Goal: Task Accomplishment & Management: Manage account settings

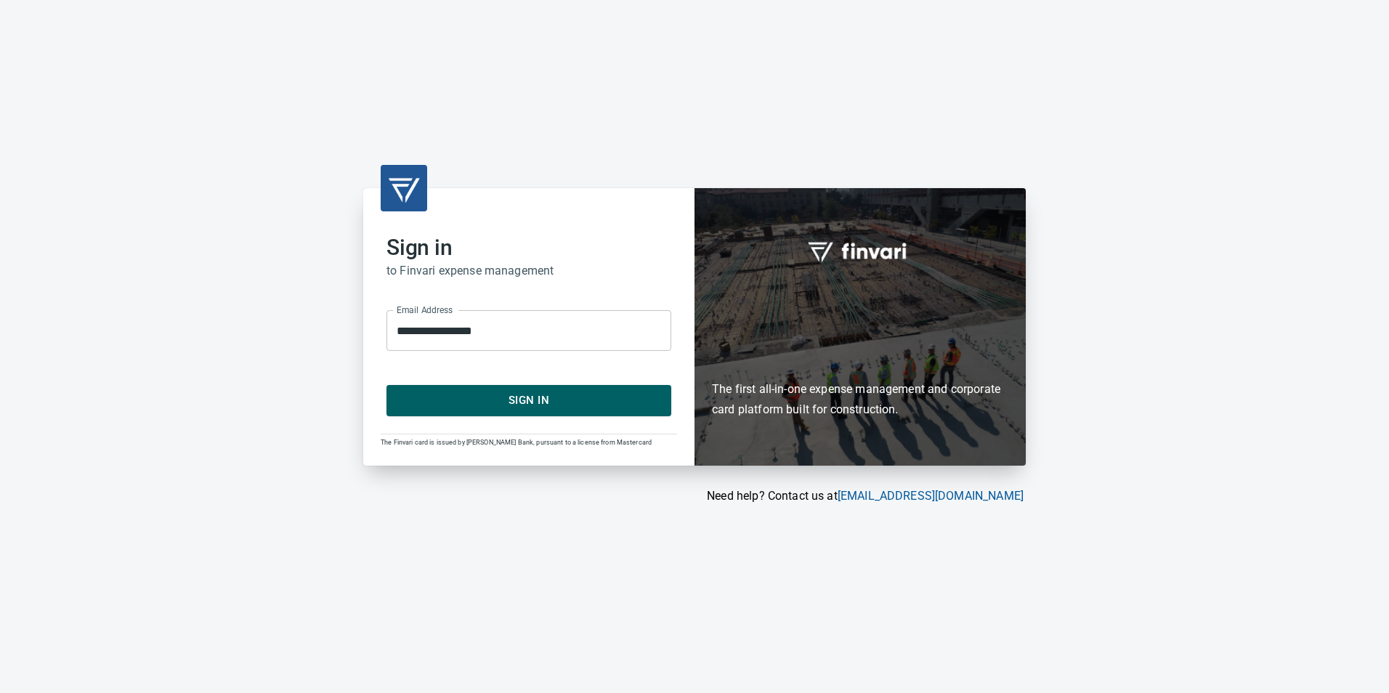
click at [458, 395] on span "Sign In" at bounding box center [529, 400] width 253 height 19
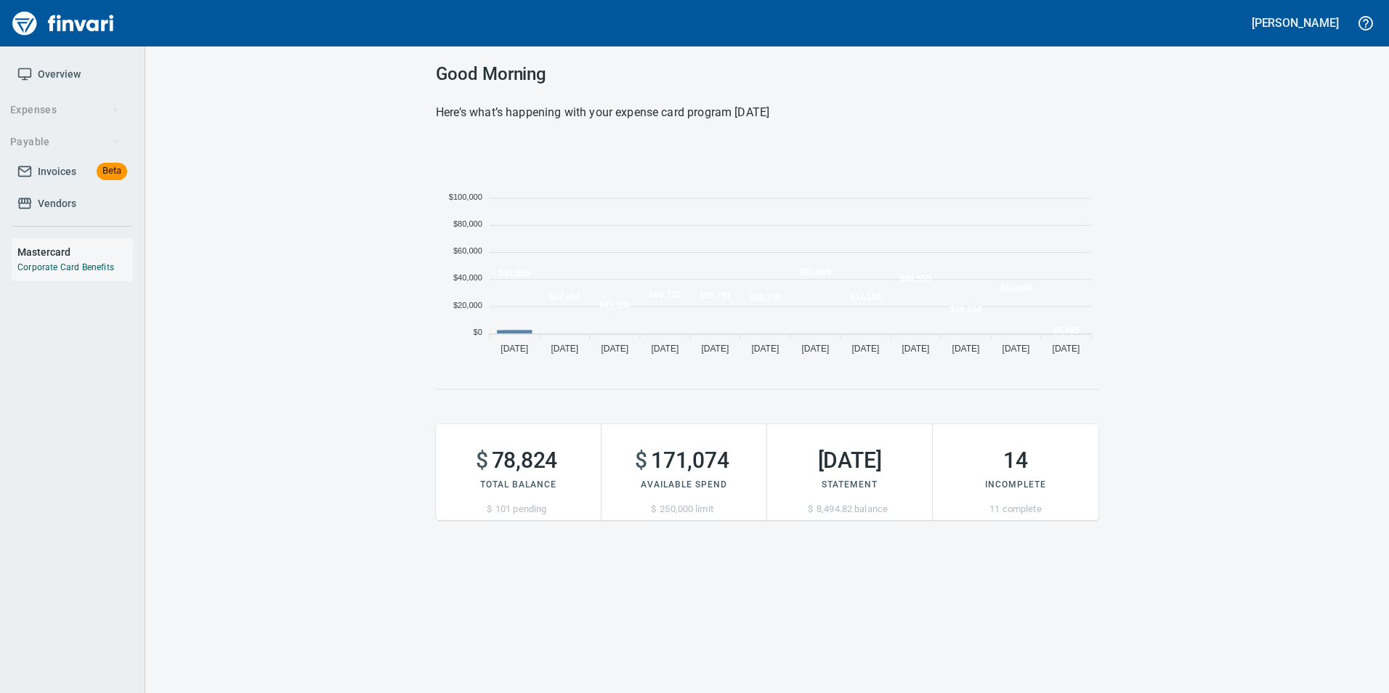
scroll to position [221, 652]
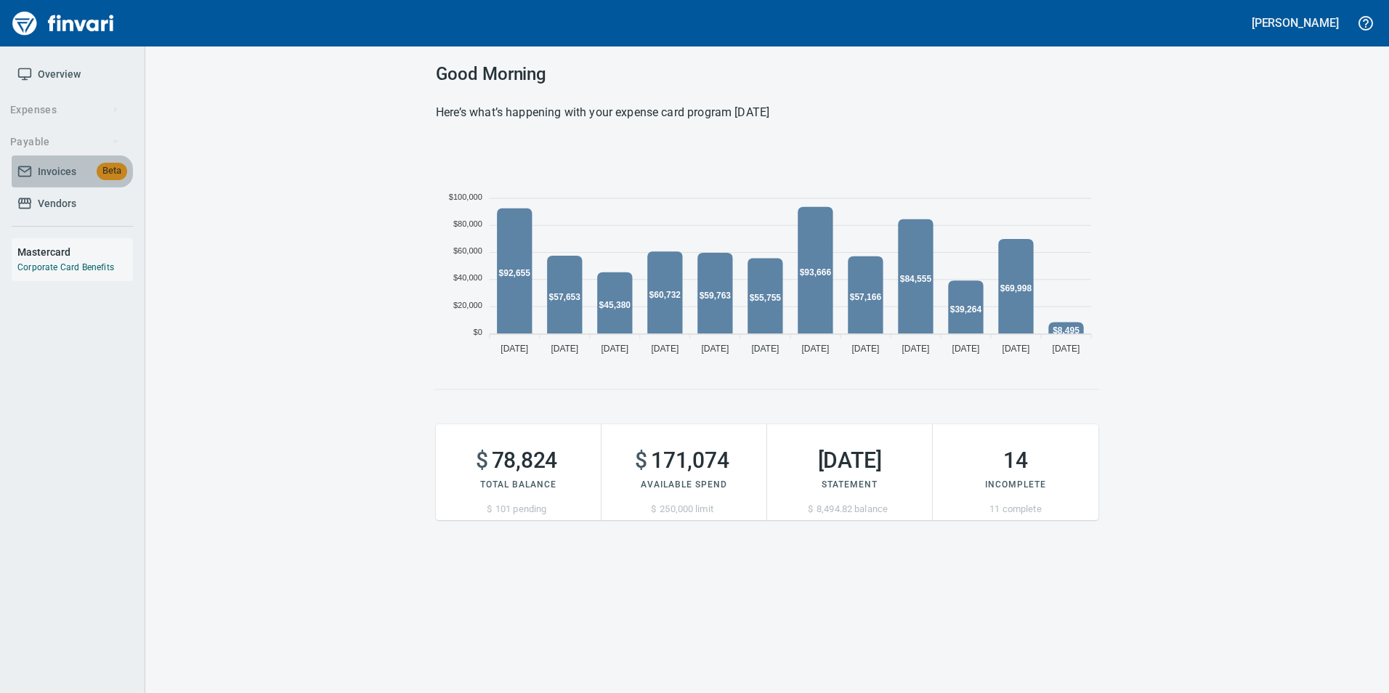
click at [72, 176] on span "Invoices" at bounding box center [57, 172] width 39 height 18
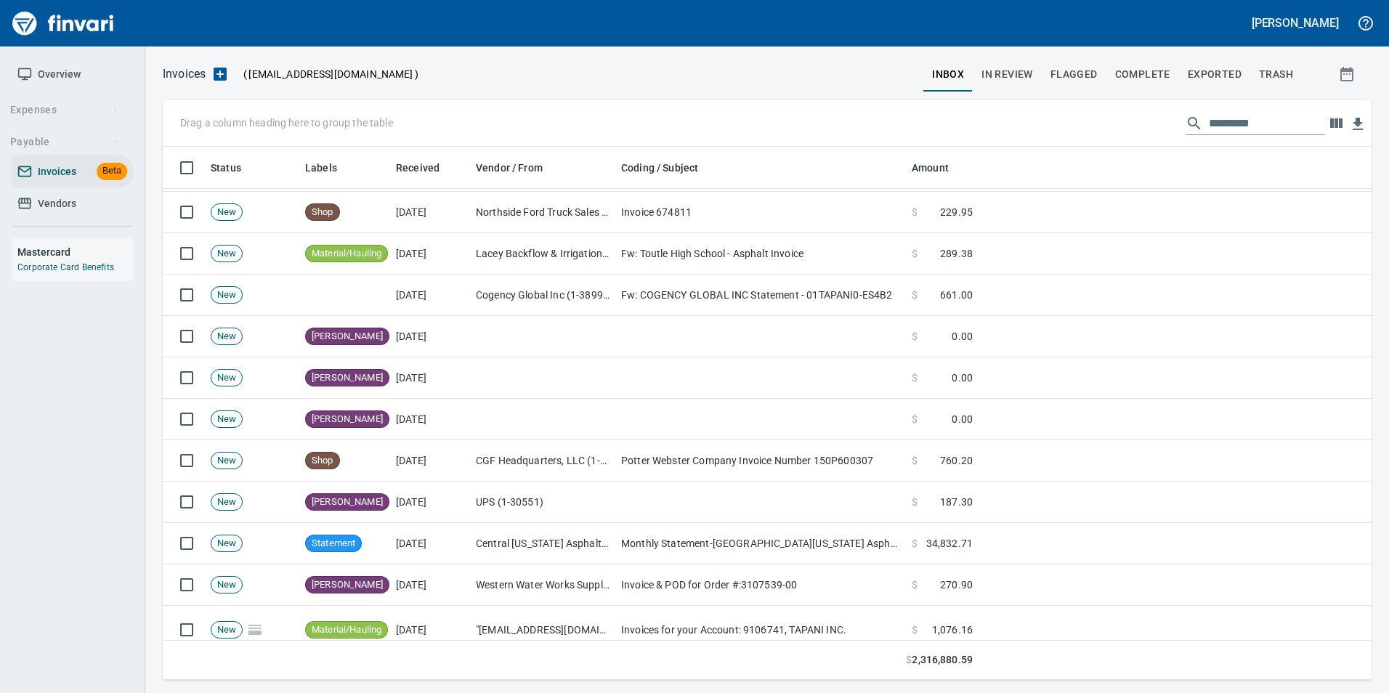
scroll to position [436, 0]
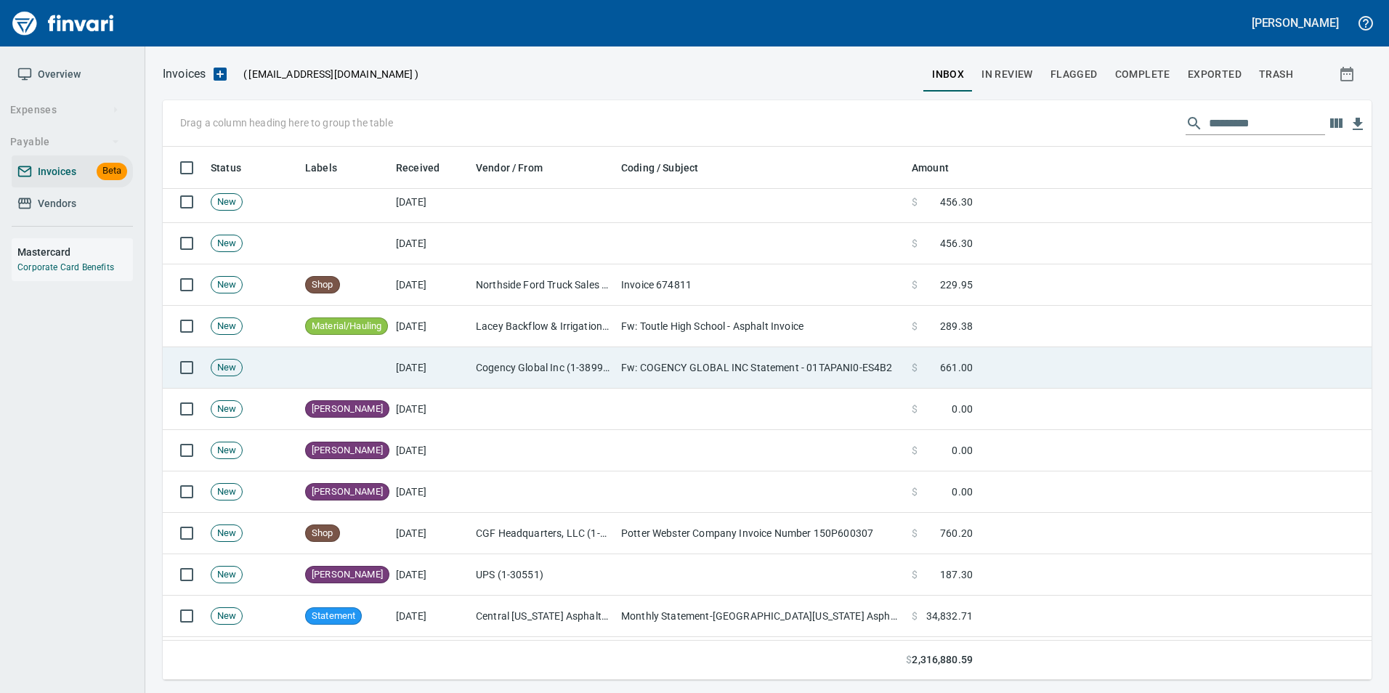
click at [708, 365] on td "Fw: COGENCY GLOBAL INC Statement - 01TAPANI0-ES4B2" at bounding box center [760, 367] width 291 height 41
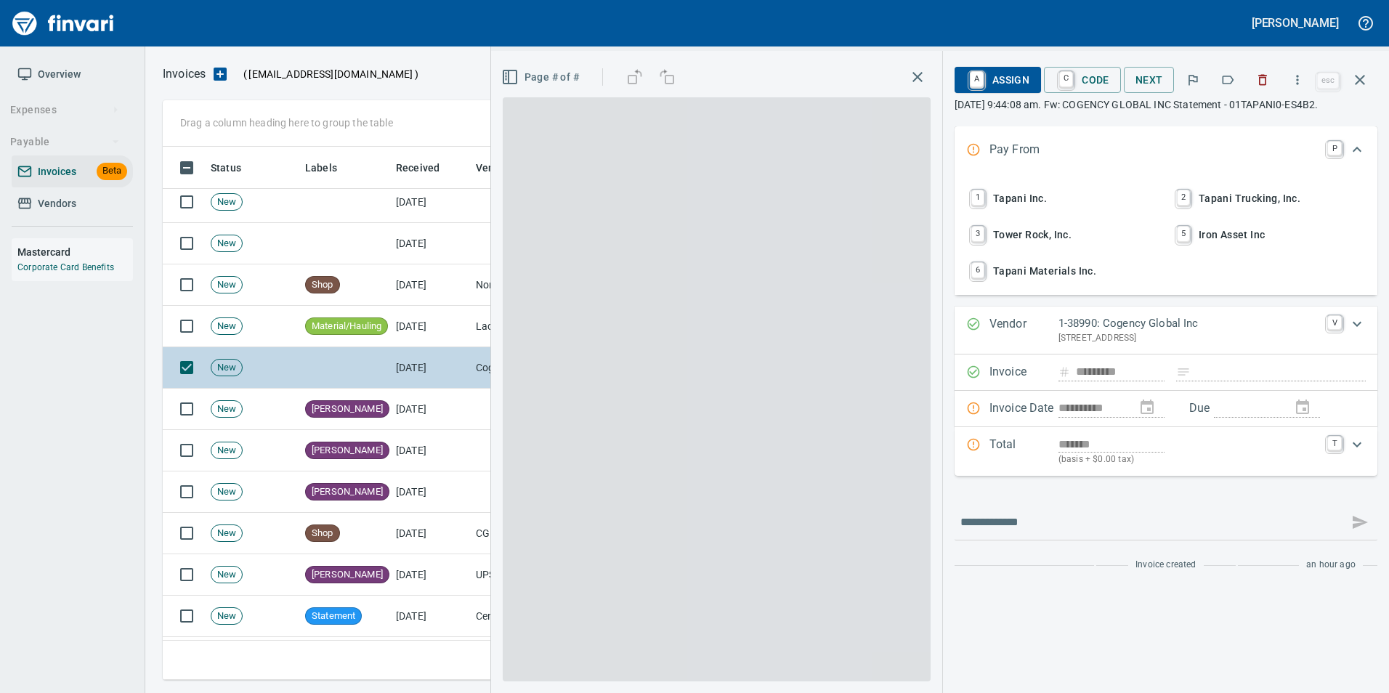
scroll to position [522, 1187]
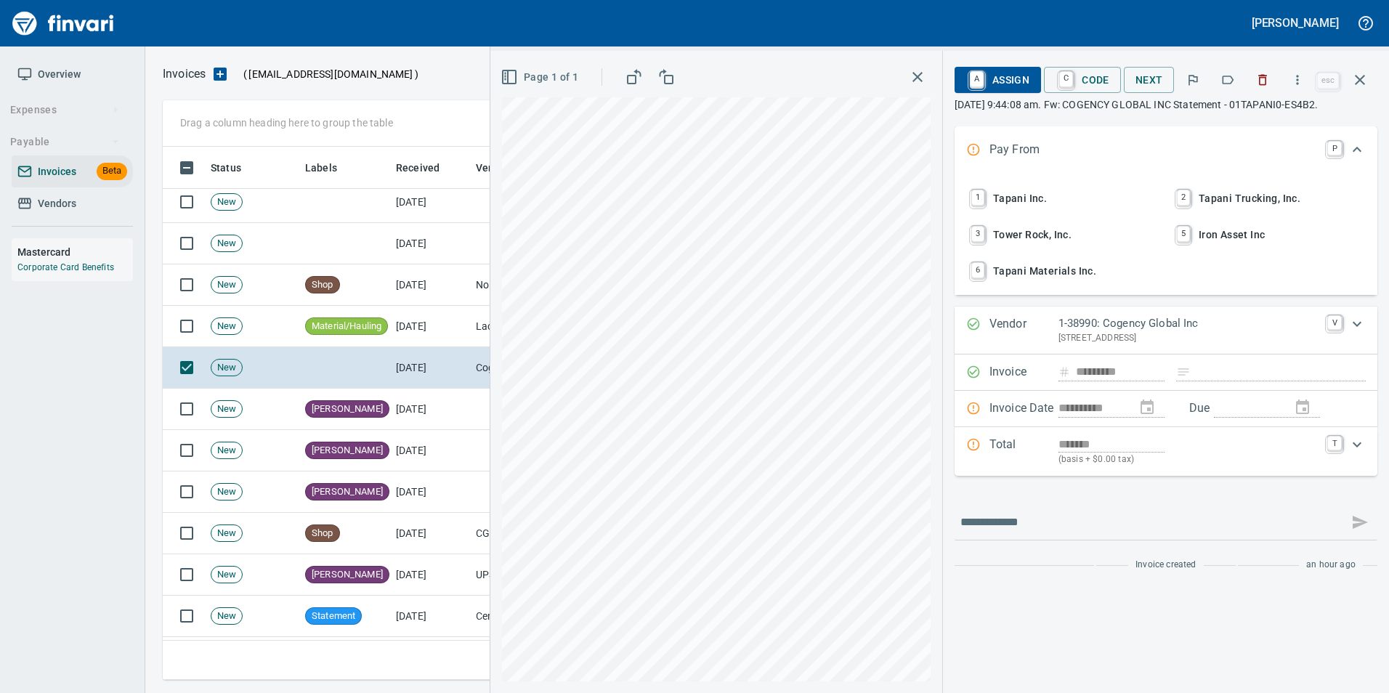
click at [1226, 84] on icon "button" at bounding box center [1228, 80] width 15 height 15
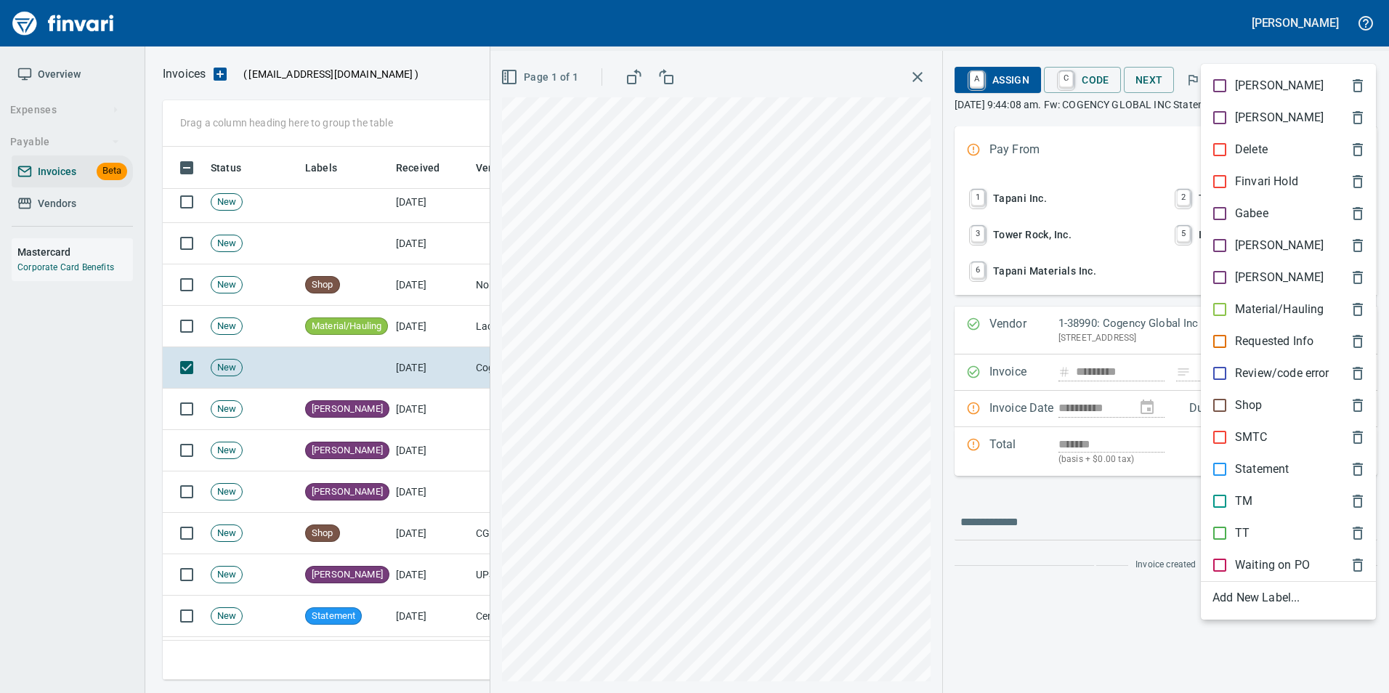
click at [1258, 460] on div "Statement" at bounding box center [1288, 469] width 175 height 32
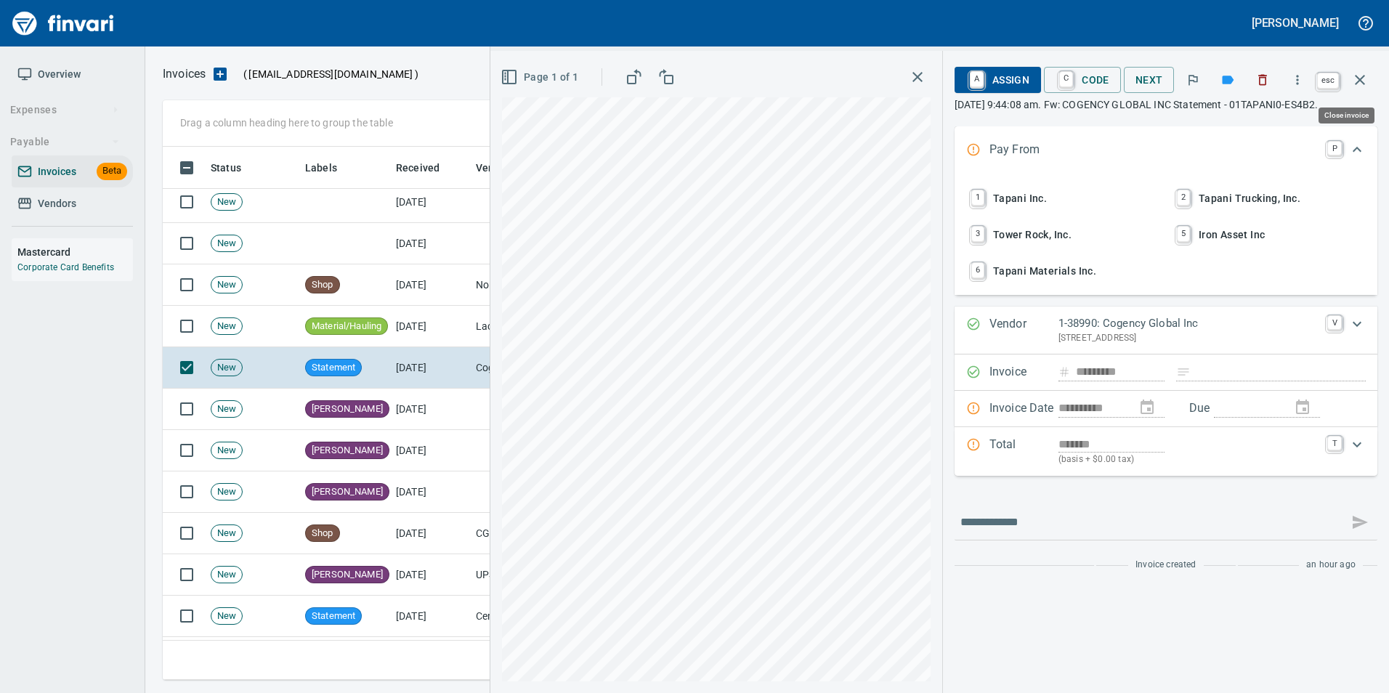
click at [1367, 78] on icon "button" at bounding box center [1359, 79] width 17 height 17
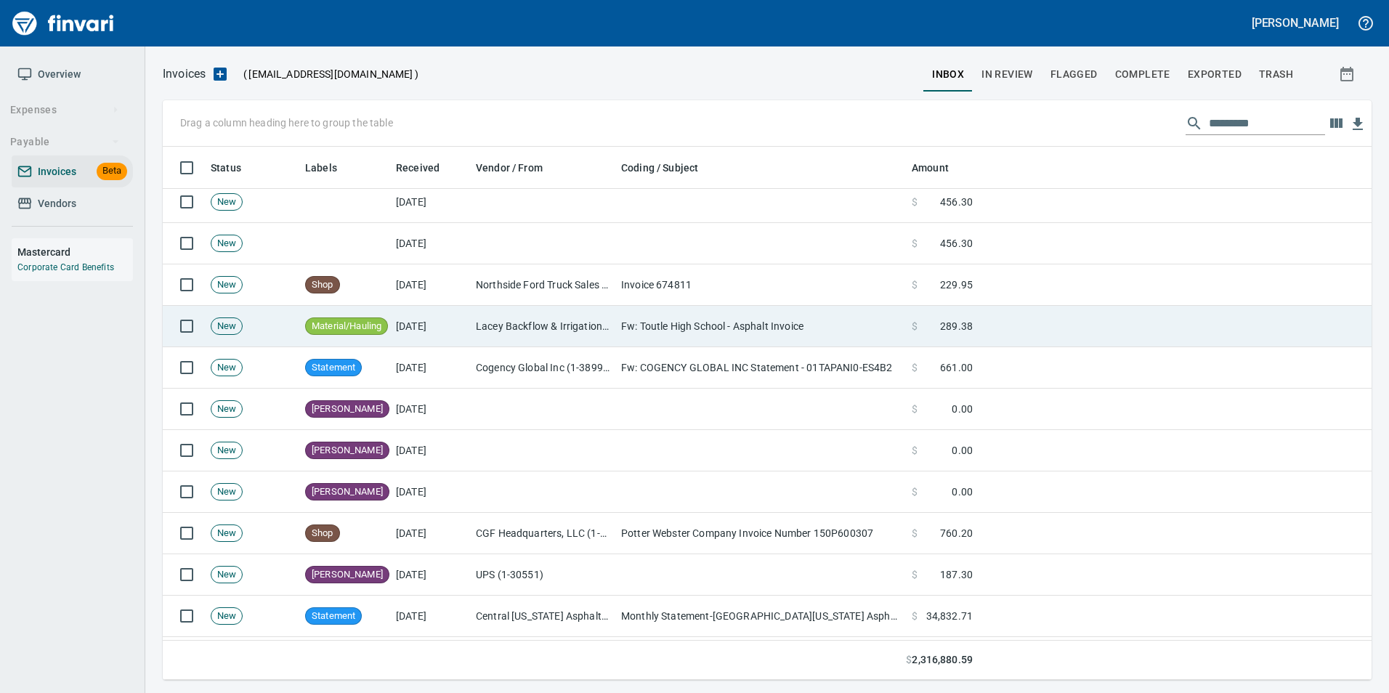
scroll to position [522, 1187]
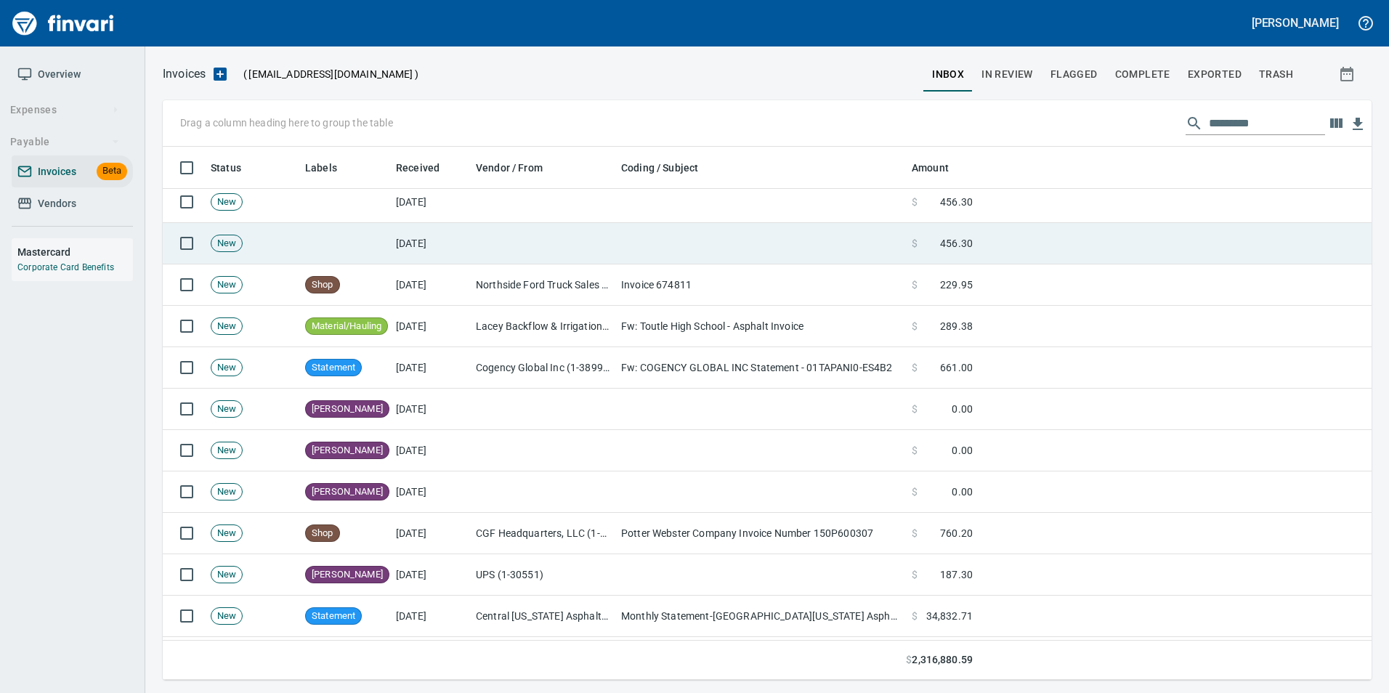
click at [746, 256] on td at bounding box center [760, 243] width 291 height 41
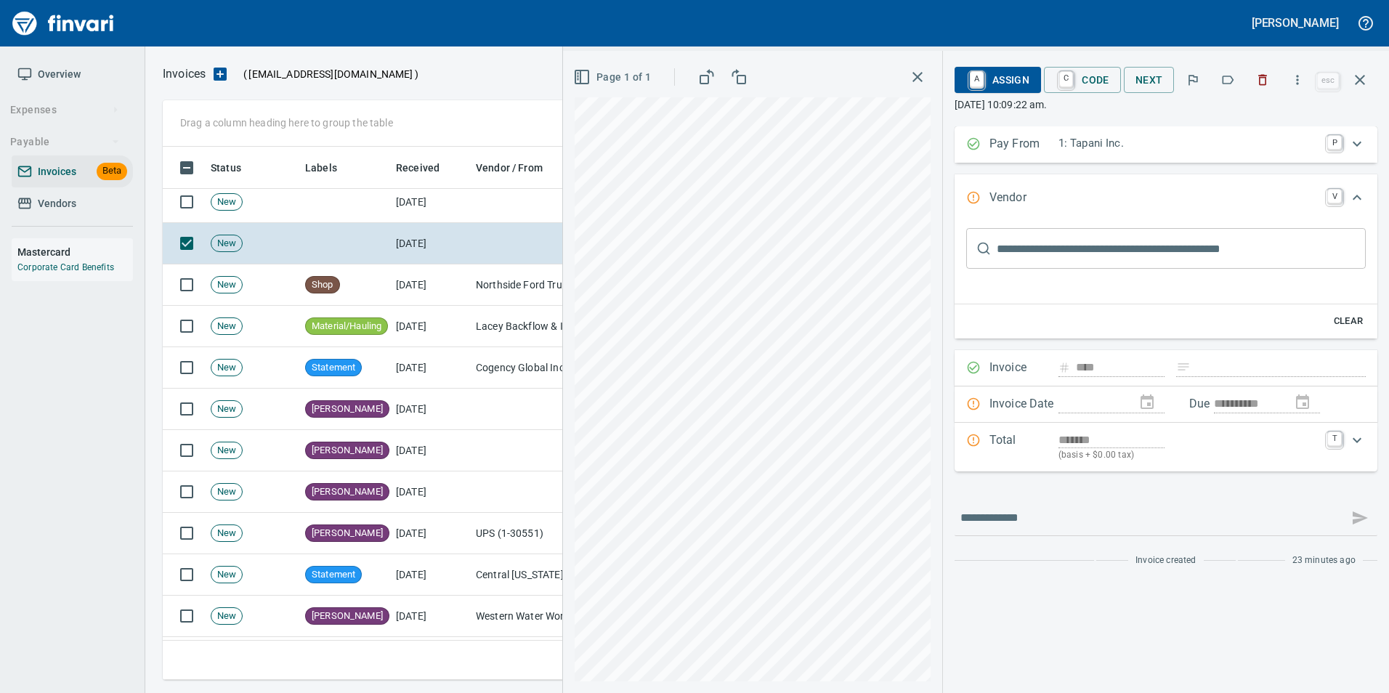
click at [1311, 74] on button "button" at bounding box center [1298, 80] width 32 height 32
click at [1175, 115] on div at bounding box center [694, 346] width 1389 height 693
click at [1359, 89] on button "button" at bounding box center [1360, 79] width 35 height 35
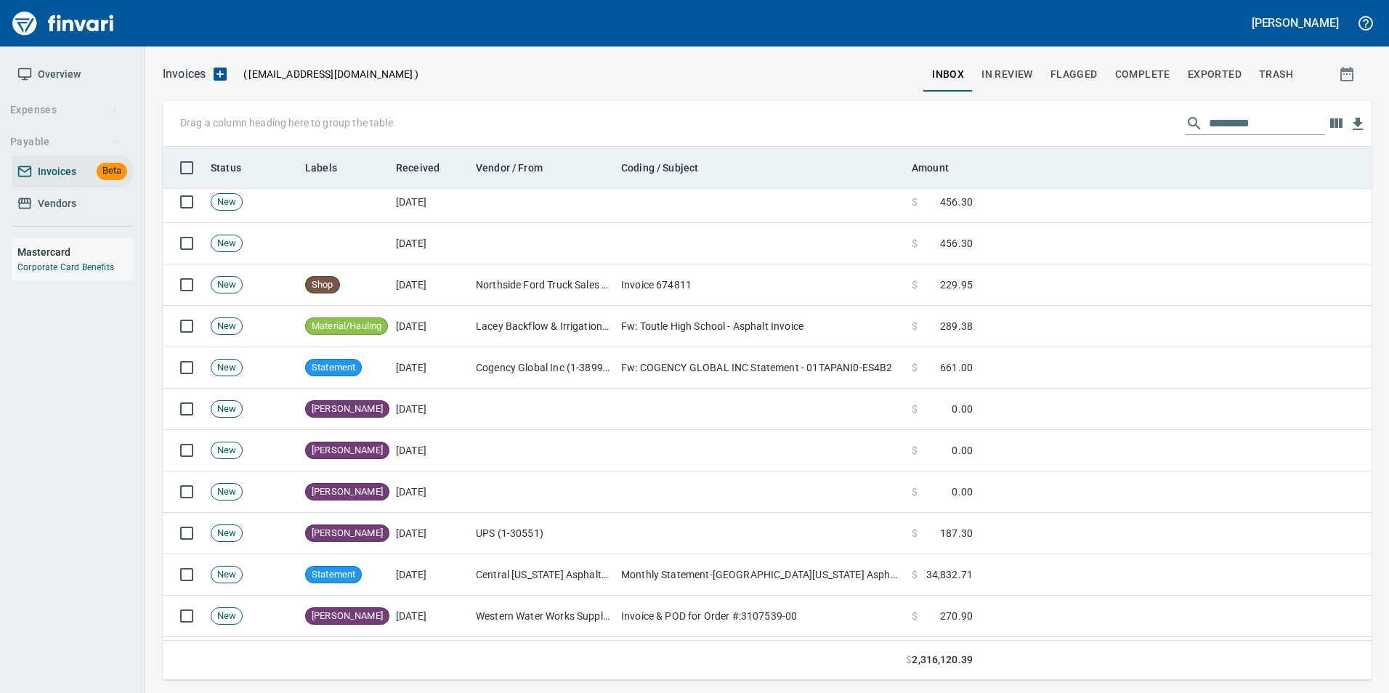
scroll to position [522, 1187]
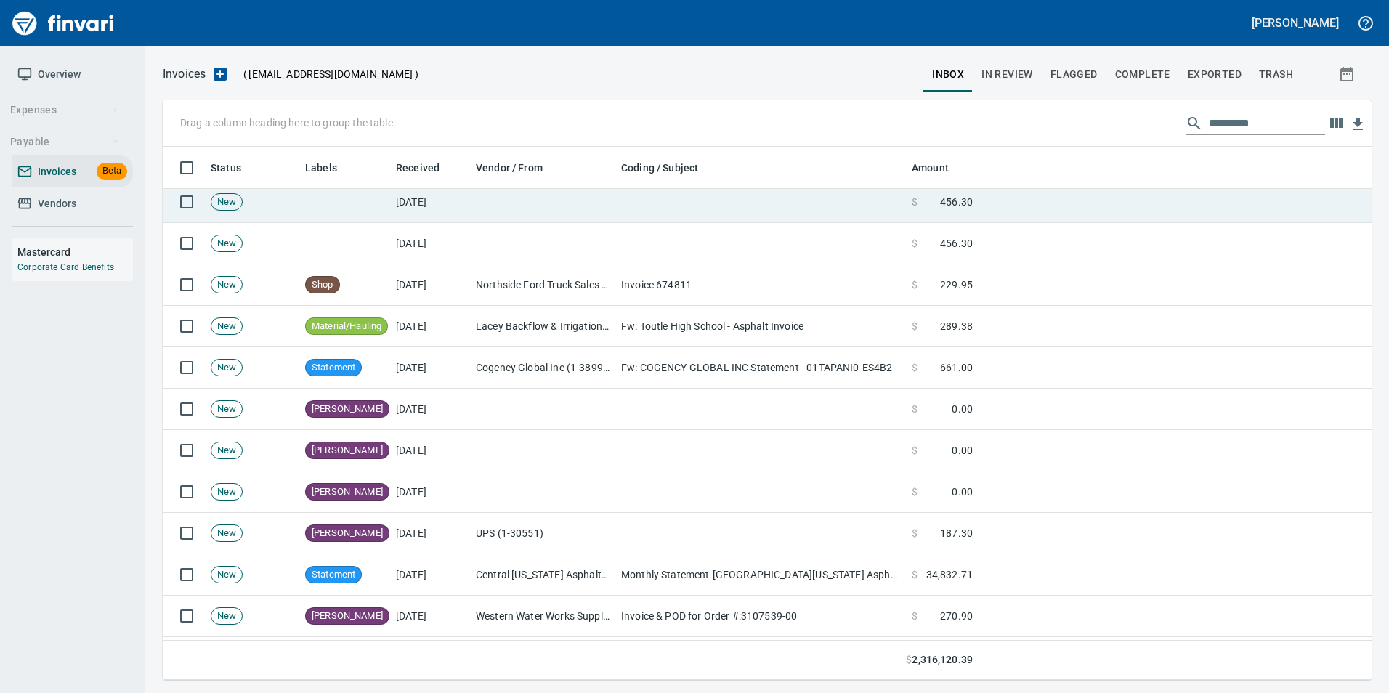
click at [856, 207] on td at bounding box center [760, 202] width 291 height 41
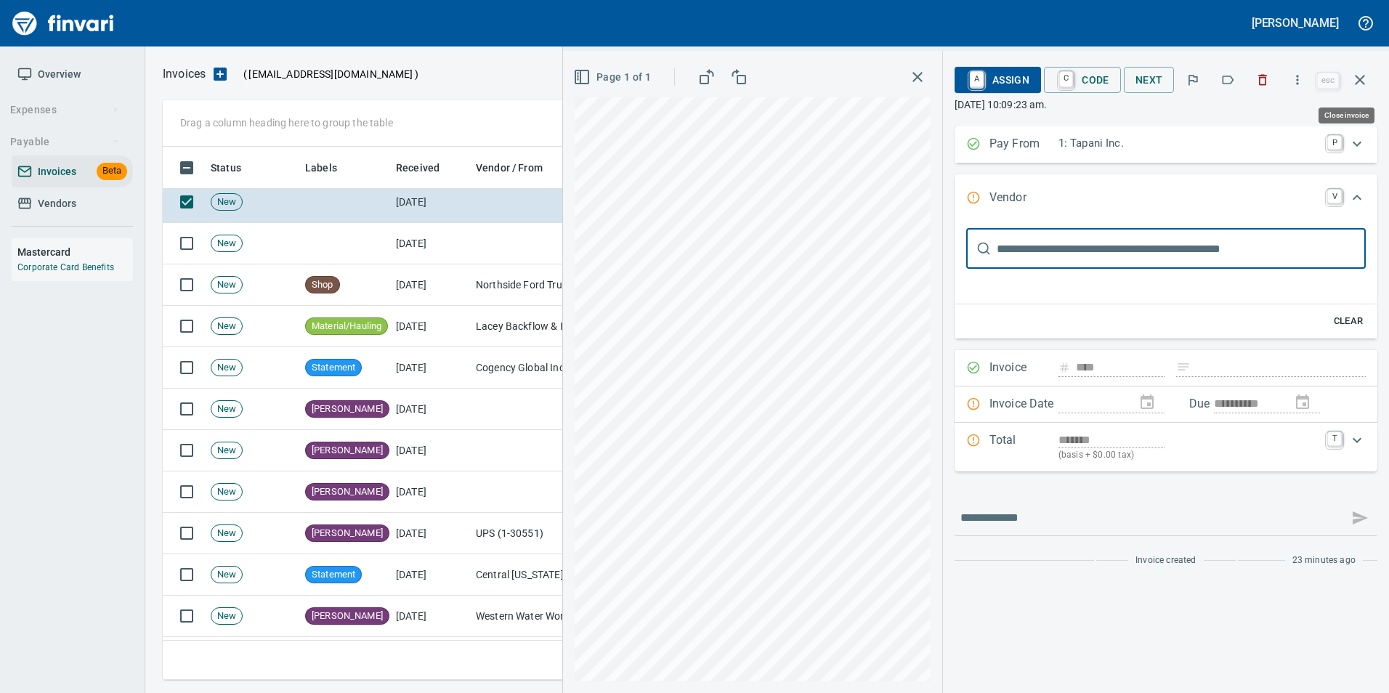
click at [1359, 91] on button "button" at bounding box center [1360, 79] width 35 height 35
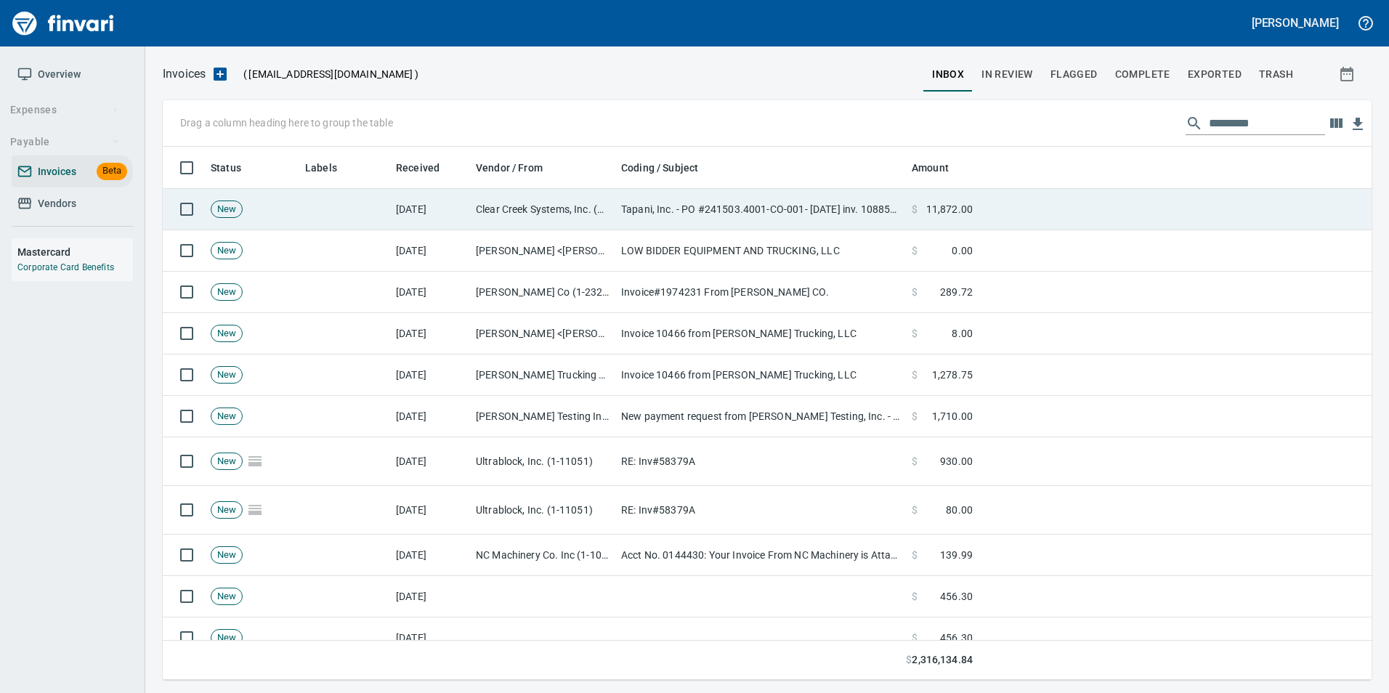
click at [560, 199] on td "Clear Creek Systems, Inc. (1-24579)" at bounding box center [542, 209] width 145 height 41
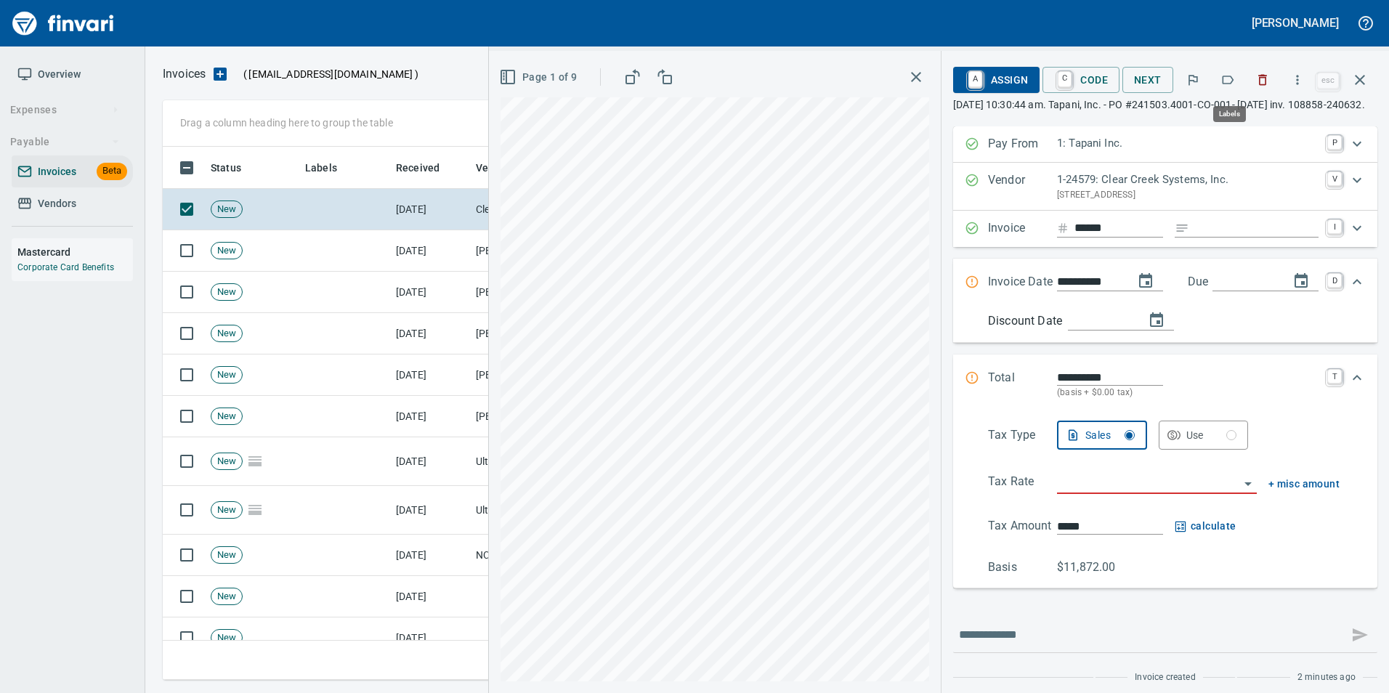
click at [1232, 72] on button "button" at bounding box center [1228, 80] width 32 height 32
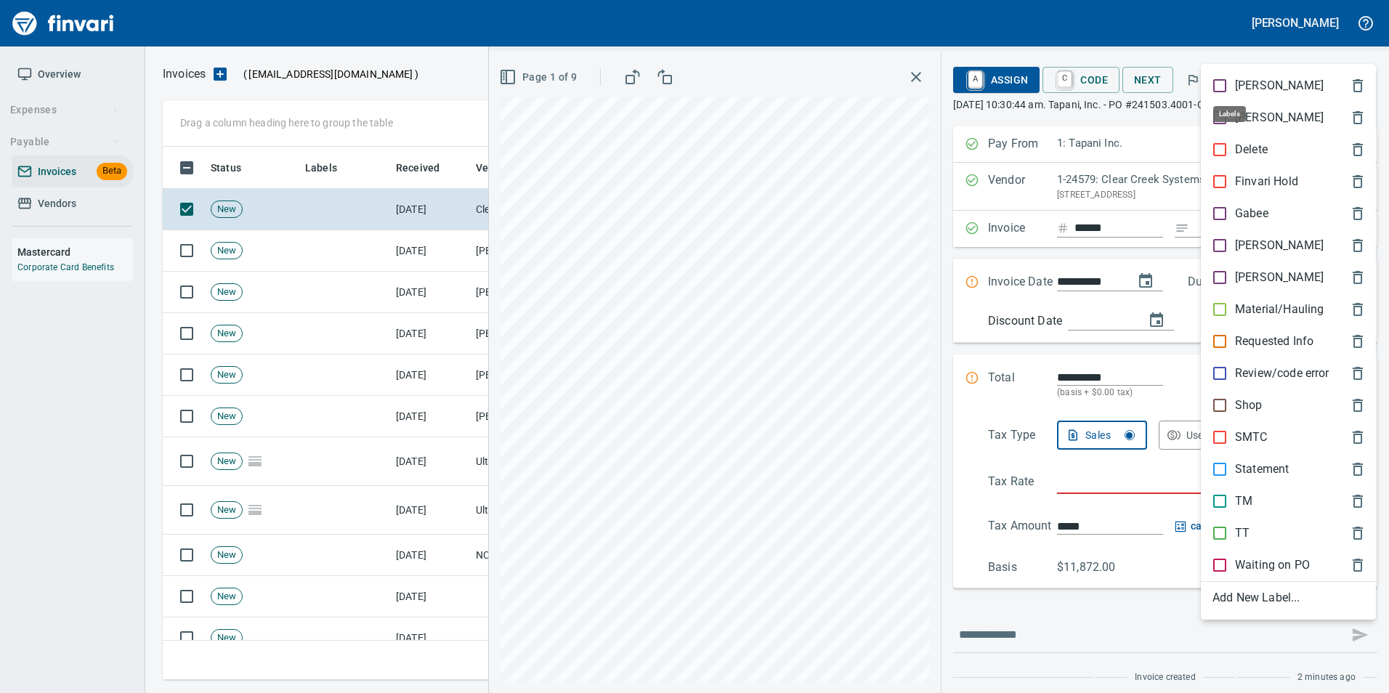
scroll to position [522, 1187]
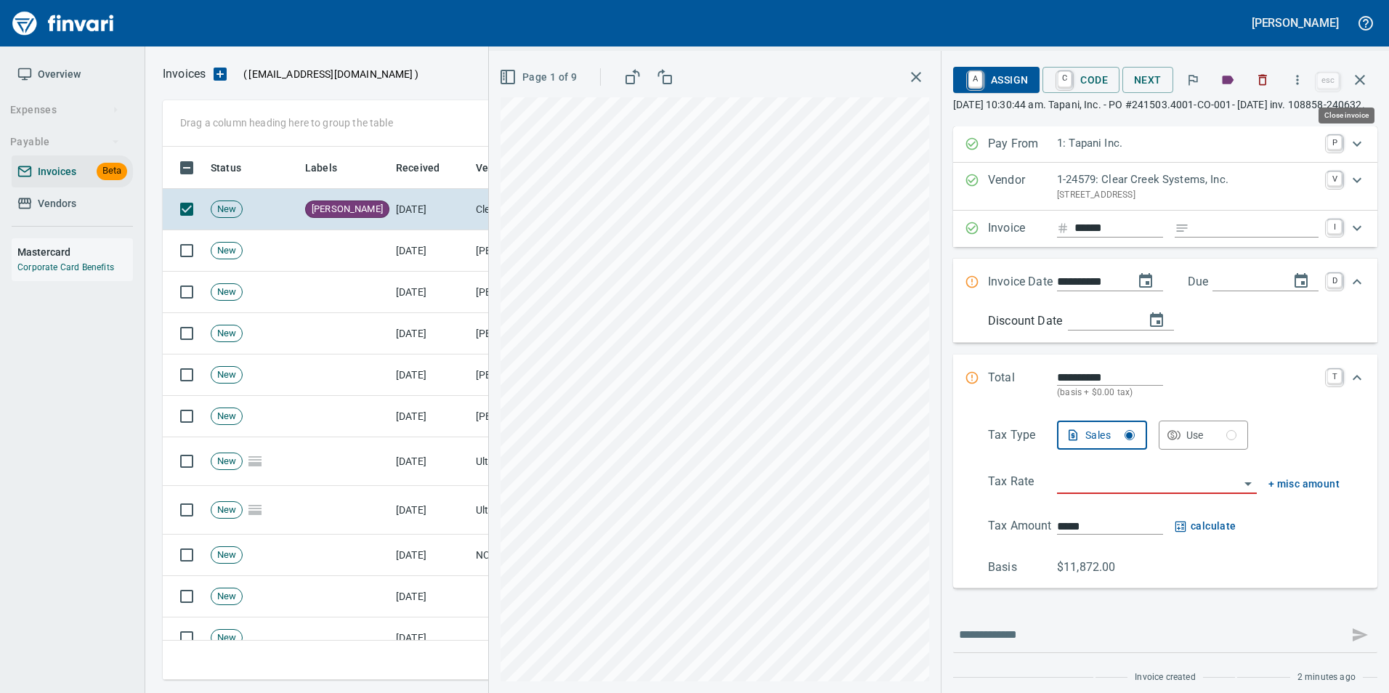
drag, startPoint x: 1370, startPoint y: 77, endPoint x: 1298, endPoint y: 112, distance: 79.3
click at [1370, 76] on button "button" at bounding box center [1360, 79] width 35 height 35
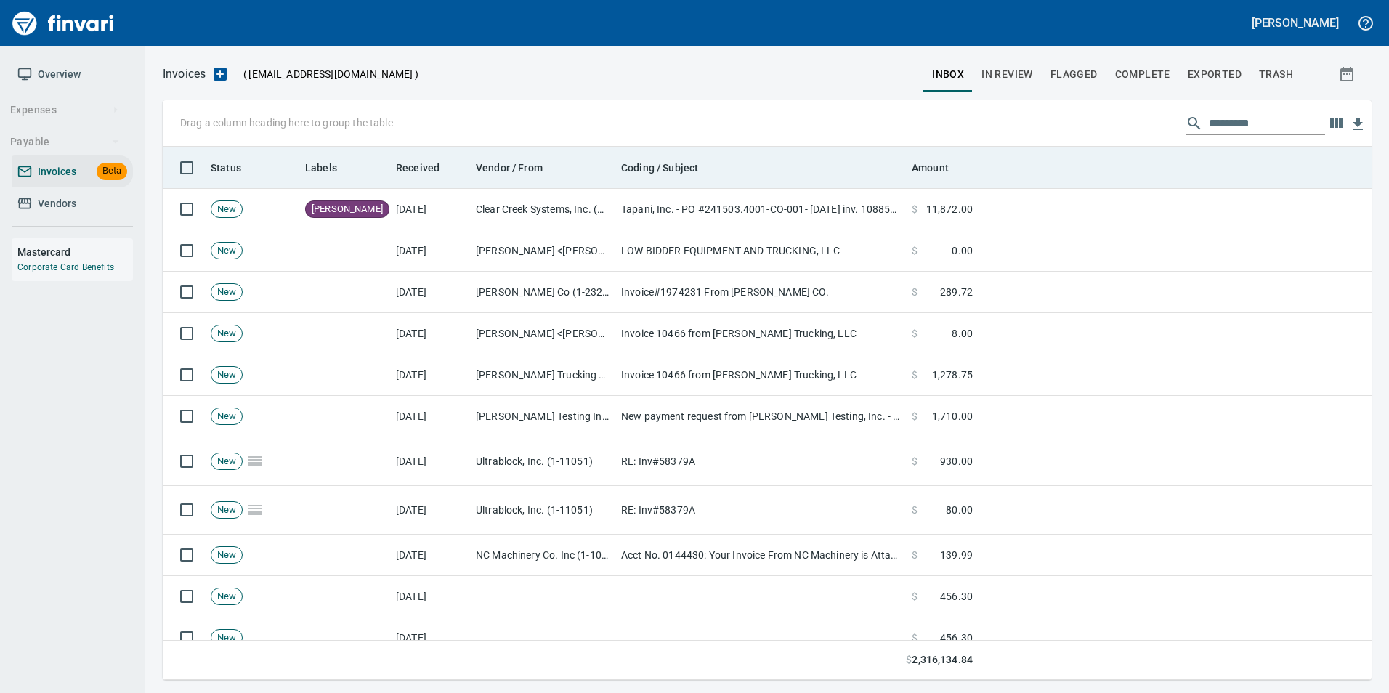
scroll to position [522, 1187]
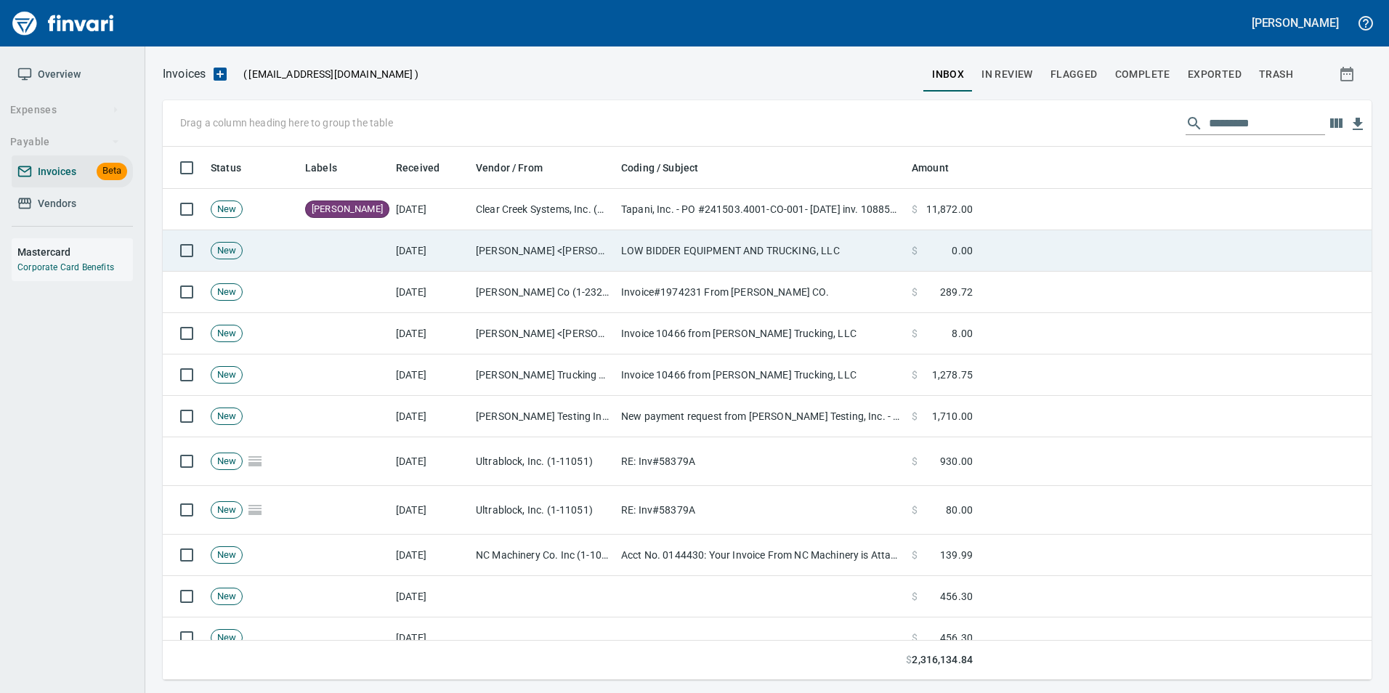
click at [965, 261] on td "$ 0.00" at bounding box center [942, 250] width 73 height 41
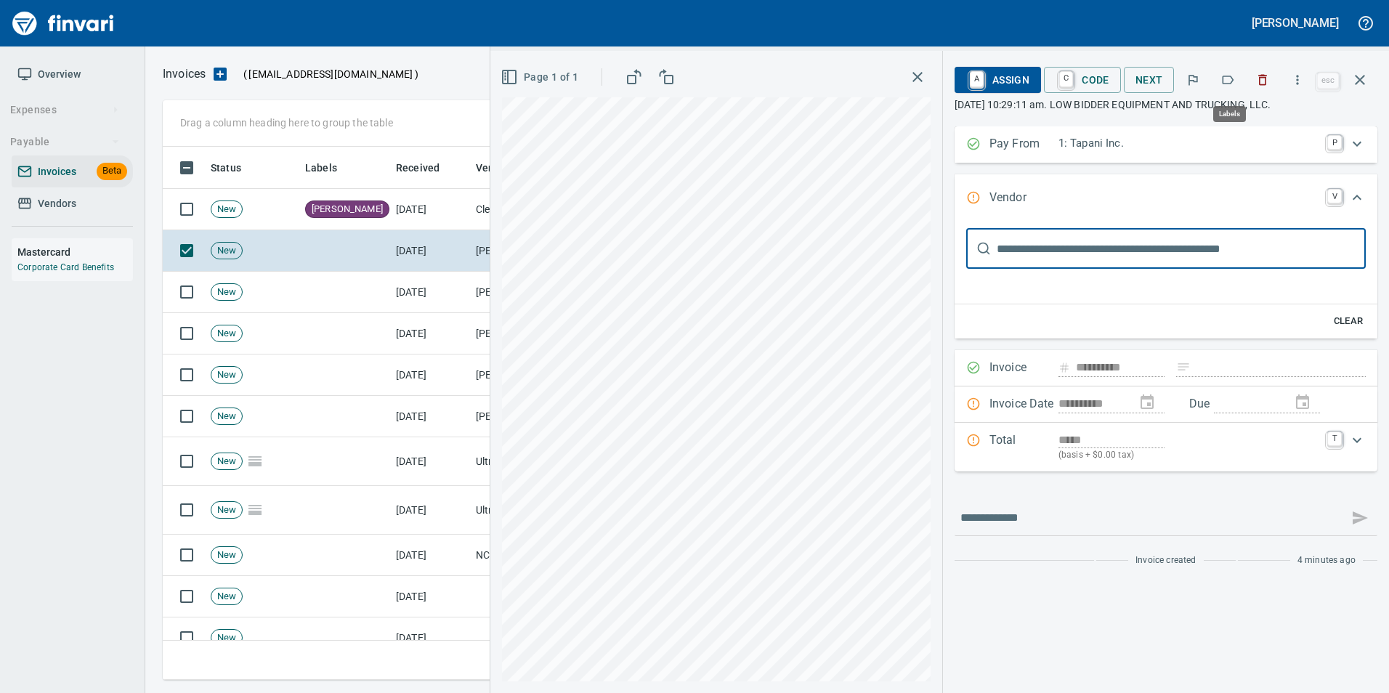
click at [1229, 76] on icon "button" at bounding box center [1229, 80] width 12 height 9
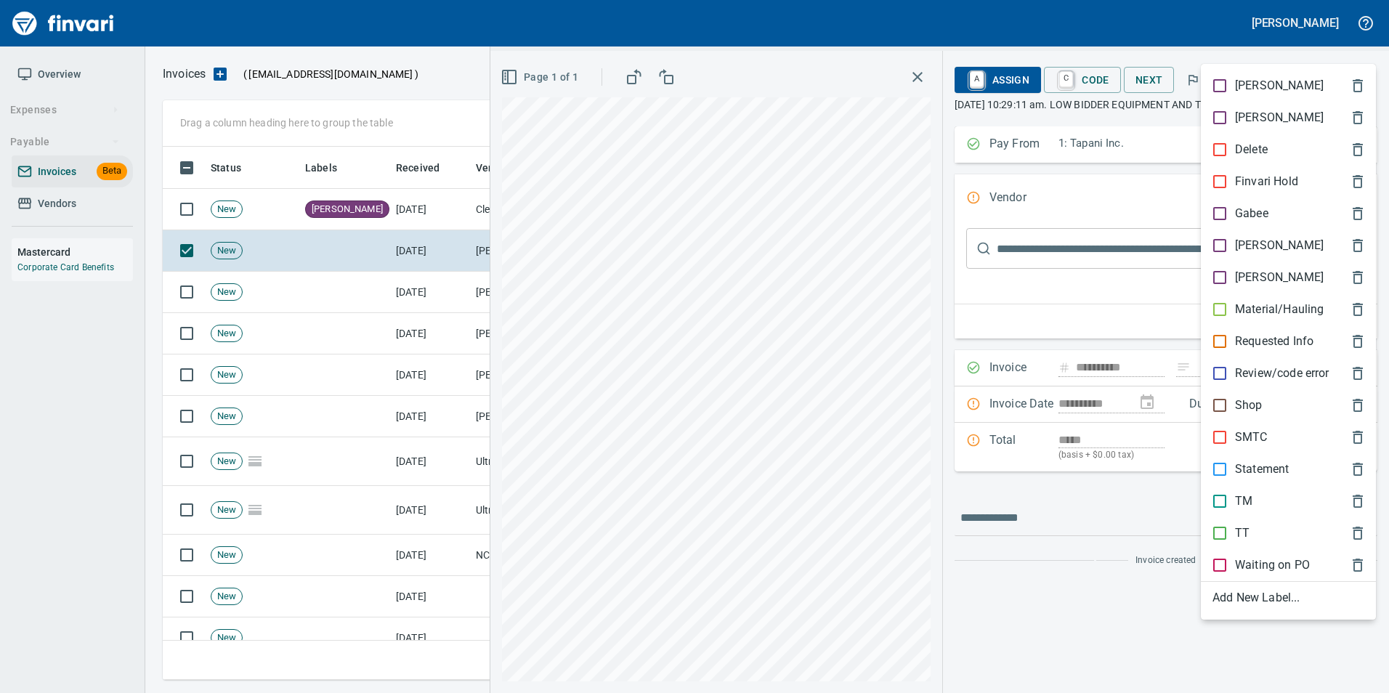
scroll to position [522, 1187]
click at [1254, 308] on p "Material/Hauling" at bounding box center [1279, 309] width 89 height 17
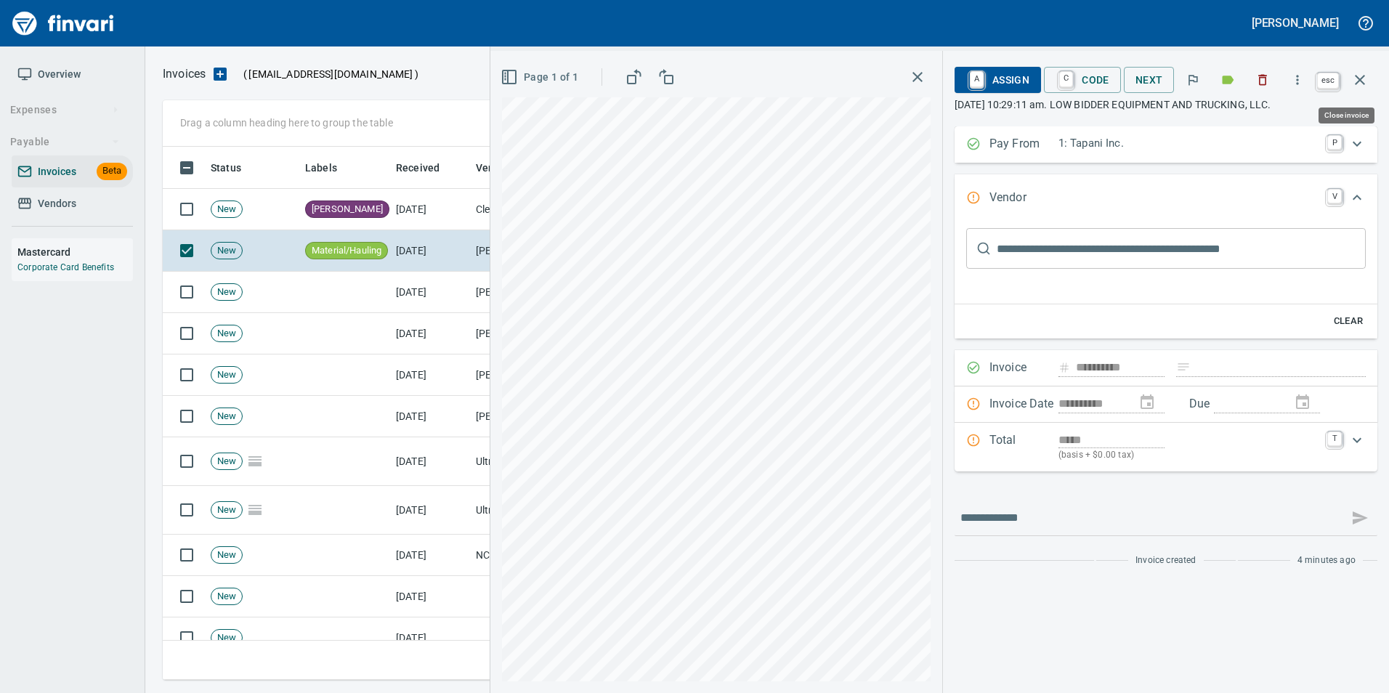
click at [1368, 84] on icon "button" at bounding box center [1359, 79] width 17 height 17
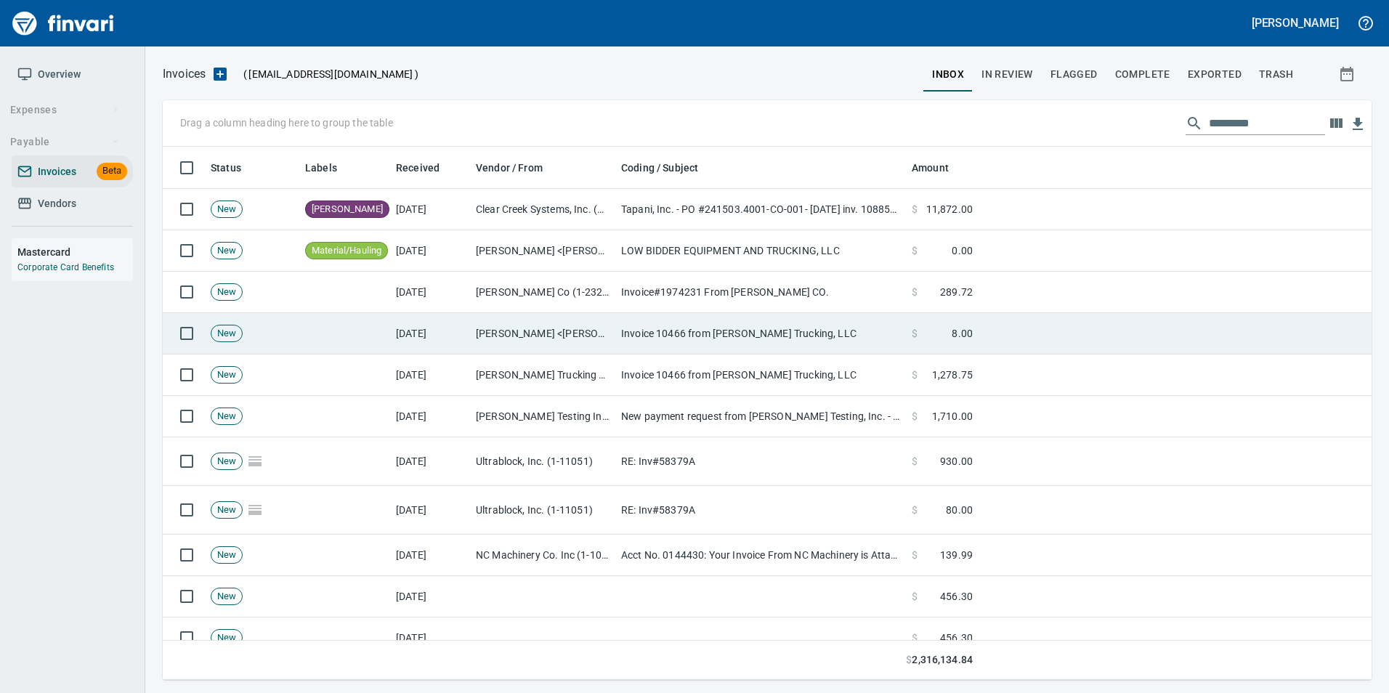
scroll to position [522, 1187]
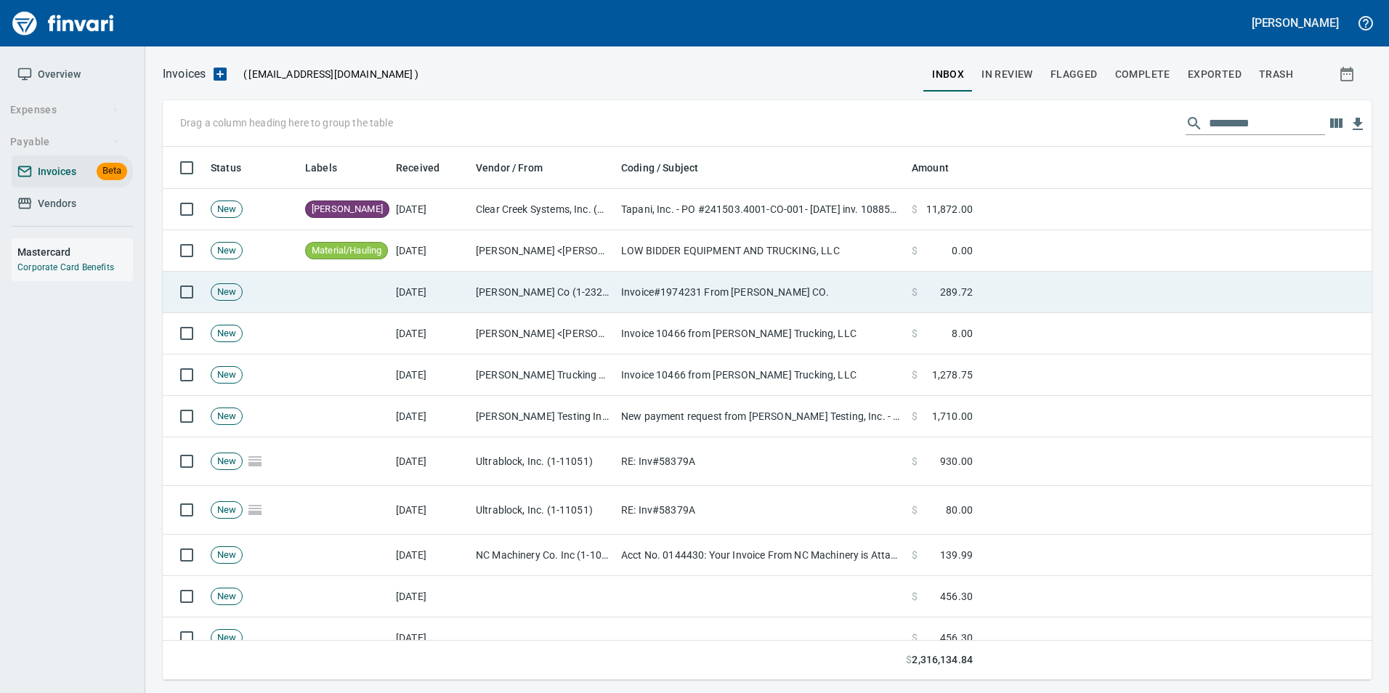
click at [888, 304] on td "Invoice#1974231 From [PERSON_NAME] CO." at bounding box center [760, 292] width 291 height 41
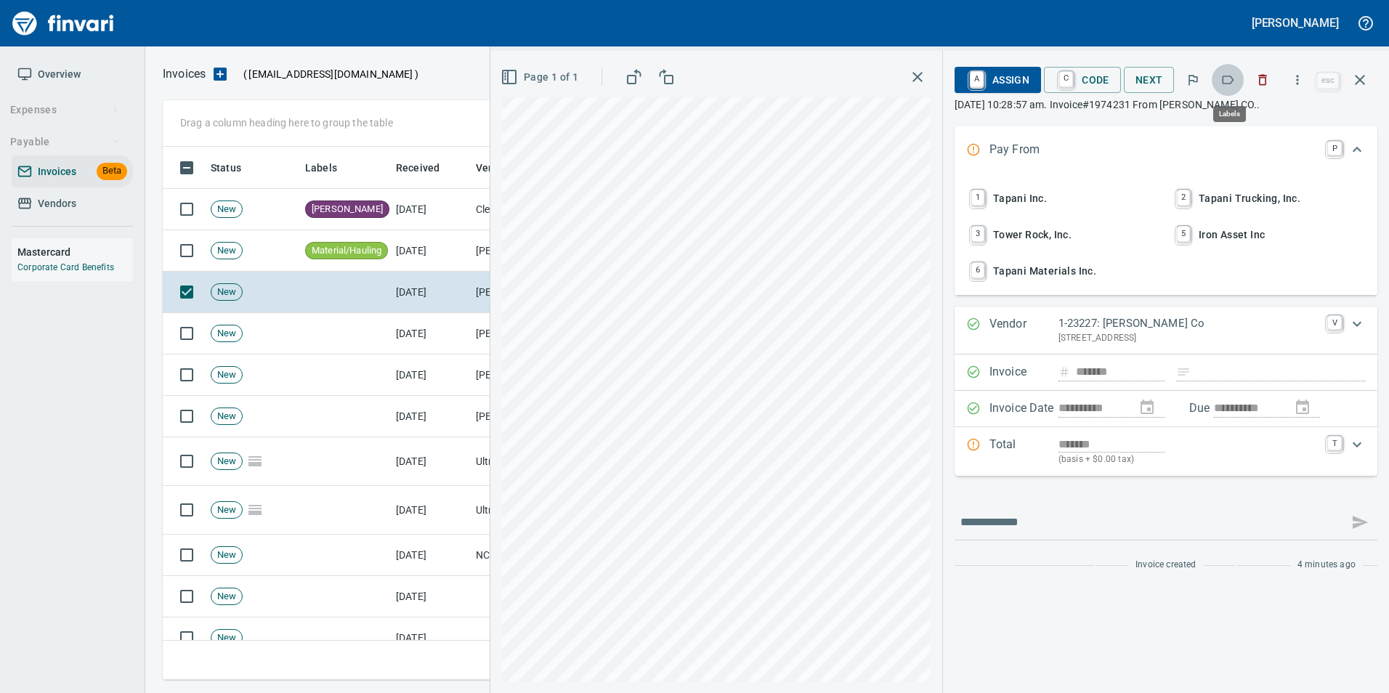
click at [1227, 70] on button "button" at bounding box center [1228, 80] width 32 height 32
click at [1362, 84] on icon "button" at bounding box center [1359, 79] width 17 height 17
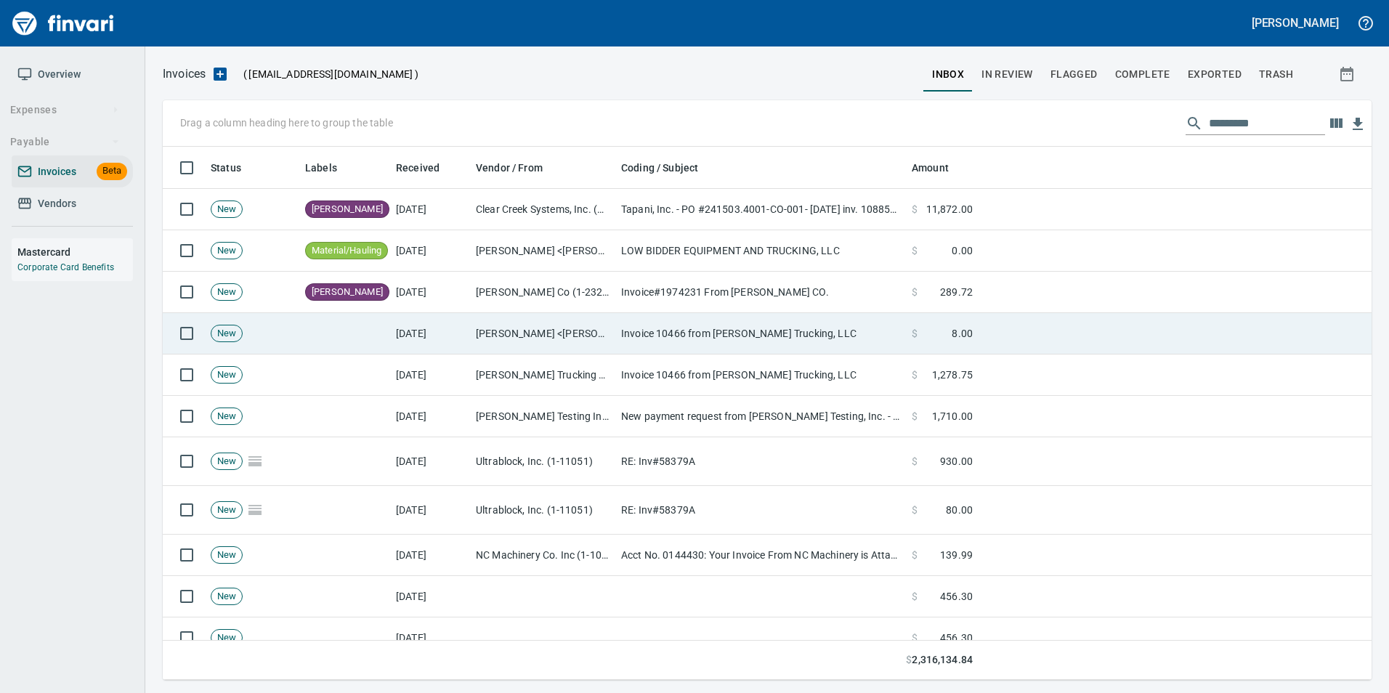
click at [618, 327] on td "Invoice 10466 from [PERSON_NAME] Trucking, LLC" at bounding box center [760, 333] width 291 height 41
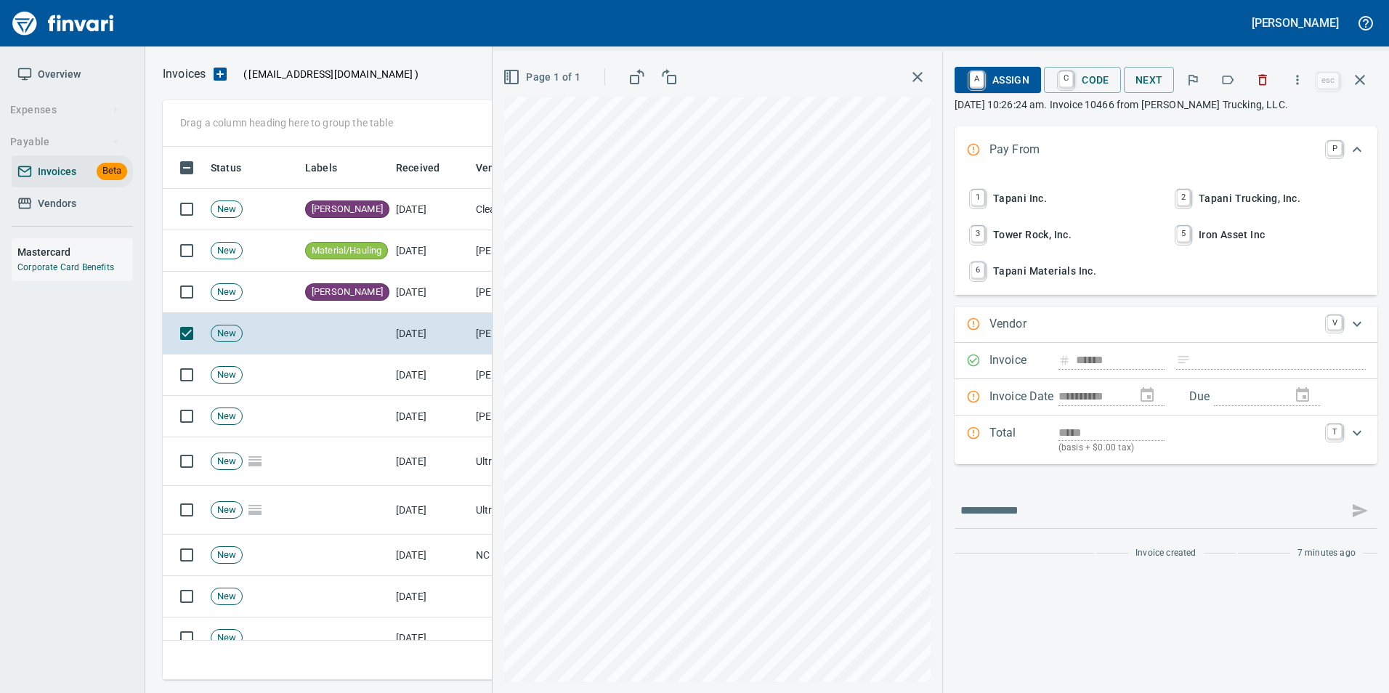
click at [1222, 85] on icon "button" at bounding box center [1228, 80] width 15 height 15
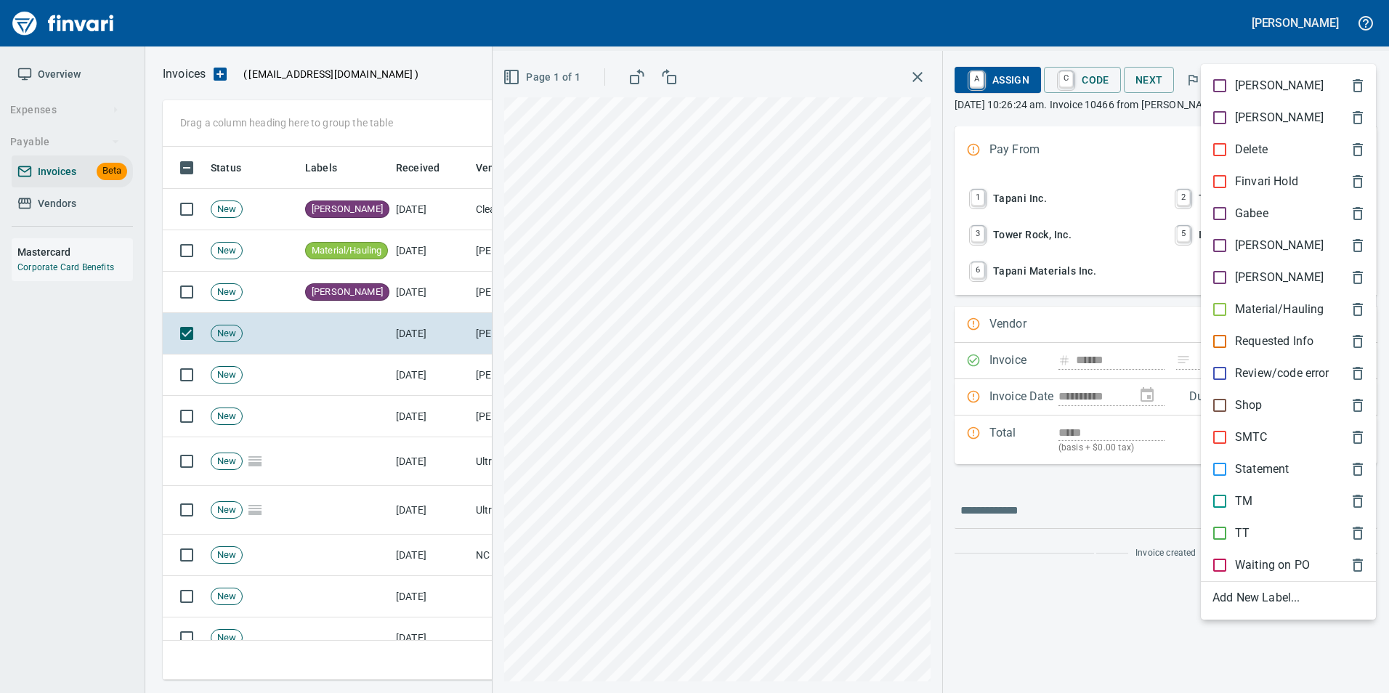
scroll to position [522, 1187]
click at [1259, 312] on p "Material/Hauling" at bounding box center [1279, 309] width 89 height 17
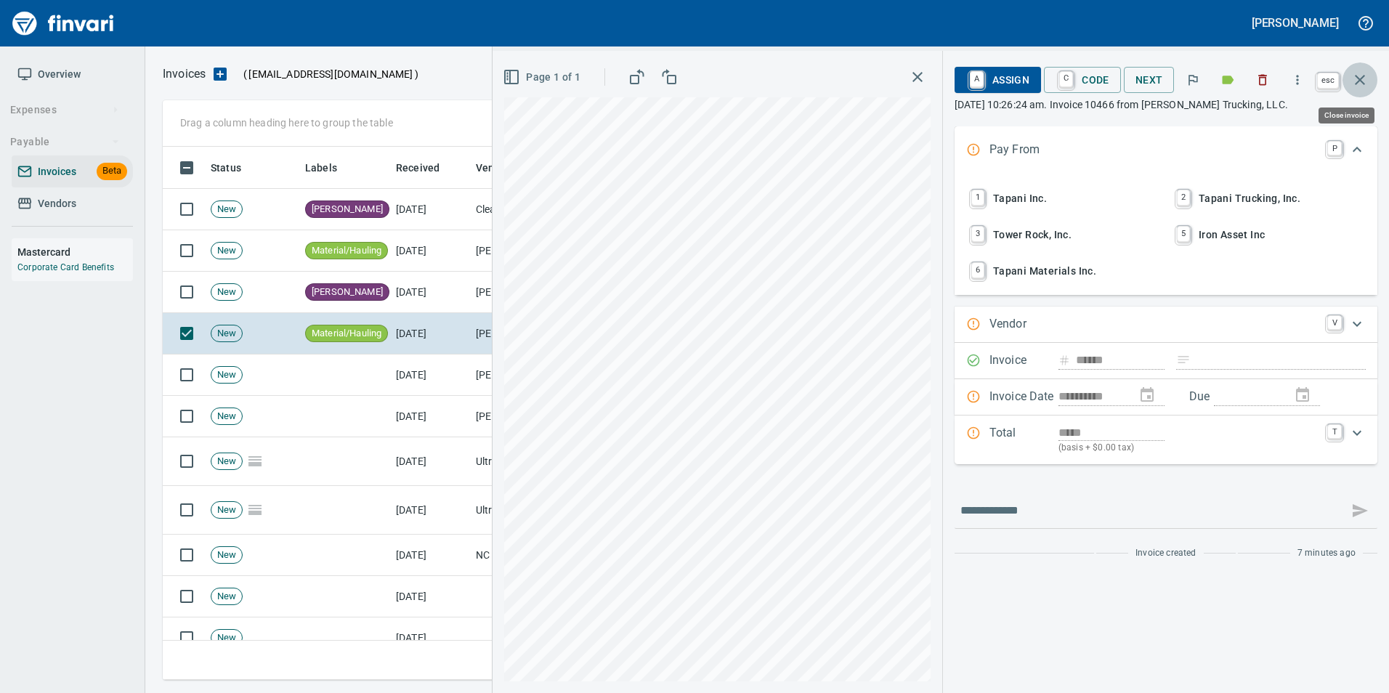
click at [1368, 92] on button "button" at bounding box center [1360, 79] width 35 height 35
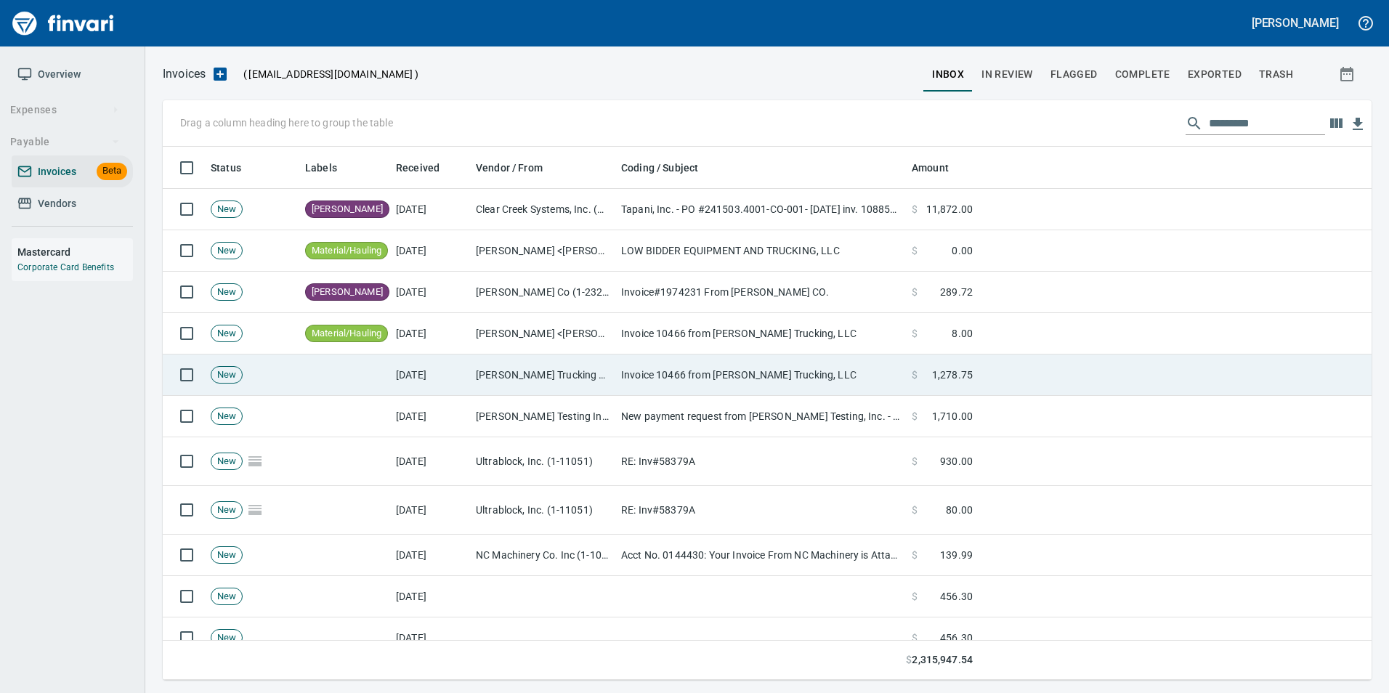
click at [713, 385] on td "Invoice 10466 from [PERSON_NAME] Trucking, LLC" at bounding box center [760, 375] width 291 height 41
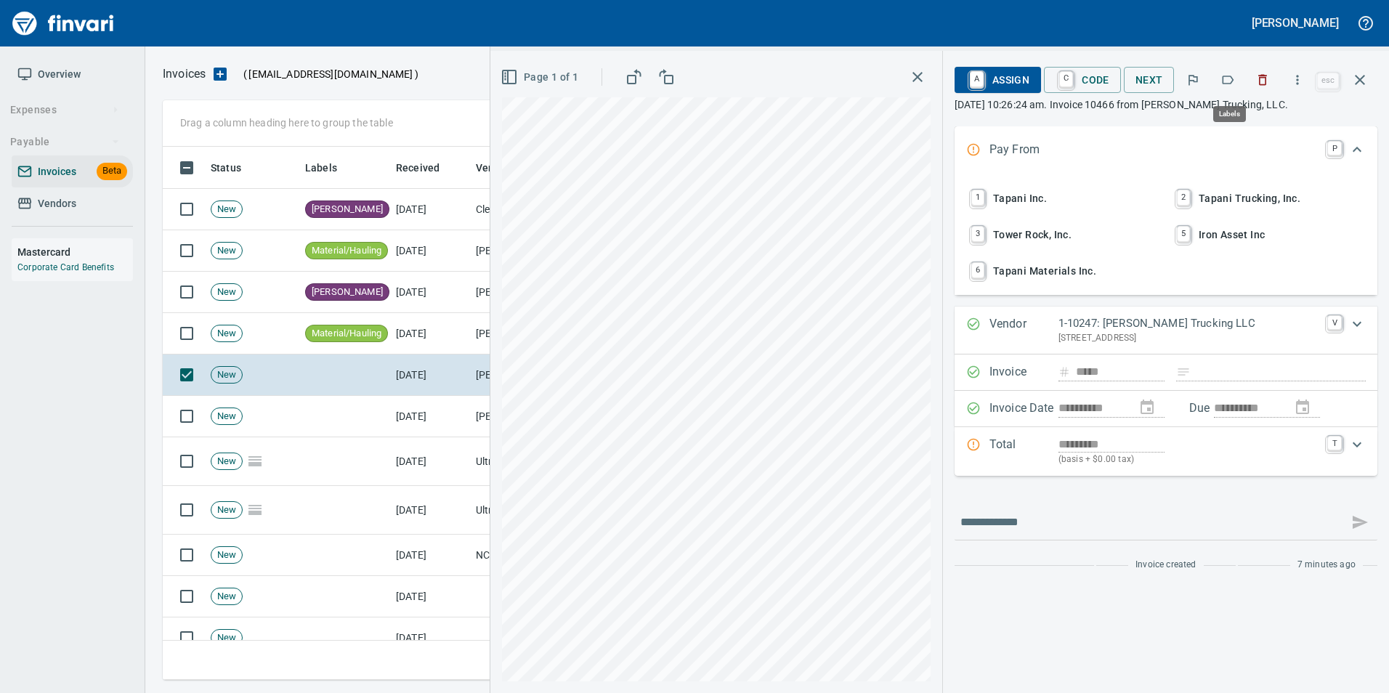
click at [1229, 75] on icon "button" at bounding box center [1228, 80] width 15 height 15
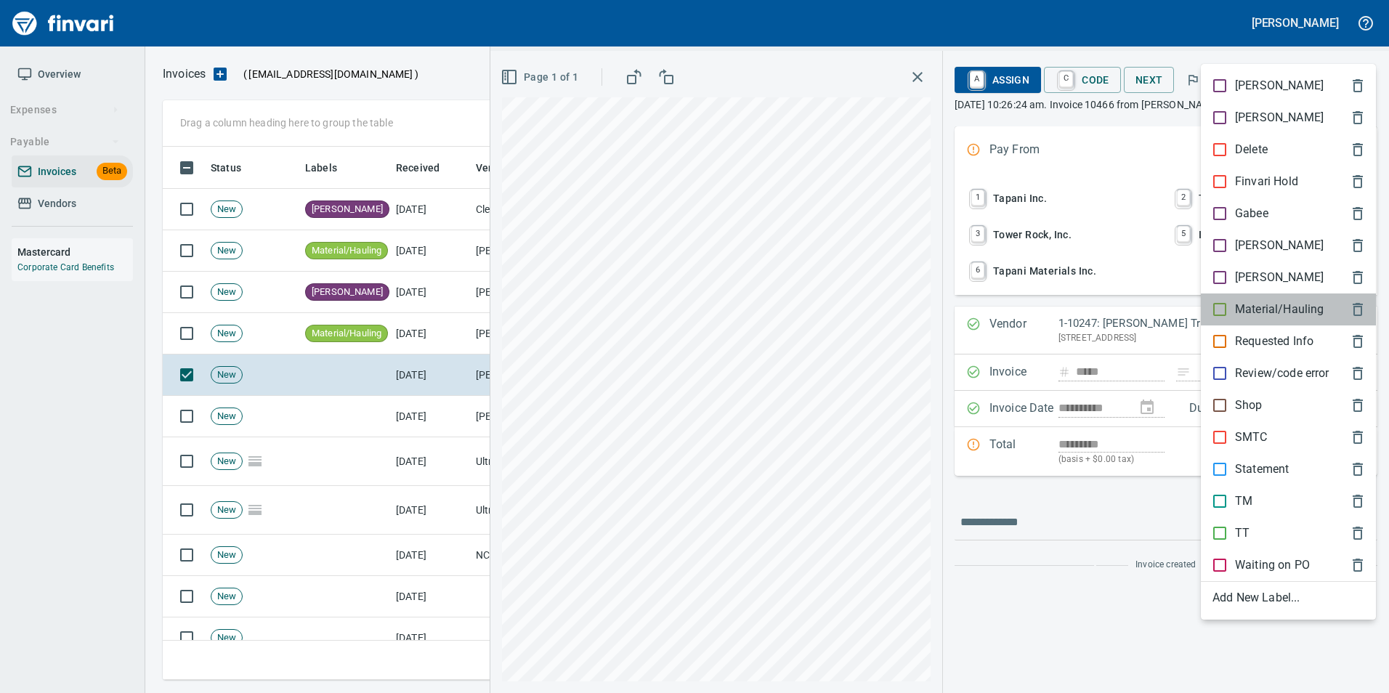
drag, startPoint x: 1247, startPoint y: 304, endPoint x: 1276, endPoint y: 264, distance: 49.4
click at [1247, 303] on p "Material/Hauling" at bounding box center [1279, 309] width 89 height 17
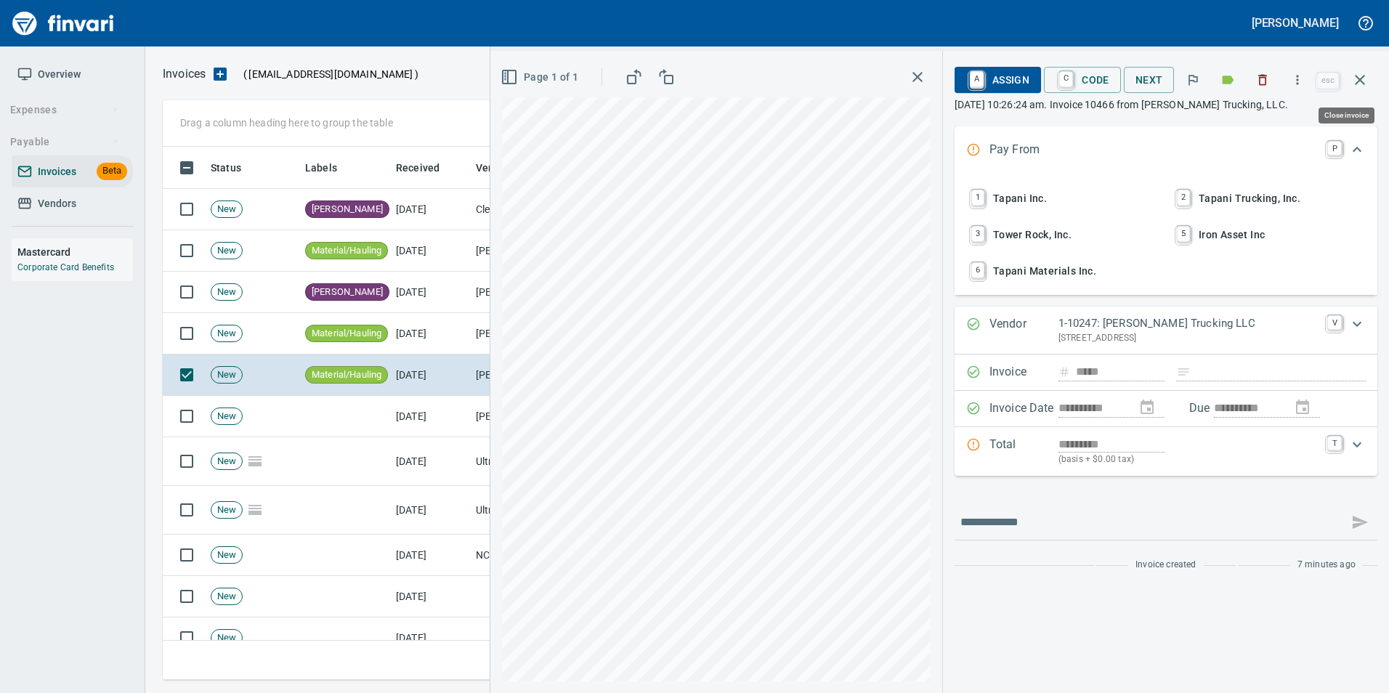
click at [1357, 88] on icon "button" at bounding box center [1359, 79] width 17 height 17
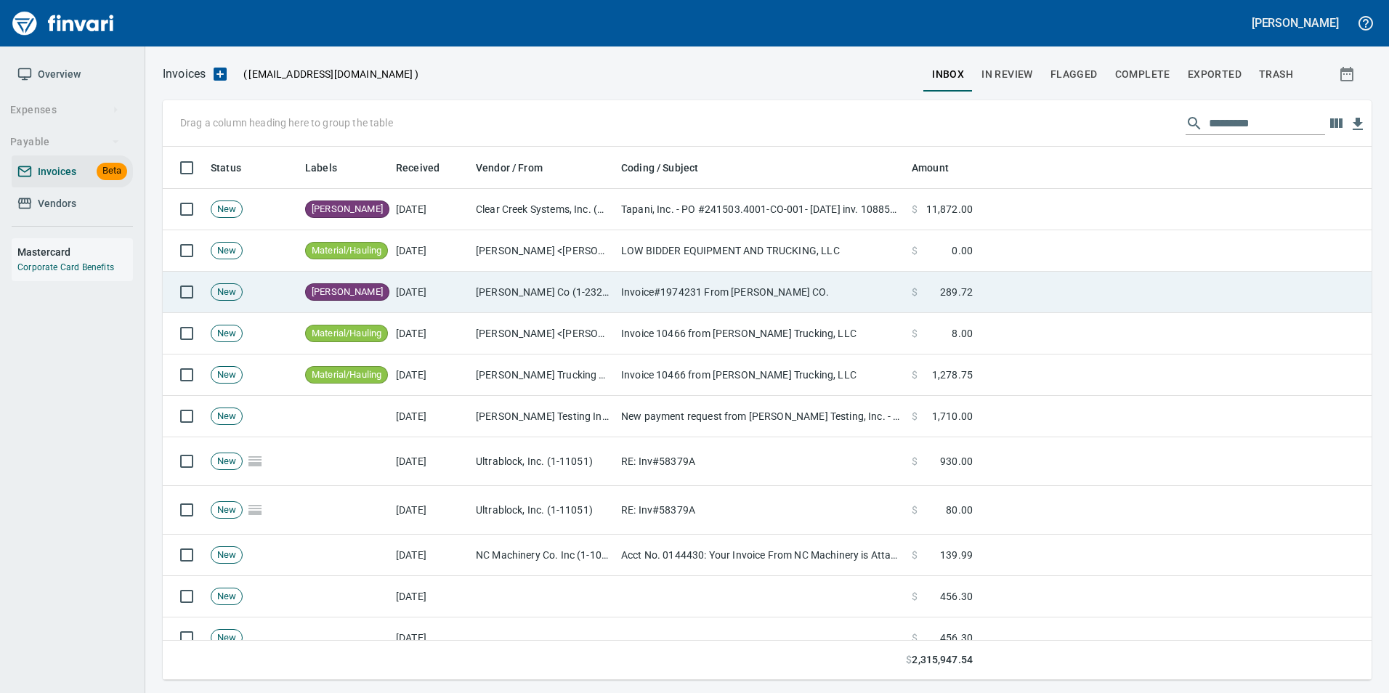
scroll to position [522, 1187]
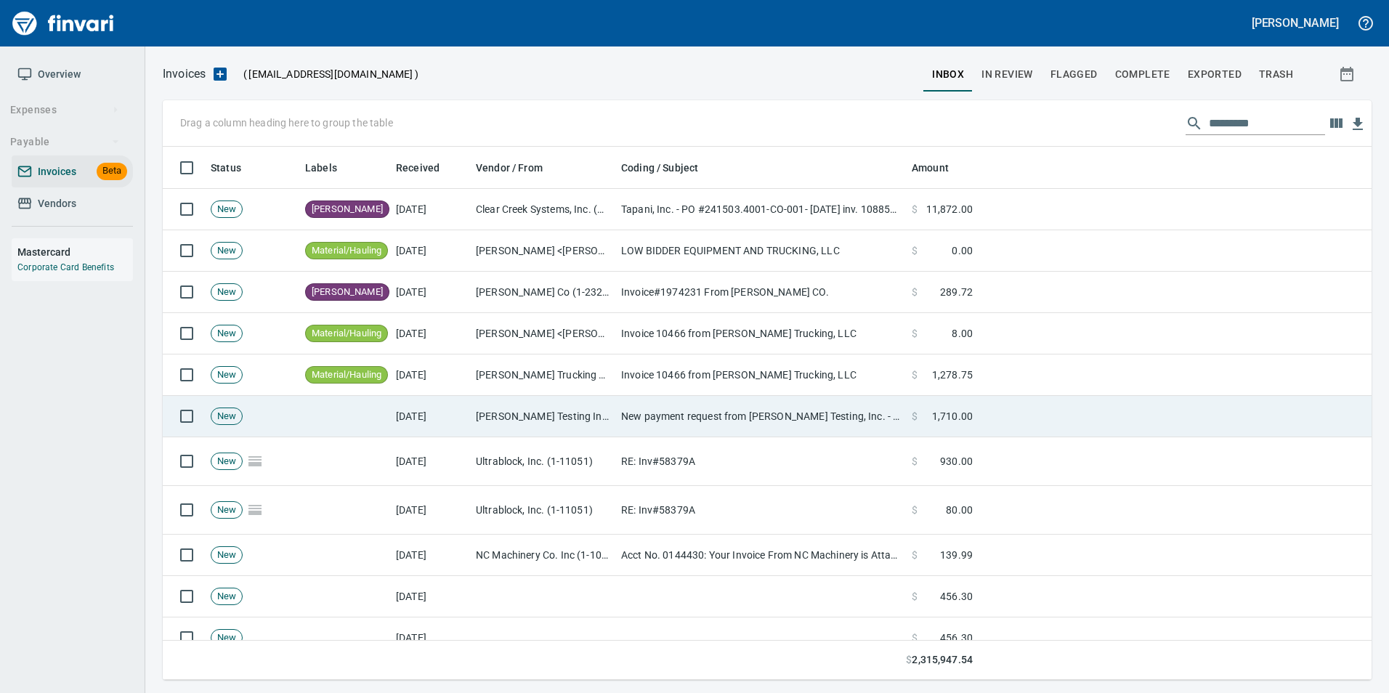
click at [869, 419] on td "New payment request from [PERSON_NAME] Testing, Inc. - invoice 14125" at bounding box center [760, 416] width 291 height 41
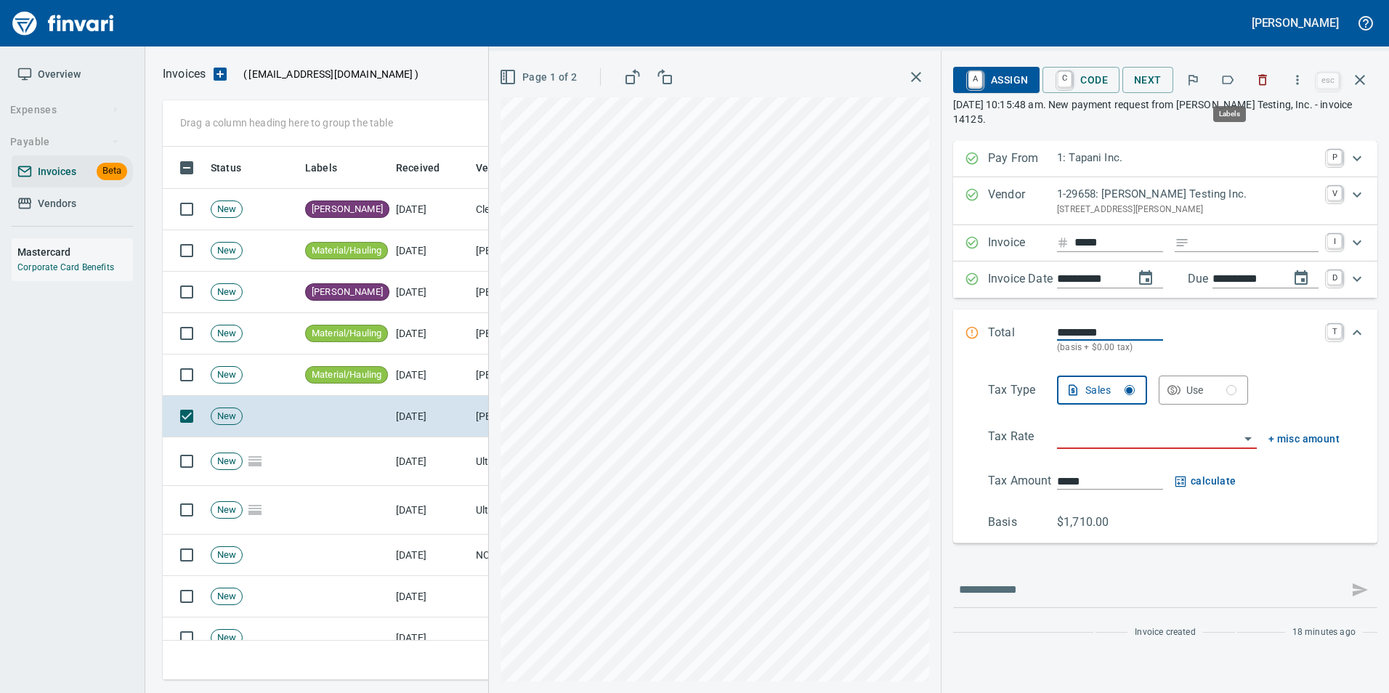
click at [1221, 84] on button "button" at bounding box center [1228, 80] width 32 height 32
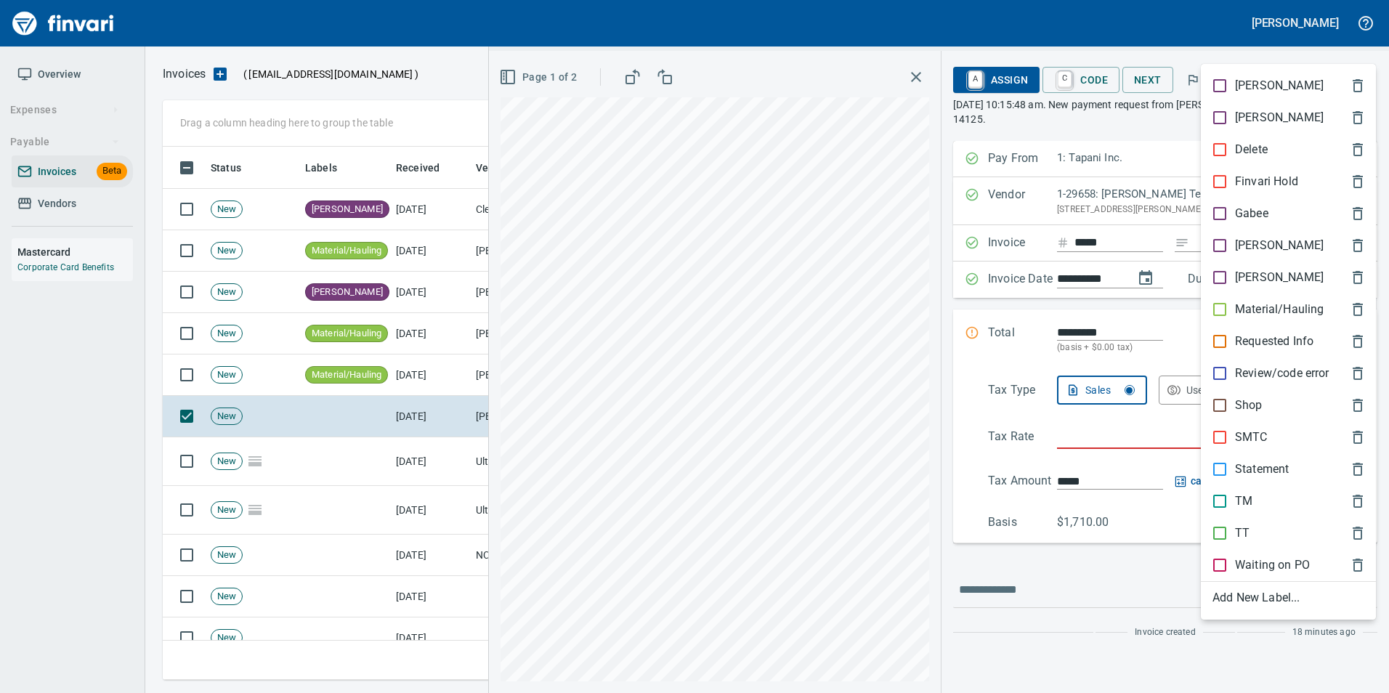
scroll to position [522, 1187]
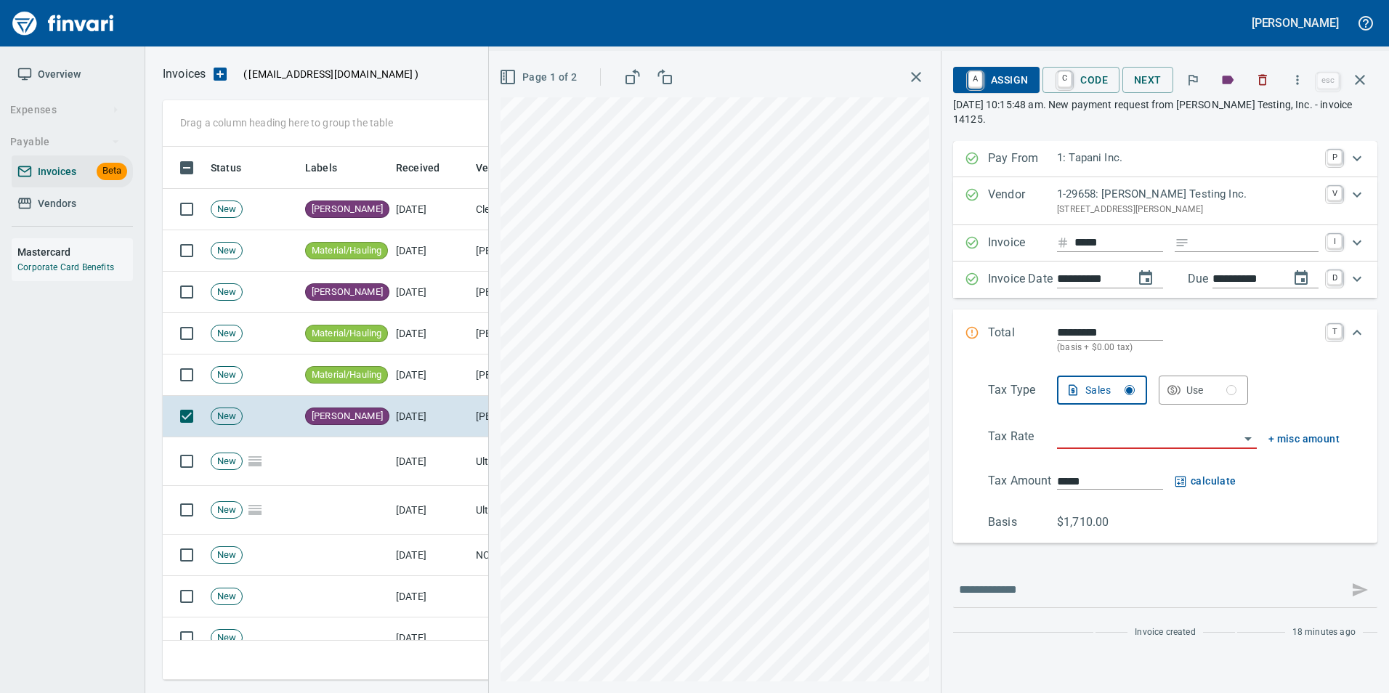
click at [1365, 81] on icon "button" at bounding box center [1359, 79] width 17 height 17
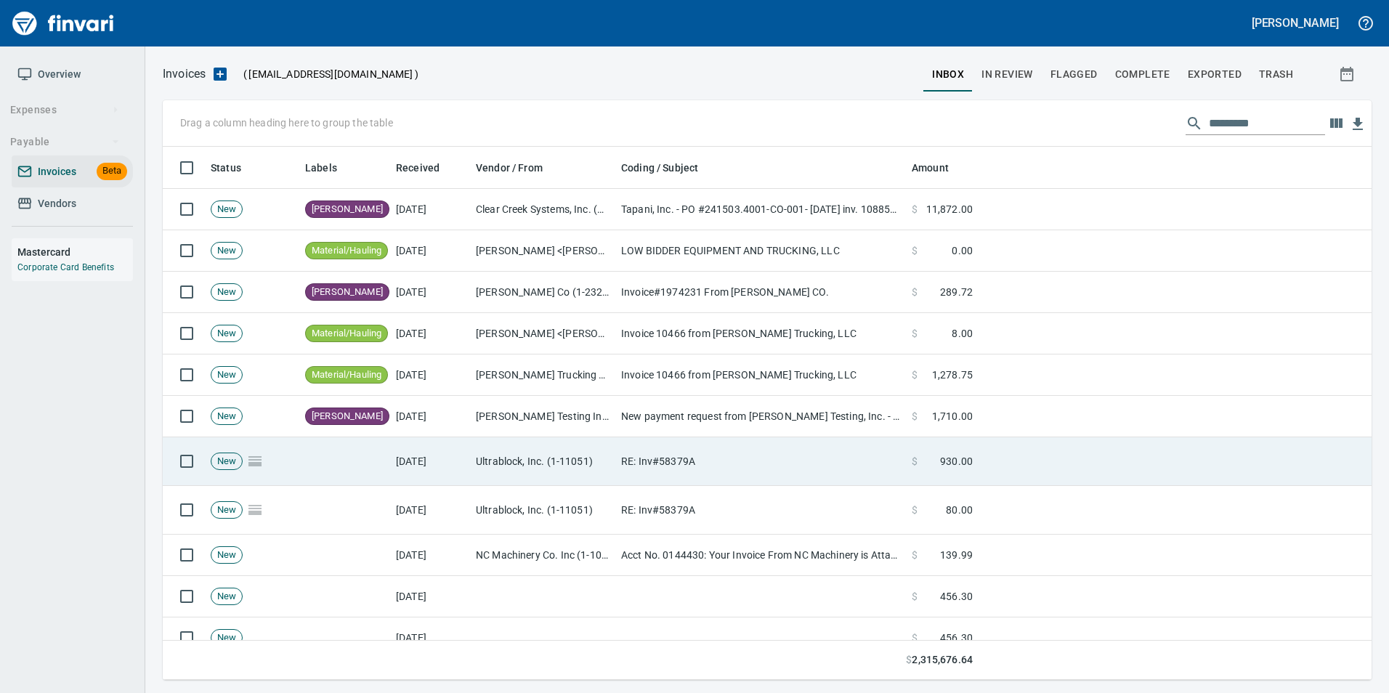
click at [881, 450] on td "RE: Inv#58379A" at bounding box center [760, 461] width 291 height 49
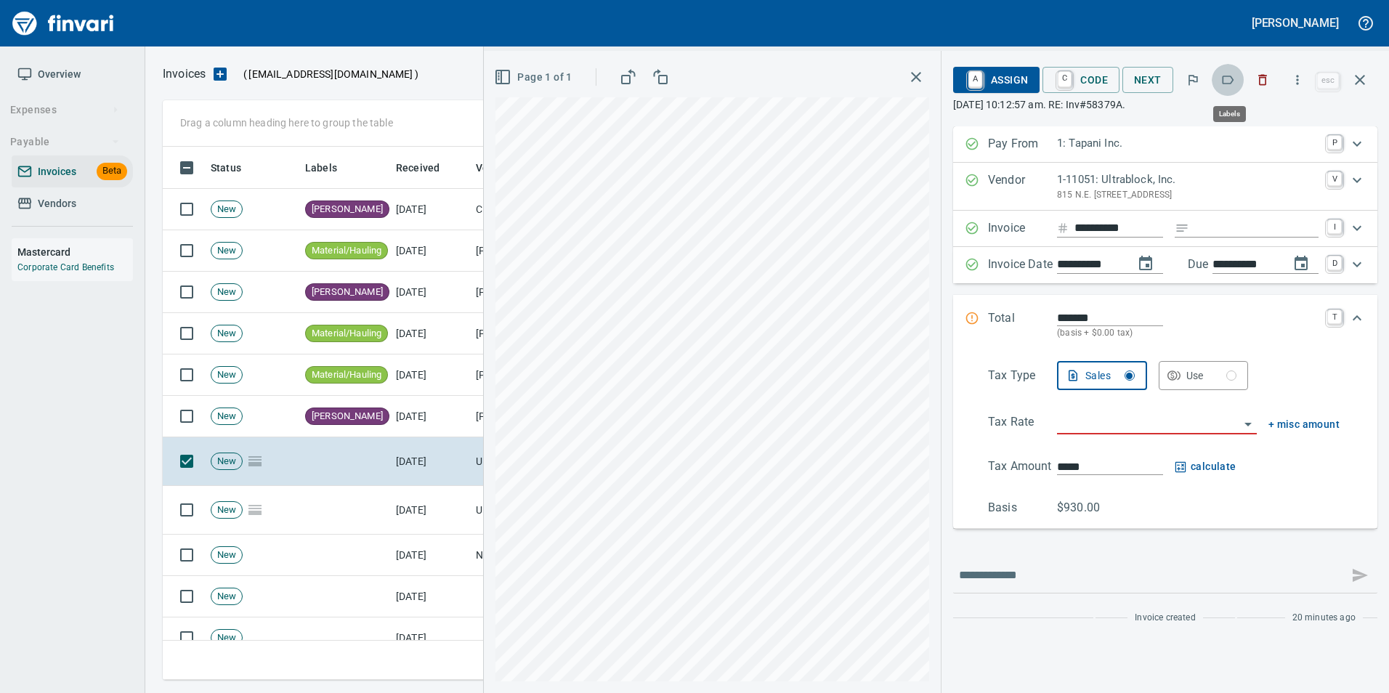
click at [1224, 83] on icon "button" at bounding box center [1228, 80] width 15 height 15
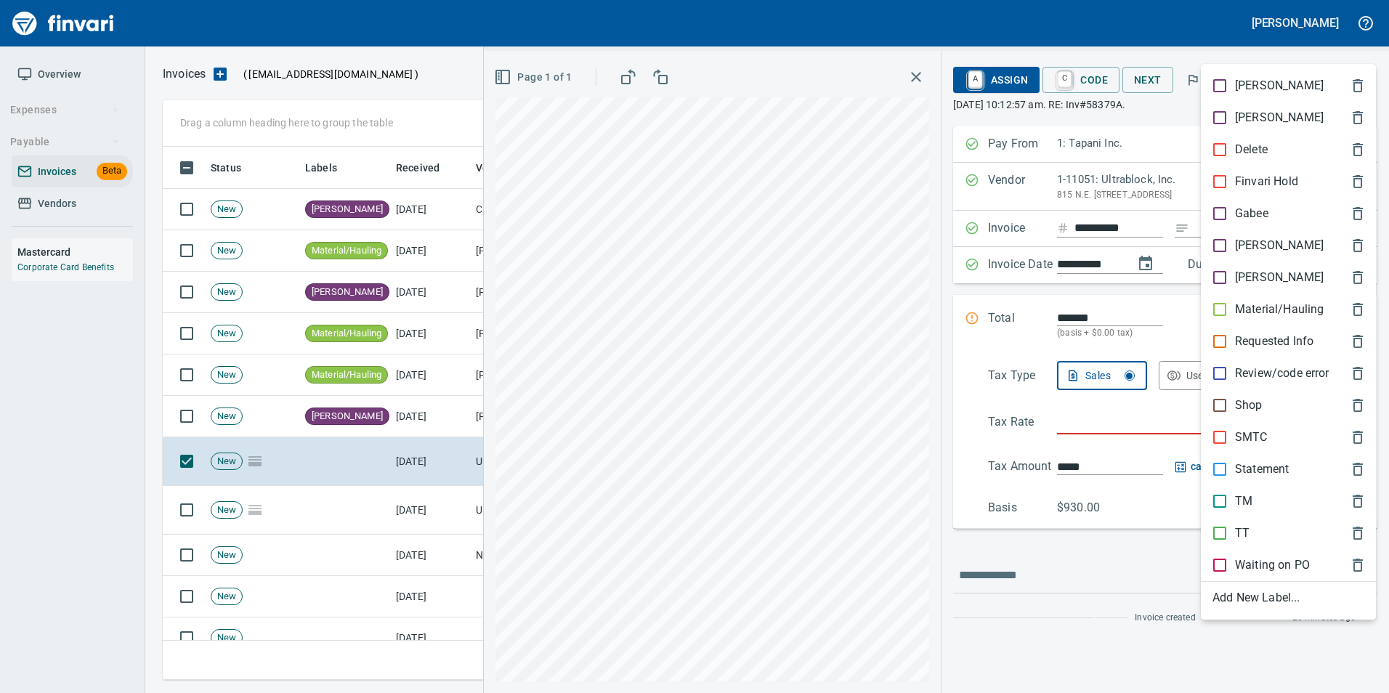
click at [1220, 236] on div "[PERSON_NAME]" at bounding box center [1288, 246] width 175 height 32
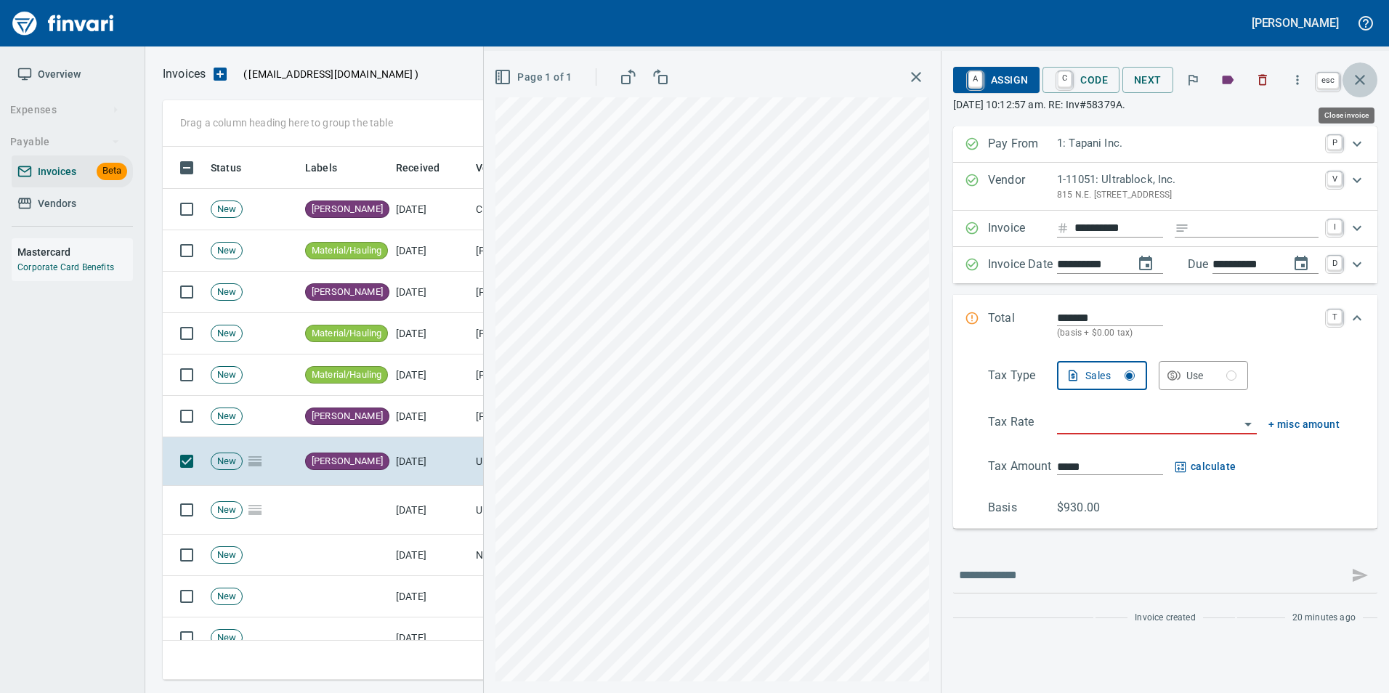
click at [1359, 84] on icon "button" at bounding box center [1359, 79] width 17 height 17
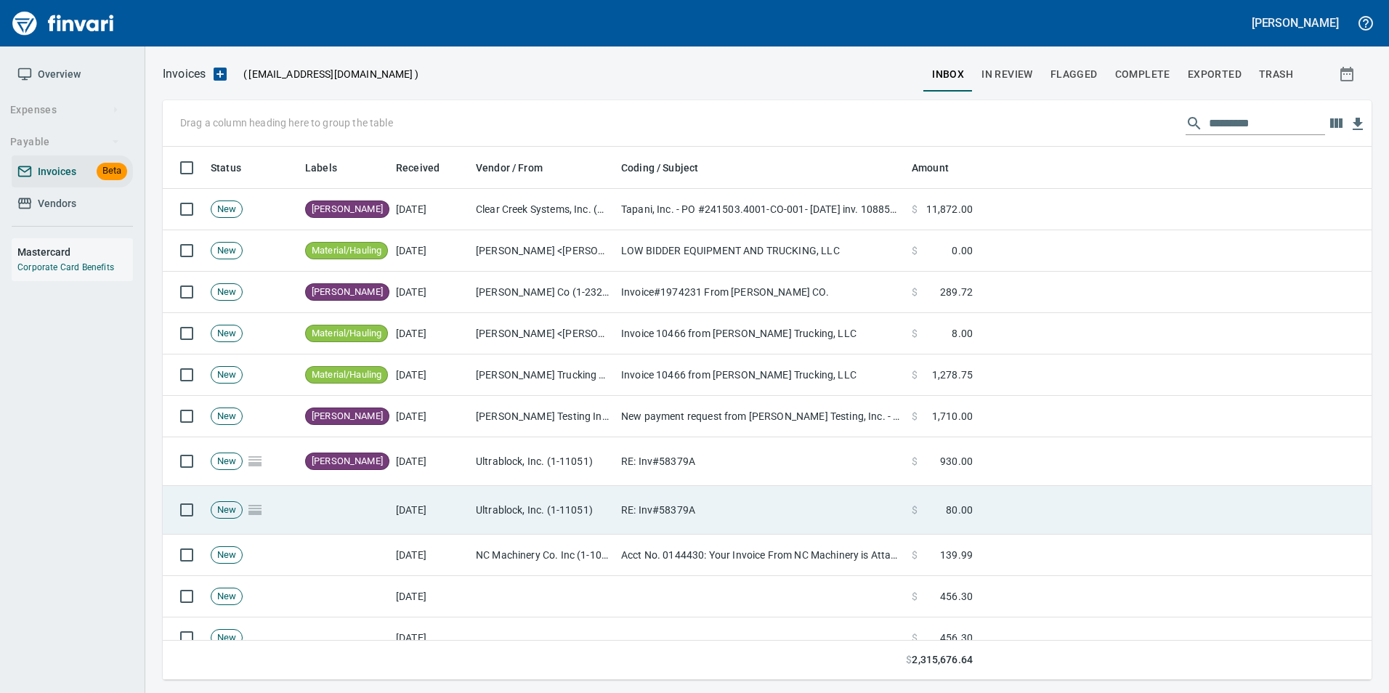
click at [712, 495] on td "RE: Inv#58379A" at bounding box center [760, 510] width 291 height 49
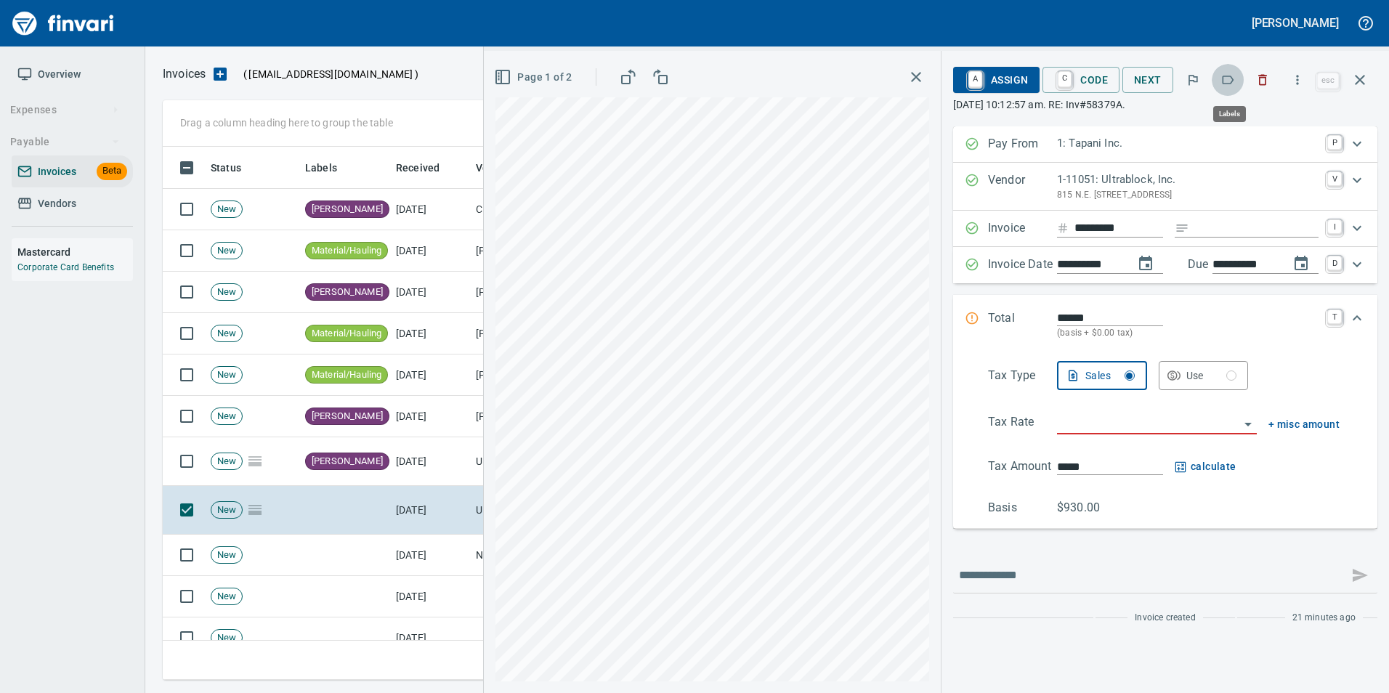
click at [1228, 81] on icon "button" at bounding box center [1228, 80] width 15 height 15
click at [1370, 75] on button "button" at bounding box center [1360, 79] width 35 height 35
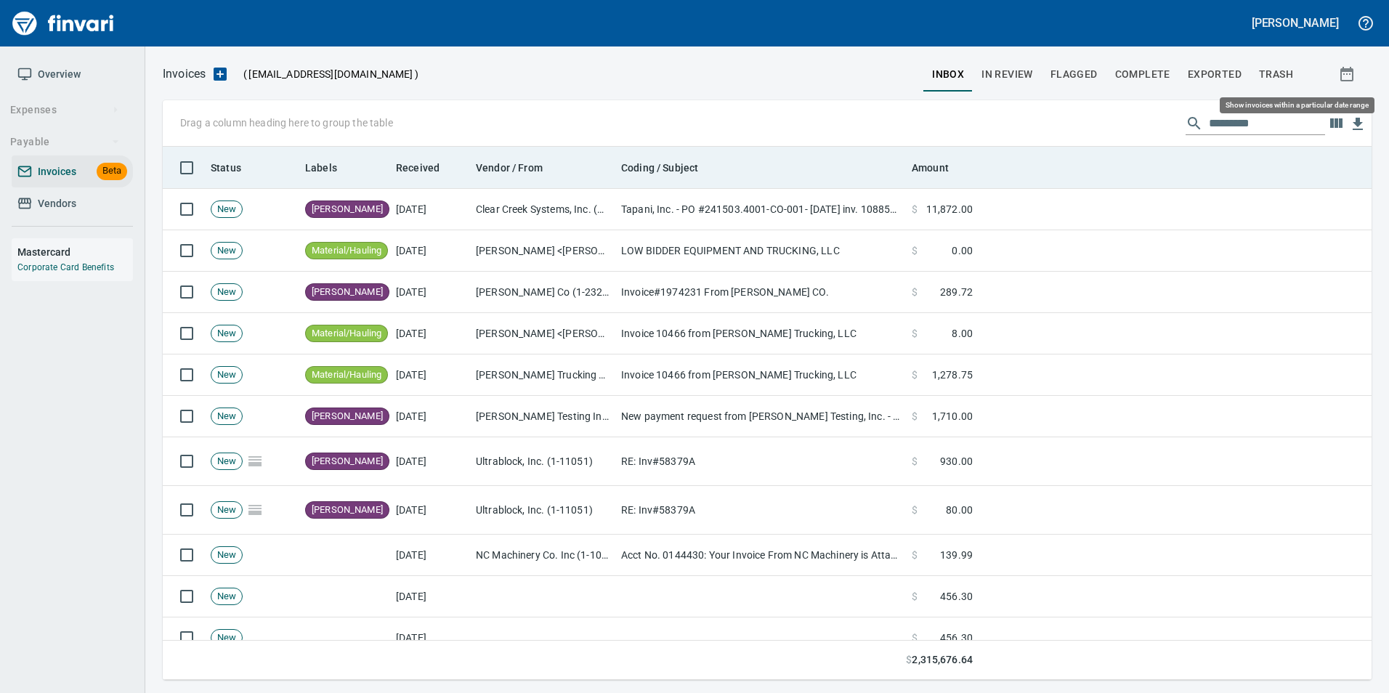
scroll to position [522, 1187]
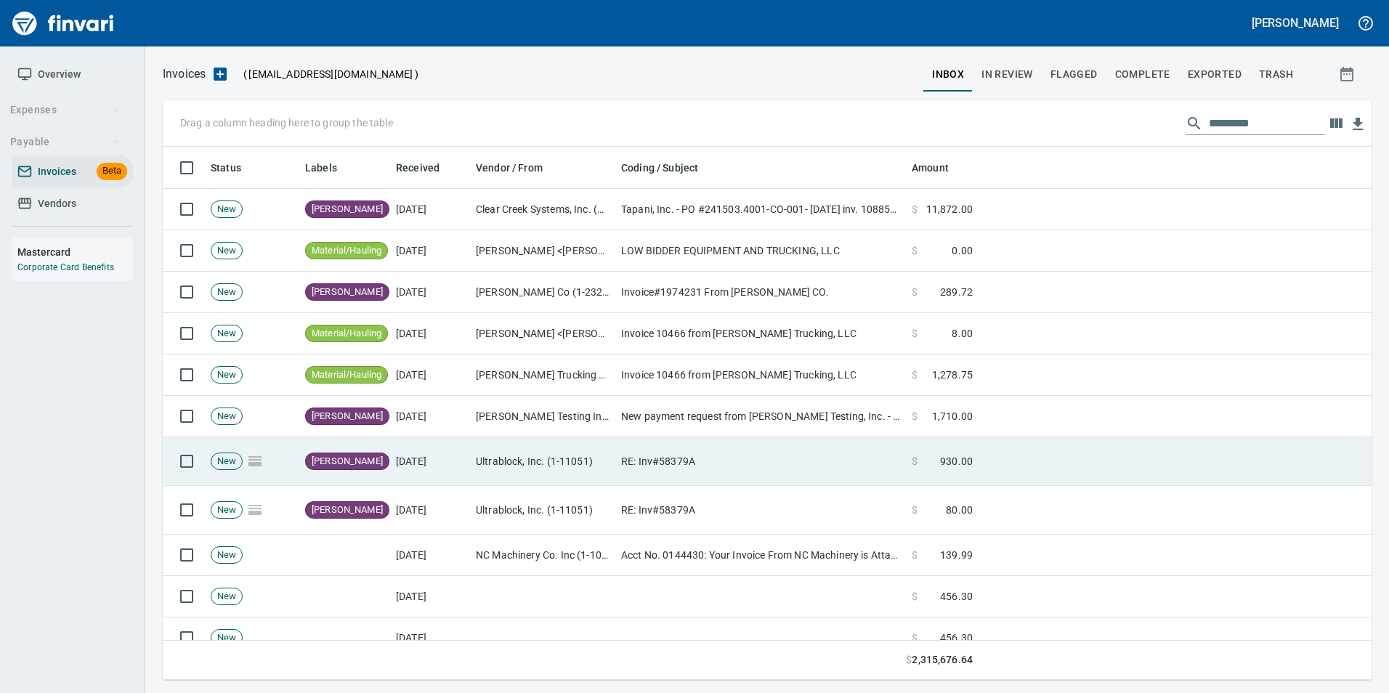
click at [814, 460] on td "RE: Inv#58379A" at bounding box center [760, 461] width 291 height 49
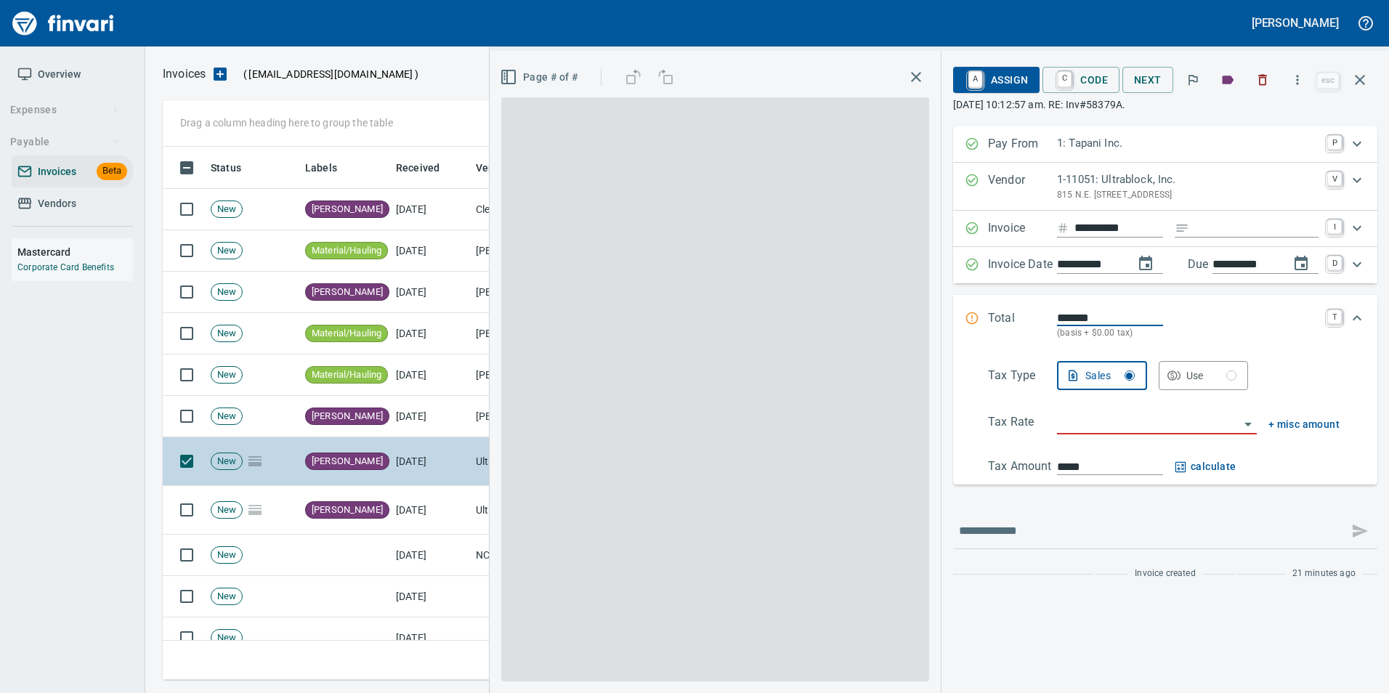
scroll to position [522, 1187]
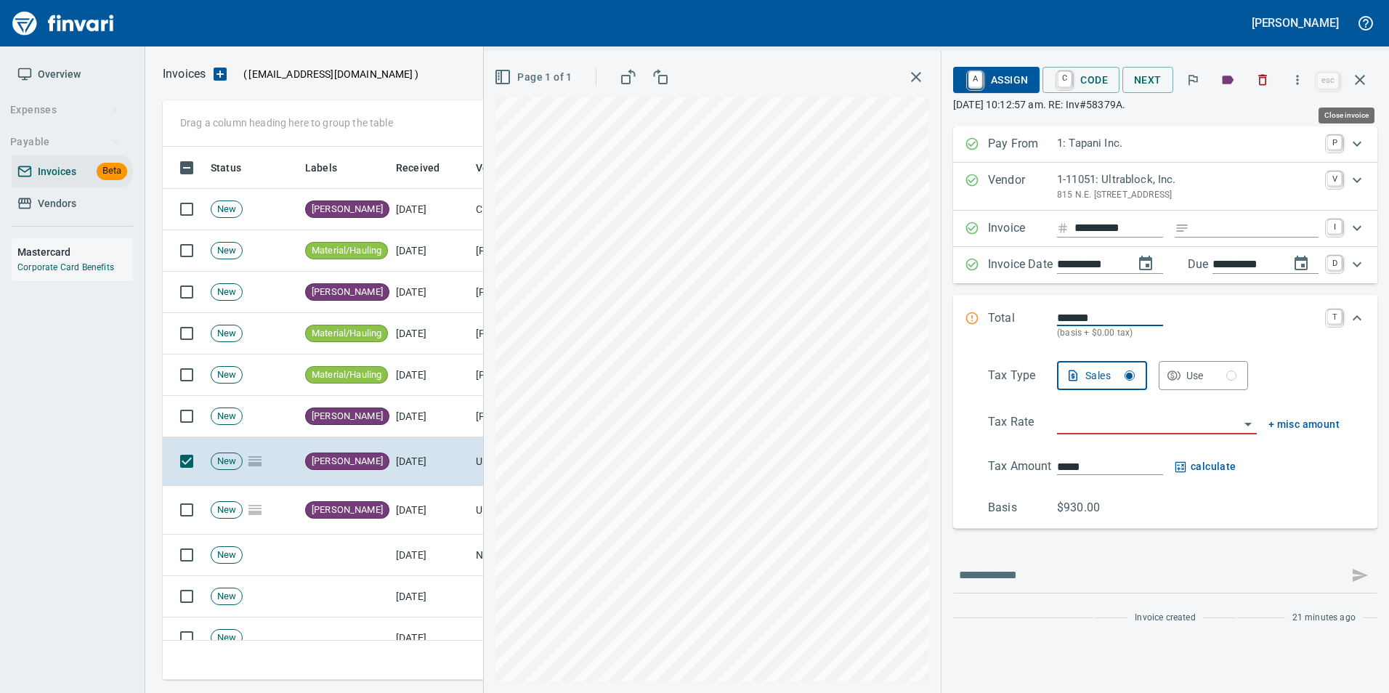
click at [1354, 86] on icon "button" at bounding box center [1359, 79] width 17 height 17
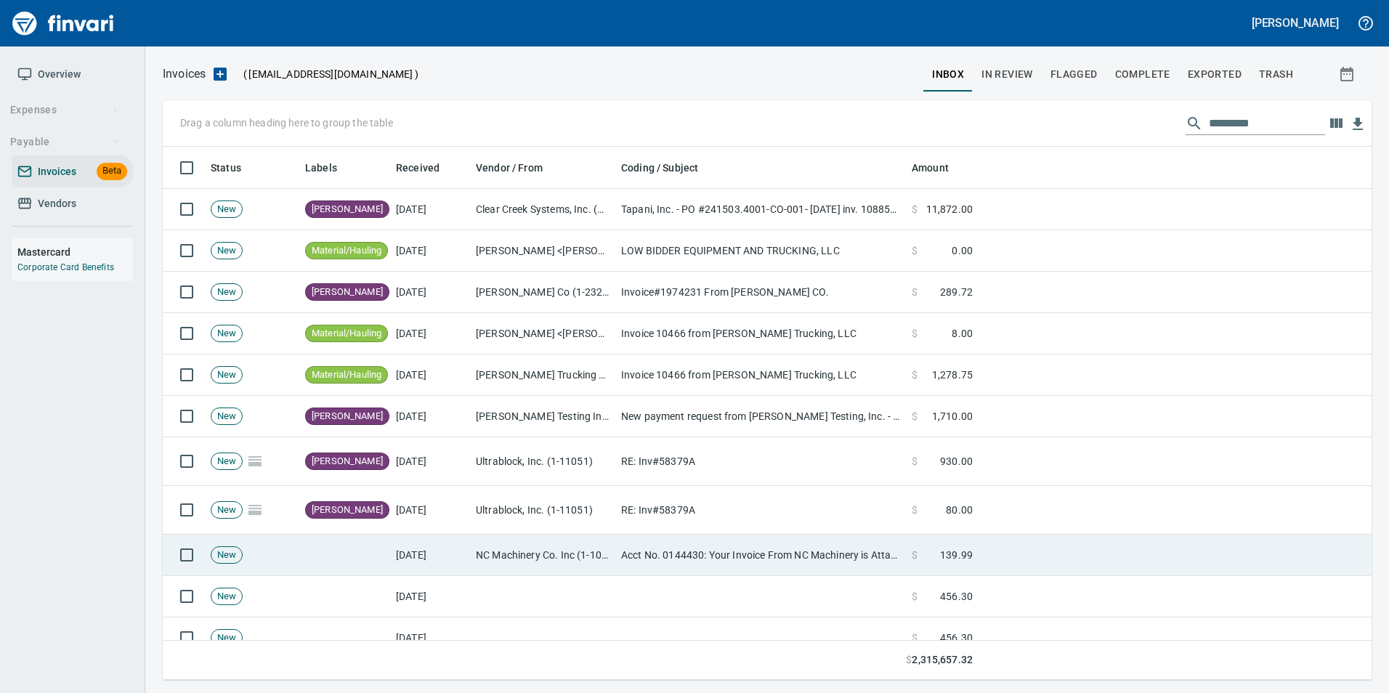
click at [724, 559] on td "Acct No. 0144430: Your Invoice From NC Machinery is Attached" at bounding box center [760, 555] width 291 height 41
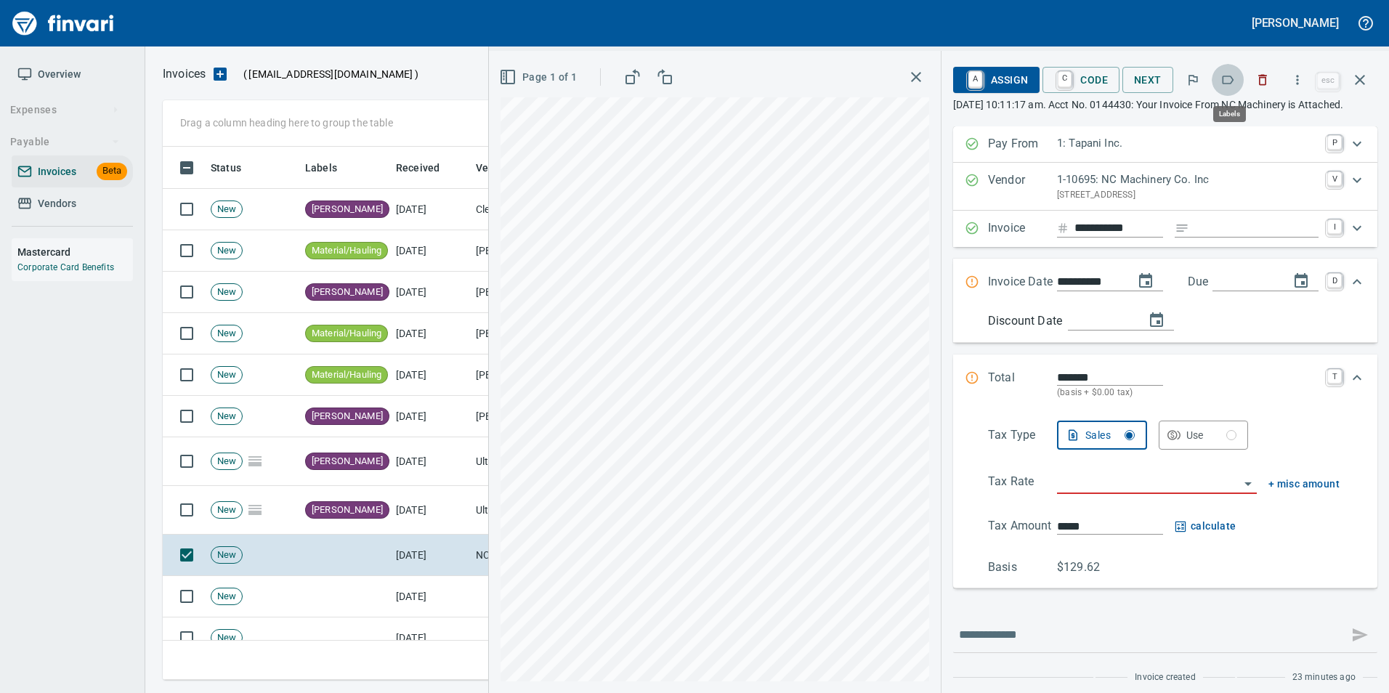
click at [1222, 78] on icon "button" at bounding box center [1228, 80] width 15 height 15
click at [1373, 81] on button "button" at bounding box center [1360, 79] width 35 height 35
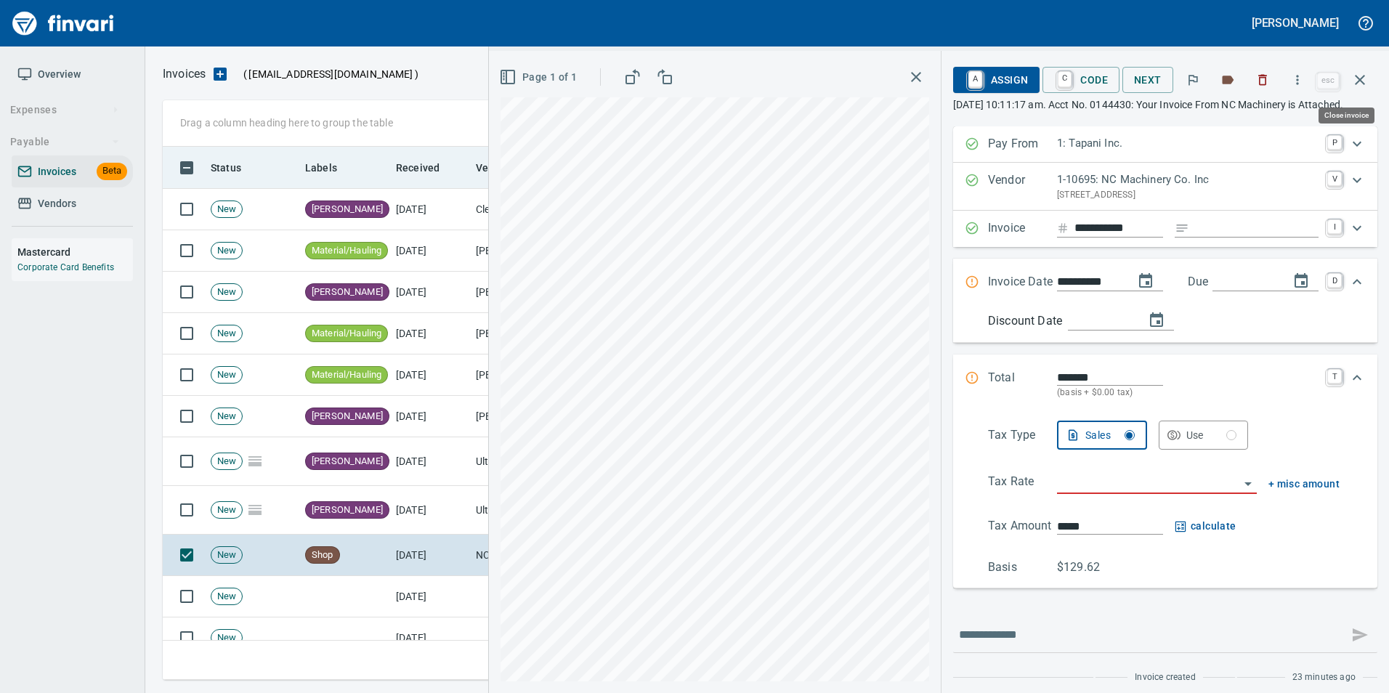
scroll to position [522, 1187]
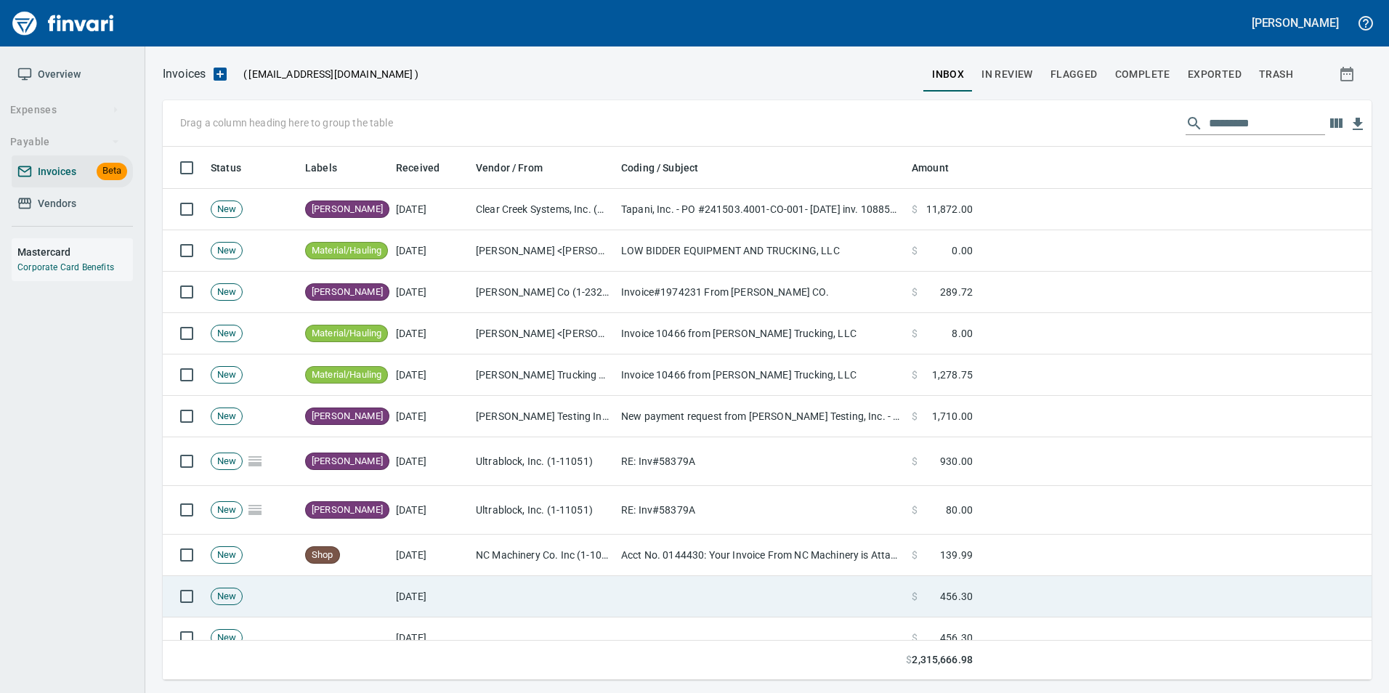
click at [517, 587] on td at bounding box center [542, 596] width 145 height 41
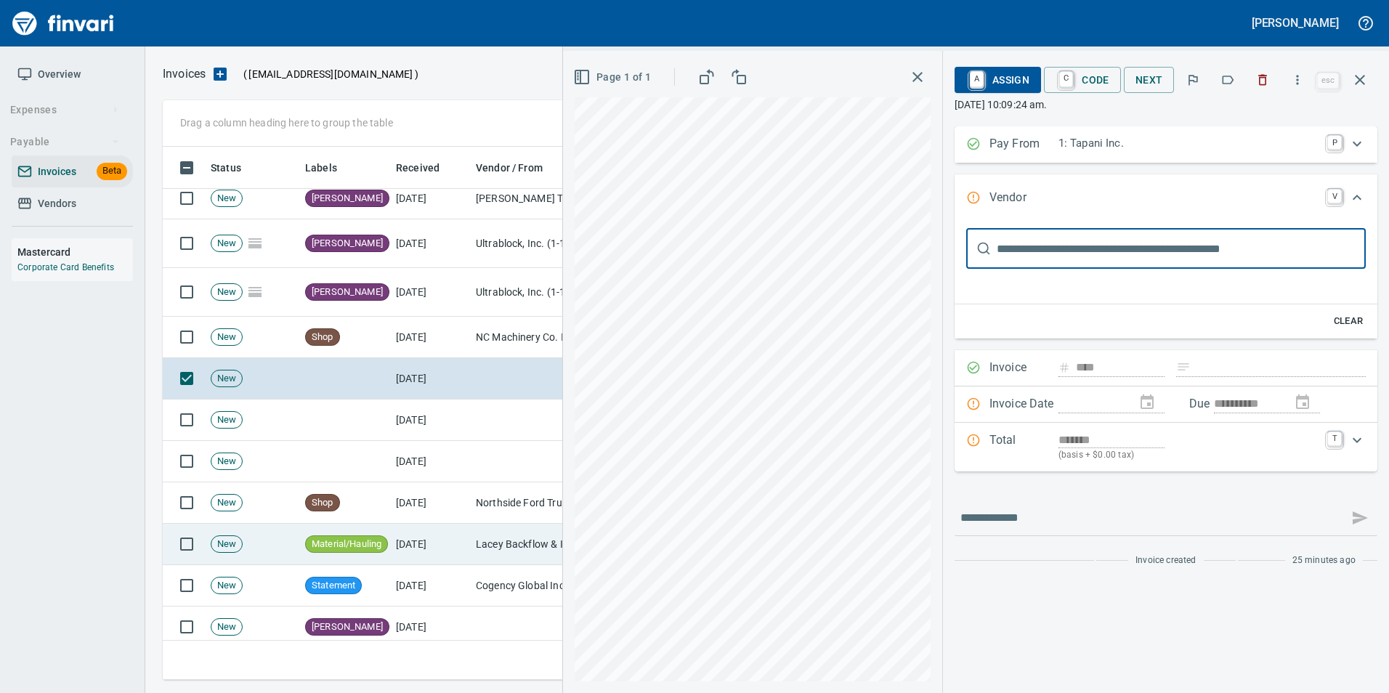
scroll to position [145, 0]
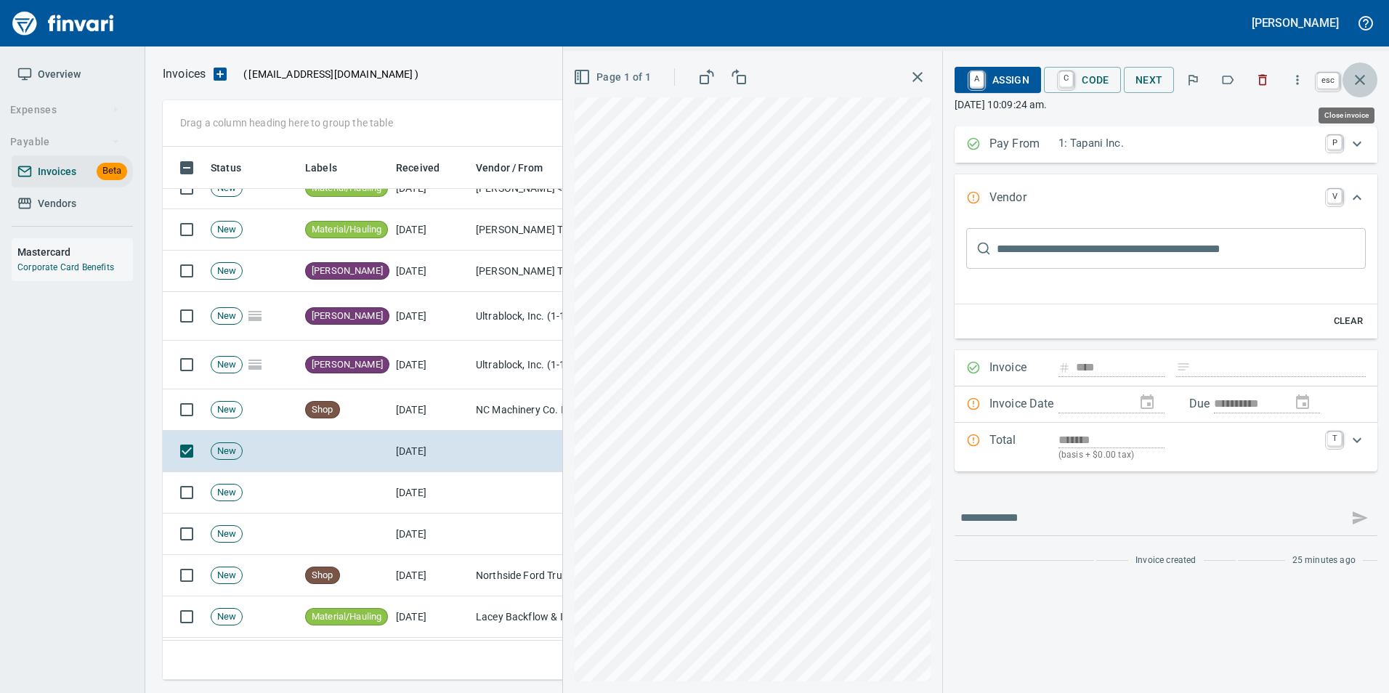
click at [1373, 84] on button "button" at bounding box center [1360, 79] width 35 height 35
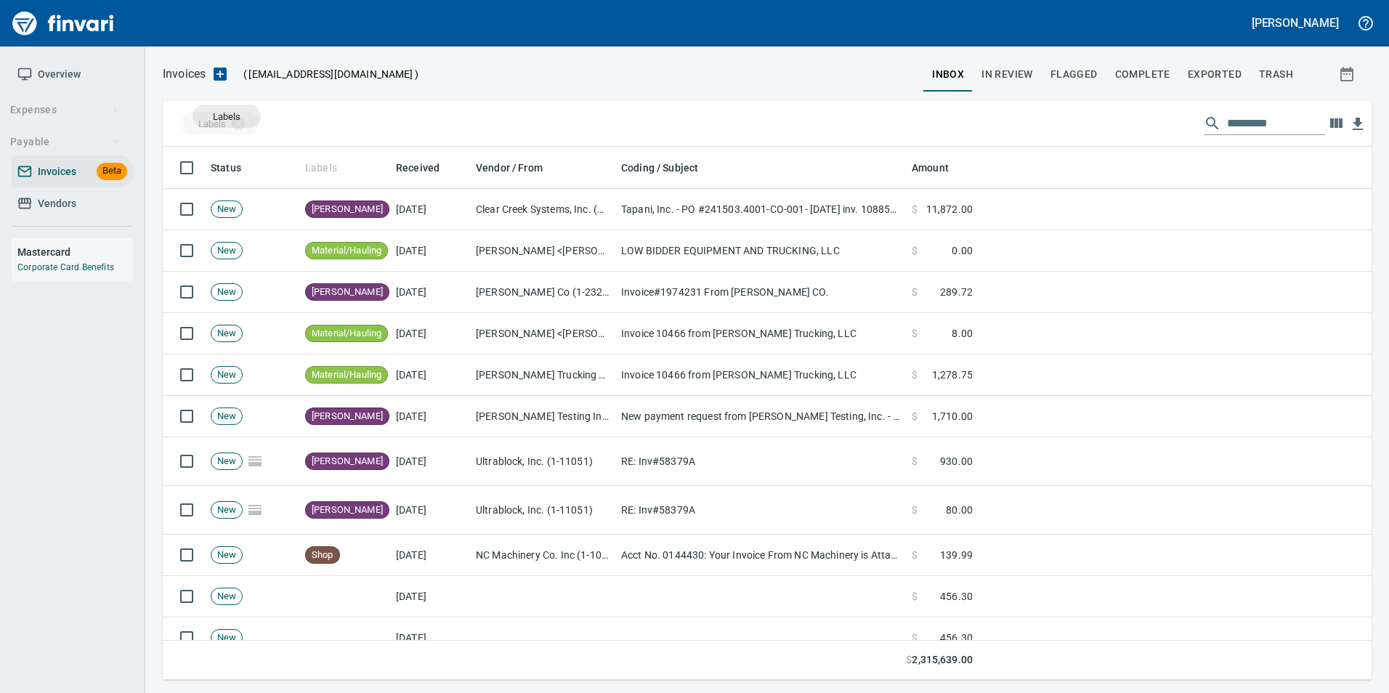
scroll to position [522, 1187]
drag, startPoint x: 318, startPoint y: 166, endPoint x: 206, endPoint y: 127, distance: 117.9
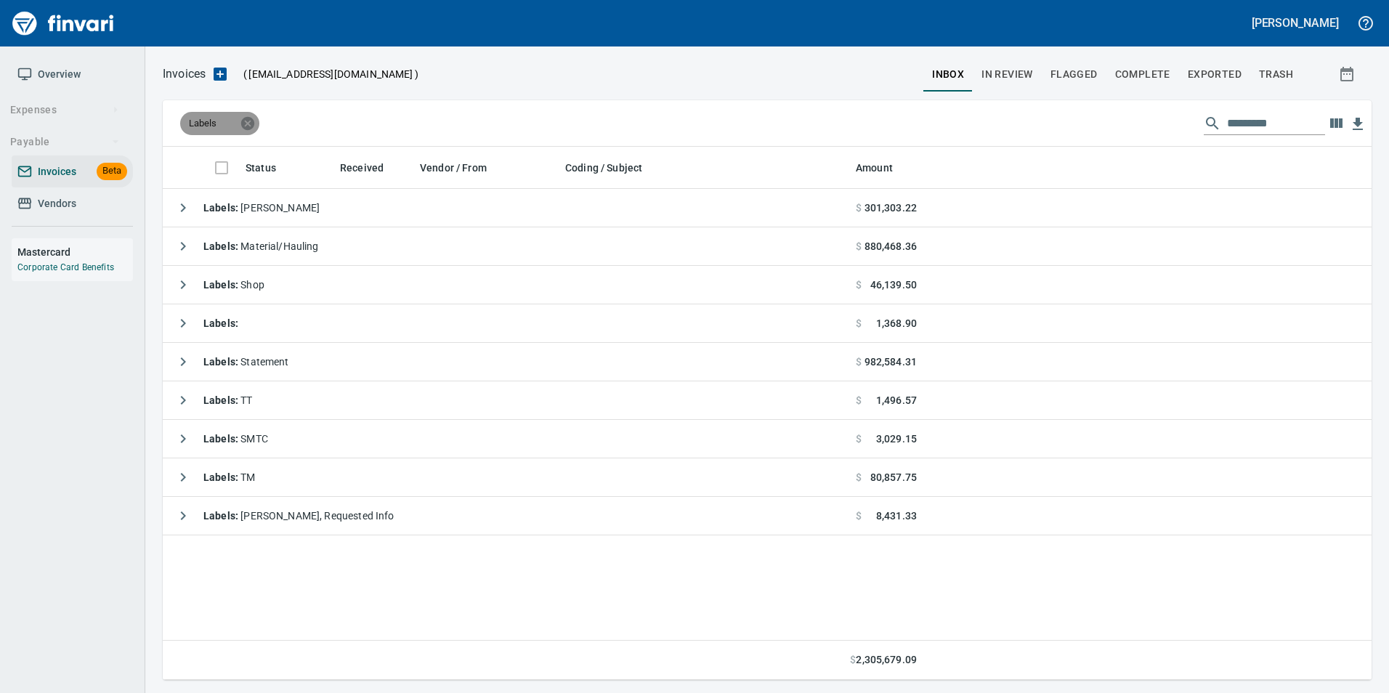
click at [245, 119] on icon at bounding box center [247, 122] width 13 height 13
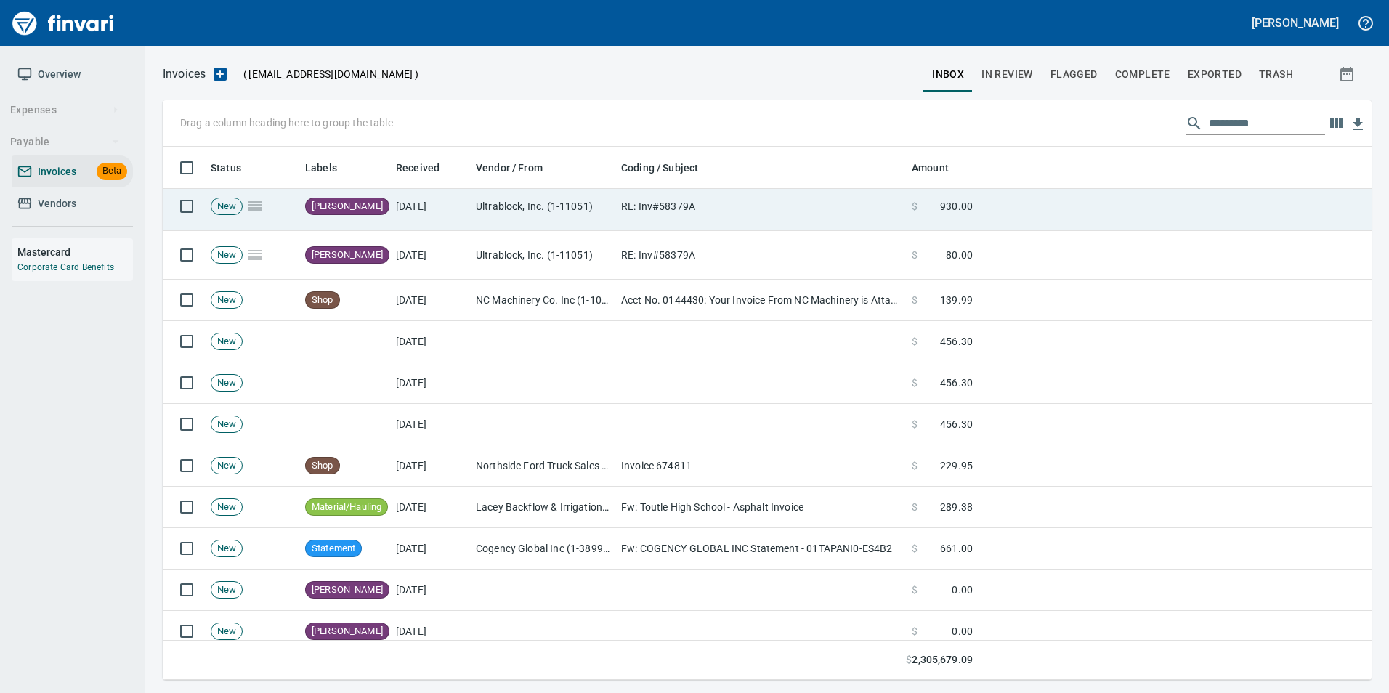
scroll to position [291, 0]
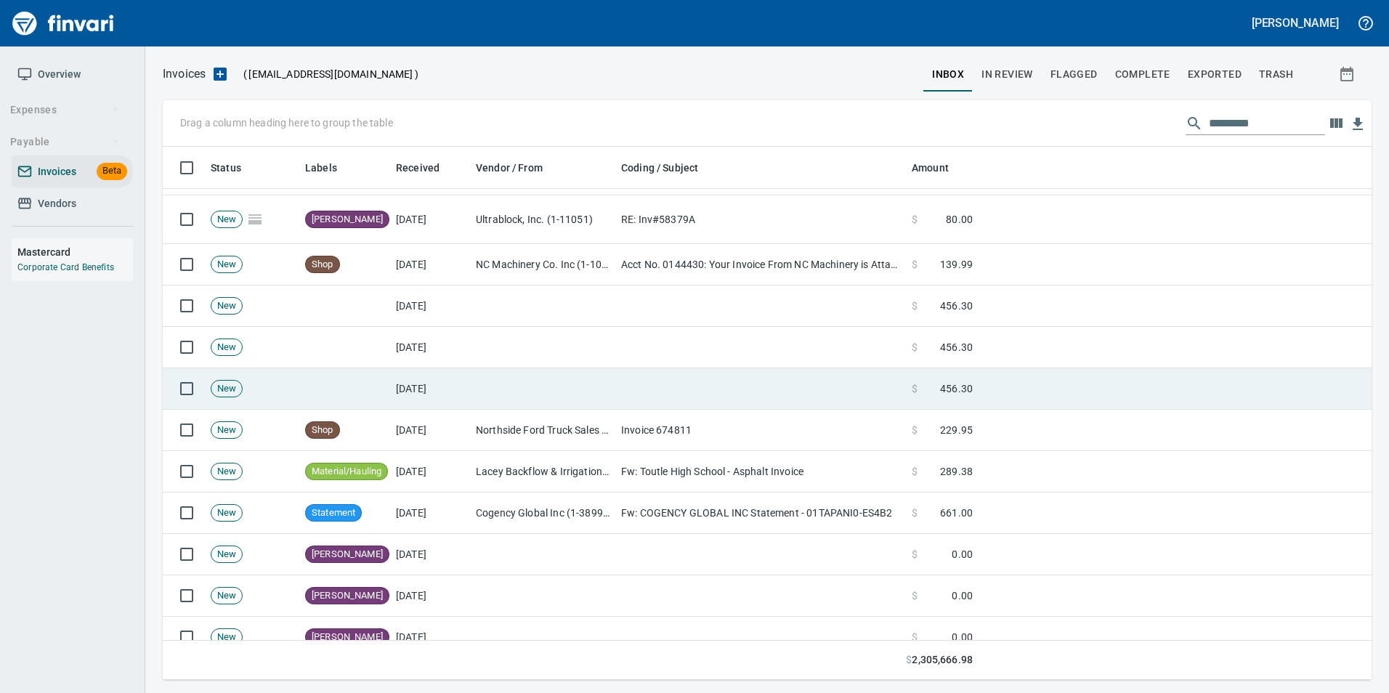
click at [409, 382] on td "[DATE]" at bounding box center [430, 388] width 80 height 41
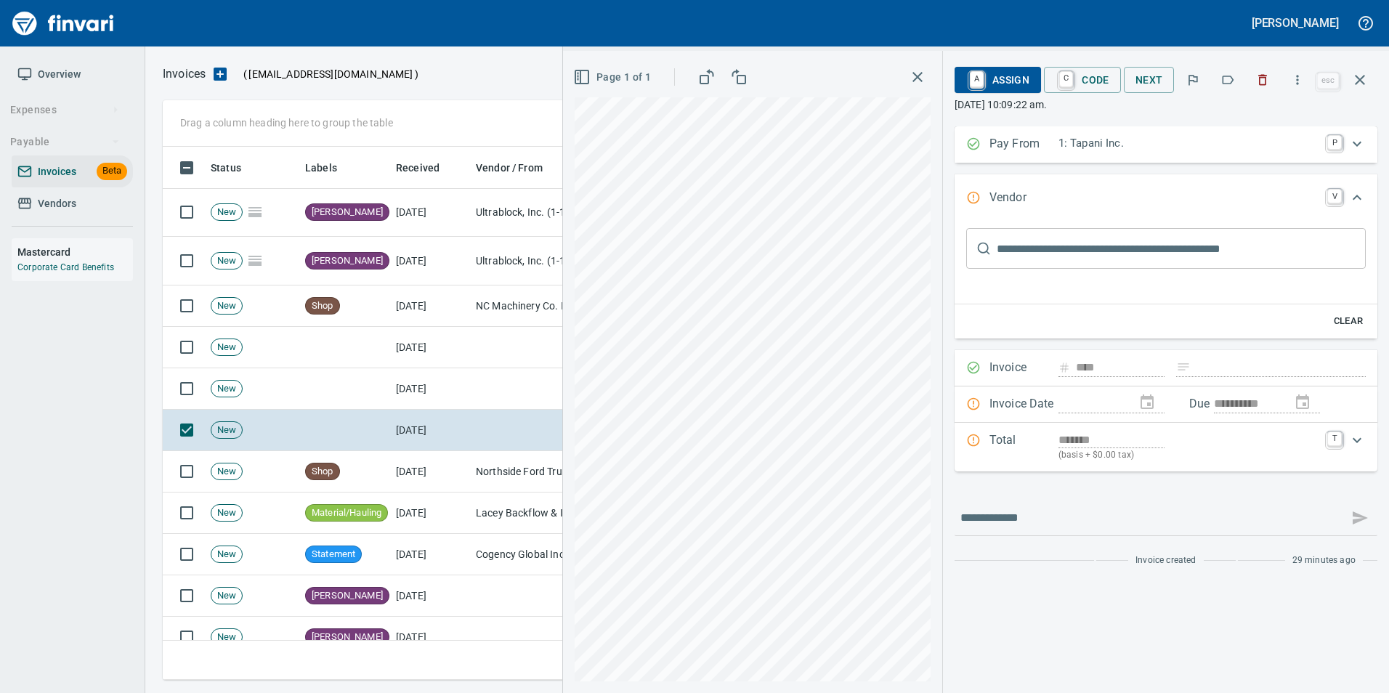
click at [1363, 86] on icon "button" at bounding box center [1359, 79] width 17 height 17
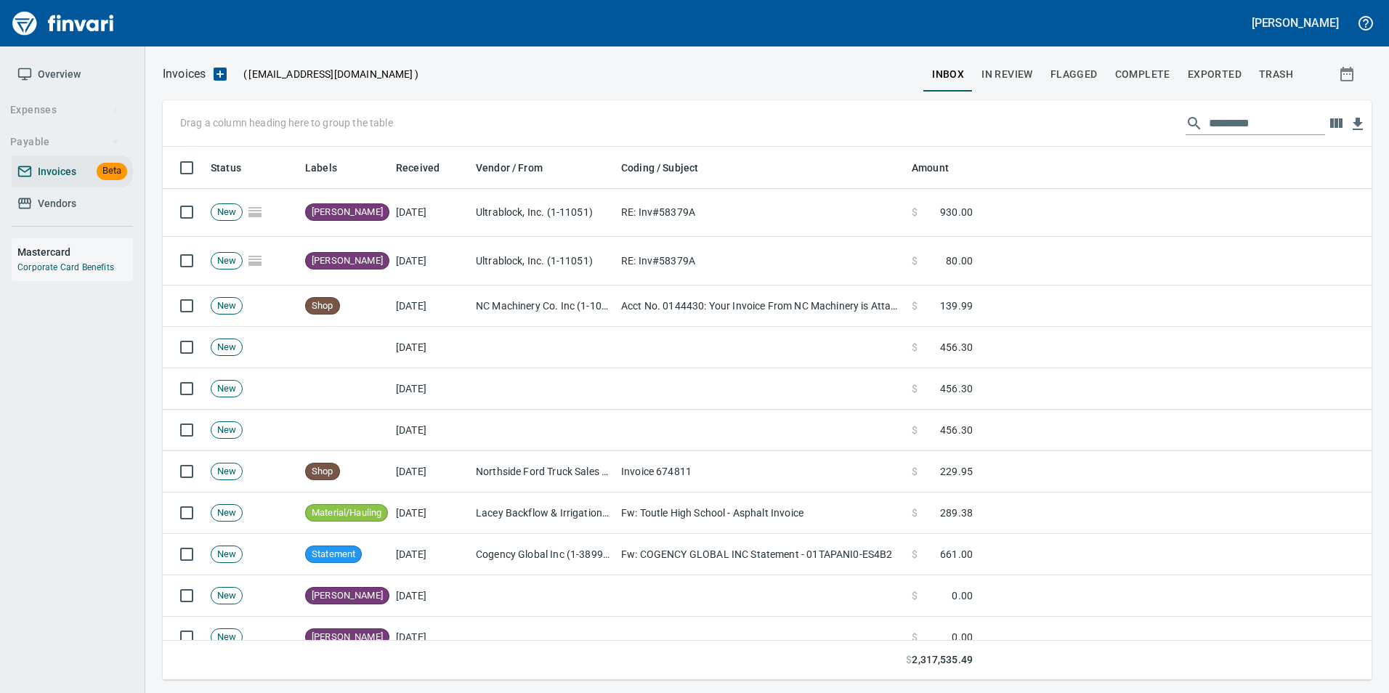
click at [1365, 73] on span "button" at bounding box center [1348, 73] width 35 height 17
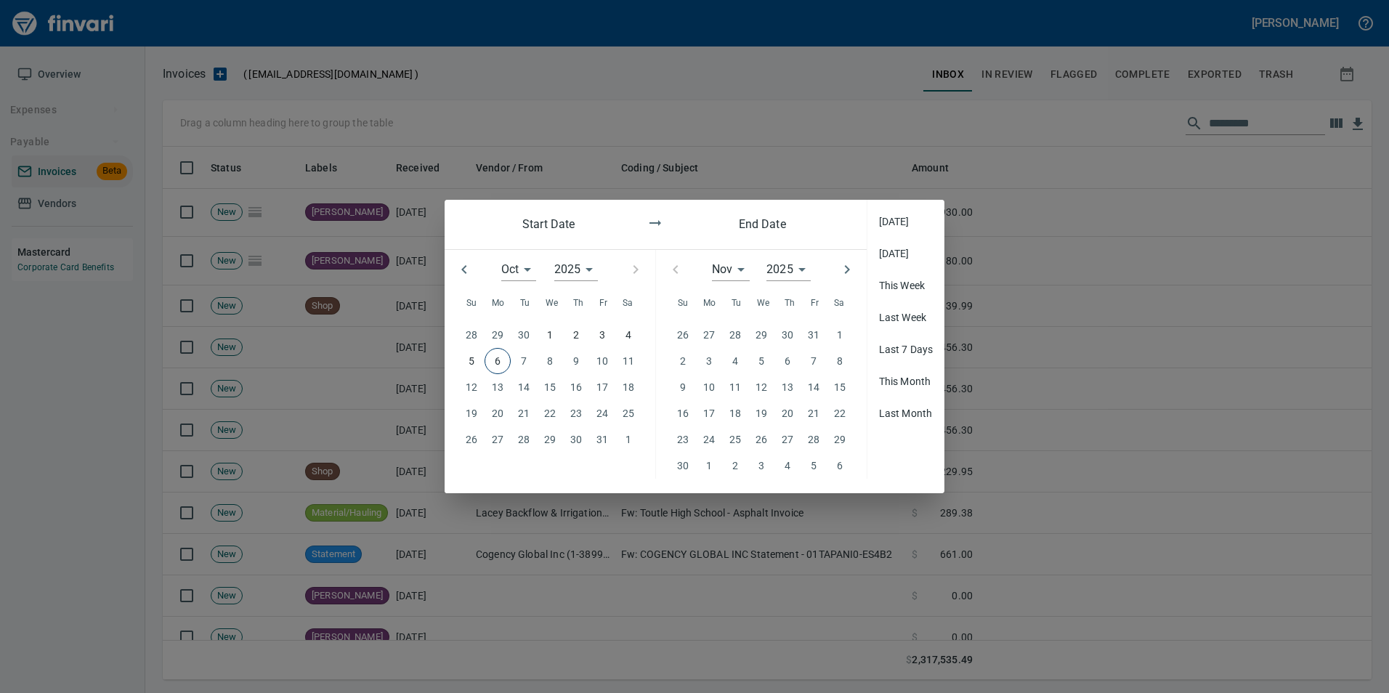
click at [807, 158] on div at bounding box center [694, 346] width 1389 height 693
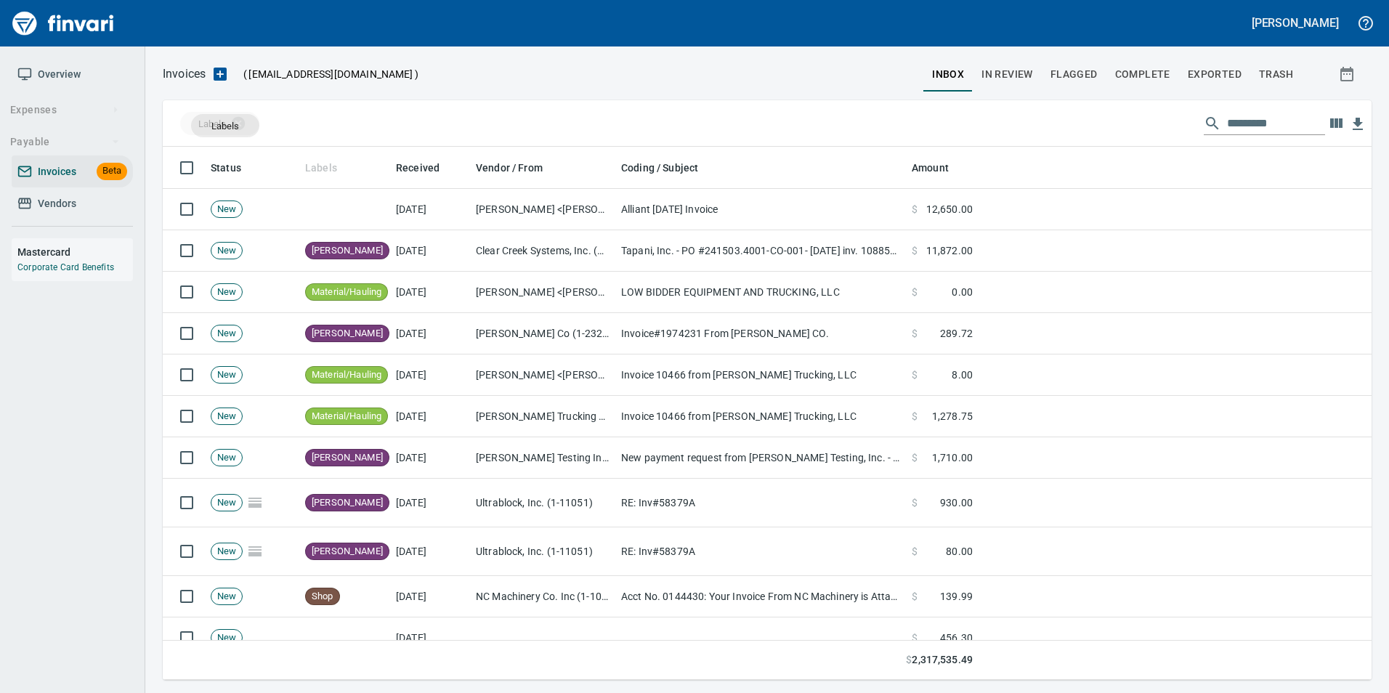
drag, startPoint x: 342, startPoint y: 173, endPoint x: 225, endPoint y: 126, distance: 125.5
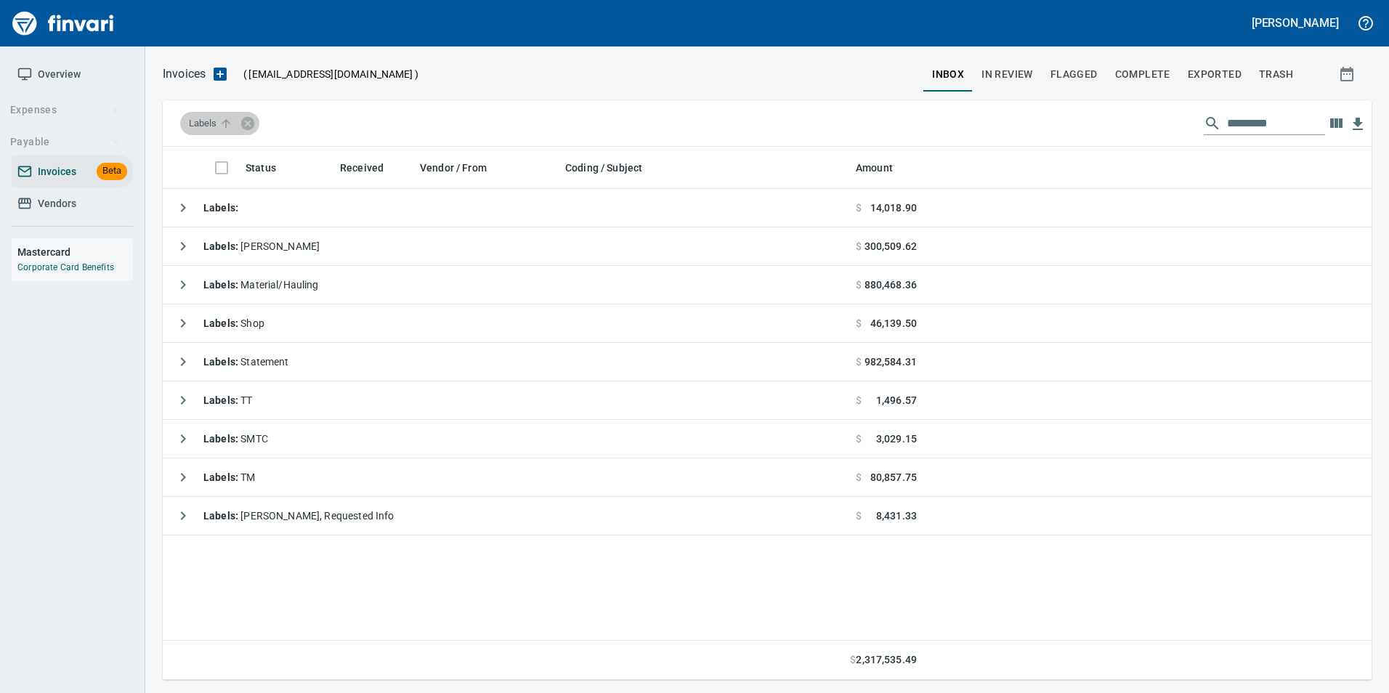
scroll to position [522, 1198]
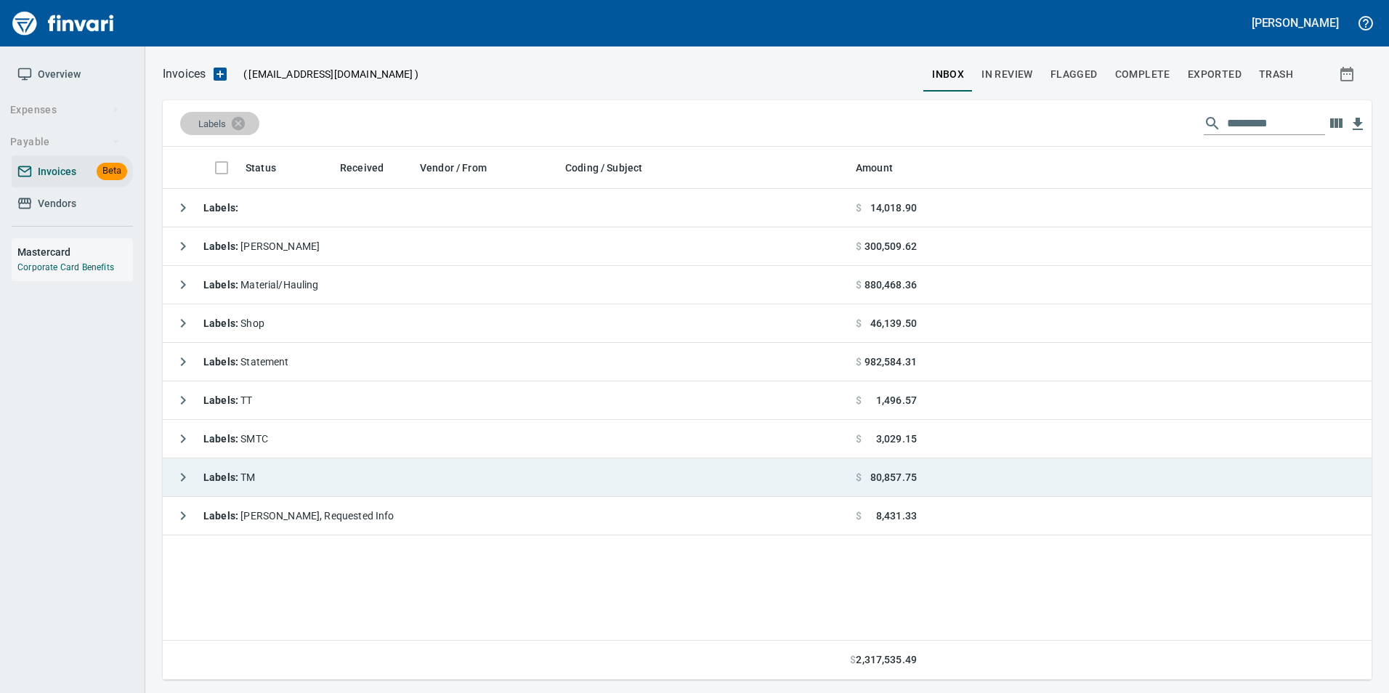
click at [182, 476] on icon "button" at bounding box center [182, 477] width 17 height 17
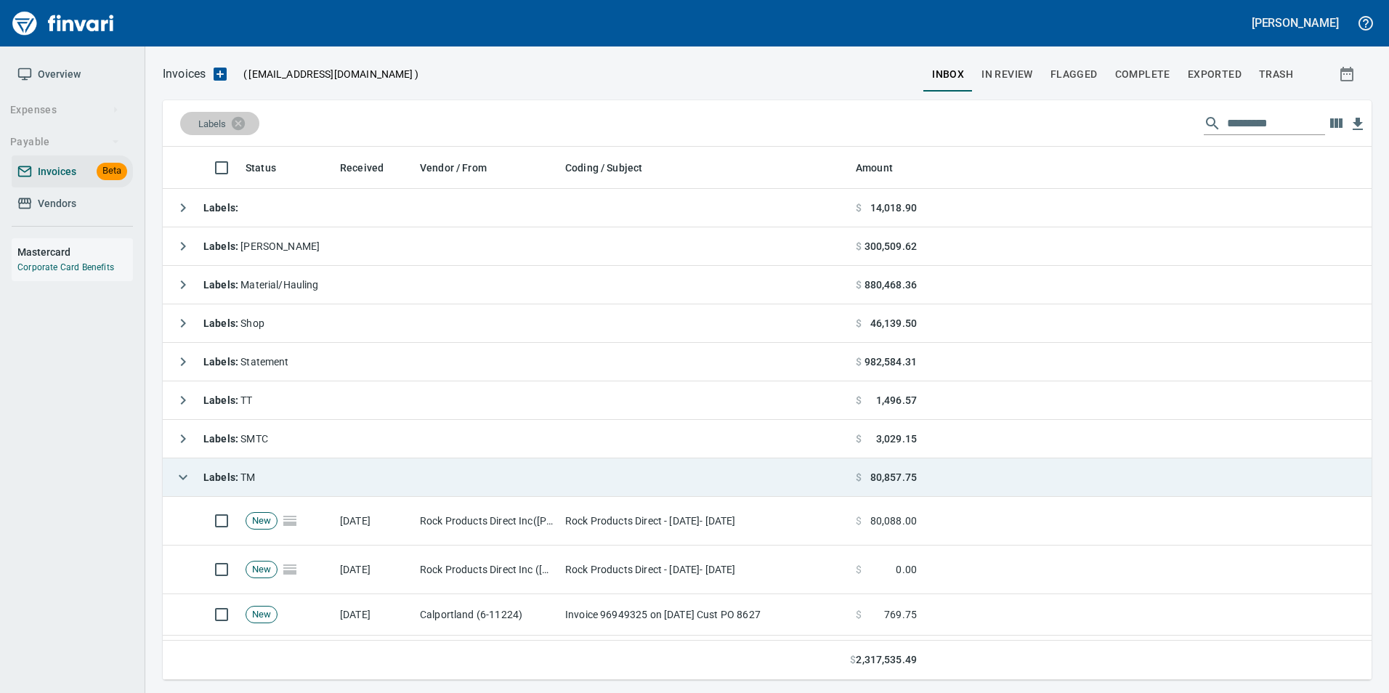
scroll to position [33, 0]
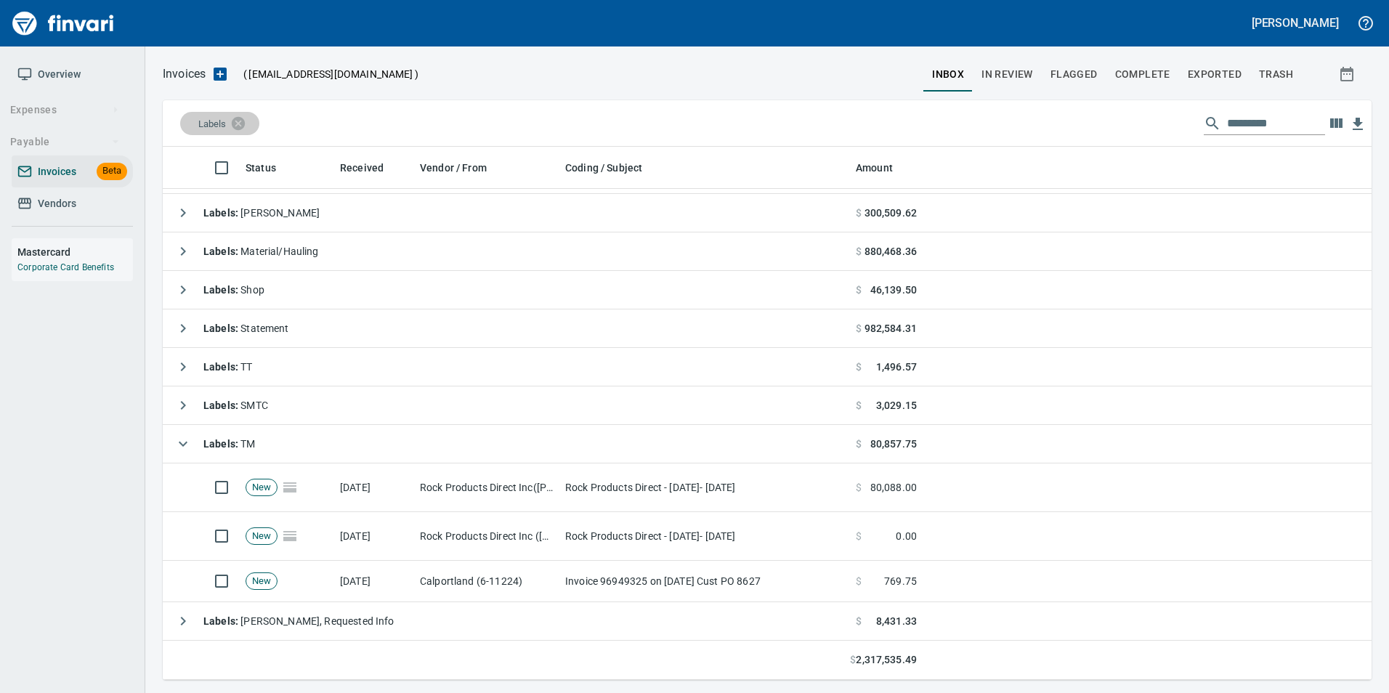
click at [181, 432] on button "button" at bounding box center [183, 443] width 29 height 29
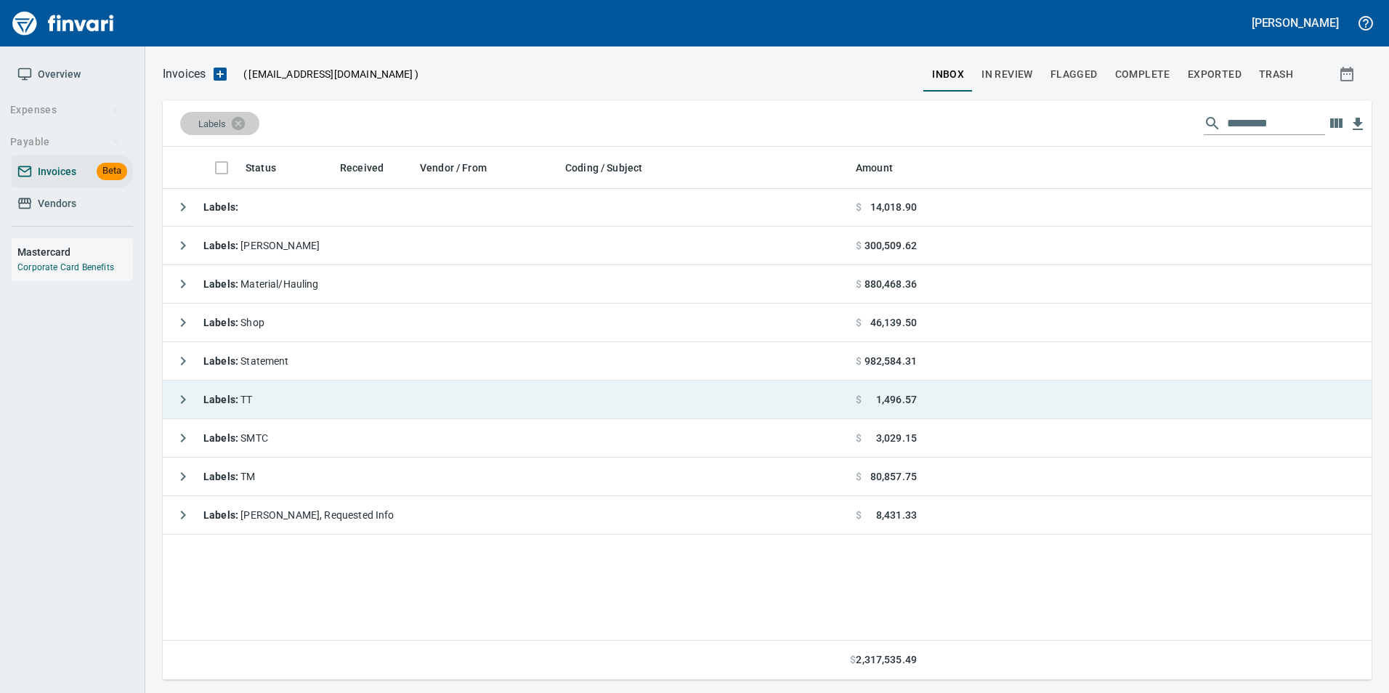
scroll to position [0, 0]
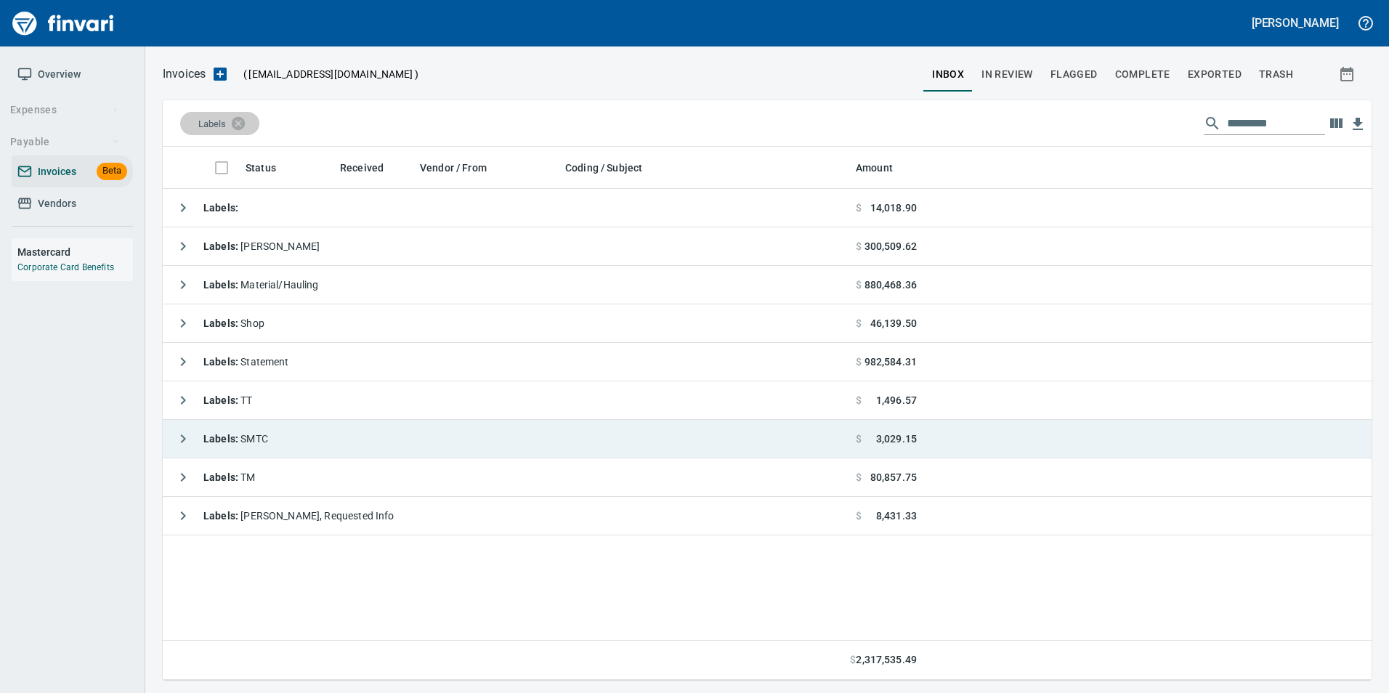
click at [185, 437] on icon "button" at bounding box center [182, 438] width 17 height 17
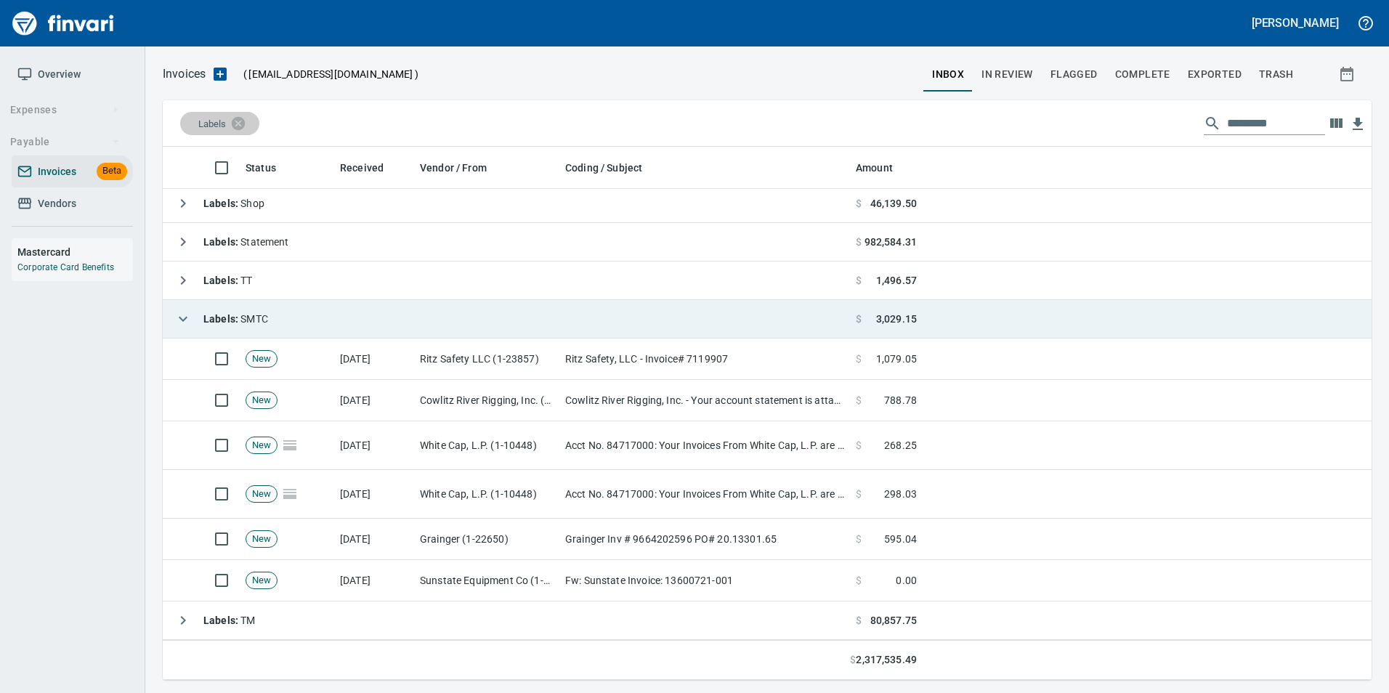
scroll to position [158, 0]
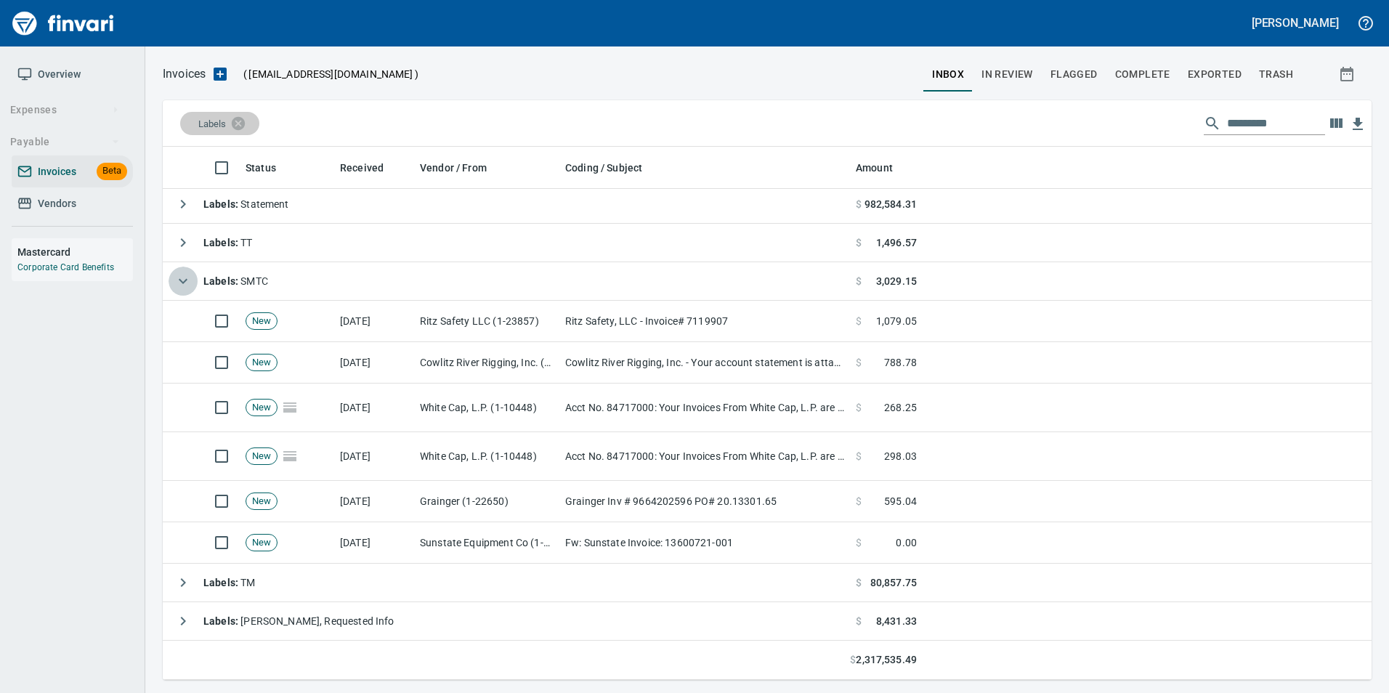
click at [190, 278] on icon "button" at bounding box center [182, 280] width 17 height 17
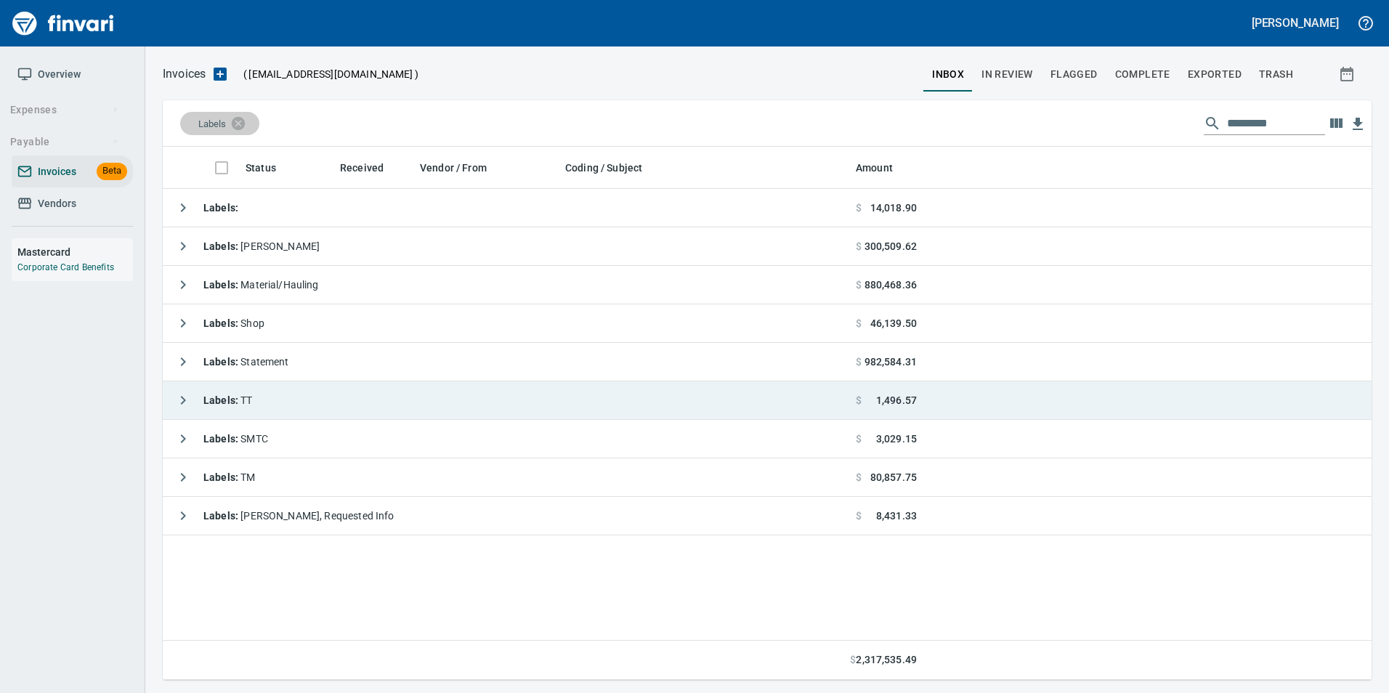
click at [182, 393] on icon "button" at bounding box center [182, 400] width 17 height 17
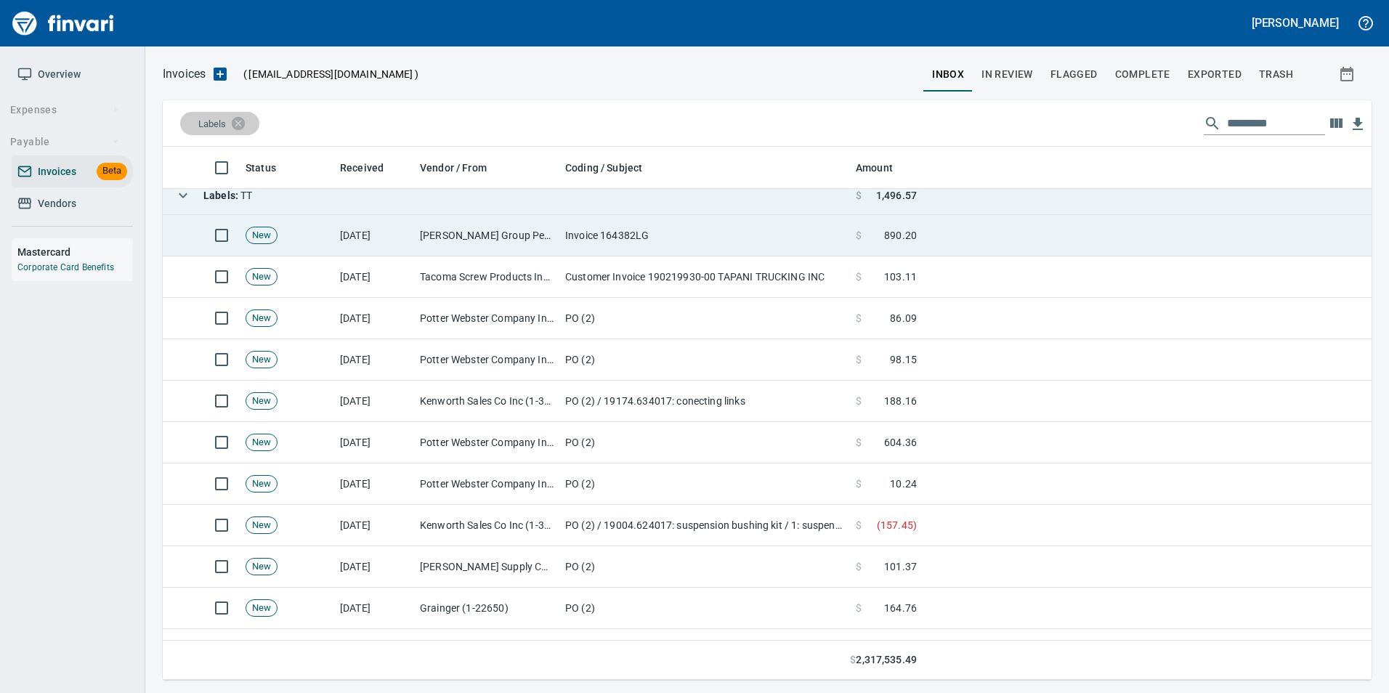
scroll to position [132, 0]
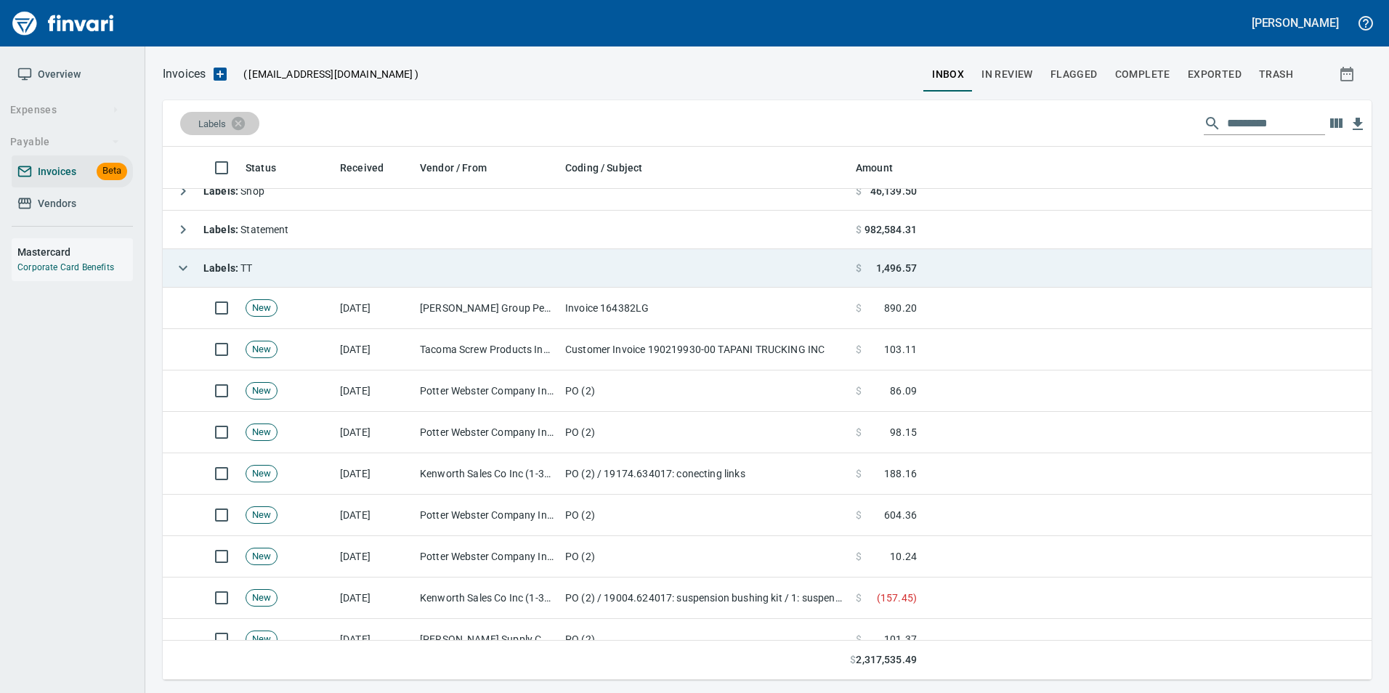
click at [181, 275] on icon "button" at bounding box center [182, 267] width 17 height 17
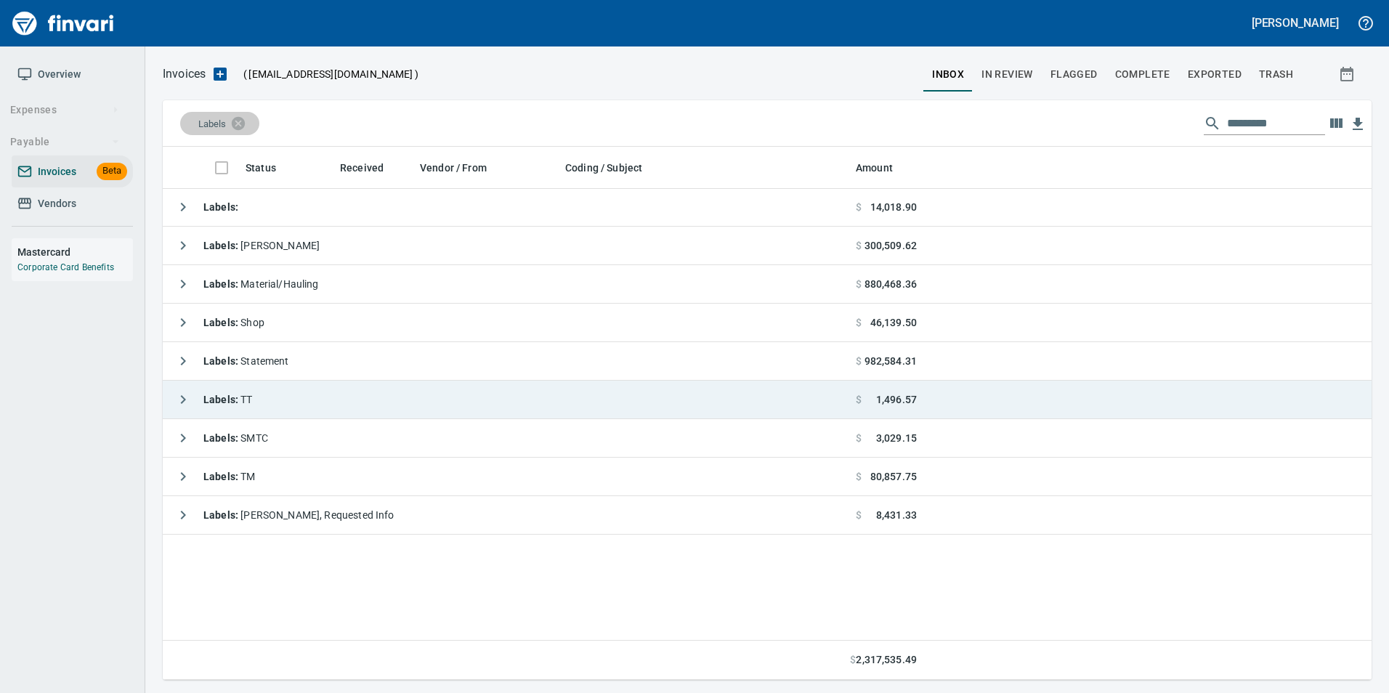
scroll to position [0, 0]
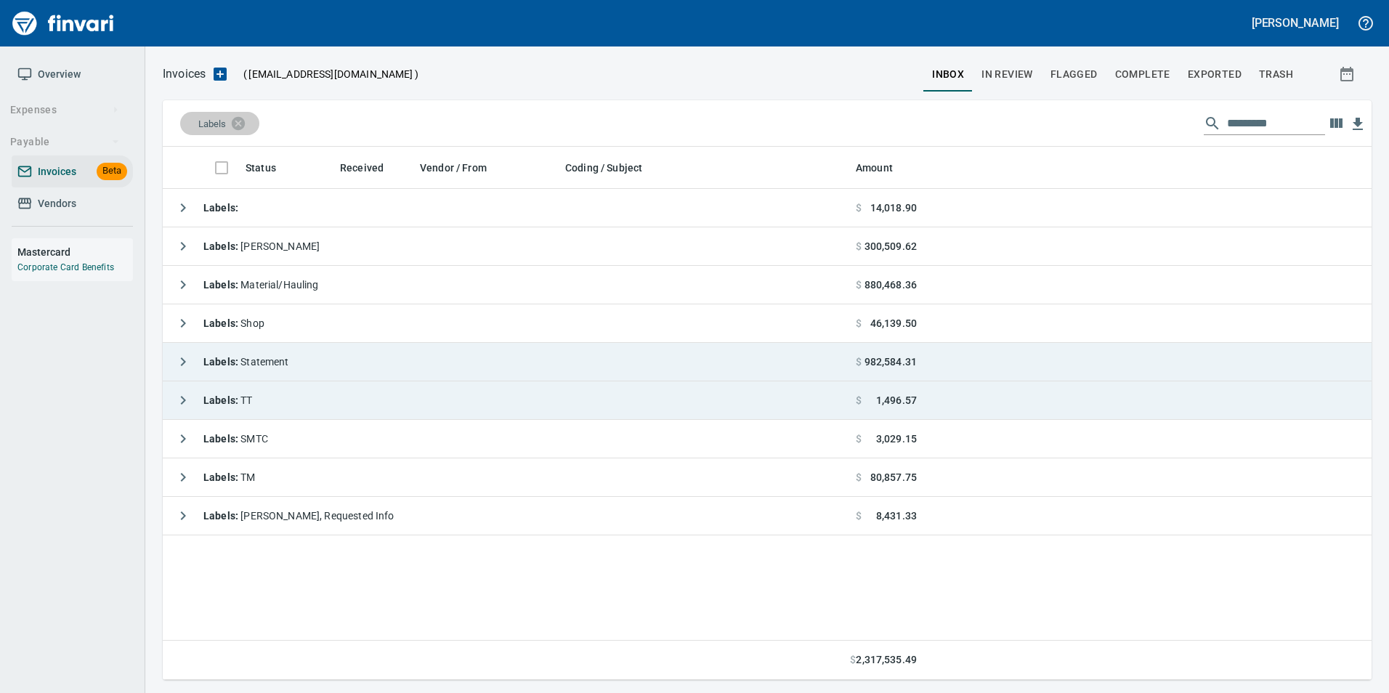
click at [178, 356] on icon "button" at bounding box center [182, 361] width 17 height 17
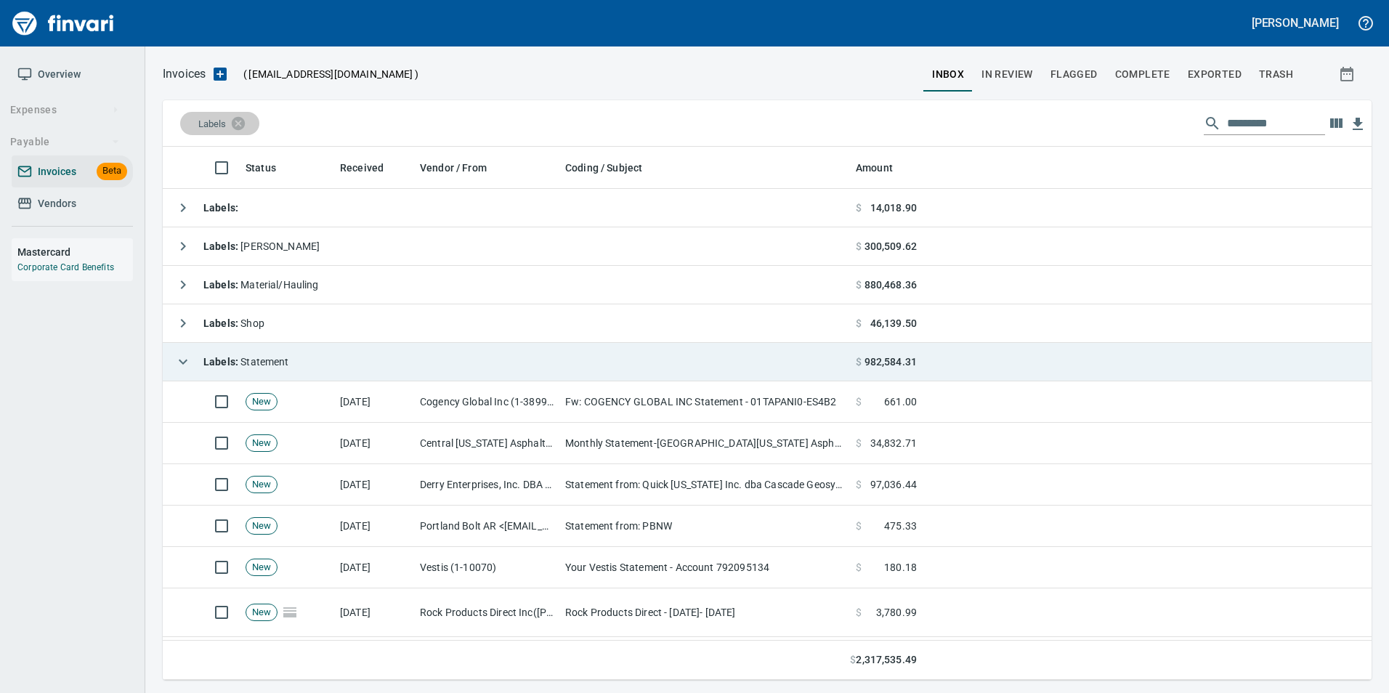
click at [182, 360] on icon "button" at bounding box center [182, 361] width 17 height 17
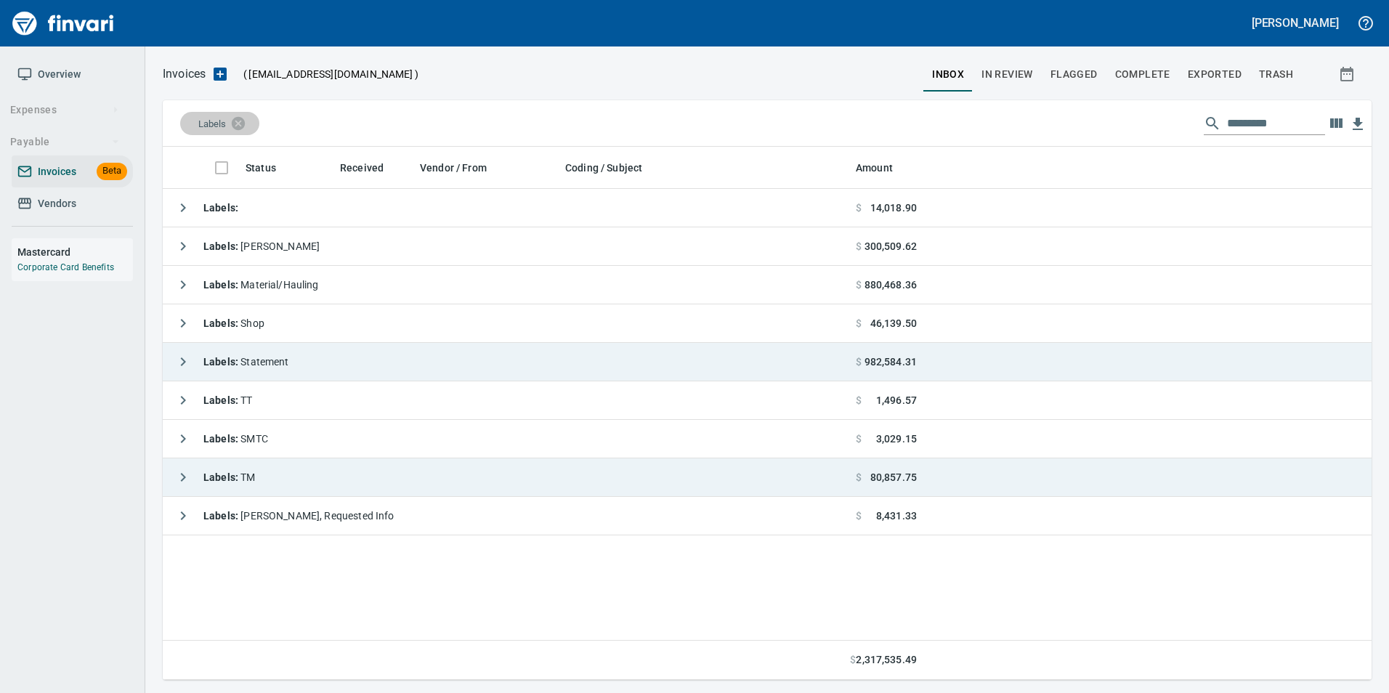
click at [180, 478] on icon "button" at bounding box center [182, 477] width 17 height 17
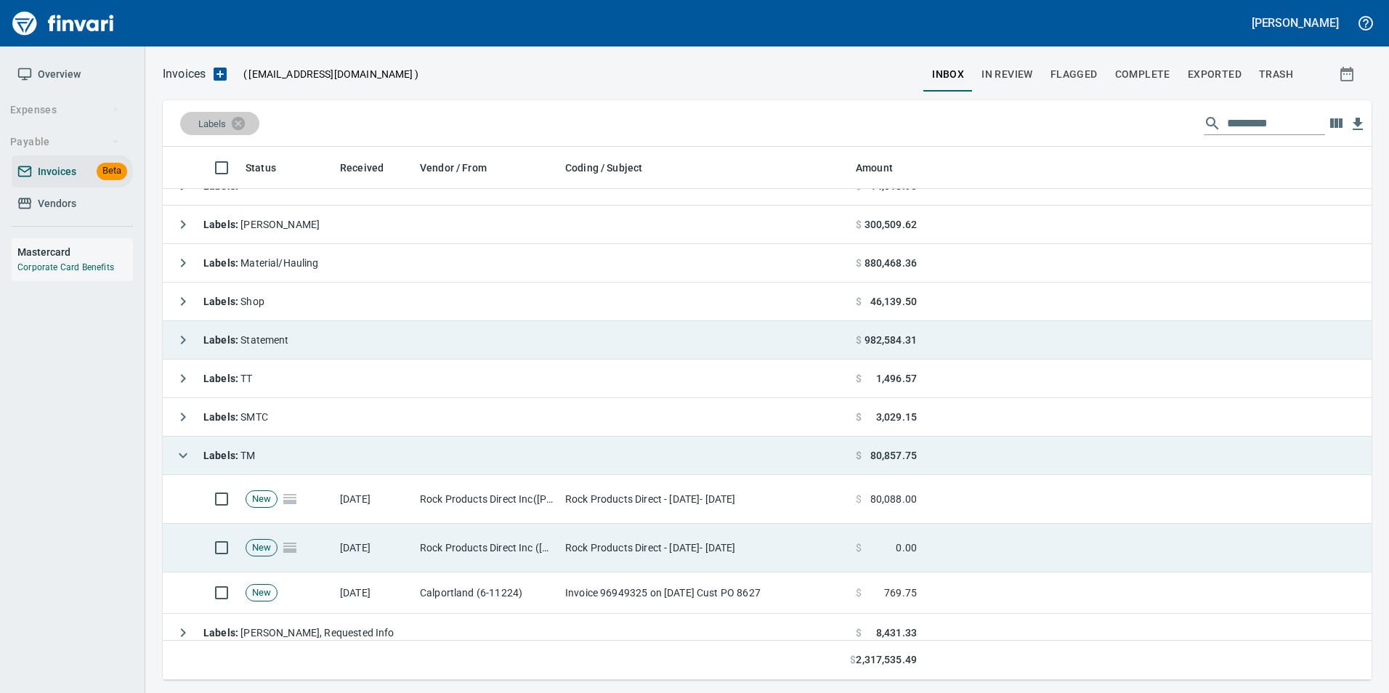
scroll to position [33, 0]
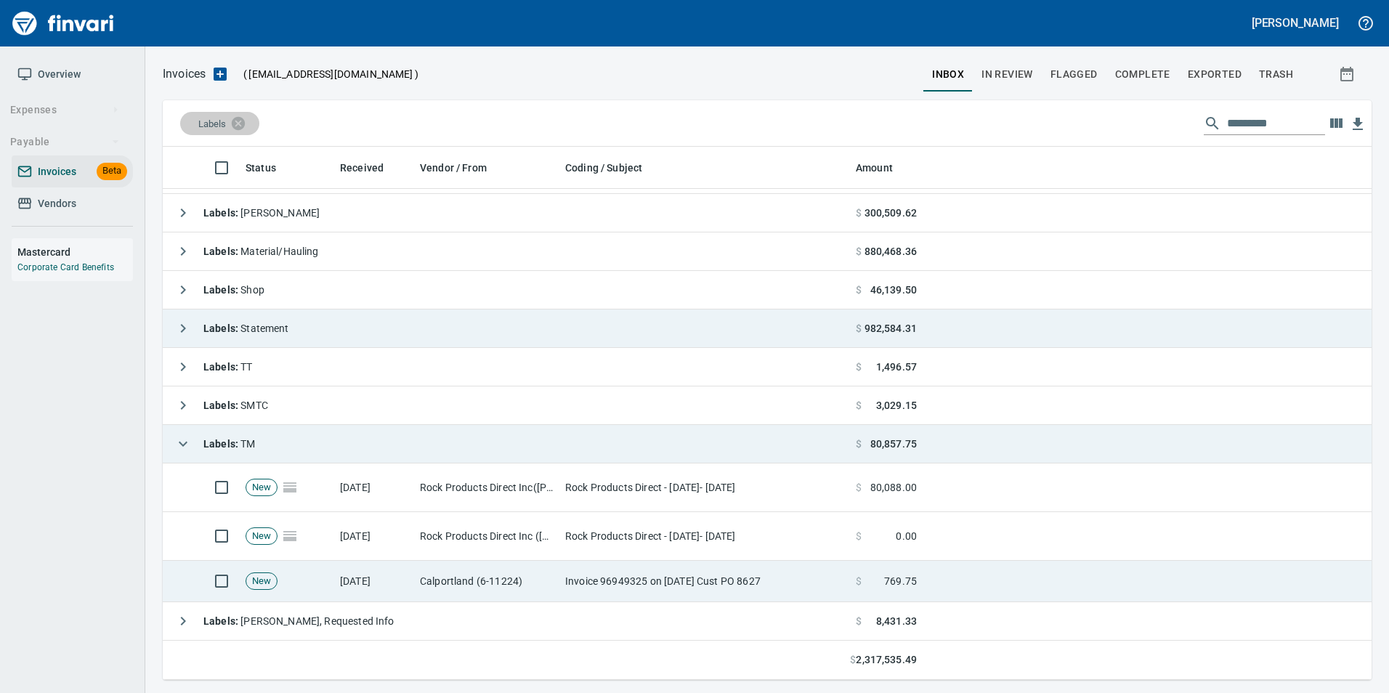
click at [554, 572] on td "Calportland (6-11224)" at bounding box center [486, 581] width 145 height 41
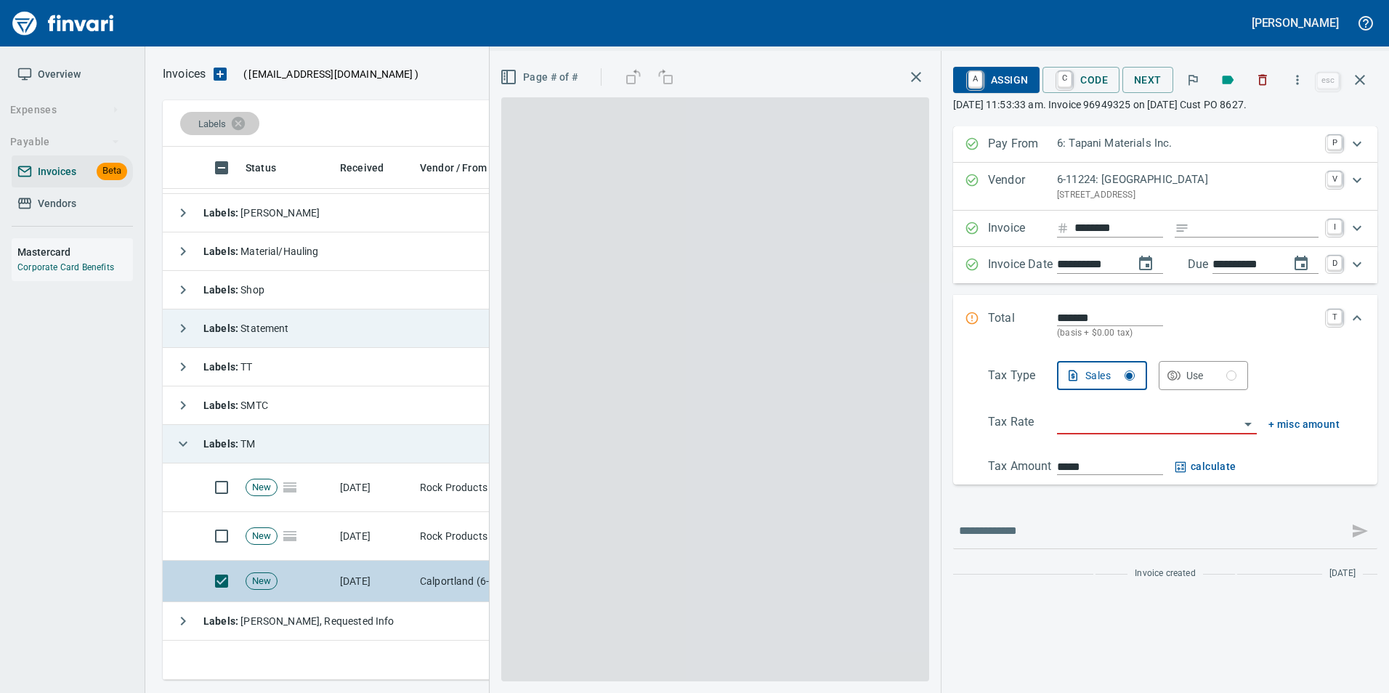
scroll to position [522, 1187]
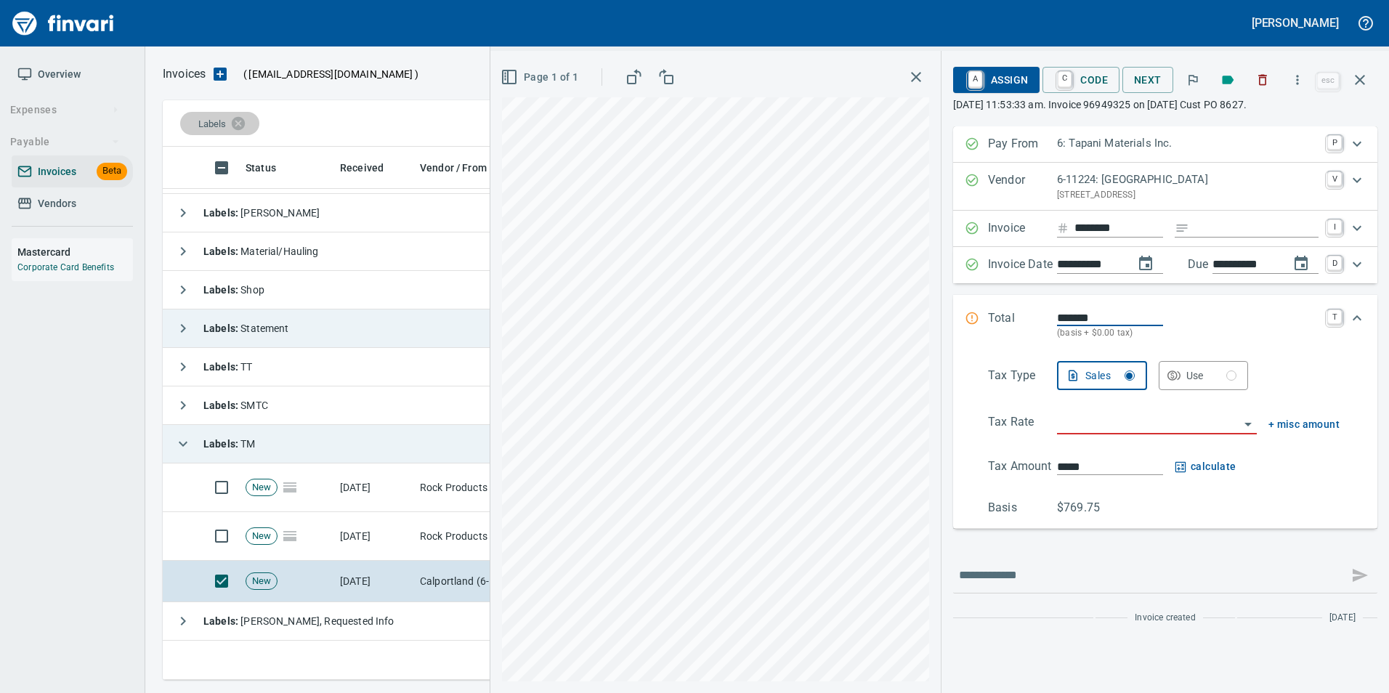
click at [1084, 420] on input "search" at bounding box center [1148, 423] width 182 height 20
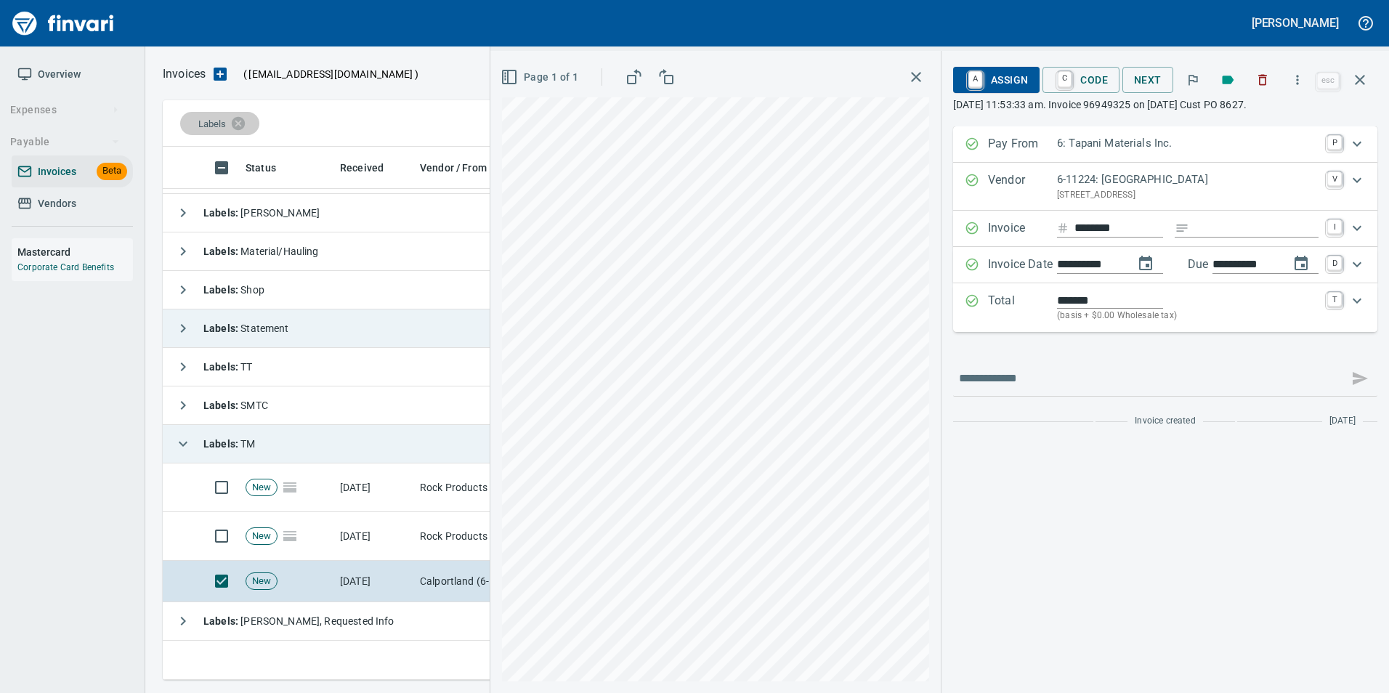
type input "**********"
click at [1240, 271] on input "**********" at bounding box center [1245, 265] width 65 height 18
drag, startPoint x: 1240, startPoint y: 271, endPoint x: 1091, endPoint y: 236, distance: 153.0
click at [1239, 270] on input "**********" at bounding box center [1245, 265] width 65 height 18
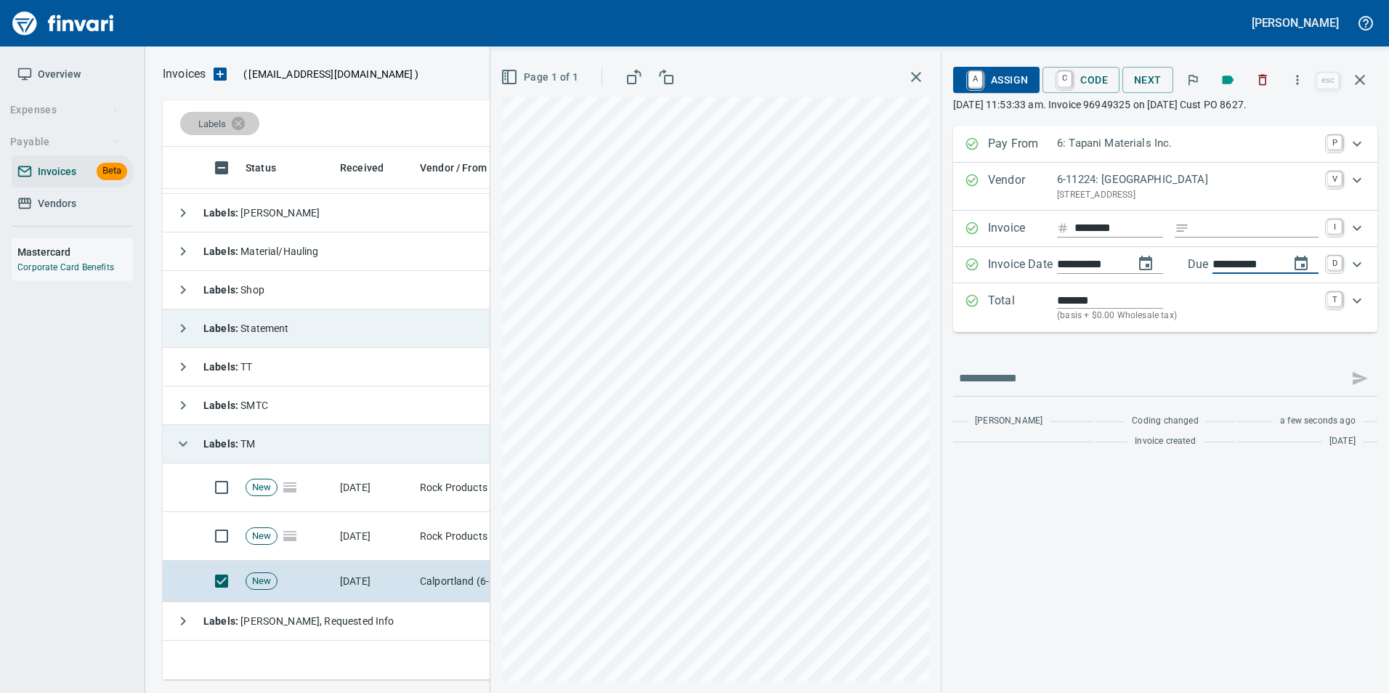
type input "**********"
click at [1097, 345] on div "**********" at bounding box center [1165, 290] width 424 height 328
click at [1009, 84] on span "A Assign" at bounding box center [996, 80] width 63 height 25
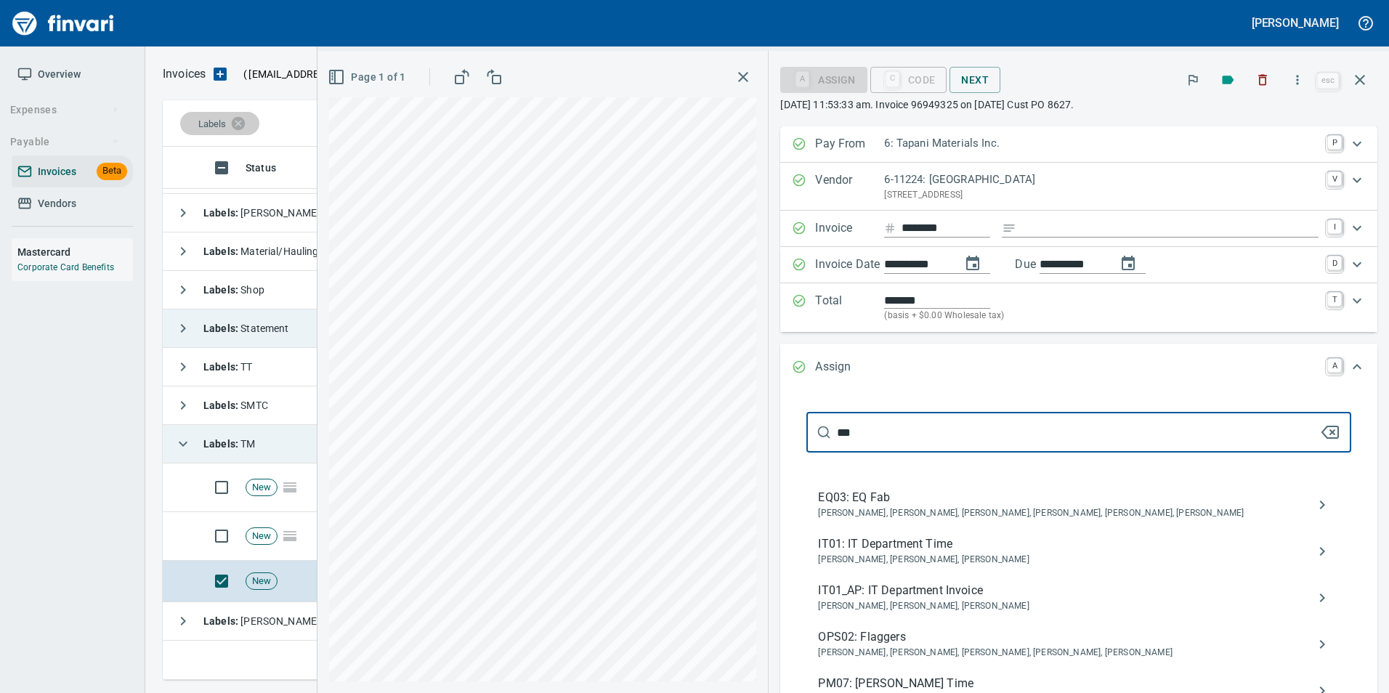
type input "****"
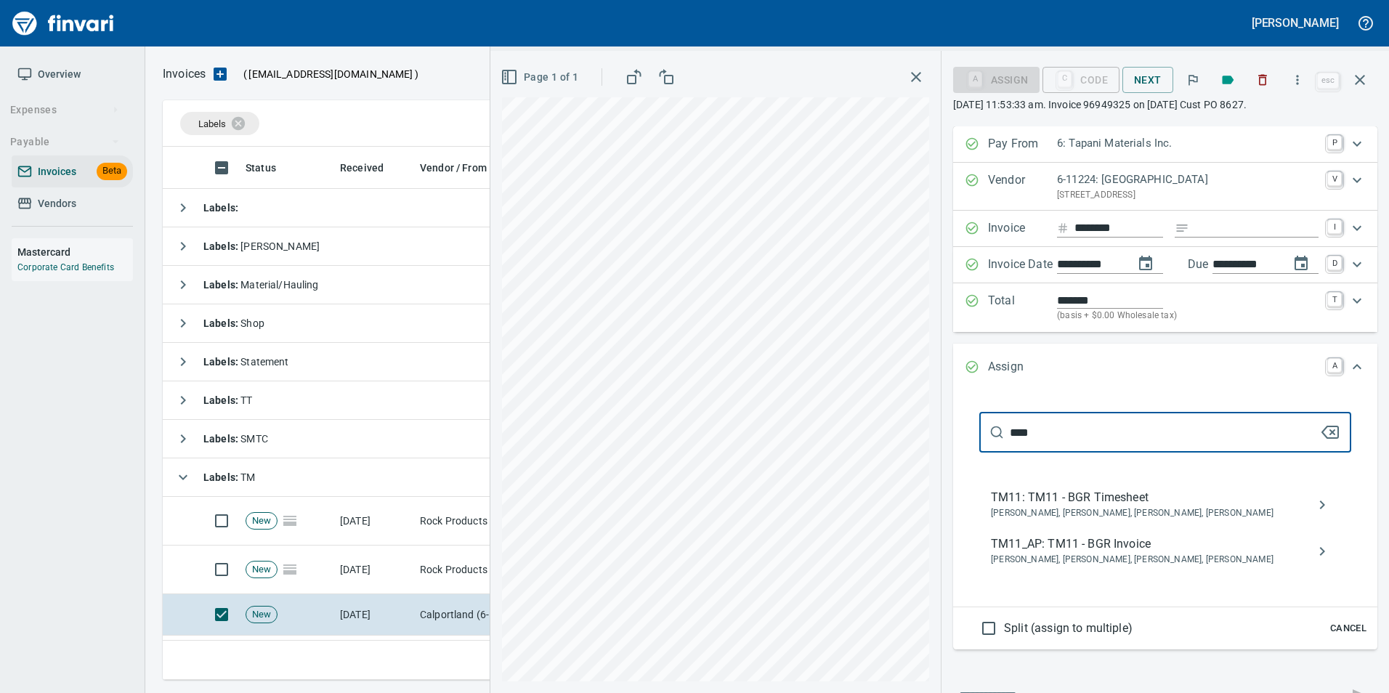
scroll to position [522, 1187]
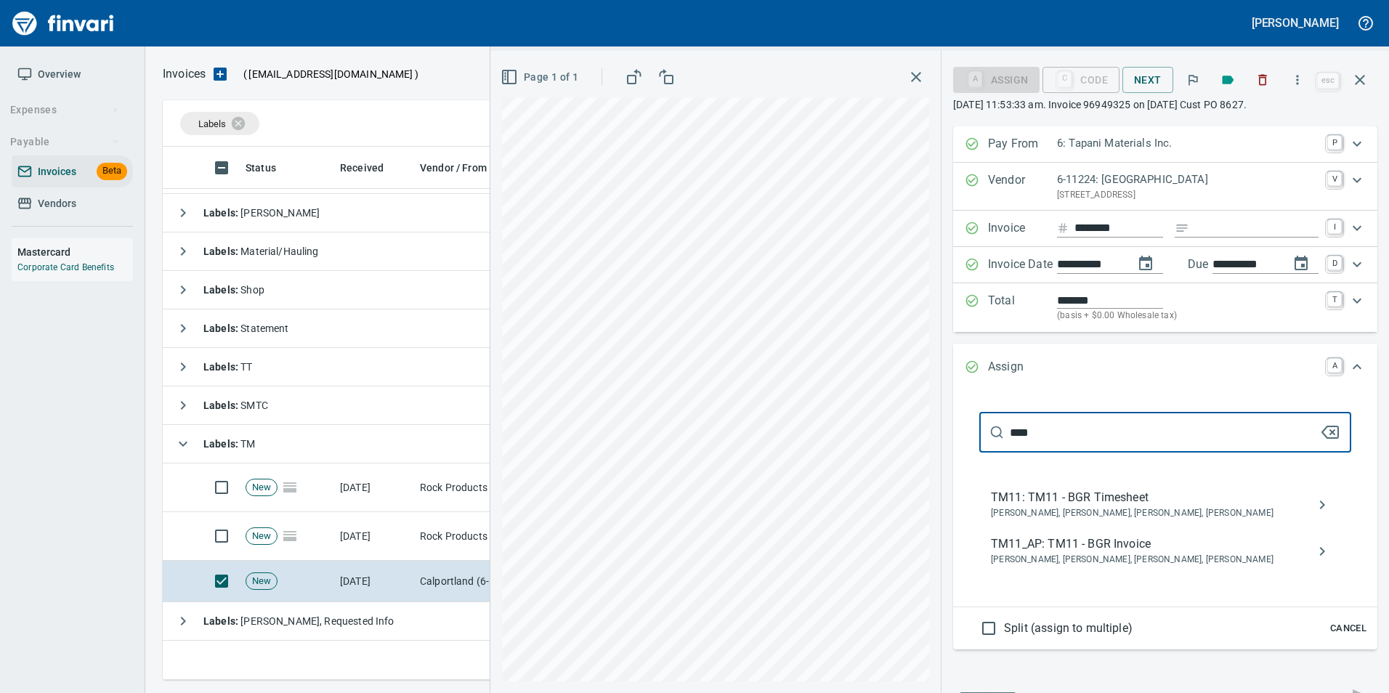
type input "****"
drag, startPoint x: 0, startPoint y: 0, endPoint x: 1110, endPoint y: 553, distance: 1239.7
click at [1110, 553] on span "Bryan Skoko, Michael Maddux, Sam Rhoades, Shane Tapani" at bounding box center [1154, 560] width 326 height 15
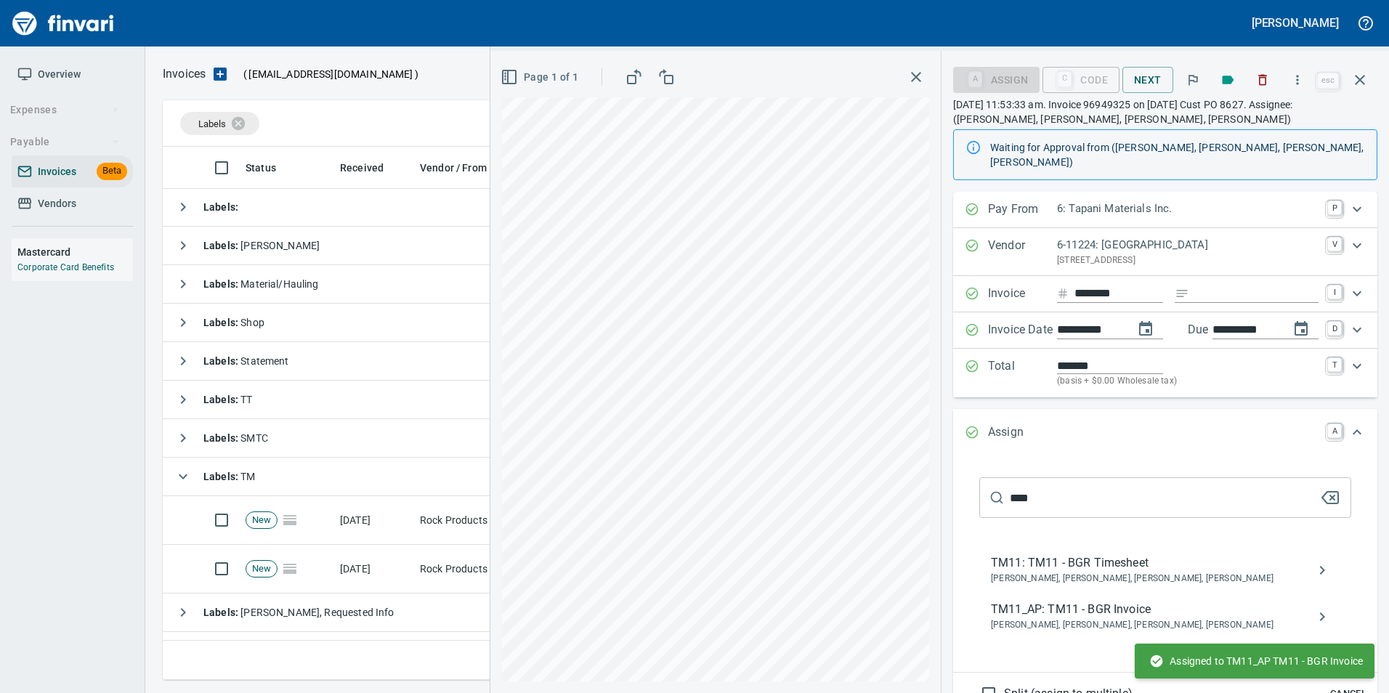
scroll to position [0, 0]
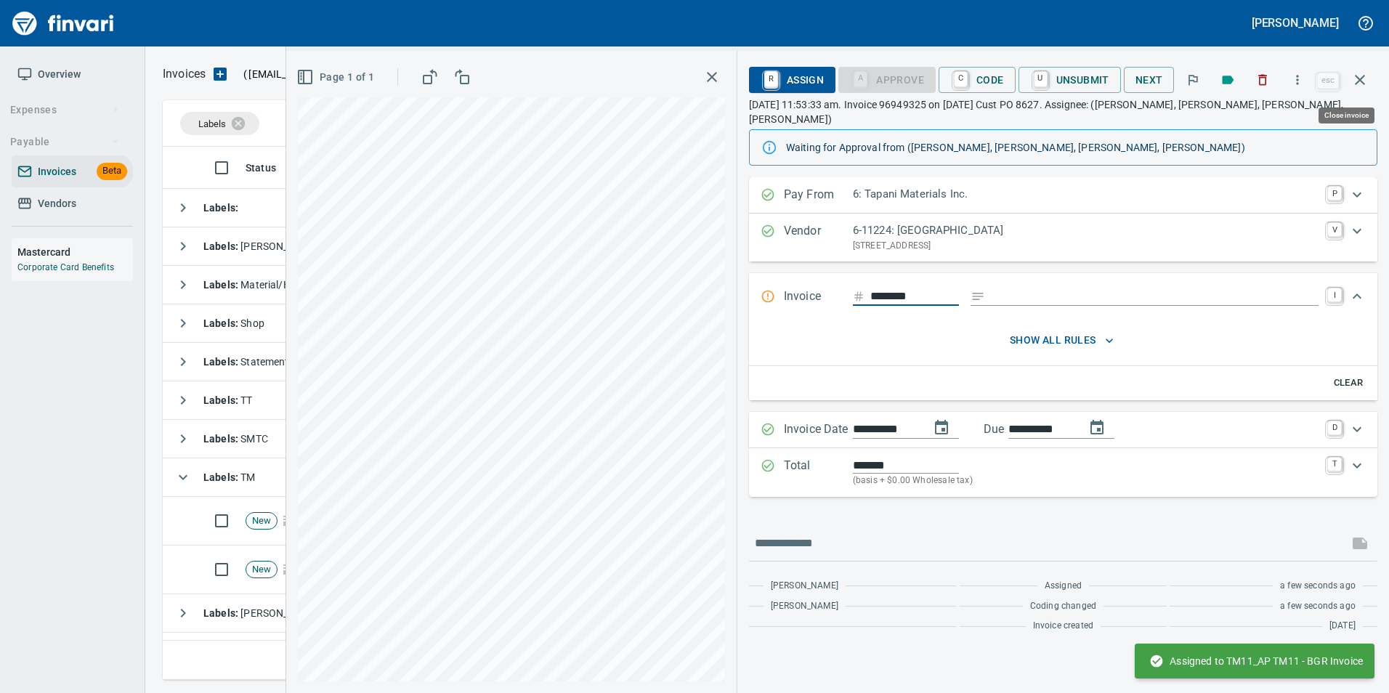
click at [1357, 88] on icon "button" at bounding box center [1359, 79] width 17 height 17
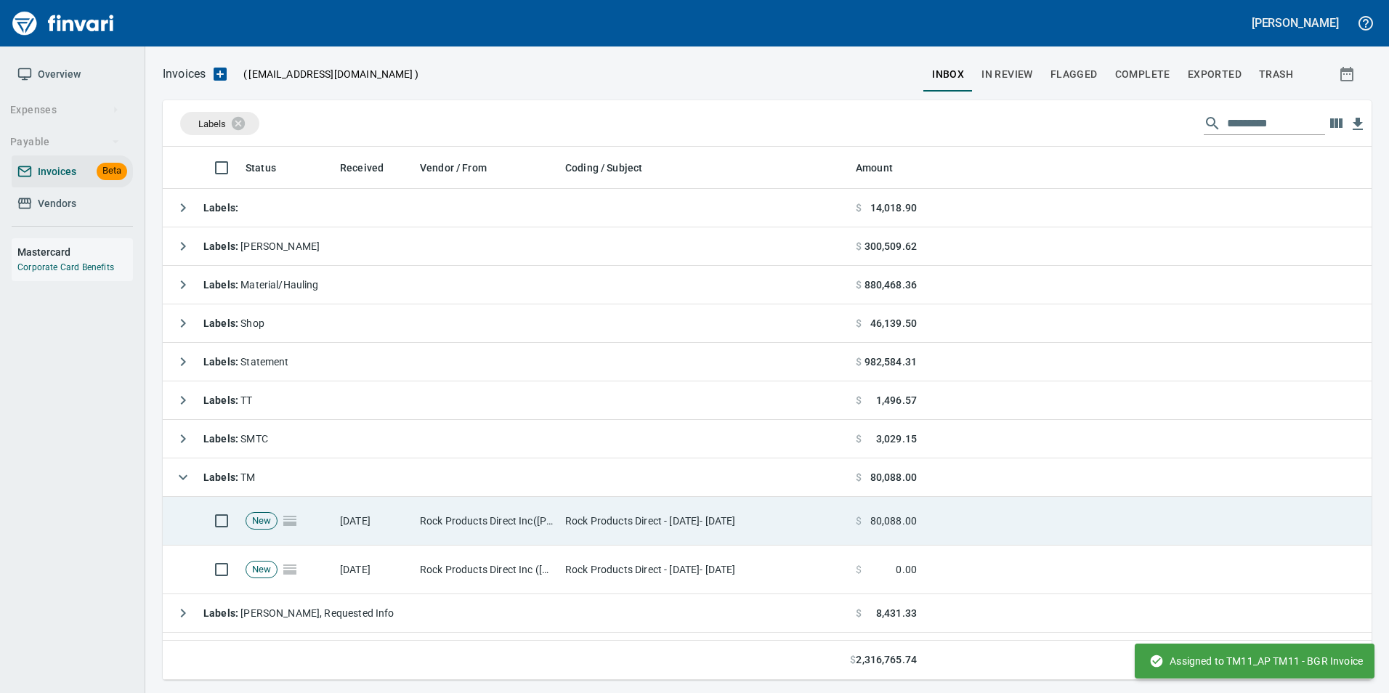
scroll to position [522, 1197]
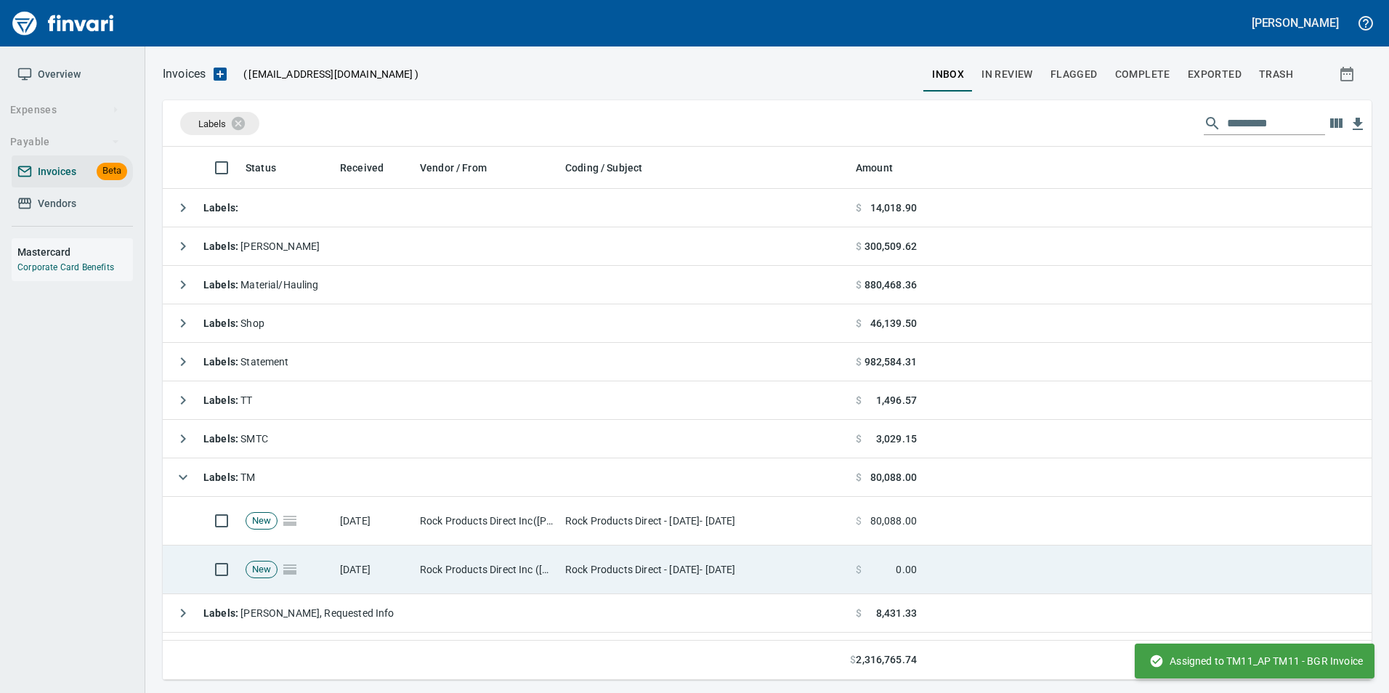
click at [894, 557] on td "$ 0.00" at bounding box center [886, 570] width 73 height 49
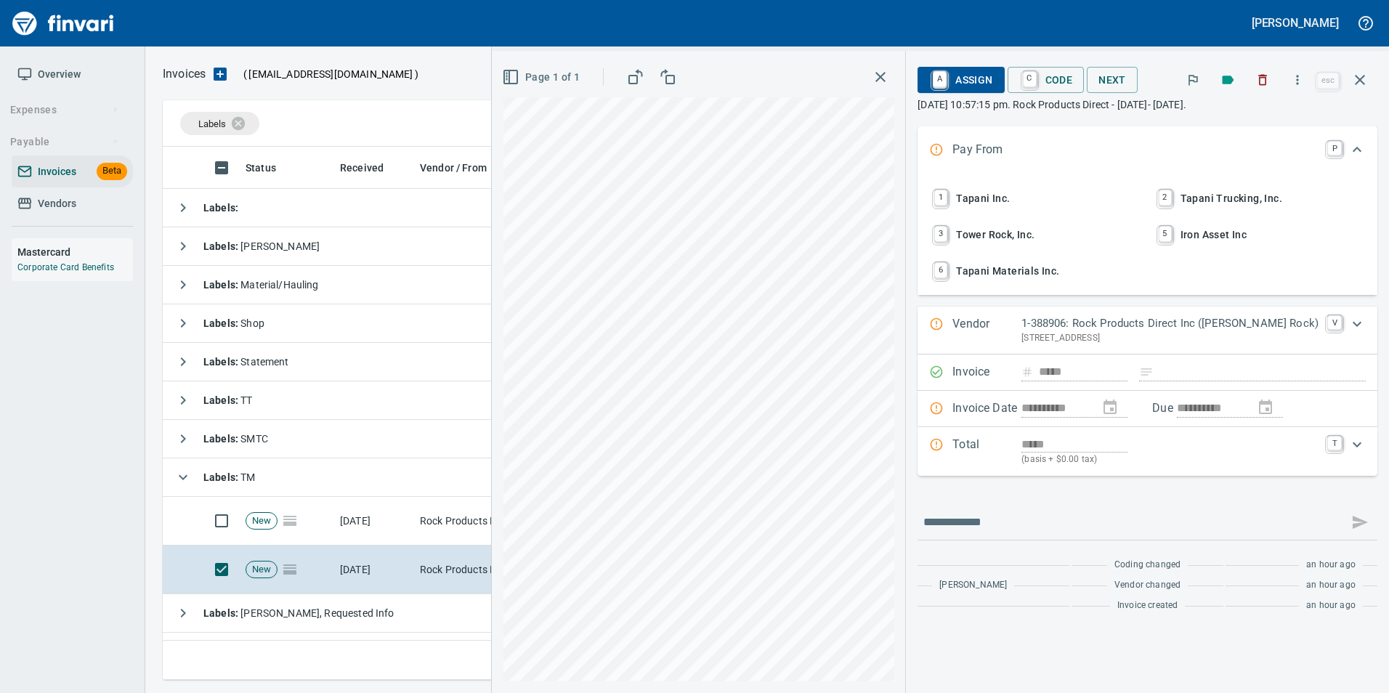
click at [1100, 270] on span "6 Tapani Materials Inc." at bounding box center [1035, 271] width 209 height 25
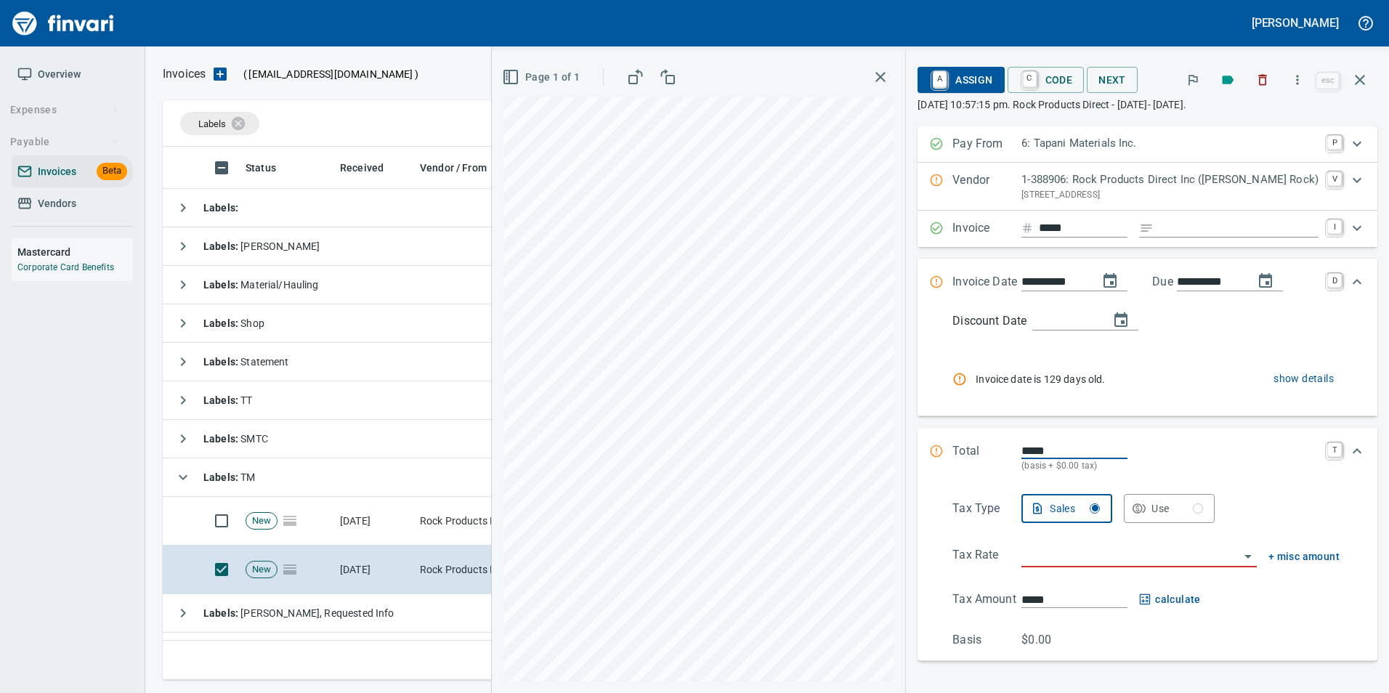
click at [1109, 185] on p "1-388906: Rock Products Direct Inc (Wallace Rock)" at bounding box center [1170, 179] width 297 height 17
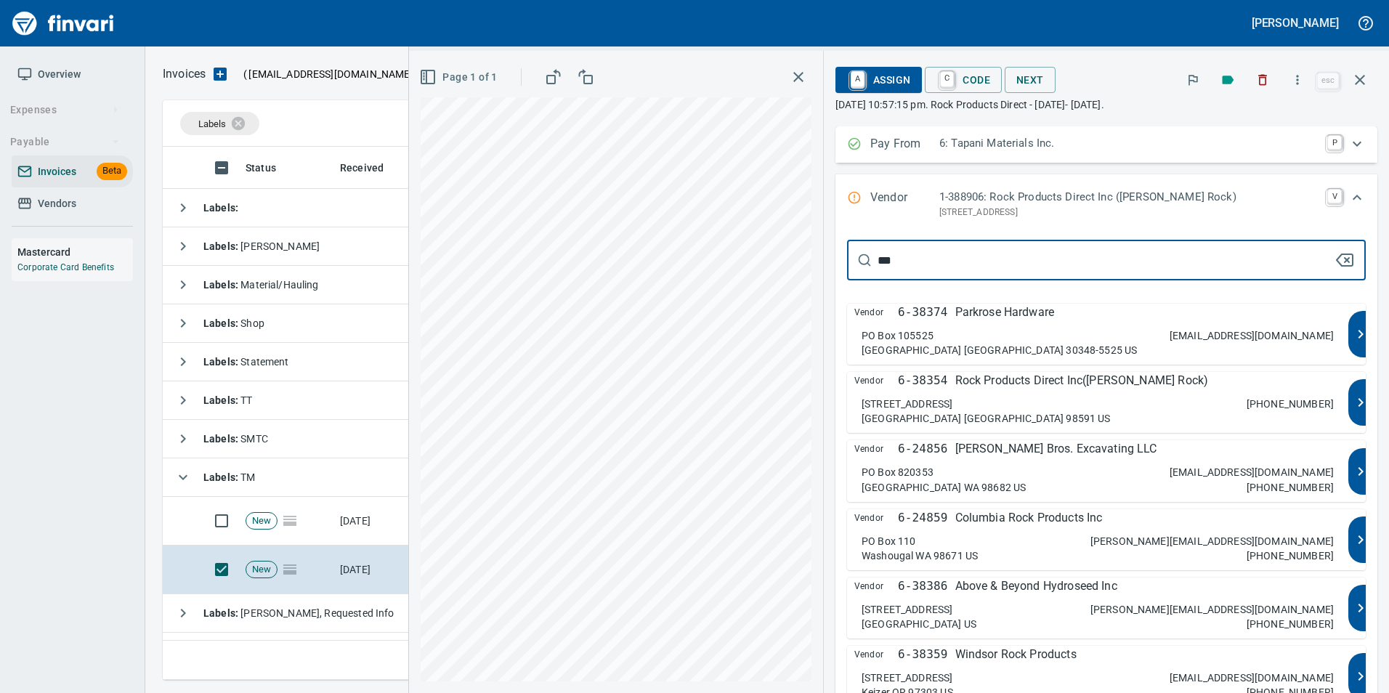
type input "****"
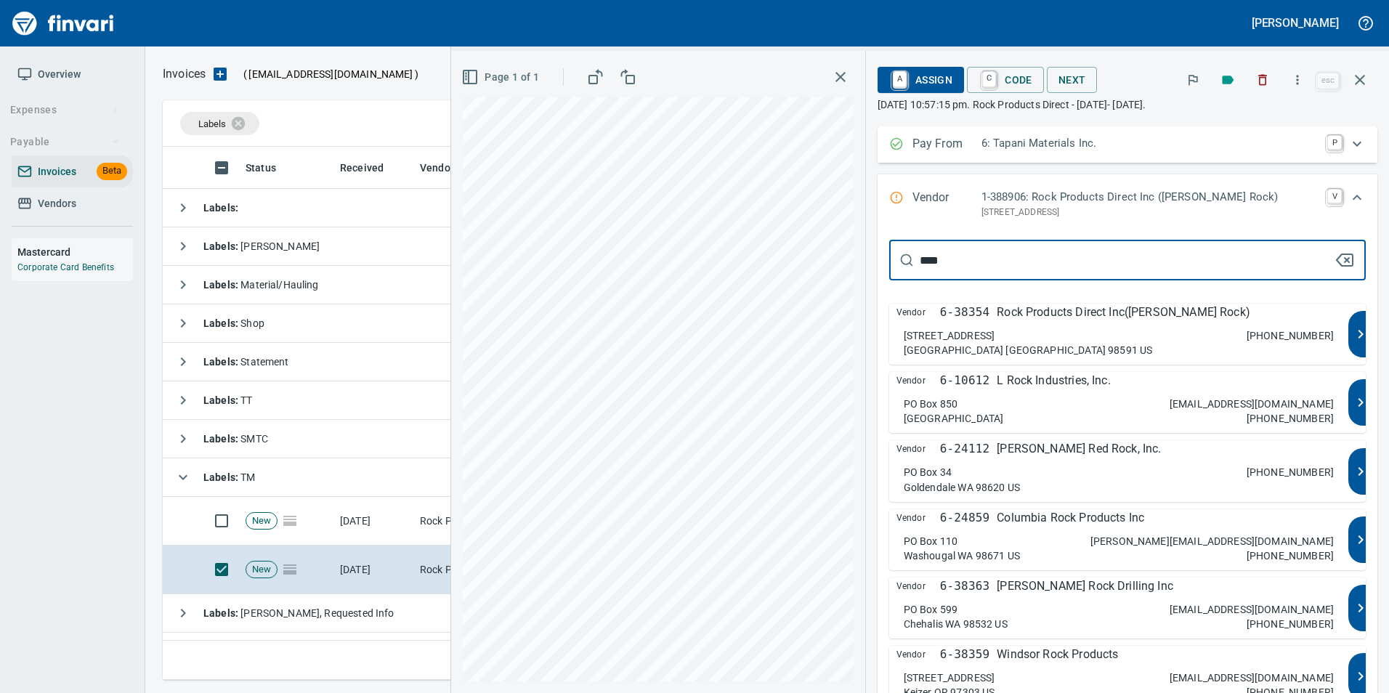
click at [1059, 312] on p "Rock Products Direct Inc(Wallace Rock)" at bounding box center [1124, 312] width 254 height 17
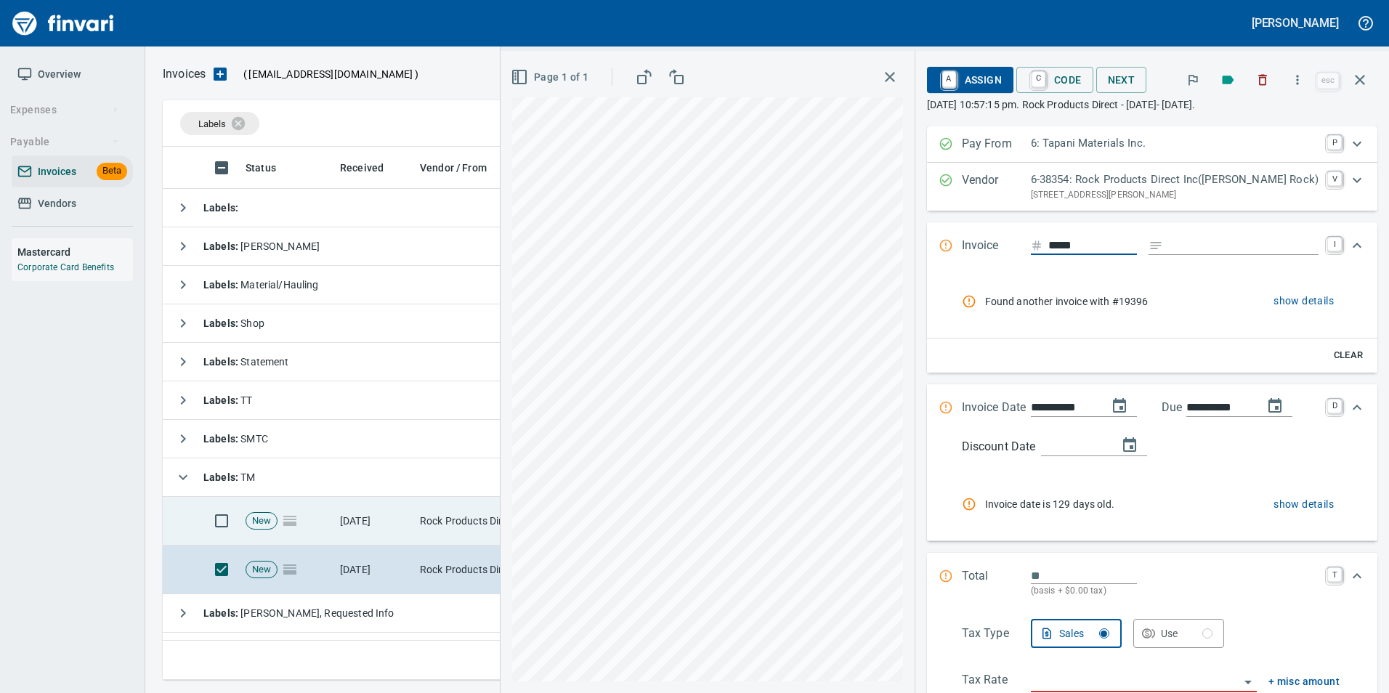
click at [441, 527] on td "Rock Products Direct Inc([PERSON_NAME] Rock) (6-38354)" at bounding box center [486, 521] width 145 height 49
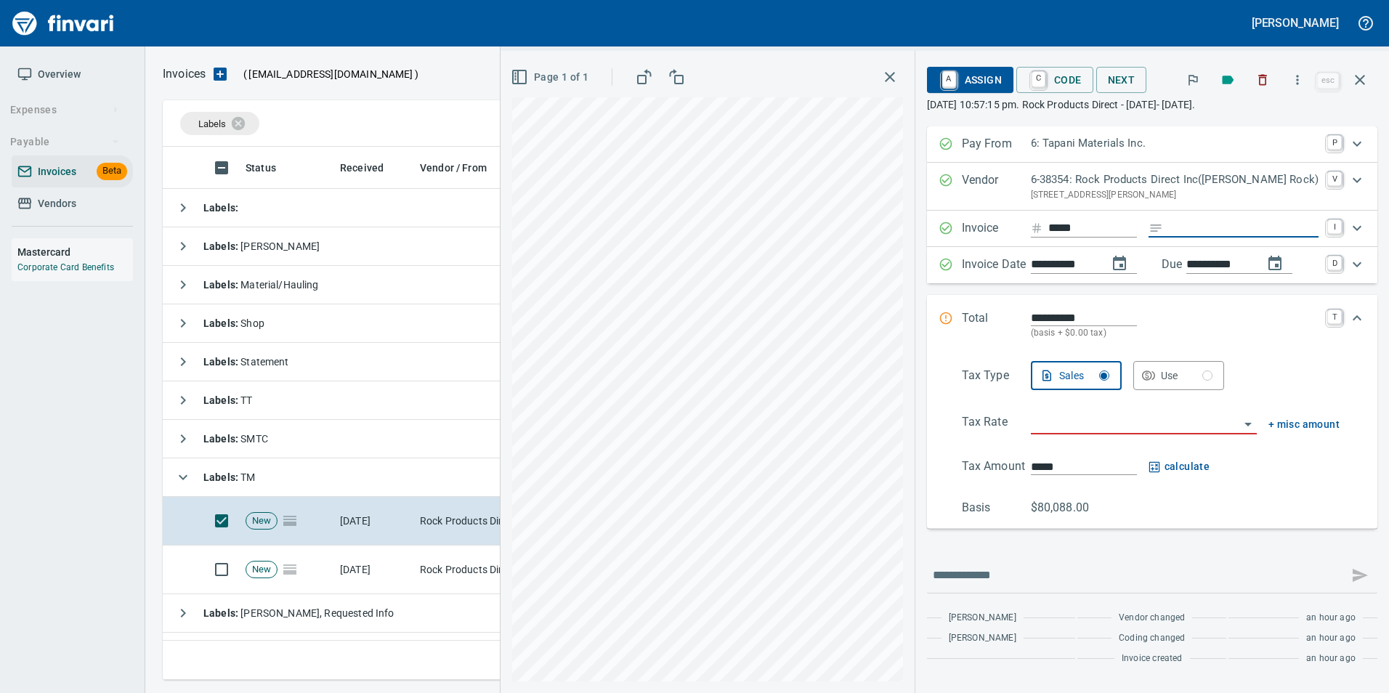
click at [1227, 228] on input "Expand" at bounding box center [1244, 228] width 150 height 18
type input "****"
click at [1096, 422] on input "search" at bounding box center [1135, 423] width 209 height 20
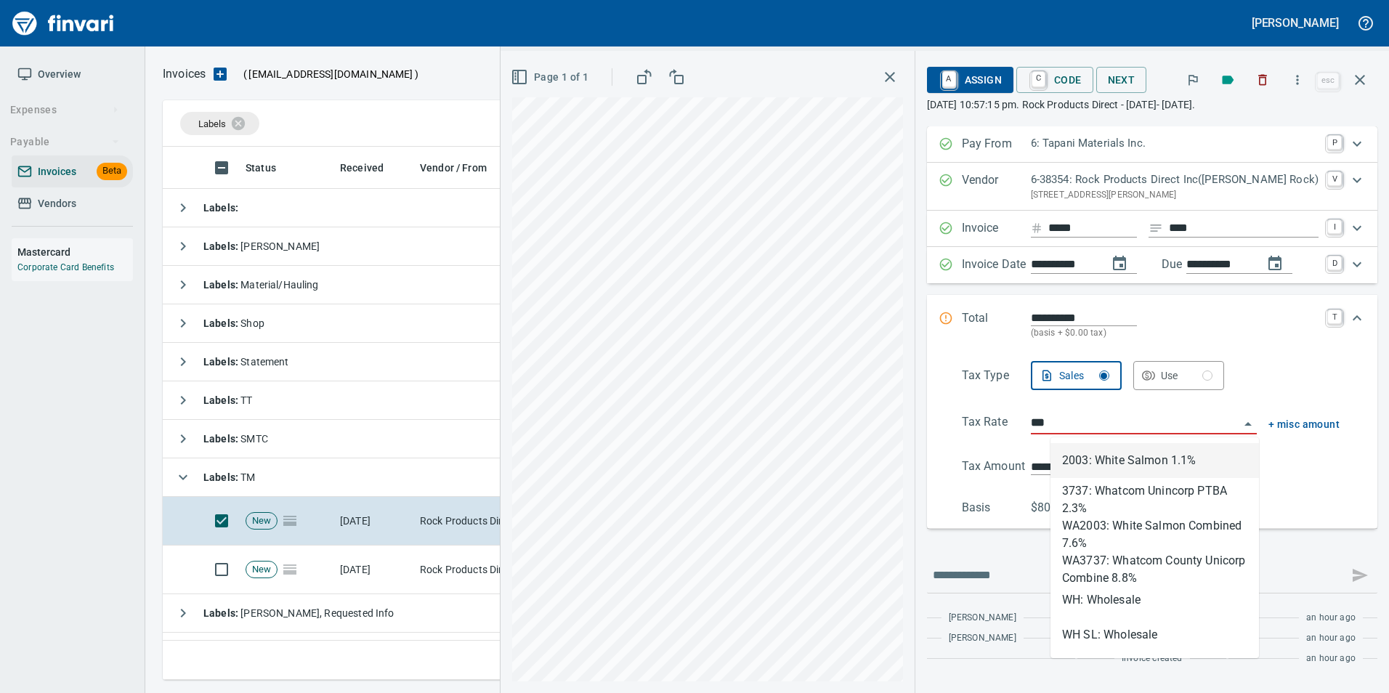
scroll to position [522, 1197]
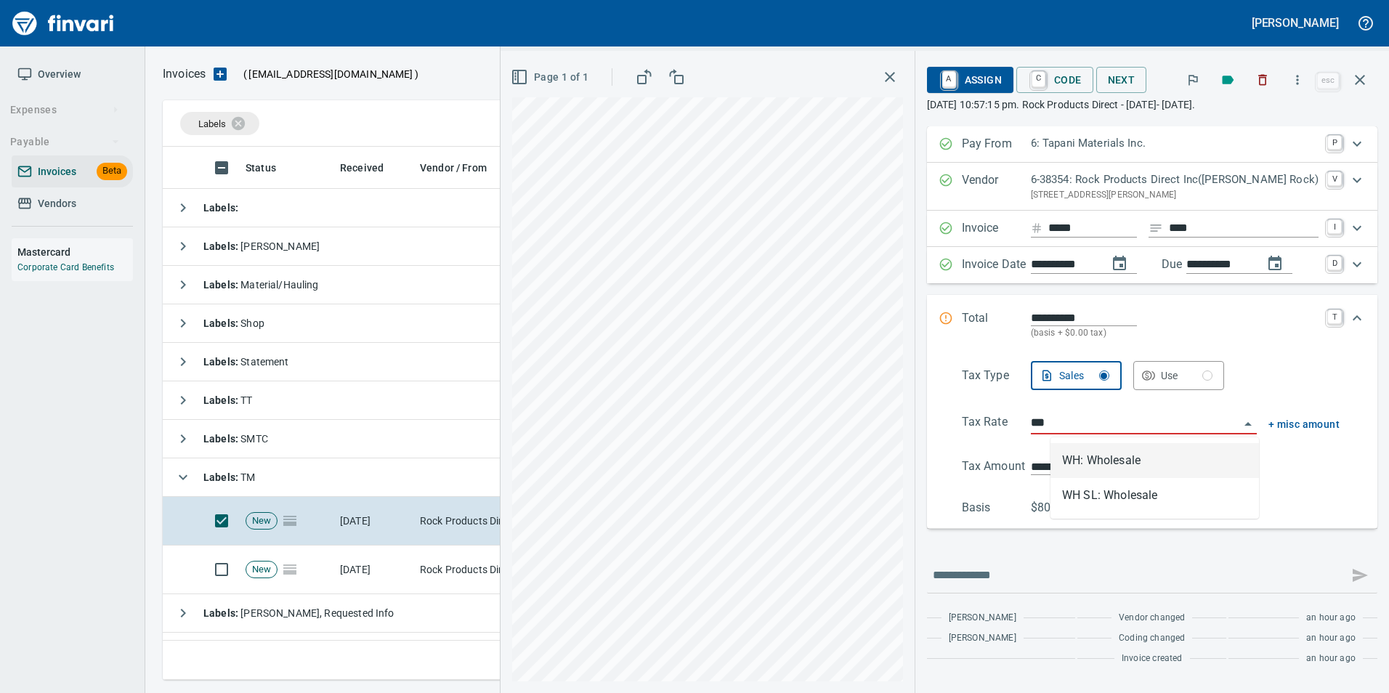
click at [1096, 459] on li "WH: Wholesale" at bounding box center [1155, 460] width 209 height 35
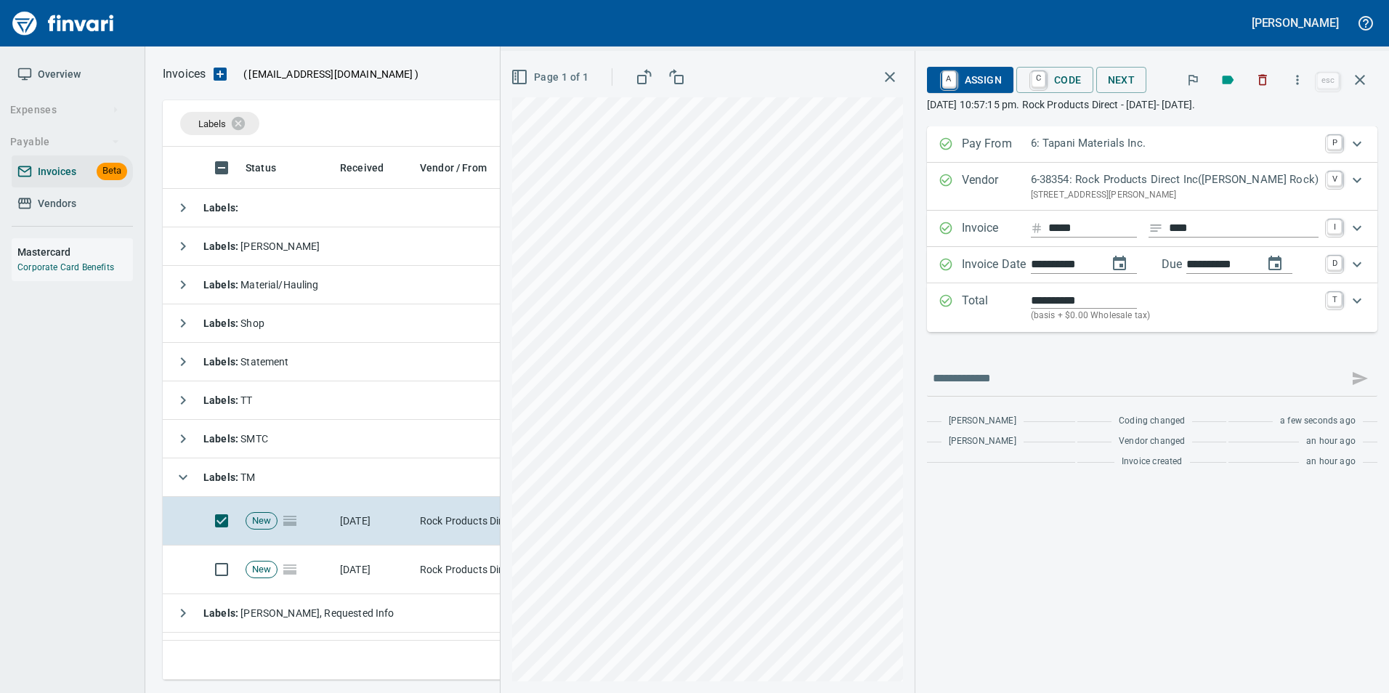
type input "**********"
click at [1092, 302] on input "**********" at bounding box center [1084, 300] width 106 height 17
type input "*******"
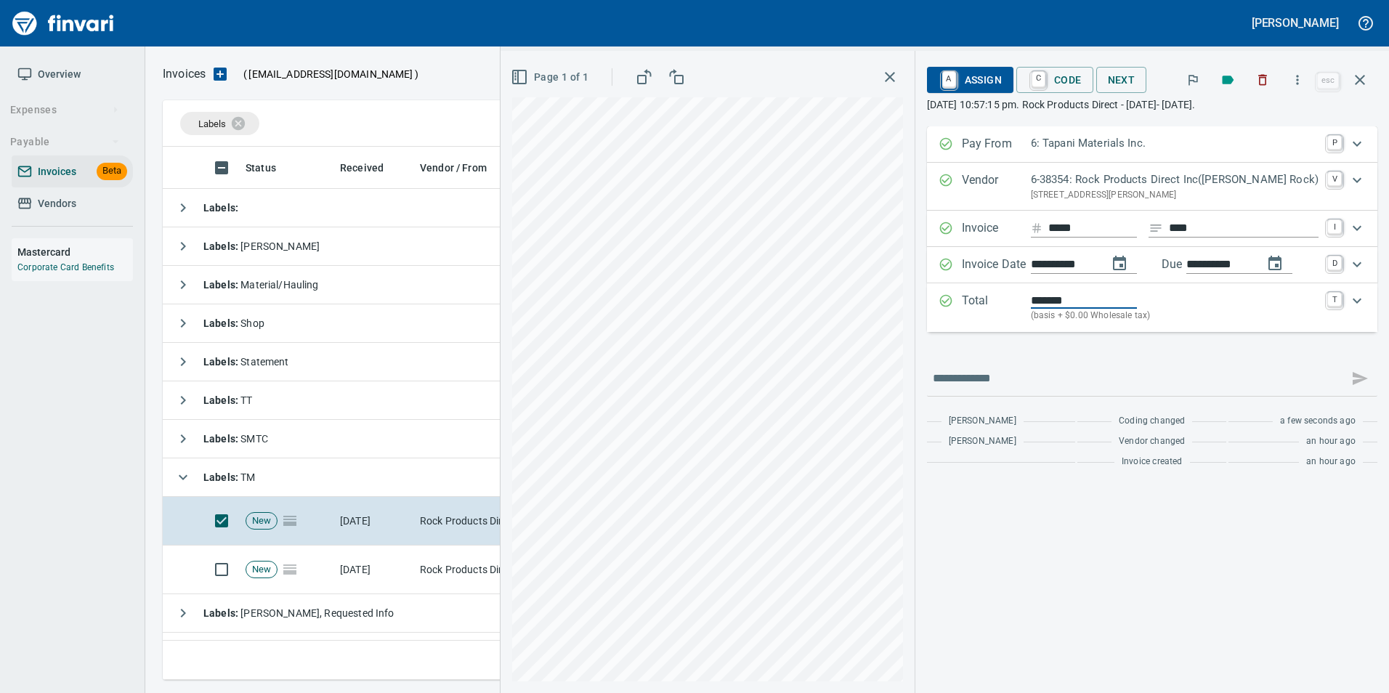
click at [1030, 348] on div "**********" at bounding box center [1152, 300] width 450 height 349
click at [988, 348] on div "**********" at bounding box center [1152, 300] width 450 height 349
click at [1105, 339] on div "**********" at bounding box center [1152, 300] width 450 height 349
click at [1002, 82] on span "A Assign" at bounding box center [970, 80] width 63 height 25
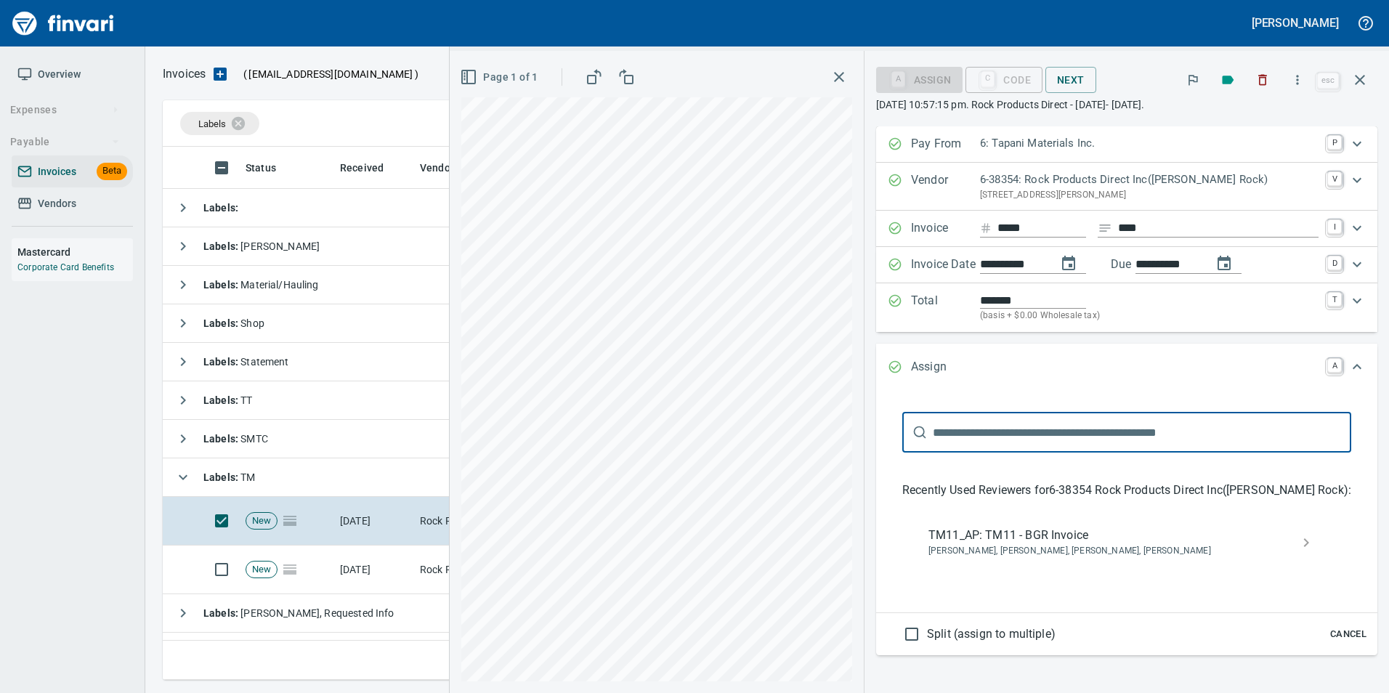
click at [1046, 538] on span "TM11_AP: TM11 - BGR Invoice" at bounding box center [1115, 535] width 373 height 17
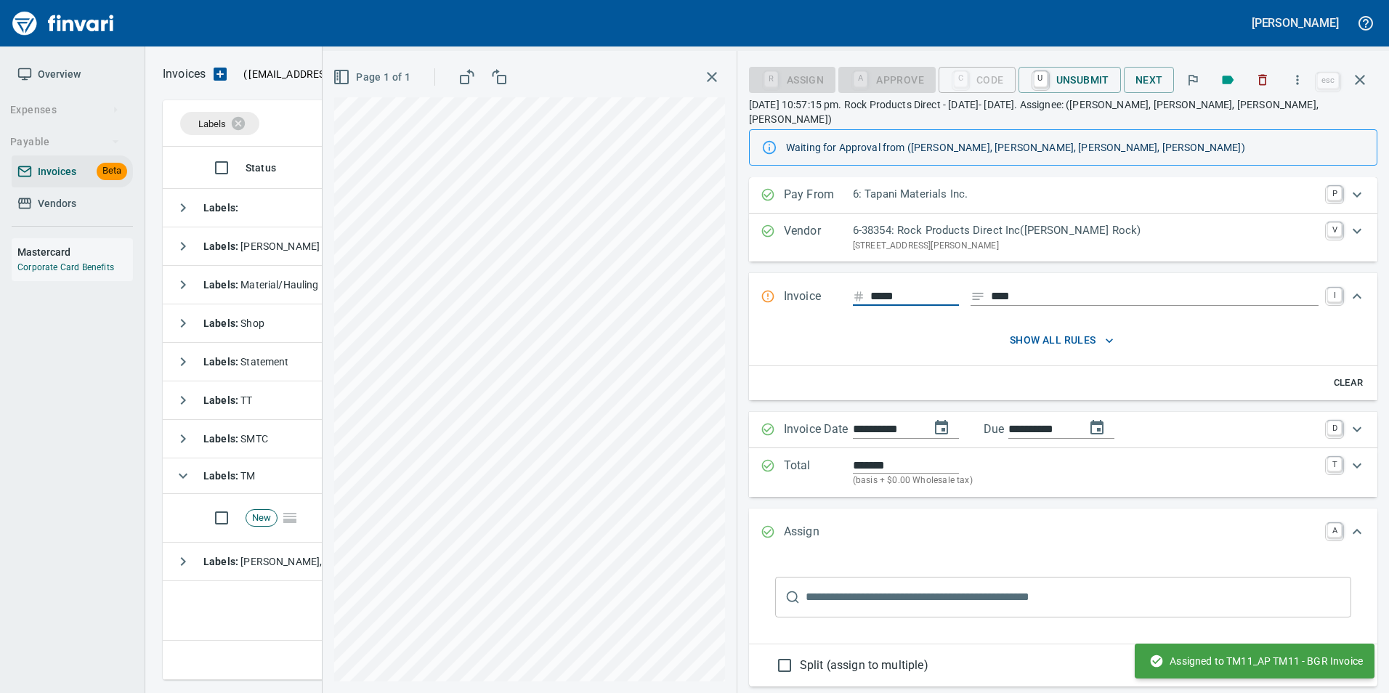
click at [1369, 80] on button "button" at bounding box center [1360, 79] width 35 height 35
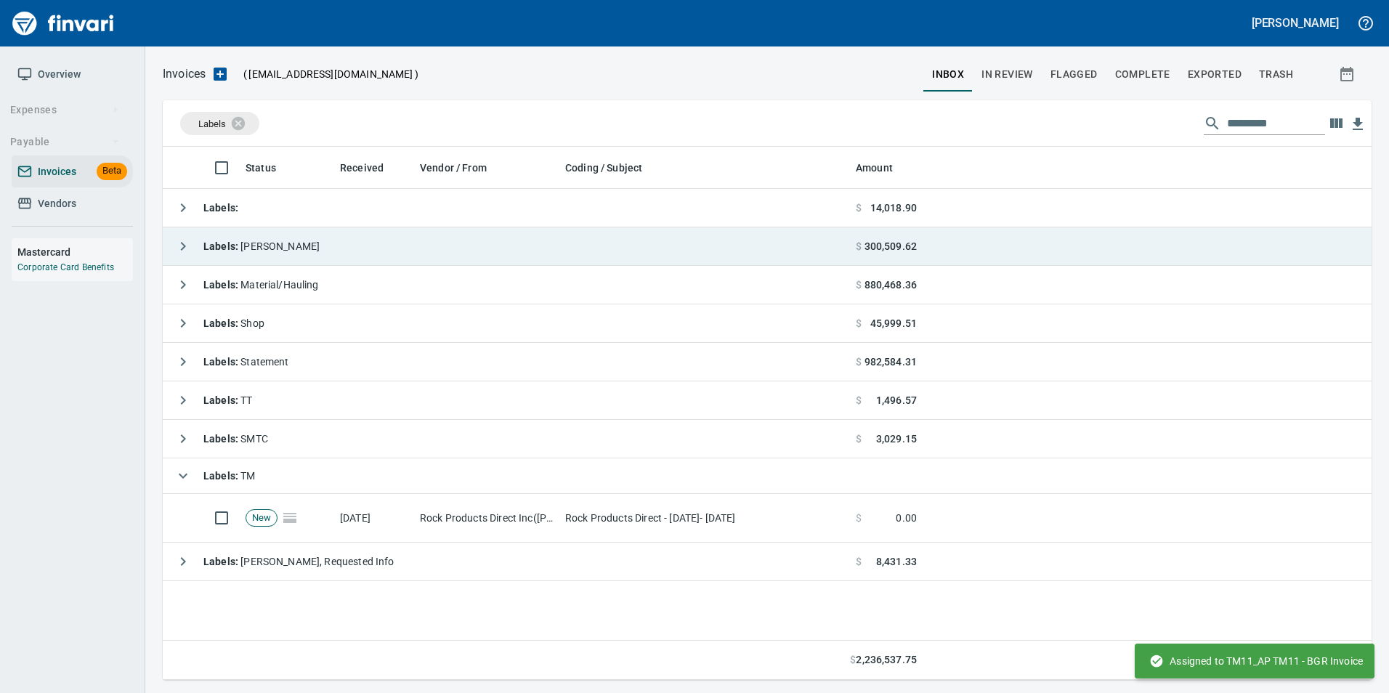
scroll to position [522, 1197]
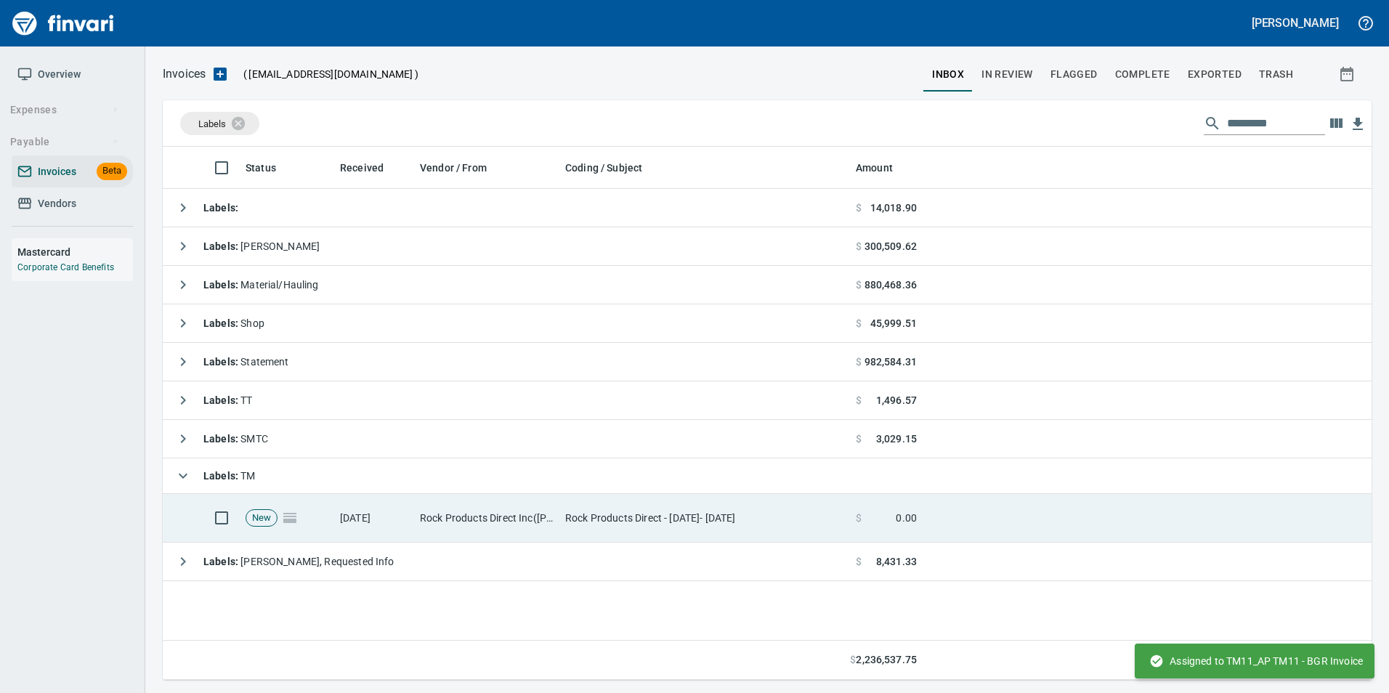
click at [692, 514] on td "Rock Products Direct - [DATE]- [DATE]" at bounding box center [704, 518] width 291 height 49
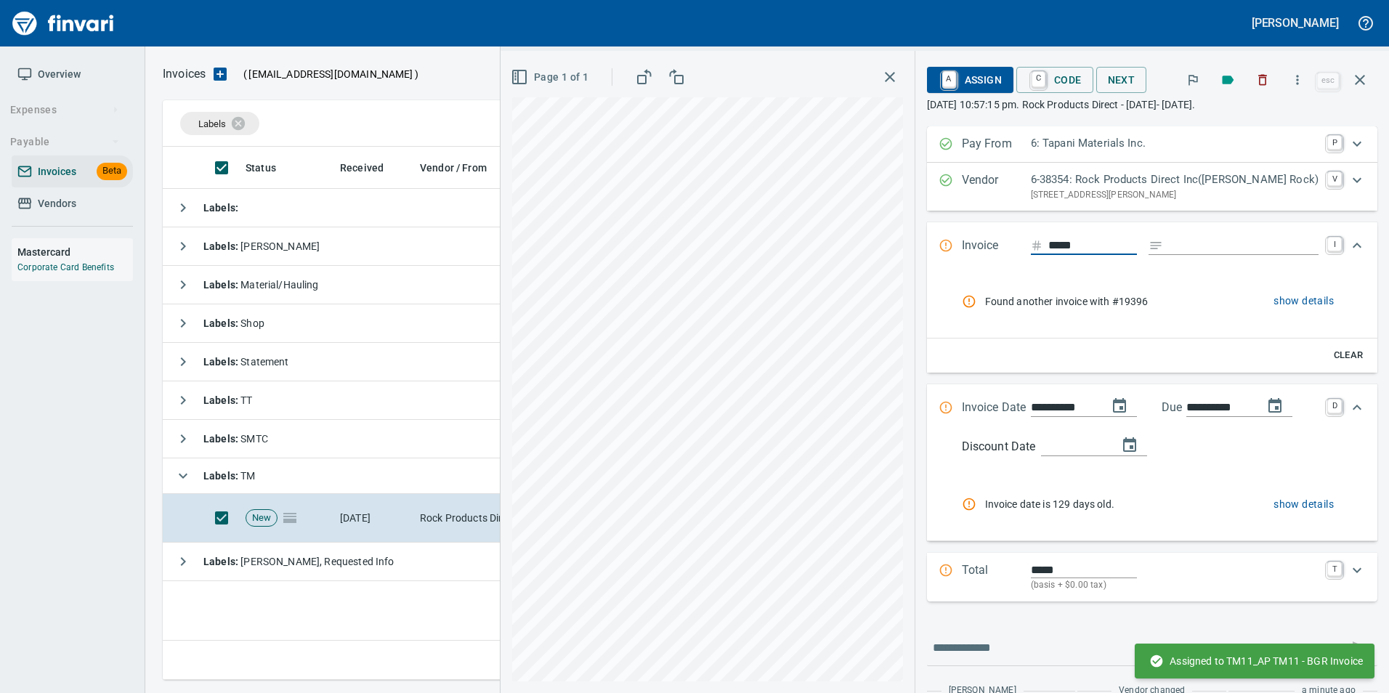
click at [1280, 290] on button "show details" at bounding box center [1304, 301] width 72 height 27
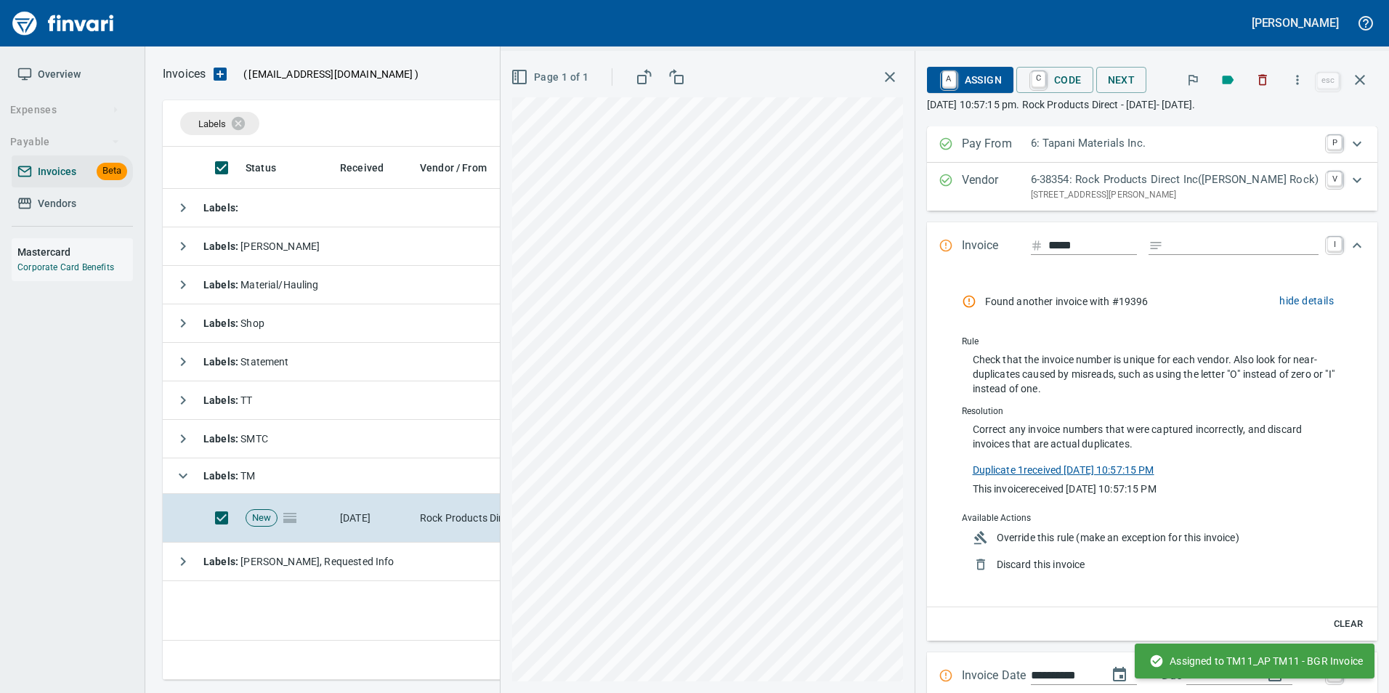
click at [1070, 472] on link "Duplicate 1 received 10/5/2025, 10:57:15 PM" at bounding box center [1064, 468] width 182 height 15
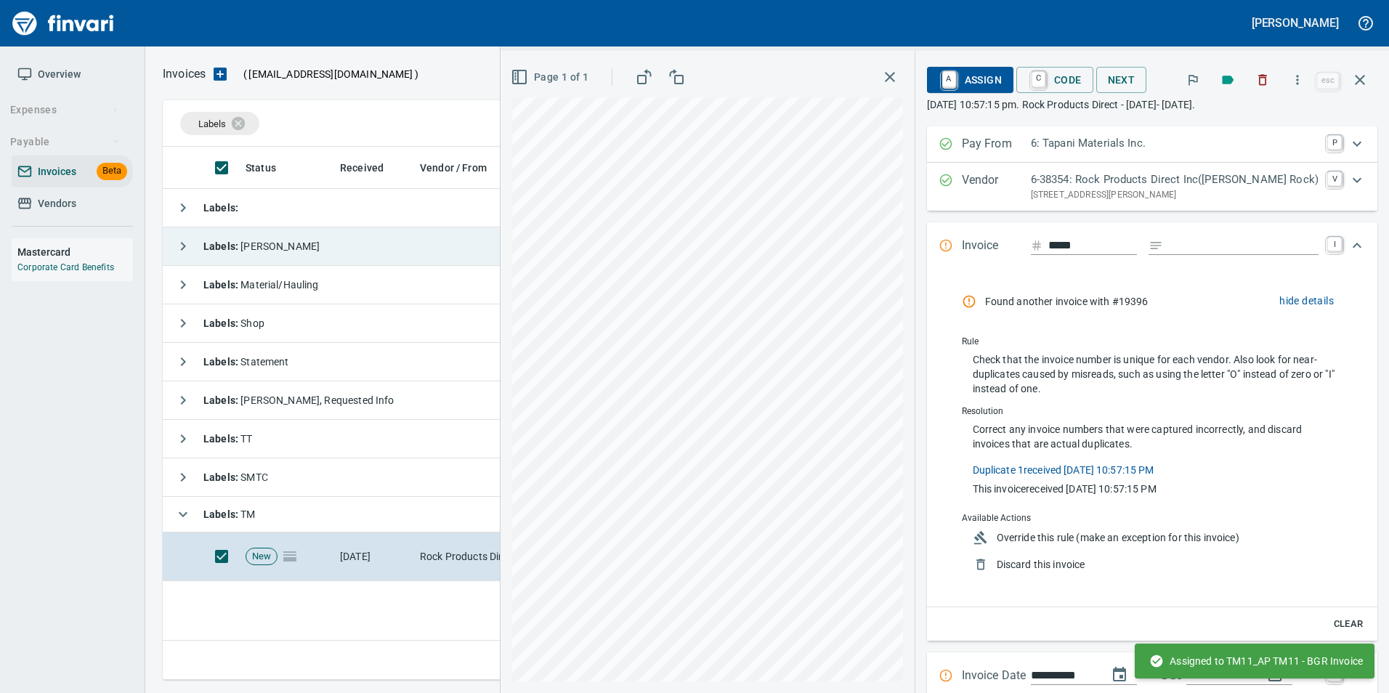
scroll to position [522, 1197]
click at [1063, 536] on span "Override this rule (make an exception for this invoice)" at bounding box center [1162, 537] width 331 height 15
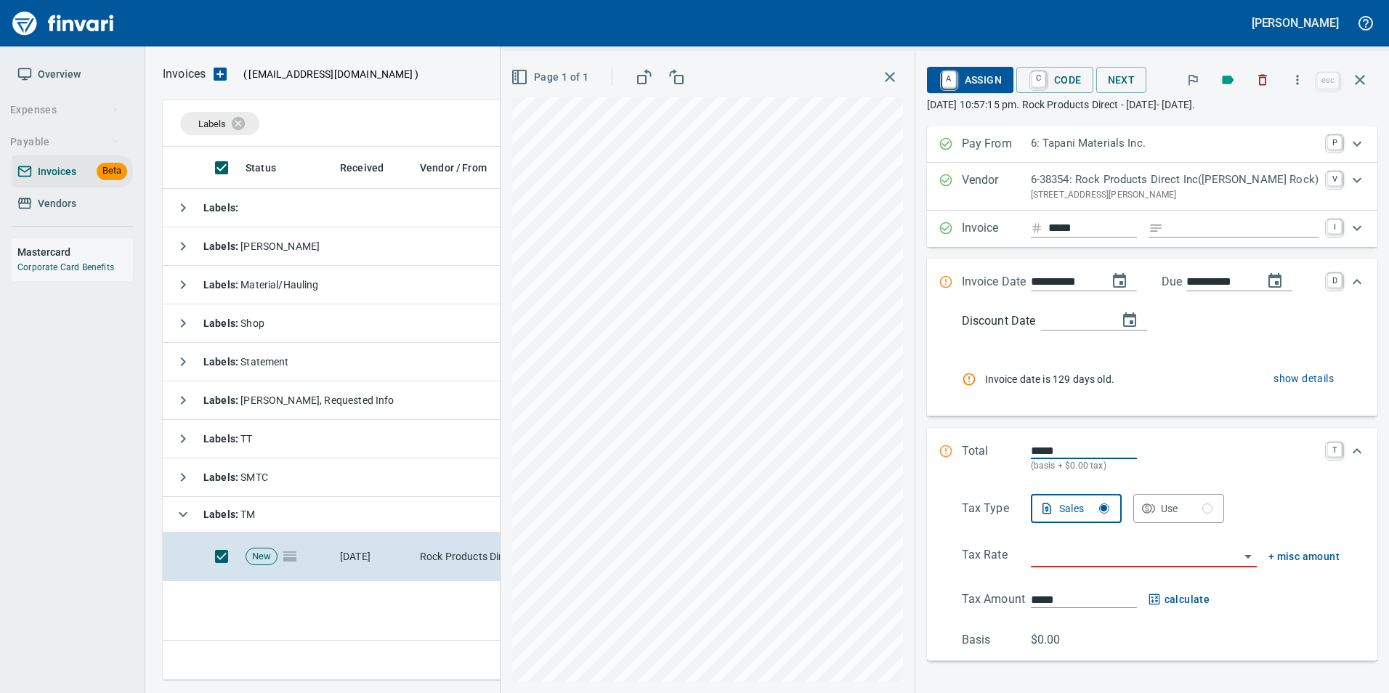
click at [1240, 237] on input "Expand" at bounding box center [1244, 228] width 150 height 18
click at [1200, 234] on input "*******" at bounding box center [1244, 228] width 150 height 18
type input "****"
click at [1070, 282] on input "**********" at bounding box center [1063, 282] width 65 height 18
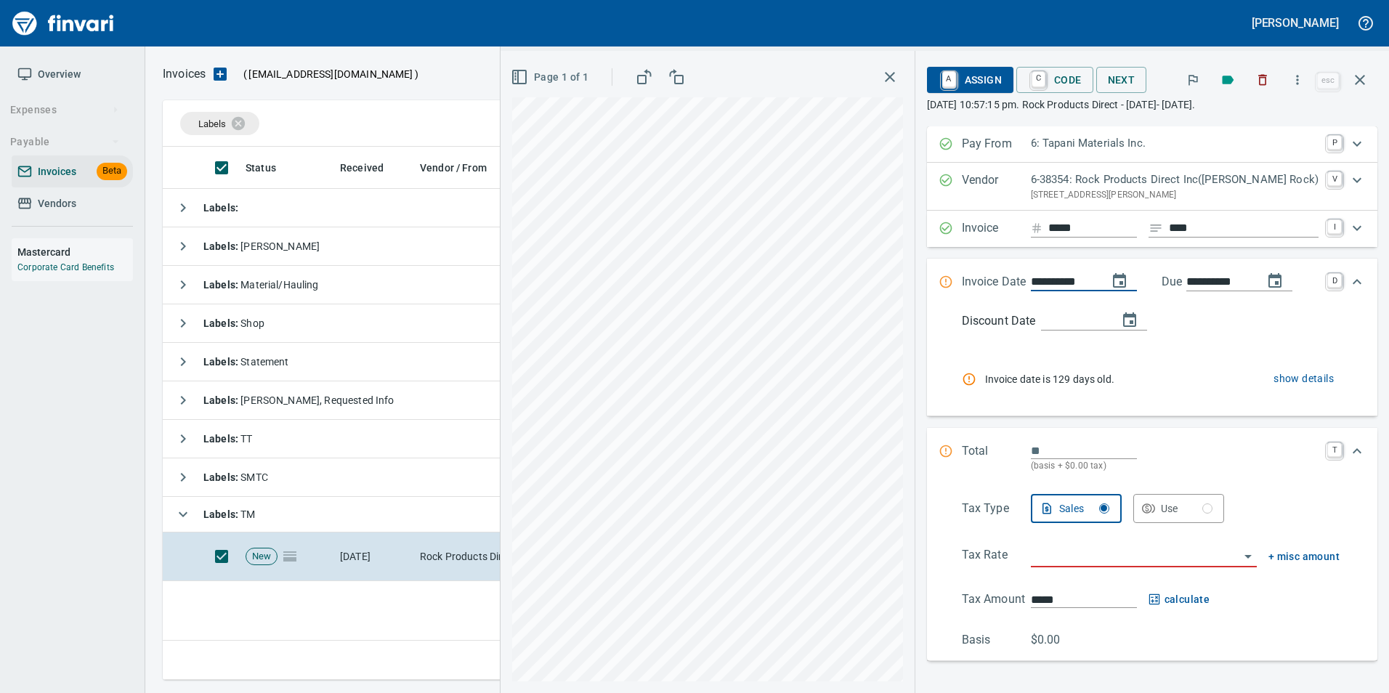
click at [1070, 282] on input "**********" at bounding box center [1063, 282] width 65 height 18
type input "**********"
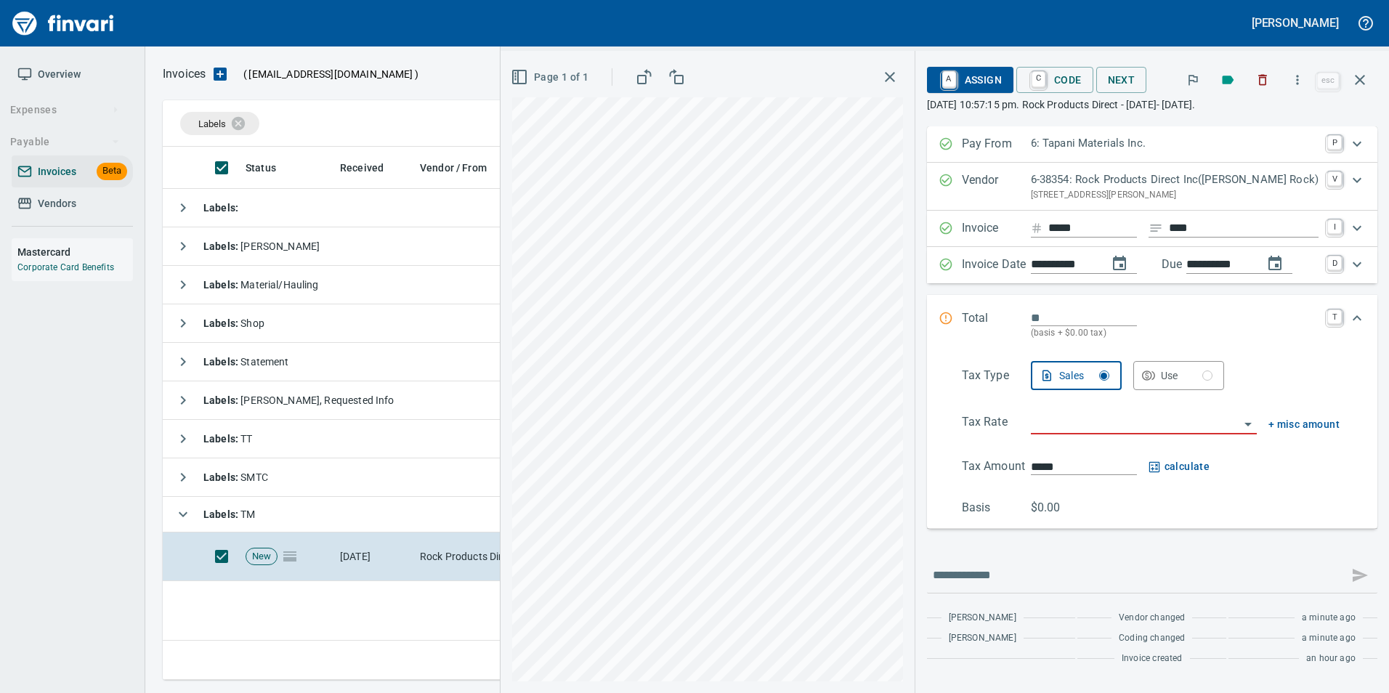
click at [1090, 309] on div "Total (basis + $0.00 tax) T" at bounding box center [1152, 325] width 450 height 60
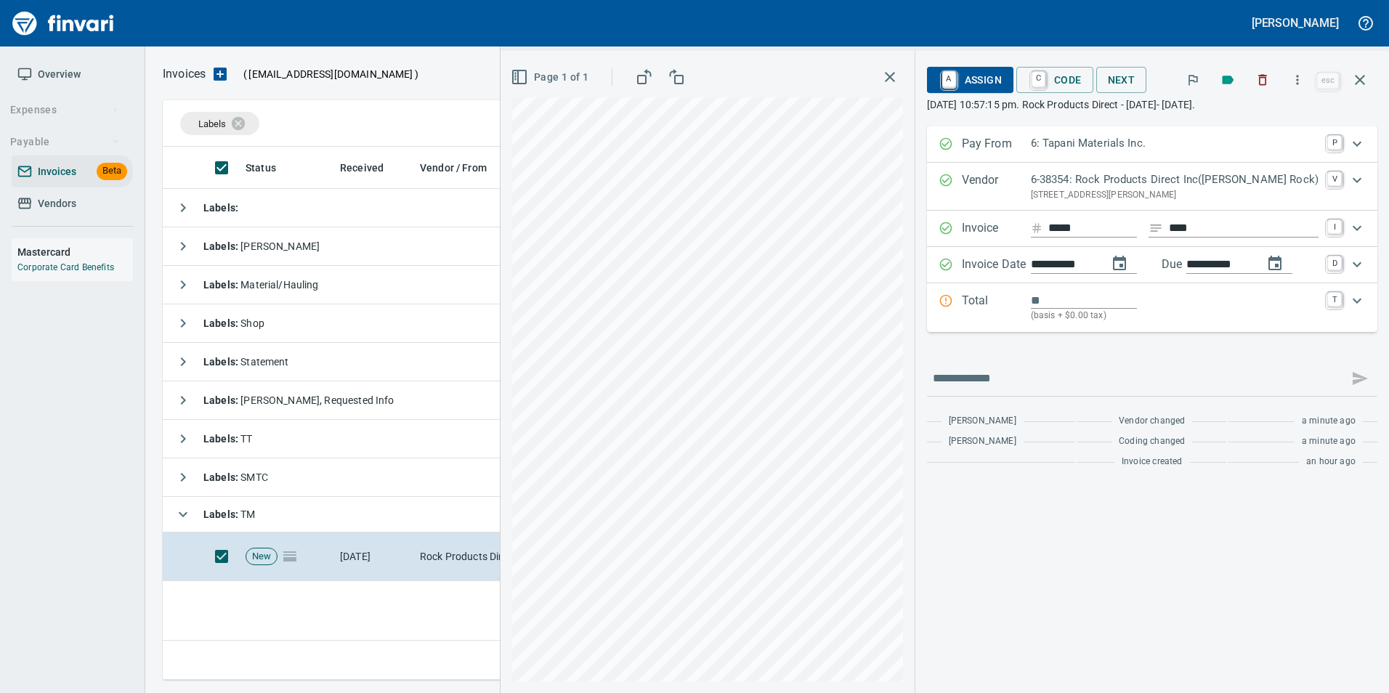
click at [1083, 302] on input "Expand" at bounding box center [1084, 300] width 106 height 17
type input "*******"
click at [953, 302] on icon "Expand" at bounding box center [946, 301] width 15 height 15
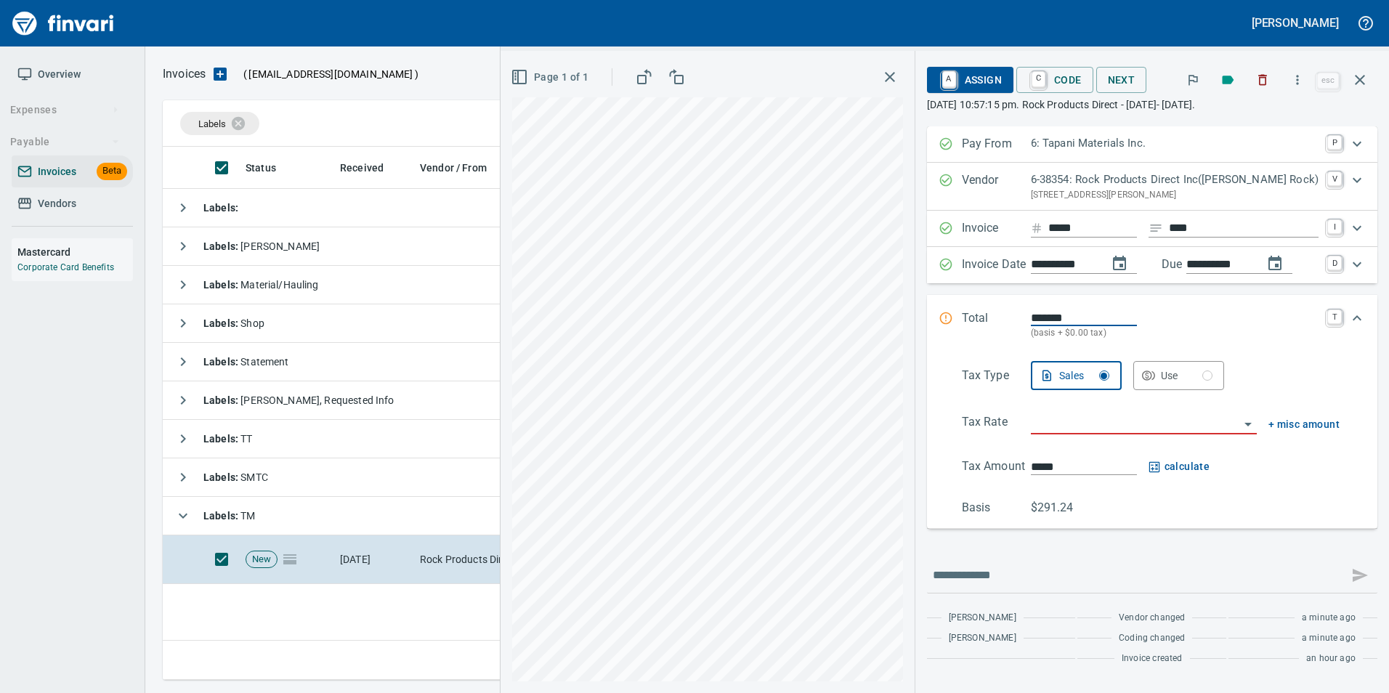
click at [1078, 432] on input "search" at bounding box center [1135, 423] width 209 height 20
type input "**********"
click at [987, 312] on p "Total" at bounding box center [996, 325] width 69 height 31
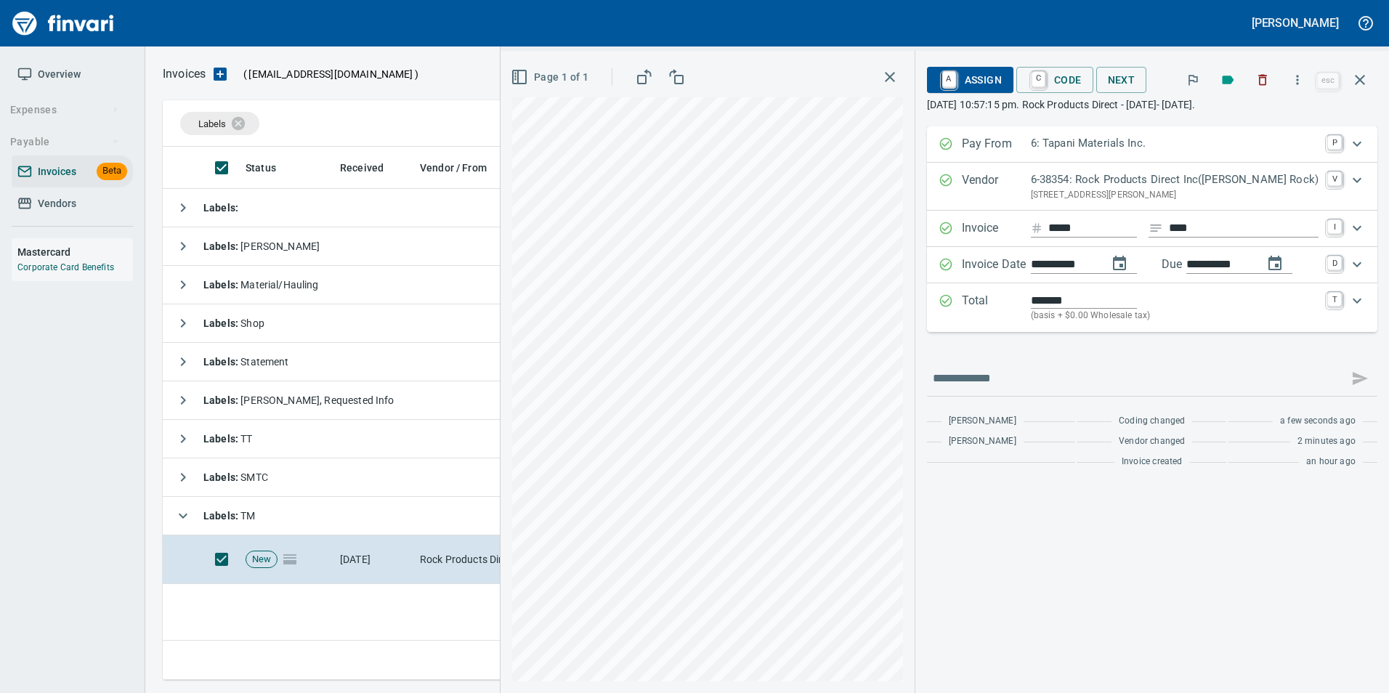
click at [1002, 76] on span "A Assign" at bounding box center [970, 80] width 63 height 25
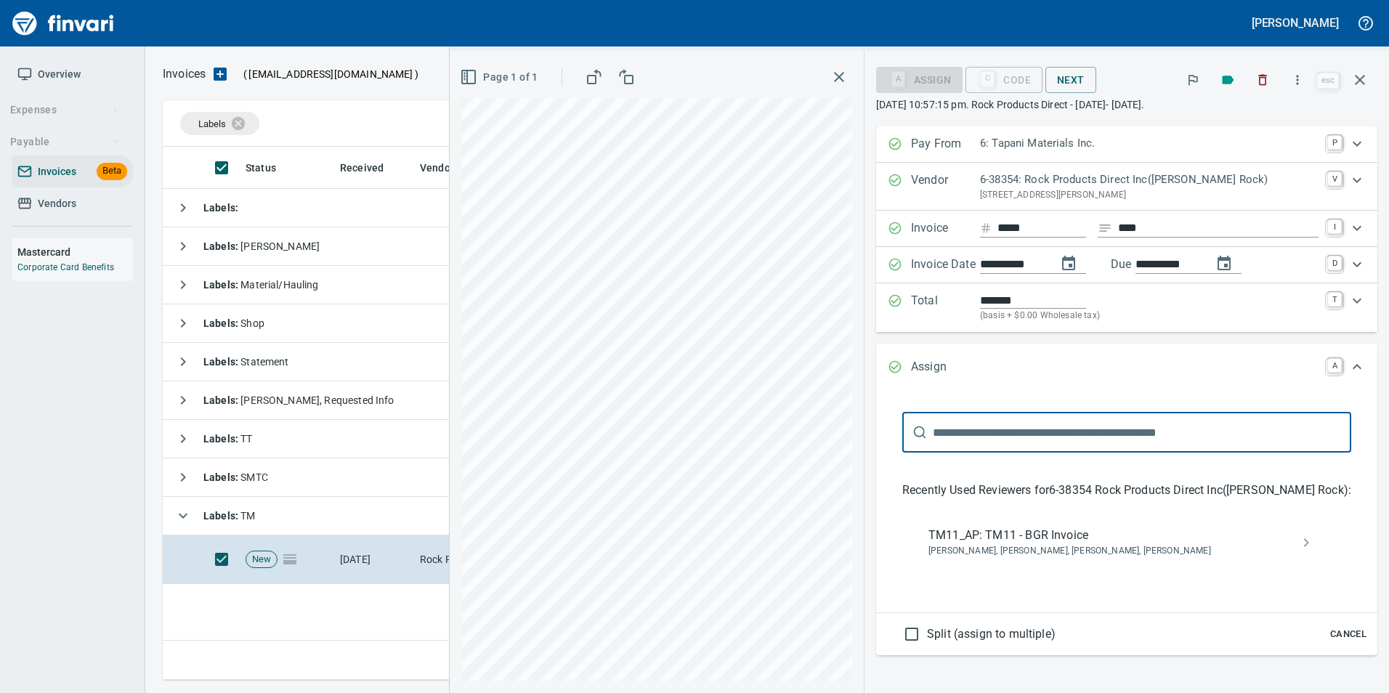
click at [1105, 540] on span "TM11_AP: TM11 - BGR Invoice" at bounding box center [1115, 535] width 373 height 17
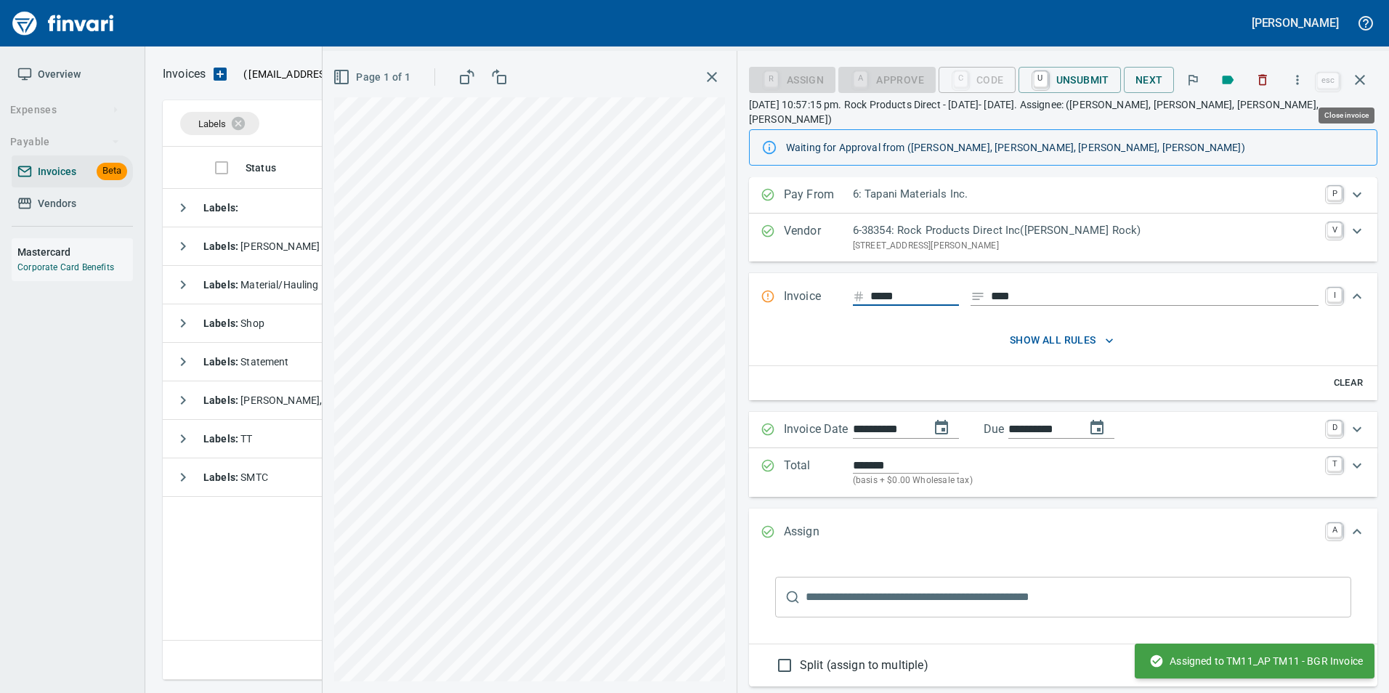
click at [1362, 72] on icon "button" at bounding box center [1359, 79] width 17 height 17
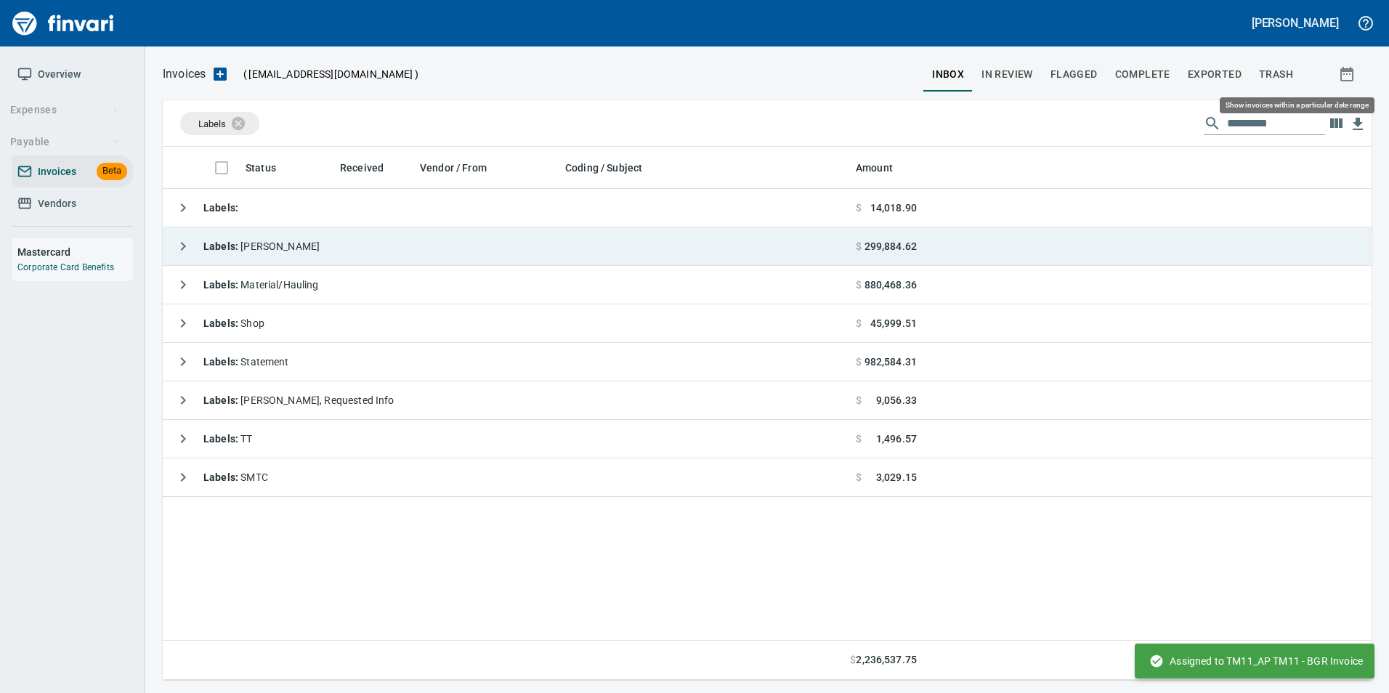
scroll to position [522, 1198]
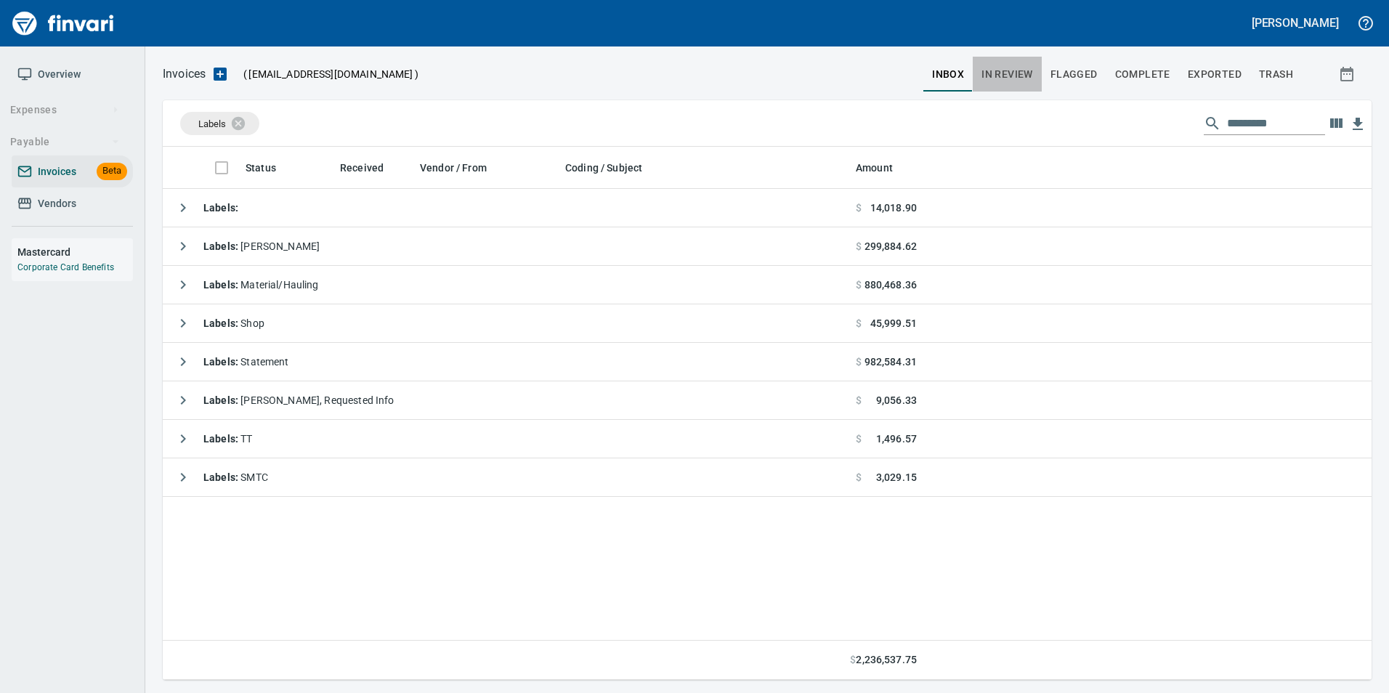
click at [1024, 68] on span "In Review" at bounding box center [1008, 74] width 52 height 18
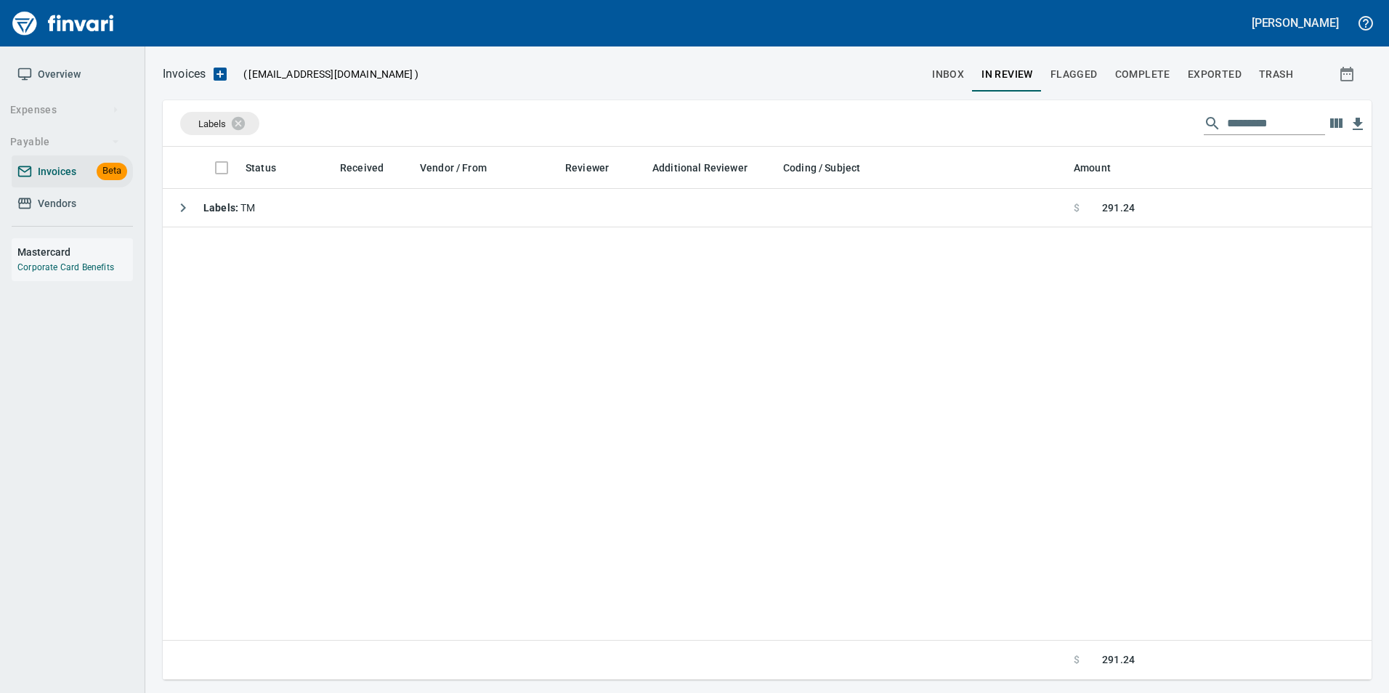
scroll to position [522, 1198]
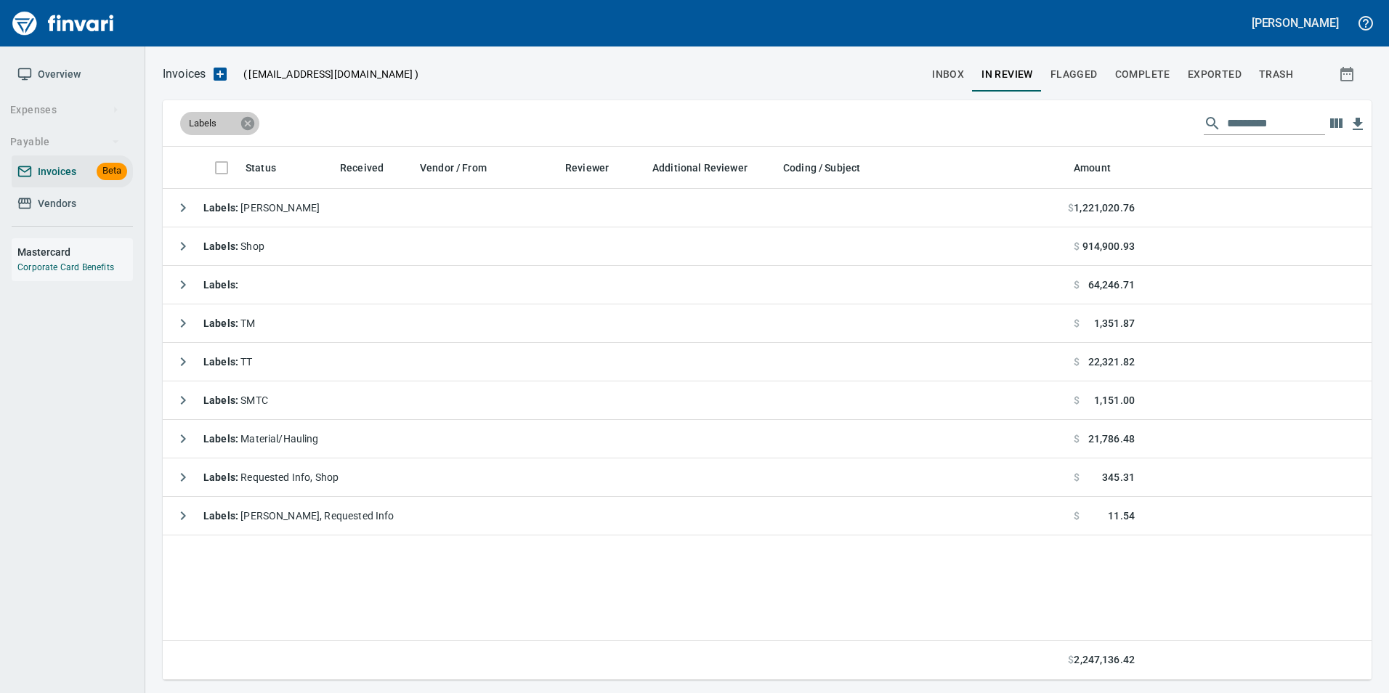
click at [246, 124] on icon at bounding box center [247, 122] width 13 height 13
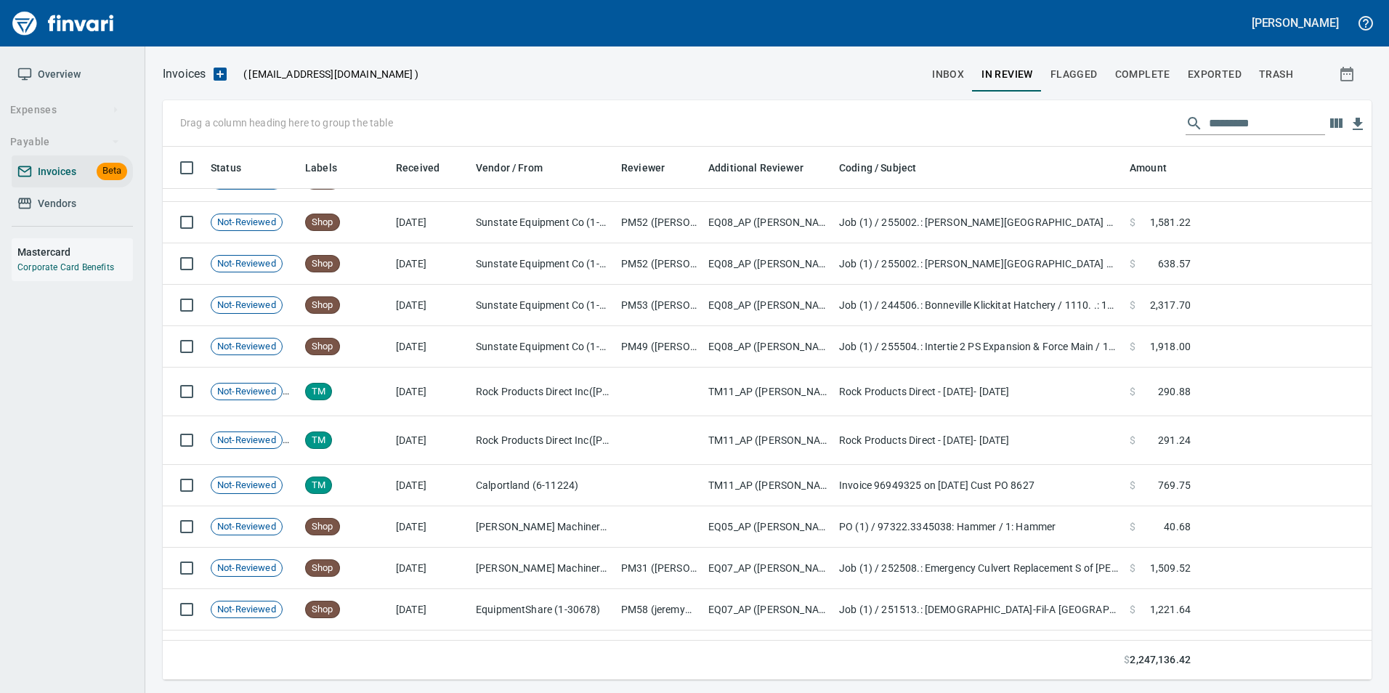
scroll to position [654, 0]
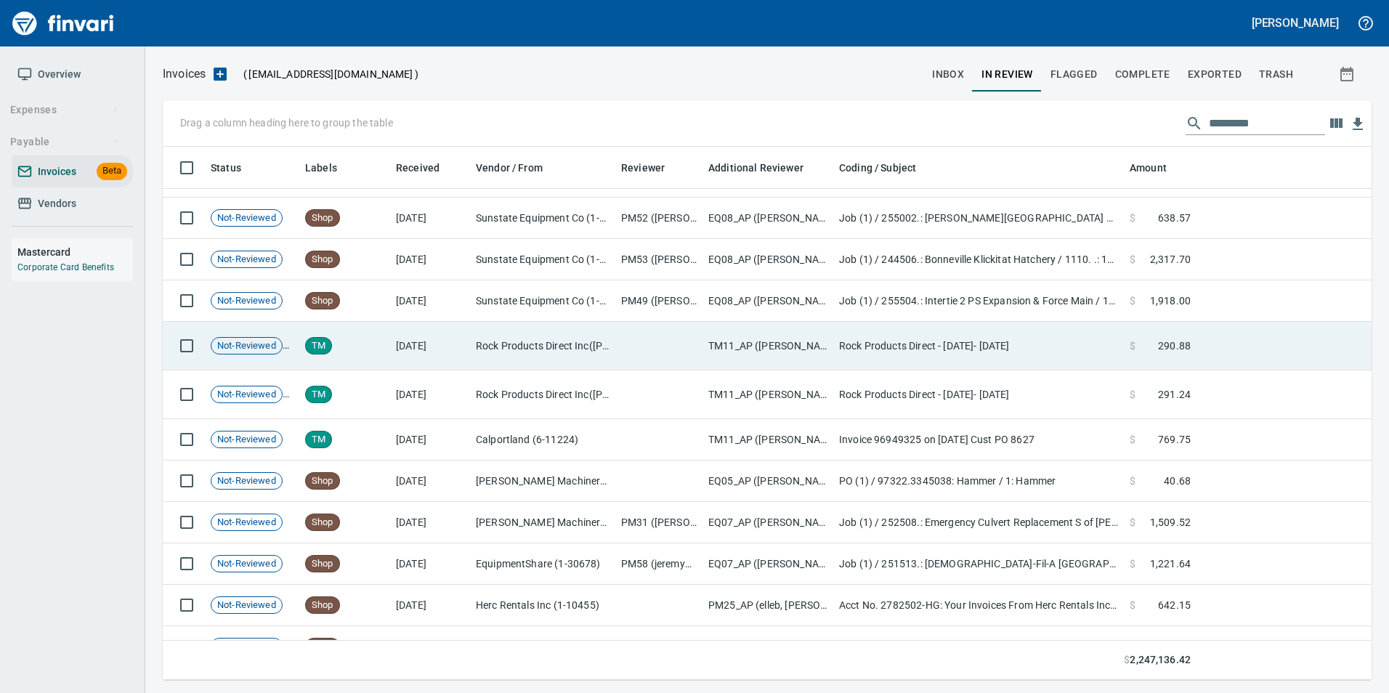
click at [701, 346] on td at bounding box center [658, 346] width 87 height 49
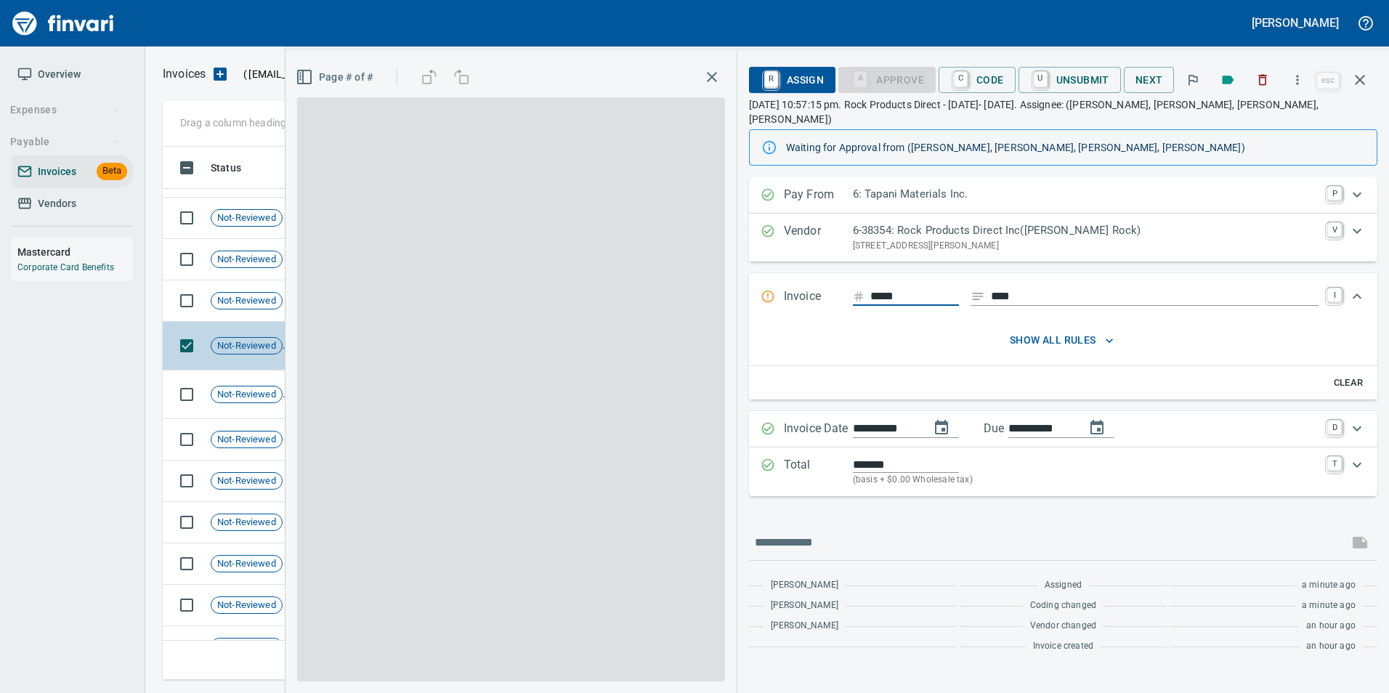
scroll to position [522, 1187]
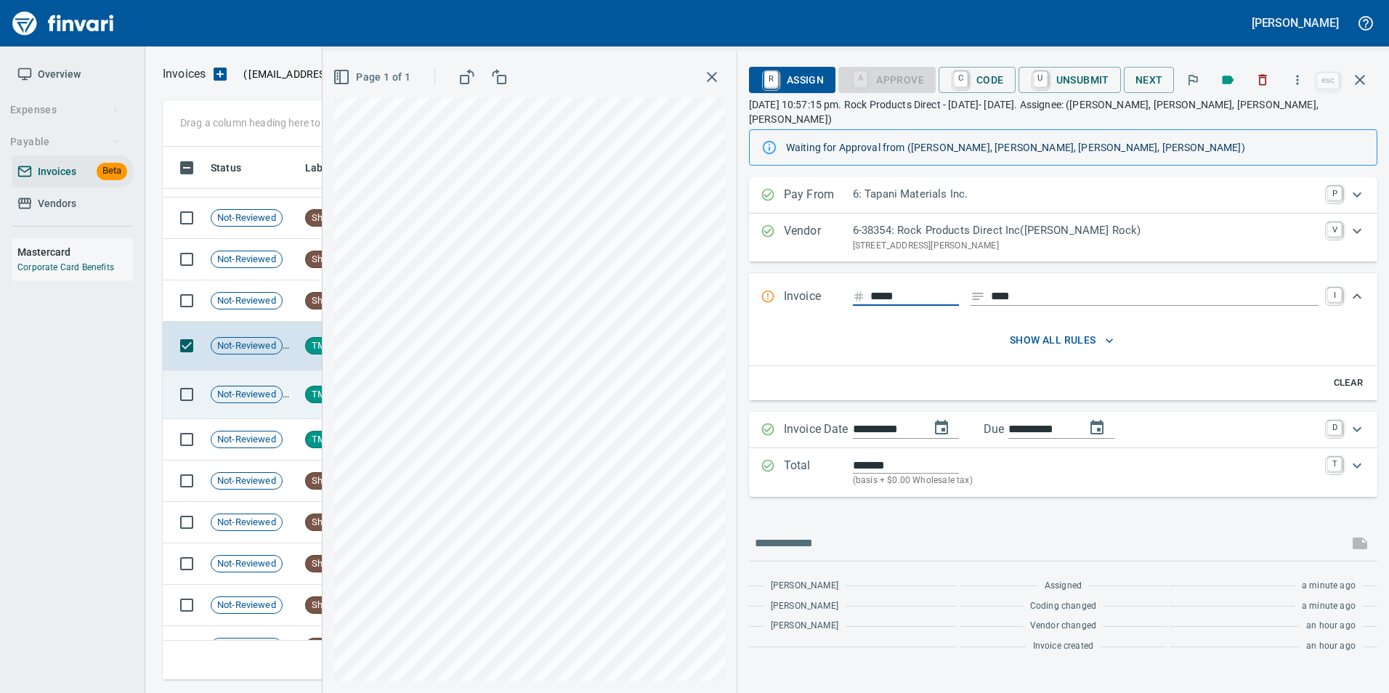
click at [310, 392] on span "TM" at bounding box center [318, 395] width 25 height 14
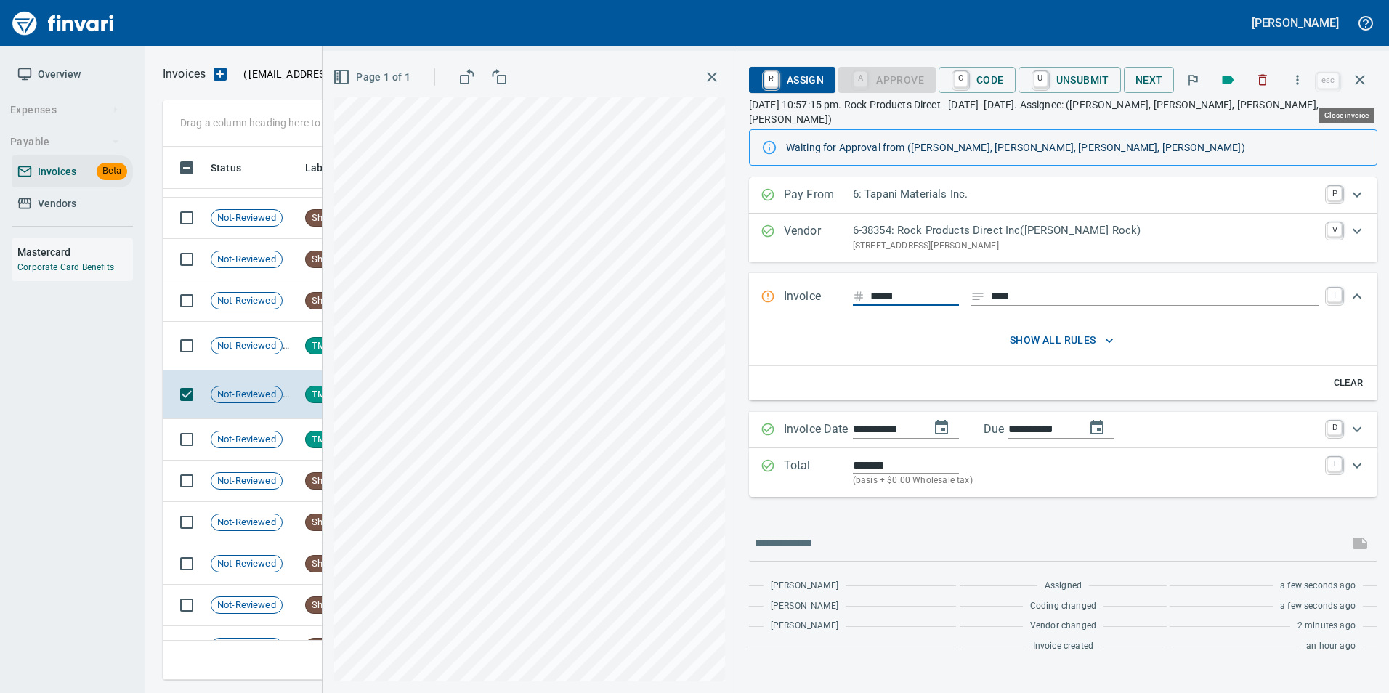
click at [1369, 78] on button "button" at bounding box center [1360, 79] width 35 height 35
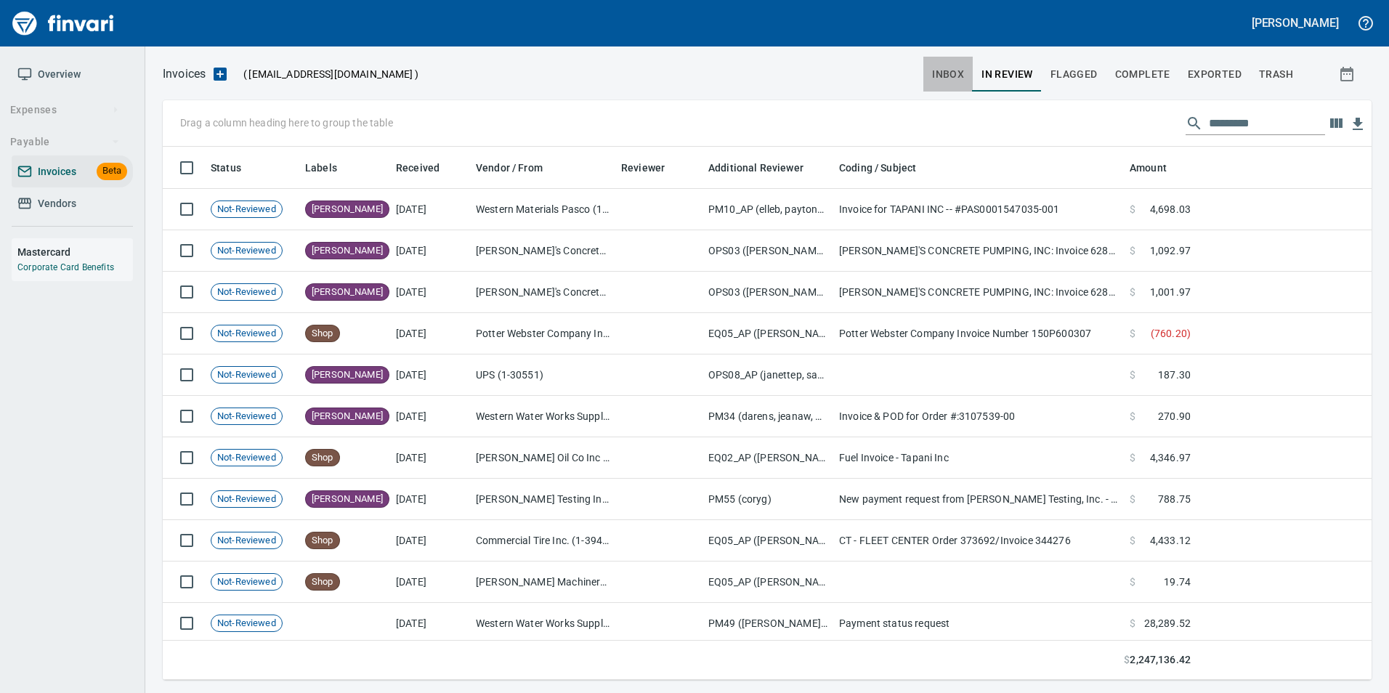
click at [939, 73] on span "inbox" at bounding box center [948, 74] width 32 height 18
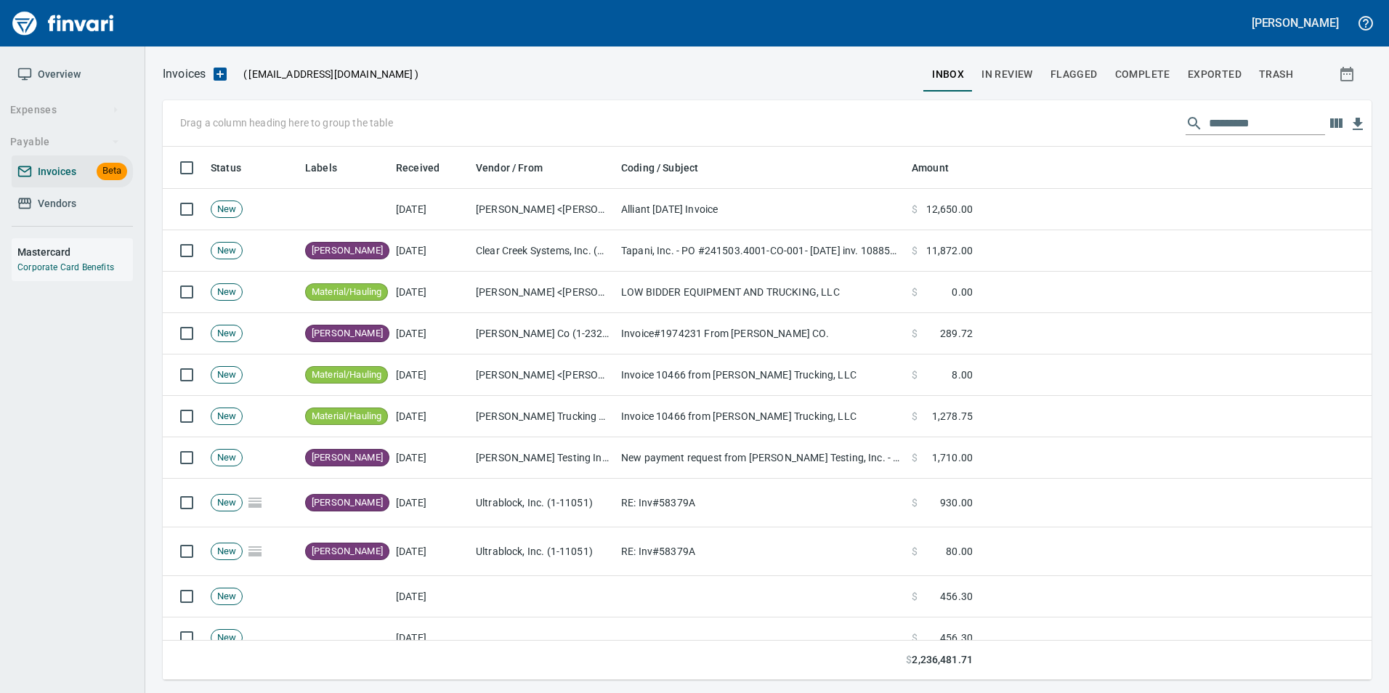
scroll to position [522, 1187]
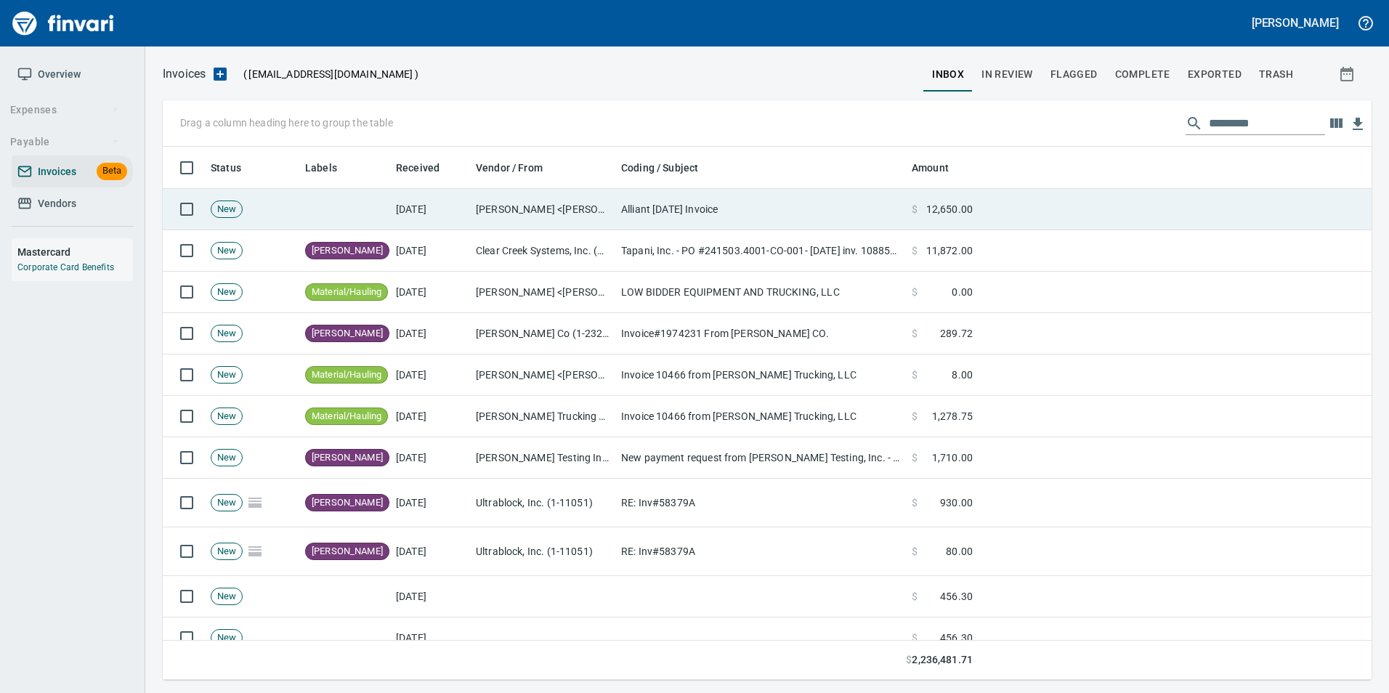
click at [317, 207] on td at bounding box center [344, 209] width 91 height 41
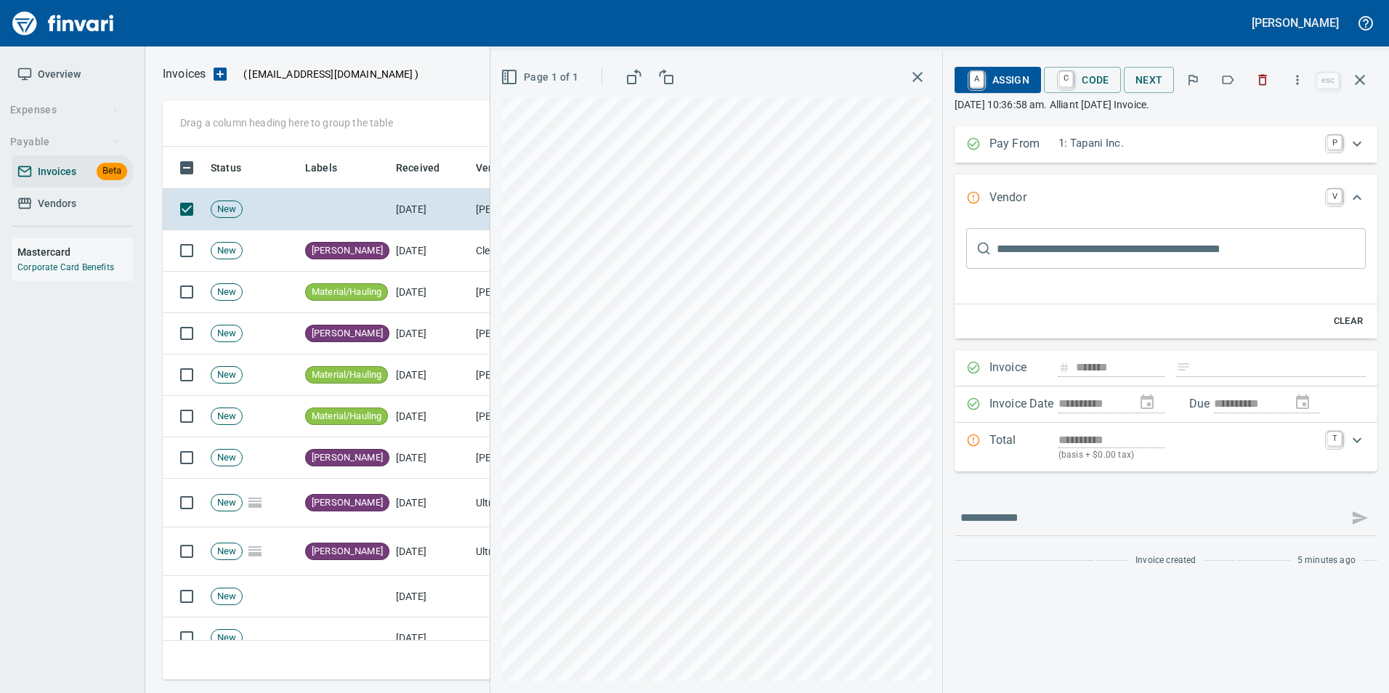
click at [1221, 79] on button "button" at bounding box center [1228, 80] width 32 height 32
click at [1361, 83] on icon "button" at bounding box center [1359, 79] width 17 height 17
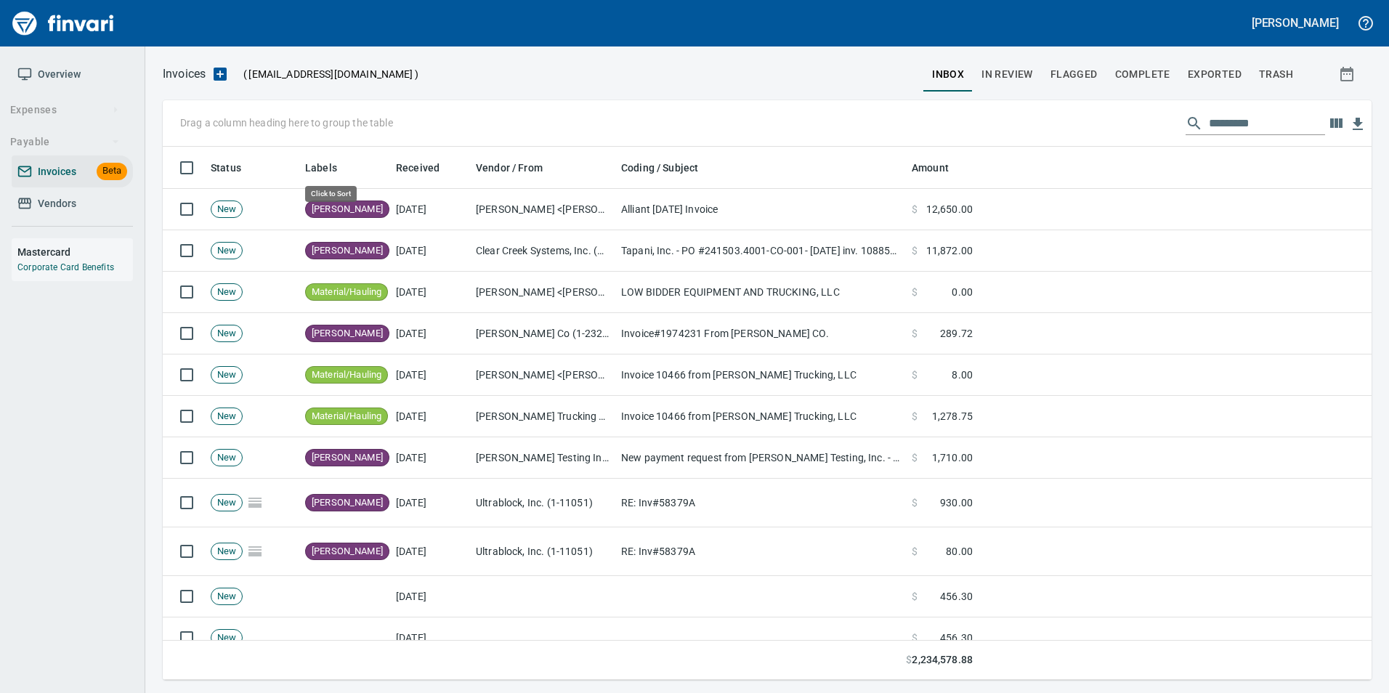
scroll to position [522, 1187]
drag, startPoint x: 326, startPoint y: 174, endPoint x: 218, endPoint y: 118, distance: 121.9
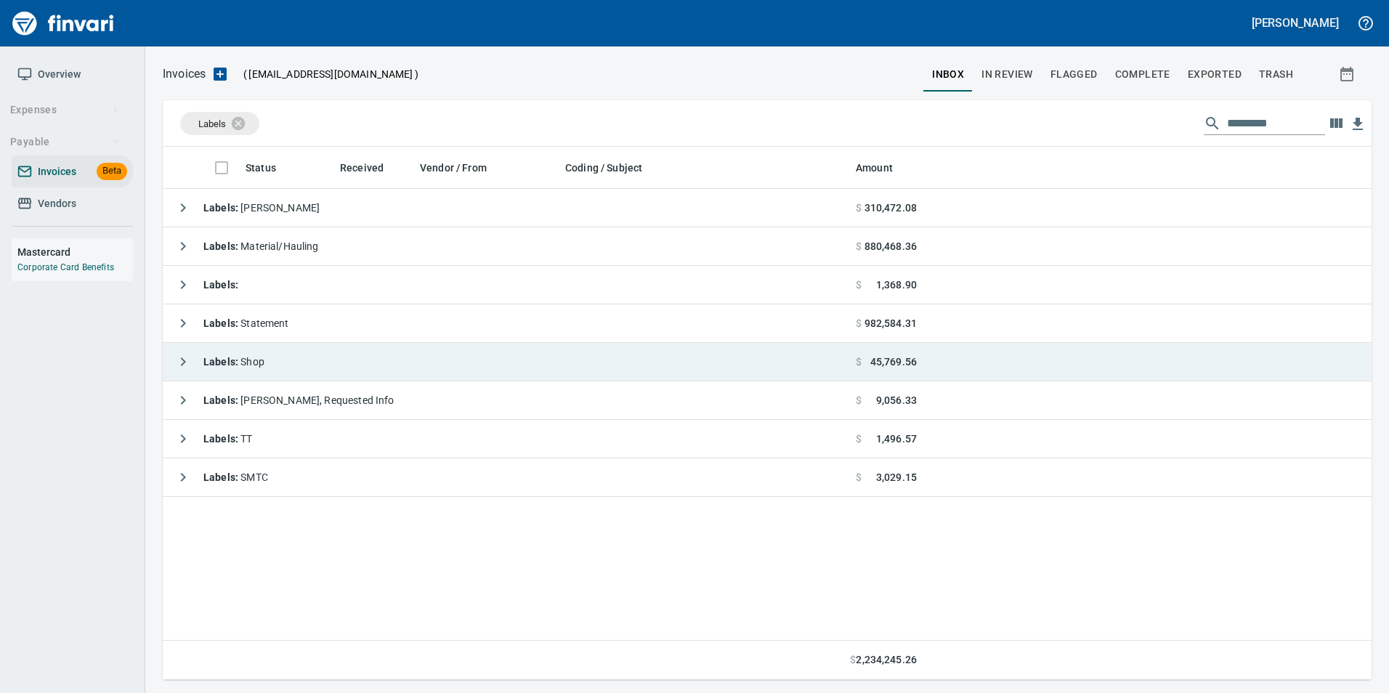
click at [179, 365] on icon "button" at bounding box center [182, 361] width 17 height 17
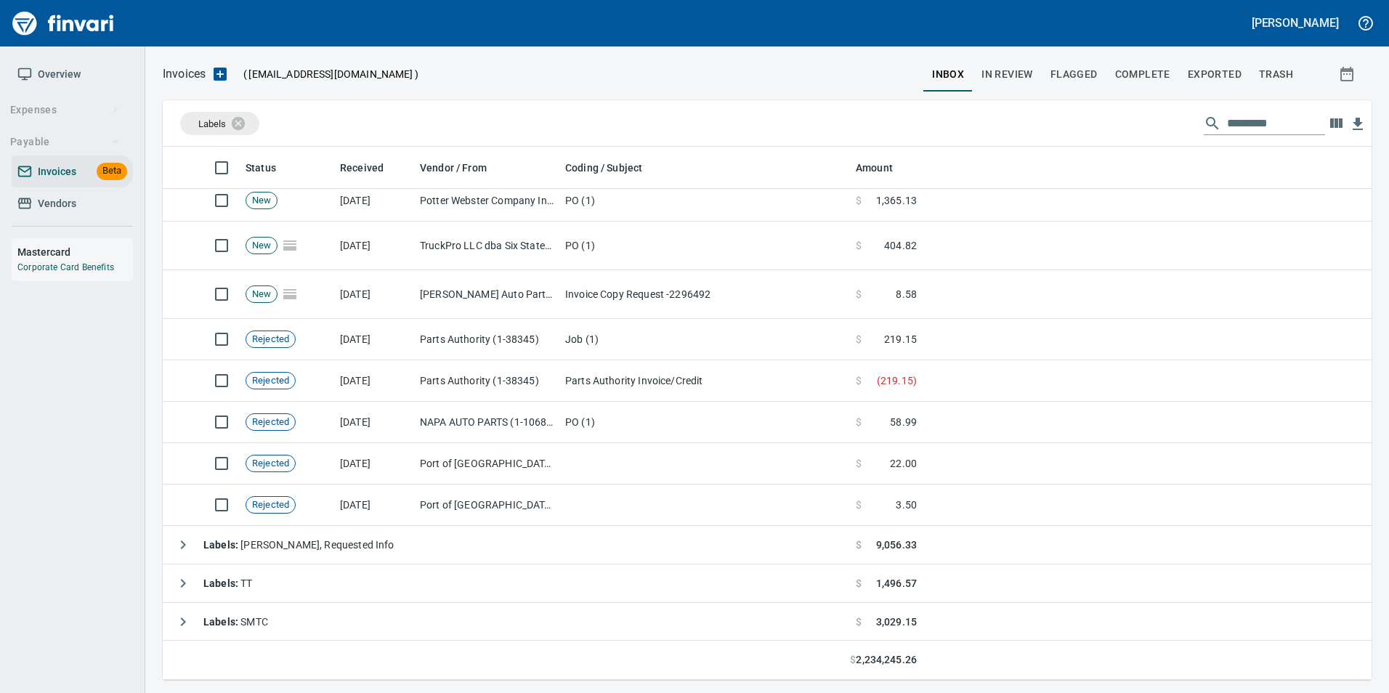
scroll to position [2475, 0]
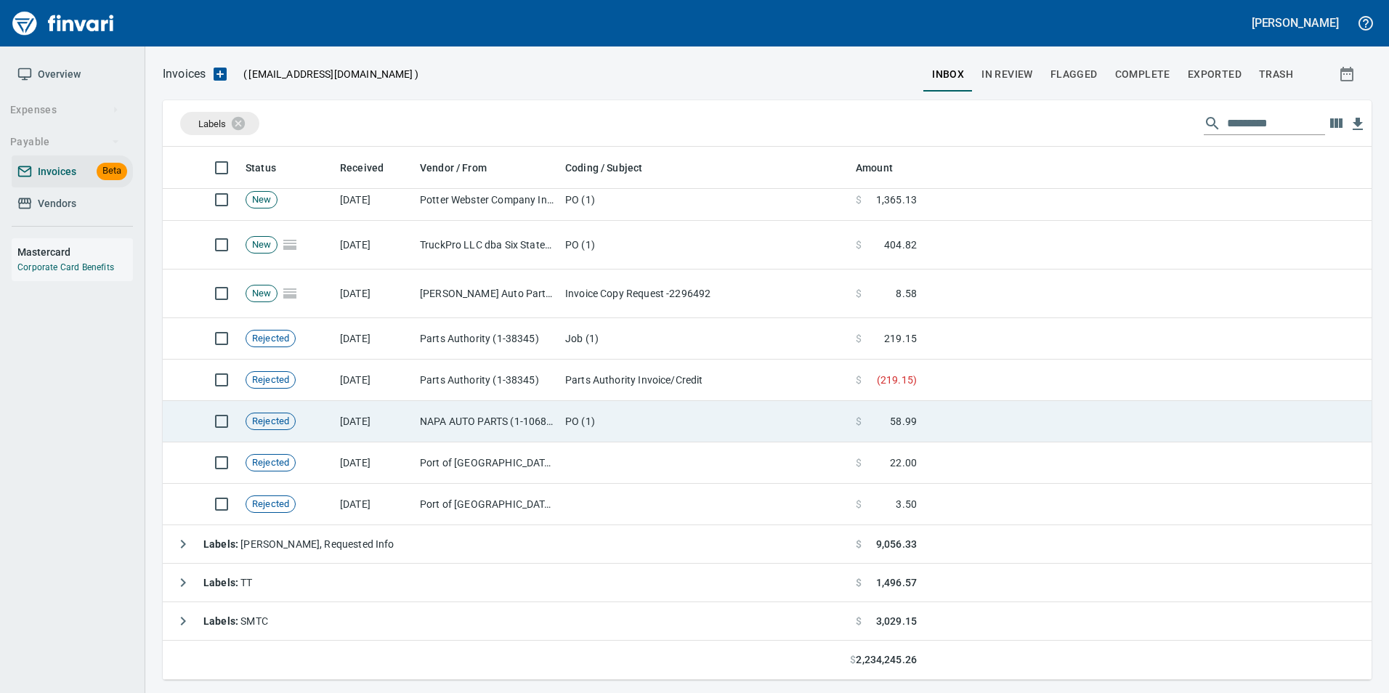
click at [413, 408] on td "[DATE]" at bounding box center [374, 421] width 80 height 41
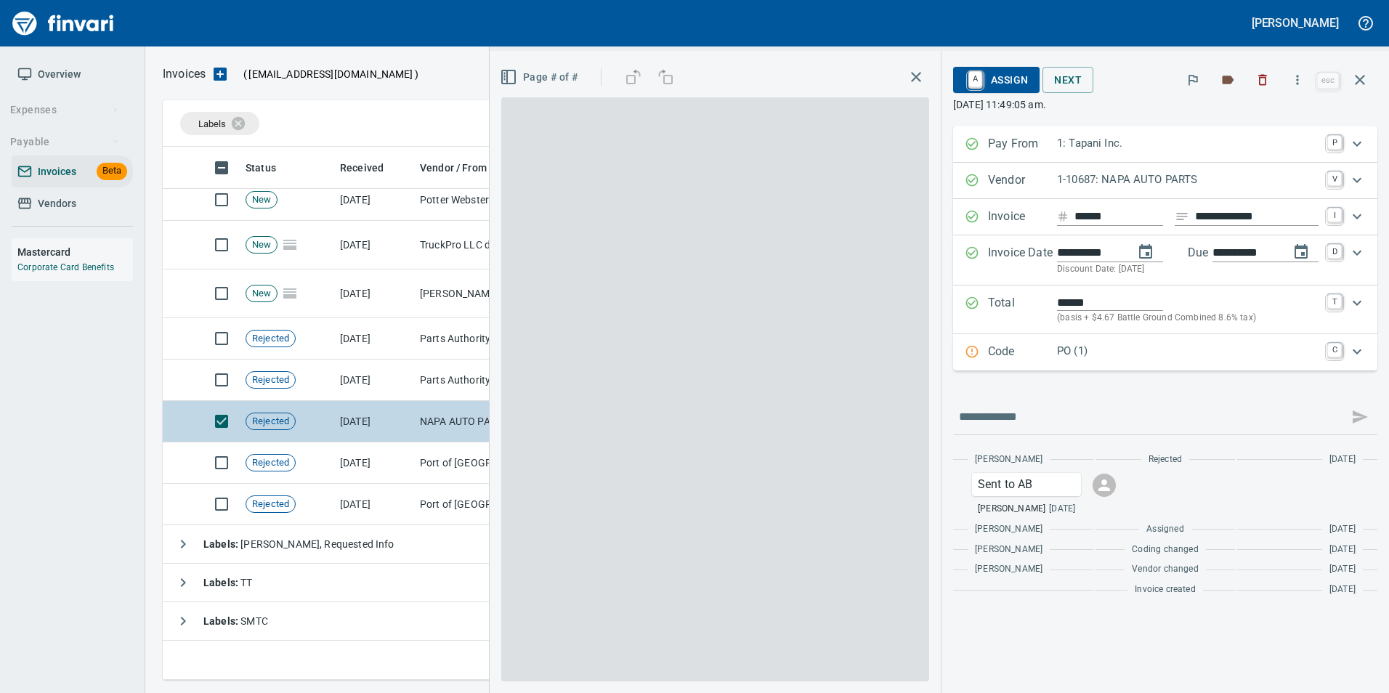
scroll to position [522, 1187]
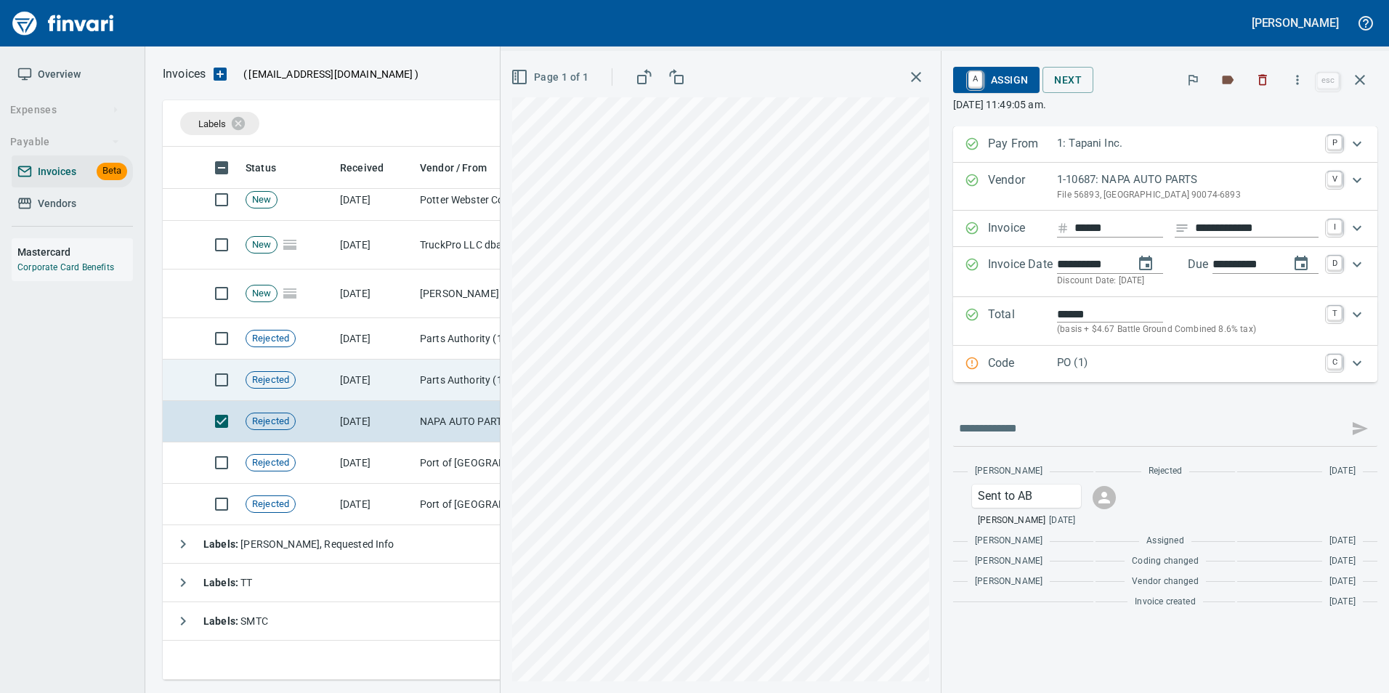
click at [384, 388] on td "[DATE]" at bounding box center [374, 380] width 80 height 41
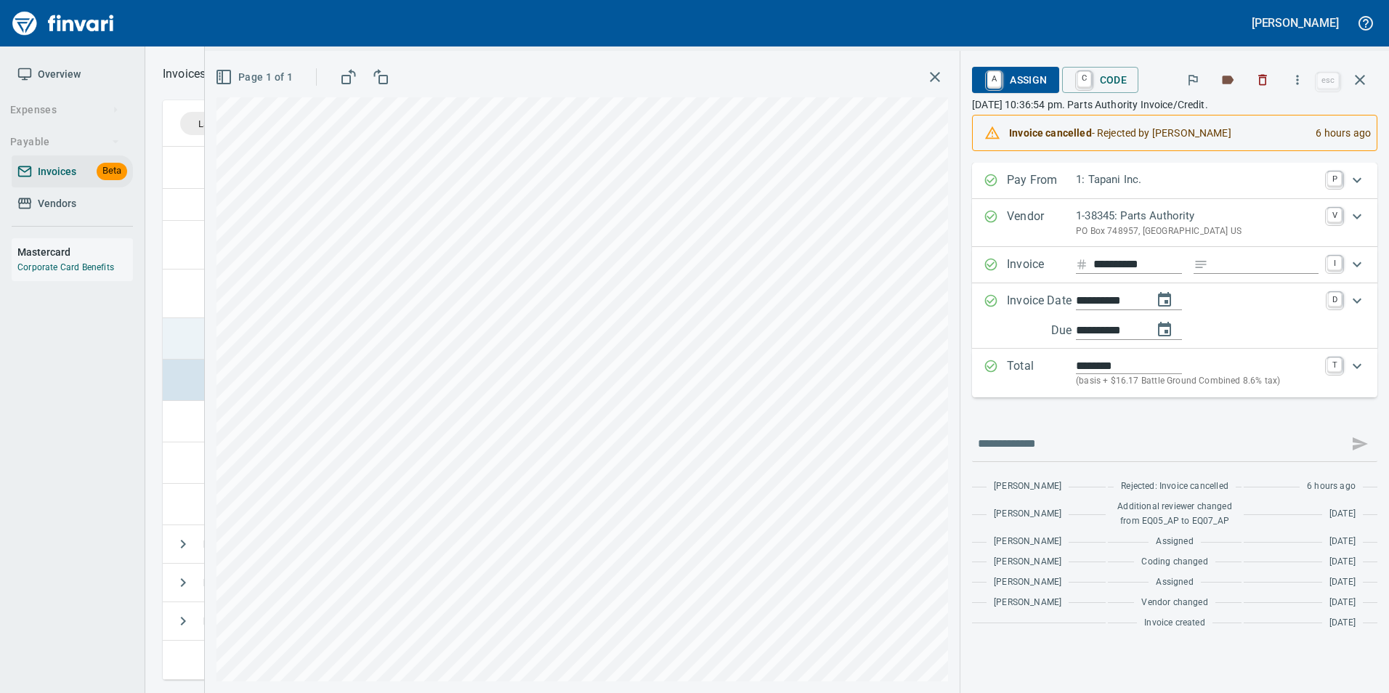
click at [190, 328] on td at bounding box center [180, 338] width 35 height 41
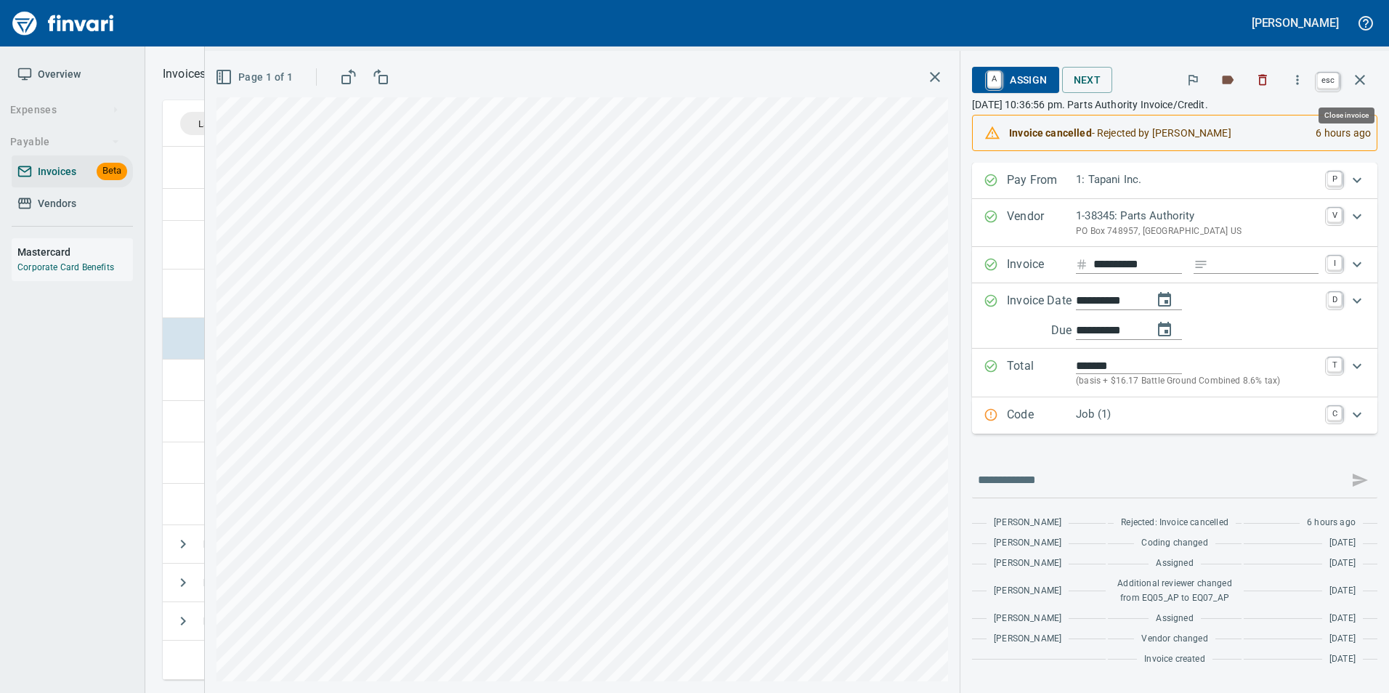
click at [1357, 70] on button "button" at bounding box center [1360, 79] width 35 height 35
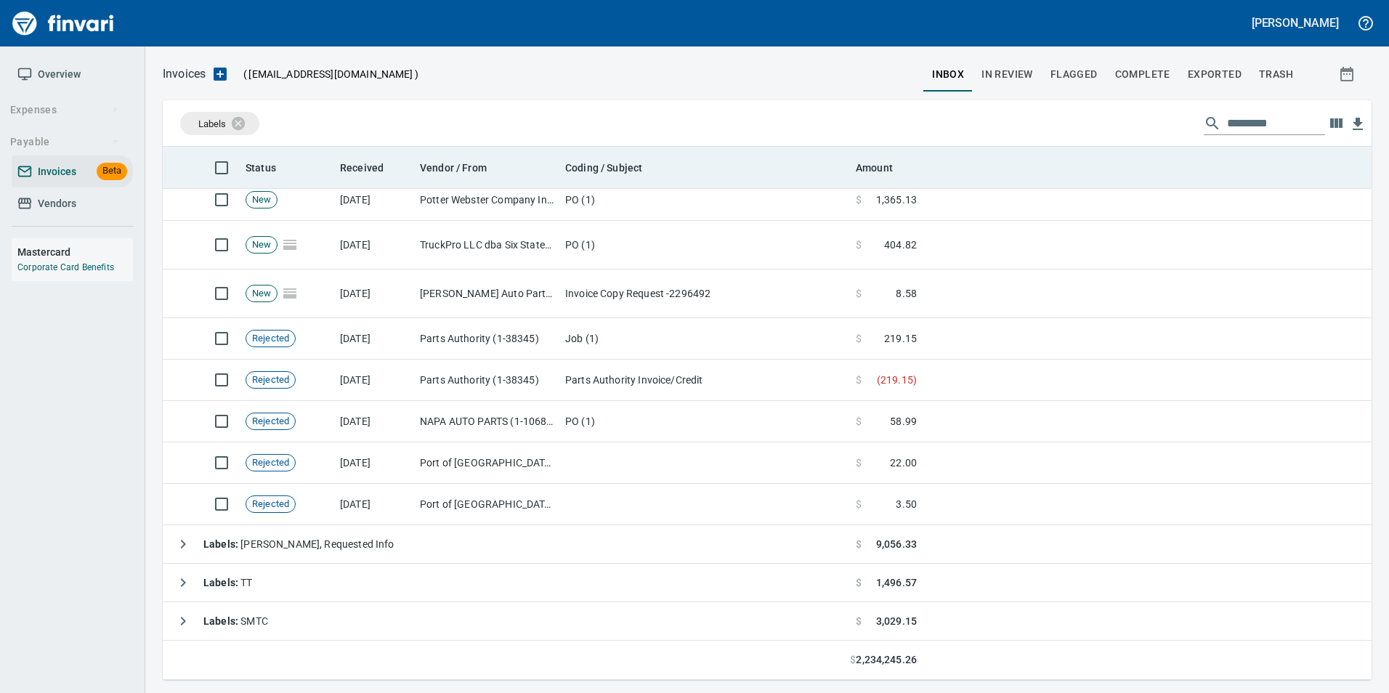
scroll to position [522, 1187]
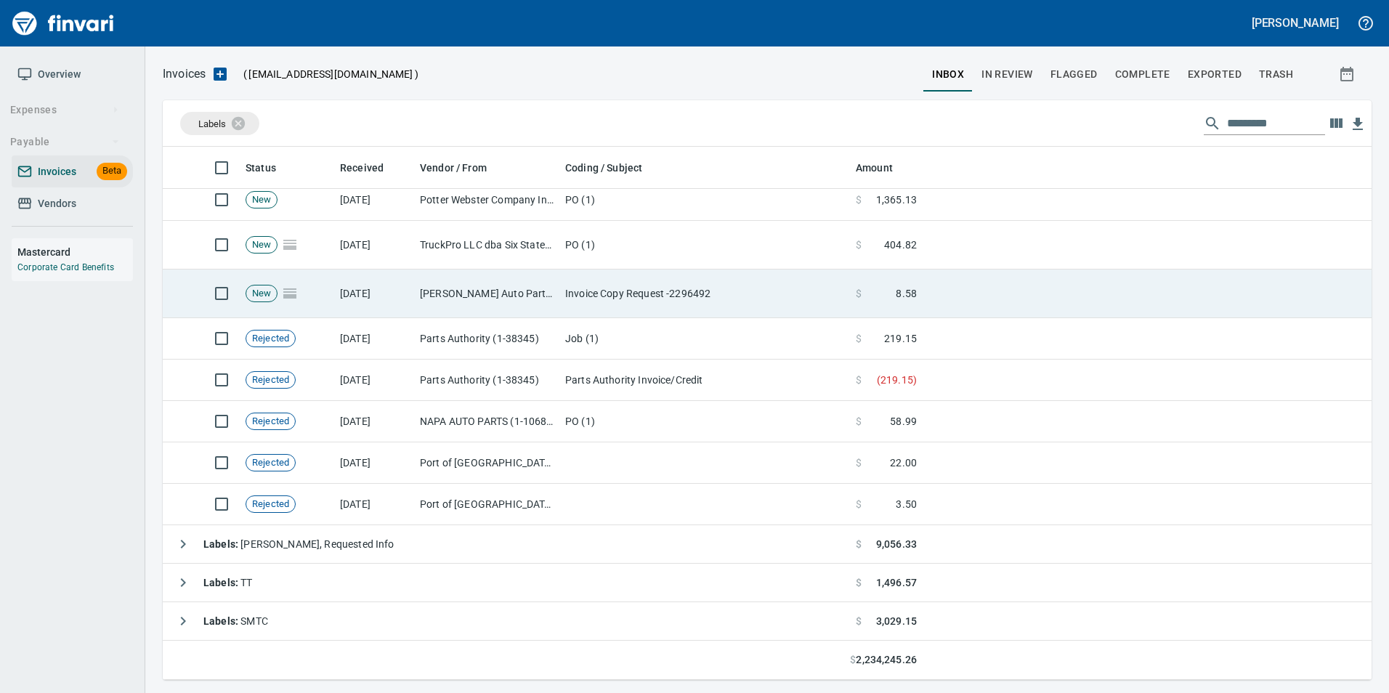
click at [503, 277] on td "[PERSON_NAME] Auto Parts (1-23030)" at bounding box center [486, 294] width 145 height 49
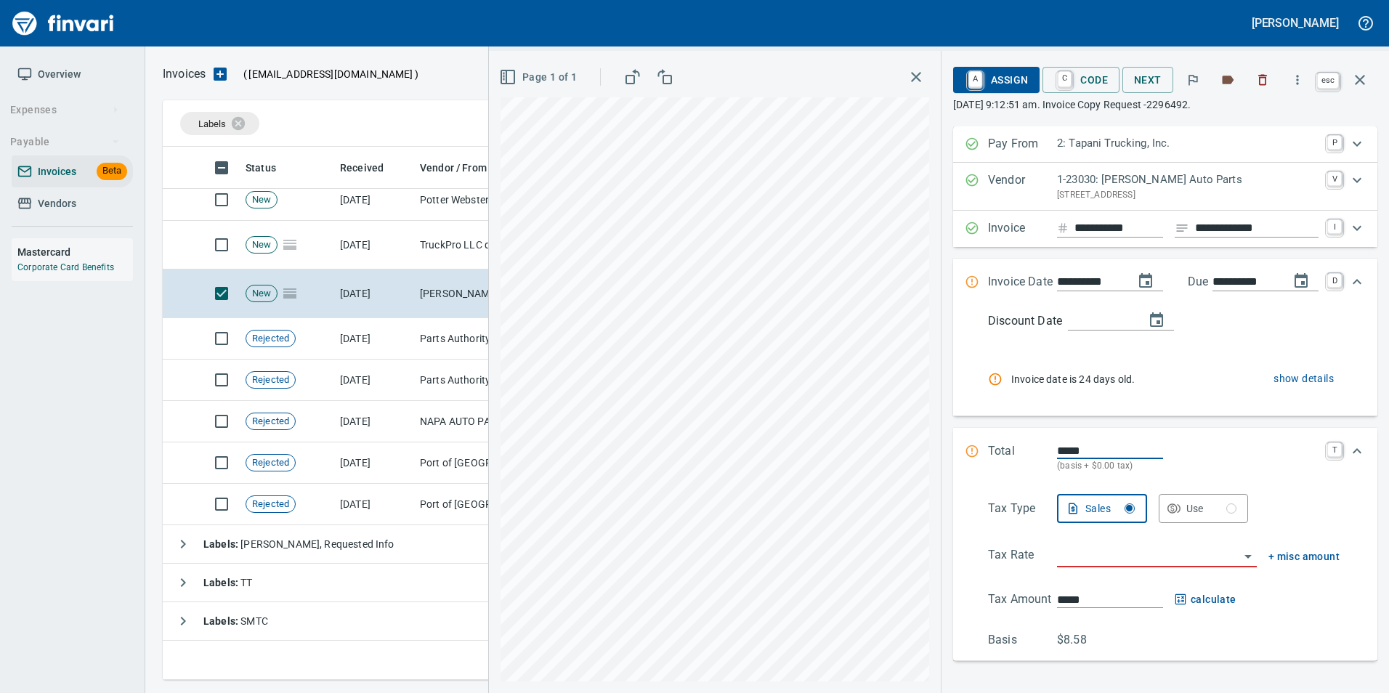
click at [1367, 65] on button "button" at bounding box center [1360, 79] width 35 height 35
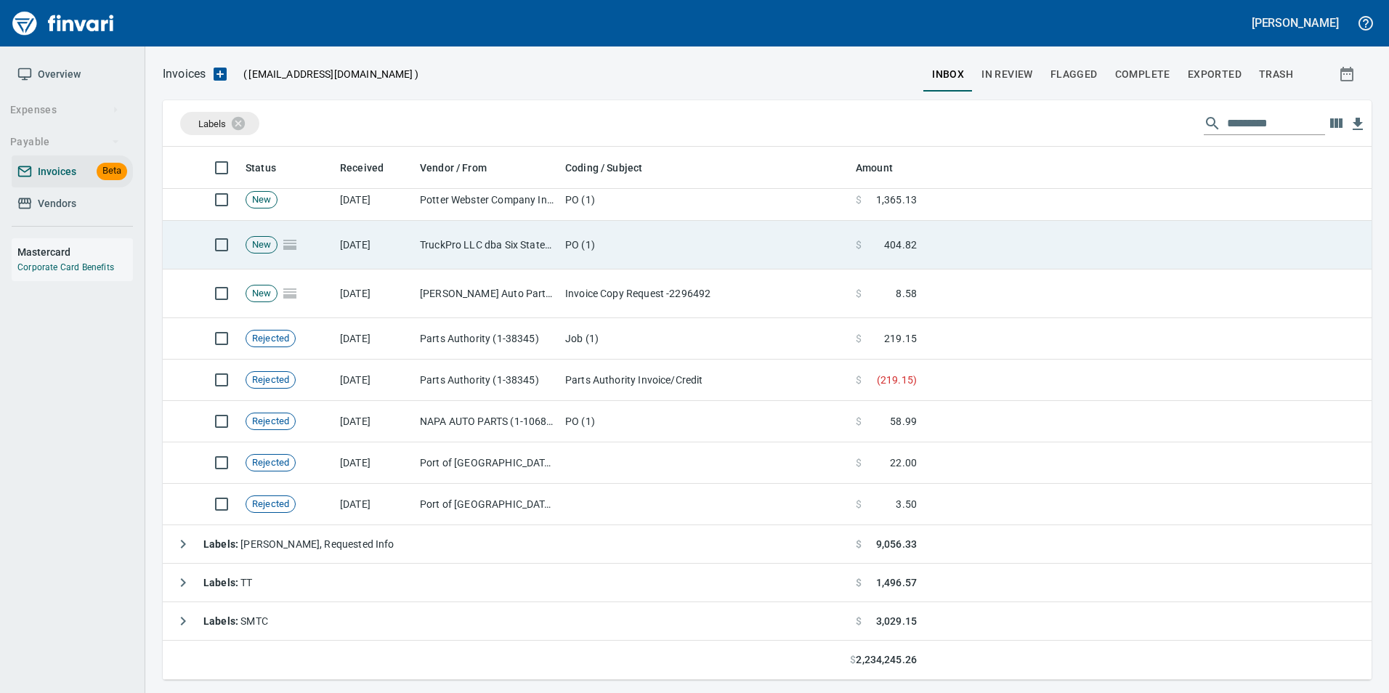
scroll to position [522, 1187]
click at [544, 261] on td "TruckPro LLC dba Six States Distributors Inc (1-10953)" at bounding box center [486, 245] width 145 height 49
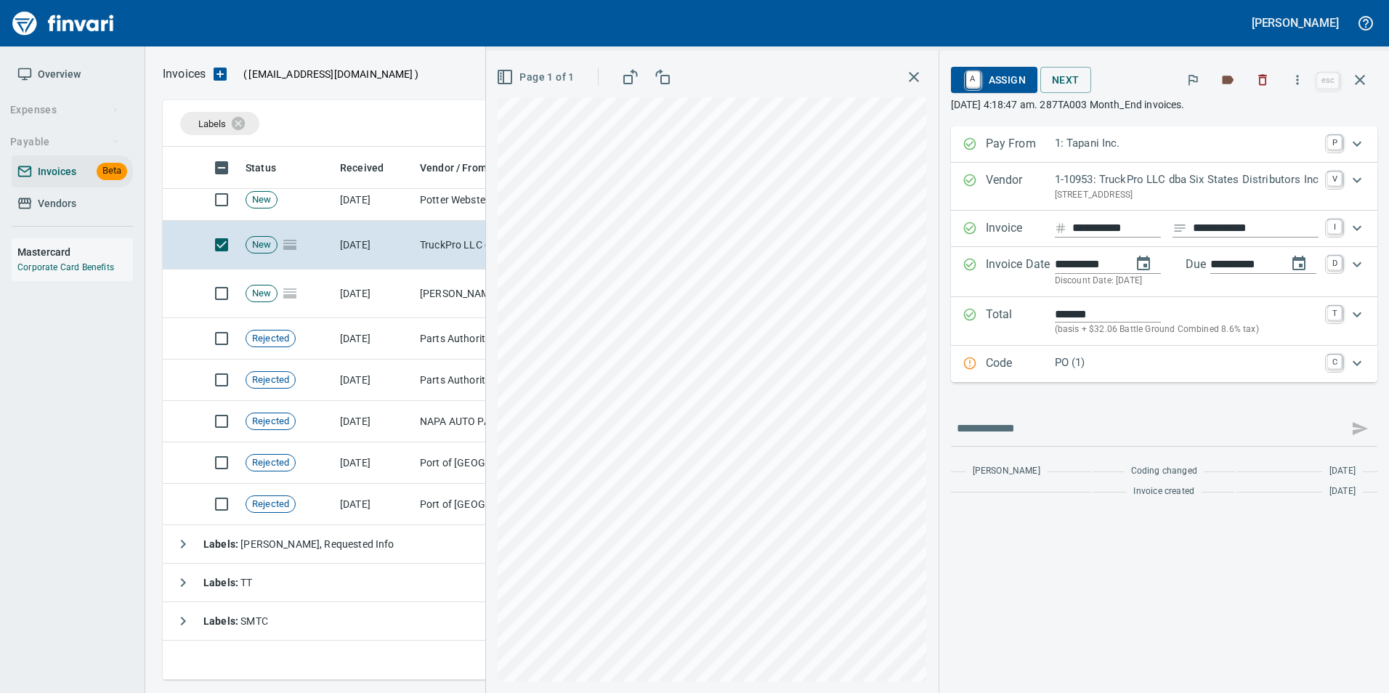
click at [1067, 357] on p "PO (1)" at bounding box center [1187, 363] width 264 height 17
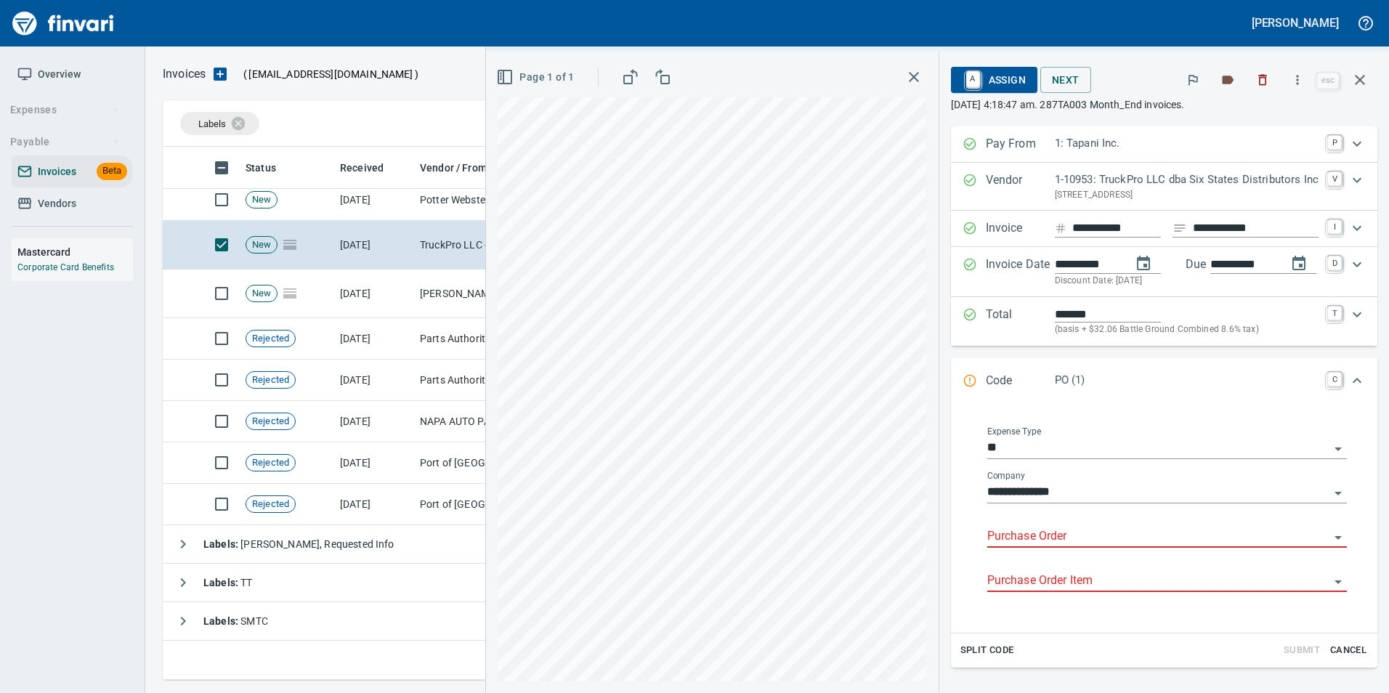
click at [1018, 537] on input "Purchase Order" at bounding box center [1158, 537] width 342 height 20
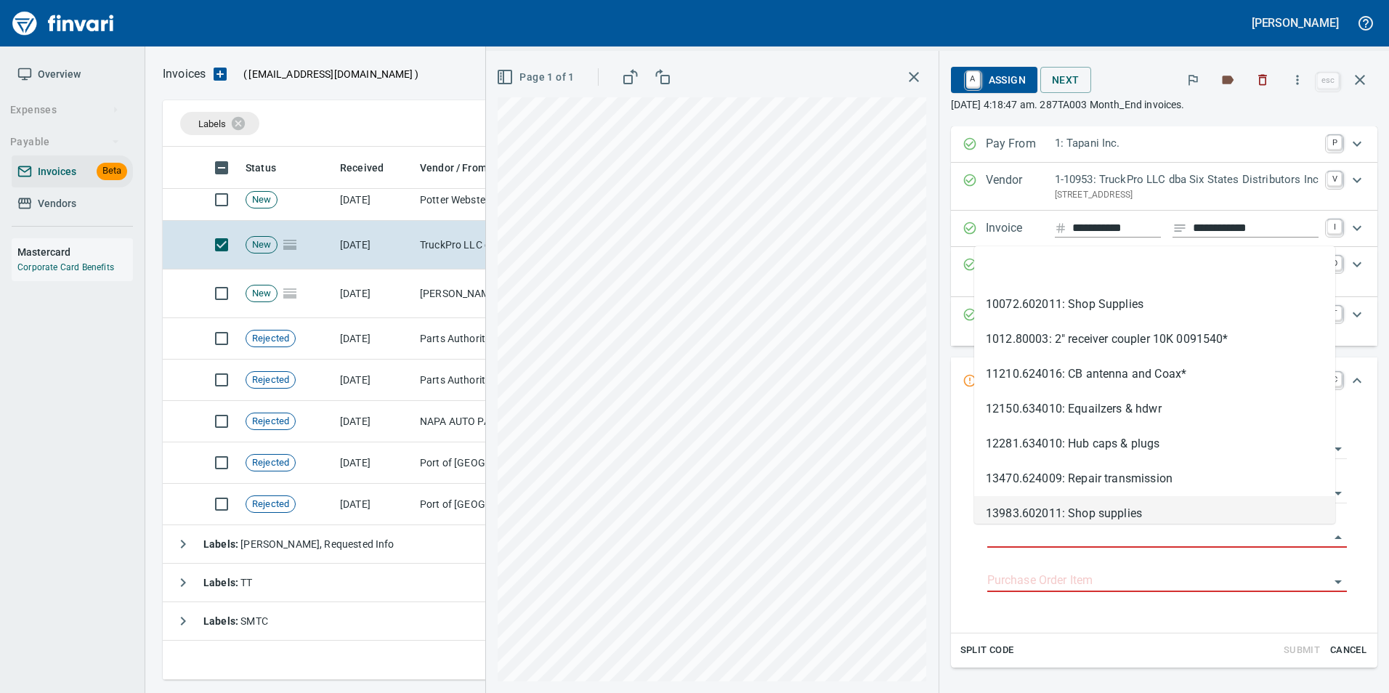
scroll to position [522, 1187]
type input "**********"
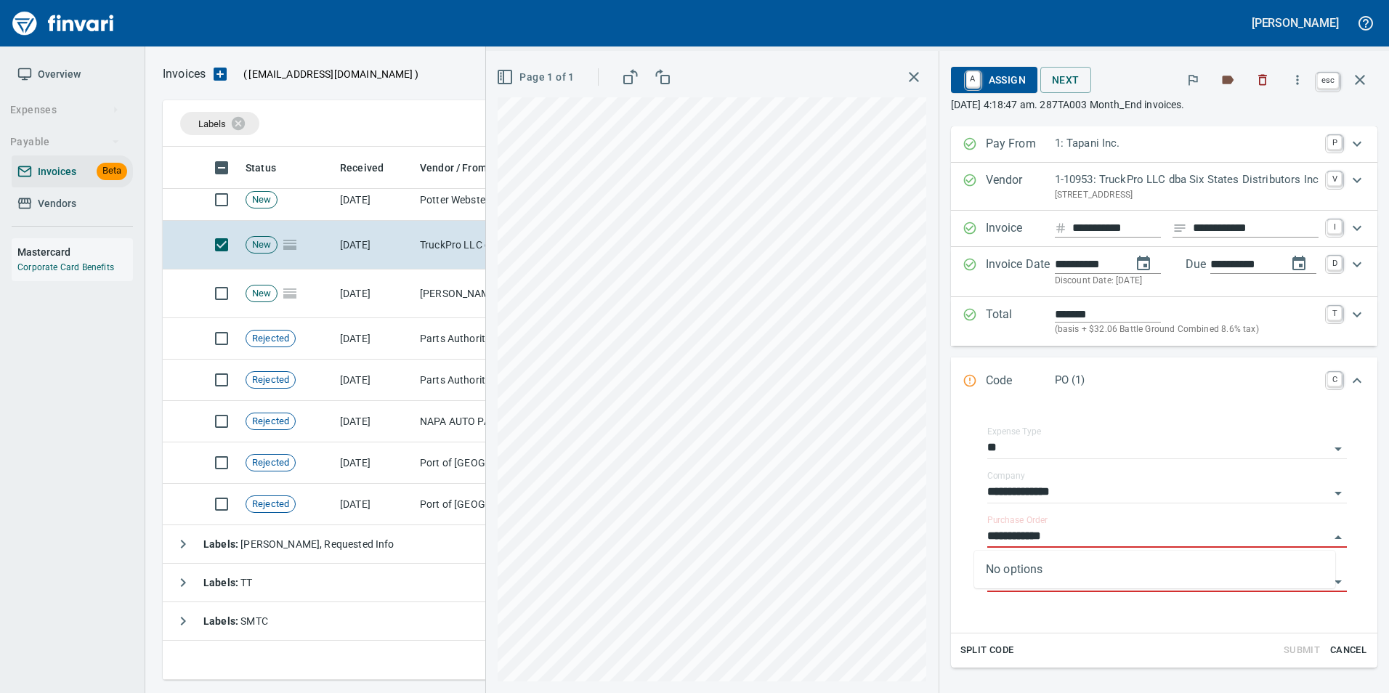
drag, startPoint x: 1365, startPoint y: 77, endPoint x: 1154, endPoint y: 191, distance: 239.6
click at [1366, 77] on icon "button" at bounding box center [1359, 79] width 17 height 17
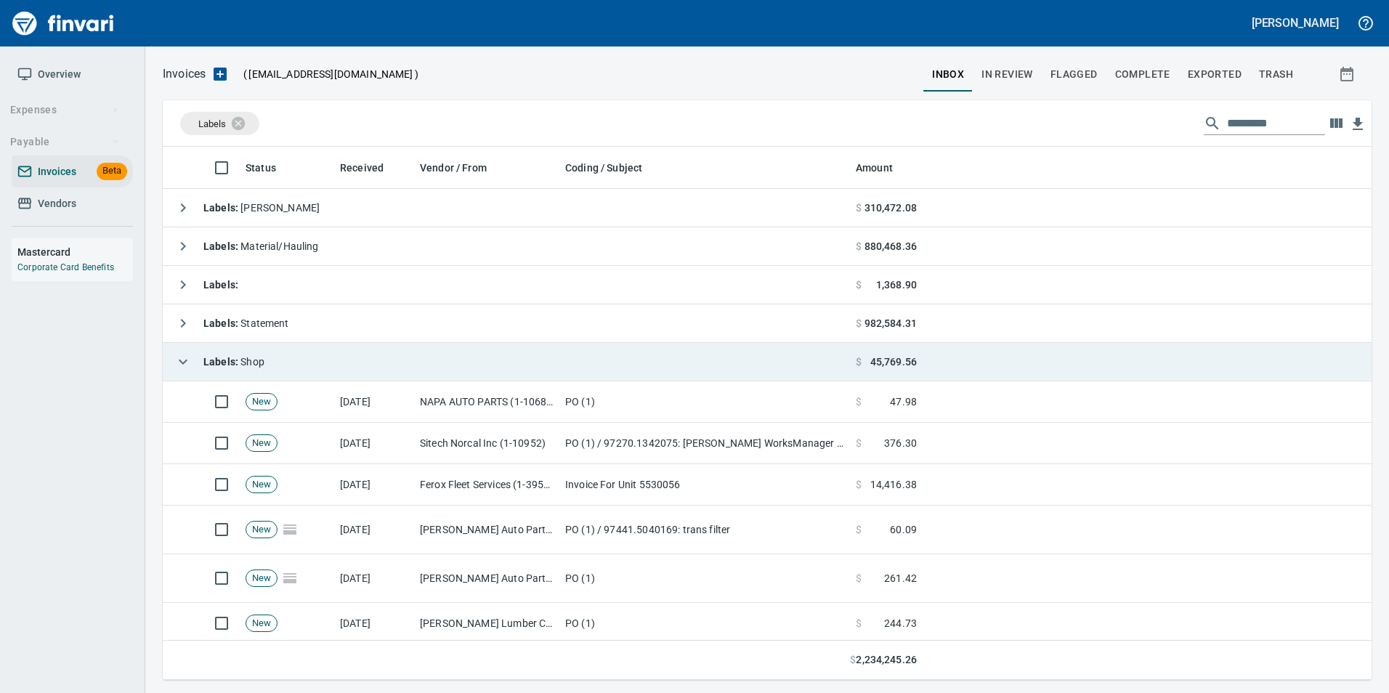
click at [179, 364] on icon "button" at bounding box center [182, 361] width 17 height 17
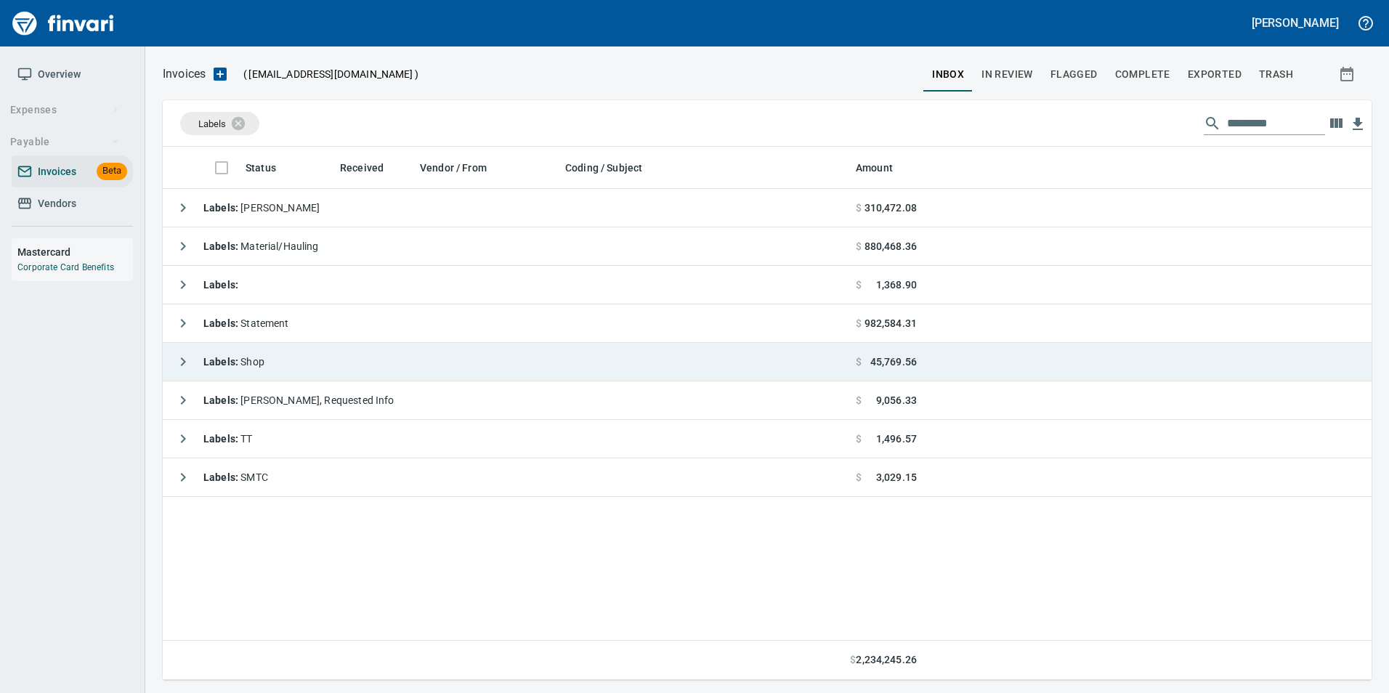
scroll to position [522, 1198]
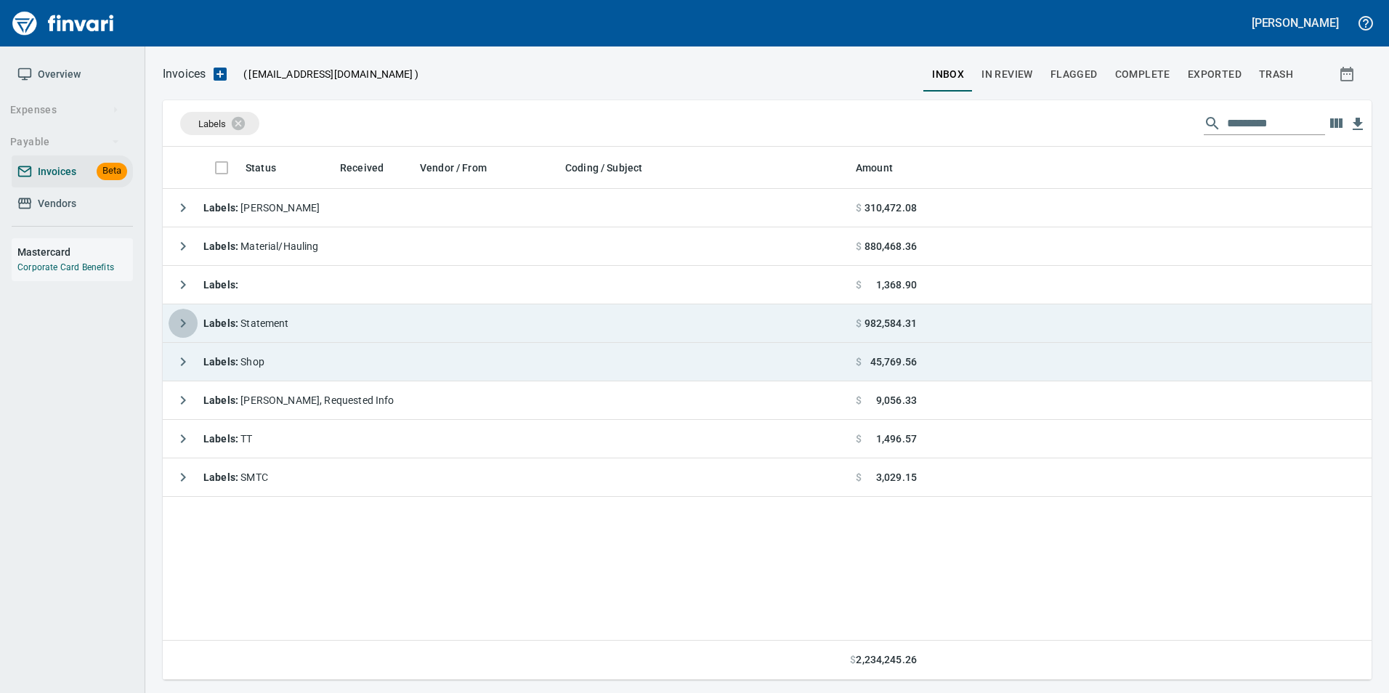
click at [187, 322] on icon "button" at bounding box center [182, 323] width 17 height 17
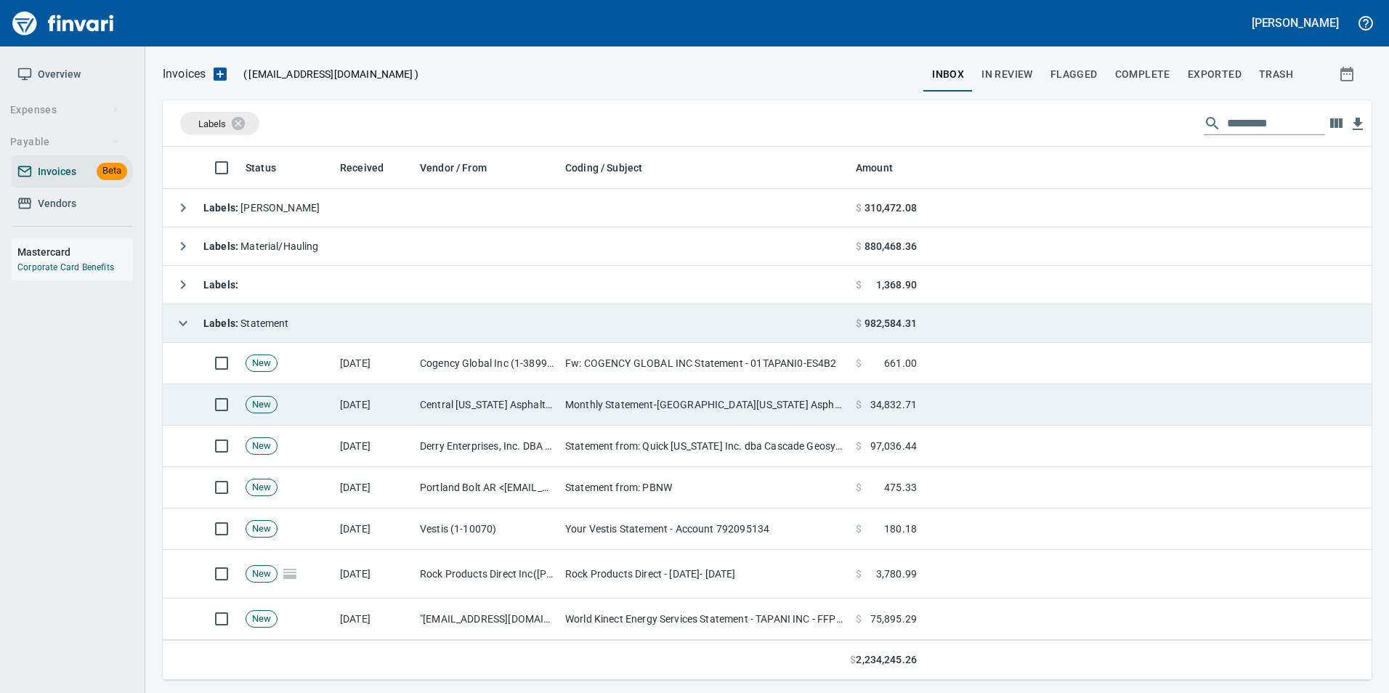
click at [623, 394] on td "Monthly Statement-Central Washington Asphalt" at bounding box center [704, 404] width 291 height 41
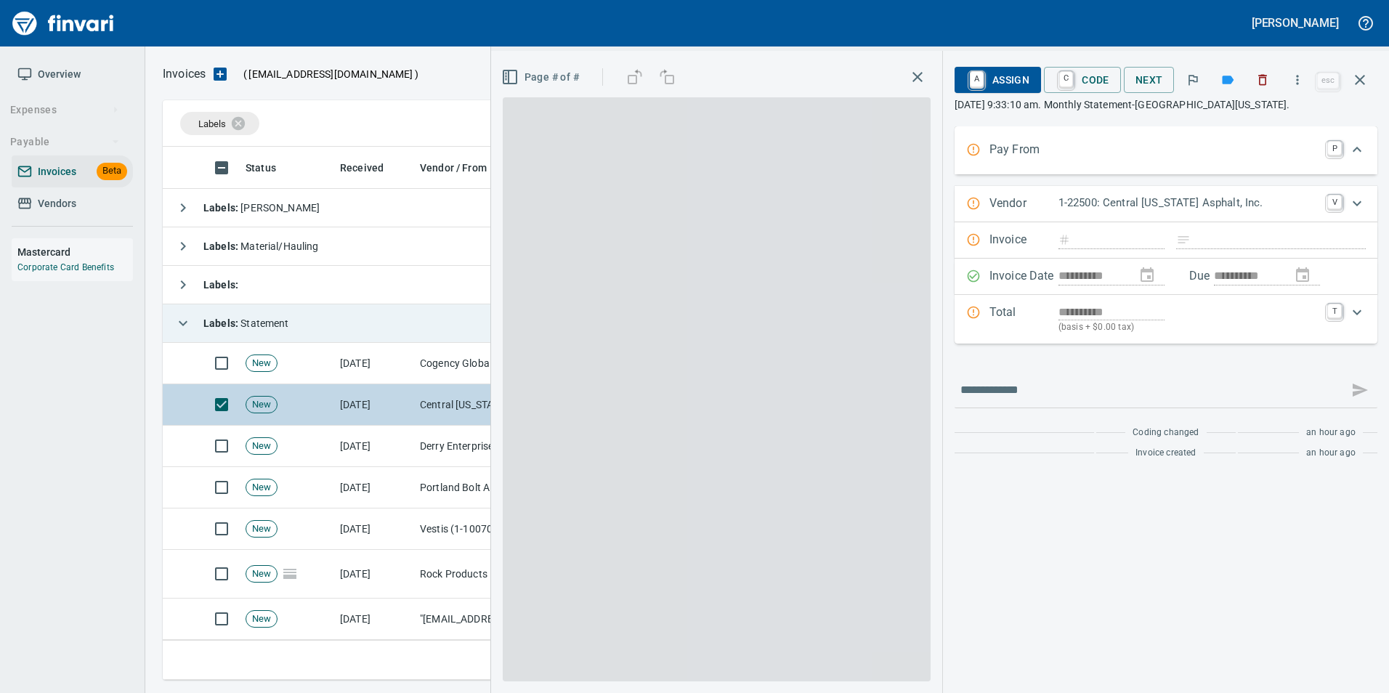
scroll to position [522, 1187]
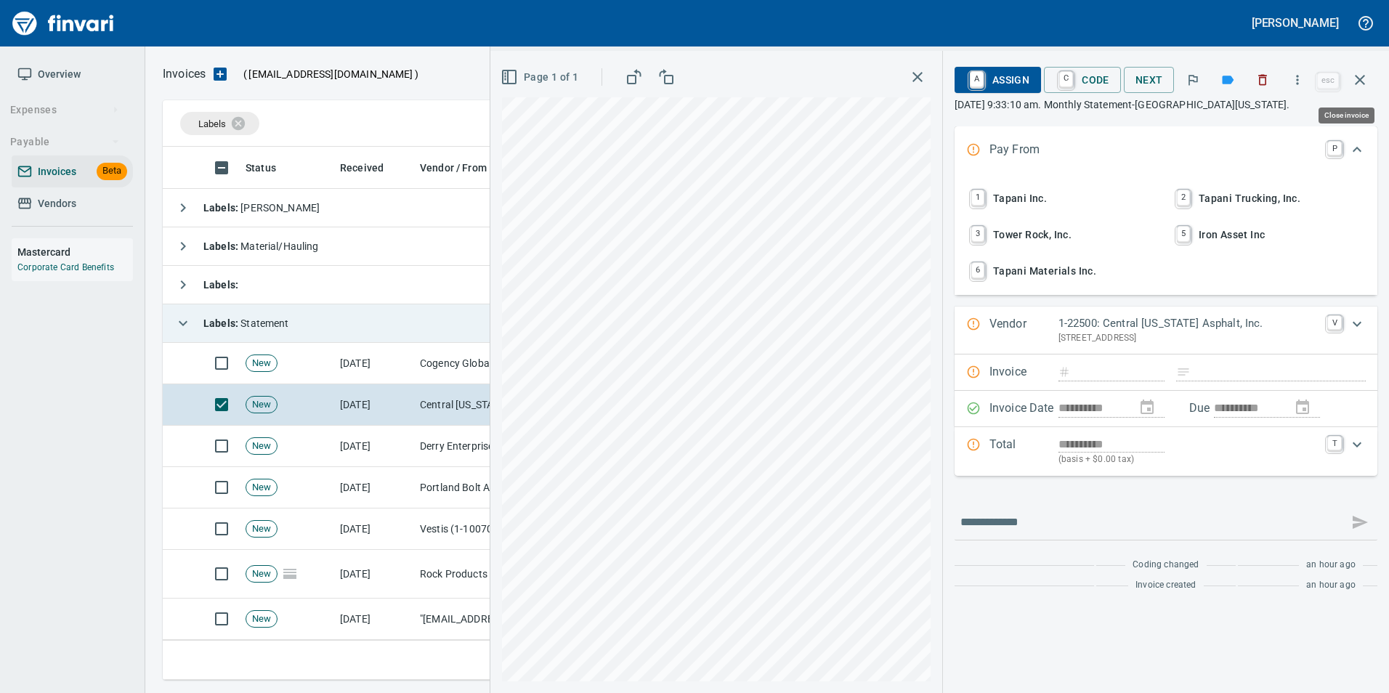
click at [1360, 89] on button "button" at bounding box center [1360, 79] width 35 height 35
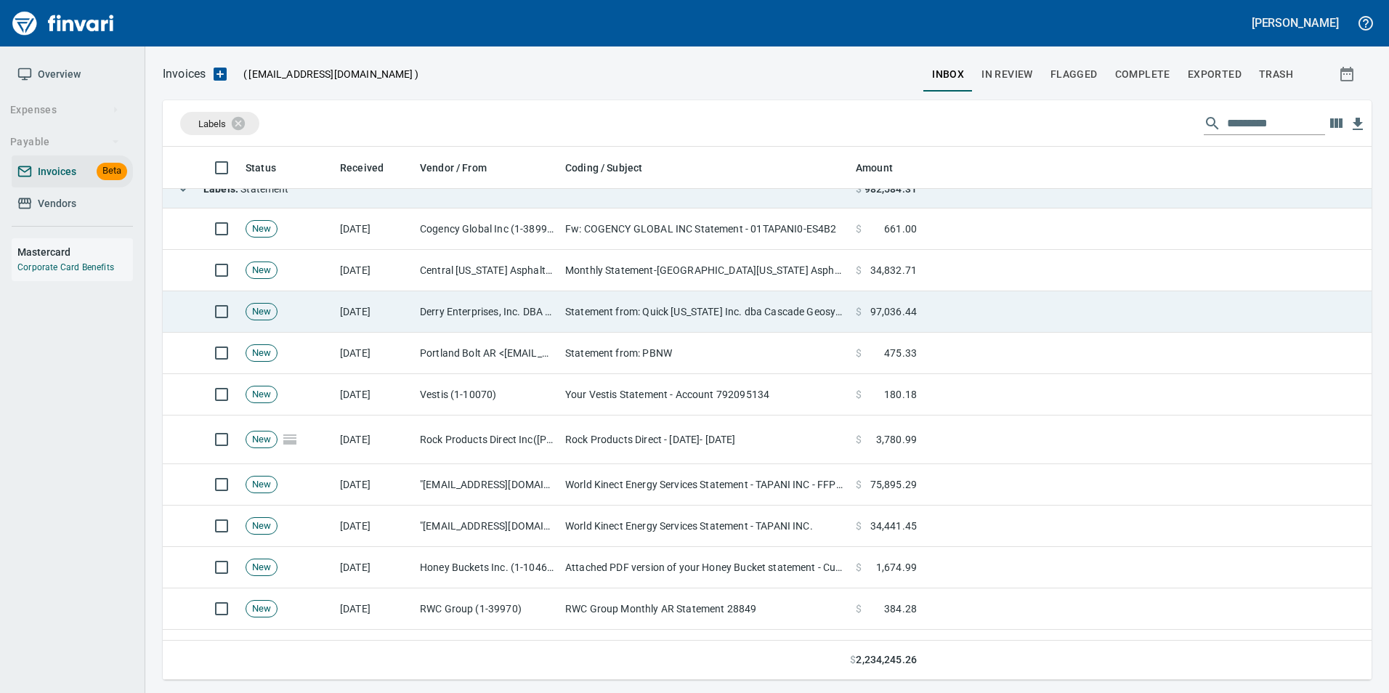
scroll to position [145, 0]
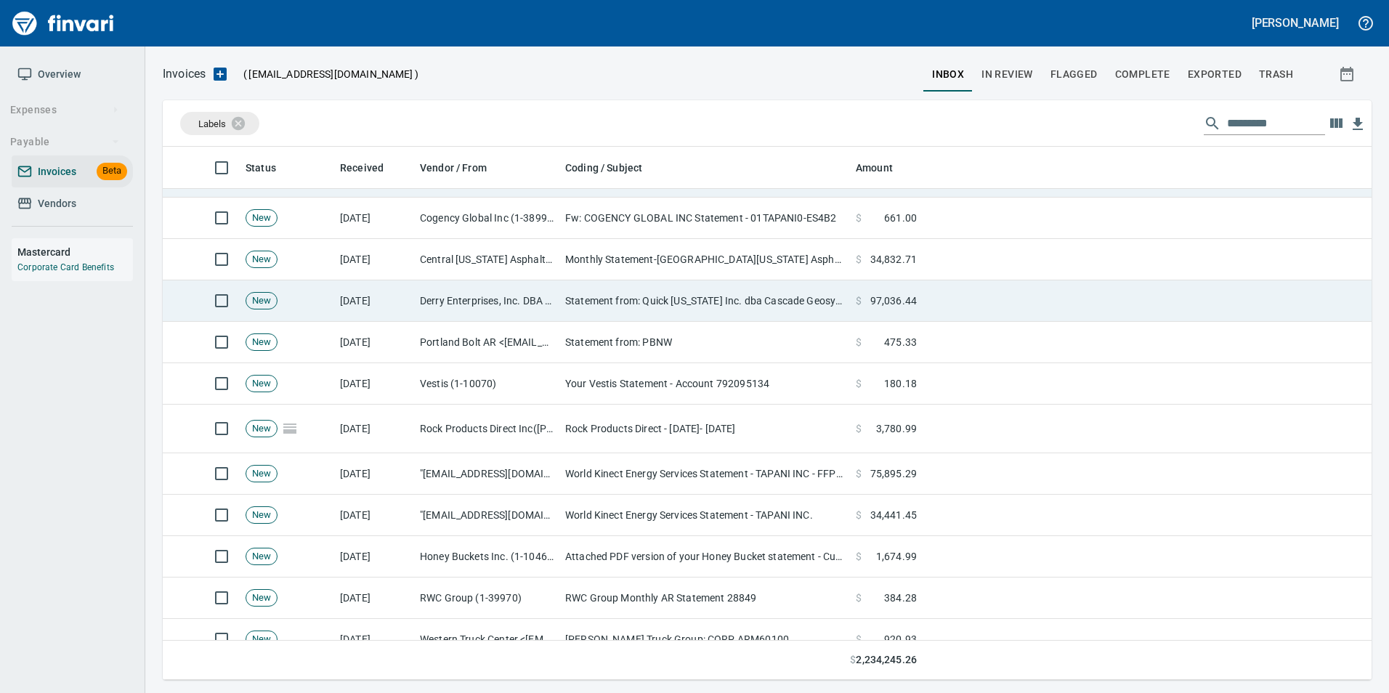
click at [587, 296] on td "Statement from: Quick Oregon Inc. dba Cascade Geosynthetics" at bounding box center [704, 300] width 291 height 41
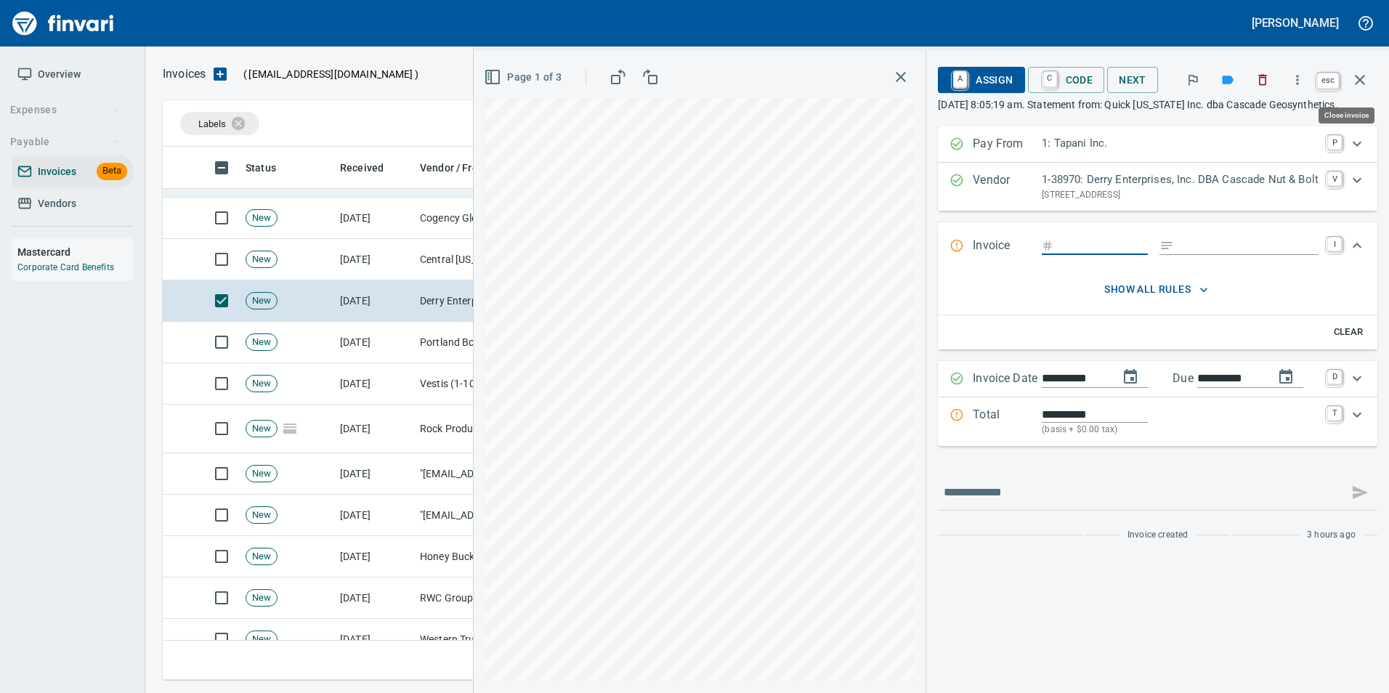
click at [1370, 84] on button "button" at bounding box center [1360, 79] width 35 height 35
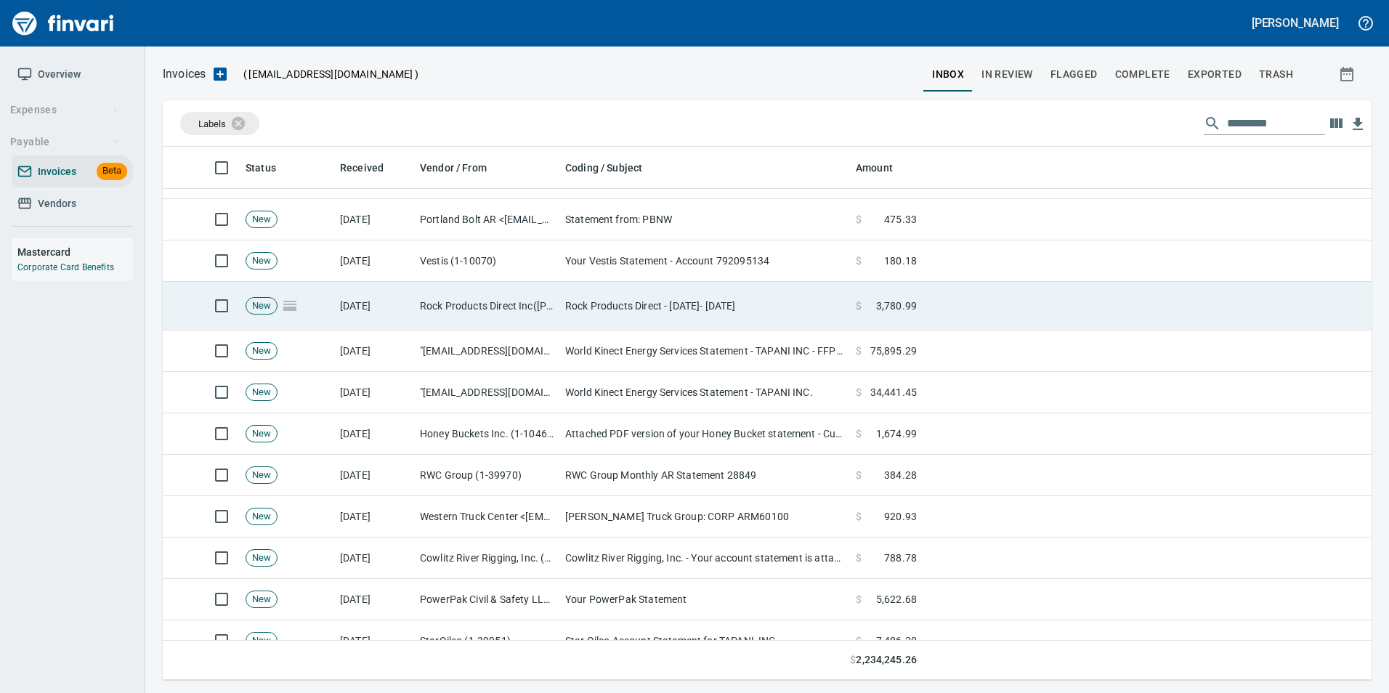
scroll to position [291, 0]
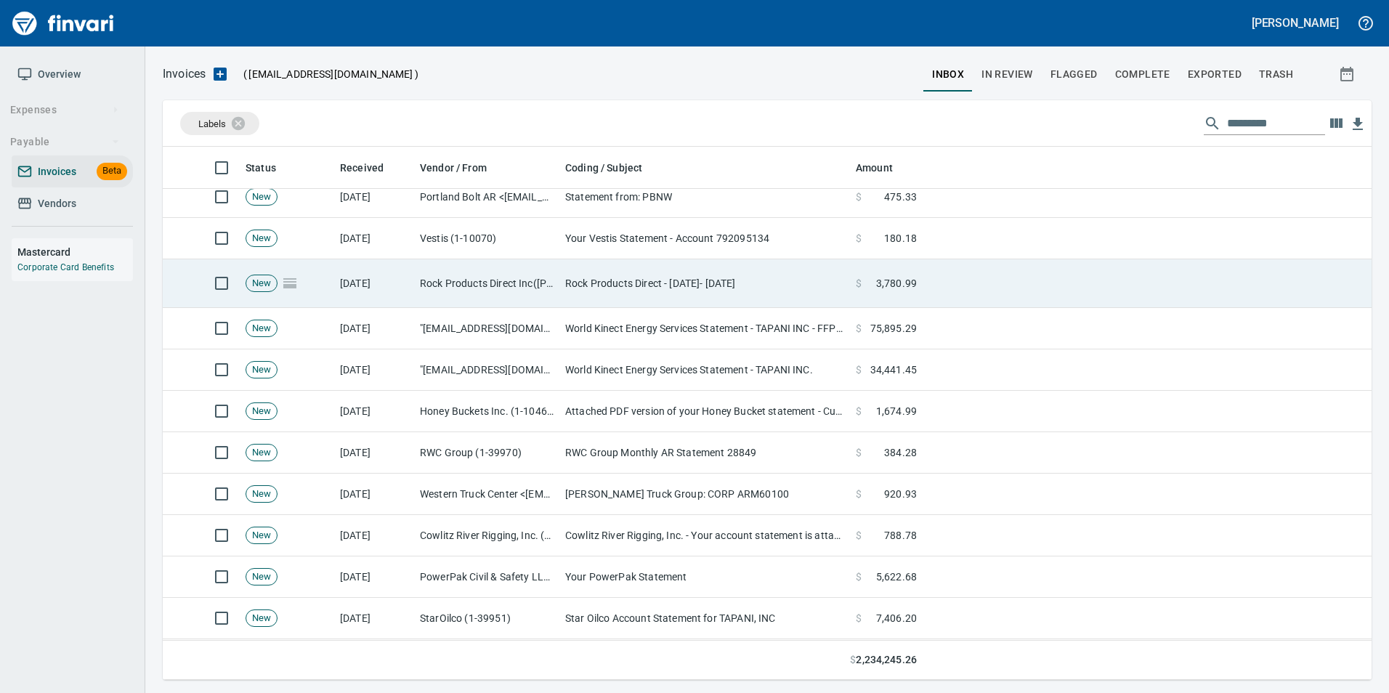
click at [597, 435] on td "RWC Group Monthly AR Statement 28849" at bounding box center [704, 452] width 291 height 41
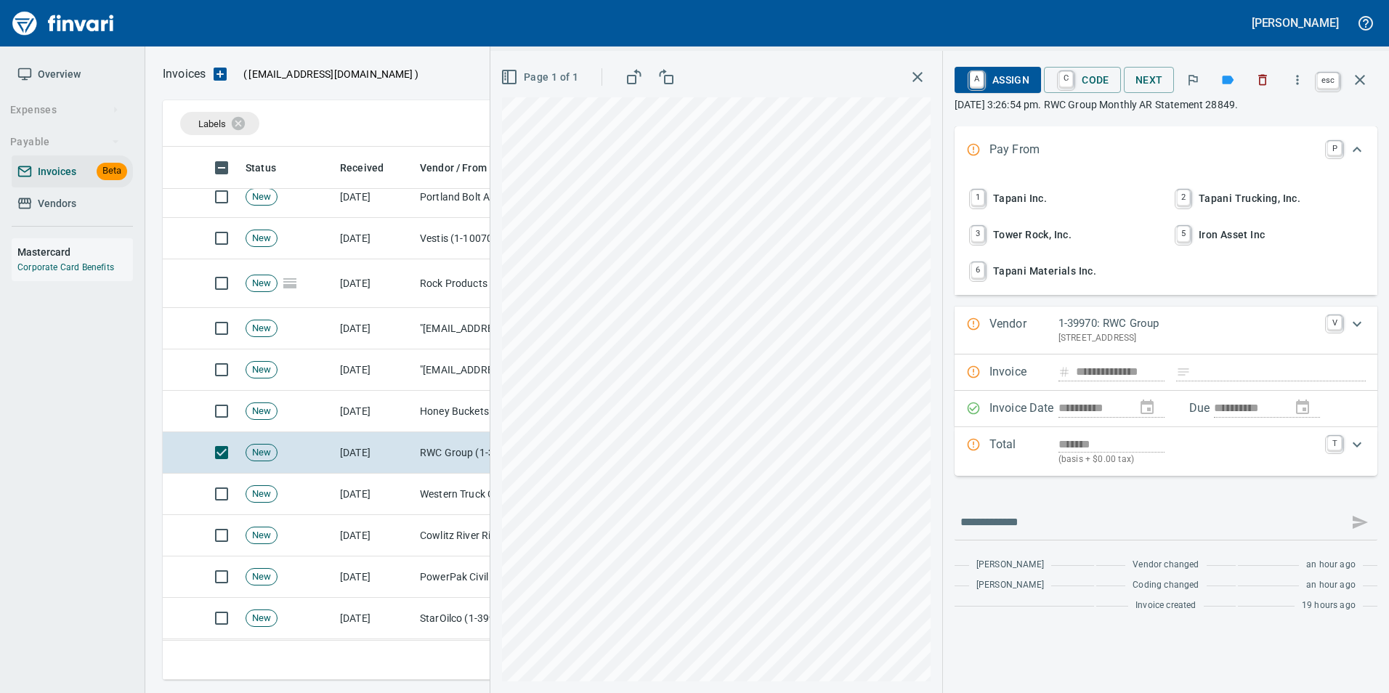
click at [1367, 86] on icon "button" at bounding box center [1359, 79] width 17 height 17
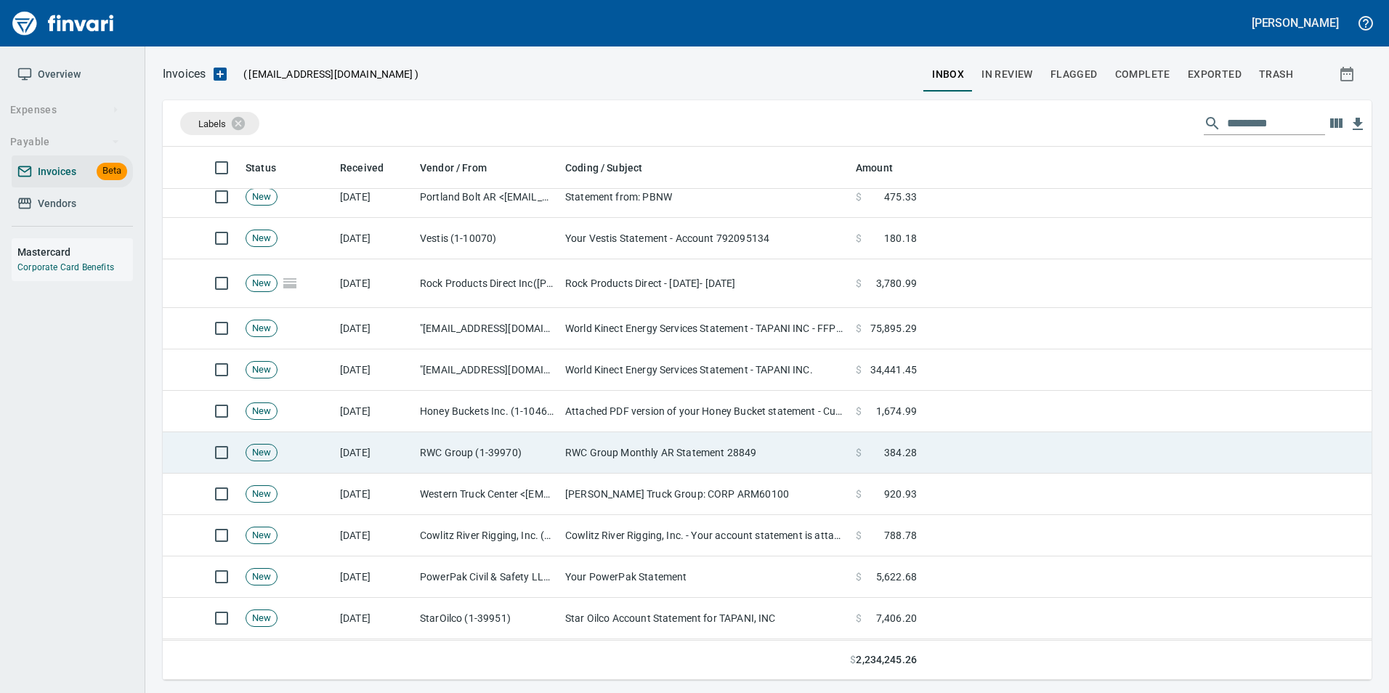
scroll to position [522, 1187]
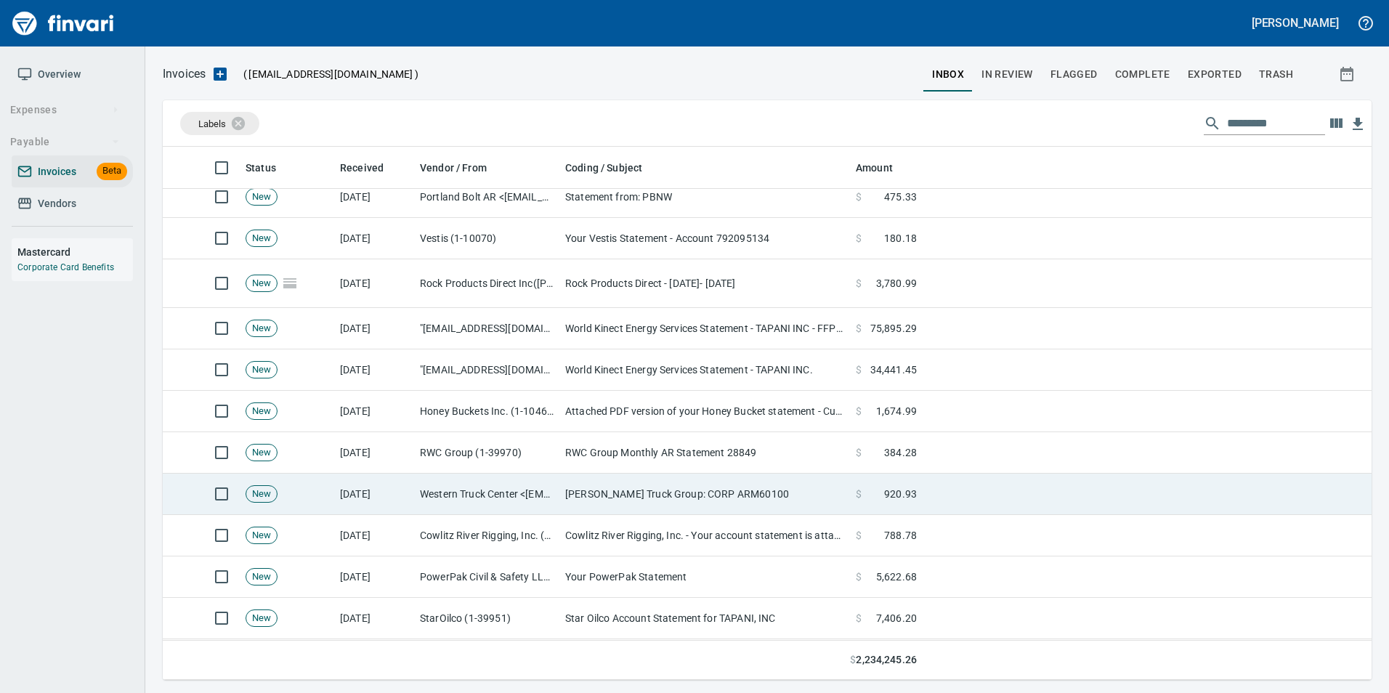
click at [391, 488] on td "10/5/2025" at bounding box center [374, 494] width 80 height 41
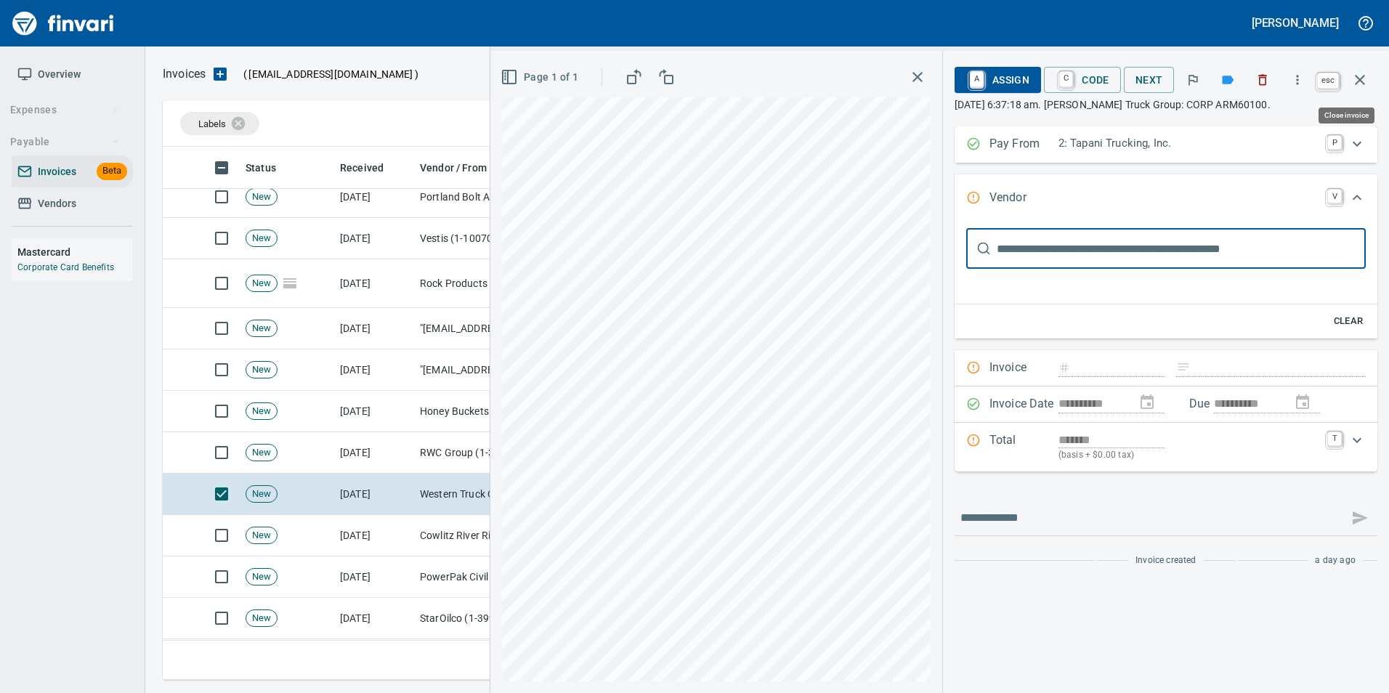
scroll to position [522, 1187]
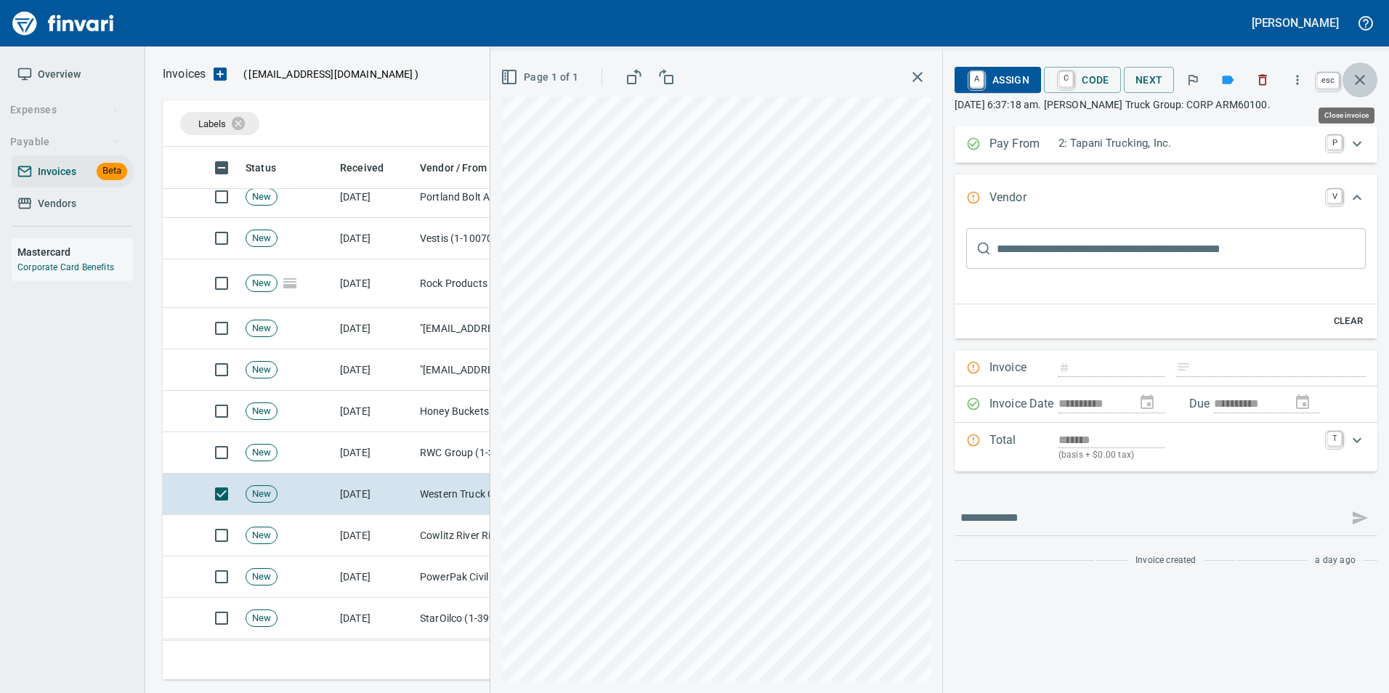
click at [1361, 82] on icon "button" at bounding box center [1359, 79] width 17 height 17
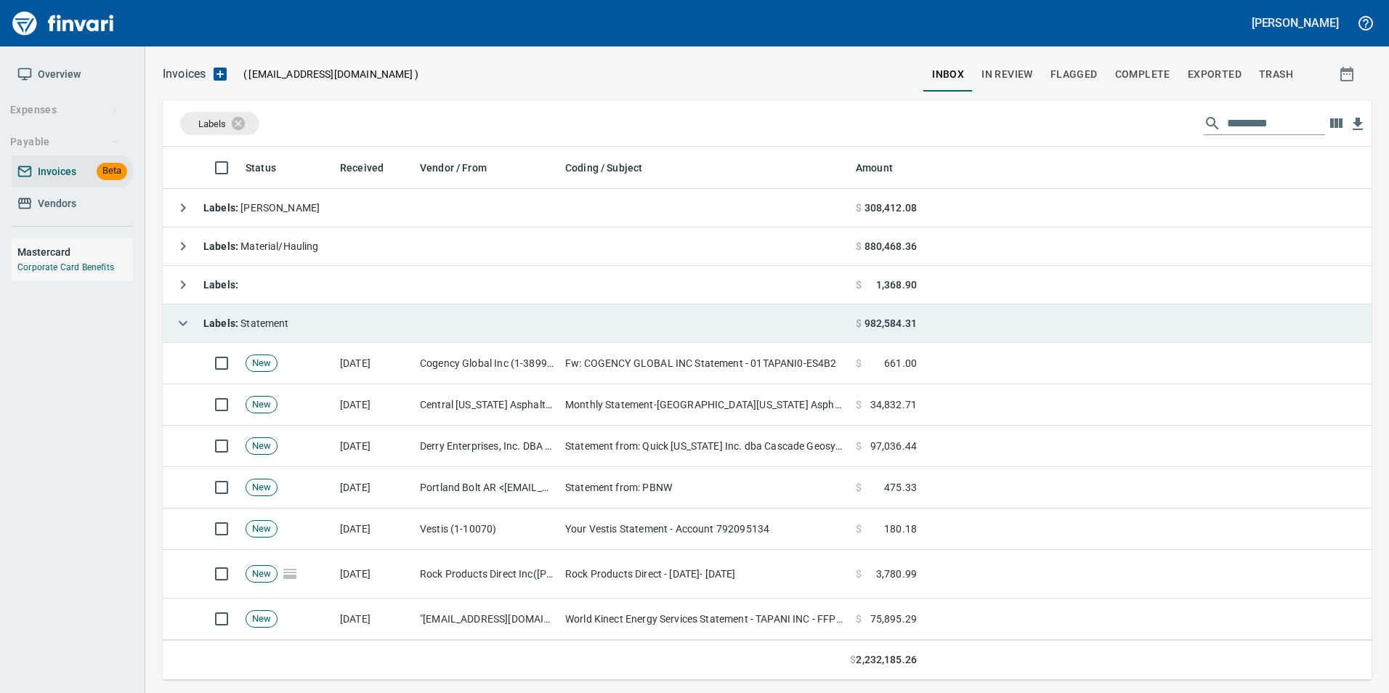
click at [187, 323] on icon "button" at bounding box center [182, 323] width 17 height 17
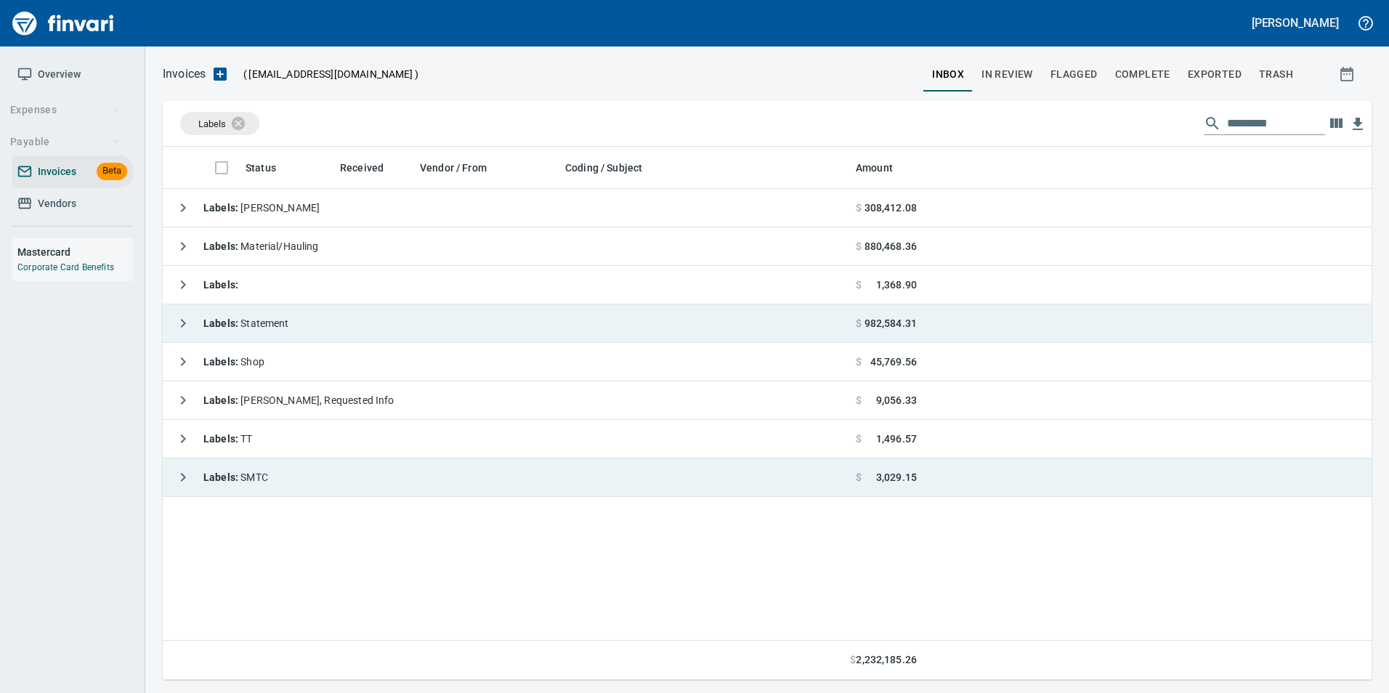
click at [190, 481] on icon "button" at bounding box center [182, 477] width 17 height 17
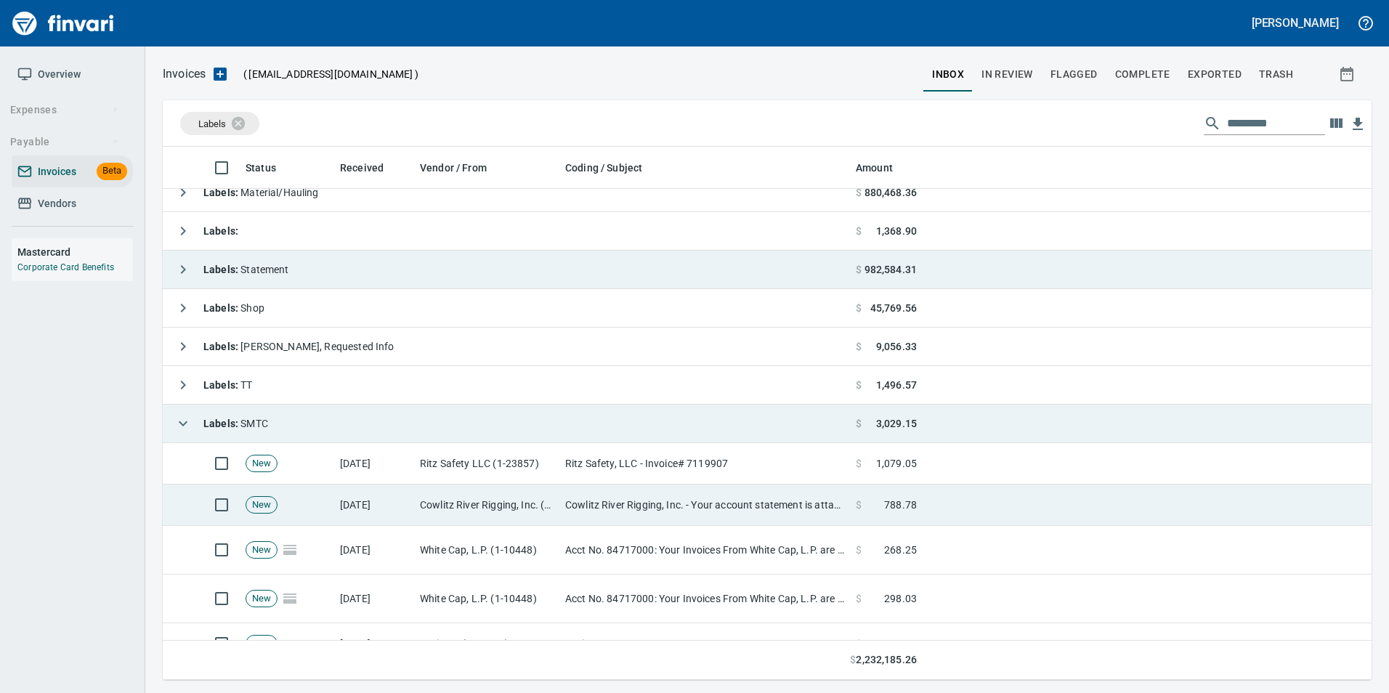
scroll to position [119, 0]
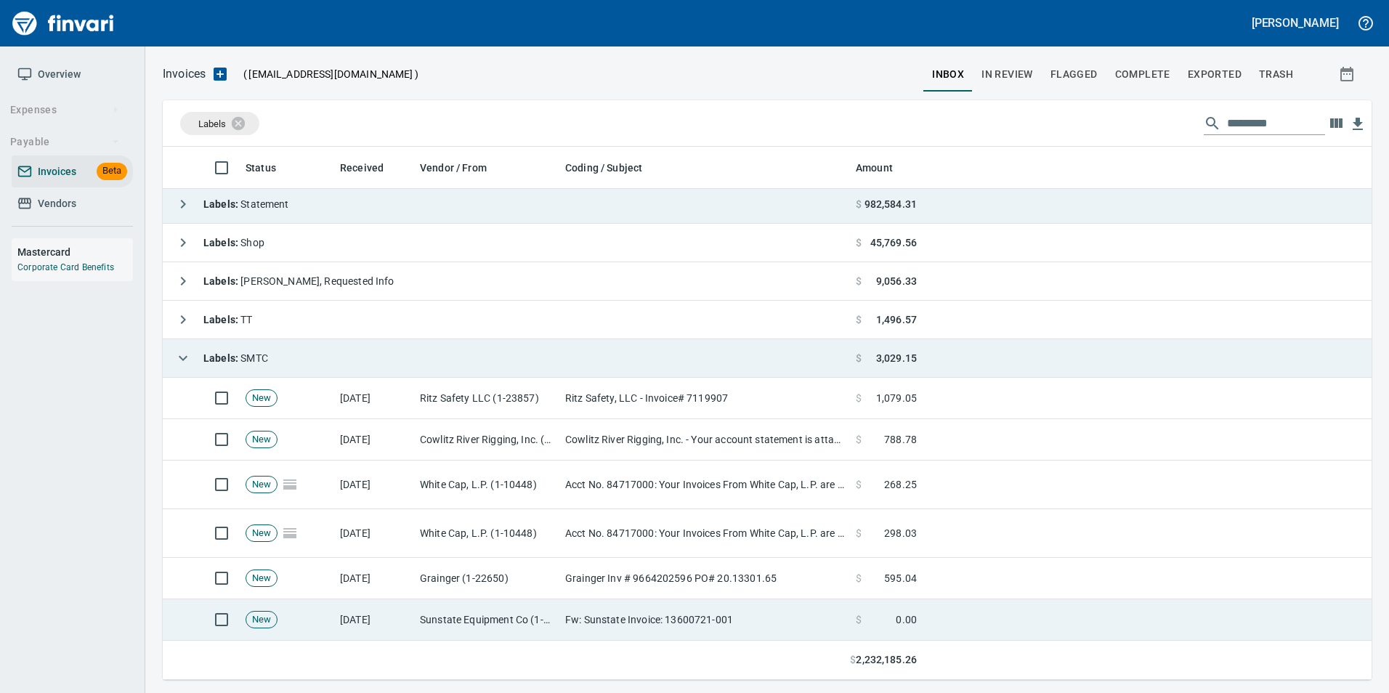
click at [447, 625] on td "Sunstate Equipment Co (1-30297)" at bounding box center [486, 619] width 145 height 41
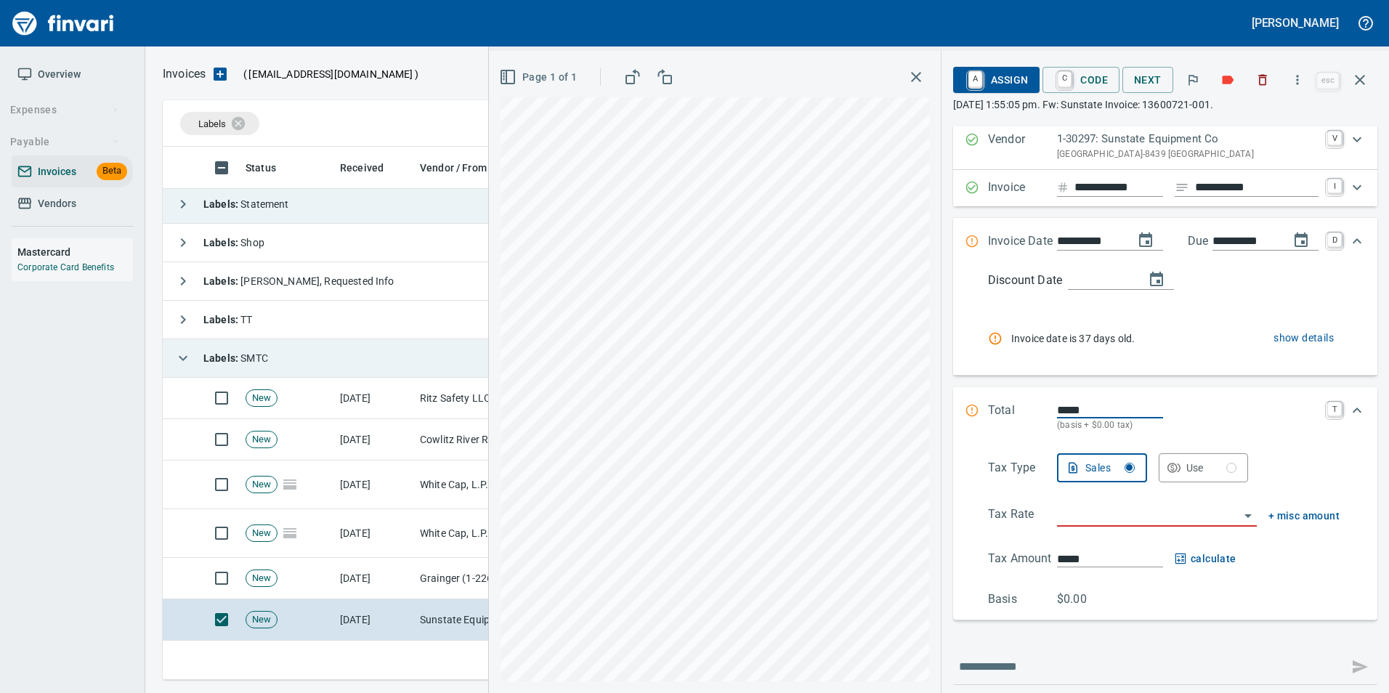
scroll to position [82, 0]
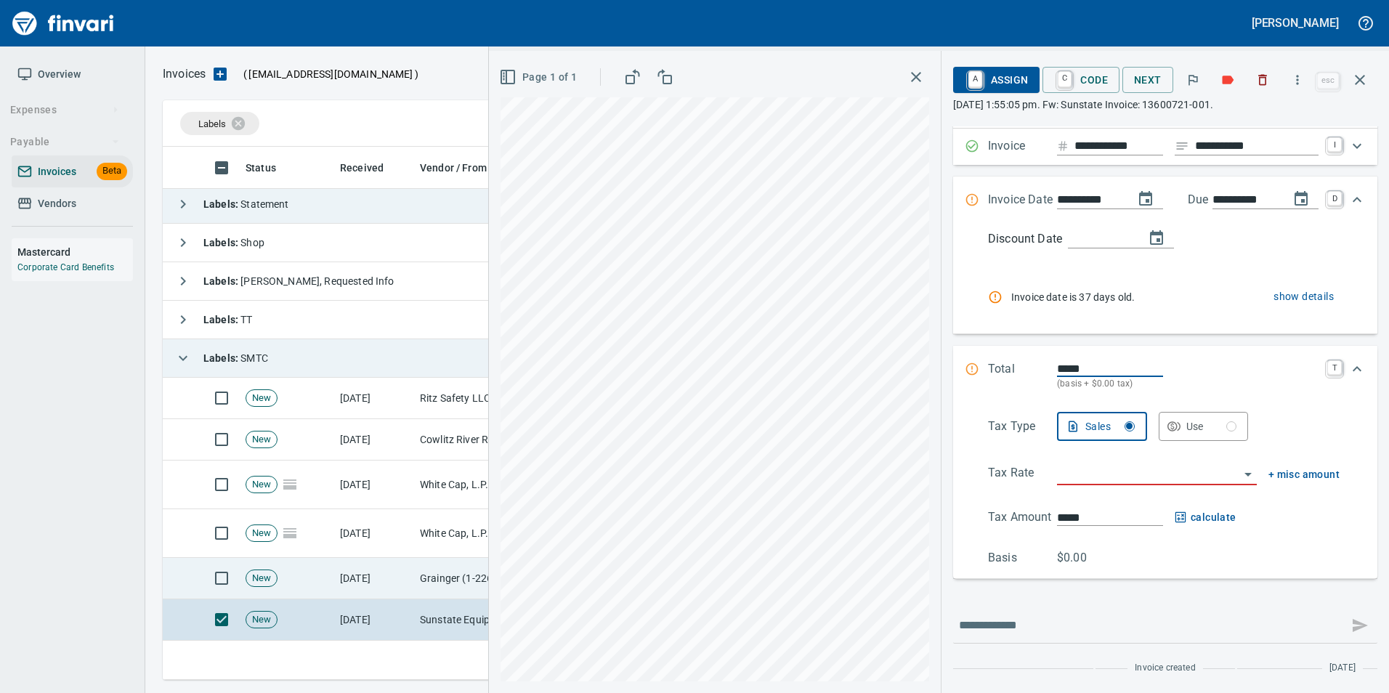
click at [442, 581] on td "Grainger (1-22650)" at bounding box center [486, 578] width 145 height 41
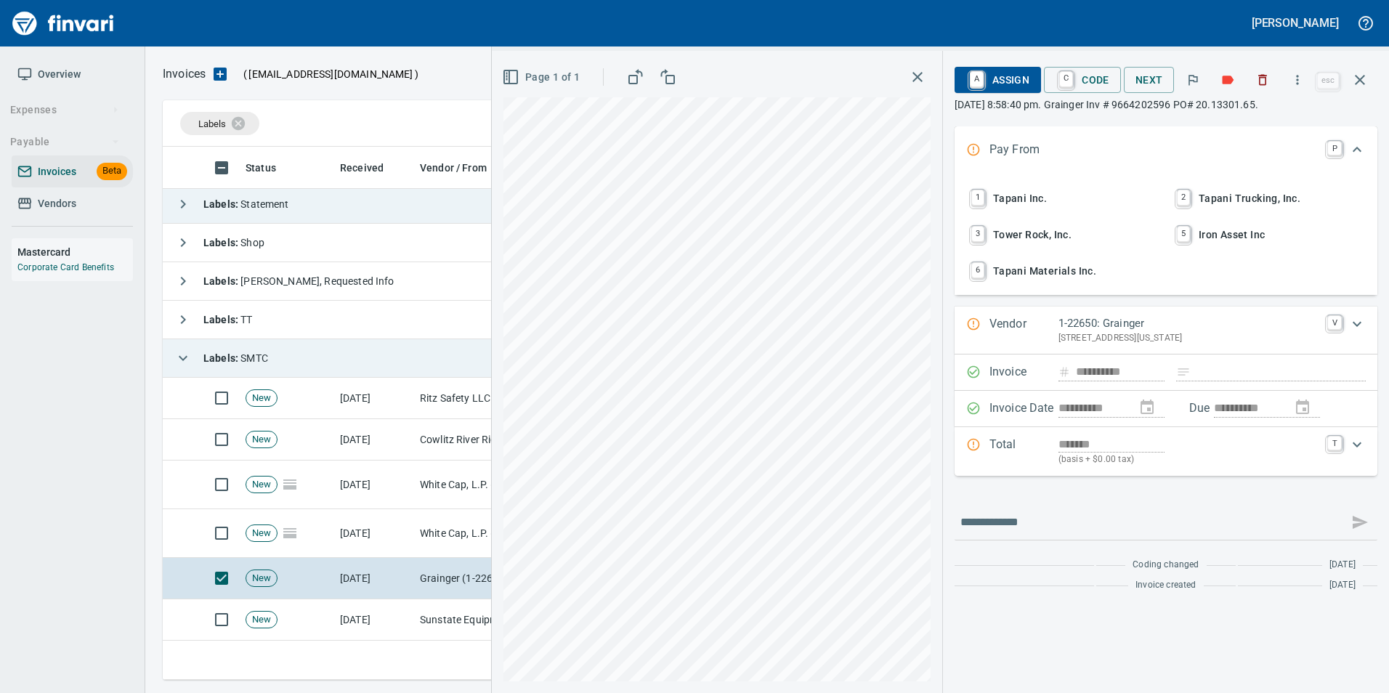
click at [1051, 202] on span "1 Tapani Inc." at bounding box center [1063, 198] width 191 height 25
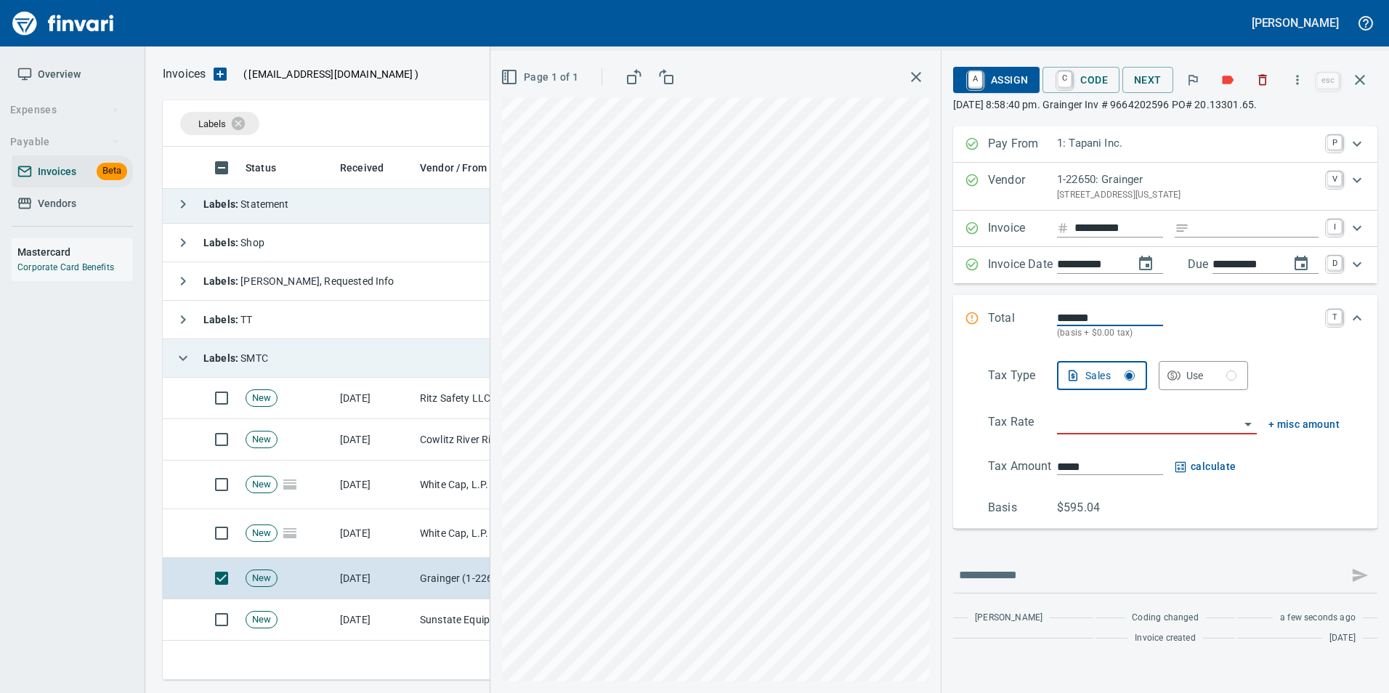
click at [1233, 222] on input "Expand" at bounding box center [1257, 228] width 124 height 18
type input "**********"
click at [1189, 382] on div "Use" at bounding box center [1212, 376] width 51 height 18
click at [1086, 432] on input "search" at bounding box center [1148, 423] width 182 height 20
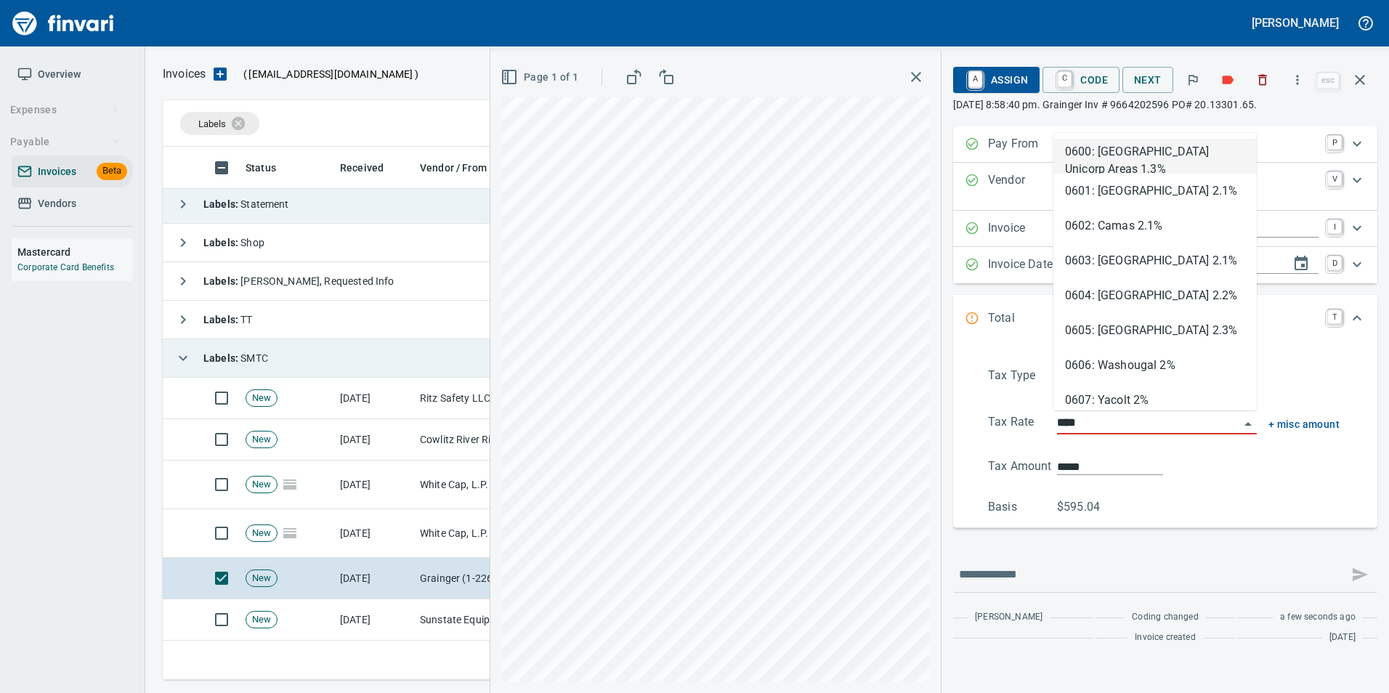
scroll to position [522, 1187]
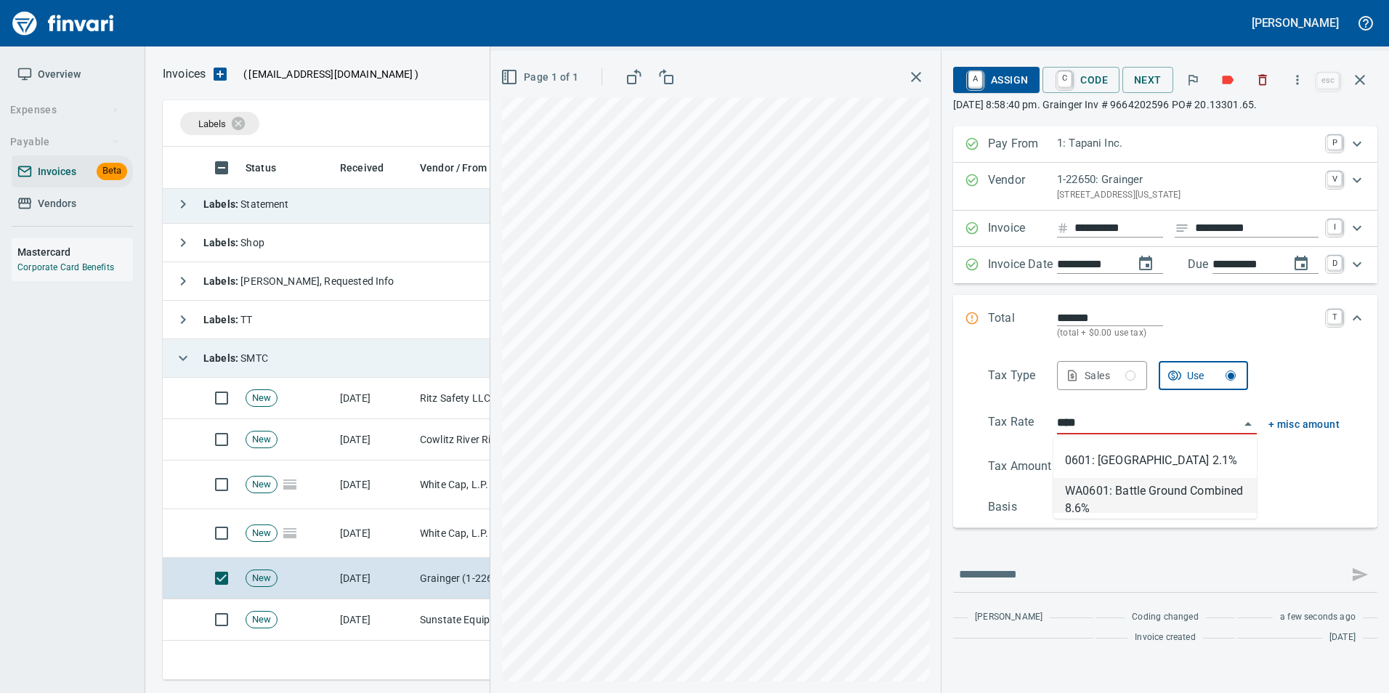
click at [1140, 492] on li "WA0601: Battle Ground Combined 8.6%" at bounding box center [1155, 495] width 203 height 35
type input "**********"
type input "******"
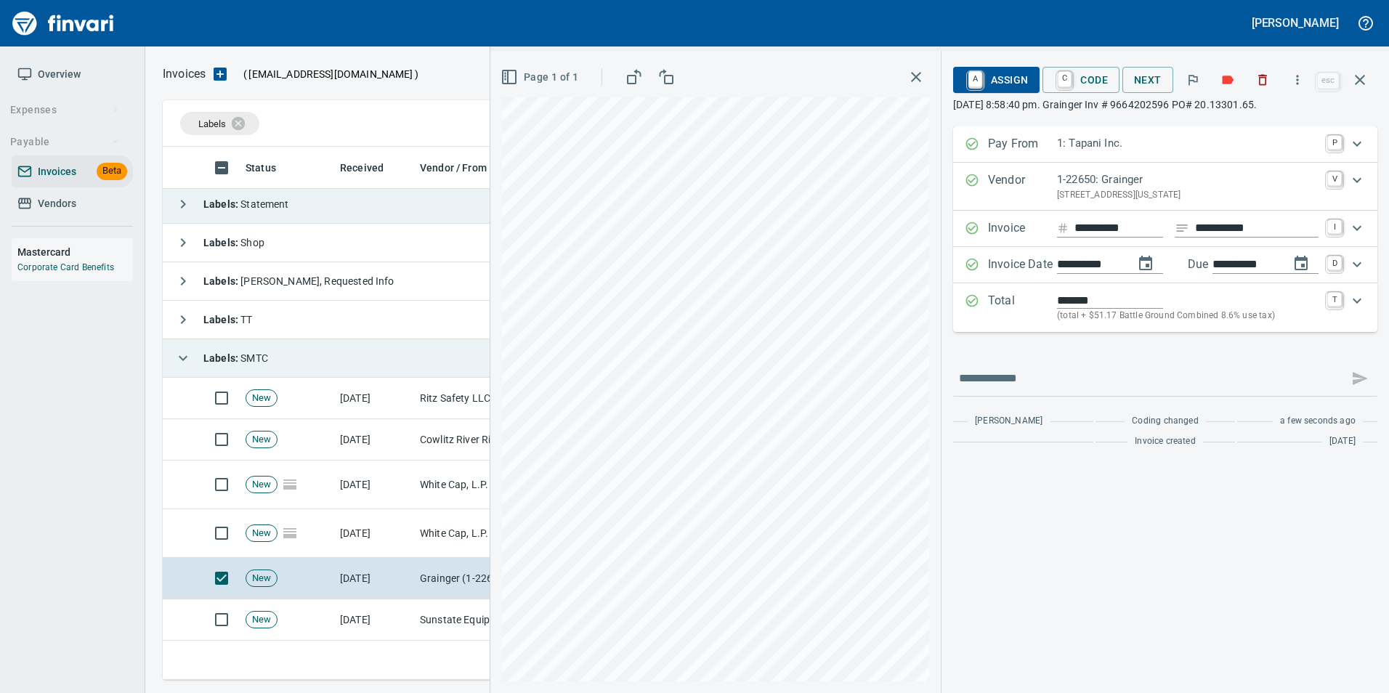
type input "**********"
click at [1011, 81] on span "A Assign" at bounding box center [996, 80] width 63 height 25
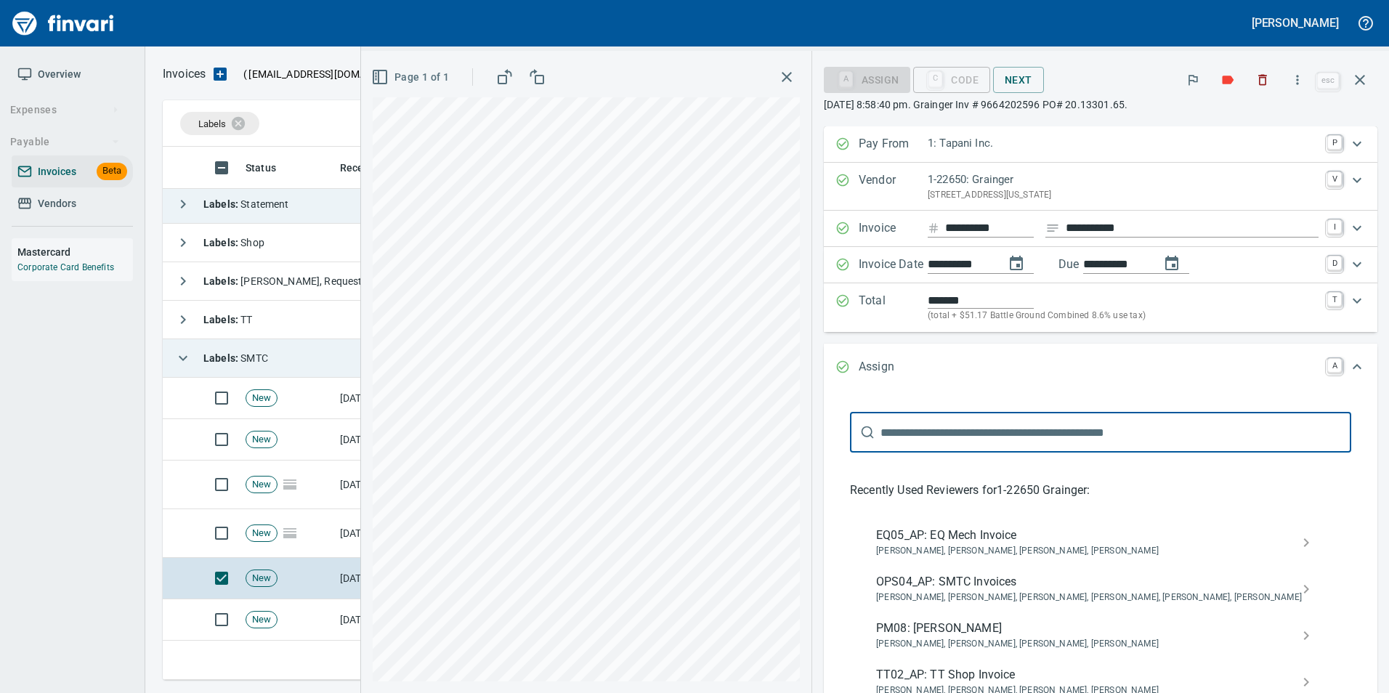
click at [1134, 595] on span "[PERSON_NAME], [PERSON_NAME], [PERSON_NAME], [PERSON_NAME], [PERSON_NAME], [PER…" at bounding box center [1089, 598] width 426 height 15
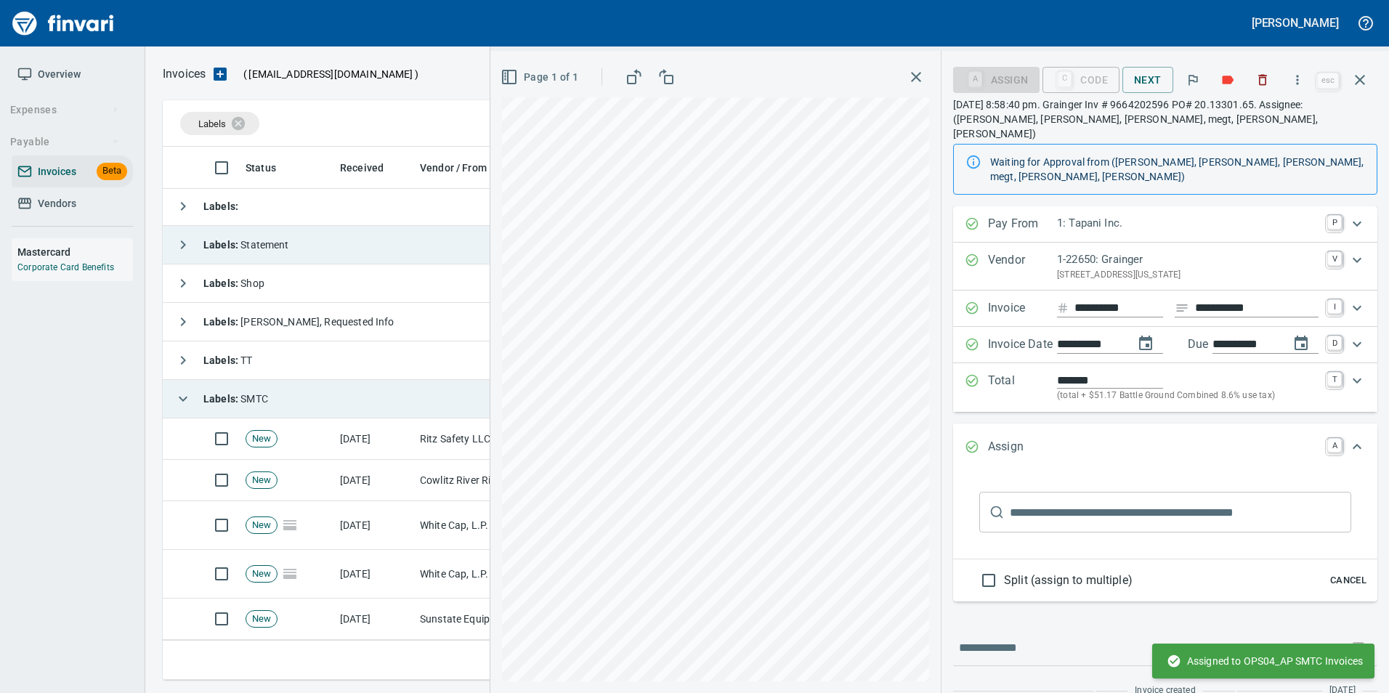
scroll to position [78, 0]
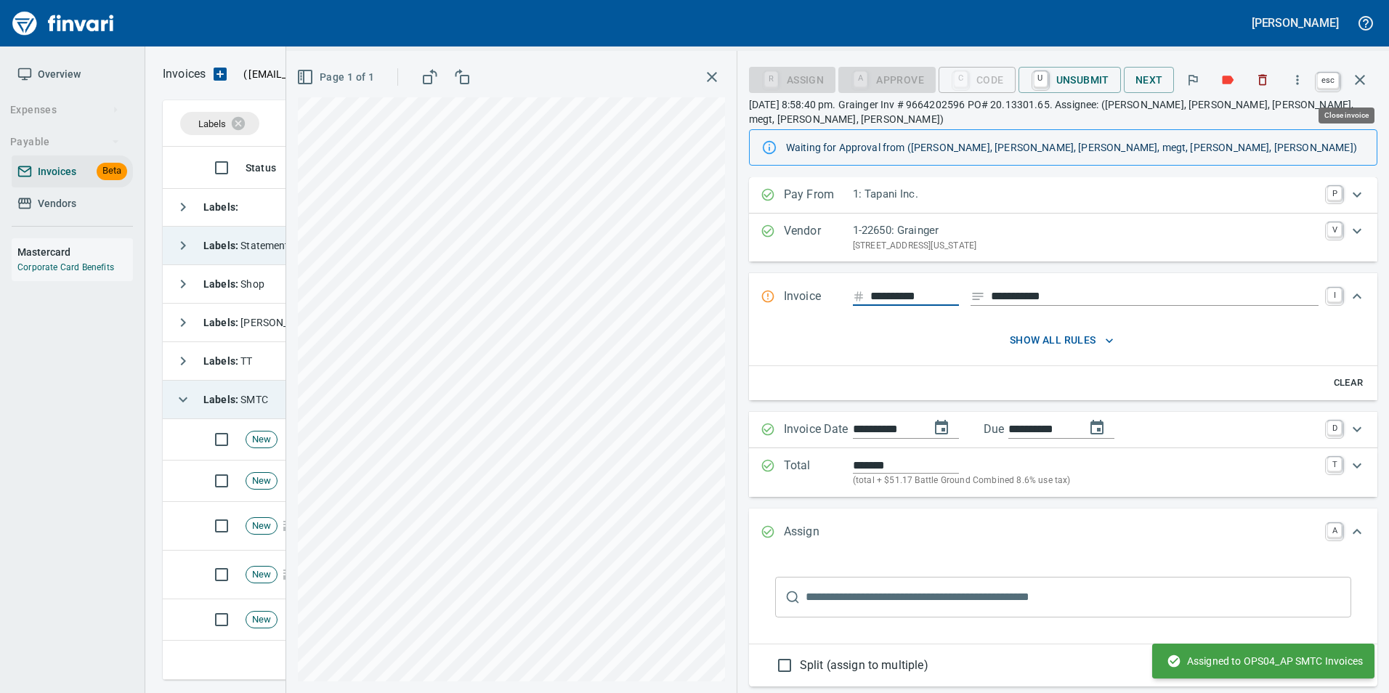
drag, startPoint x: 1361, startPoint y: 76, endPoint x: 1293, endPoint y: 147, distance: 98.2
click at [1361, 76] on icon "button" at bounding box center [1359, 79] width 17 height 17
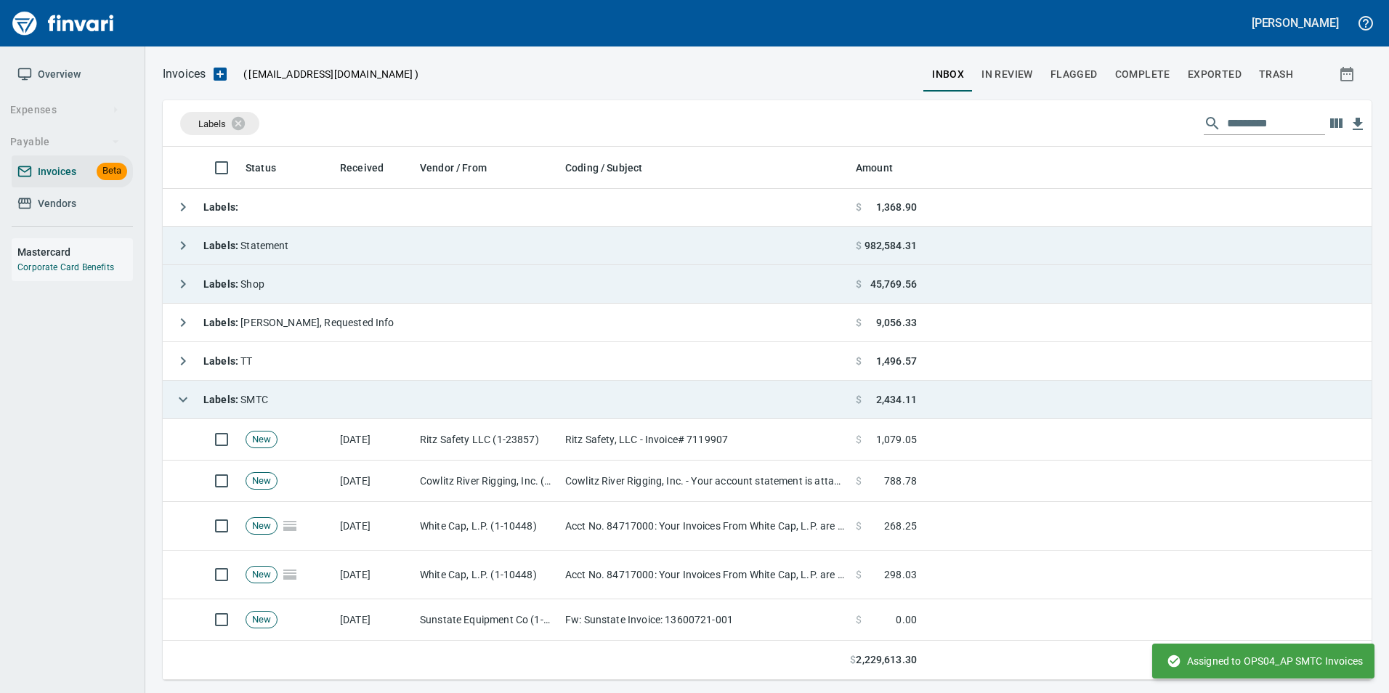
scroll to position [522, 1187]
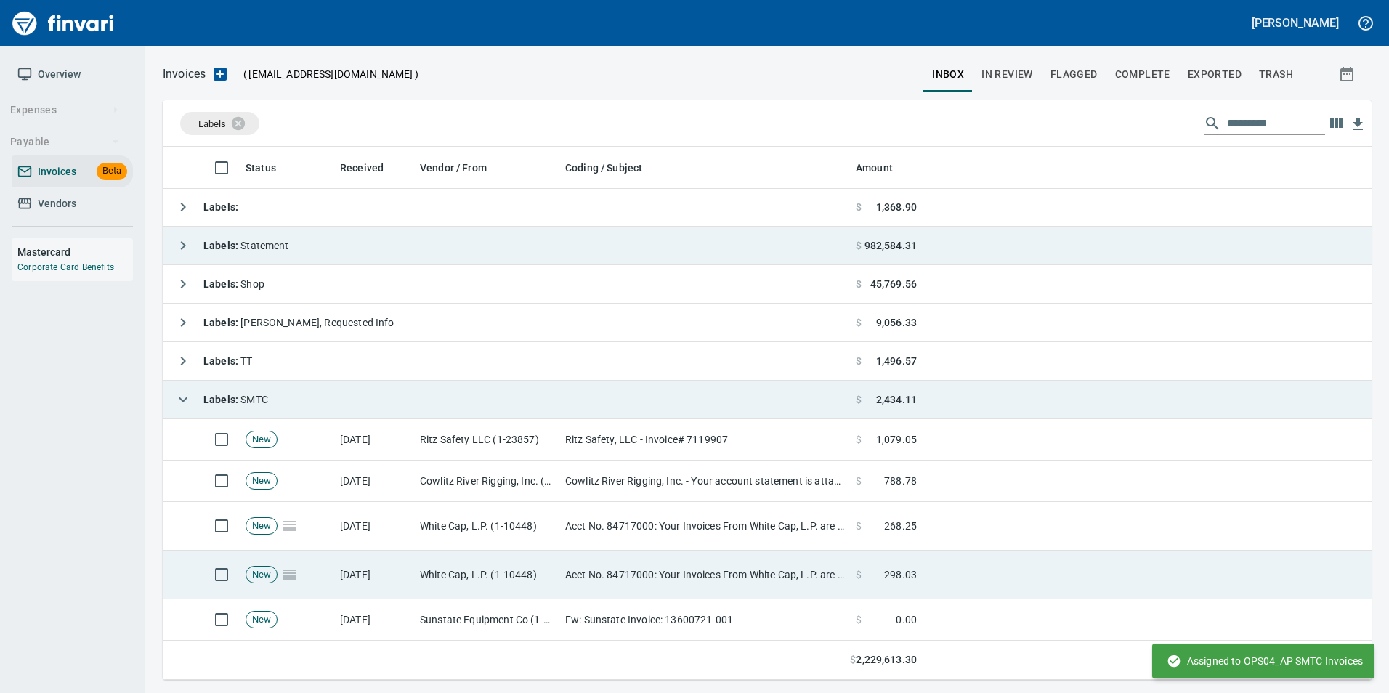
click at [602, 573] on td "Acct No. 84717000: Your Invoices From White Cap, L.P. are Attached" at bounding box center [704, 575] width 291 height 49
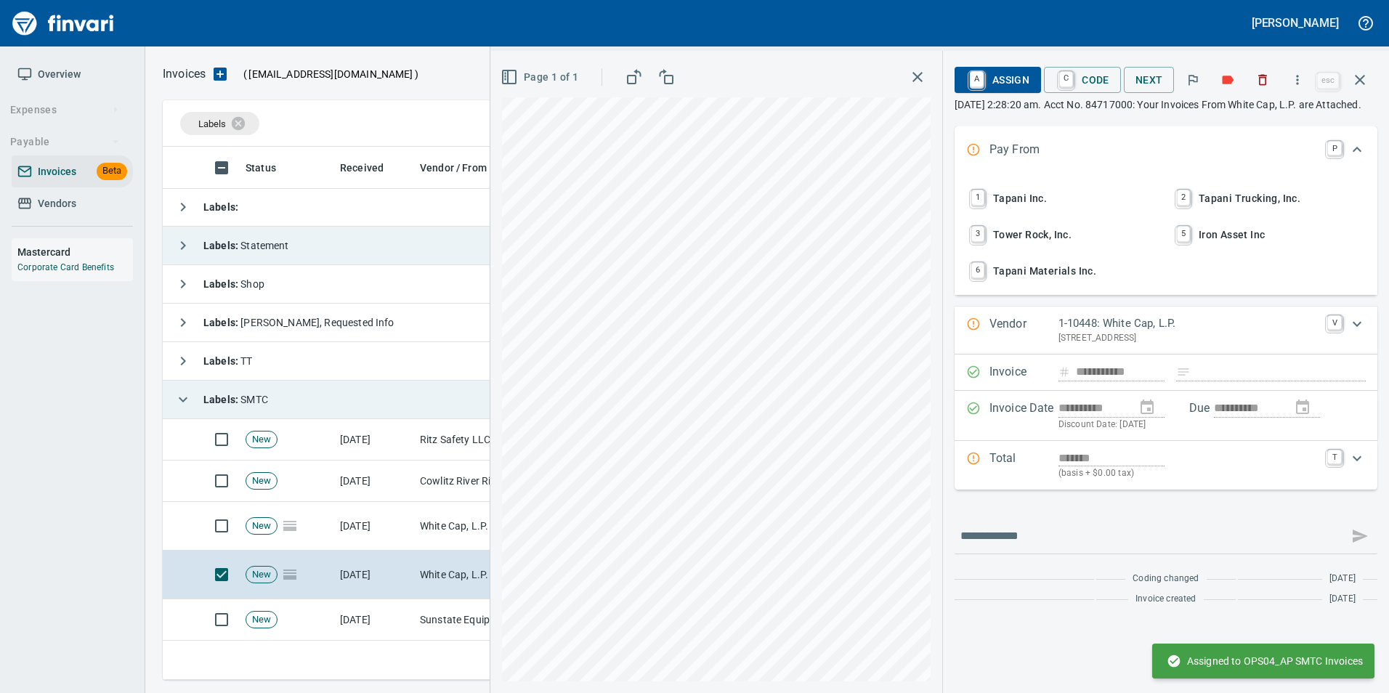
click at [1058, 209] on span "1 Tapani Inc." at bounding box center [1063, 198] width 191 height 25
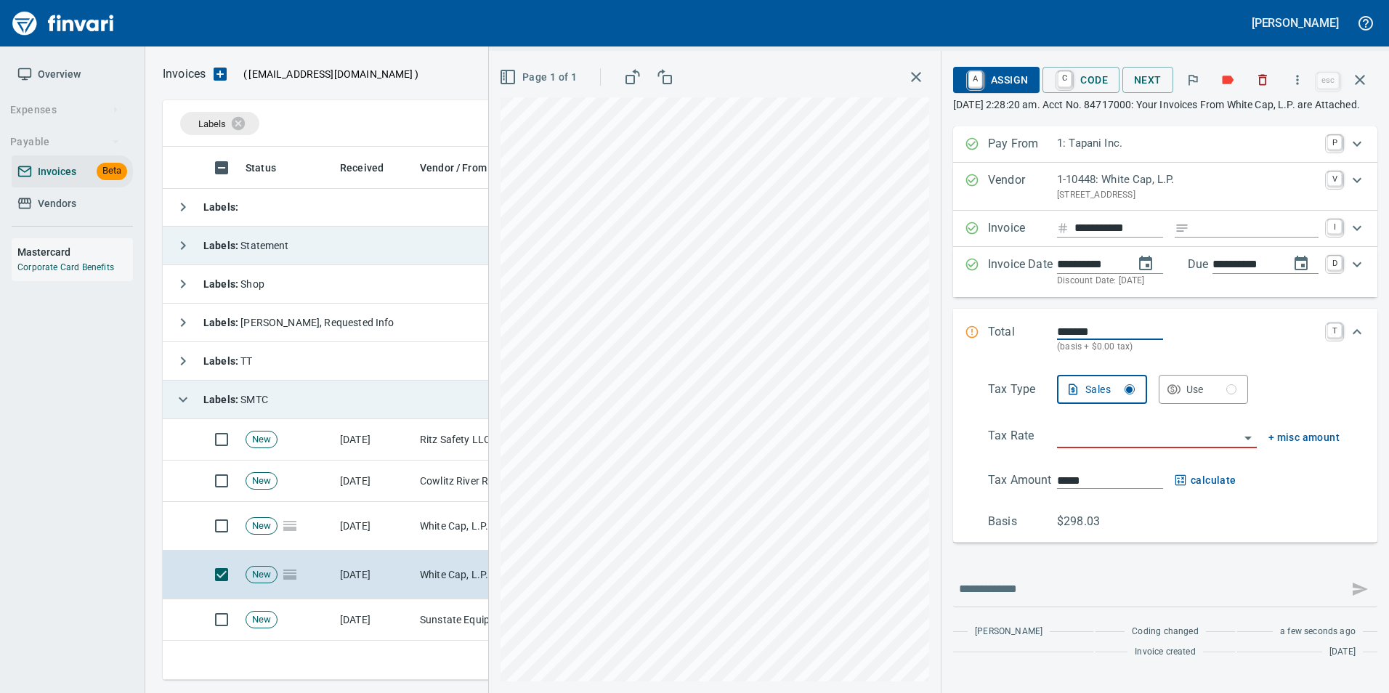
click at [1233, 238] on input "Expand" at bounding box center [1257, 228] width 124 height 18
type input "**********"
click at [1073, 477] on div "Tax Type Sales Use Tax Rate + misc amount Tax Amount ***** calculate Basis $298…" at bounding box center [1165, 452] width 401 height 155
click at [1091, 448] on input "search" at bounding box center [1148, 437] width 182 height 20
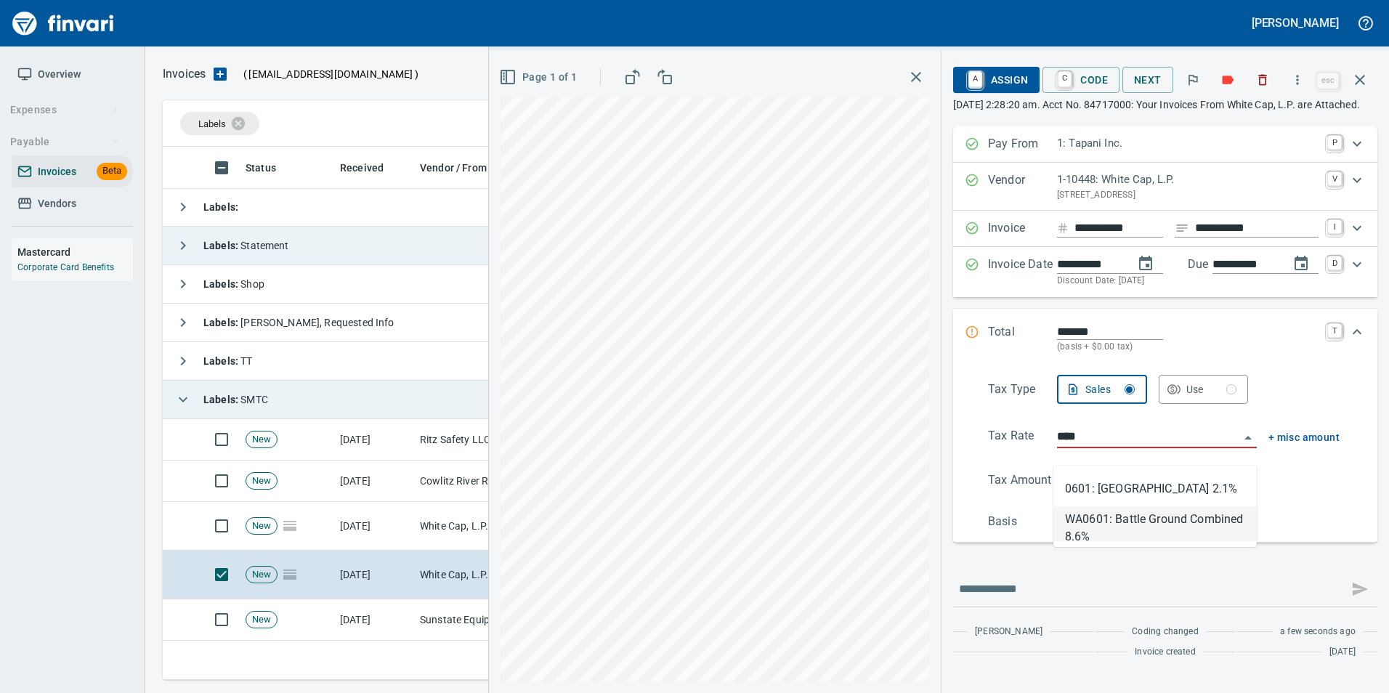
scroll to position [522, 1187]
click at [1134, 528] on li "WA0601: Battle Ground Combined 8.6%" at bounding box center [1155, 523] width 203 height 35
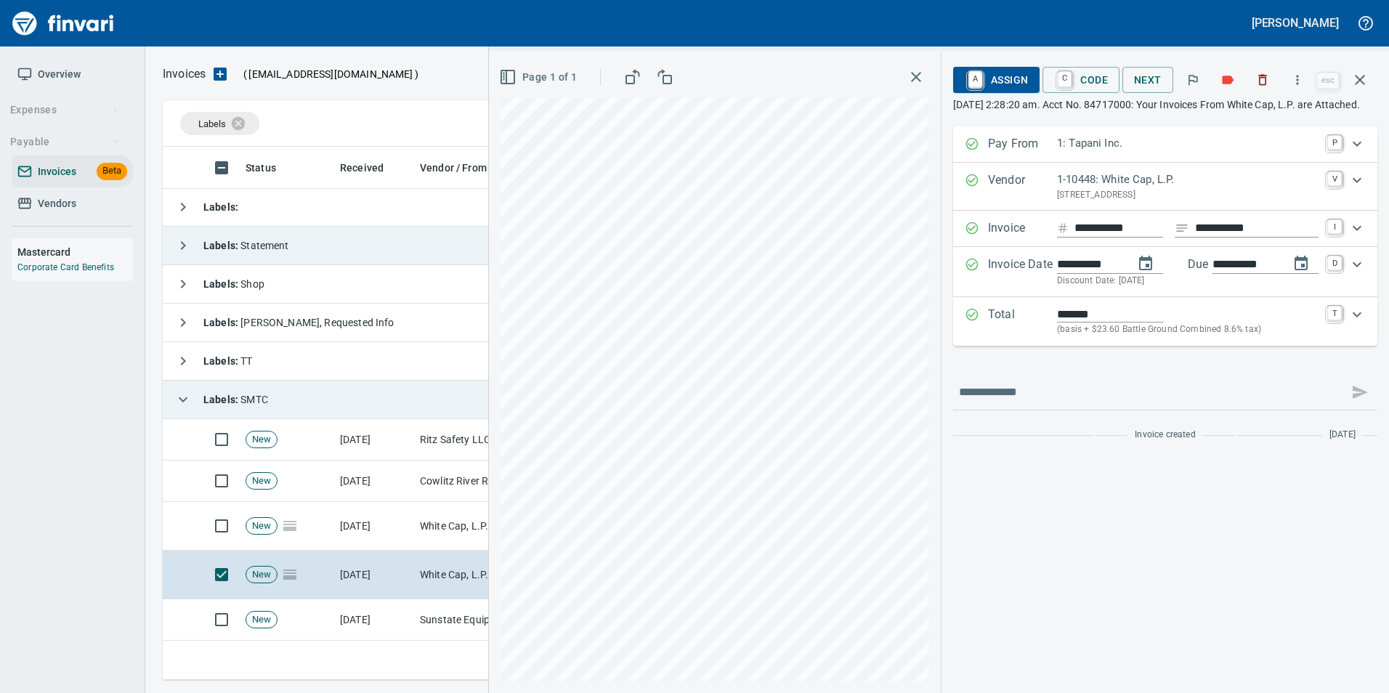
type input "**********"
type input "******"
click at [613, 70] on div "Page 1 of 1" at bounding box center [715, 372] width 452 height 642
click at [988, 326] on p "Total" at bounding box center [1022, 321] width 69 height 31
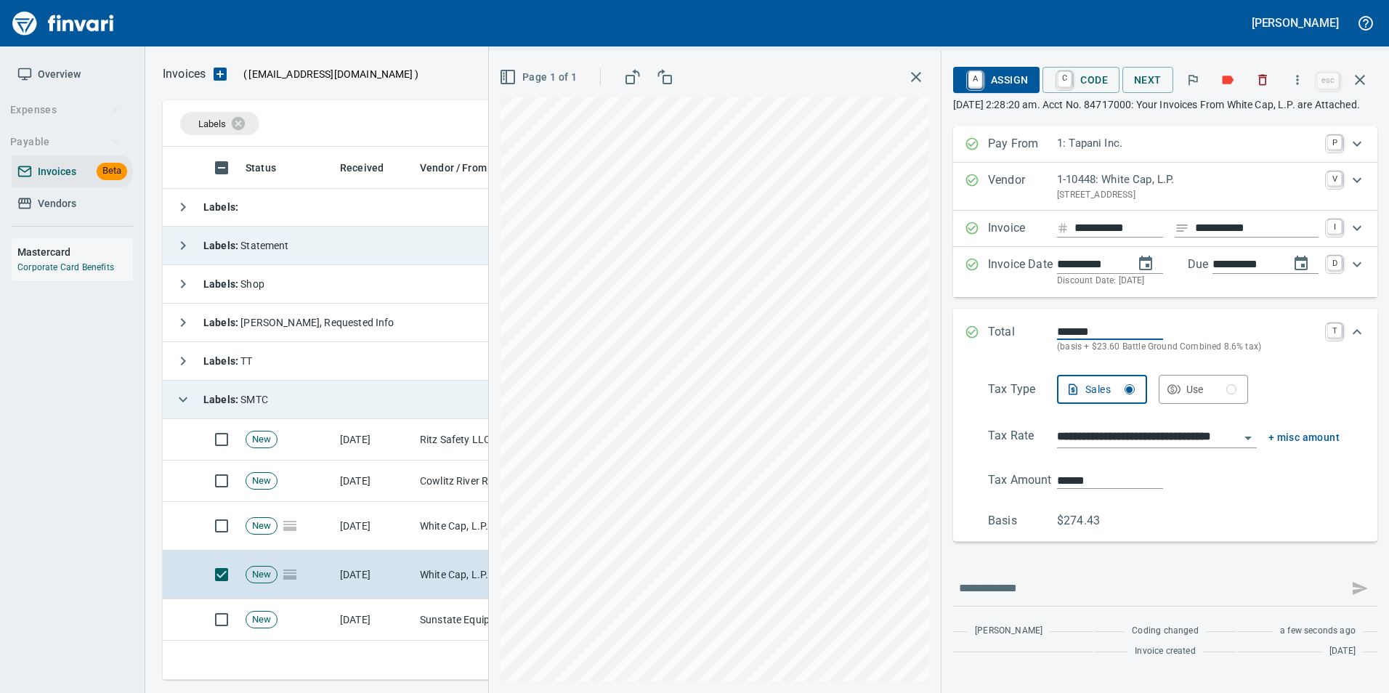
click at [1092, 448] on input "**********" at bounding box center [1148, 437] width 182 height 20
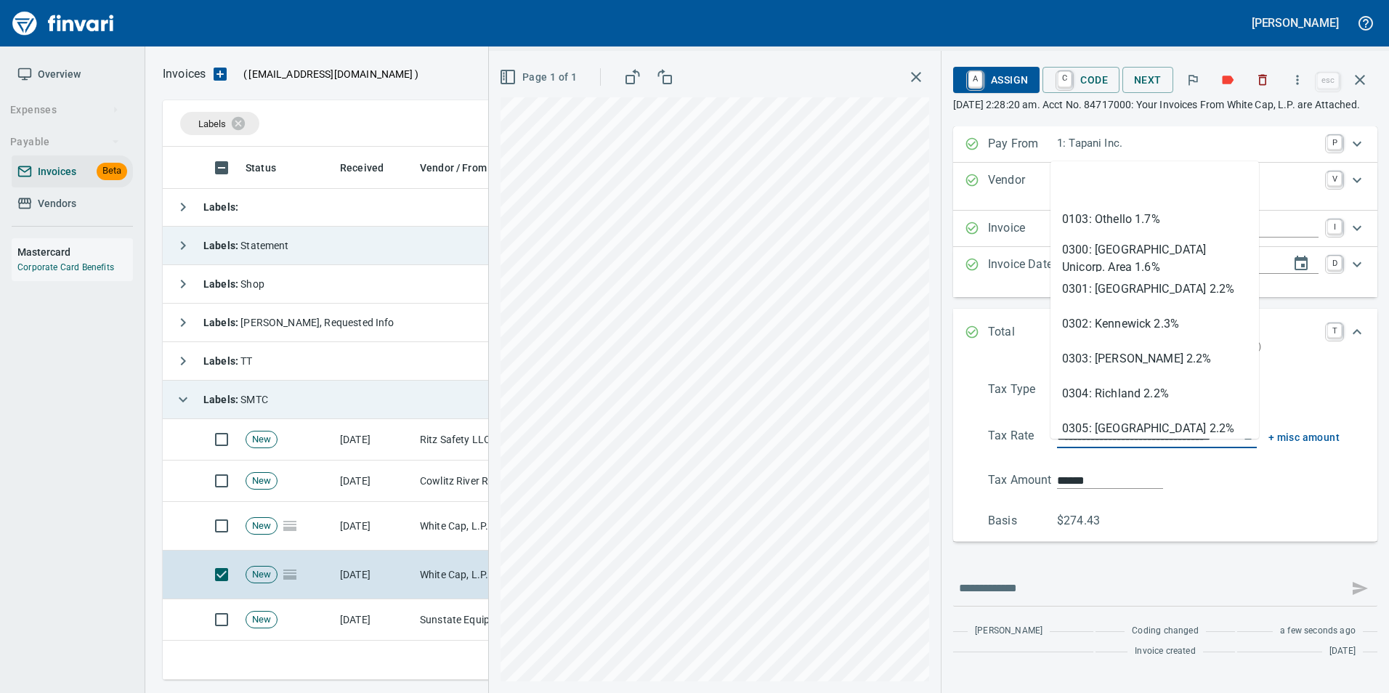
click at [1092, 448] on input "**********" at bounding box center [1148, 437] width 182 height 20
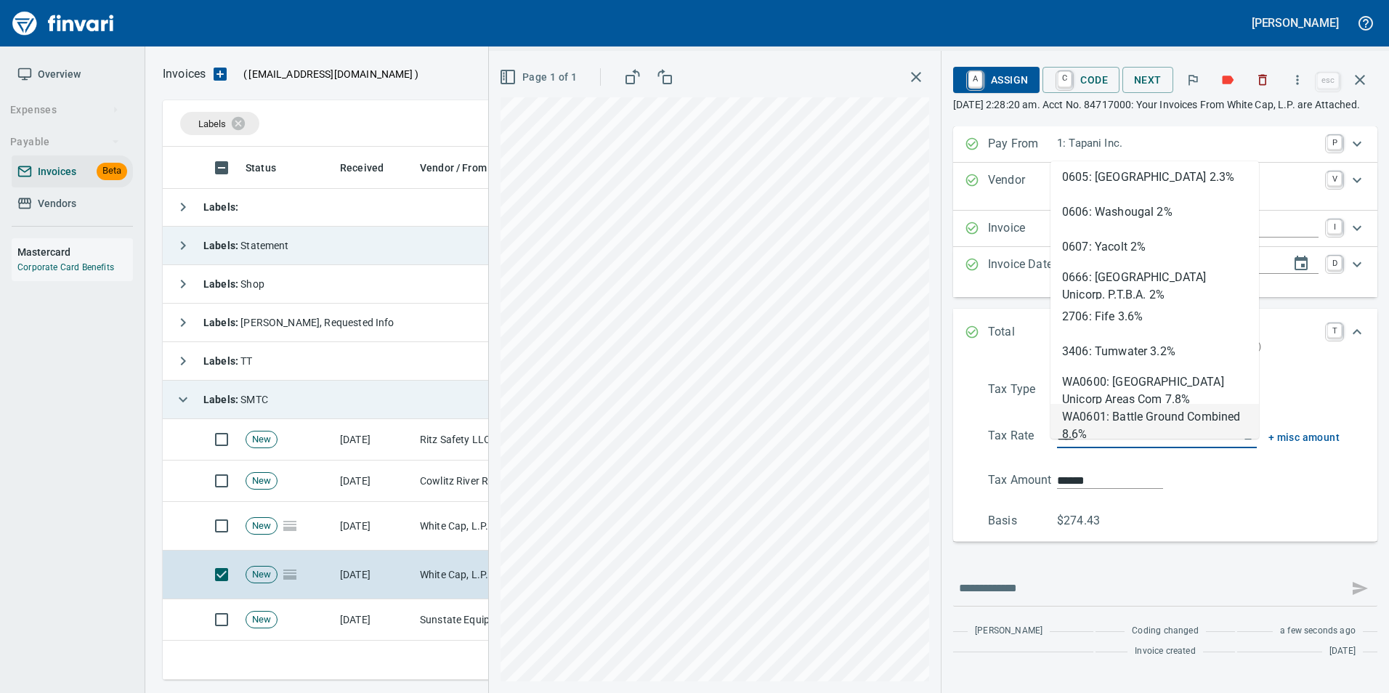
scroll to position [0, 0]
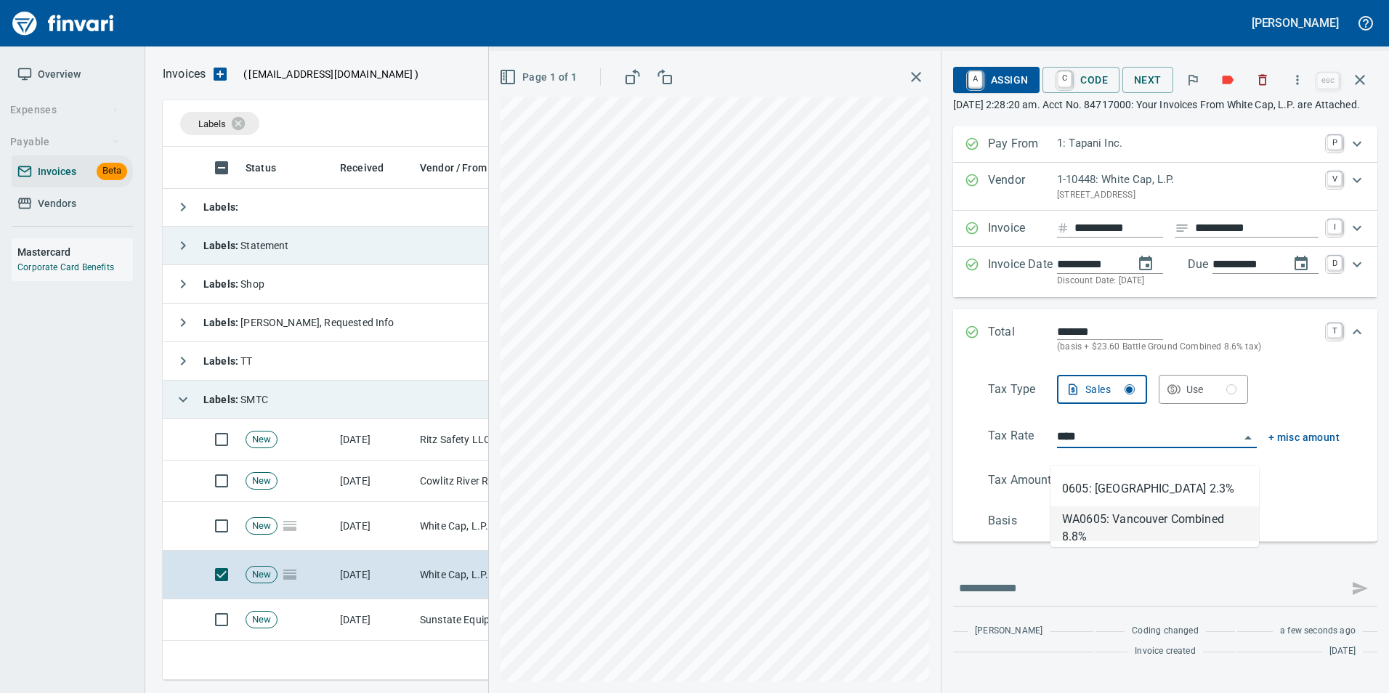
click at [1124, 536] on li "WA0605: Vancouver Combined 8.8%" at bounding box center [1155, 523] width 209 height 35
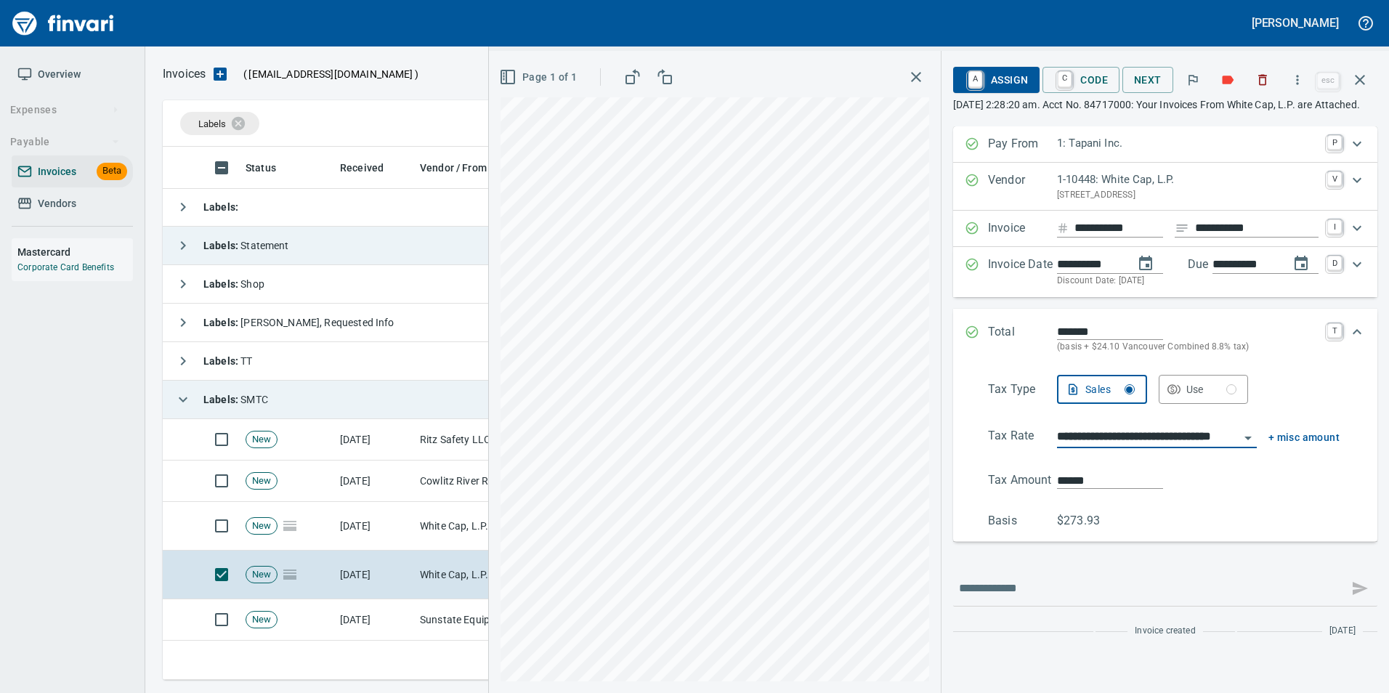
type input "**********"
type input "******"
type input "**********"
click at [1064, 489] on input "******" at bounding box center [1110, 480] width 106 height 17
click at [1065, 489] on input "******" at bounding box center [1110, 480] width 106 height 17
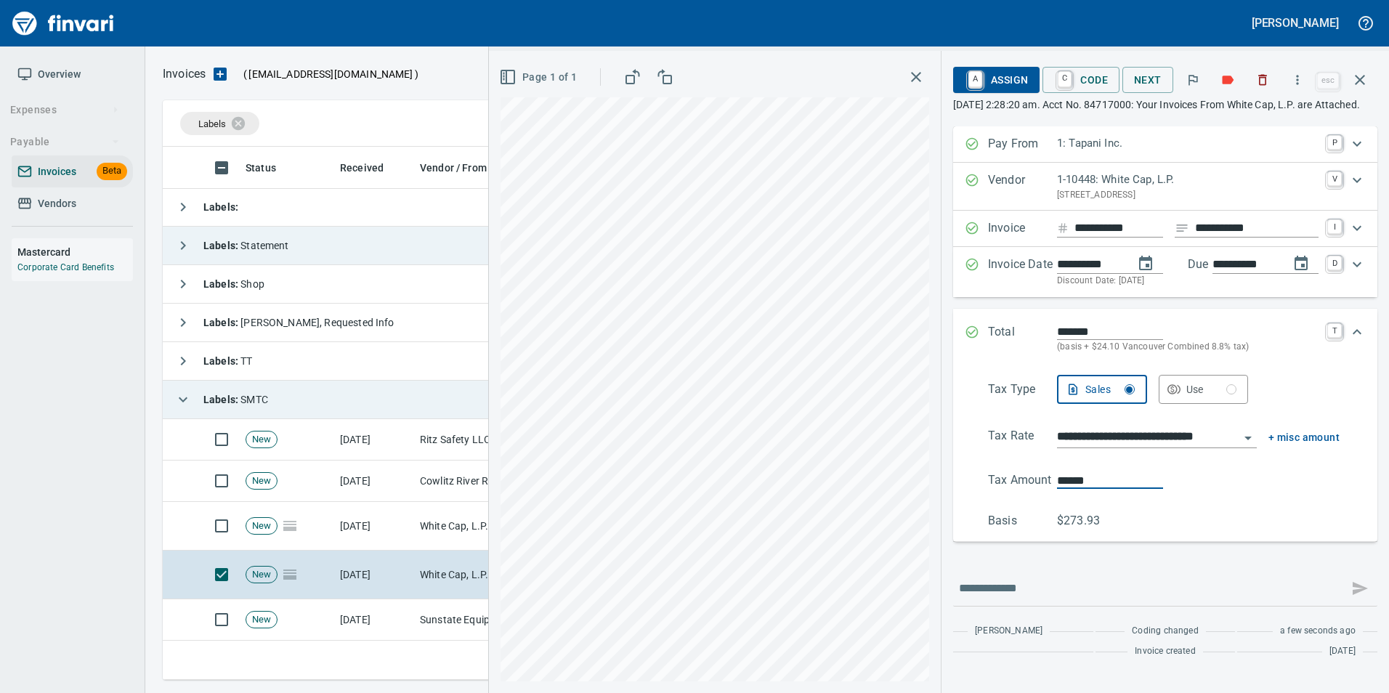
click at [1065, 489] on input "******" at bounding box center [1110, 480] width 106 height 17
type input "******"
click at [970, 339] on icon "Expand" at bounding box center [972, 332] width 15 height 15
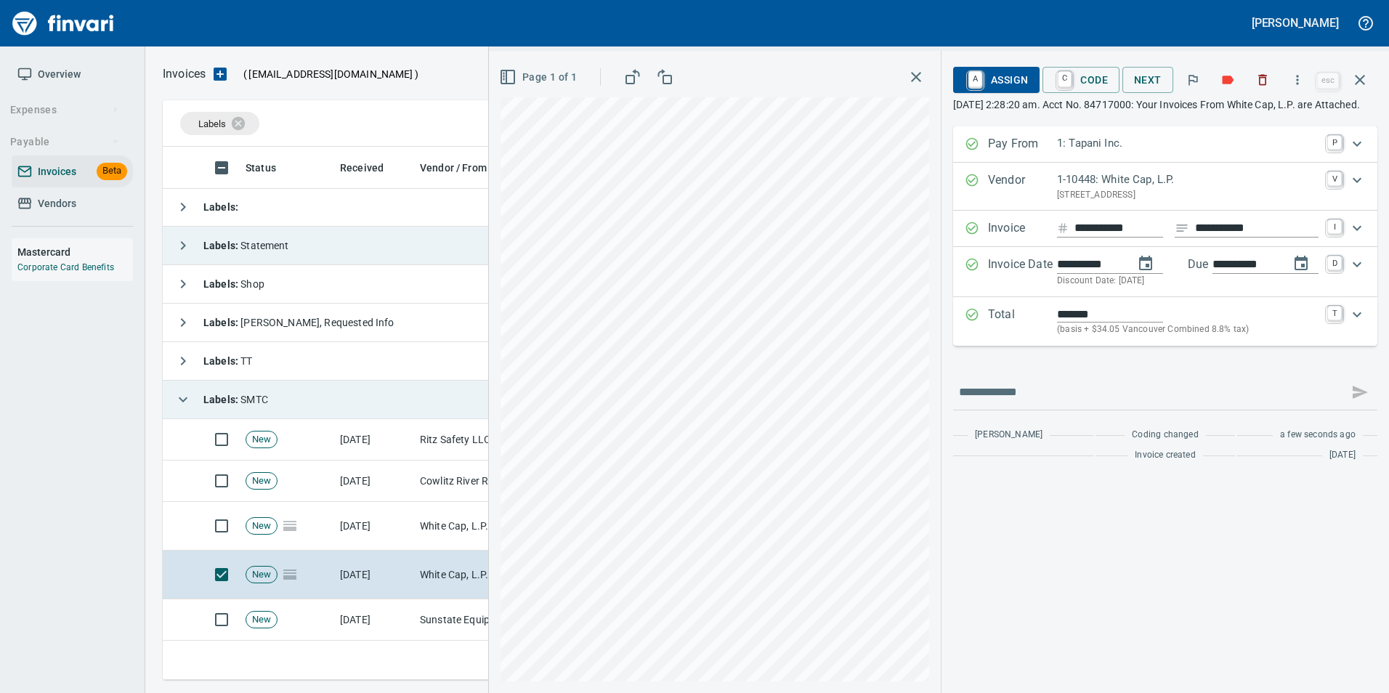
click at [1001, 75] on span "A Assign" at bounding box center [996, 80] width 63 height 25
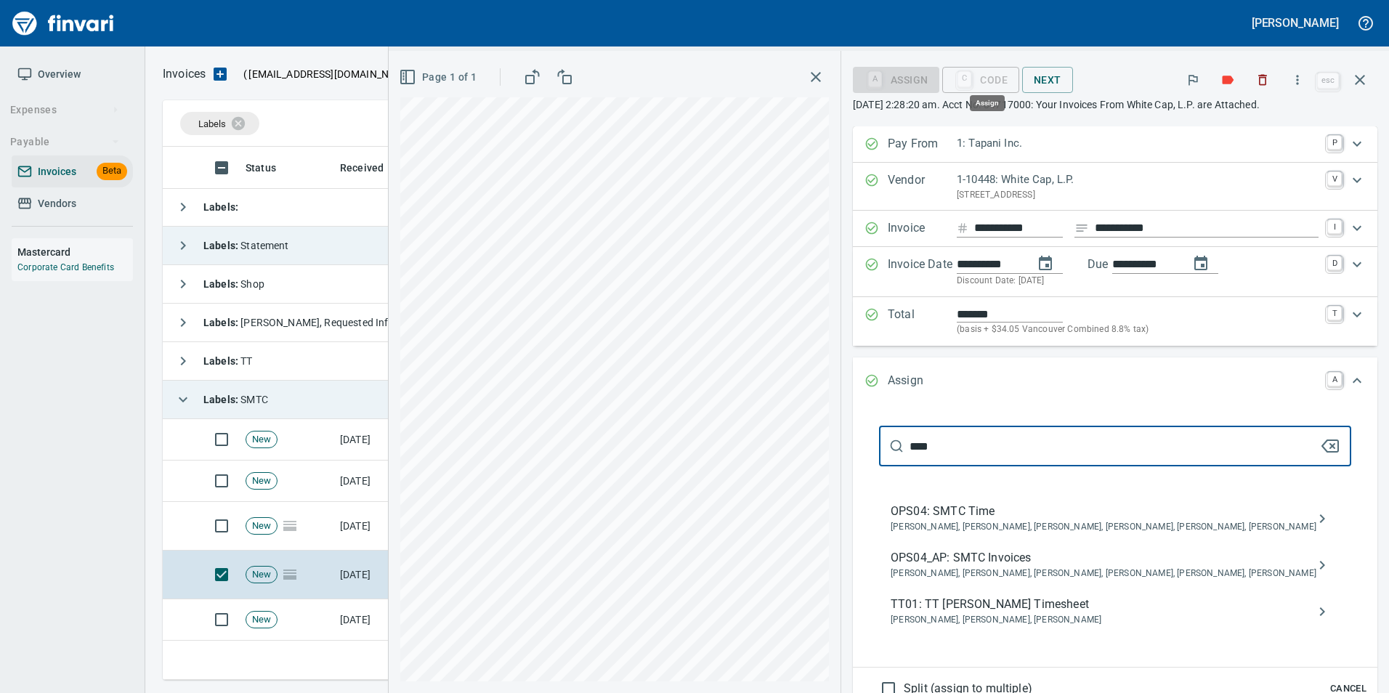
scroll to position [522, 1187]
type input "****"
click at [1046, 567] on span "OPS04_AP: SMTC Invoices" at bounding box center [1104, 557] width 426 height 17
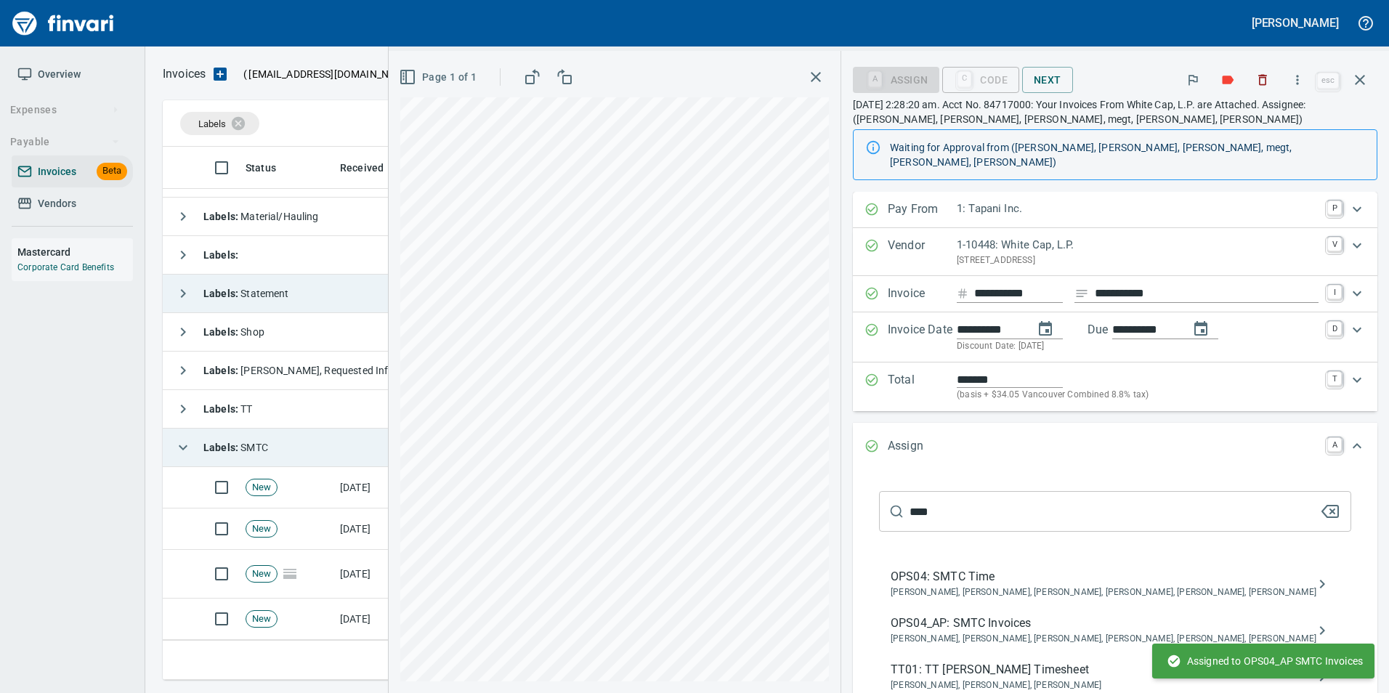
scroll to position [29, 0]
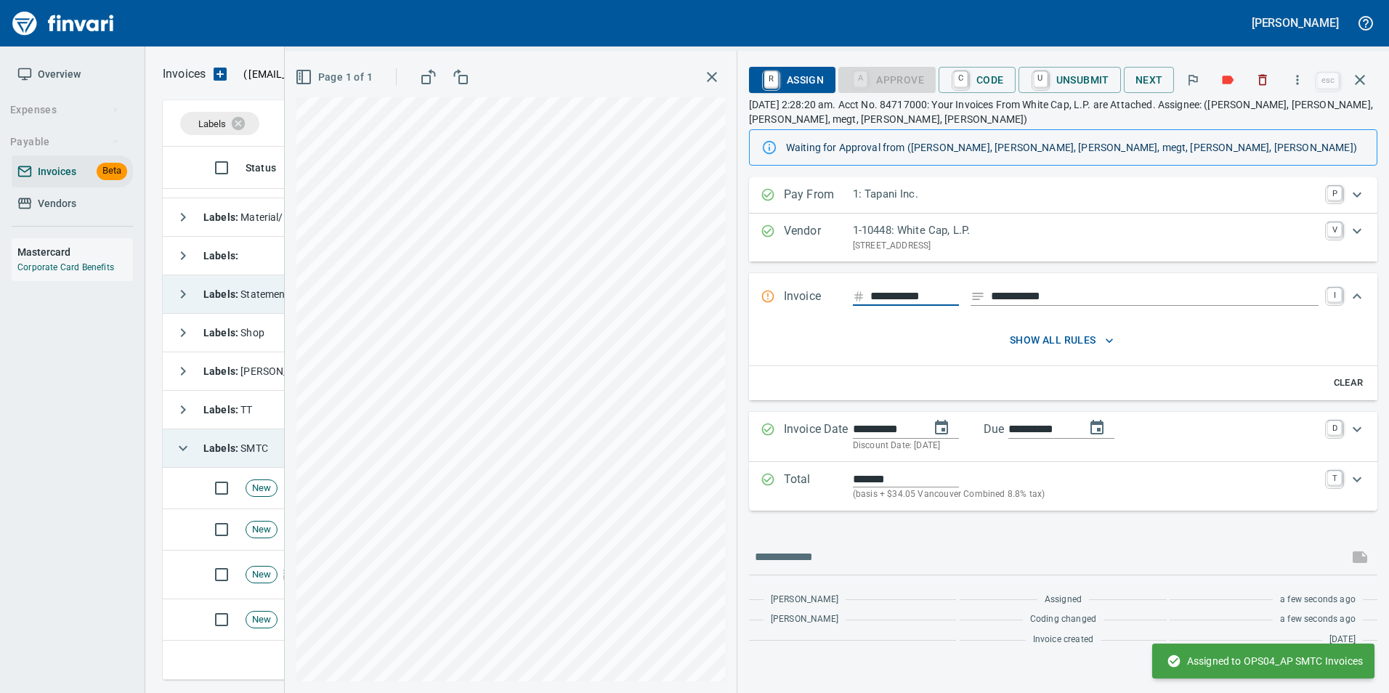
click at [1361, 80] on icon "button" at bounding box center [1360, 80] width 10 height 10
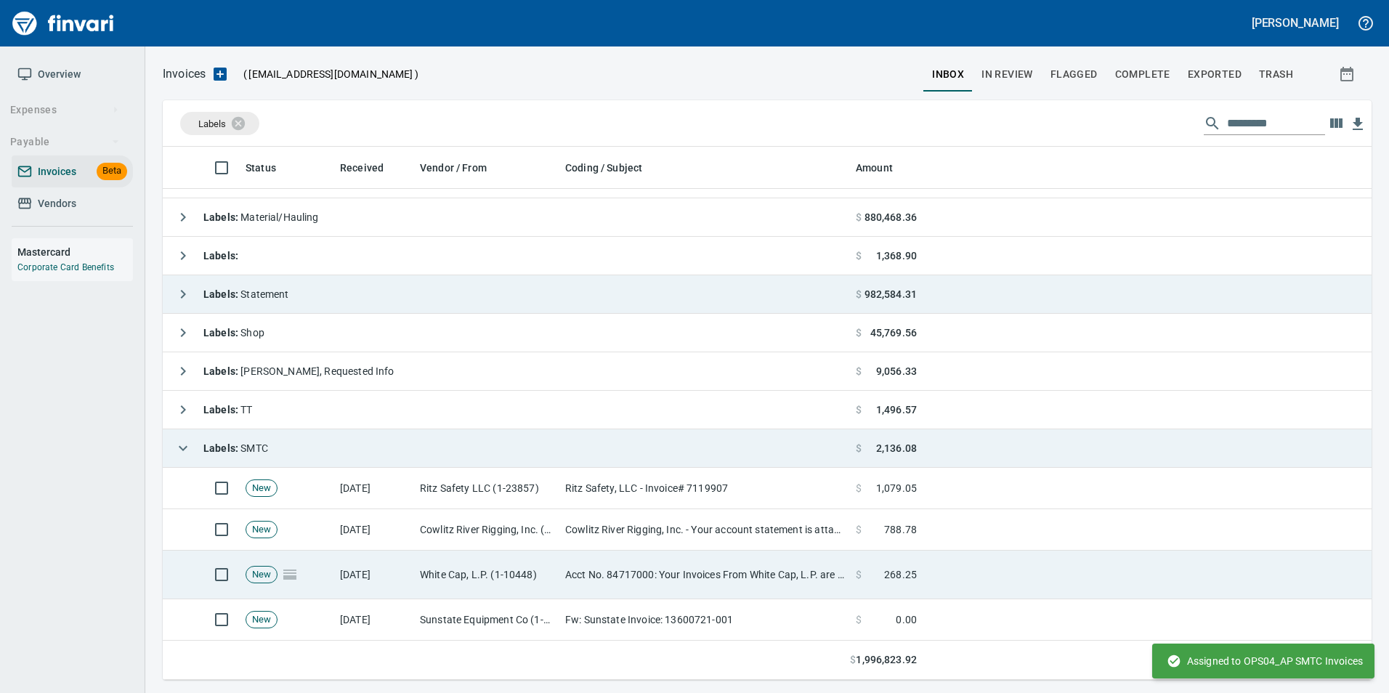
click at [795, 562] on td "Acct No. 84717000: Your Invoices From White Cap, L.P. are Attached" at bounding box center [704, 575] width 291 height 49
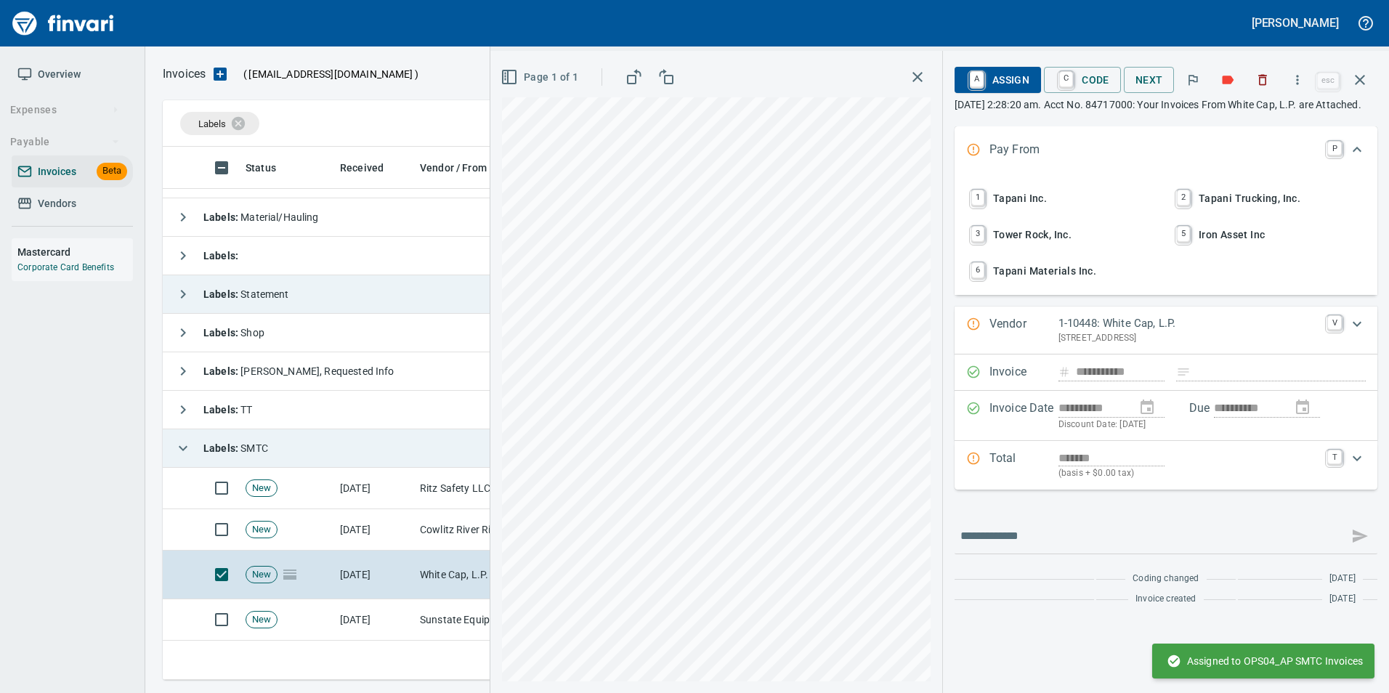
click at [1005, 211] on span "1 Tapani Inc." at bounding box center [1063, 198] width 191 height 25
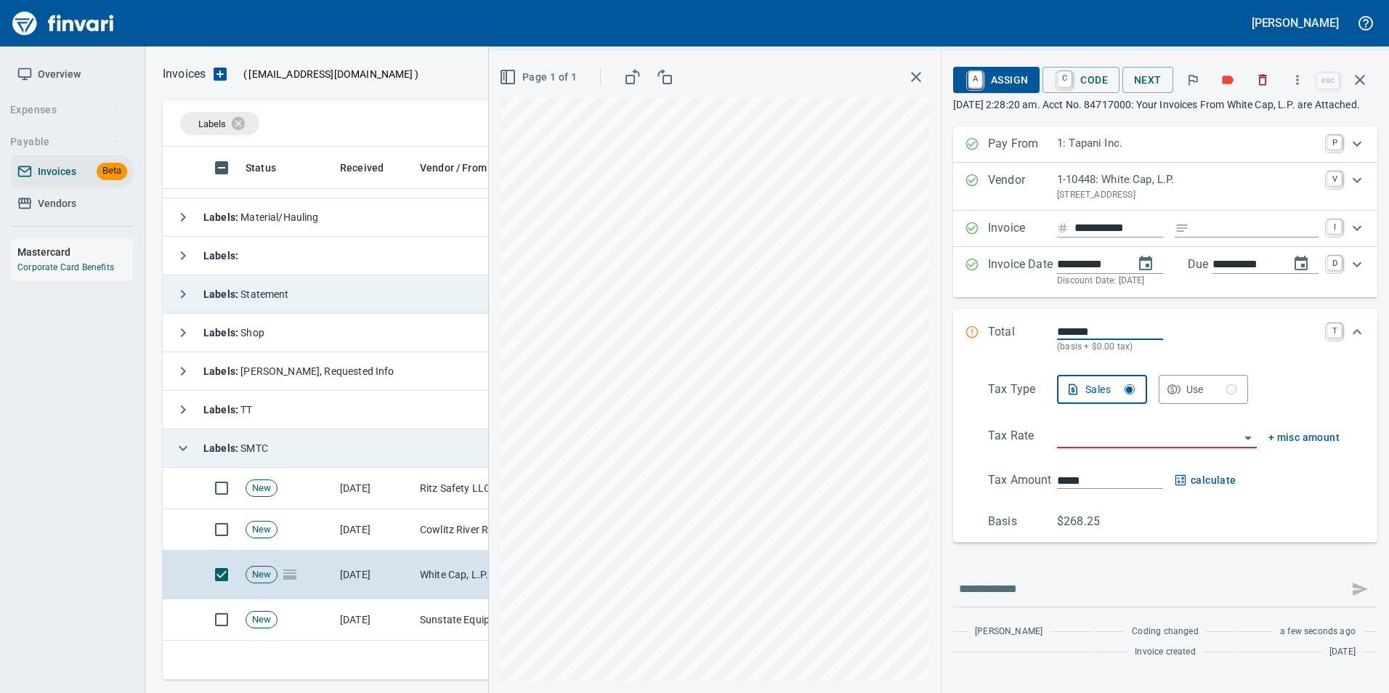
click at [1259, 238] on input "Expand" at bounding box center [1257, 228] width 124 height 18
type input "**********"
click at [1222, 399] on div "Use" at bounding box center [1212, 390] width 51 height 18
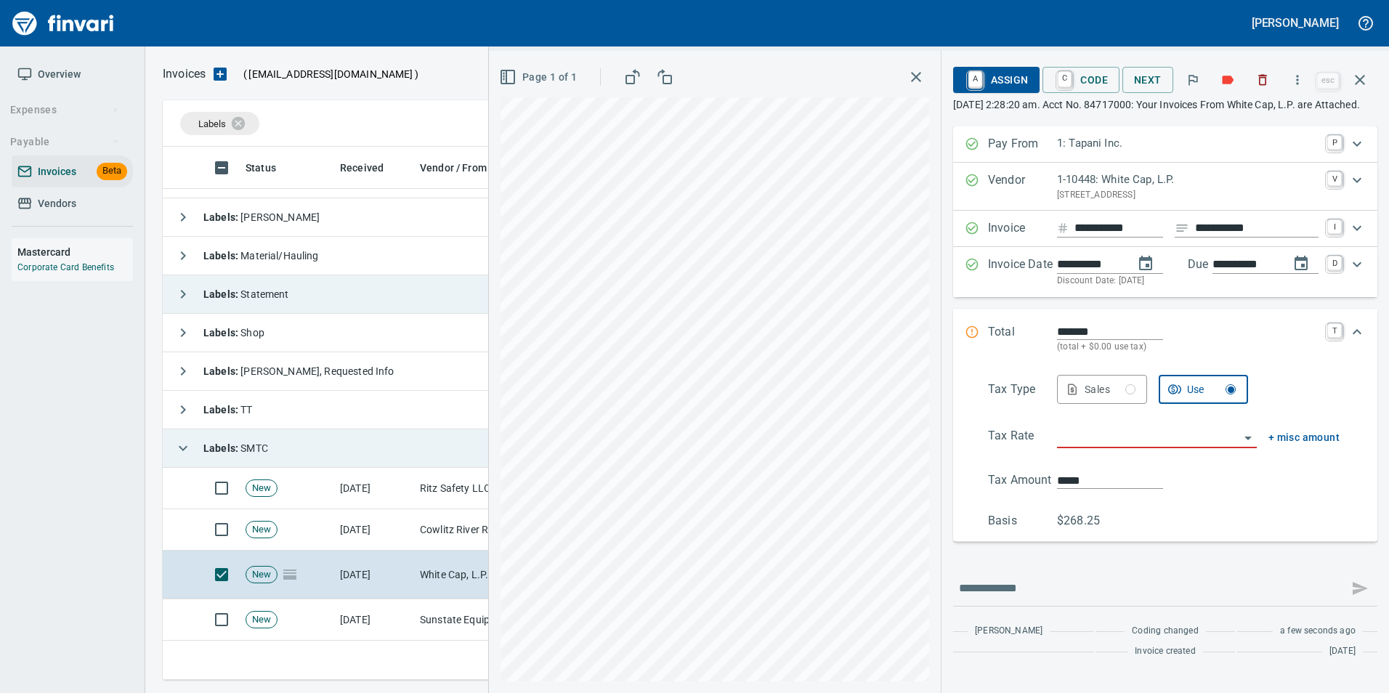
click at [1107, 448] on input "search" at bounding box center [1148, 437] width 182 height 20
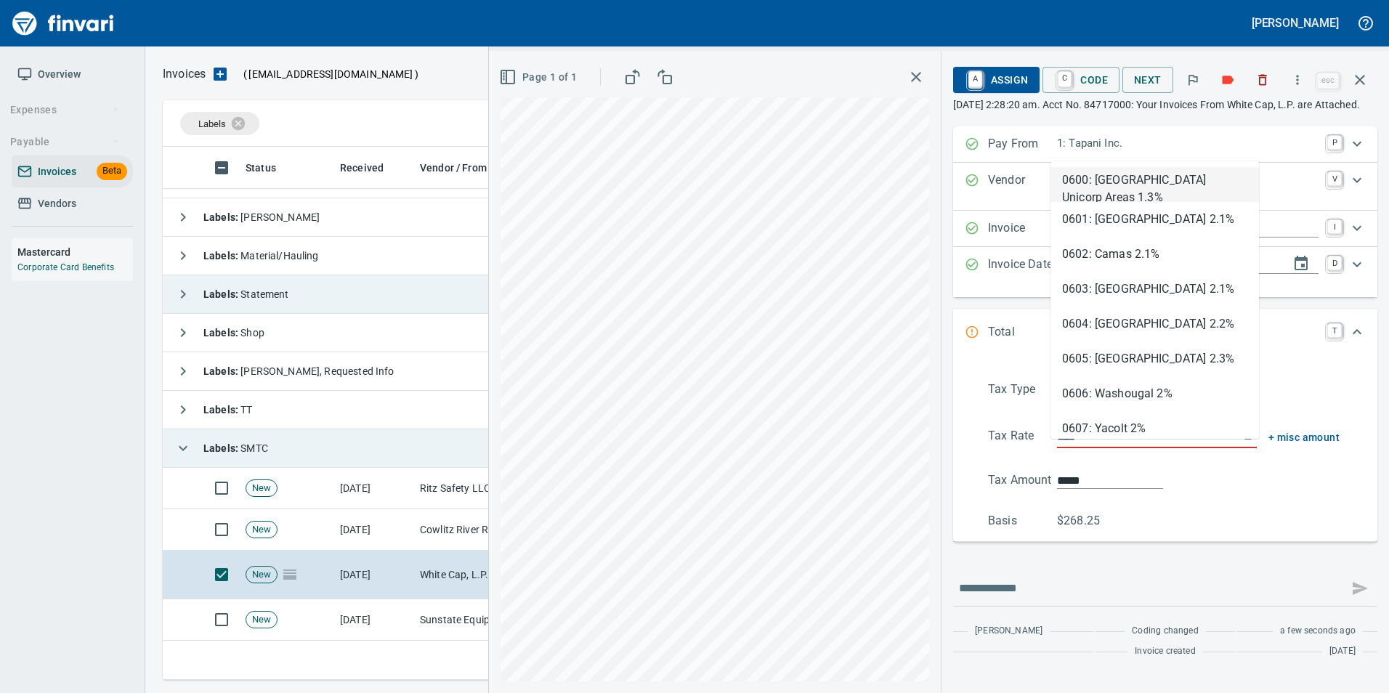
scroll to position [522, 1187]
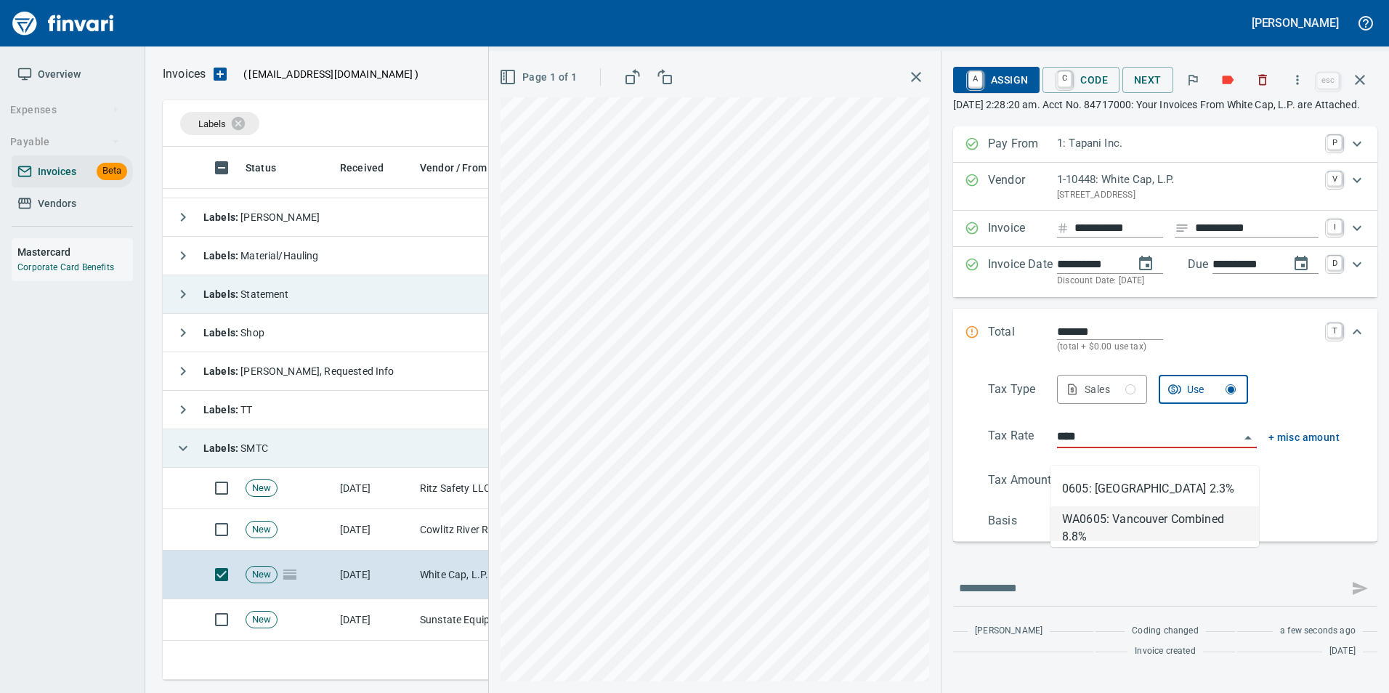
click at [1130, 538] on li "WA0605: Vancouver Combined 8.8%" at bounding box center [1155, 523] width 209 height 35
type input "**********"
type input "******"
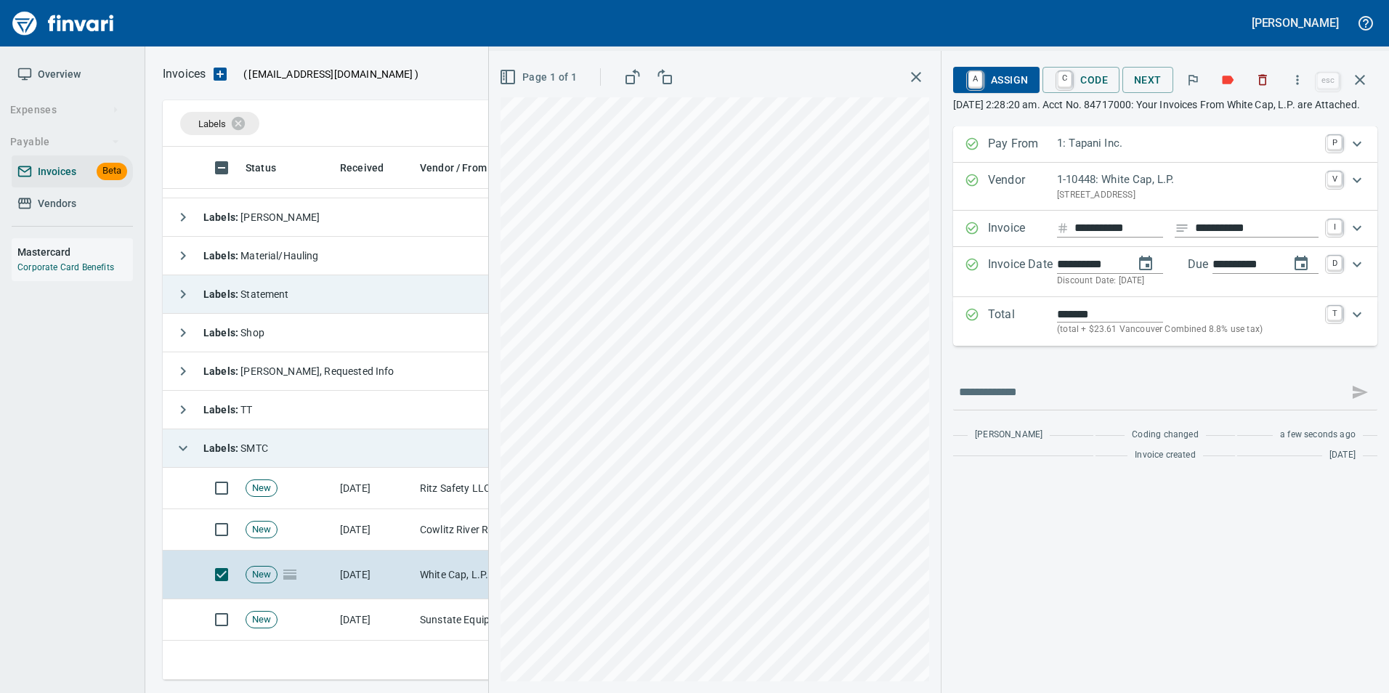
type input "**********"
click at [1030, 79] on button "A Assign" at bounding box center [996, 80] width 86 height 26
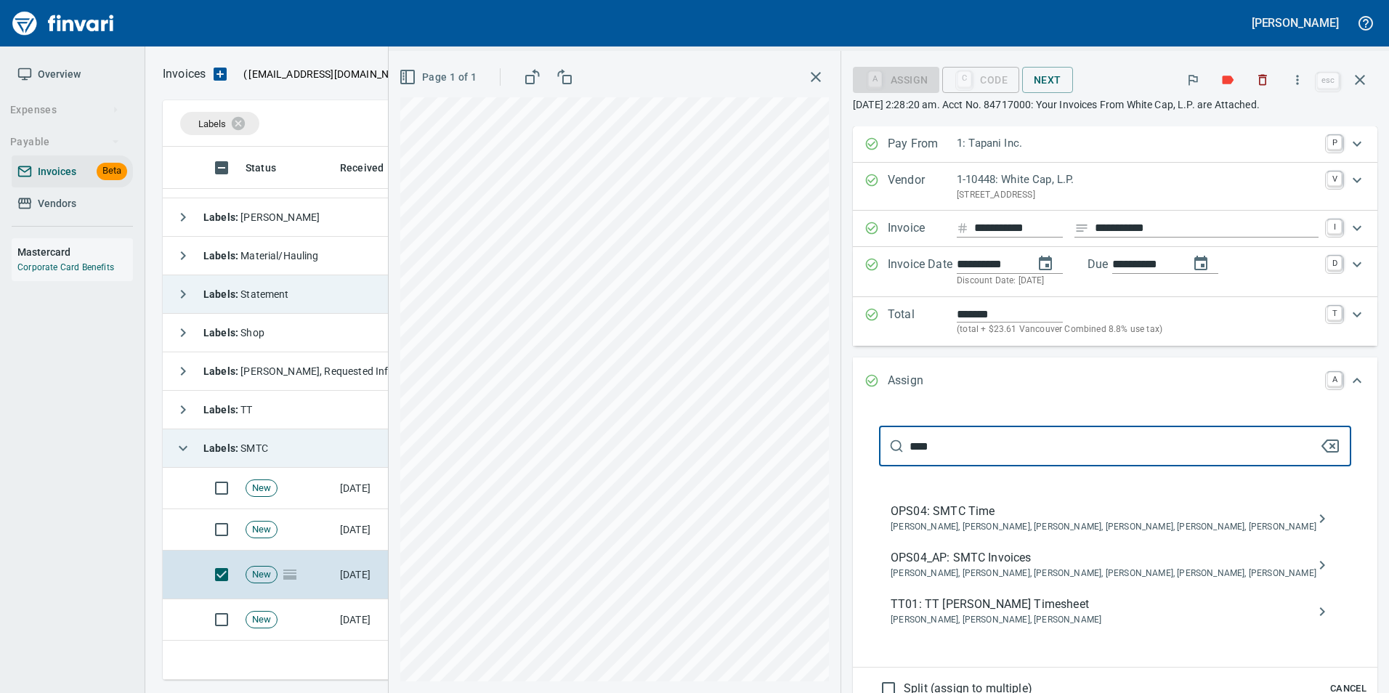
type input "****"
click at [1143, 581] on span "[PERSON_NAME], [PERSON_NAME], [PERSON_NAME], [PERSON_NAME], [PERSON_NAME], [PER…" at bounding box center [1104, 574] width 426 height 15
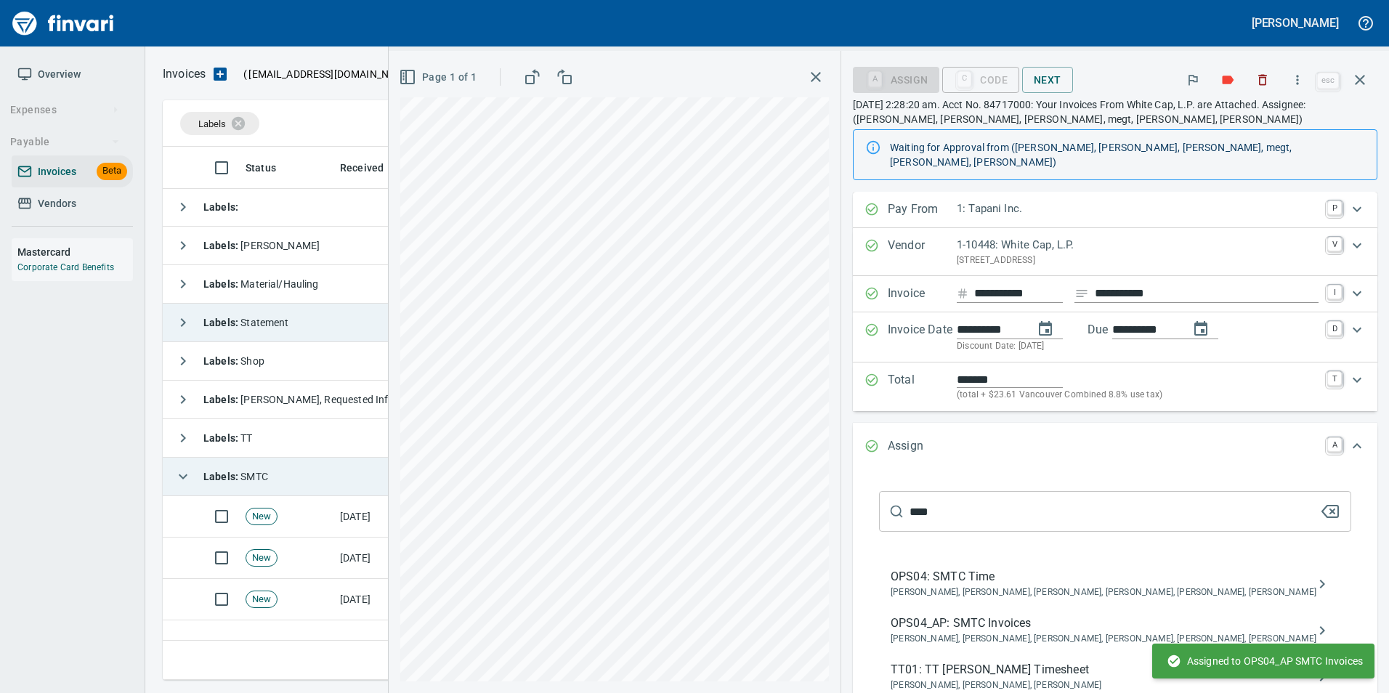
scroll to position [0, 0]
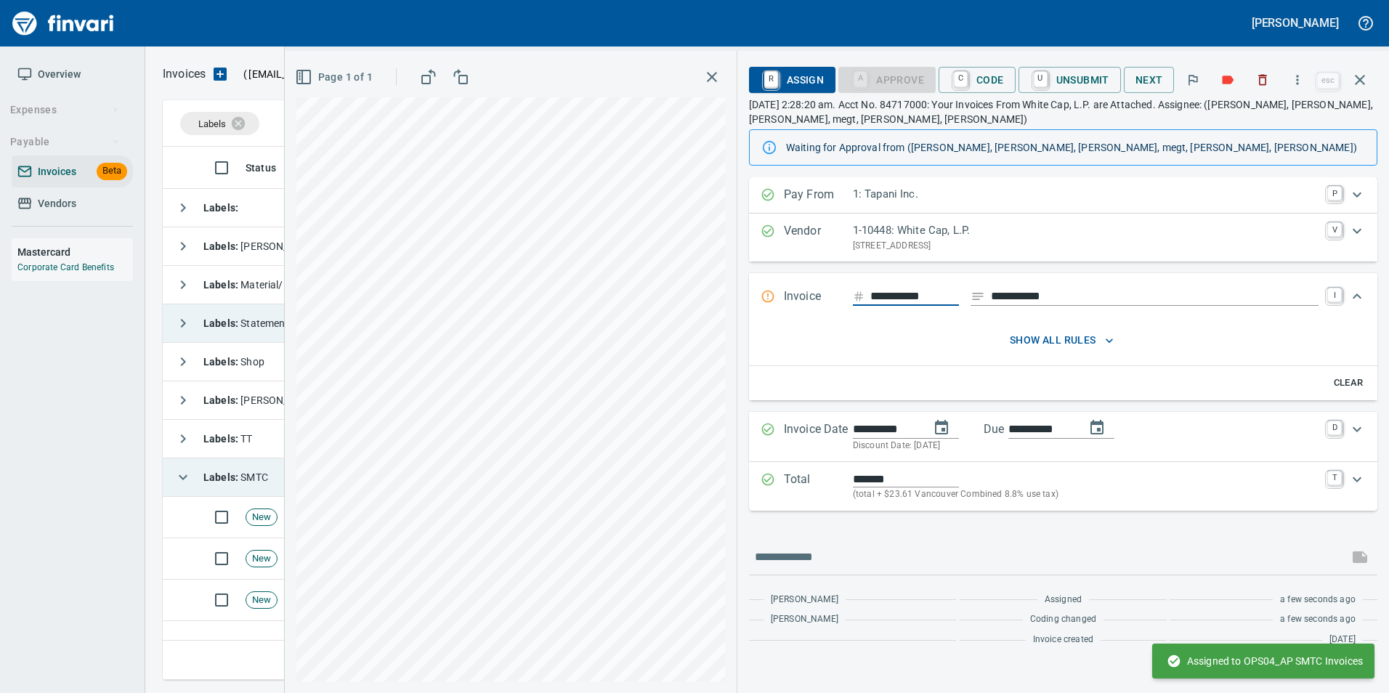
click at [1365, 83] on icon "button" at bounding box center [1359, 79] width 17 height 17
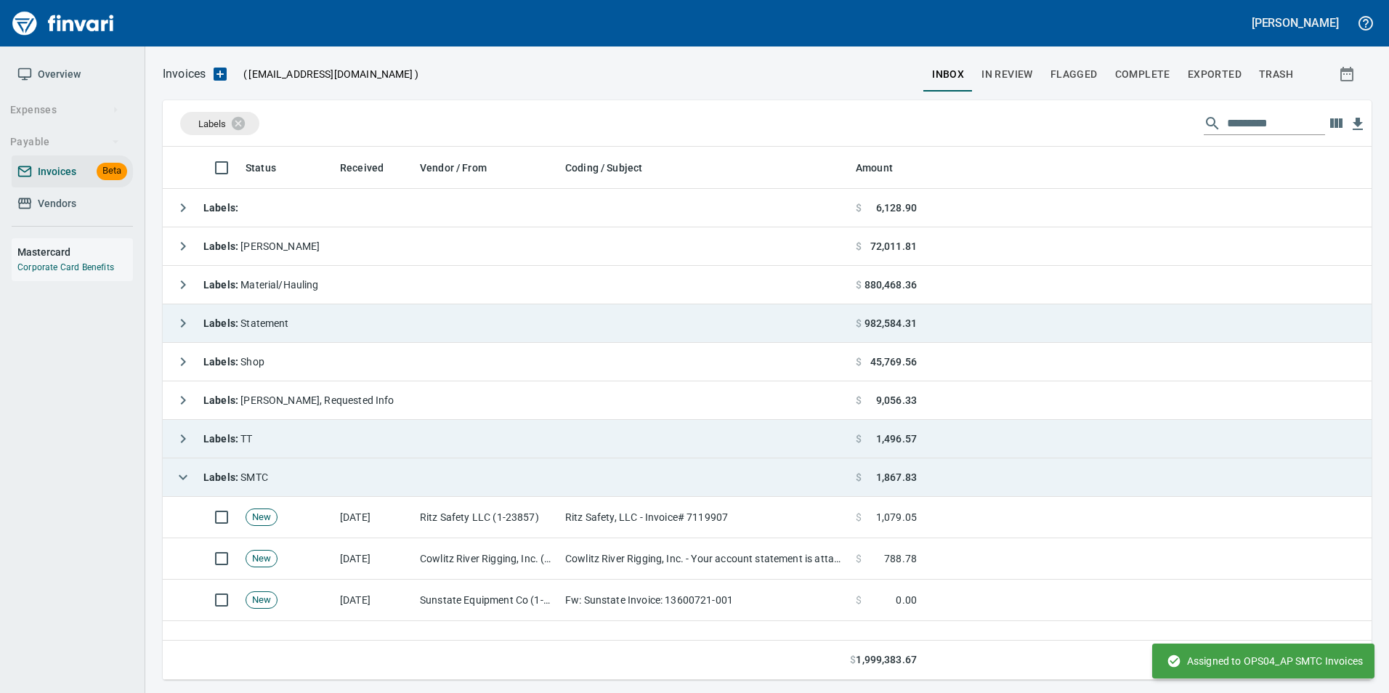
scroll to position [522, 1197]
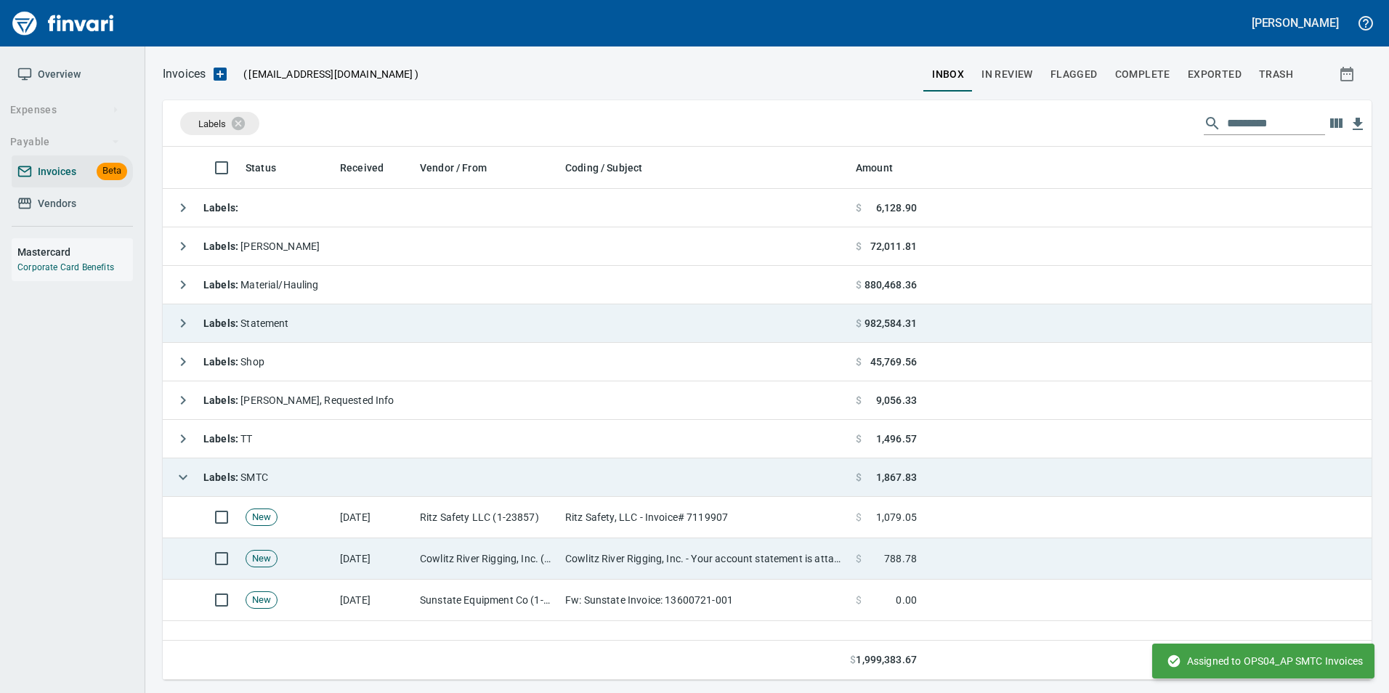
click at [461, 562] on td "Cowlitz River Rigging, Inc. (1-24314)" at bounding box center [486, 558] width 145 height 41
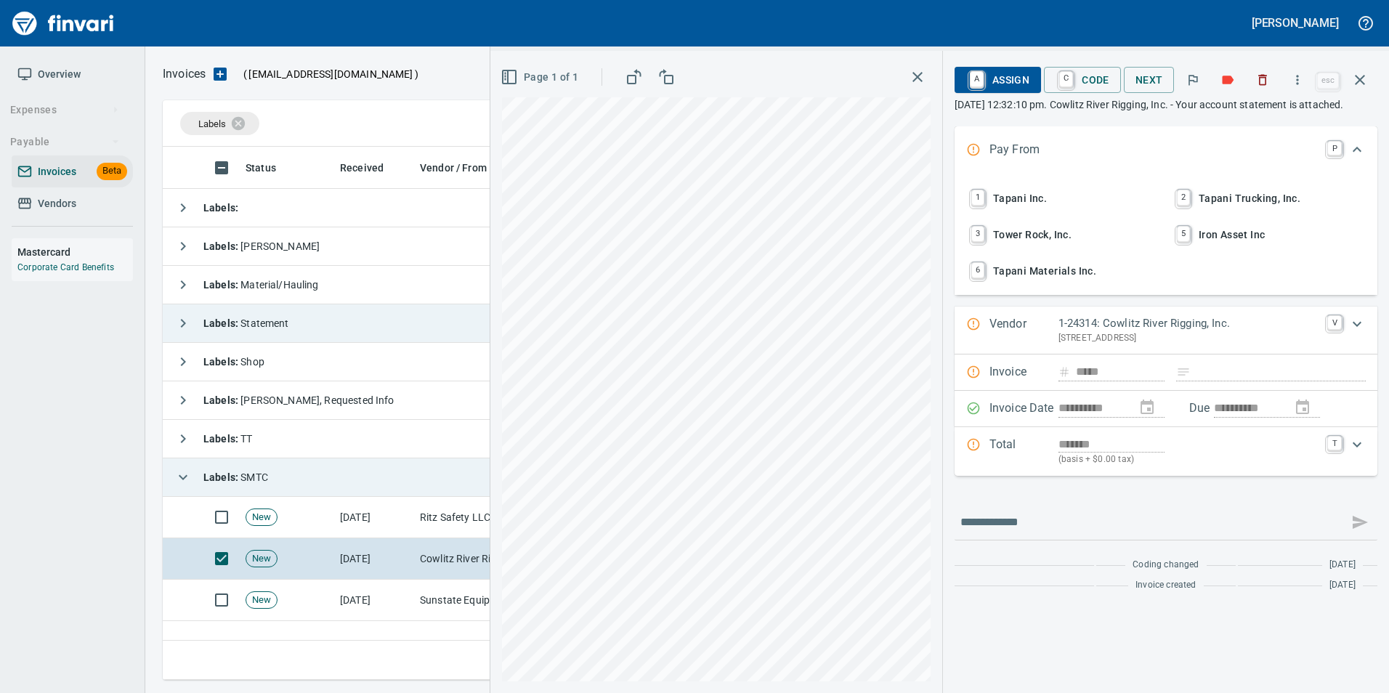
click at [1048, 211] on span "1 Tapani Inc." at bounding box center [1063, 198] width 191 height 25
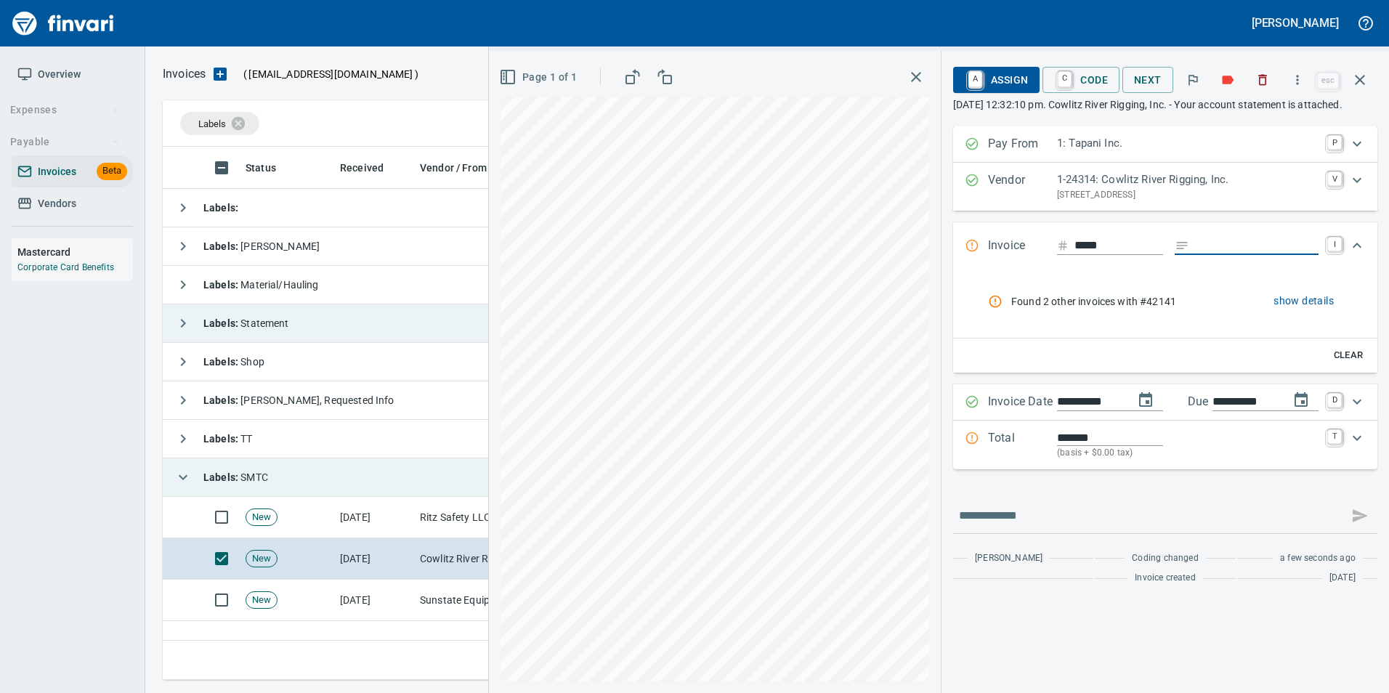
click at [1252, 255] on input "Expand" at bounding box center [1257, 246] width 124 height 18
type input "**********"
click at [1290, 310] on span "show details" at bounding box center [1304, 301] width 60 height 18
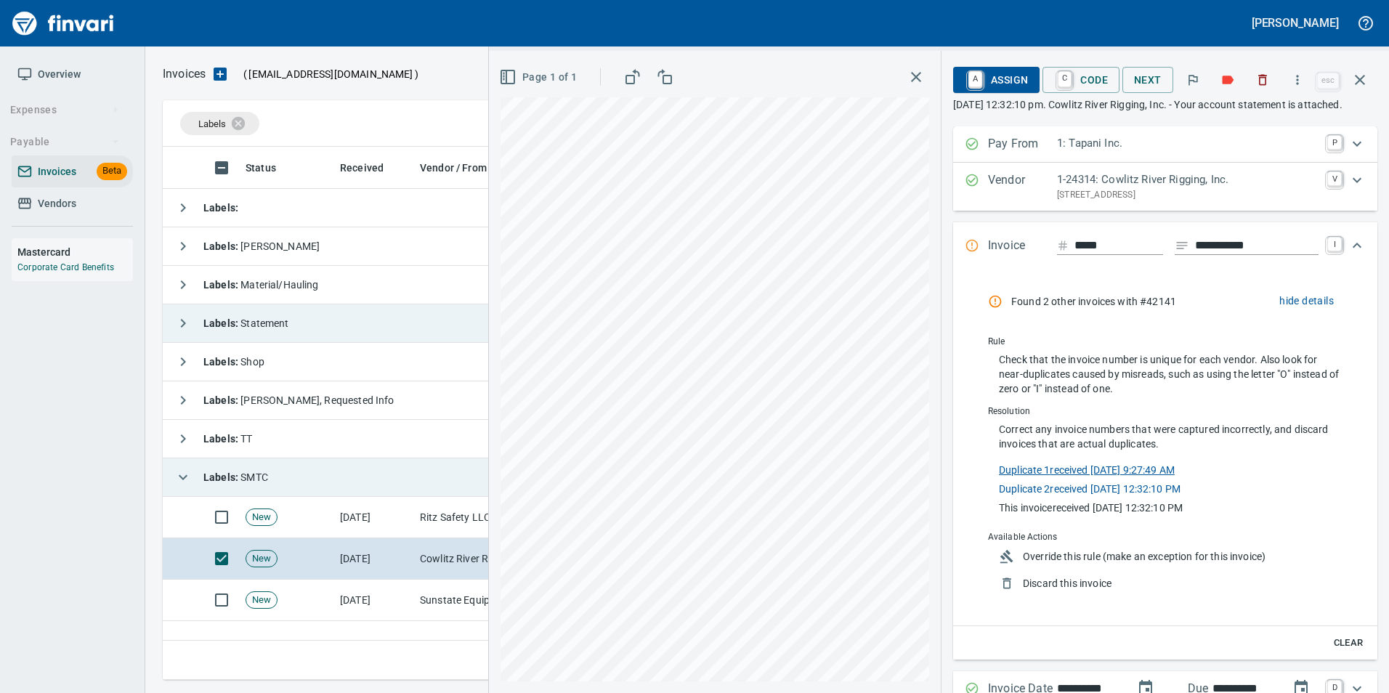
click at [1095, 476] on link "Duplicate 1 received 9/9/2025, 9:27:49 AM" at bounding box center [1087, 468] width 176 height 15
click at [1064, 495] on link "Duplicate 2 received 10/4/2025, 12:32:10 PM" at bounding box center [1090, 487] width 182 height 15
drag, startPoint x: 1262, startPoint y: 88, endPoint x: 1020, endPoint y: 126, distance: 245.0
click at [1262, 88] on button "button" at bounding box center [1263, 80] width 32 height 32
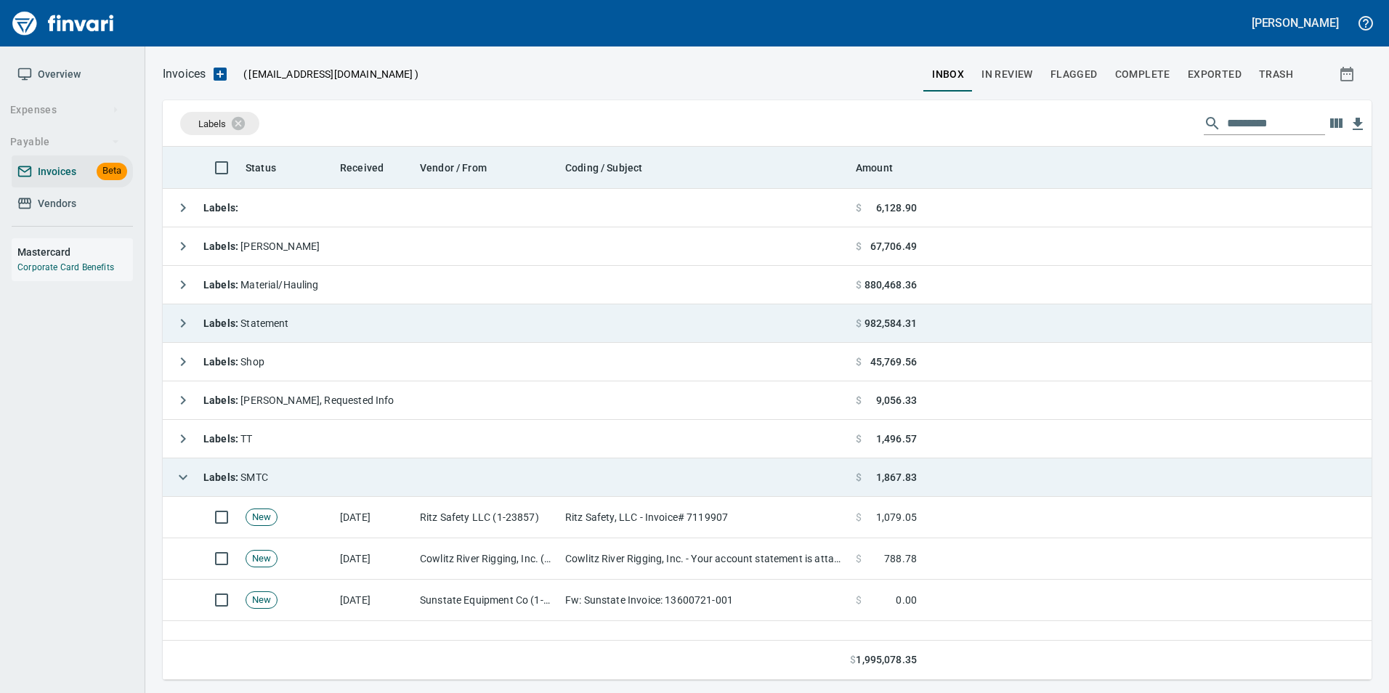
scroll to position [522, 1197]
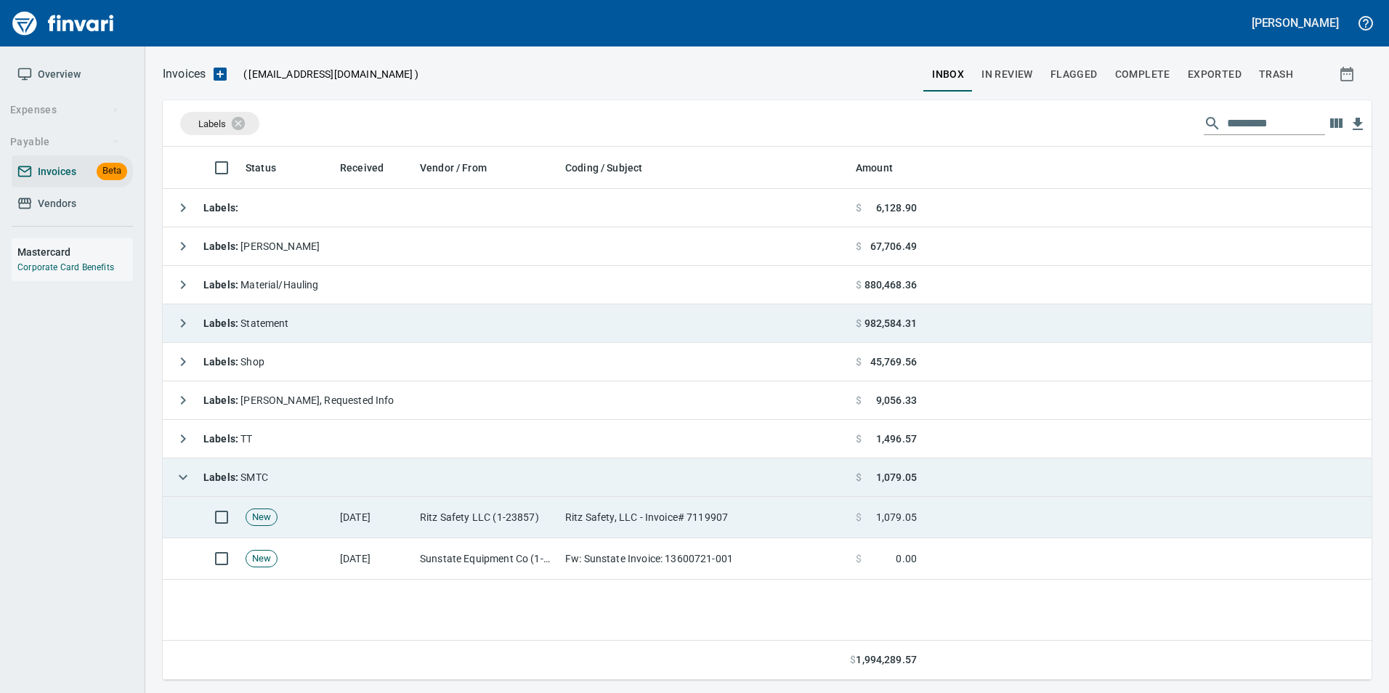
click at [553, 509] on td "Ritz Safety LLC (1-23857)" at bounding box center [486, 517] width 145 height 41
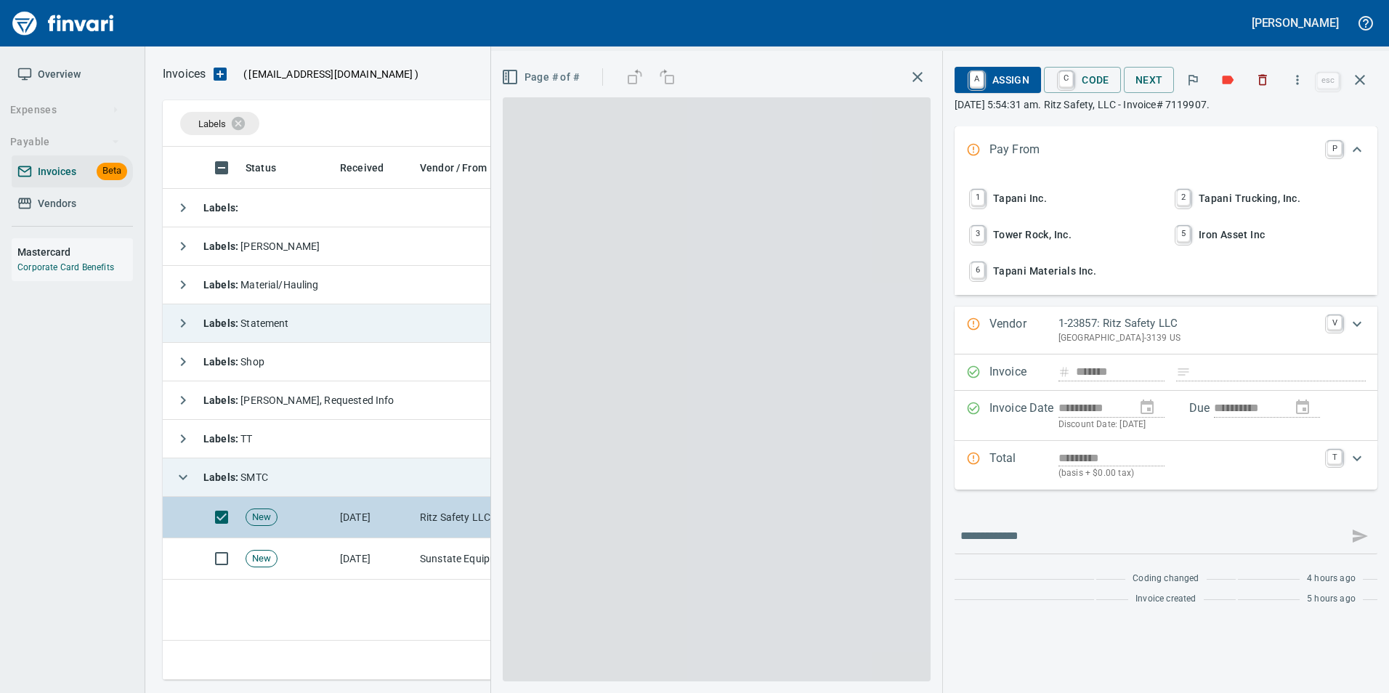
scroll to position [522, 1197]
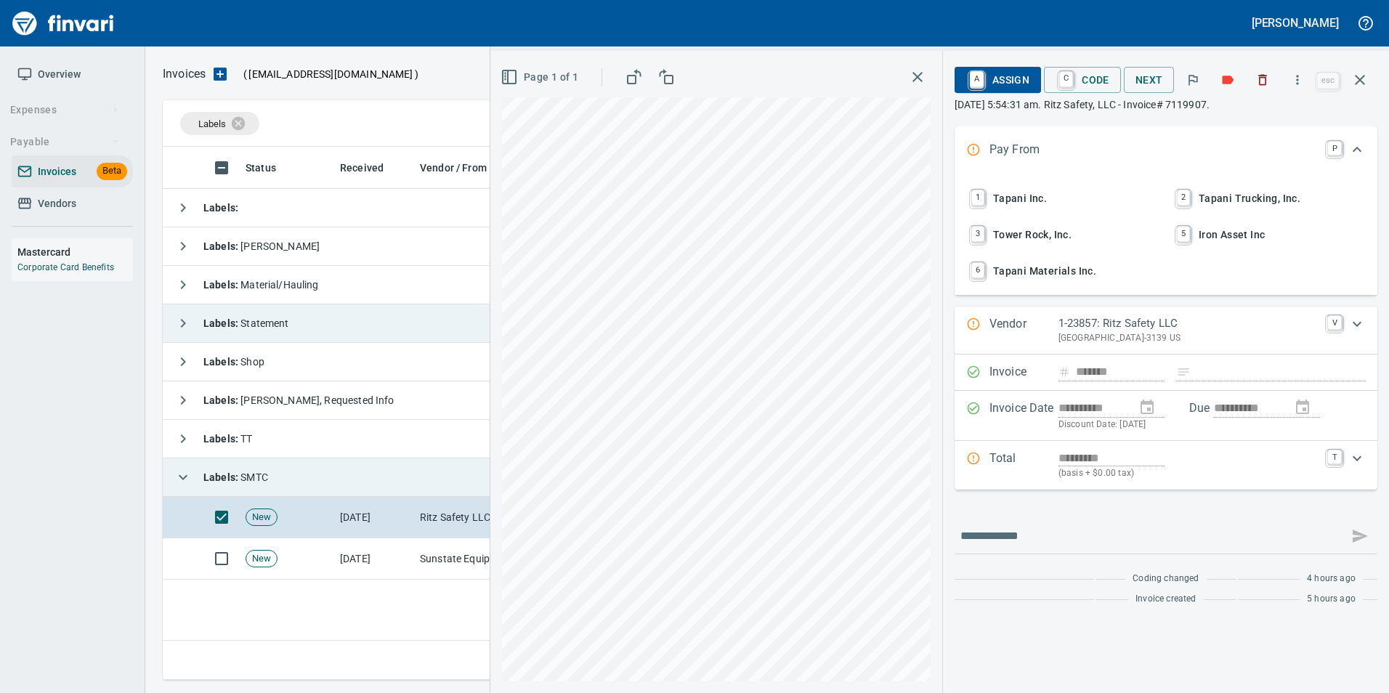
click at [1047, 204] on span "1 Tapani Inc." at bounding box center [1063, 198] width 191 height 25
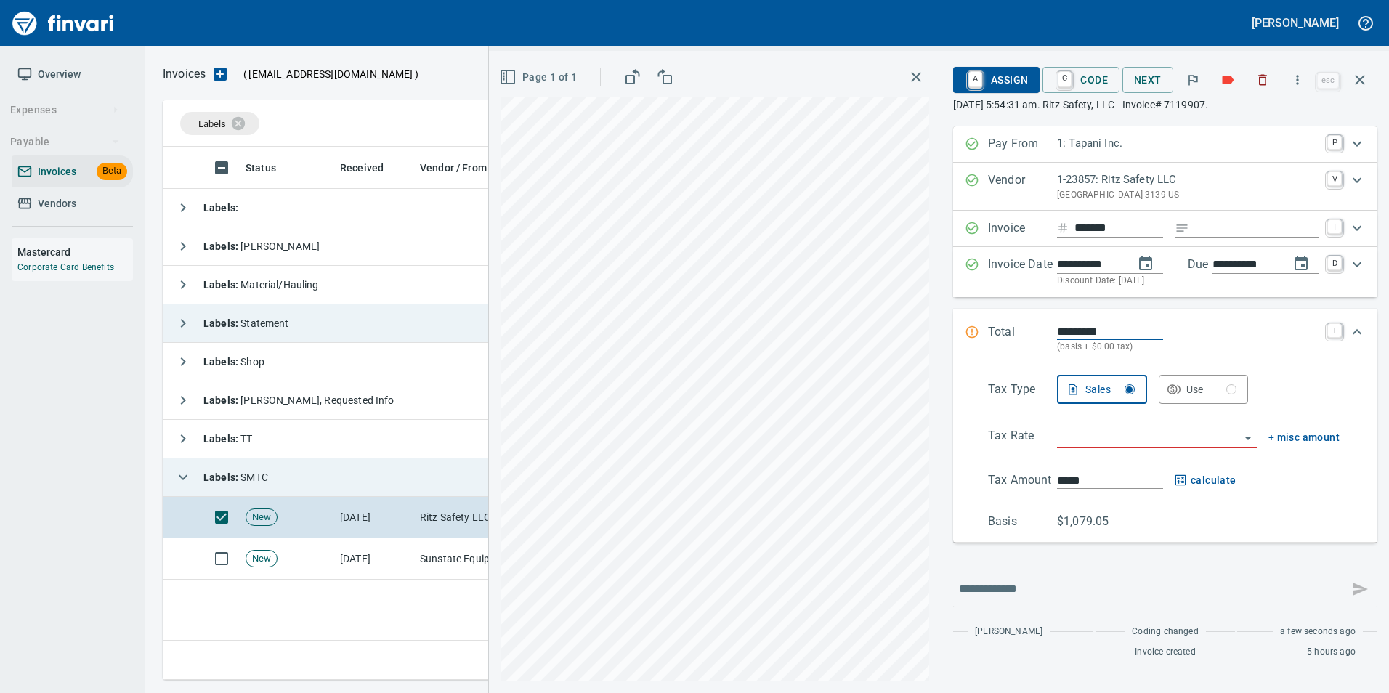
click at [1236, 225] on input "Expand" at bounding box center [1257, 228] width 124 height 18
type input "**********"
drag, startPoint x: 1088, startPoint y: 453, endPoint x: 1087, endPoint y: 445, distance: 8.0
click at [1088, 452] on div "Tax Type Sales Use Tax Rate + misc amount Tax Amount ***** calculate Basis $1,0…" at bounding box center [1165, 452] width 401 height 155
click at [1087, 443] on input "search" at bounding box center [1148, 437] width 182 height 20
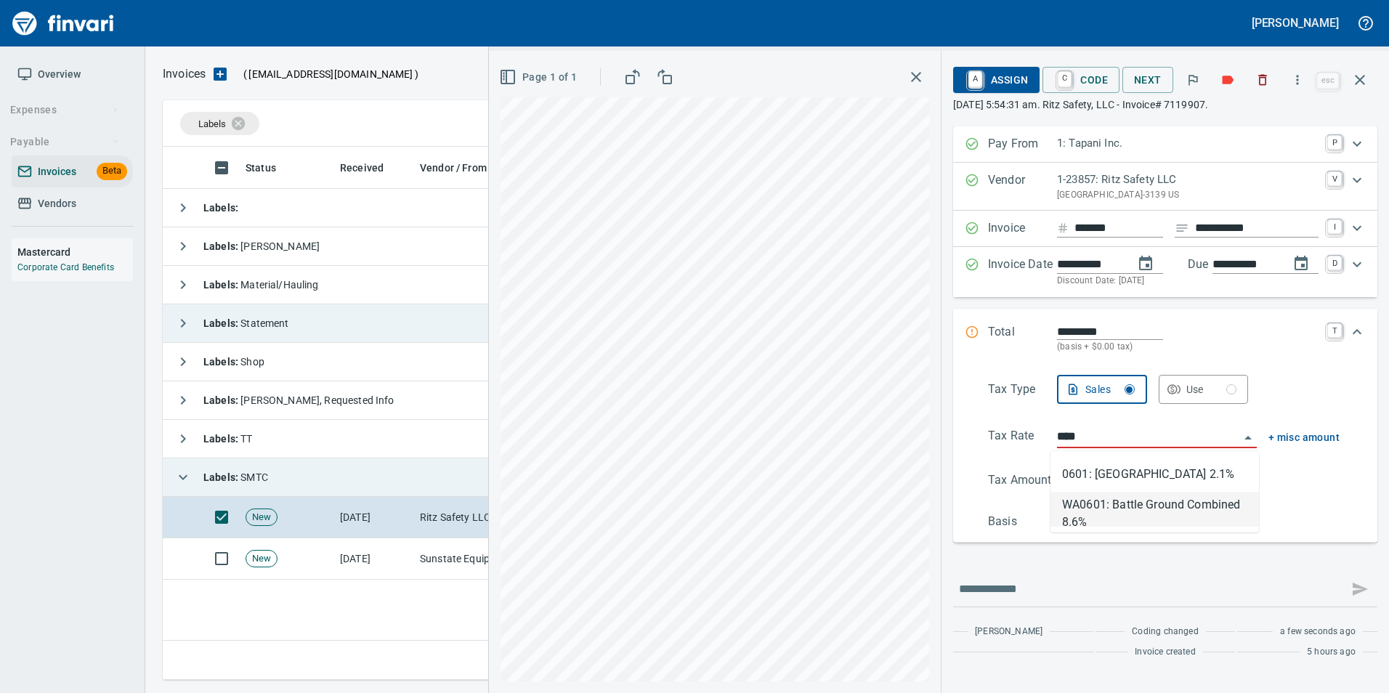
click at [1168, 494] on li "WA0601: Battle Ground Combined 8.6%" at bounding box center [1155, 509] width 209 height 35
type input "**********"
type input "******"
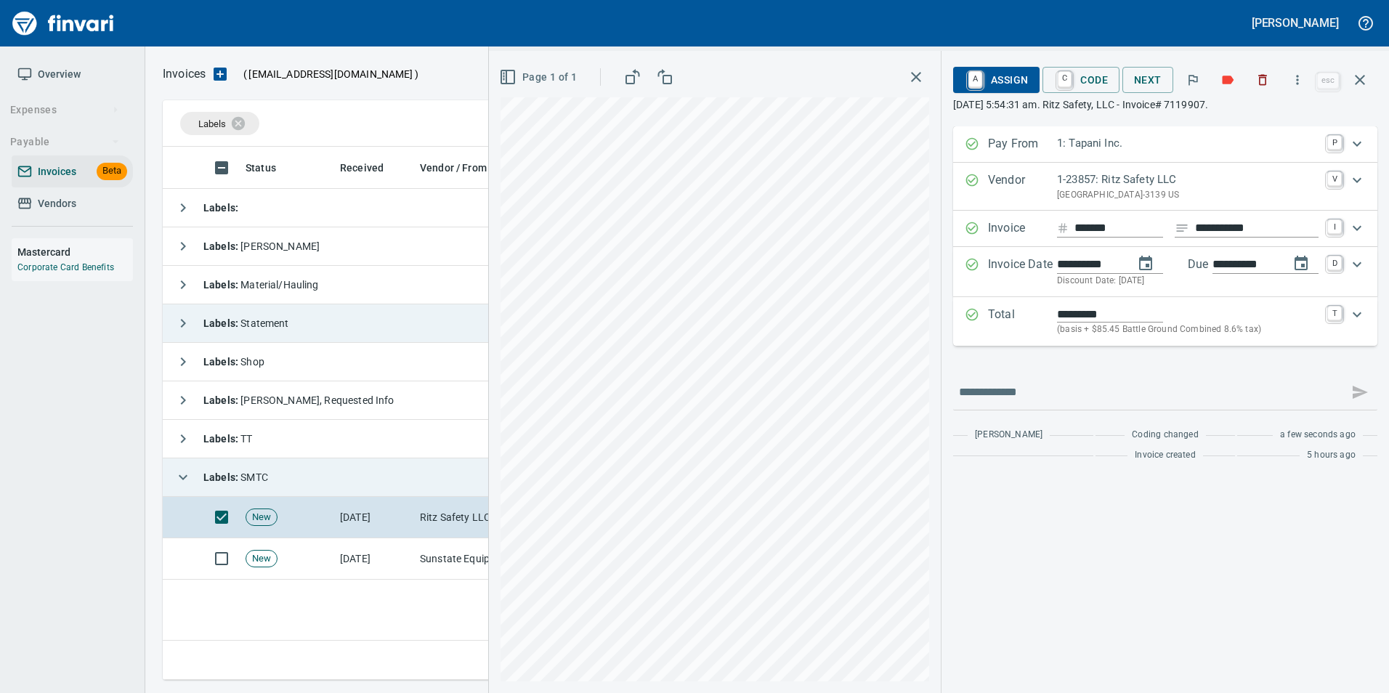
type input "**********"
click at [1001, 81] on span "A Assign" at bounding box center [996, 80] width 63 height 25
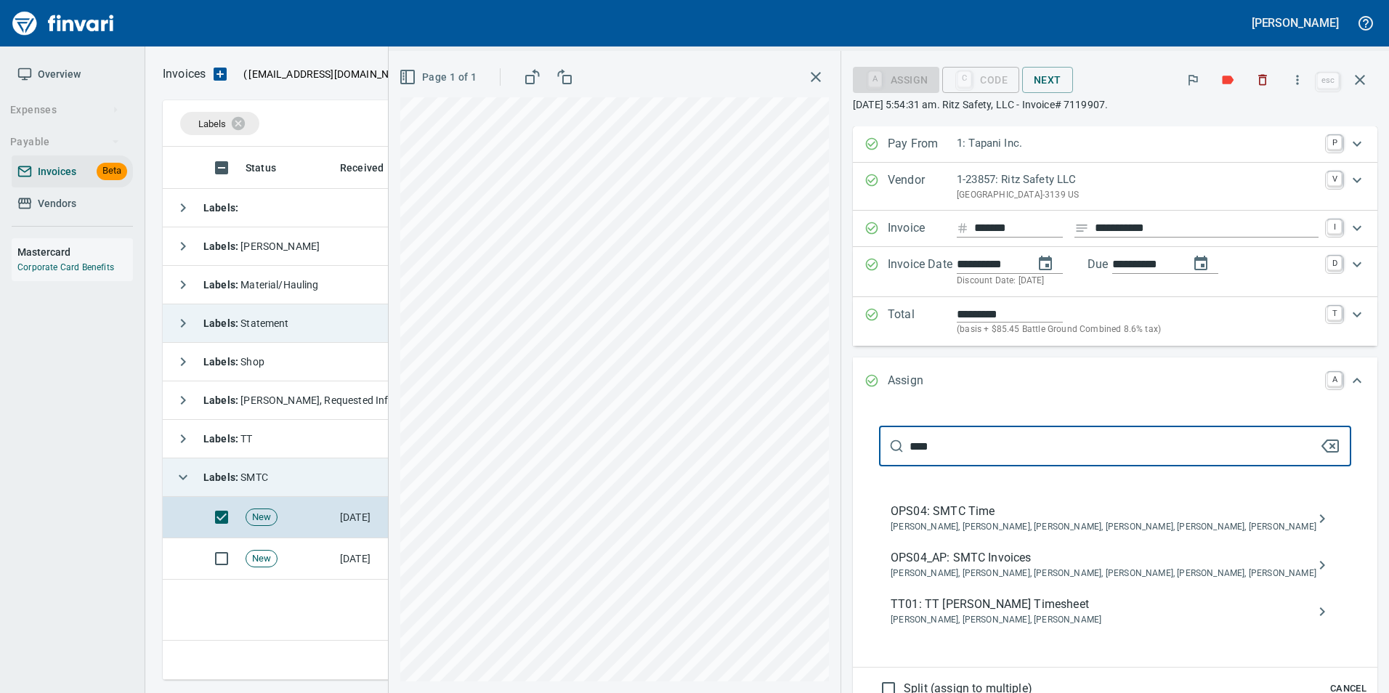
type input "****"
click at [1113, 567] on span "Jessica Whittaker, Jolene Potti, Marty Ek, Meg Tapani, Tya Tapani, Tyler Carlson" at bounding box center [1104, 574] width 426 height 15
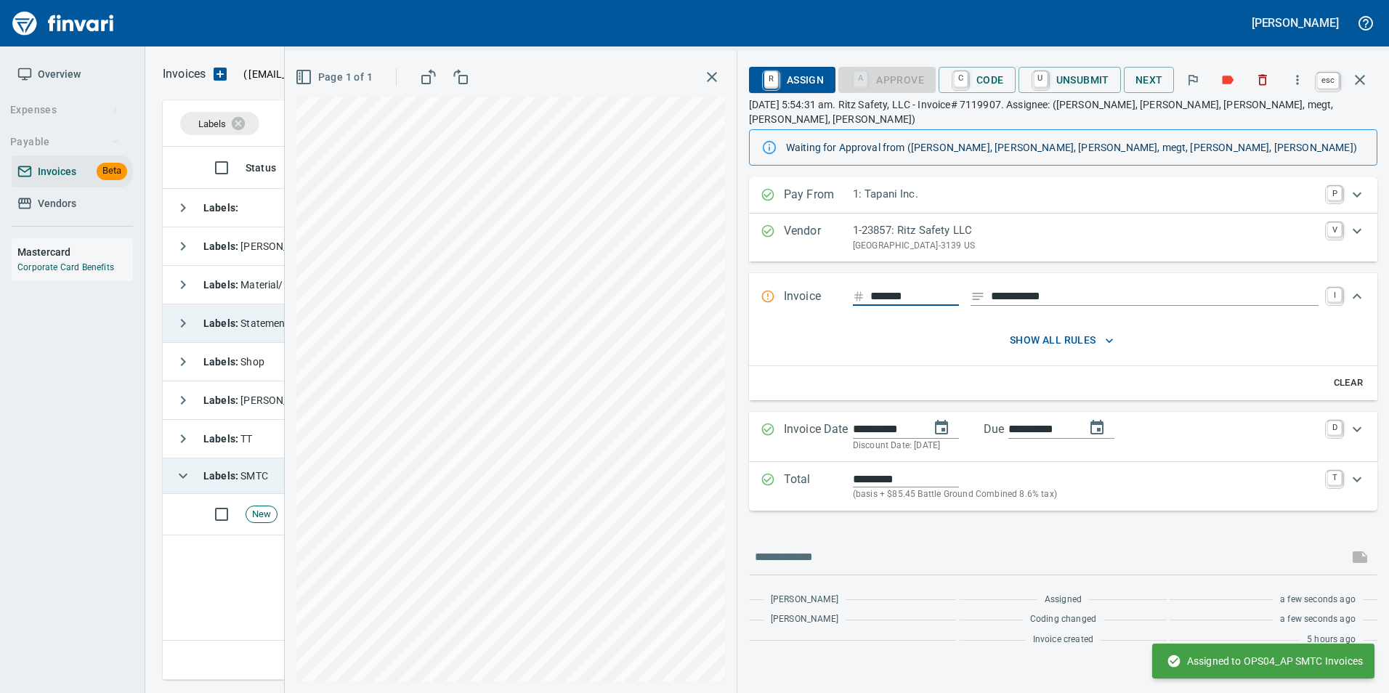
click at [1354, 86] on icon "button" at bounding box center [1359, 79] width 17 height 17
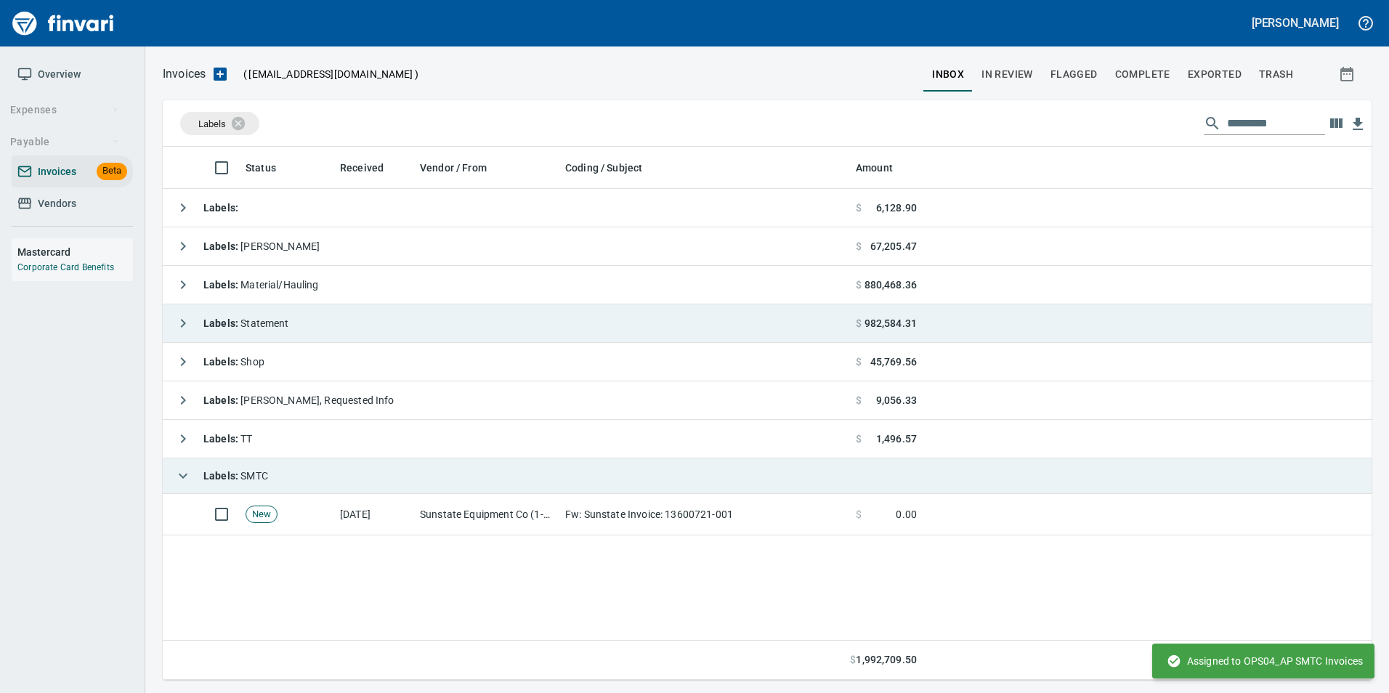
scroll to position [522, 1197]
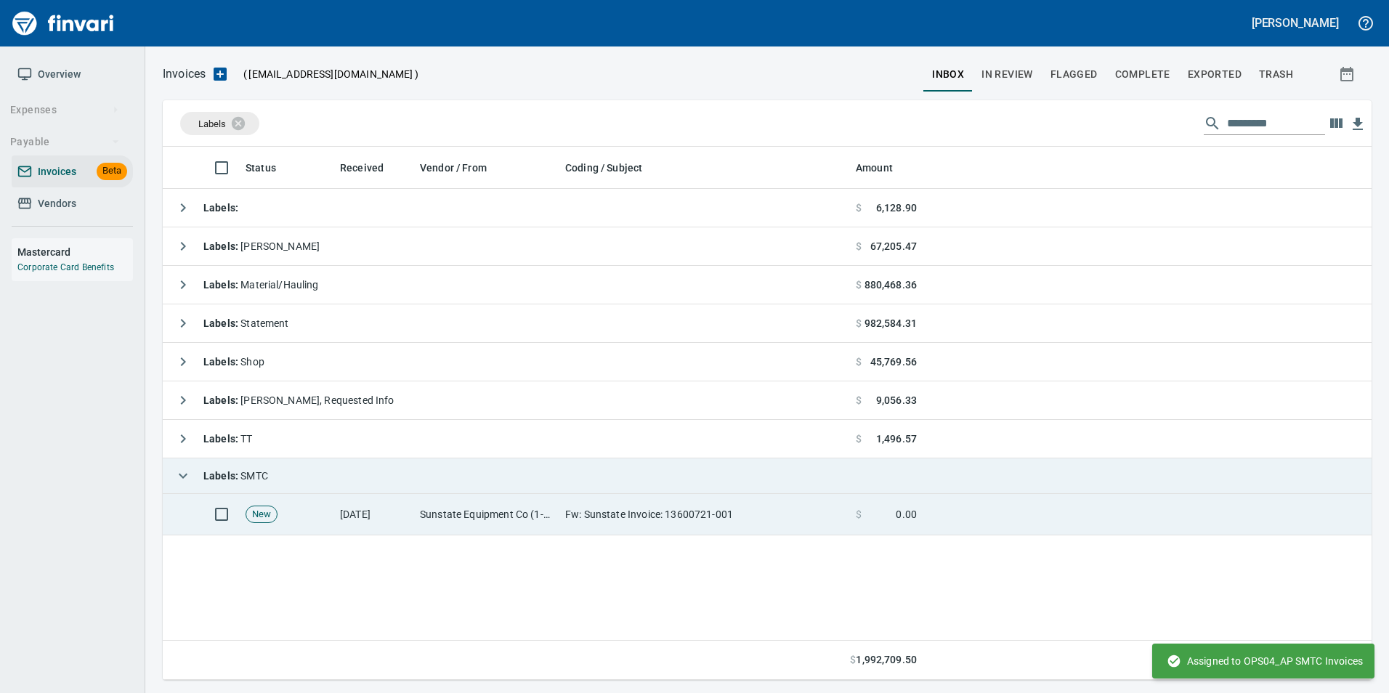
click at [650, 519] on td "Fw: Sunstate Invoice: 13600721-001" at bounding box center [704, 514] width 291 height 41
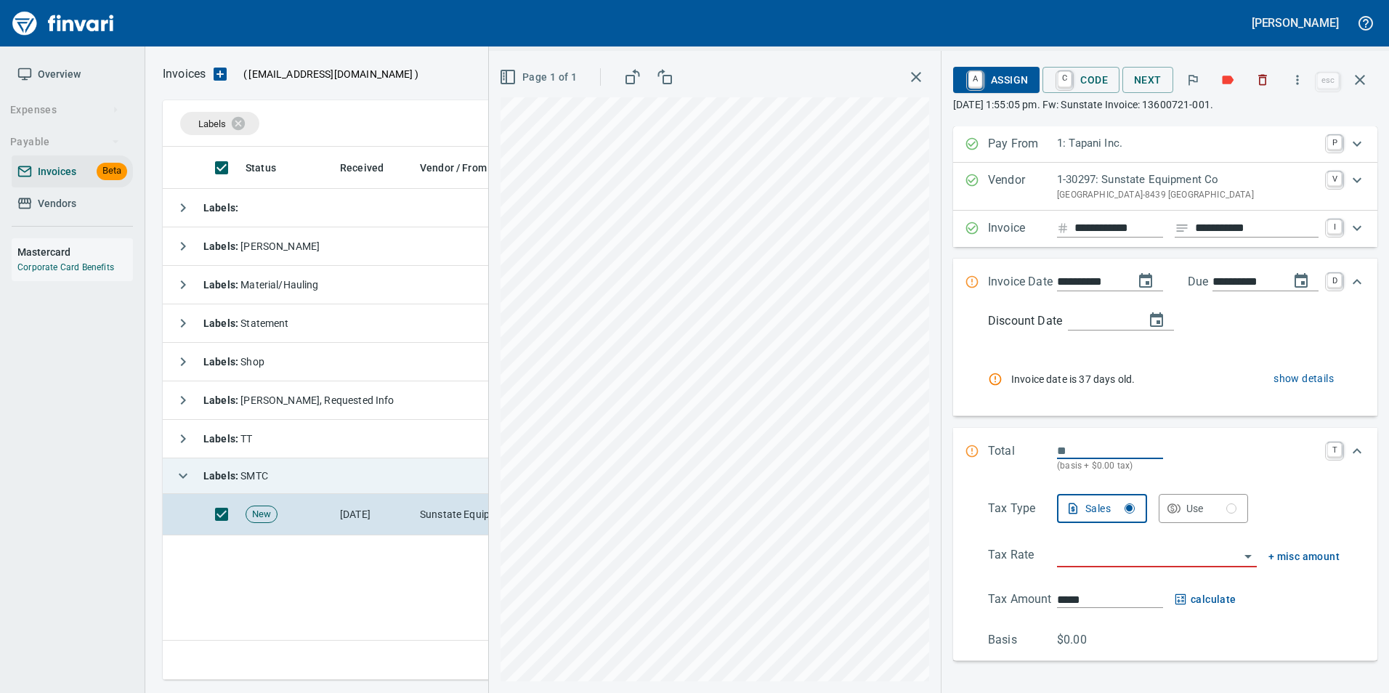
click at [1080, 235] on input "**********" at bounding box center [1119, 228] width 89 height 18
click at [1050, 253] on div "**********" at bounding box center [1165, 393] width 424 height 535
click at [1306, 384] on span "show details" at bounding box center [1304, 379] width 60 height 18
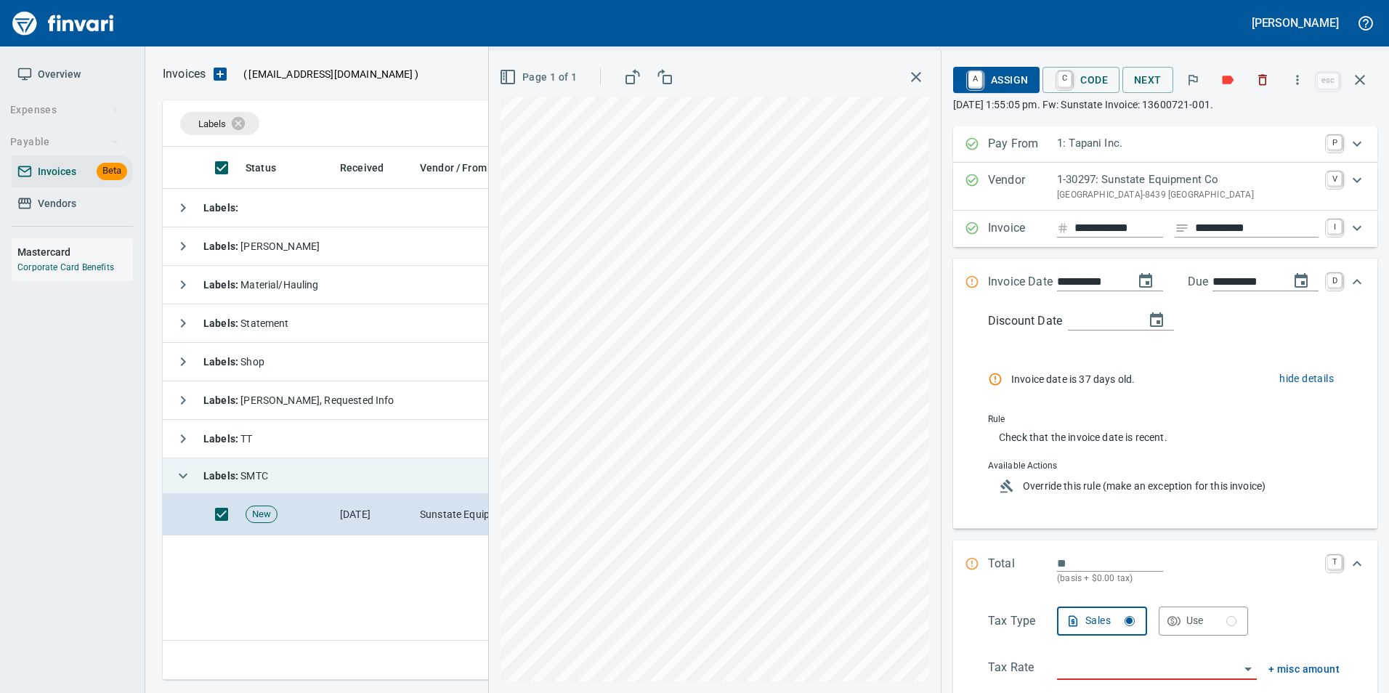
click at [1301, 376] on span "hide details" at bounding box center [1307, 379] width 54 height 18
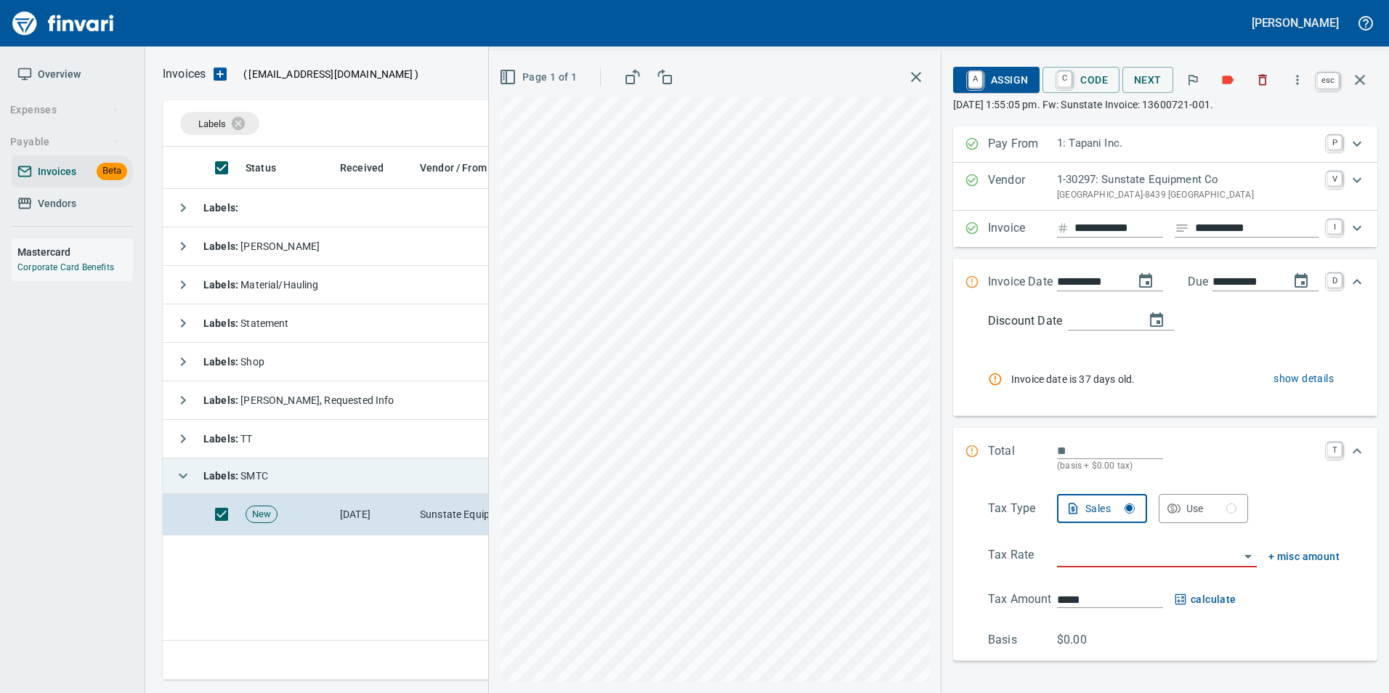
click at [1359, 82] on icon "button" at bounding box center [1359, 79] width 17 height 17
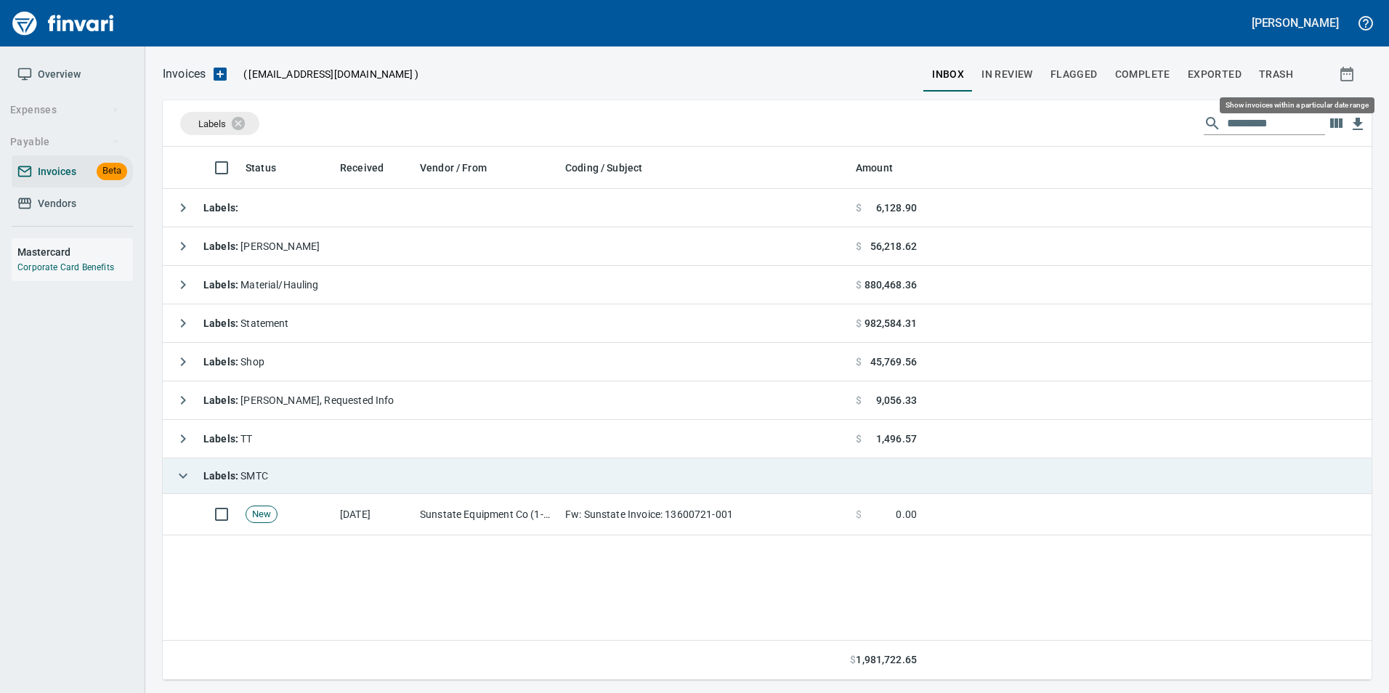
scroll to position [522, 1197]
click at [177, 469] on icon "button" at bounding box center [182, 475] width 17 height 17
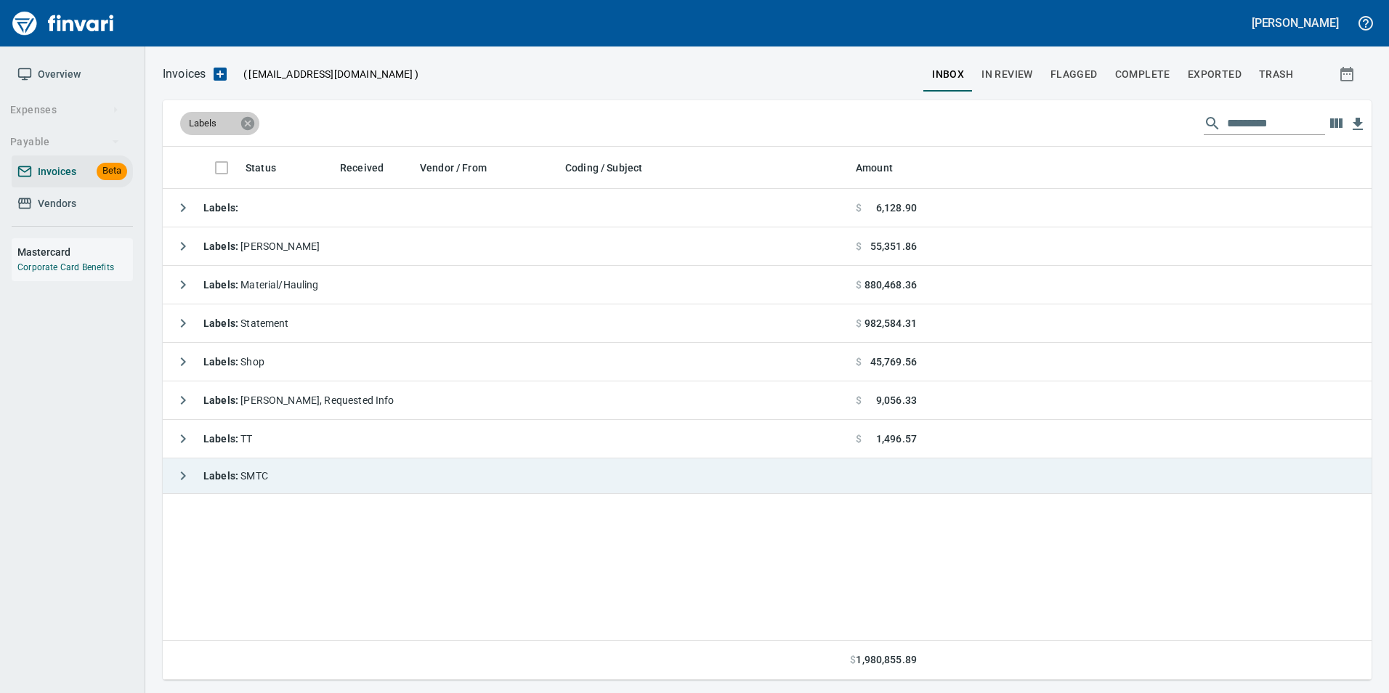
click at [242, 126] on icon at bounding box center [248, 124] width 16 height 16
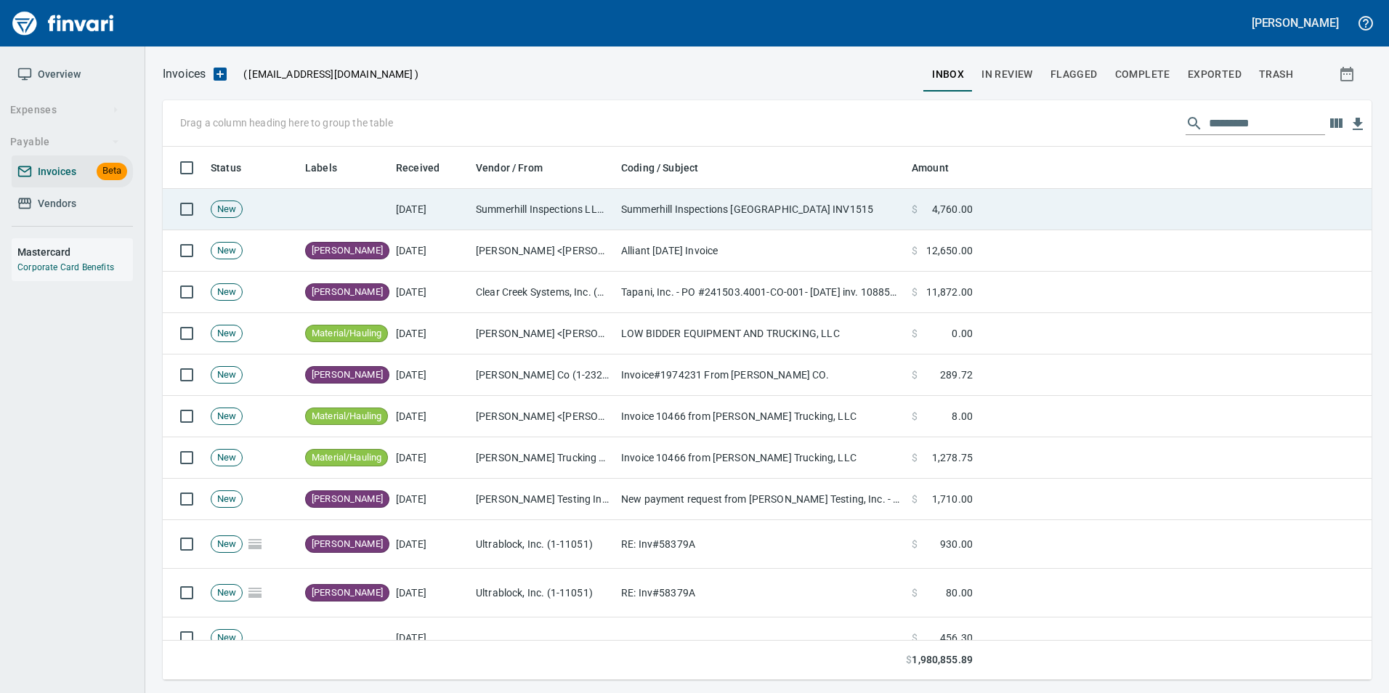
scroll to position [522, 1187]
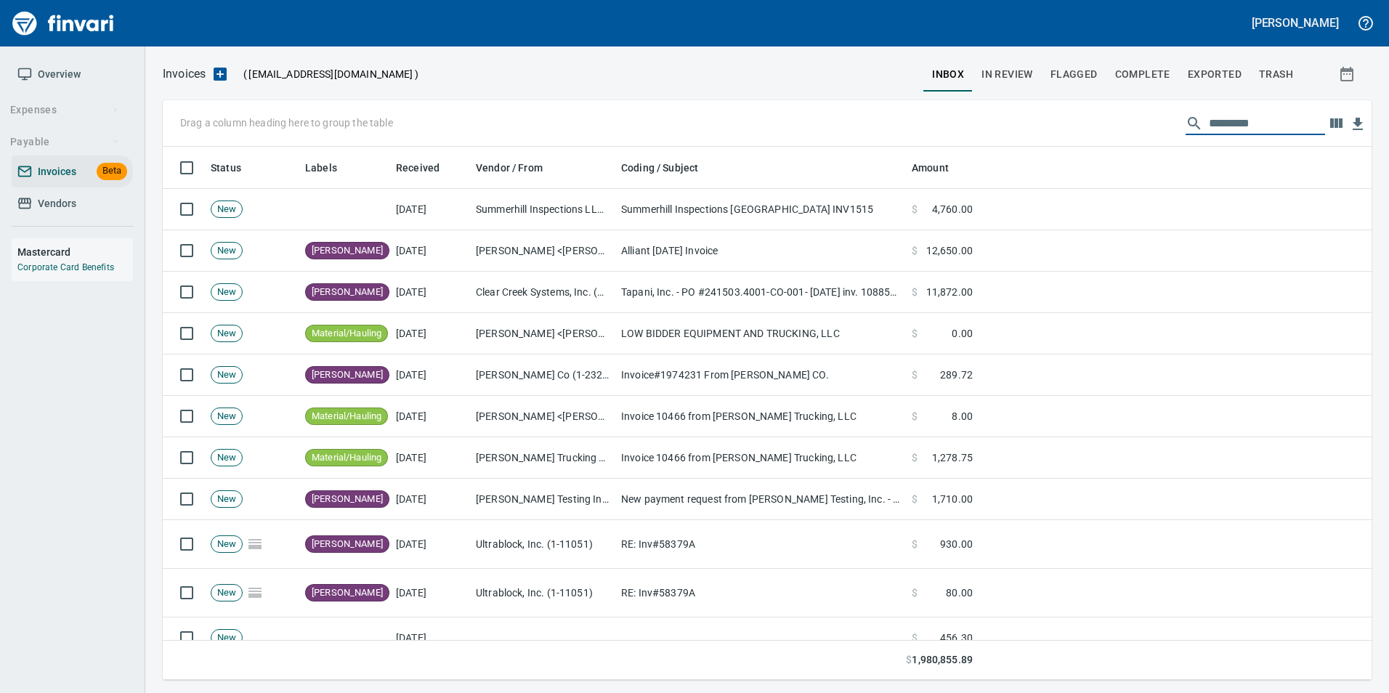
click at [1228, 125] on input "text" at bounding box center [1267, 123] width 116 height 23
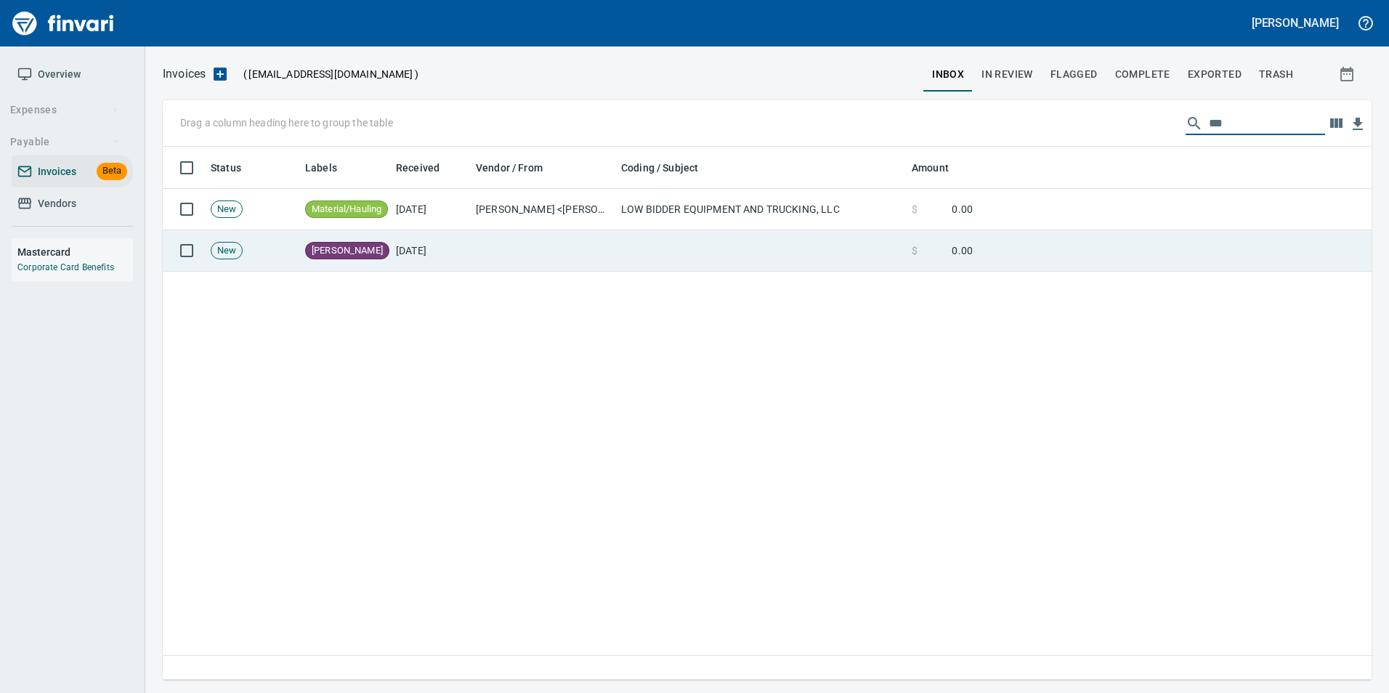
click at [638, 259] on td at bounding box center [760, 250] width 291 height 41
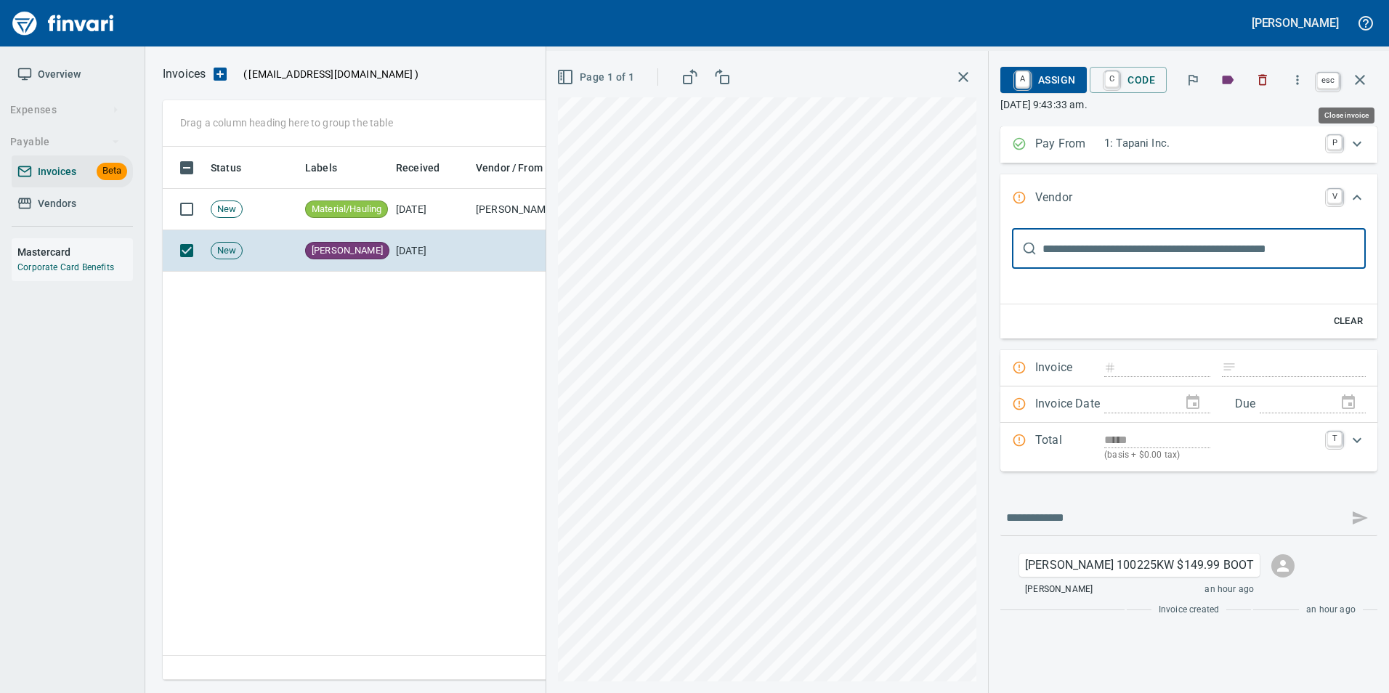
click at [1362, 86] on icon "button" at bounding box center [1359, 79] width 17 height 17
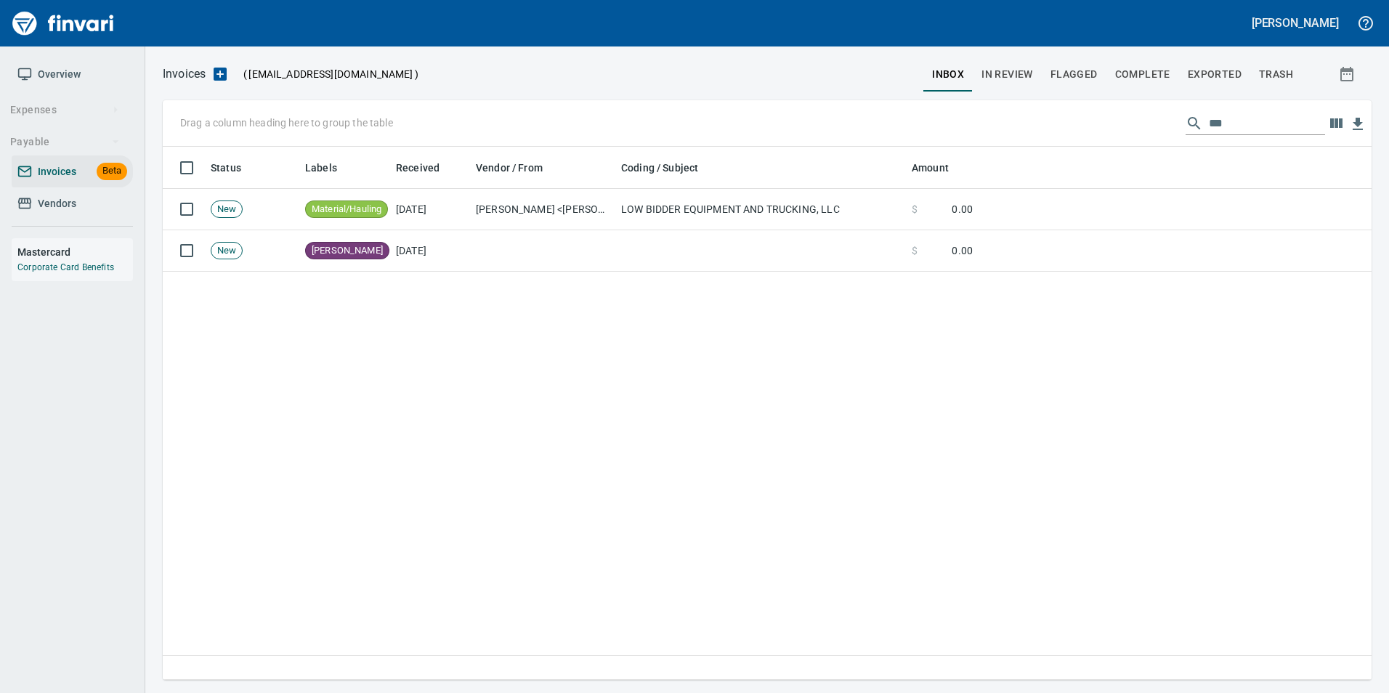
scroll to position [522, 1198]
click at [1239, 129] on input "***" at bounding box center [1267, 123] width 116 height 23
type input "*"
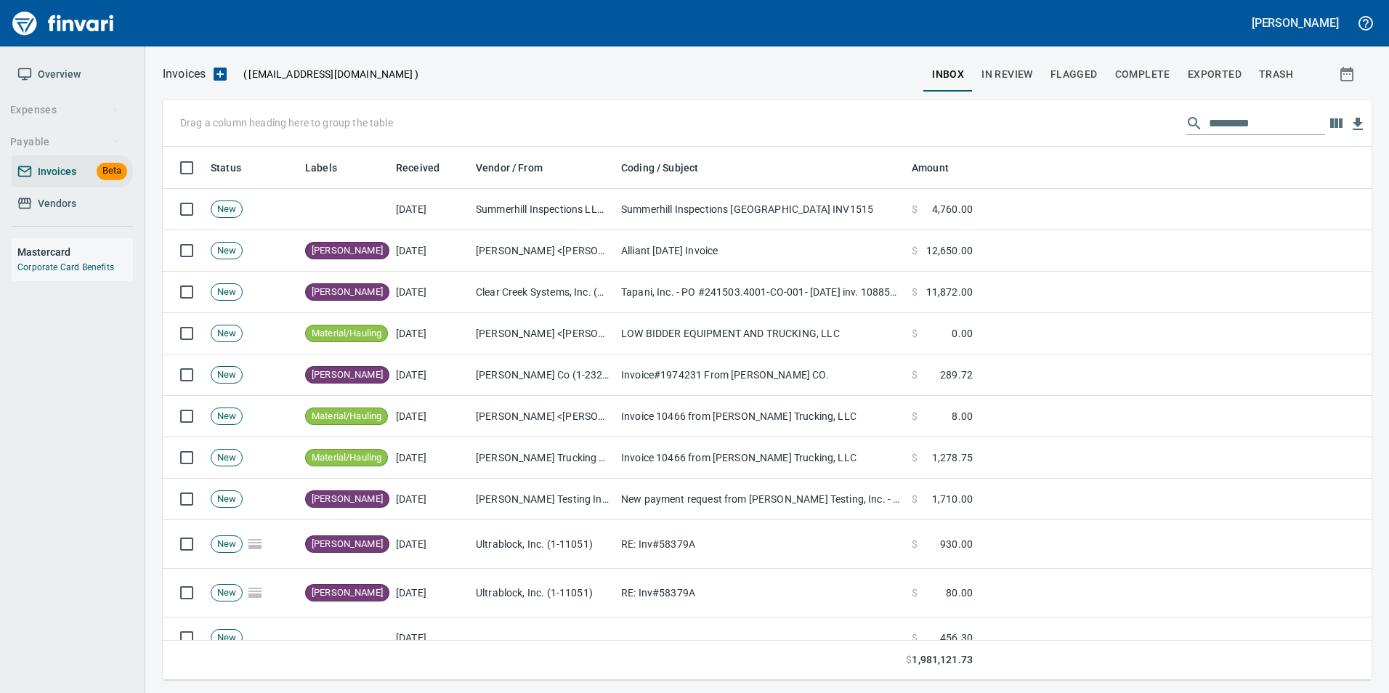
click at [1284, 126] on input "text" at bounding box center [1267, 123] width 116 height 23
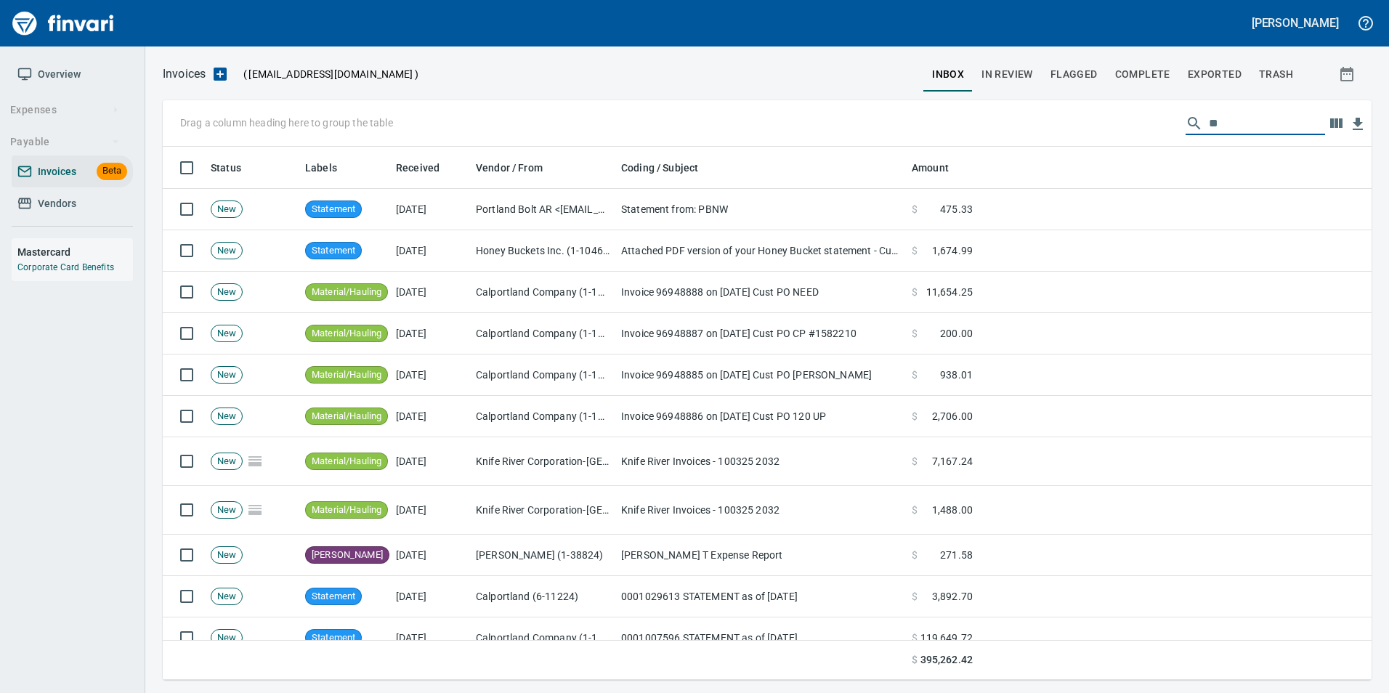
type input "*"
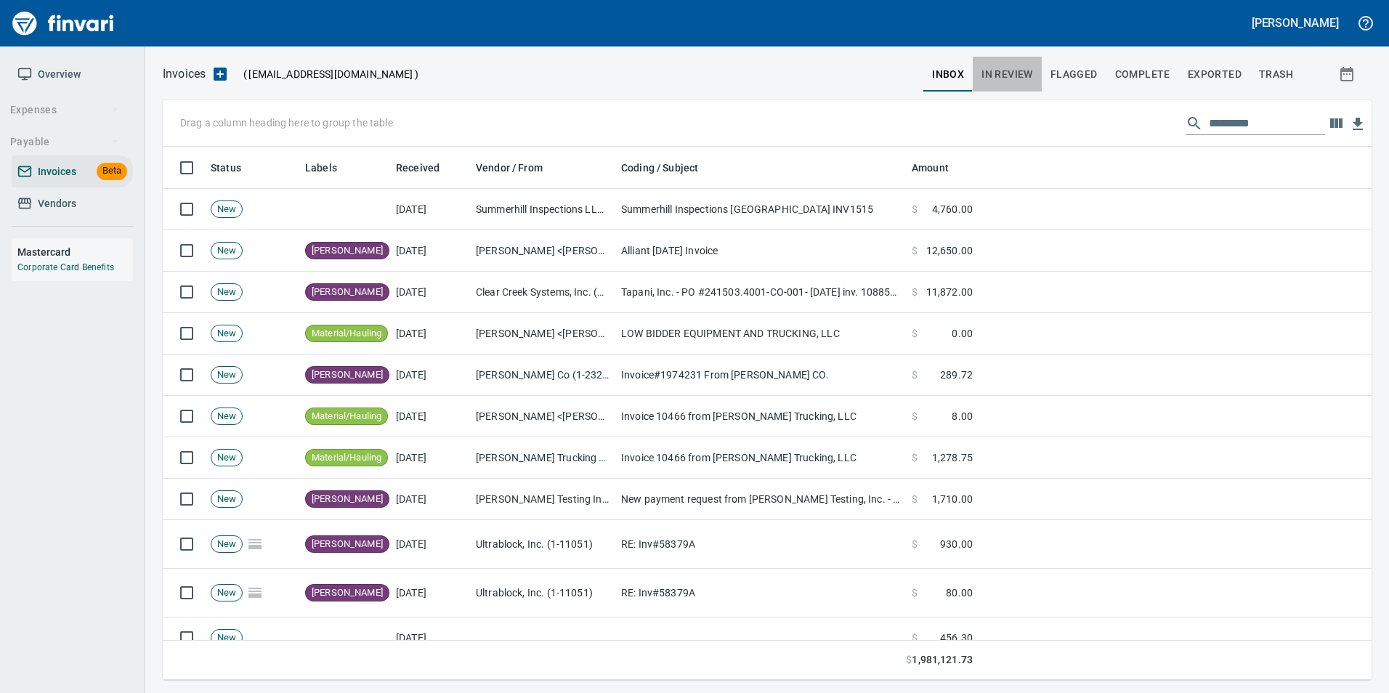
click at [1019, 59] on button "In Review" at bounding box center [1007, 74] width 69 height 35
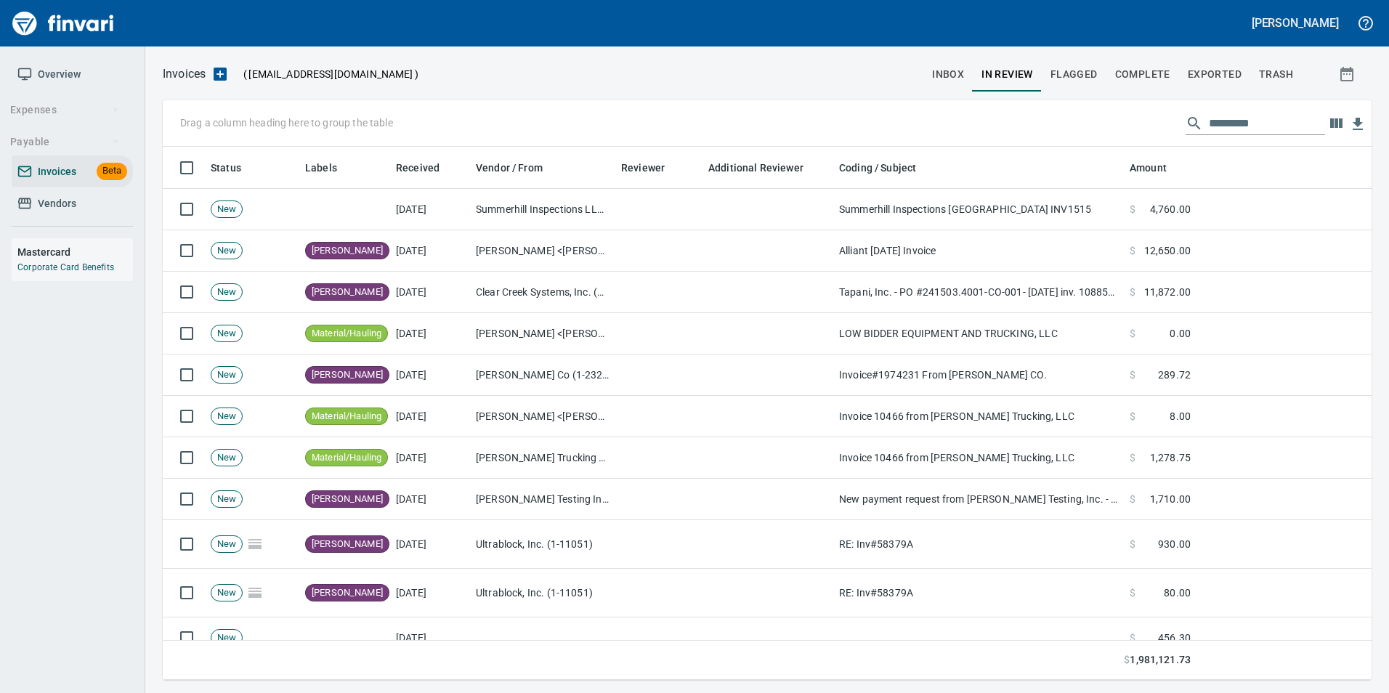
scroll to position [522, 1187]
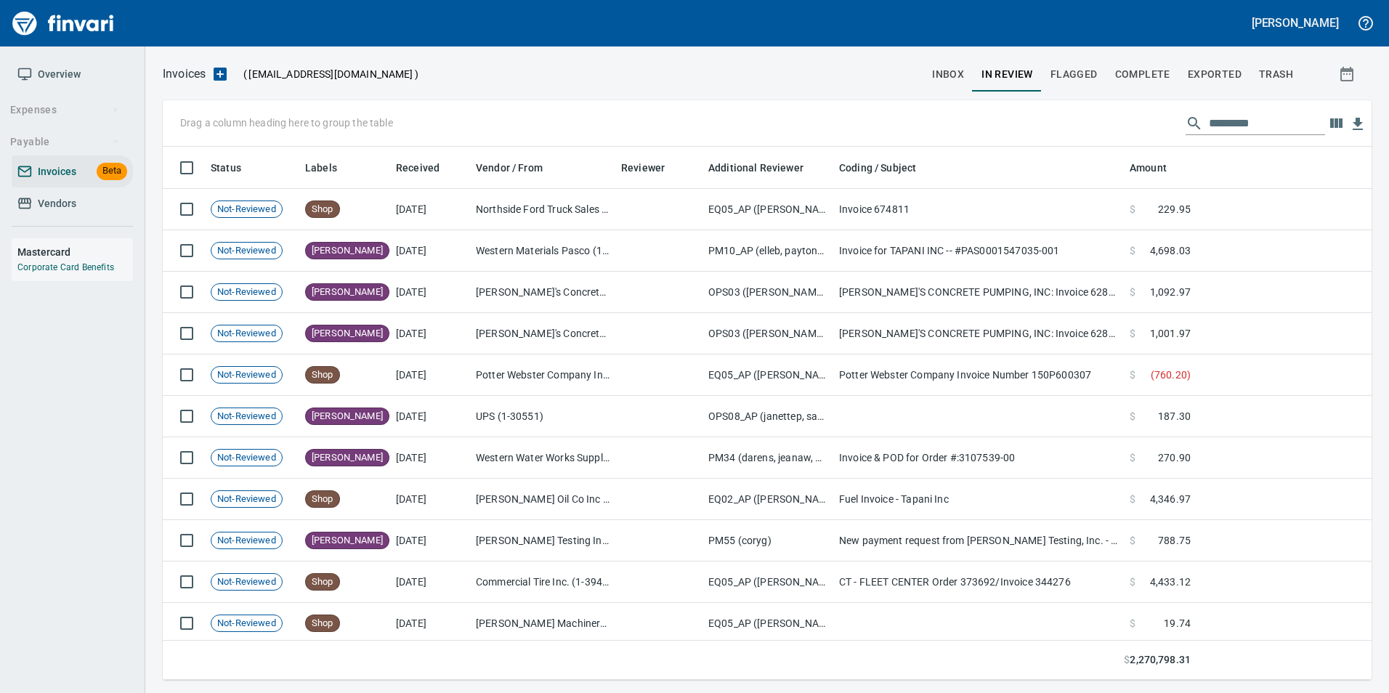
click at [1256, 132] on input "text" at bounding box center [1267, 123] width 116 height 23
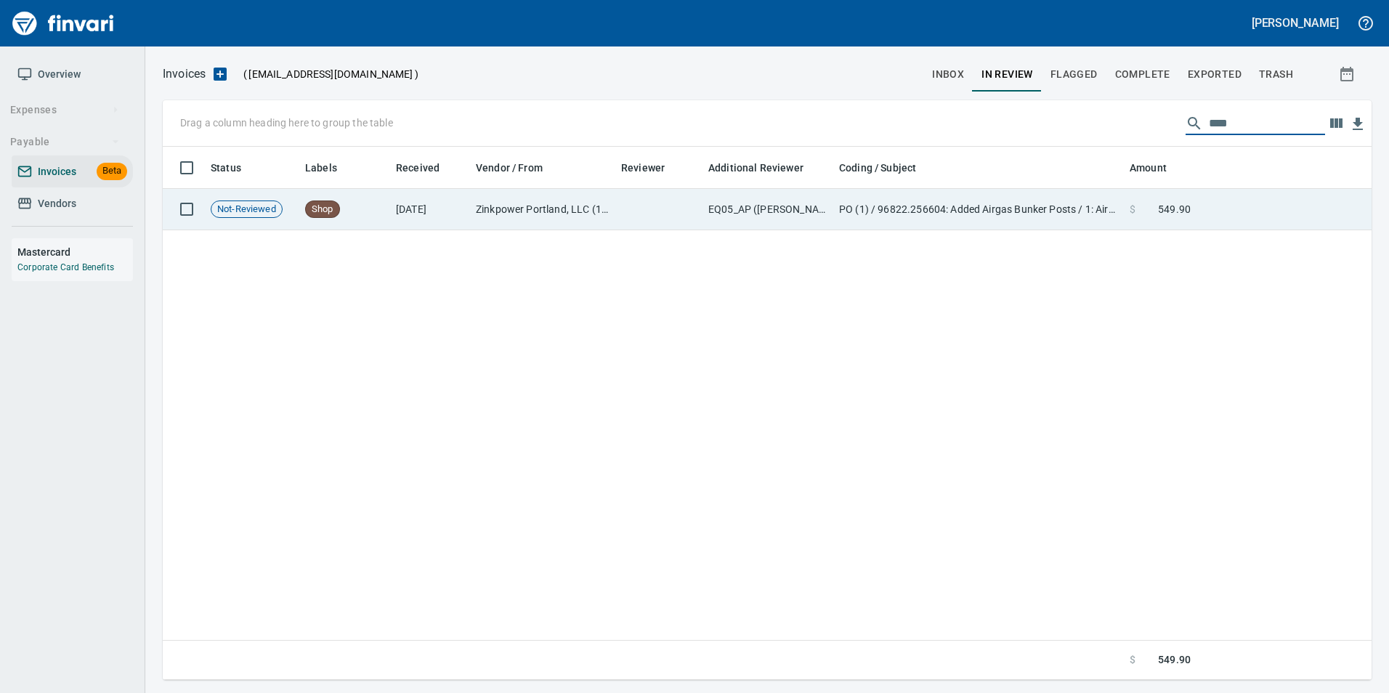
type input "****"
click at [1253, 193] on td at bounding box center [1284, 209] width 175 height 41
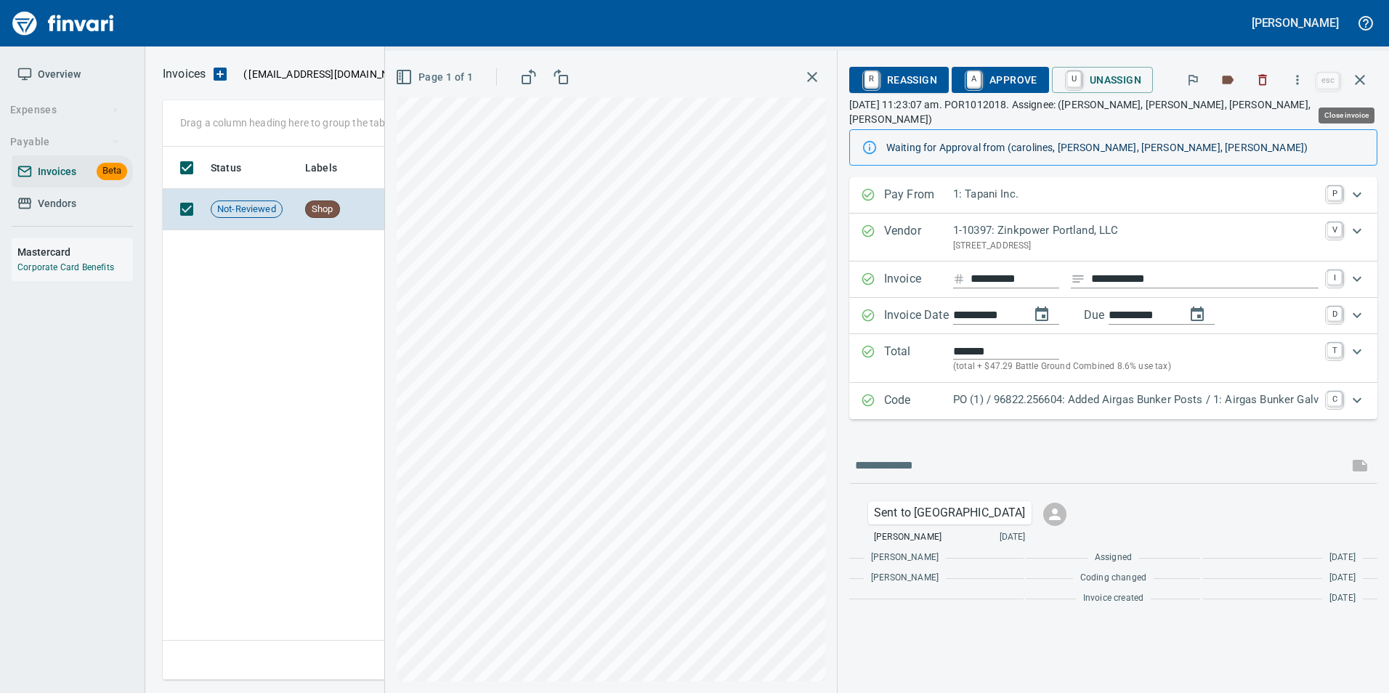
click at [1365, 68] on button "button" at bounding box center [1360, 79] width 35 height 35
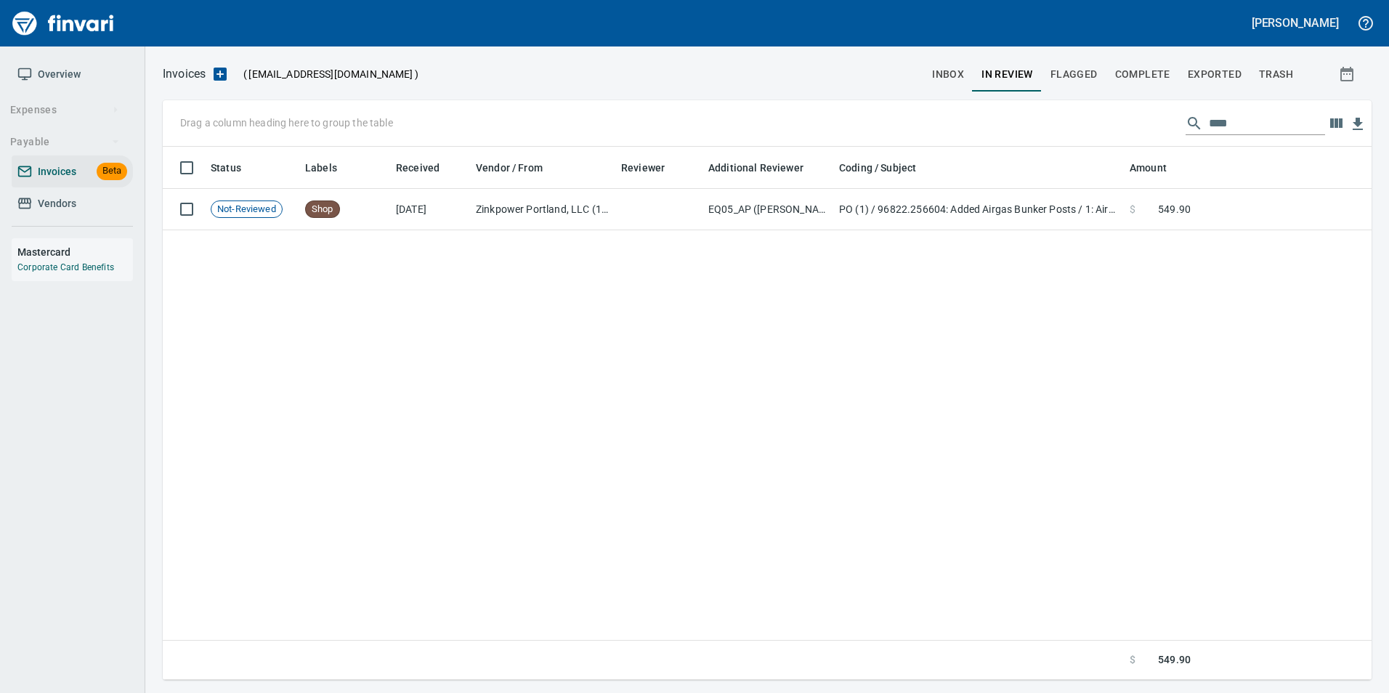
scroll to position [522, 1197]
click at [1220, 114] on input "****" at bounding box center [1267, 123] width 116 height 23
click at [1216, 116] on input "****" at bounding box center [1267, 123] width 116 height 23
click at [1217, 118] on input "****" at bounding box center [1267, 123] width 116 height 23
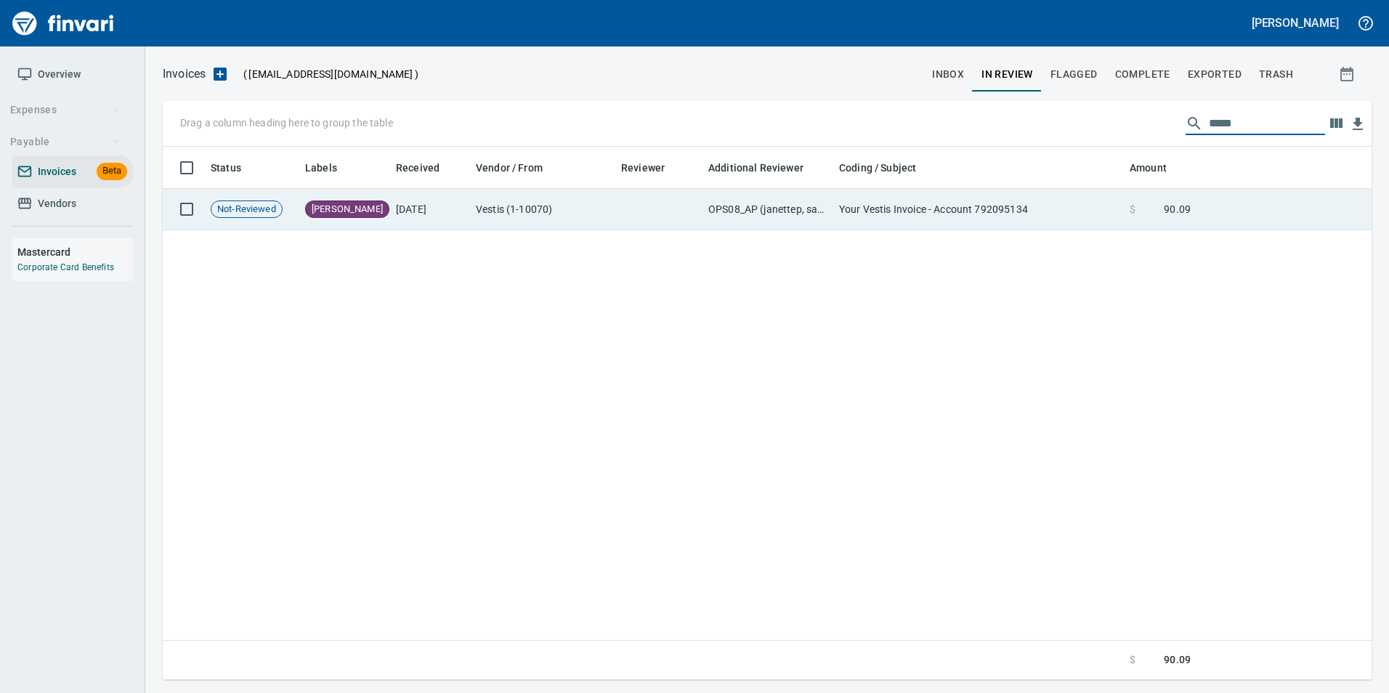
type input "*****"
click at [1178, 211] on span "90.09" at bounding box center [1177, 209] width 27 height 15
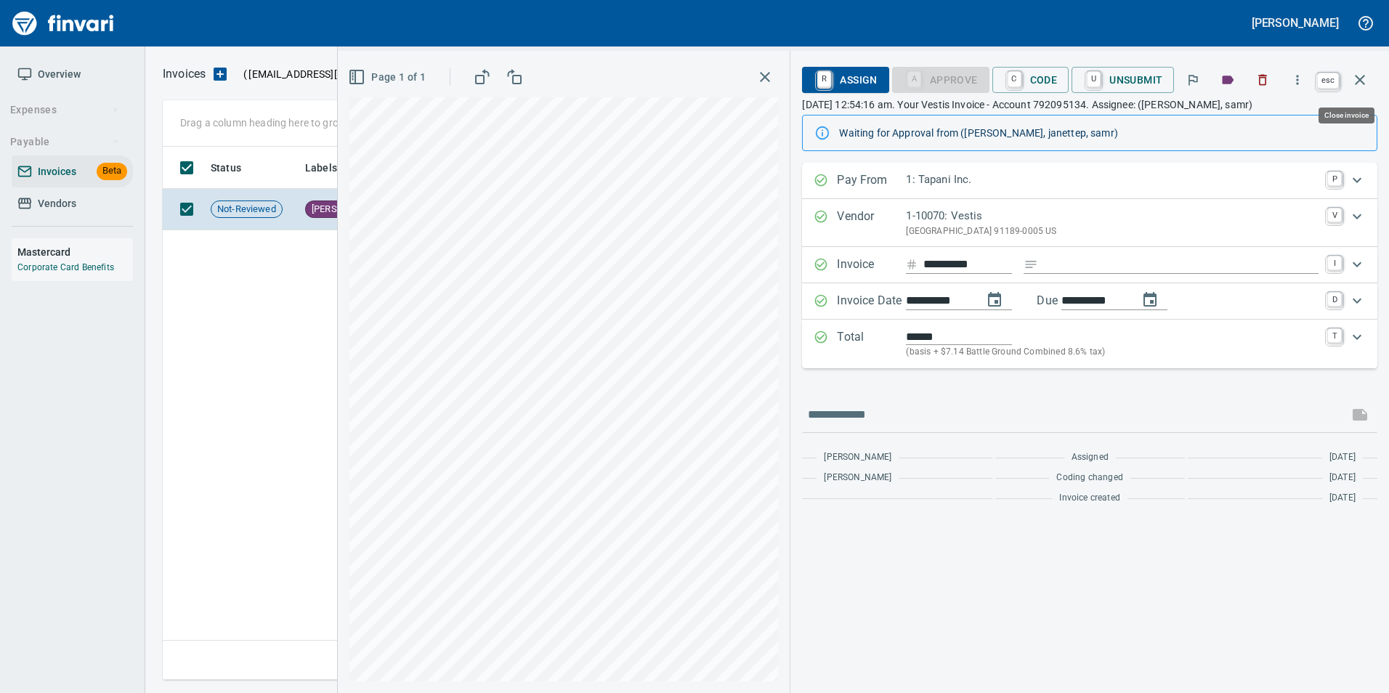
drag, startPoint x: 1363, startPoint y: 76, endPoint x: 1343, endPoint y: 96, distance: 28.8
click at [1368, 80] on icon "button" at bounding box center [1359, 79] width 17 height 17
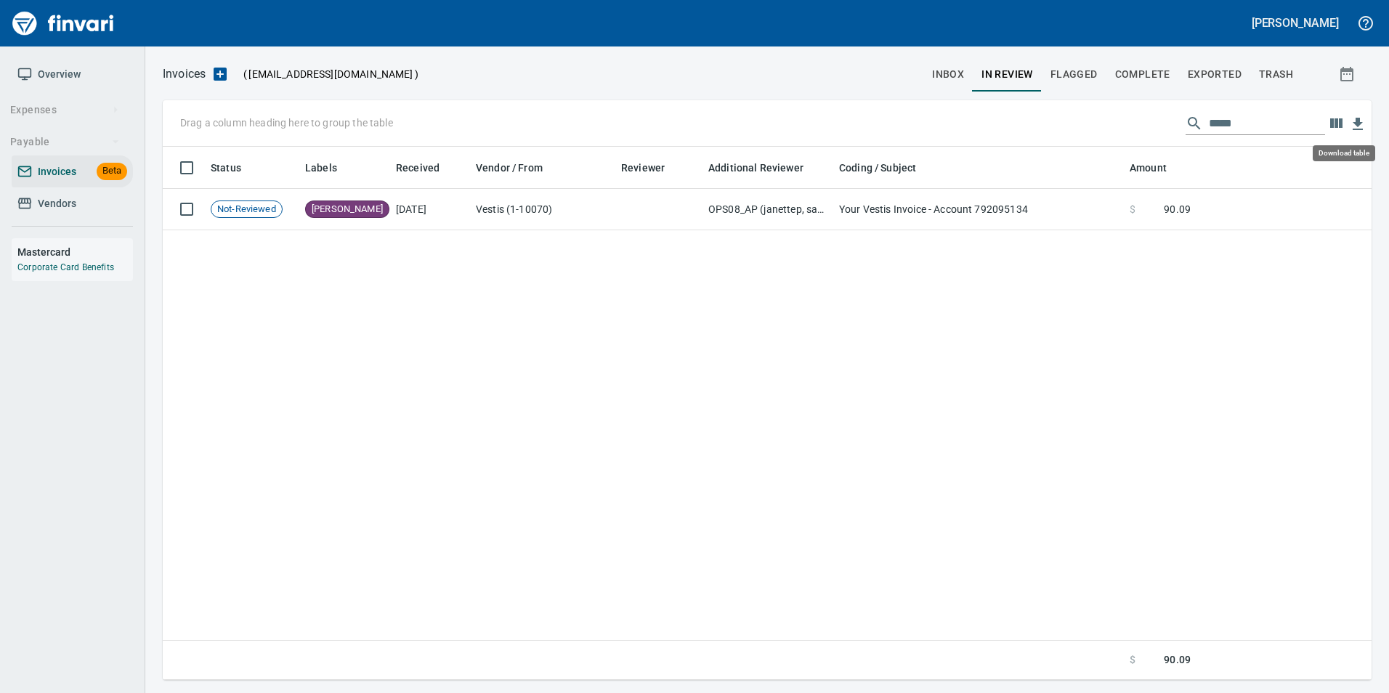
scroll to position [522, 1198]
click at [1320, 299] on div "Status Labels Received Vendor / From Reviewer Additional Reviewer Coding / Subj…" at bounding box center [767, 414] width 1209 height 534
click at [1223, 117] on input "*****" at bounding box center [1267, 123] width 116 height 23
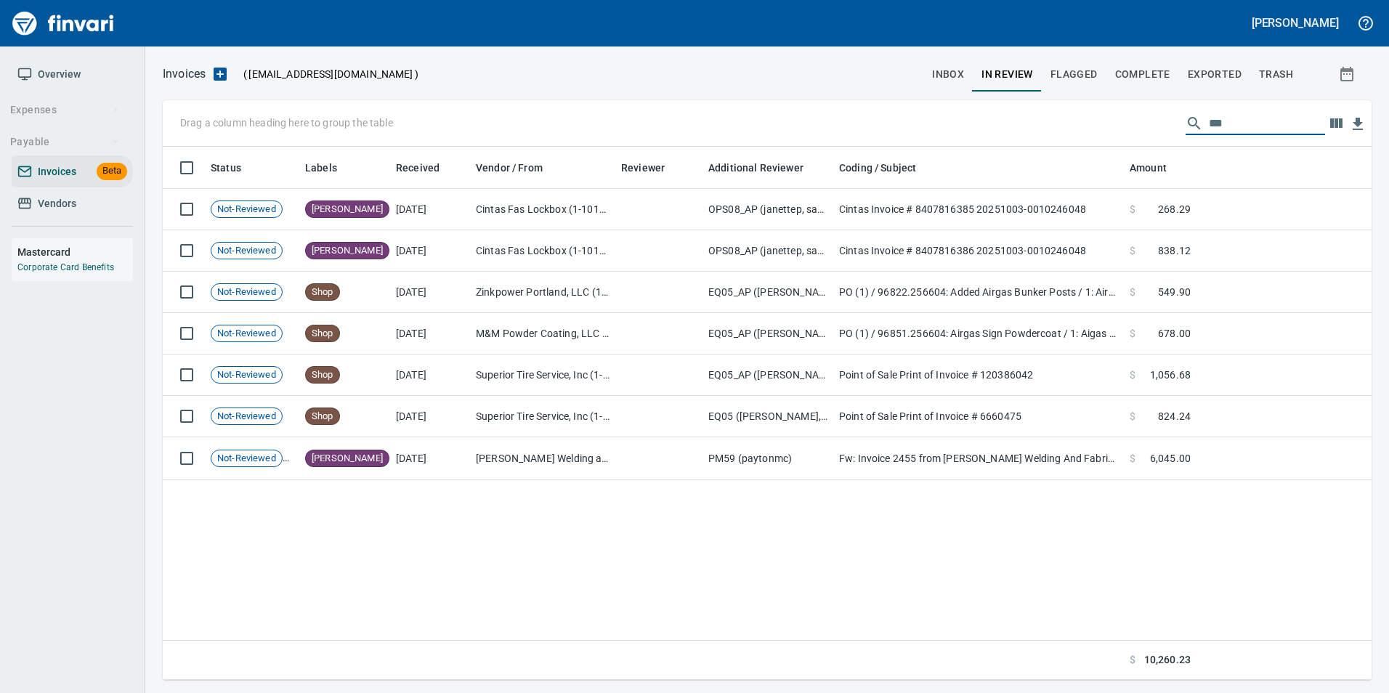
type input "****"
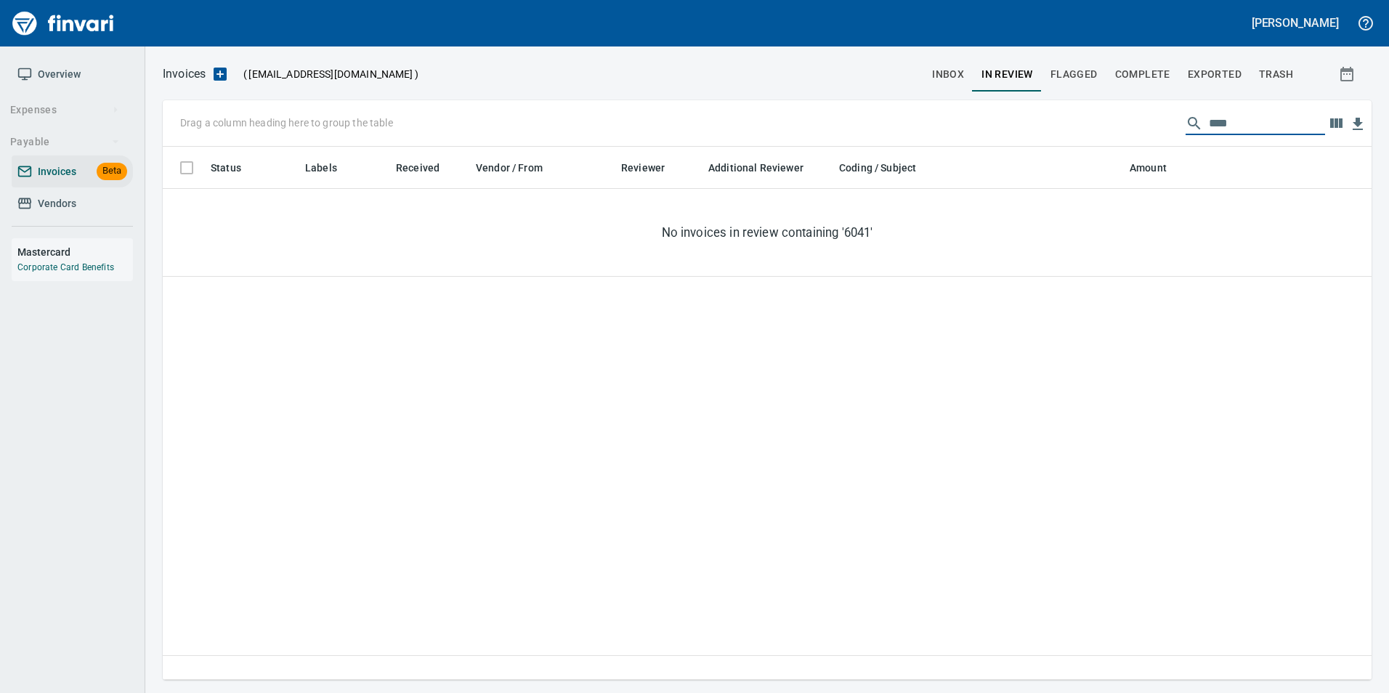
click at [945, 86] on button "inbox" at bounding box center [948, 74] width 49 height 35
click at [1139, 53] on div "Invoices ( tapani-invoices@finvari.net ) inbox In Review Flagged Complete Expor…" at bounding box center [767, 370] width 1244 height 647
click at [1142, 70] on span "Complete" at bounding box center [1142, 74] width 55 height 18
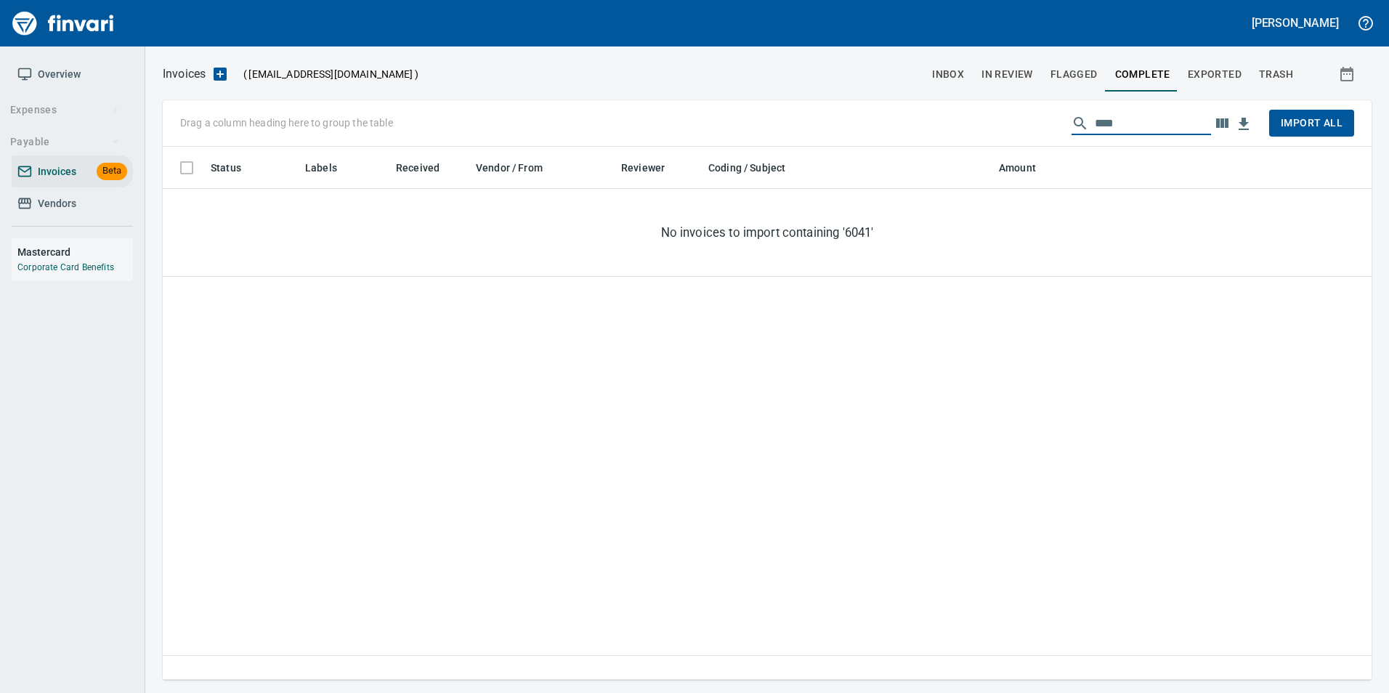
click at [1165, 116] on input "****" at bounding box center [1153, 123] width 116 height 23
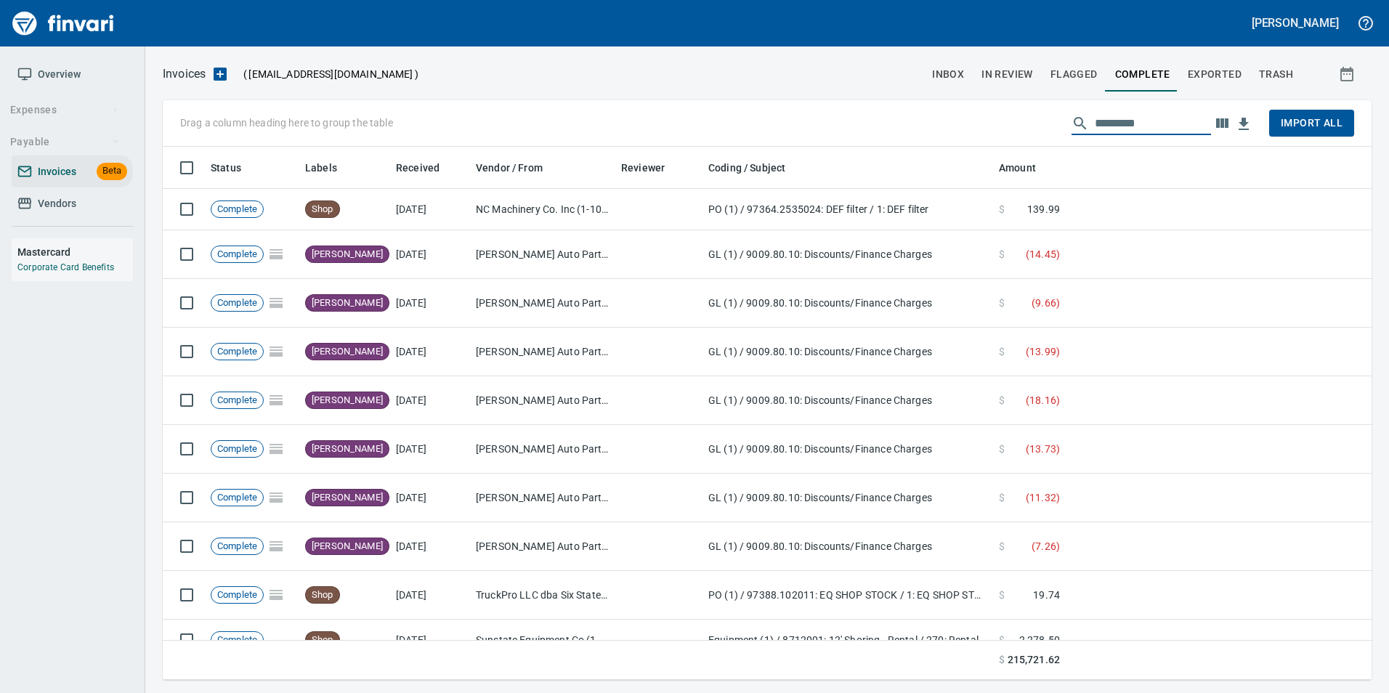
scroll to position [522, 1187]
click at [1222, 78] on span "Exported" at bounding box center [1215, 74] width 54 height 18
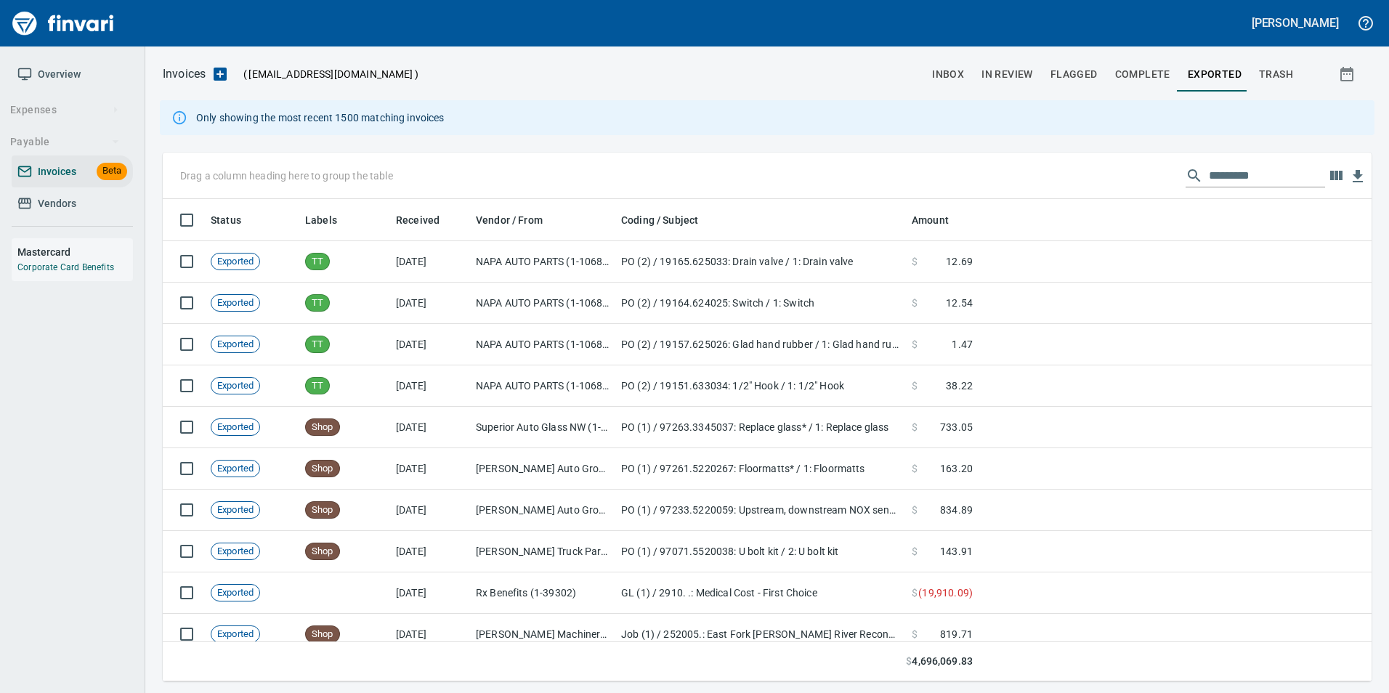
scroll to position [472, 1187]
click at [1235, 179] on input "text" at bounding box center [1267, 175] width 116 height 23
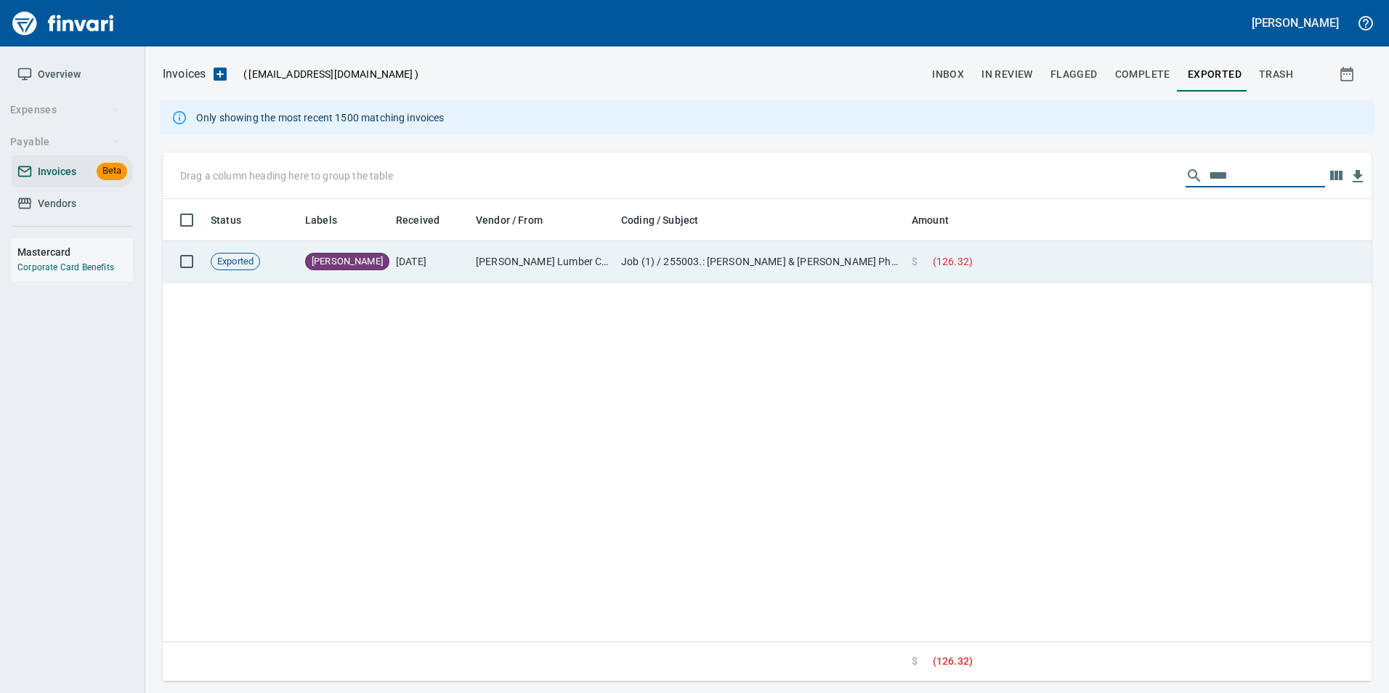
type input "****"
click at [1176, 274] on td at bounding box center [1175, 261] width 393 height 41
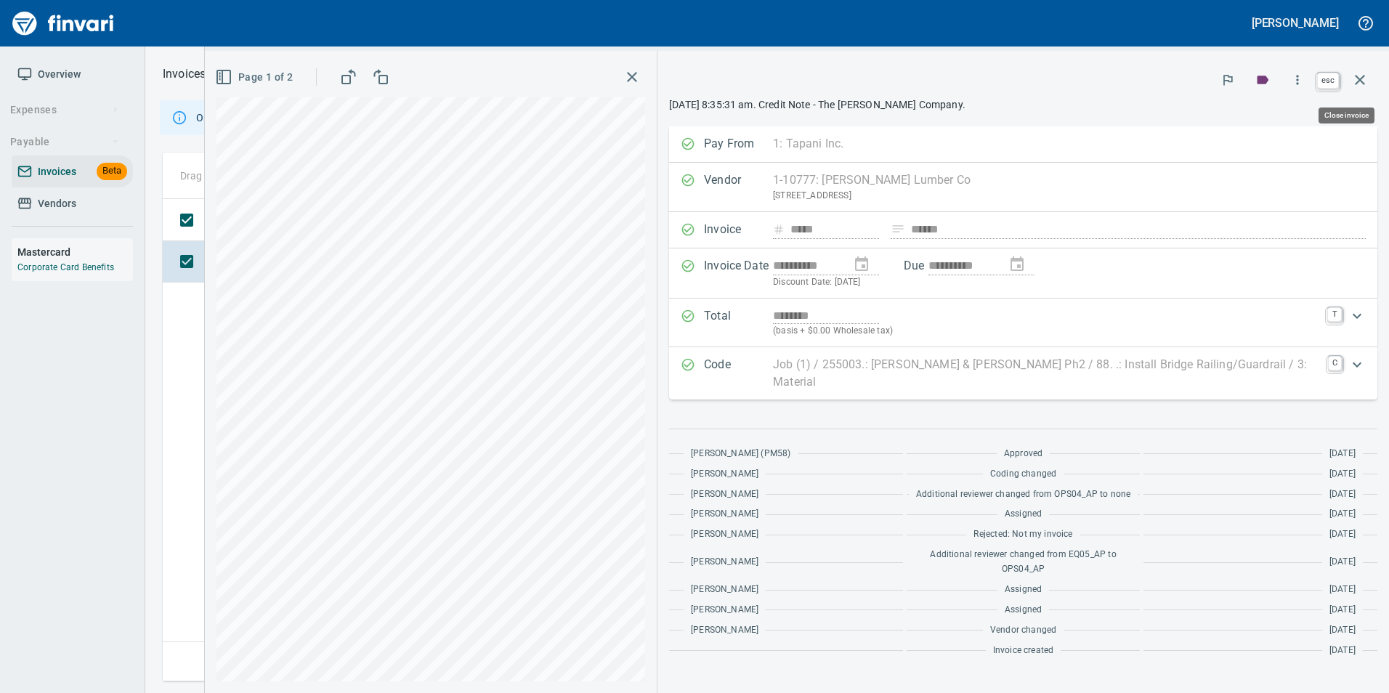
scroll to position [472, 1197]
click at [1366, 82] on icon "button" at bounding box center [1359, 79] width 17 height 17
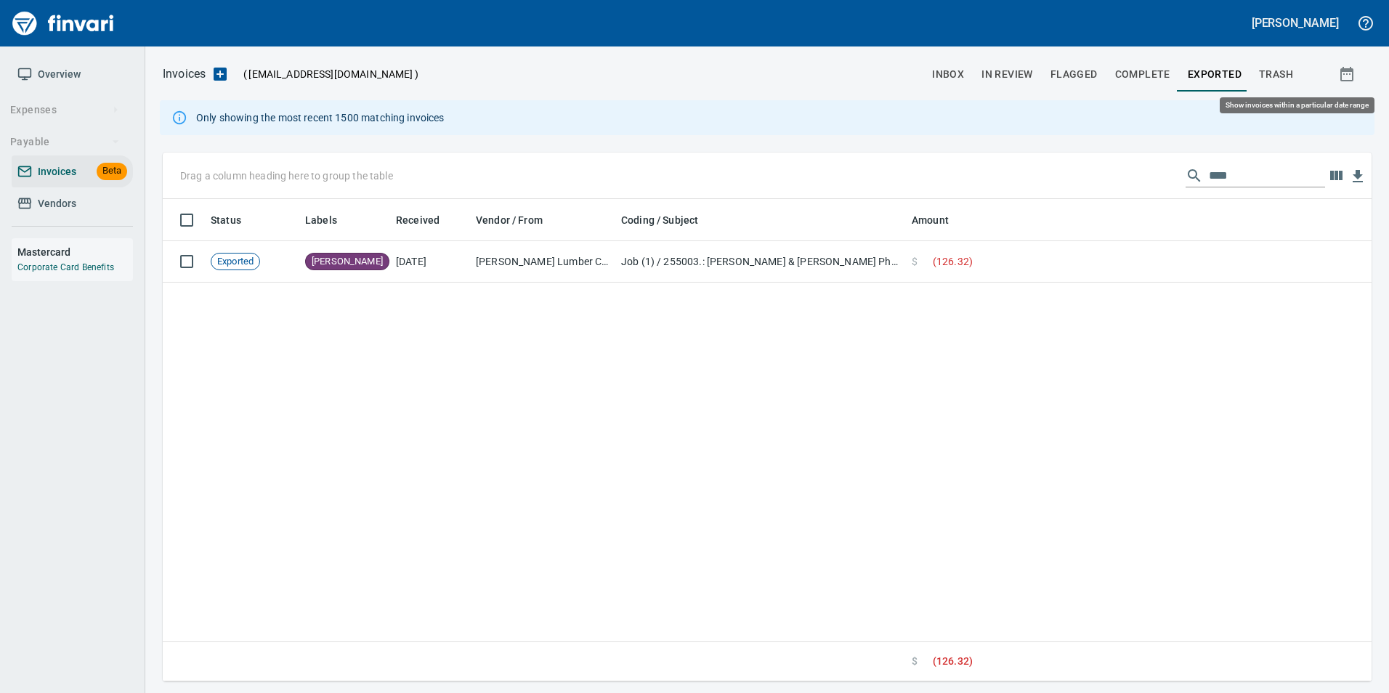
scroll to position [472, 1198]
click at [1220, 168] on input "****" at bounding box center [1267, 175] width 116 height 23
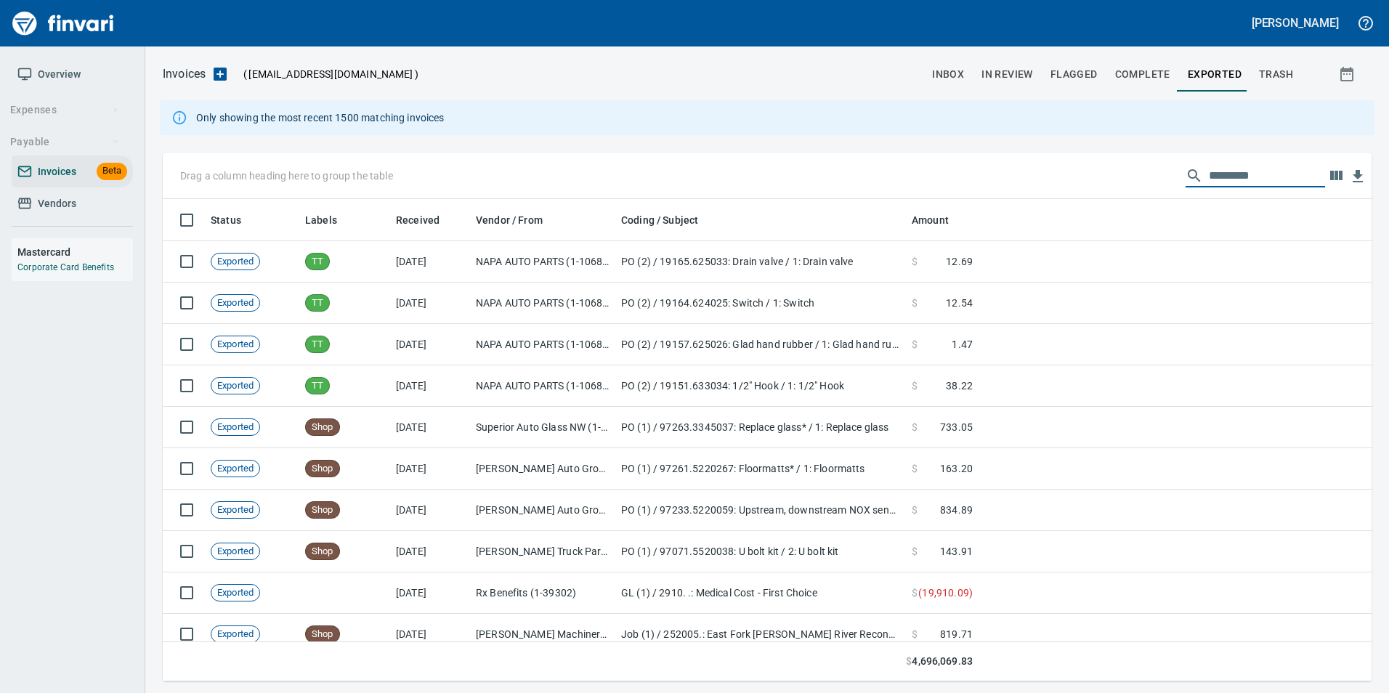
scroll to position [472, 1187]
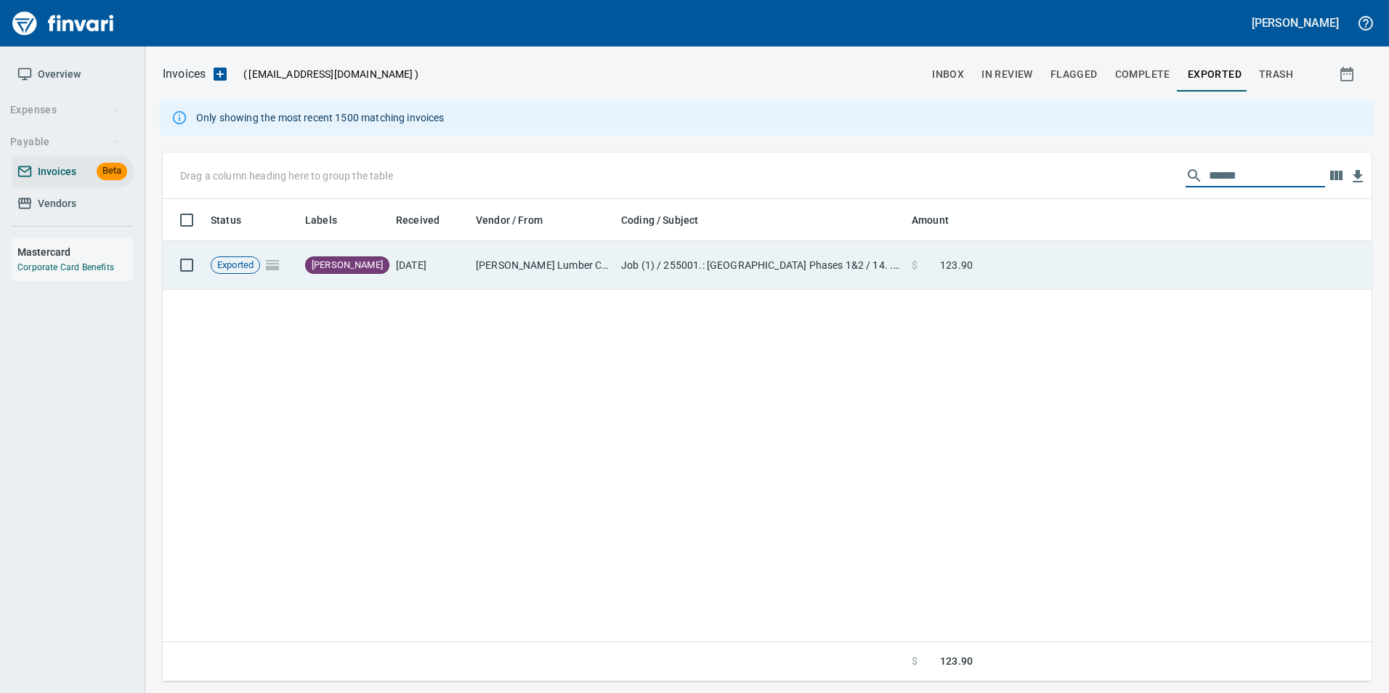
type input "******"
click at [1235, 254] on td at bounding box center [1175, 265] width 393 height 49
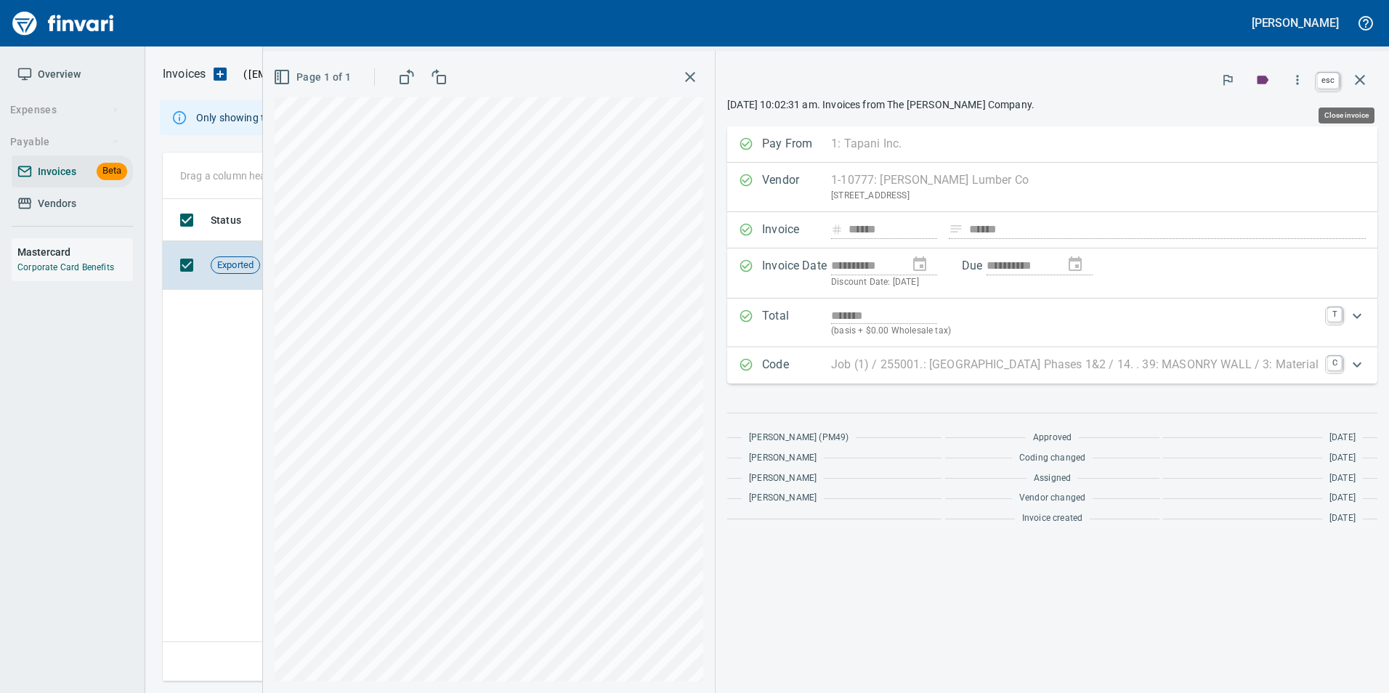
click at [1369, 67] on button "button" at bounding box center [1360, 79] width 35 height 35
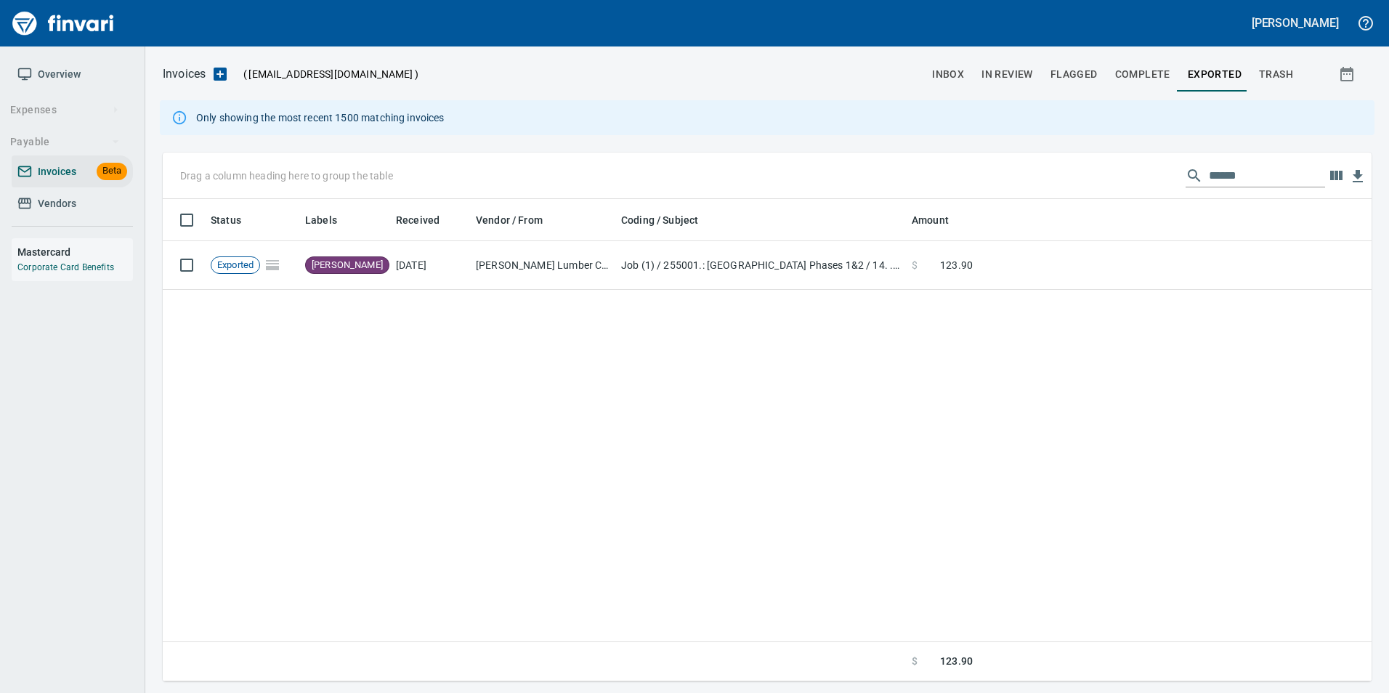
scroll to position [472, 1198]
click at [1233, 175] on input "******" at bounding box center [1267, 175] width 116 height 23
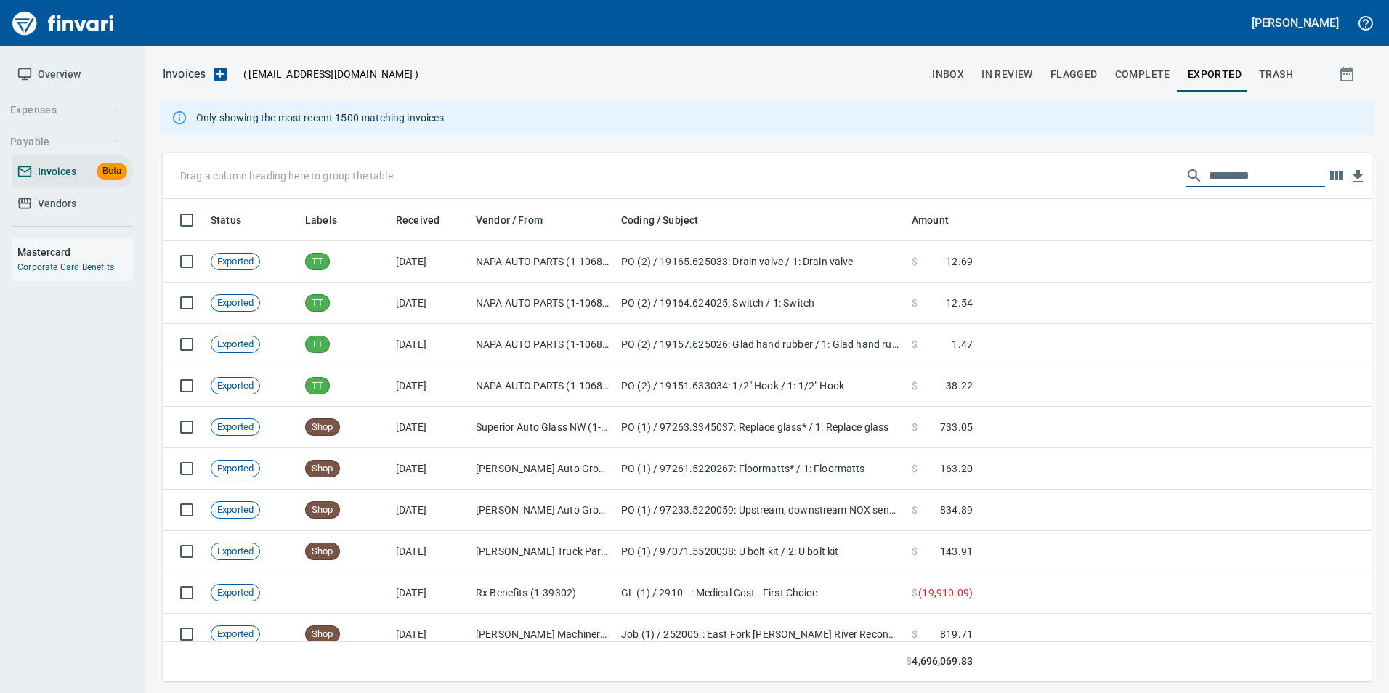
scroll to position [472, 1187]
click at [1008, 74] on span "In Review" at bounding box center [1008, 74] width 52 height 18
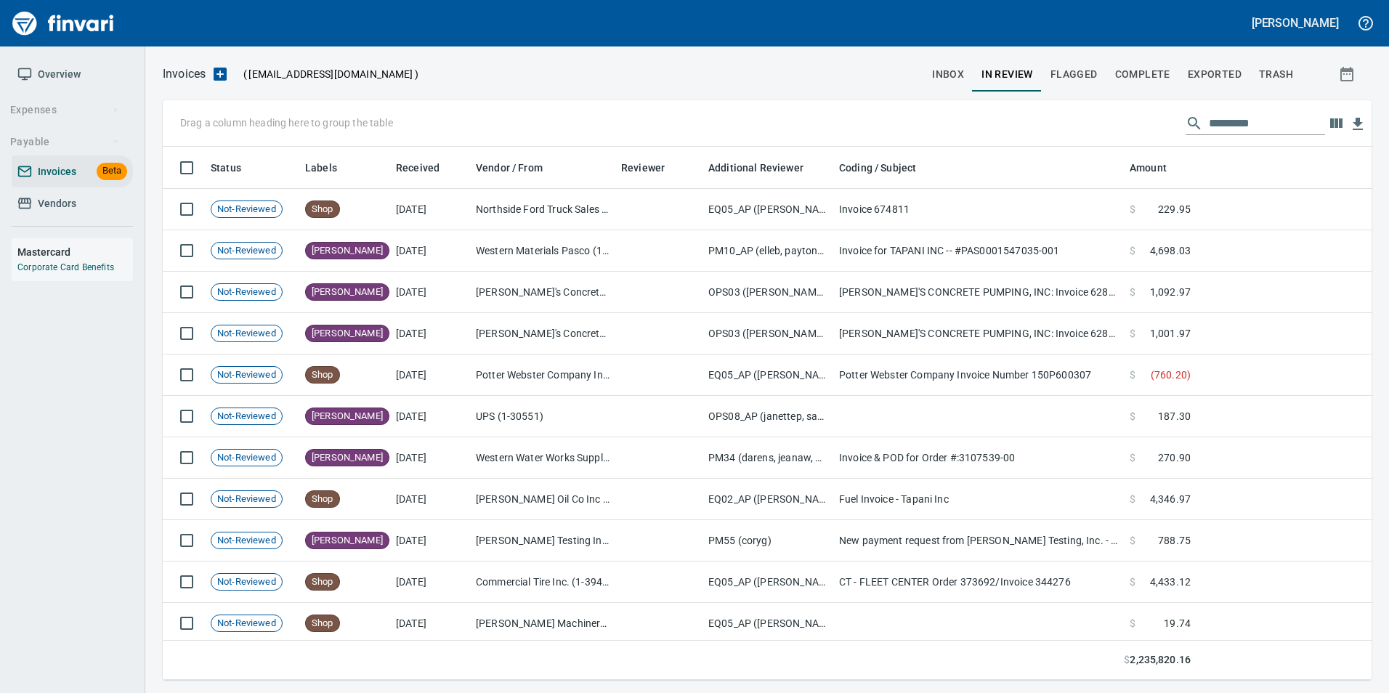
scroll to position [522, 1187]
click at [1222, 113] on input "text" at bounding box center [1267, 123] width 116 height 23
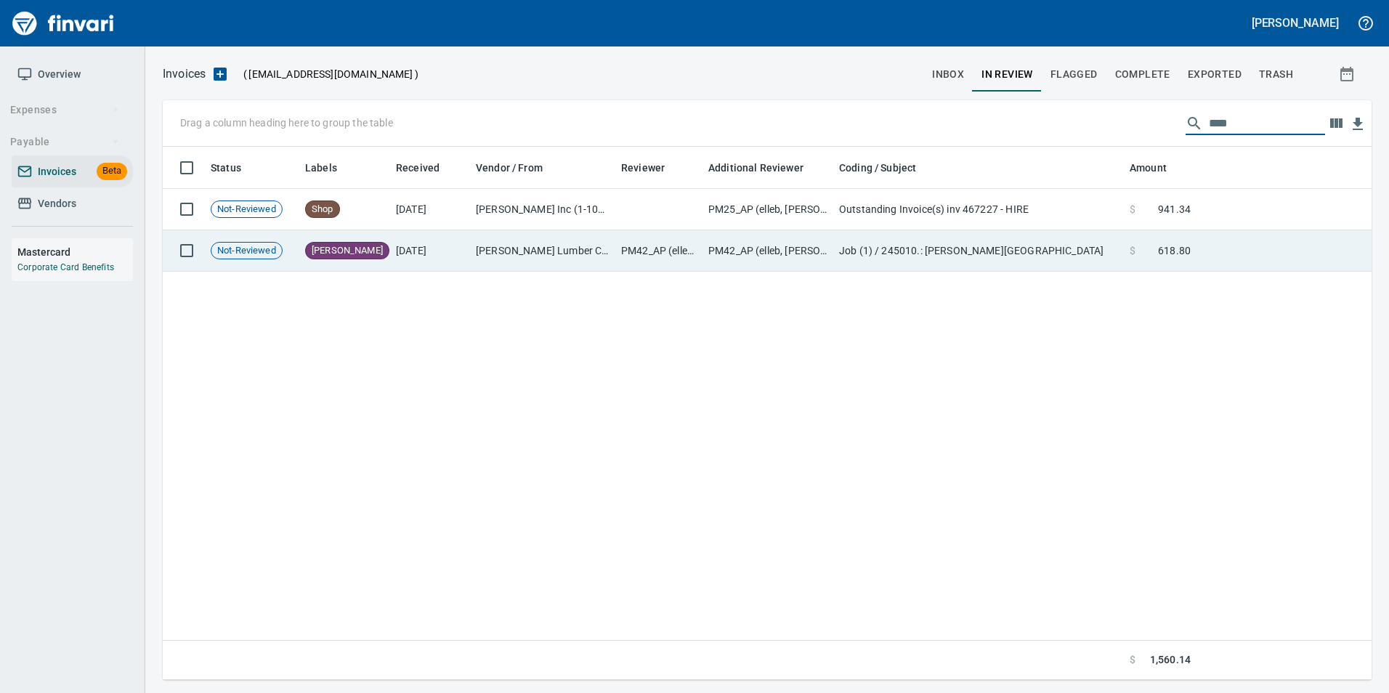
type input "****"
click at [1215, 243] on td at bounding box center [1284, 250] width 175 height 41
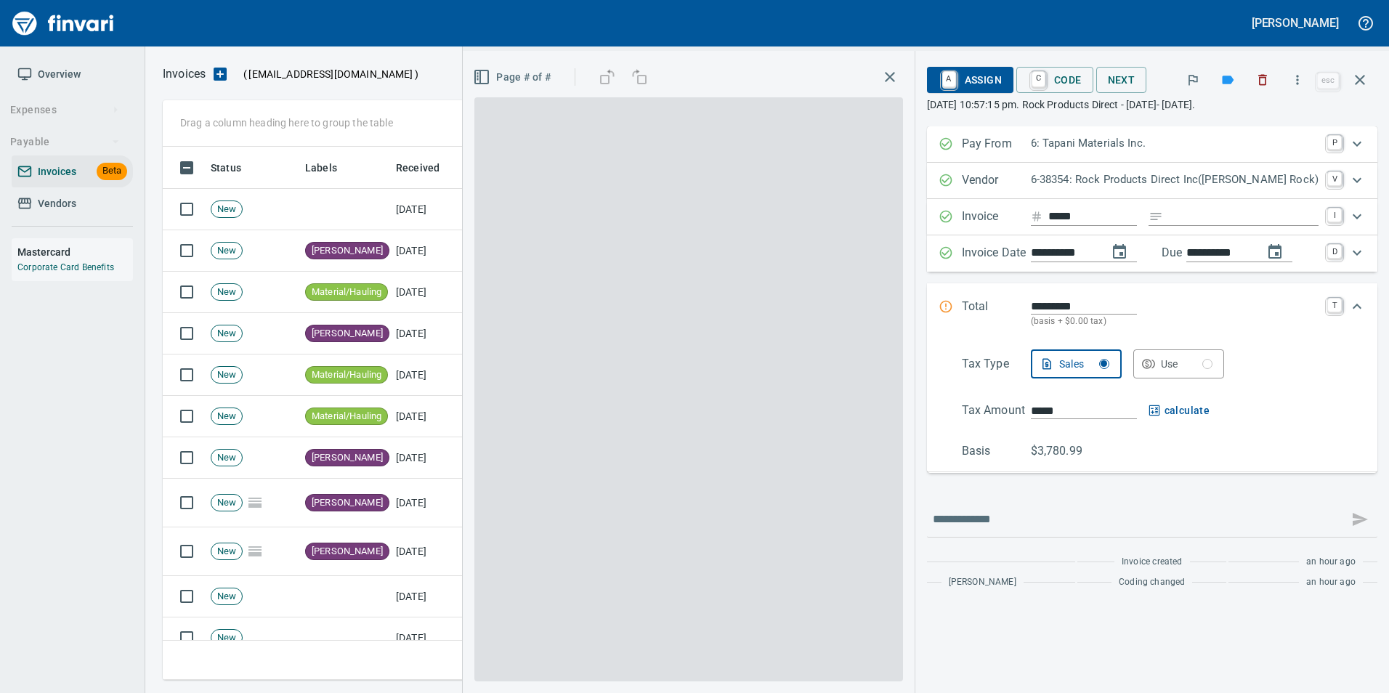
scroll to position [522, 1187]
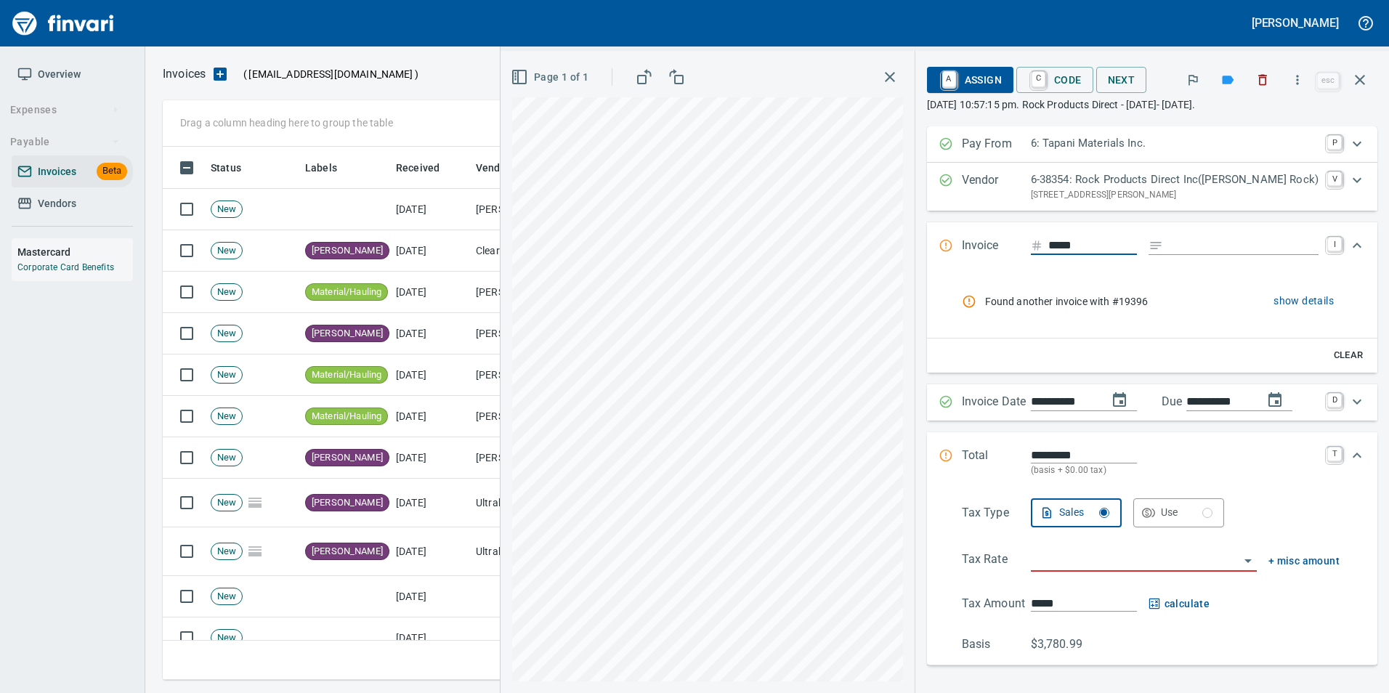
click at [1075, 248] on input "*****" at bounding box center [1092, 246] width 89 height 18
click at [1034, 211] on div "Vendor 6-38354: Rock Products Direct Inc(Wallace Rock) 580 Mandy Rd, Toledo WA …" at bounding box center [1152, 187] width 450 height 48
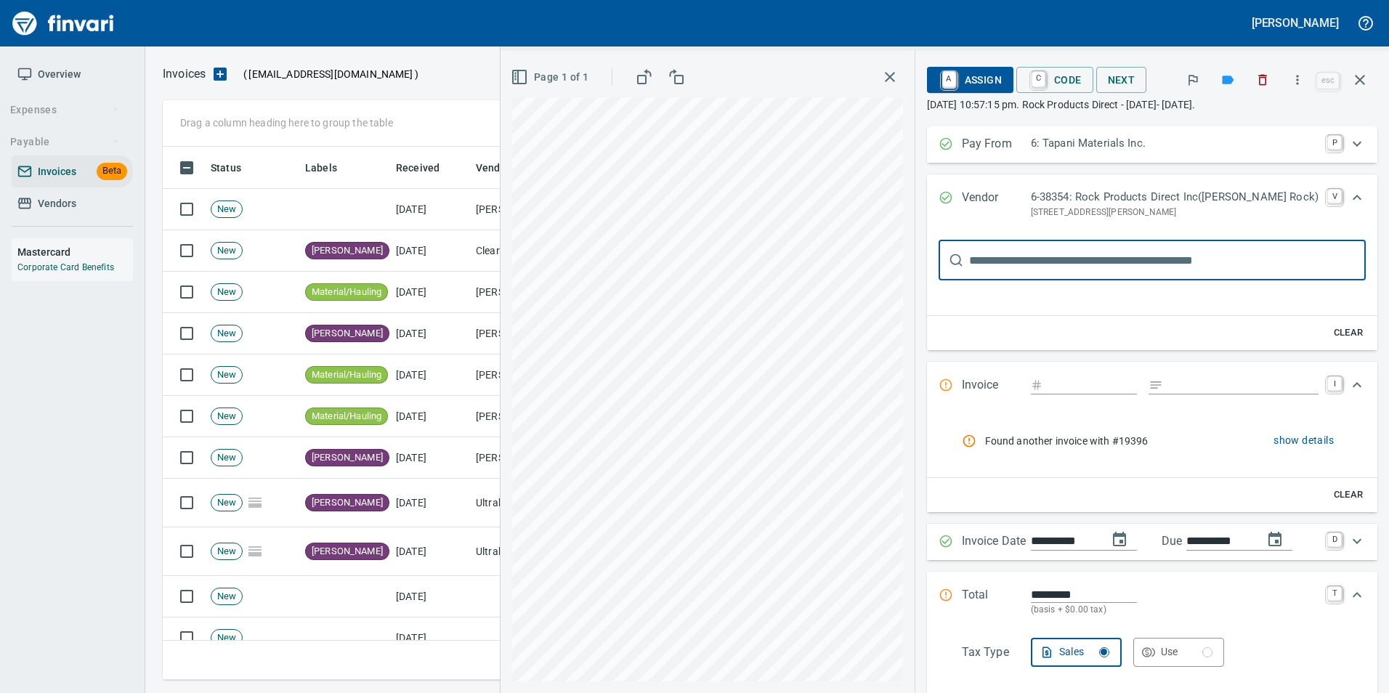
scroll to position [0, 0]
click at [943, 192] on div "Vendor 6-38354: Rock Products Direct Inc(Wallace Rock) 580 Mandy Rd, Toledo WA …" at bounding box center [1152, 204] width 450 height 60
click at [953, 192] on icon "Expand" at bounding box center [946, 197] width 15 height 15
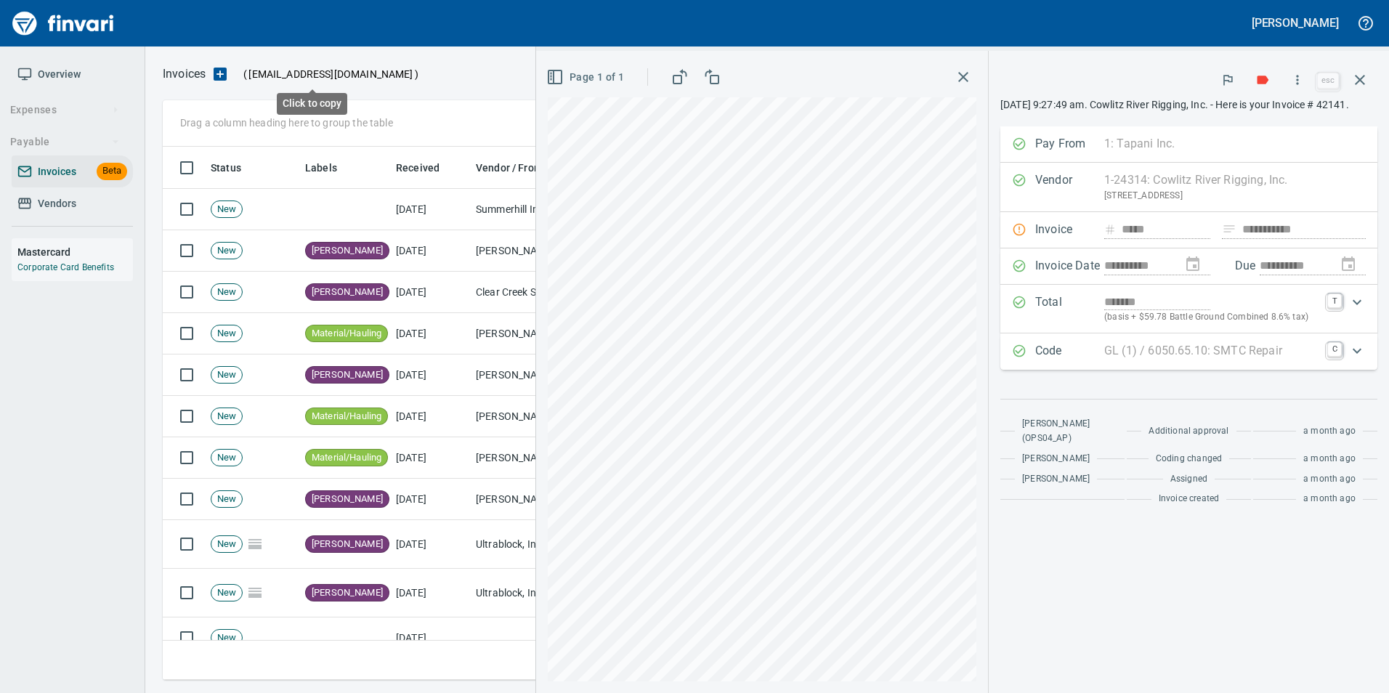
scroll to position [522, 1187]
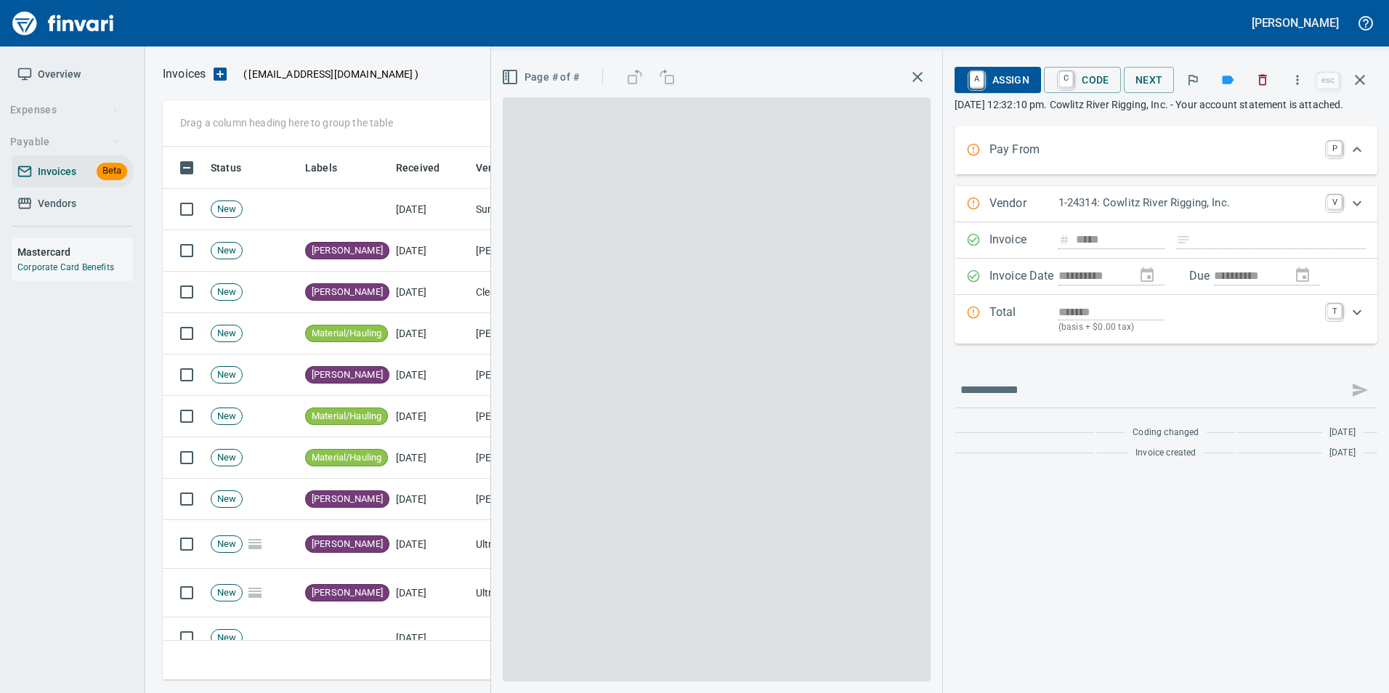
scroll to position [522, 1187]
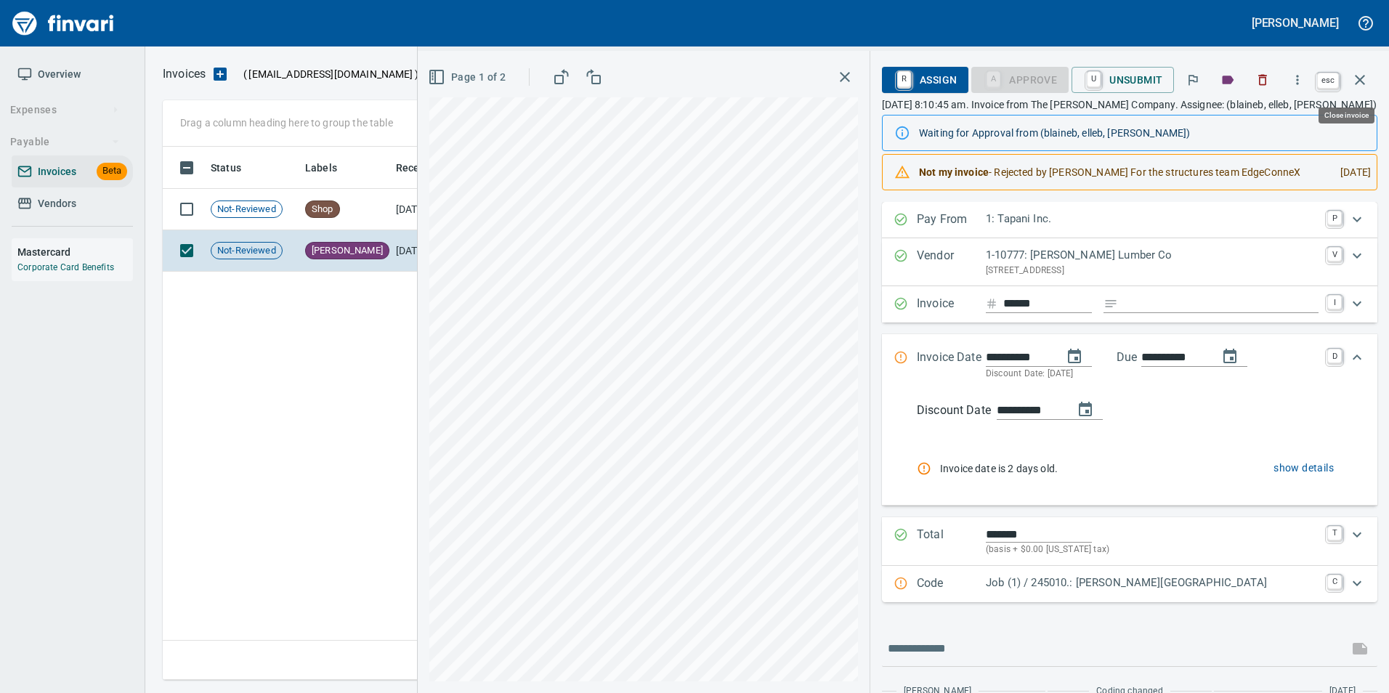
drag, startPoint x: 1362, startPoint y: 86, endPoint x: 1185, endPoint y: 142, distance: 185.9
click at [1363, 86] on icon "button" at bounding box center [1359, 79] width 17 height 17
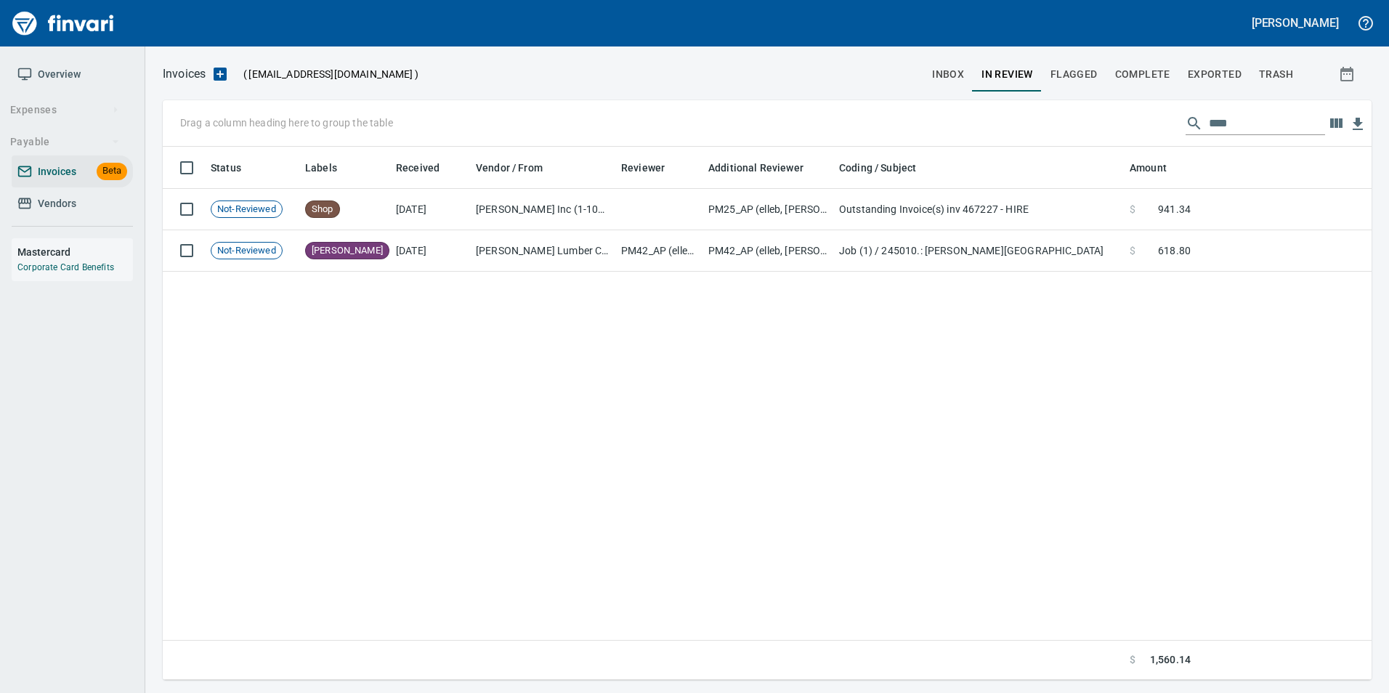
scroll to position [522, 1197]
click at [1209, 124] on input "****" at bounding box center [1267, 123] width 116 height 23
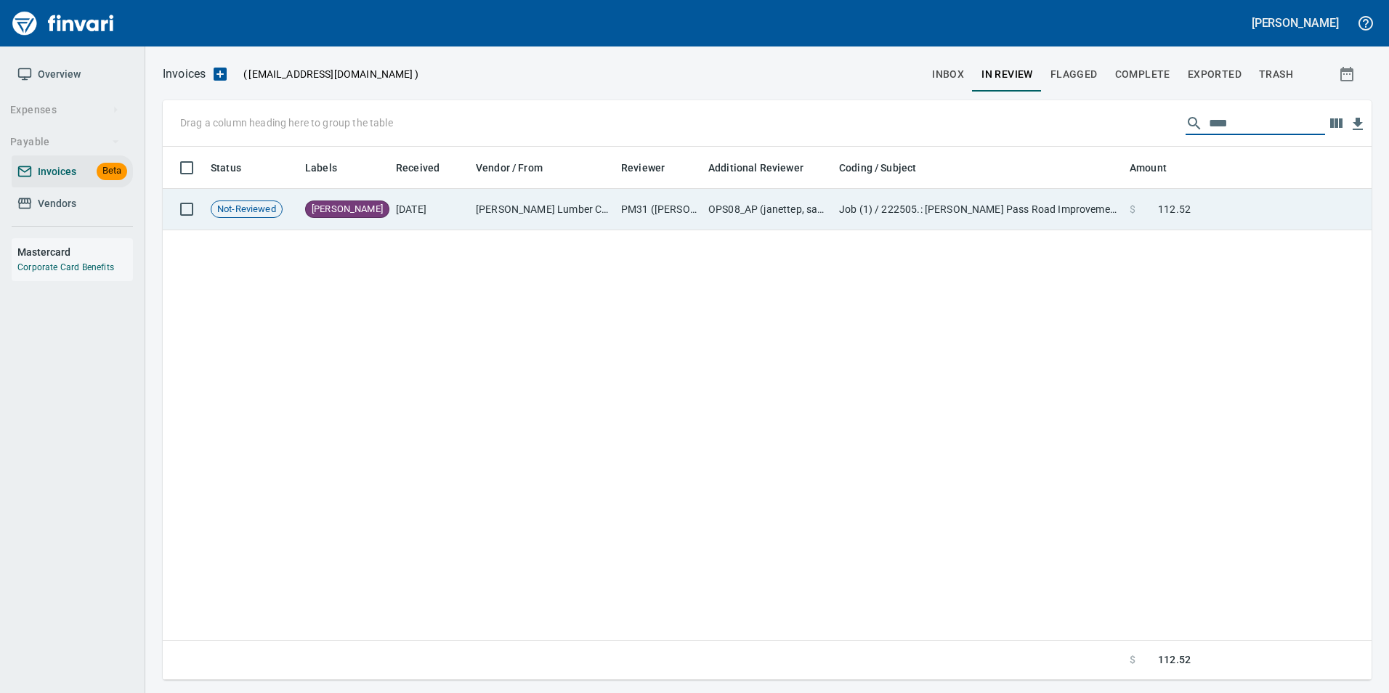
type input "****"
click at [1109, 206] on td "Job (1) / 222505.: SE Cornelius Pass Road Improvement Project, PLW 1.2 / 14. . …" at bounding box center [978, 209] width 291 height 41
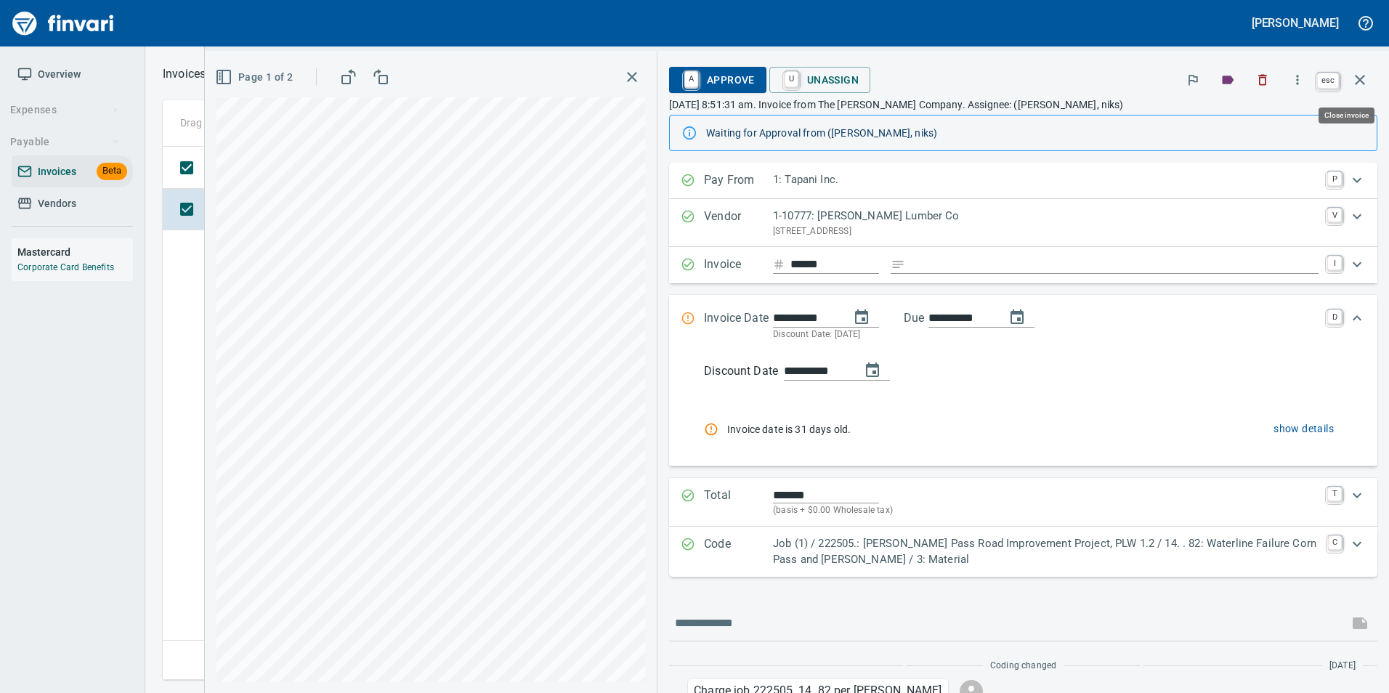
click at [1350, 86] on button "button" at bounding box center [1360, 79] width 35 height 35
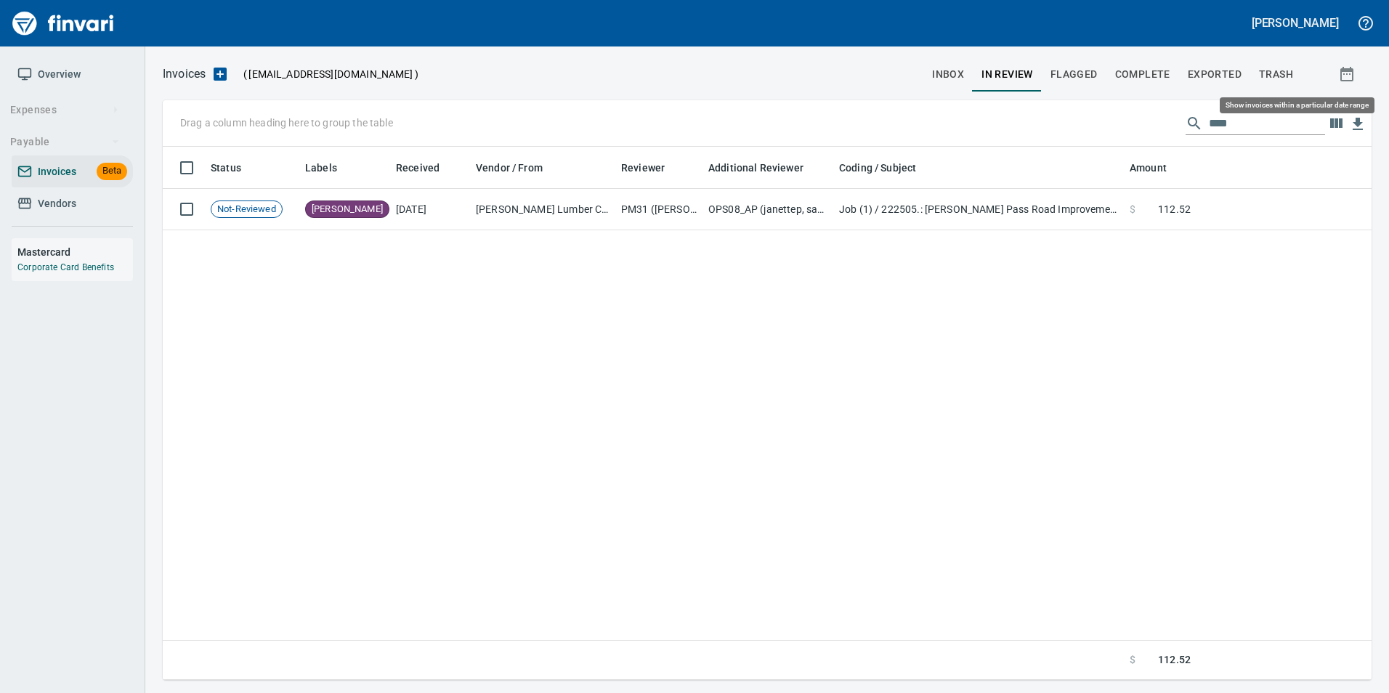
scroll to position [522, 1197]
click at [1210, 128] on input "****" at bounding box center [1267, 123] width 116 height 23
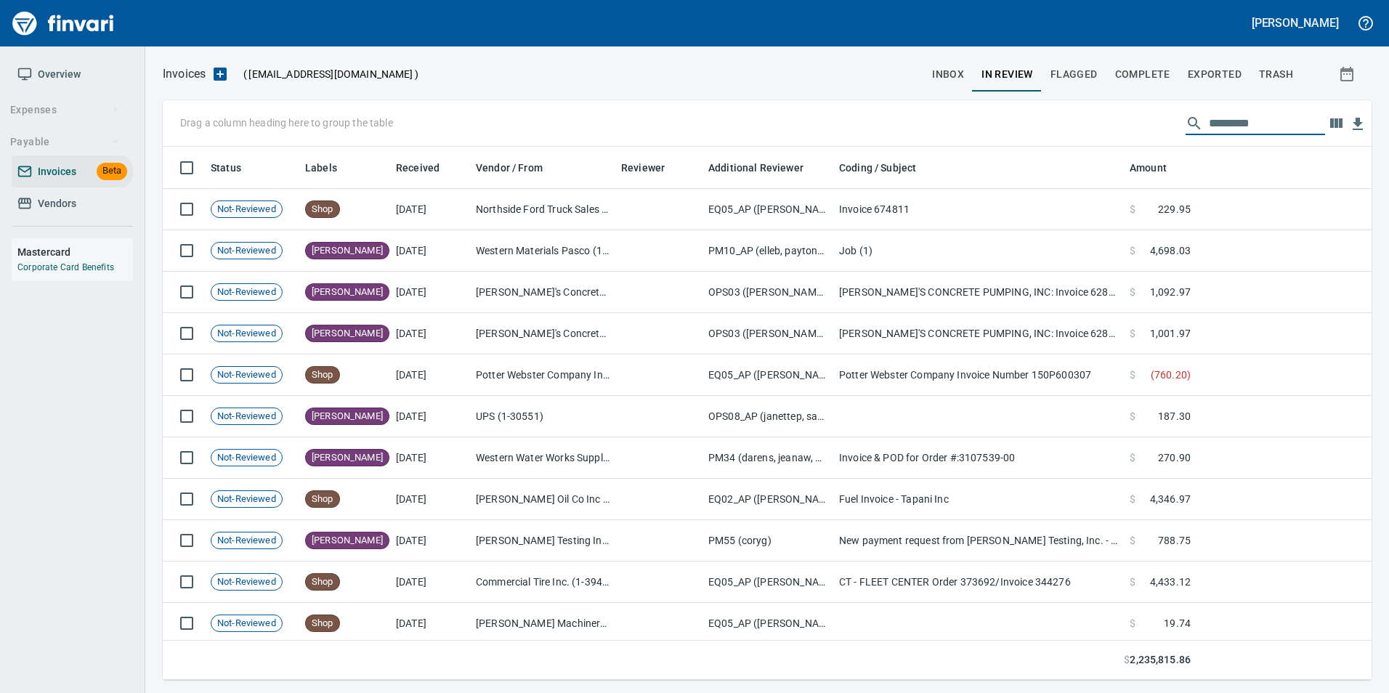
scroll to position [522, 1187]
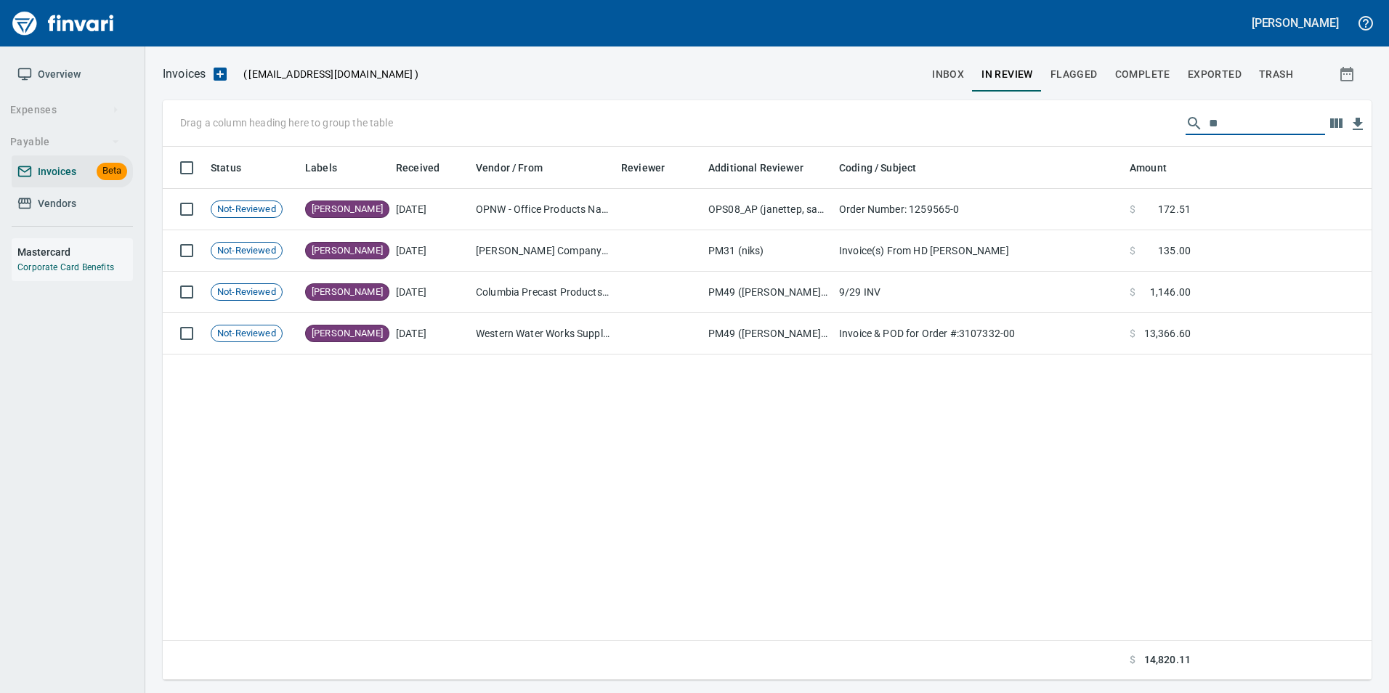
type input "*"
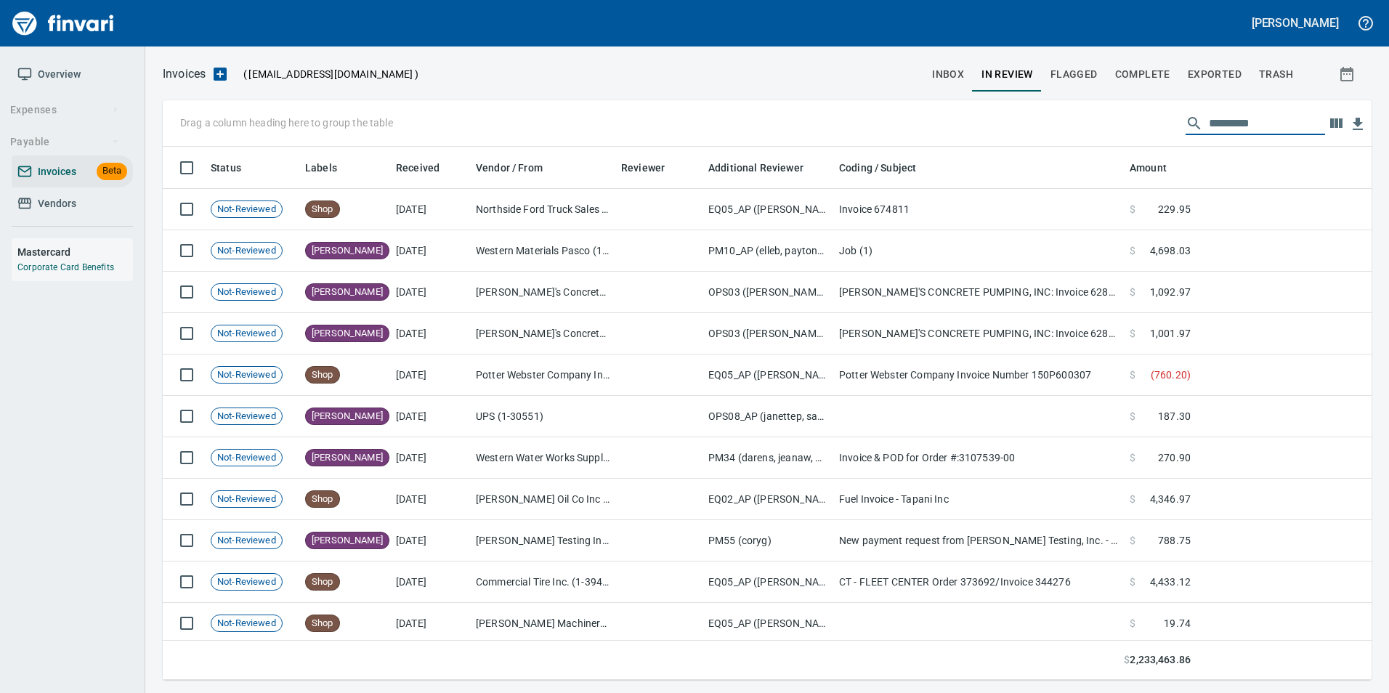
click at [955, 86] on button "inbox" at bounding box center [948, 74] width 49 height 35
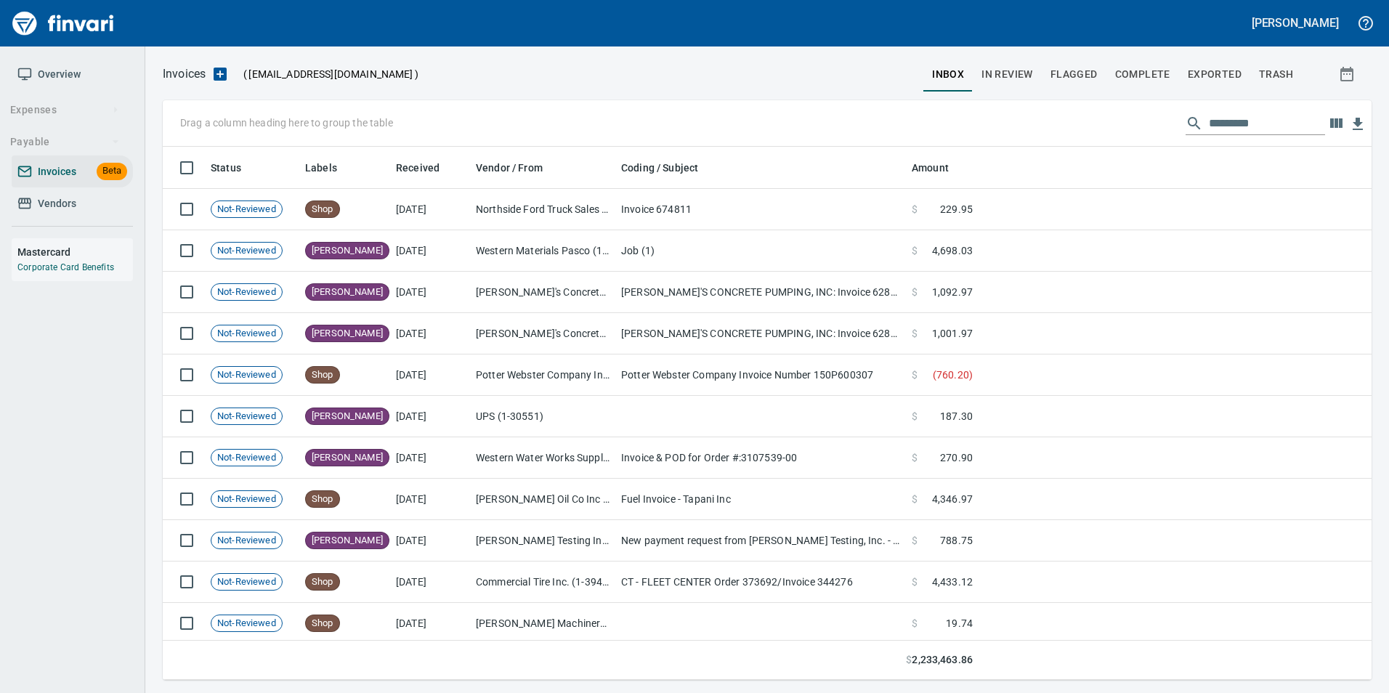
scroll to position [522, 1187]
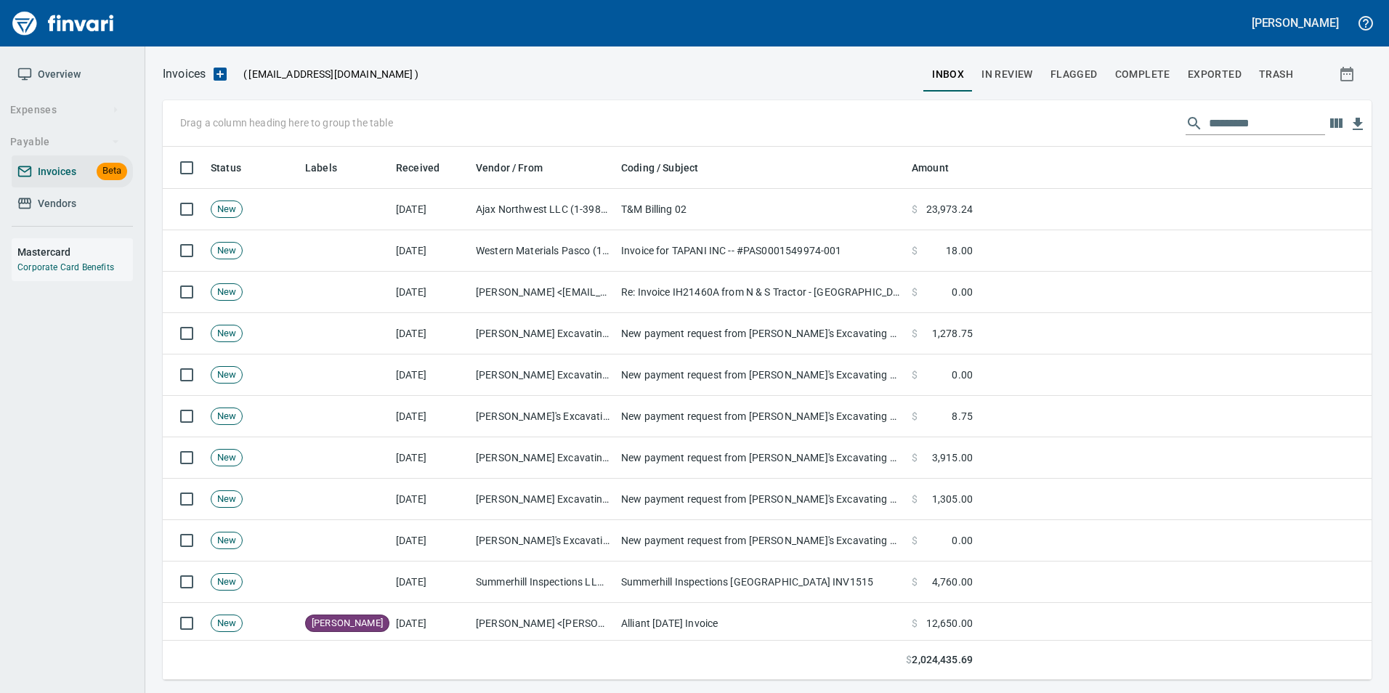
click at [1224, 124] on input "text" at bounding box center [1267, 123] width 116 height 23
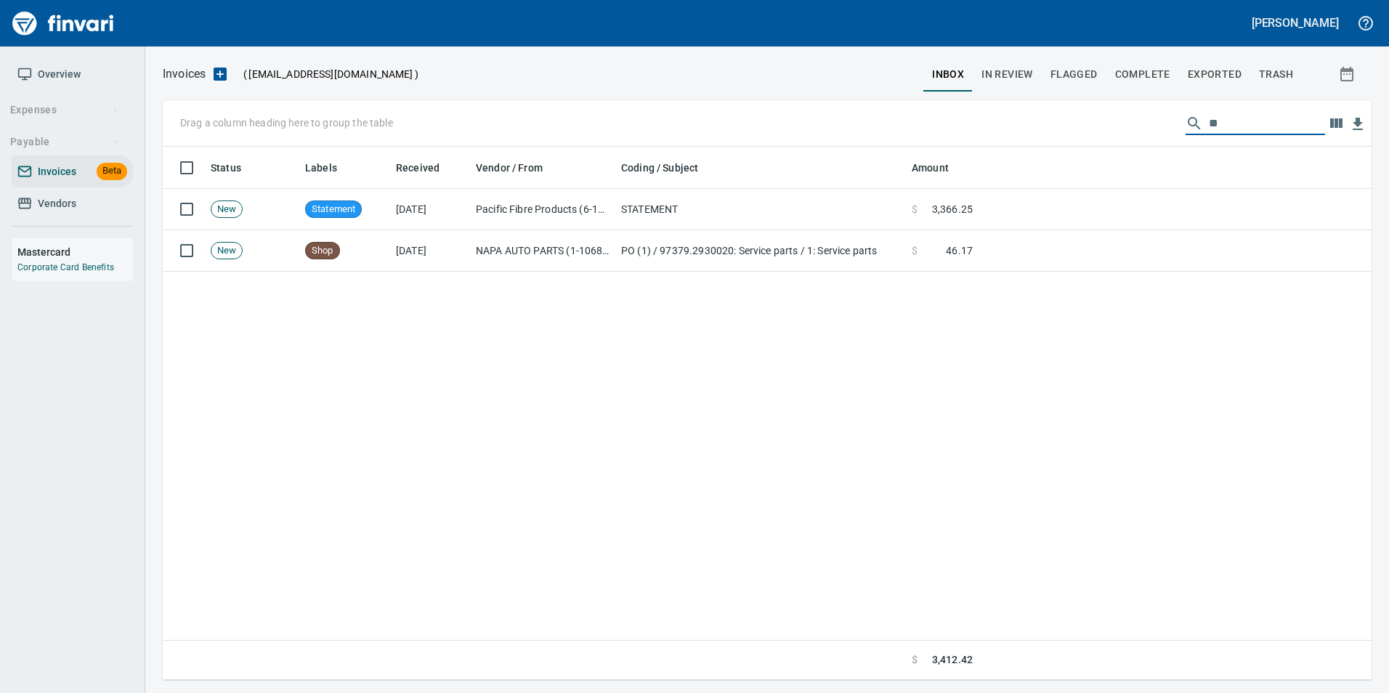
type input "*"
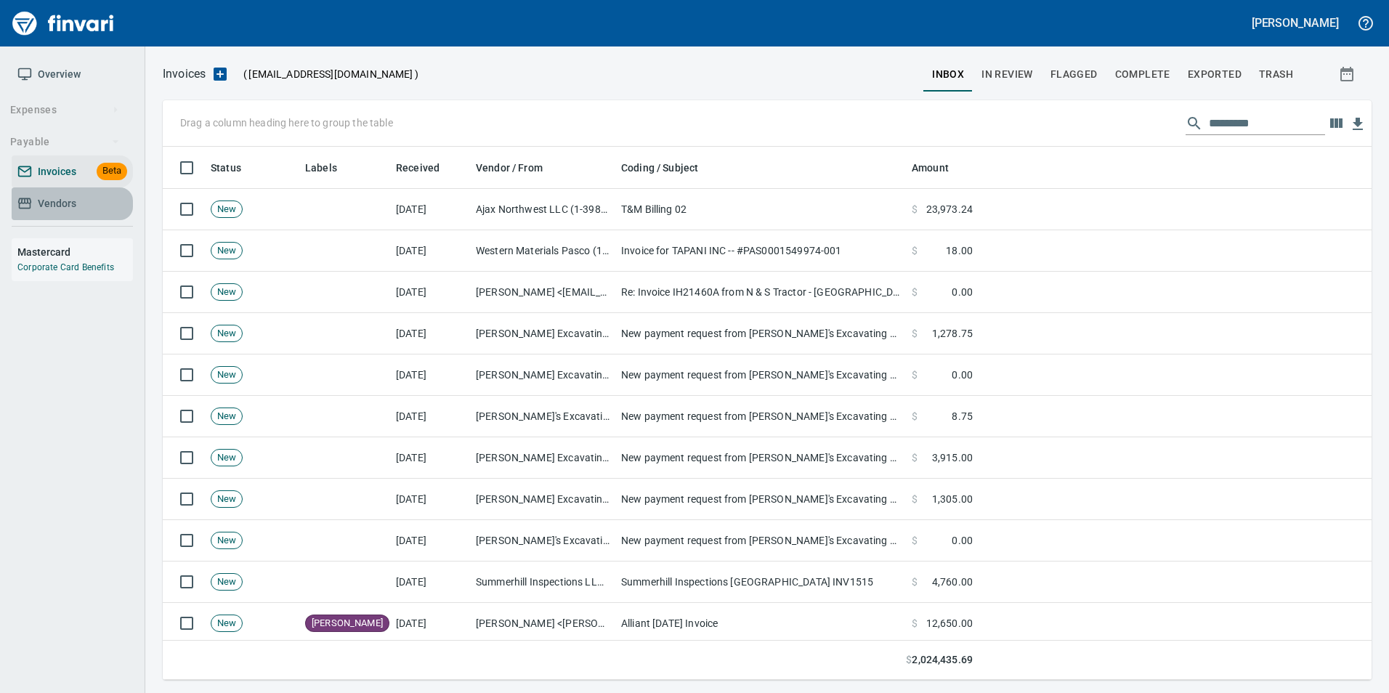
click at [119, 206] on span "Vendors" at bounding box center [72, 204] width 110 height 18
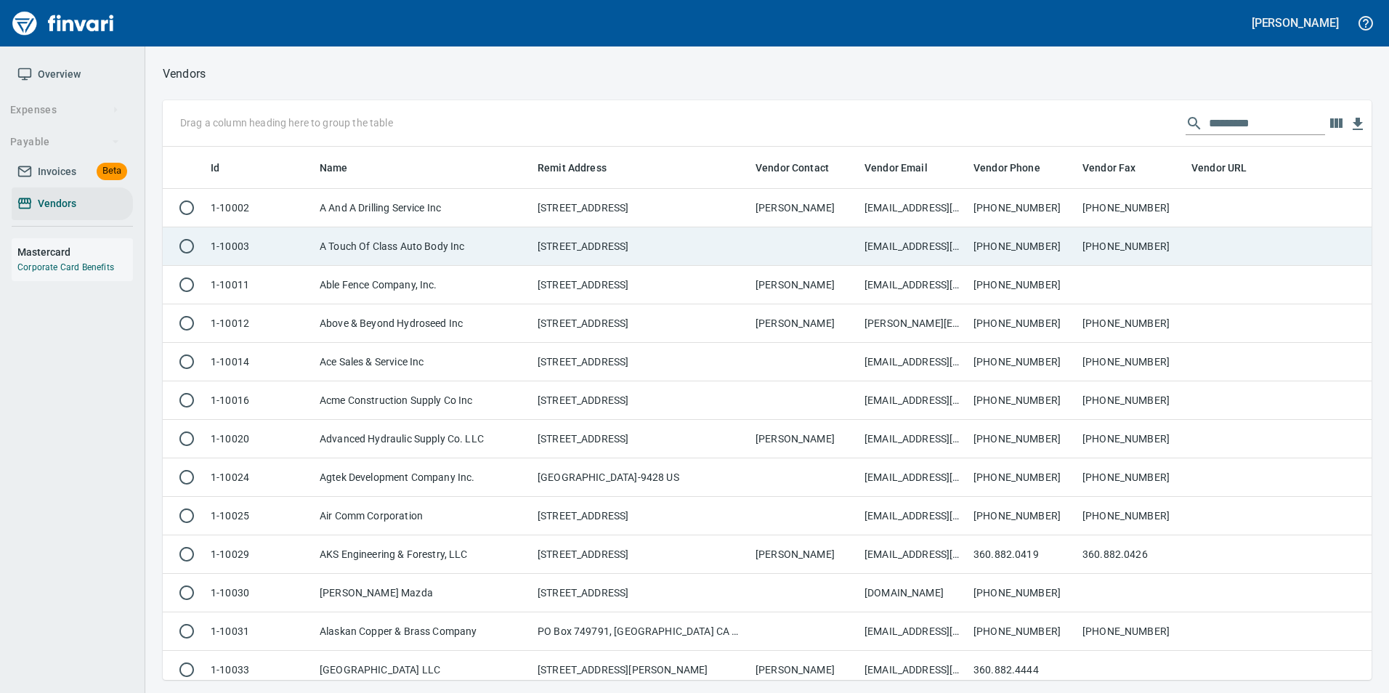
scroll to position [522, 1187]
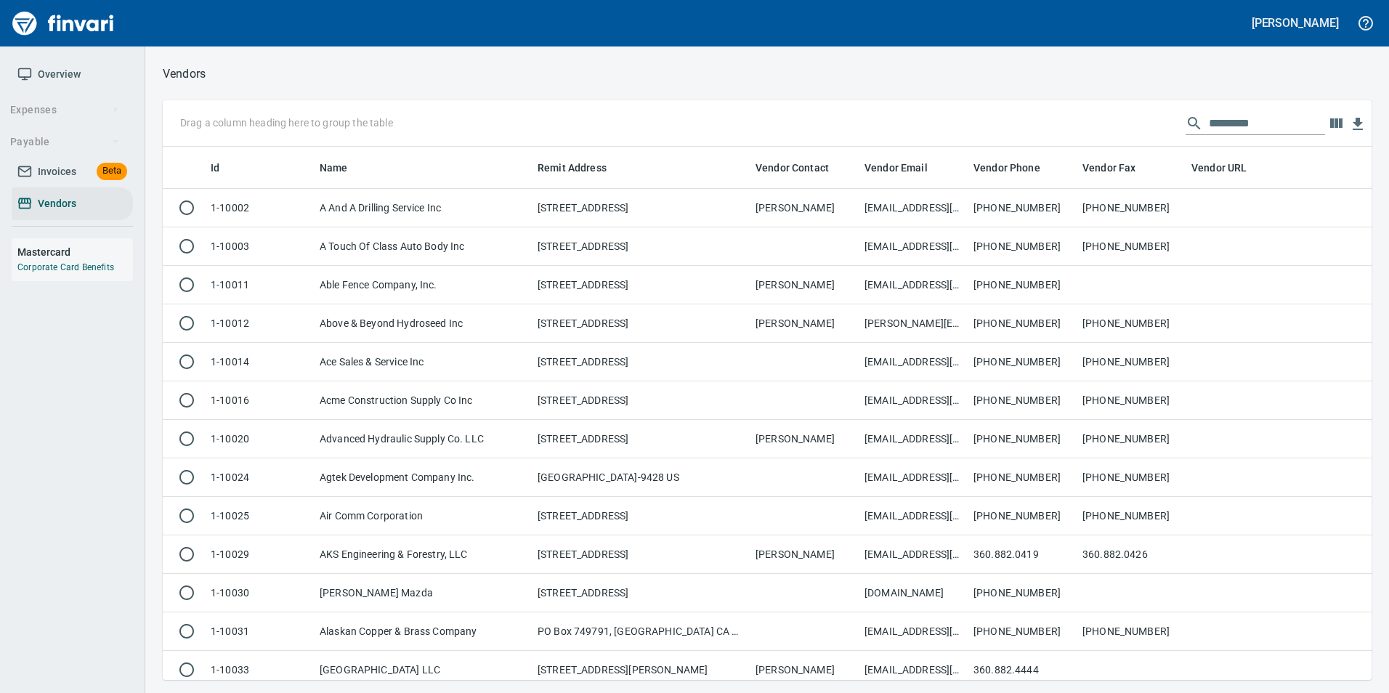
click at [1220, 121] on input "text" at bounding box center [1267, 123] width 116 height 23
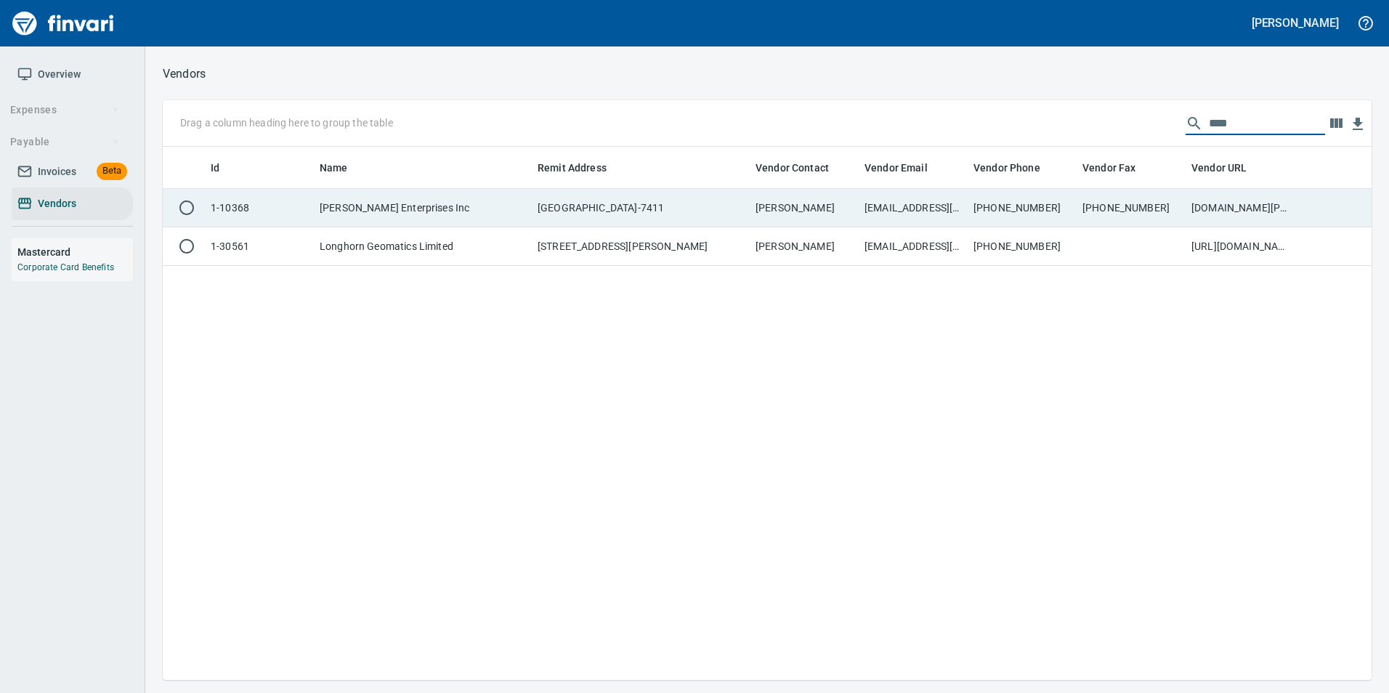
type input "****"
drag, startPoint x: 1153, startPoint y: 207, endPoint x: 1160, endPoint y: 211, distance: 7.9
click at [1160, 211] on td "503-240-6751" at bounding box center [1131, 208] width 109 height 39
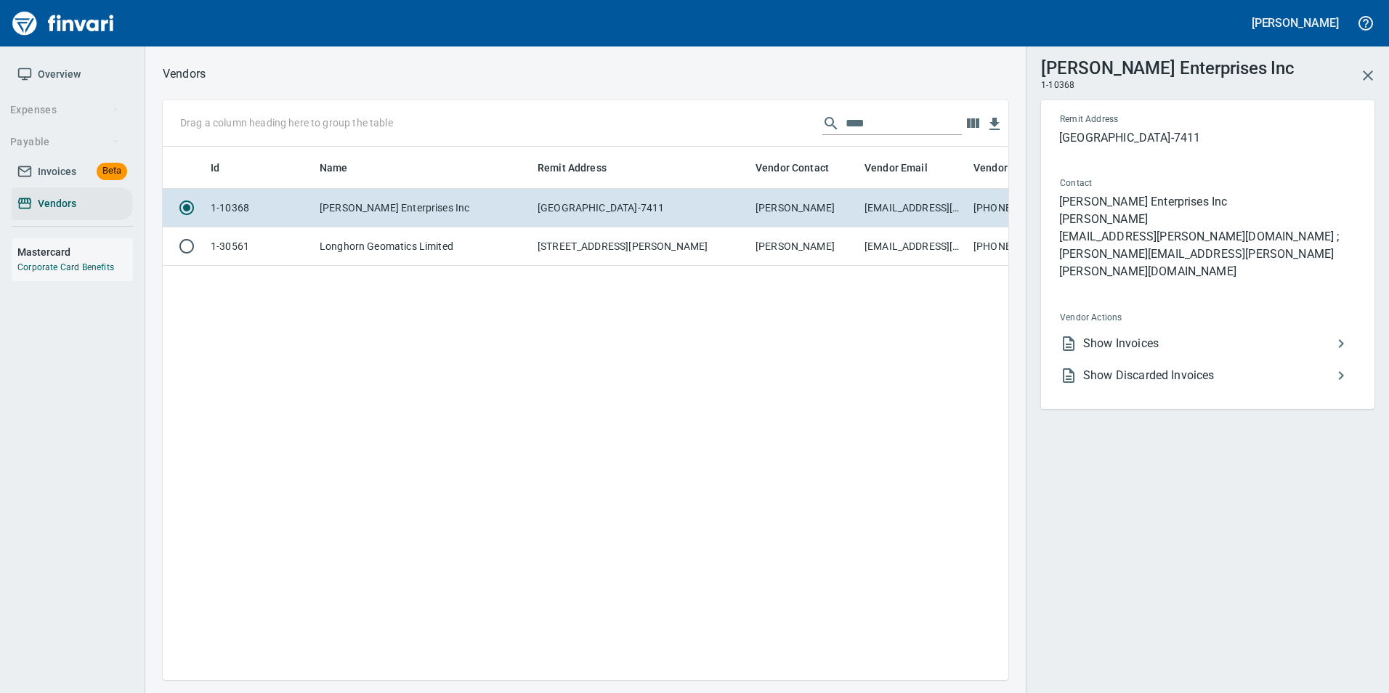
scroll to position [512, 835]
click at [1179, 335] on span "Show Invoices" at bounding box center [1207, 343] width 249 height 17
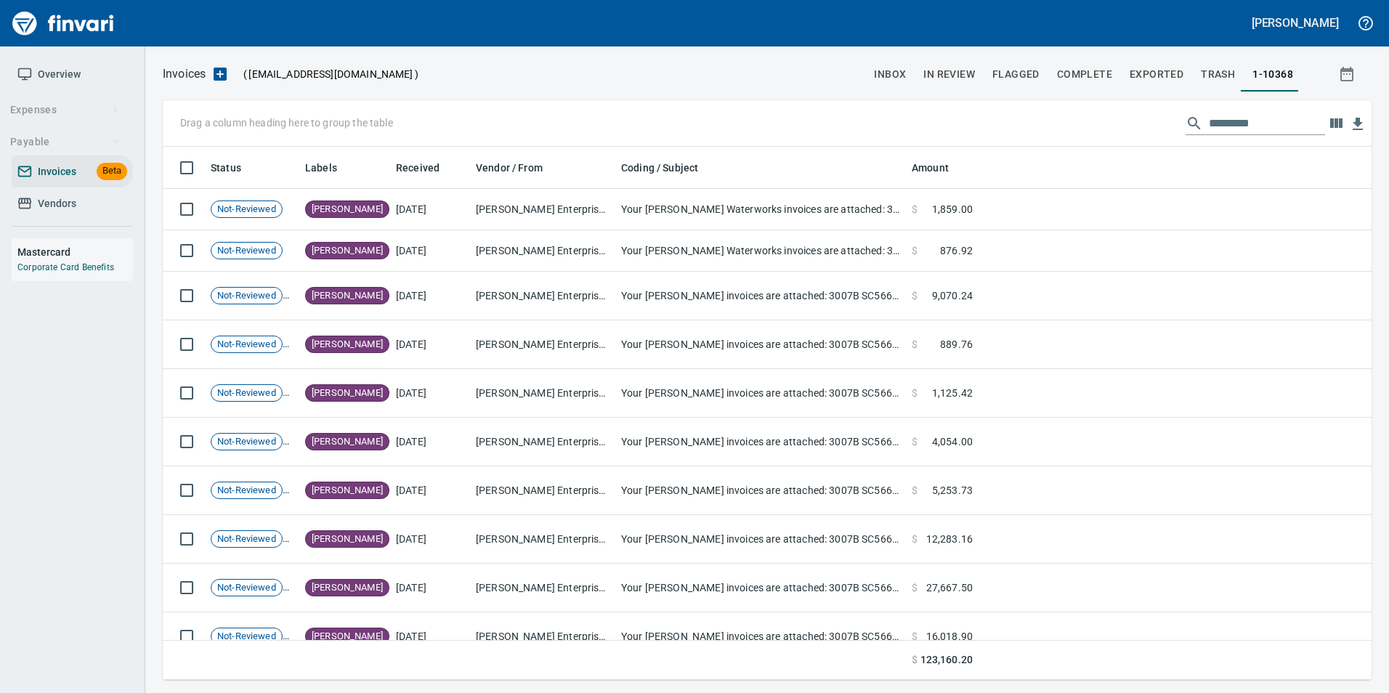
scroll to position [522, 1187]
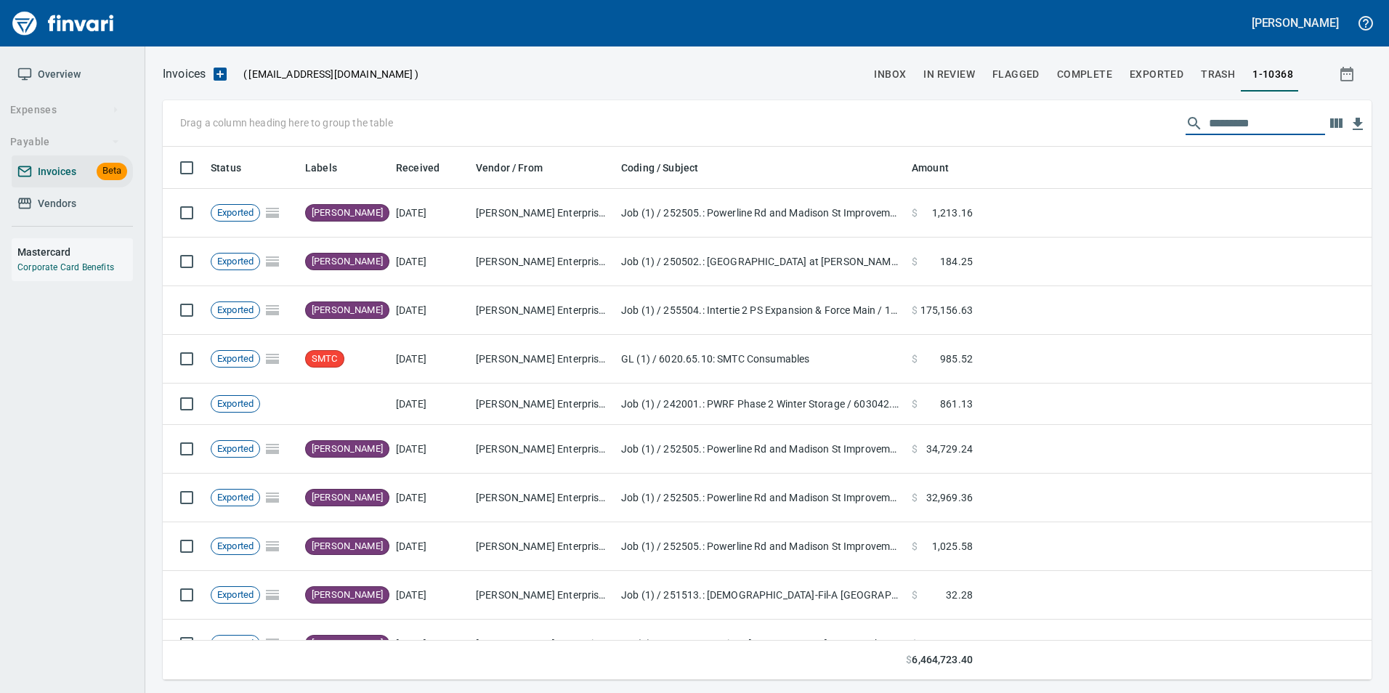
click at [1220, 128] on input "text" at bounding box center [1267, 123] width 116 height 23
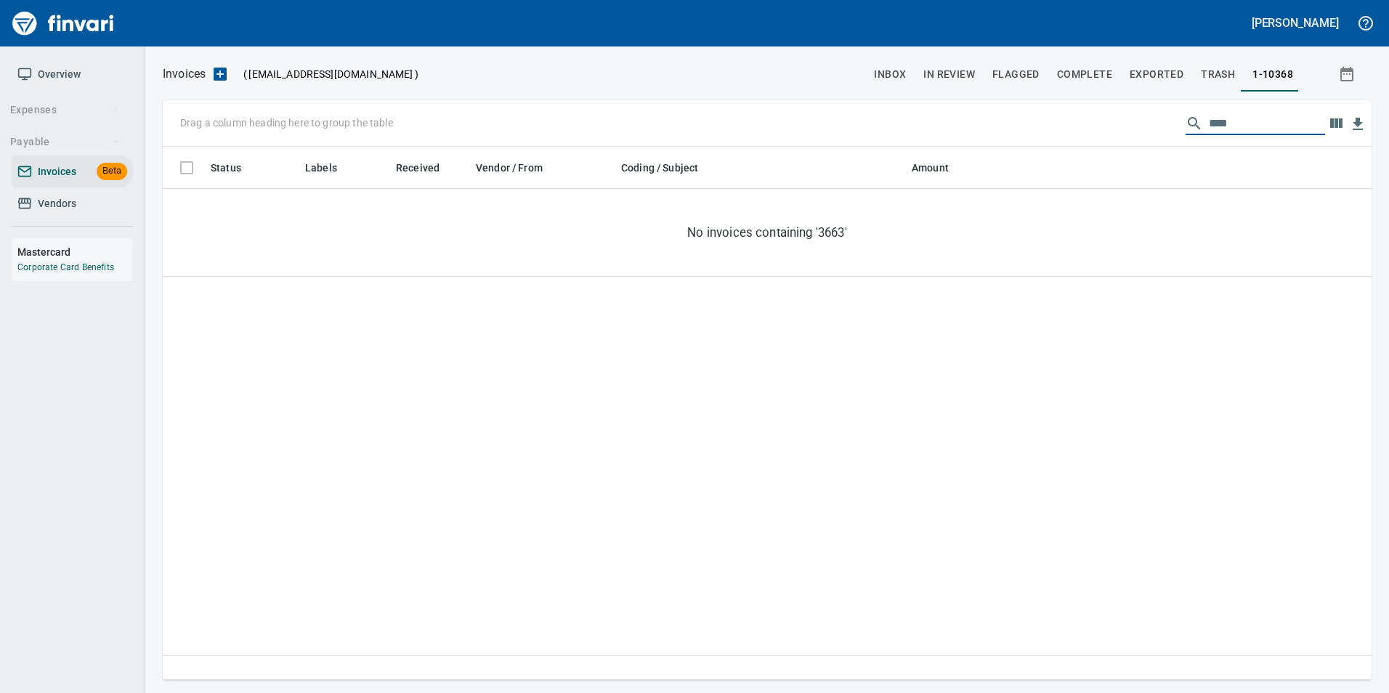
type input "****"
click at [1227, 122] on input "****" at bounding box center [1267, 123] width 116 height 23
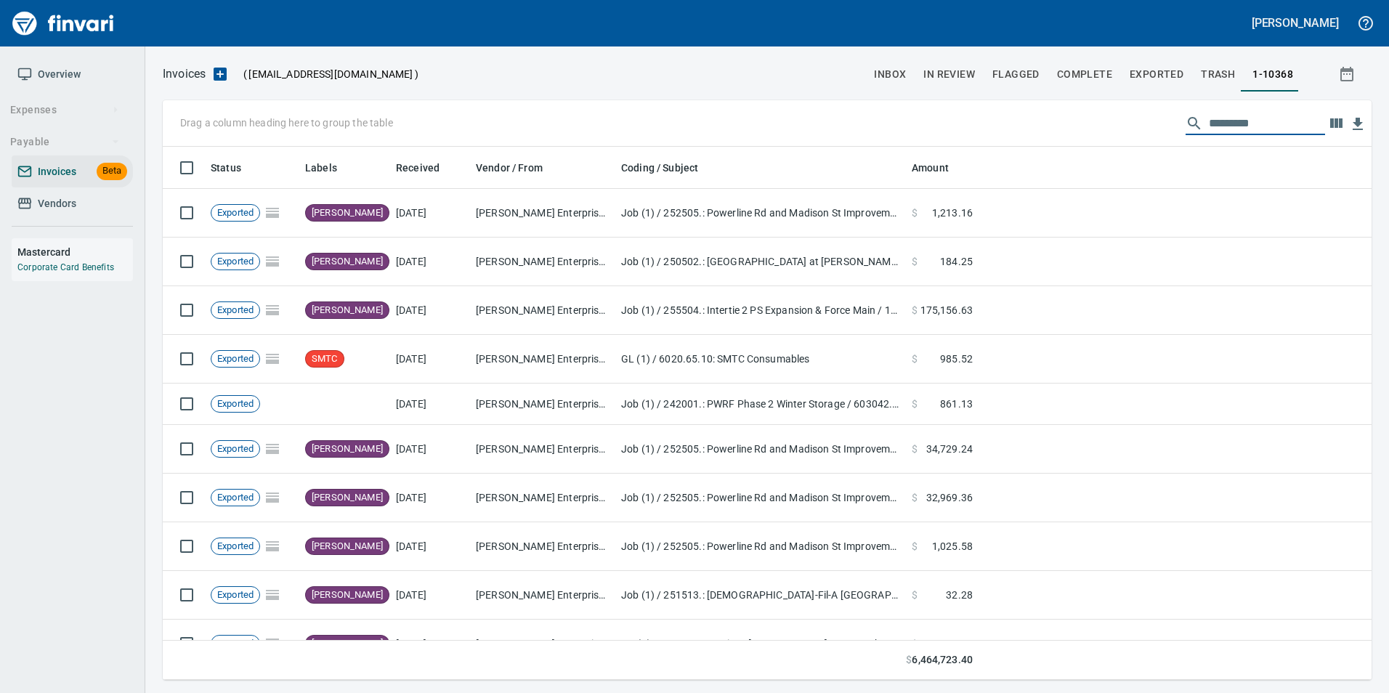
click at [75, 202] on span "Vendors" at bounding box center [57, 204] width 39 height 18
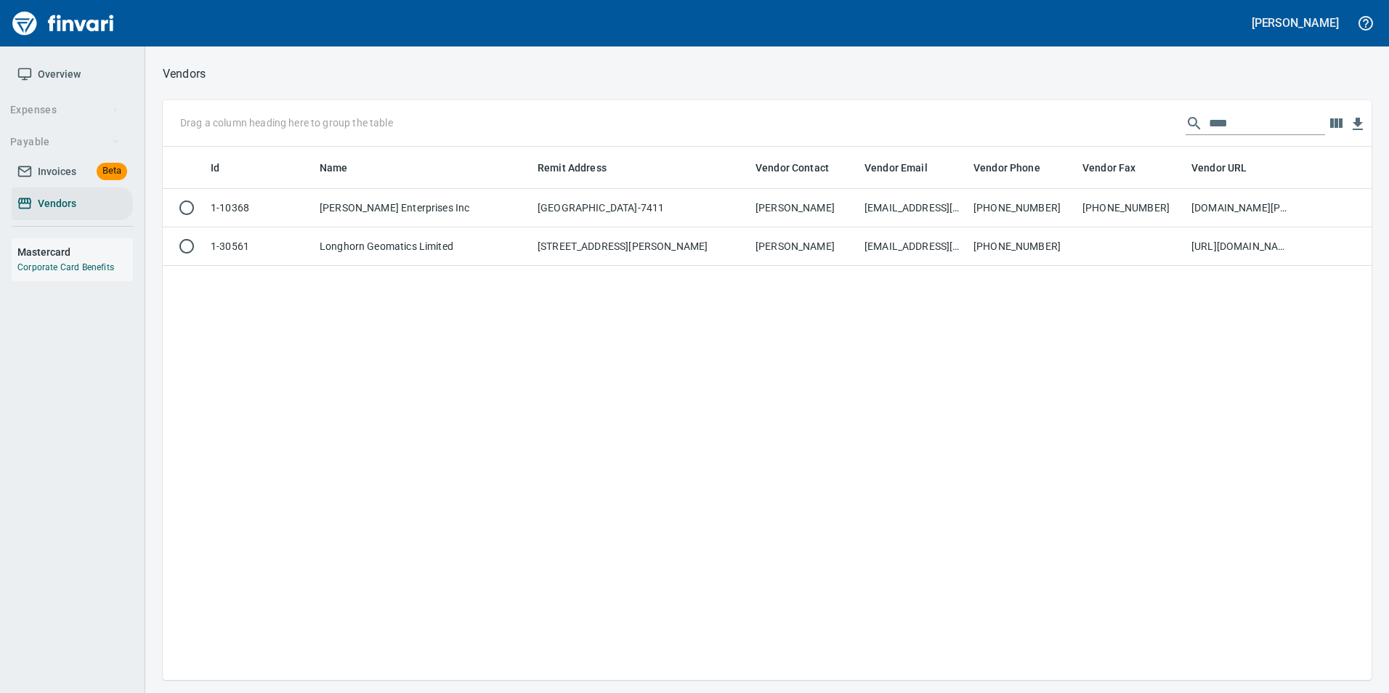
scroll to position [522, 1198]
click at [1258, 115] on input "****" at bounding box center [1267, 123] width 116 height 23
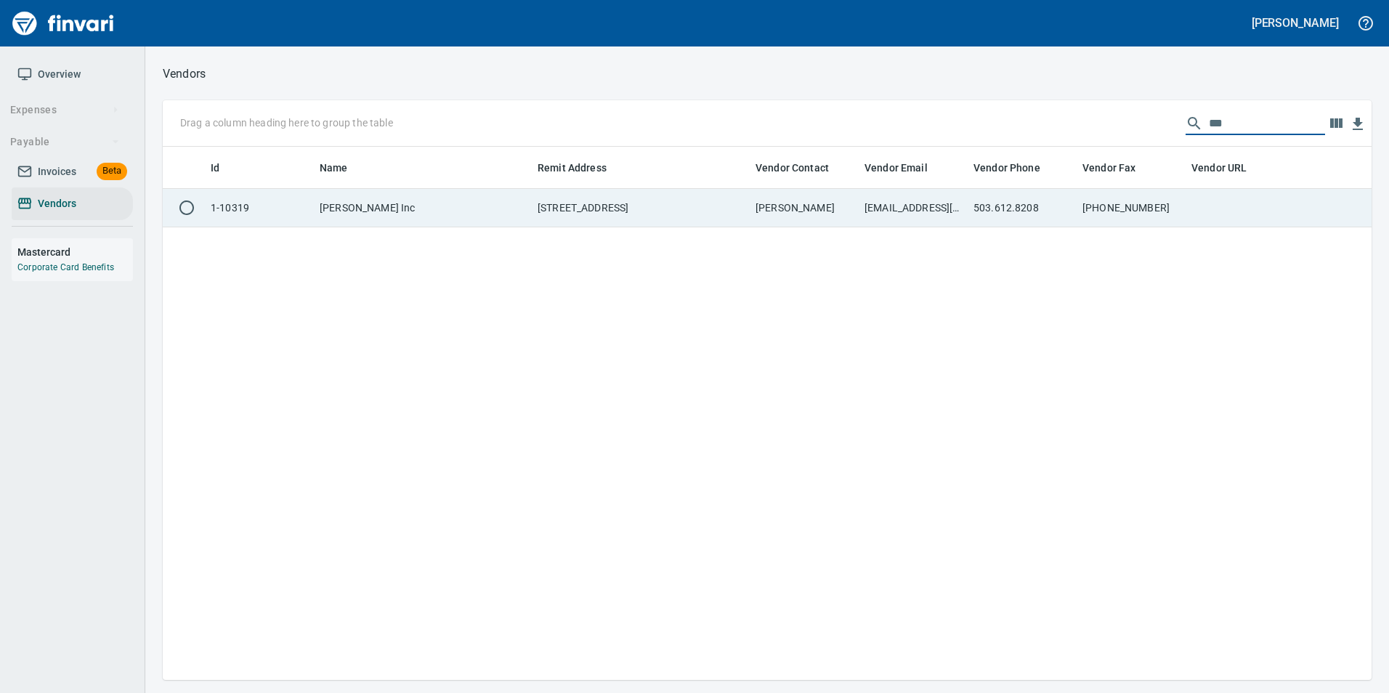
type input "***"
click at [1136, 201] on td "503-692-6549" at bounding box center [1131, 208] width 109 height 39
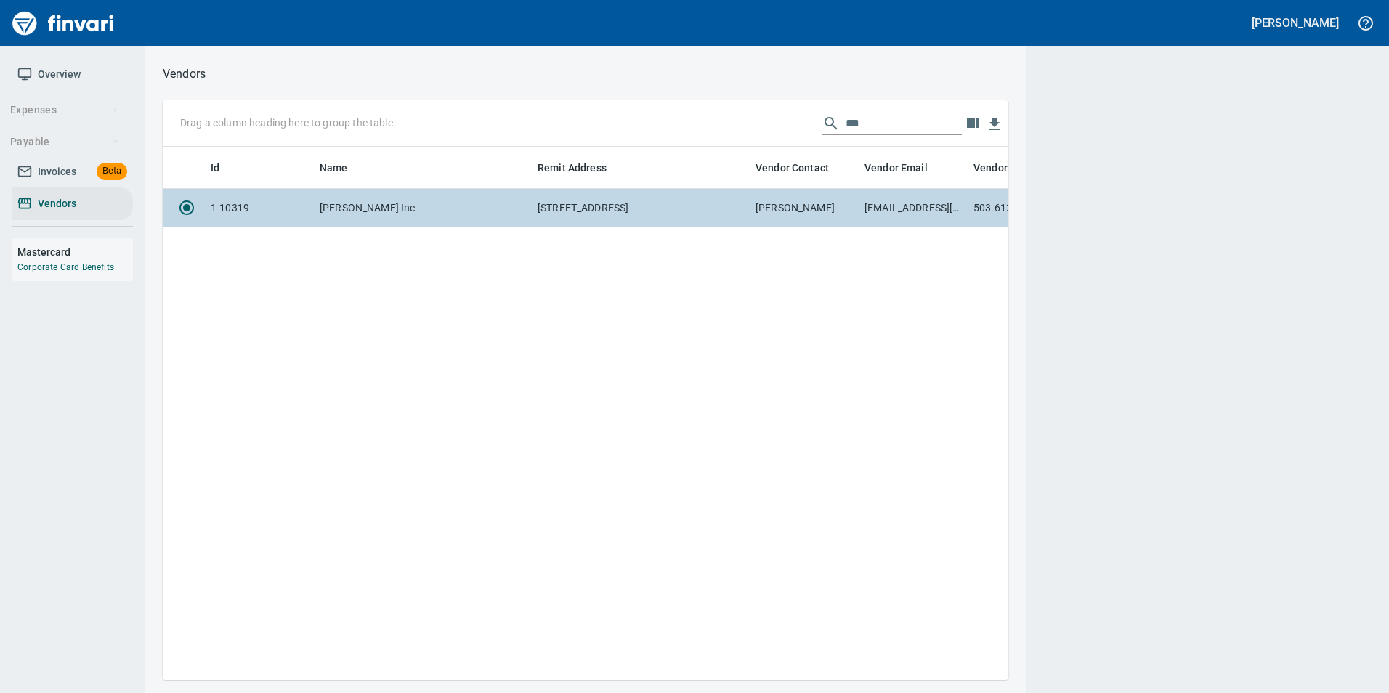
scroll to position [512, 835]
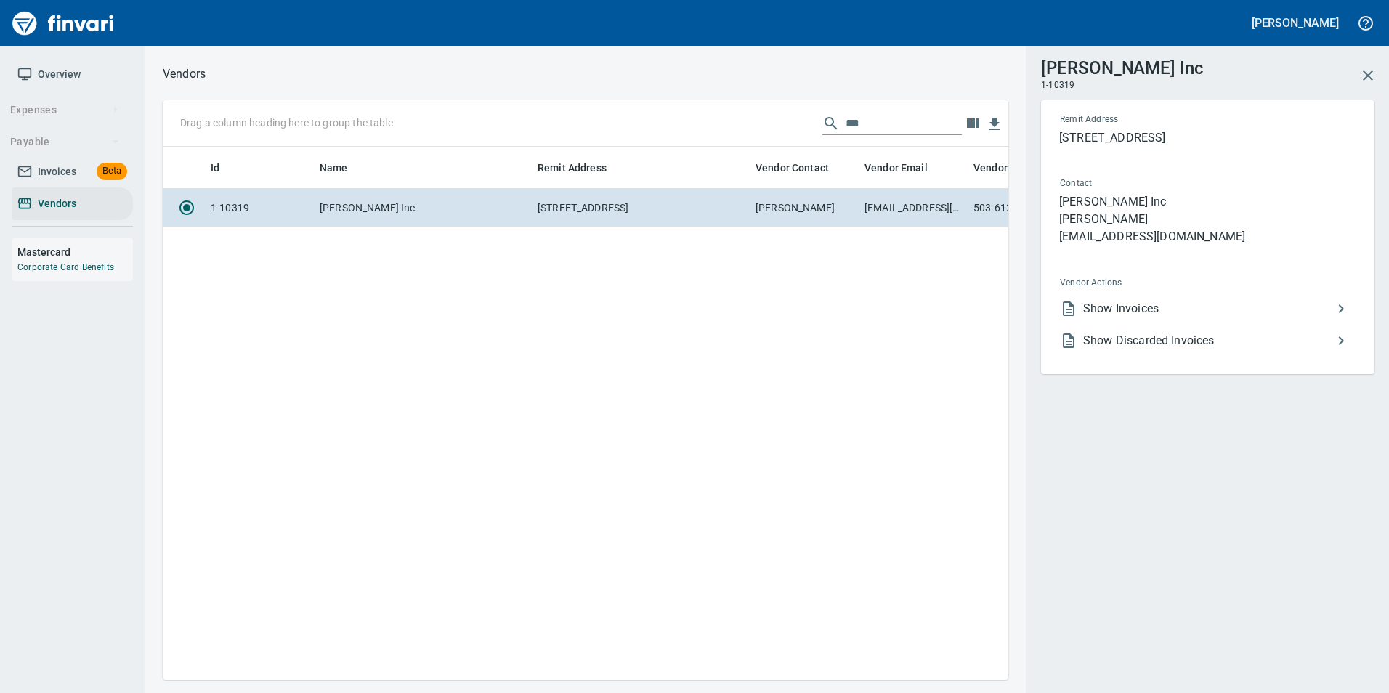
click at [1150, 311] on span "Show Invoices" at bounding box center [1207, 308] width 249 height 17
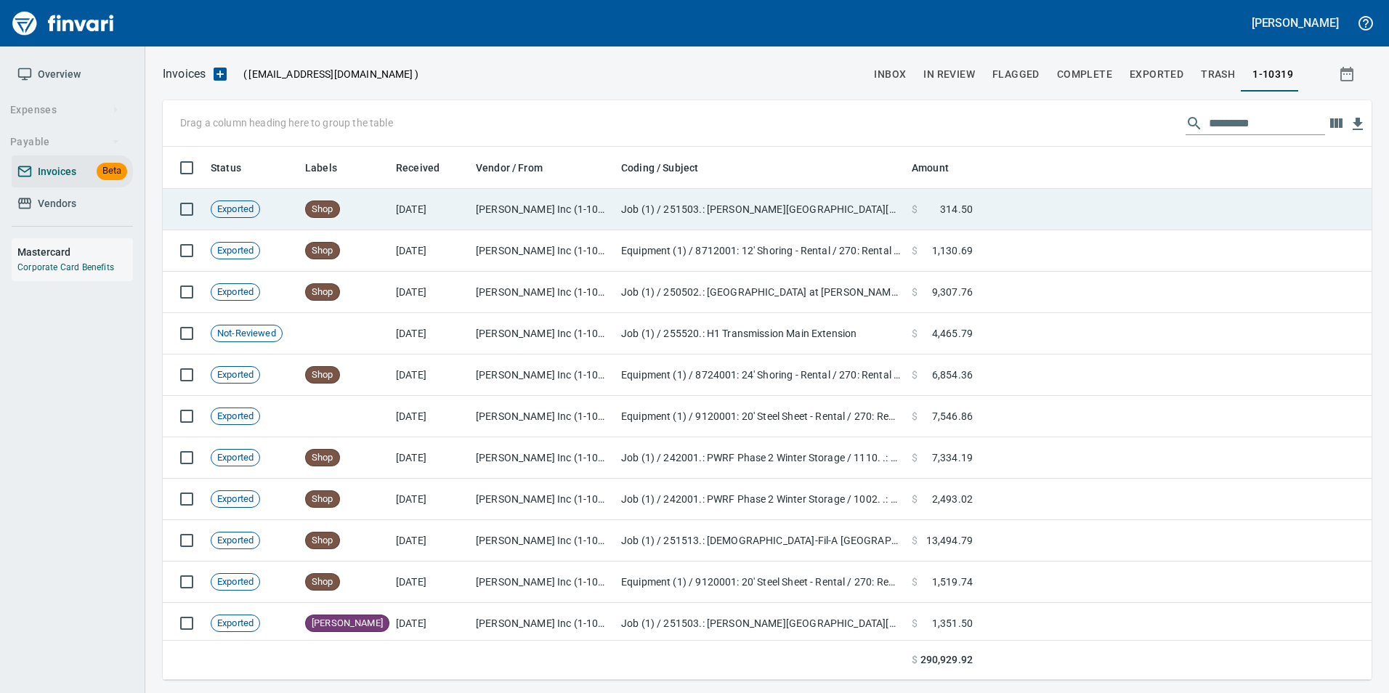
scroll to position [522, 1187]
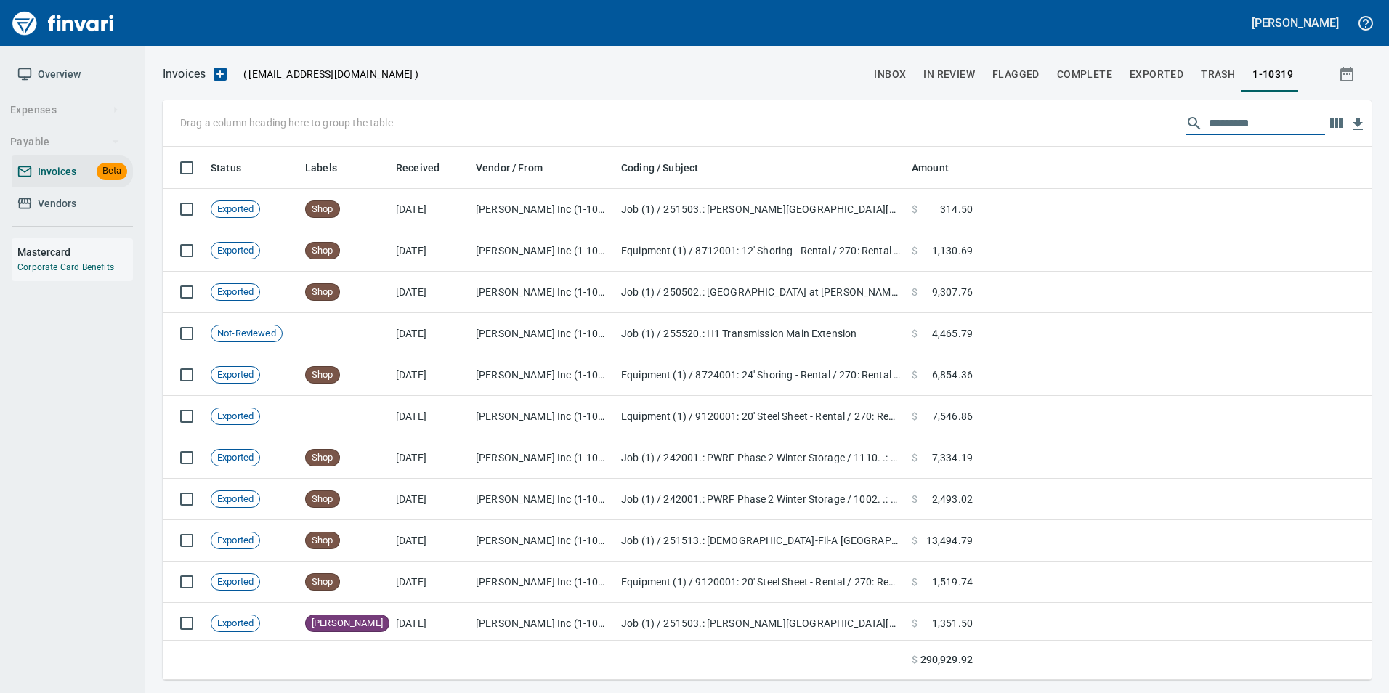
click at [1216, 124] on input "text" at bounding box center [1267, 123] width 116 height 23
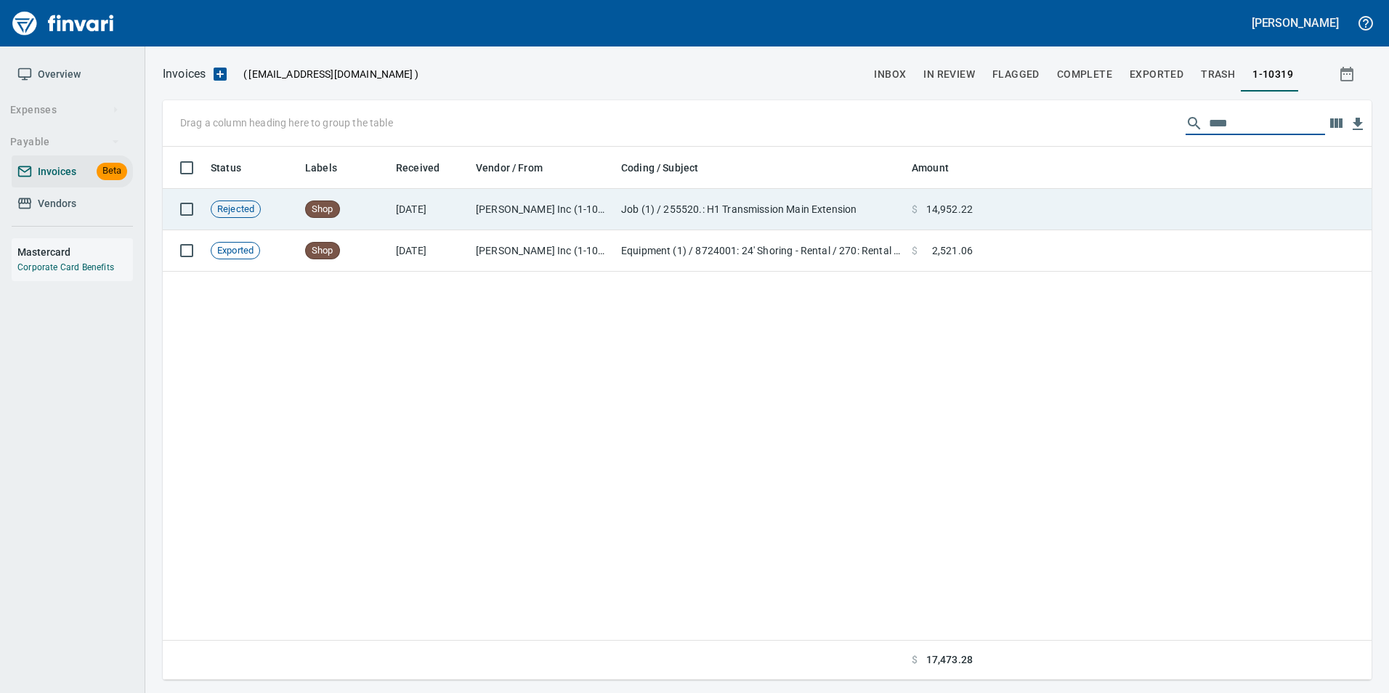
type input "****"
click at [1170, 206] on td at bounding box center [1175, 209] width 393 height 41
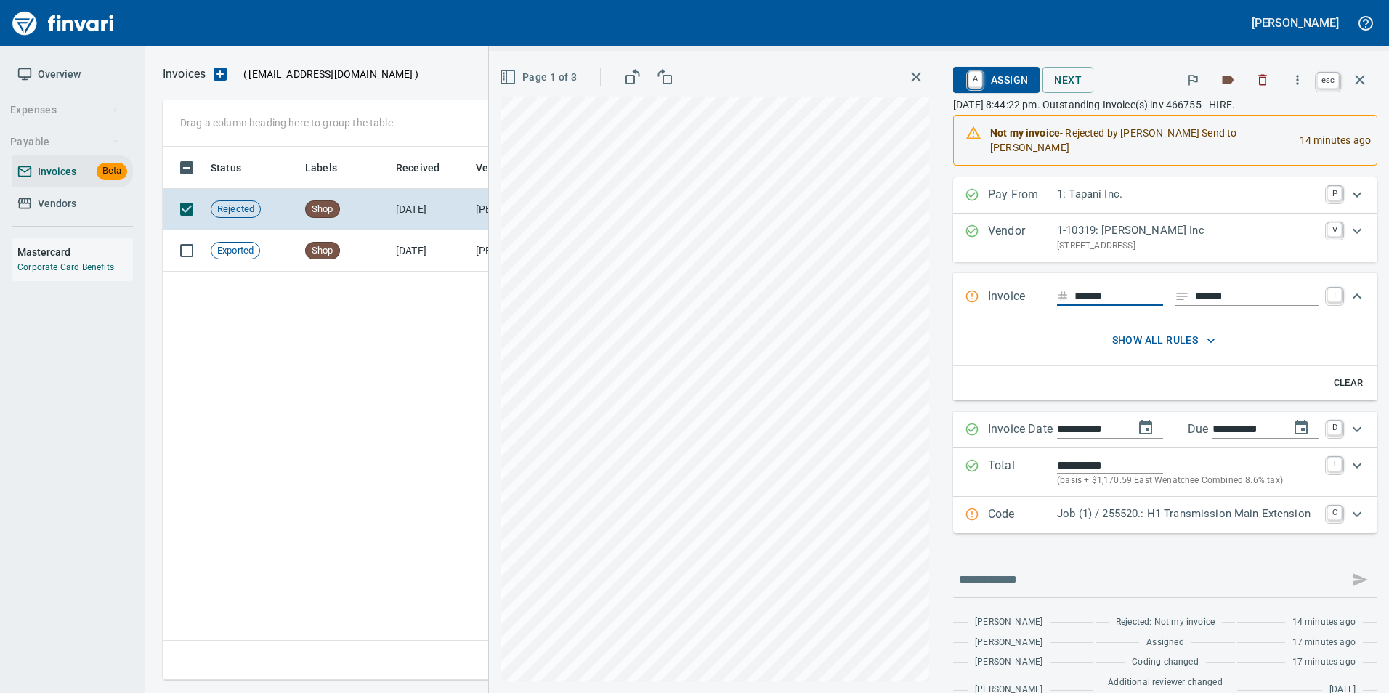
click at [1364, 94] on button "button" at bounding box center [1360, 79] width 35 height 35
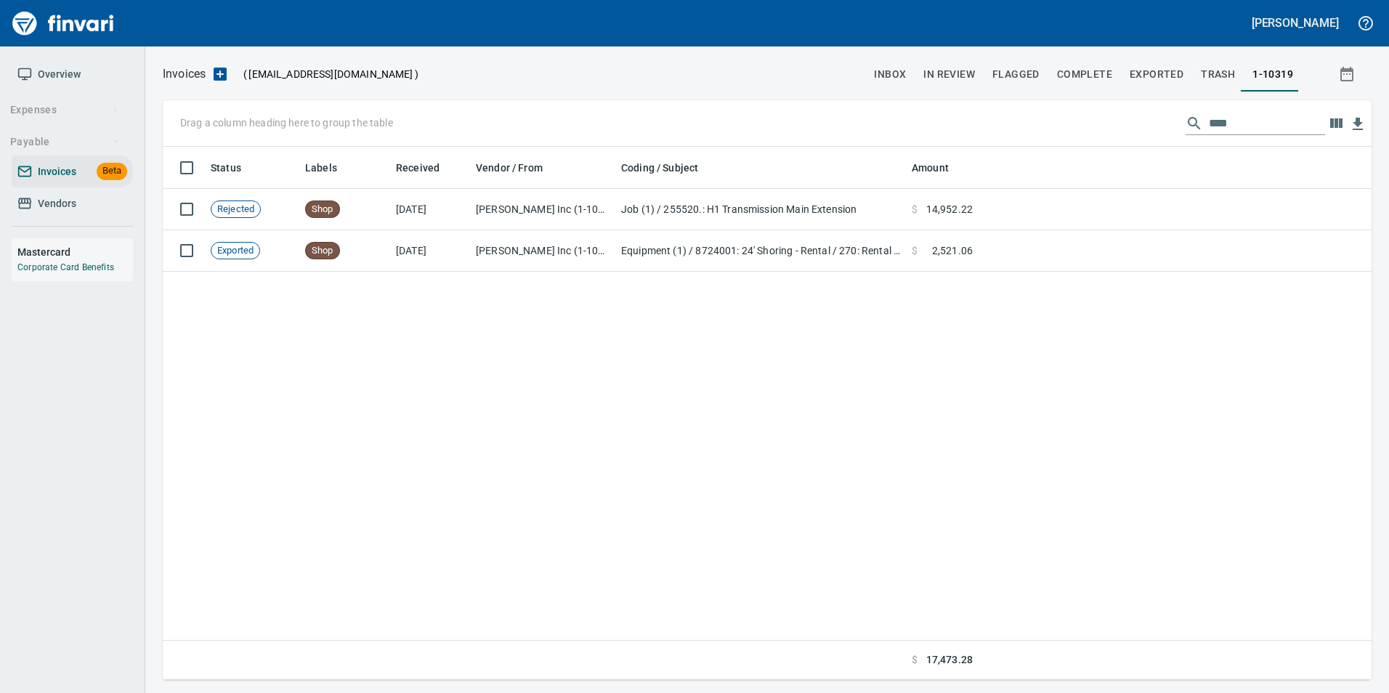
scroll to position [522, 1198]
click at [1280, 124] on input "****" at bounding box center [1267, 123] width 116 height 23
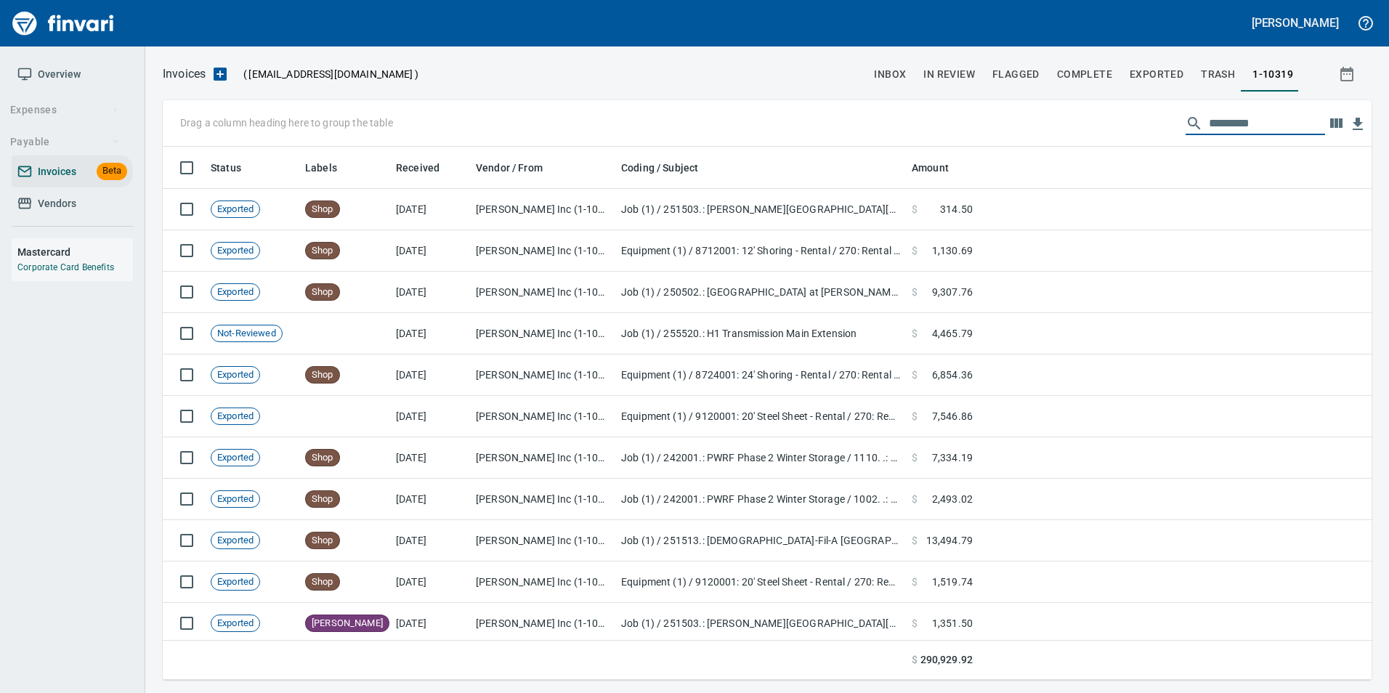
scroll to position [522, 1187]
click at [107, 210] on span "Vendors" at bounding box center [72, 204] width 110 height 18
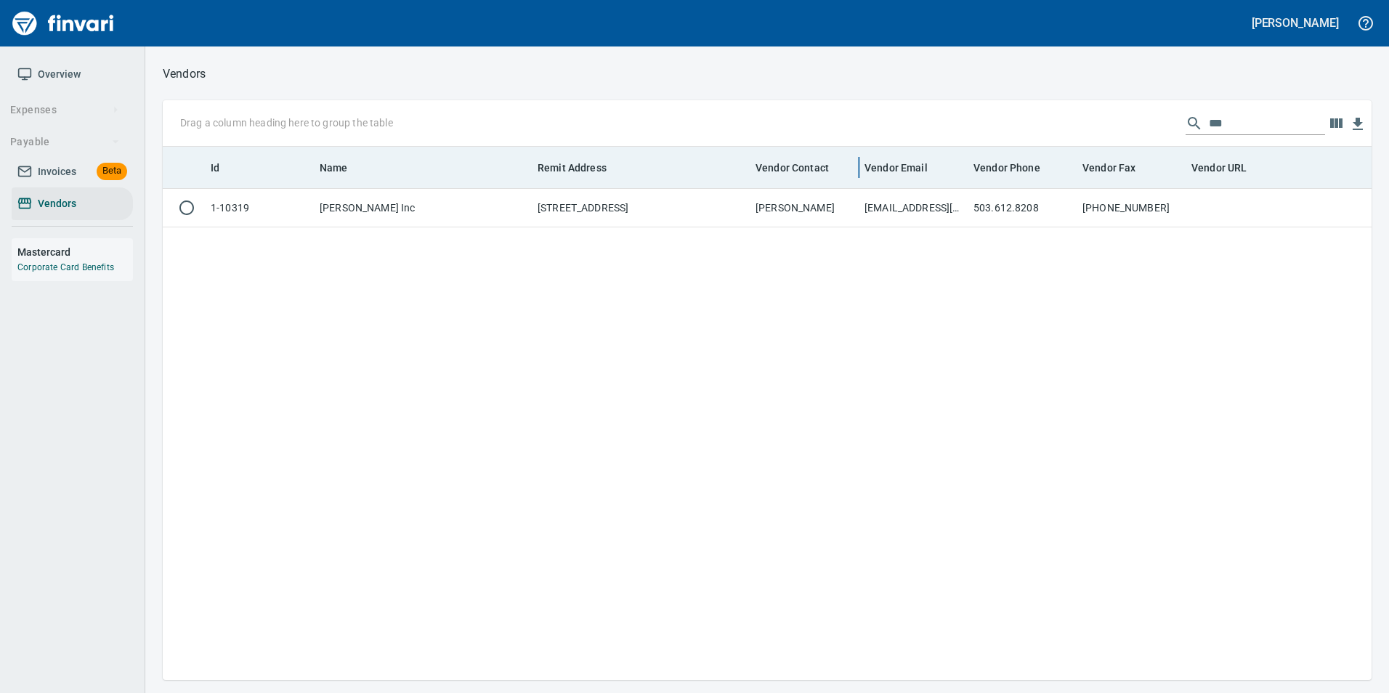
scroll to position [522, 1198]
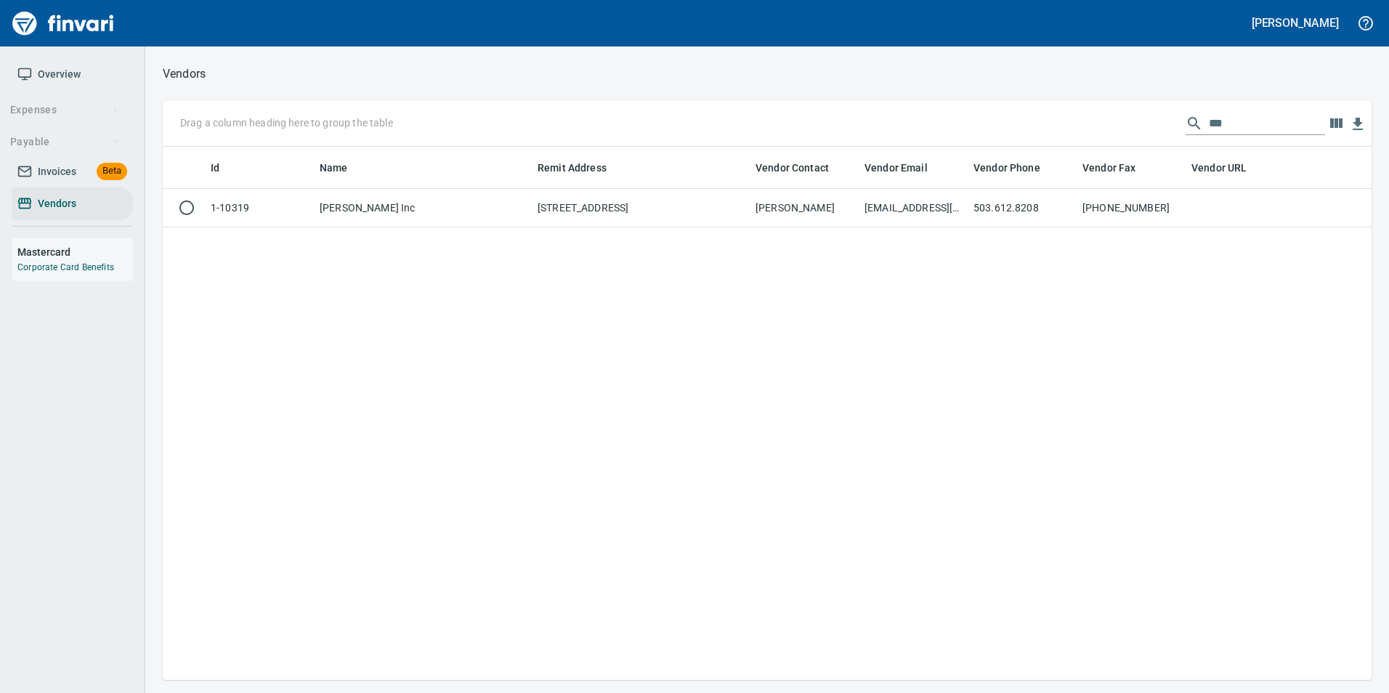
click at [1218, 129] on input "***" at bounding box center [1267, 123] width 116 height 23
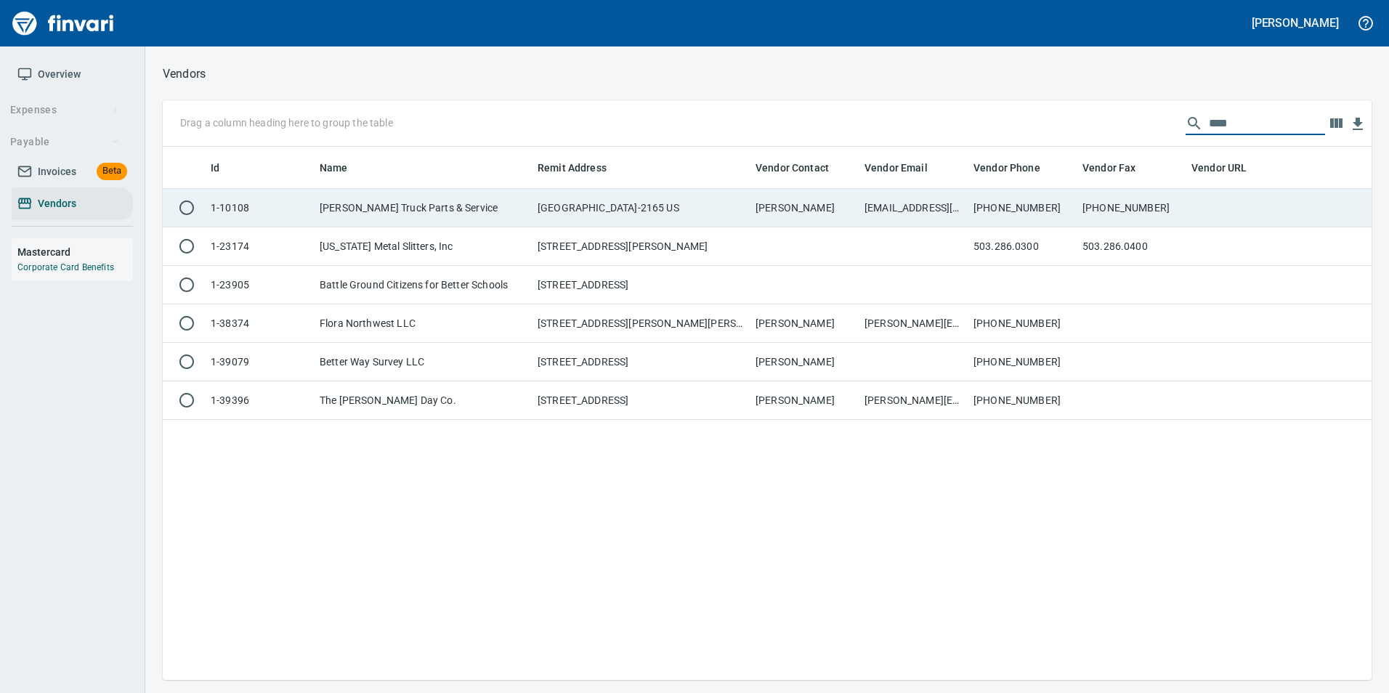
type input "****"
click at [1227, 201] on td at bounding box center [1240, 208] width 109 height 39
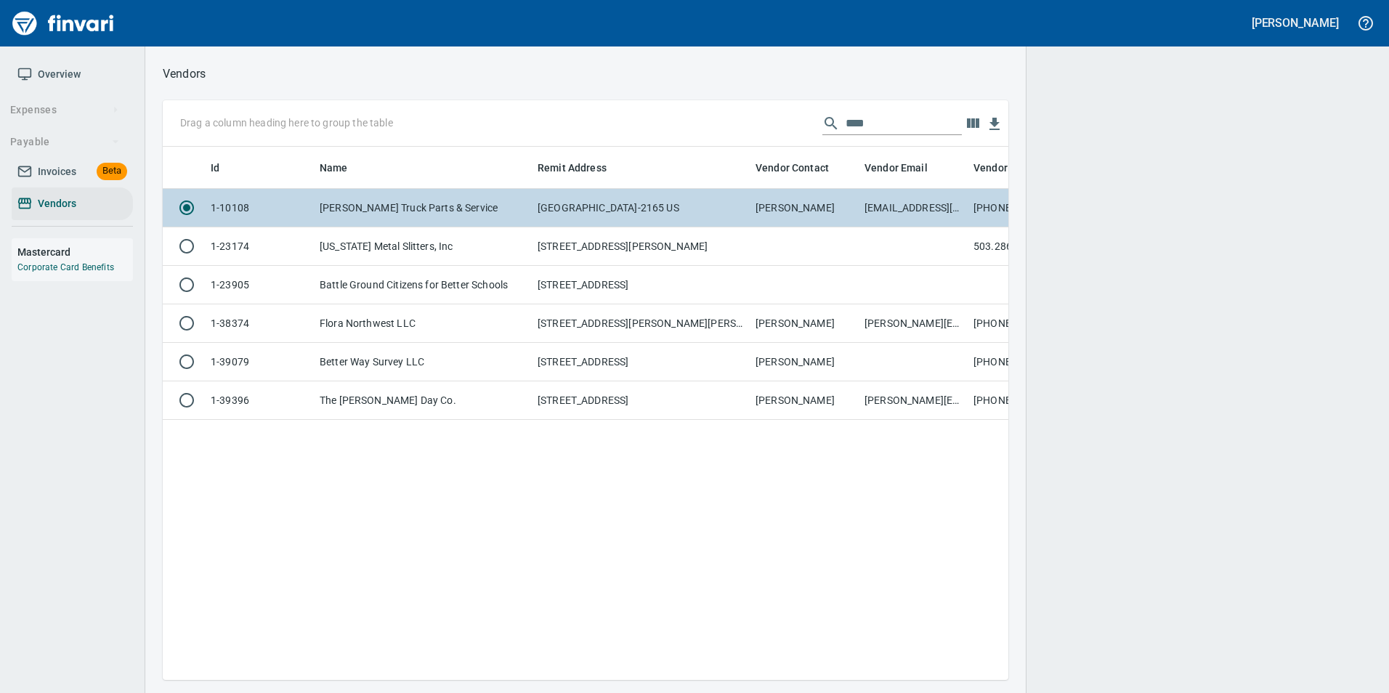
scroll to position [512, 835]
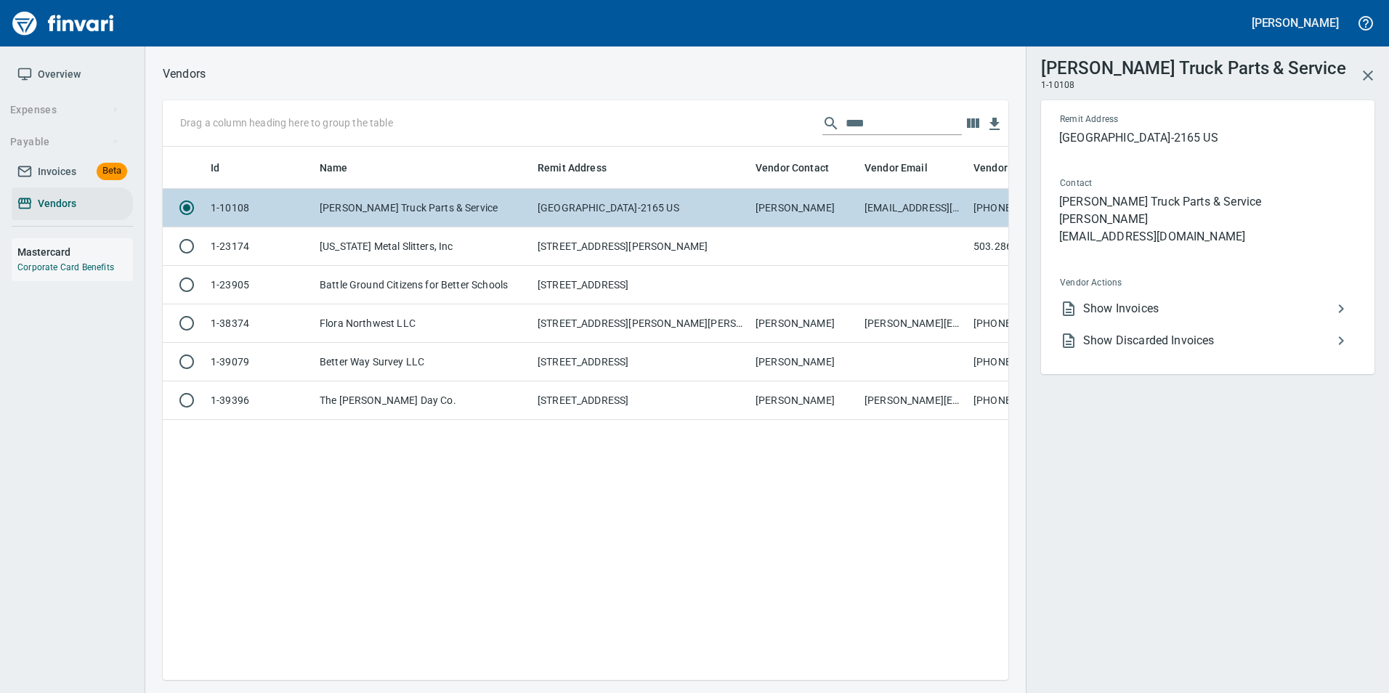
click at [1176, 312] on span "Show Invoices" at bounding box center [1207, 308] width 249 height 17
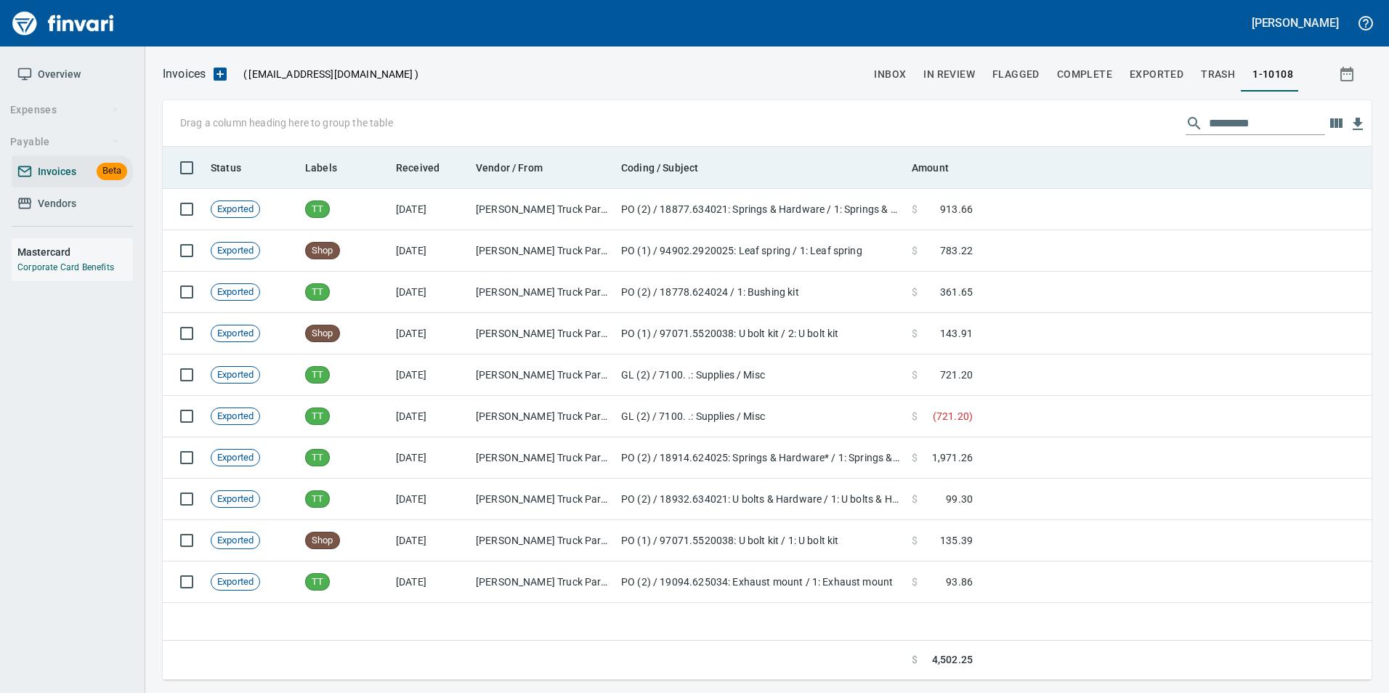
scroll to position [522, 1198]
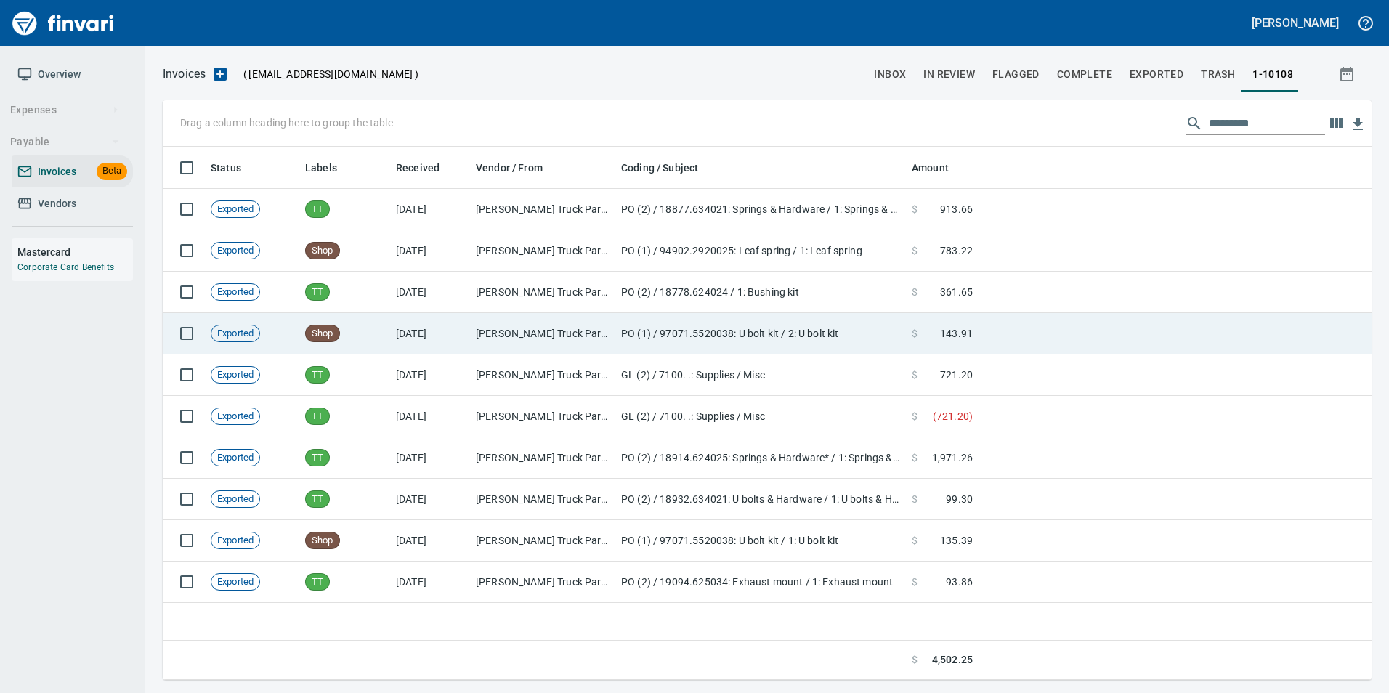
click at [884, 326] on td "PO (1) / 97071.5520038: U bolt kit / 2: U bolt kit" at bounding box center [760, 333] width 291 height 41
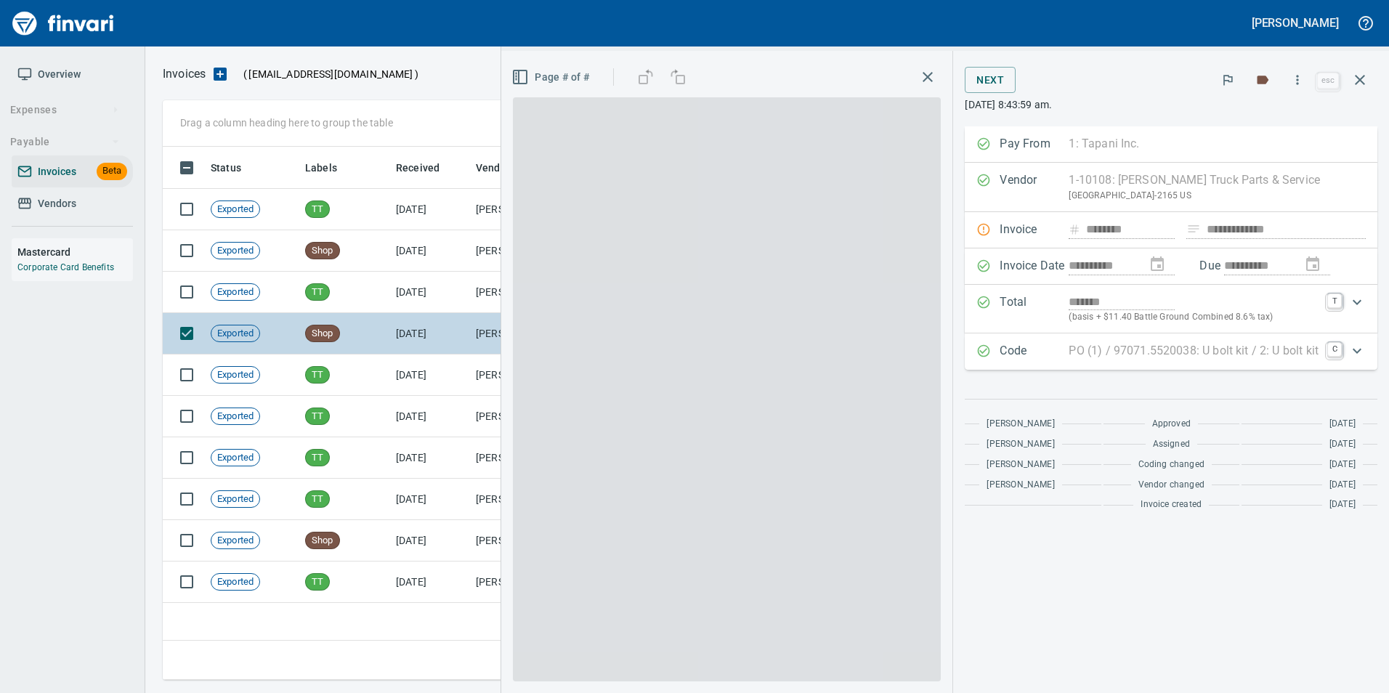
scroll to position [522, 1197]
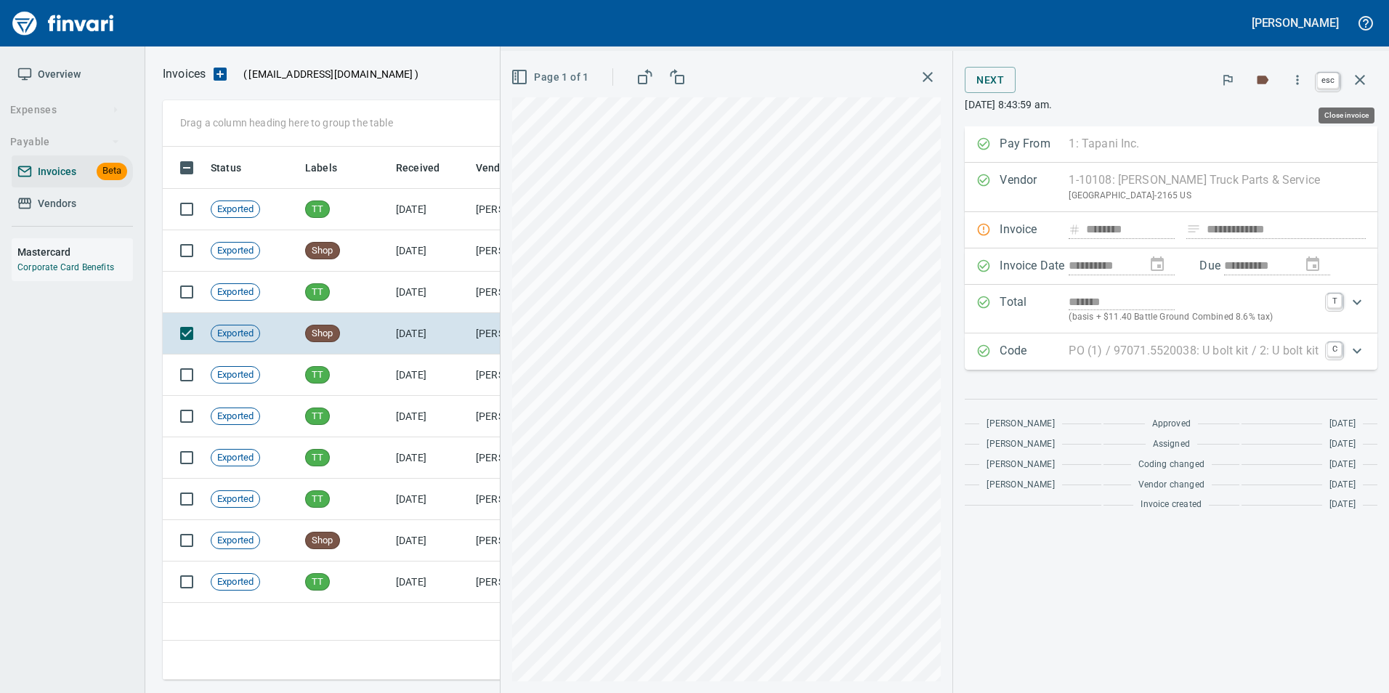
click at [1368, 84] on icon "button" at bounding box center [1359, 79] width 17 height 17
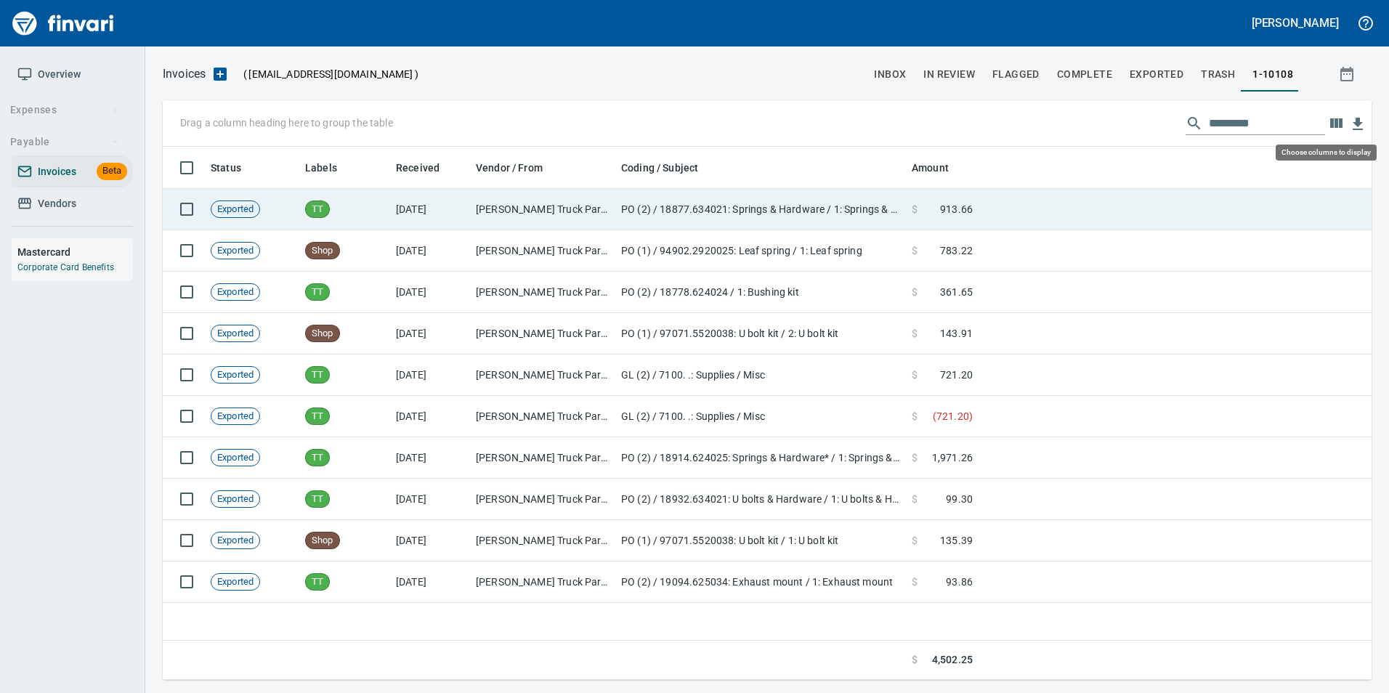
scroll to position [522, 1198]
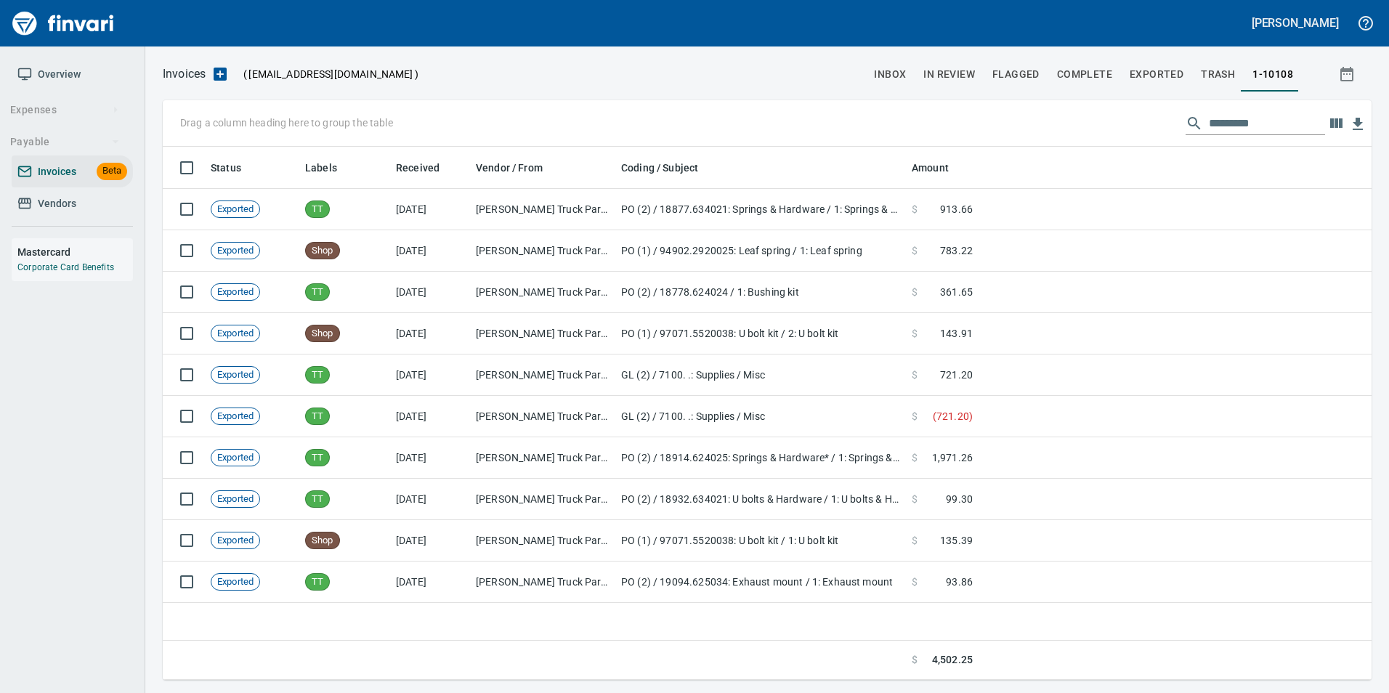
click at [1245, 130] on input "text" at bounding box center [1267, 123] width 116 height 23
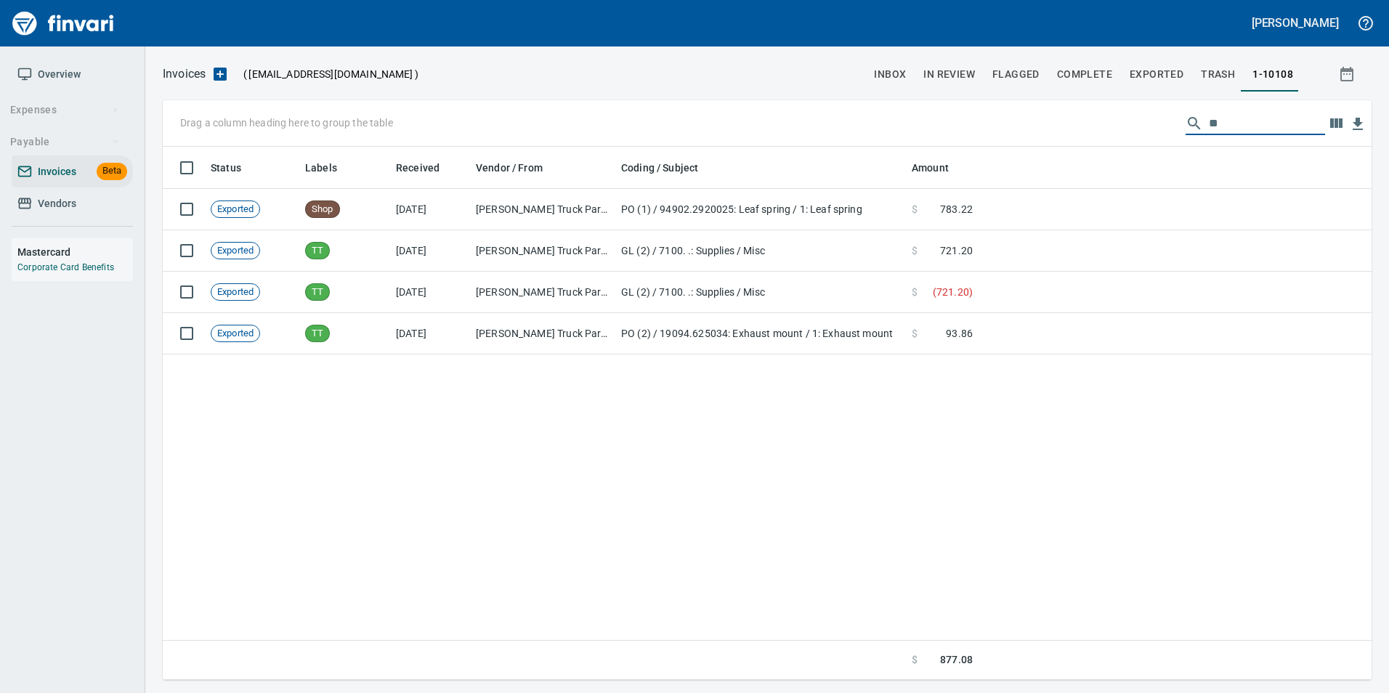
type input "*"
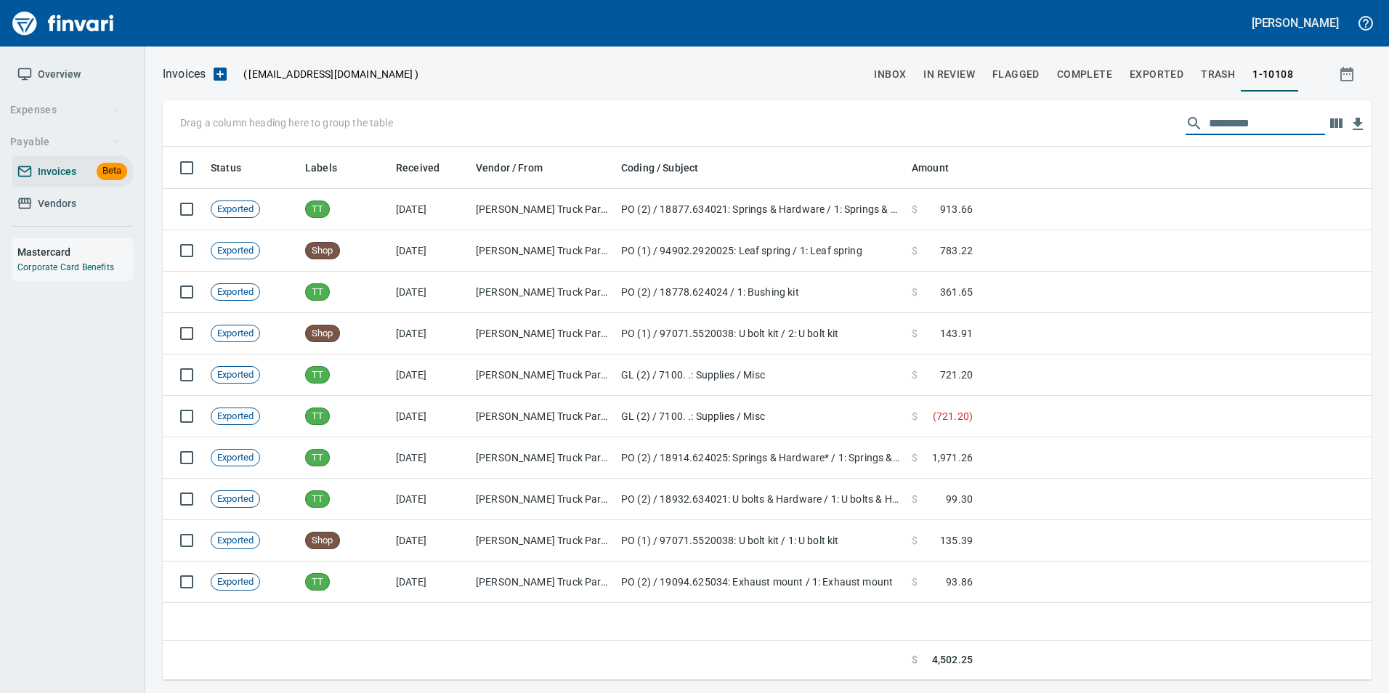
click at [963, 72] on span "In Review" at bounding box center [950, 74] width 52 height 18
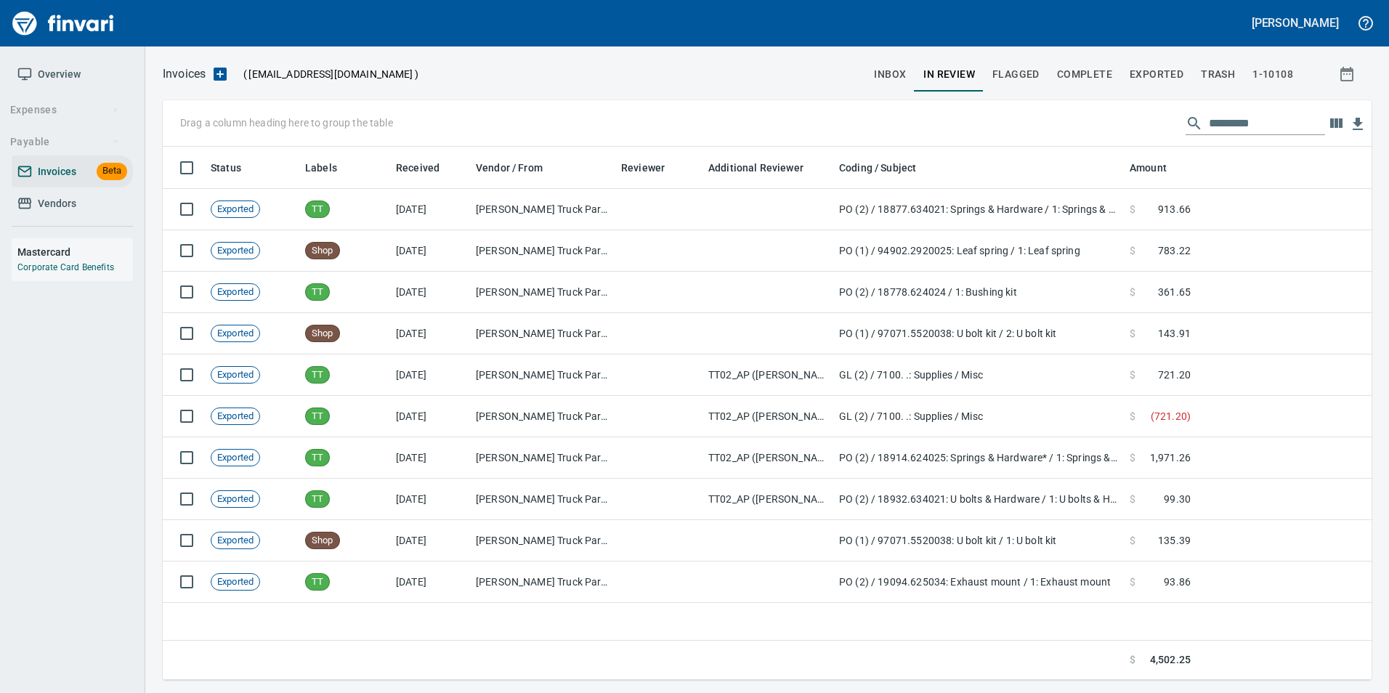
scroll to position [522, 1198]
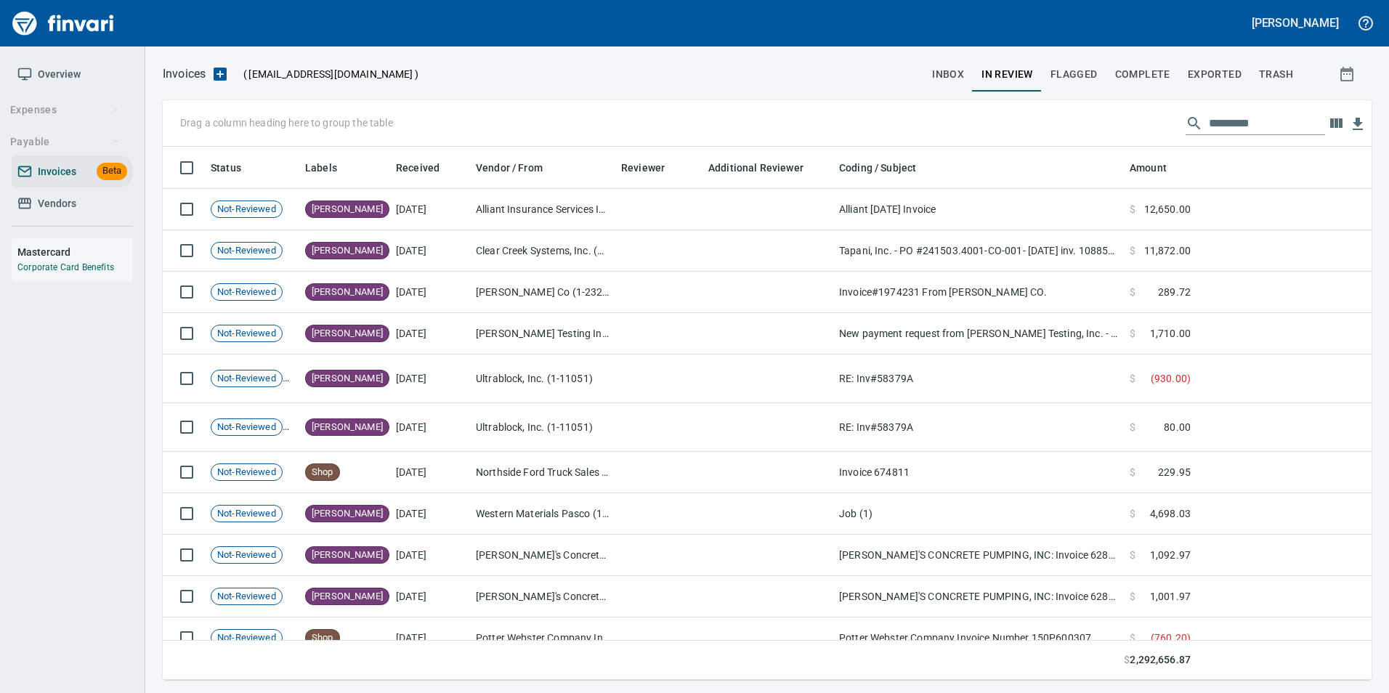
click at [1271, 129] on input "text" at bounding box center [1267, 123] width 116 height 23
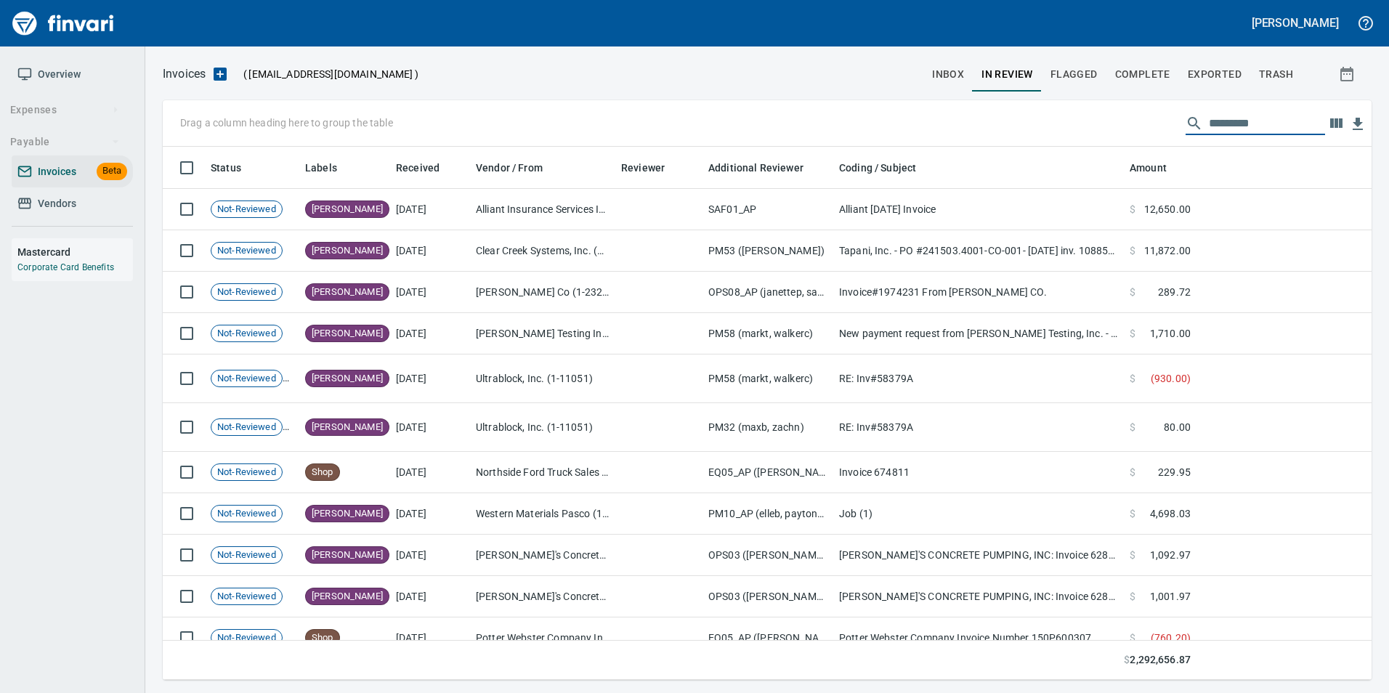
scroll to position [522, 1187]
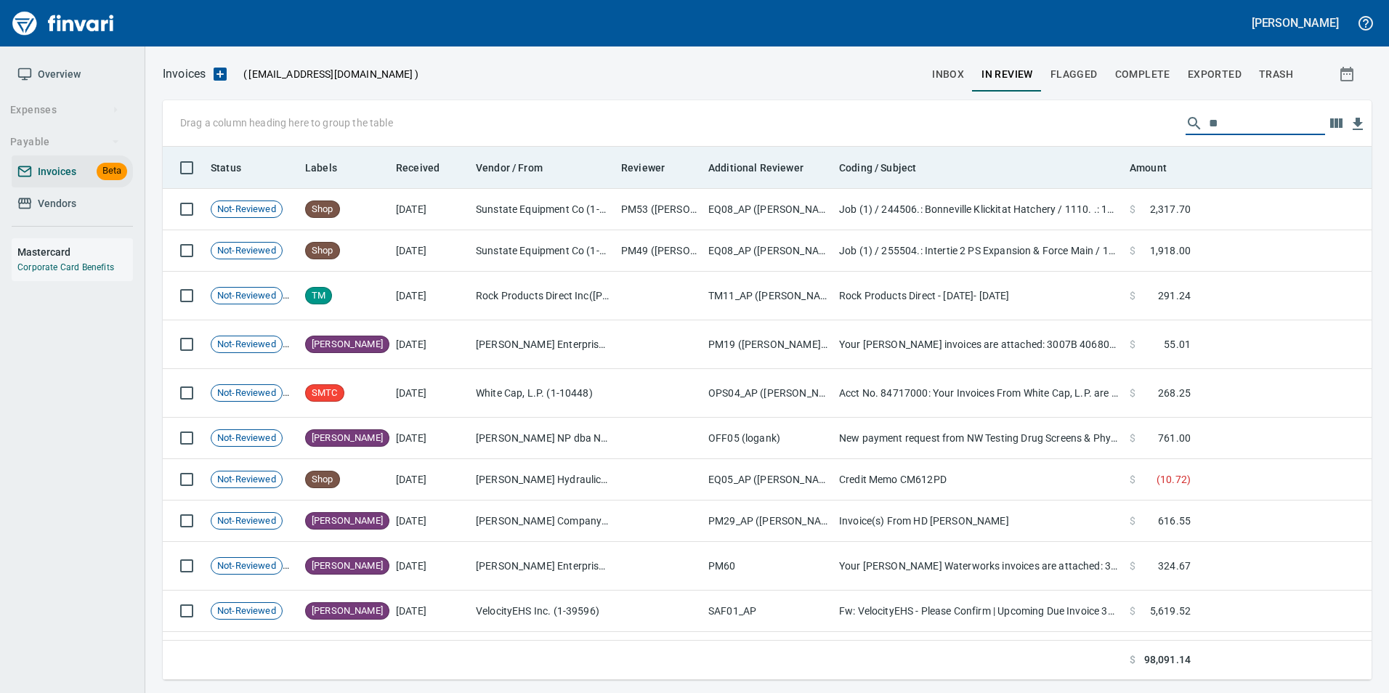
type input "*"
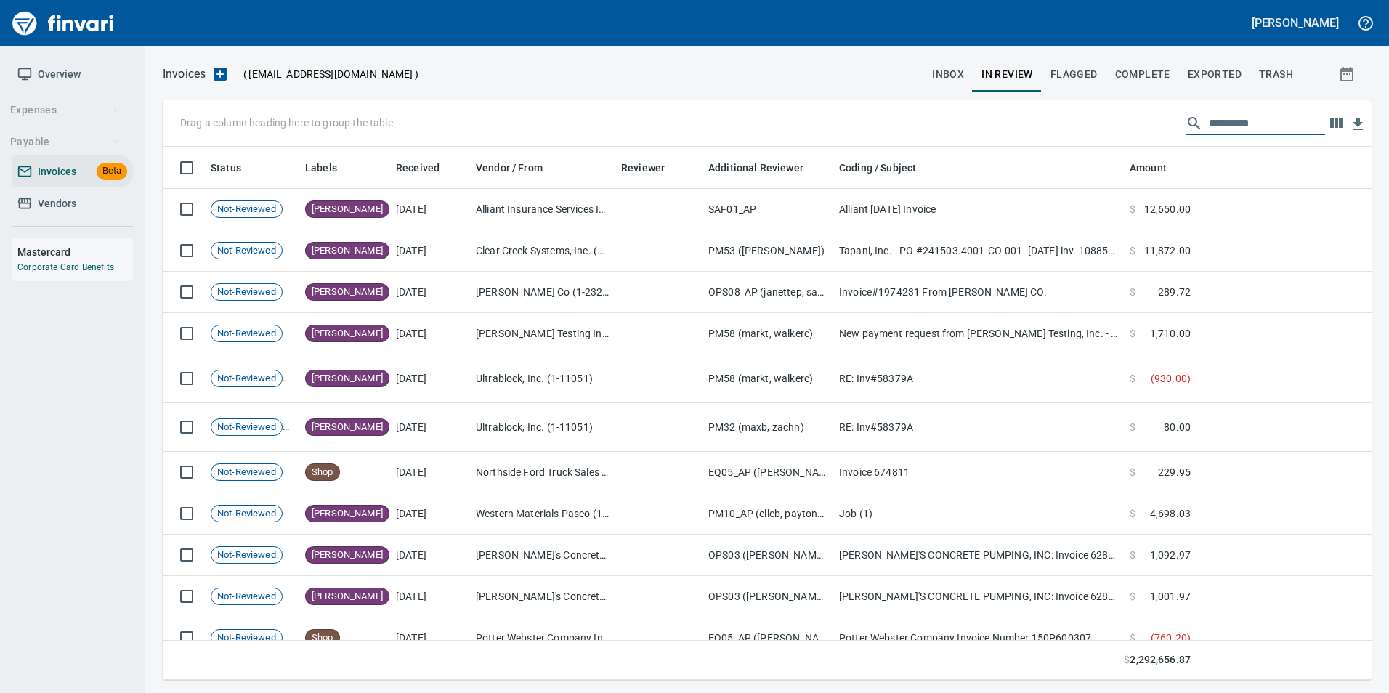
click at [1189, 62] on button "Exported" at bounding box center [1214, 74] width 71 height 35
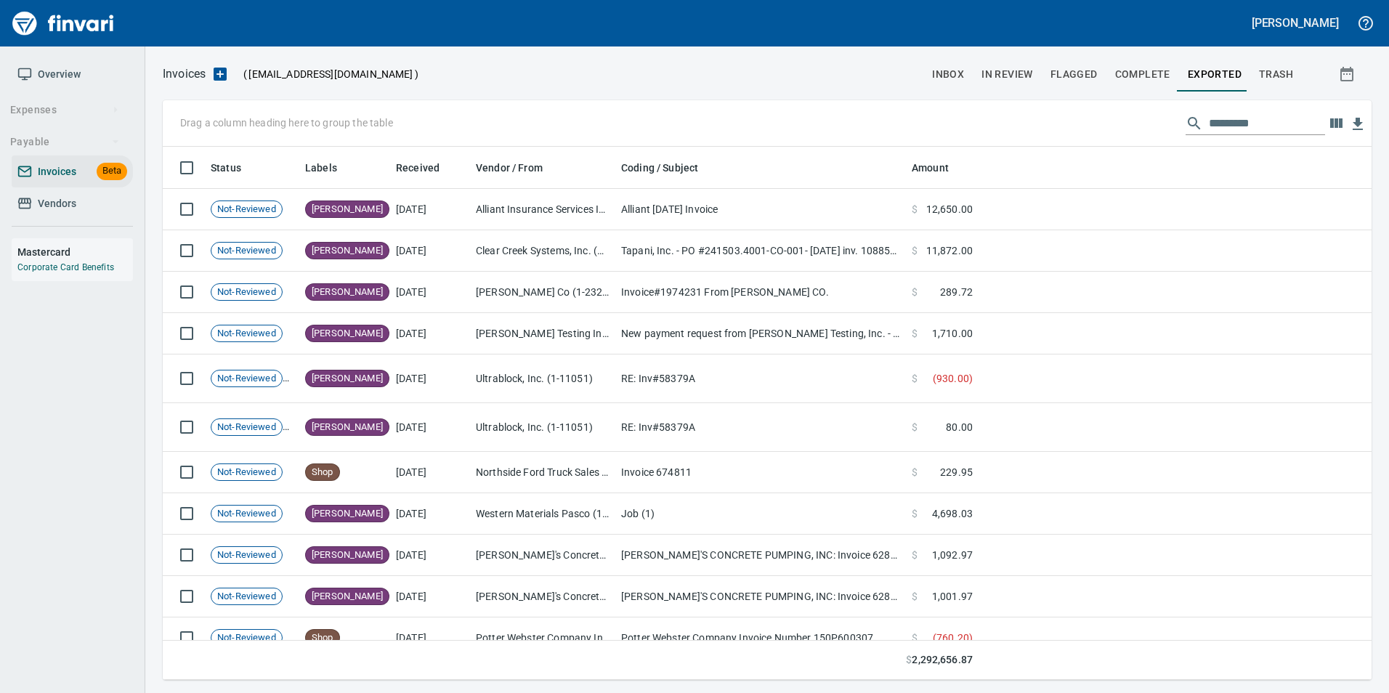
scroll to position [522, 1187]
click at [1201, 67] on span "Exported" at bounding box center [1215, 74] width 54 height 18
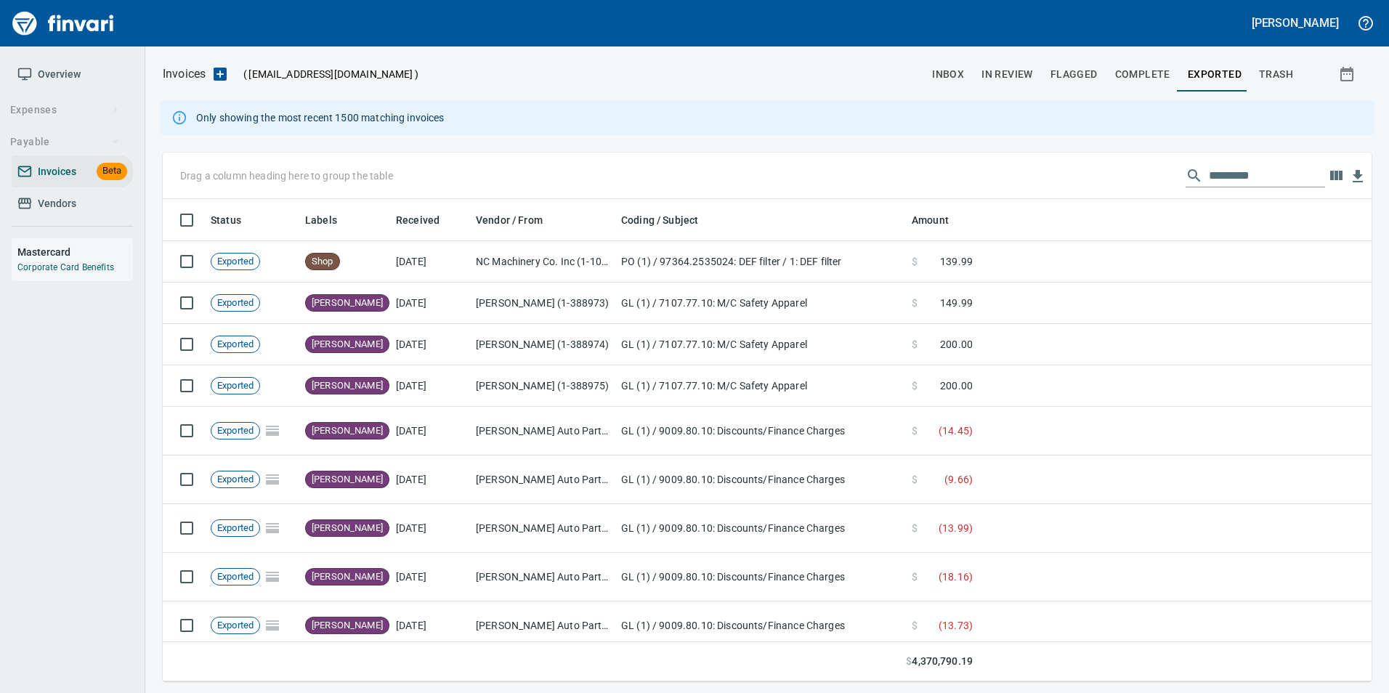
scroll to position [472, 1187]
click at [1253, 168] on input "text" at bounding box center [1267, 175] width 116 height 23
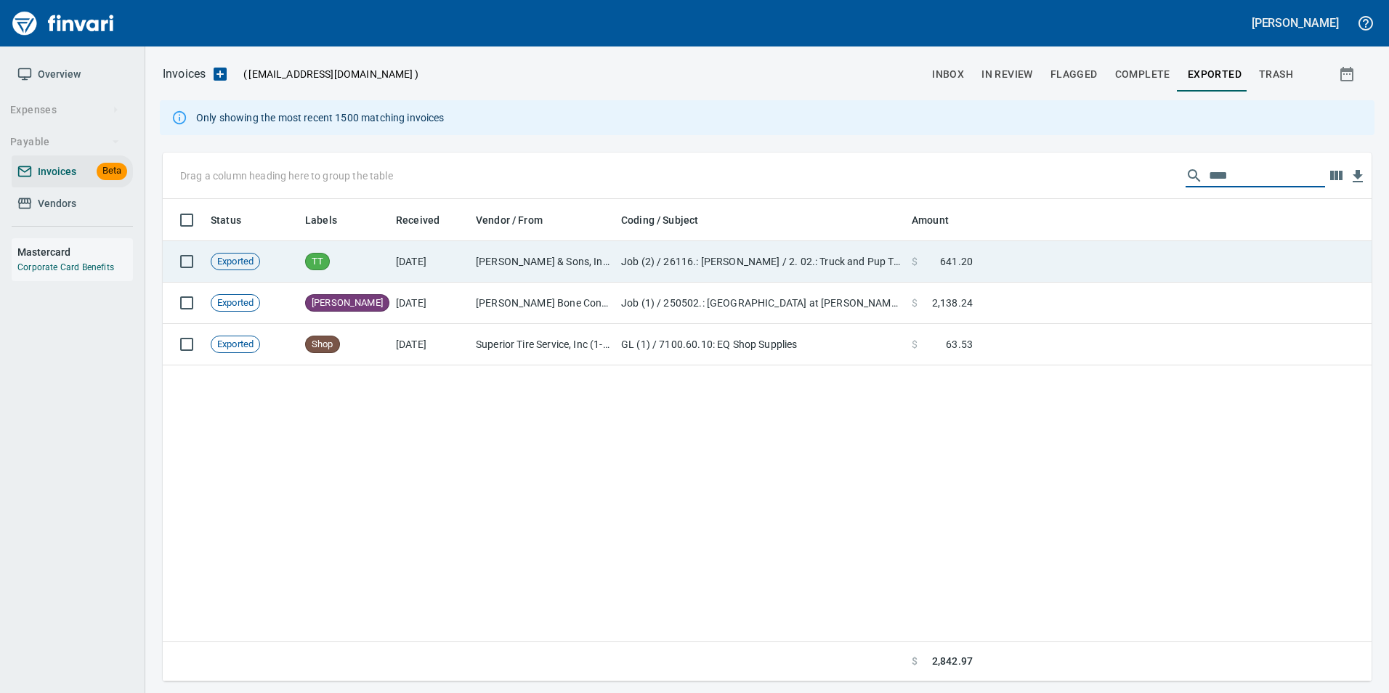
type input "****"
click at [1235, 246] on td at bounding box center [1175, 261] width 393 height 41
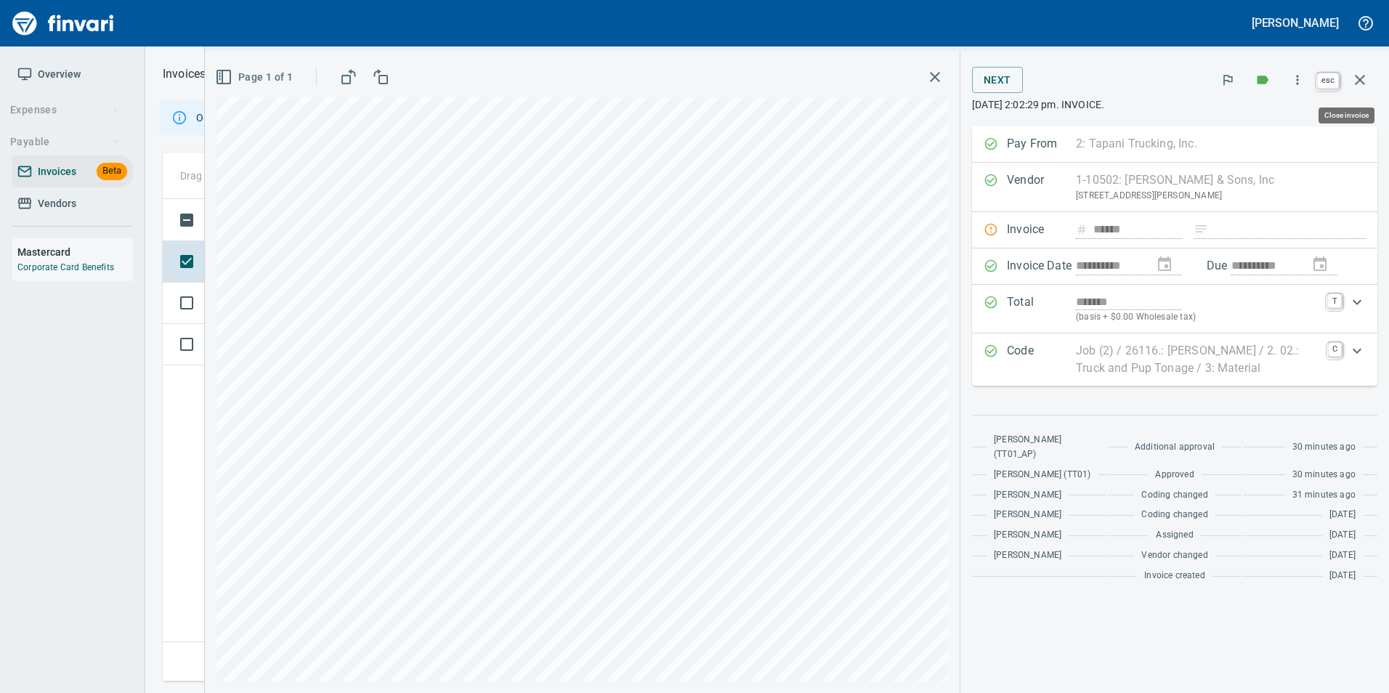
click at [1354, 77] on icon "button" at bounding box center [1359, 79] width 17 height 17
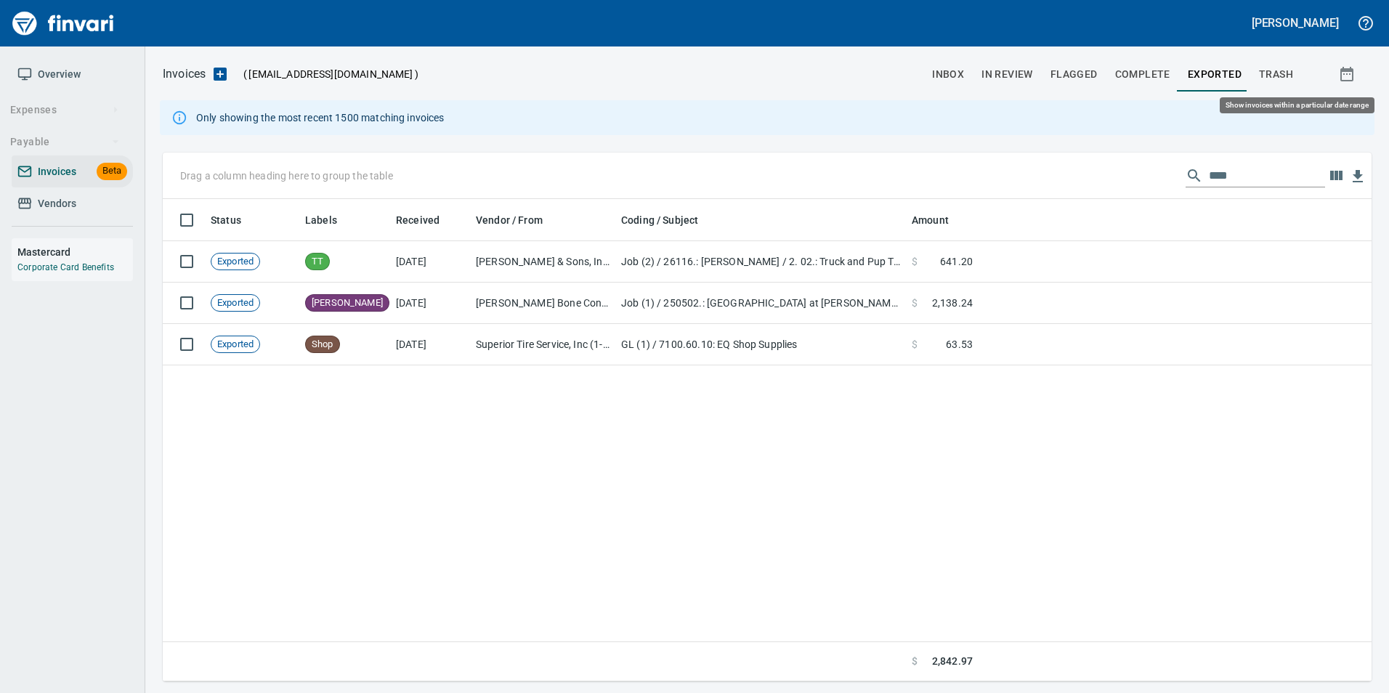
scroll to position [472, 1197]
click at [1211, 169] on input "****" at bounding box center [1267, 175] width 116 height 23
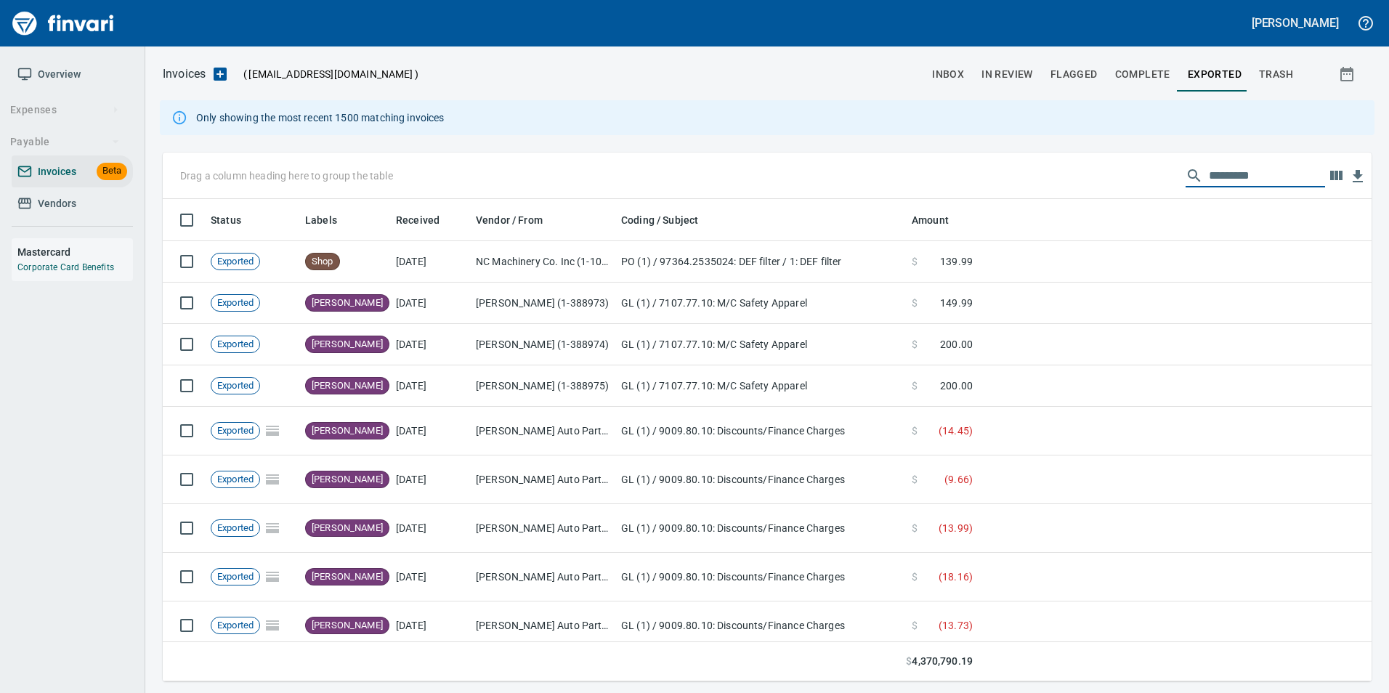
scroll to position [472, 1187]
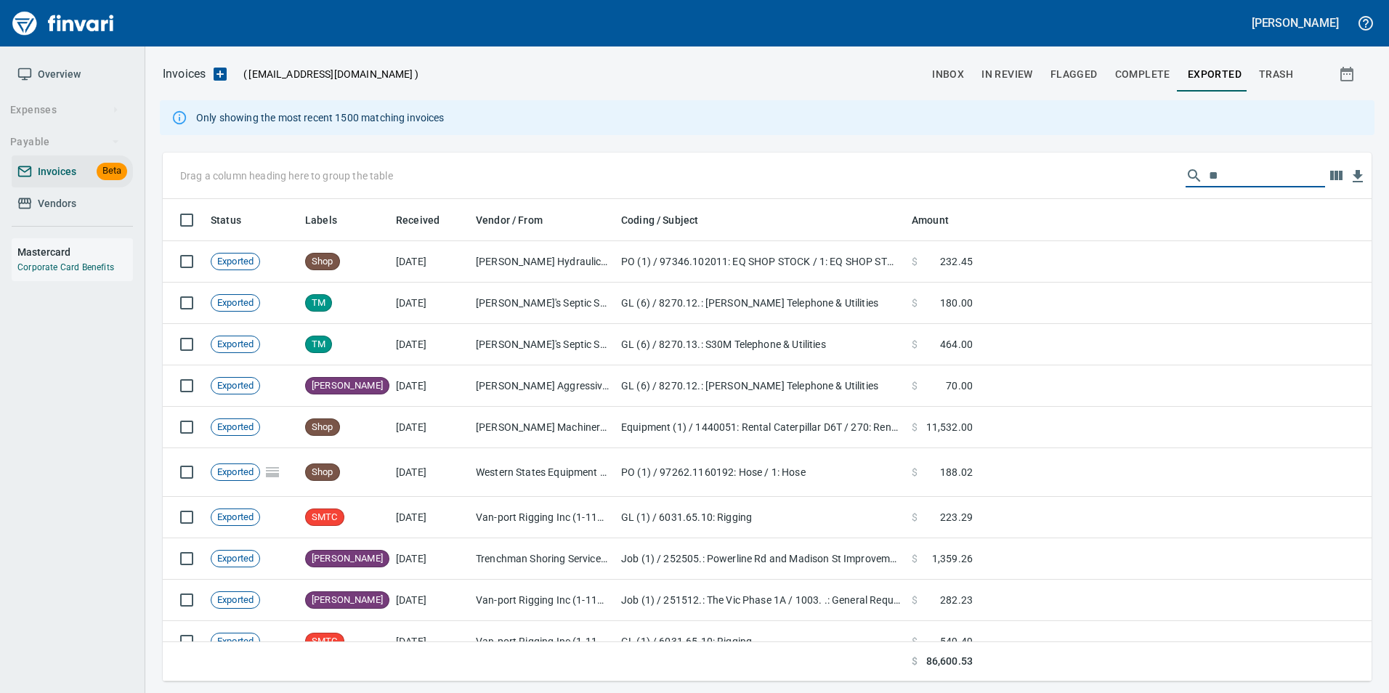
type input "*"
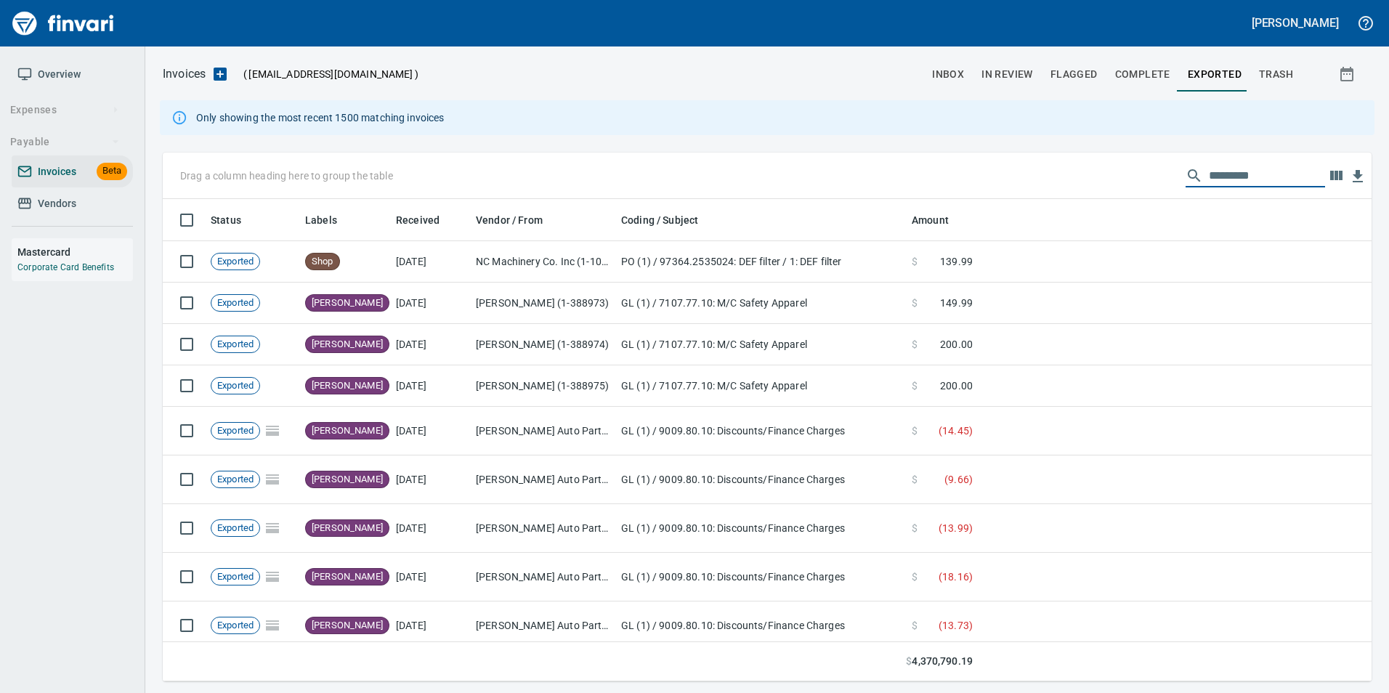
click at [996, 68] on span "In Review" at bounding box center [1008, 74] width 52 height 18
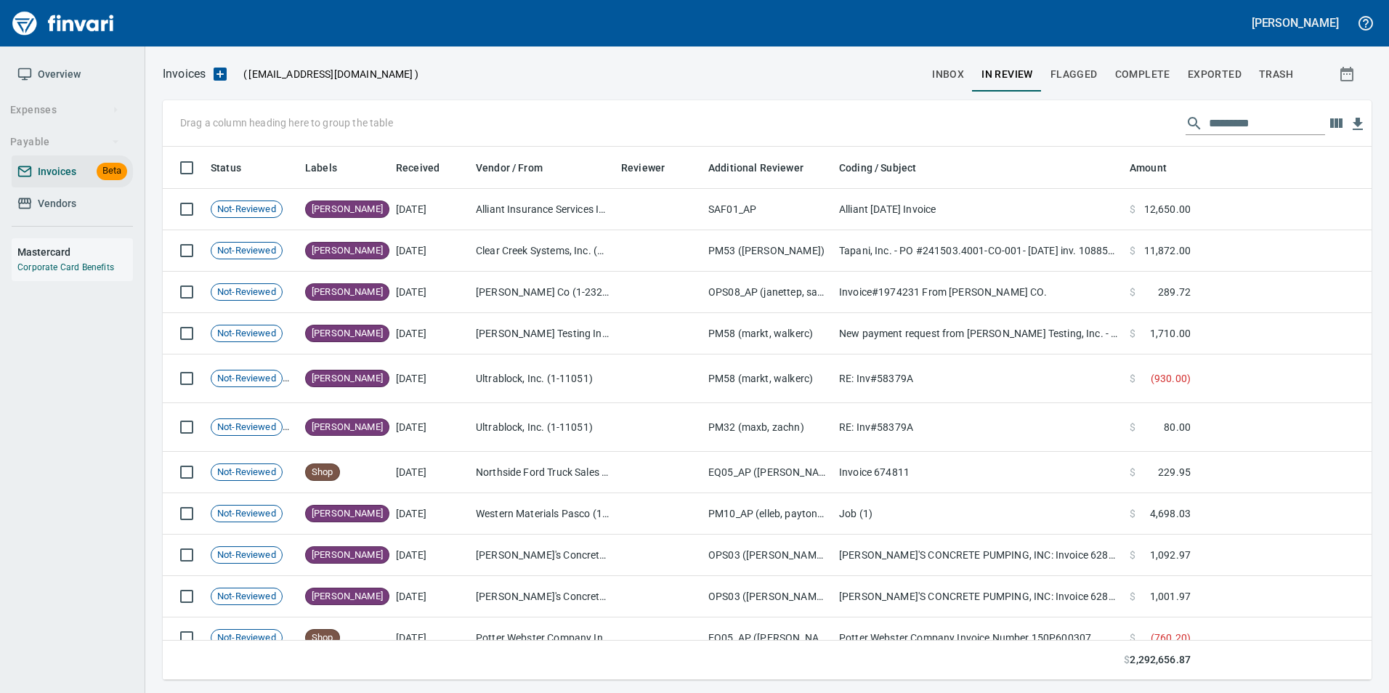
scroll to position [522, 1187]
click at [1248, 120] on input "text" at bounding box center [1267, 123] width 116 height 23
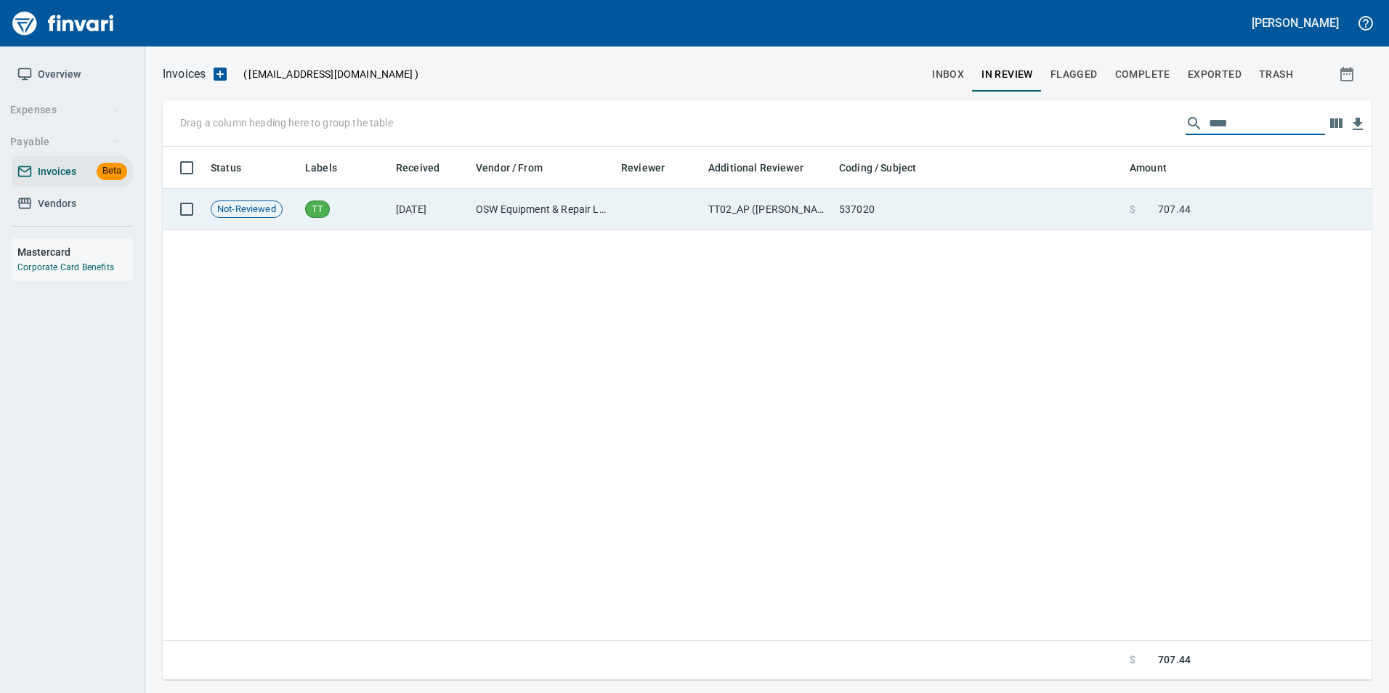
click at [1192, 213] on td "$ 707.44" at bounding box center [1160, 209] width 73 height 41
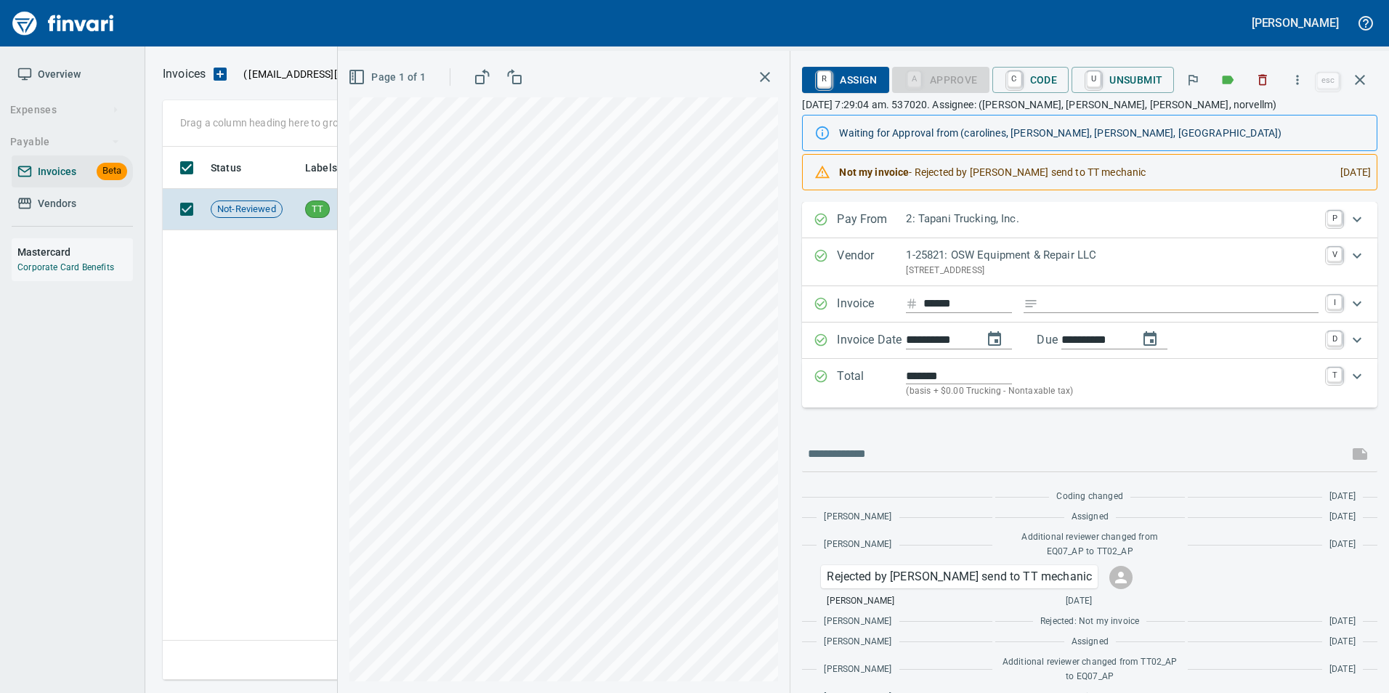
scroll to position [49, 0]
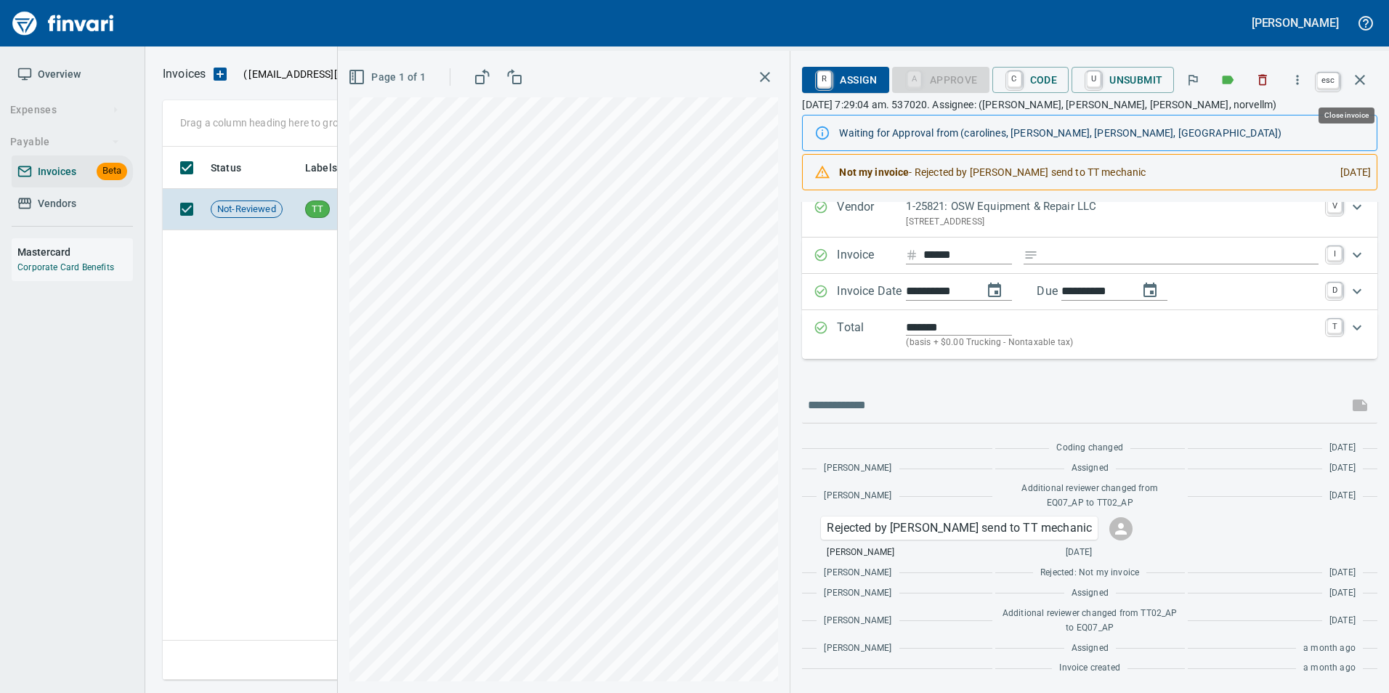
click at [1367, 76] on icon "button" at bounding box center [1359, 79] width 17 height 17
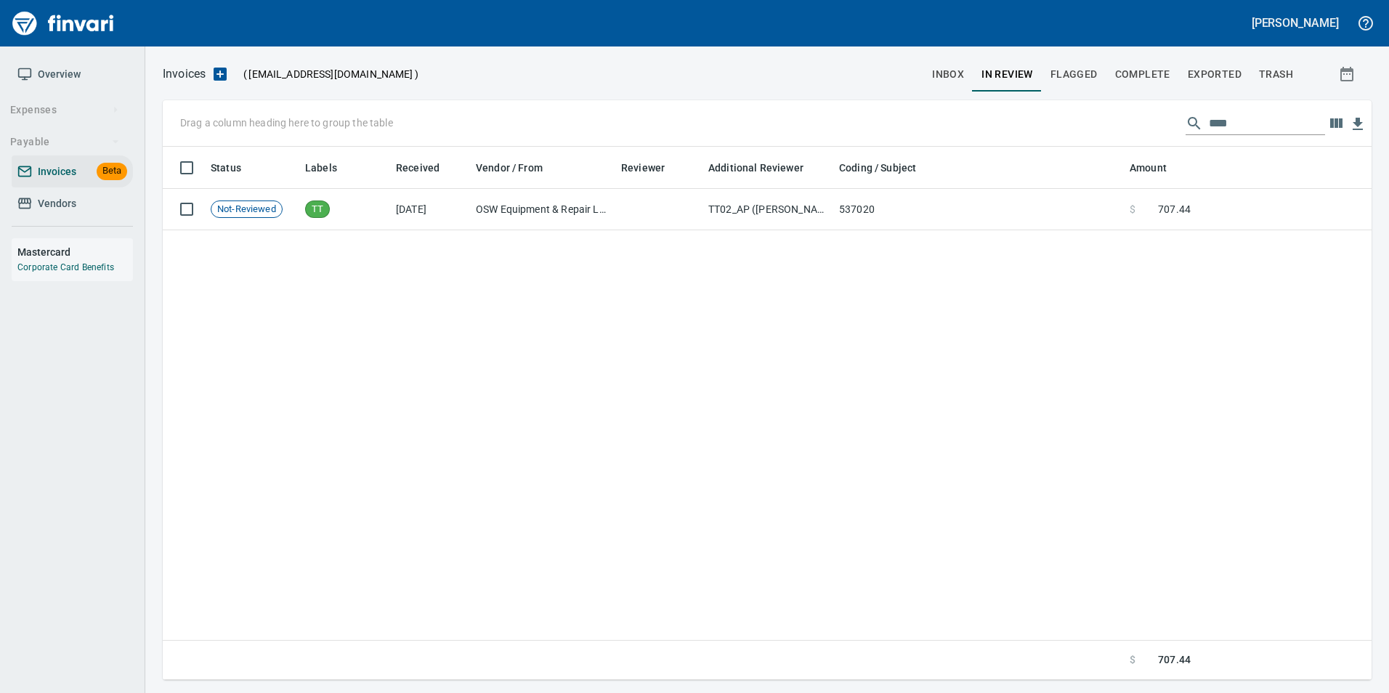
scroll to position [522, 1197]
click at [1219, 123] on input "****" at bounding box center [1267, 123] width 116 height 23
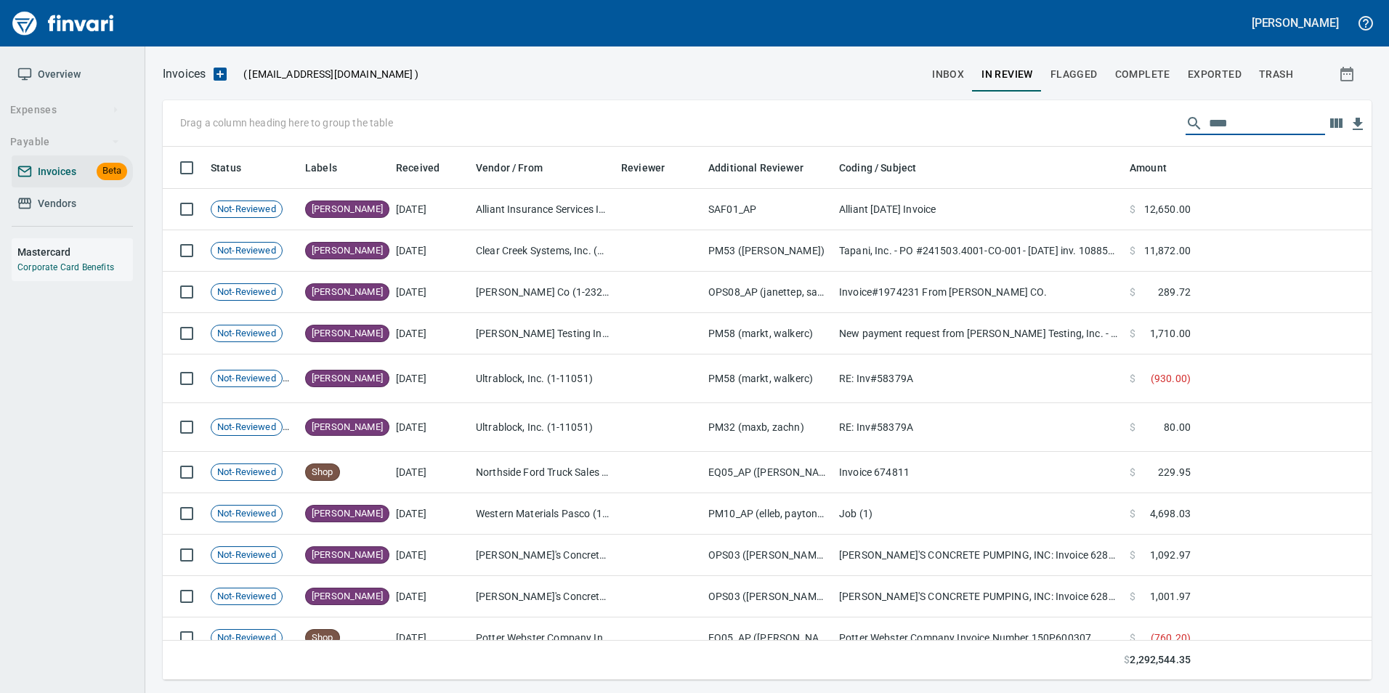
scroll to position [522, 1187]
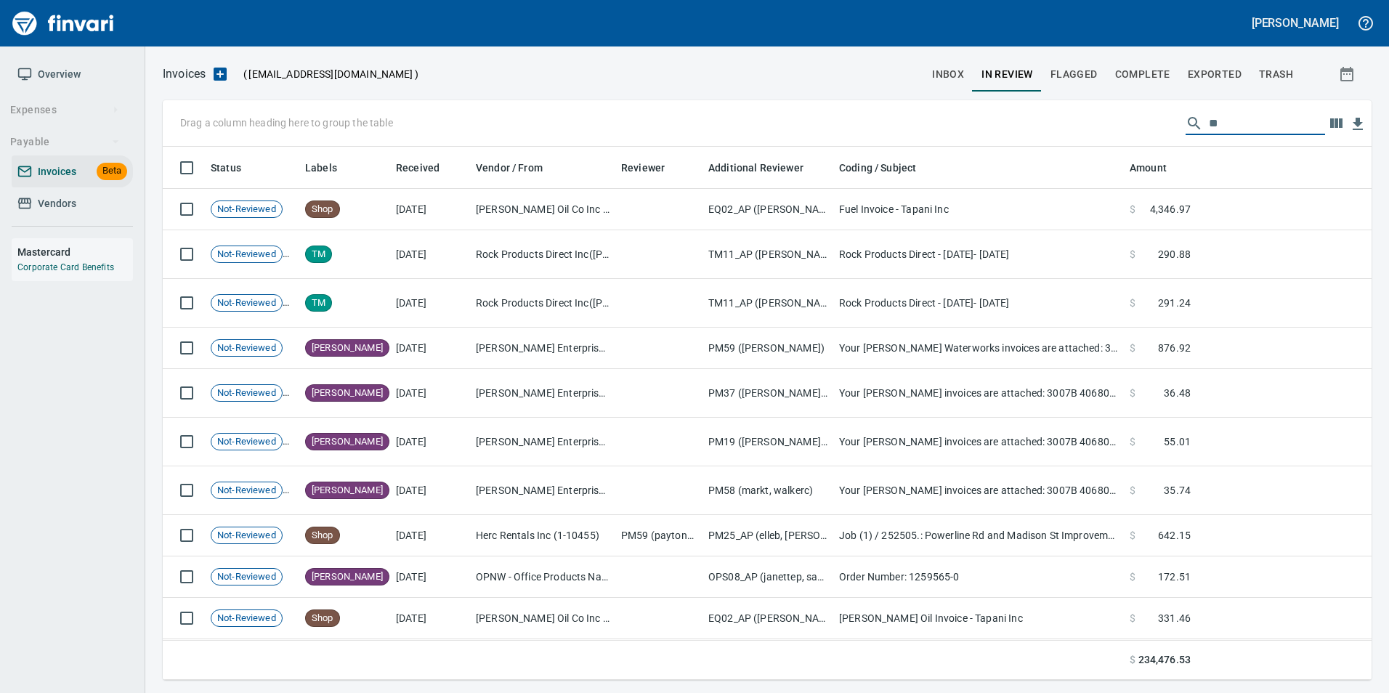
type input "*"
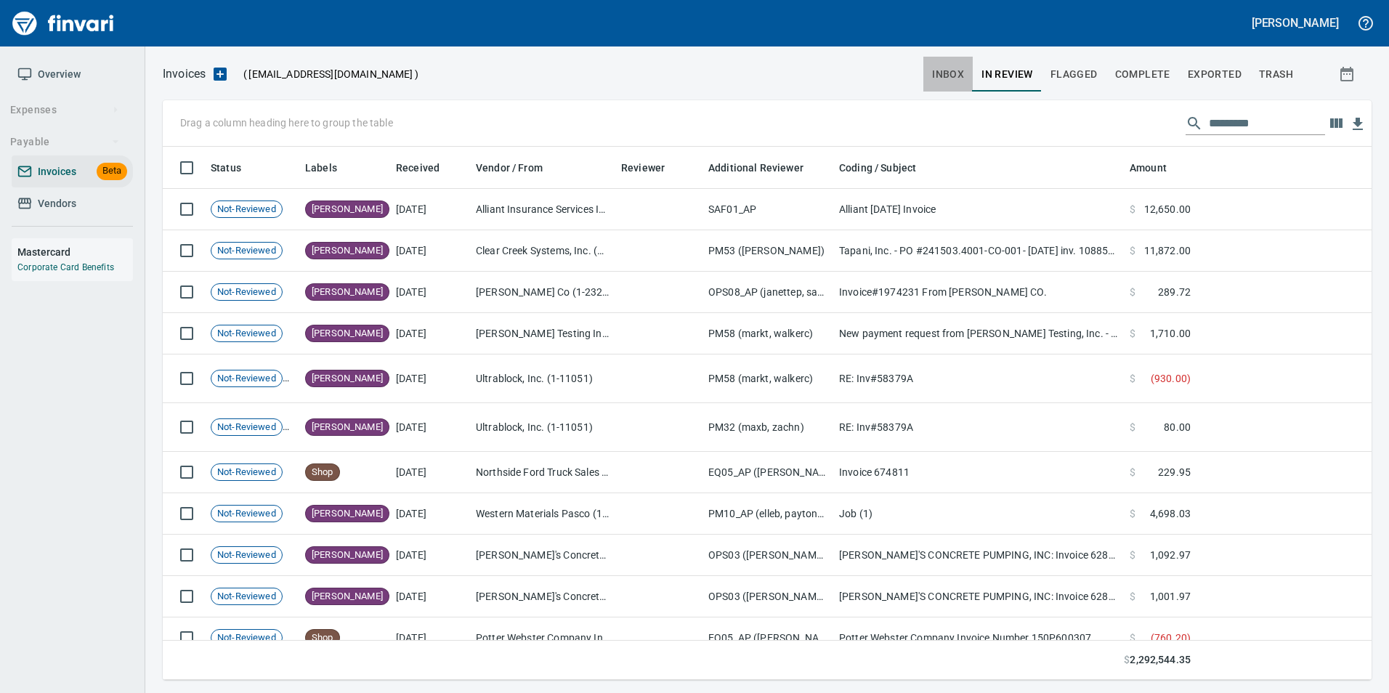
click at [955, 65] on span "inbox" at bounding box center [948, 74] width 32 height 18
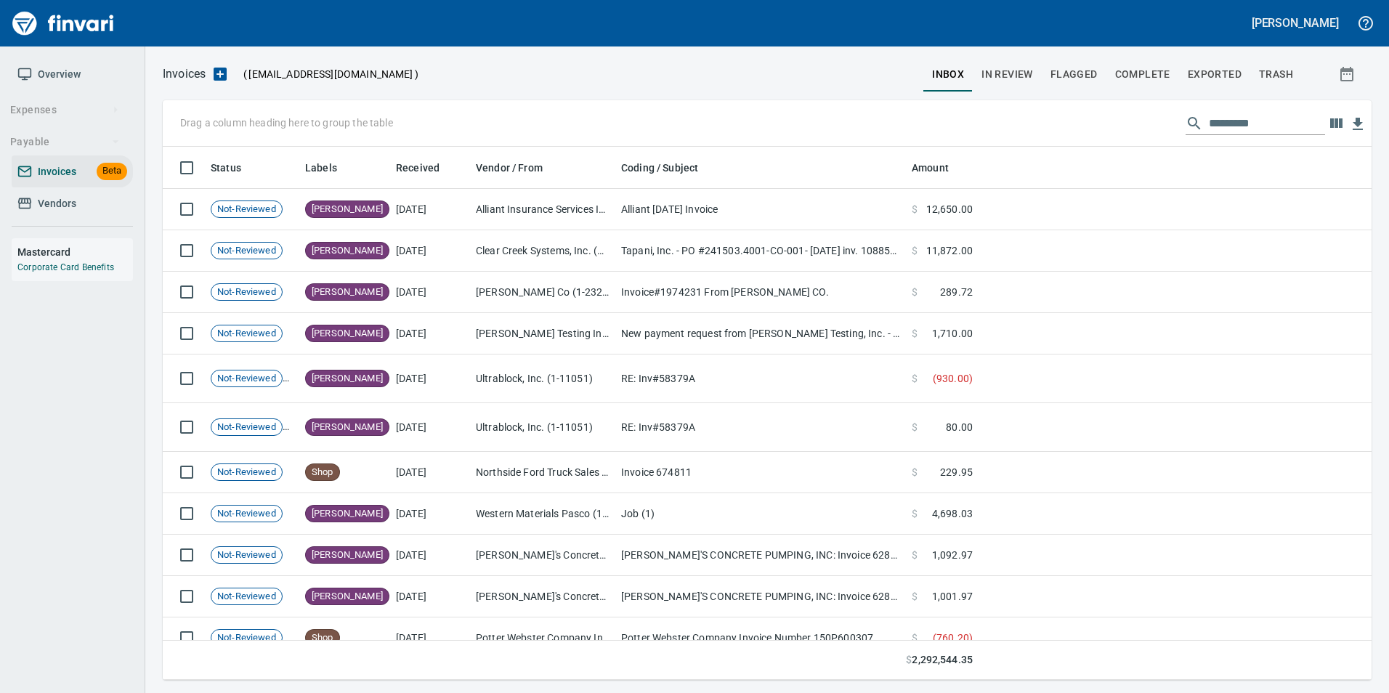
scroll to position [522, 1187]
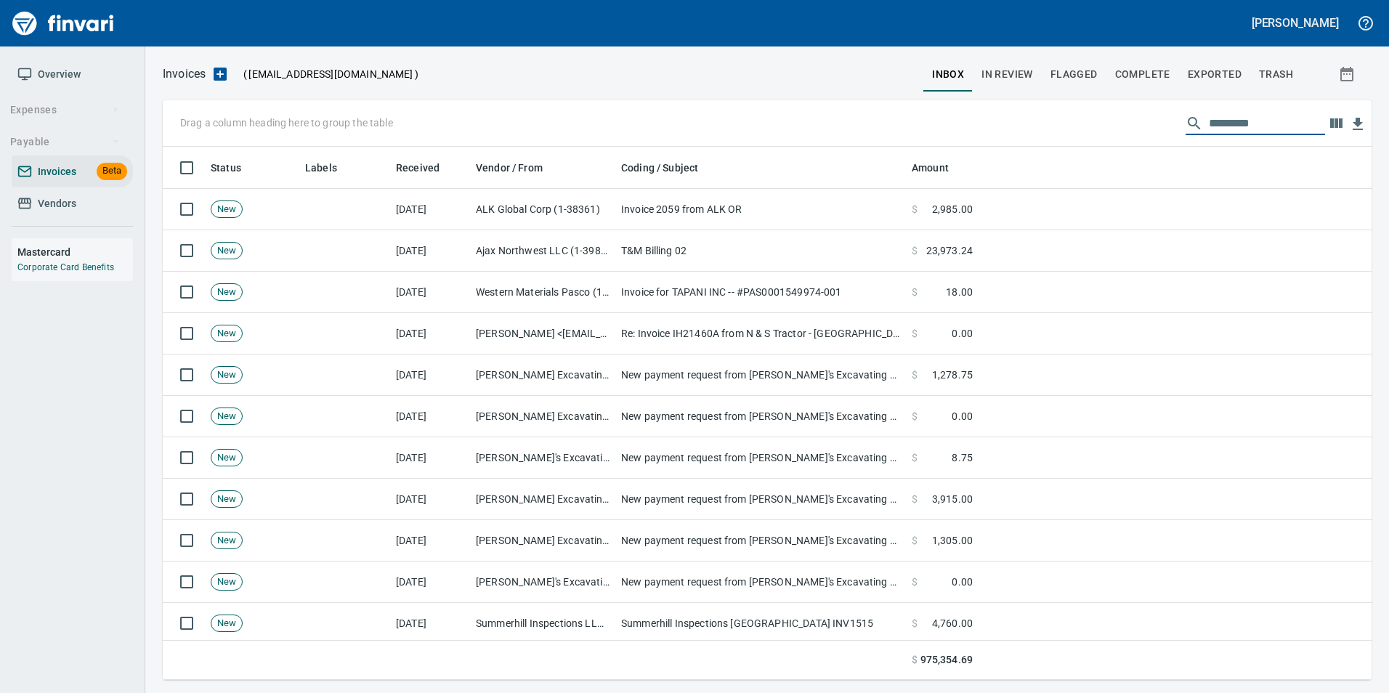
click at [1223, 126] on input "text" at bounding box center [1267, 123] width 116 height 23
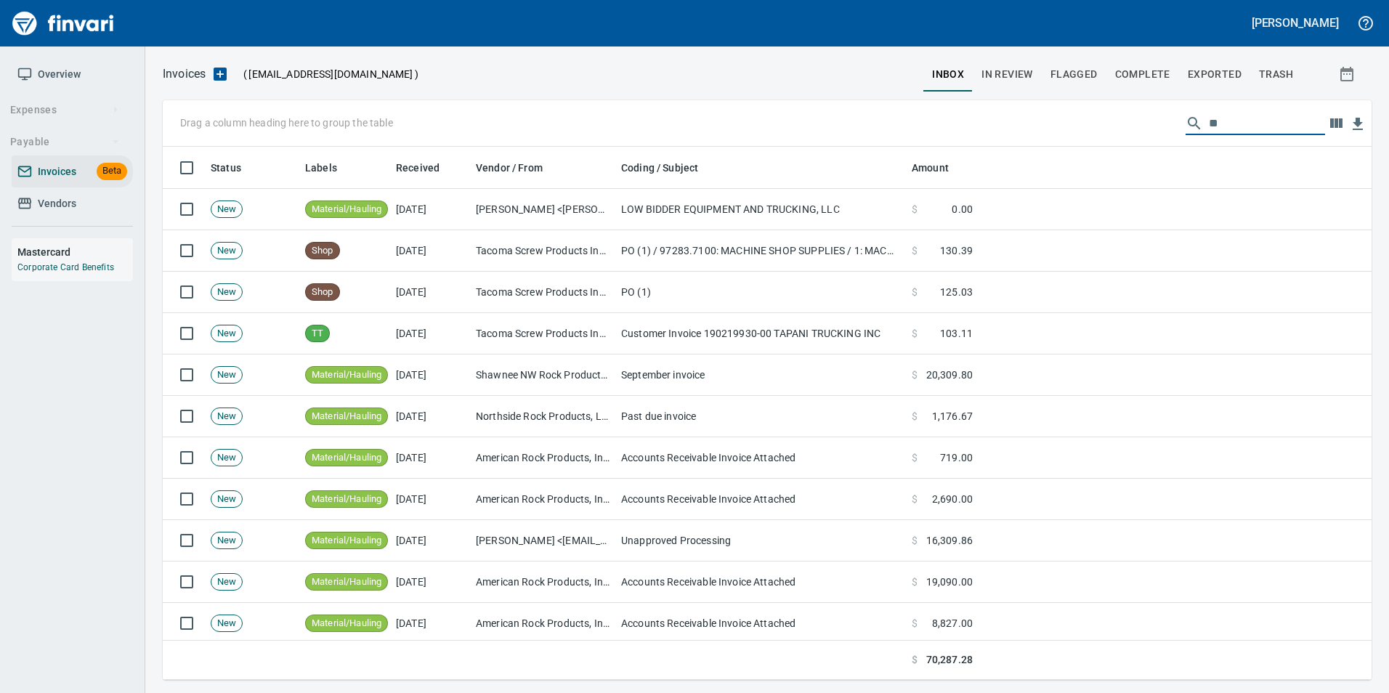
type input "*"
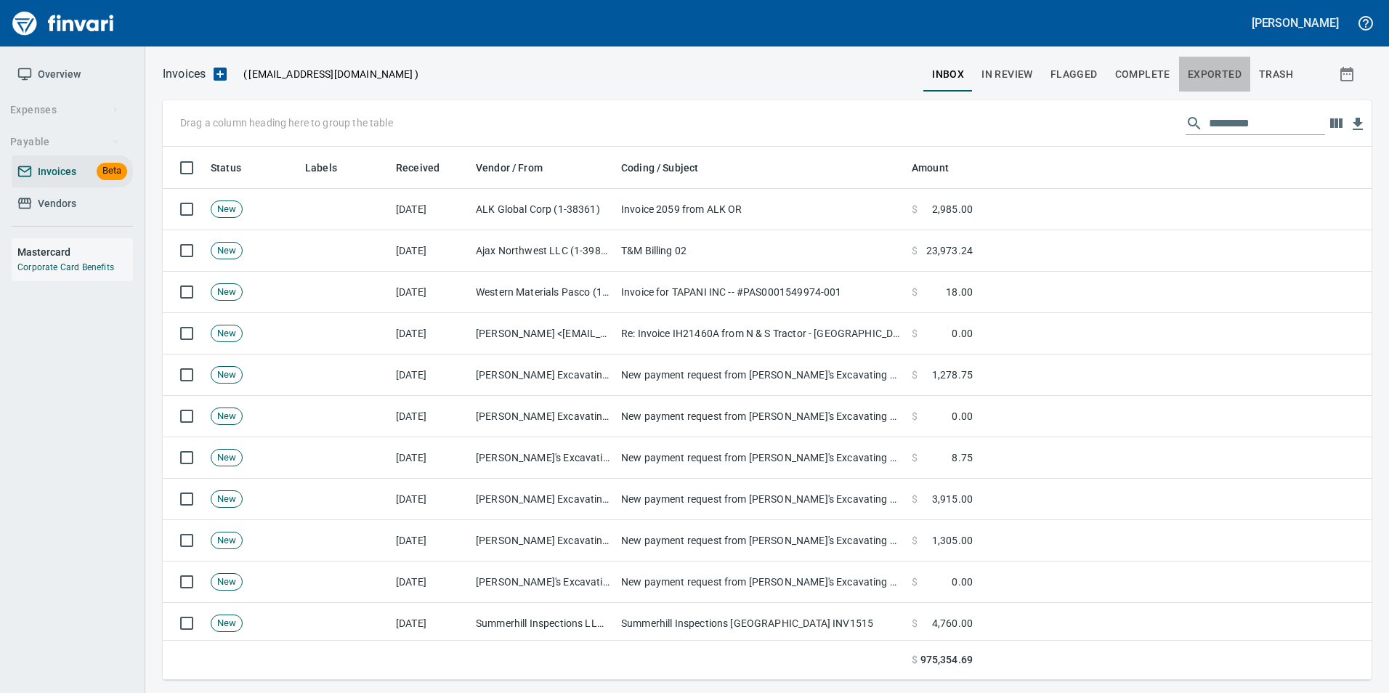
click at [1221, 82] on span "Exported" at bounding box center [1215, 74] width 54 height 18
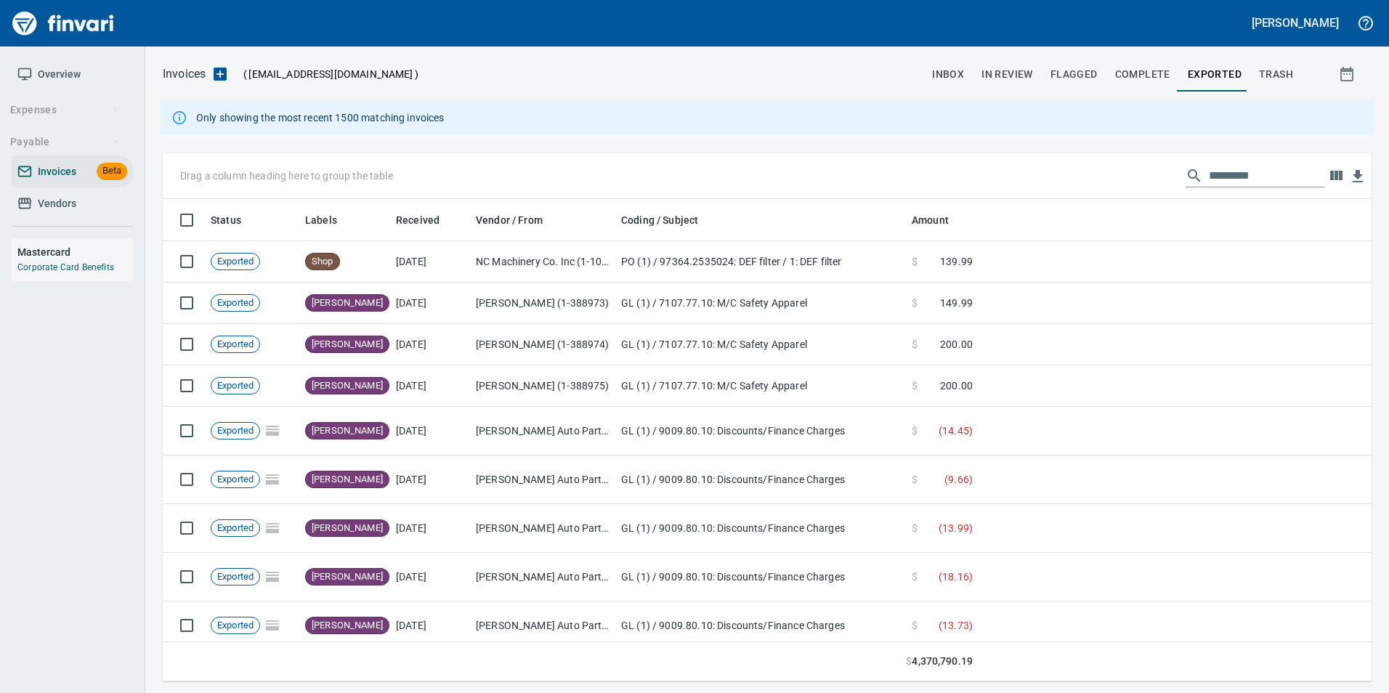
scroll to position [472, 1187]
click at [1230, 179] on input "text" at bounding box center [1267, 175] width 116 height 23
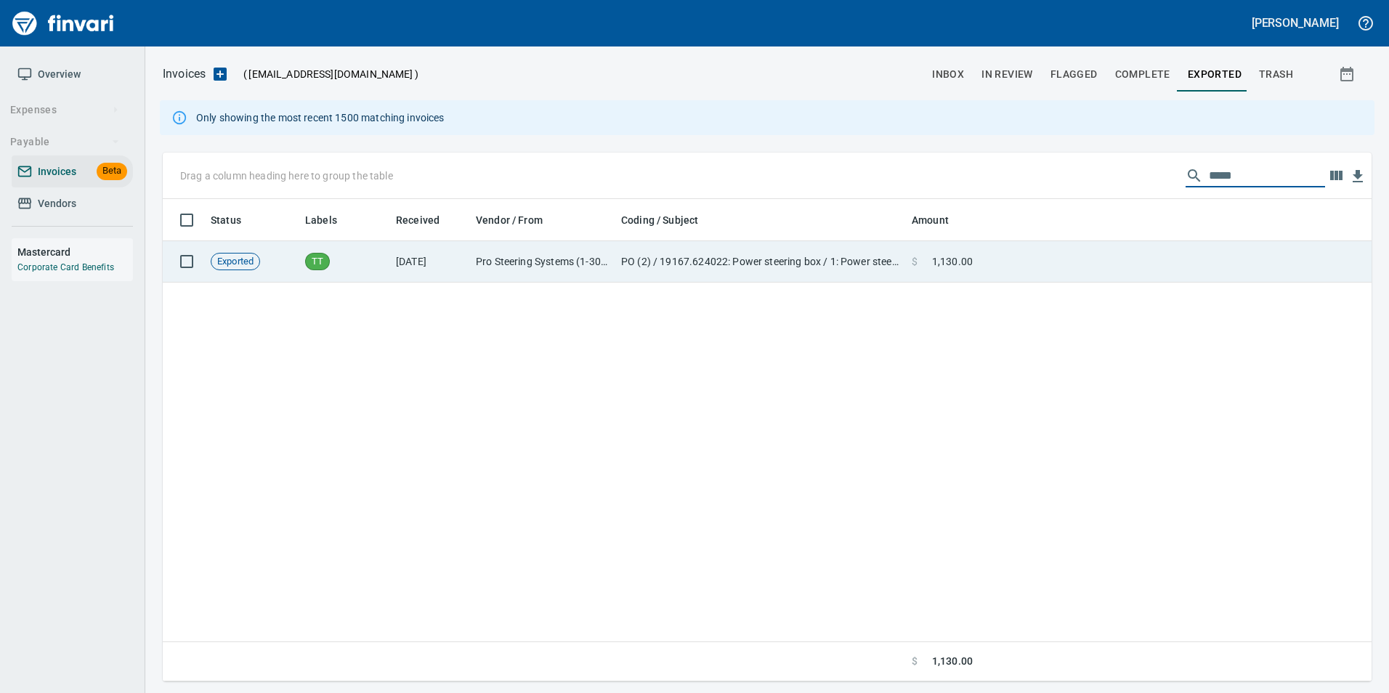
type input "*****"
click at [1220, 280] on td at bounding box center [1175, 261] width 393 height 41
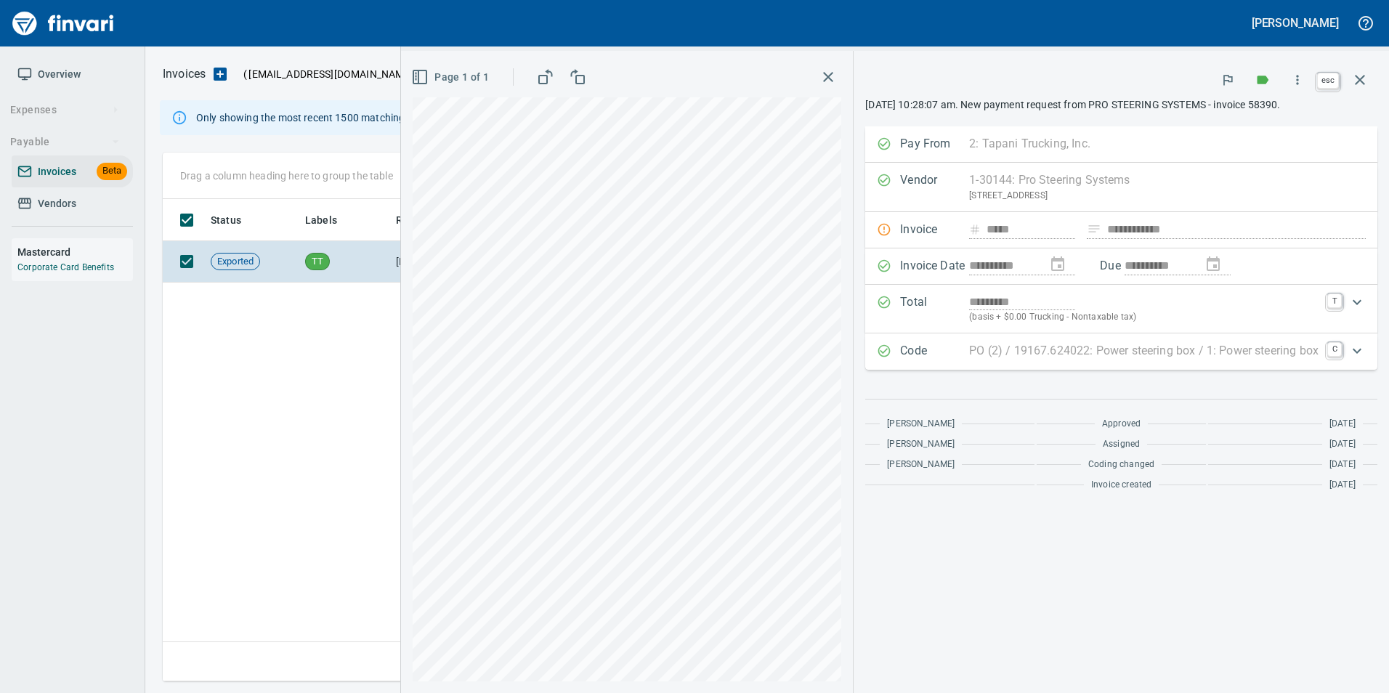
scroll to position [472, 1197]
click at [1357, 81] on icon "button" at bounding box center [1359, 79] width 17 height 17
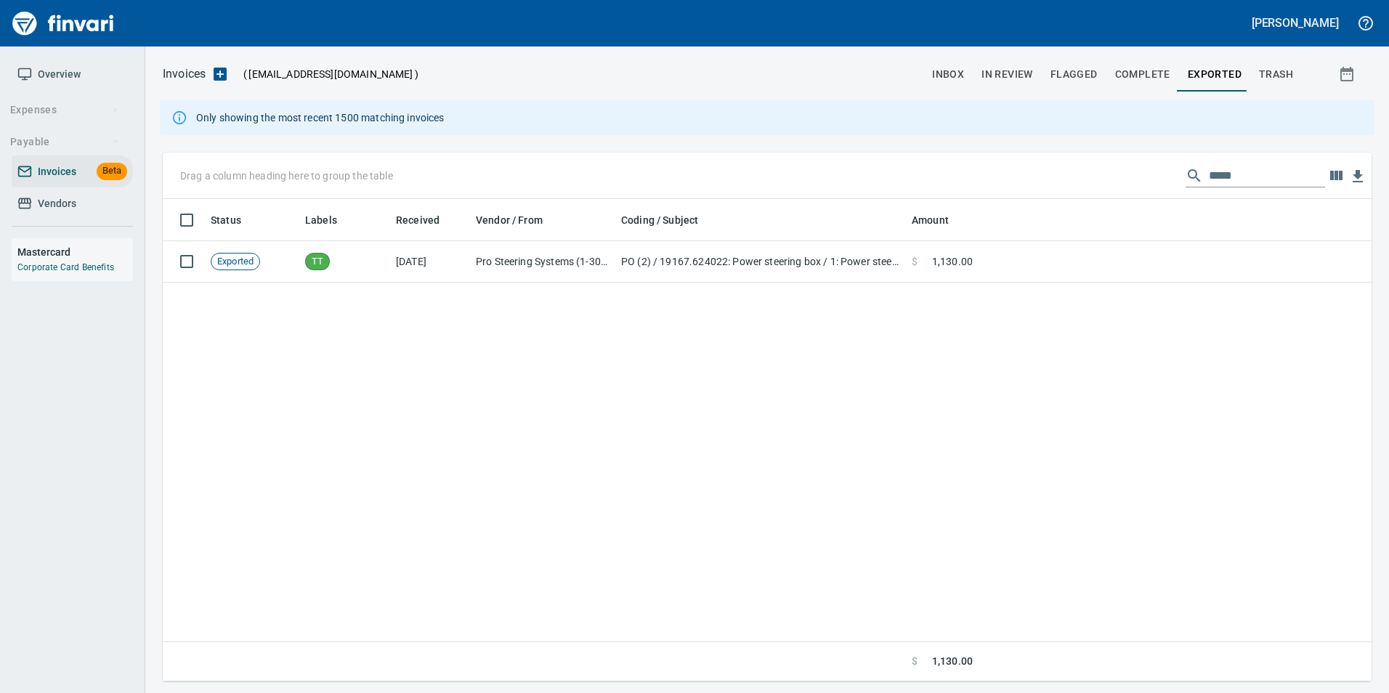
scroll to position [472, 1198]
click at [1232, 169] on input "*****" at bounding box center [1267, 175] width 116 height 23
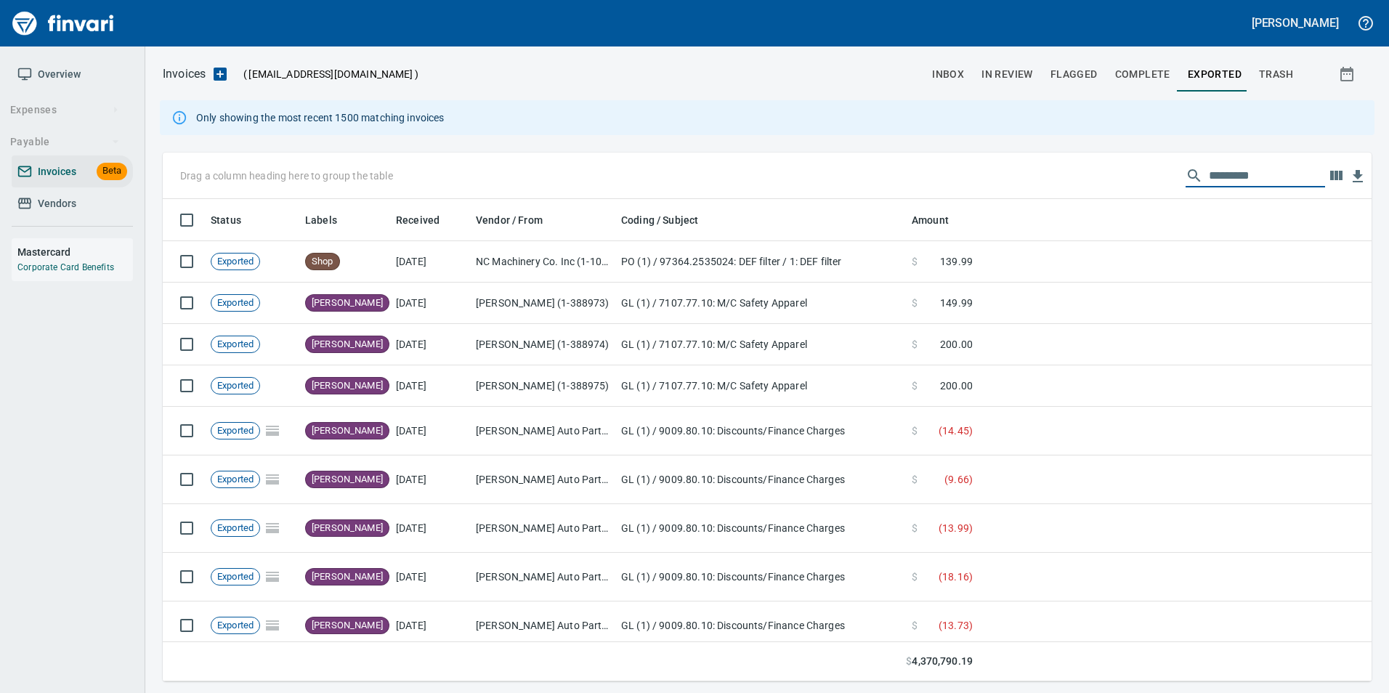
scroll to position [472, 1187]
click at [1015, 82] on span "In Review" at bounding box center [1008, 74] width 52 height 18
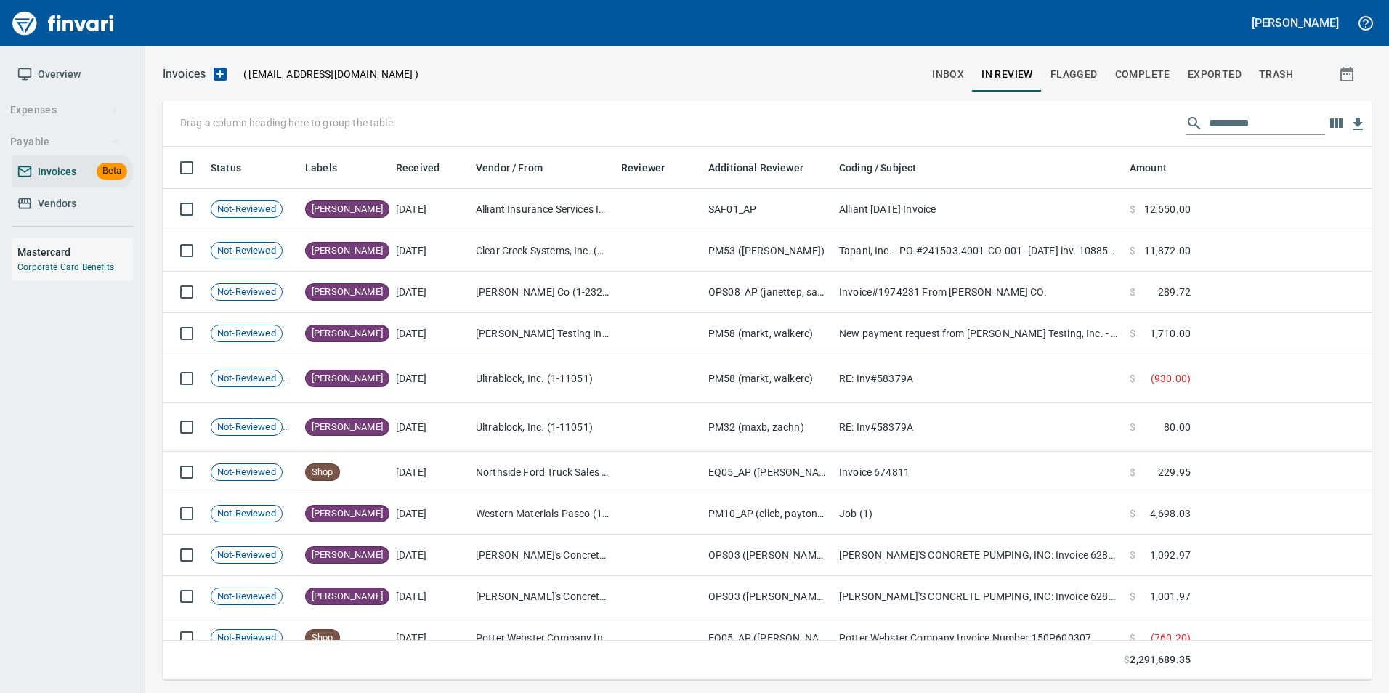
scroll to position [522, 1187]
click at [1209, 124] on input "text" at bounding box center [1267, 123] width 116 height 23
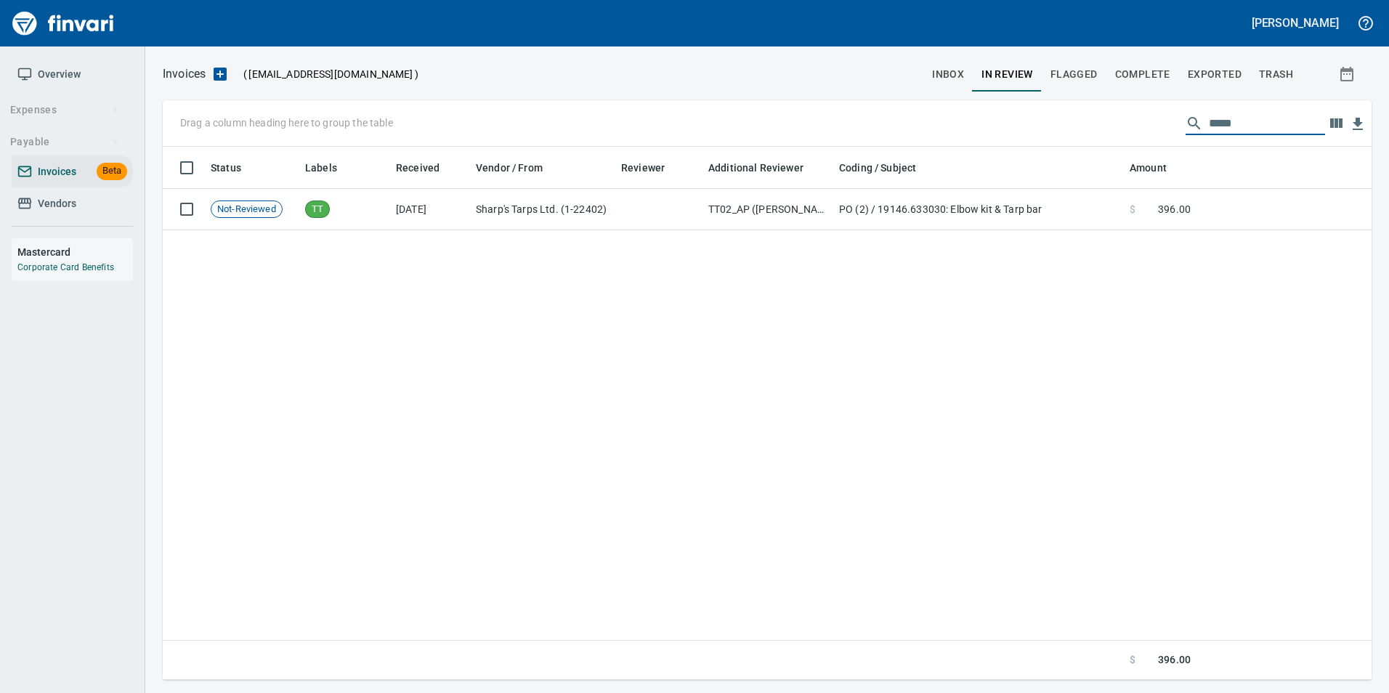
type input "*****"
click at [1187, 213] on span "396.00" at bounding box center [1174, 209] width 33 height 15
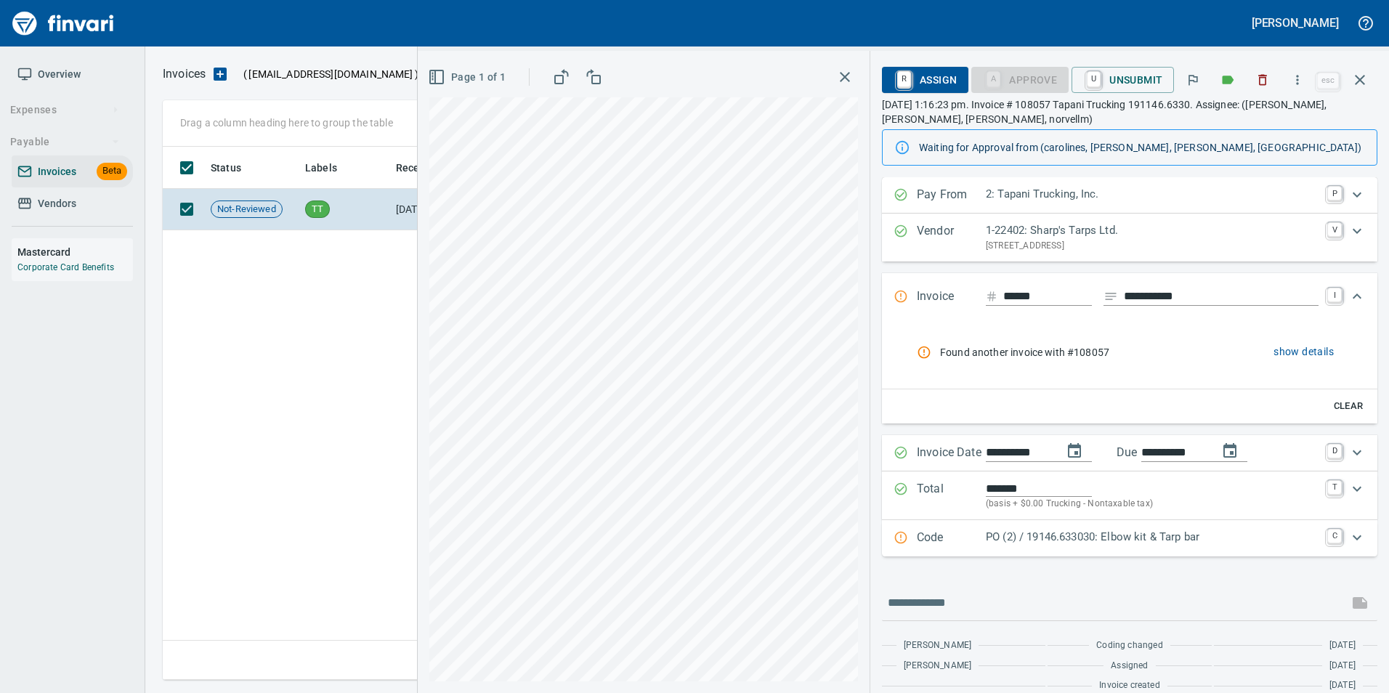
click at [1359, 82] on icon "button" at bounding box center [1359, 79] width 17 height 17
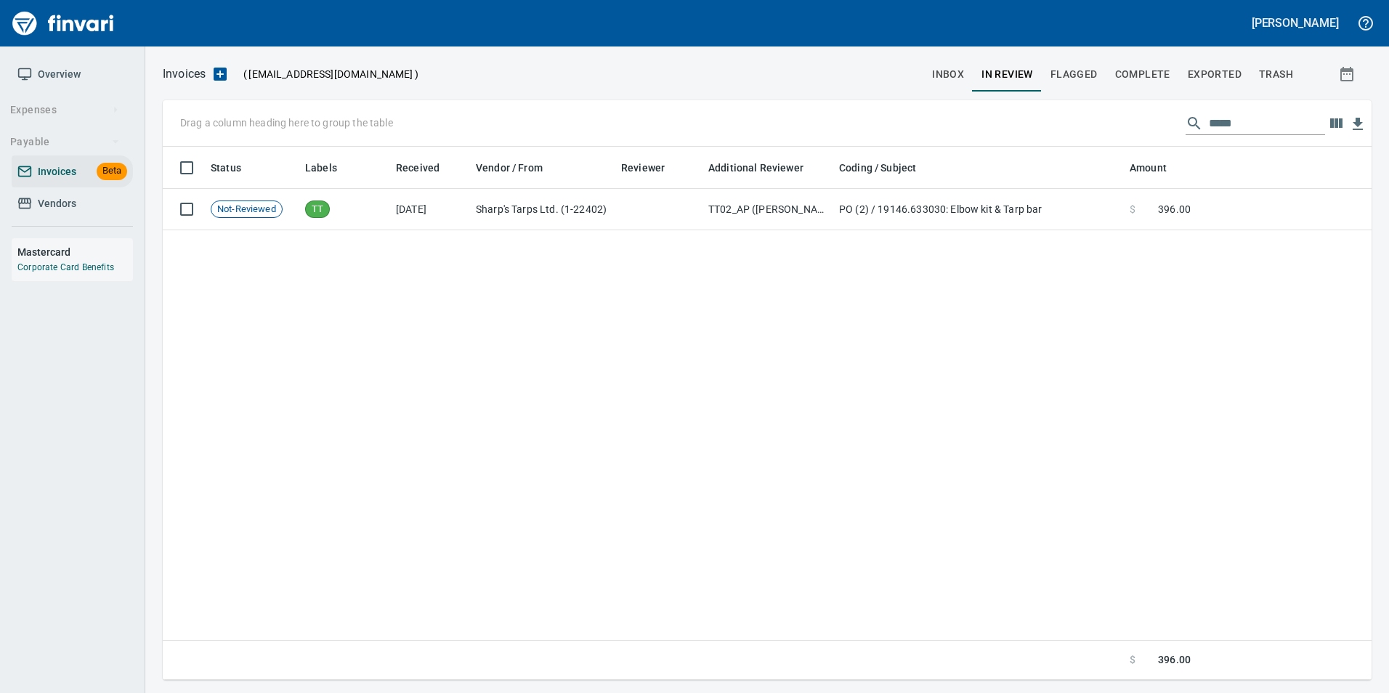
click at [1227, 124] on input "*****" at bounding box center [1267, 123] width 116 height 23
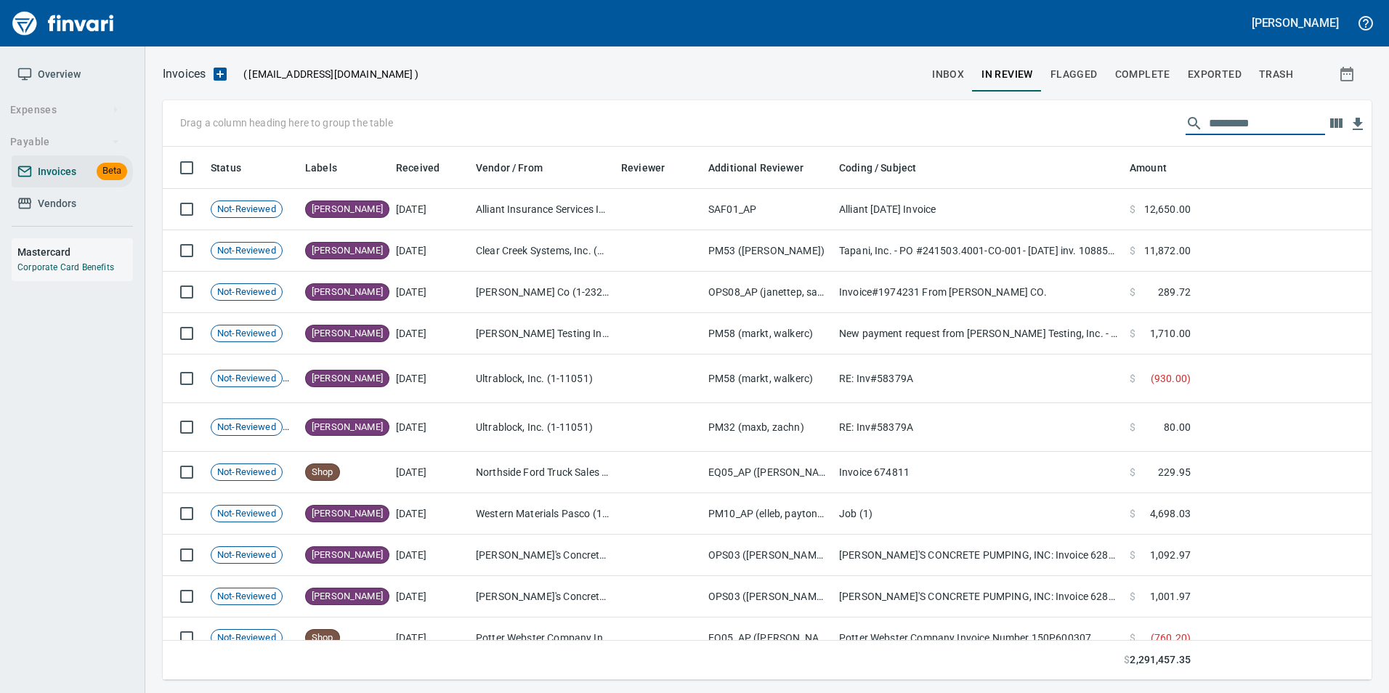
click at [78, 202] on span "Vendors" at bounding box center [72, 204] width 110 height 18
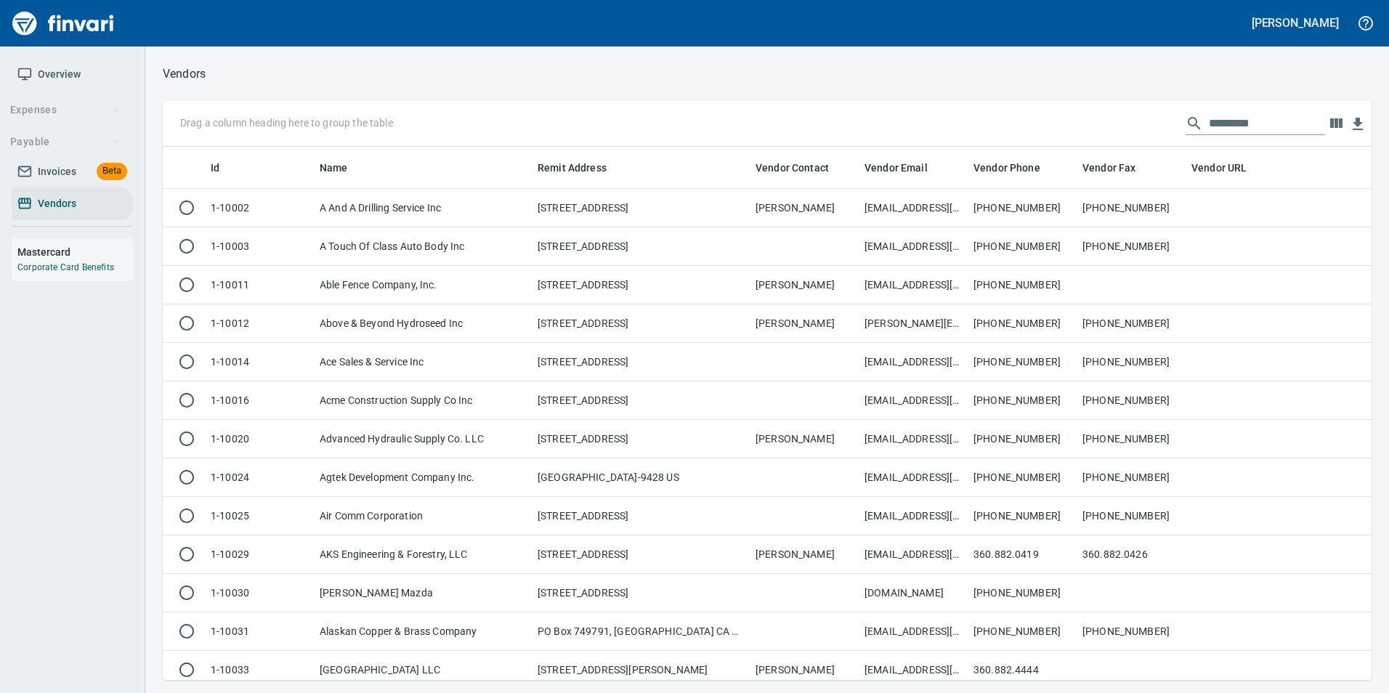
click at [1242, 129] on input "text" at bounding box center [1267, 123] width 116 height 23
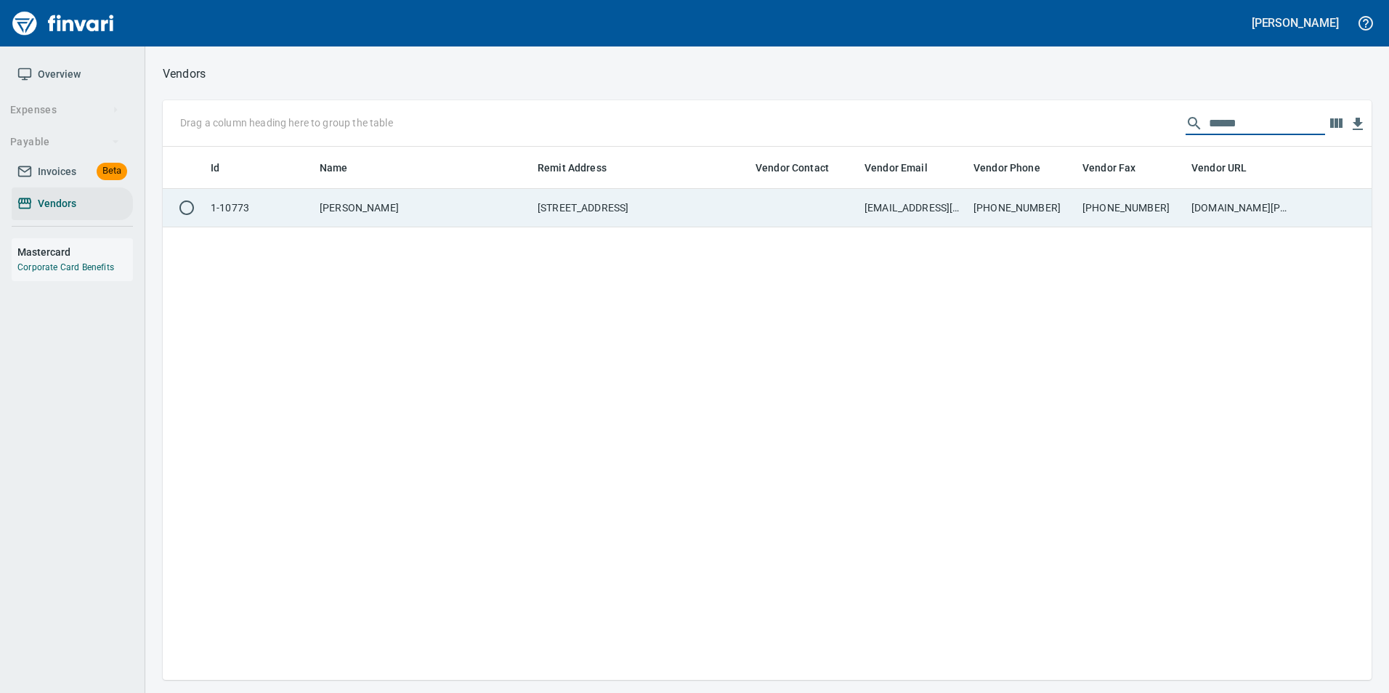
type input "******"
click at [1231, 208] on td "[DOMAIN_NAME][PERSON_NAME]" at bounding box center [1240, 208] width 109 height 39
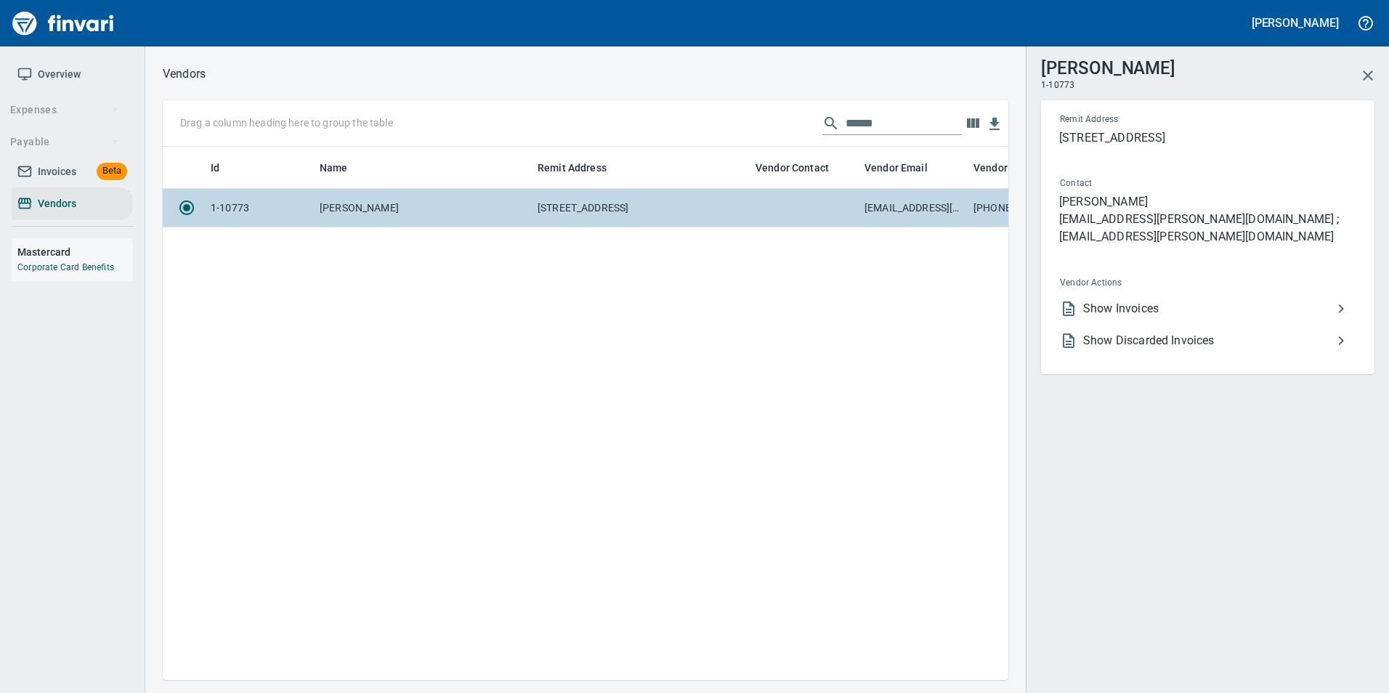
scroll to position [512, 835]
click at [1167, 300] on span "Show Invoices" at bounding box center [1207, 308] width 249 height 17
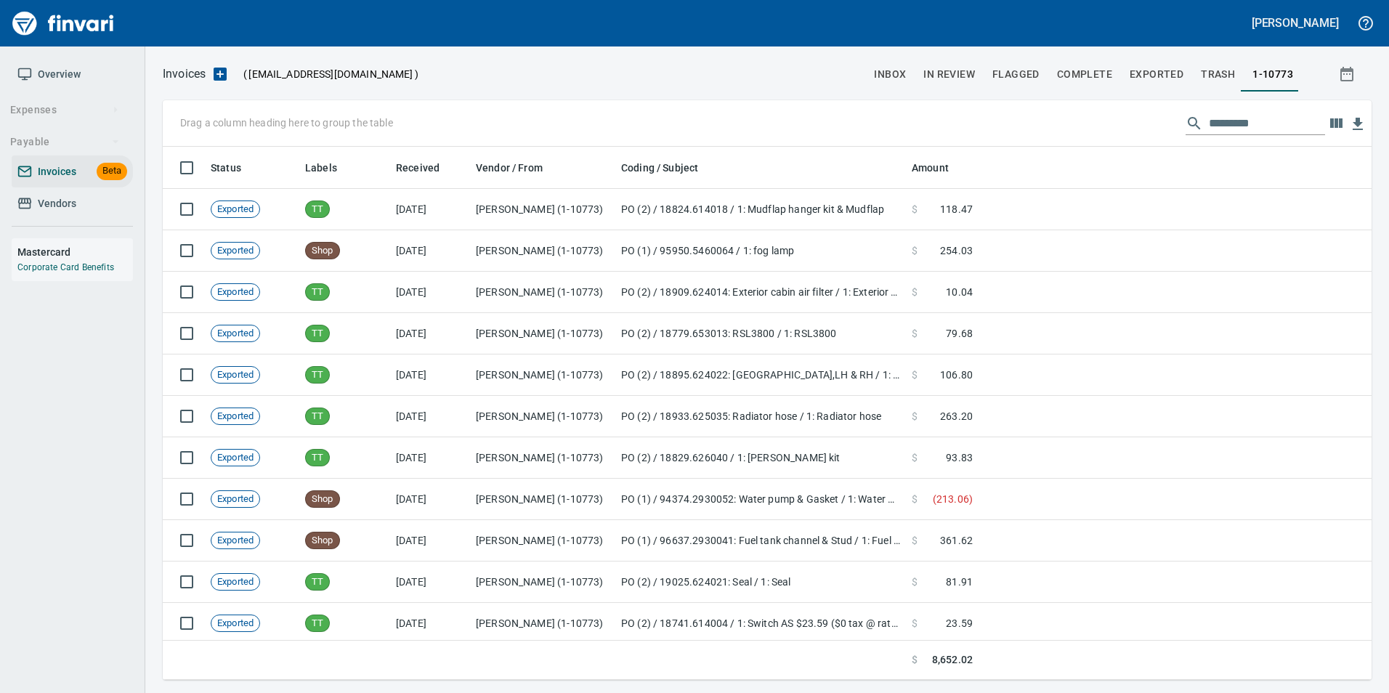
scroll to position [522, 1187]
click at [1225, 124] on input "text" at bounding box center [1267, 123] width 116 height 23
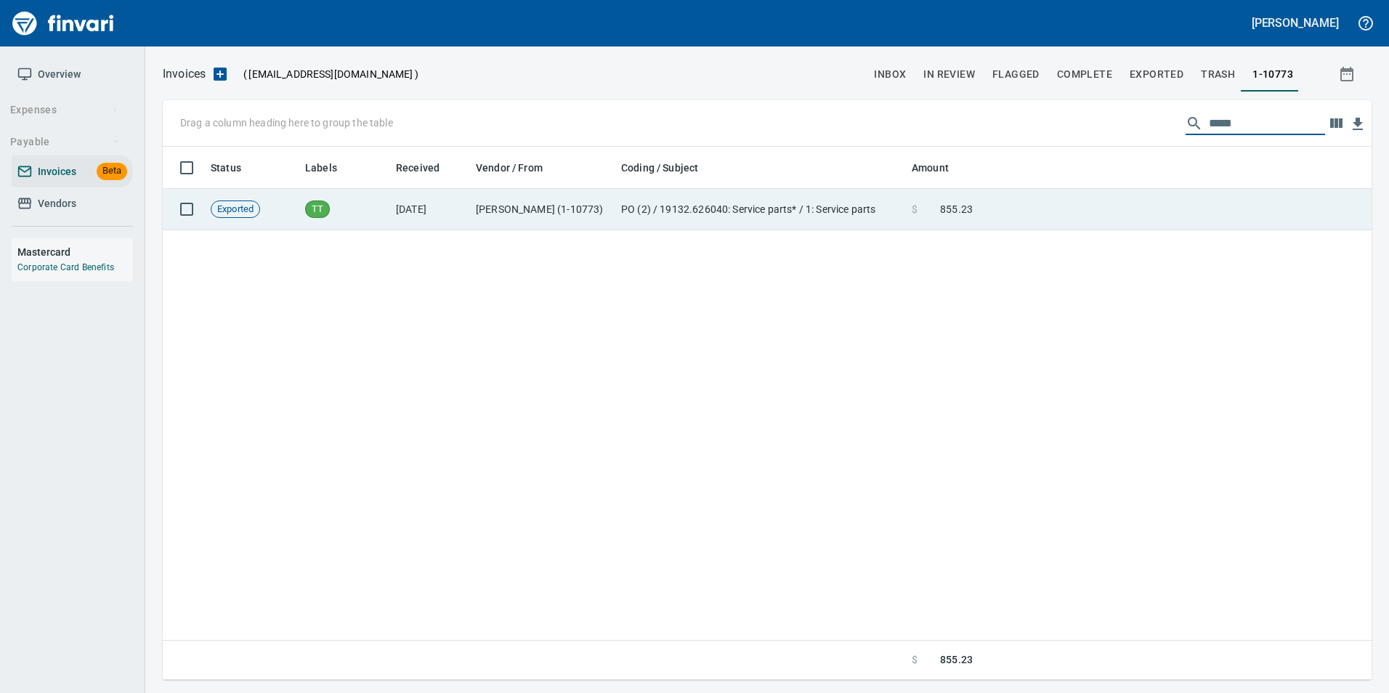
type input "*****"
click at [1084, 195] on td at bounding box center [1175, 209] width 393 height 41
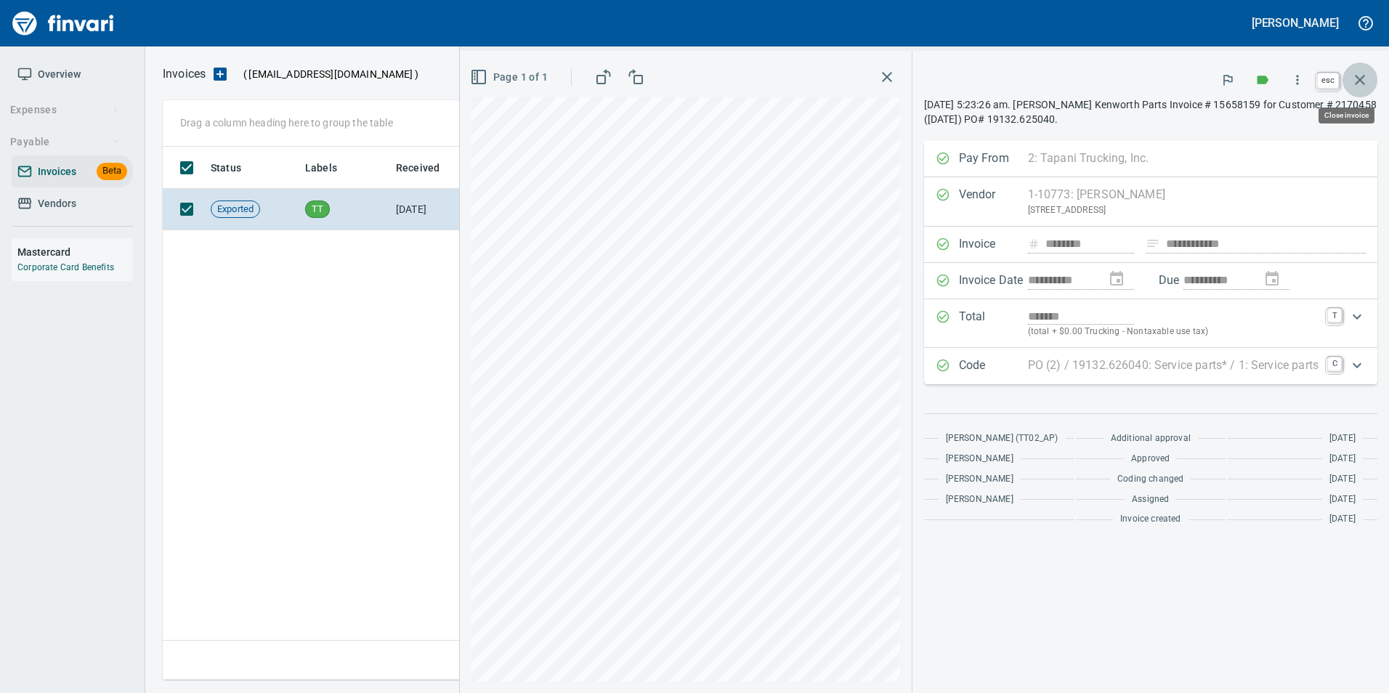
click at [1369, 86] on button "button" at bounding box center [1360, 79] width 35 height 35
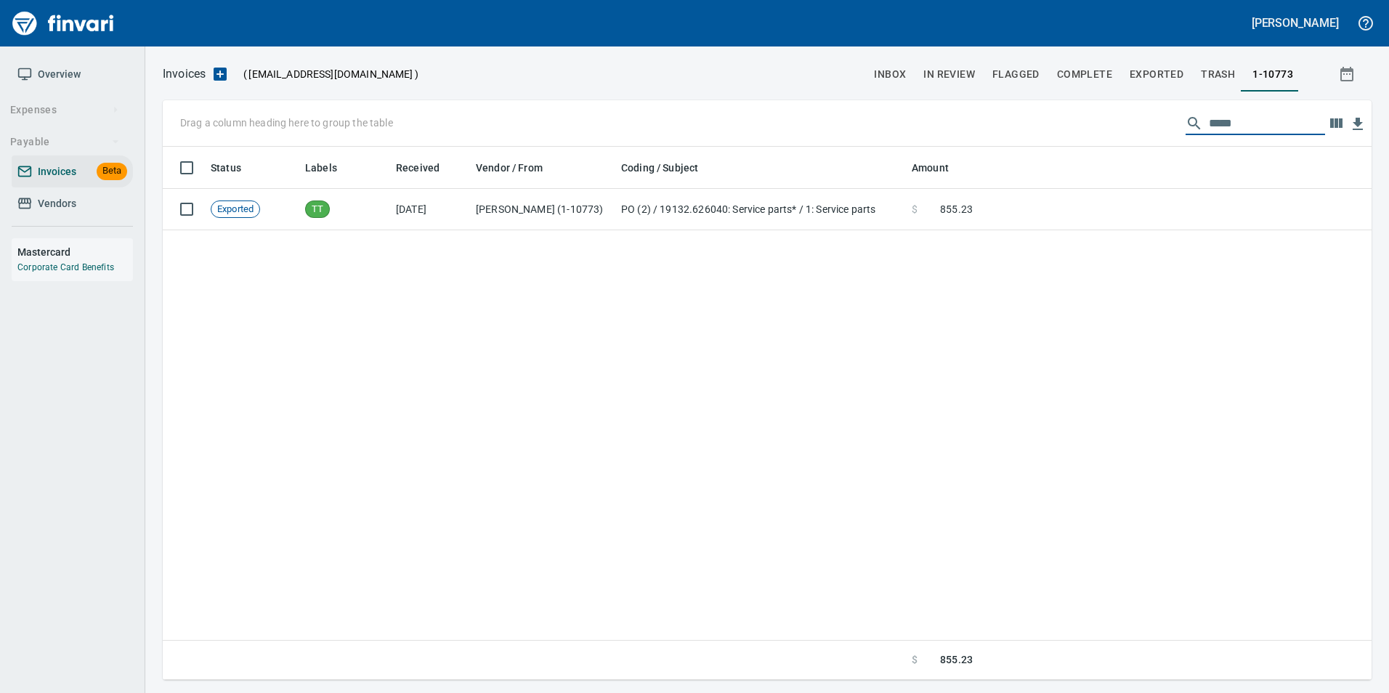
click at [1257, 131] on input "*****" at bounding box center [1267, 123] width 116 height 23
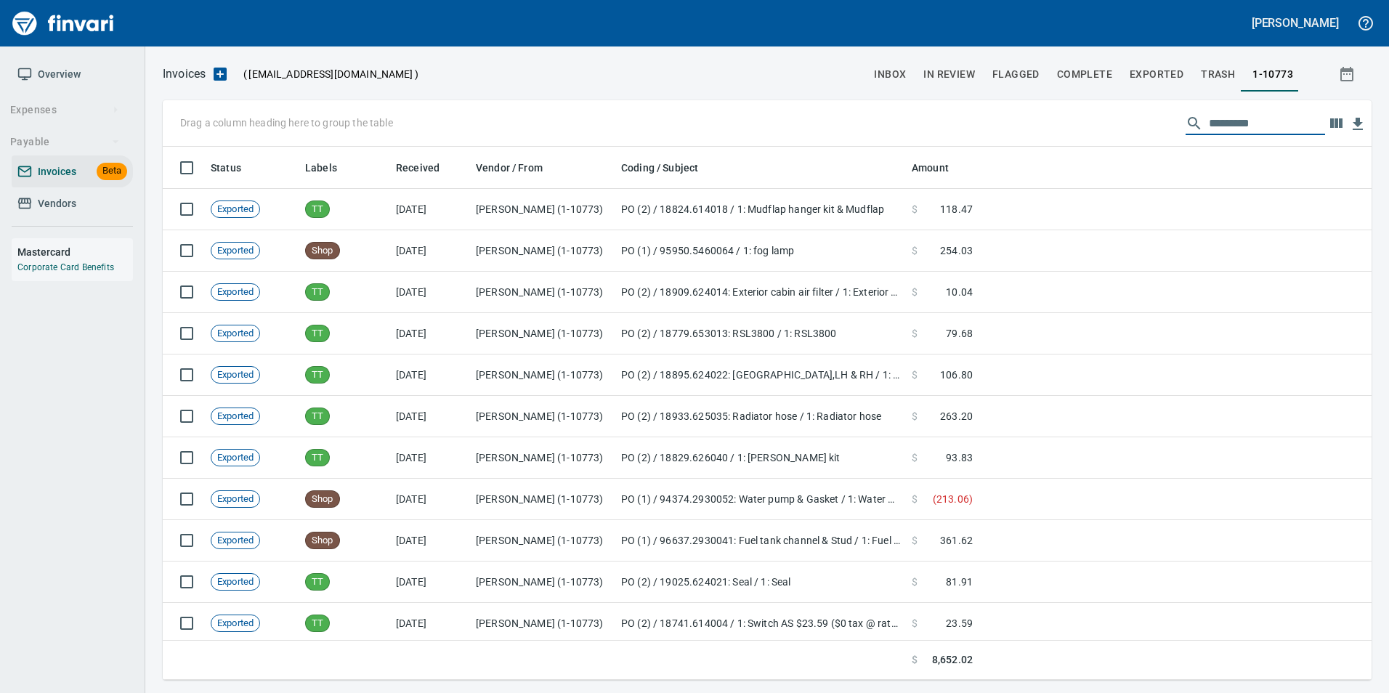
scroll to position [522, 1187]
click at [86, 202] on span "Vendors" at bounding box center [72, 204] width 110 height 18
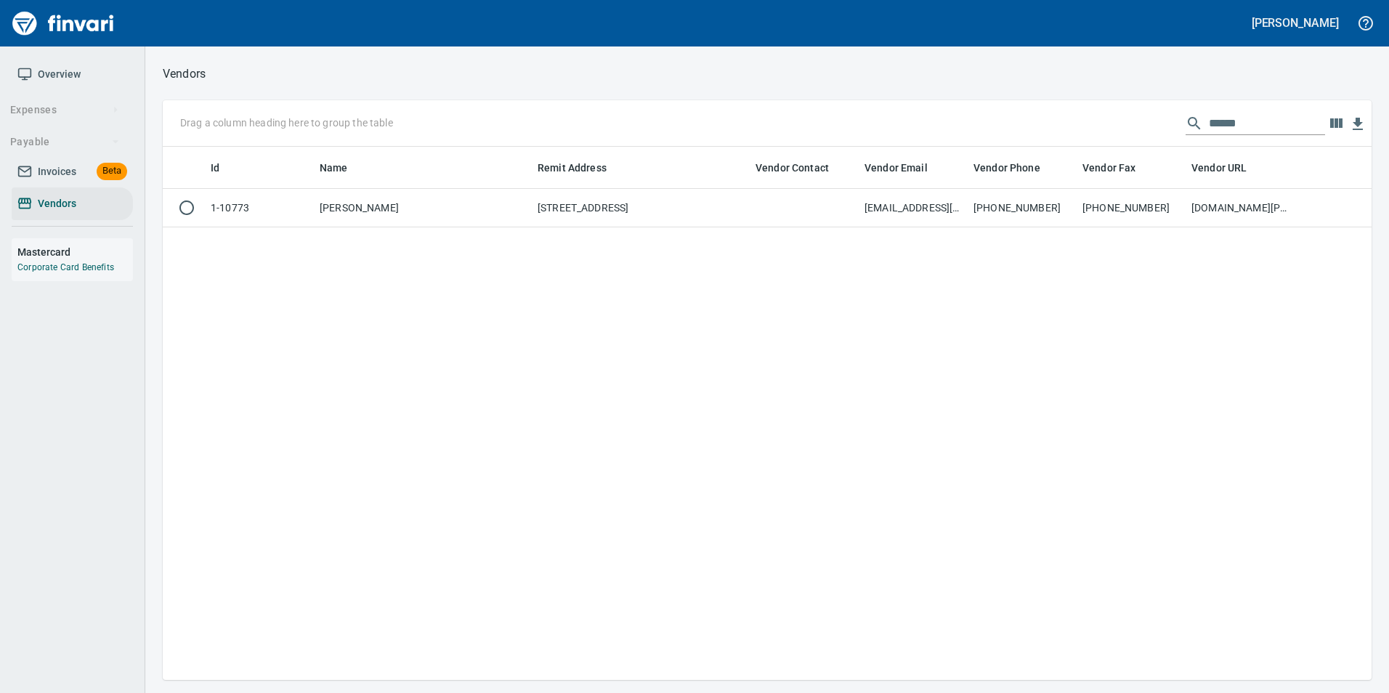
scroll to position [522, 1198]
click at [1249, 129] on input "******" at bounding box center [1267, 123] width 116 height 23
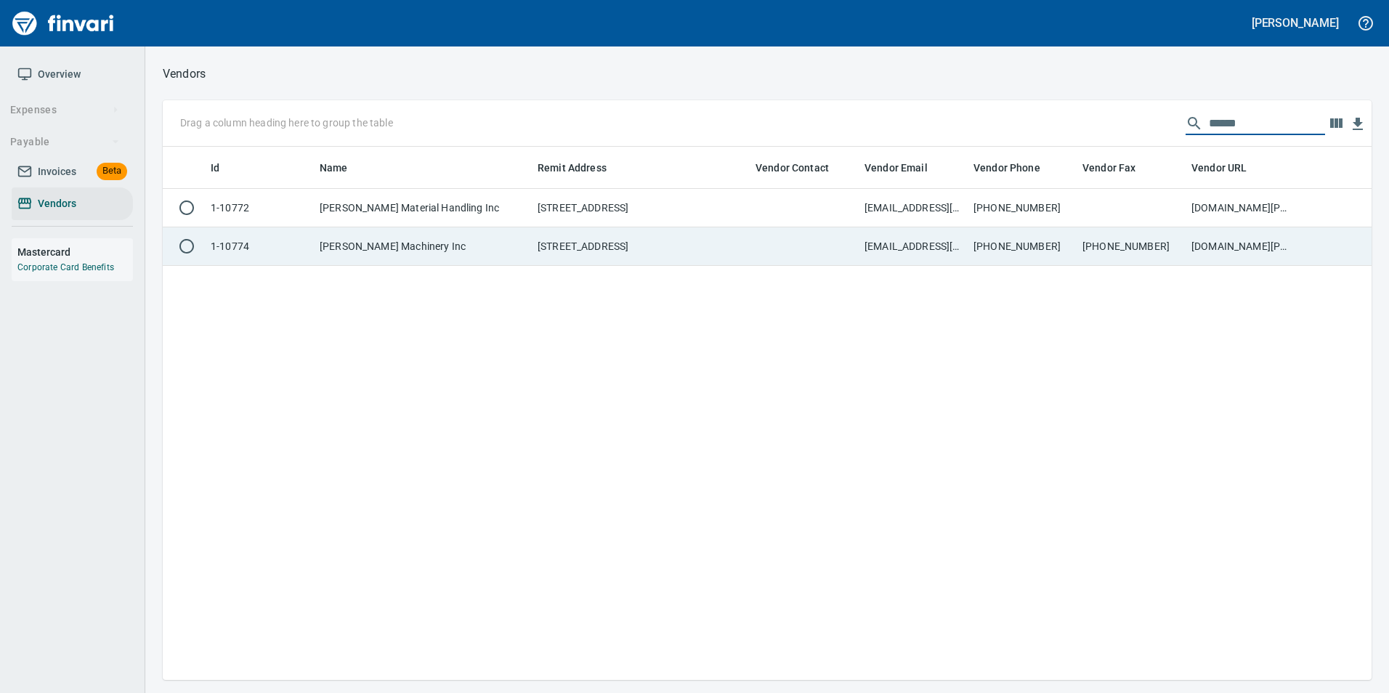
type input "******"
click at [1179, 246] on td "[PHONE_NUMBER]" at bounding box center [1131, 246] width 109 height 39
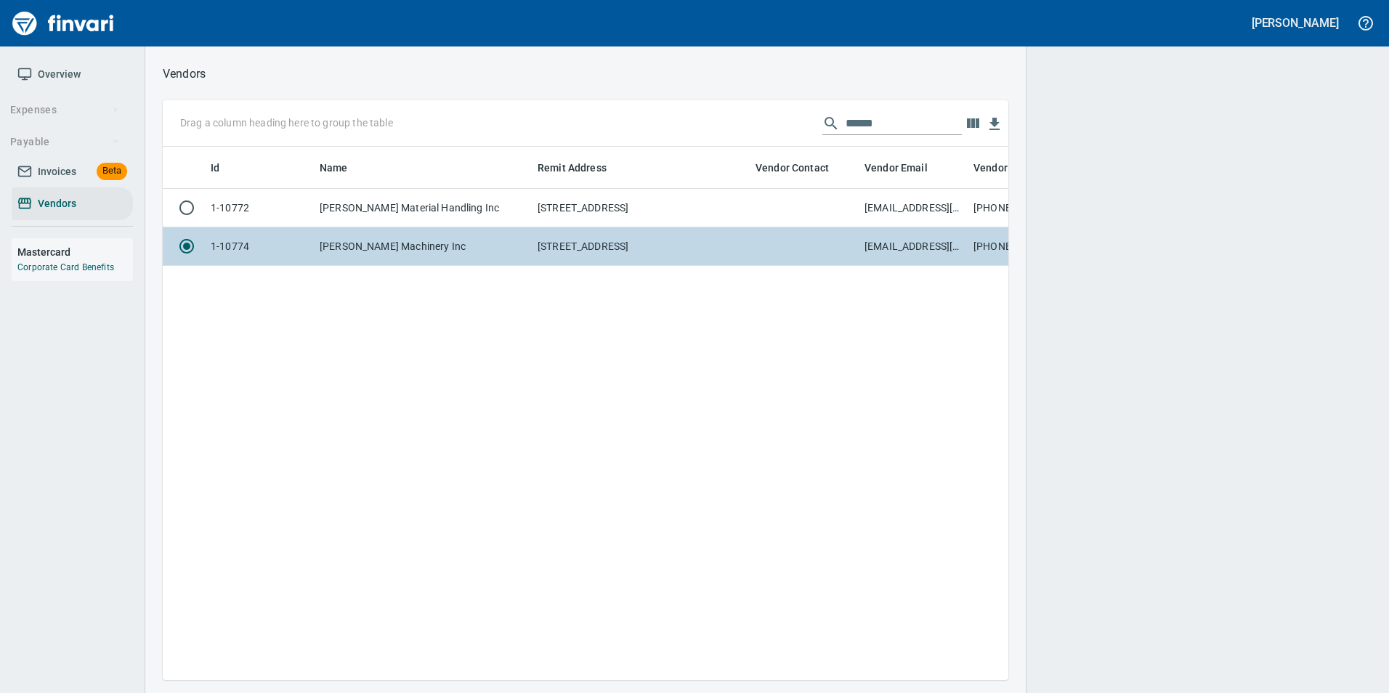
scroll to position [512, 835]
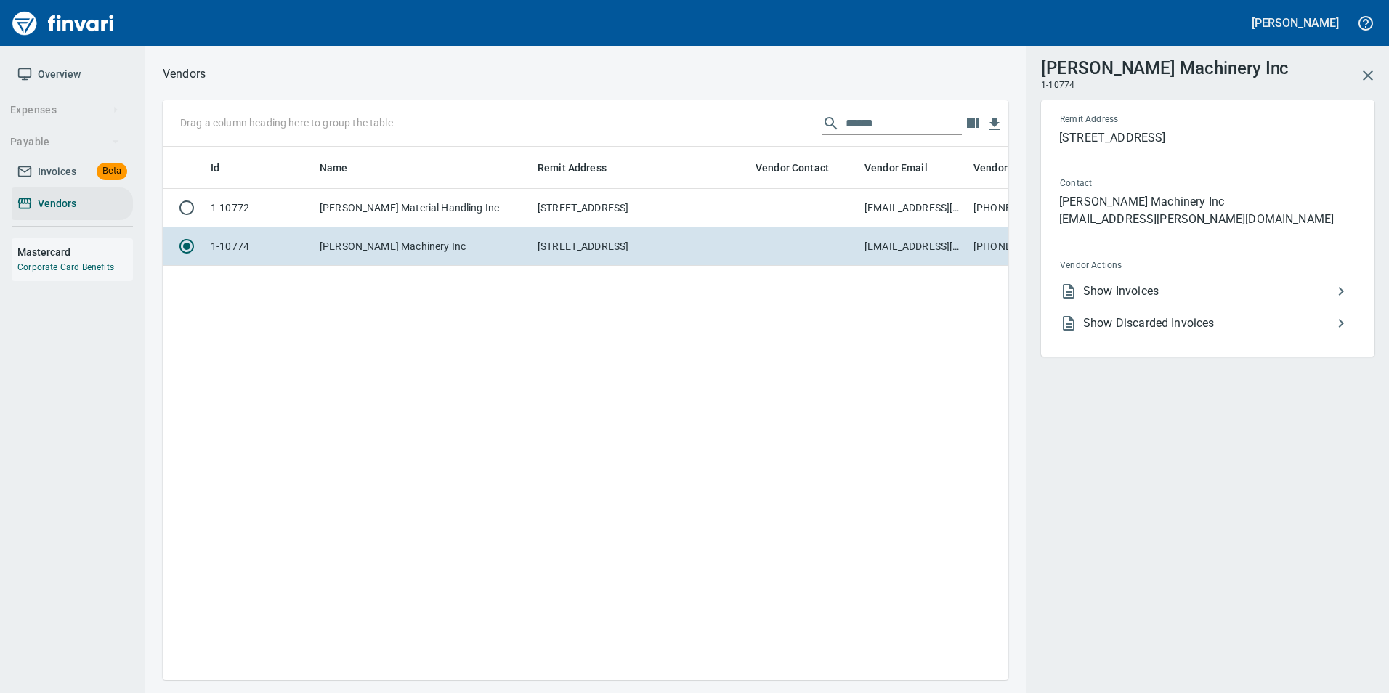
click at [1155, 283] on span "Show Invoices" at bounding box center [1207, 291] width 249 height 17
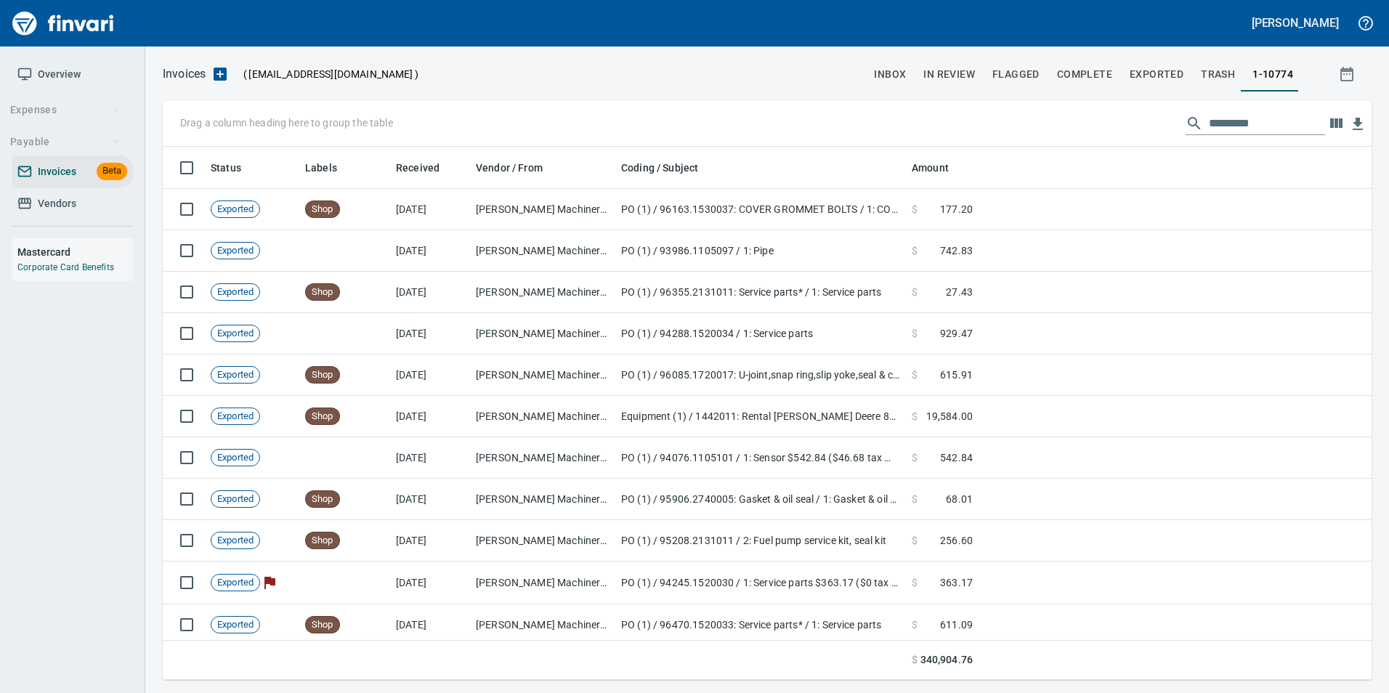
scroll to position [522, 1187]
click at [1239, 128] on input "text" at bounding box center [1267, 123] width 116 height 23
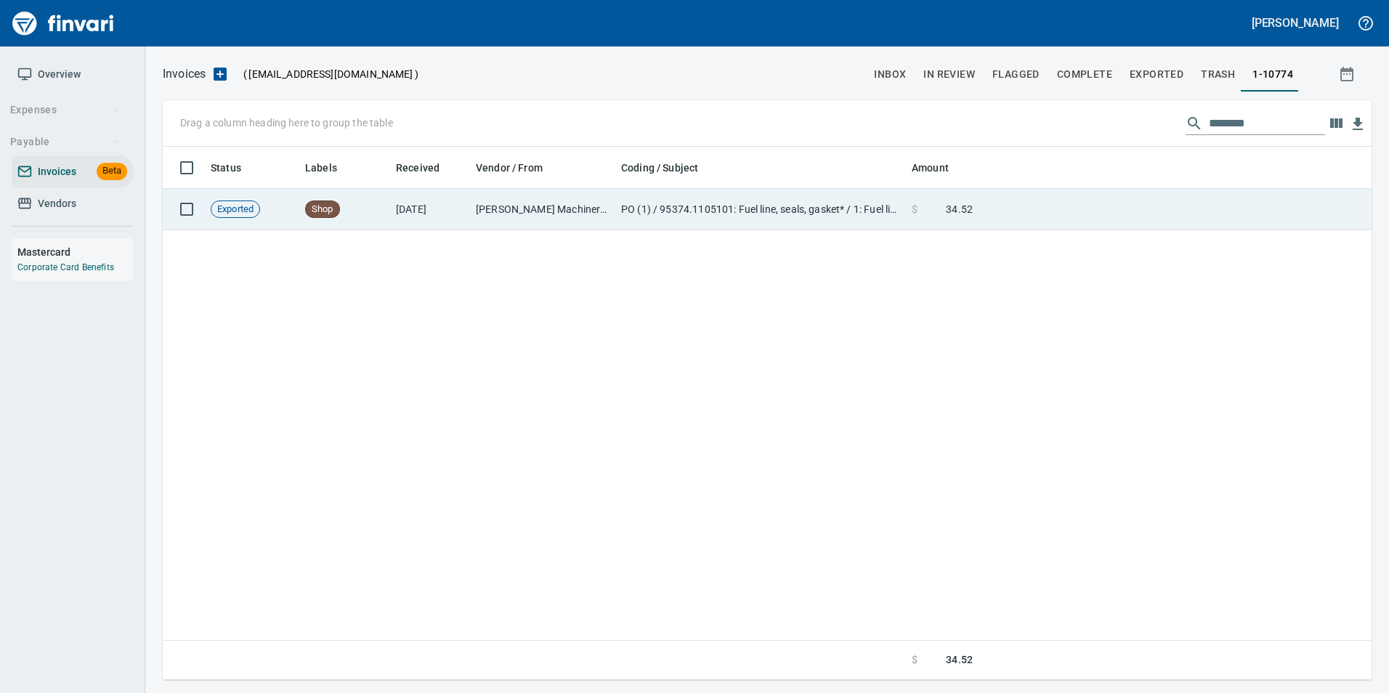
click at [1128, 211] on td at bounding box center [1175, 209] width 393 height 41
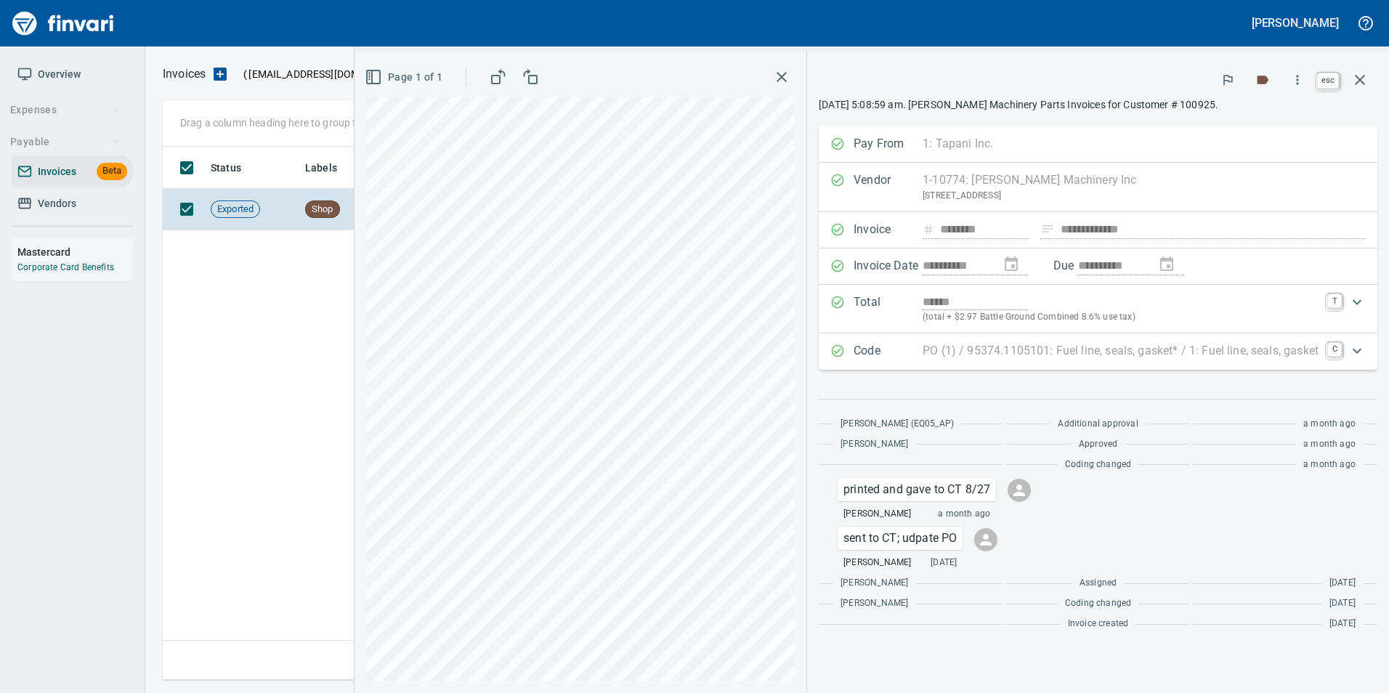
click at [1367, 84] on icon "button" at bounding box center [1359, 79] width 17 height 17
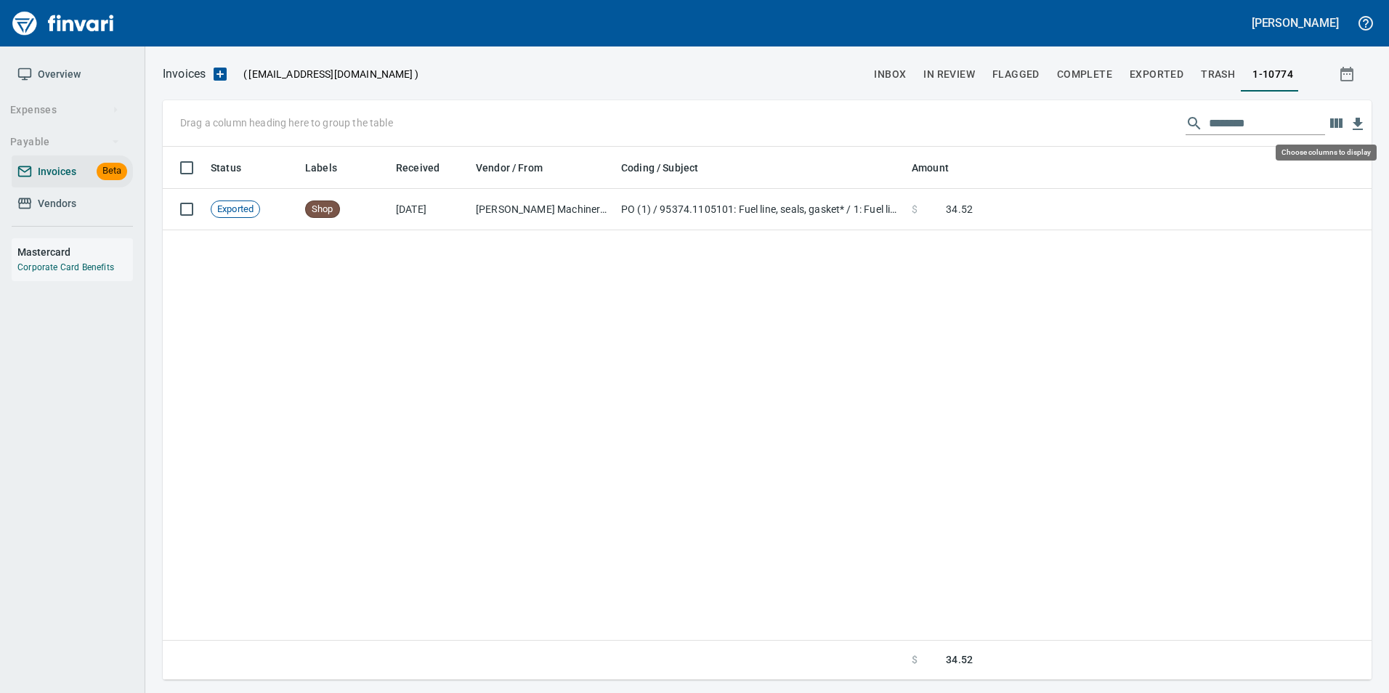
scroll to position [522, 1198]
drag, startPoint x: 1233, startPoint y: 122, endPoint x: 1268, endPoint y: 118, distance: 35.1
click at [1268, 118] on input "********" at bounding box center [1267, 123] width 116 height 23
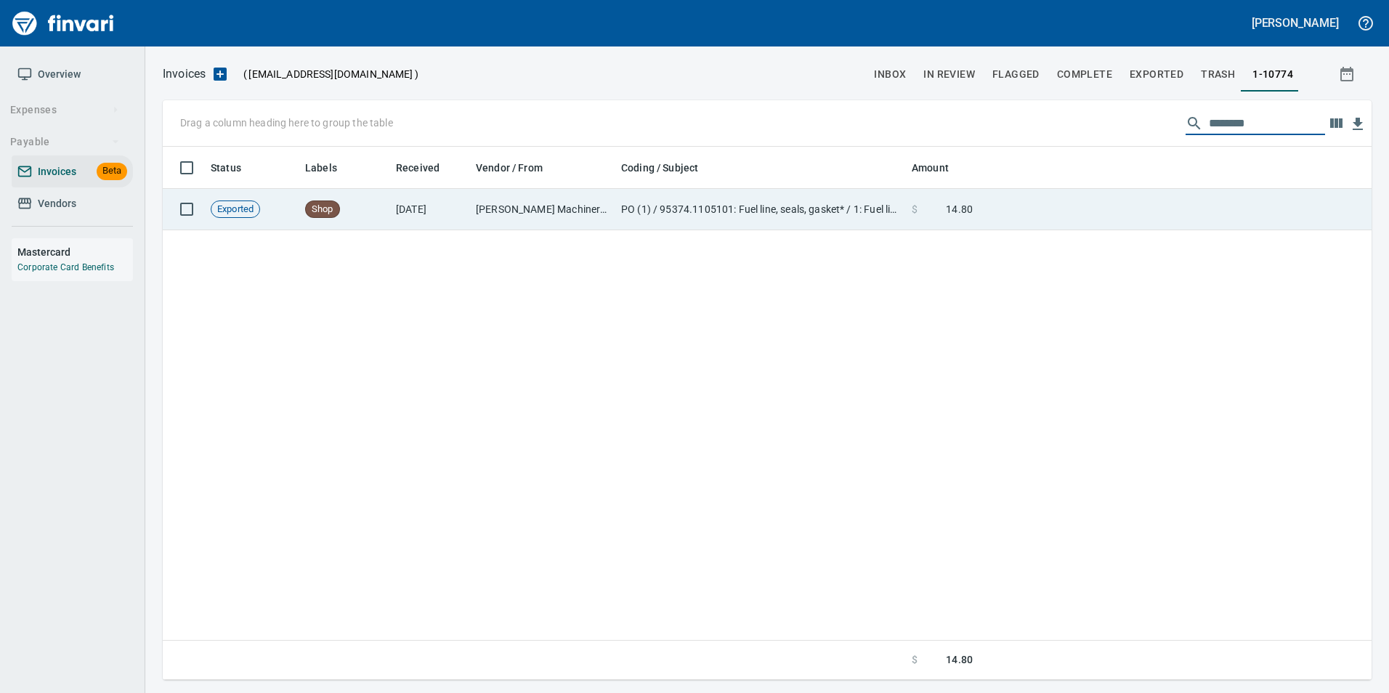
click at [1233, 225] on td at bounding box center [1175, 209] width 393 height 41
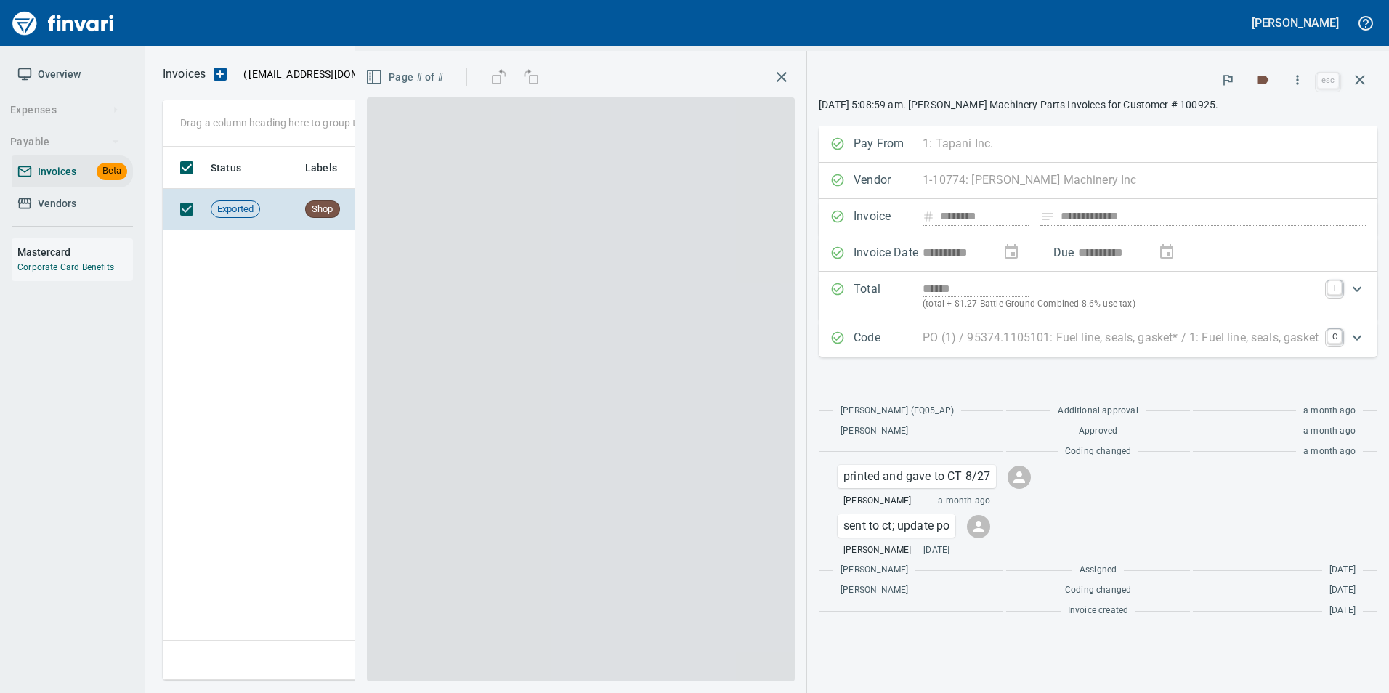
scroll to position [522, 1197]
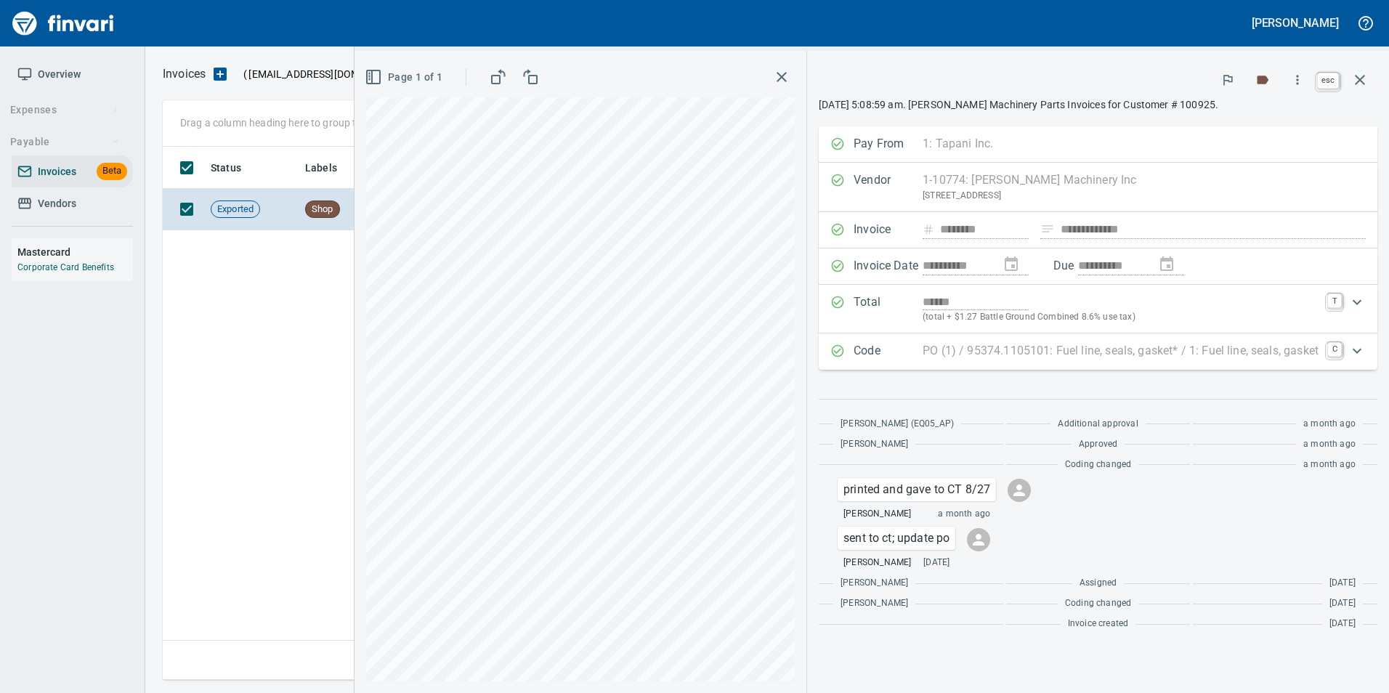
click at [1364, 87] on icon "button" at bounding box center [1359, 79] width 17 height 17
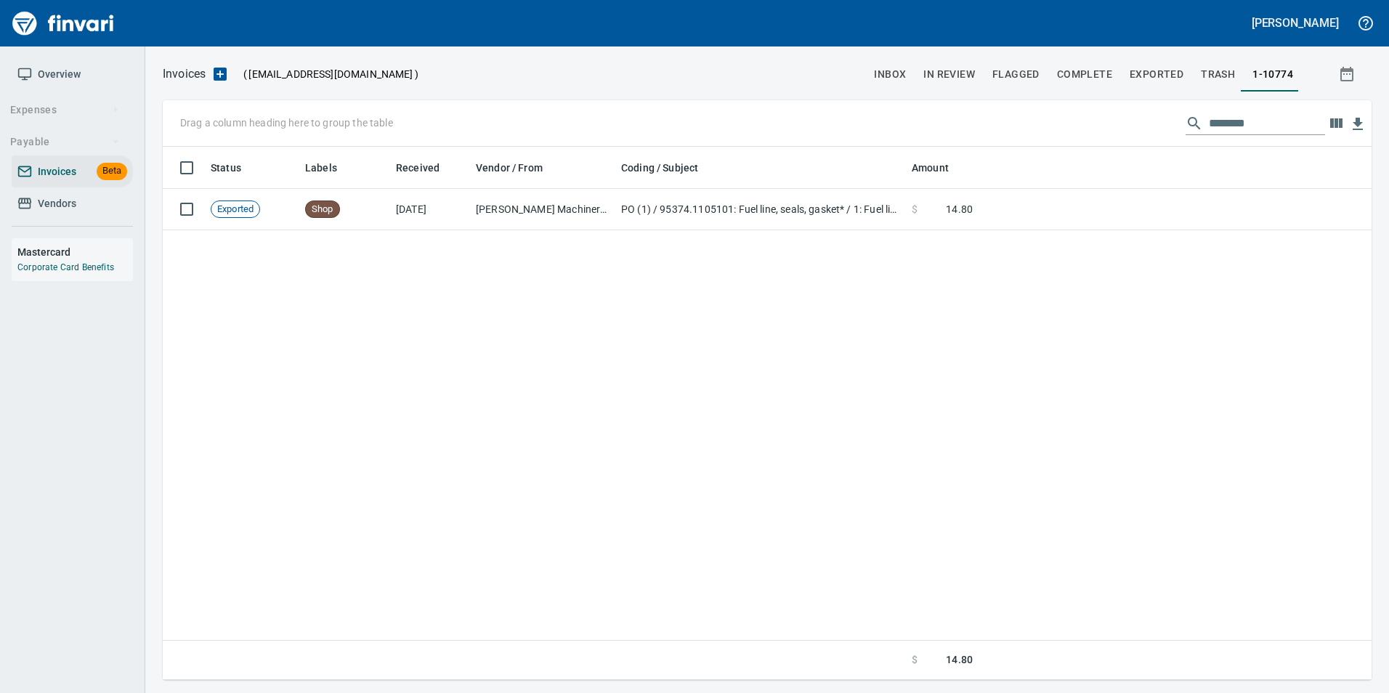
scroll to position [522, 1197]
click at [1290, 126] on input "********" at bounding box center [1267, 123] width 116 height 23
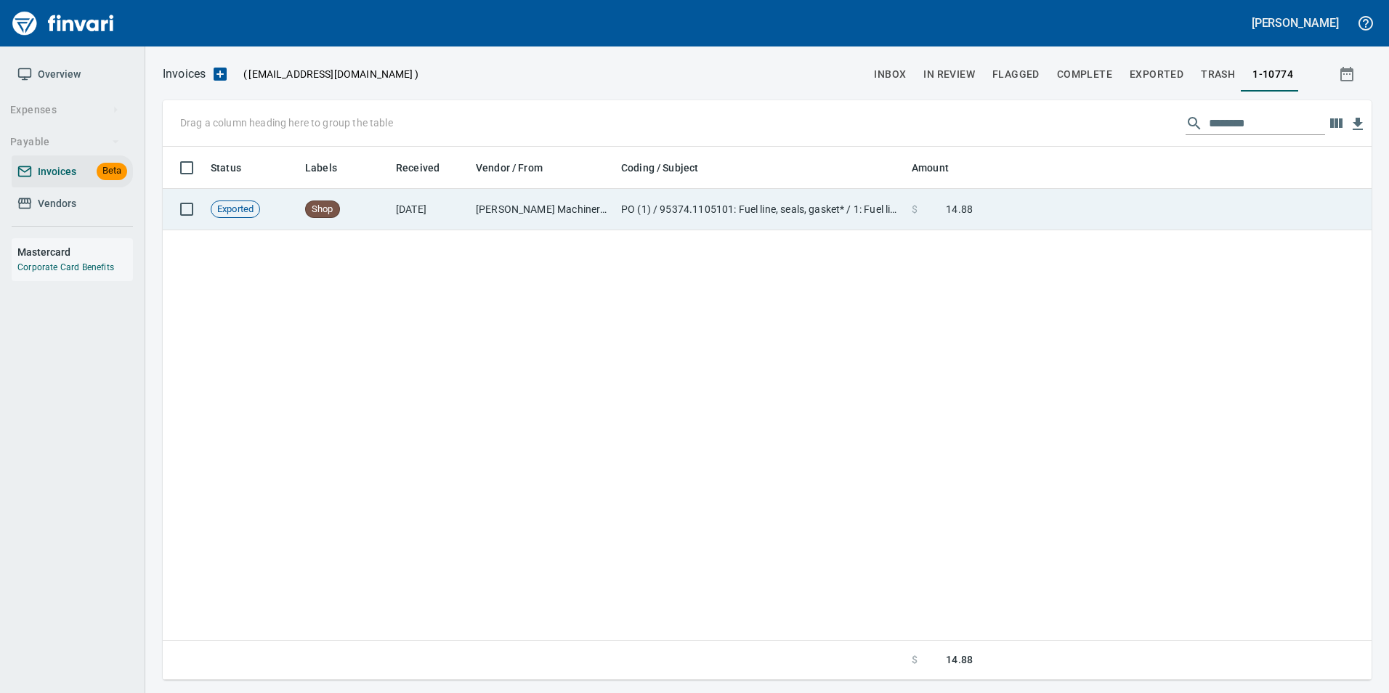
click at [1219, 211] on td at bounding box center [1175, 209] width 393 height 41
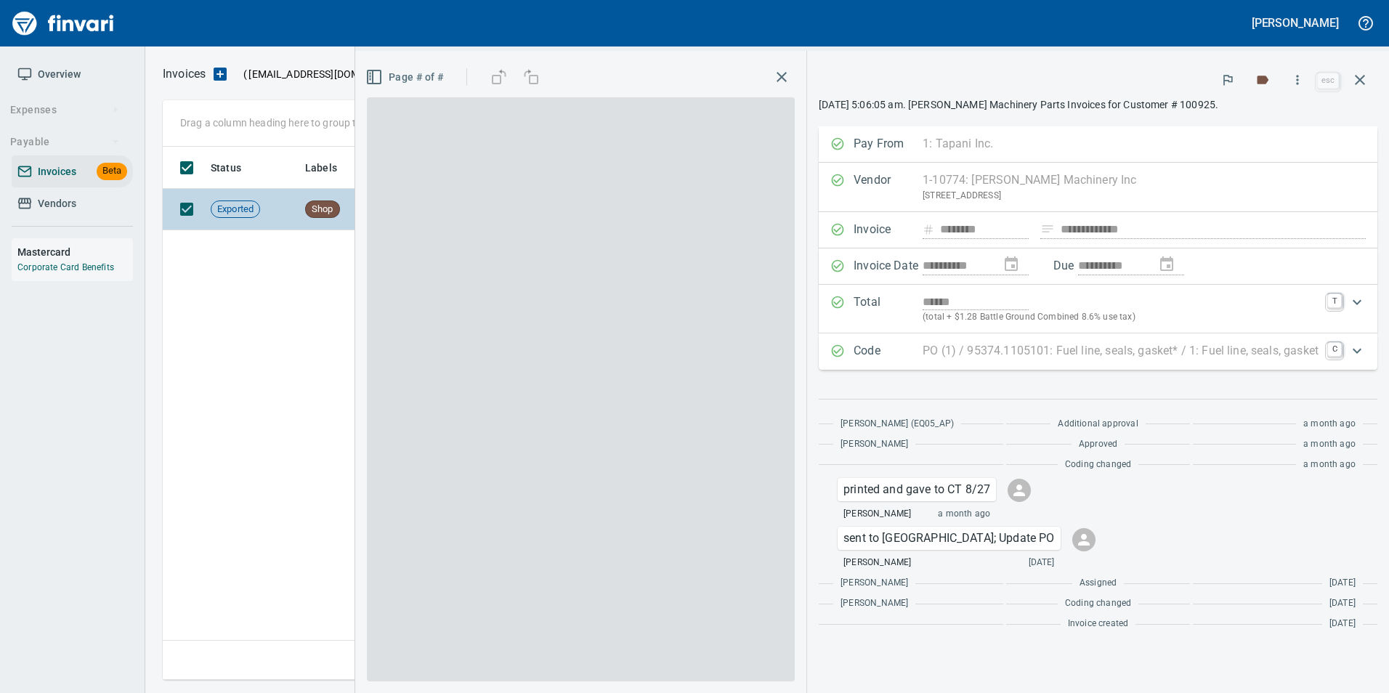
scroll to position [522, 1197]
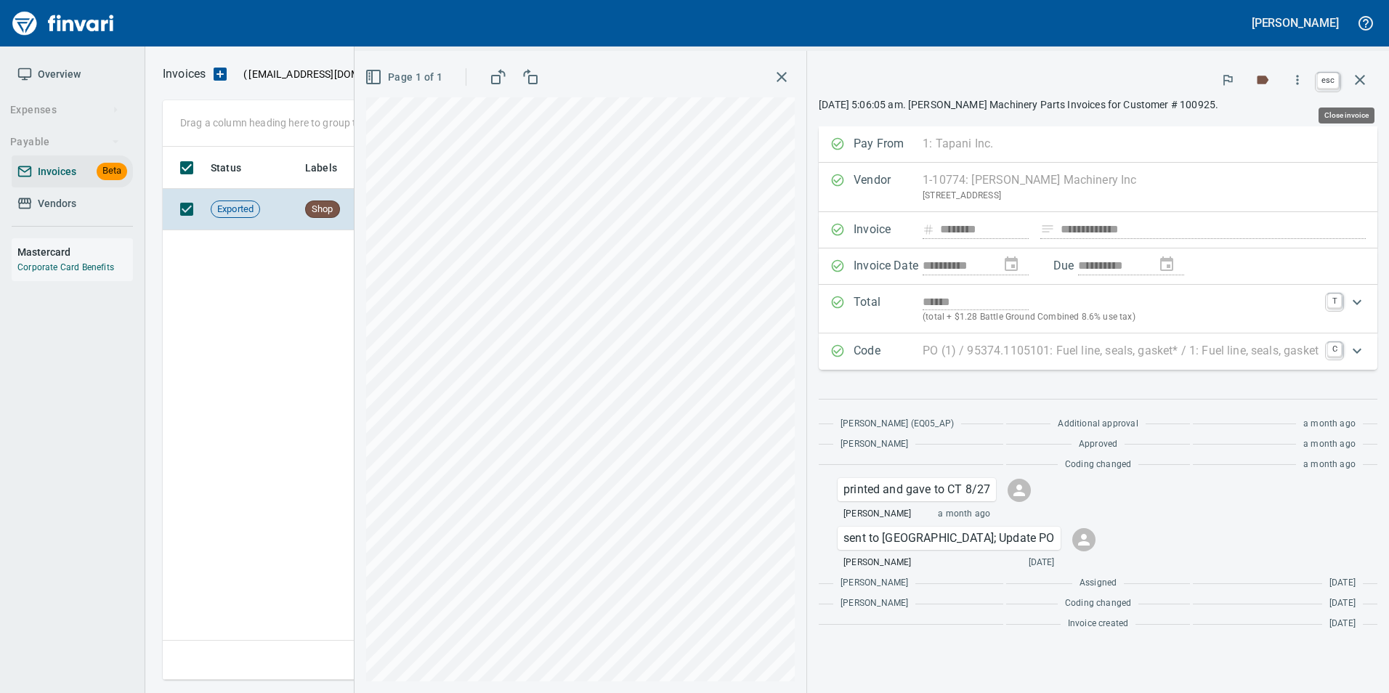
click at [1377, 85] on span "esc" at bounding box center [1346, 79] width 64 height 35
click at [1357, 86] on icon "button" at bounding box center [1359, 79] width 17 height 17
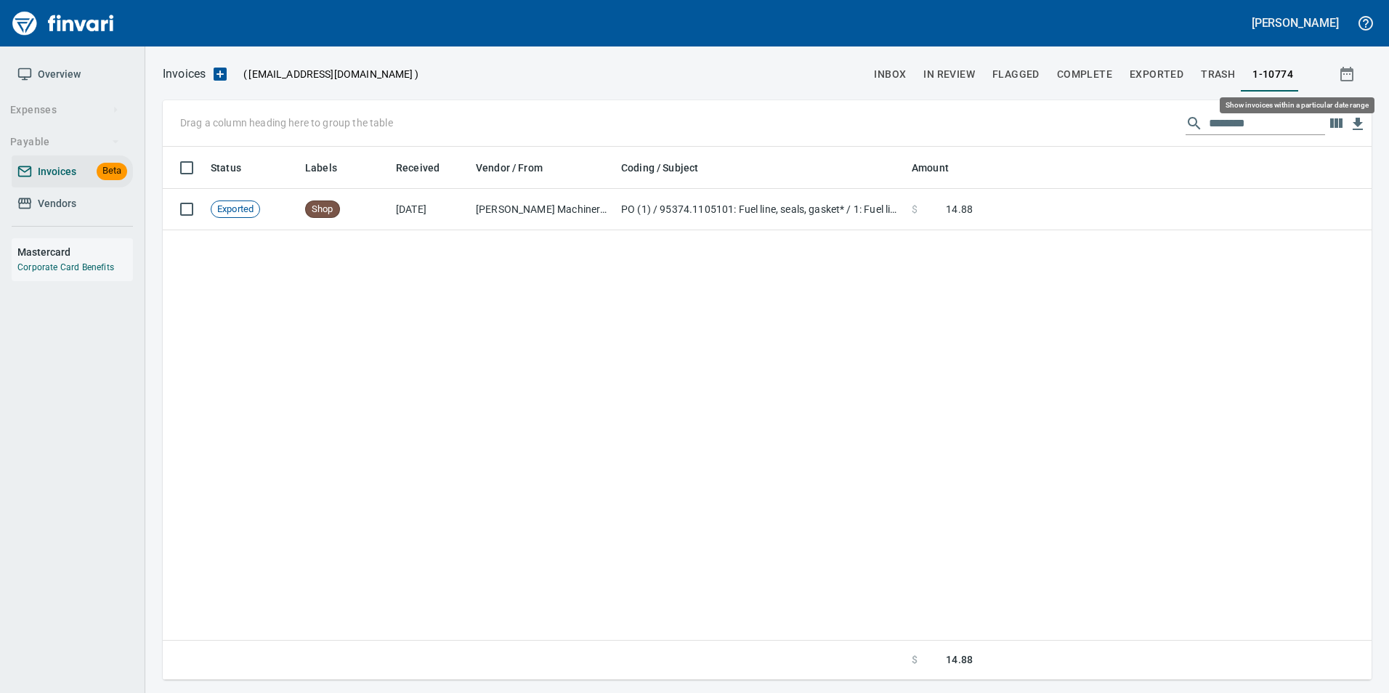
scroll to position [522, 1197]
click at [1240, 129] on input "********" at bounding box center [1267, 123] width 116 height 23
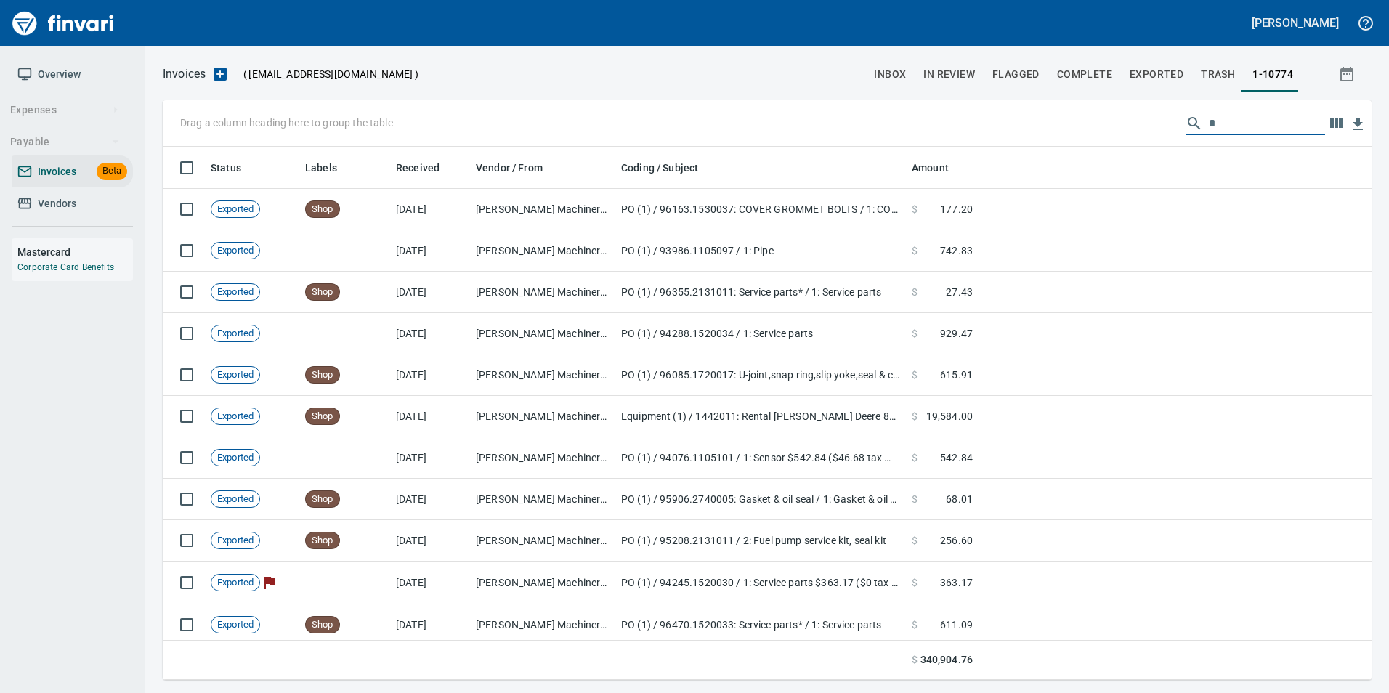
scroll to position [522, 1187]
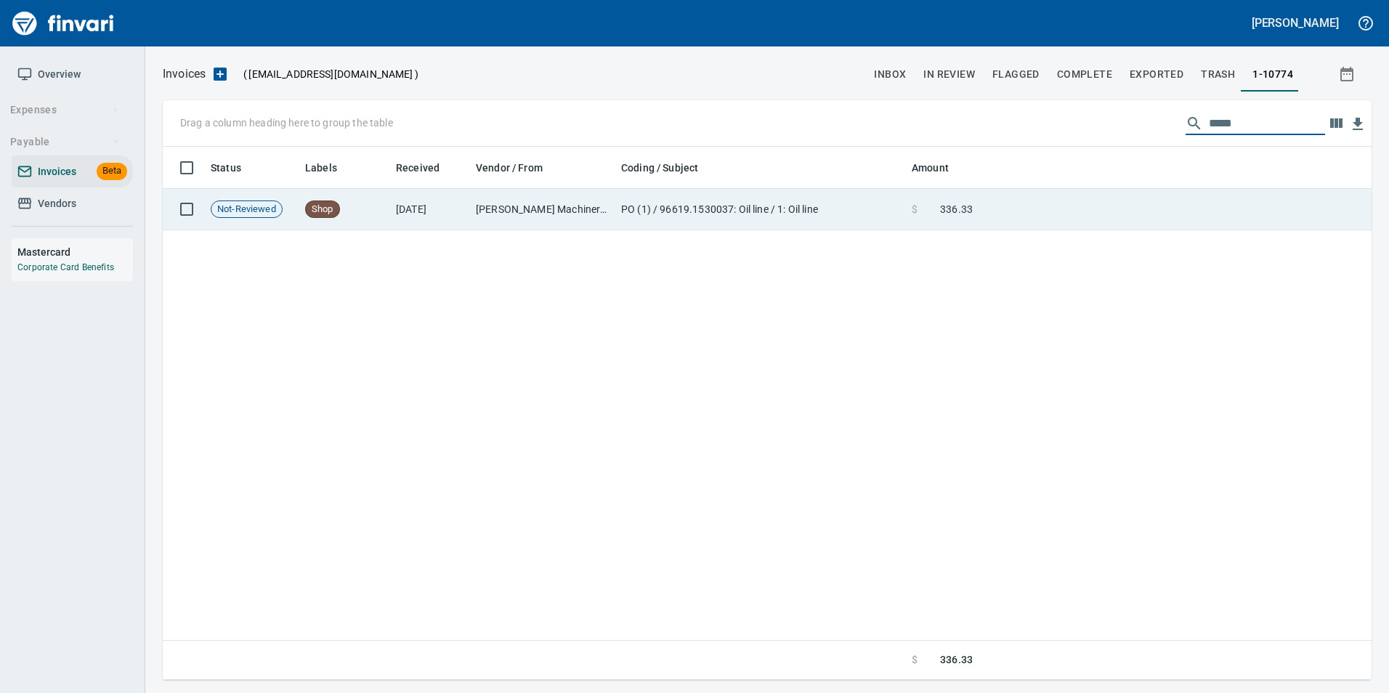
click at [1183, 215] on td at bounding box center [1175, 209] width 393 height 41
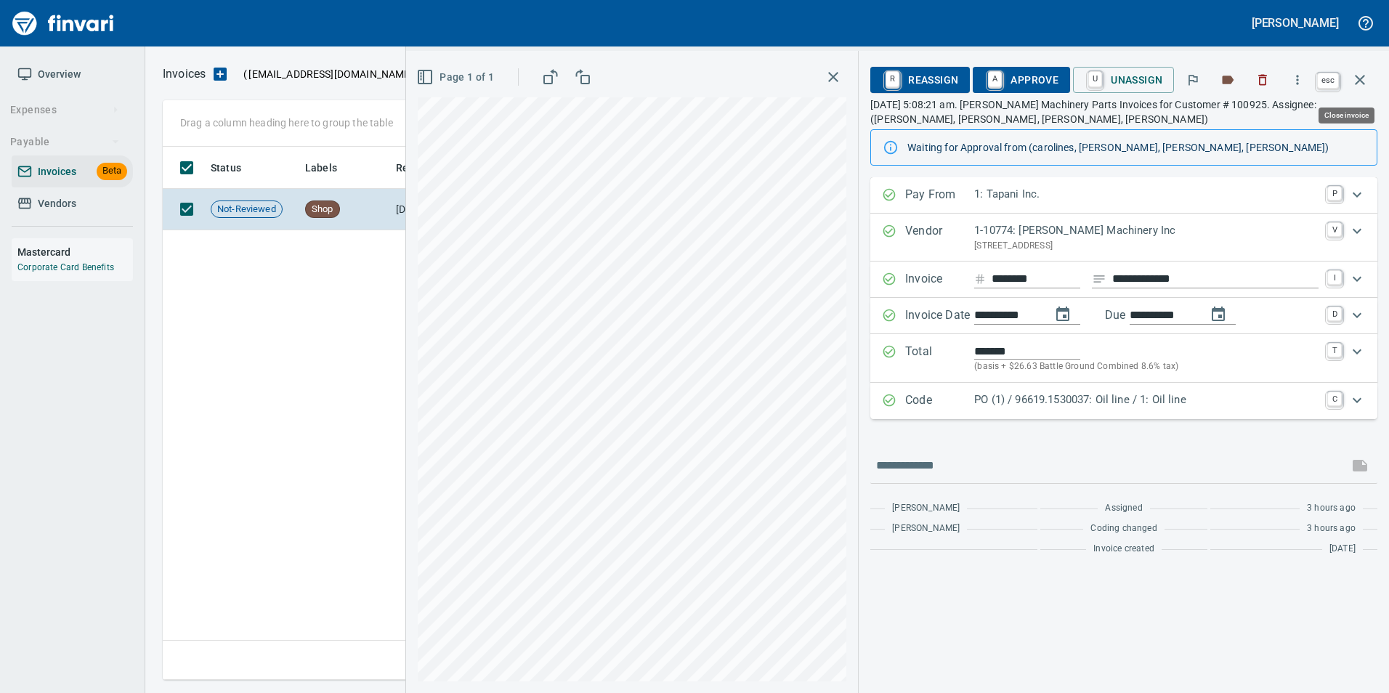
click at [1354, 92] on button "button" at bounding box center [1360, 79] width 35 height 35
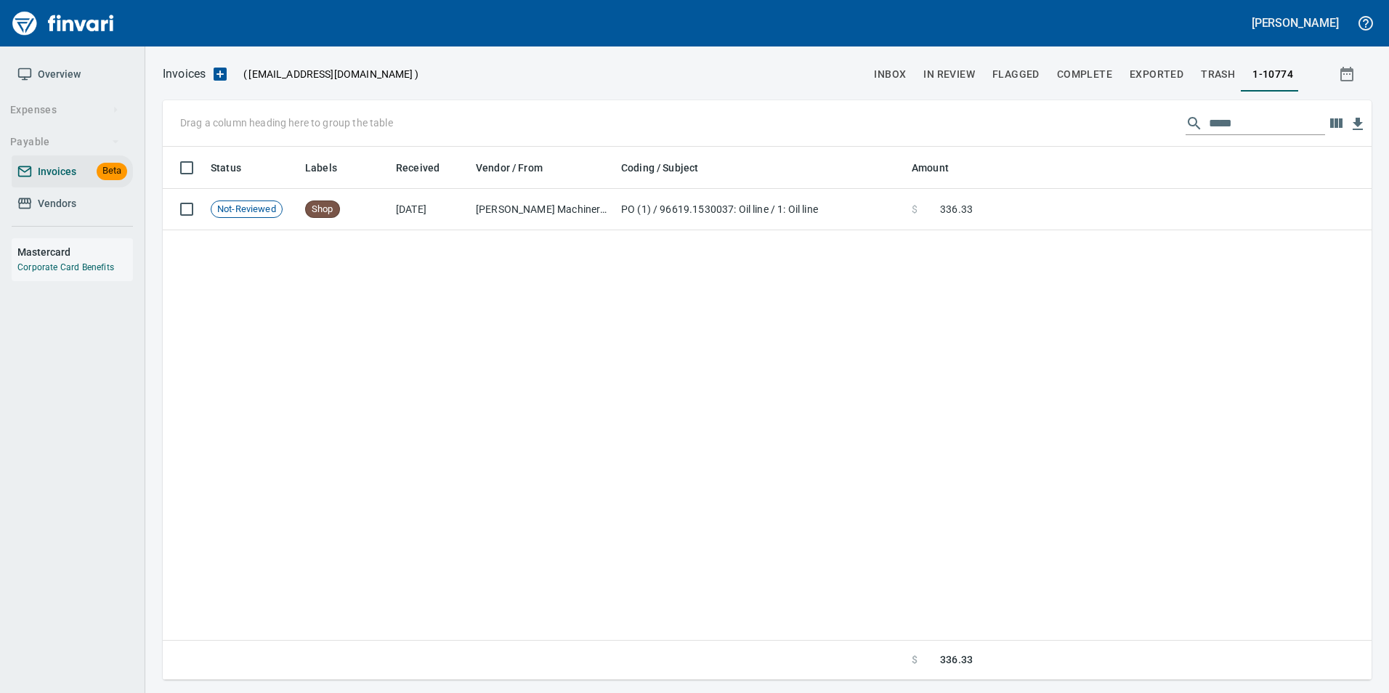
scroll to position [522, 1197]
click at [1278, 126] on input "*****" at bounding box center [1267, 123] width 116 height 23
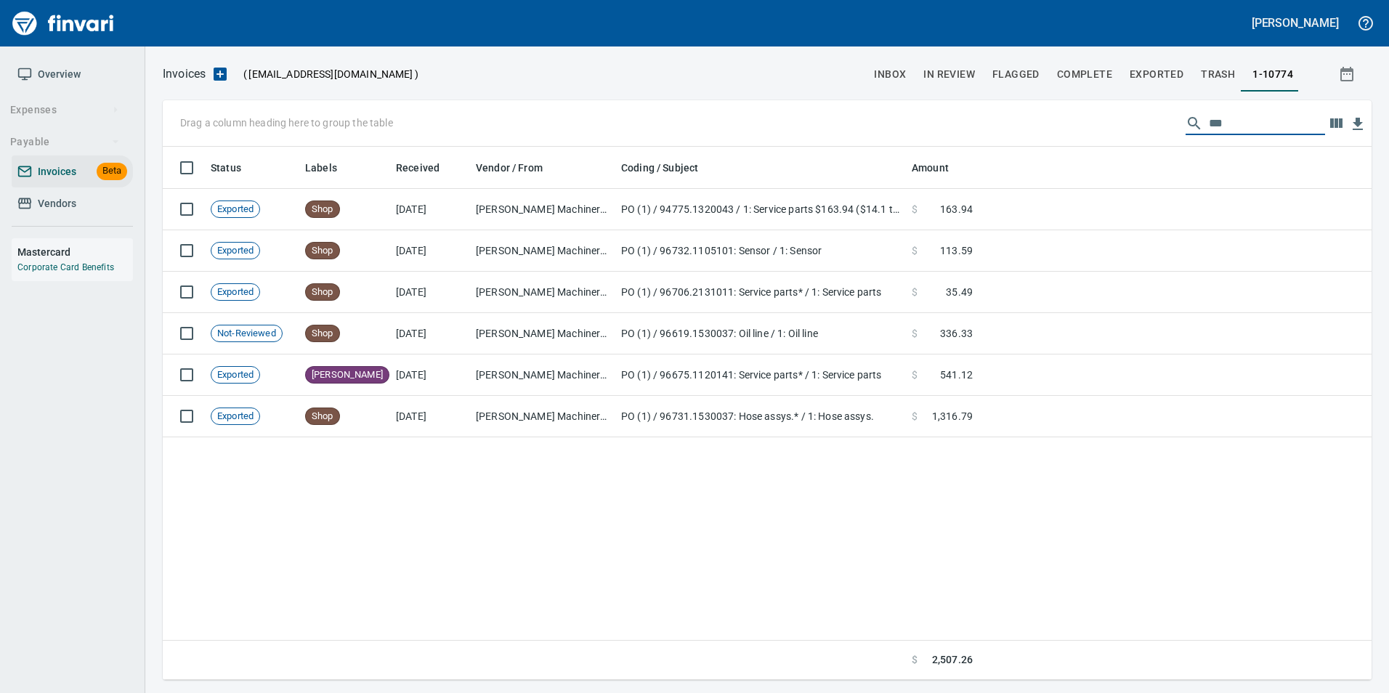
scroll to position [522, 1187]
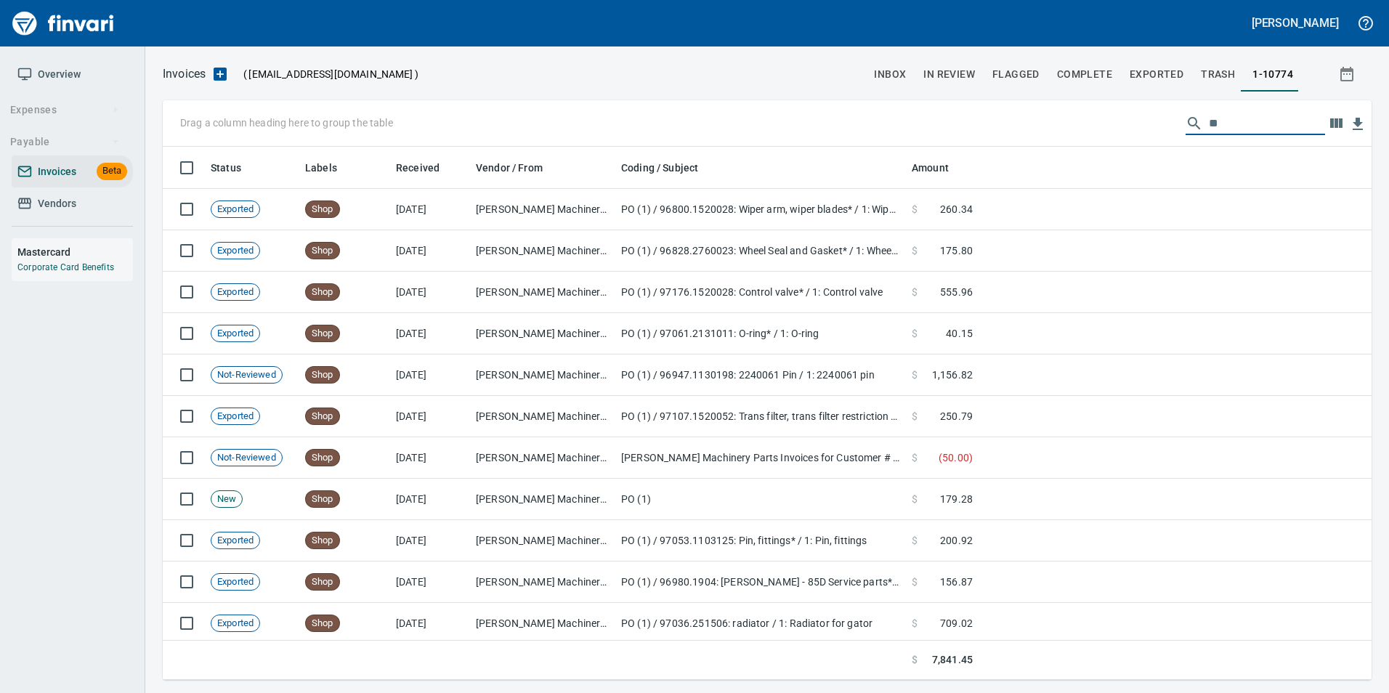
type input "*"
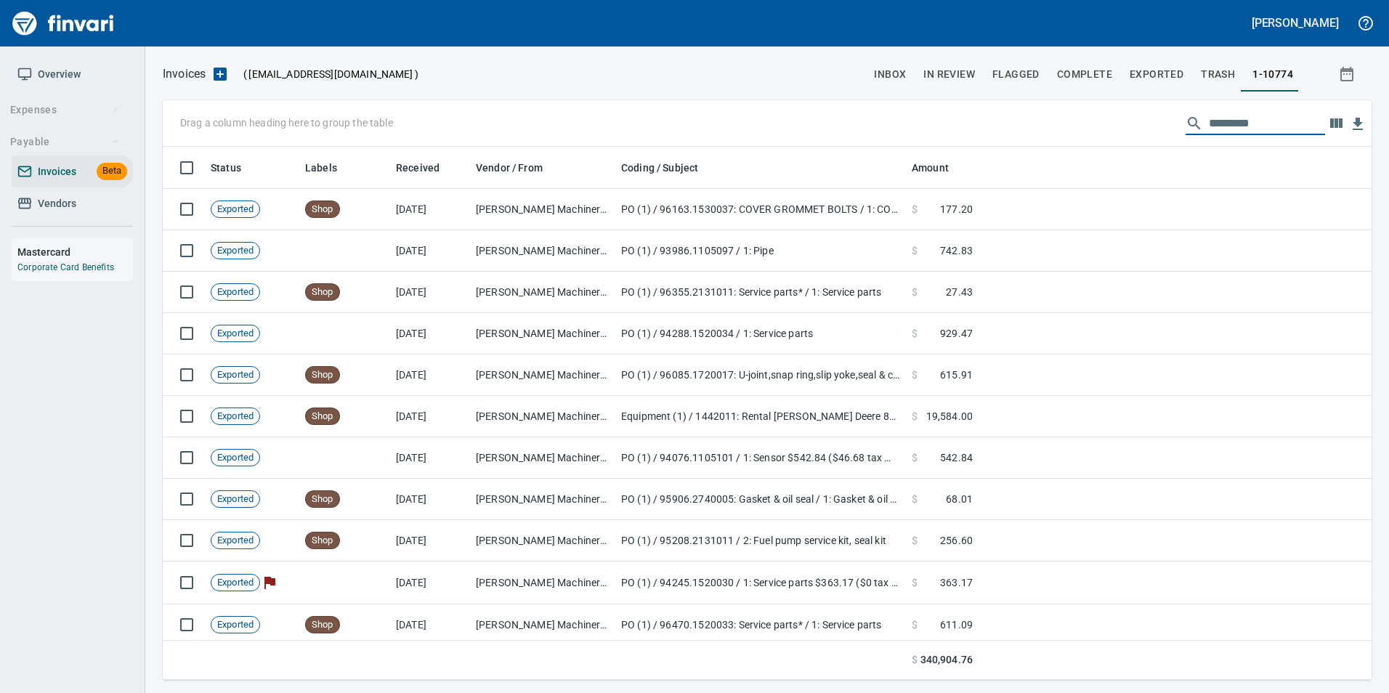
click at [892, 86] on button "inbox" at bounding box center [889, 74] width 49 height 35
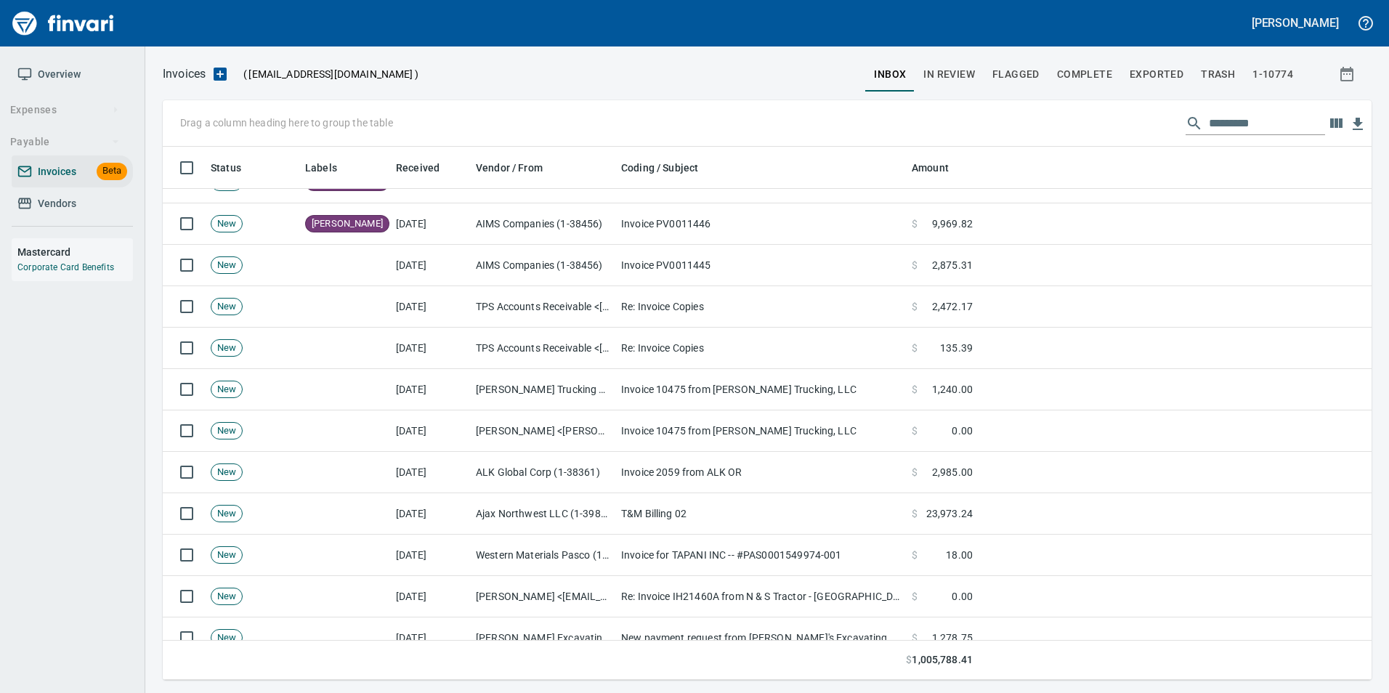
scroll to position [218, 0]
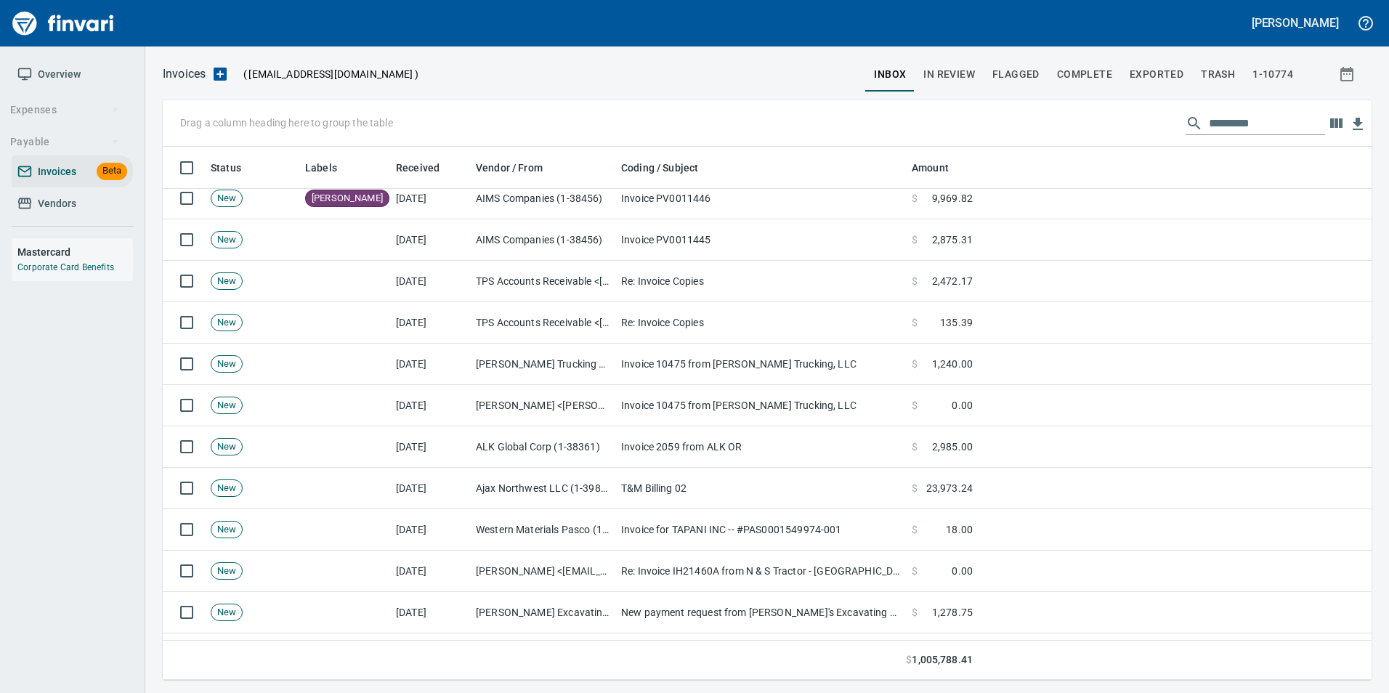
click at [884, 338] on td "Re: Invoice Copies" at bounding box center [760, 322] width 291 height 41
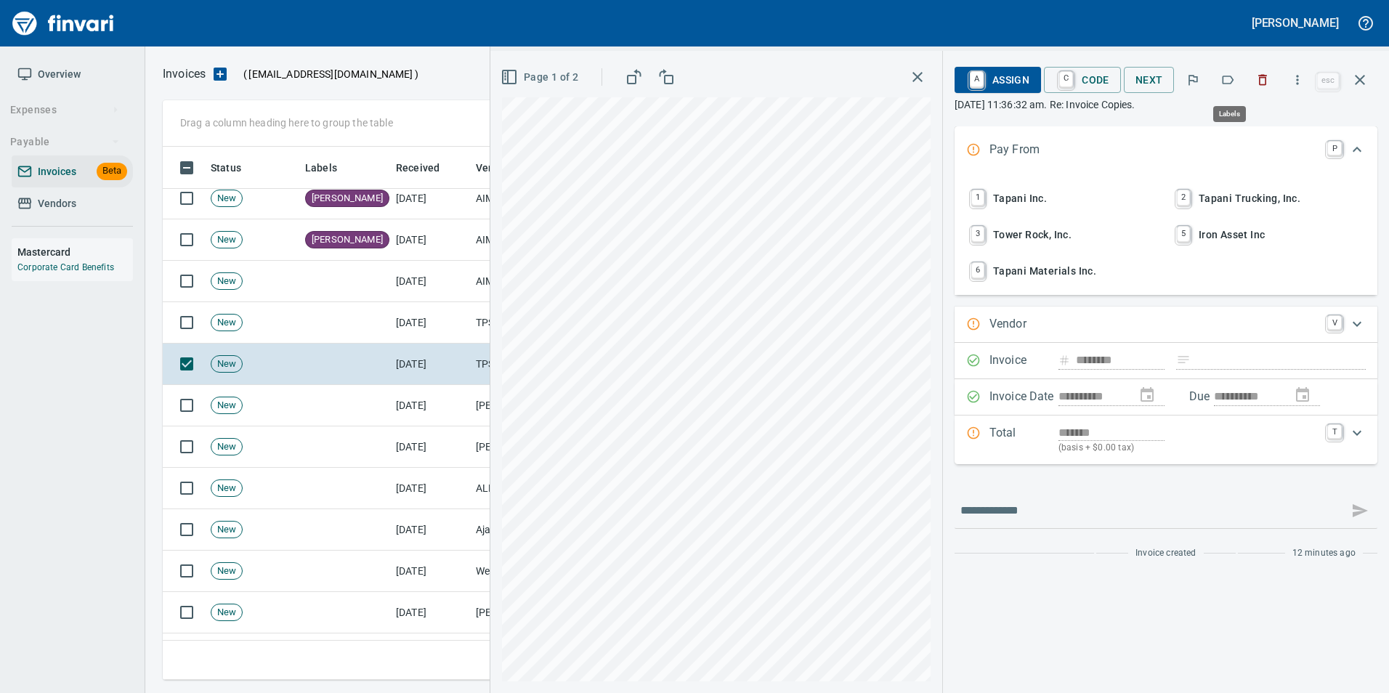
scroll to position [522, 1187]
click at [1361, 89] on button "button" at bounding box center [1360, 79] width 35 height 35
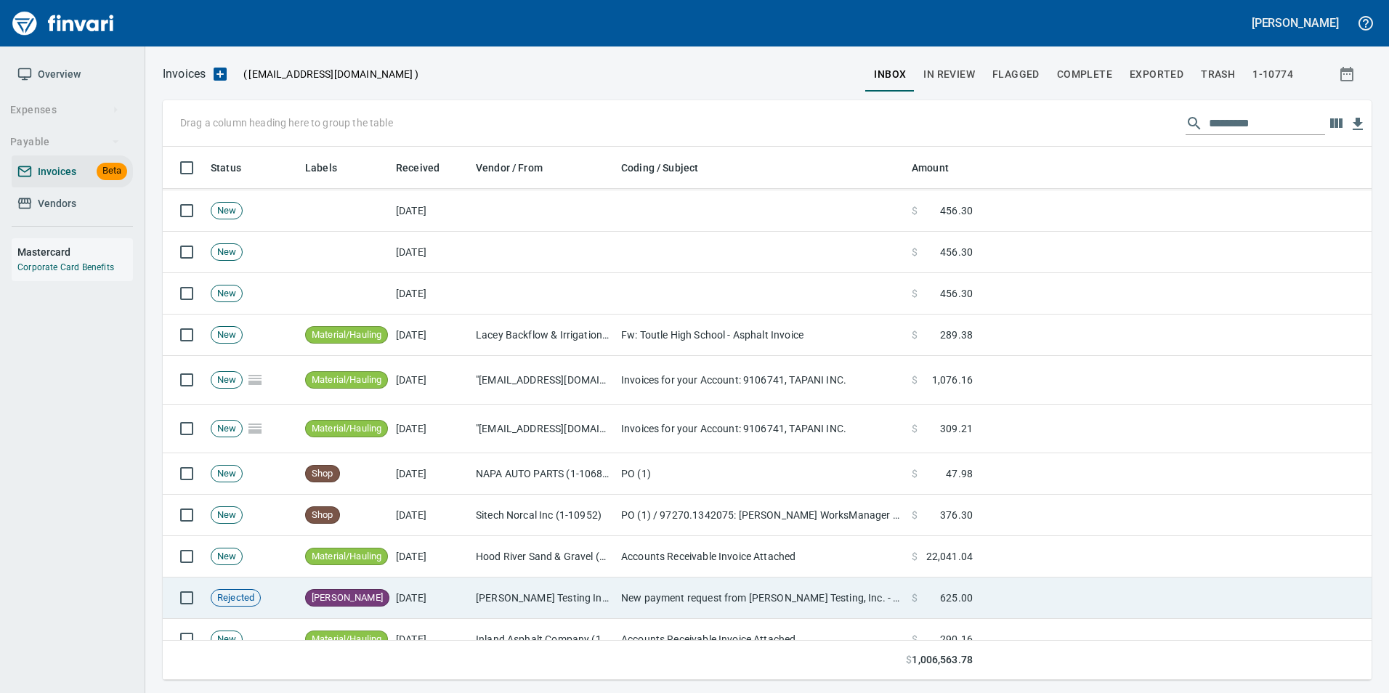
scroll to position [945, 0]
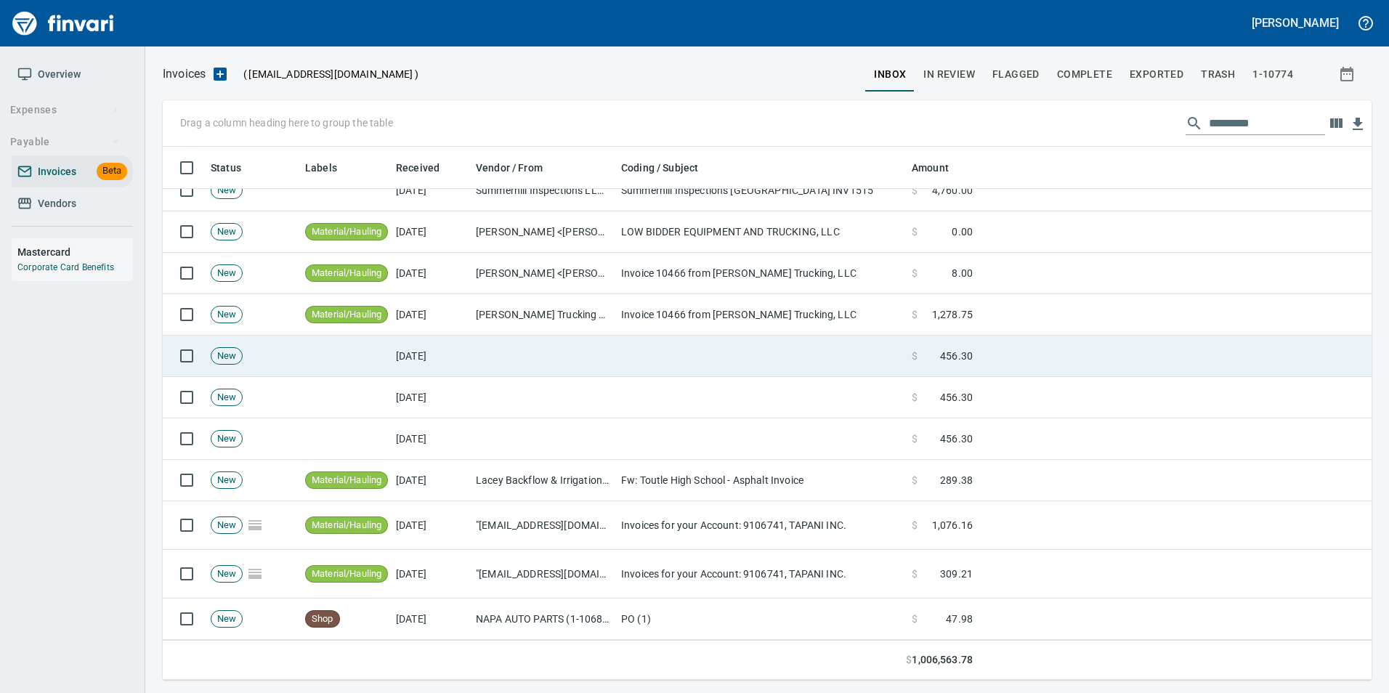
click at [681, 365] on td at bounding box center [760, 356] width 291 height 41
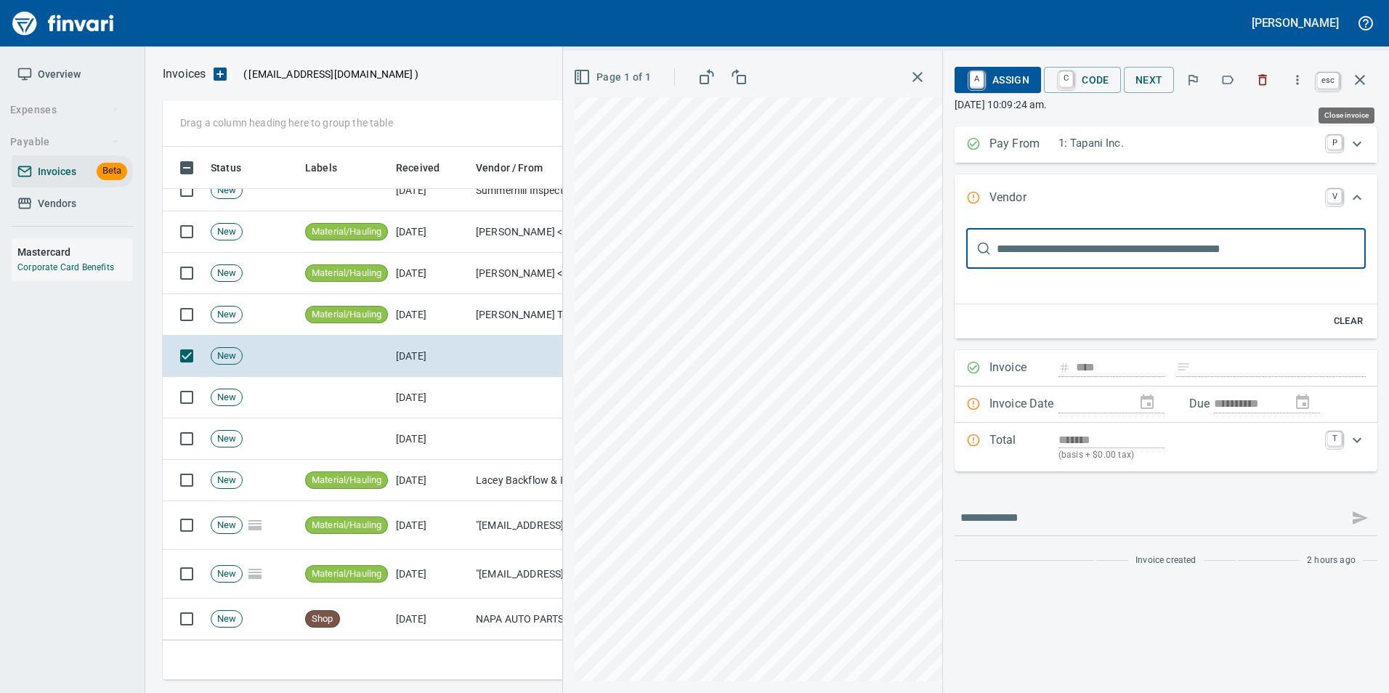
click at [1354, 77] on icon "button" at bounding box center [1359, 79] width 17 height 17
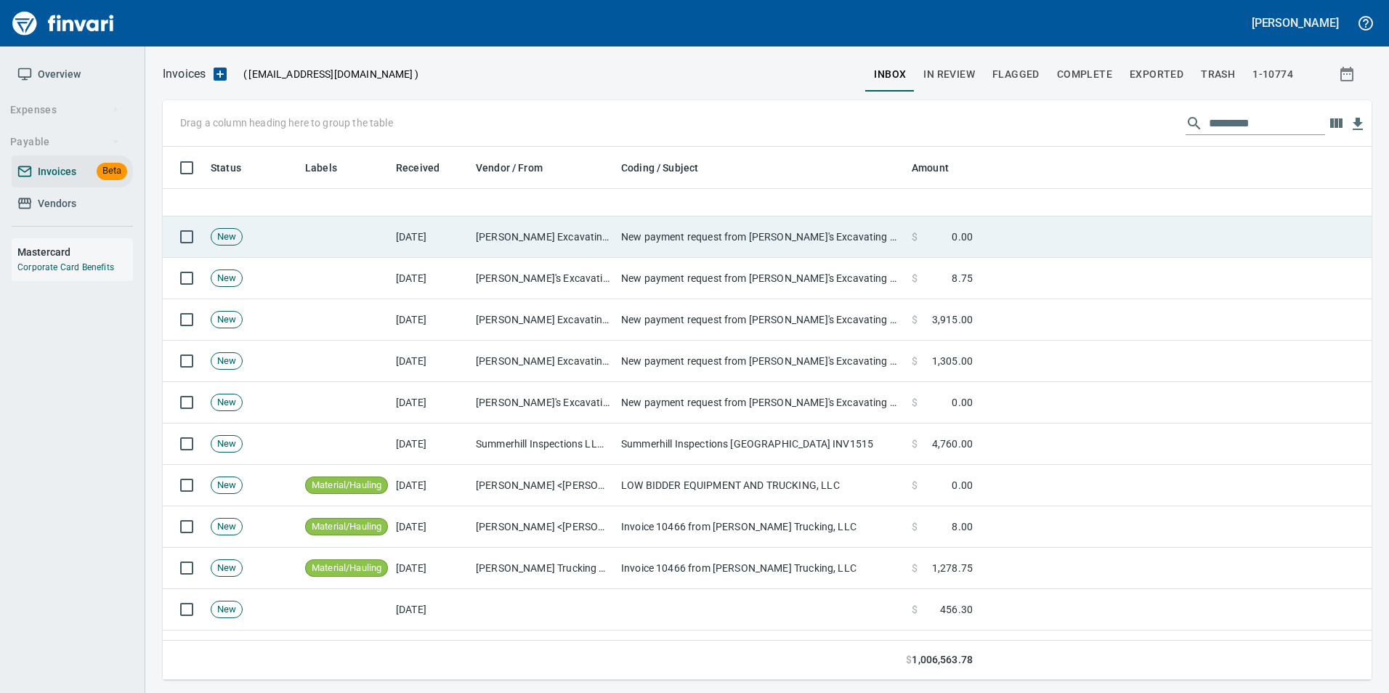
scroll to position [654, 0]
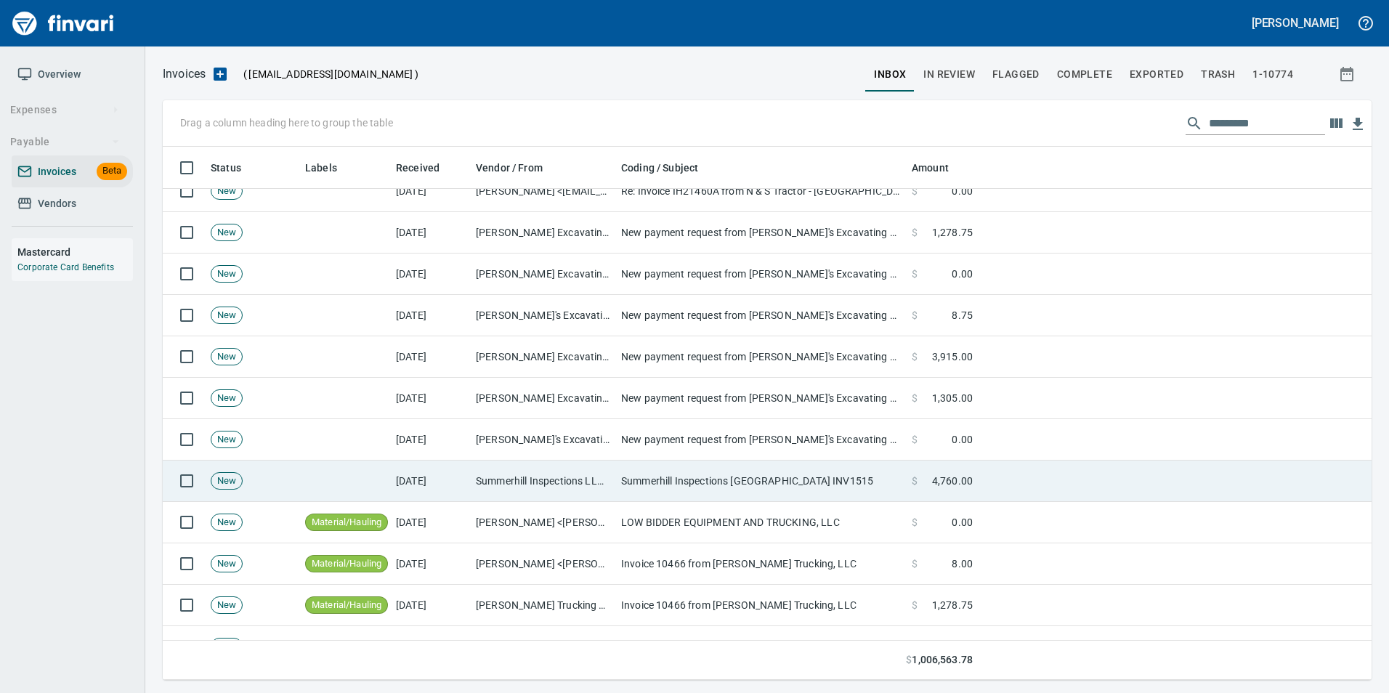
click at [429, 477] on td "[DATE]" at bounding box center [430, 481] width 80 height 41
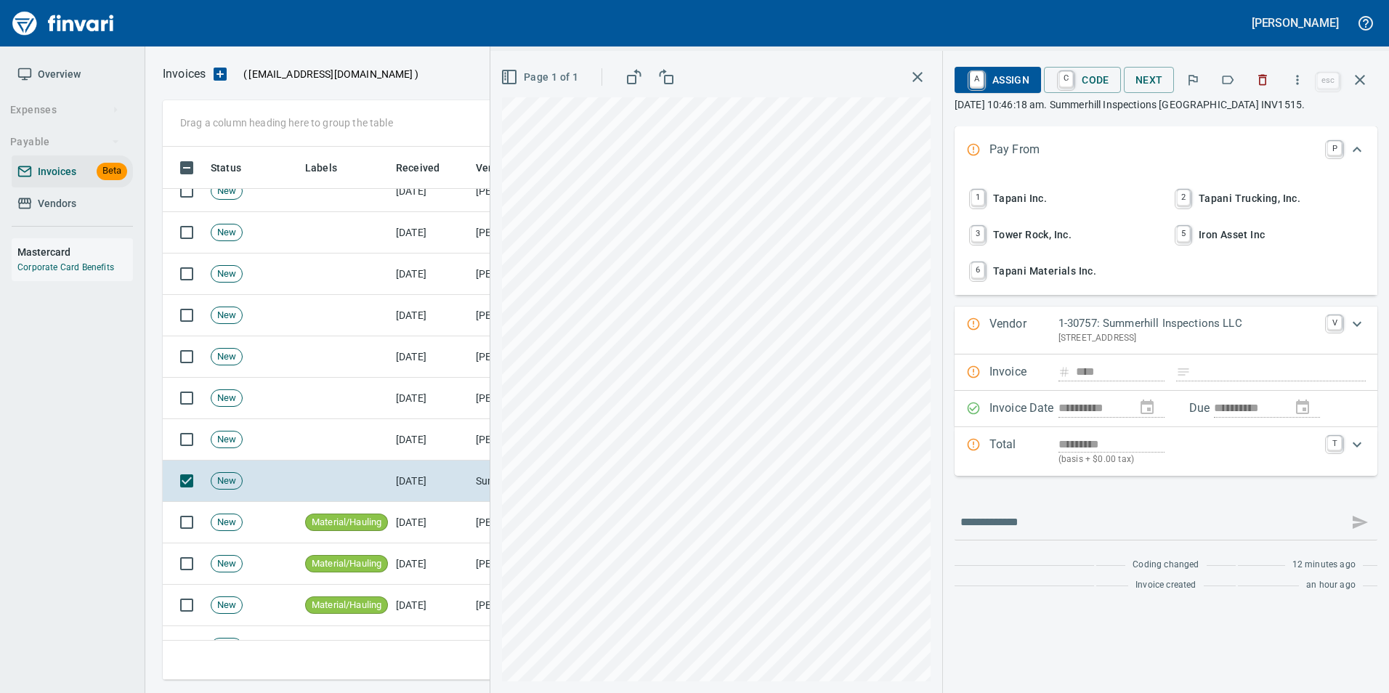
click at [1222, 87] on button "button" at bounding box center [1228, 80] width 32 height 32
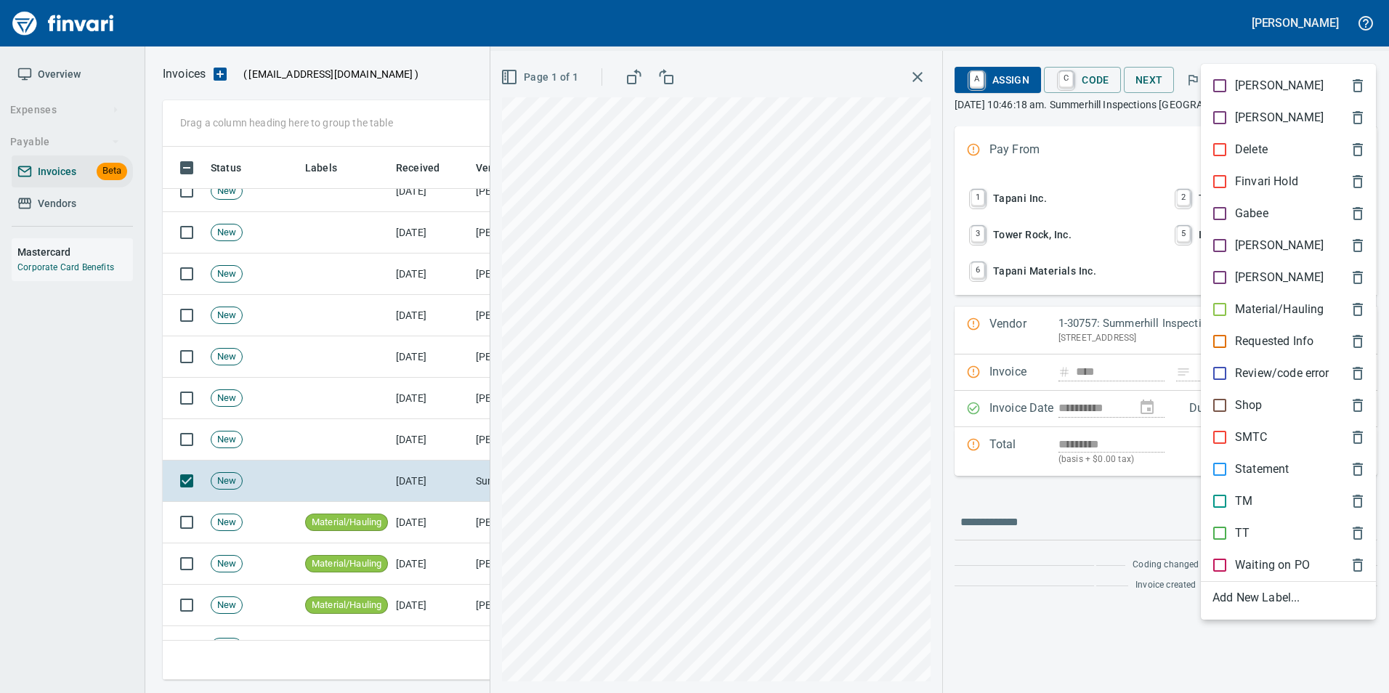
scroll to position [522, 1187]
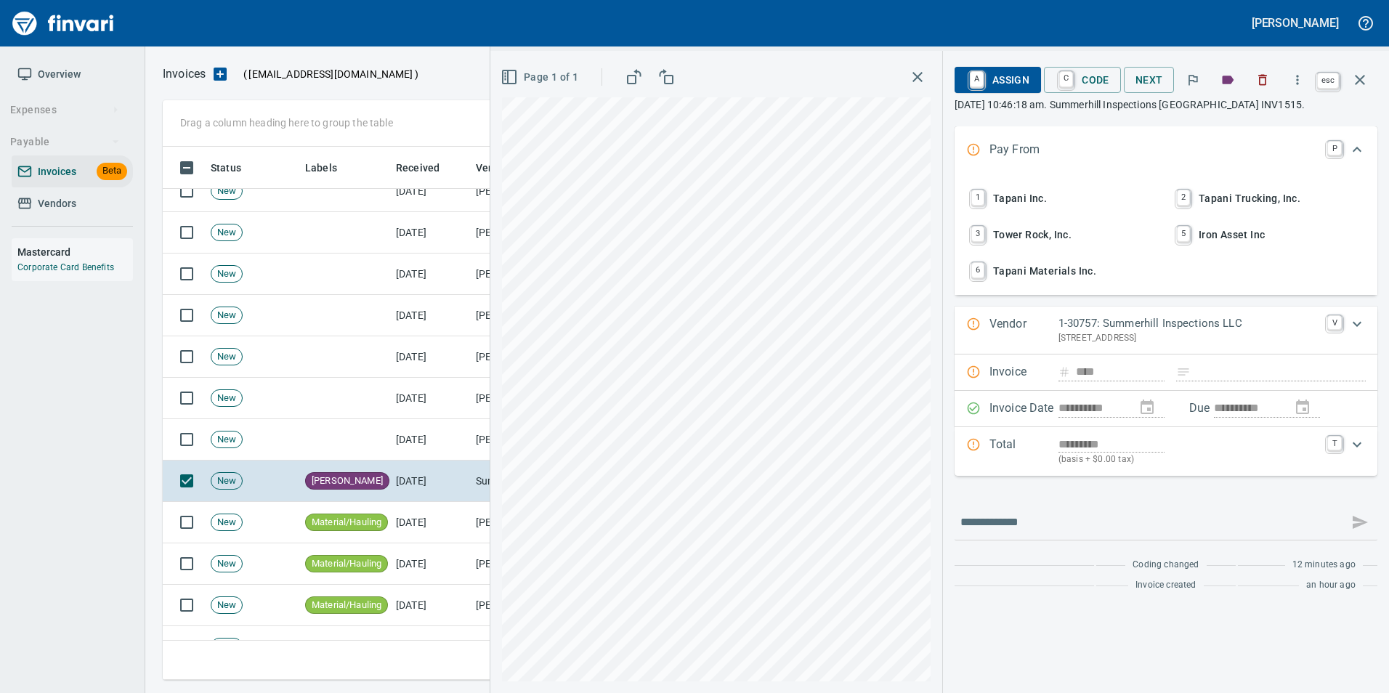
click at [1365, 89] on button "button" at bounding box center [1360, 79] width 35 height 35
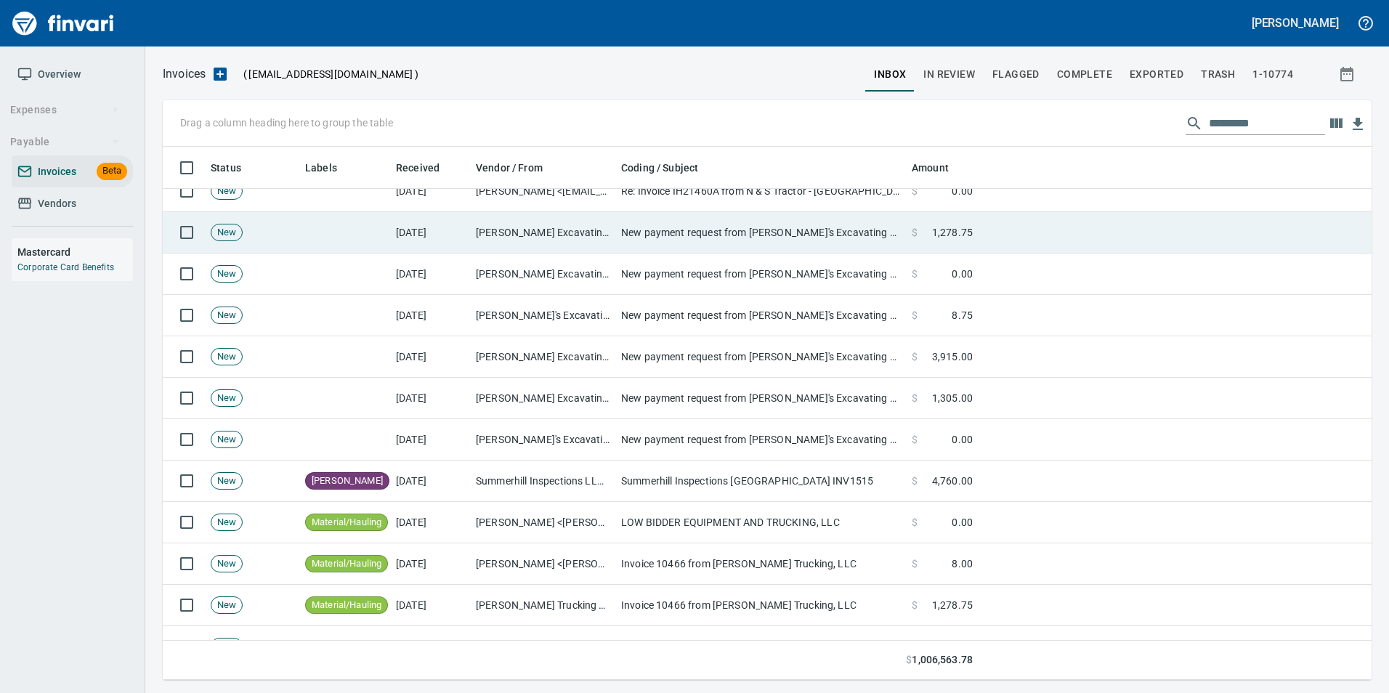
scroll to position [522, 1187]
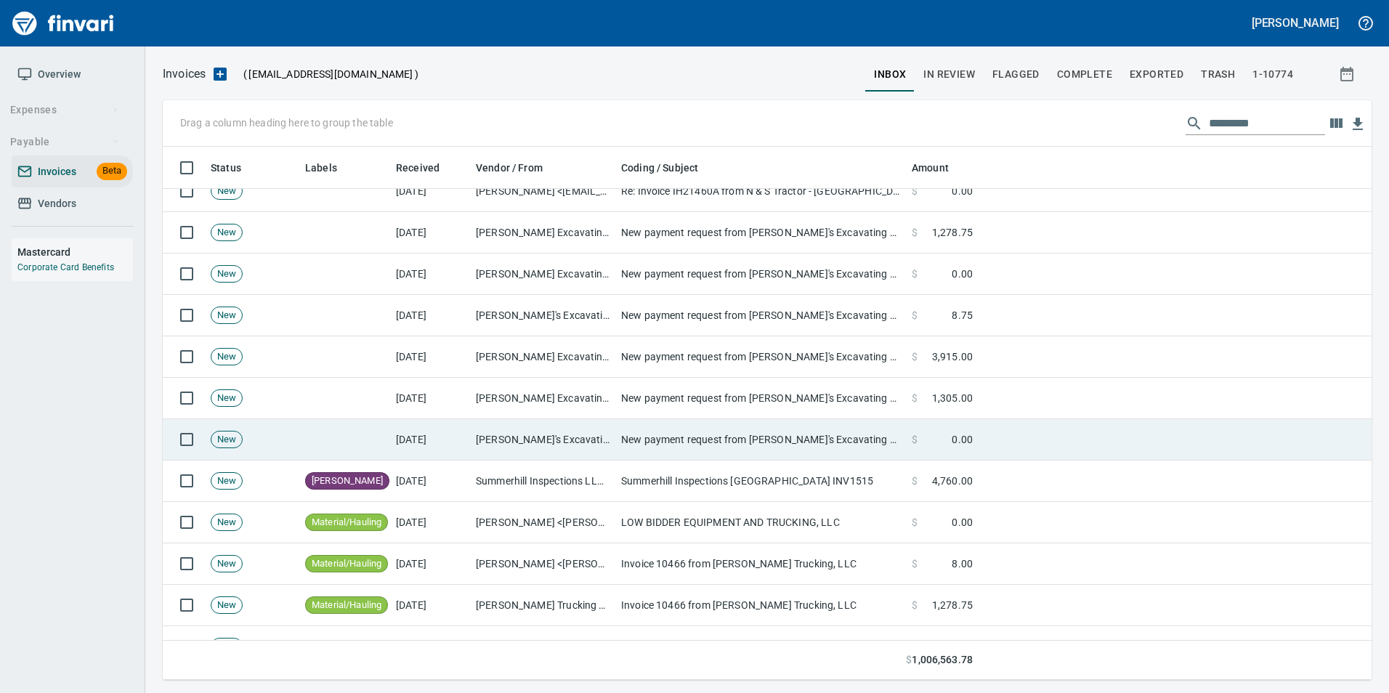
drag, startPoint x: 562, startPoint y: 449, endPoint x: 571, endPoint y: 447, distance: 9.0
click at [562, 447] on td "Frank's Excavating LLC <quickbooks@notification.intuit.com>" at bounding box center [542, 439] width 145 height 41
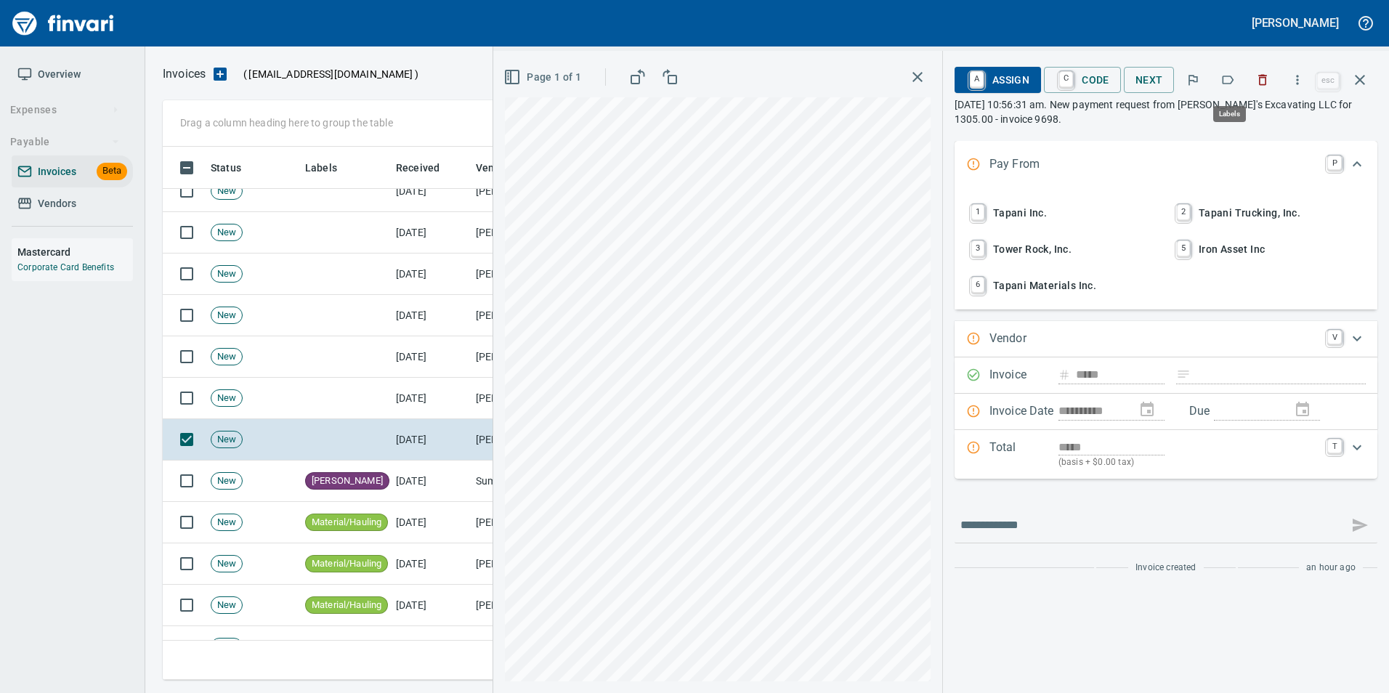
click at [1232, 81] on icon "button" at bounding box center [1228, 80] width 15 height 15
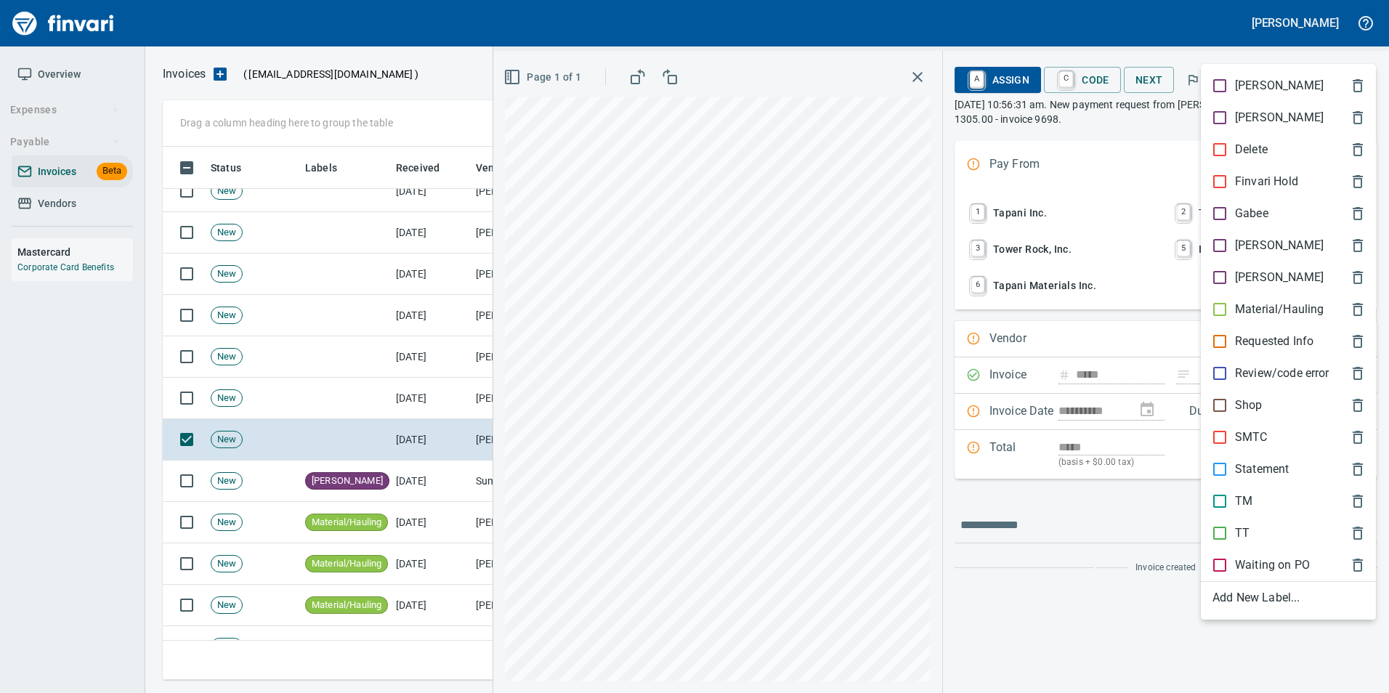
scroll to position [522, 1187]
click at [1276, 309] on p "Material/Hauling" at bounding box center [1279, 309] width 89 height 17
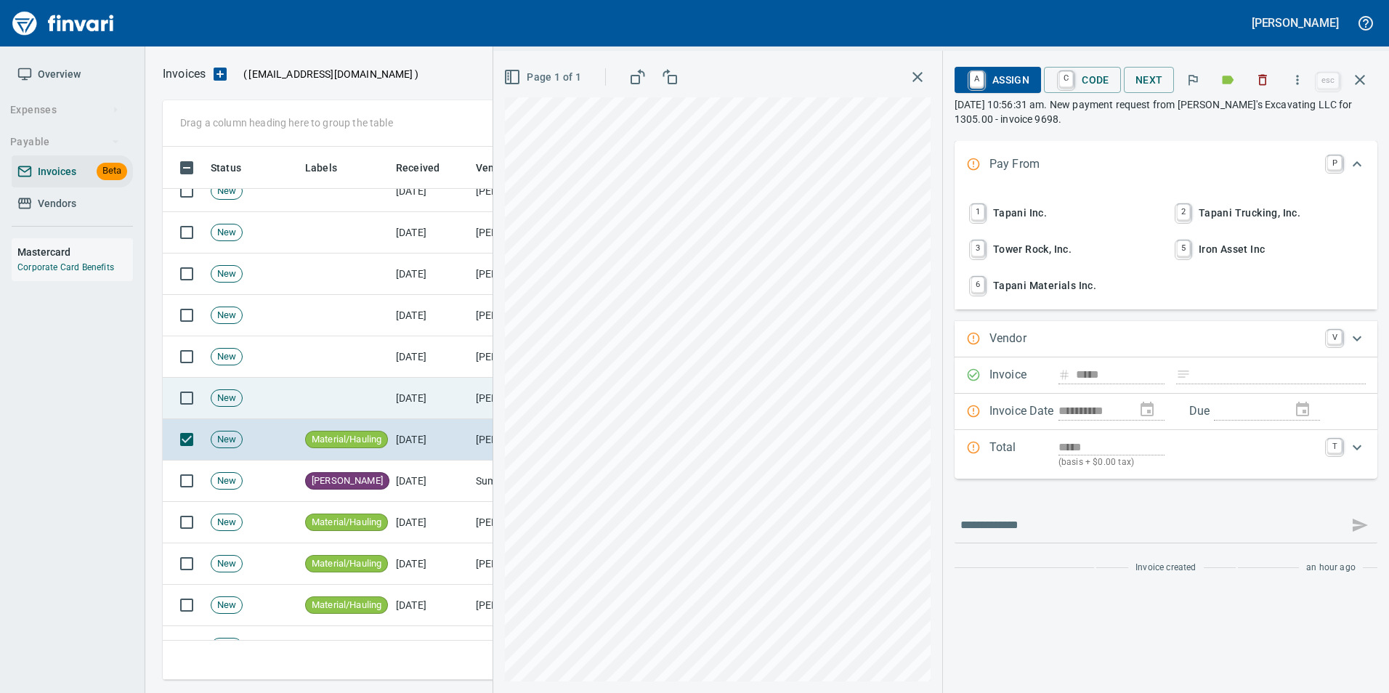
click at [461, 400] on td "[DATE]" at bounding box center [430, 398] width 80 height 41
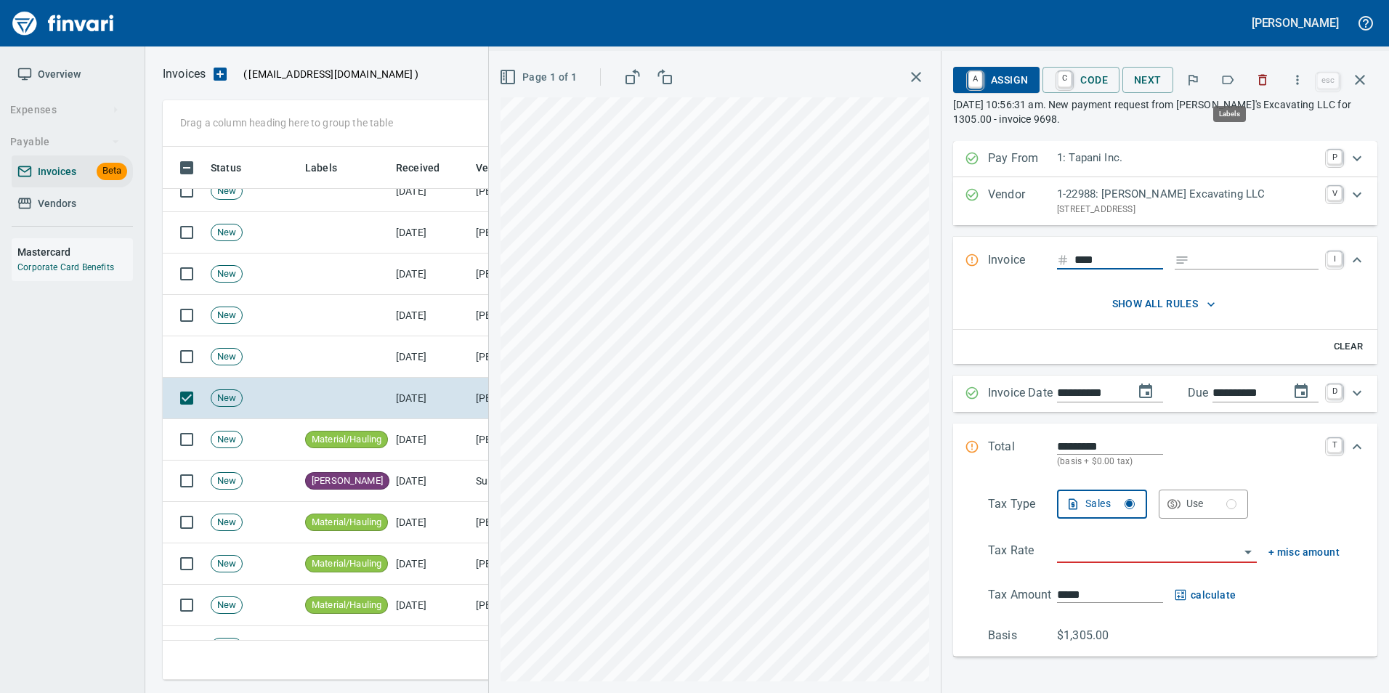
click at [1242, 79] on button "button" at bounding box center [1228, 80] width 32 height 32
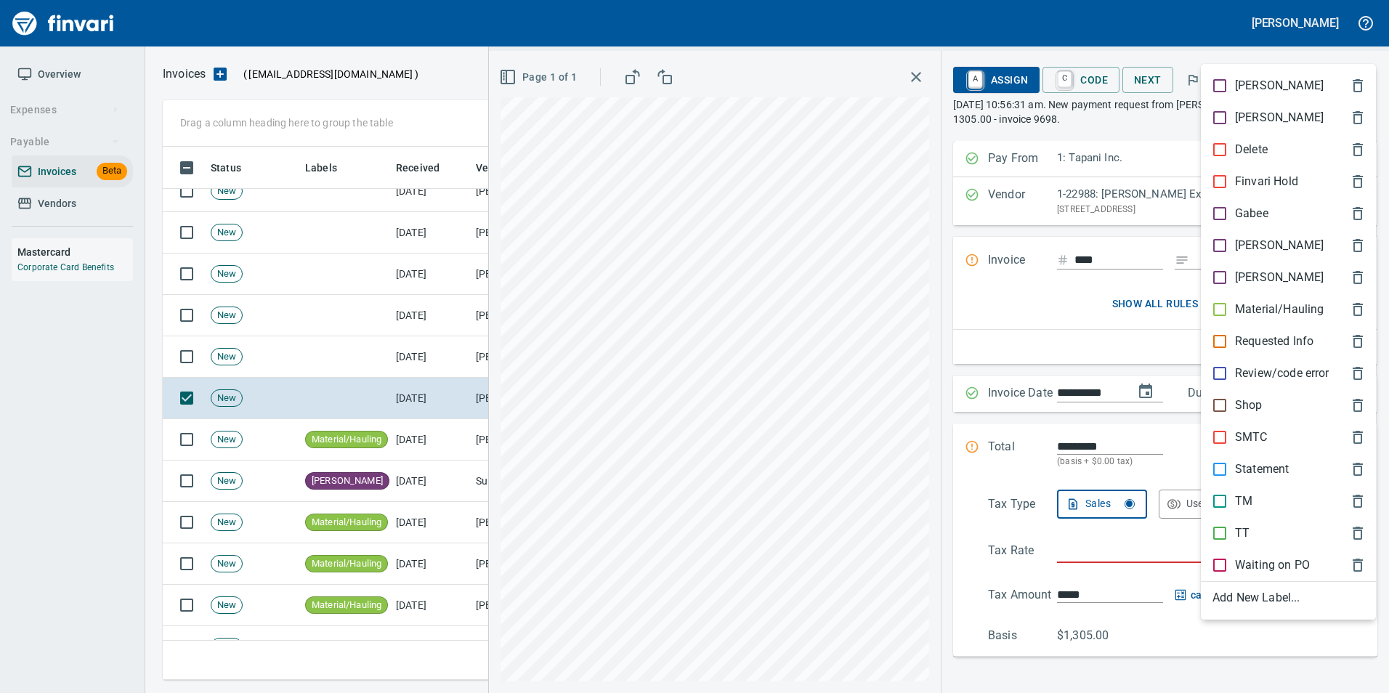
scroll to position [522, 1187]
click at [1268, 296] on div "Material/Hauling" at bounding box center [1288, 310] width 175 height 32
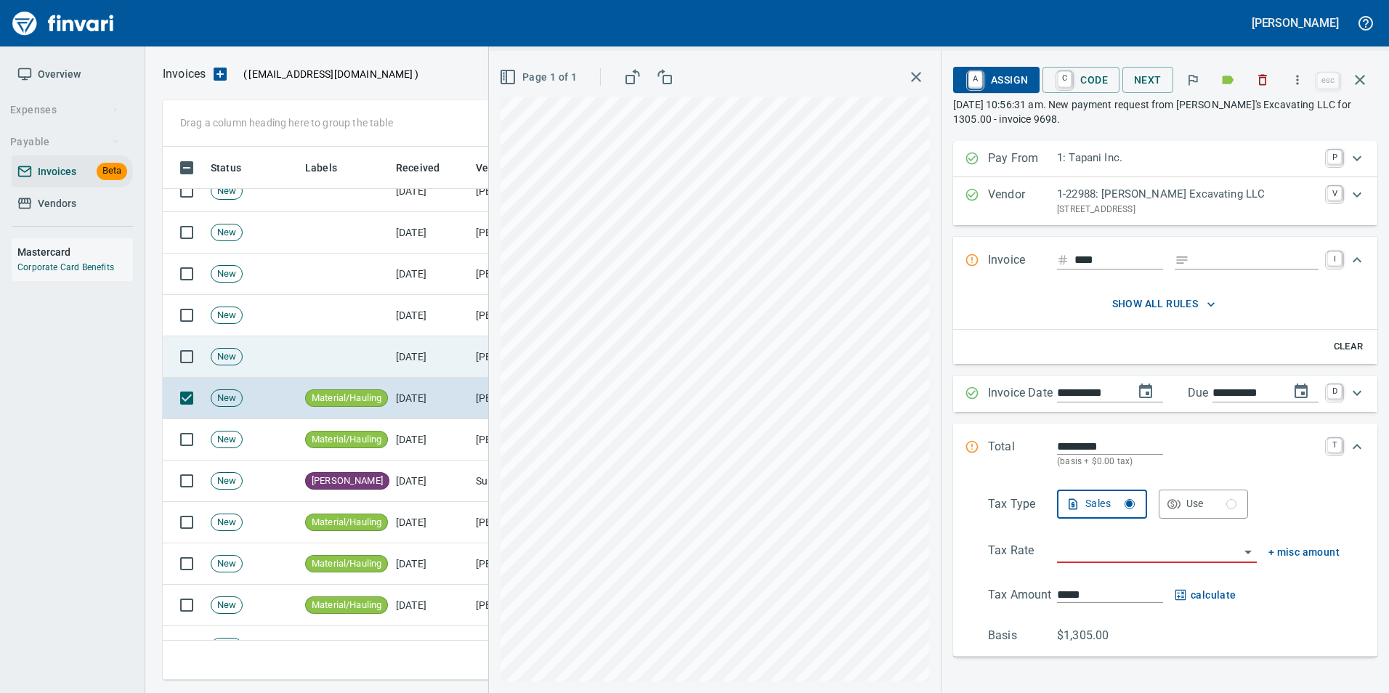
click at [403, 357] on td "[DATE]" at bounding box center [430, 356] width 80 height 41
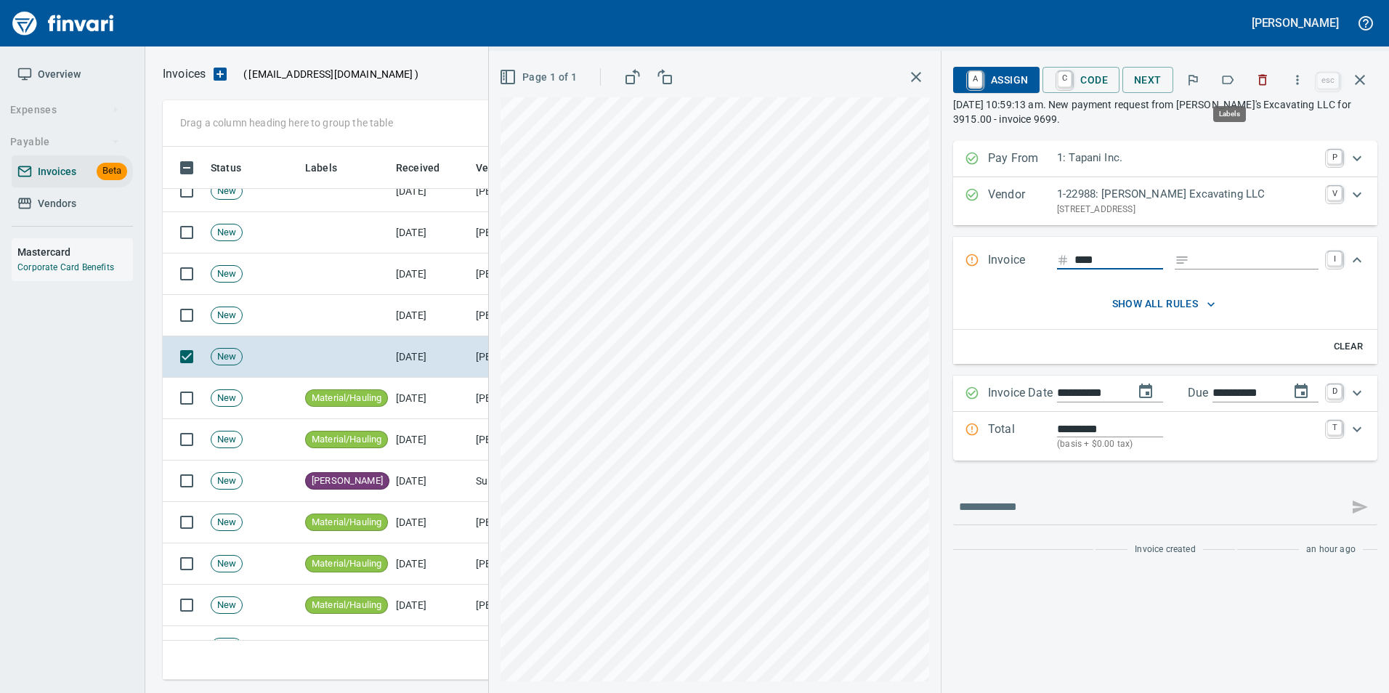
click at [1232, 65] on button "button" at bounding box center [1228, 80] width 32 height 32
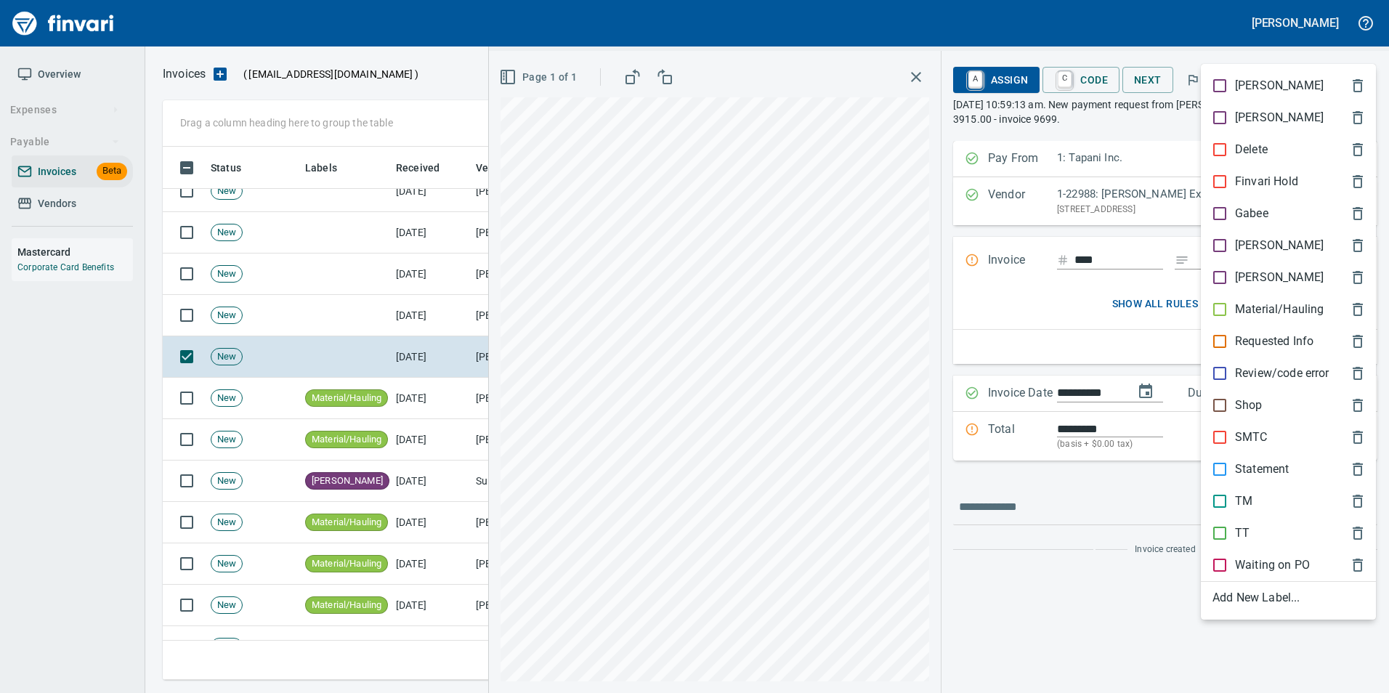
scroll to position [522, 1187]
click at [1273, 304] on p "Material/Hauling" at bounding box center [1279, 309] width 89 height 17
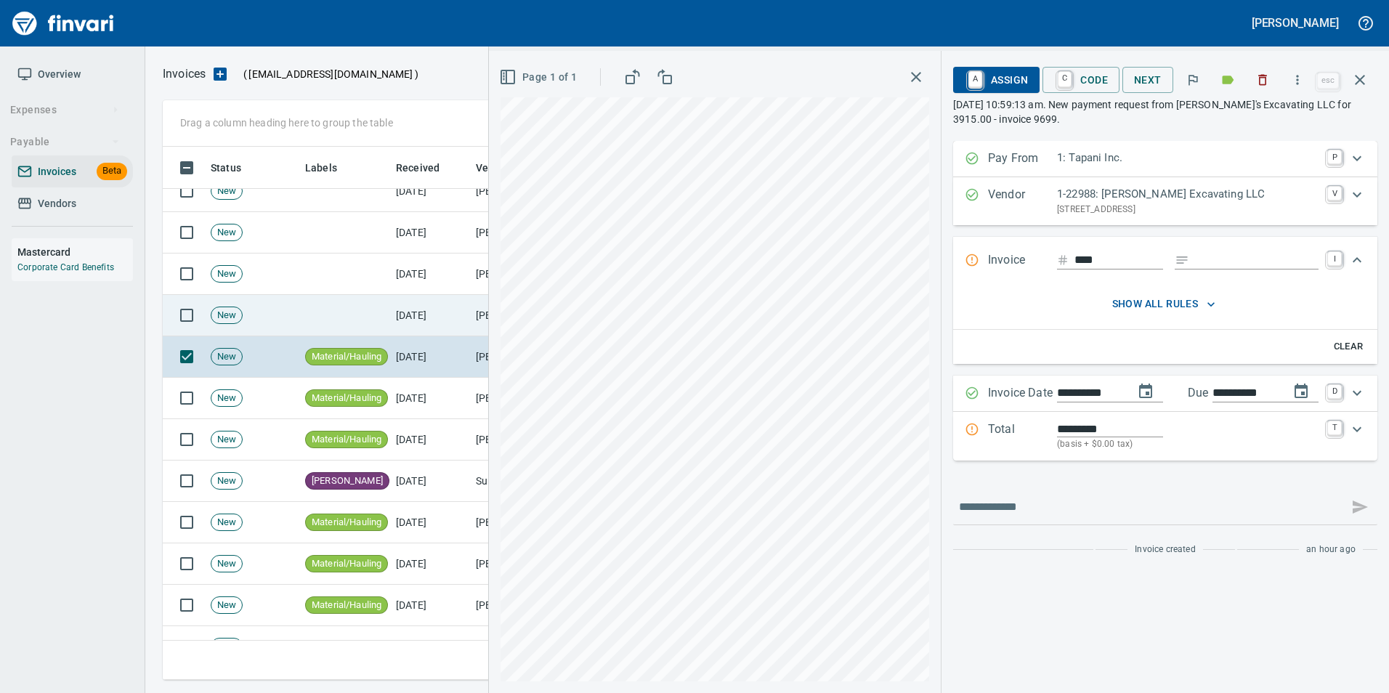
drag, startPoint x: 433, startPoint y: 319, endPoint x: 441, endPoint y: 331, distance: 14.1
click at [435, 318] on td "[DATE]" at bounding box center [430, 315] width 80 height 41
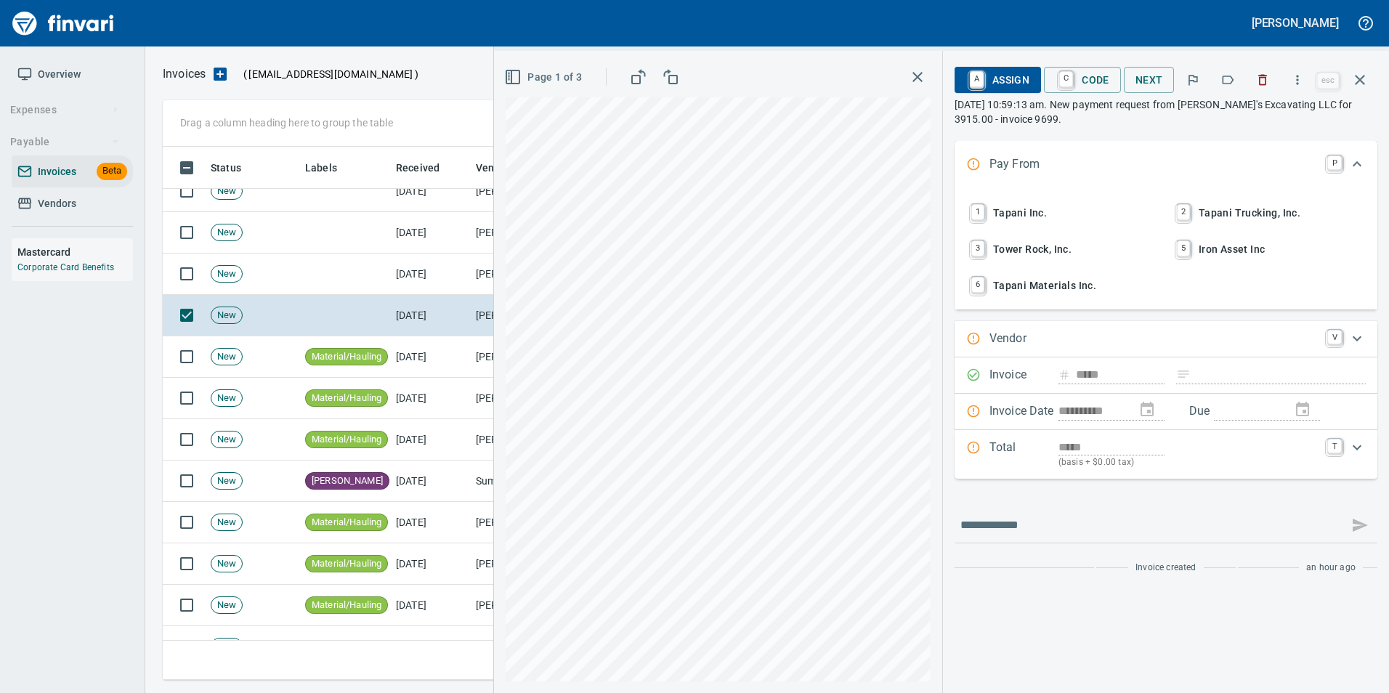
click at [1229, 81] on icon "button" at bounding box center [1228, 80] width 15 height 15
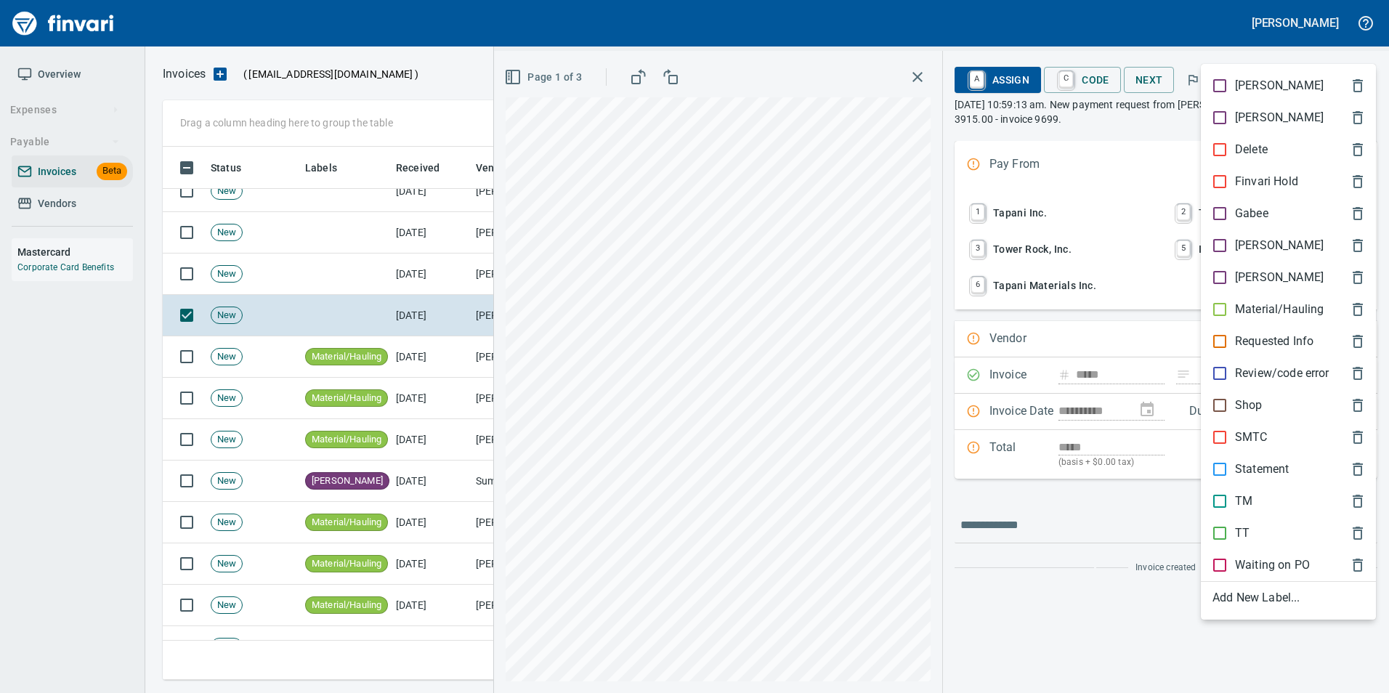
click at [1283, 312] on p "Material/Hauling" at bounding box center [1279, 309] width 89 height 17
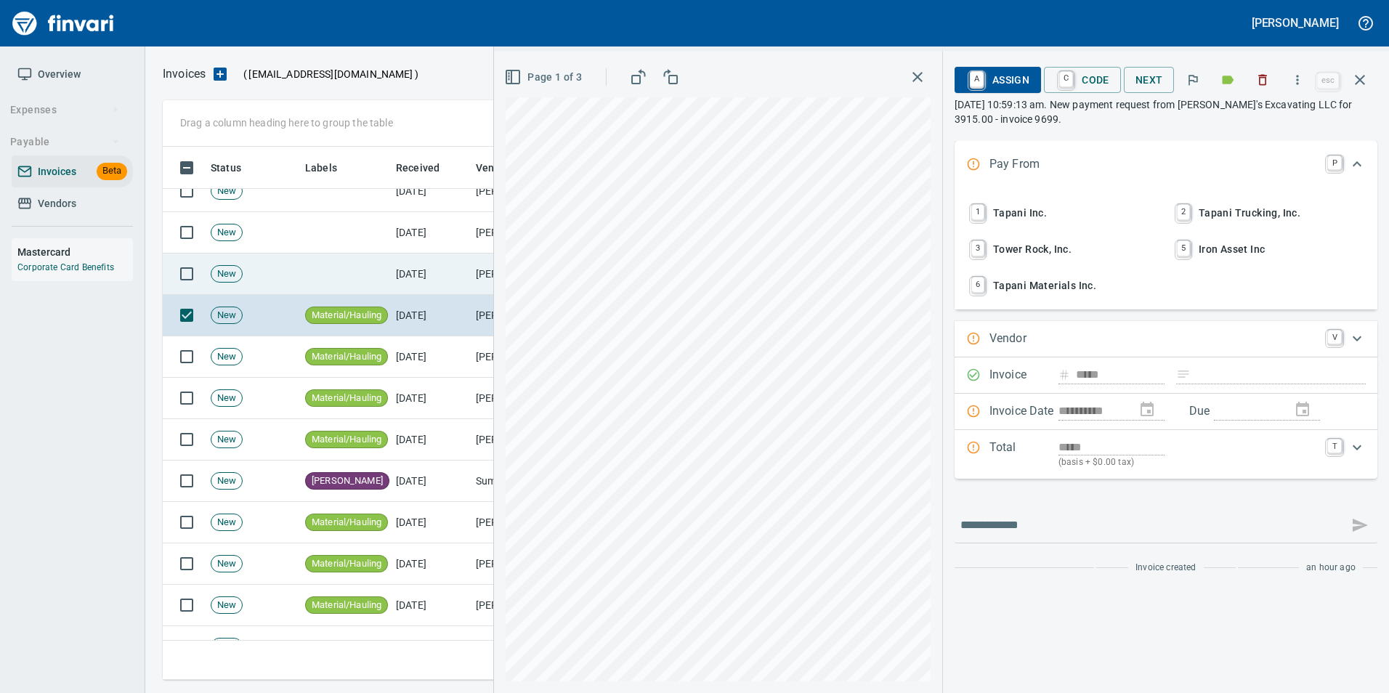
click at [458, 278] on td "[DATE]" at bounding box center [430, 274] width 80 height 41
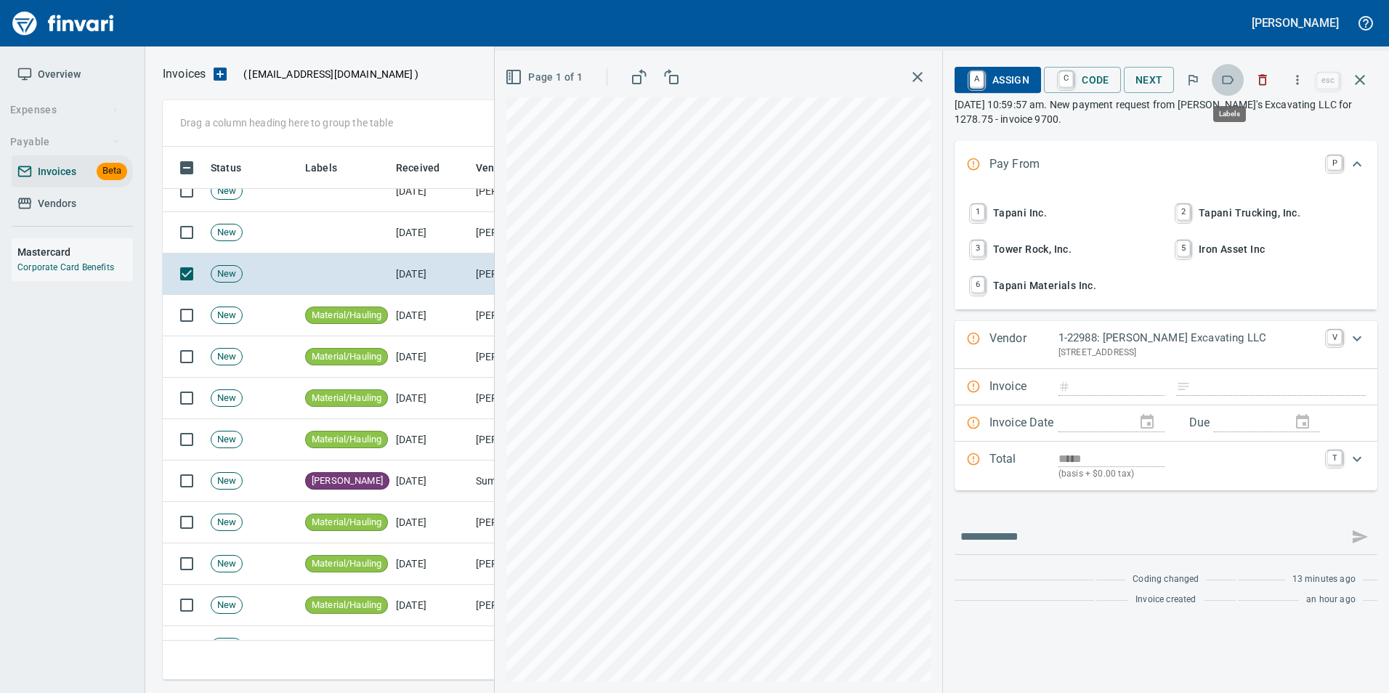
scroll to position [522, 1187]
click at [1230, 79] on icon "button" at bounding box center [1228, 80] width 15 height 15
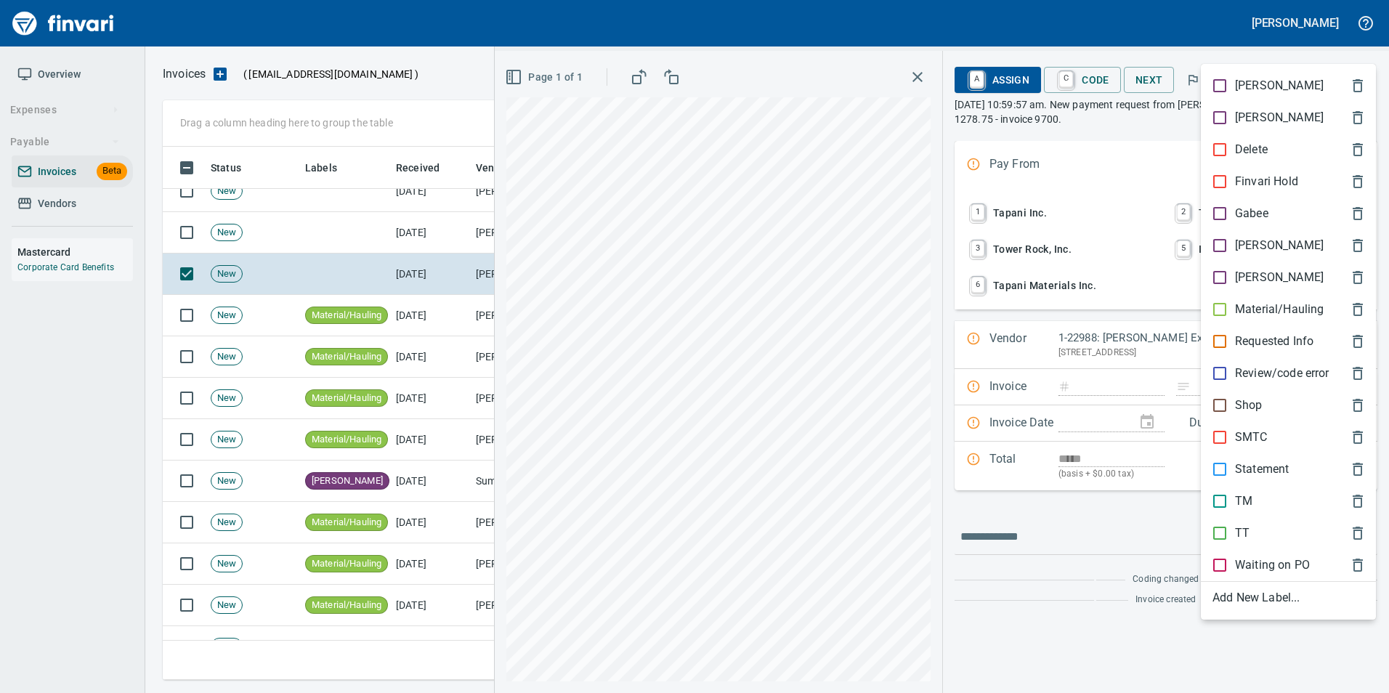
click at [1258, 298] on div "Material/Hauling" at bounding box center [1288, 310] width 175 height 32
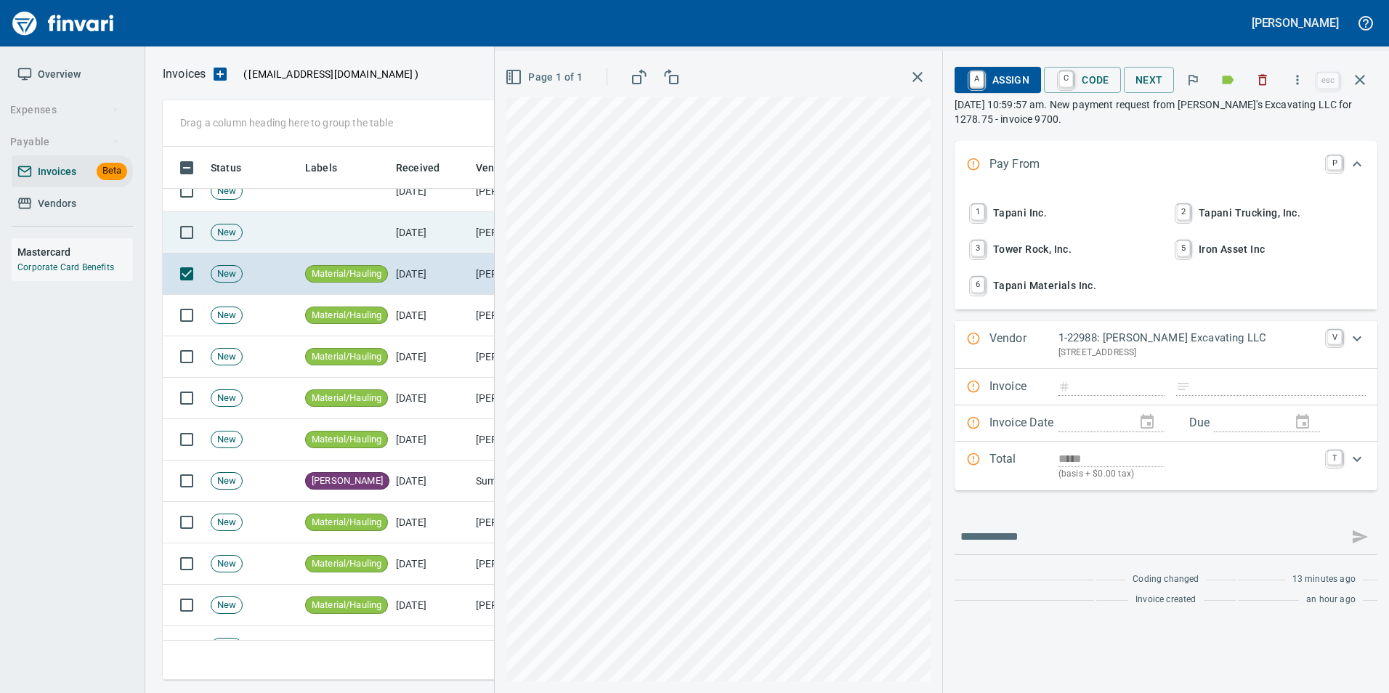
click at [431, 232] on td "[DATE]" at bounding box center [430, 232] width 80 height 41
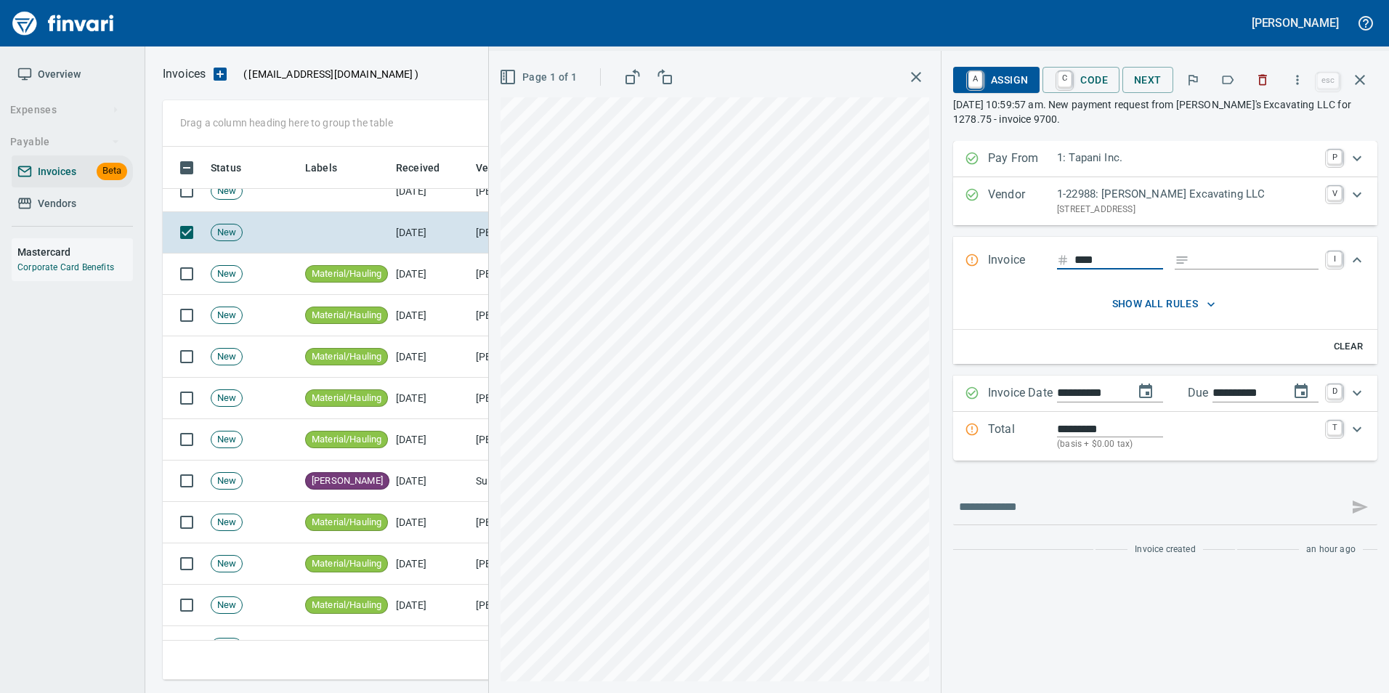
click at [1232, 80] on icon "button" at bounding box center [1228, 80] width 15 height 15
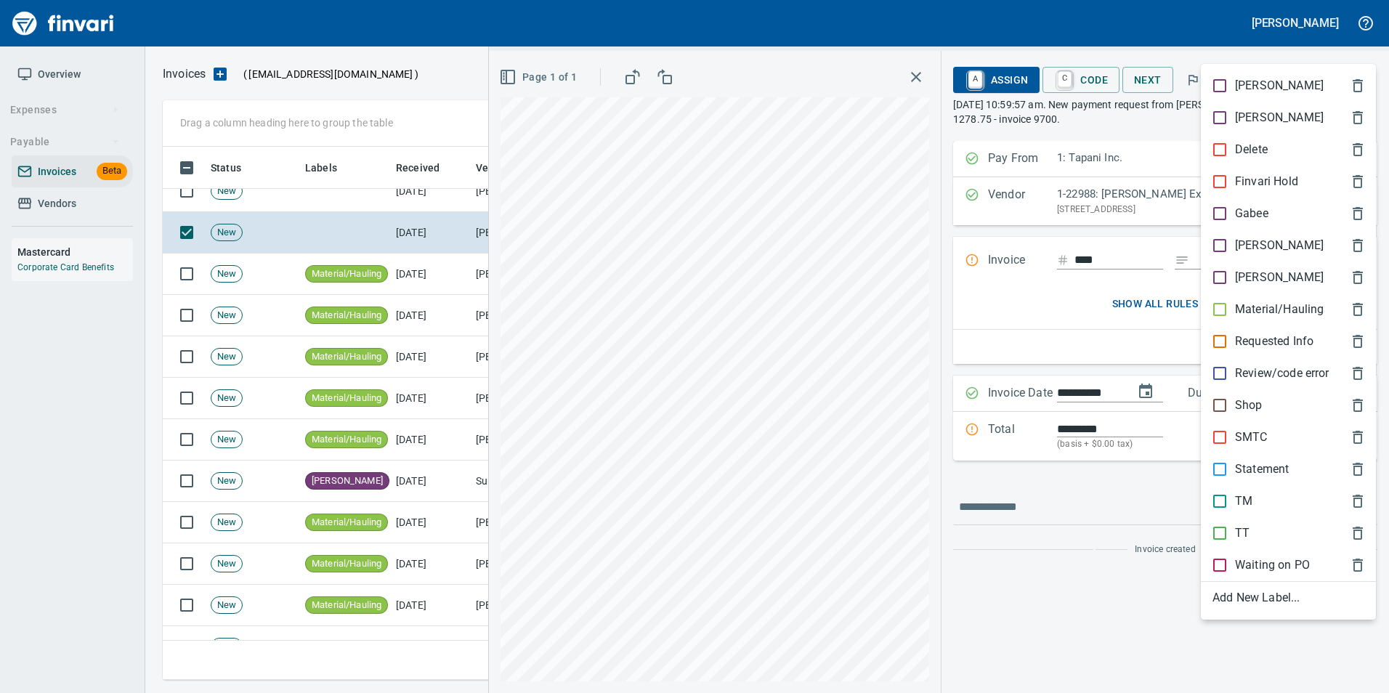
click at [1255, 299] on div "Material/Hauling" at bounding box center [1288, 310] width 175 height 32
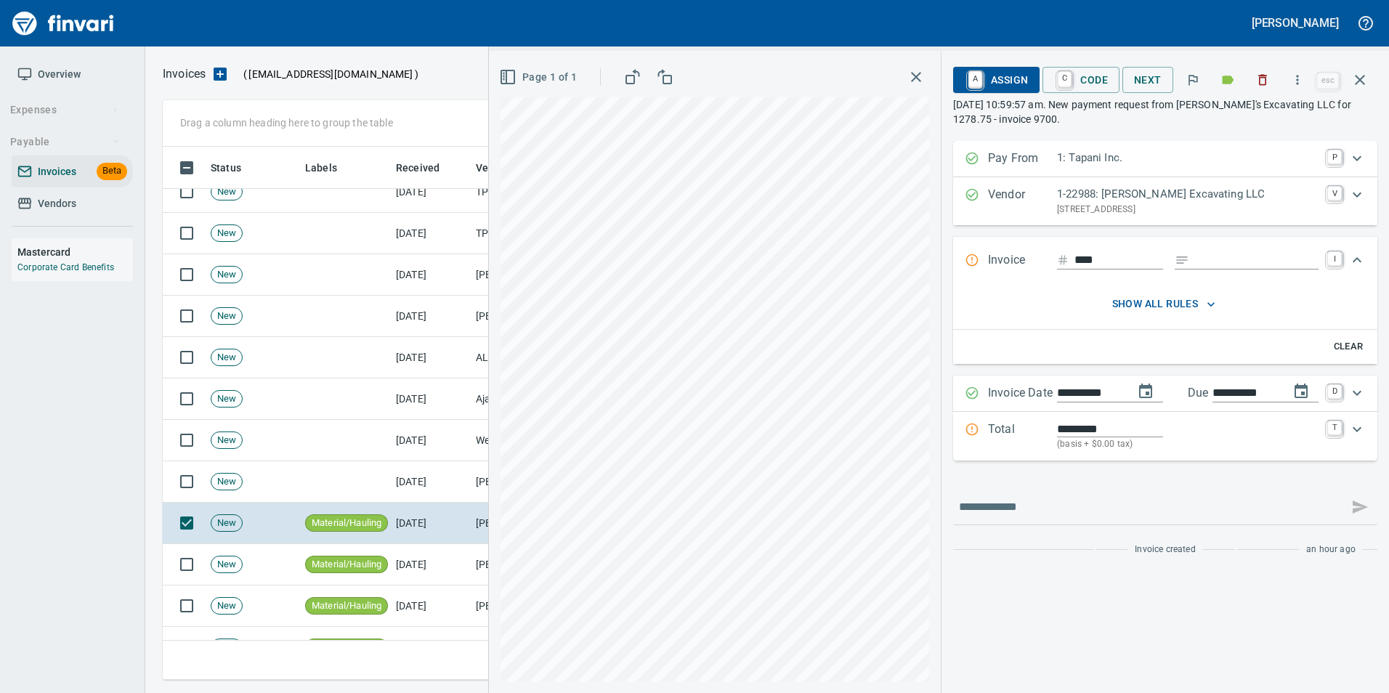
scroll to position [218, 0]
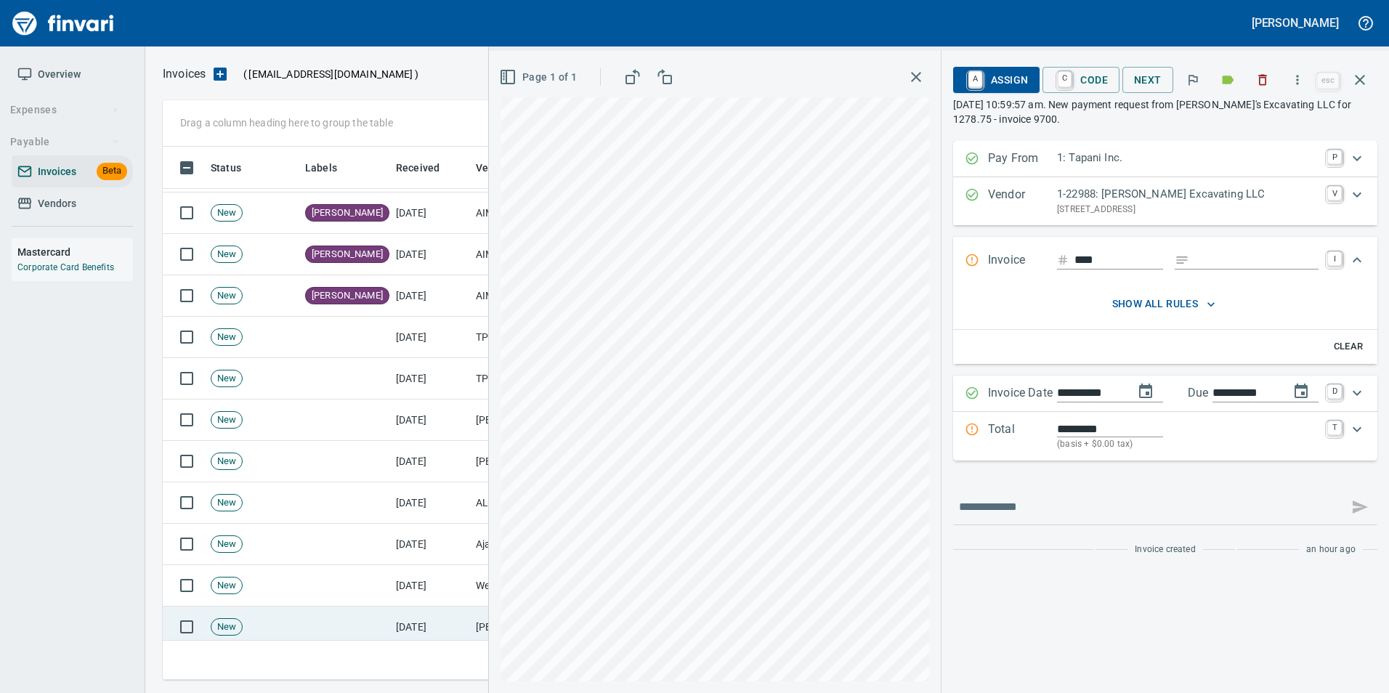
click at [424, 607] on td "[DATE]" at bounding box center [430, 627] width 80 height 41
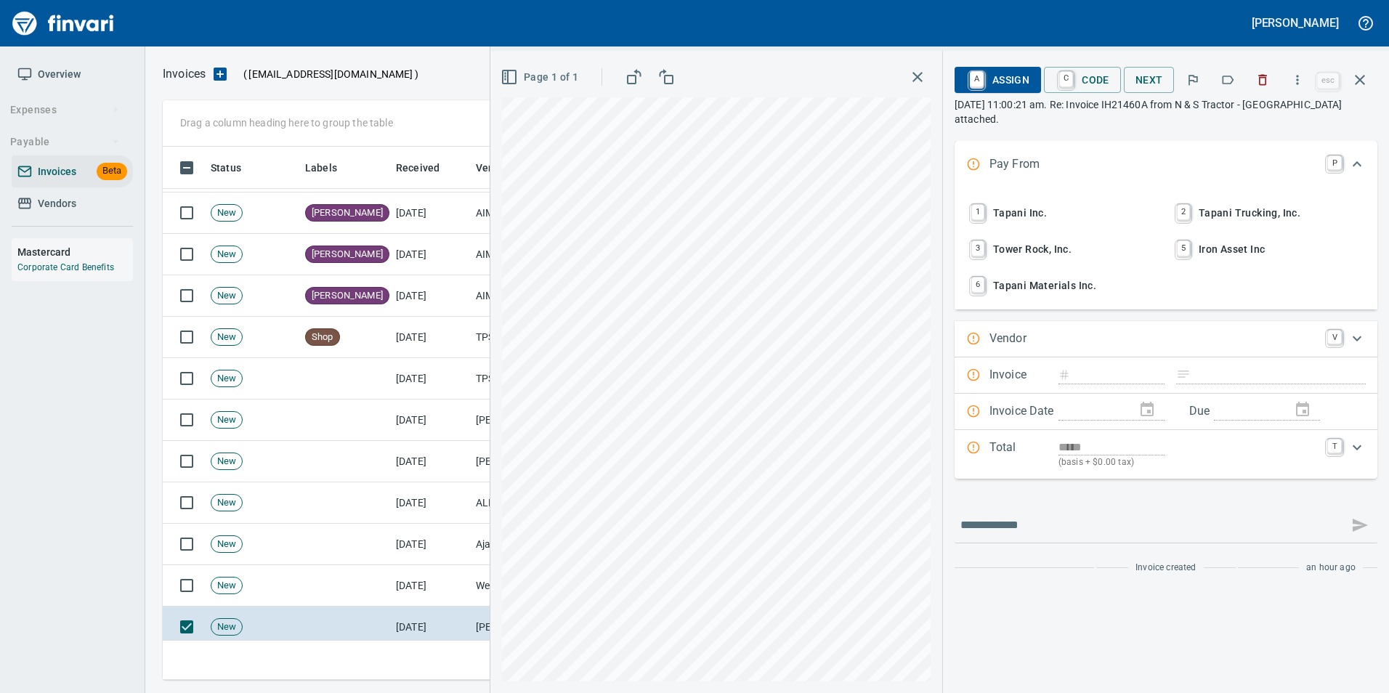
click at [1265, 84] on icon "button" at bounding box center [1263, 80] width 9 height 11
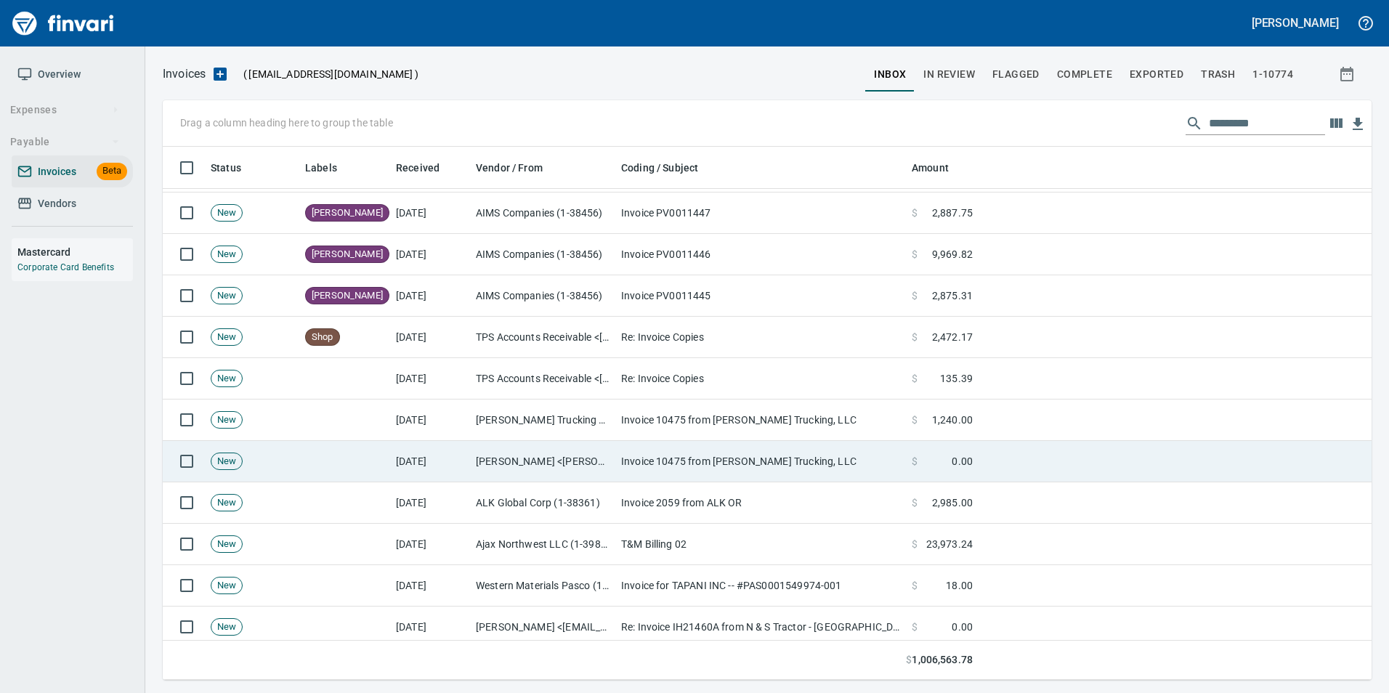
scroll to position [522, 1187]
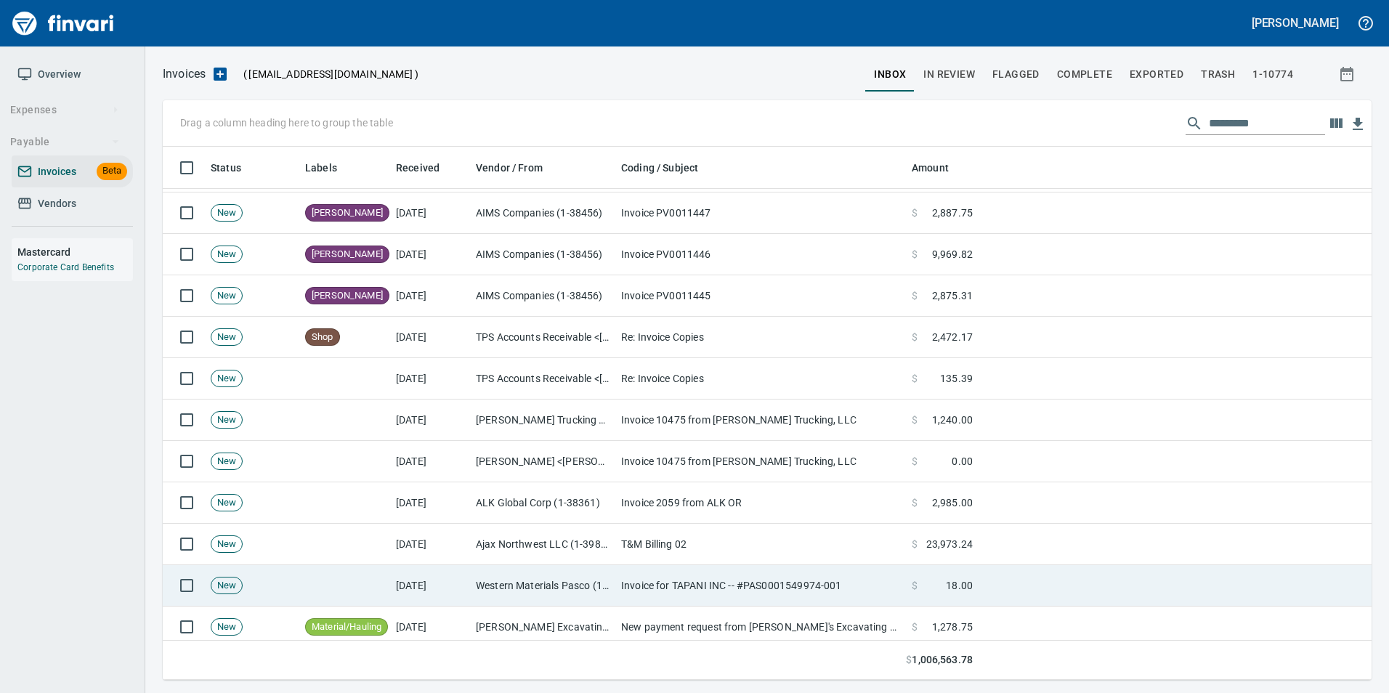
click at [426, 594] on td "[DATE]" at bounding box center [430, 585] width 80 height 41
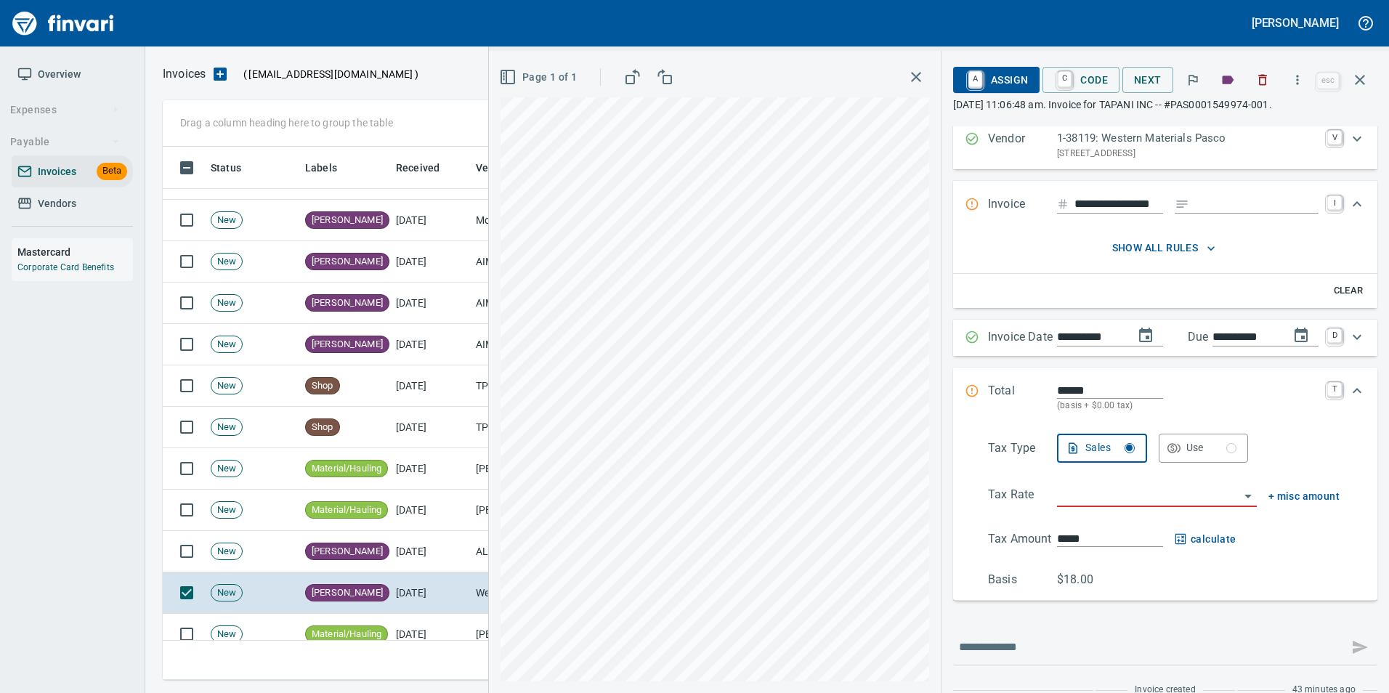
scroll to position [63, 0]
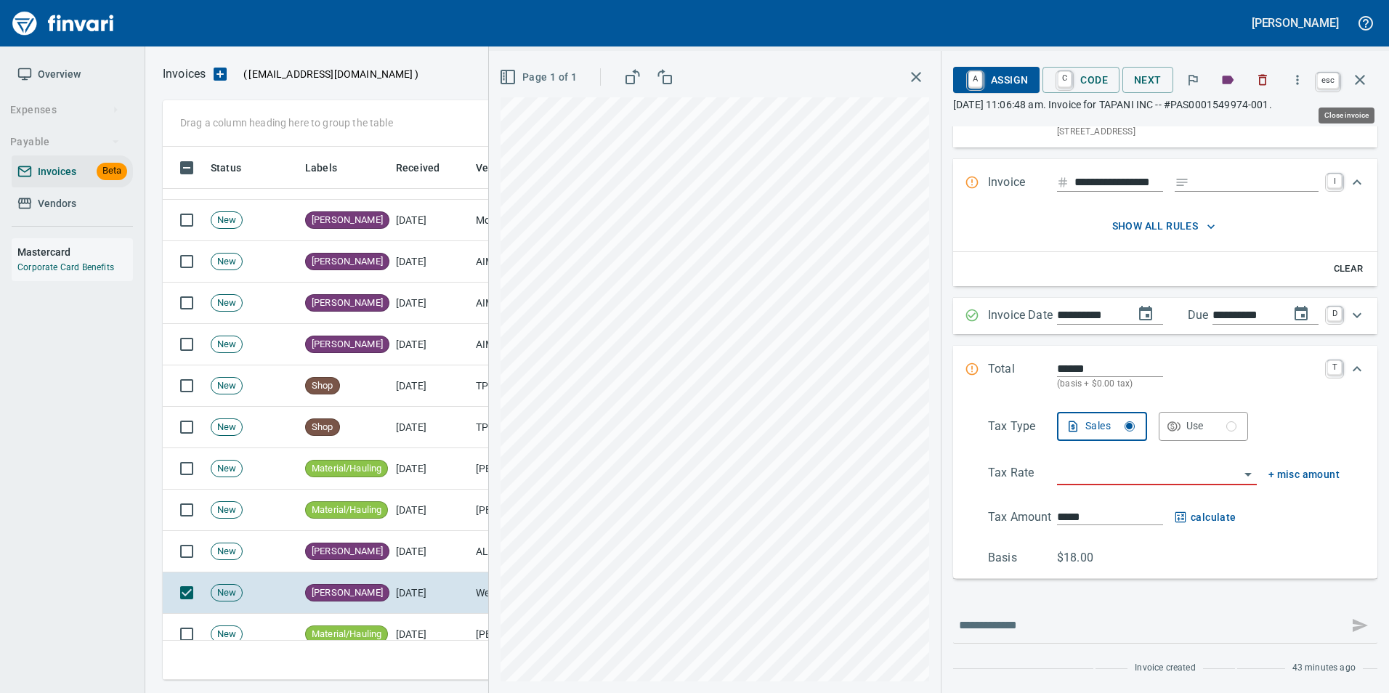
click at [1365, 89] on button "button" at bounding box center [1360, 79] width 35 height 35
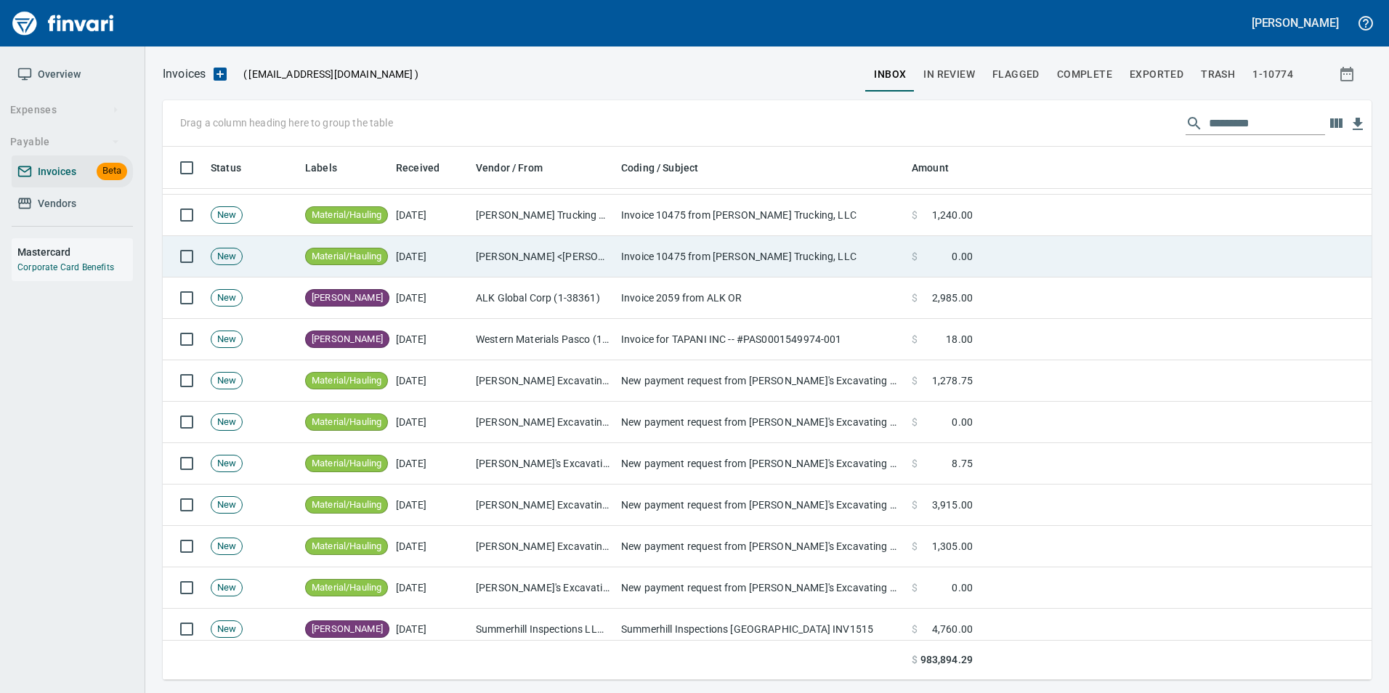
scroll to position [509, 0]
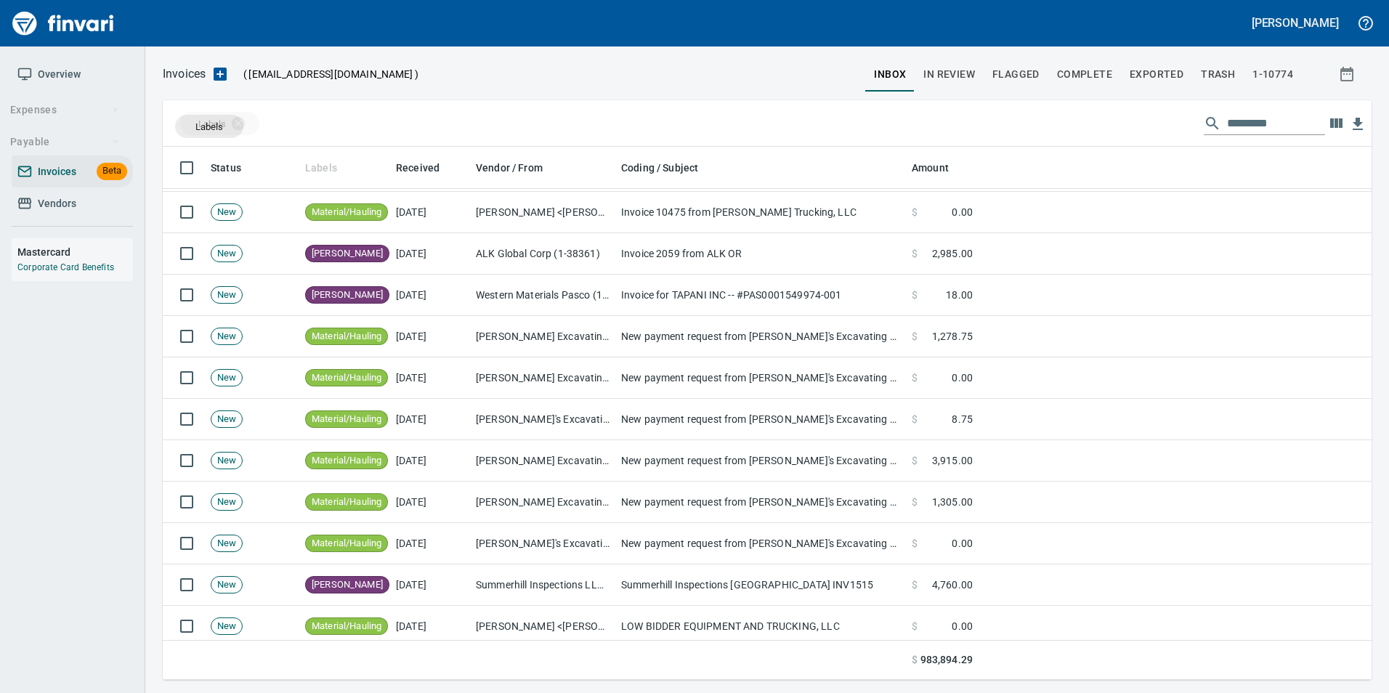
drag, startPoint x: 329, startPoint y: 169, endPoint x: 209, endPoint y: 126, distance: 127.1
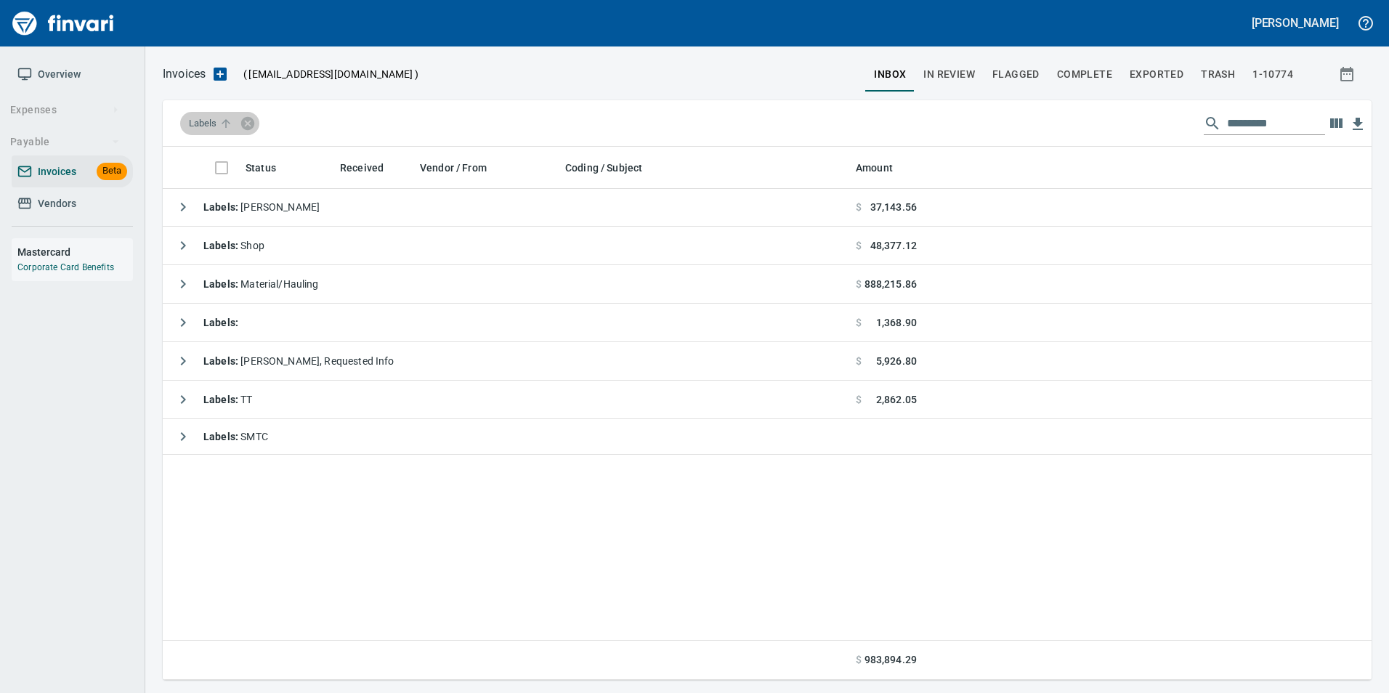
scroll to position [0, 0]
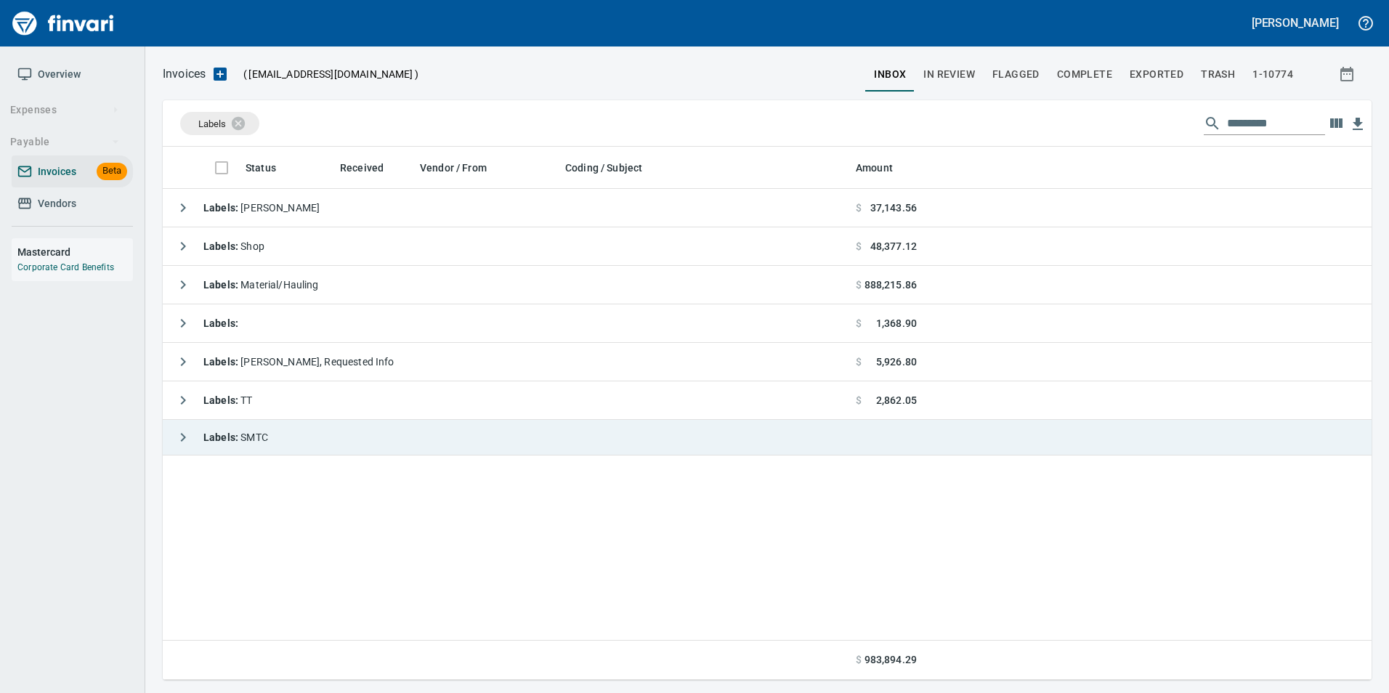
click at [182, 437] on icon "button" at bounding box center [182, 437] width 17 height 17
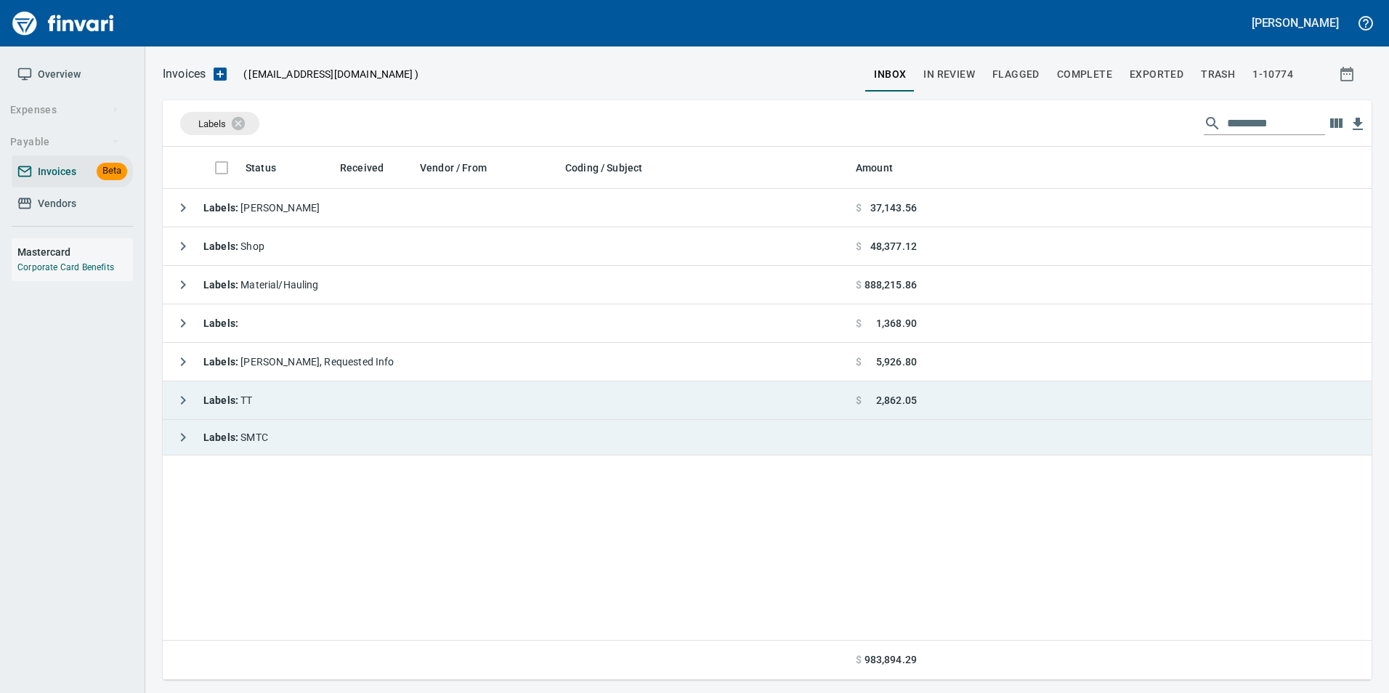
click at [177, 405] on icon "button" at bounding box center [182, 400] width 17 height 17
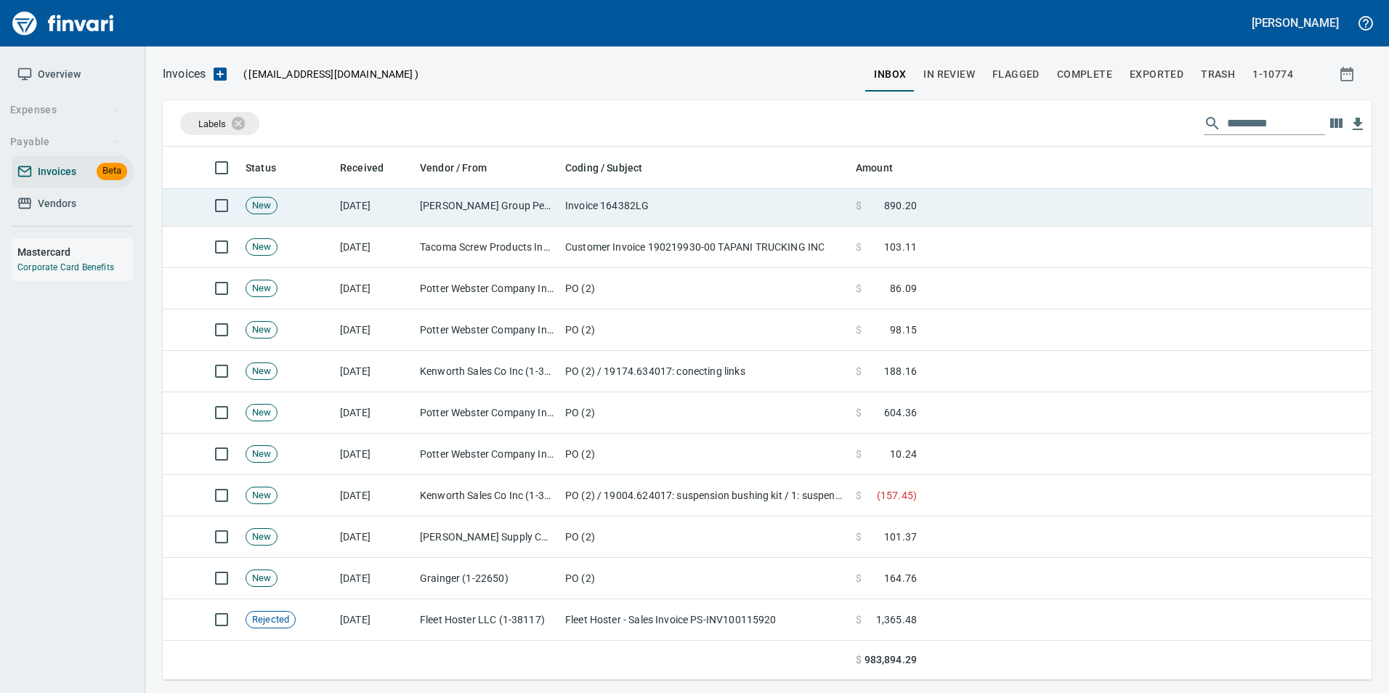
scroll to position [312, 0]
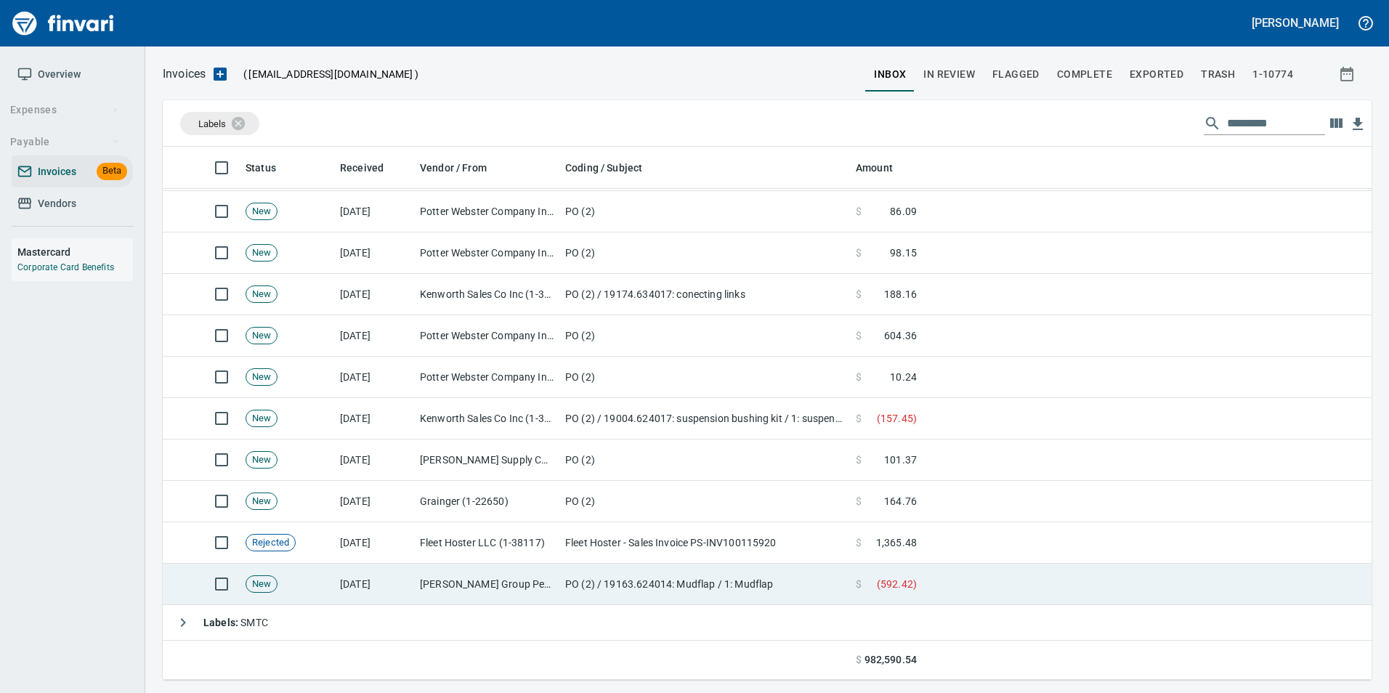
click at [473, 571] on td "[PERSON_NAME] Group Peterbilt([MEDICAL_DATA]) (1-38196)" at bounding box center [486, 584] width 145 height 41
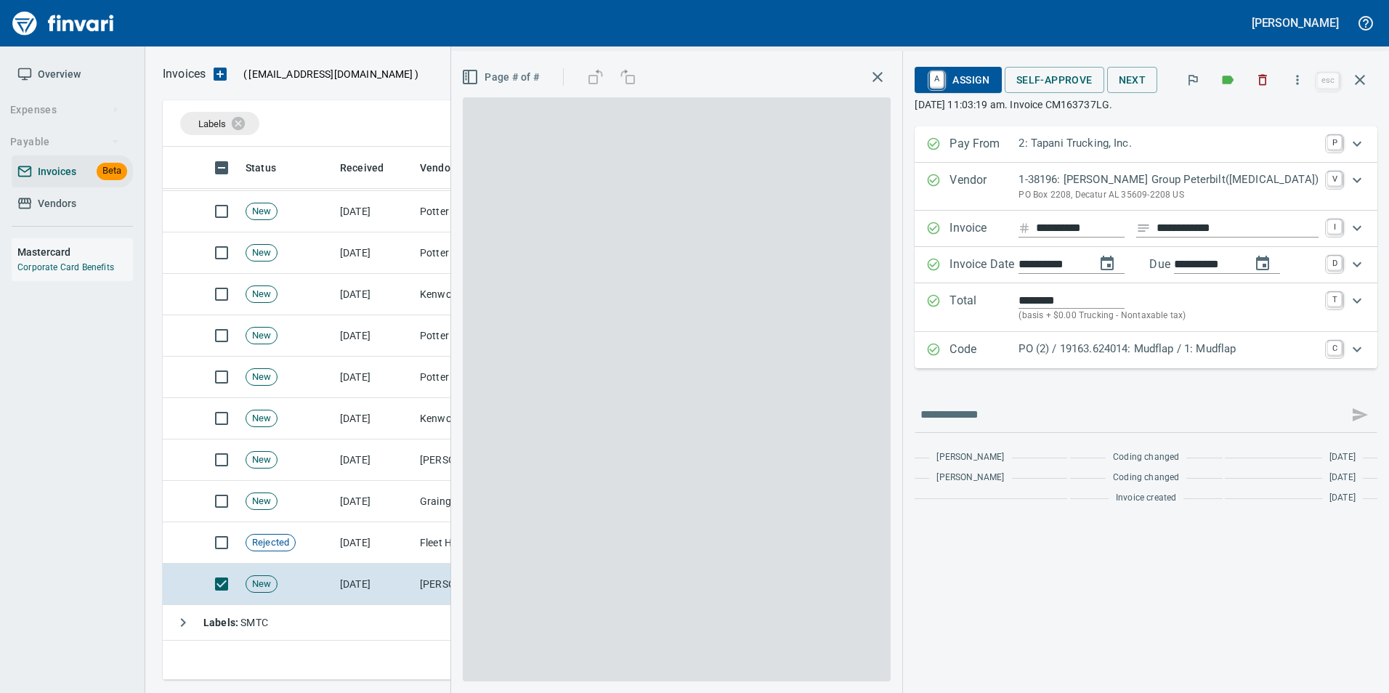
scroll to position [522, 1187]
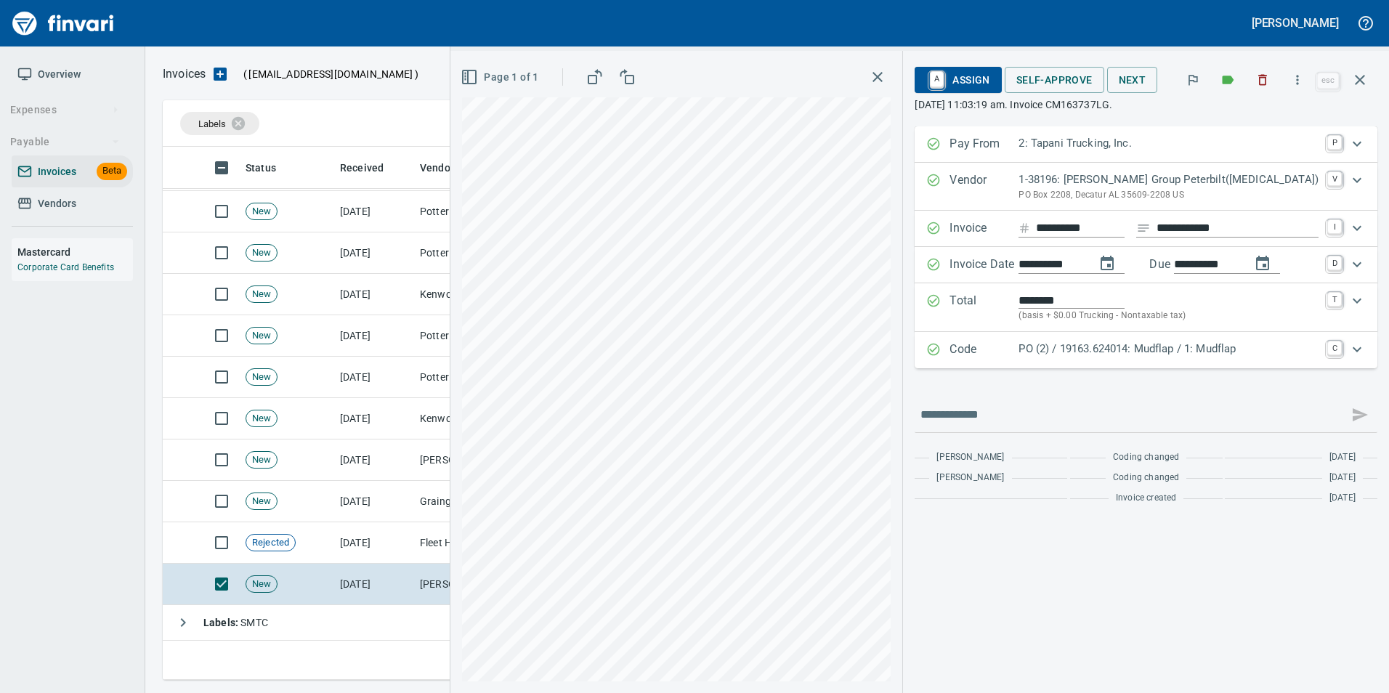
click at [1019, 355] on p "Code" at bounding box center [984, 350] width 69 height 19
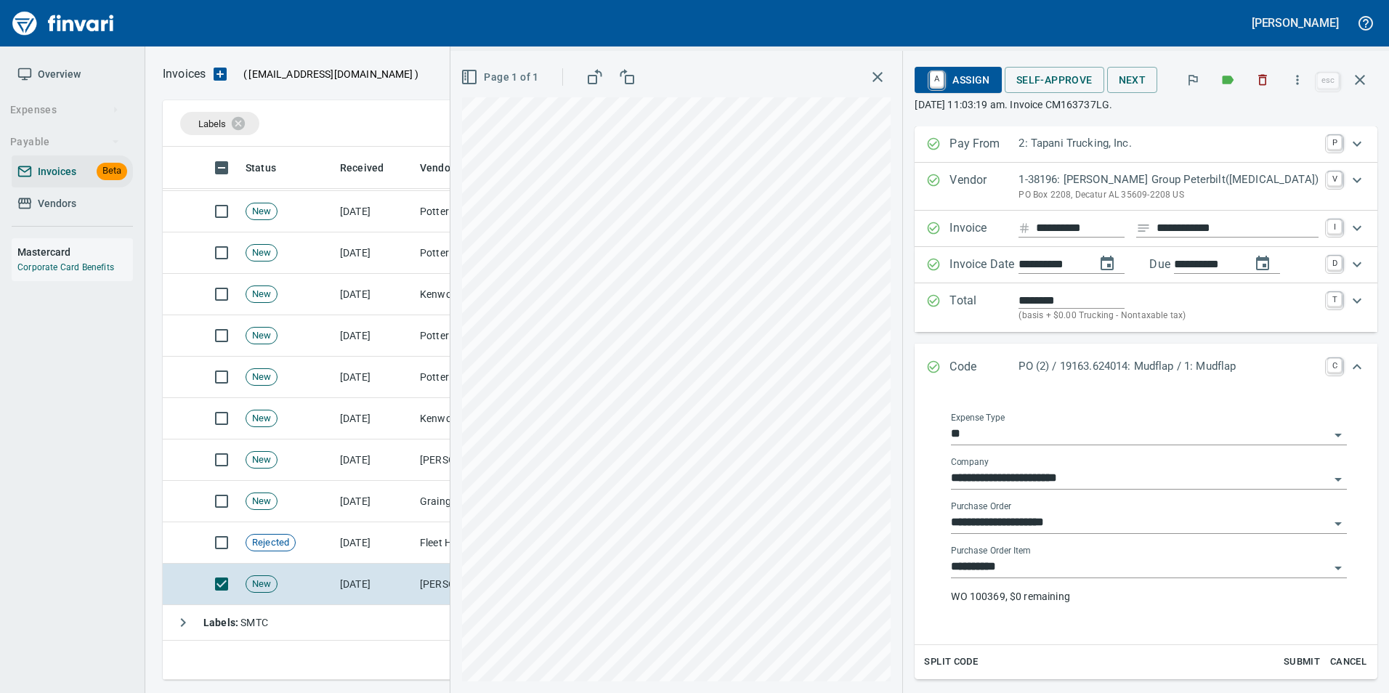
click at [1062, 519] on input "**********" at bounding box center [1140, 523] width 379 height 20
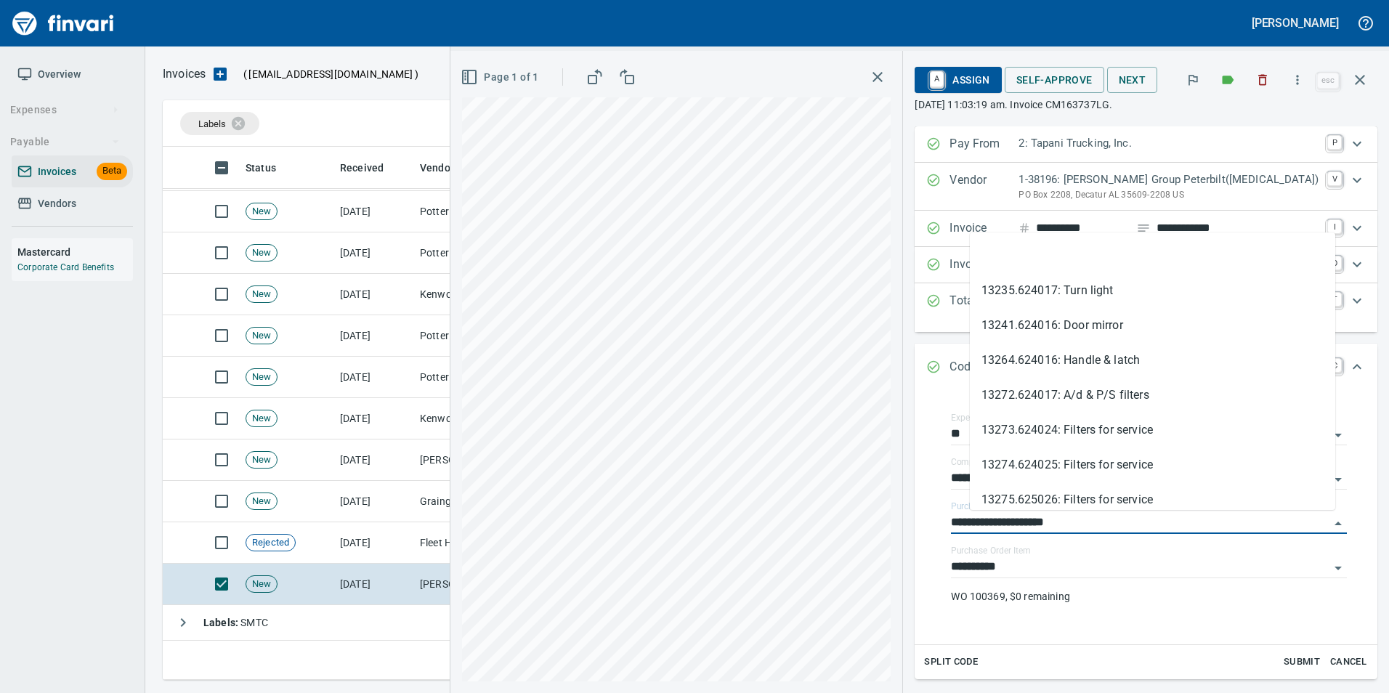
click at [1025, 265] on li at bounding box center [1152, 255] width 365 height 35
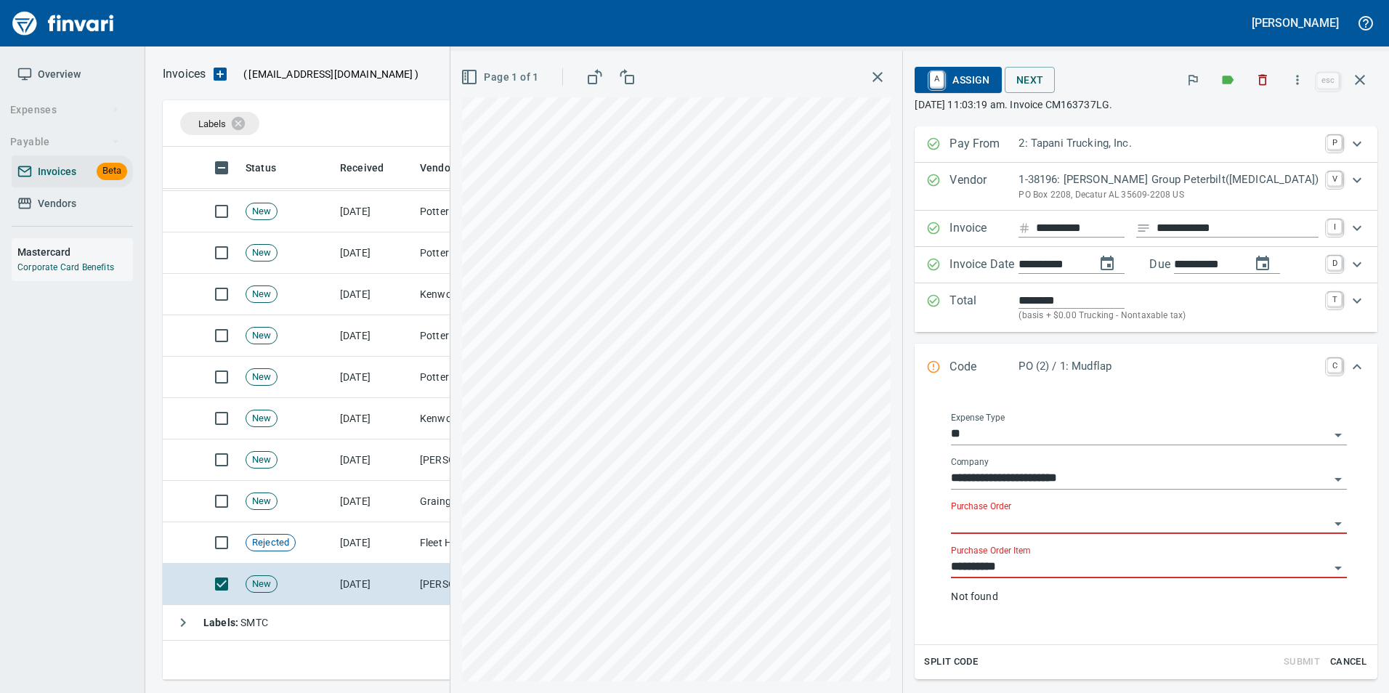
click at [1062, 566] on input "**********" at bounding box center [1140, 567] width 379 height 20
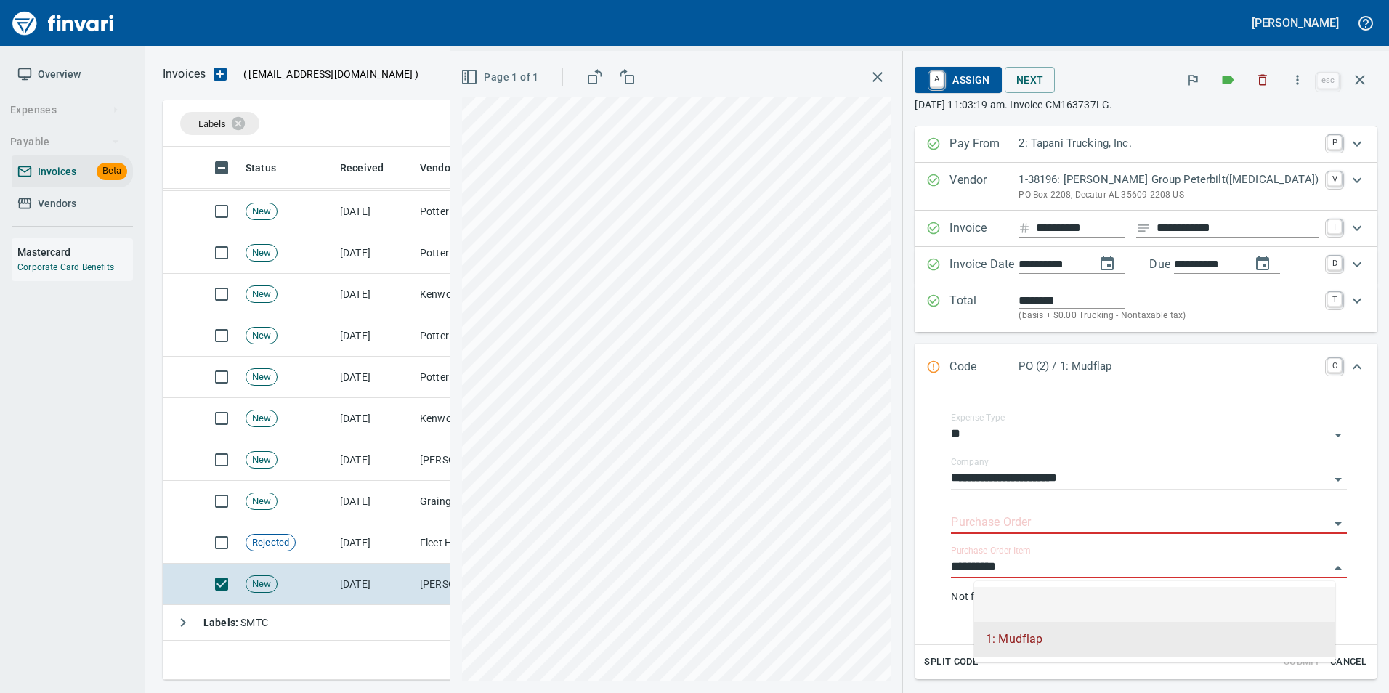
click at [1050, 589] on li at bounding box center [1154, 604] width 361 height 35
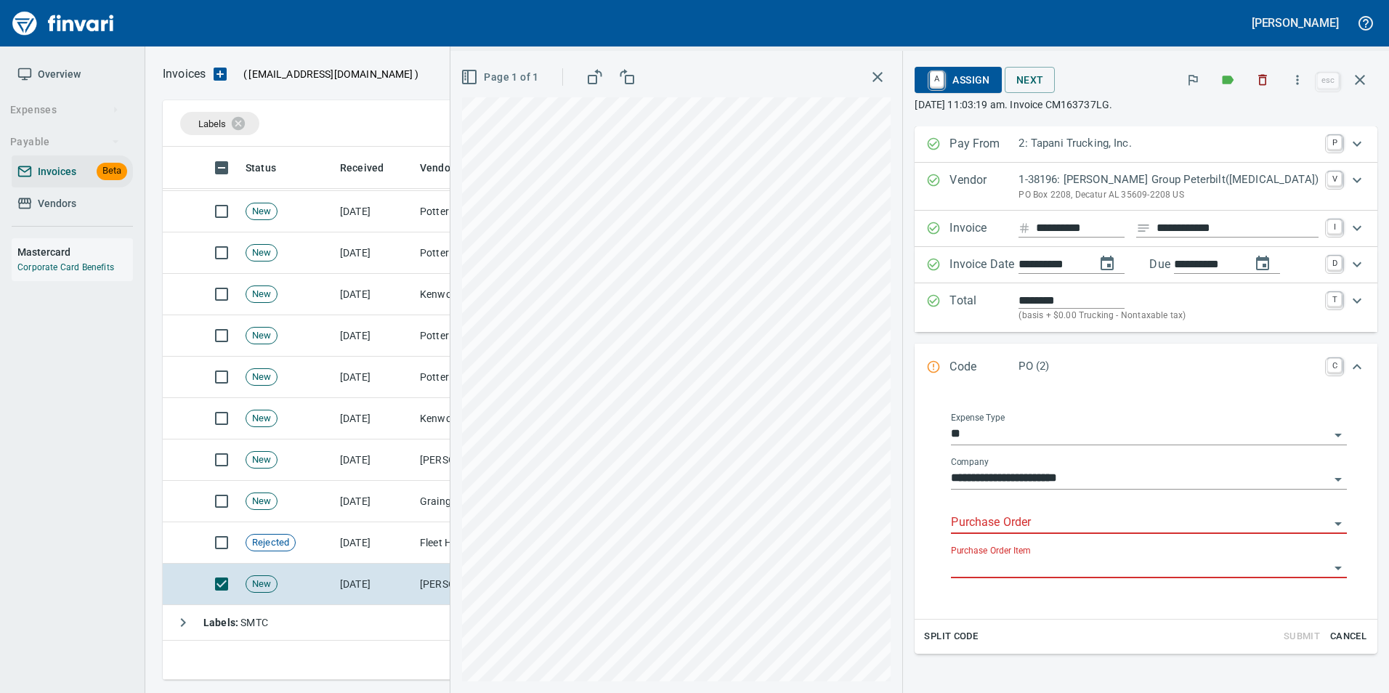
scroll to position [116, 0]
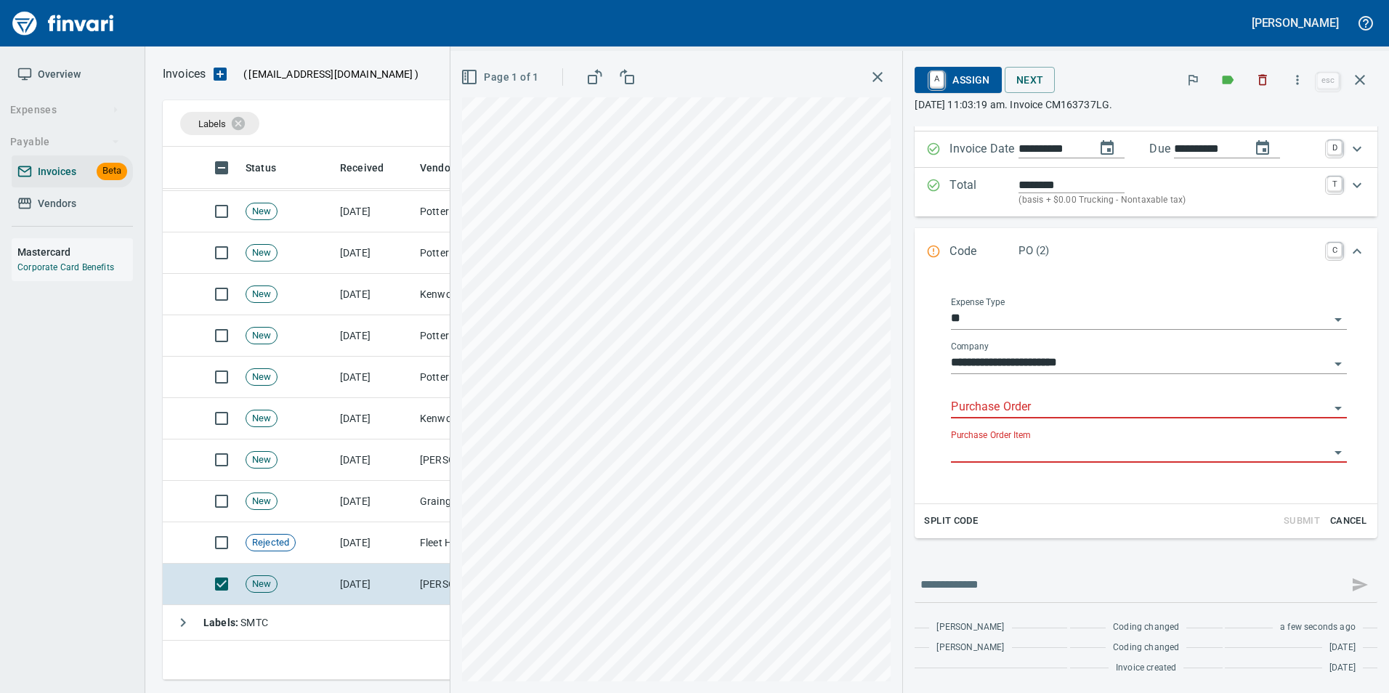
click at [1027, 400] on input "Purchase Order" at bounding box center [1140, 407] width 379 height 20
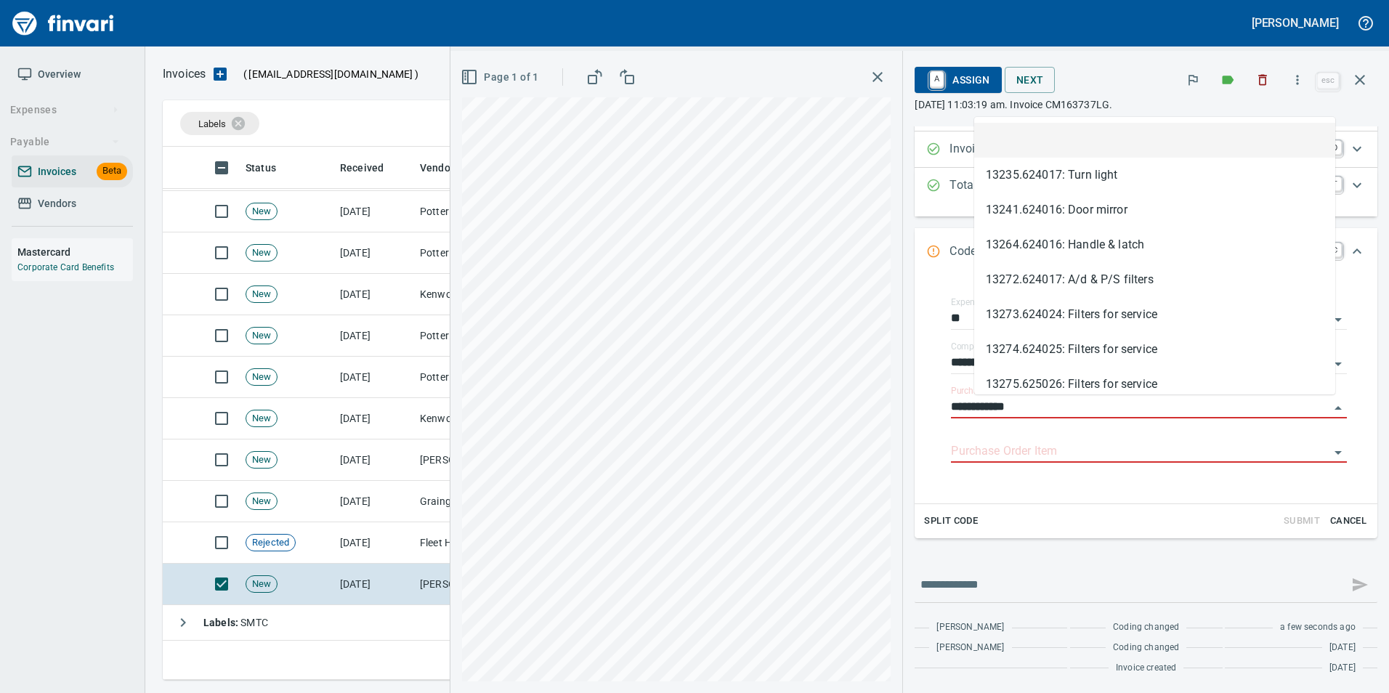
scroll to position [522, 1187]
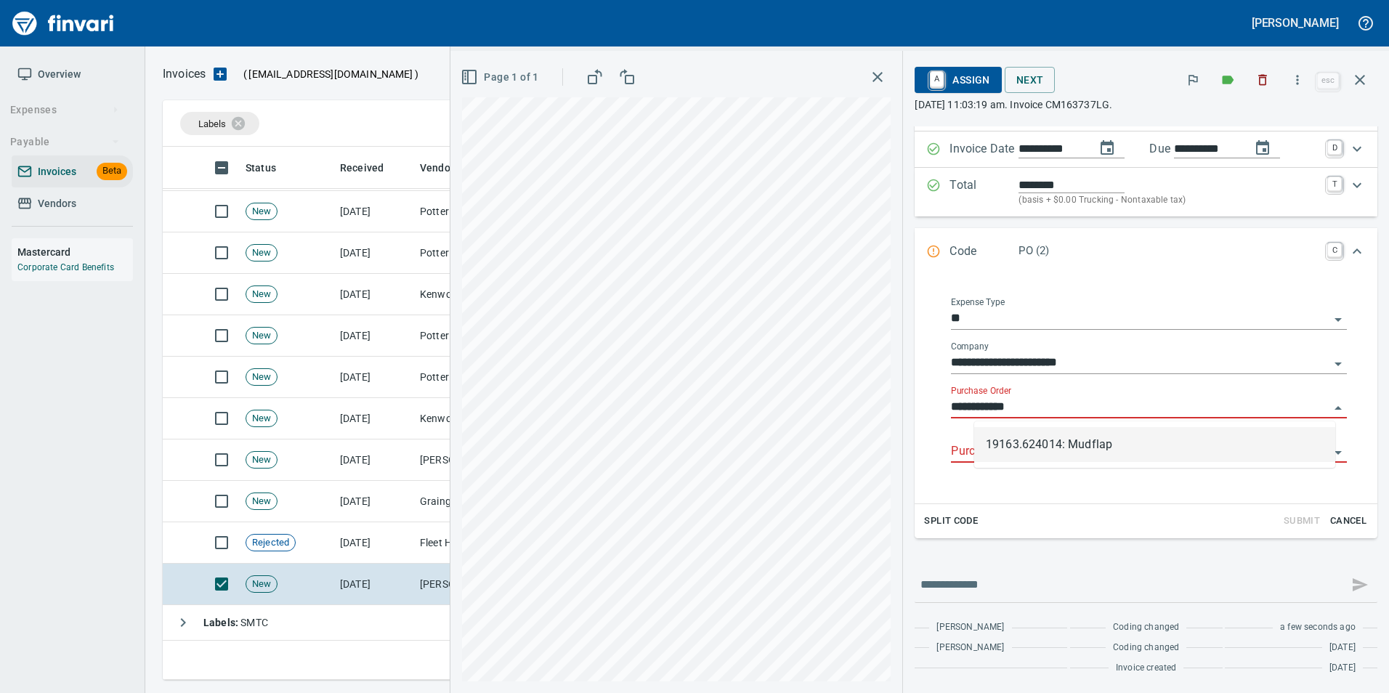
click at [1071, 441] on li "19163.624014: Mudflap" at bounding box center [1154, 444] width 361 height 35
type input "**********"
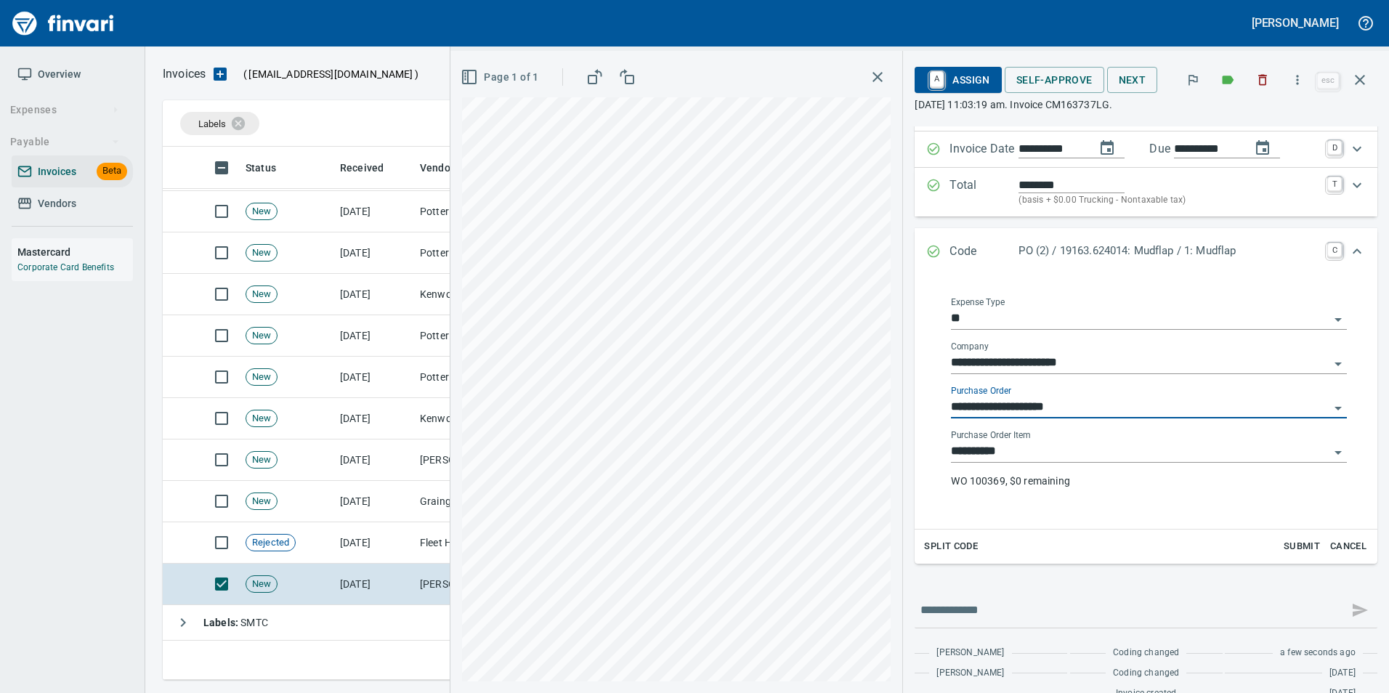
click at [1095, 400] on input "**********" at bounding box center [1140, 407] width 379 height 20
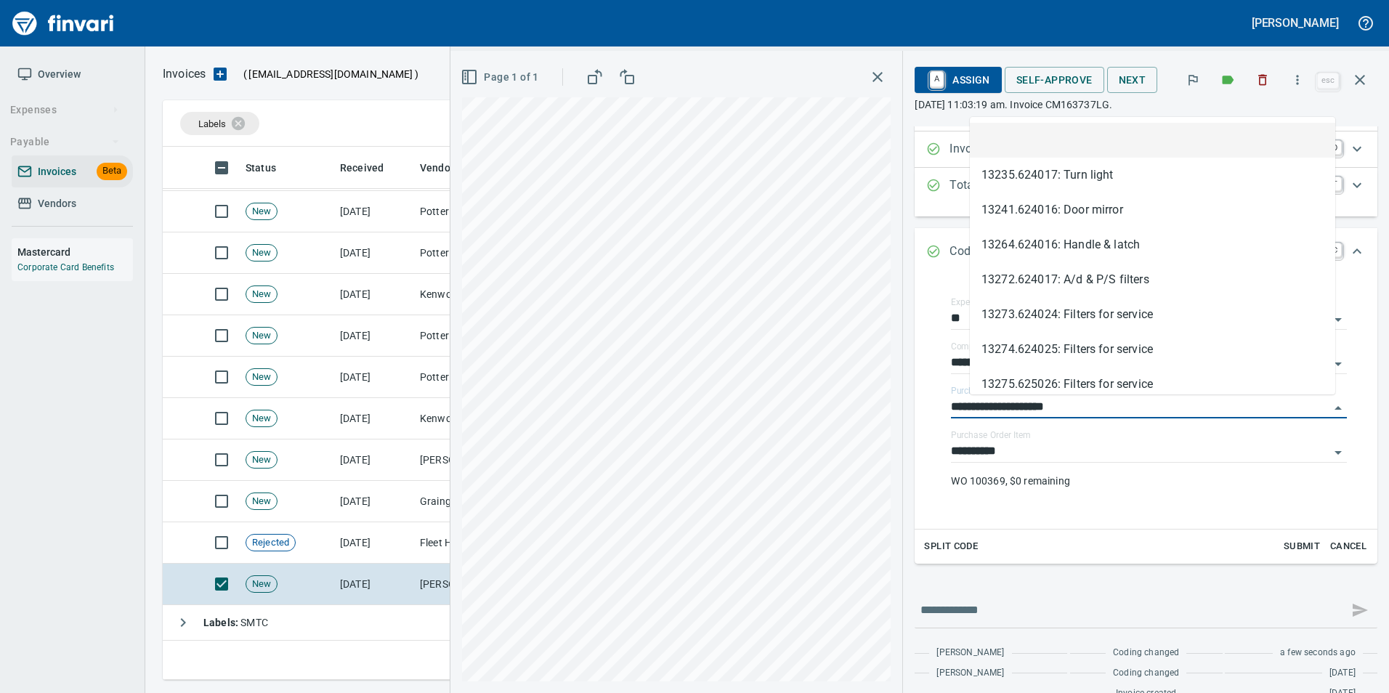
drag, startPoint x: 1056, startPoint y: 143, endPoint x: 1048, endPoint y: 188, distance: 45.9
click at [1056, 145] on li at bounding box center [1152, 140] width 365 height 35
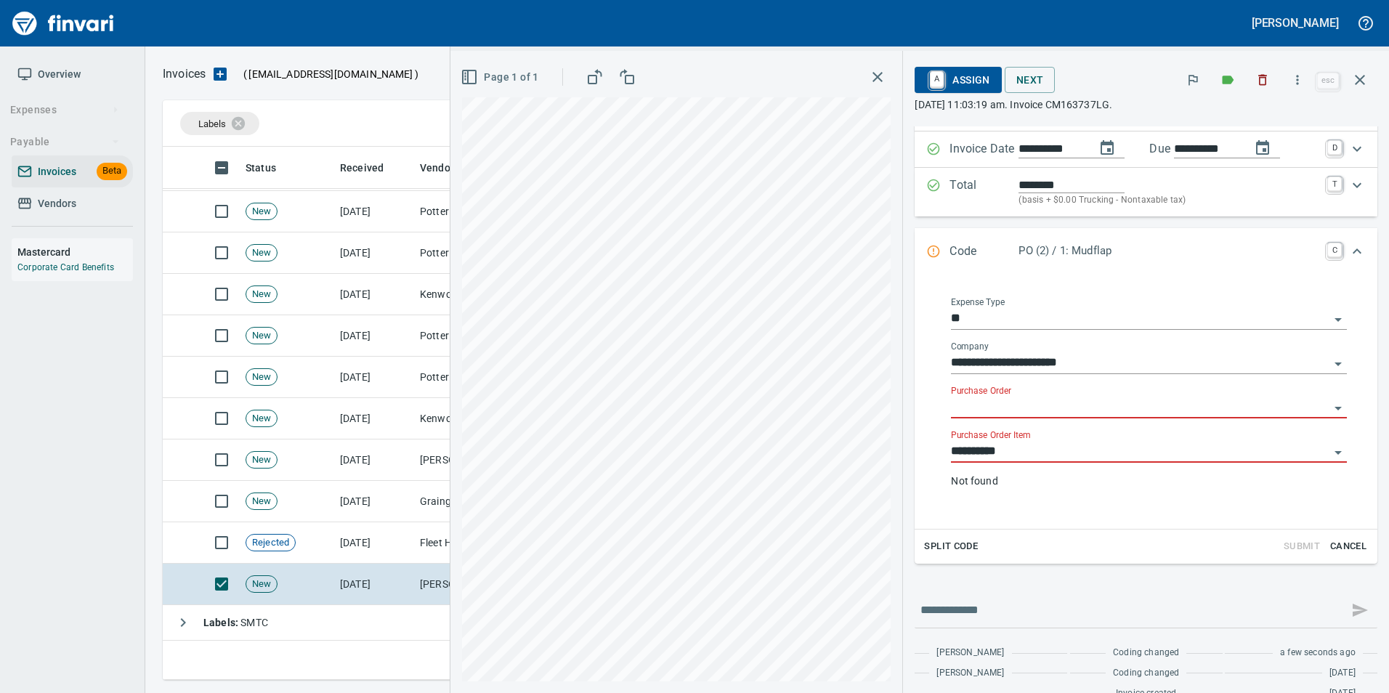
click at [1020, 451] on input "**********" at bounding box center [1140, 452] width 379 height 20
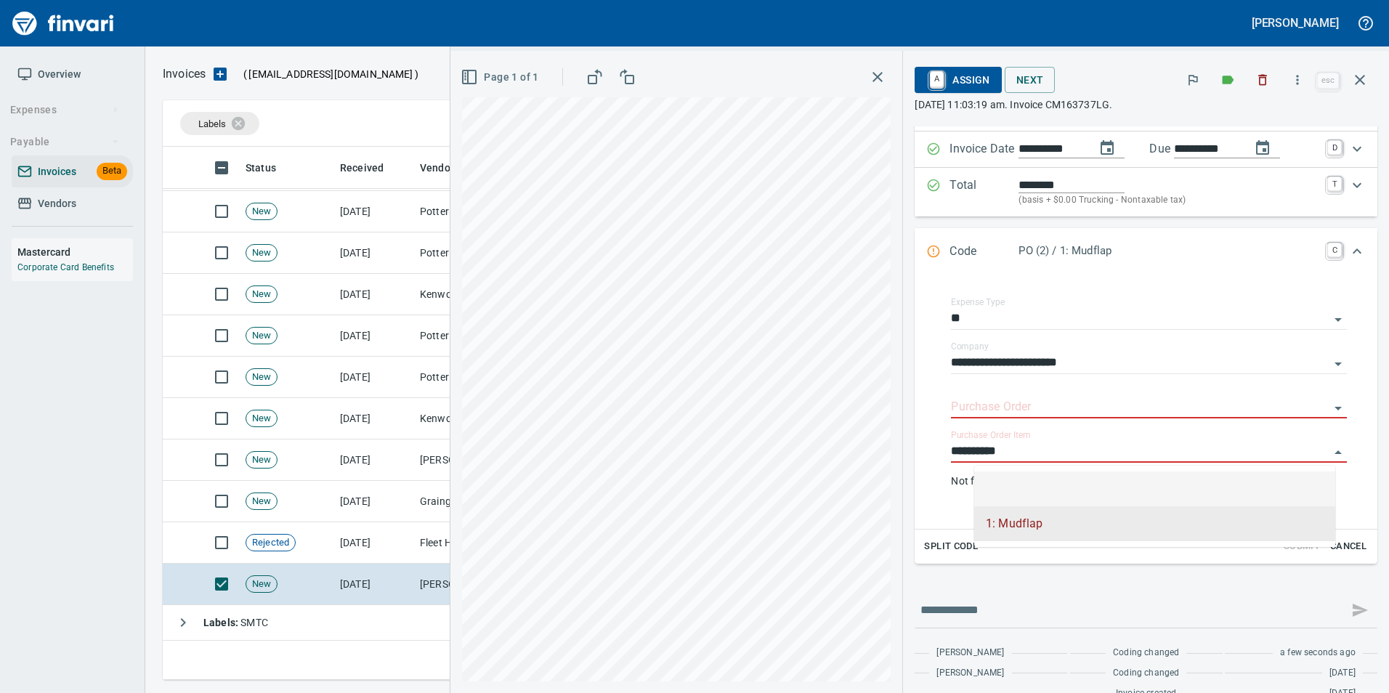
click at [1026, 478] on li at bounding box center [1154, 489] width 361 height 35
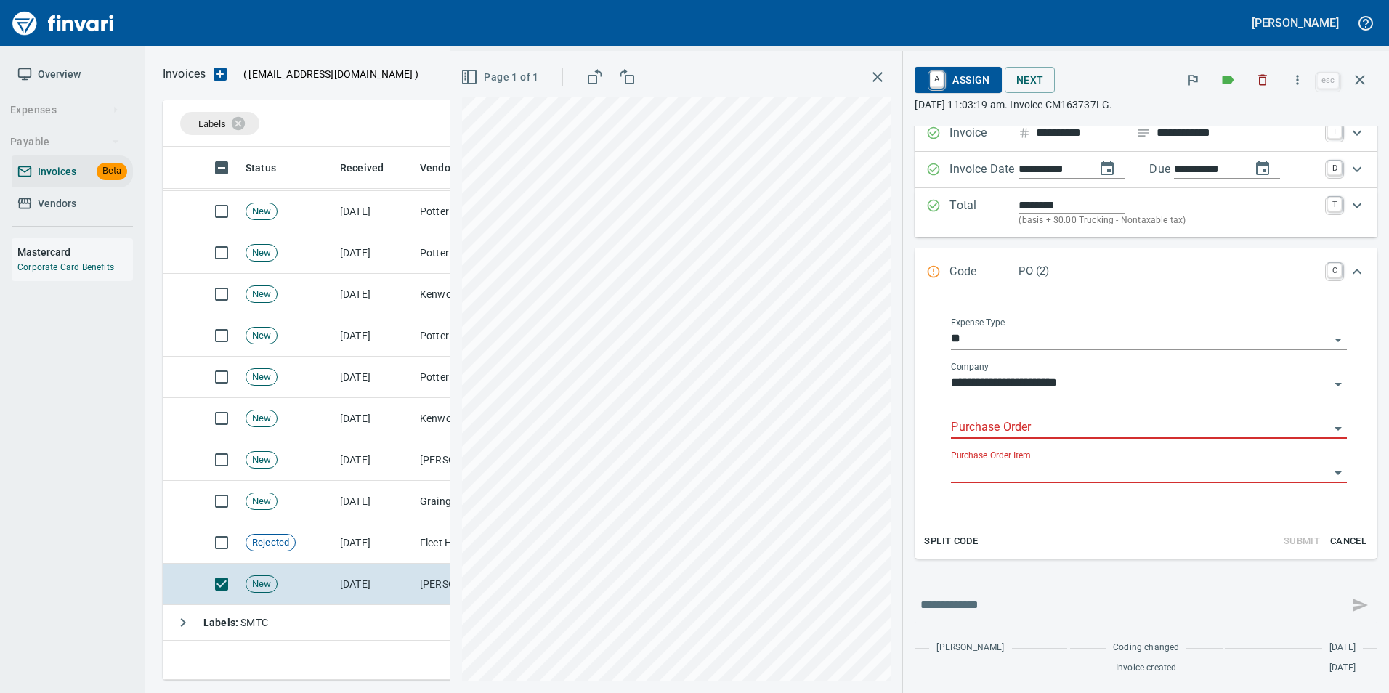
scroll to position [116, 0]
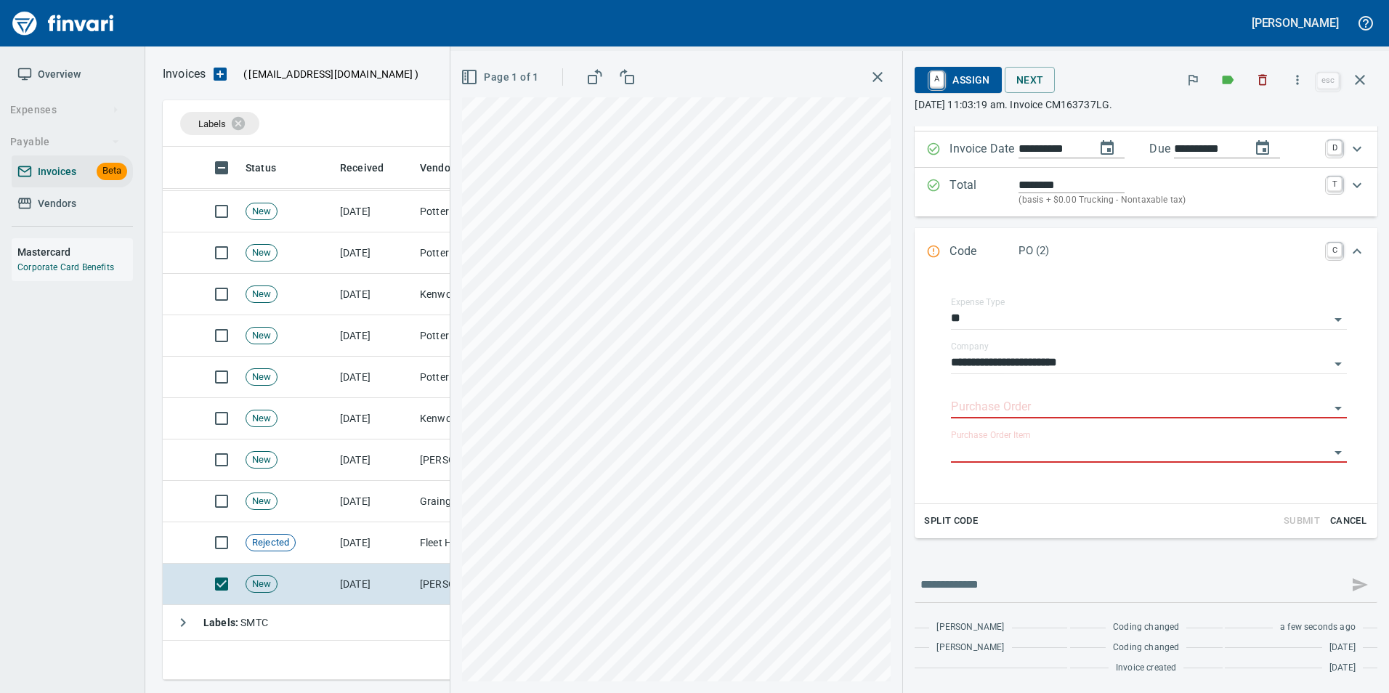
click at [990, 83] on span "A Assign" at bounding box center [957, 80] width 63 height 25
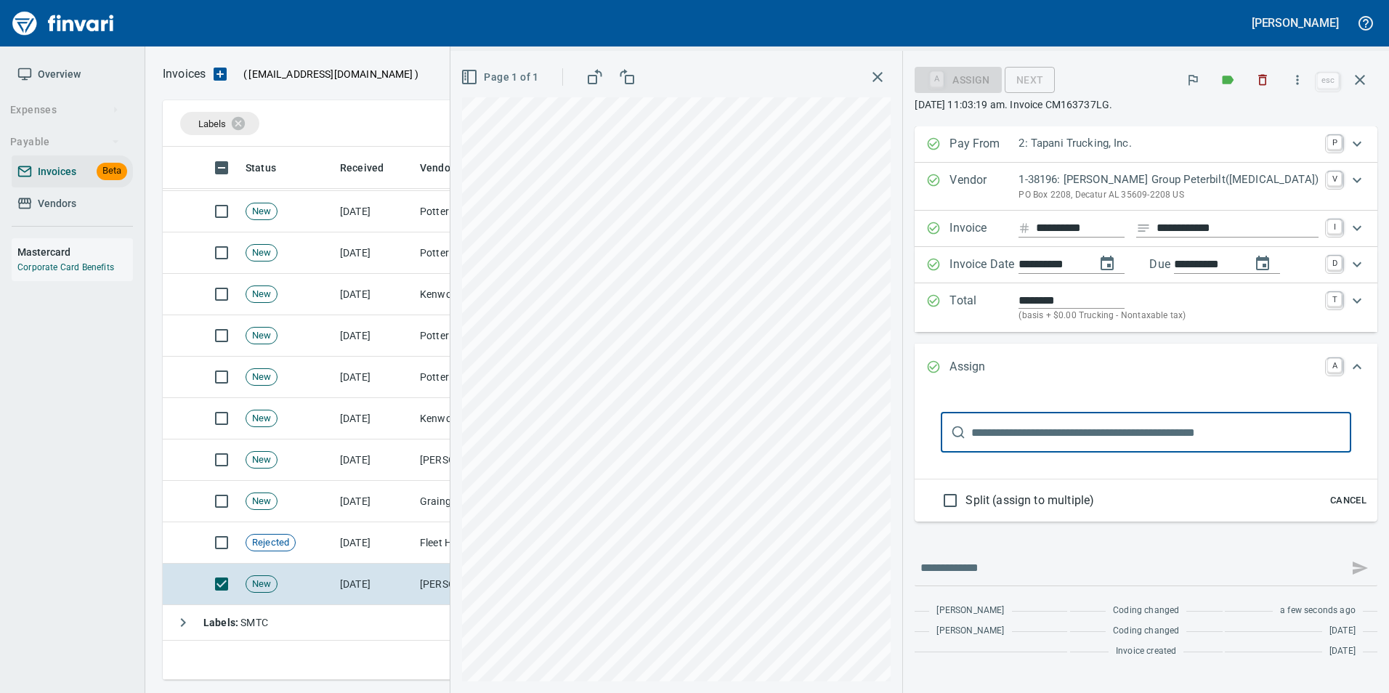
scroll to position [0, 0]
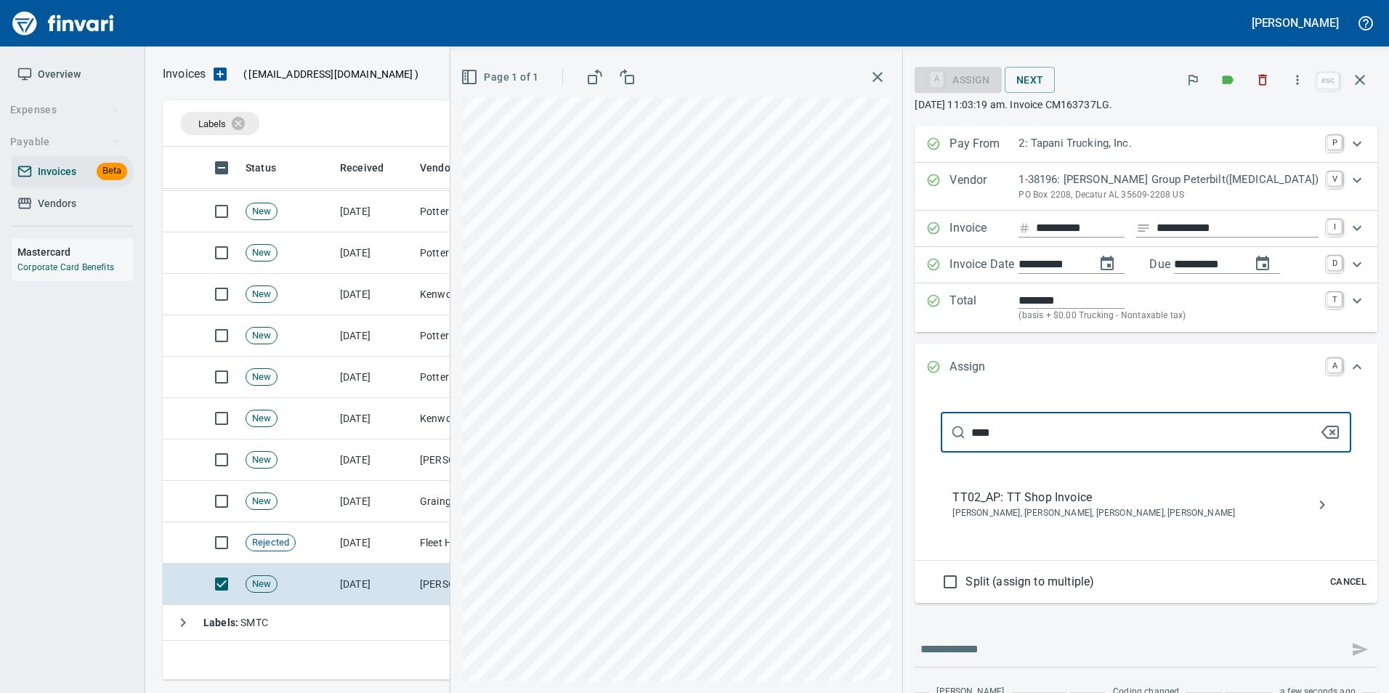
type input "****"
click at [1072, 513] on span "[PERSON_NAME], [PERSON_NAME], [PERSON_NAME], [PERSON_NAME]" at bounding box center [1135, 513] width 364 height 15
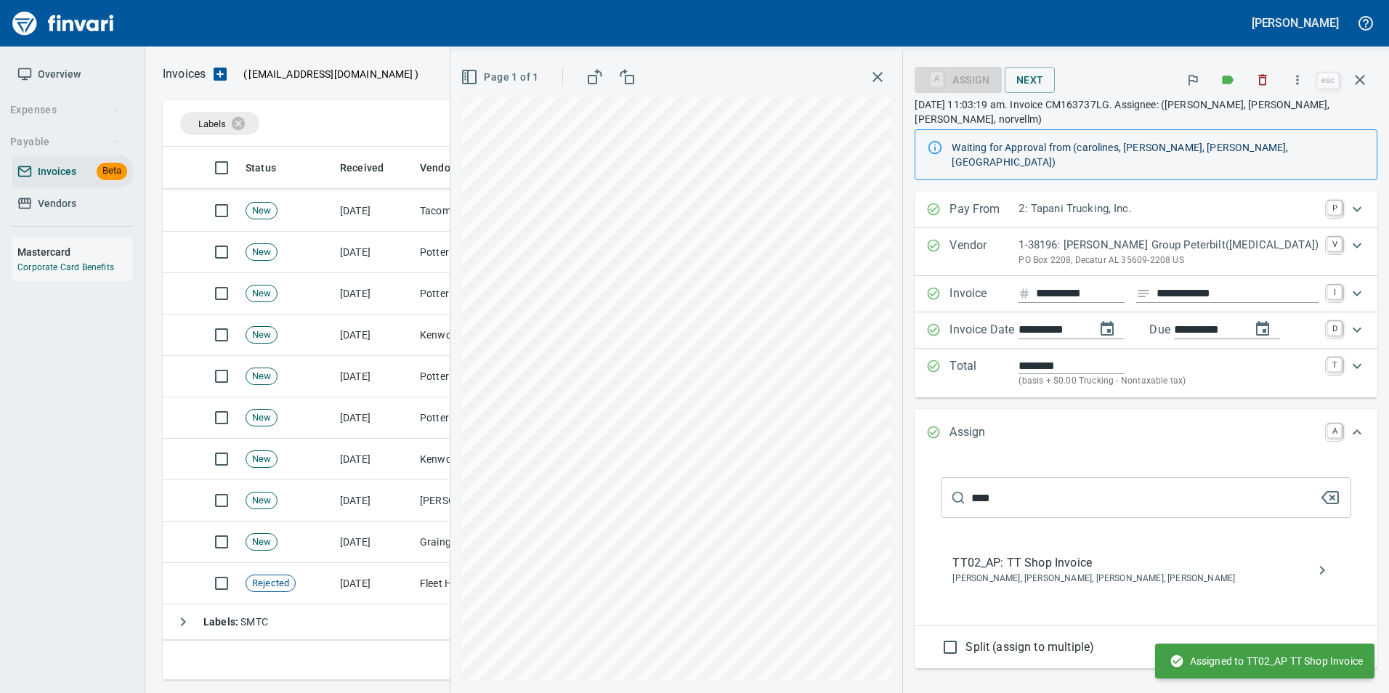
scroll to position [270, 0]
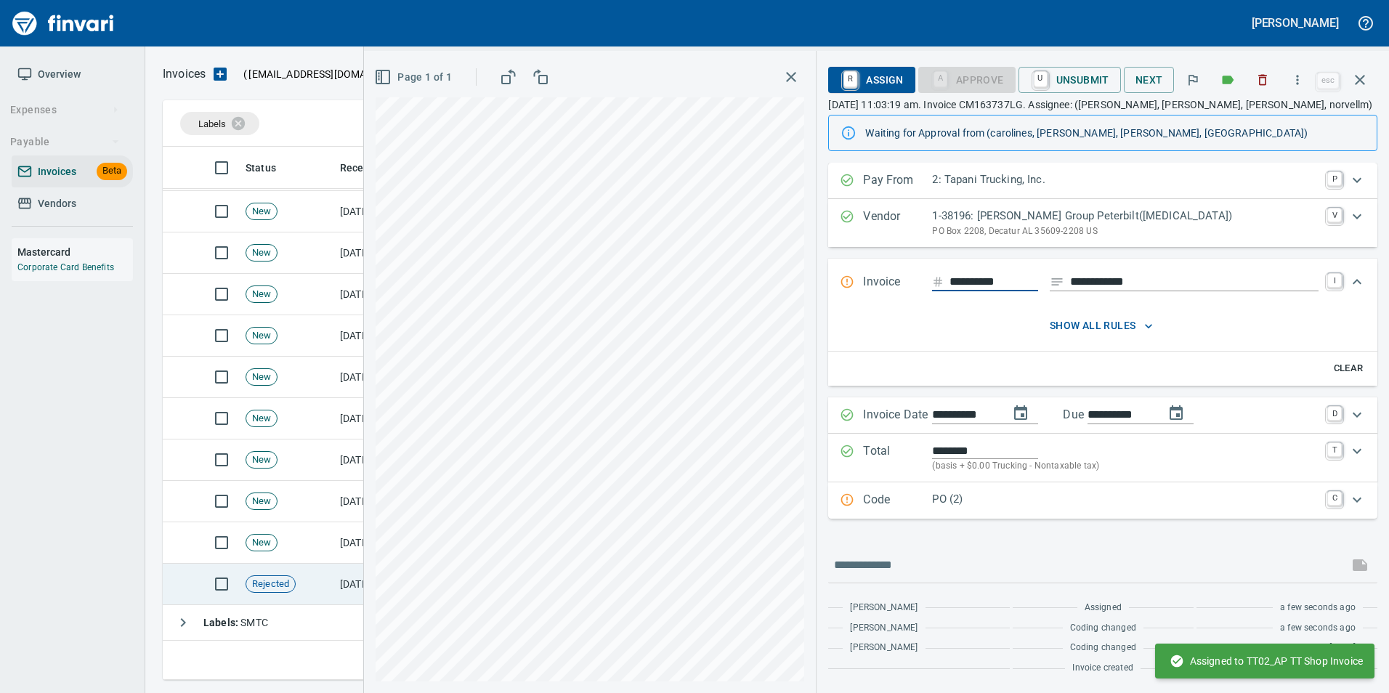
click at [350, 588] on td "[DATE]" at bounding box center [374, 584] width 80 height 41
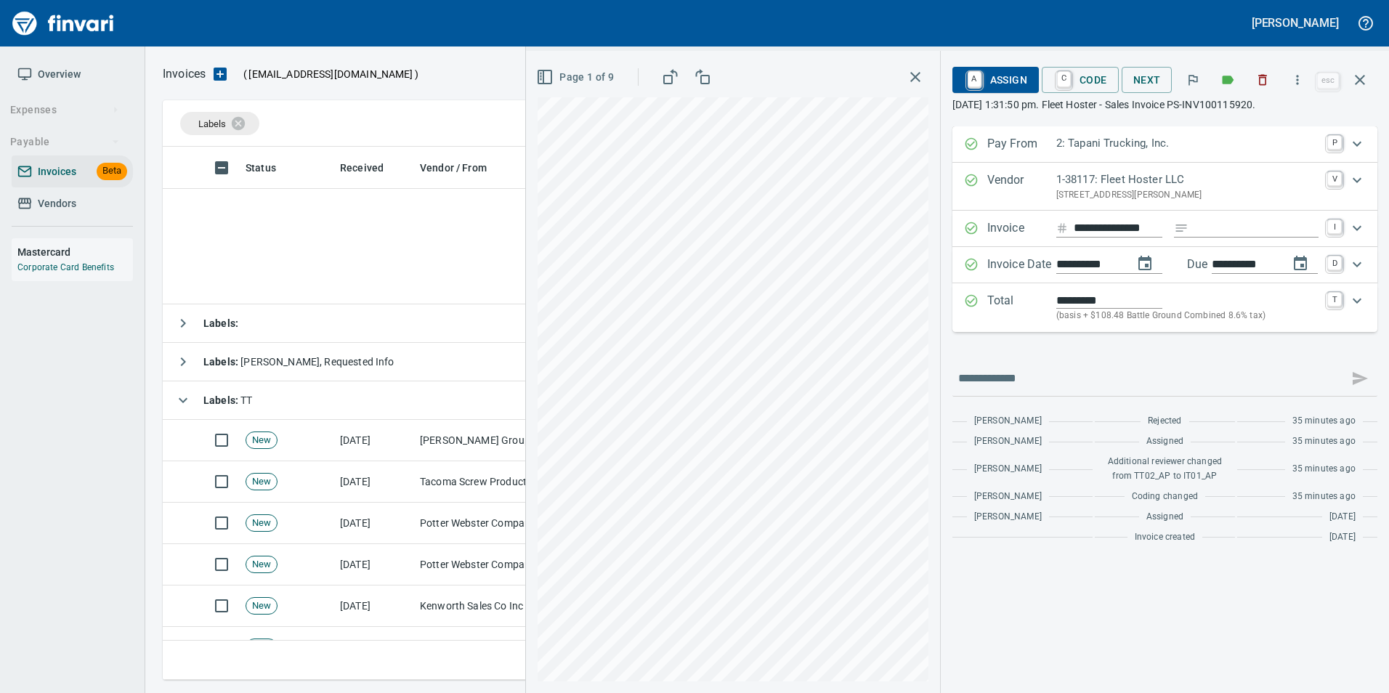
scroll to position [522, 1187]
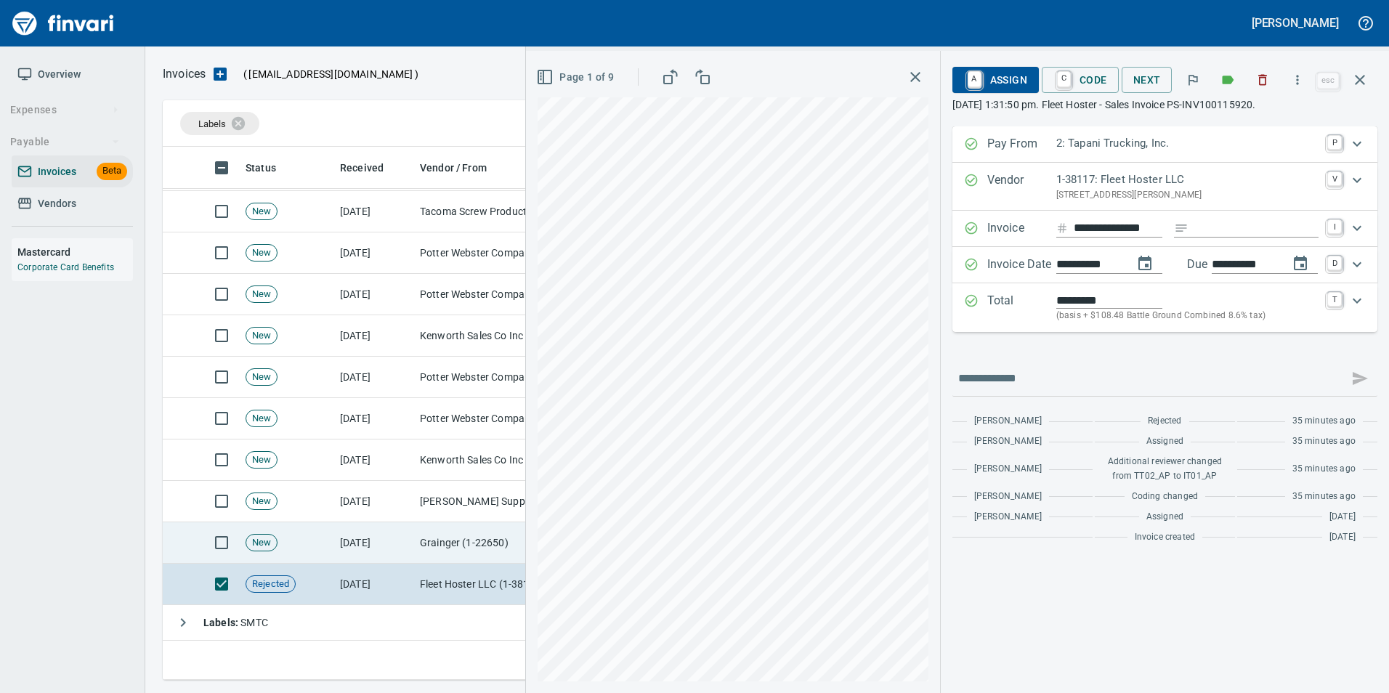
click at [358, 551] on td "[DATE]" at bounding box center [374, 542] width 80 height 41
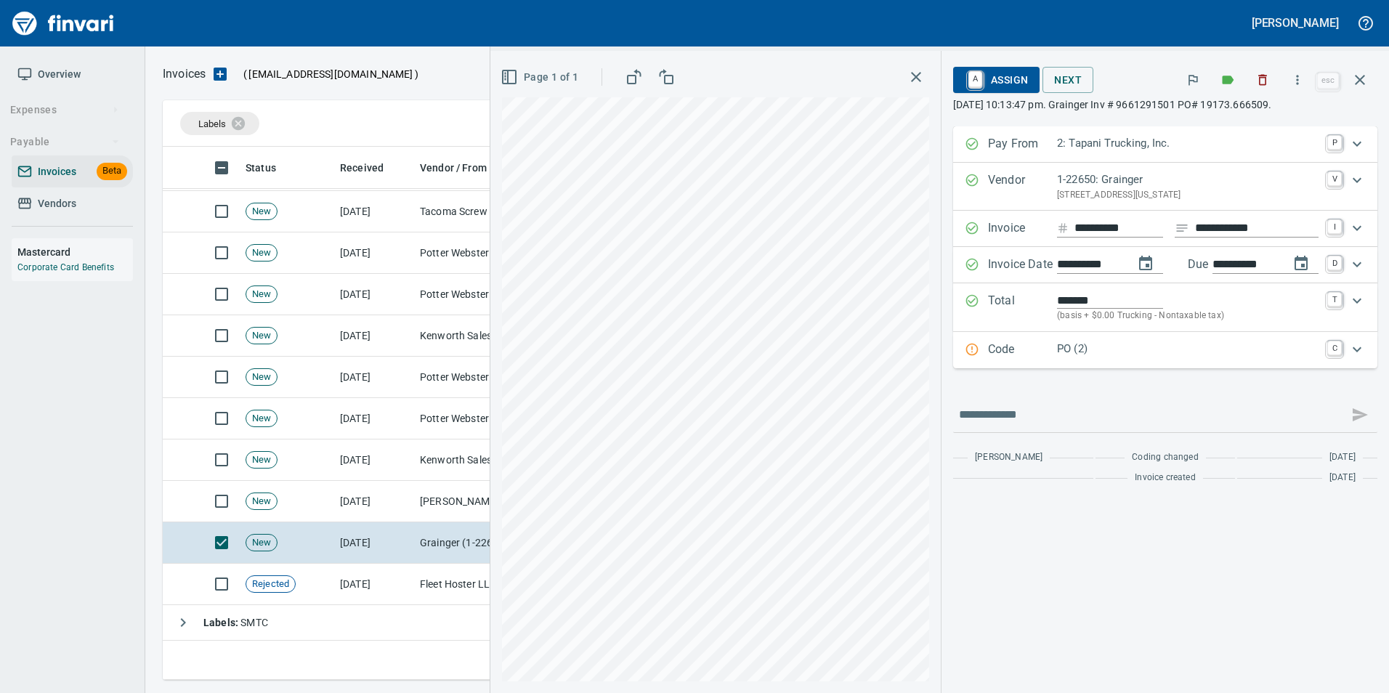
click at [1069, 353] on p "PO (2)" at bounding box center [1188, 349] width 262 height 17
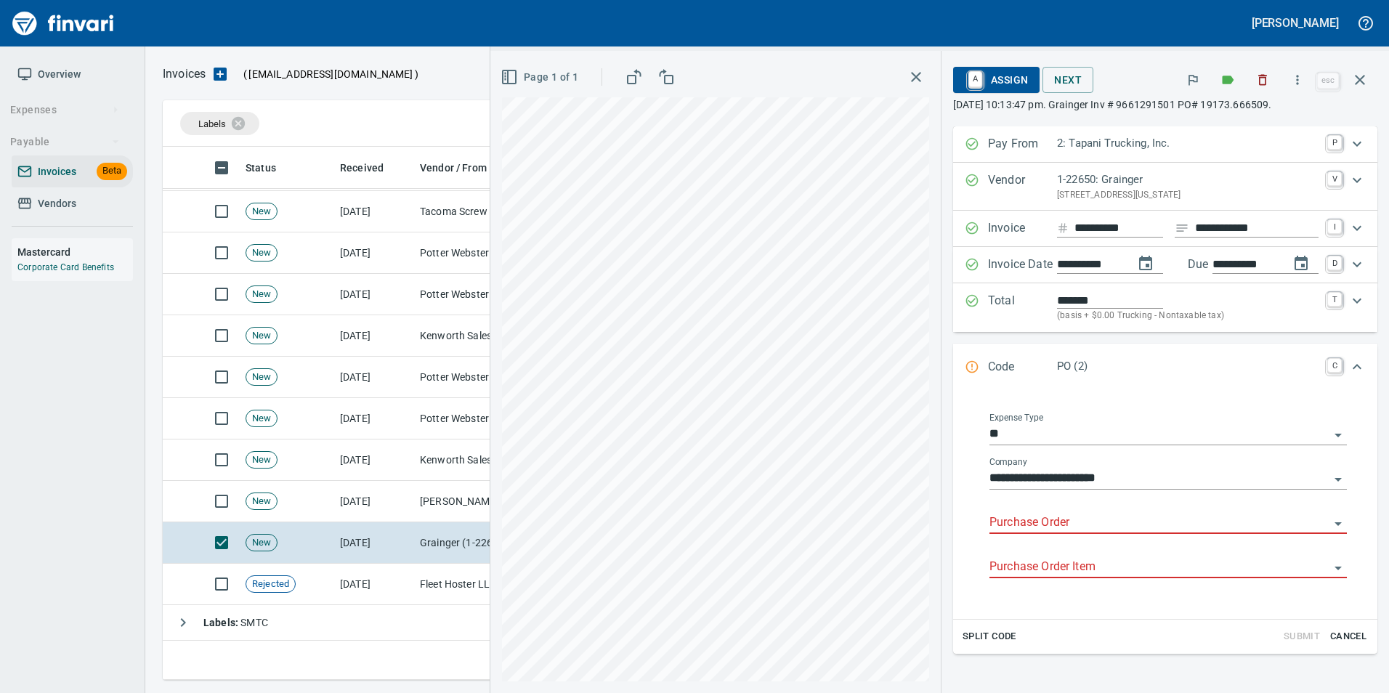
click at [1044, 520] on input "Purchase Order" at bounding box center [1160, 523] width 340 height 20
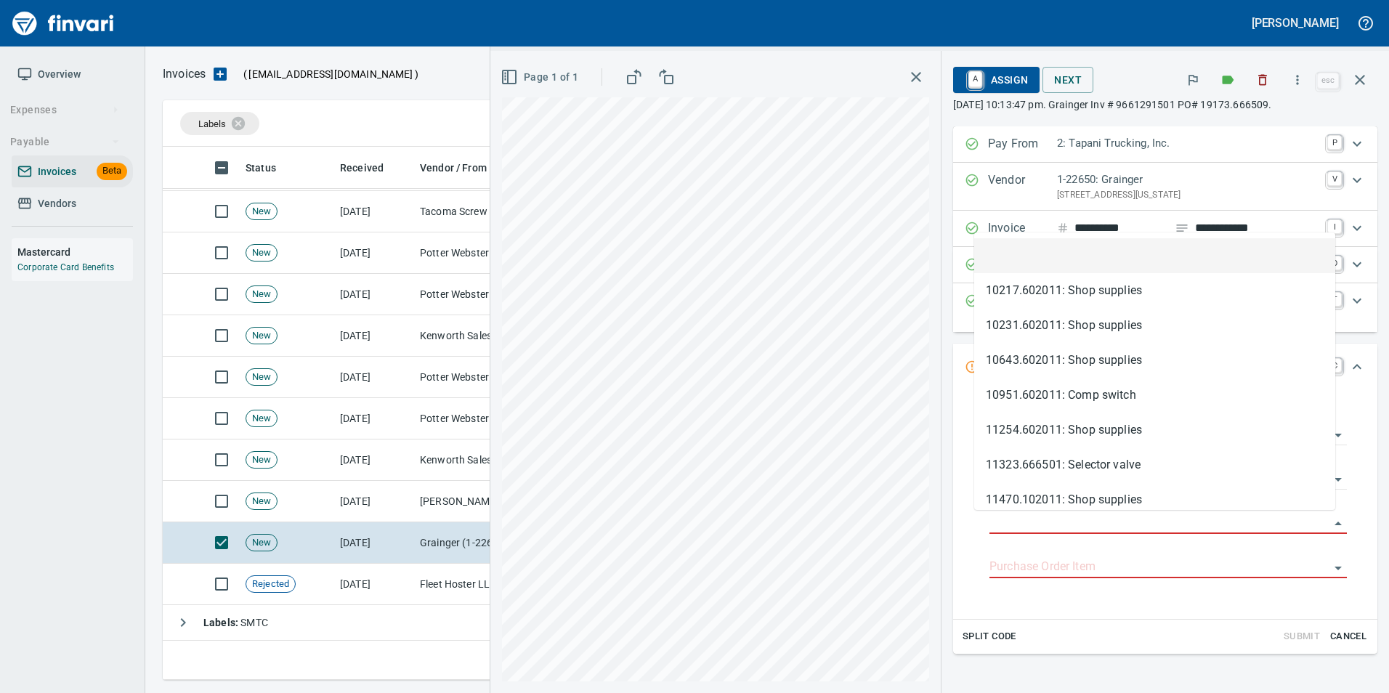
scroll to position [522, 1187]
type input "**********"
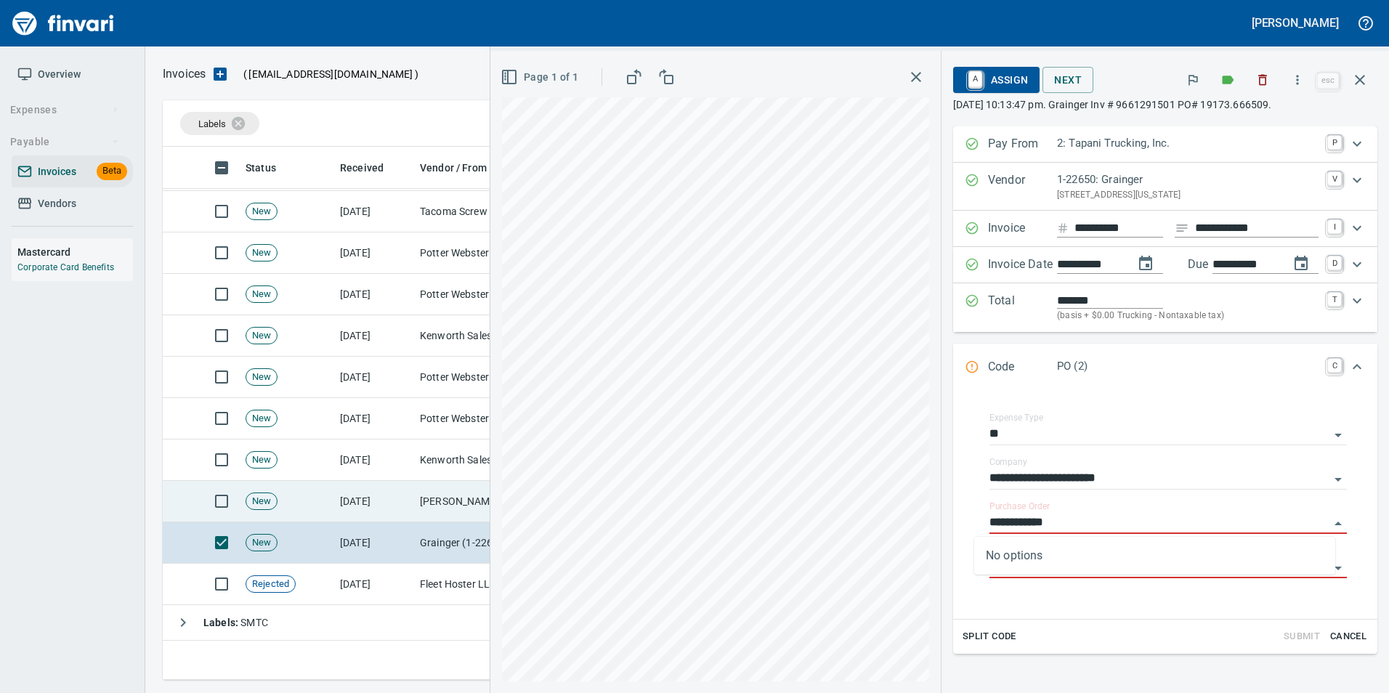
click at [458, 490] on td "[PERSON_NAME] Supply Company (1-10645)" at bounding box center [486, 501] width 145 height 41
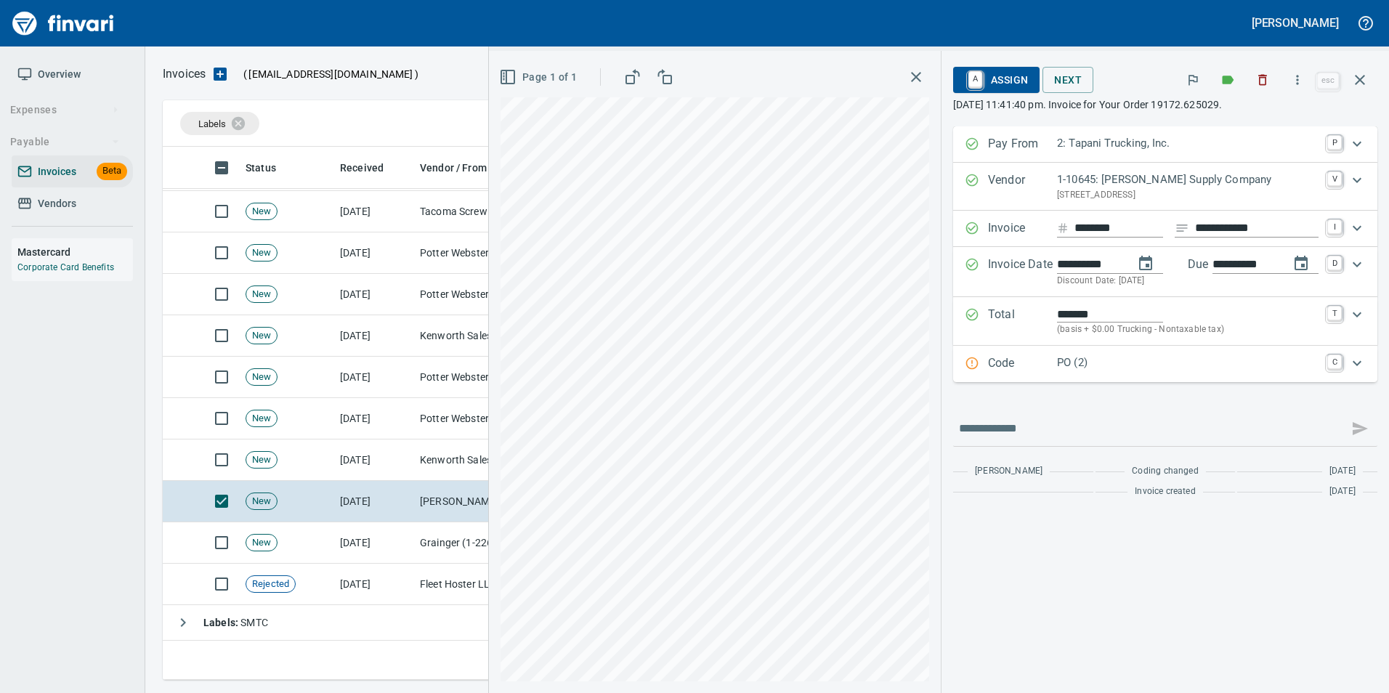
click at [1075, 360] on p "PO (2)" at bounding box center [1188, 363] width 262 height 17
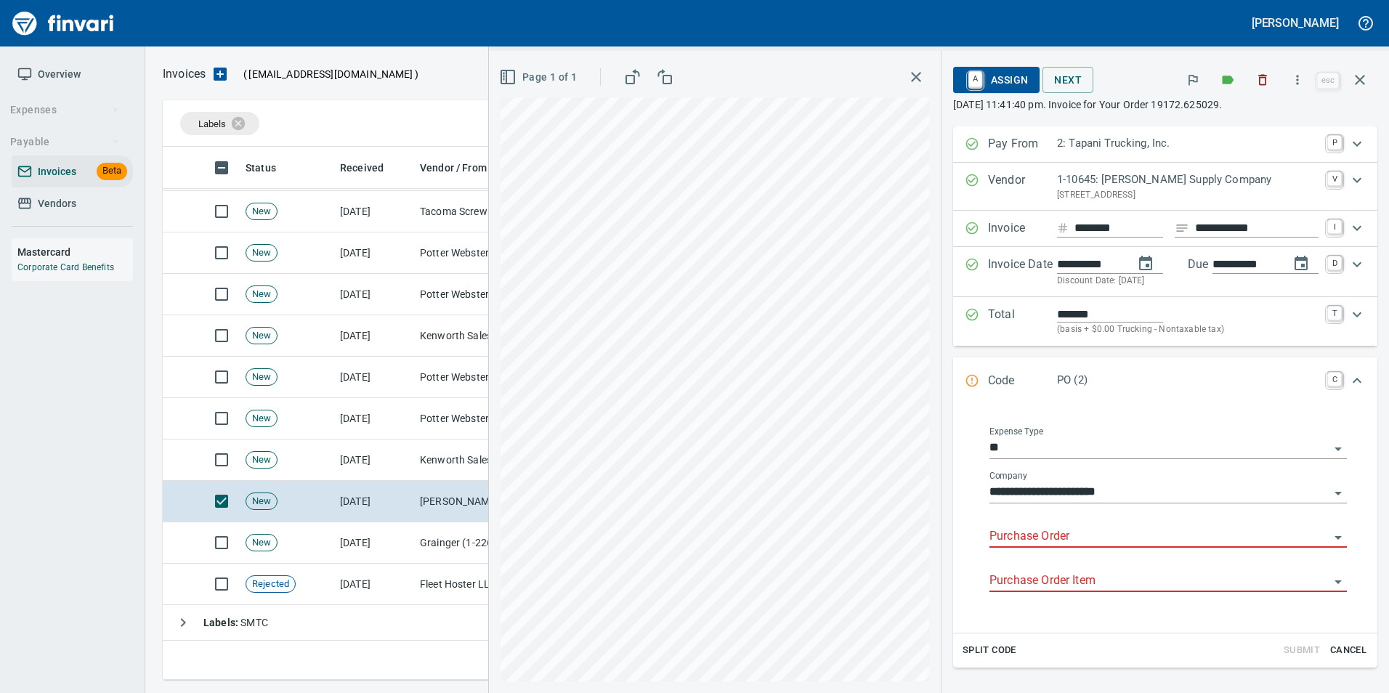
click at [1031, 528] on div "Purchase Order" at bounding box center [1168, 531] width 357 height 33
type input "**********"
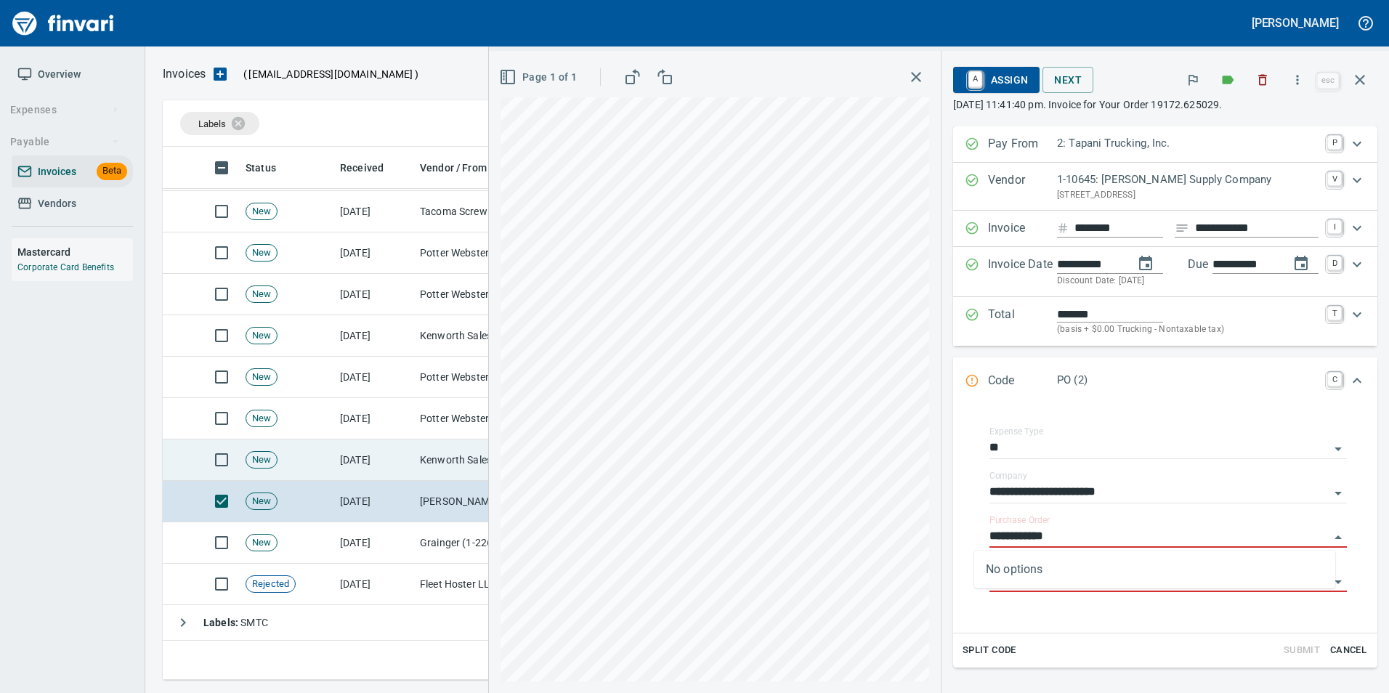
click at [427, 457] on td "Kenworth Sales Co Inc (1-38304)" at bounding box center [486, 460] width 145 height 41
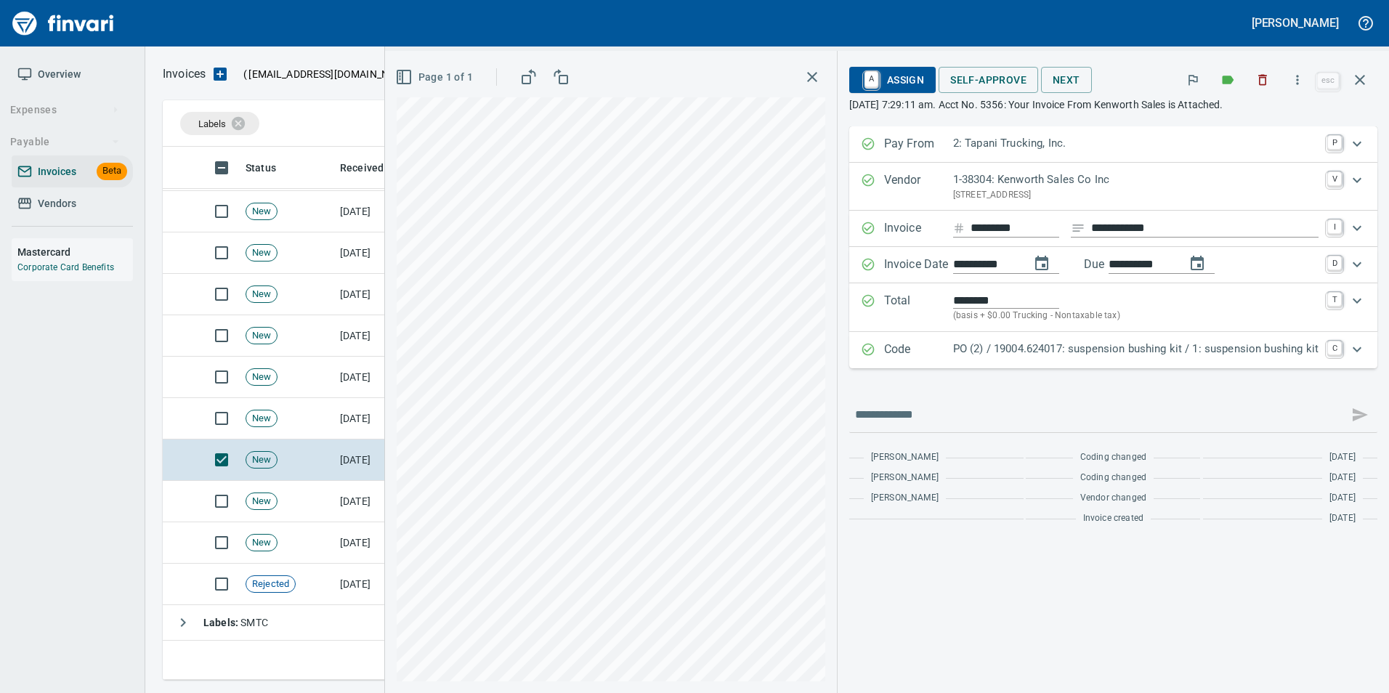
click at [905, 350] on p "Code" at bounding box center [918, 350] width 69 height 19
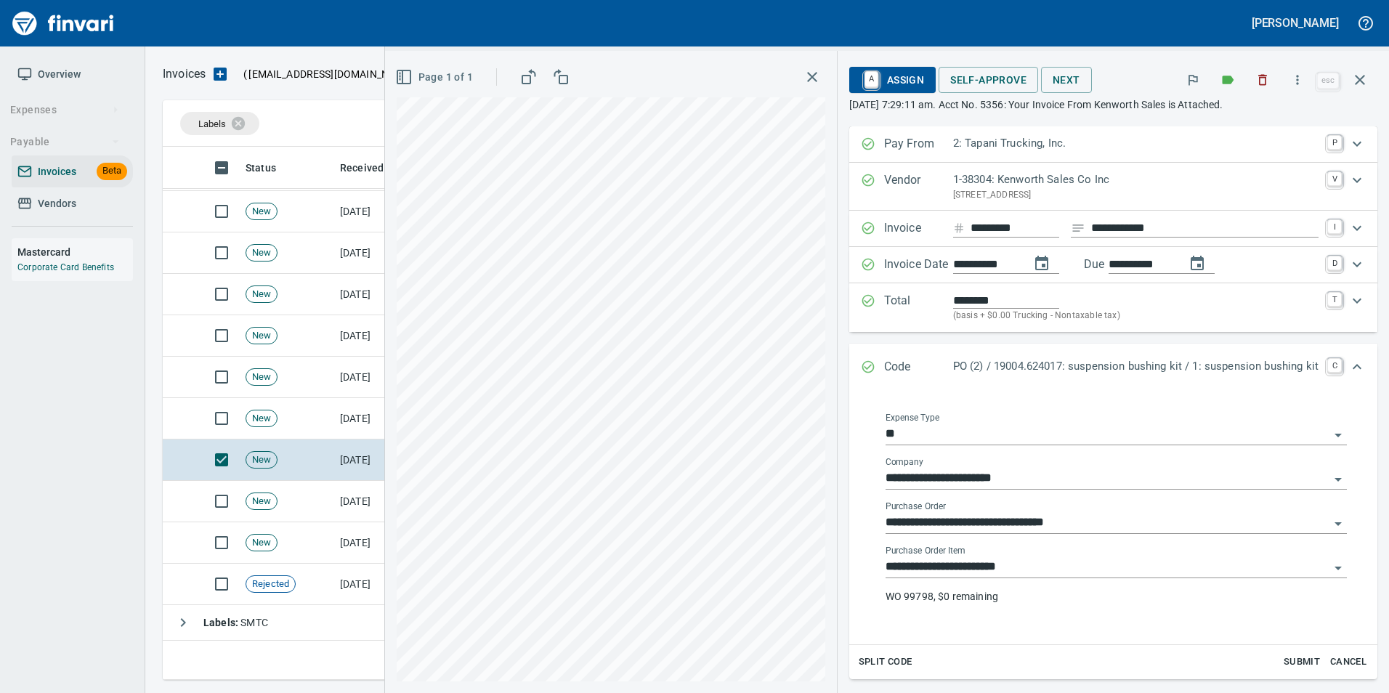
click at [970, 517] on input "**********" at bounding box center [1108, 523] width 444 height 20
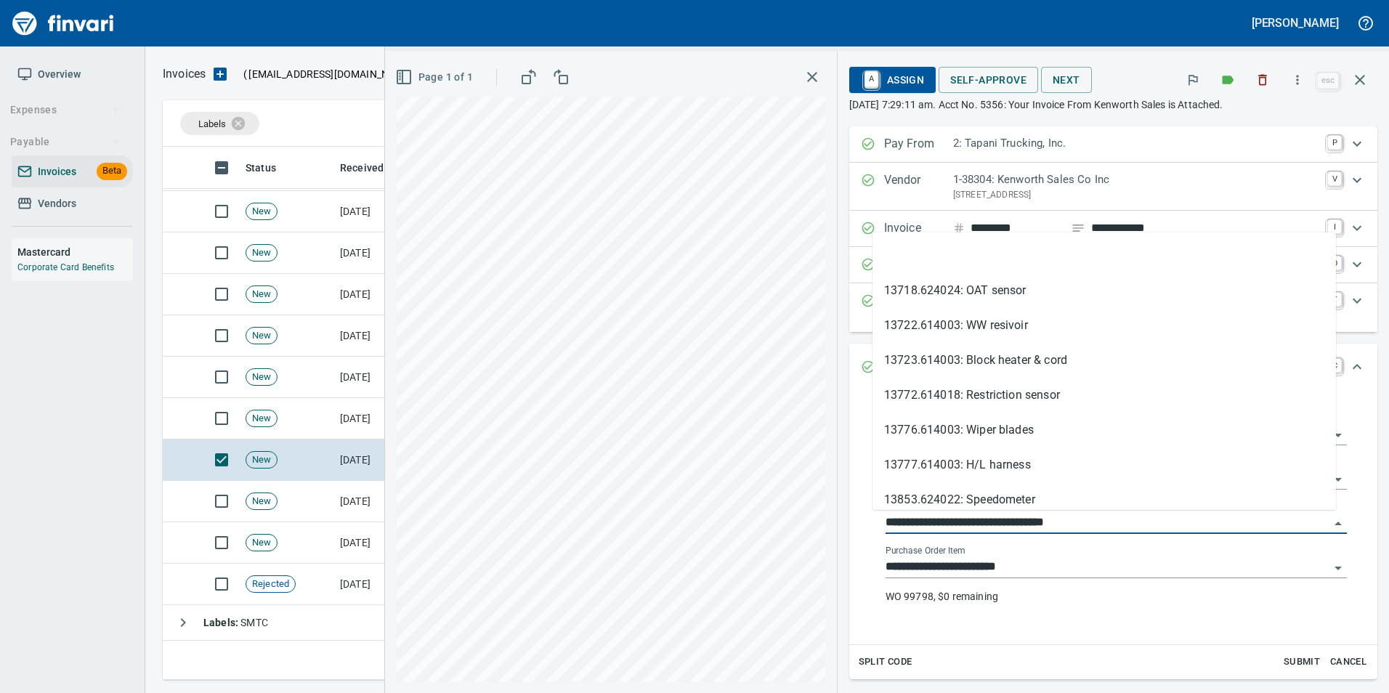
scroll to position [522, 1187]
click at [968, 262] on li at bounding box center [1105, 255] width 464 height 35
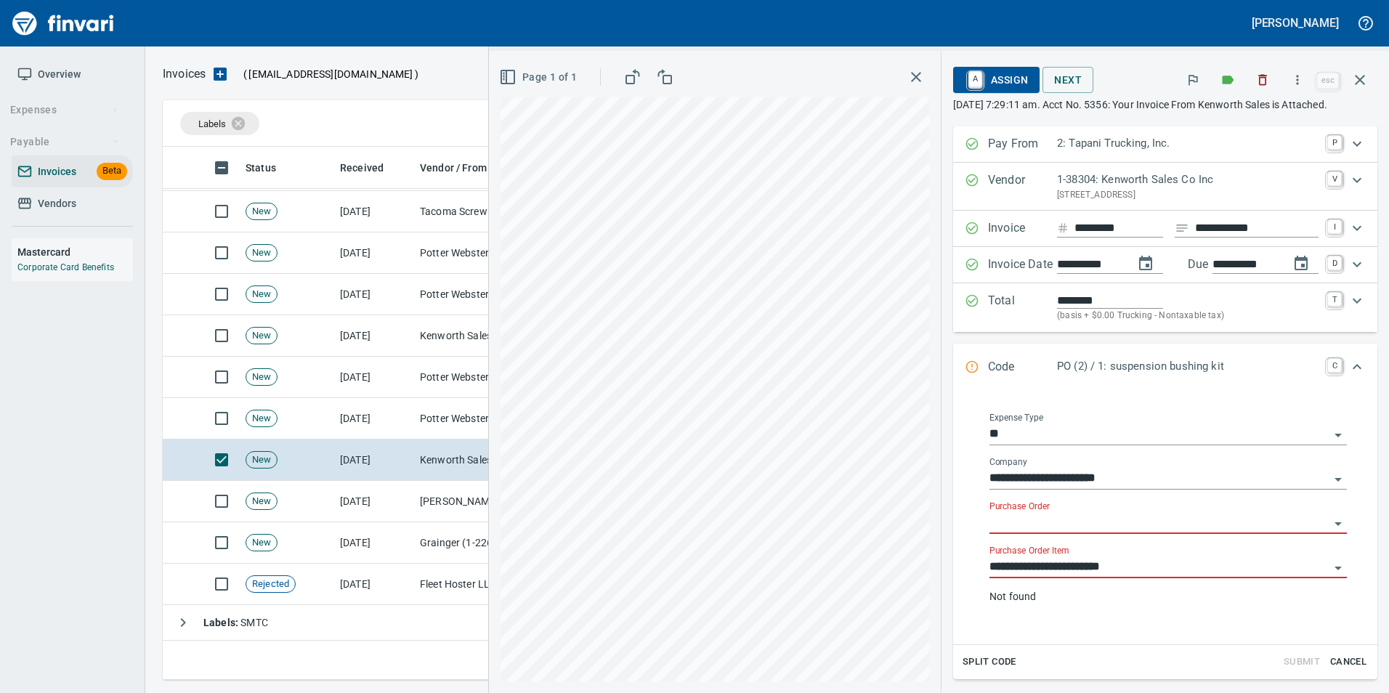
click at [1017, 557] on div "**********" at bounding box center [1168, 562] width 357 height 33
click at [1019, 563] on input "**********" at bounding box center [1160, 567] width 340 height 20
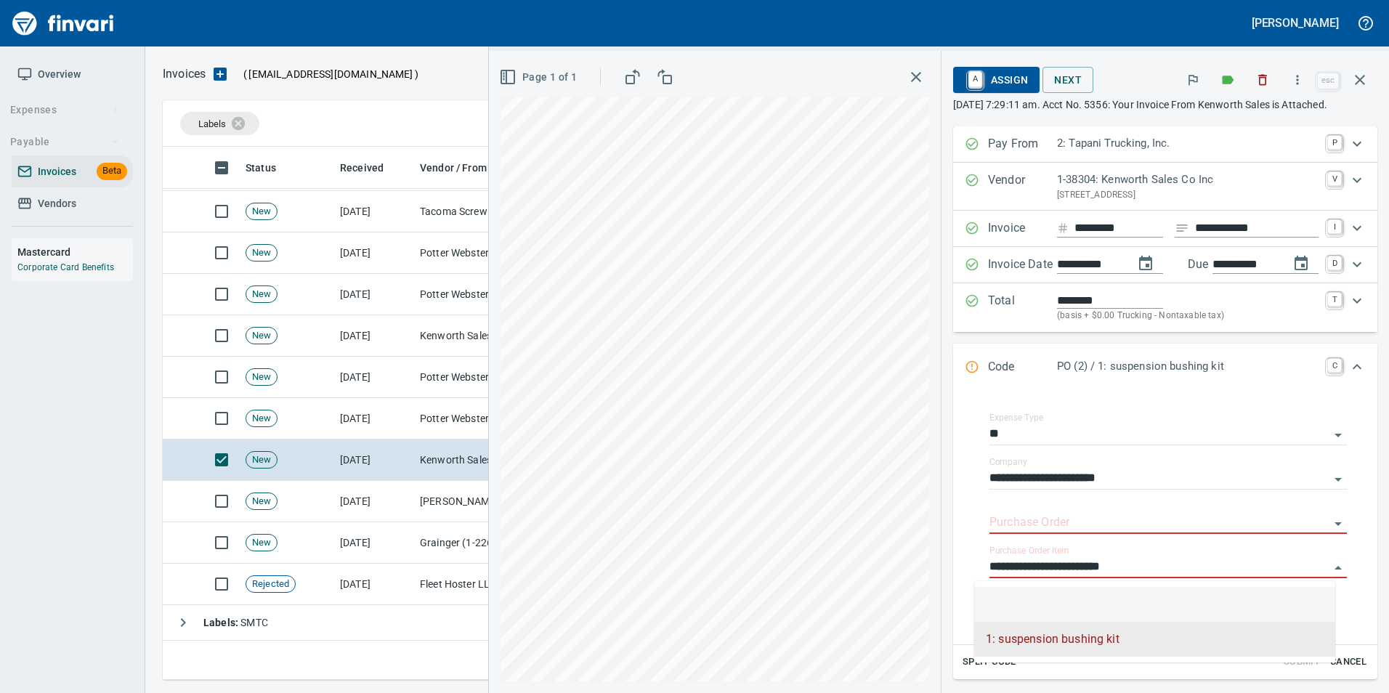
click at [1022, 591] on li at bounding box center [1154, 604] width 361 height 35
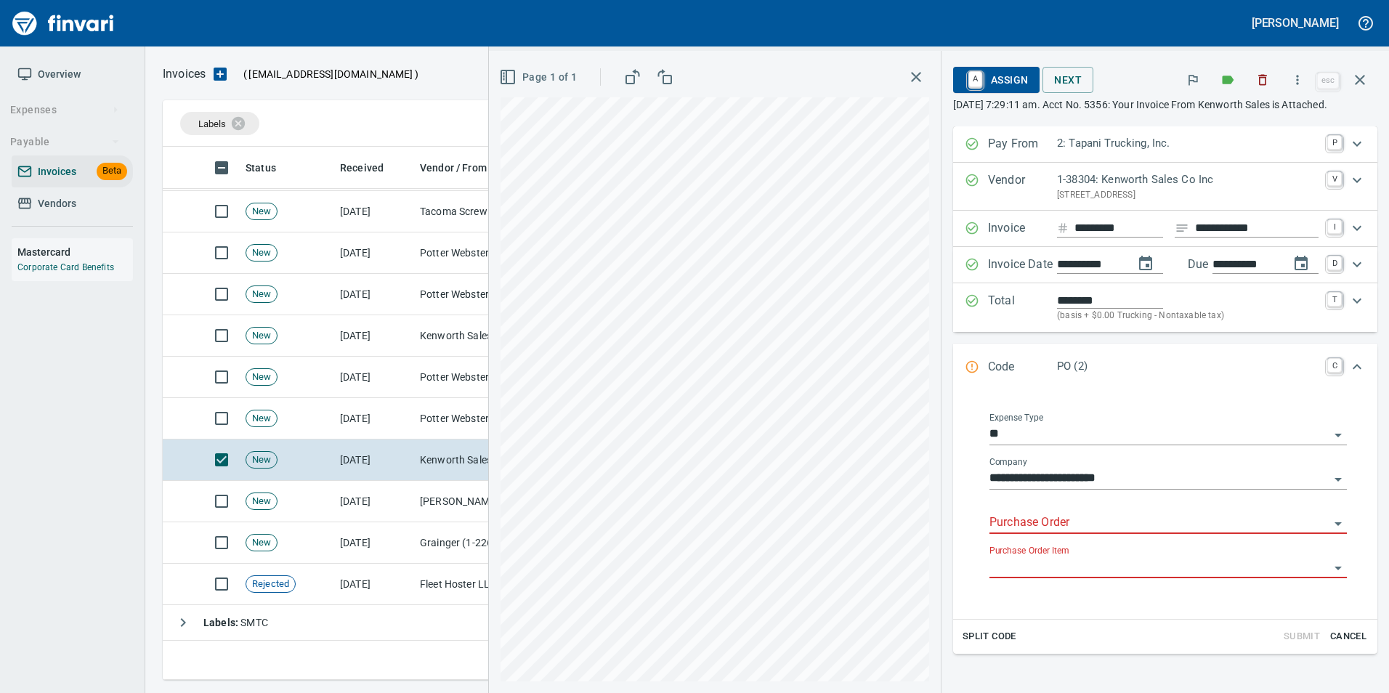
click at [1033, 521] on input "Purchase Order" at bounding box center [1160, 523] width 340 height 20
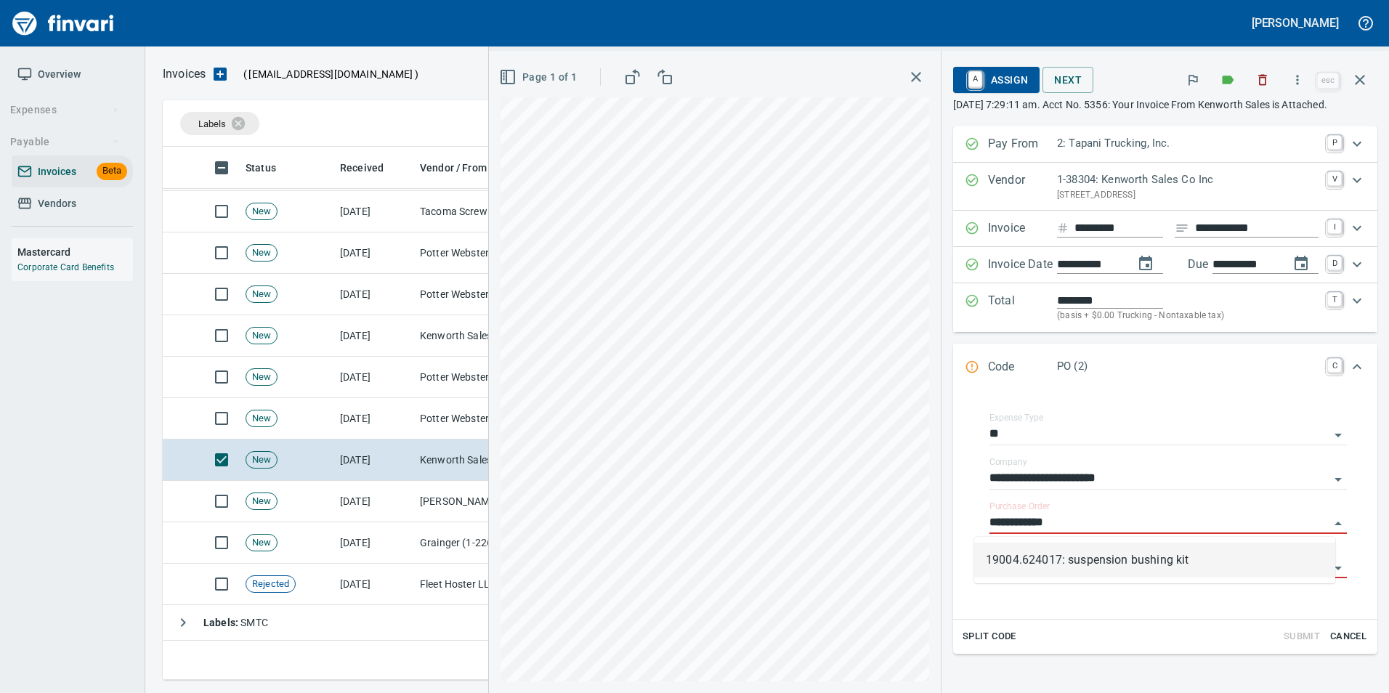
click at [1161, 564] on li "19004.624017: suspension bushing kit" at bounding box center [1154, 560] width 361 height 35
type input "**********"
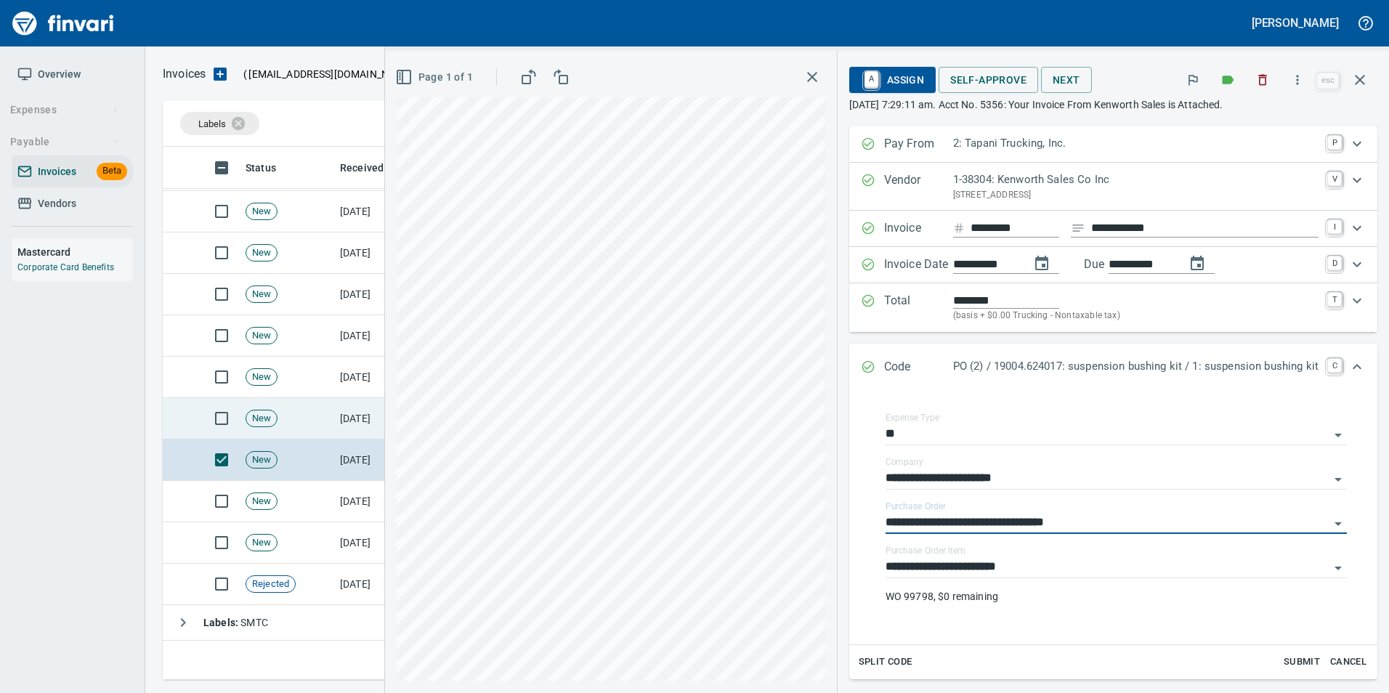
click at [351, 421] on td "[DATE]" at bounding box center [374, 418] width 80 height 41
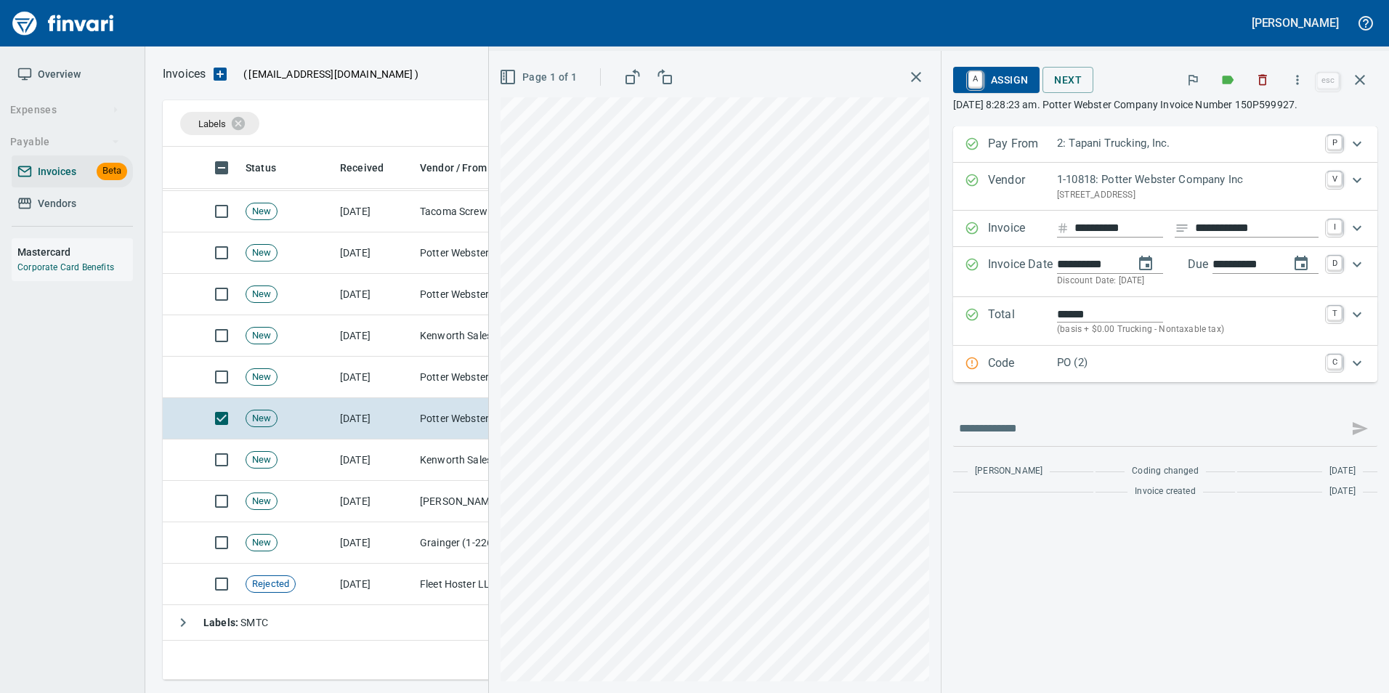
click at [1057, 364] on p "PO (2)" at bounding box center [1188, 363] width 262 height 17
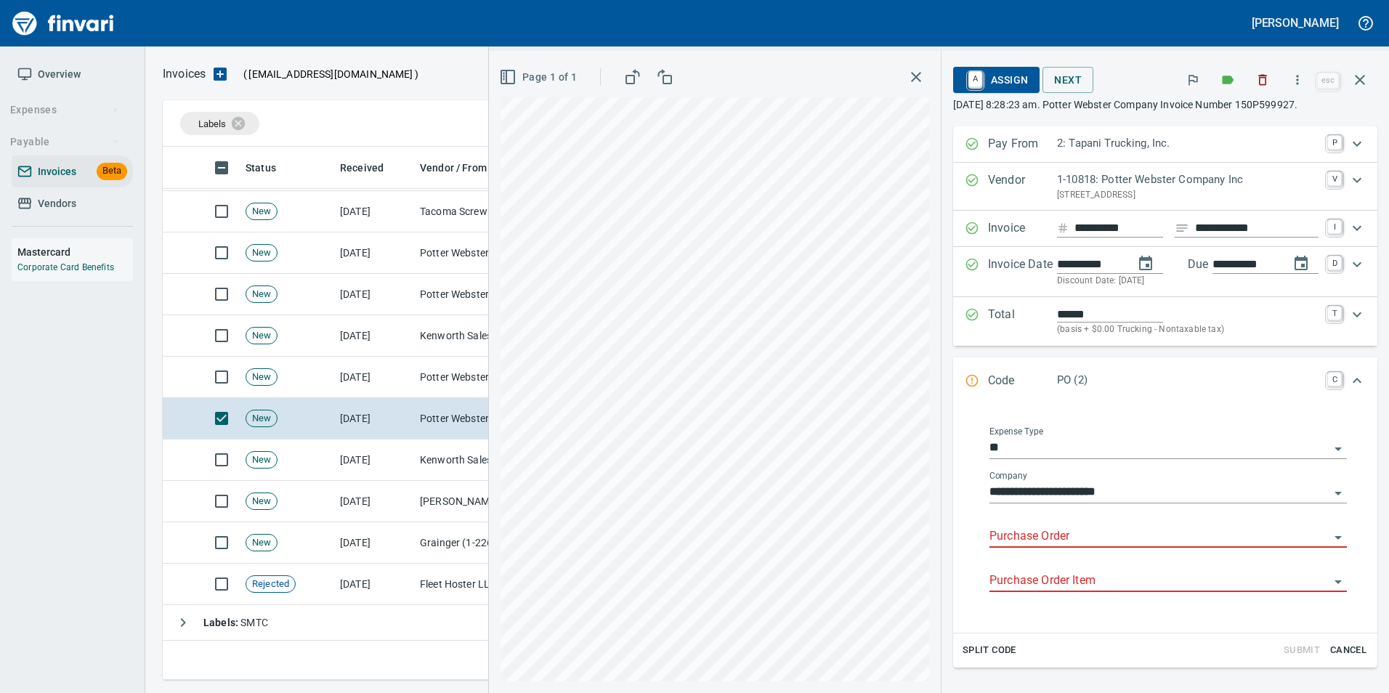
click at [1069, 525] on div "Purchase Order" at bounding box center [1168, 531] width 357 height 33
click at [1121, 567] on li "19175.634010: 7 way plug" at bounding box center [1154, 574] width 361 height 35
type input "**********"
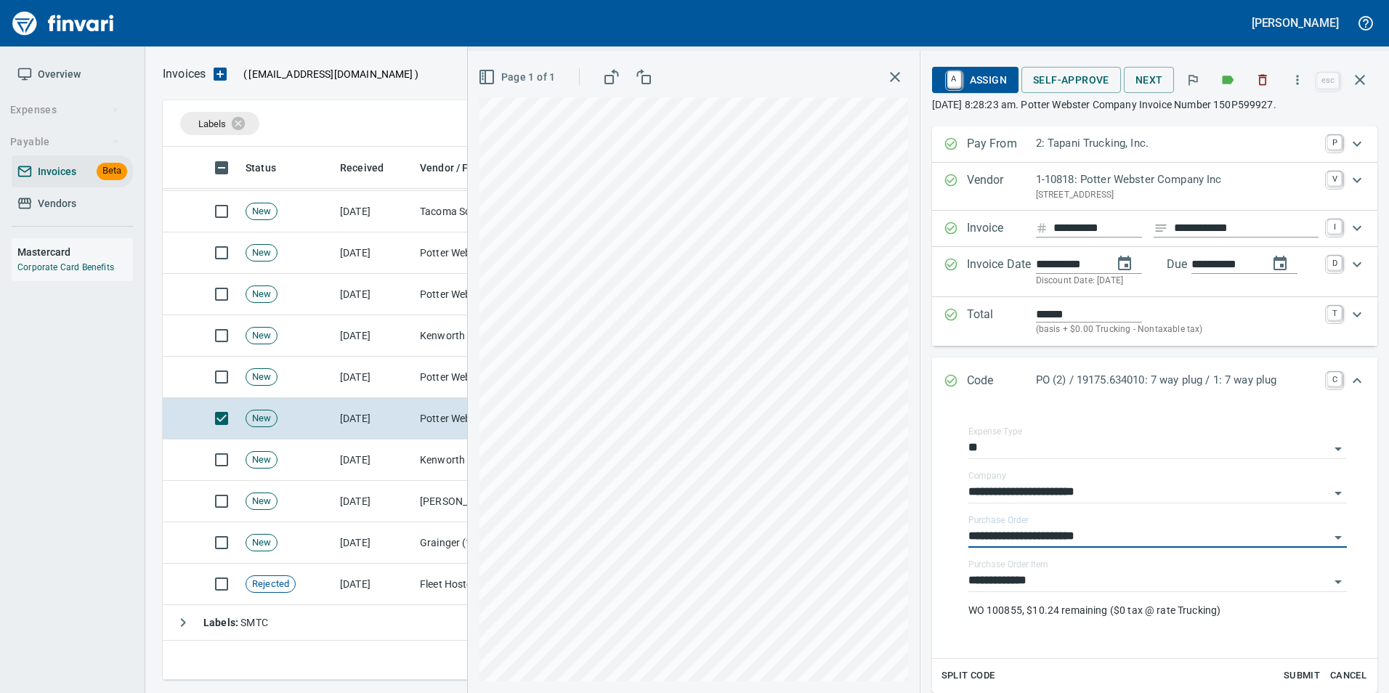
click at [942, 371] on div "Code PO (2) / 19175.634010: 7 way plug / 1: 7 way plug C" at bounding box center [1154, 381] width 445 height 48
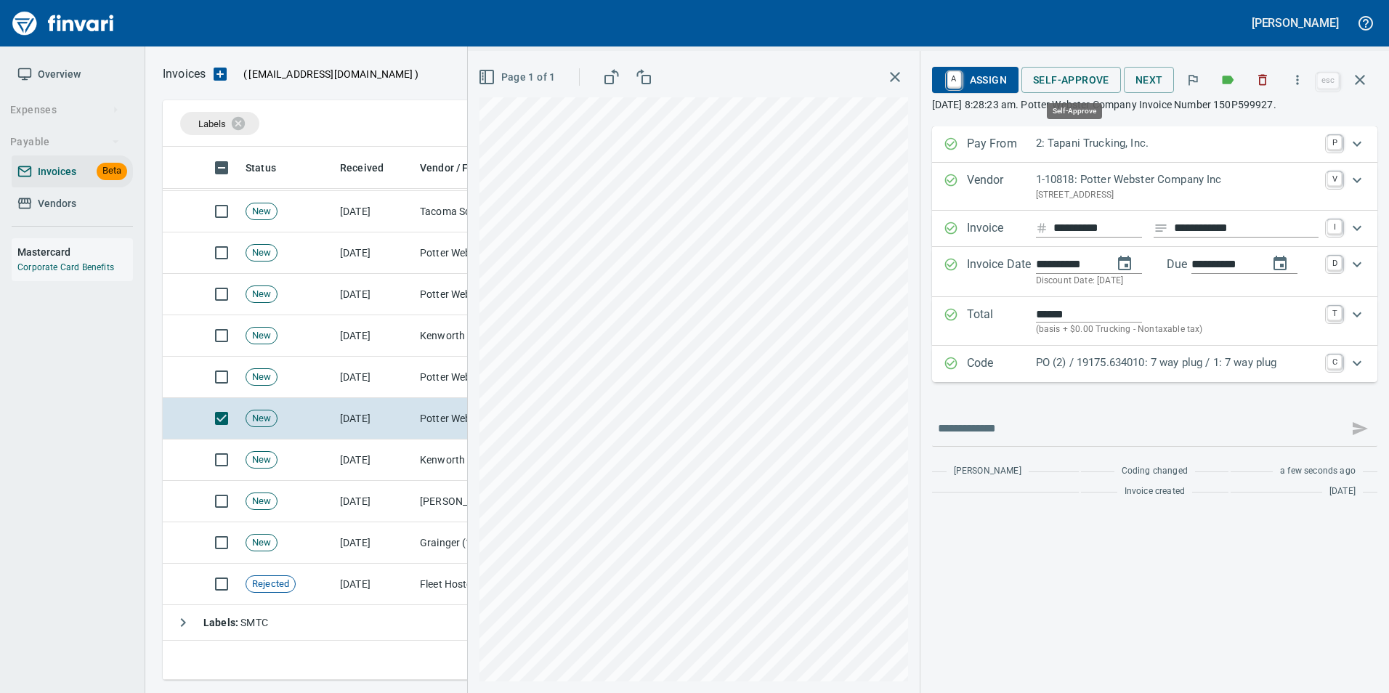
click at [1070, 84] on span "Self-Approve" at bounding box center [1071, 80] width 76 height 18
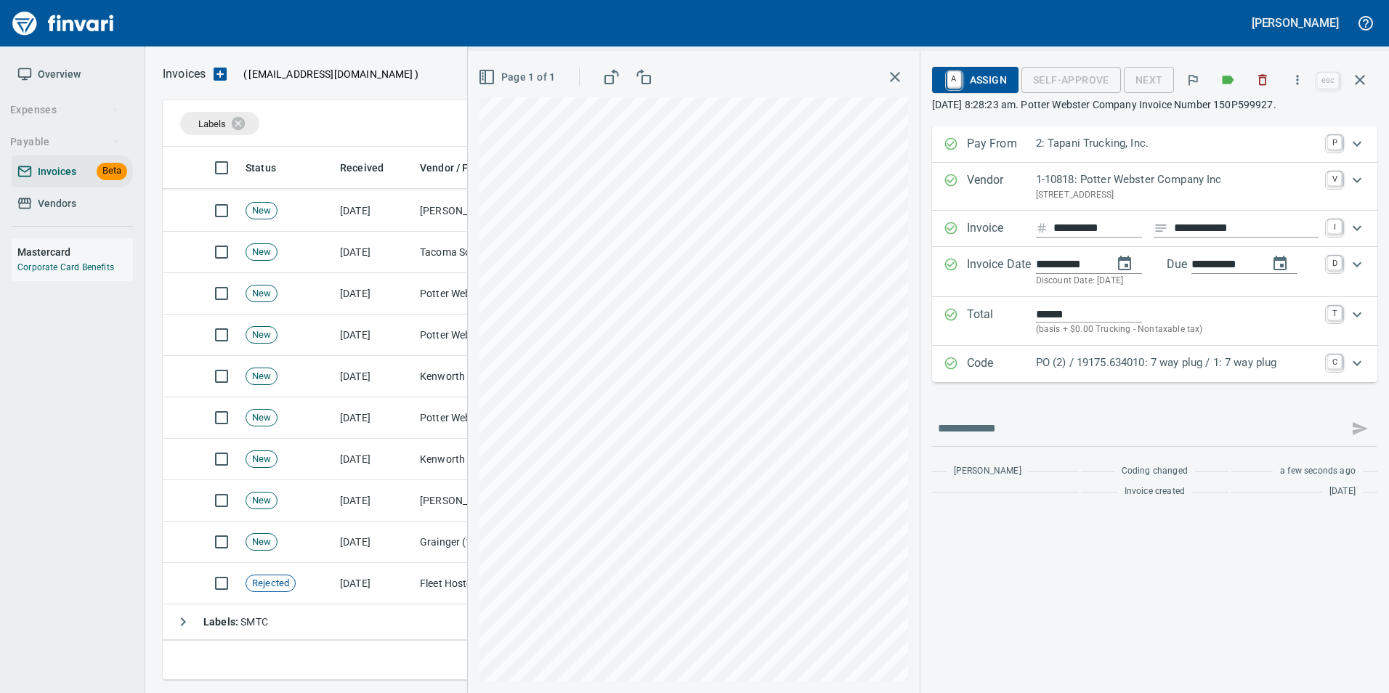
scroll to position [229, 0]
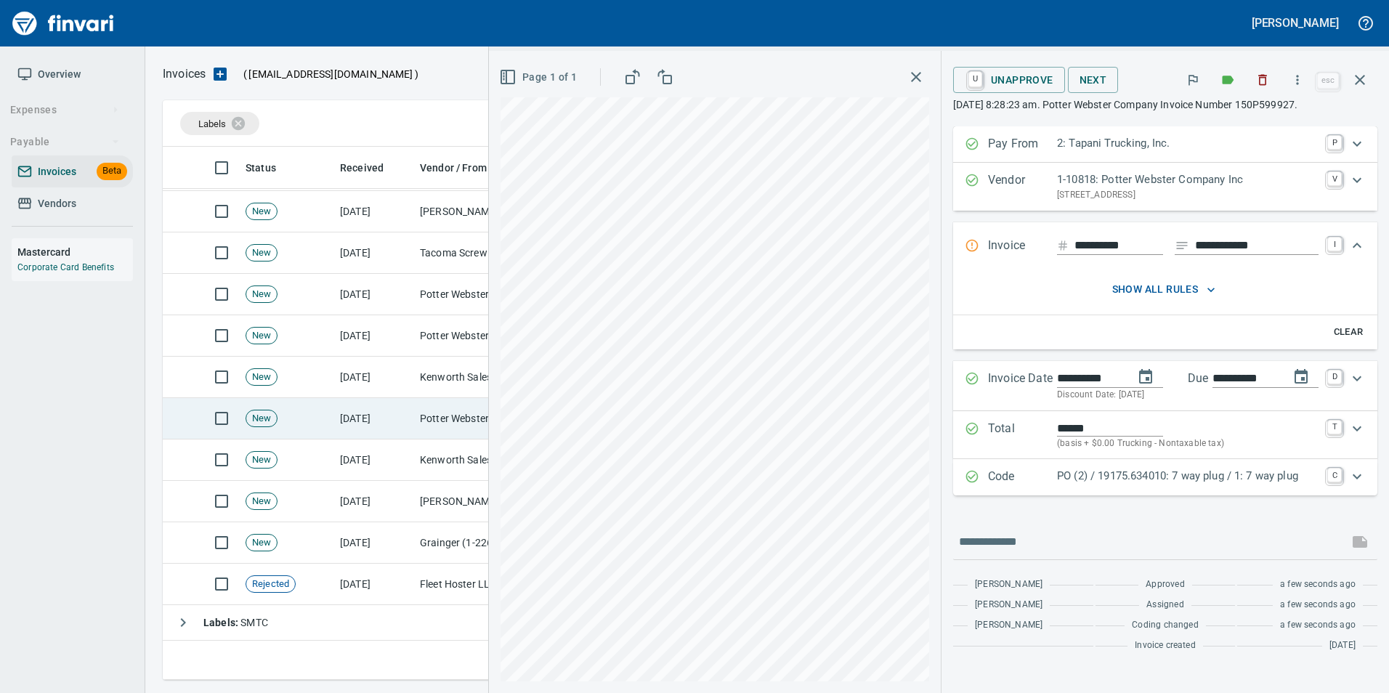
click at [430, 409] on td "Potter Webster Company Inc (1-10818)" at bounding box center [486, 418] width 145 height 41
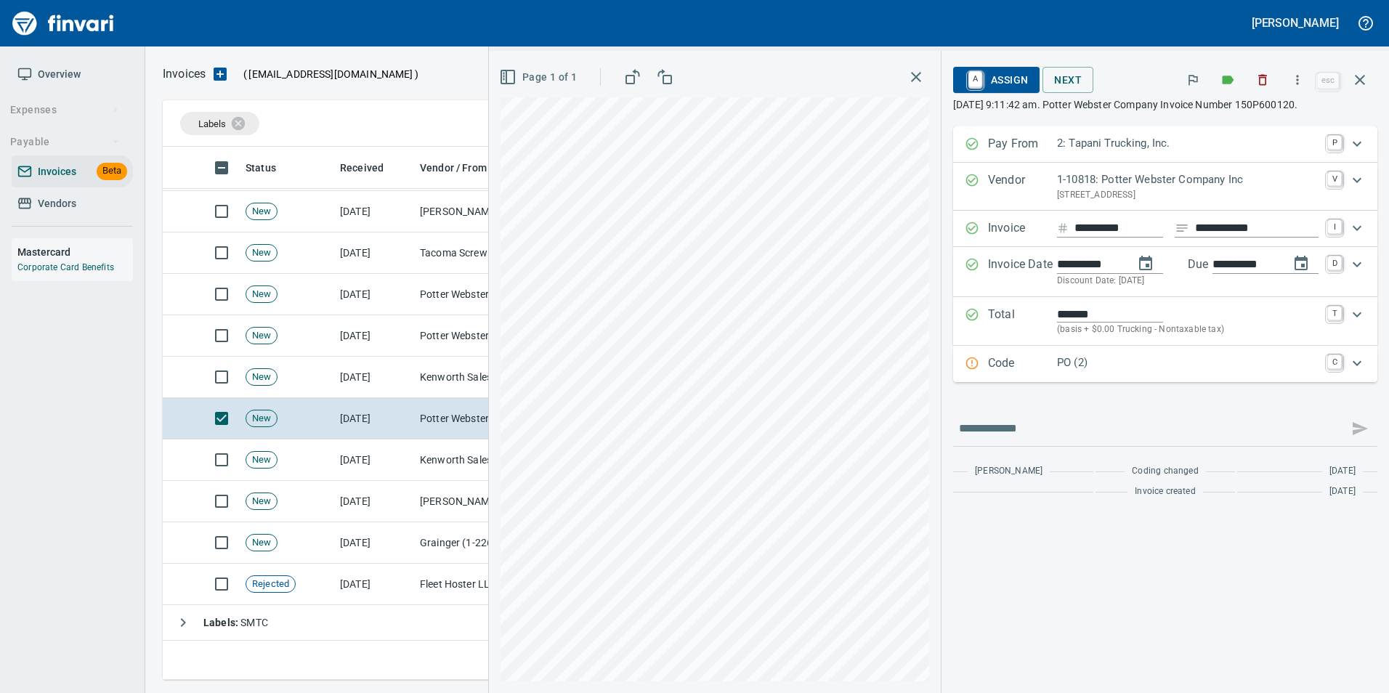
click at [982, 376] on div "Code PO (2) C" at bounding box center [1165, 364] width 424 height 36
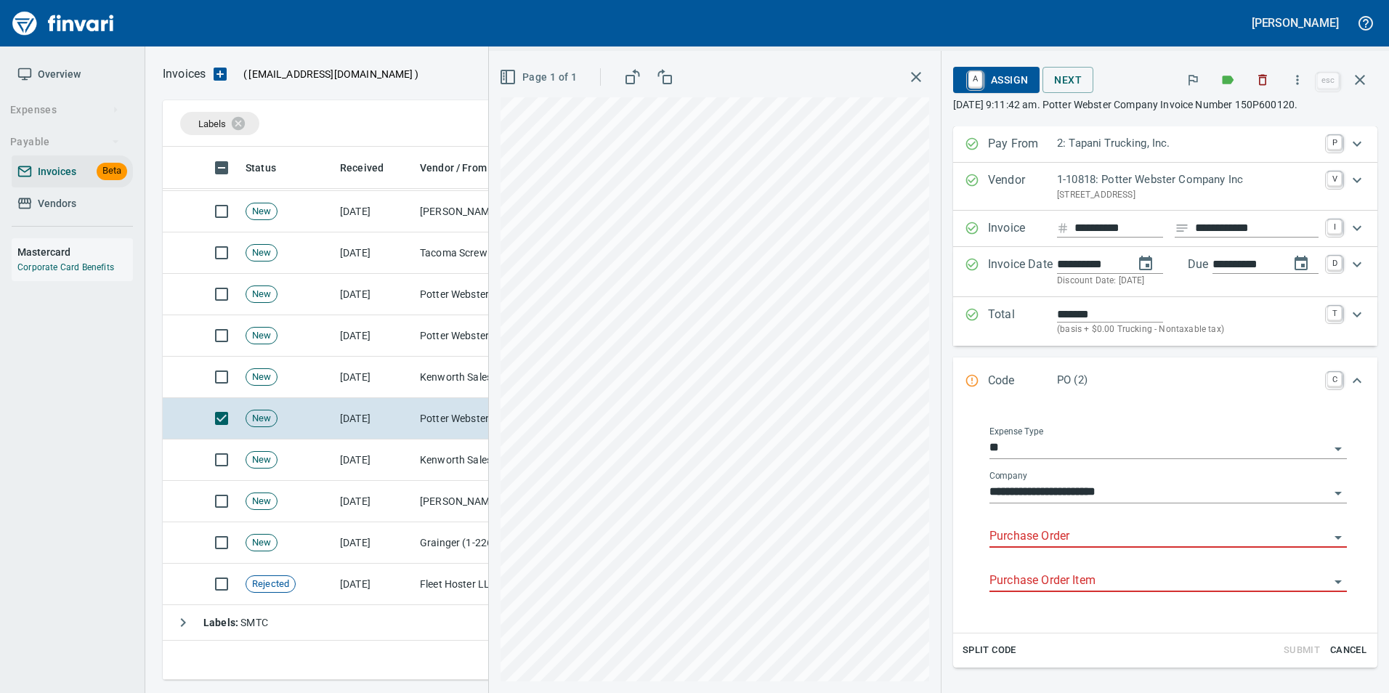
click at [1006, 530] on input "Purchase Order" at bounding box center [1160, 537] width 340 height 20
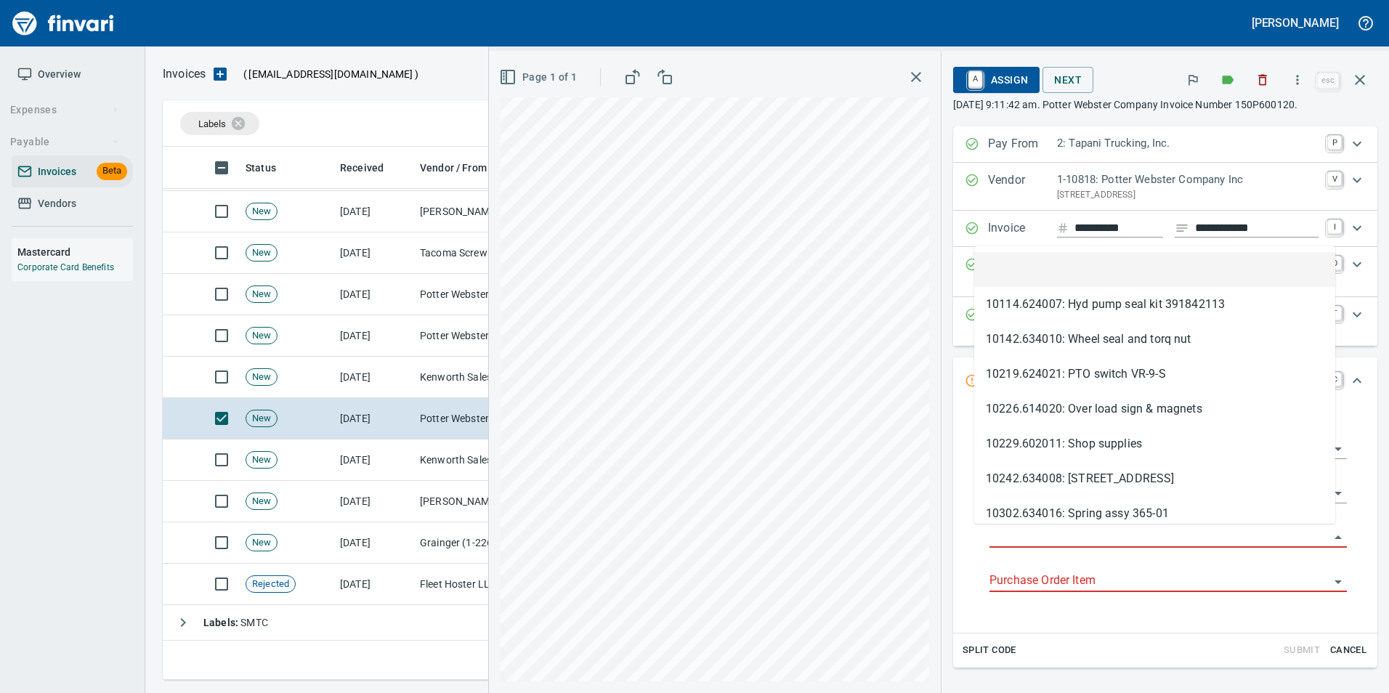
scroll to position [522, 1187]
type input "**********"
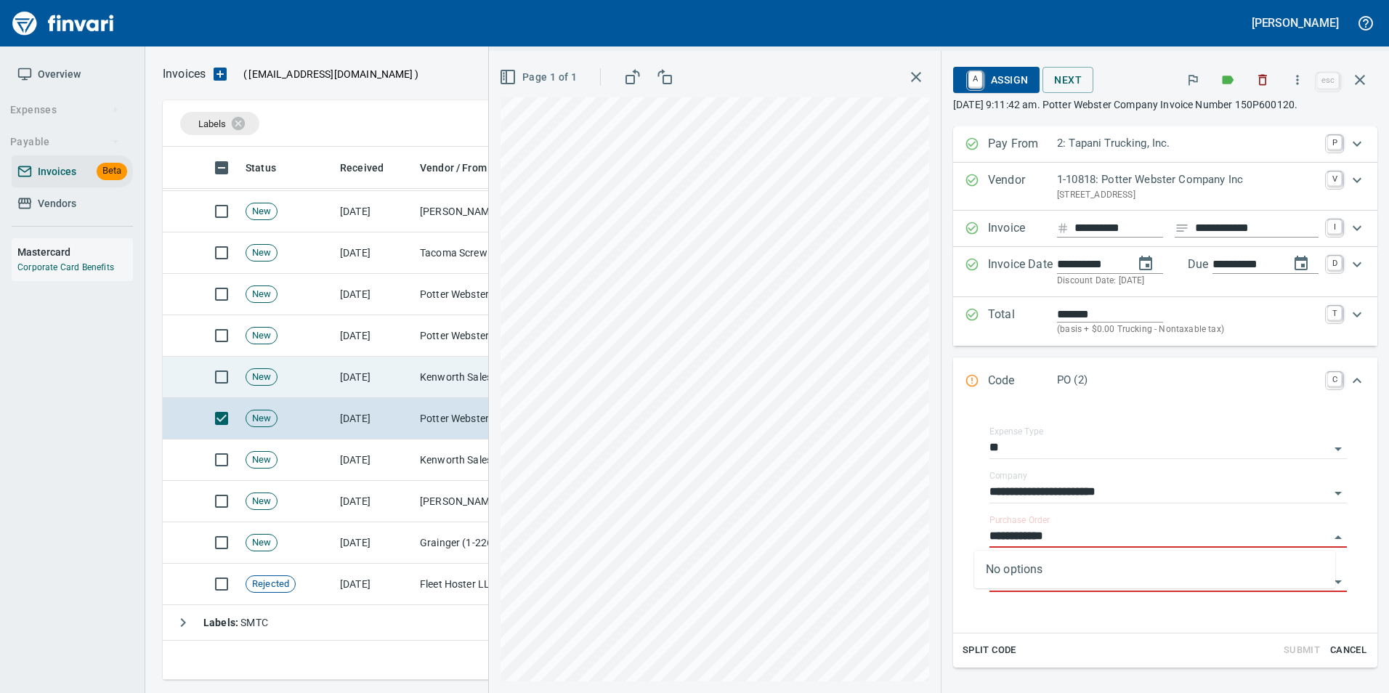
click at [400, 388] on td "[DATE]" at bounding box center [374, 377] width 80 height 41
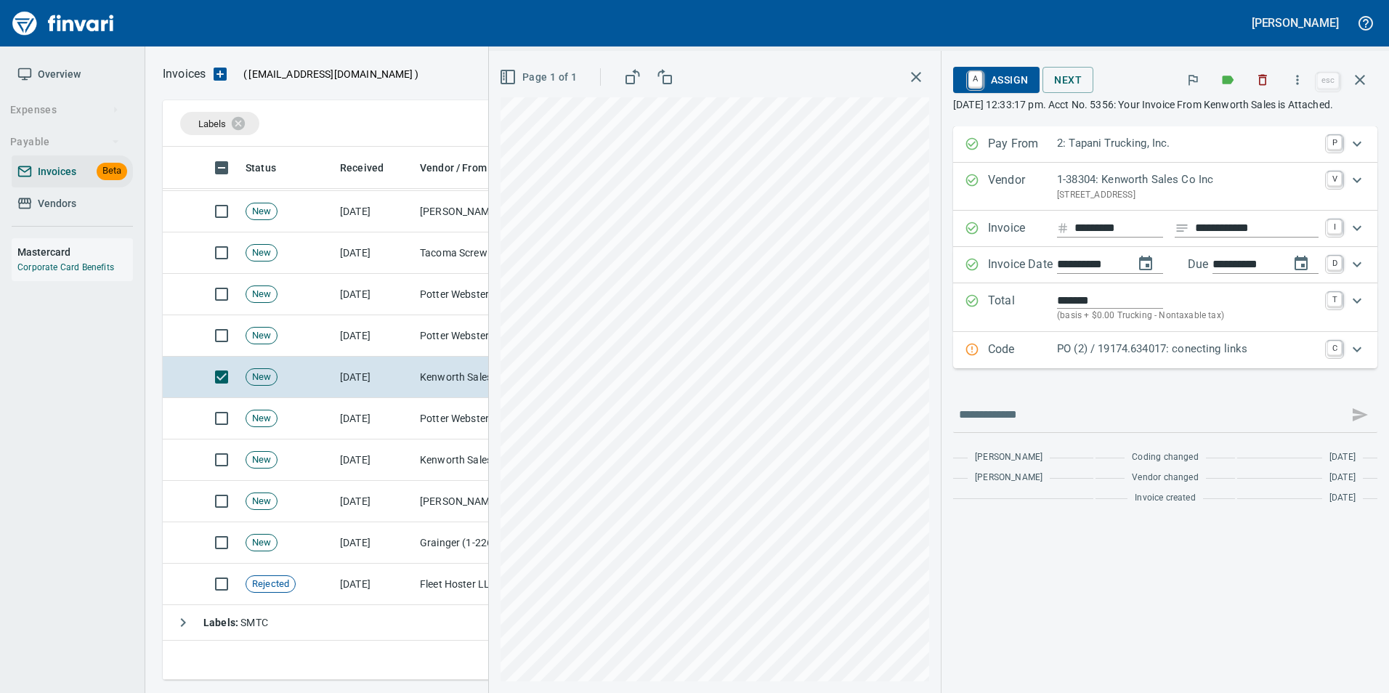
click at [1001, 349] on div "Code PO (2) / 19174.634017: conecting links C" at bounding box center [1165, 350] width 424 height 36
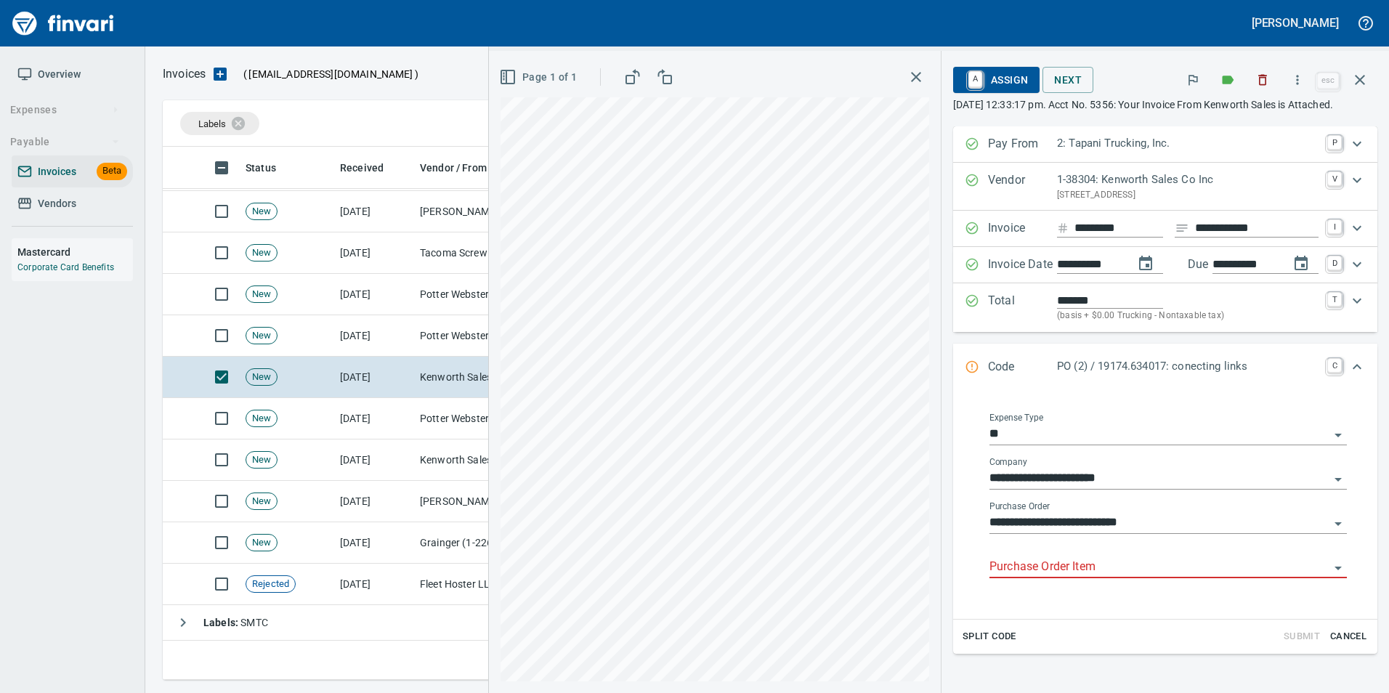
click at [1010, 571] on input "Purchase Order Item" at bounding box center [1160, 567] width 340 height 20
click at [1013, 605] on li at bounding box center [1154, 604] width 361 height 35
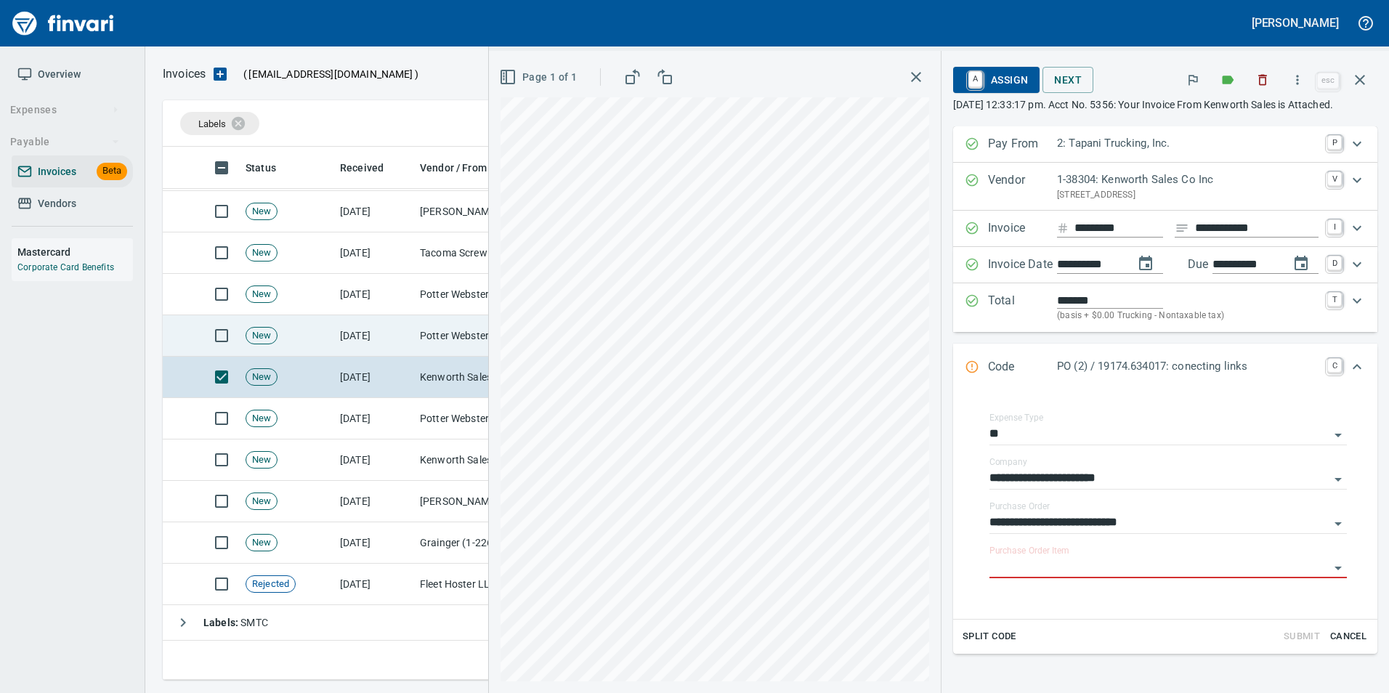
click at [458, 339] on td "Potter Webster Company Inc (1-10818)" at bounding box center [486, 335] width 145 height 41
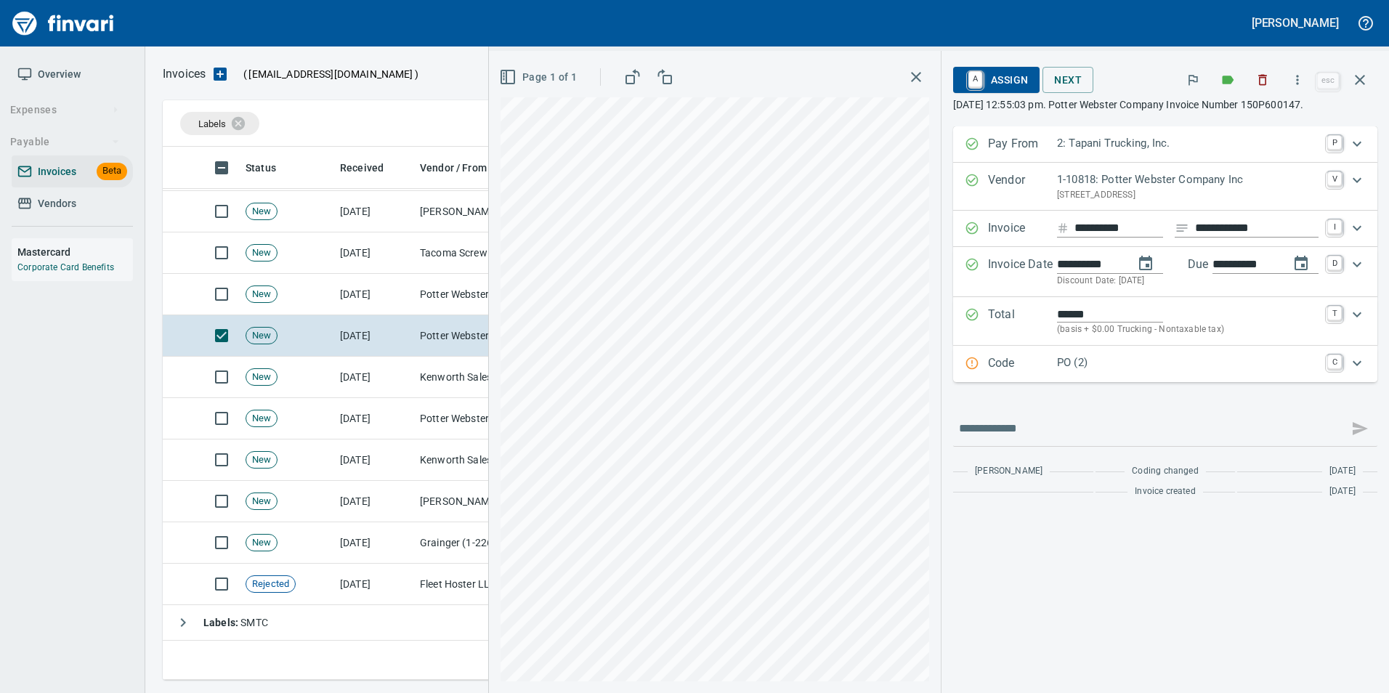
click at [975, 370] on icon "Expand" at bounding box center [972, 363] width 15 height 15
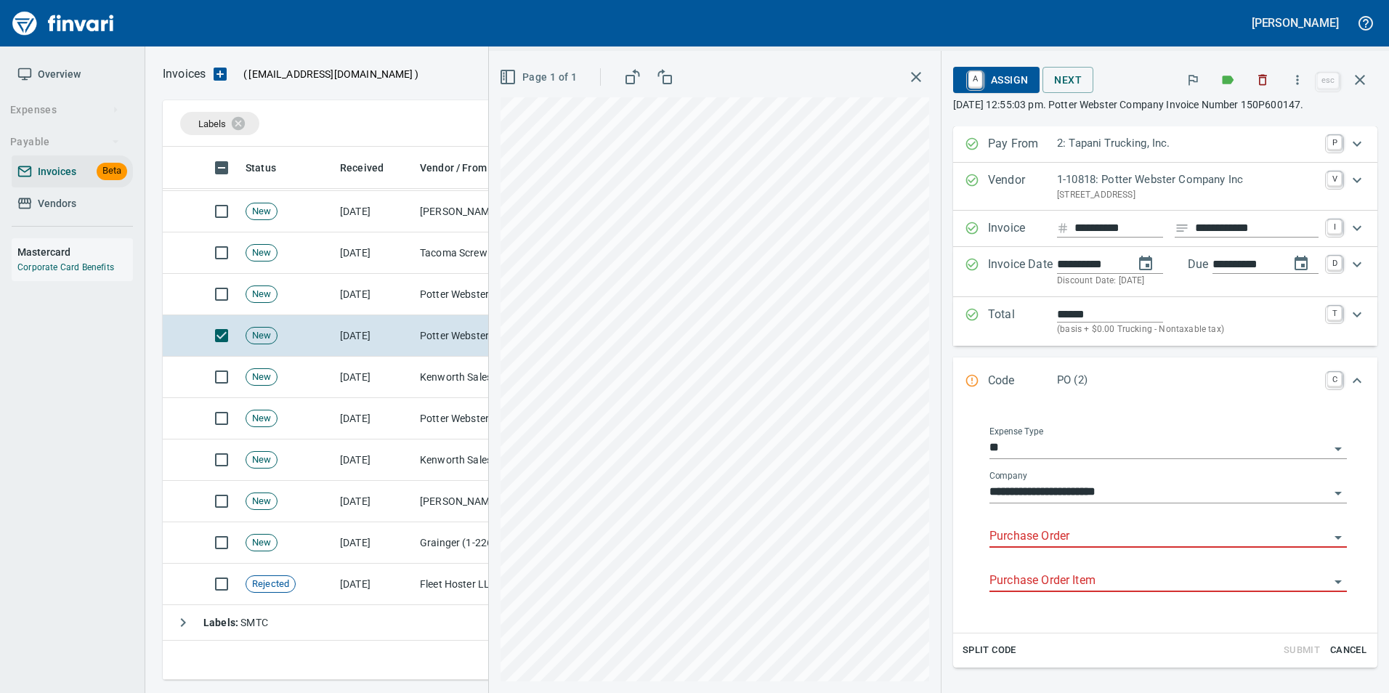
click at [996, 536] on input "Purchase Order" at bounding box center [1160, 537] width 340 height 20
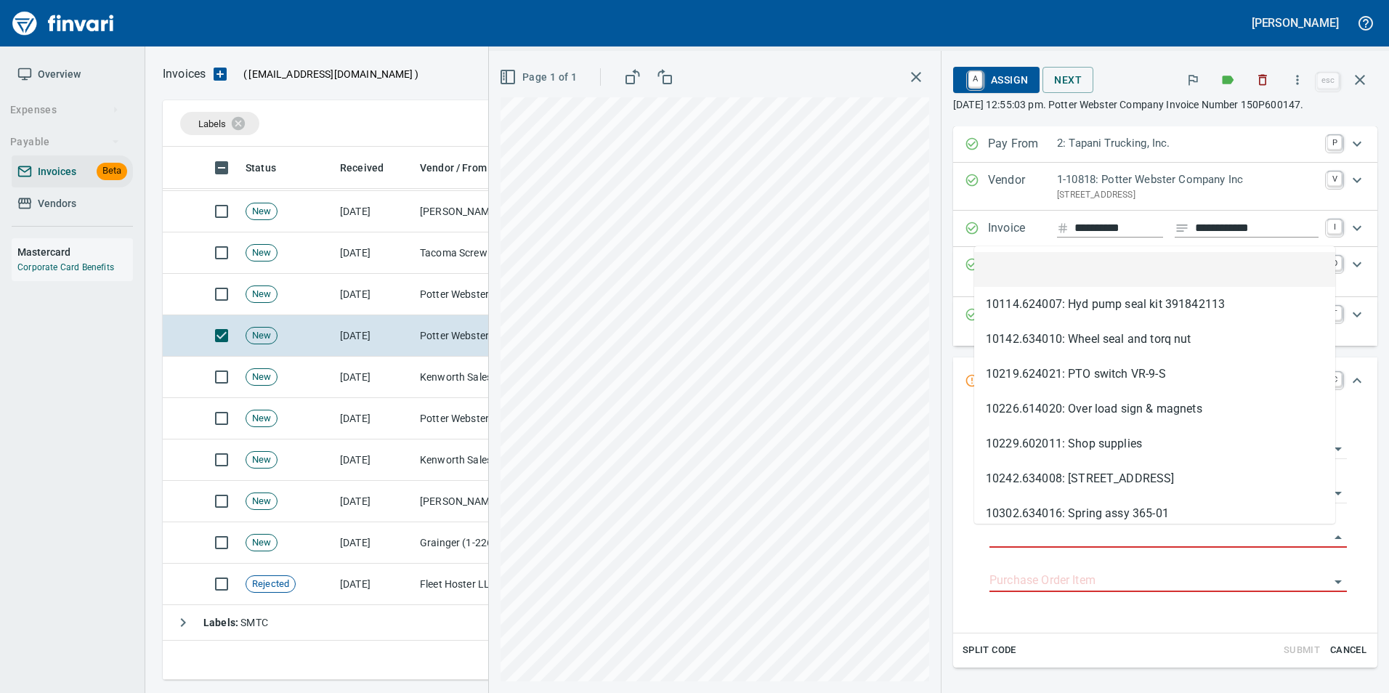
scroll to position [522, 1187]
type input "**********"
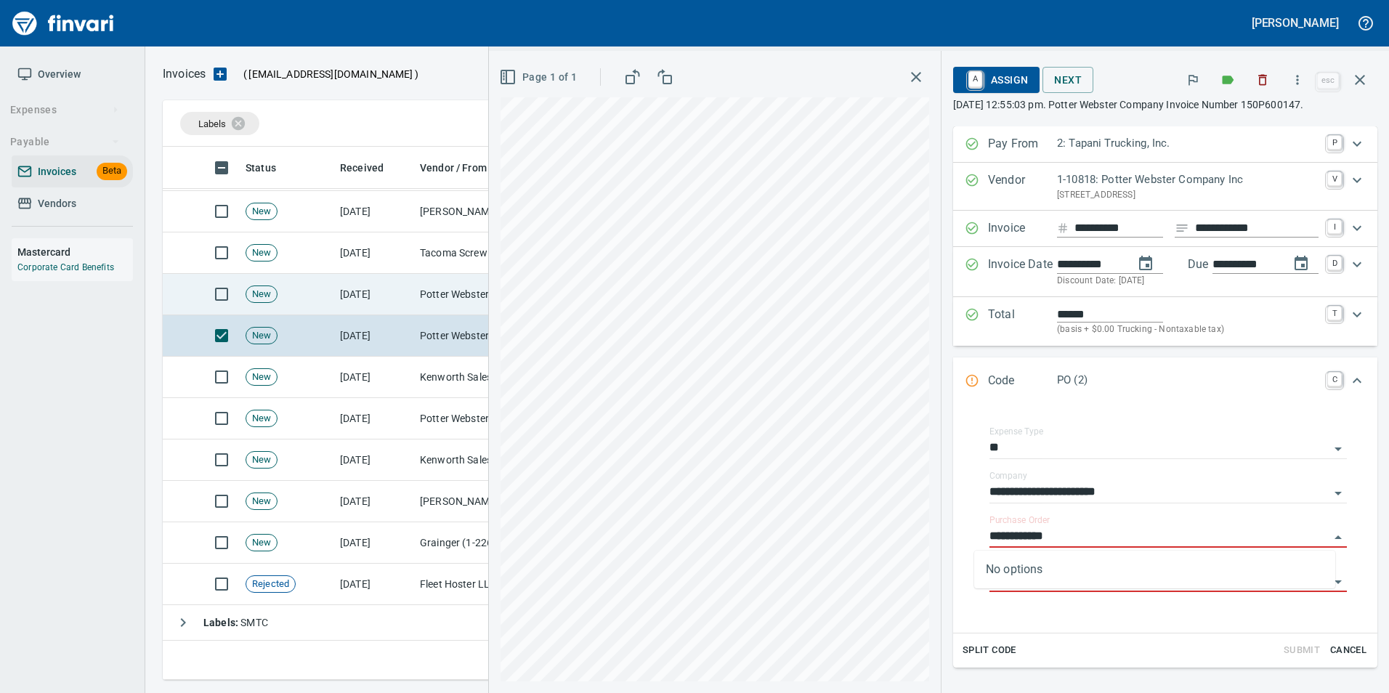
click at [409, 291] on td "[DATE]" at bounding box center [374, 294] width 80 height 41
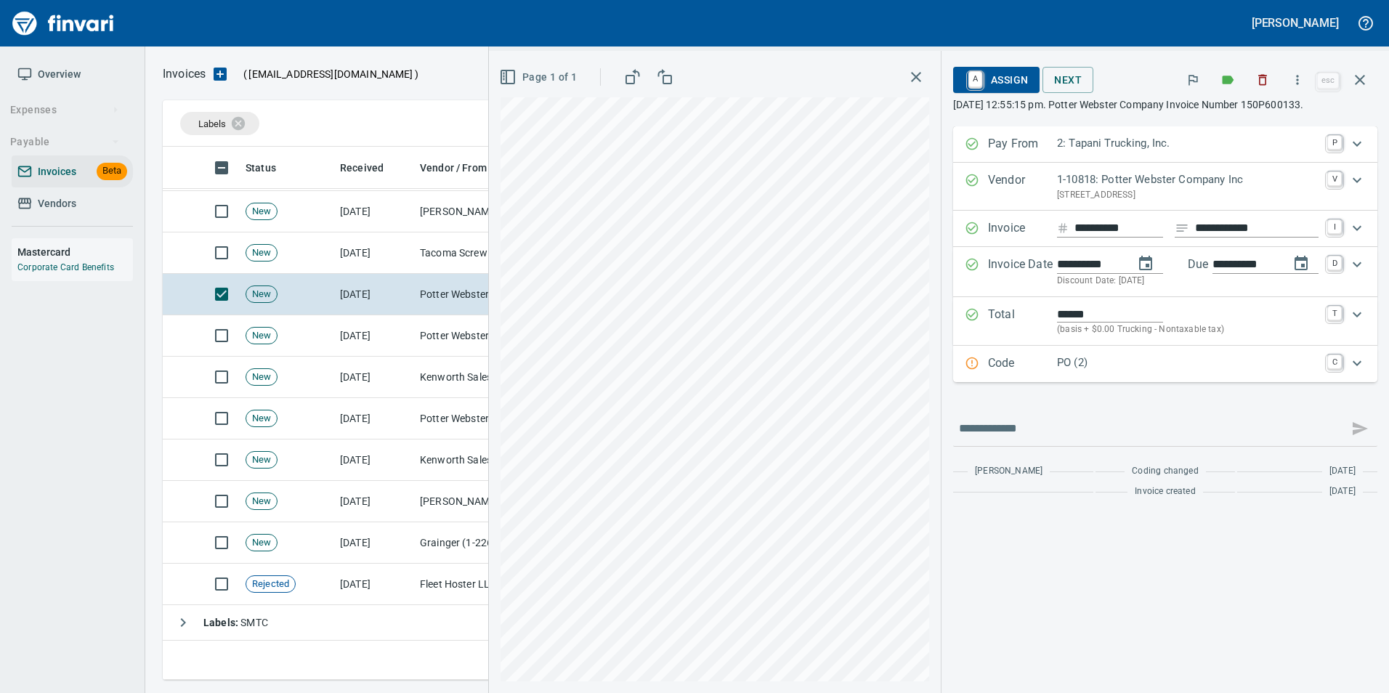
click at [1032, 362] on p "Code" at bounding box center [1022, 364] width 69 height 19
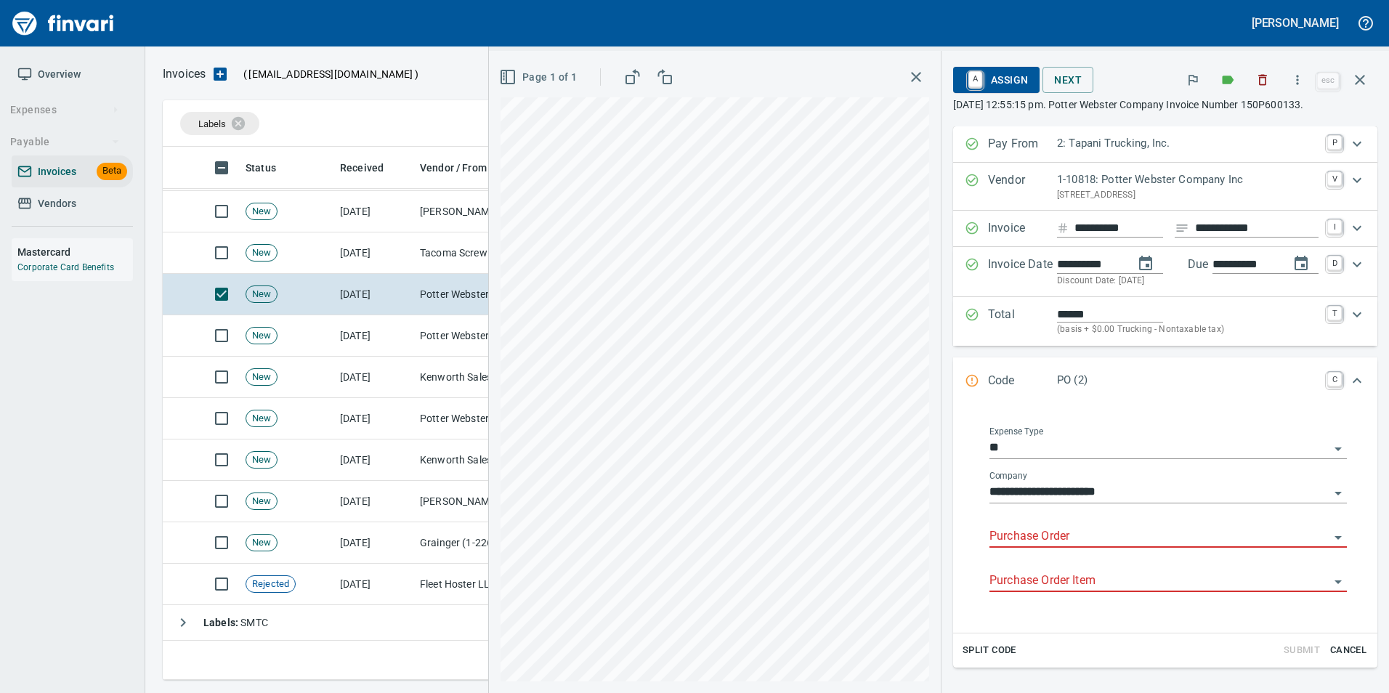
click at [1002, 542] on input "Purchase Order" at bounding box center [1160, 537] width 340 height 20
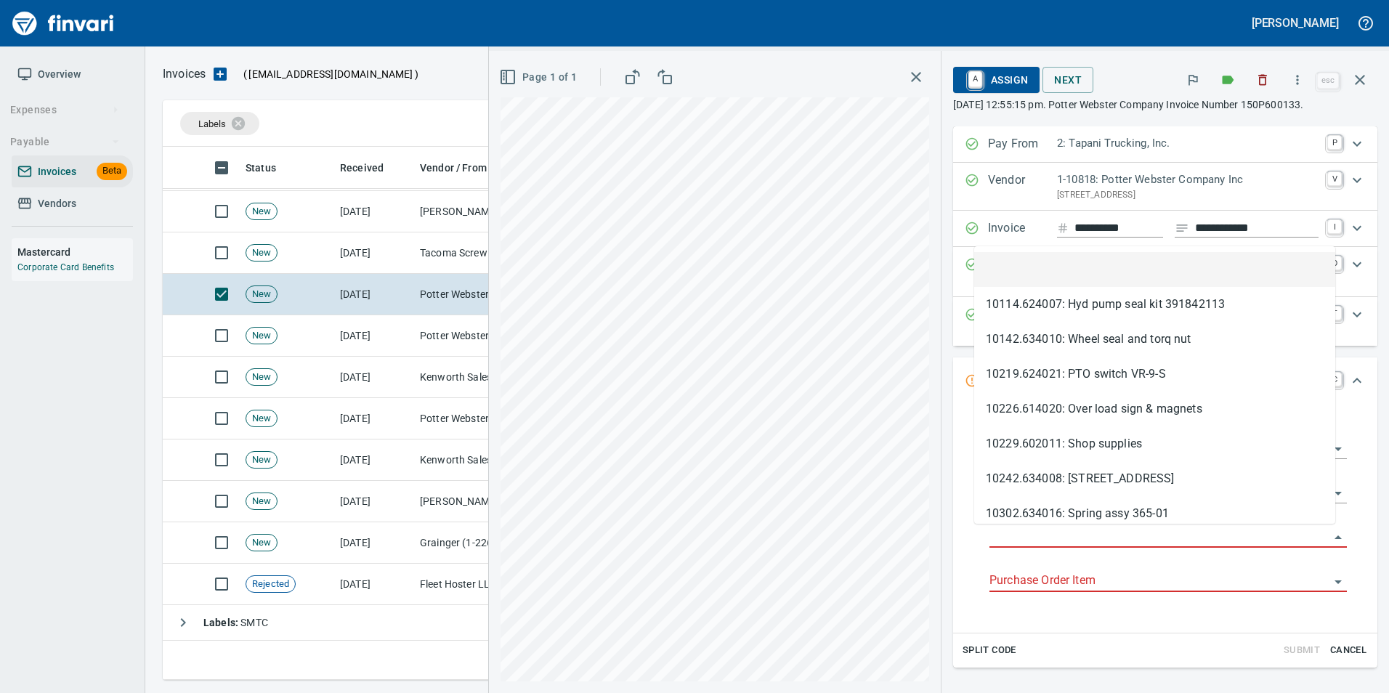
scroll to position [522, 1187]
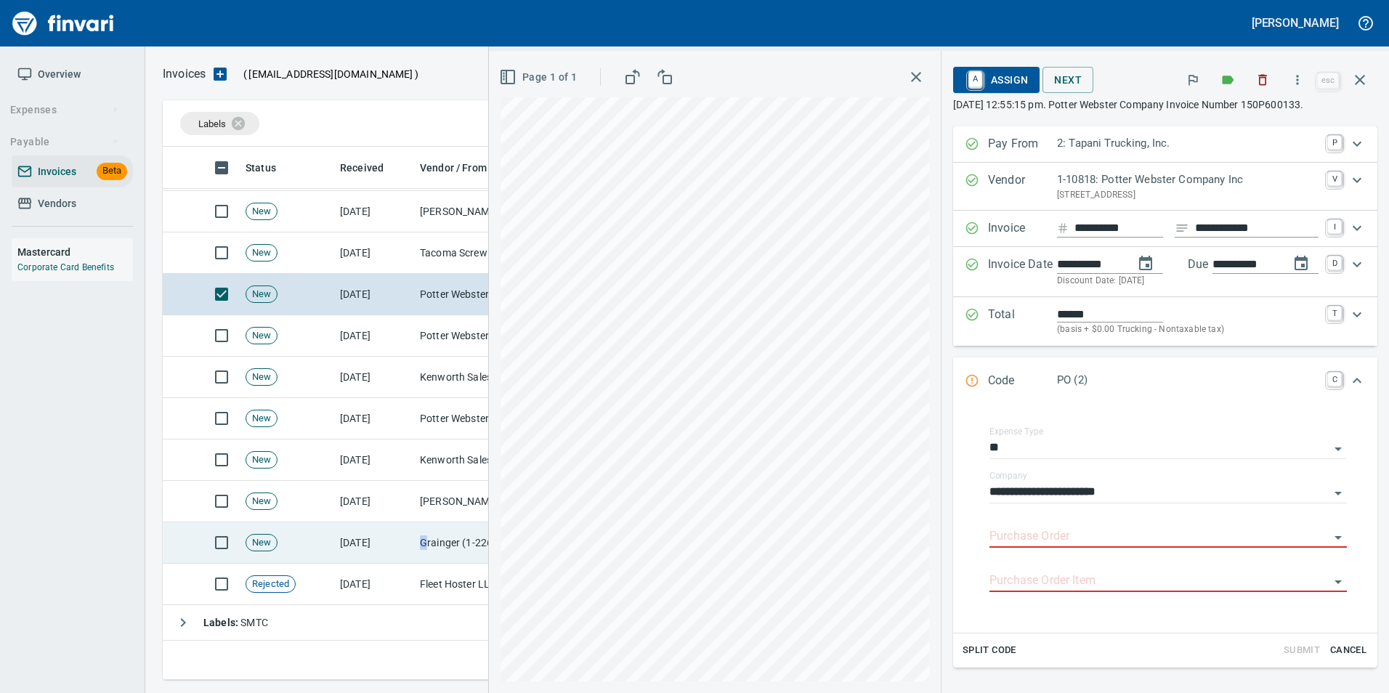
click at [424, 551] on td "Grainger (1-22650)" at bounding box center [486, 542] width 145 height 41
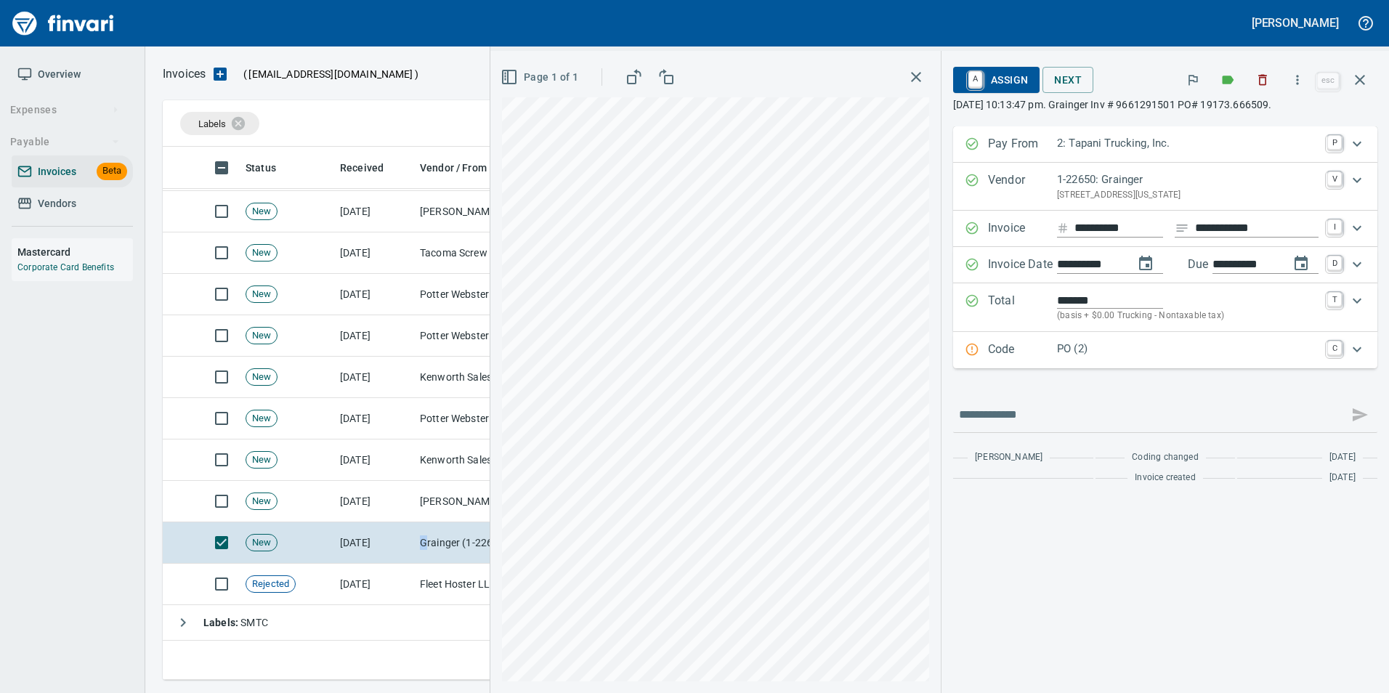
click at [979, 85] on link "A" at bounding box center [976, 79] width 14 height 16
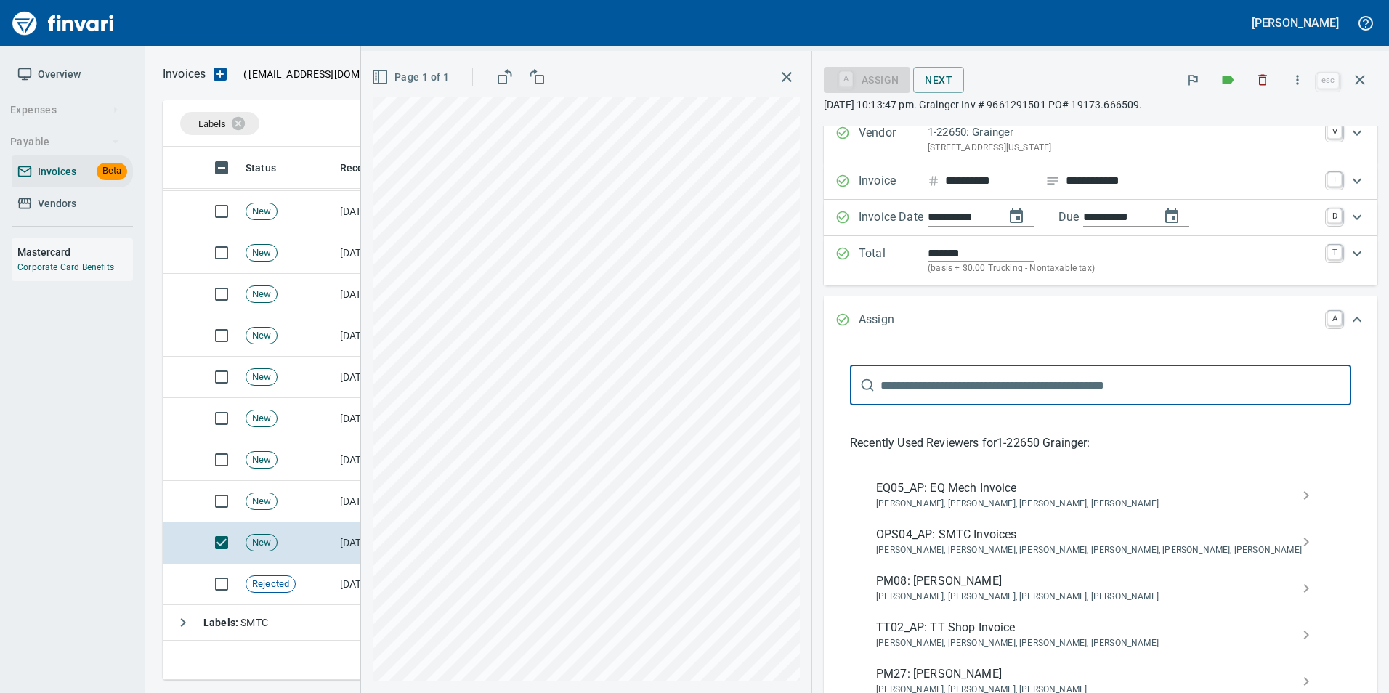
scroll to position [73, 0]
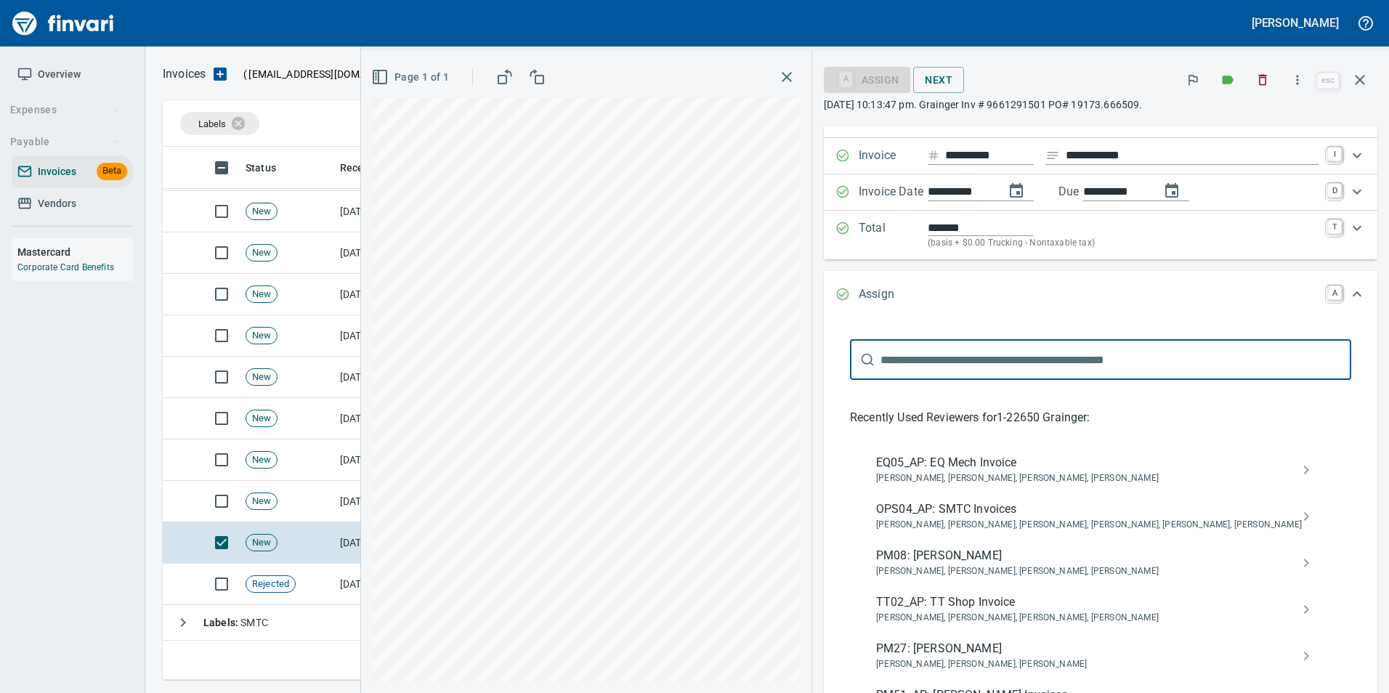
click at [1115, 615] on span "[PERSON_NAME], [PERSON_NAME], [PERSON_NAME], [PERSON_NAME]" at bounding box center [1089, 618] width 426 height 15
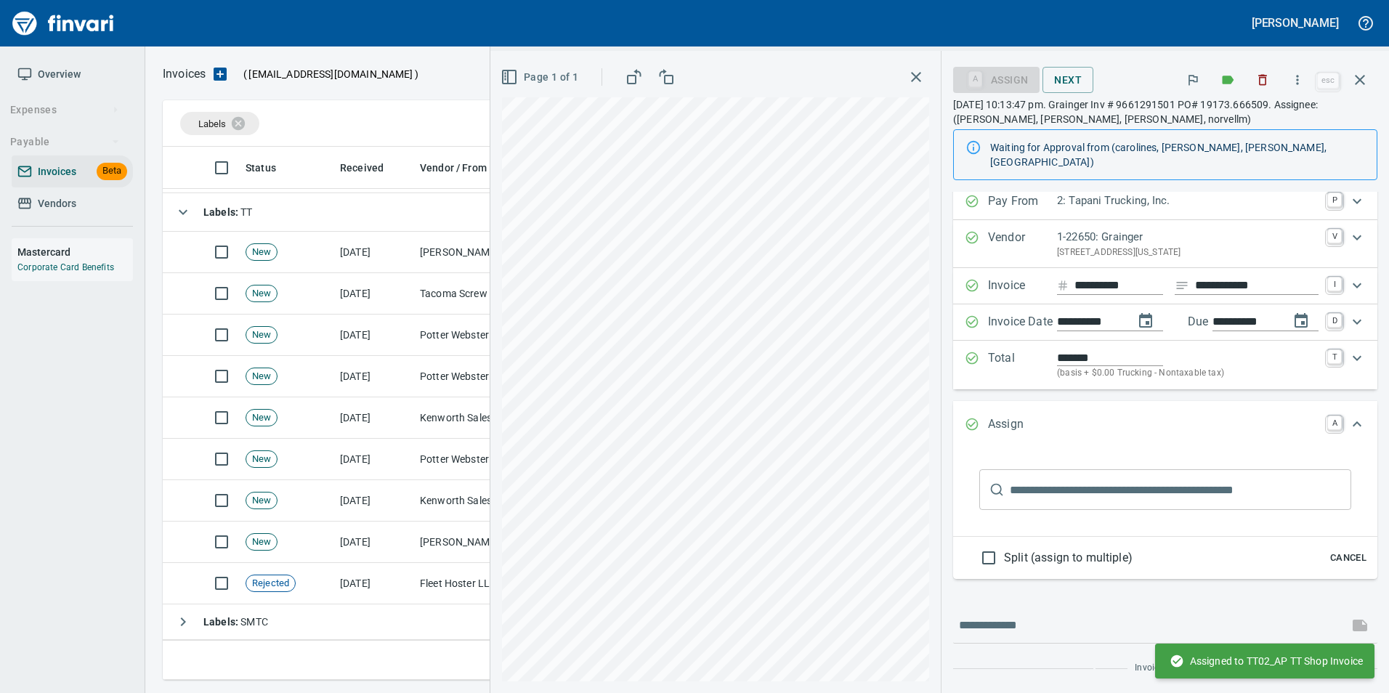
scroll to position [0, 0]
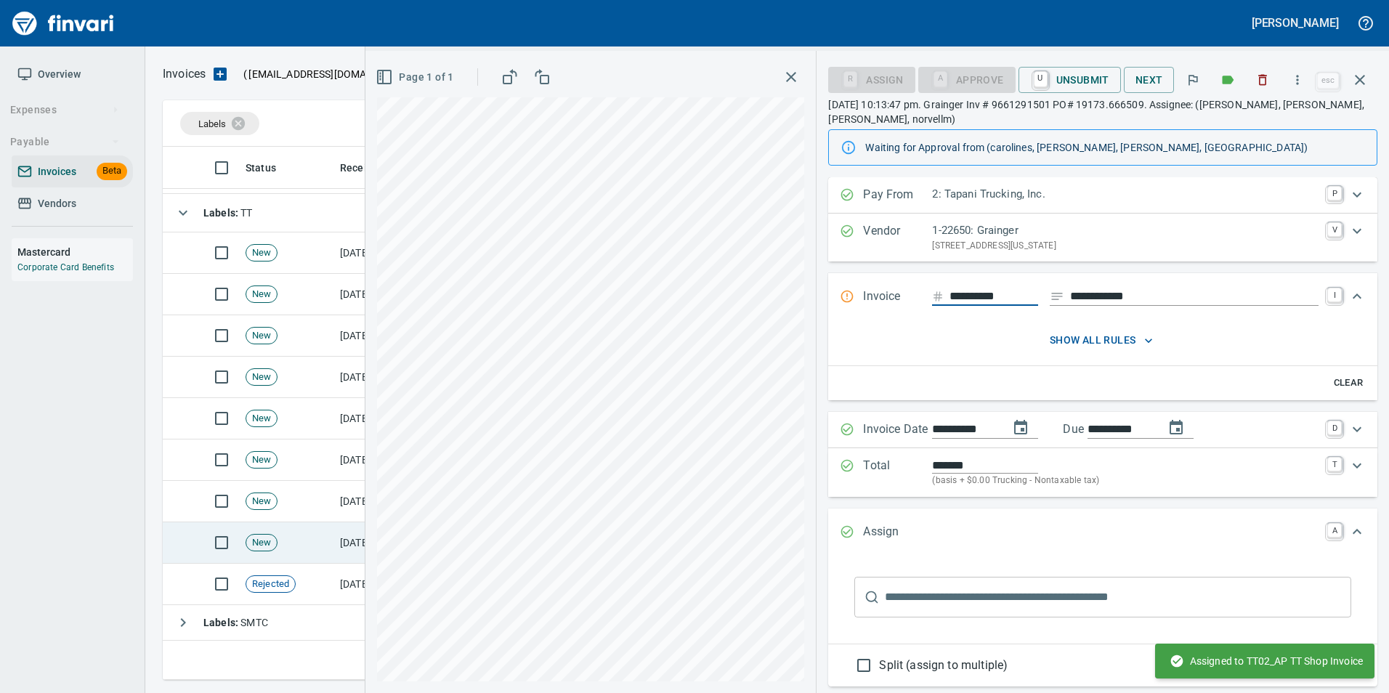
click at [334, 527] on td "New" at bounding box center [287, 542] width 94 height 41
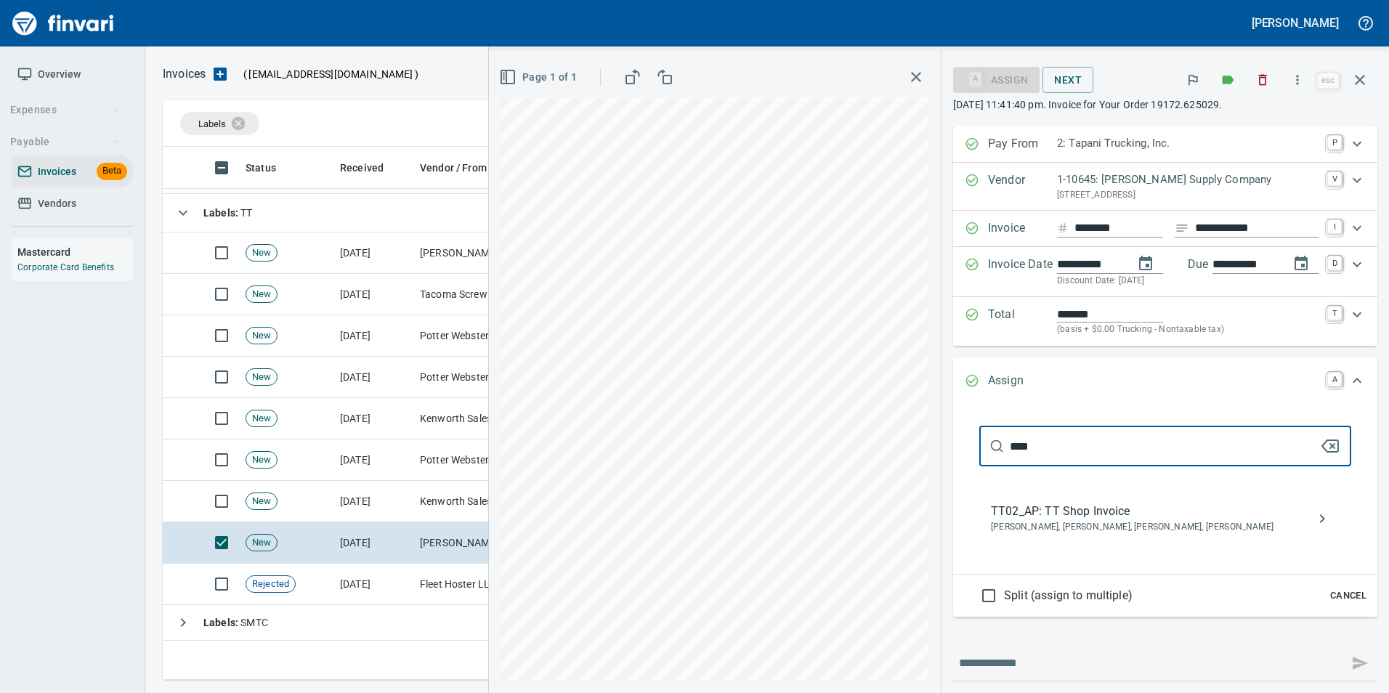
type input "****"
click at [1115, 519] on span "TT02_AP: TT Shop Invoice" at bounding box center [1154, 511] width 326 height 17
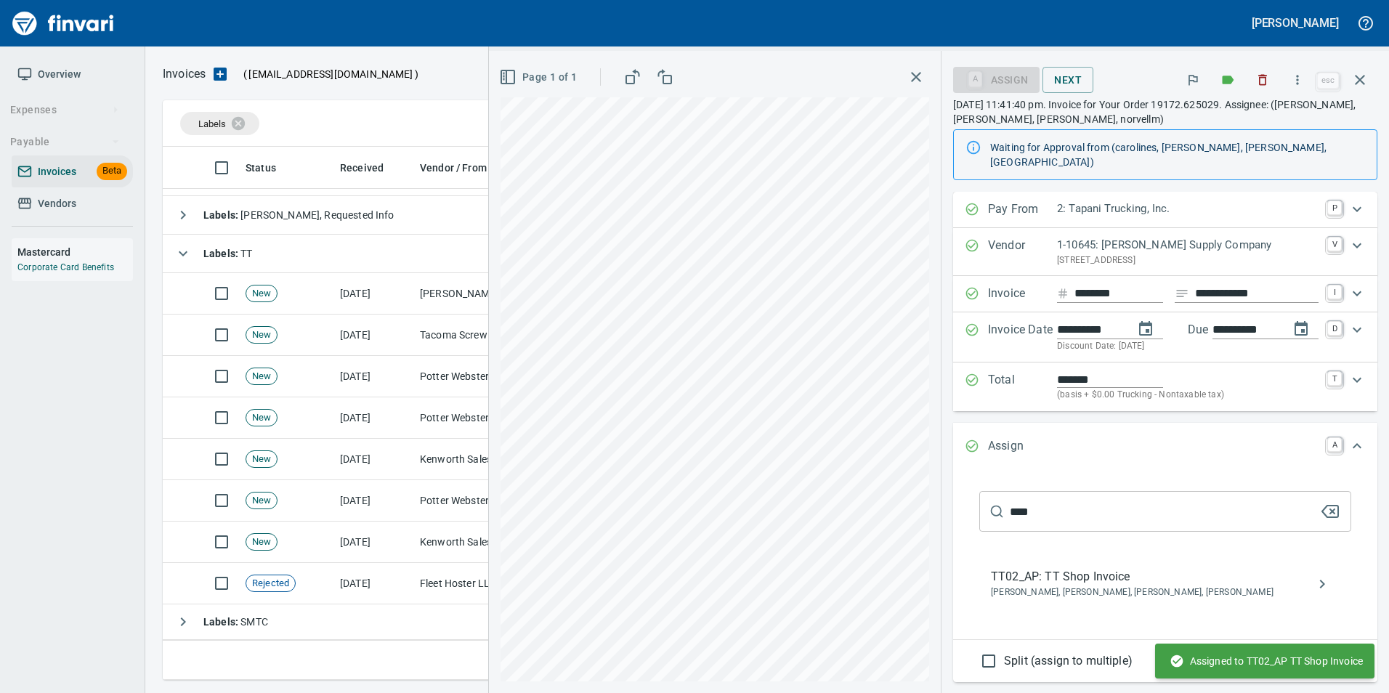
scroll to position [146, 0]
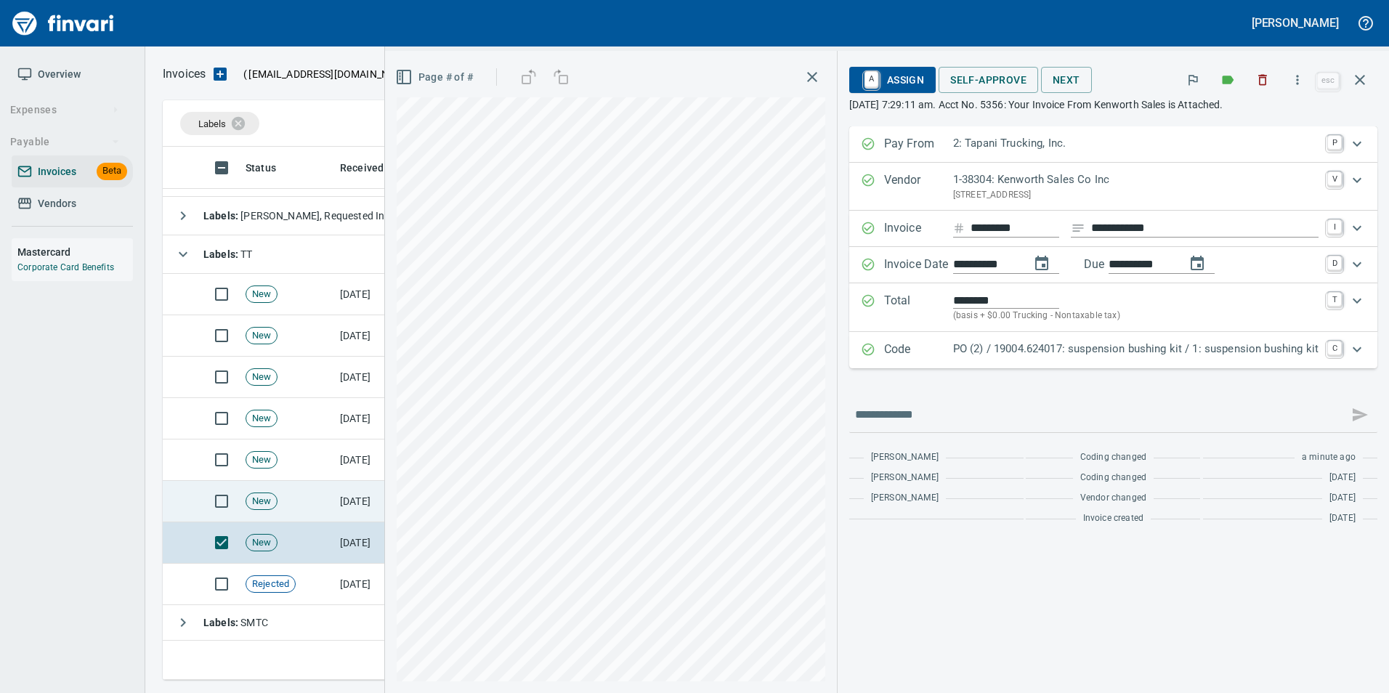
click at [358, 501] on td "[DATE]" at bounding box center [374, 501] width 80 height 41
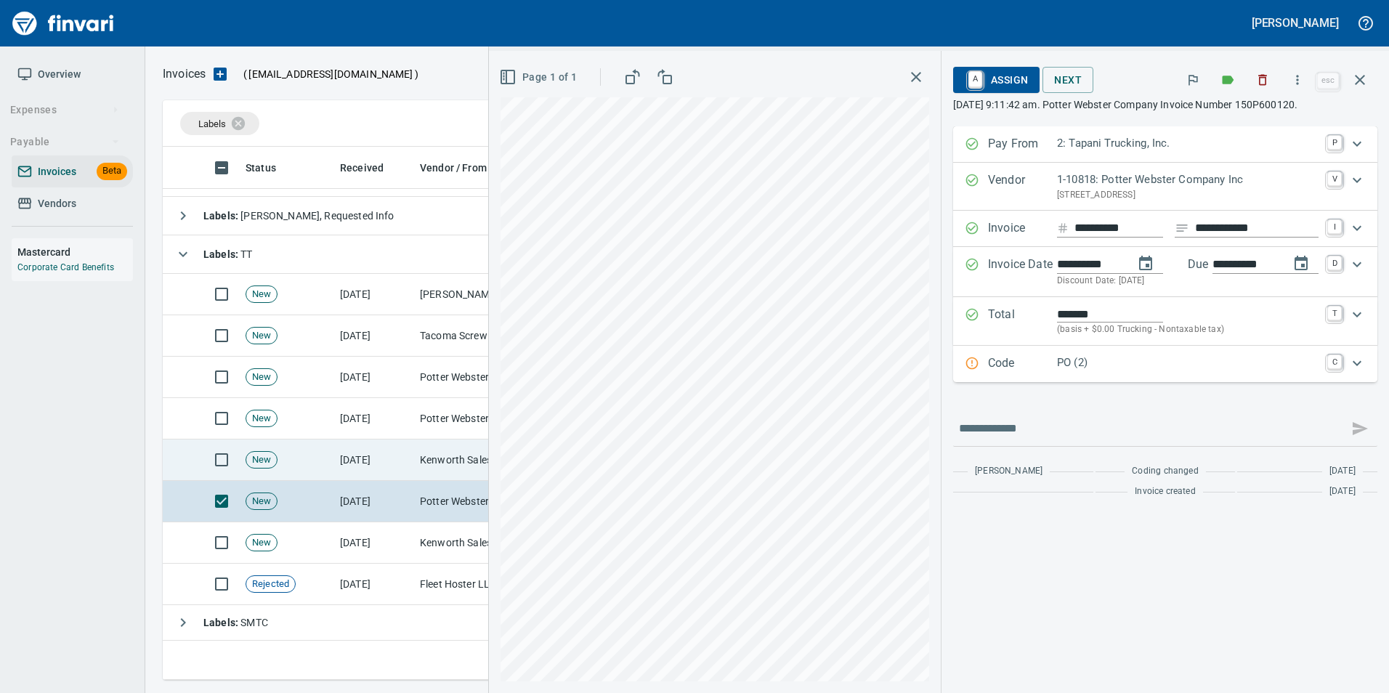
click at [352, 474] on td "[DATE]" at bounding box center [374, 460] width 80 height 41
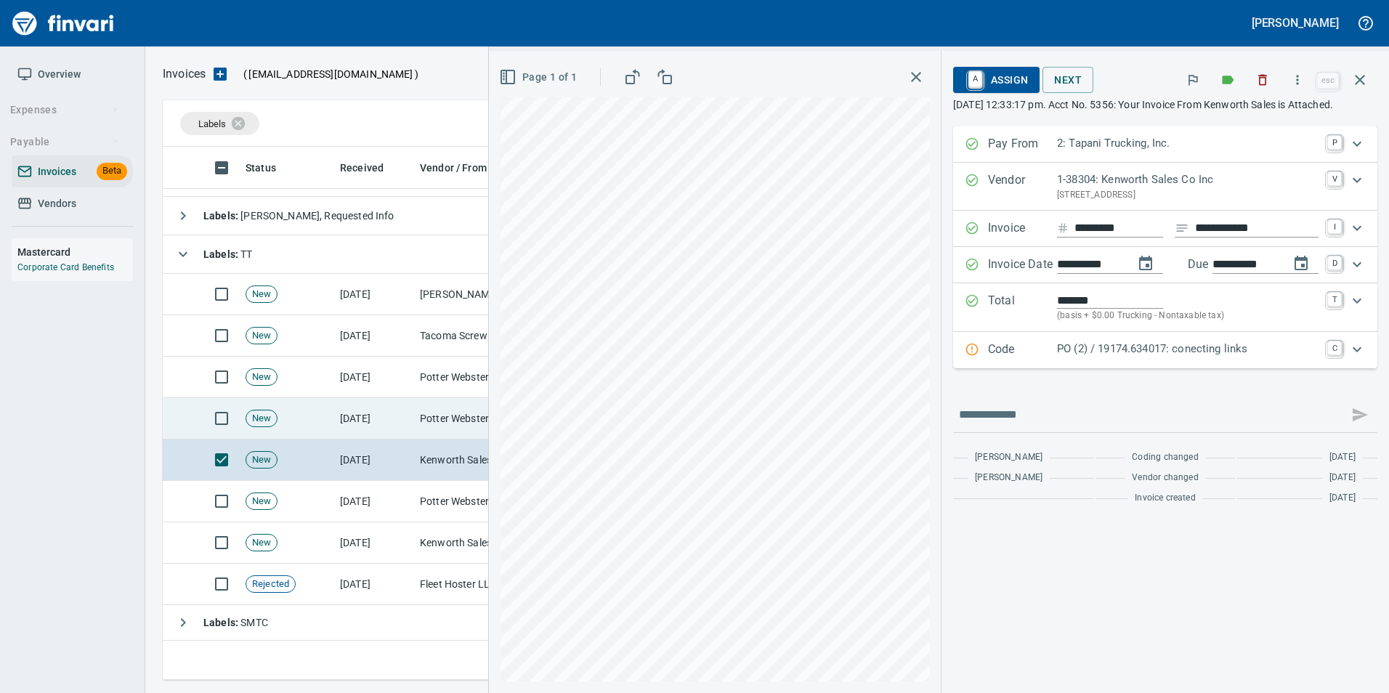
click at [349, 421] on td "[DATE]" at bounding box center [374, 418] width 80 height 41
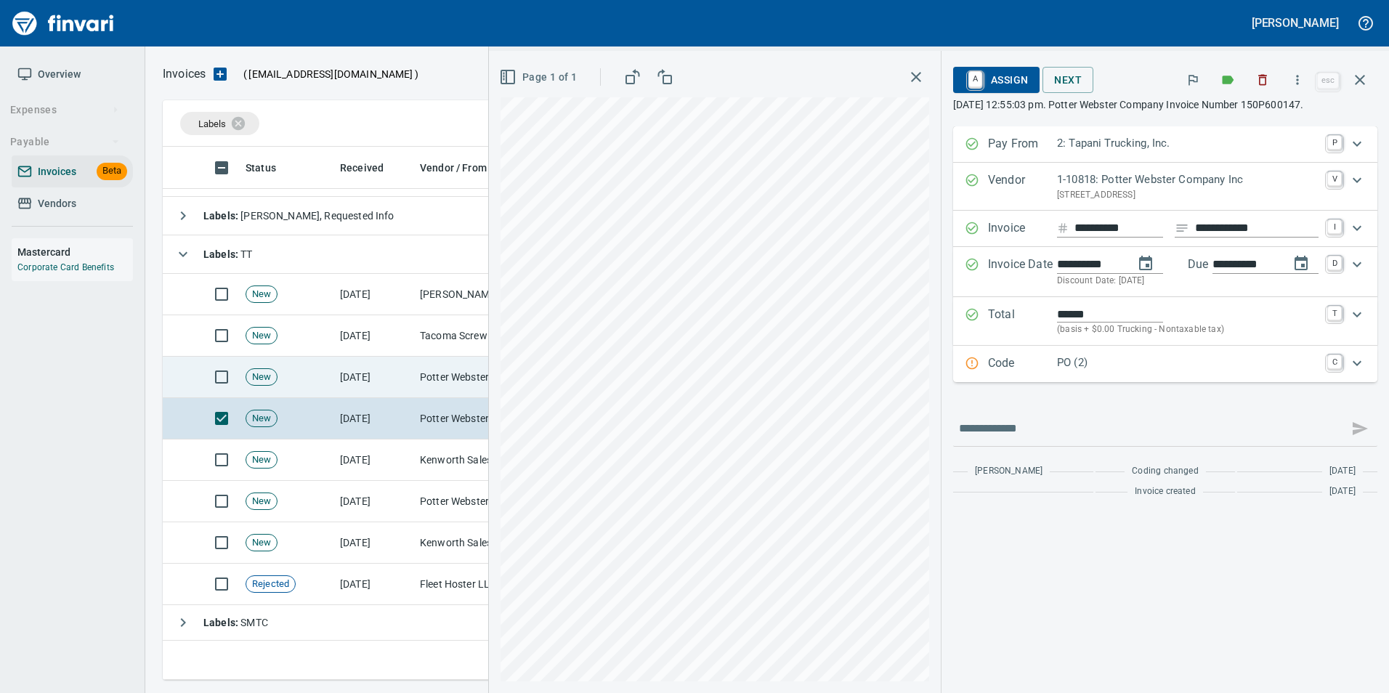
click at [328, 378] on td "New" at bounding box center [287, 377] width 94 height 41
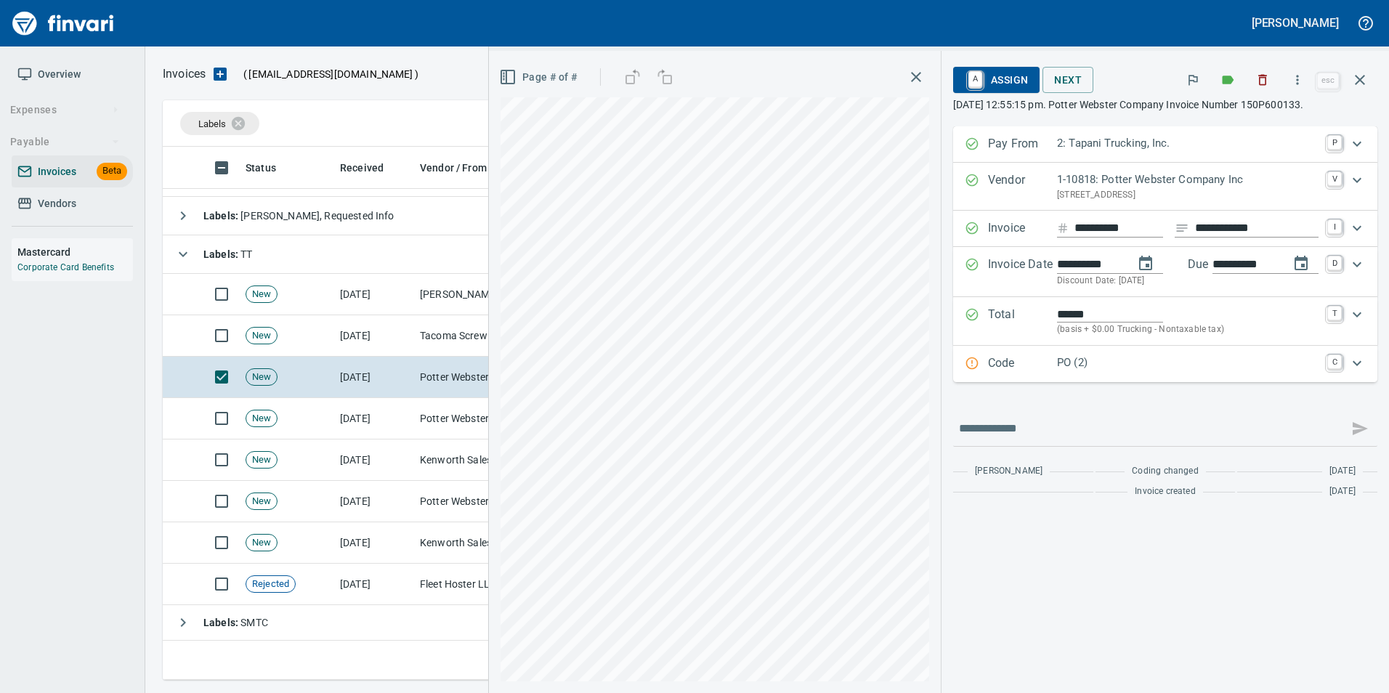
click at [1072, 359] on p "PO (2)" at bounding box center [1188, 363] width 262 height 17
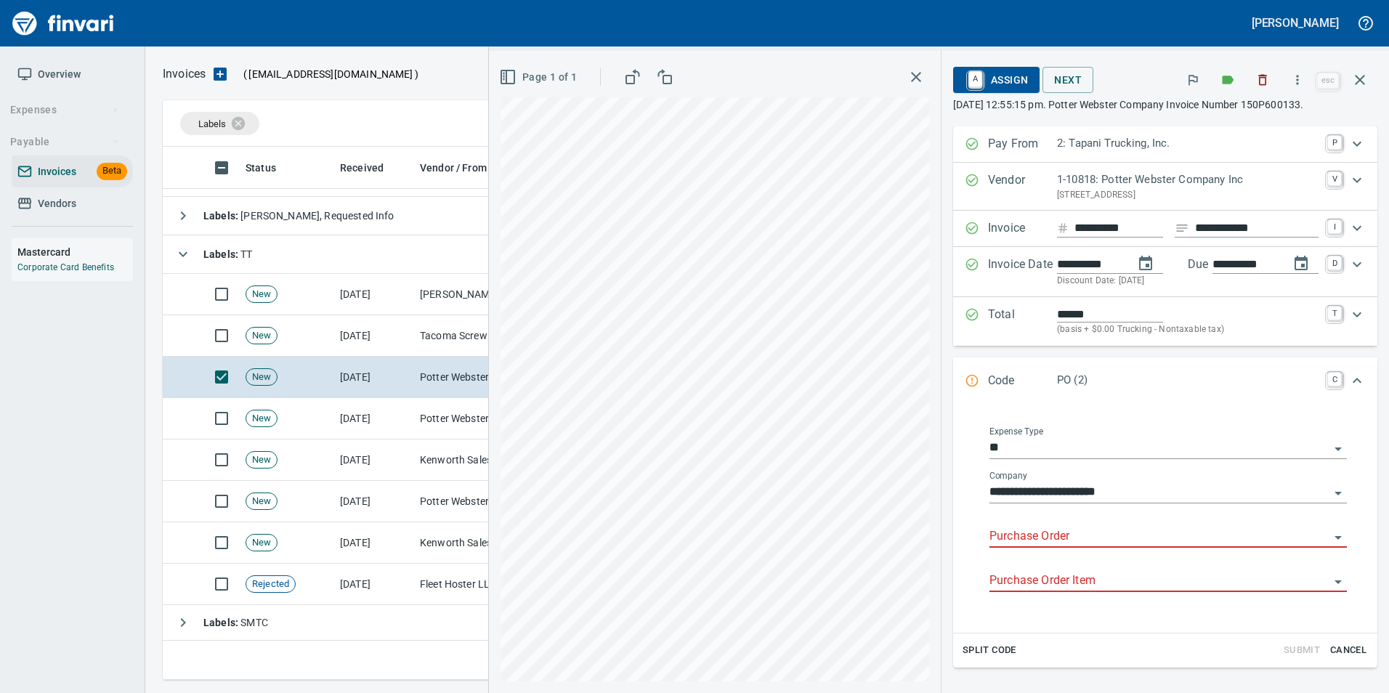
click at [1027, 539] on input "Purchase Order" at bounding box center [1160, 537] width 340 height 20
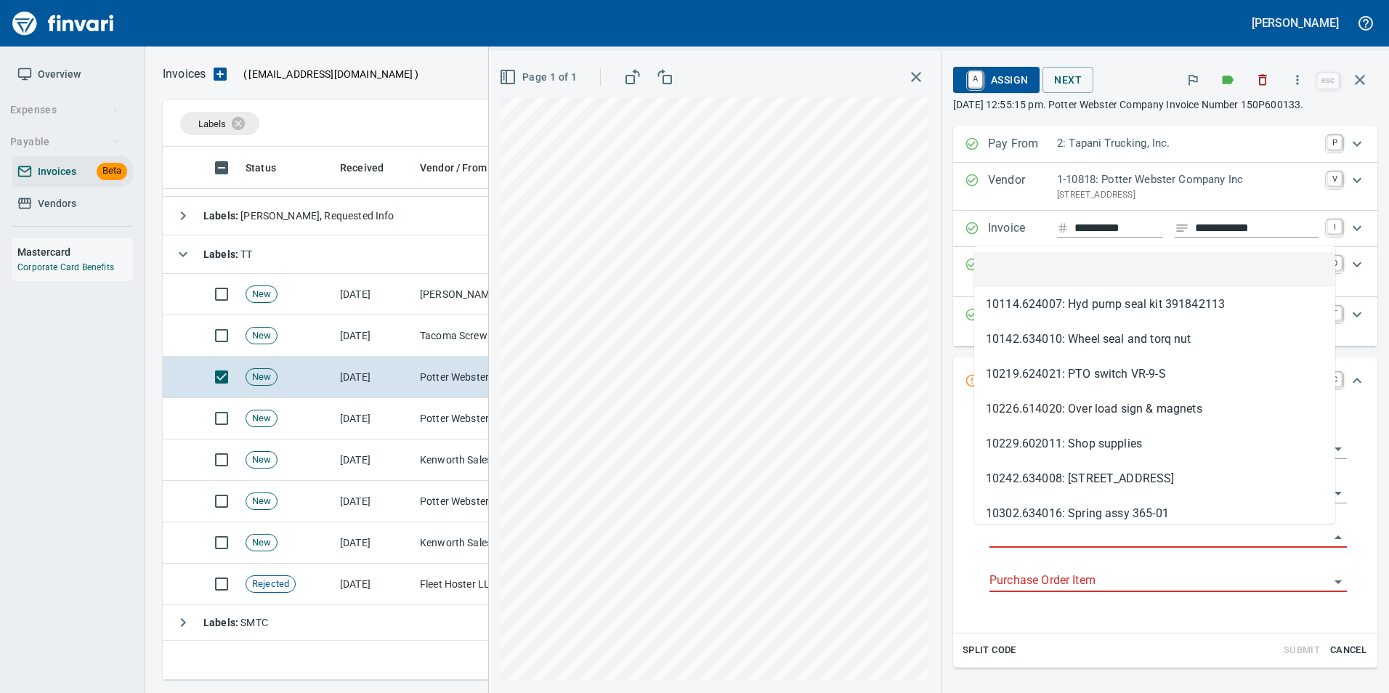
scroll to position [522, 1187]
type input "**********"
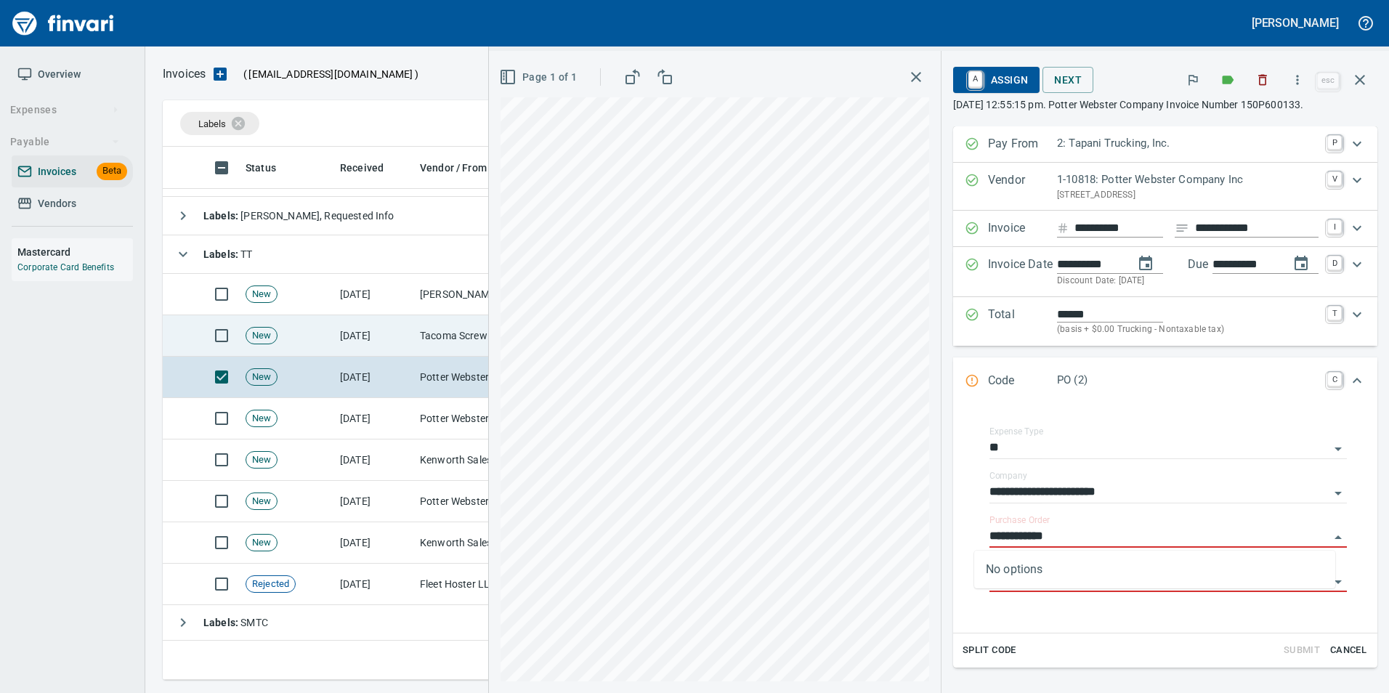
click at [402, 340] on td "[DATE]" at bounding box center [374, 335] width 80 height 41
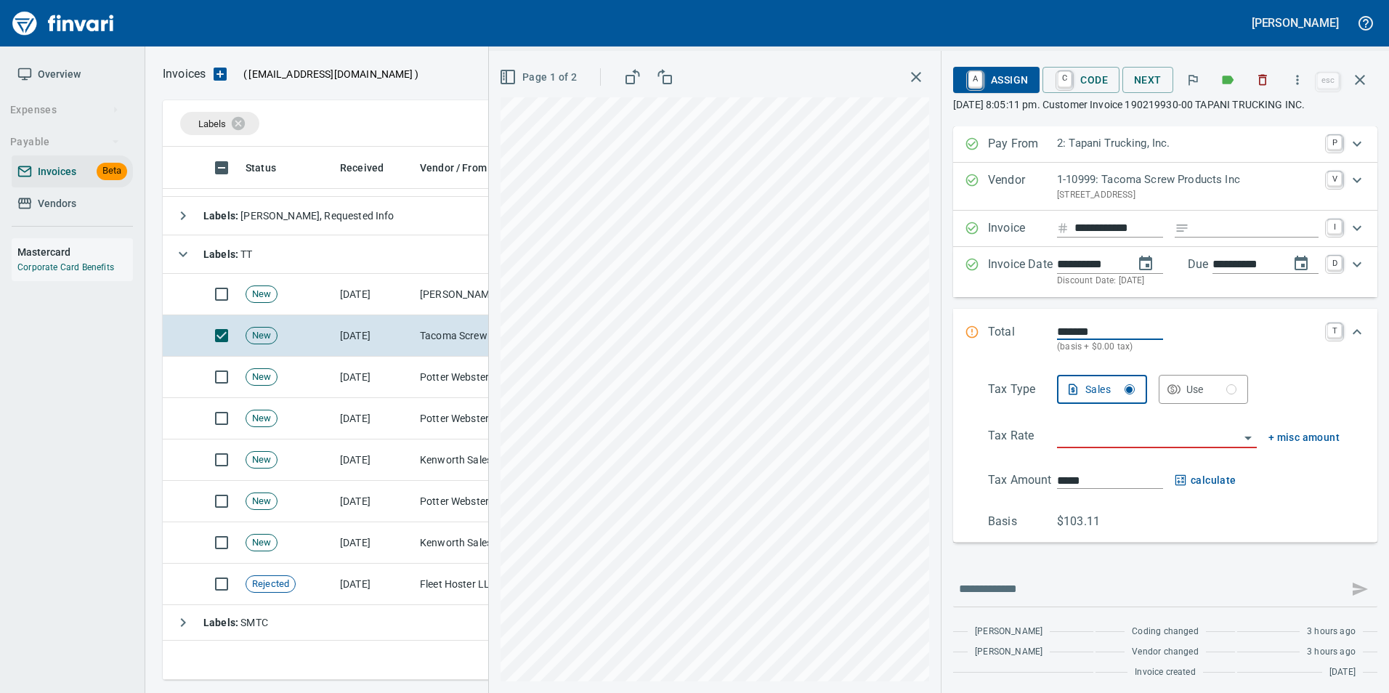
click at [1204, 228] on input "Expand" at bounding box center [1257, 228] width 124 height 18
type input "**********"
click at [545, 65] on button "Page 1 of 2" at bounding box center [539, 77] width 86 height 27
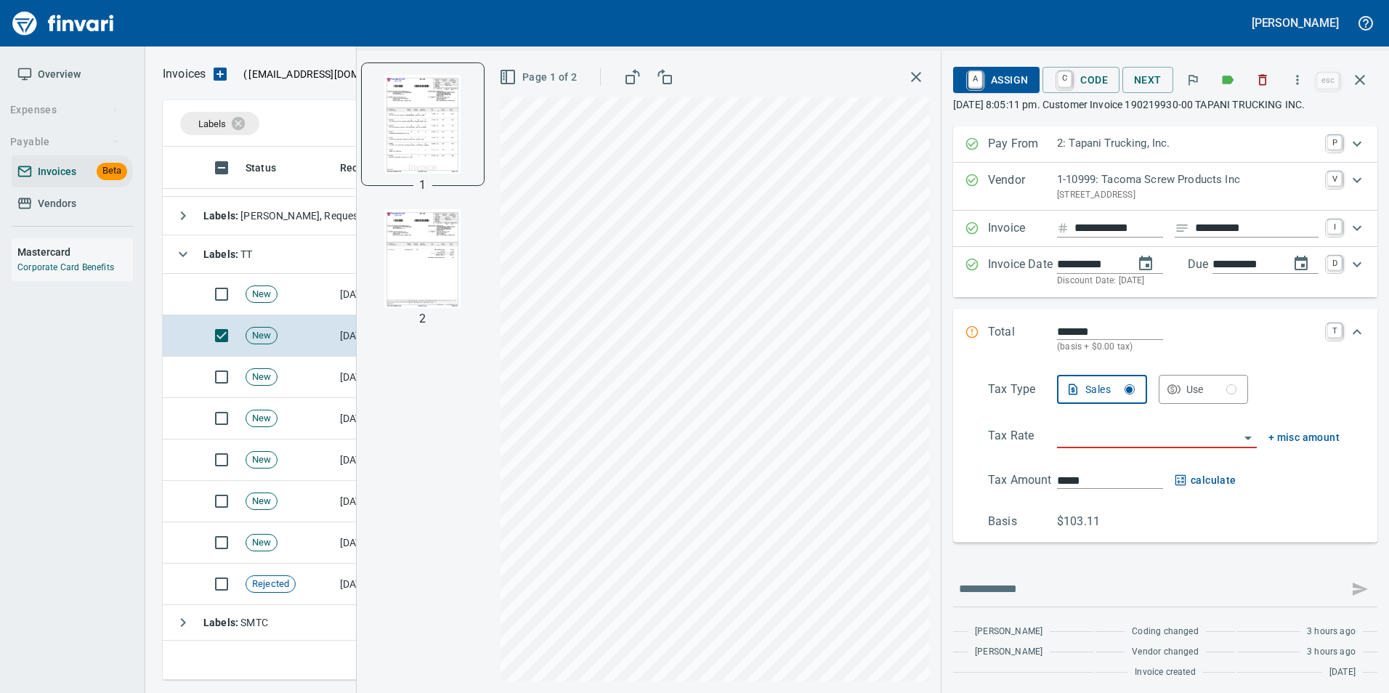
click at [408, 286] on img "button" at bounding box center [422, 258] width 99 height 99
click at [1109, 445] on input "search" at bounding box center [1148, 437] width 182 height 20
click at [1113, 469] on li "Trucking: Trucking - Nontaxable" at bounding box center [1144, 474] width 203 height 35
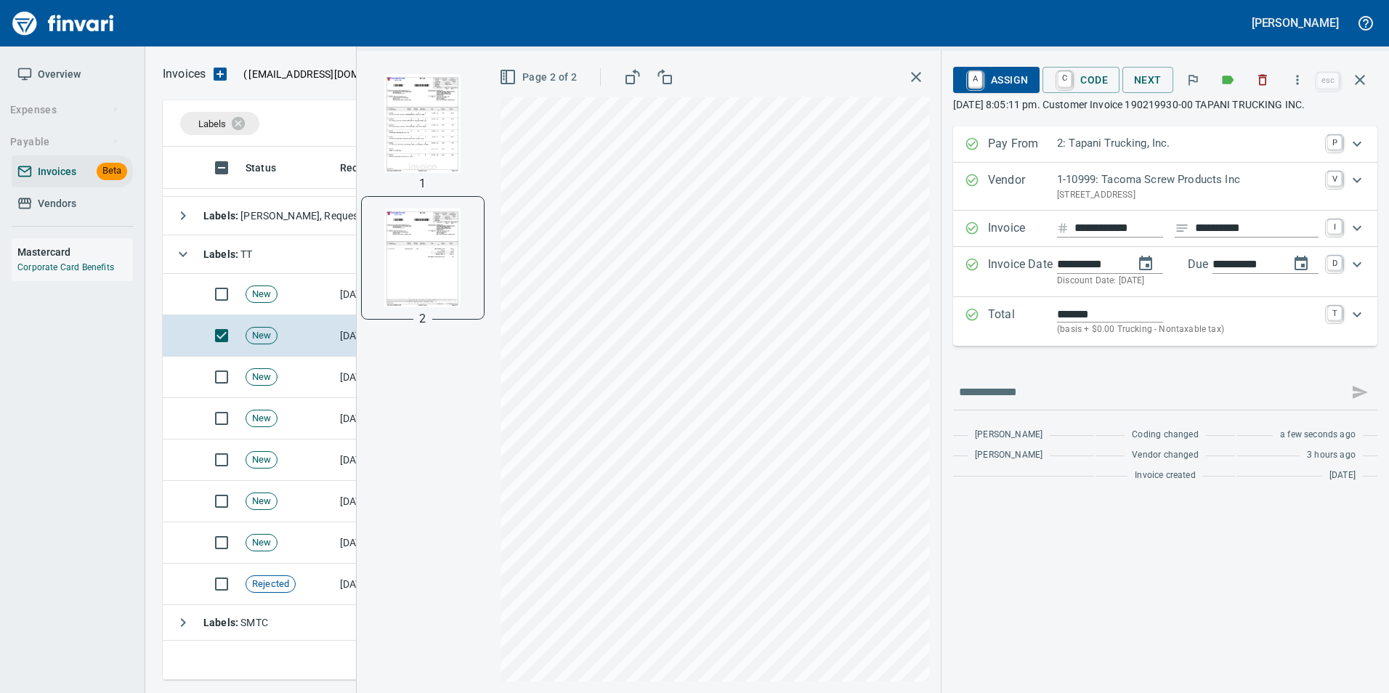
type input "**********"
click at [407, 154] on img "button" at bounding box center [422, 123] width 99 height 99
click at [535, 76] on span "Page 1 of 2" at bounding box center [539, 77] width 75 height 18
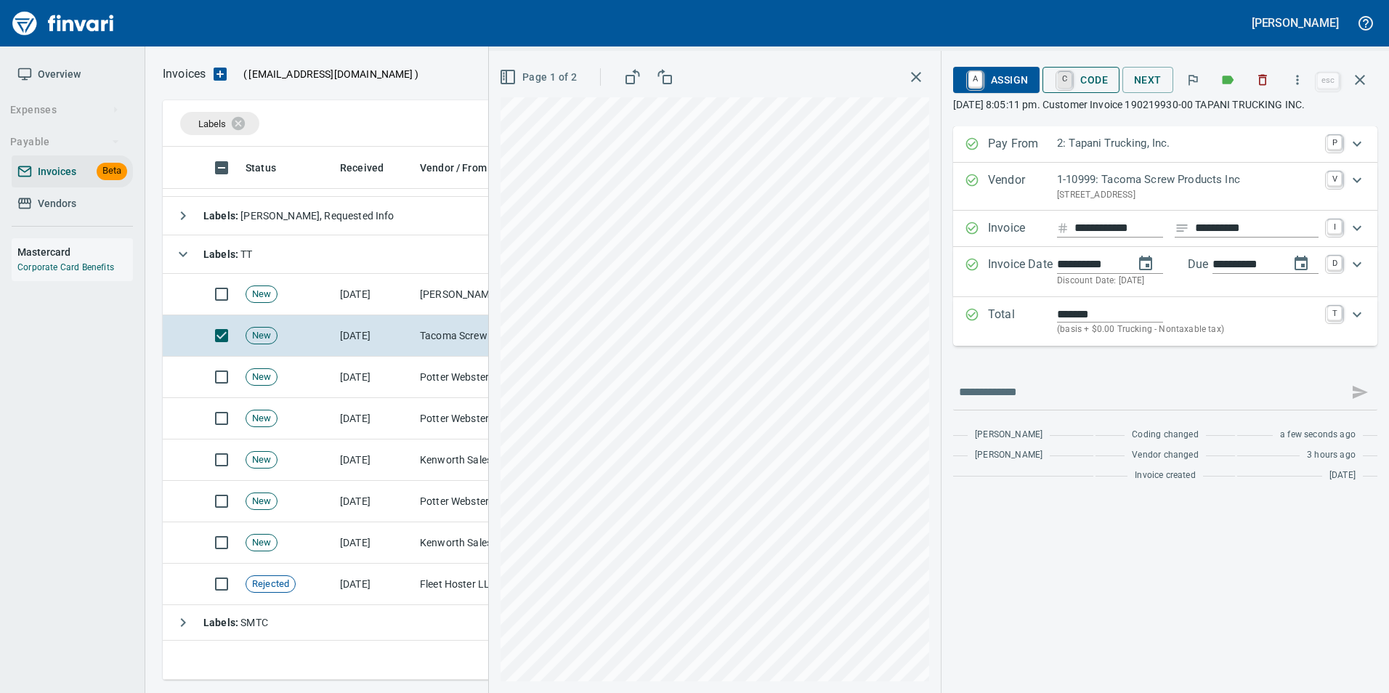
click at [1063, 72] on link "C" at bounding box center [1065, 80] width 14 height 16
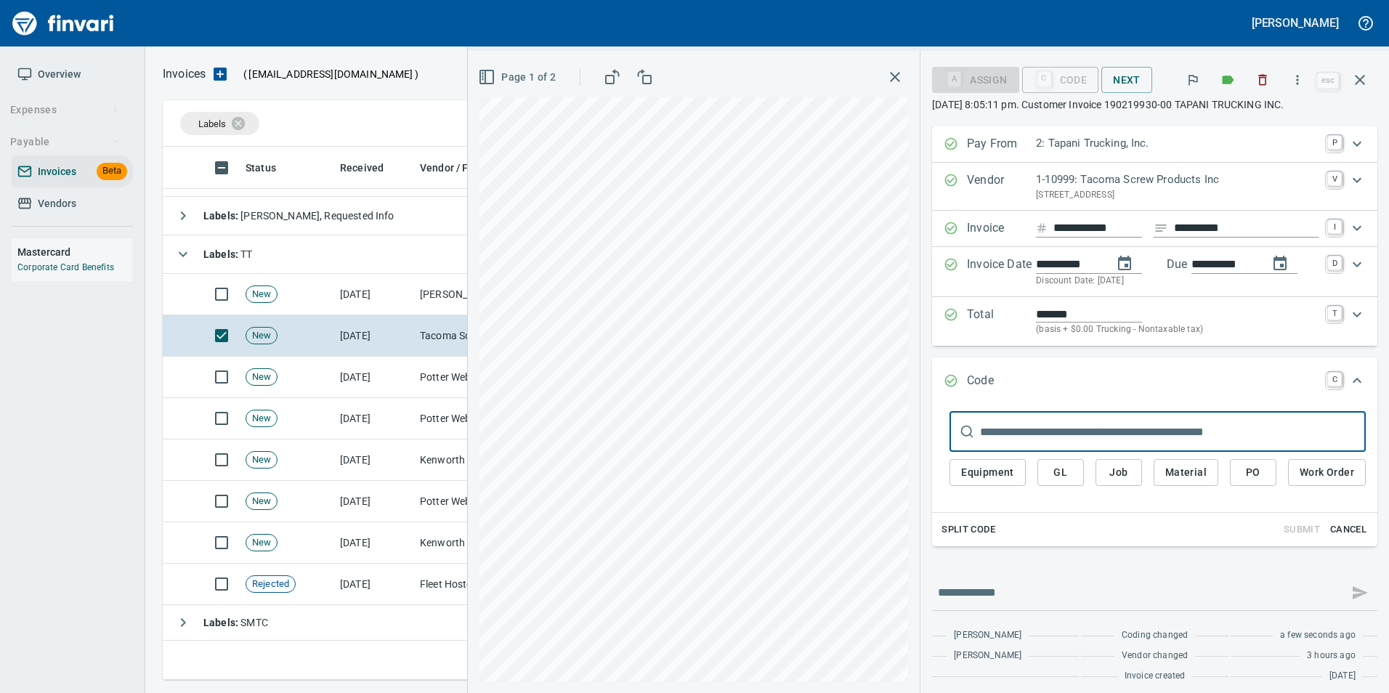
click at [1240, 488] on div "Equipment GL Job Material PO Work Order" at bounding box center [1158, 476] width 416 height 49
click at [1242, 474] on span "PO" at bounding box center [1253, 473] width 23 height 18
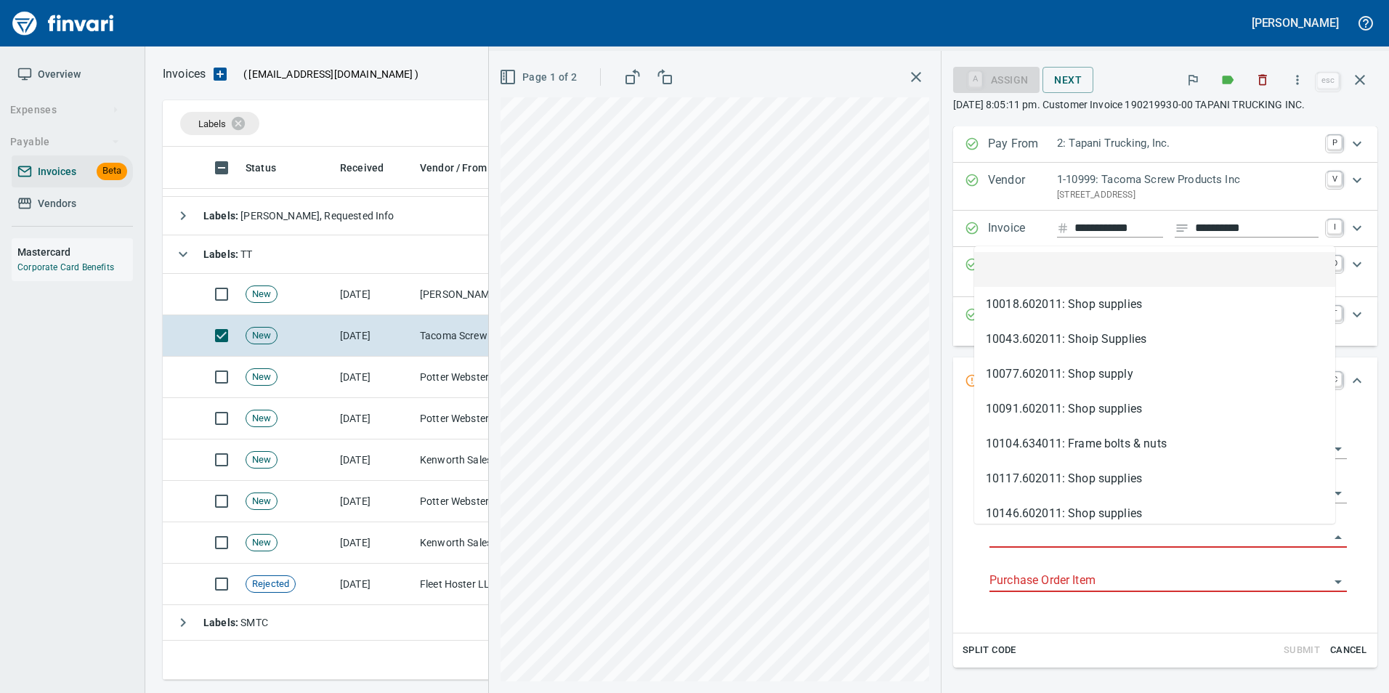
click at [1038, 532] on input "Purchase Order" at bounding box center [1160, 537] width 340 height 20
type input "**********"
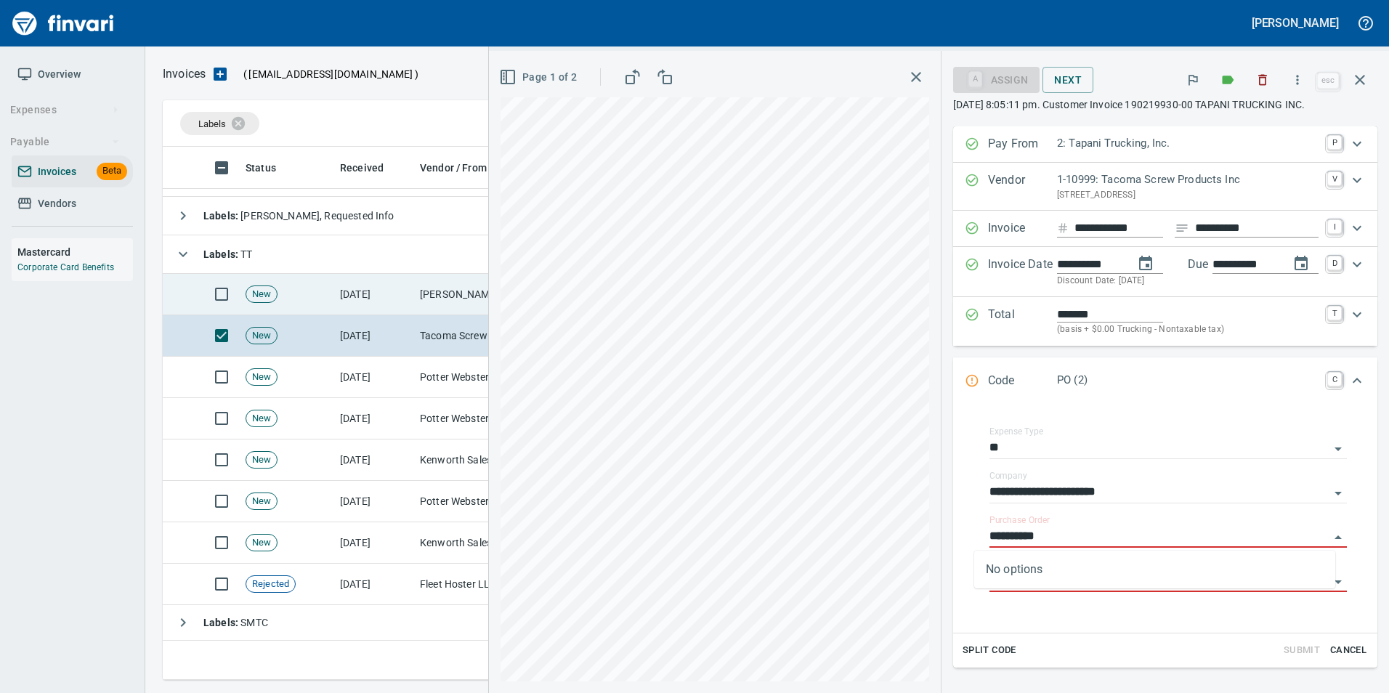
click at [452, 291] on td "[PERSON_NAME] Group Peterbilt([MEDICAL_DATA]) (1-38196)" at bounding box center [486, 294] width 145 height 41
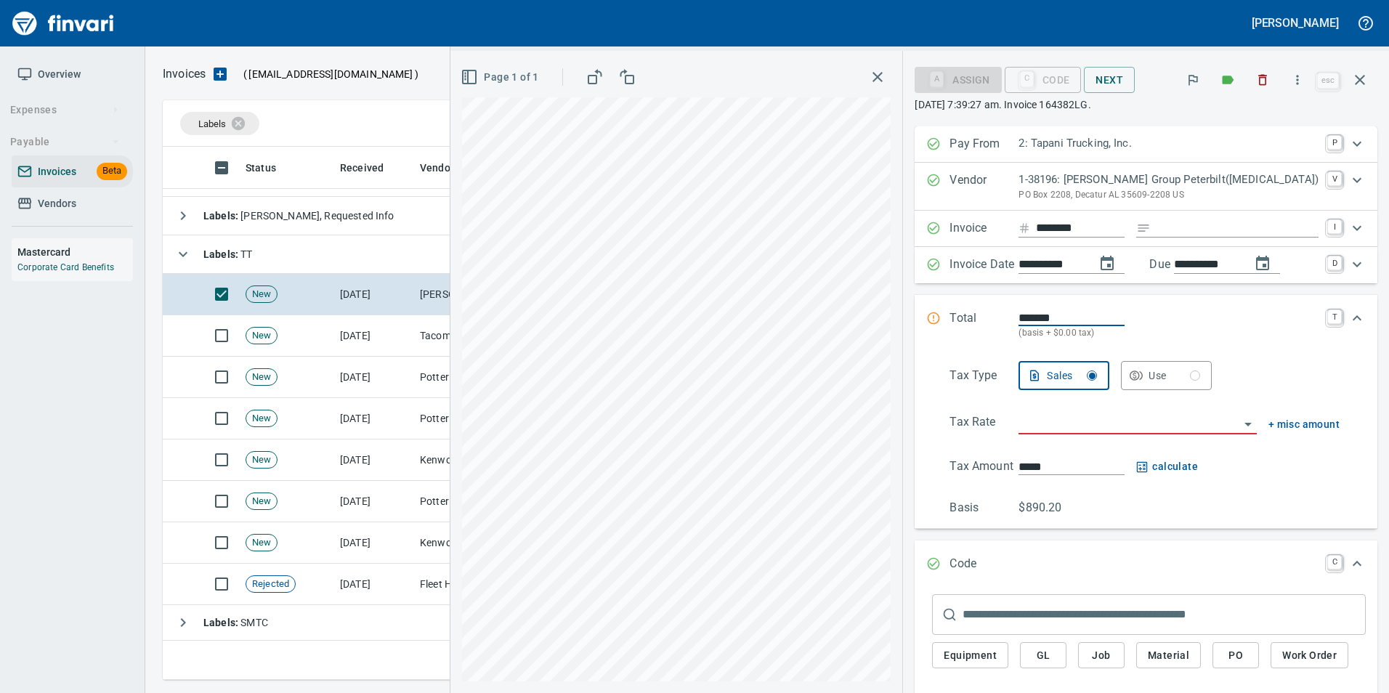
click at [1206, 230] on input "Expand" at bounding box center [1238, 228] width 162 height 18
type input "**********"
click at [1075, 427] on input "search" at bounding box center [1129, 423] width 220 height 20
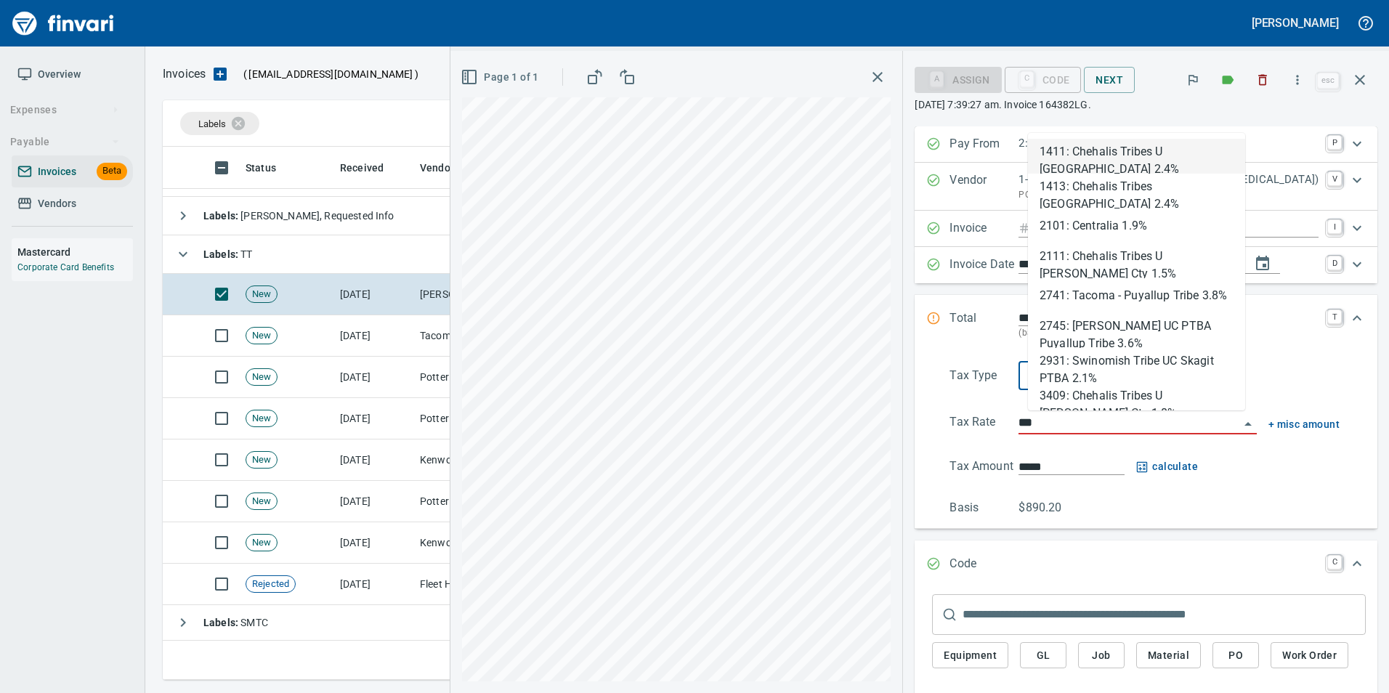
scroll to position [522, 1187]
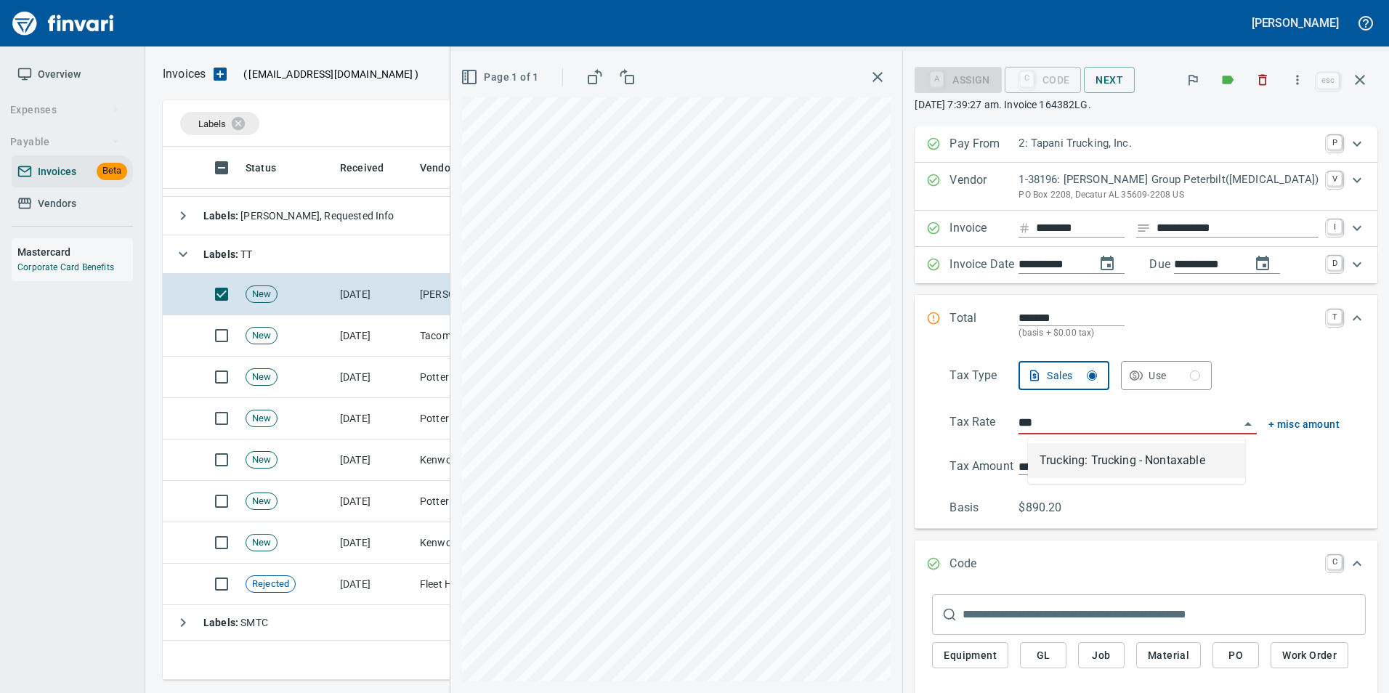
click at [1110, 466] on li "Trucking: Trucking - Nontaxable" at bounding box center [1136, 460] width 217 height 35
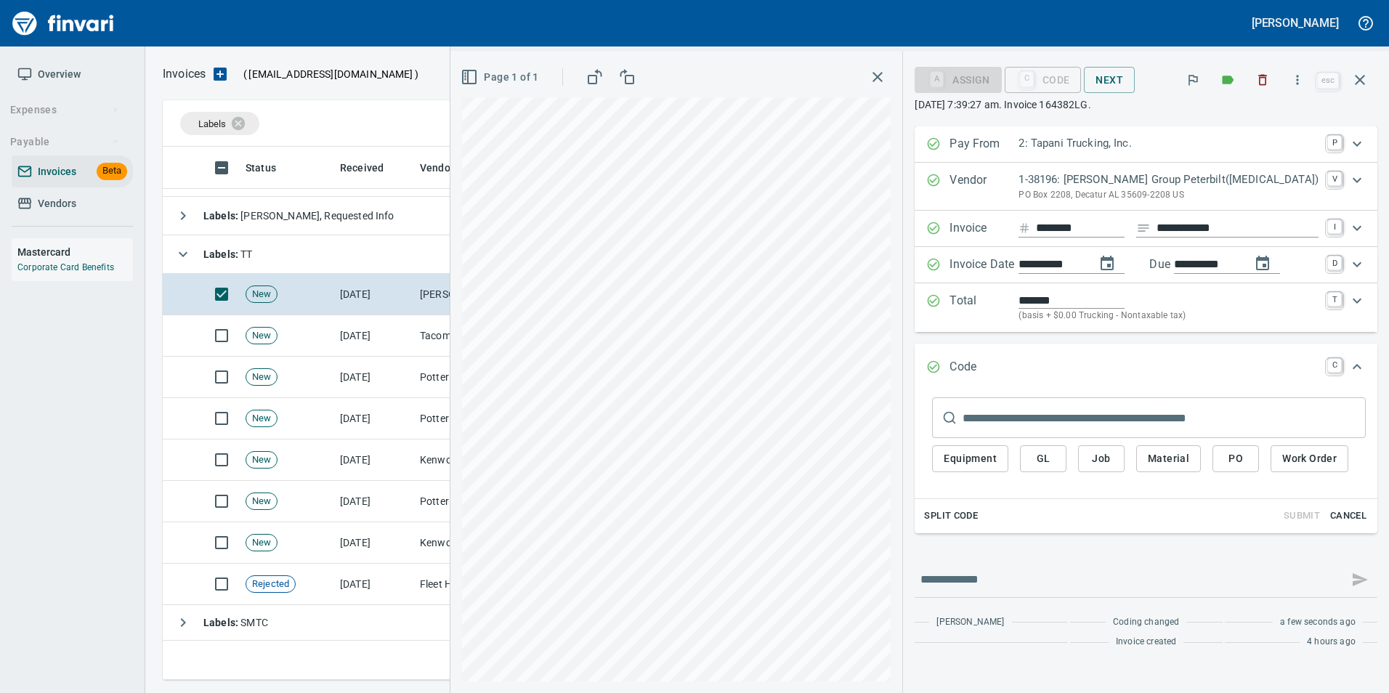
type input "**********"
click at [1248, 458] on span "PO" at bounding box center [1235, 459] width 23 height 18
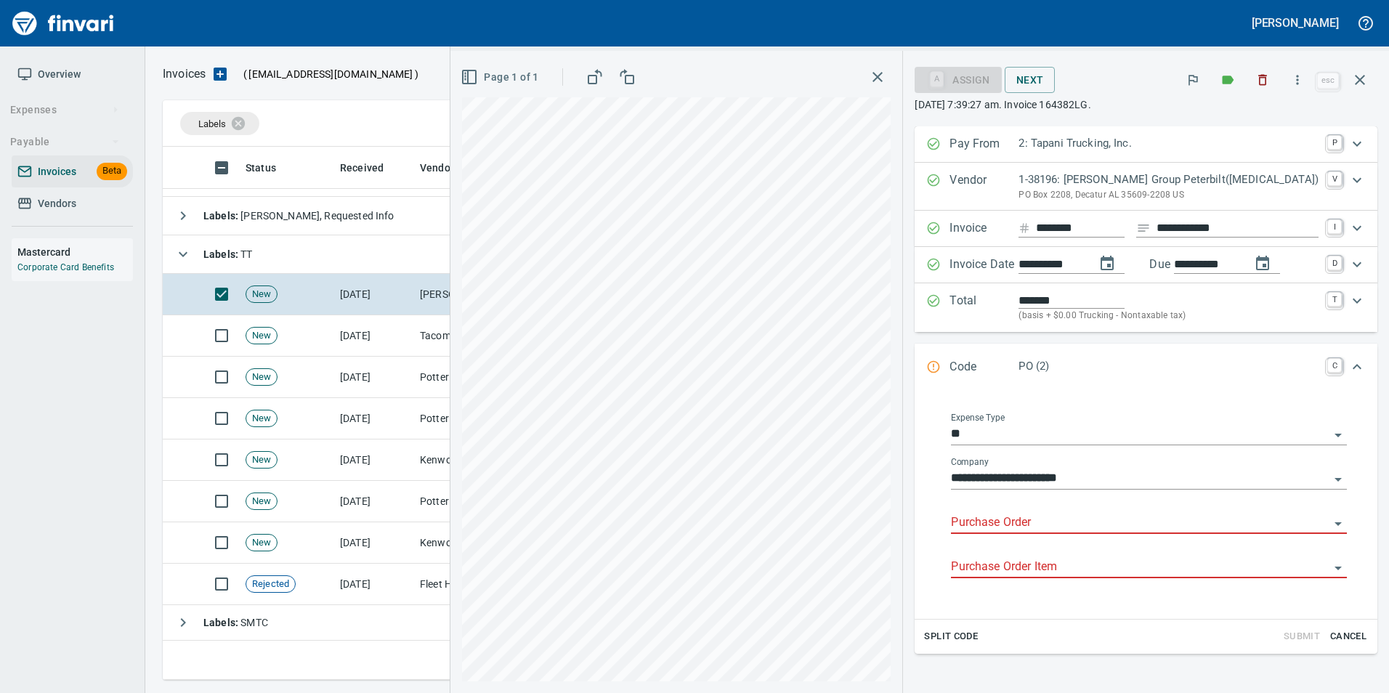
click at [1013, 522] on input "Purchase Order" at bounding box center [1140, 523] width 379 height 20
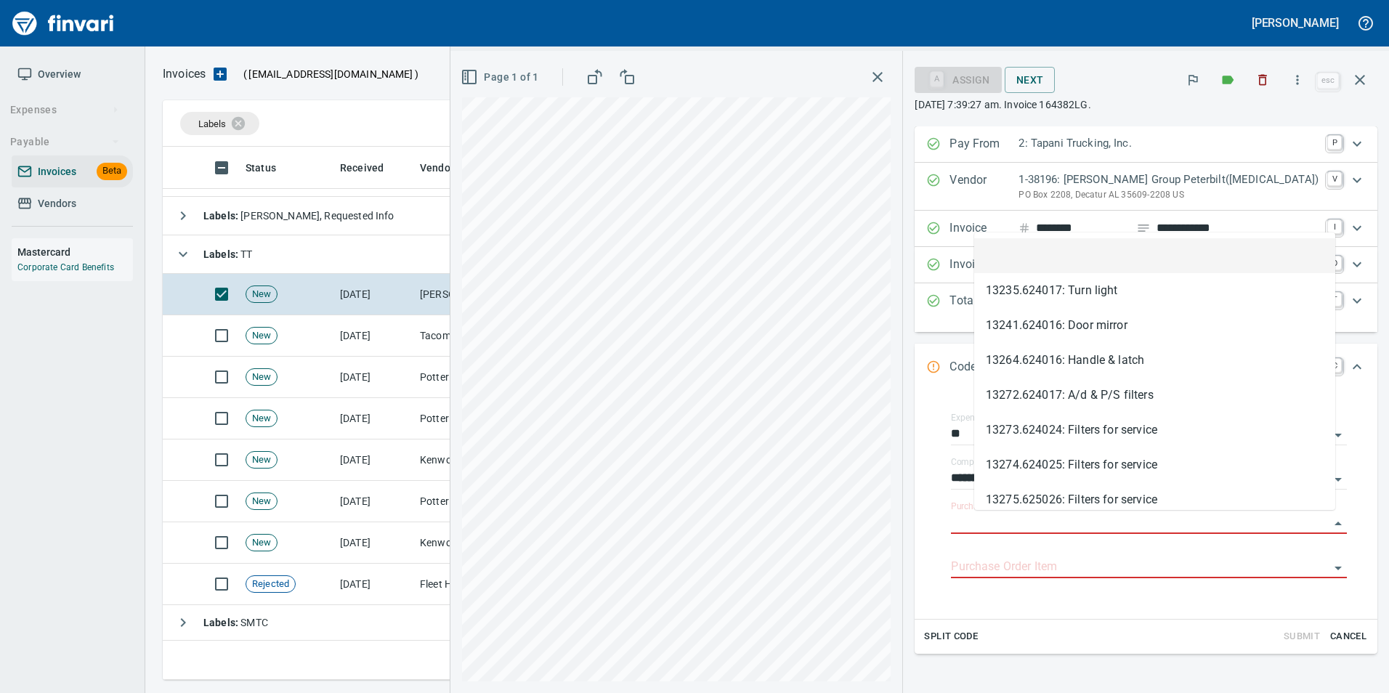
type input "**********"
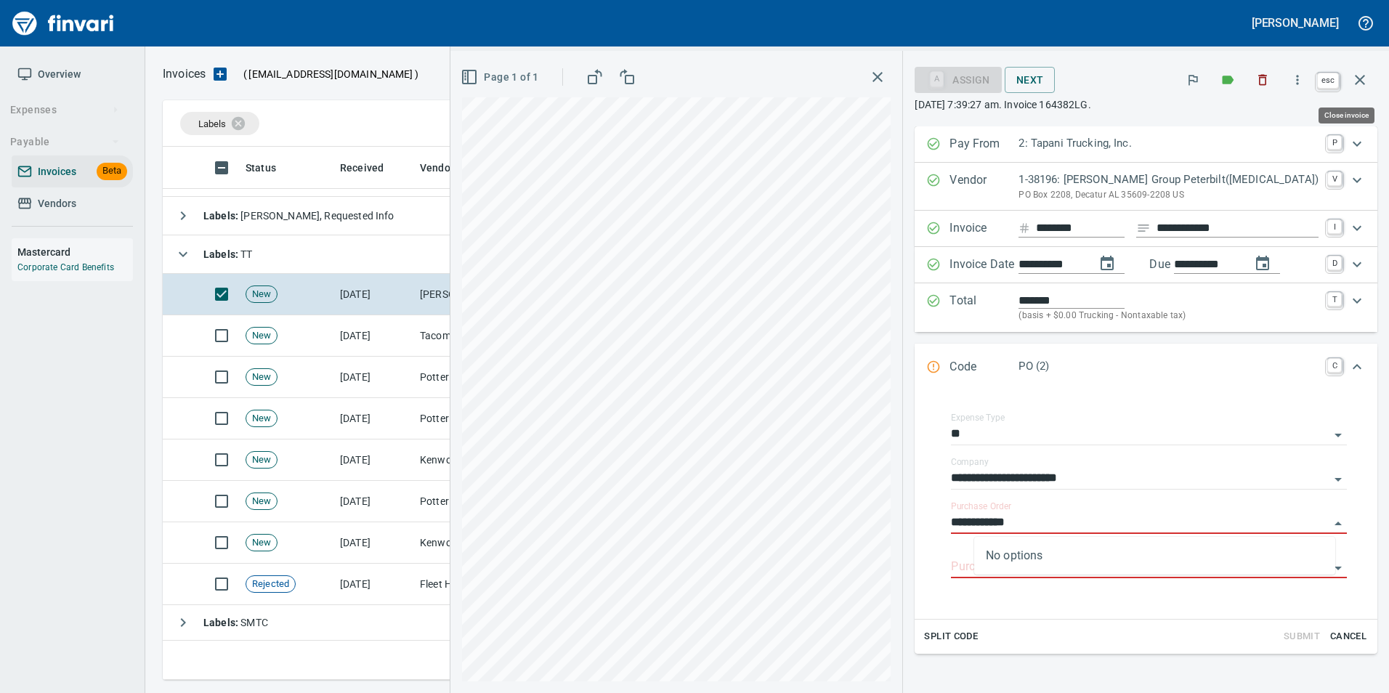
click at [1364, 91] on button "button" at bounding box center [1360, 79] width 35 height 35
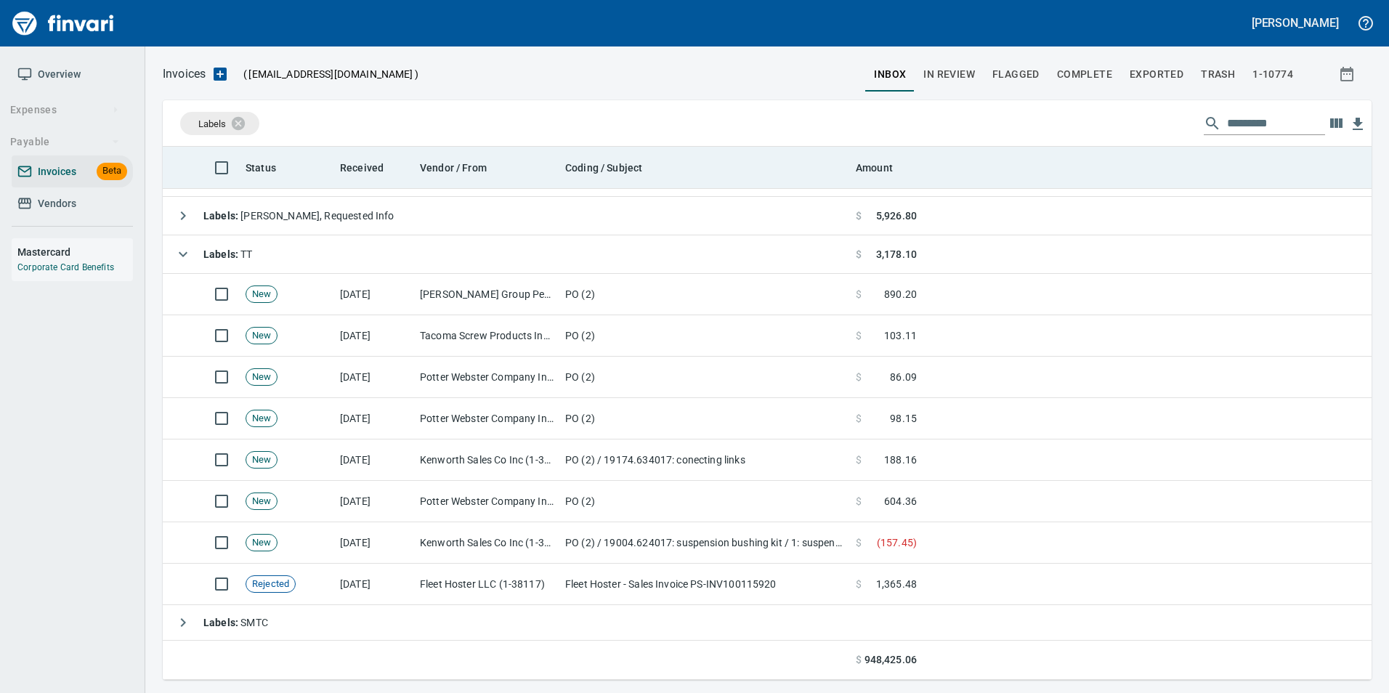
scroll to position [522, 1187]
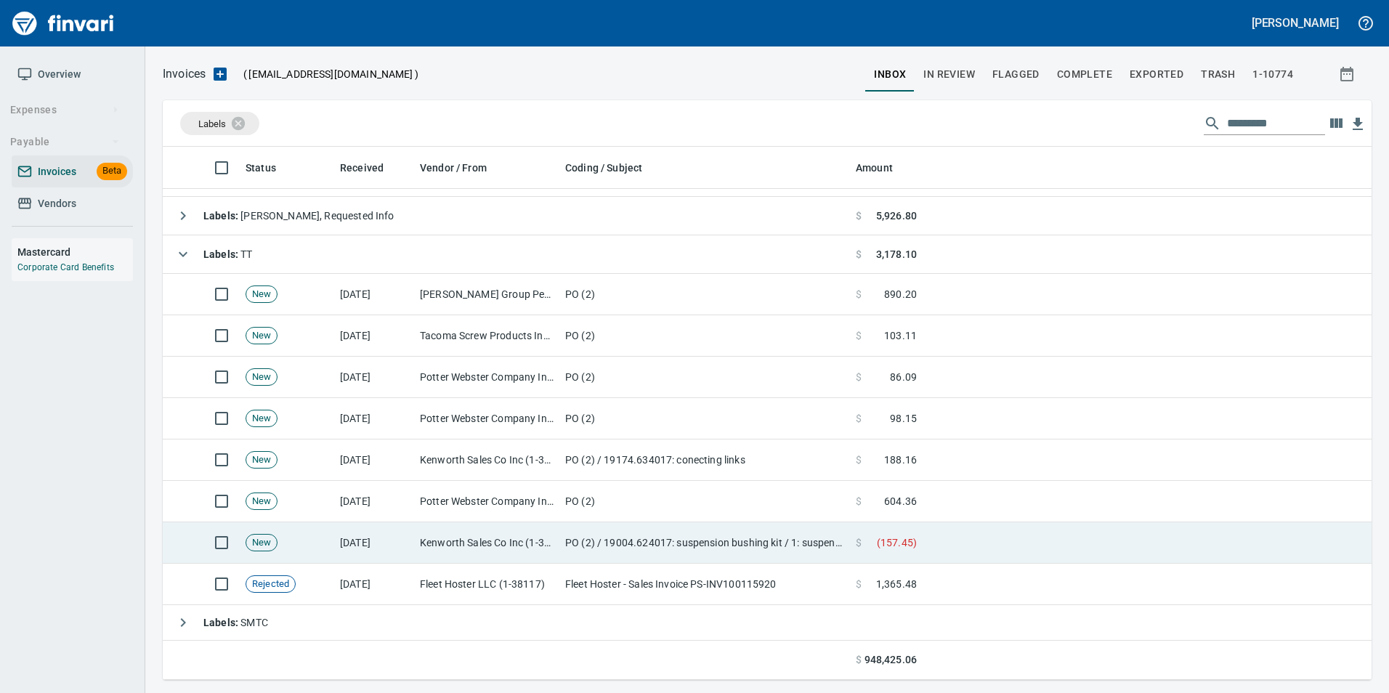
click at [517, 554] on td "Kenworth Sales Co Inc (1-38304)" at bounding box center [486, 542] width 145 height 41
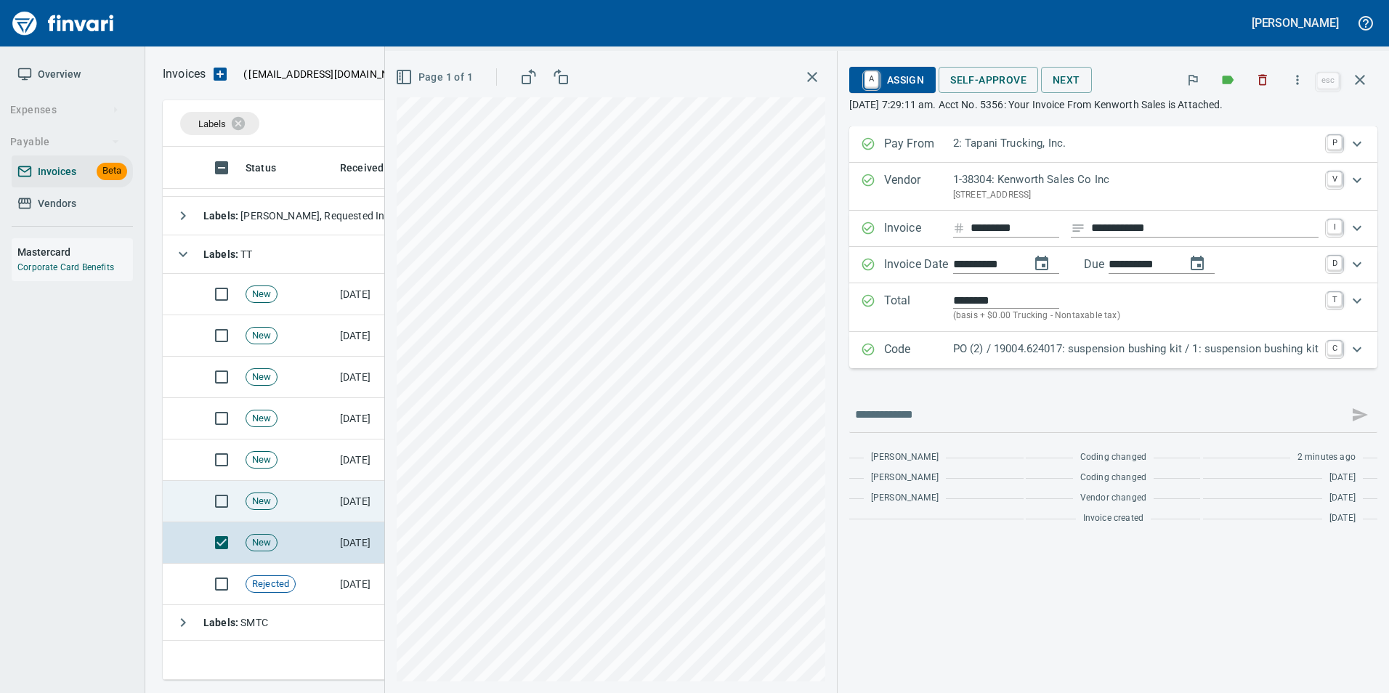
click at [328, 512] on td "New" at bounding box center [287, 501] width 94 height 41
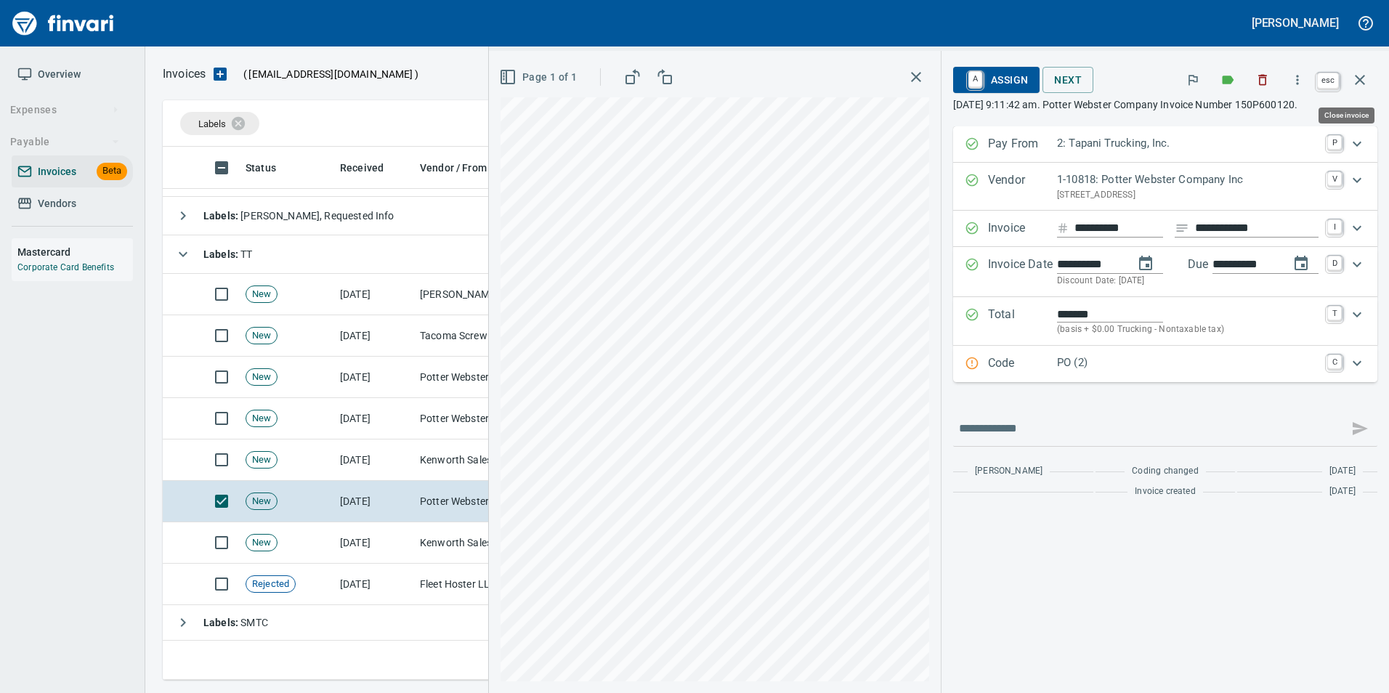
click at [1363, 86] on icon "button" at bounding box center [1359, 79] width 17 height 17
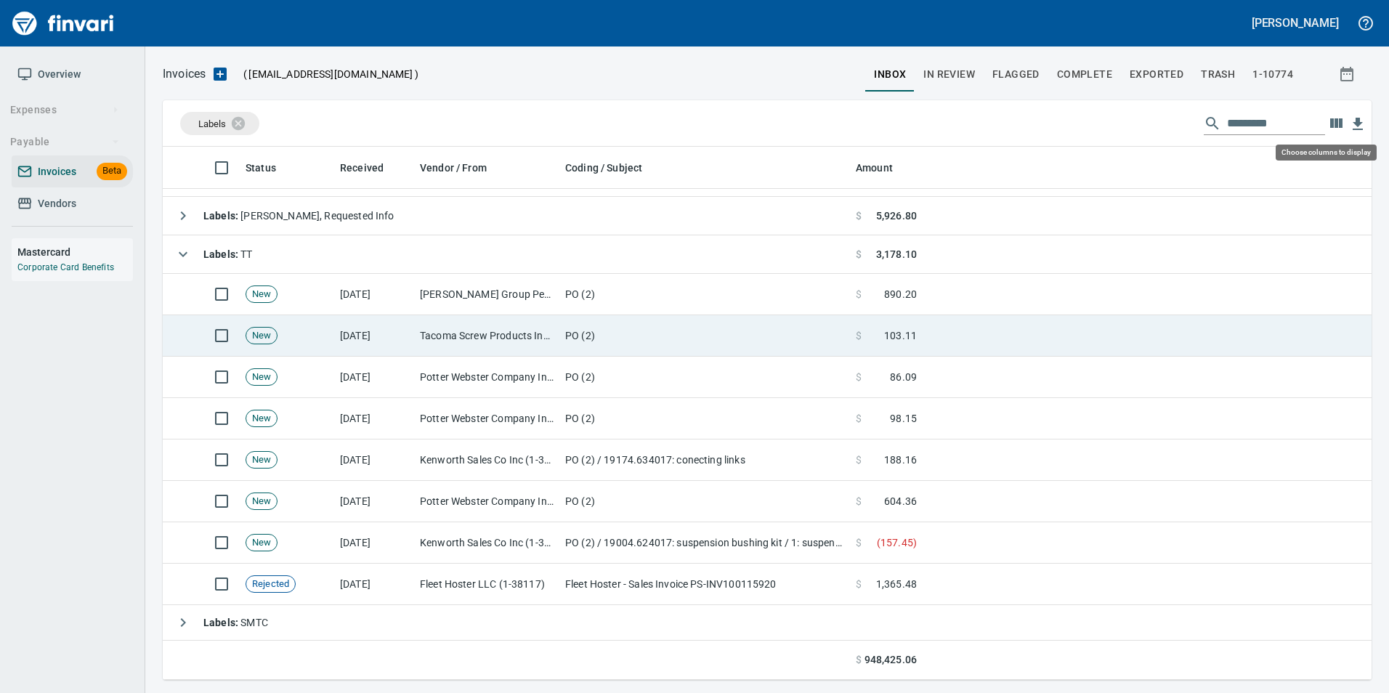
scroll to position [522, 1187]
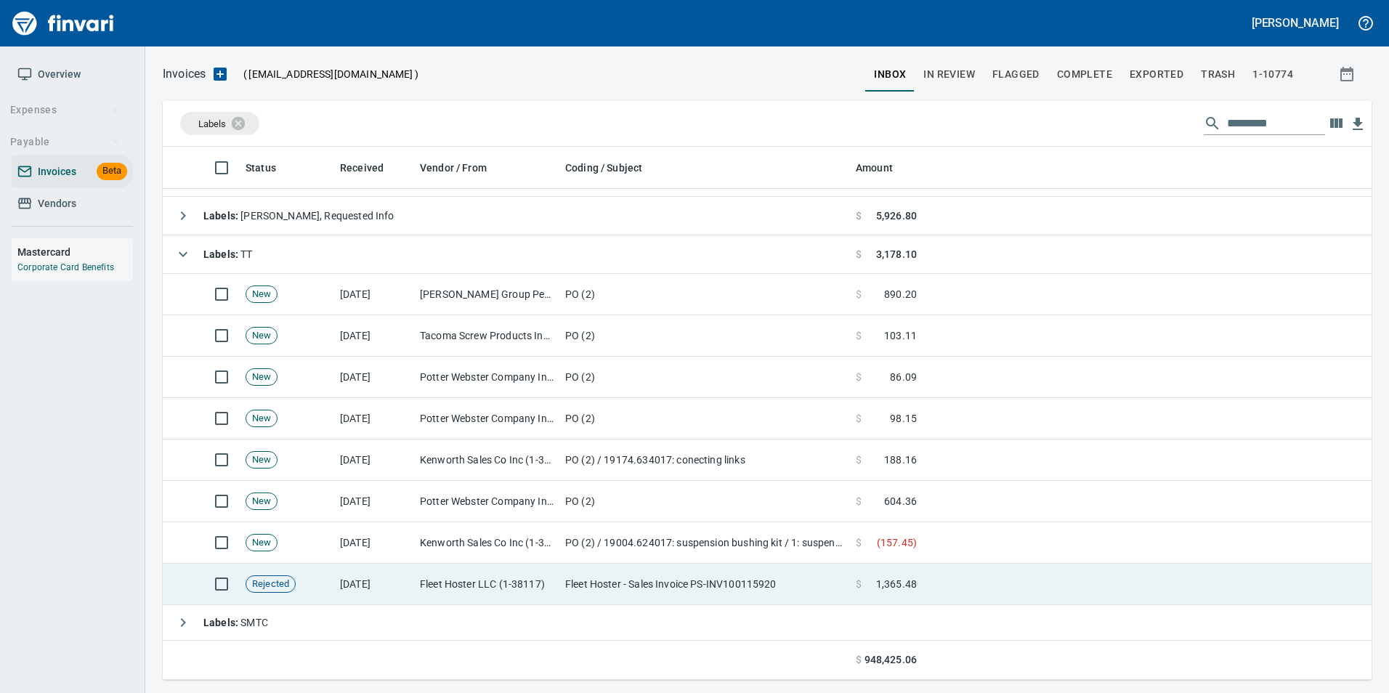
click at [570, 570] on td "Fleet Hoster - Sales Invoice PS-INV100115920" at bounding box center [704, 584] width 291 height 41
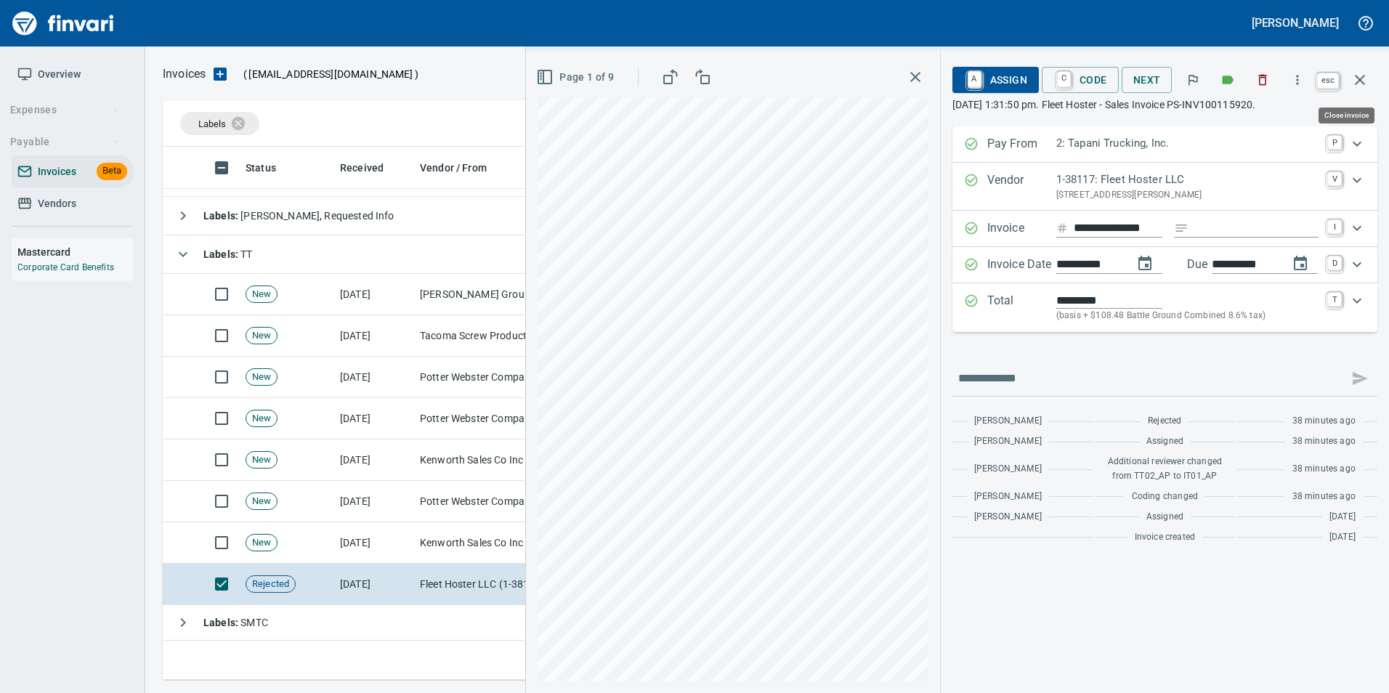
click at [1368, 86] on icon "button" at bounding box center [1359, 79] width 17 height 17
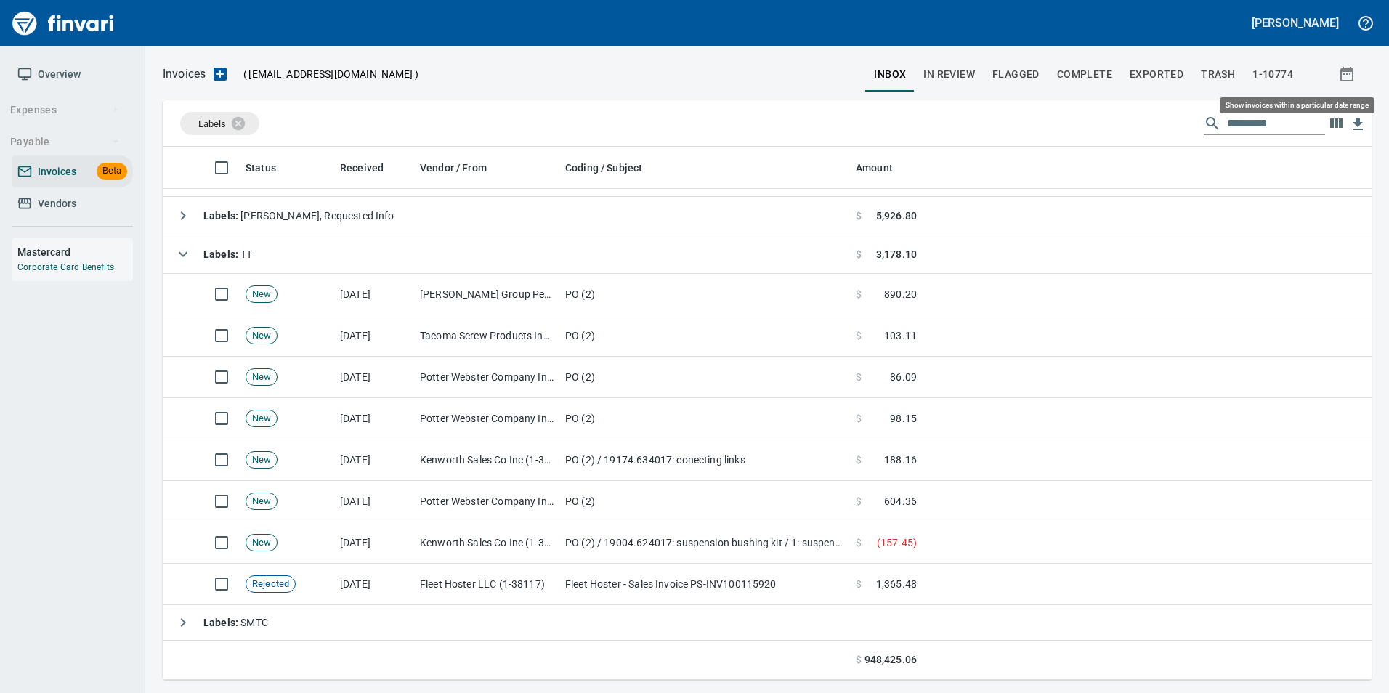
scroll to position [522, 1187]
click at [91, 206] on span "Vendors" at bounding box center [72, 204] width 110 height 18
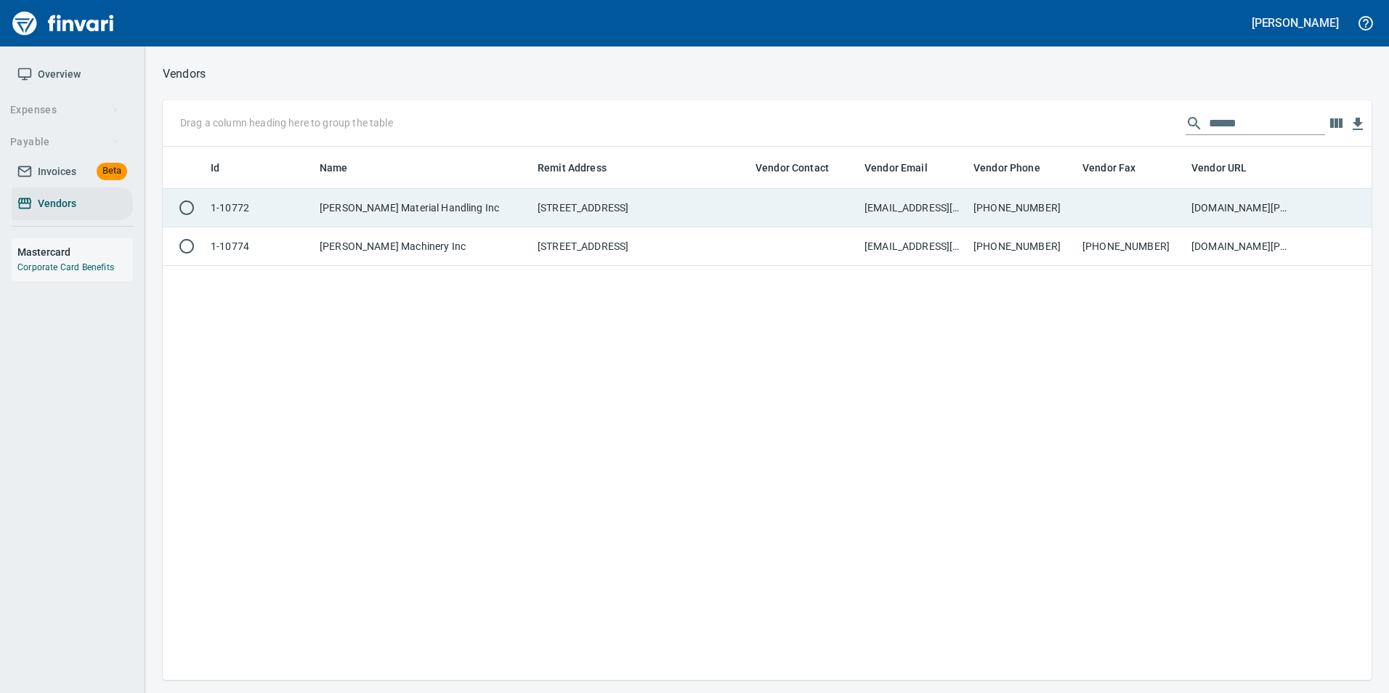
scroll to position [522, 1198]
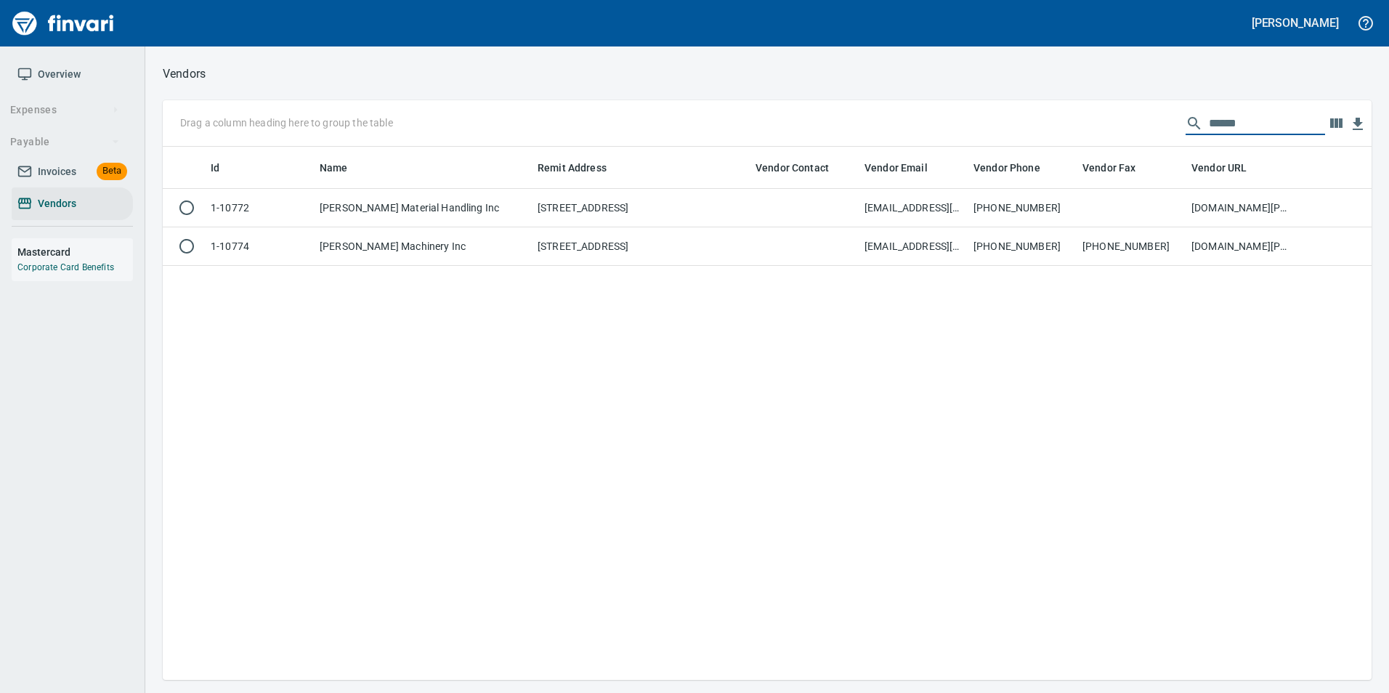
click at [1233, 118] on input "******" at bounding box center [1267, 123] width 116 height 23
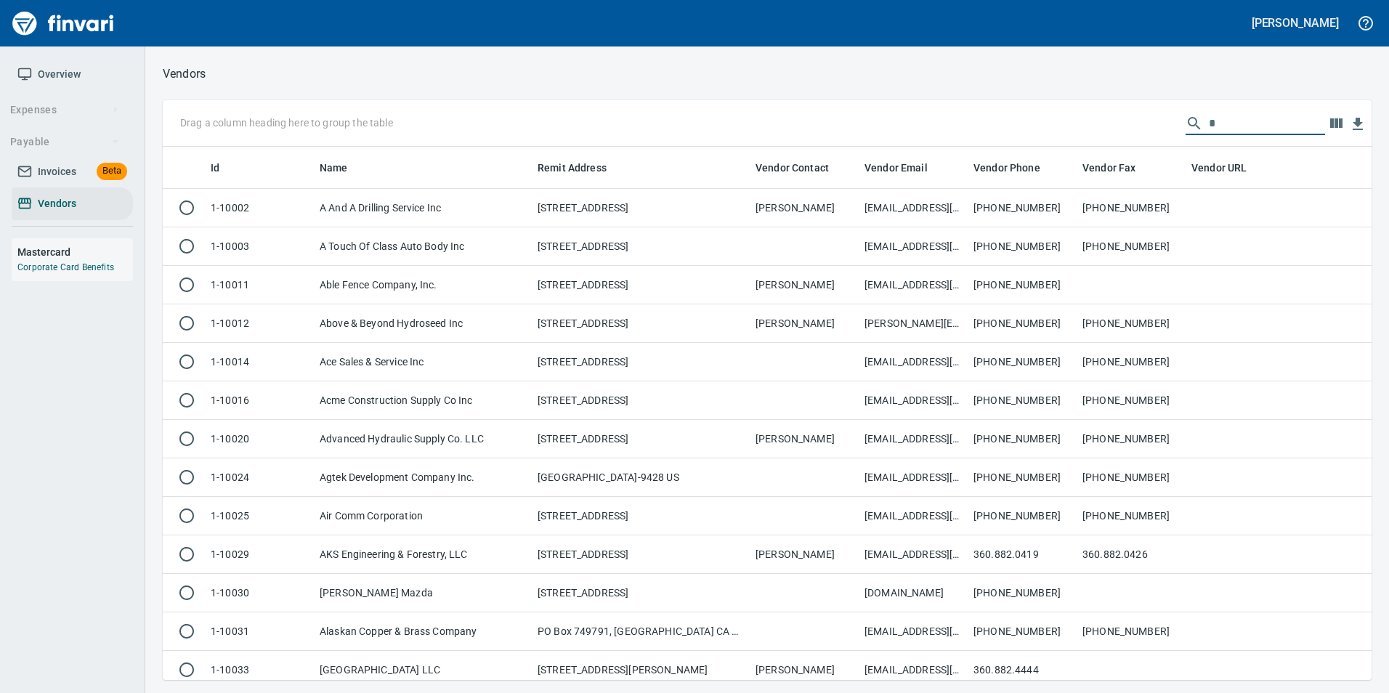
scroll to position [522, 1187]
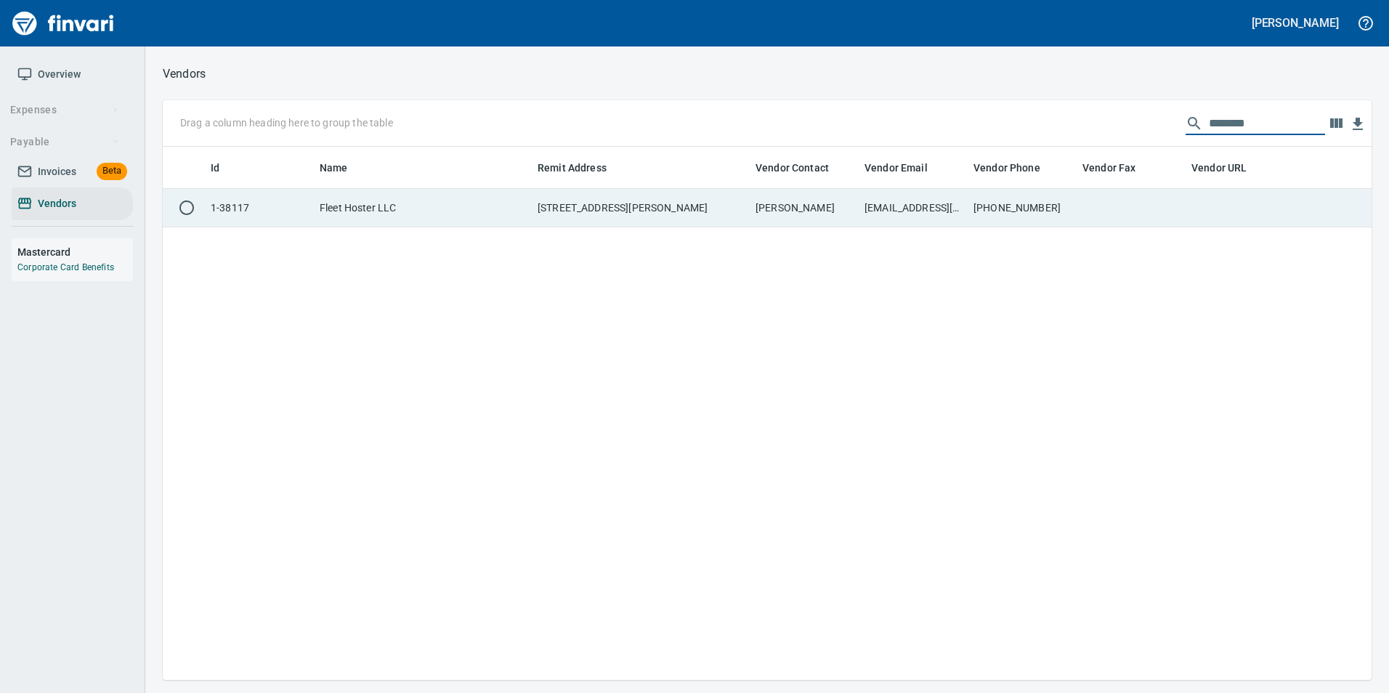
type input "********"
click at [1210, 202] on td at bounding box center [1240, 208] width 109 height 39
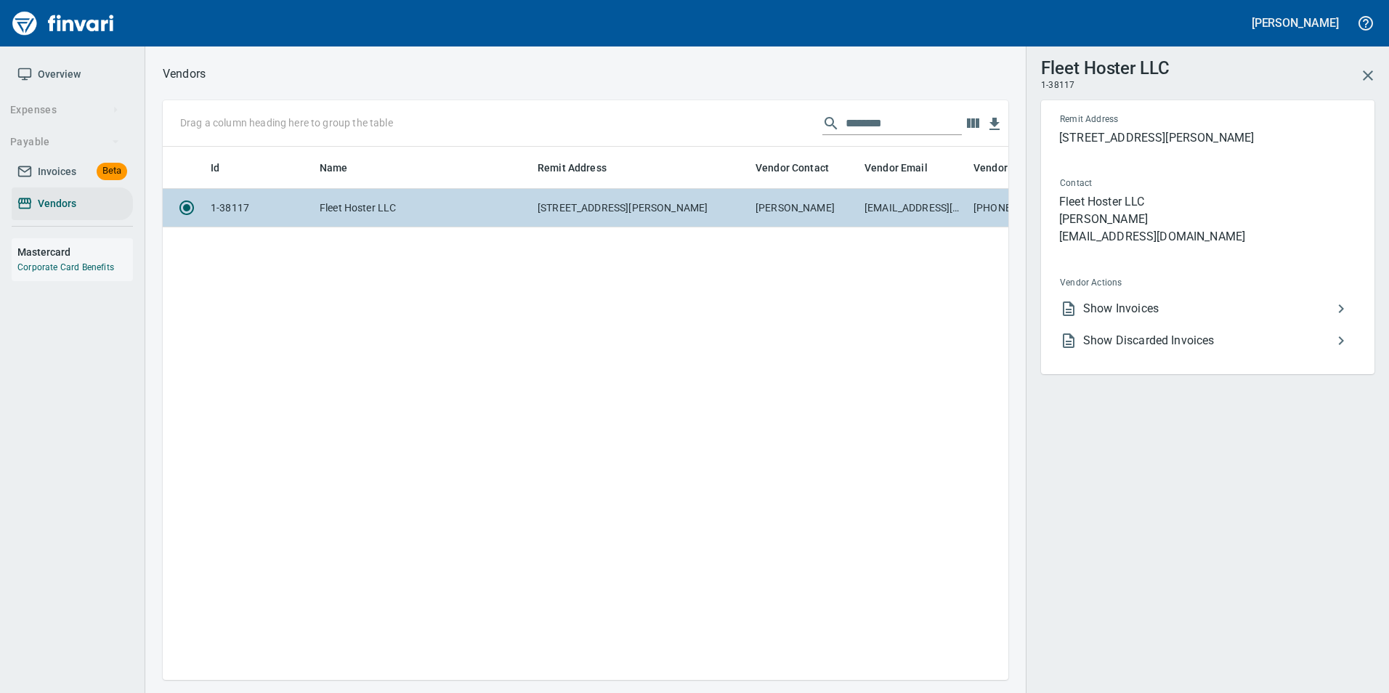
scroll to position [512, 835]
click at [1126, 309] on span "Show Invoices" at bounding box center [1207, 308] width 249 height 17
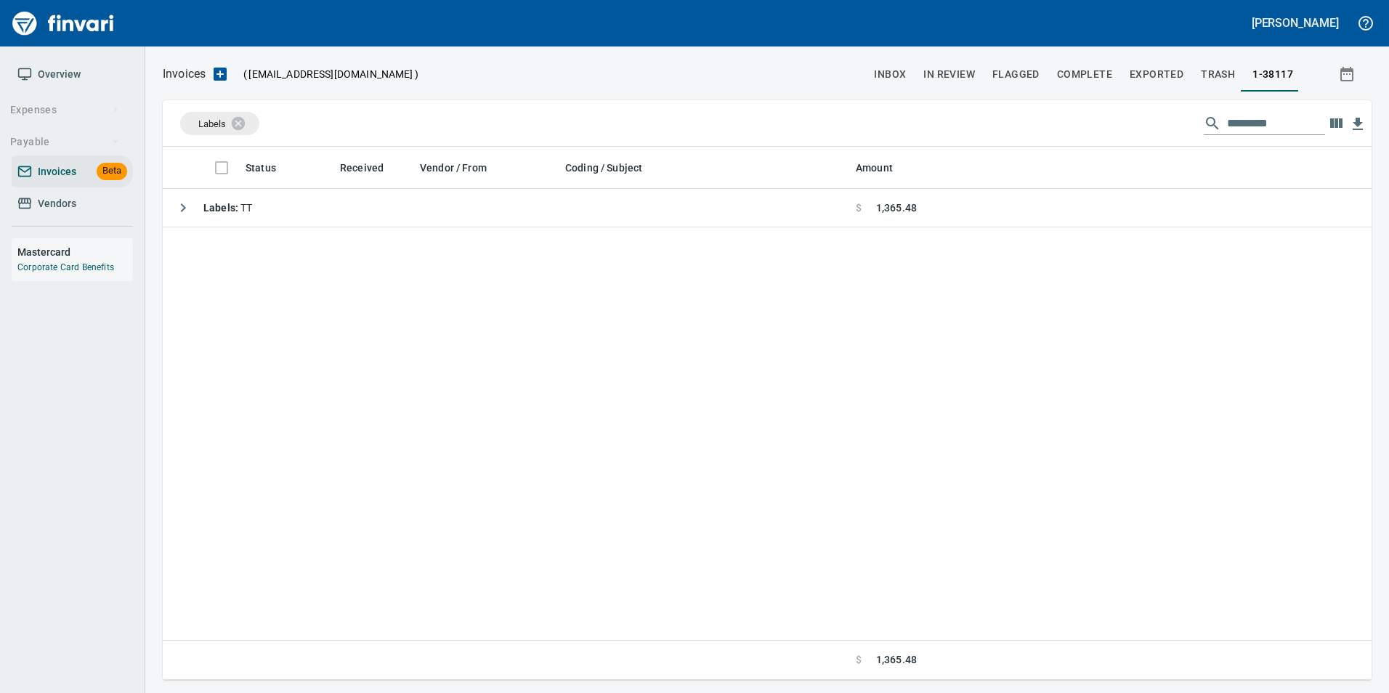
scroll to position [522, 1198]
click at [248, 122] on icon at bounding box center [247, 122] width 13 height 13
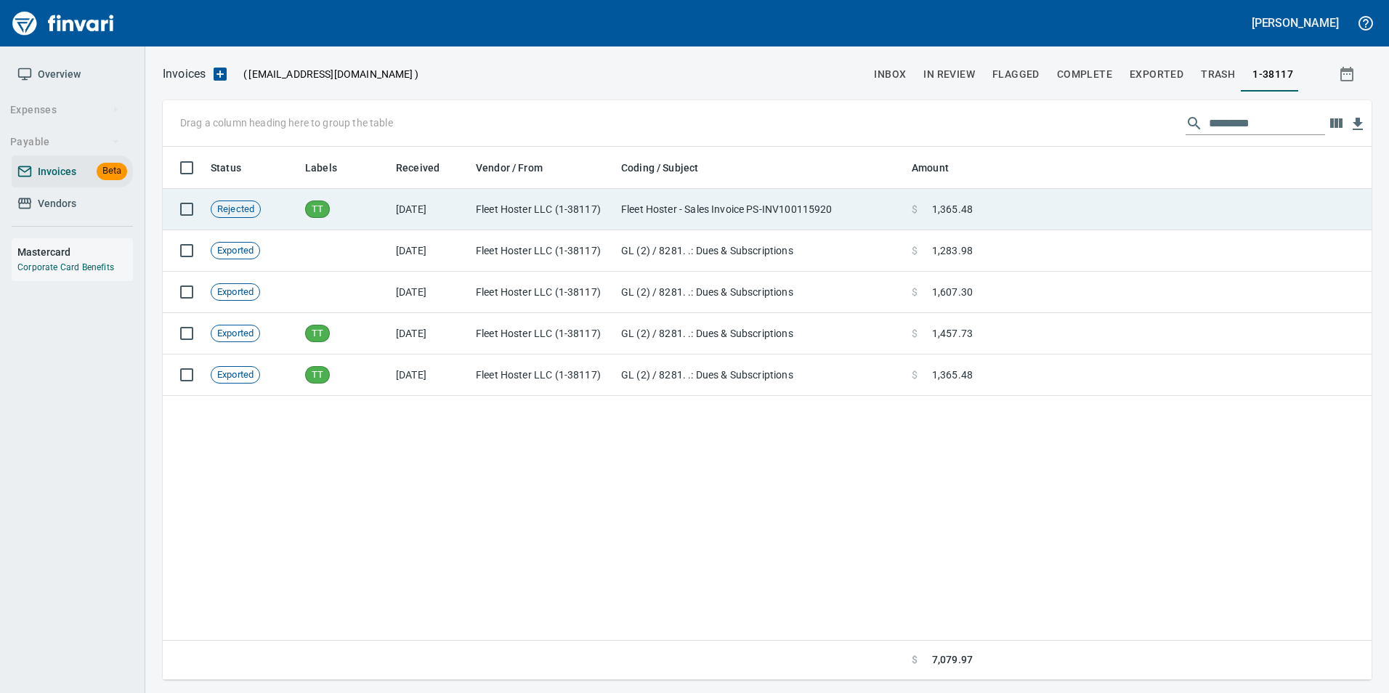
click at [413, 214] on td "[DATE]" at bounding box center [430, 209] width 80 height 41
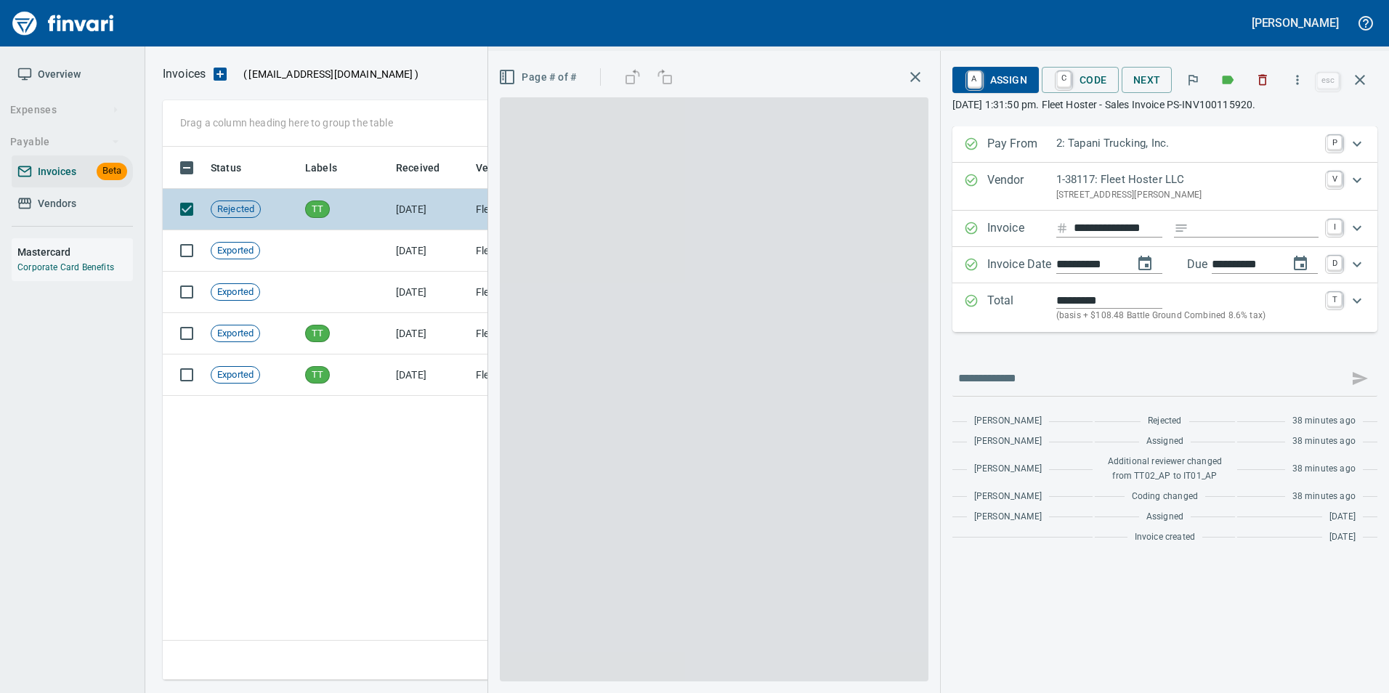
scroll to position [522, 1197]
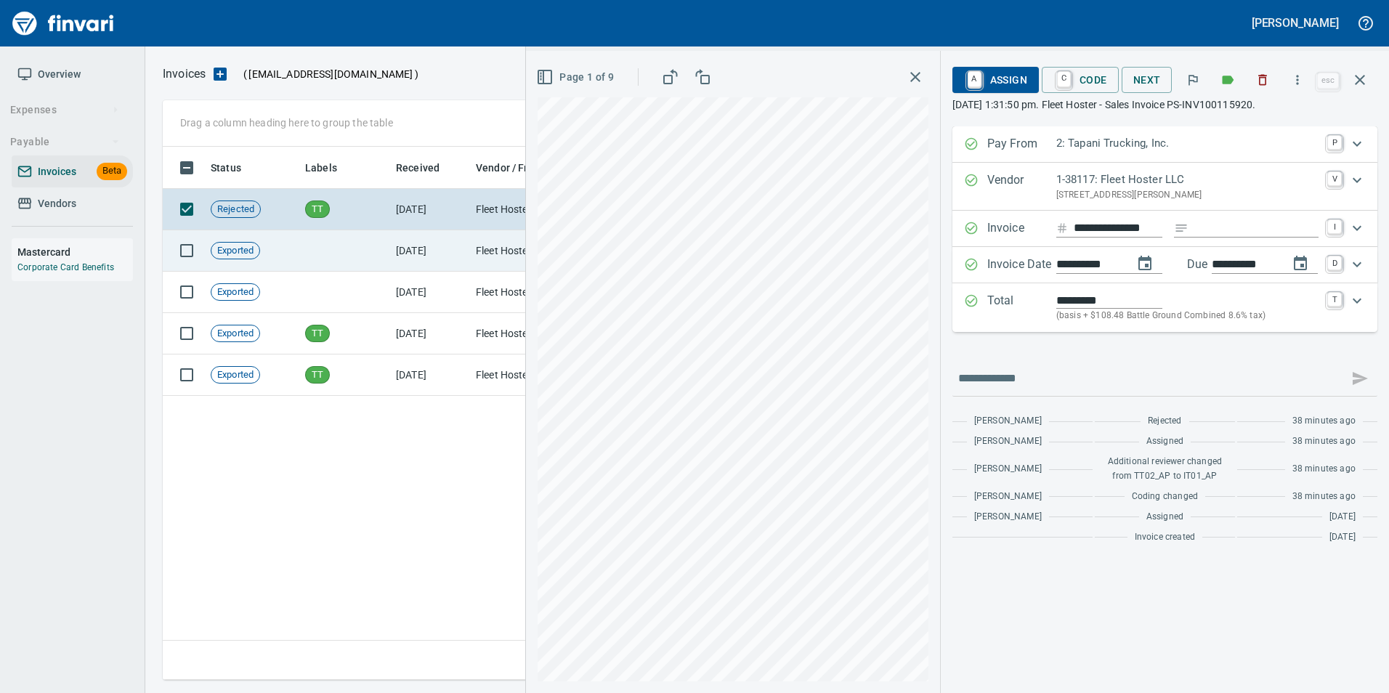
click at [392, 248] on td "7/3/2025" at bounding box center [430, 250] width 80 height 41
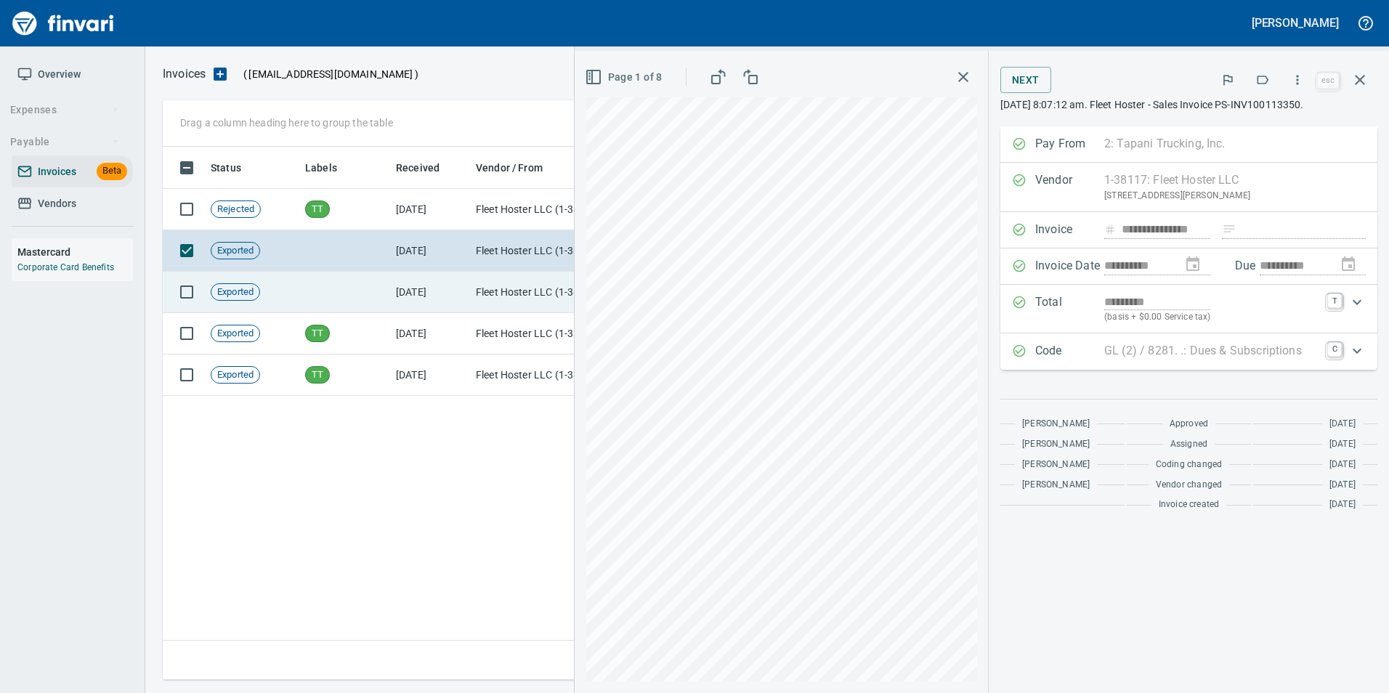
click at [389, 288] on td at bounding box center [344, 292] width 91 height 41
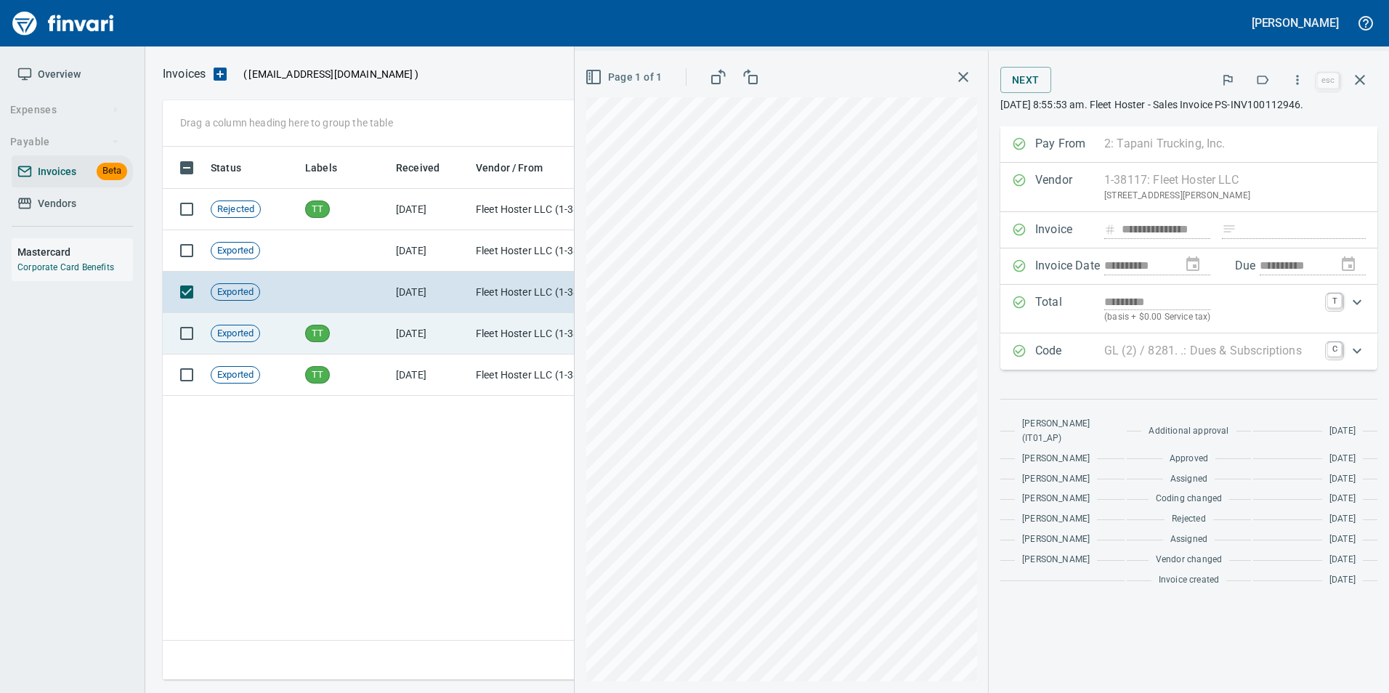
click at [399, 322] on td "8/8/2025" at bounding box center [430, 333] width 80 height 41
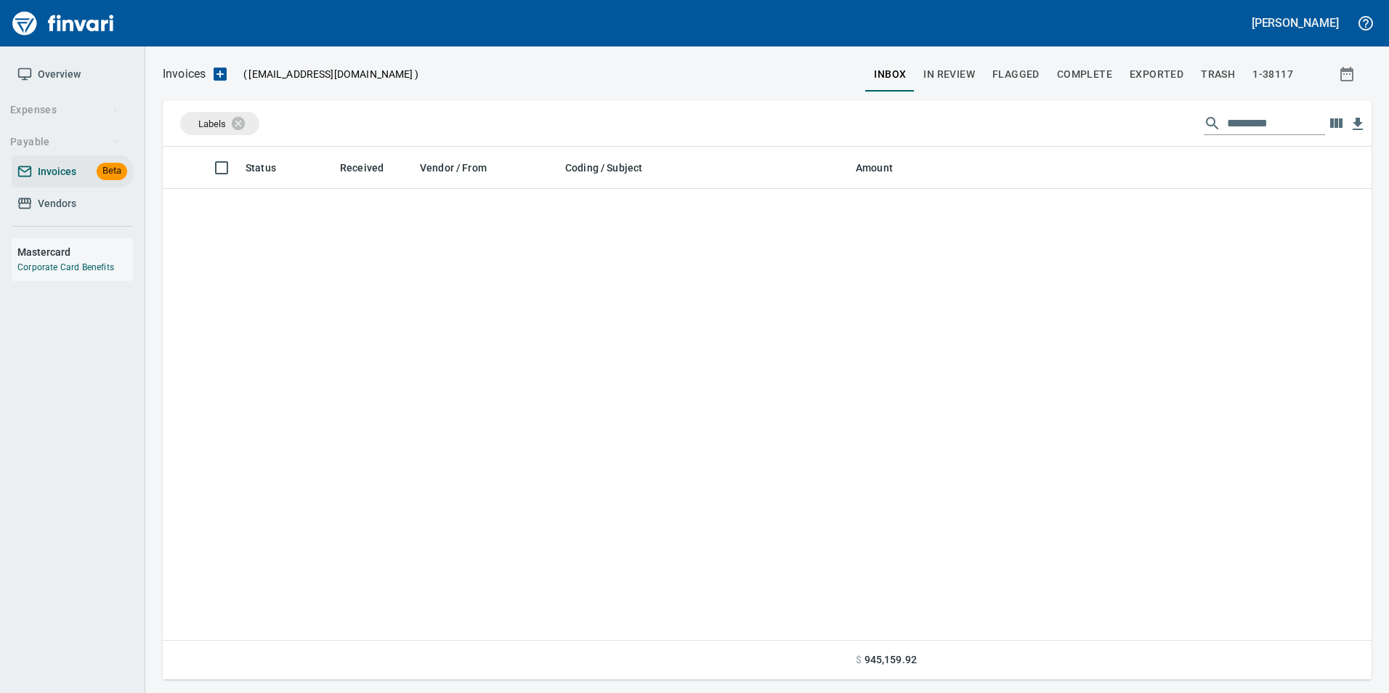
scroll to position [522, 1187]
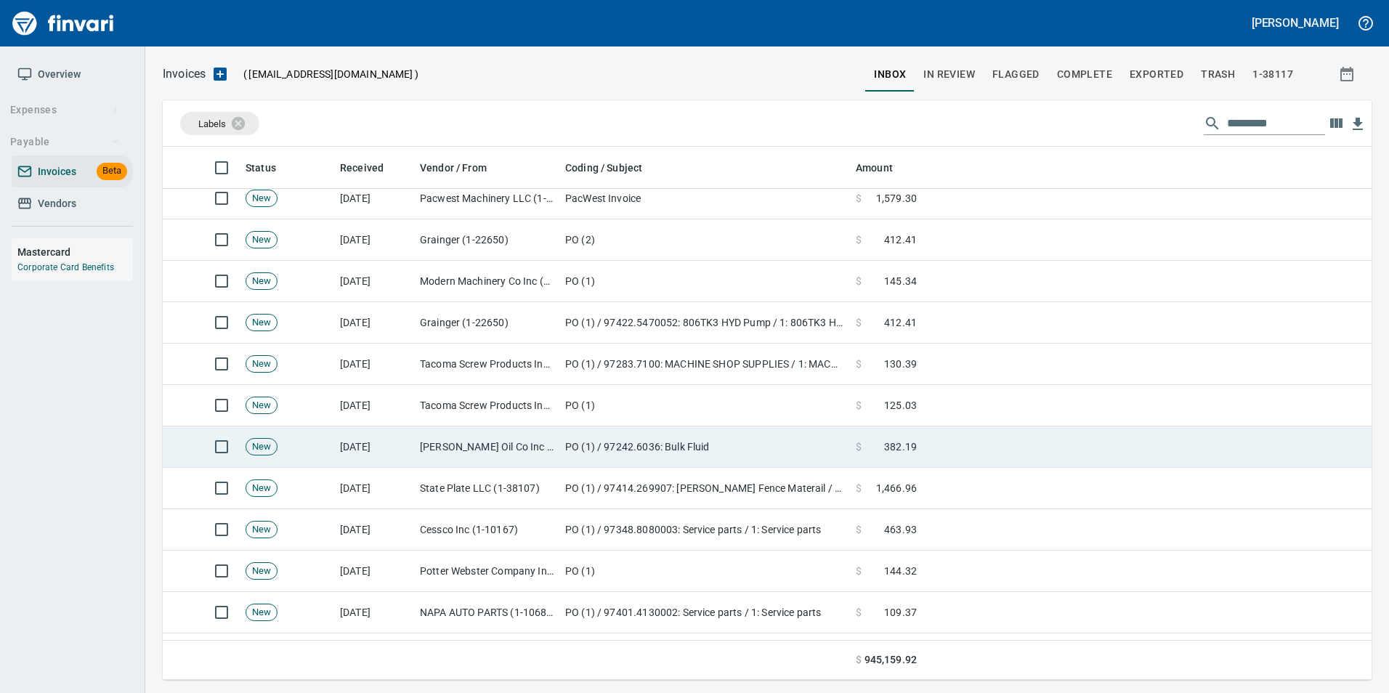
click at [457, 443] on td "[PERSON_NAME] Oil Co Inc (1-38025)" at bounding box center [486, 447] width 145 height 41
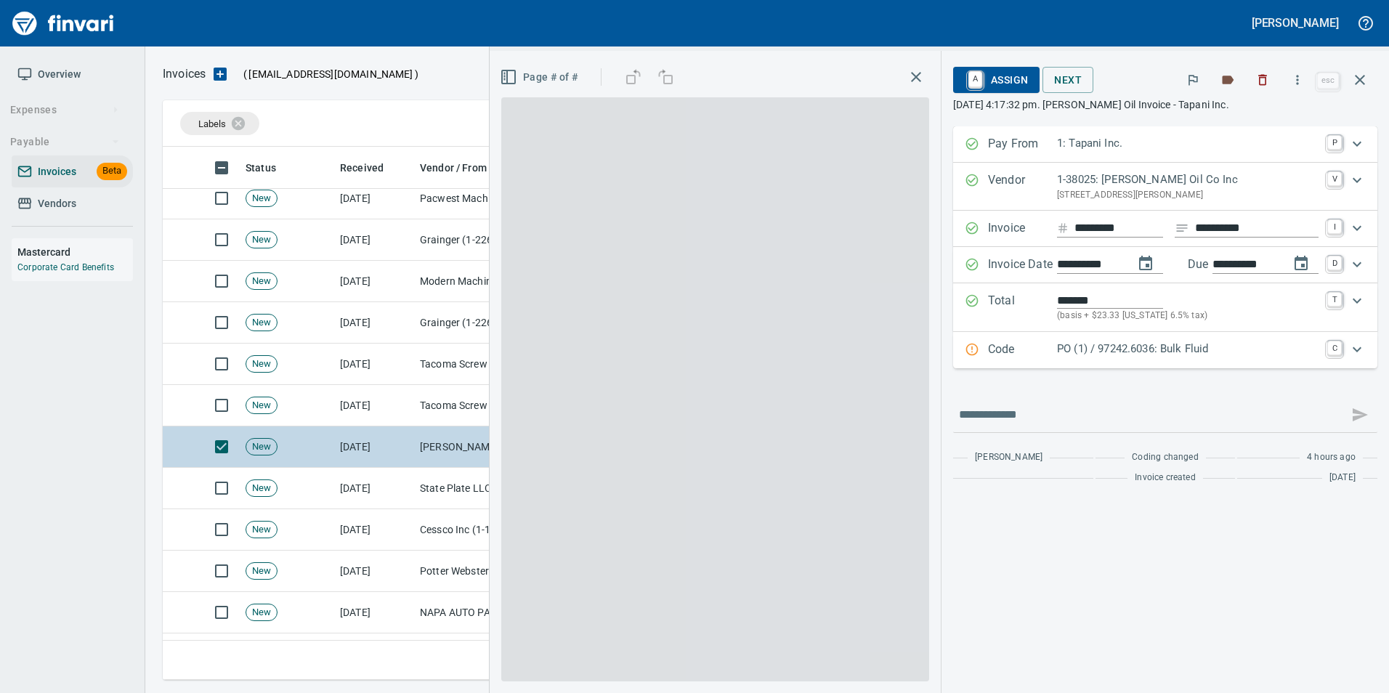
scroll to position [522, 1187]
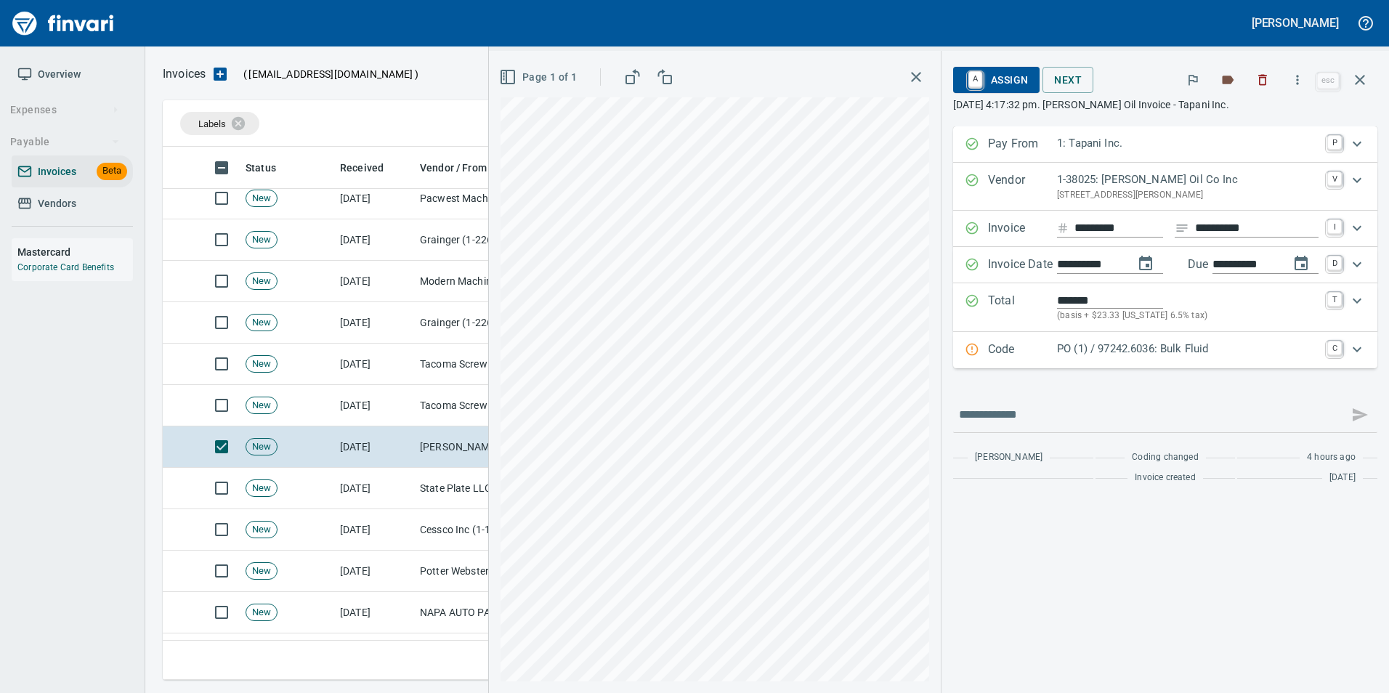
click at [995, 353] on p "Code" at bounding box center [1022, 350] width 69 height 19
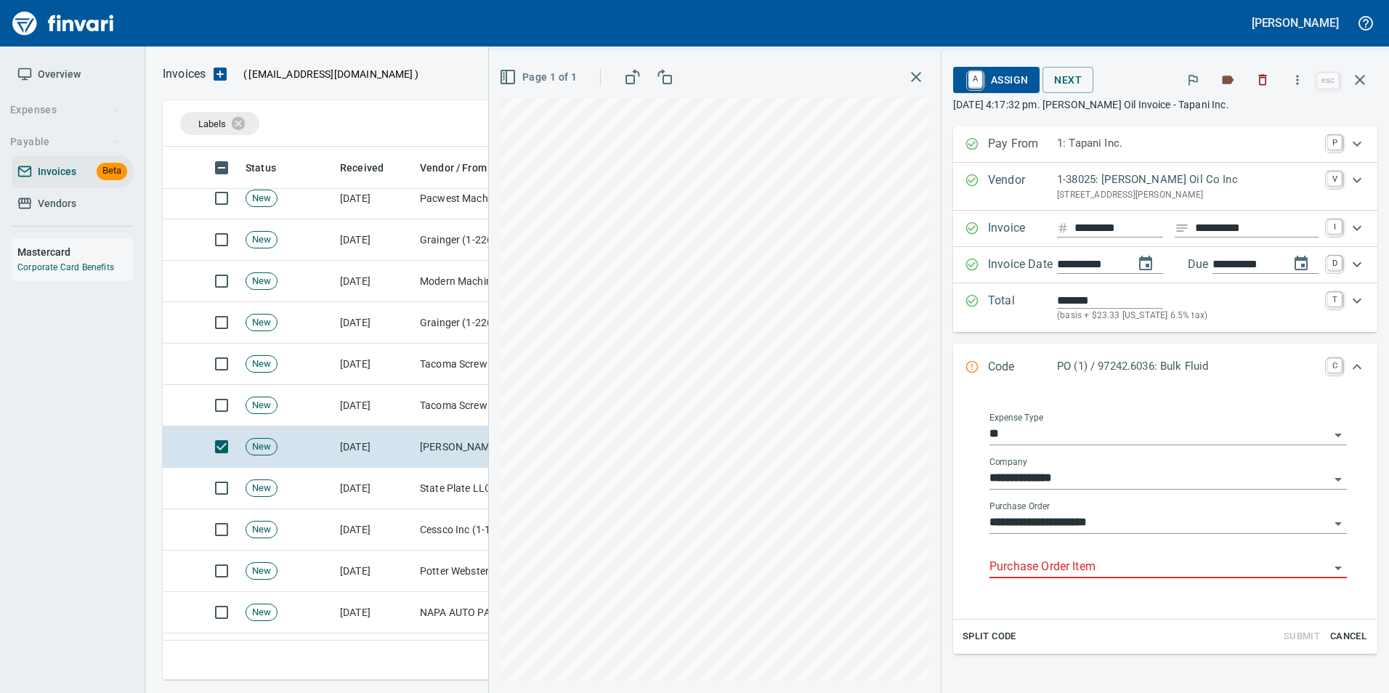
click at [1057, 567] on input "Purchase Order Item" at bounding box center [1160, 567] width 340 height 20
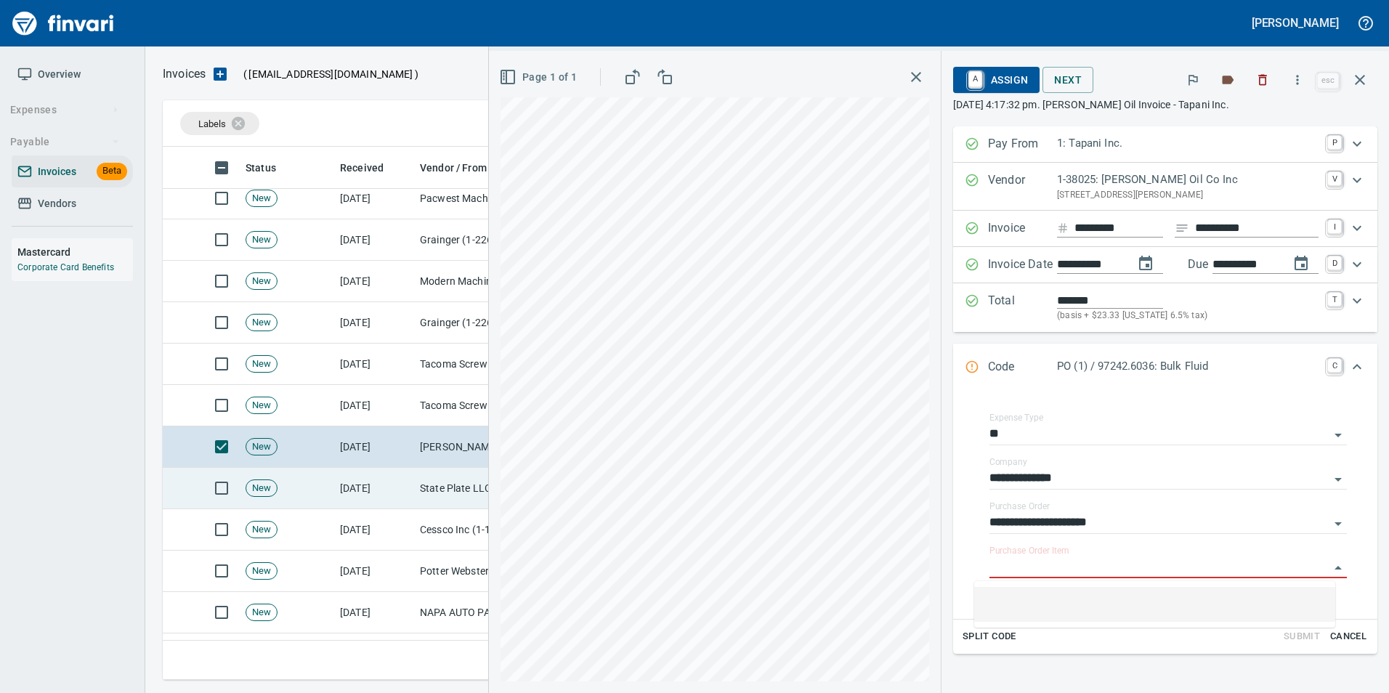
click at [421, 475] on td "State Plate LLC (1-38107)" at bounding box center [486, 488] width 145 height 41
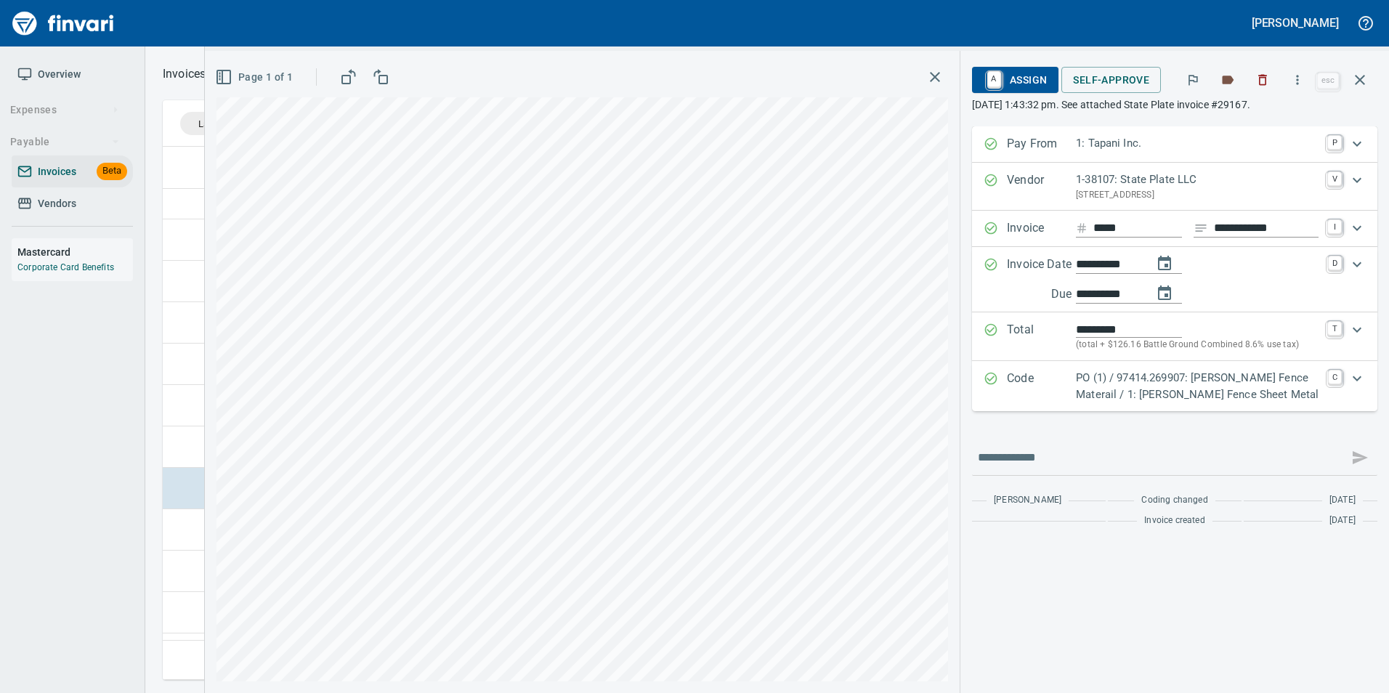
click at [985, 389] on div "Expand" at bounding box center [991, 386] width 15 height 33
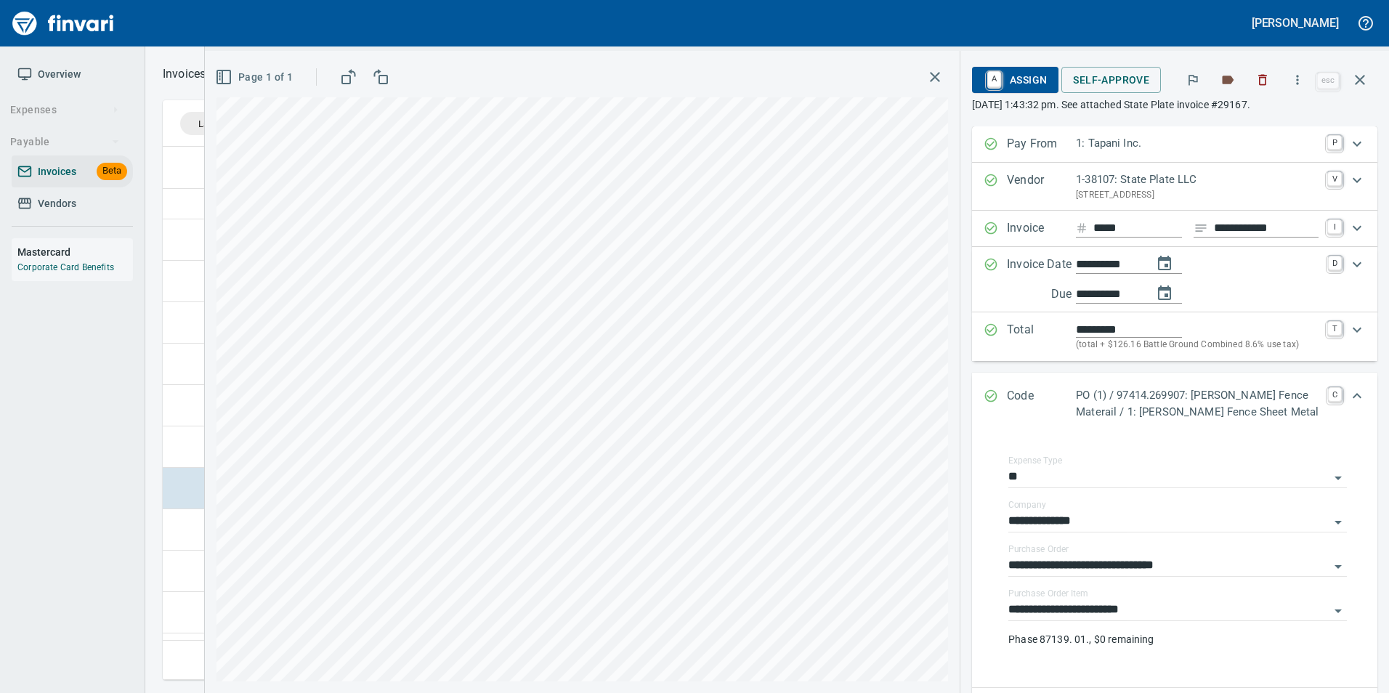
click at [985, 389] on icon "Expand" at bounding box center [991, 396] width 15 height 15
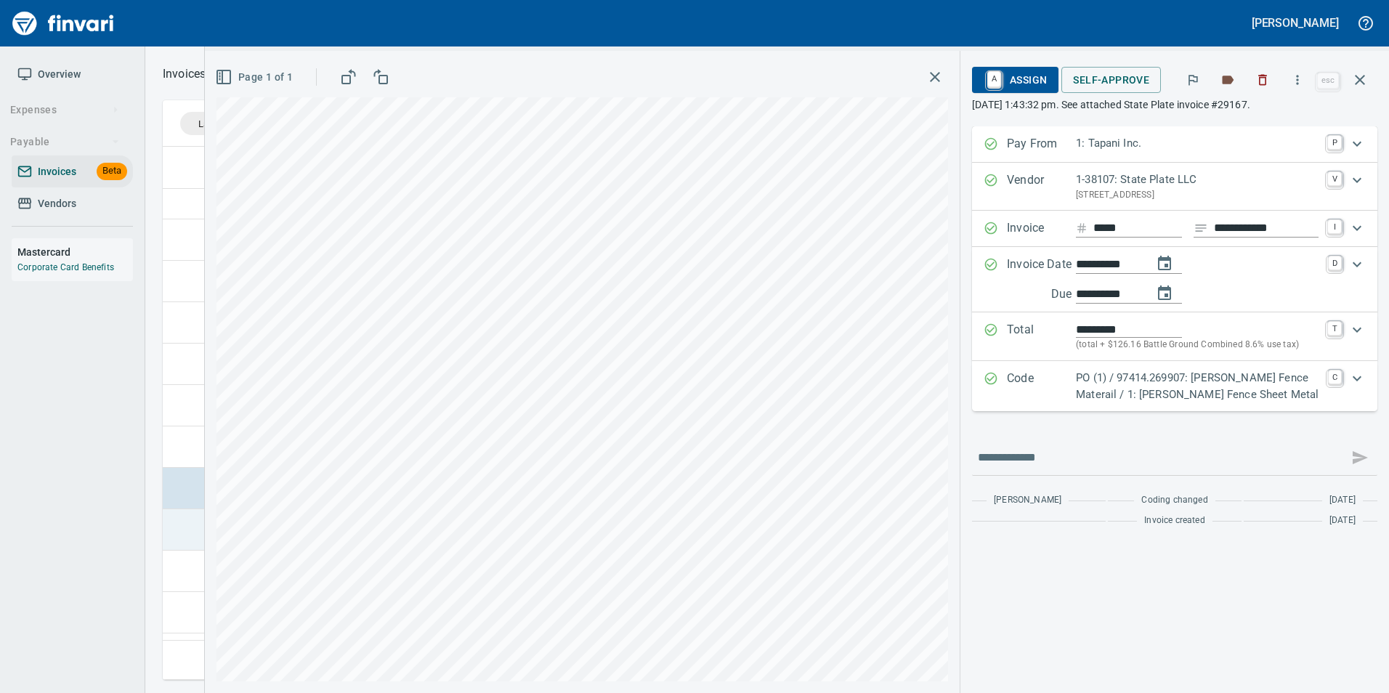
click at [181, 528] on td at bounding box center [180, 529] width 35 height 41
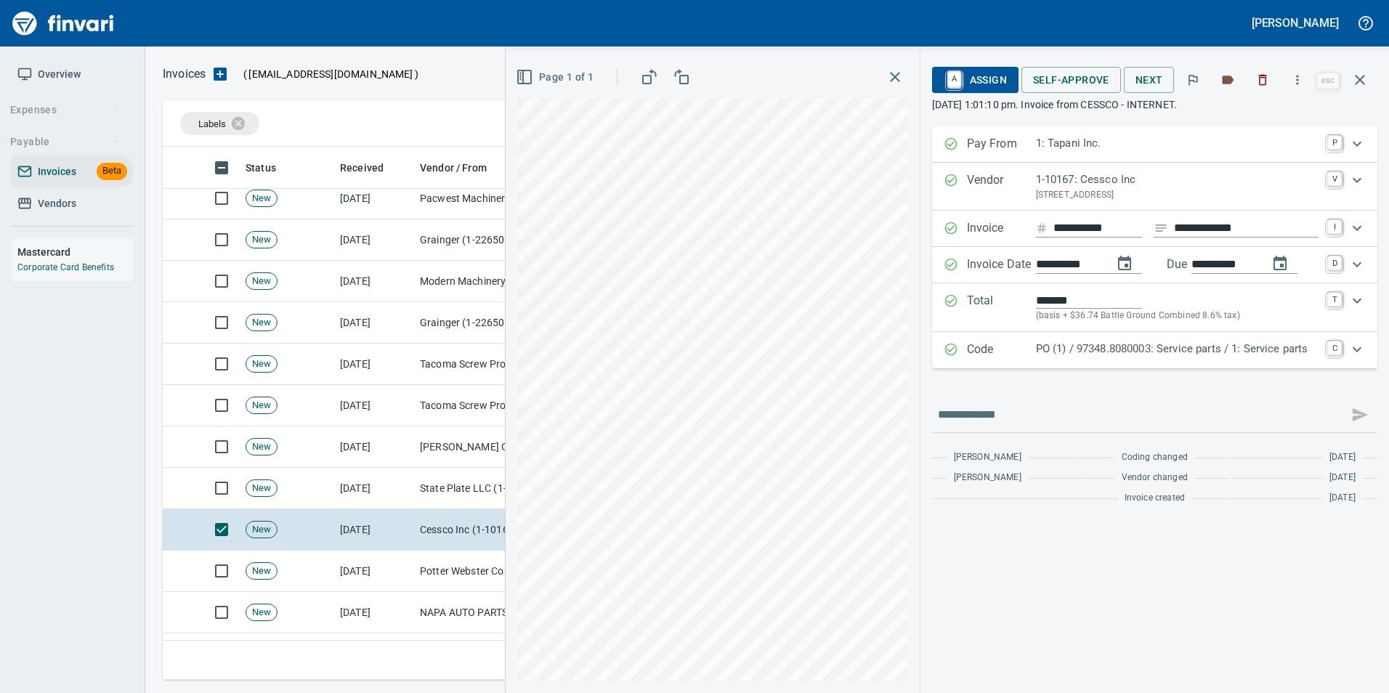
click at [974, 357] on p "Code" at bounding box center [1001, 350] width 69 height 19
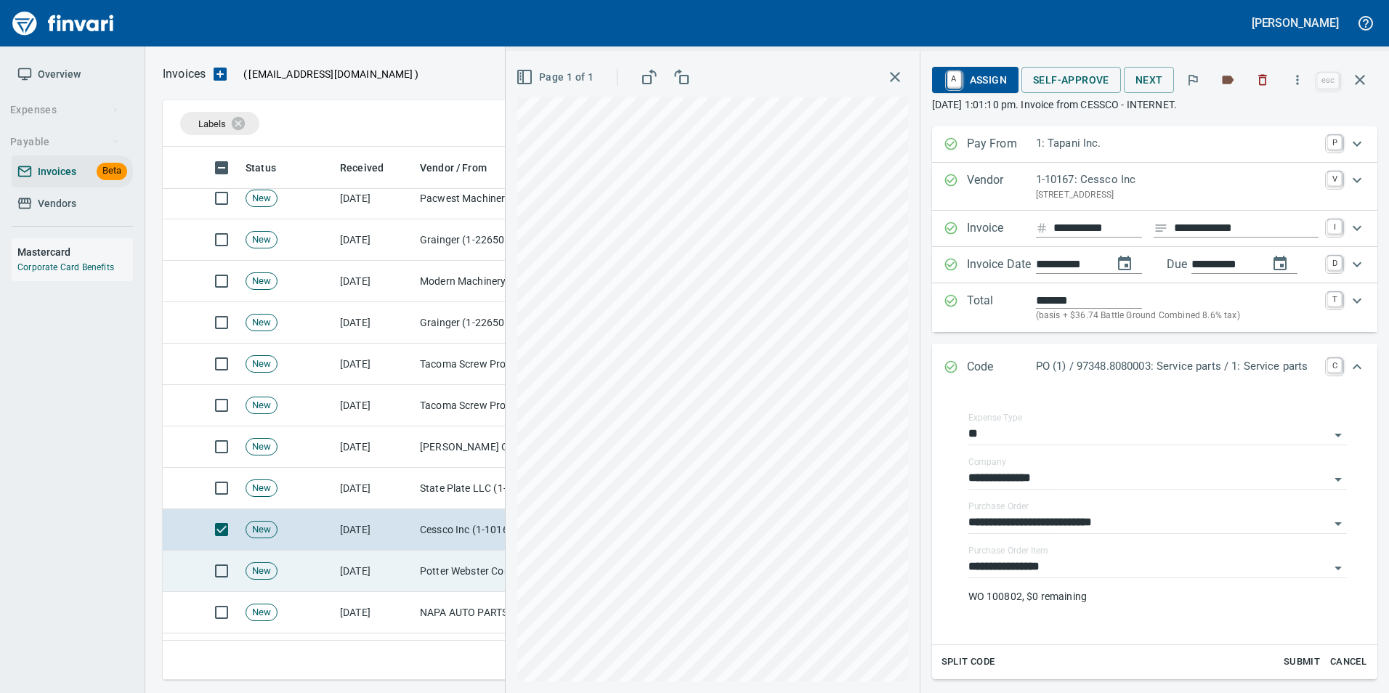
click at [297, 567] on td "New" at bounding box center [287, 571] width 94 height 41
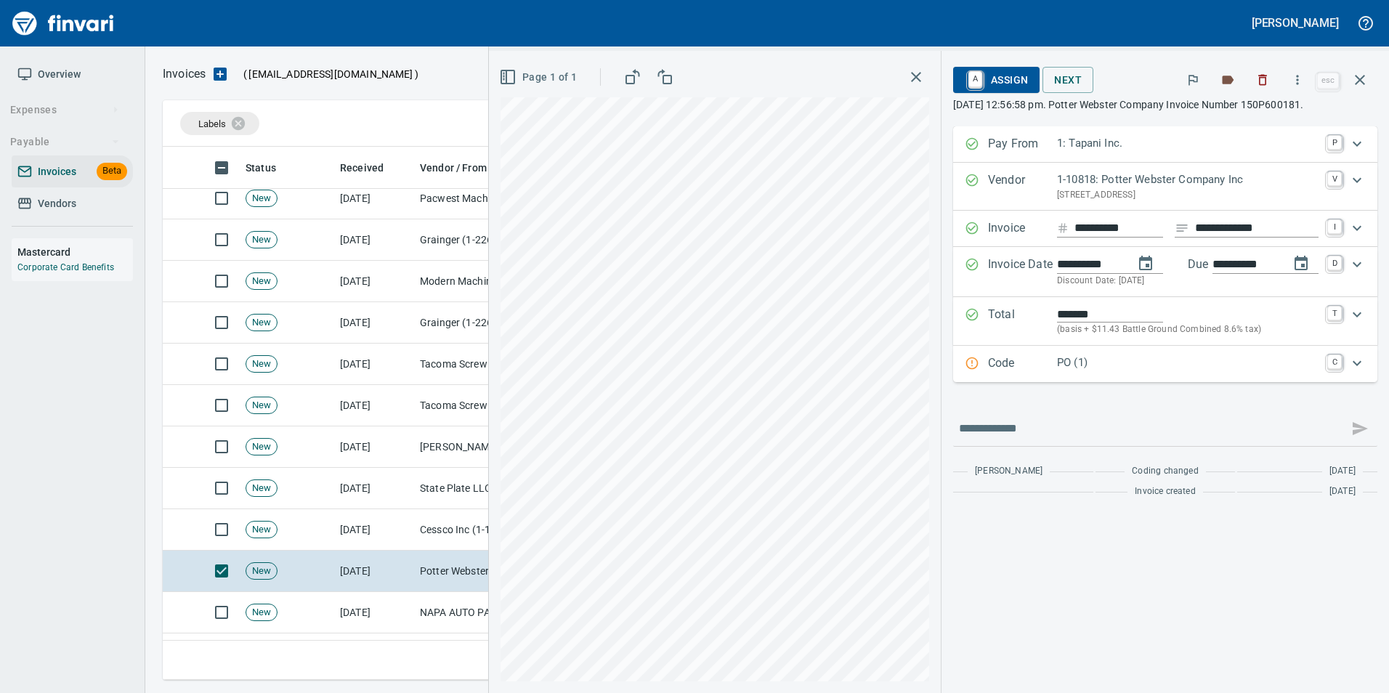
click at [984, 371] on div "Code PO (1) C" at bounding box center [1152, 364] width 375 height 19
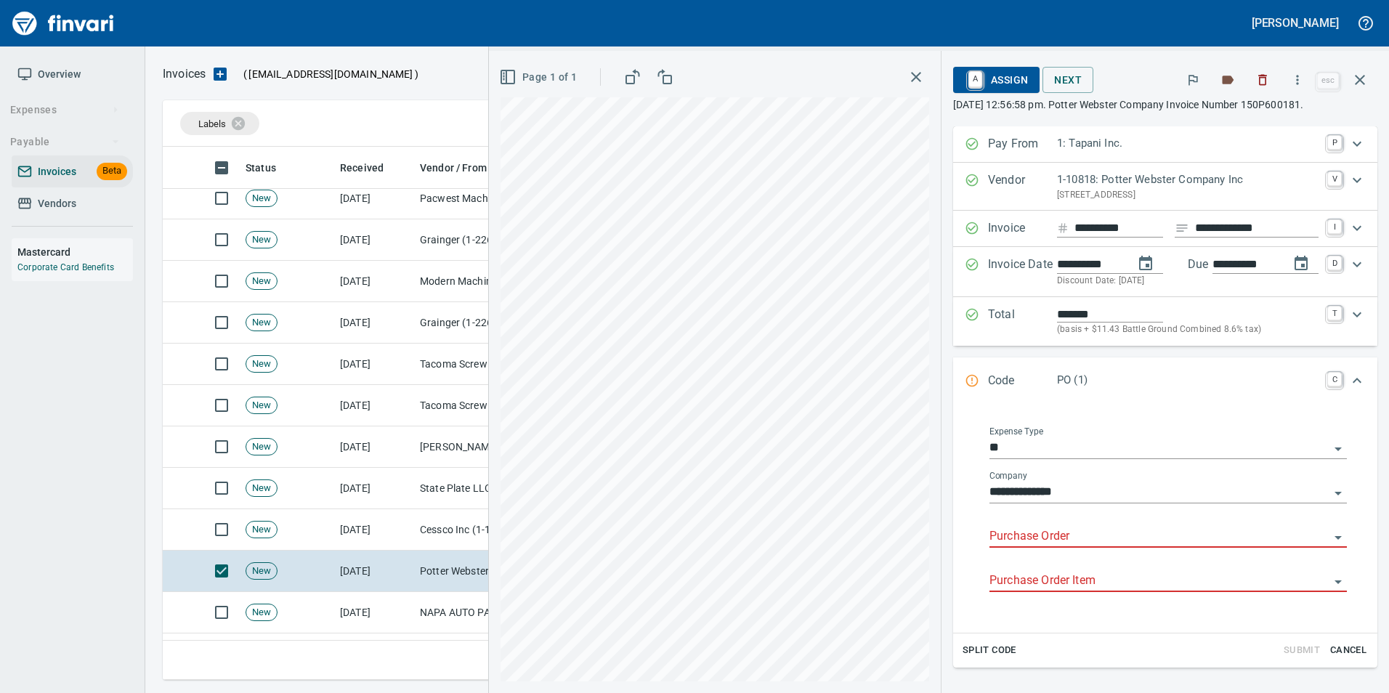
click at [1025, 535] on input "Purchase Order" at bounding box center [1160, 537] width 340 height 20
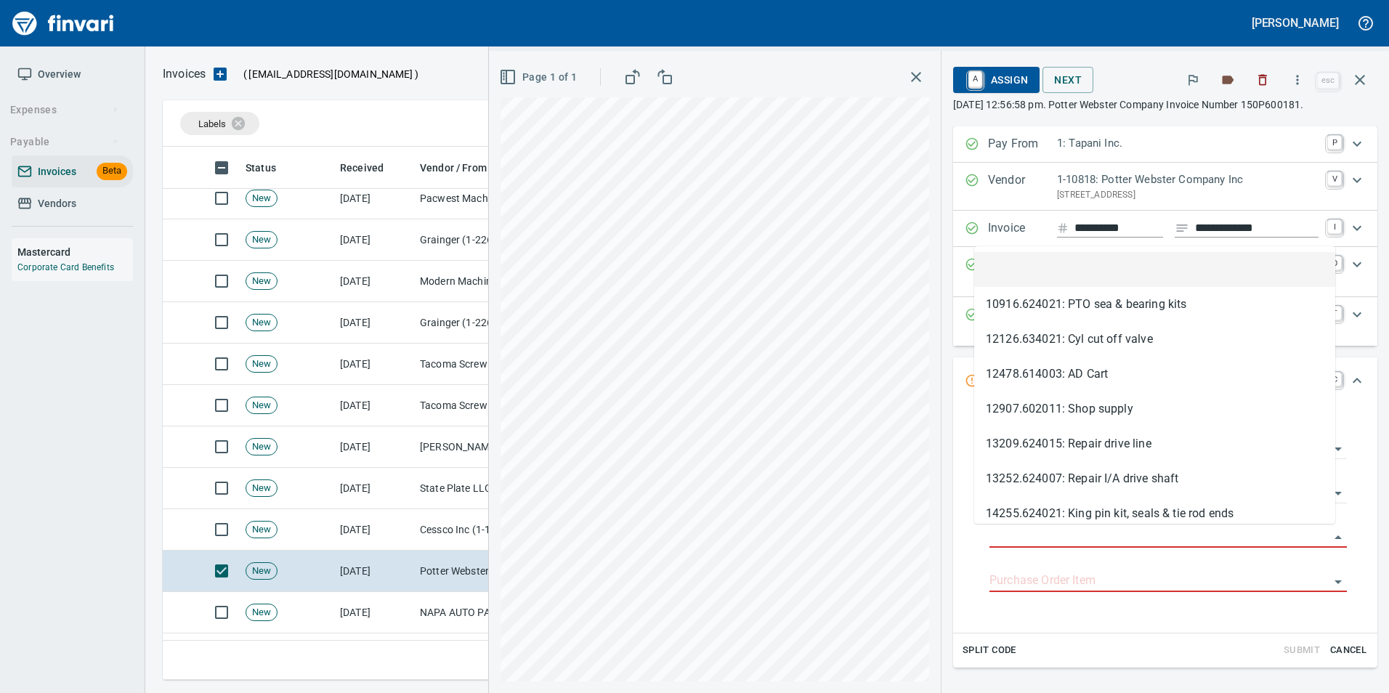
scroll to position [522, 1187]
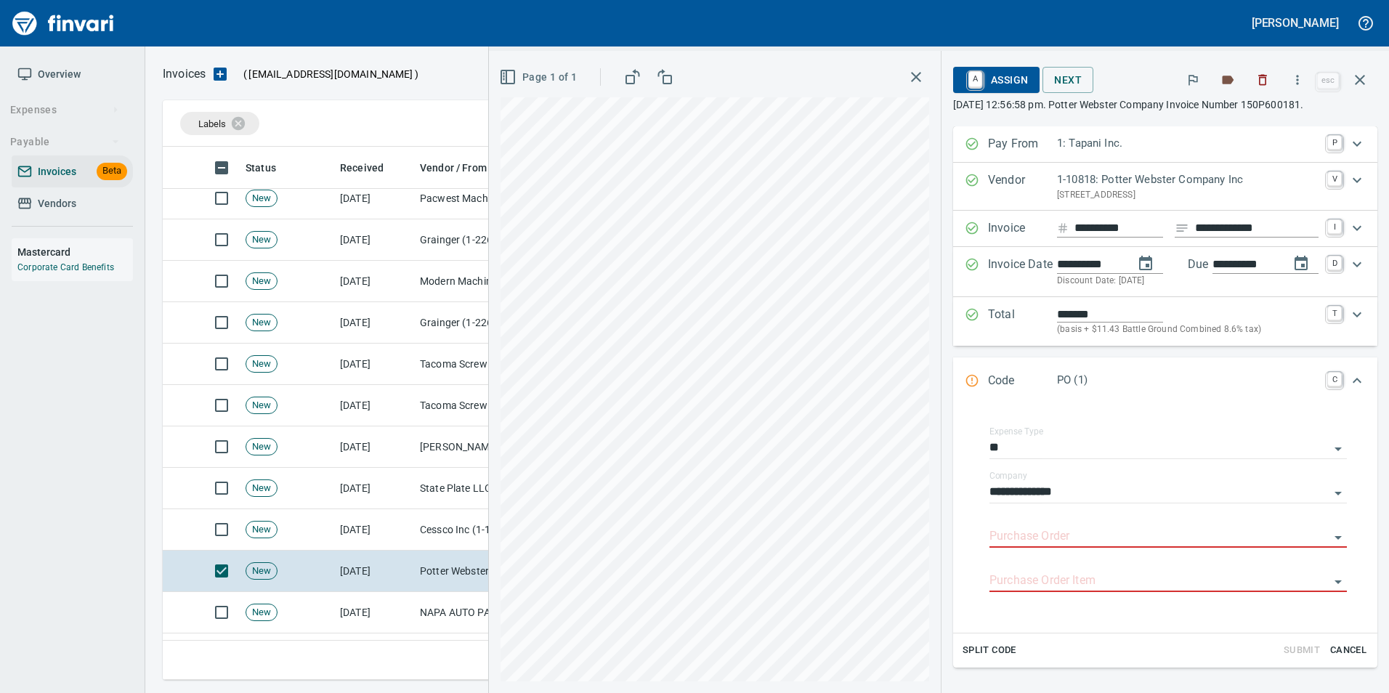
type input "**********"
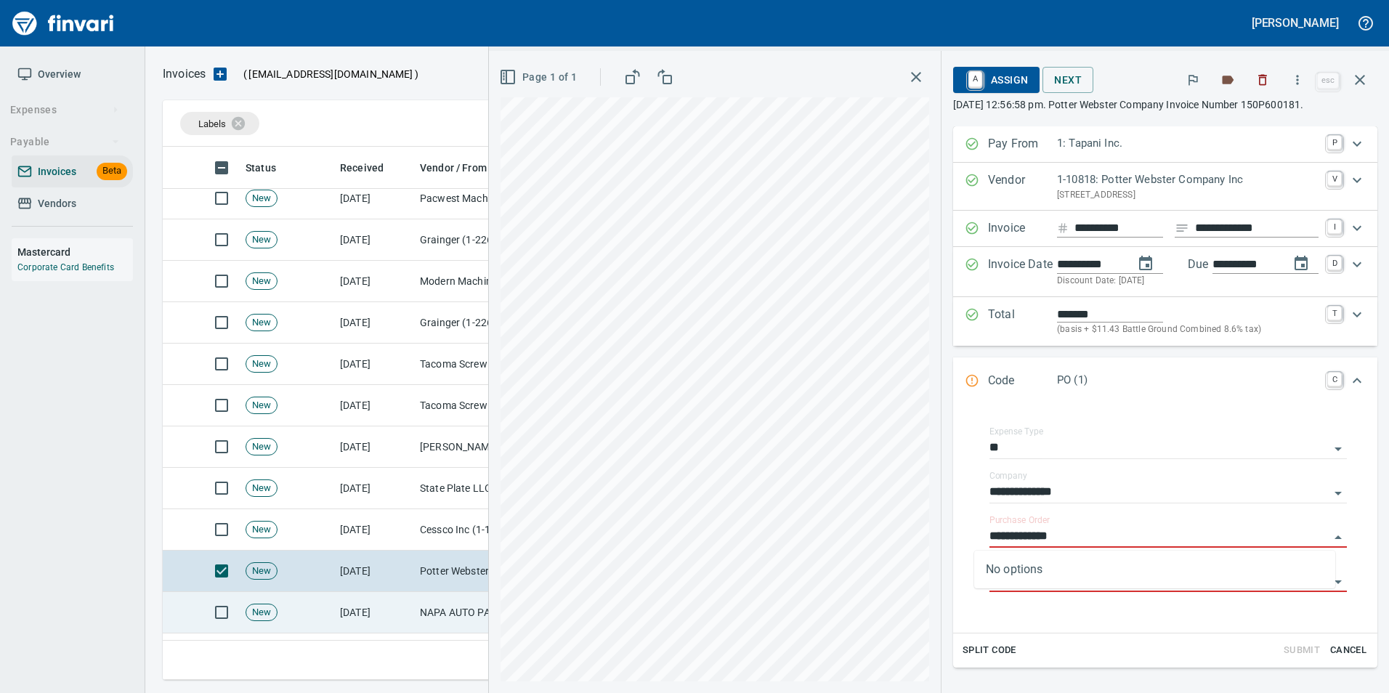
click at [336, 594] on td "[DATE]" at bounding box center [374, 612] width 80 height 41
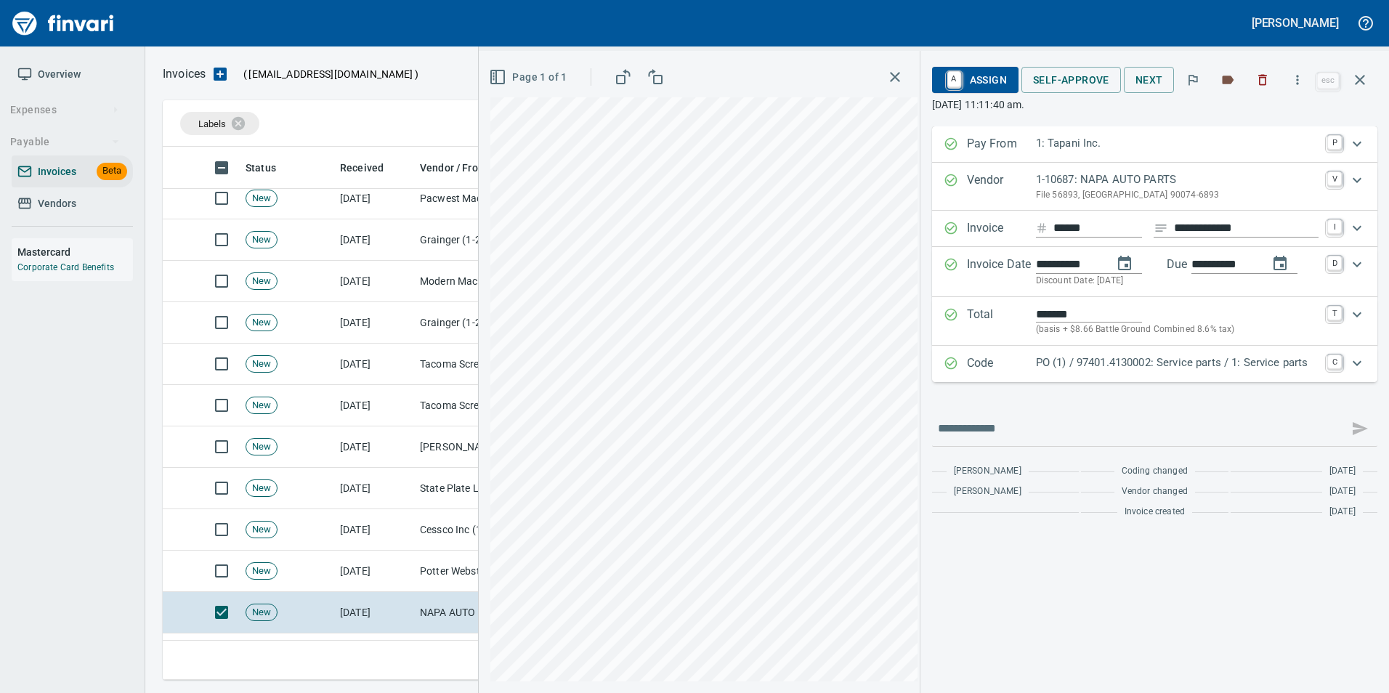
click at [1051, 366] on p "PO (1) / 97401.4130002: Service parts / 1: Service parts" at bounding box center [1177, 363] width 283 height 17
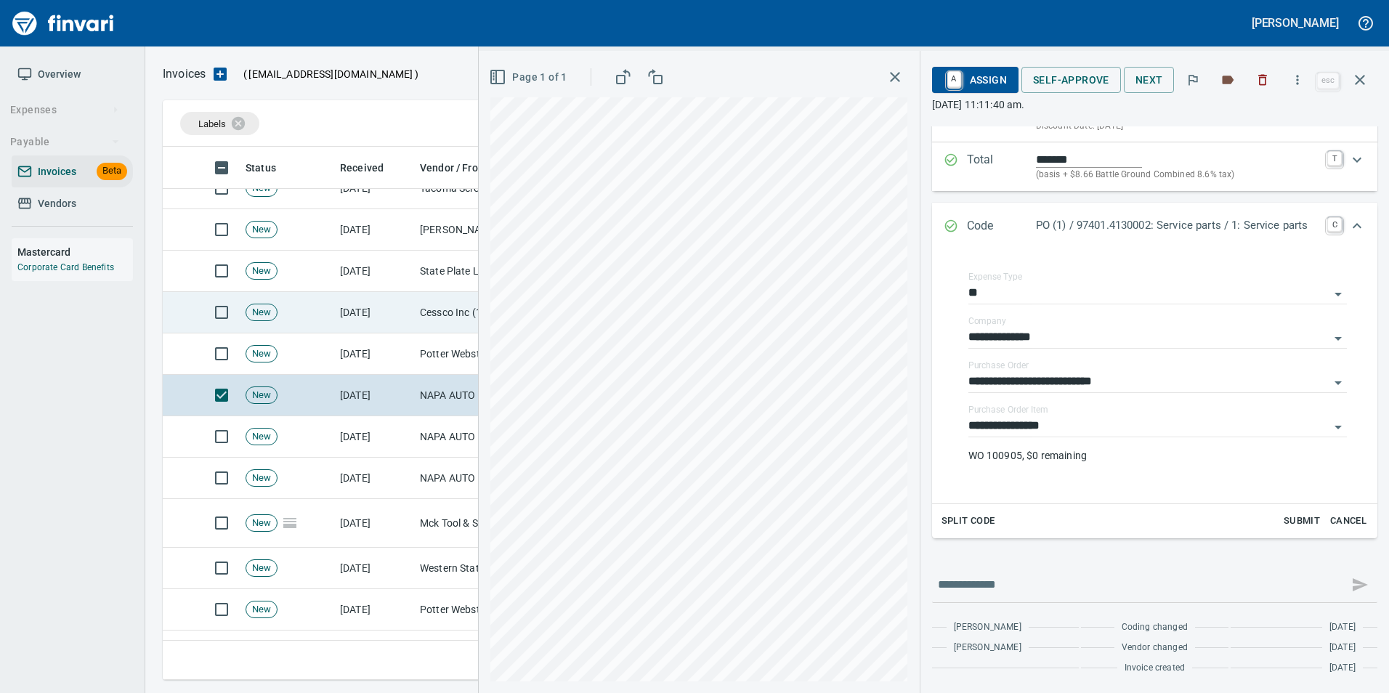
scroll to position [945, 0]
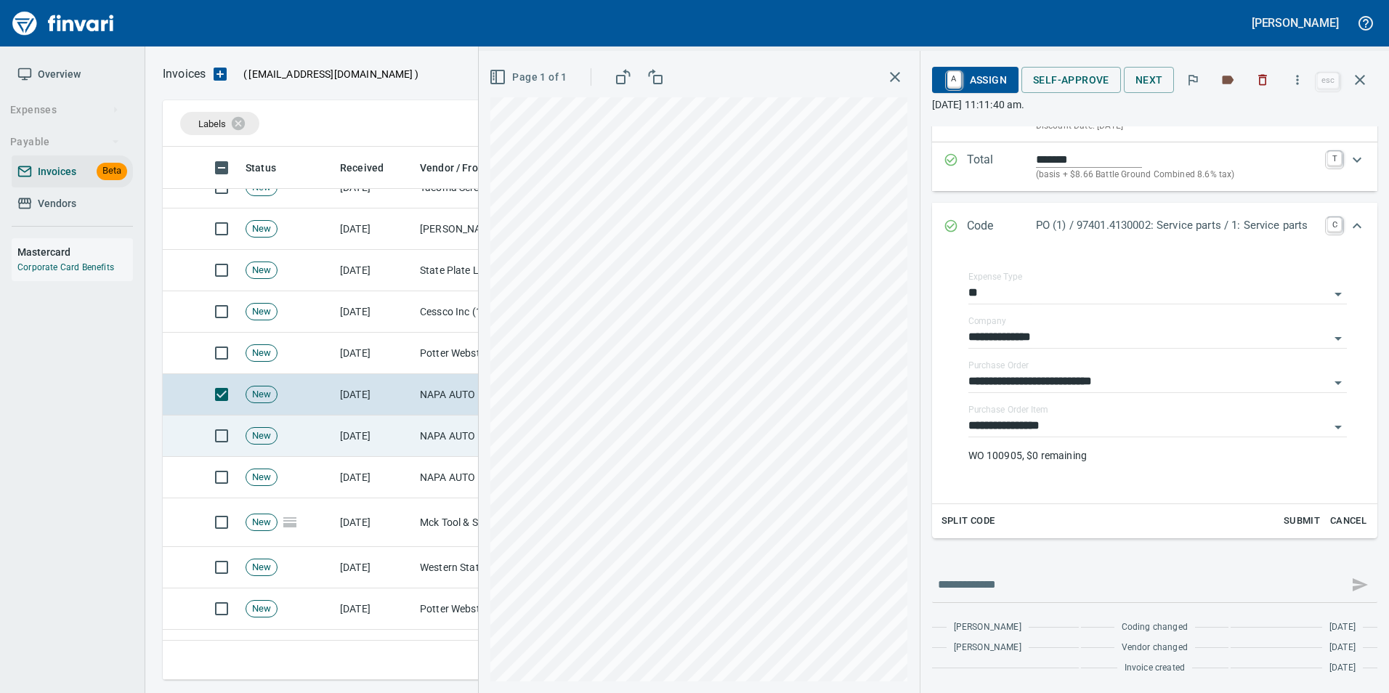
click at [399, 443] on td "[DATE]" at bounding box center [374, 436] width 80 height 41
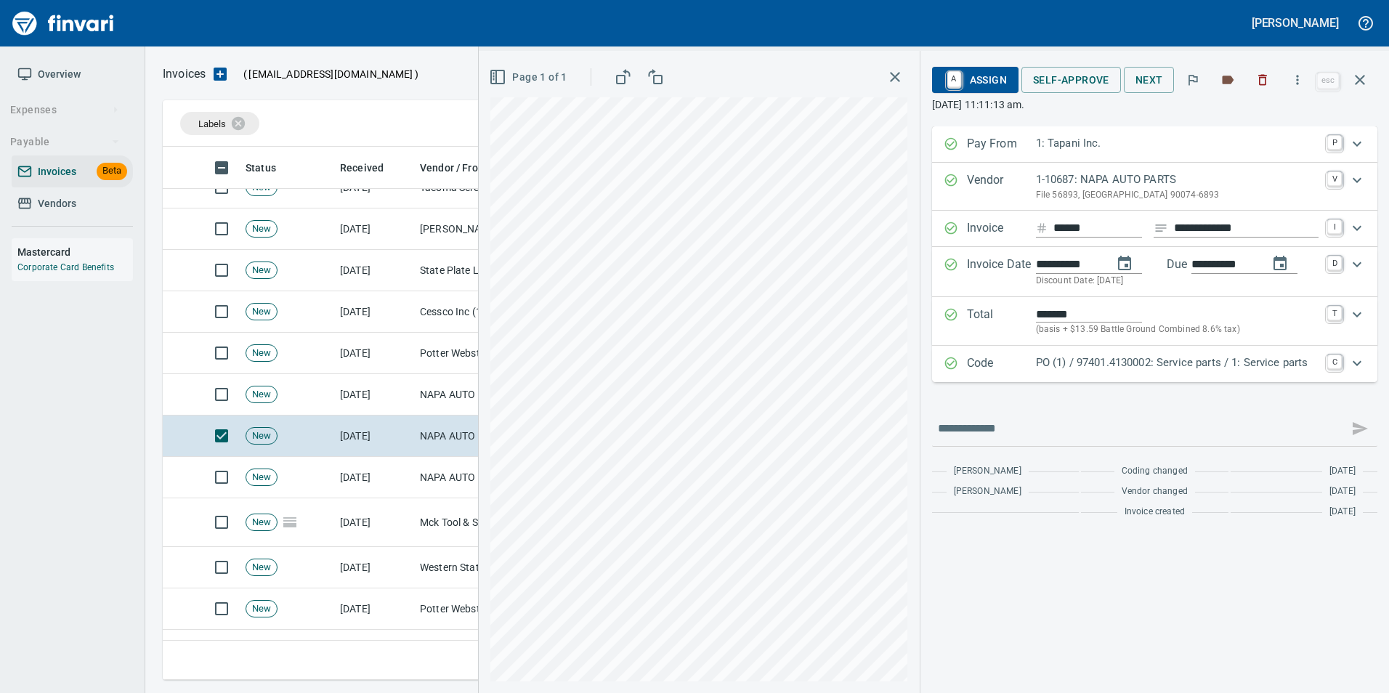
click at [957, 360] on icon "Expand" at bounding box center [951, 363] width 12 height 12
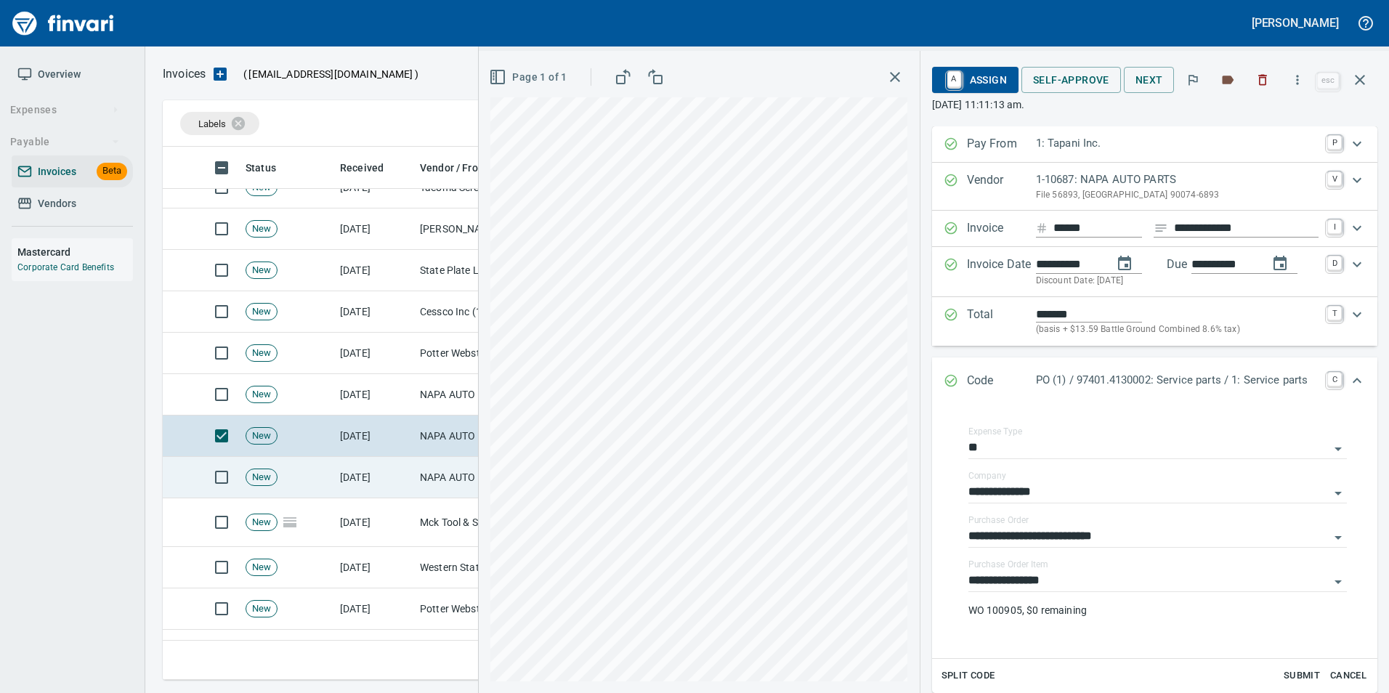
click at [357, 474] on td "[DATE]" at bounding box center [374, 477] width 80 height 41
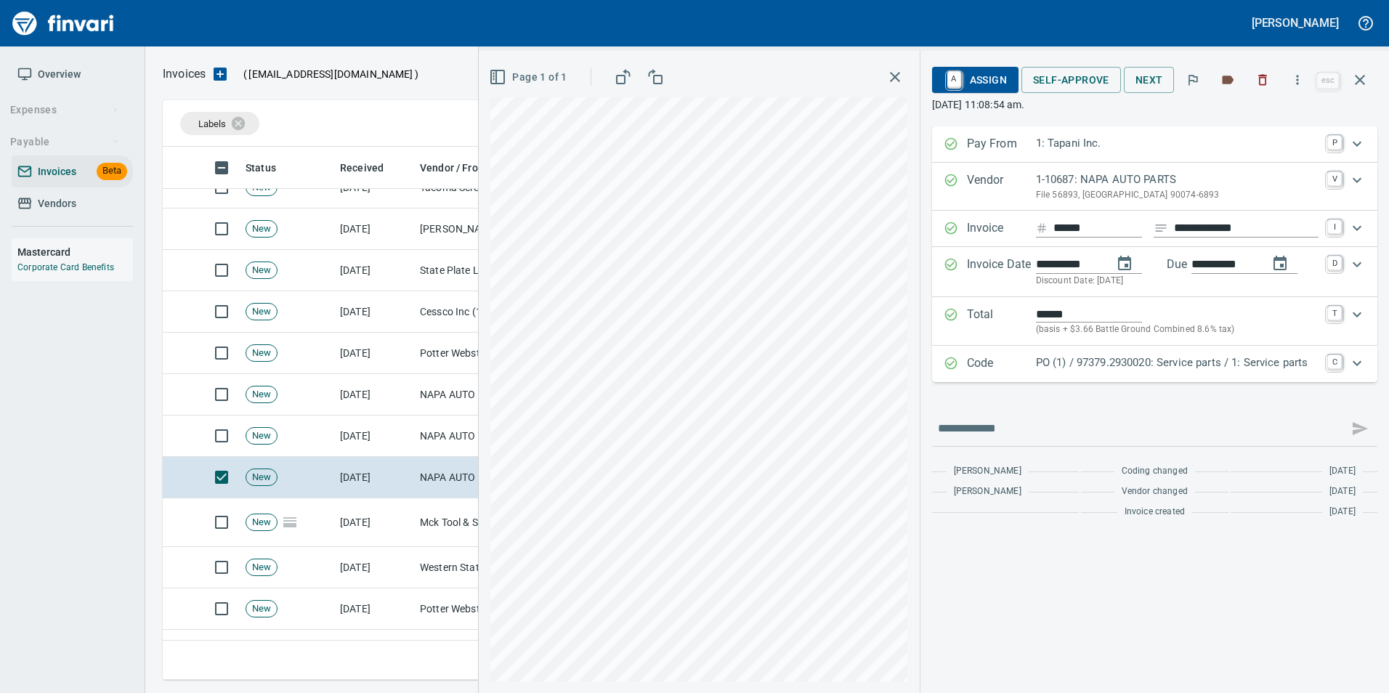
click at [1033, 367] on p "Code" at bounding box center [1001, 364] width 69 height 19
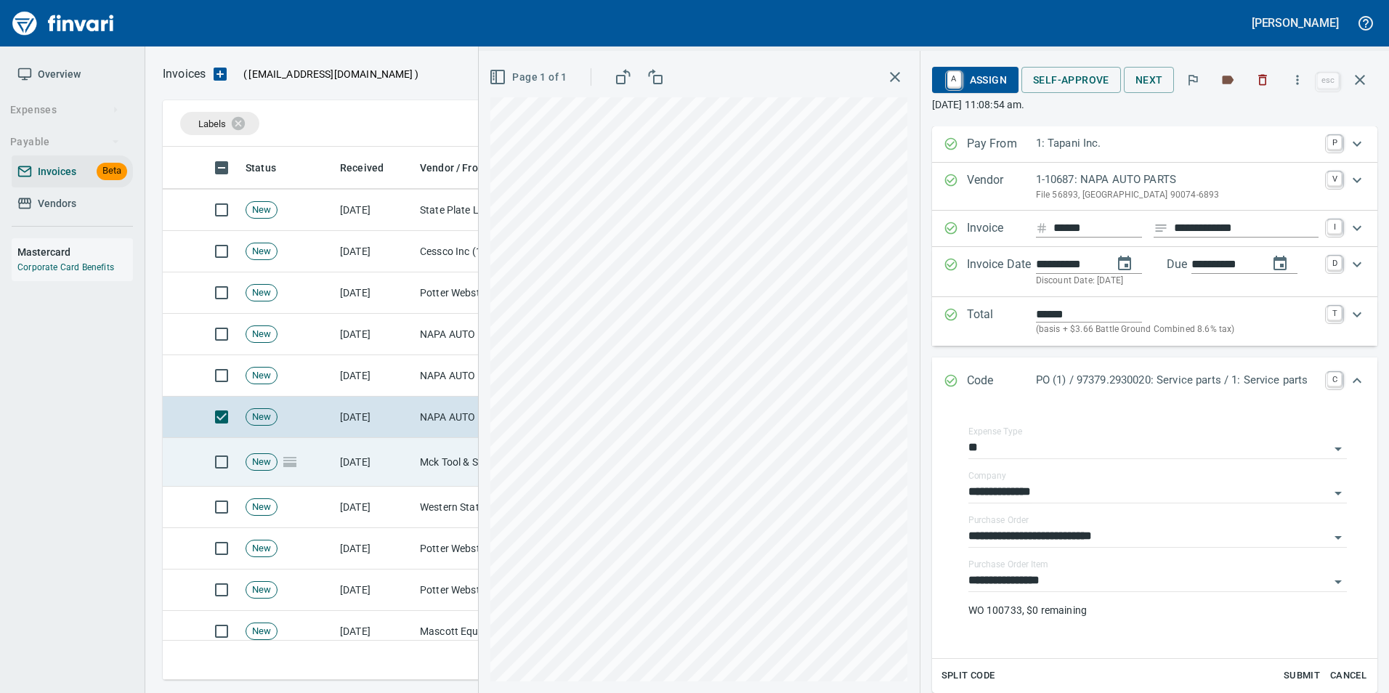
click at [393, 475] on td "[DATE]" at bounding box center [374, 462] width 80 height 49
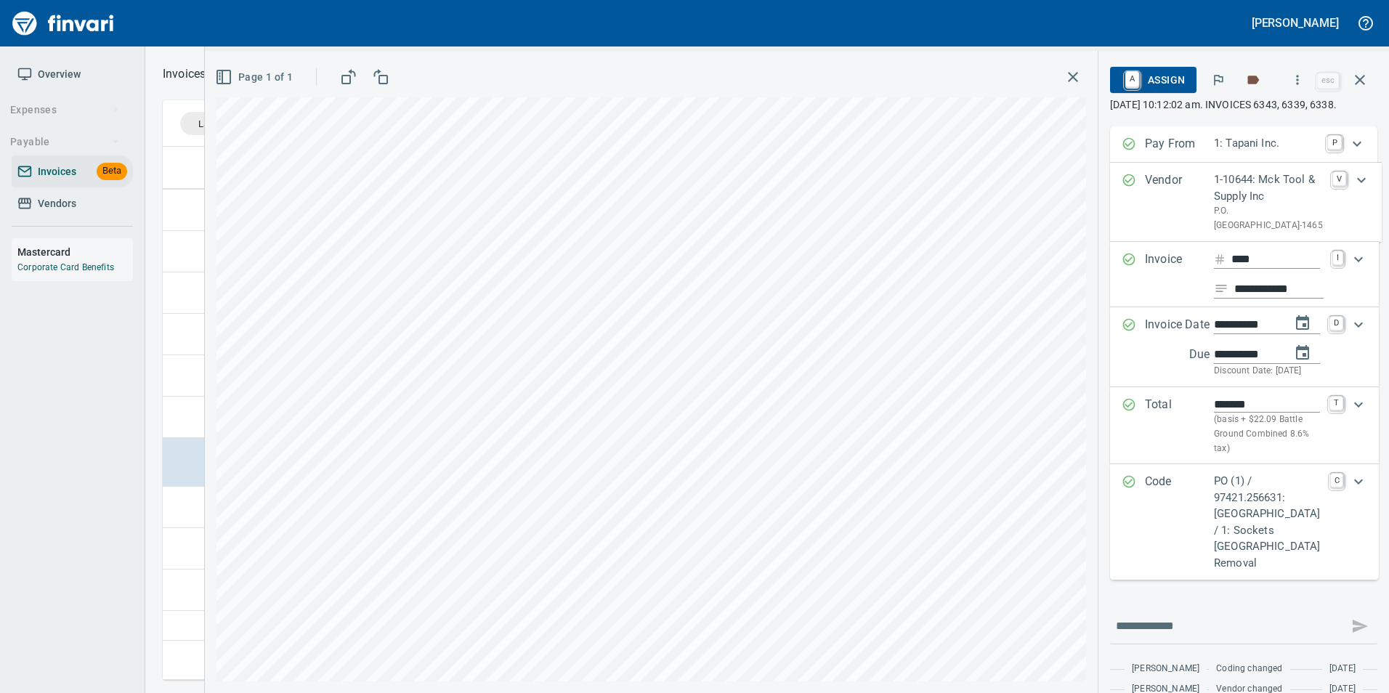
click at [1200, 544] on p "Code" at bounding box center [1179, 522] width 69 height 98
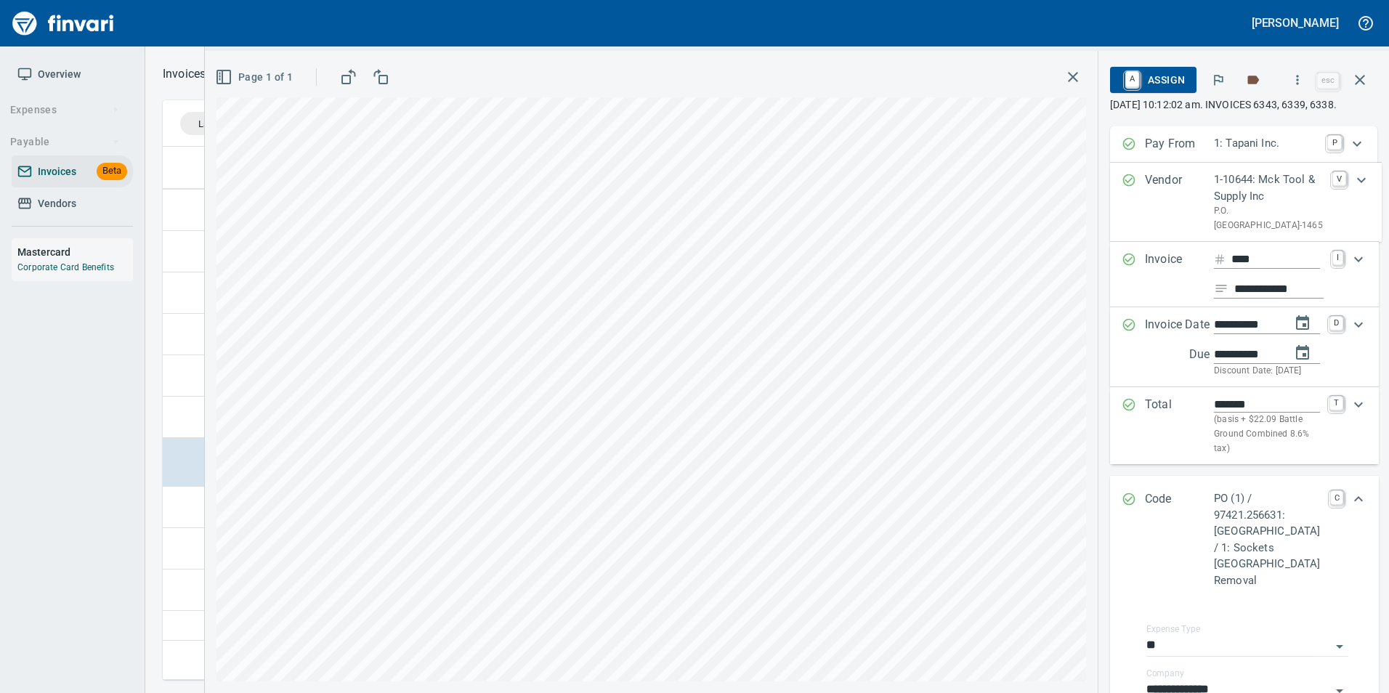
scroll to position [363, 0]
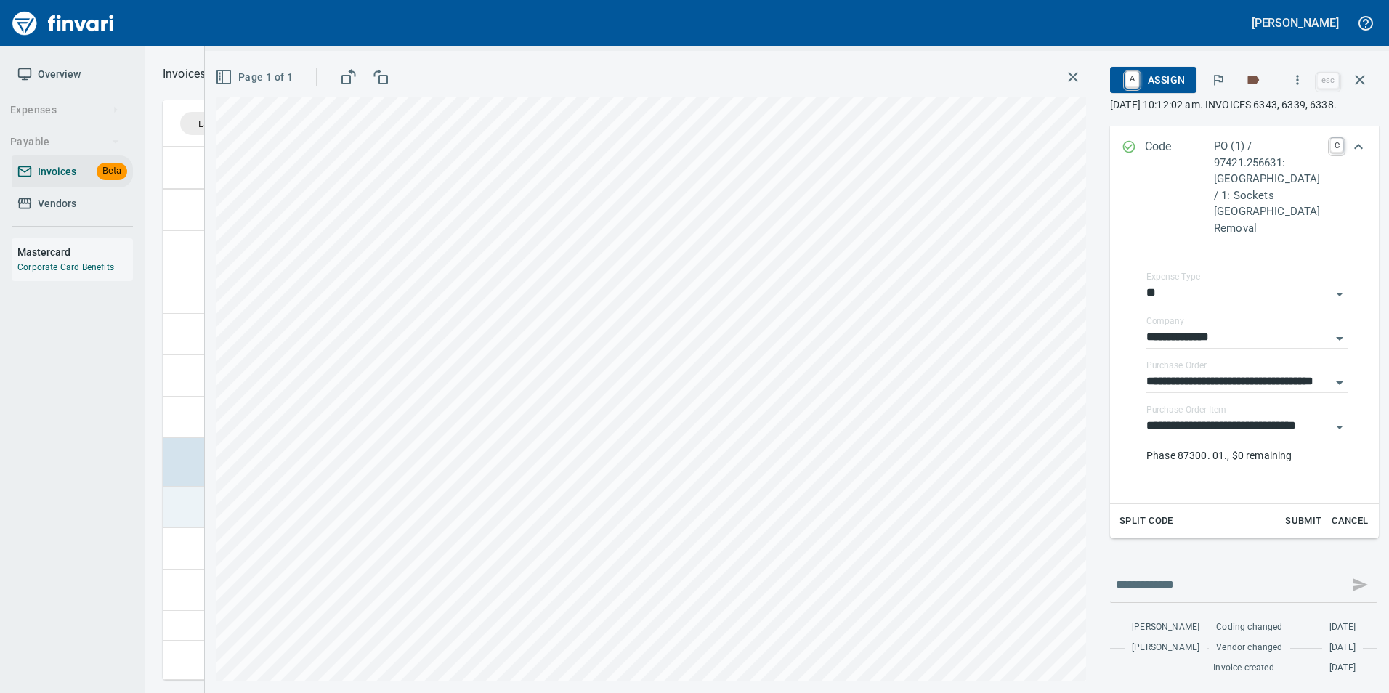
click at [188, 518] on td at bounding box center [180, 507] width 35 height 41
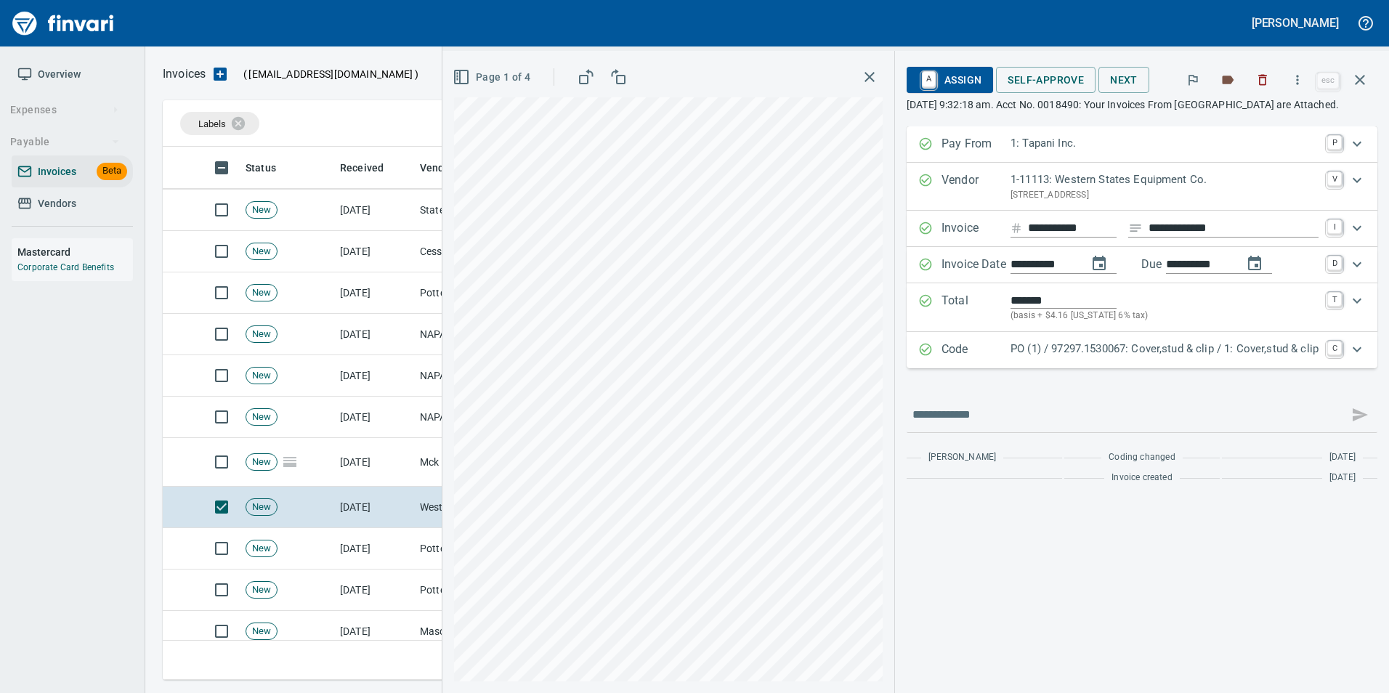
click at [953, 352] on p "Code" at bounding box center [976, 350] width 69 height 19
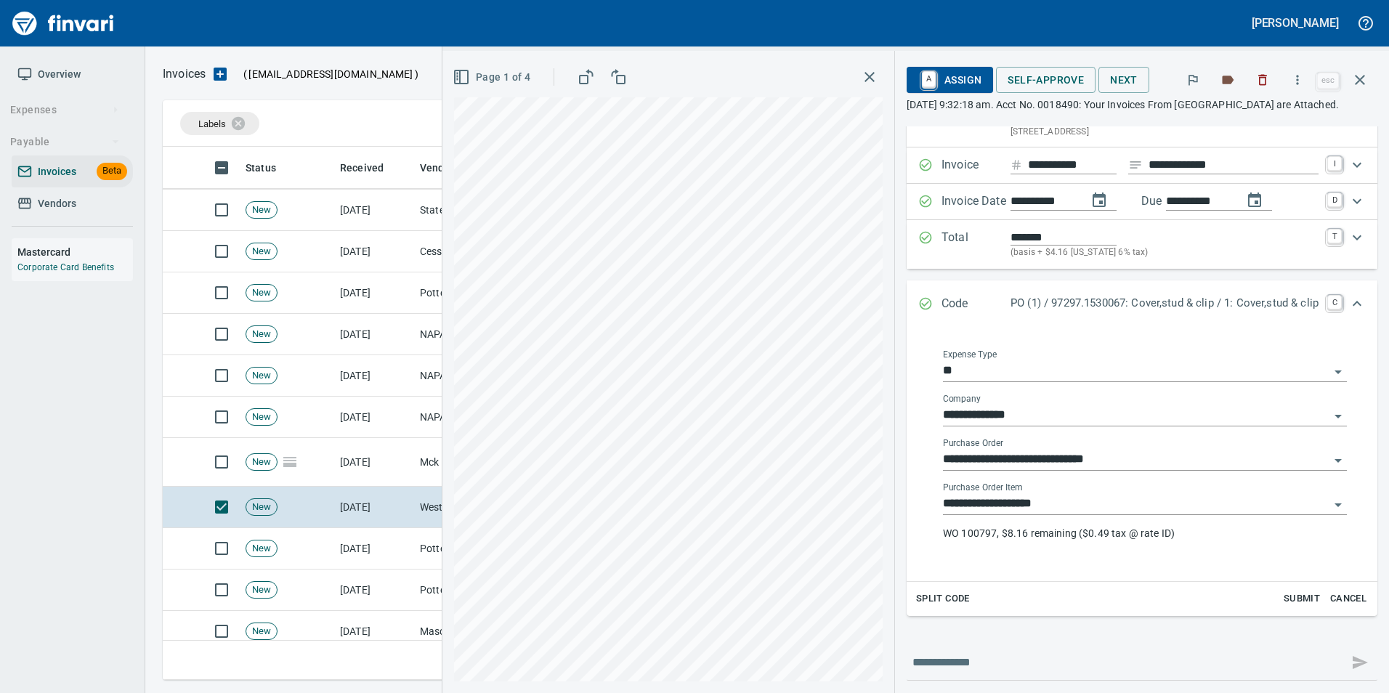
scroll to position [121, 0]
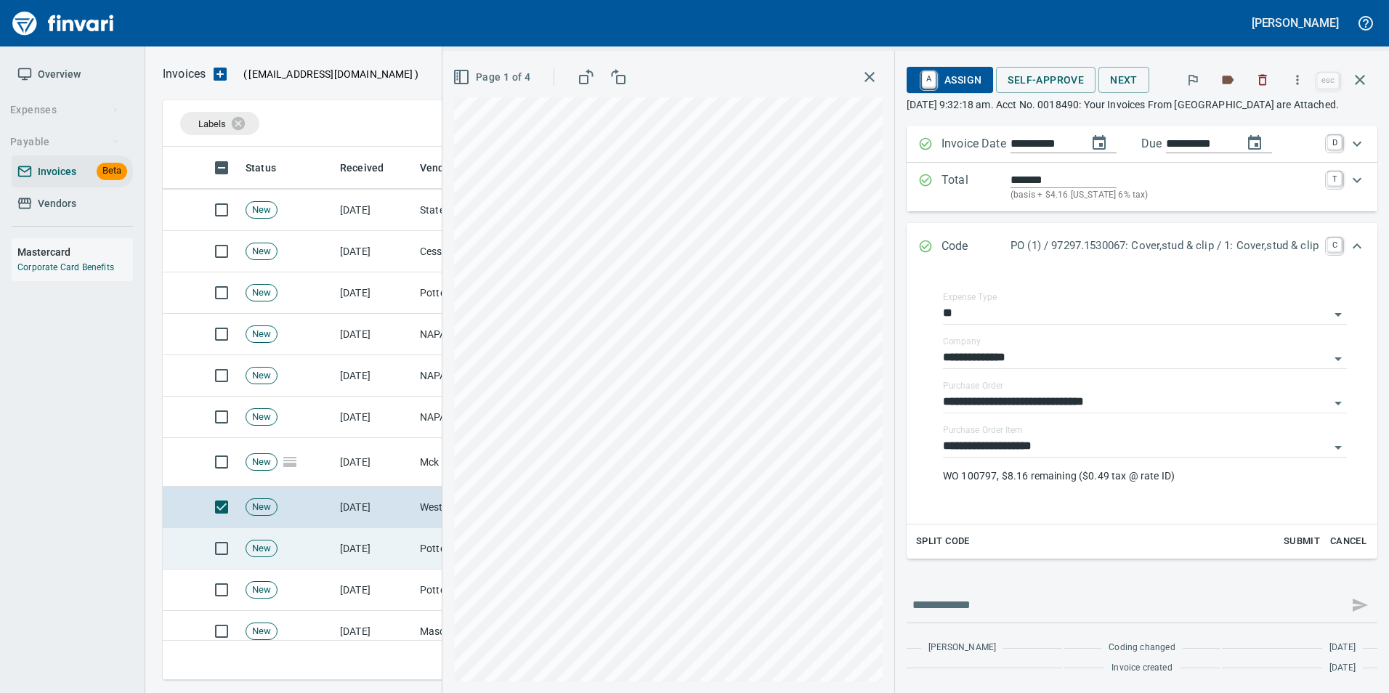
click at [270, 564] on td "New" at bounding box center [287, 548] width 94 height 41
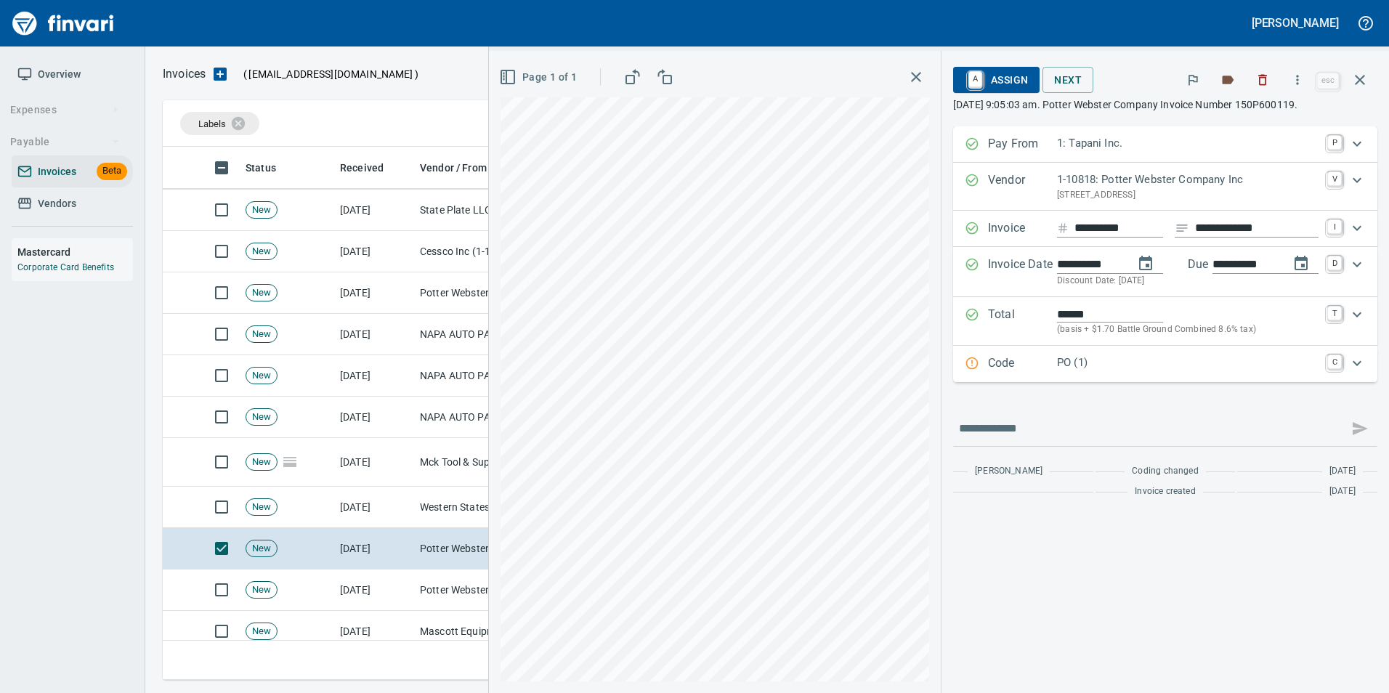
click at [984, 369] on div "Code PO (1) C" at bounding box center [1152, 364] width 375 height 19
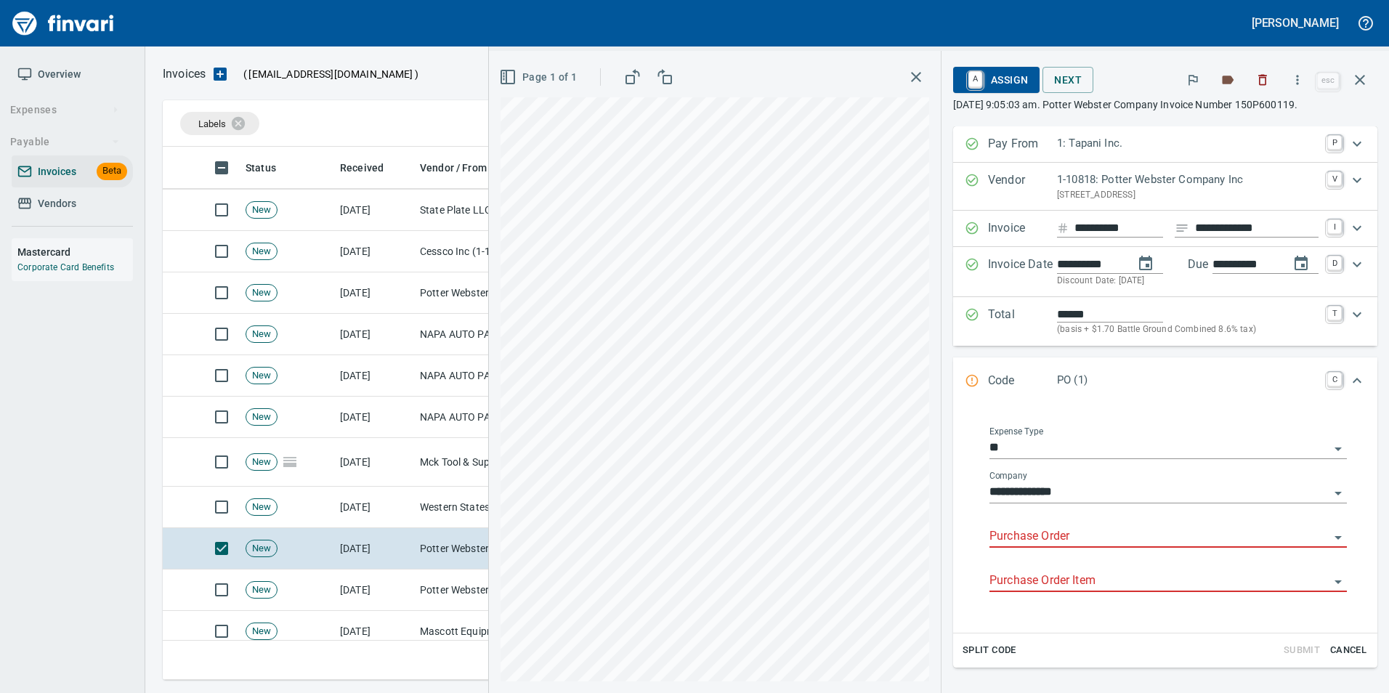
click at [1014, 541] on input "Purchase Order" at bounding box center [1160, 537] width 340 height 20
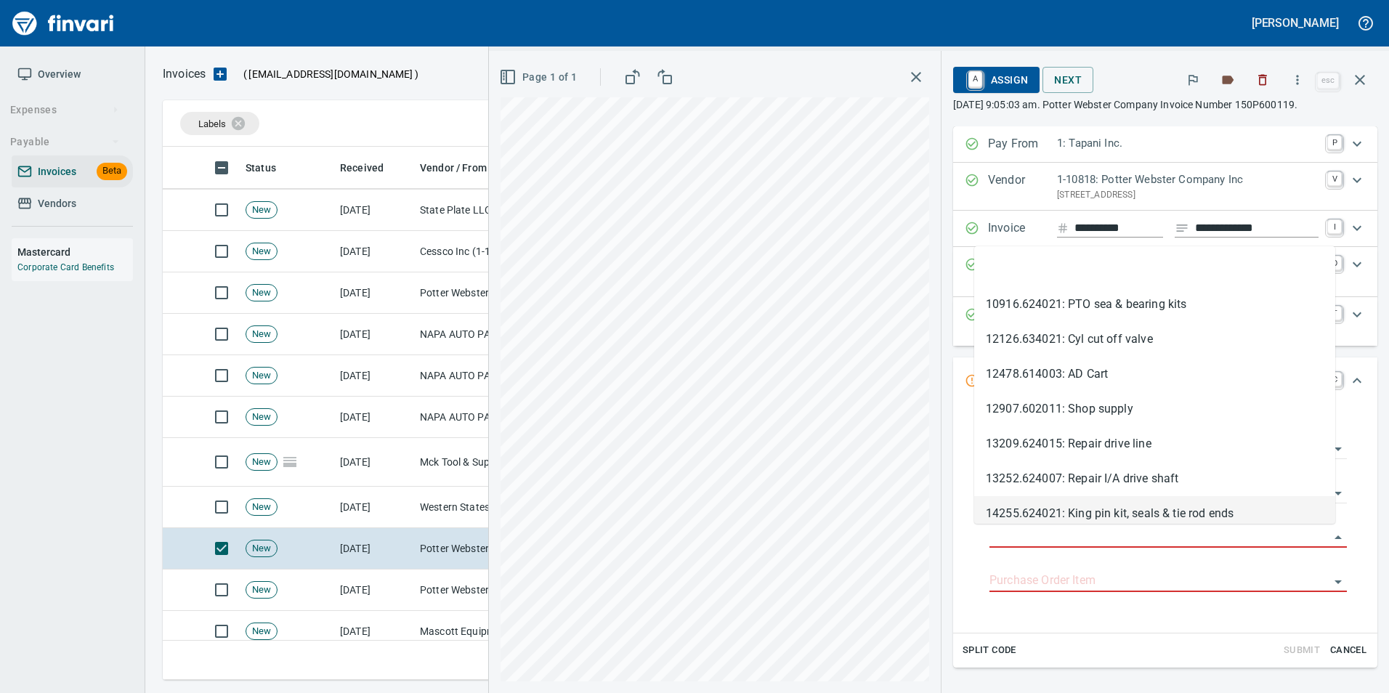
scroll to position [522, 1187]
type input "**********"
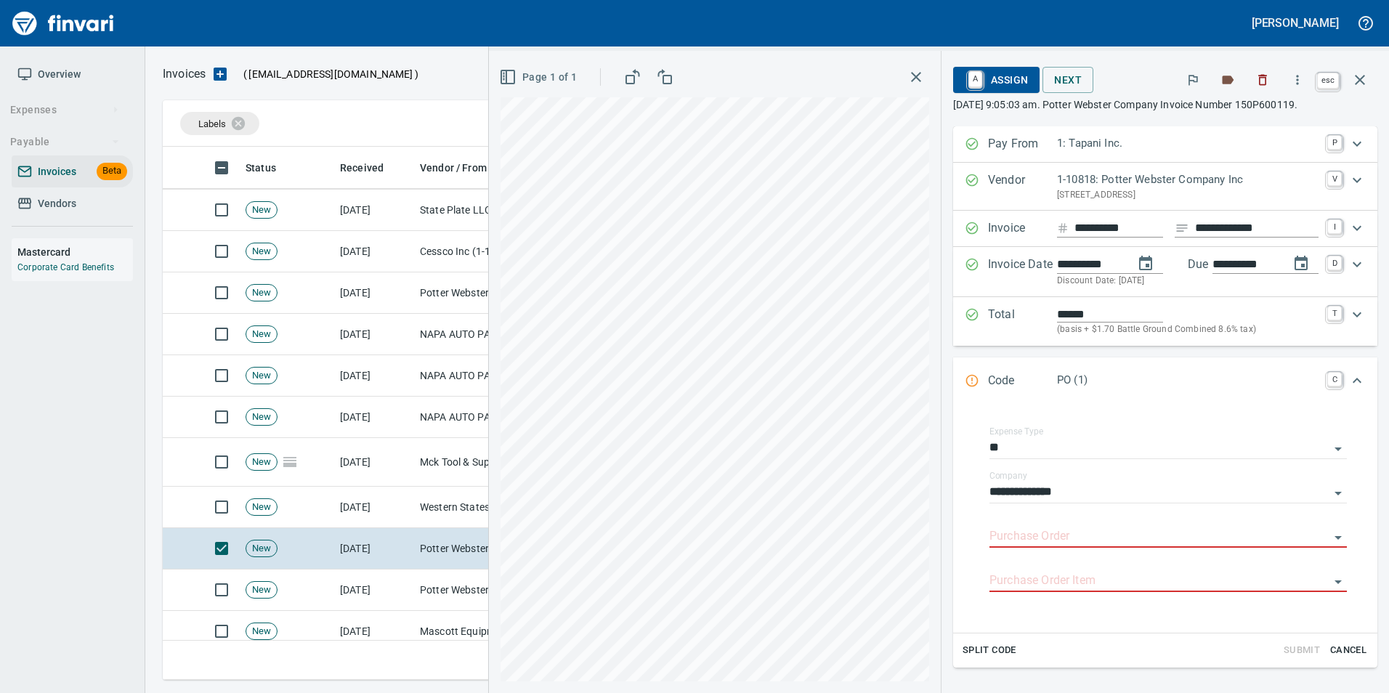
drag, startPoint x: 1371, startPoint y: 76, endPoint x: 1232, endPoint y: 230, distance: 206.8
click at [1371, 77] on button "button" at bounding box center [1360, 79] width 35 height 35
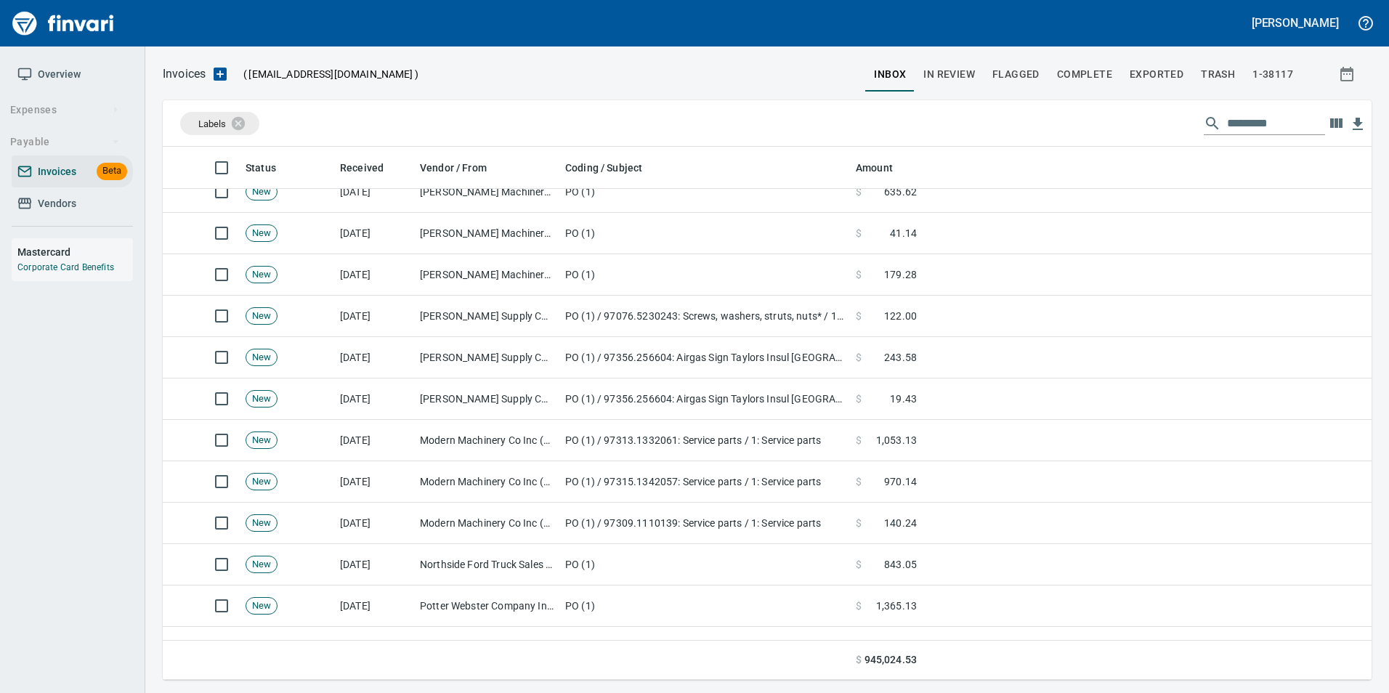
scroll to position [1574, 0]
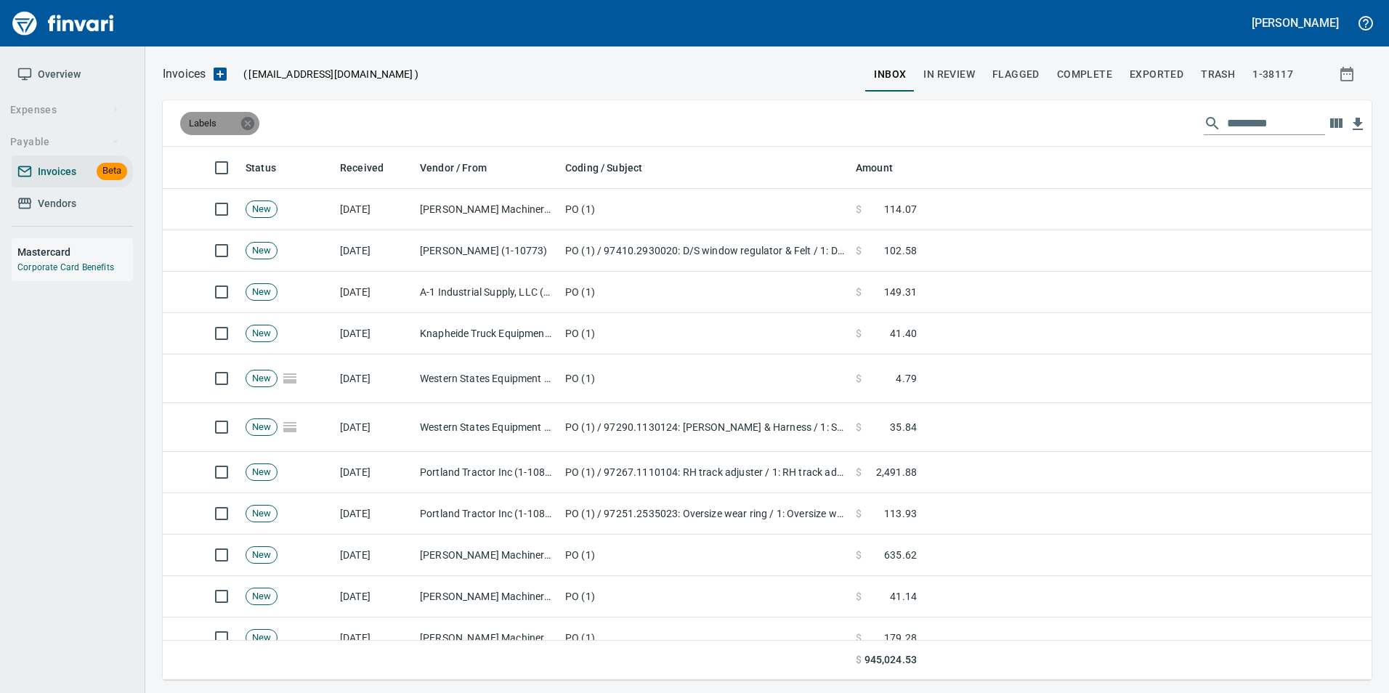
click at [243, 123] on icon at bounding box center [247, 122] width 13 height 13
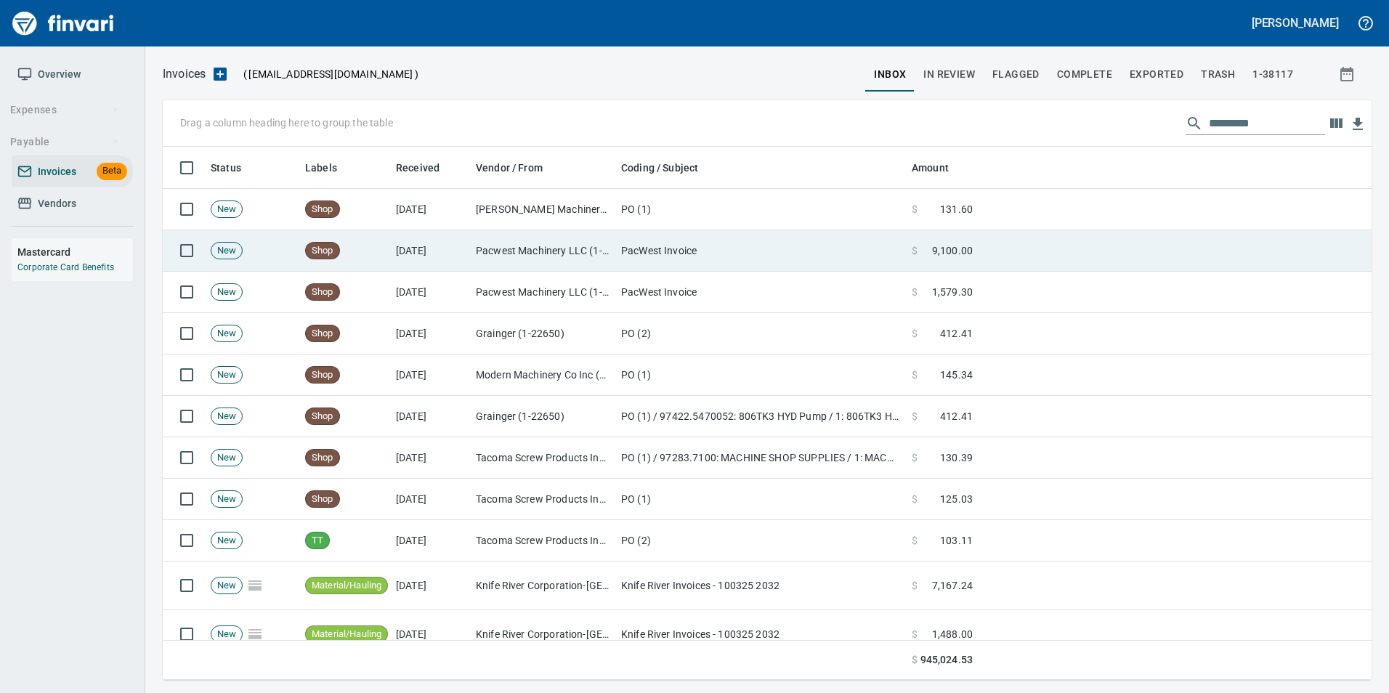
scroll to position [522, 1187]
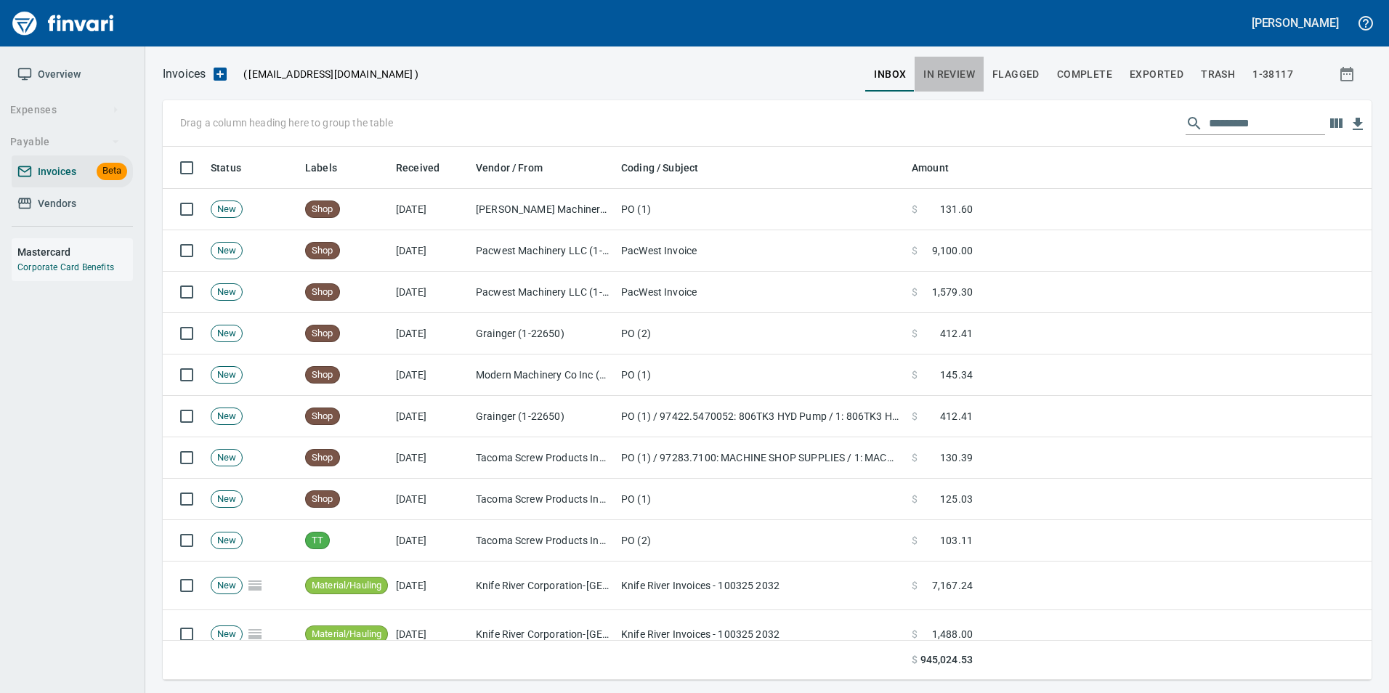
click at [970, 68] on span "In Review" at bounding box center [950, 74] width 52 height 18
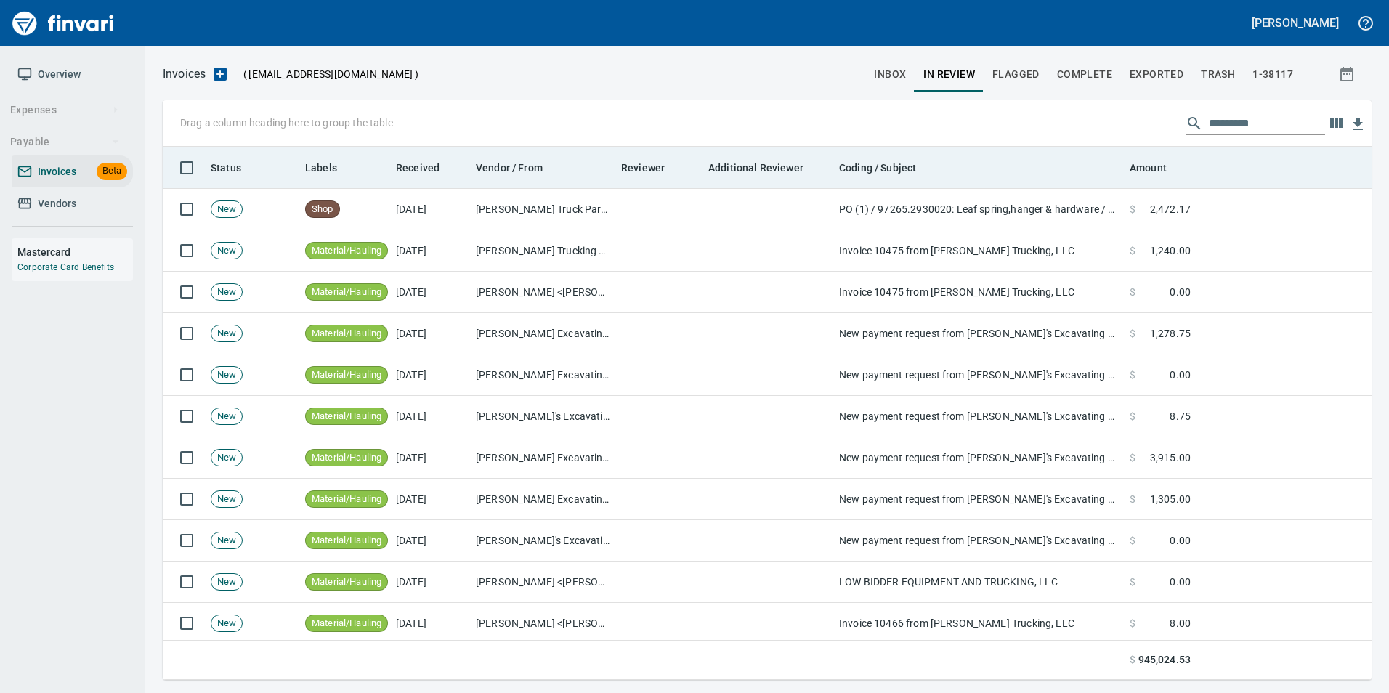
scroll to position [522, 1187]
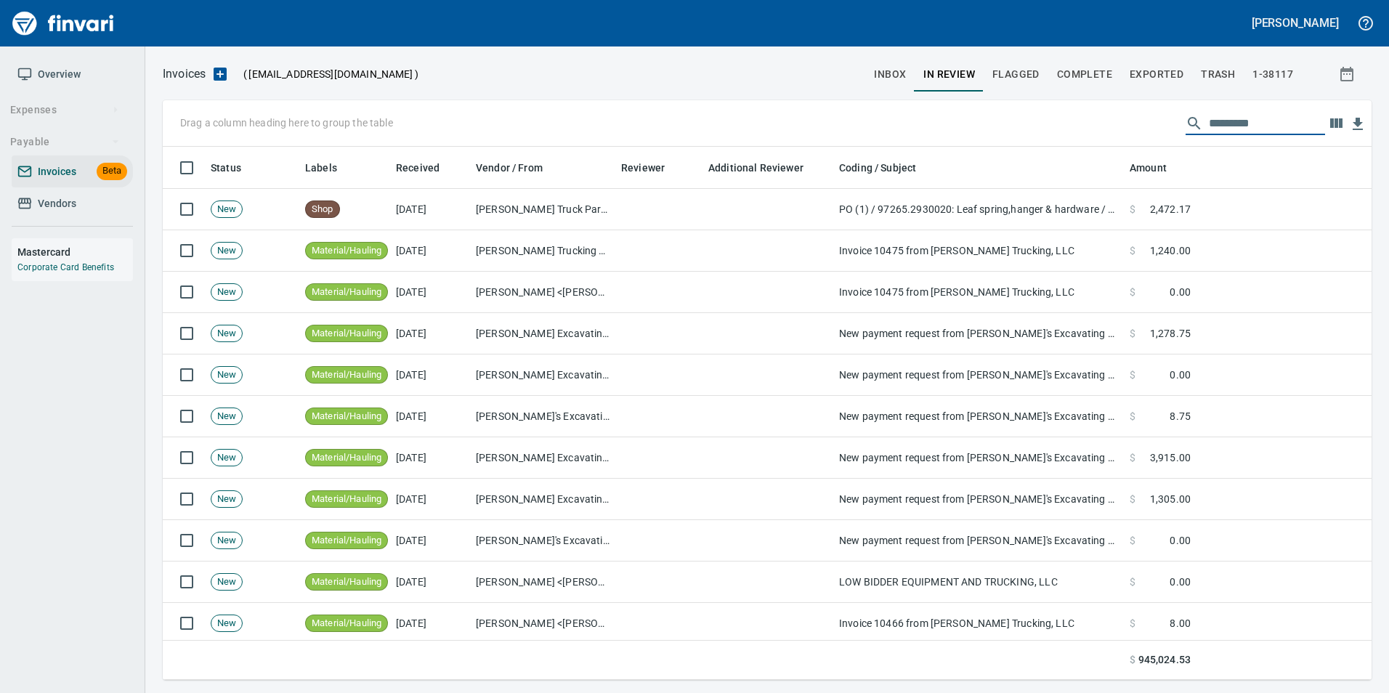
click at [1233, 121] on input "text" at bounding box center [1267, 123] width 116 height 23
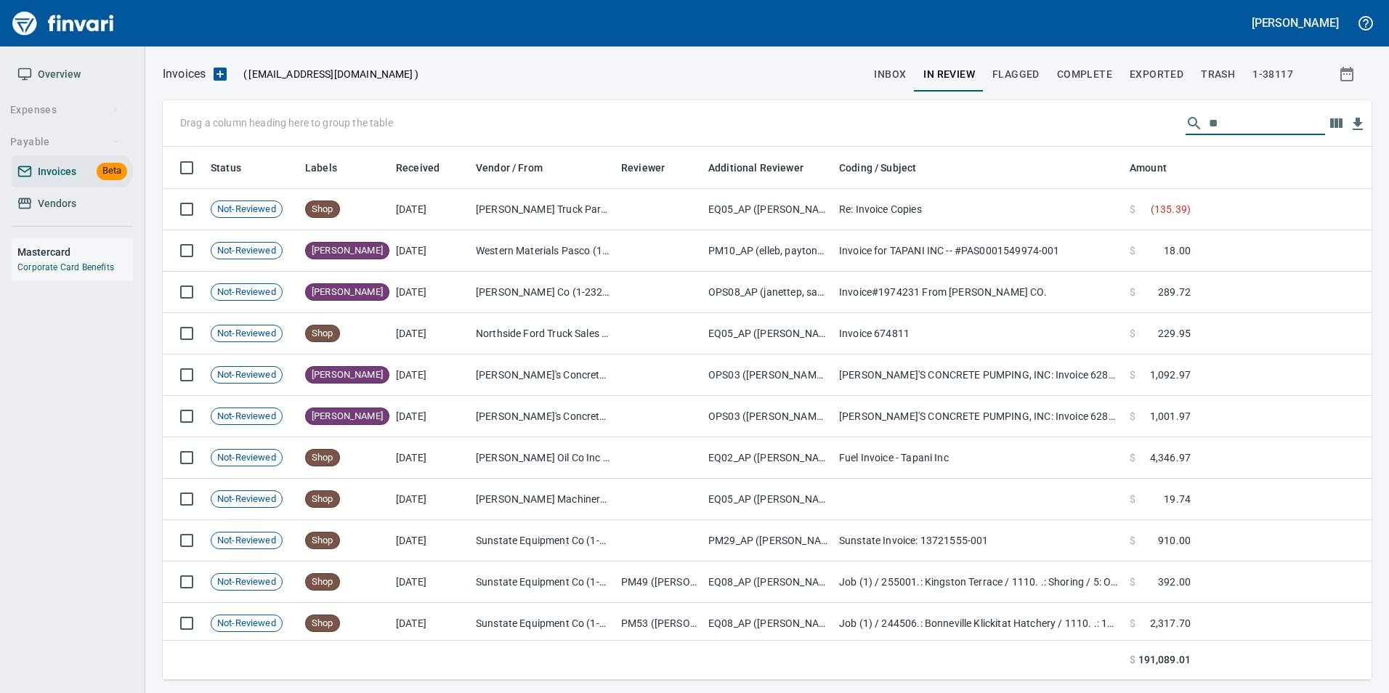
type input "*"
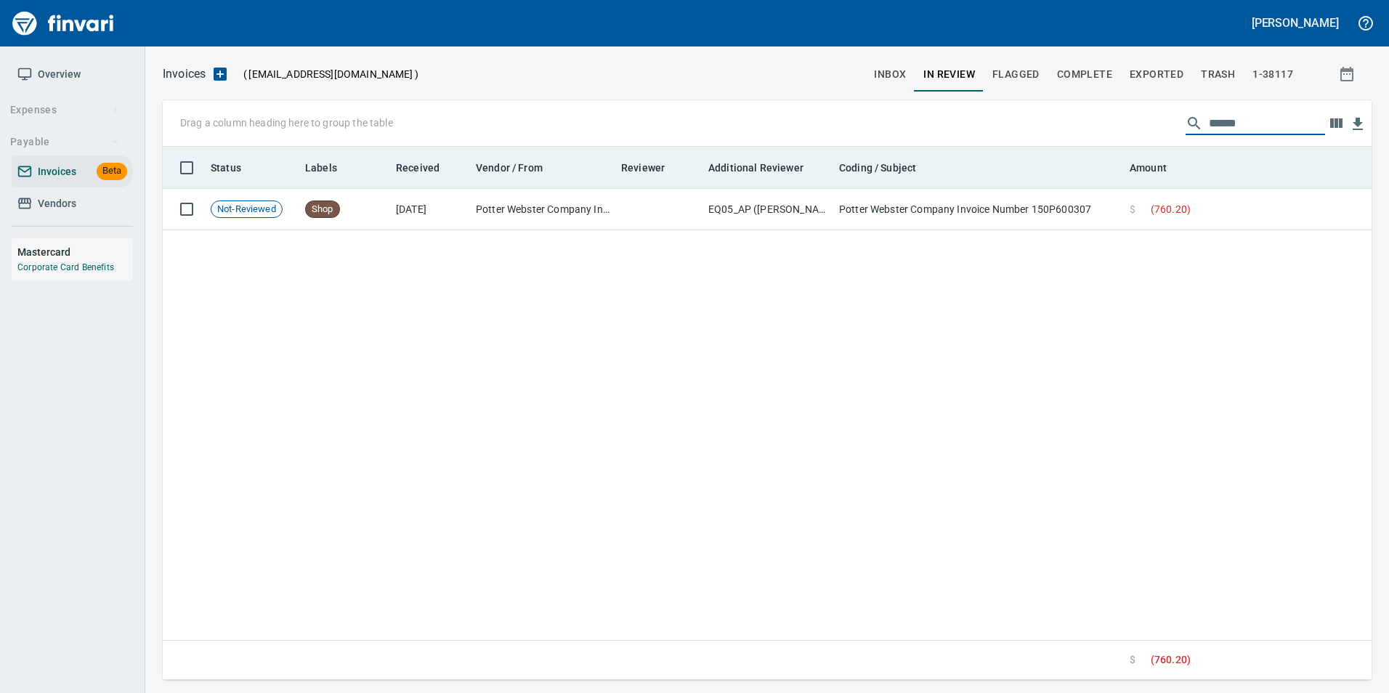
type input "*****"
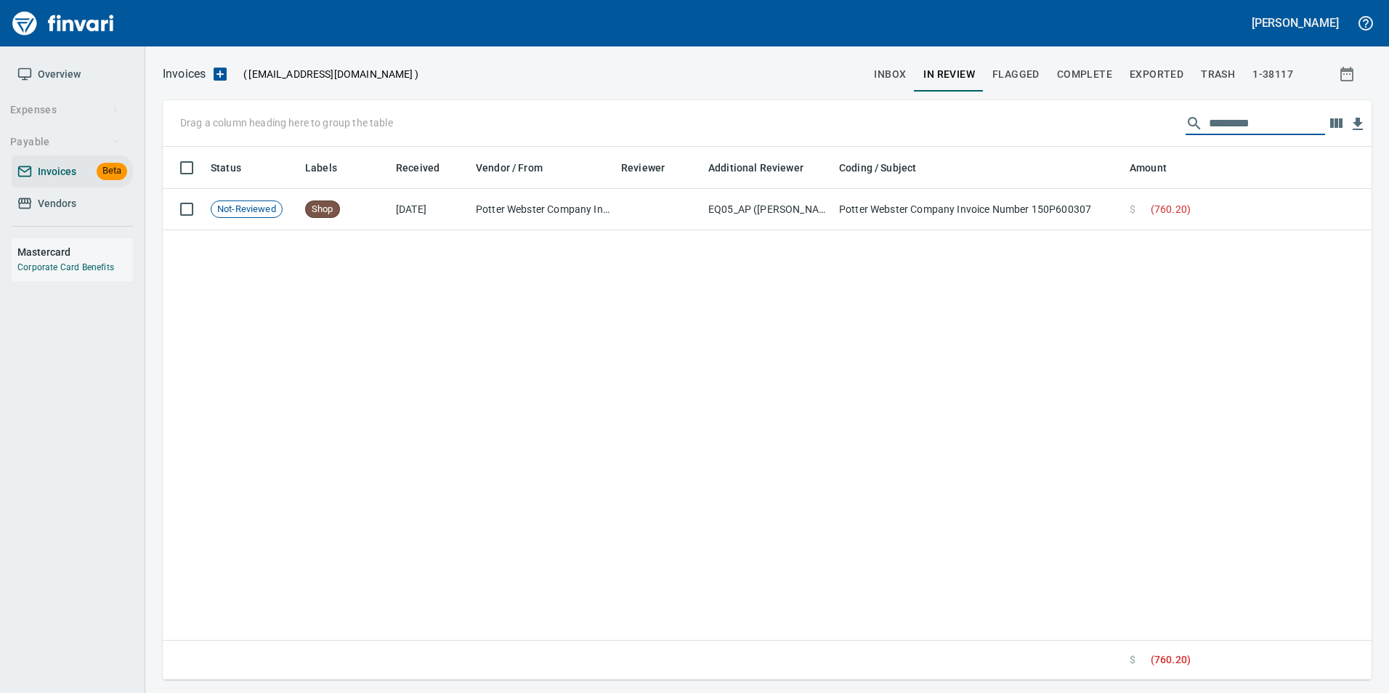
click at [892, 64] on button "inbox" at bounding box center [889, 74] width 49 height 35
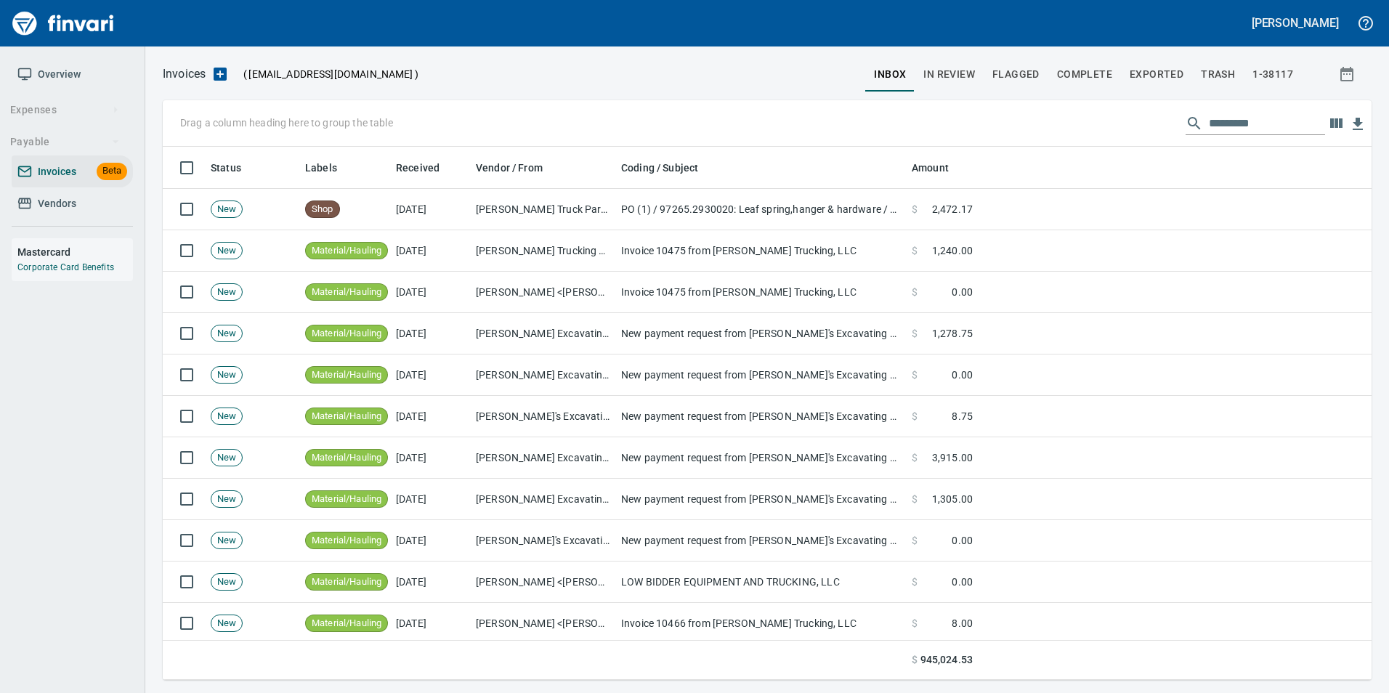
scroll to position [522, 1187]
click at [1214, 112] on input "text" at bounding box center [1267, 123] width 116 height 23
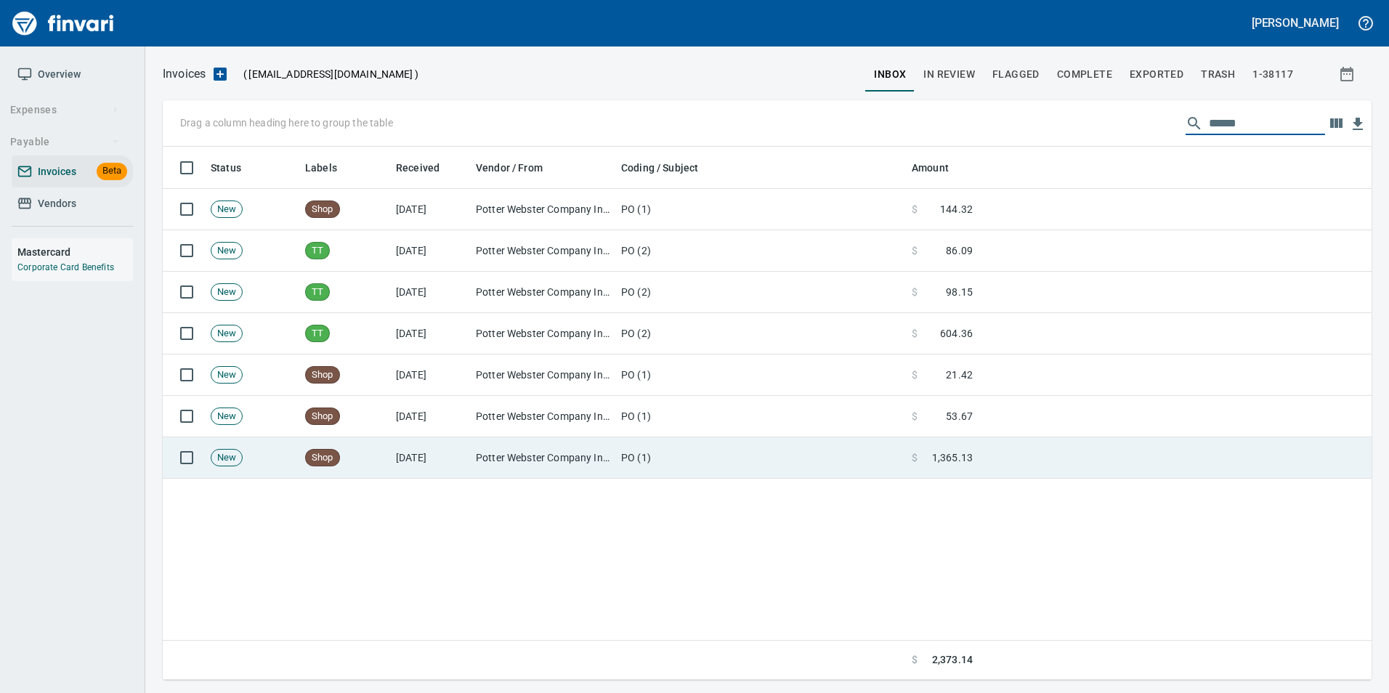
type input "******"
click at [1046, 468] on td at bounding box center [1175, 457] width 393 height 41
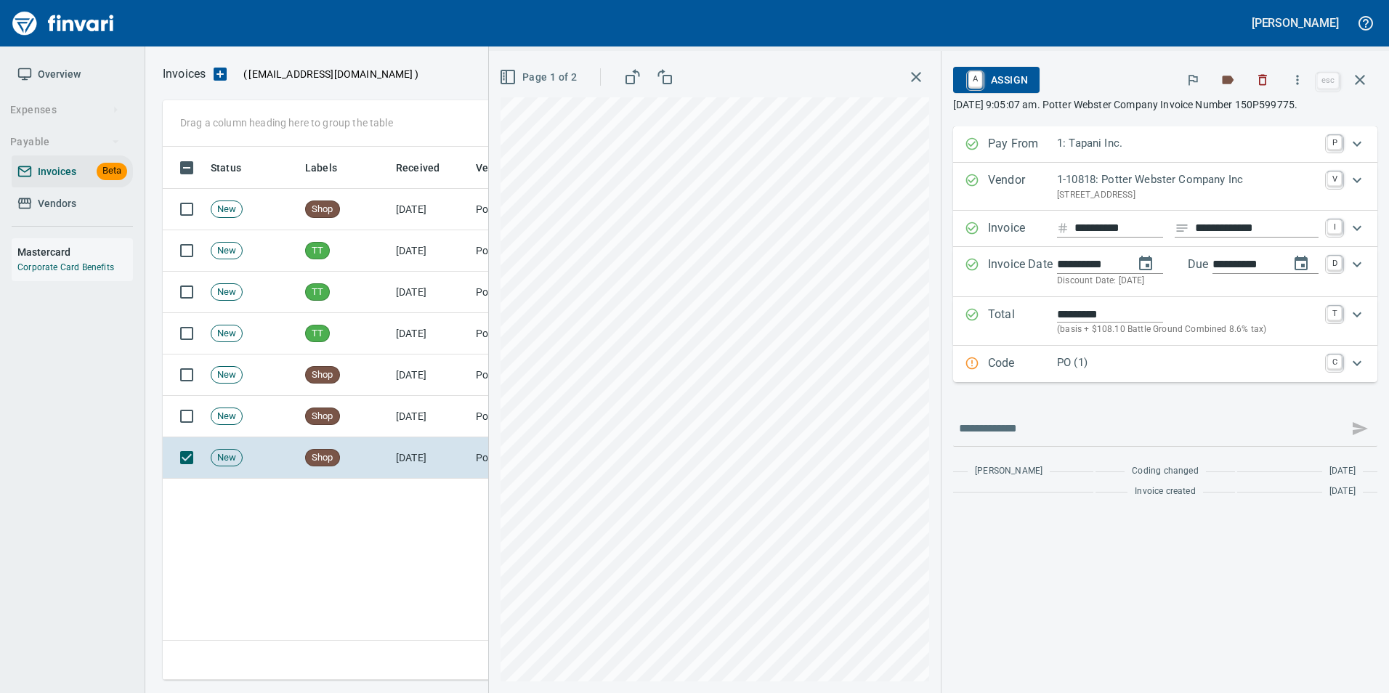
click at [1012, 367] on p "Code" at bounding box center [1022, 364] width 69 height 19
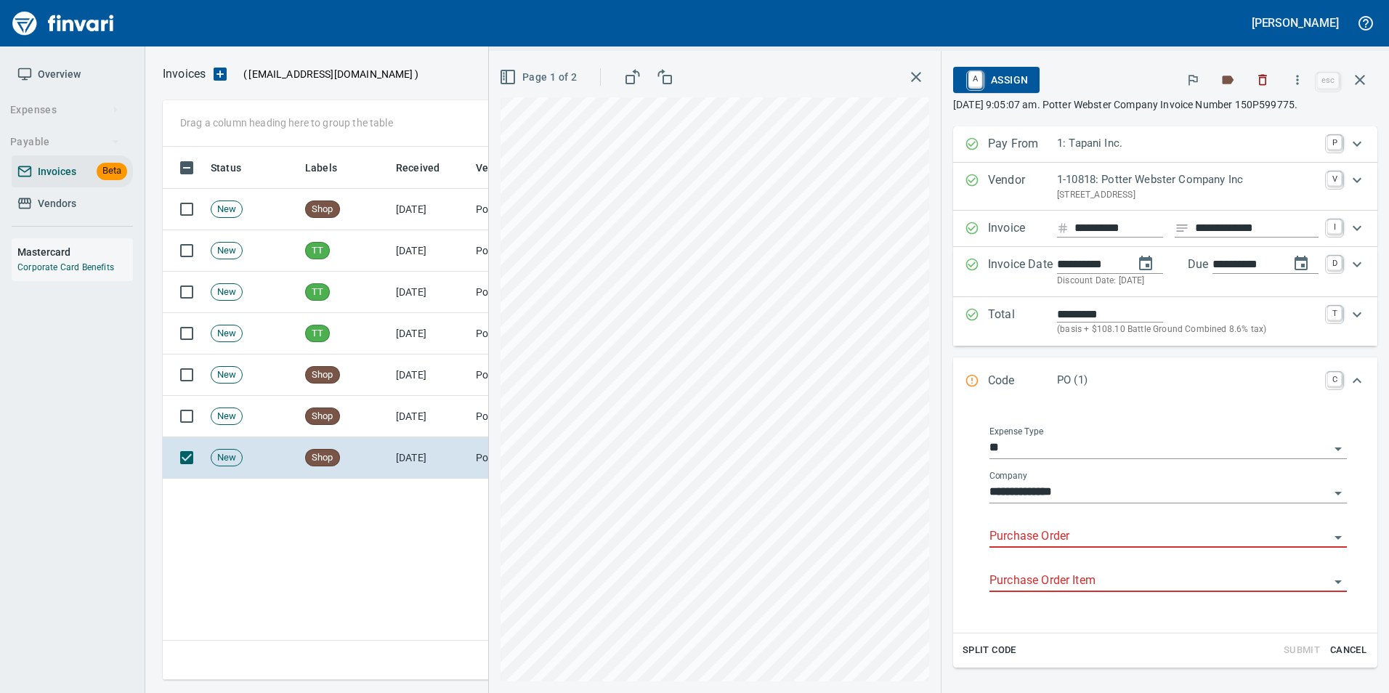
click at [1024, 526] on div "Purchase Order" at bounding box center [1168, 531] width 357 height 33
type input "**********"
click at [1354, 84] on icon "button" at bounding box center [1359, 79] width 17 height 17
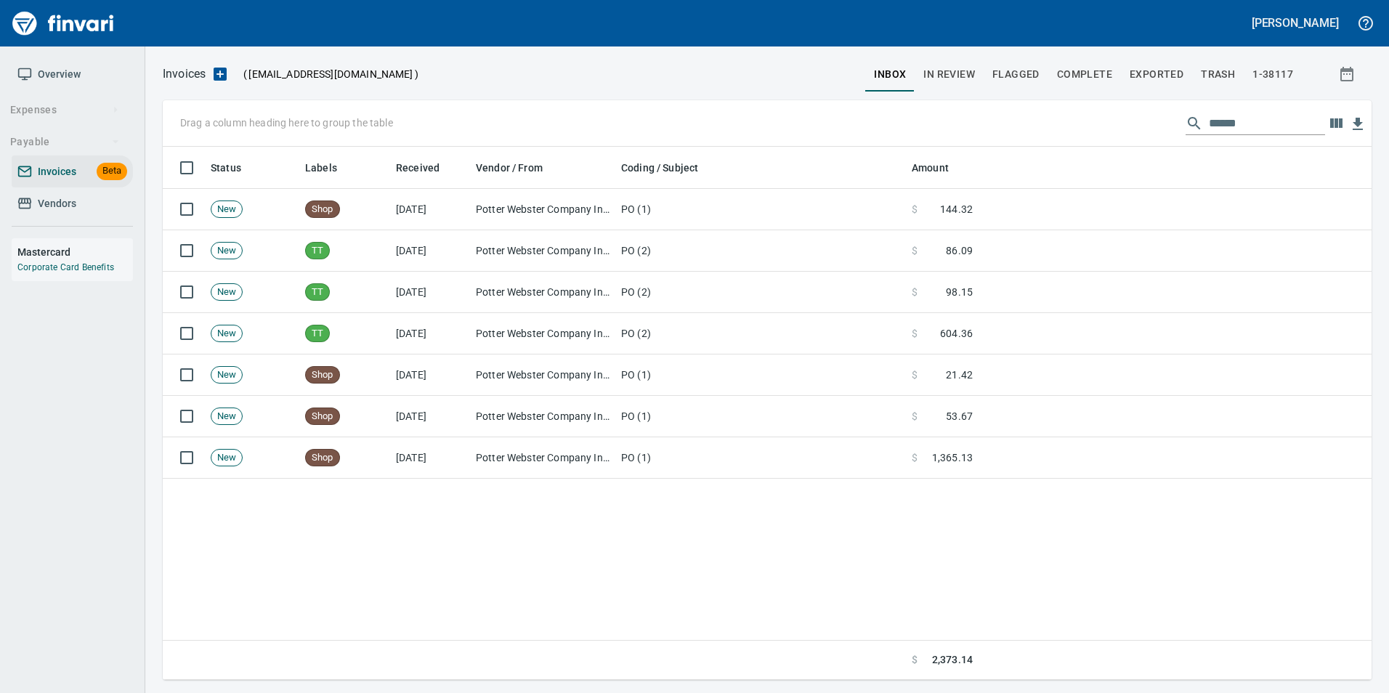
scroll to position [522, 1197]
click at [1229, 123] on input "******" at bounding box center [1267, 123] width 116 height 23
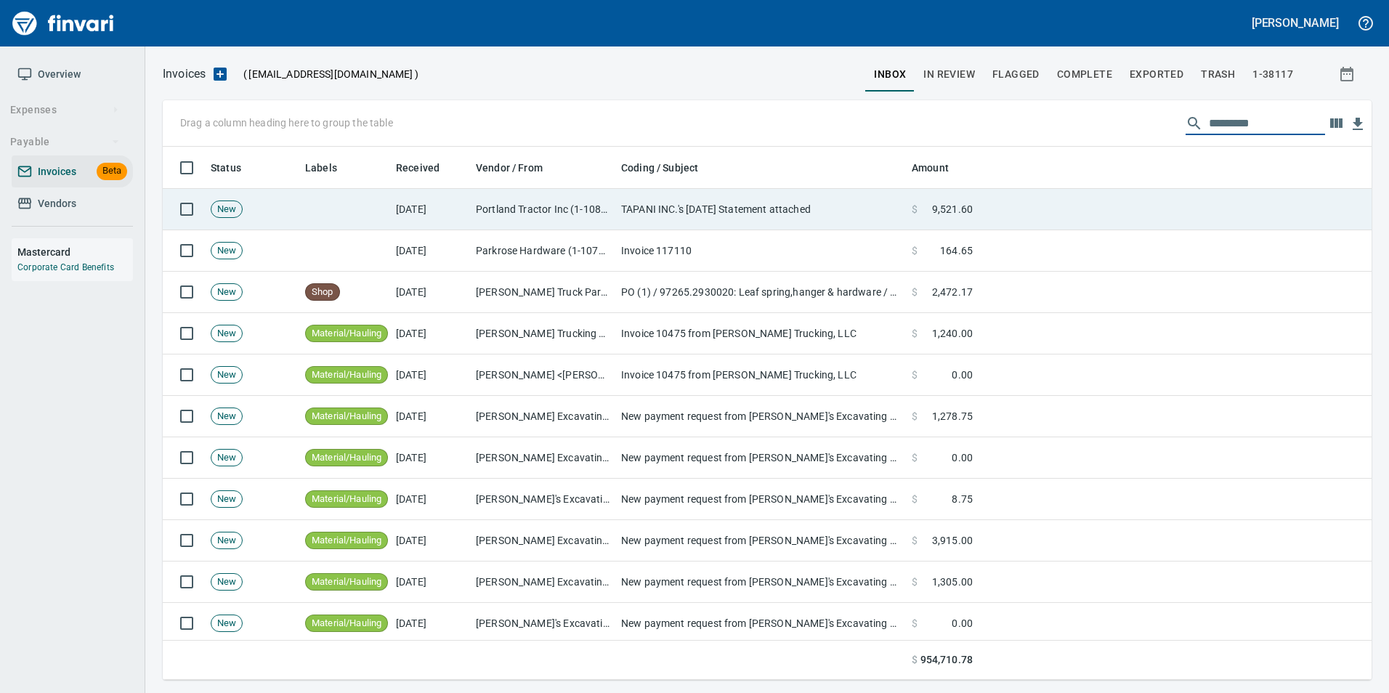
scroll to position [522, 1187]
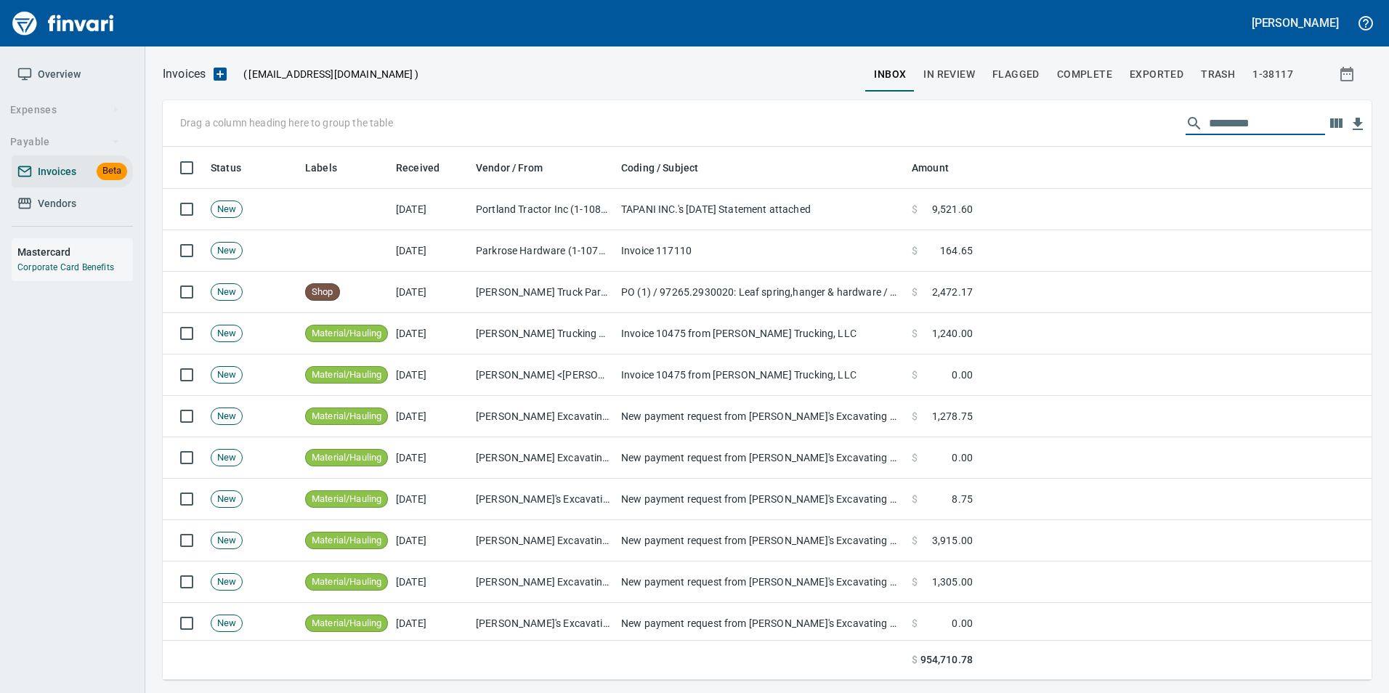
click at [62, 204] on span "Vendors" at bounding box center [57, 204] width 39 height 18
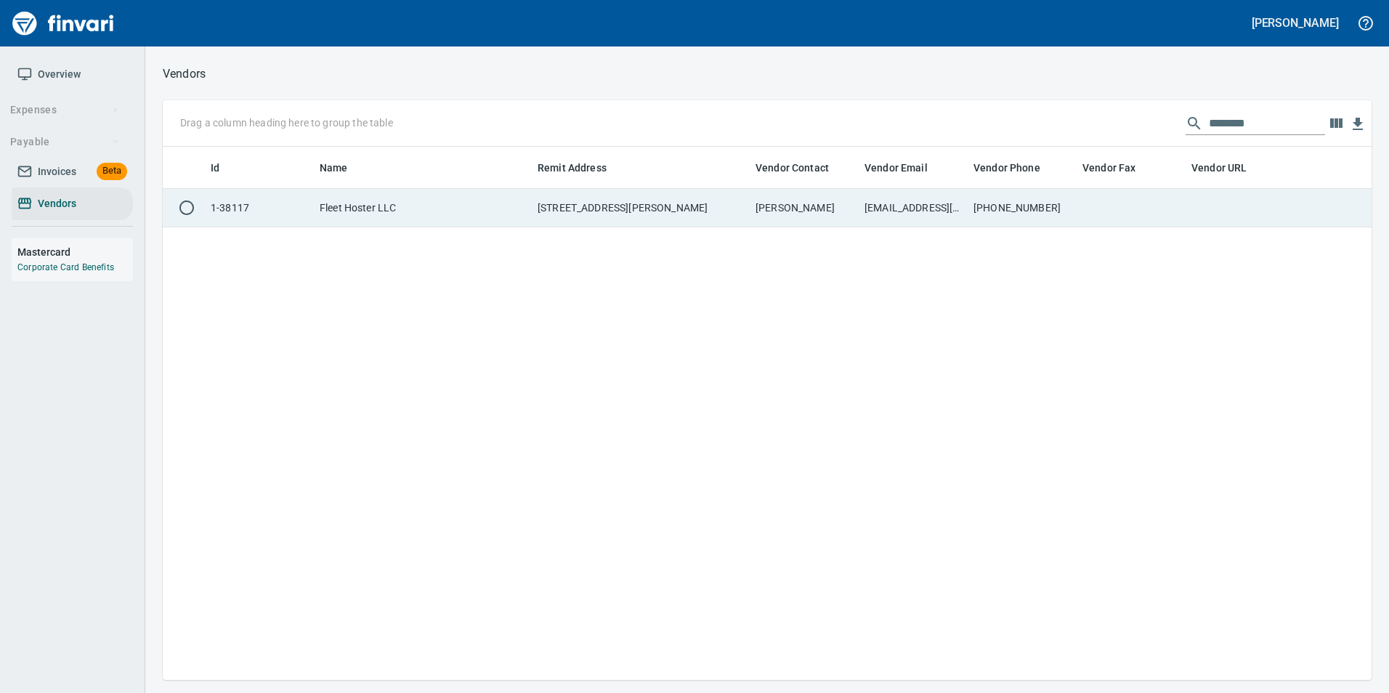
scroll to position [522, 1198]
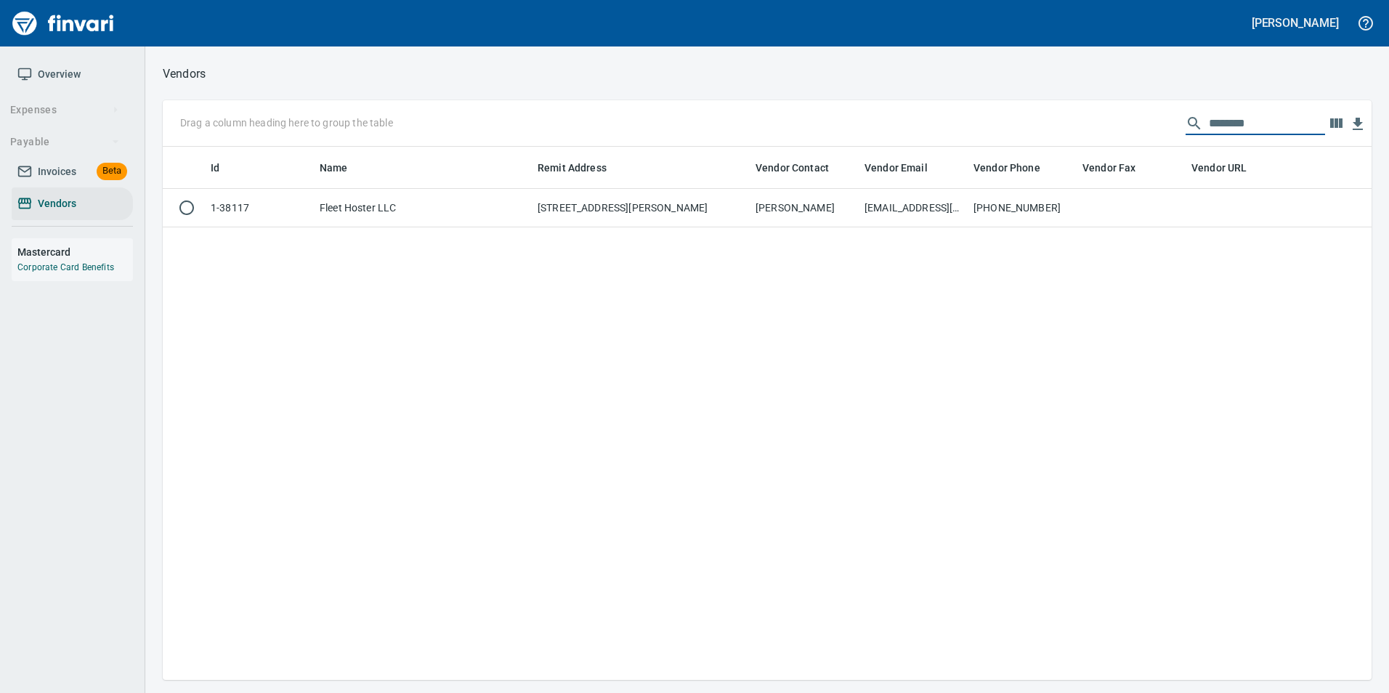
click at [1209, 118] on input "********" at bounding box center [1267, 123] width 116 height 23
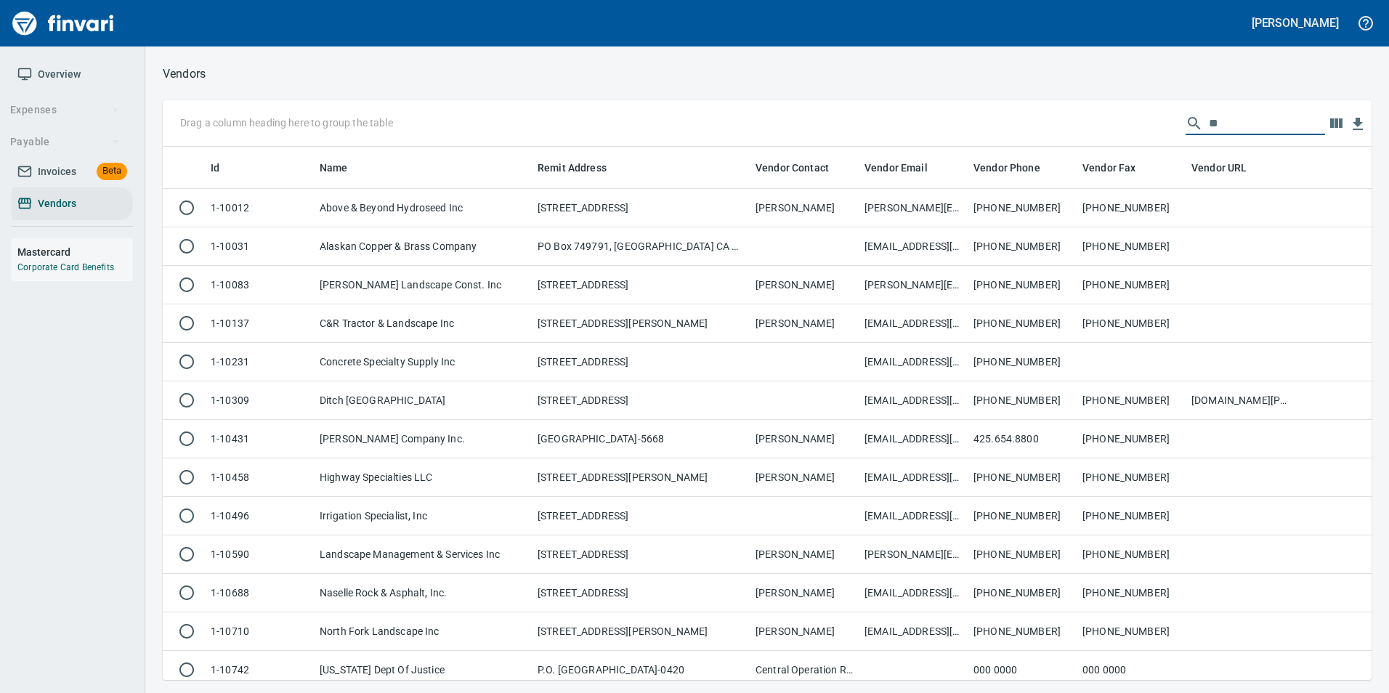
scroll to position [522, 1187]
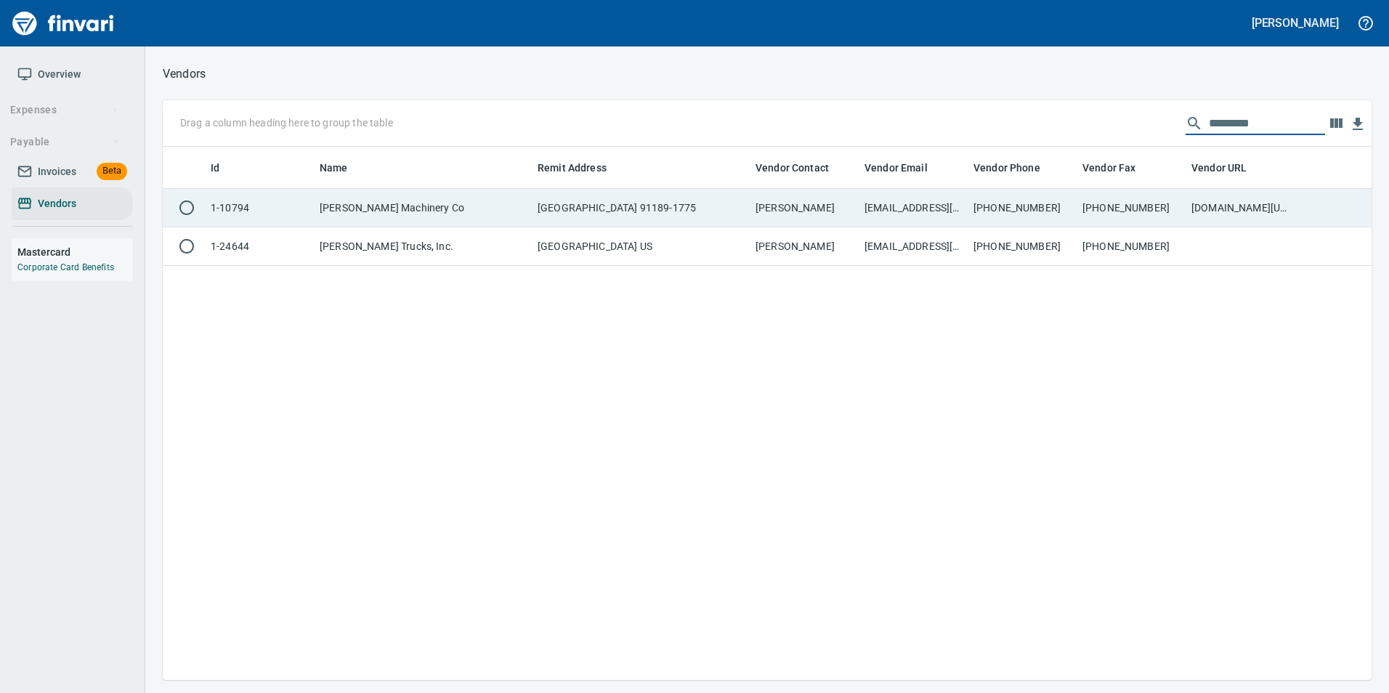
type input "********"
click at [1128, 209] on td "[PHONE_NUMBER]" at bounding box center [1131, 208] width 109 height 39
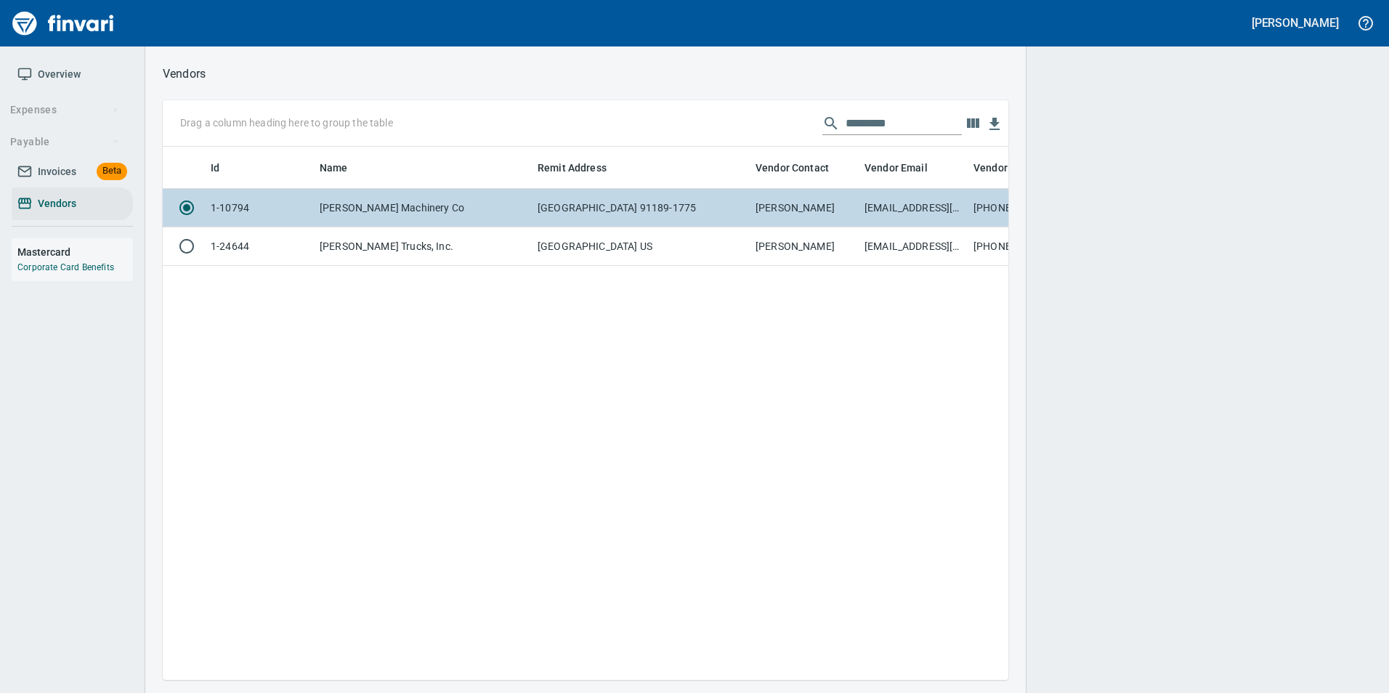
scroll to position [512, 835]
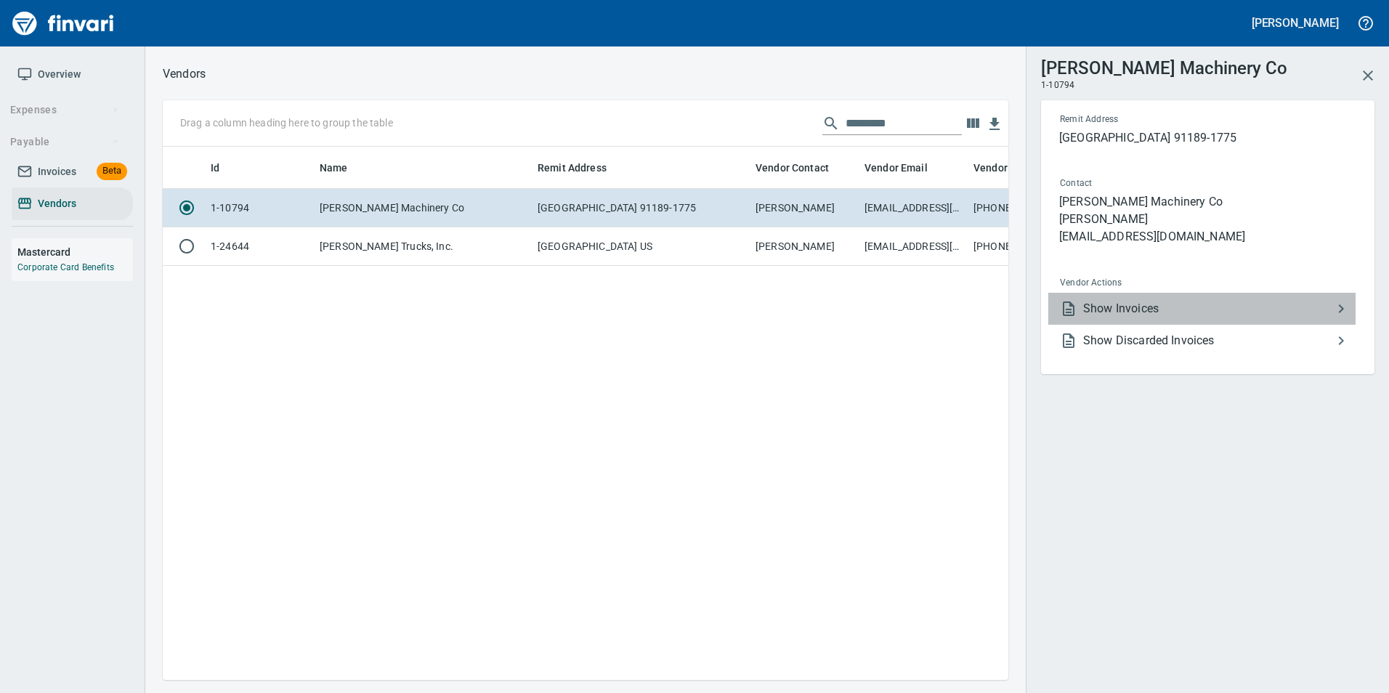
click at [1211, 312] on span "Show Invoices" at bounding box center [1207, 308] width 249 height 17
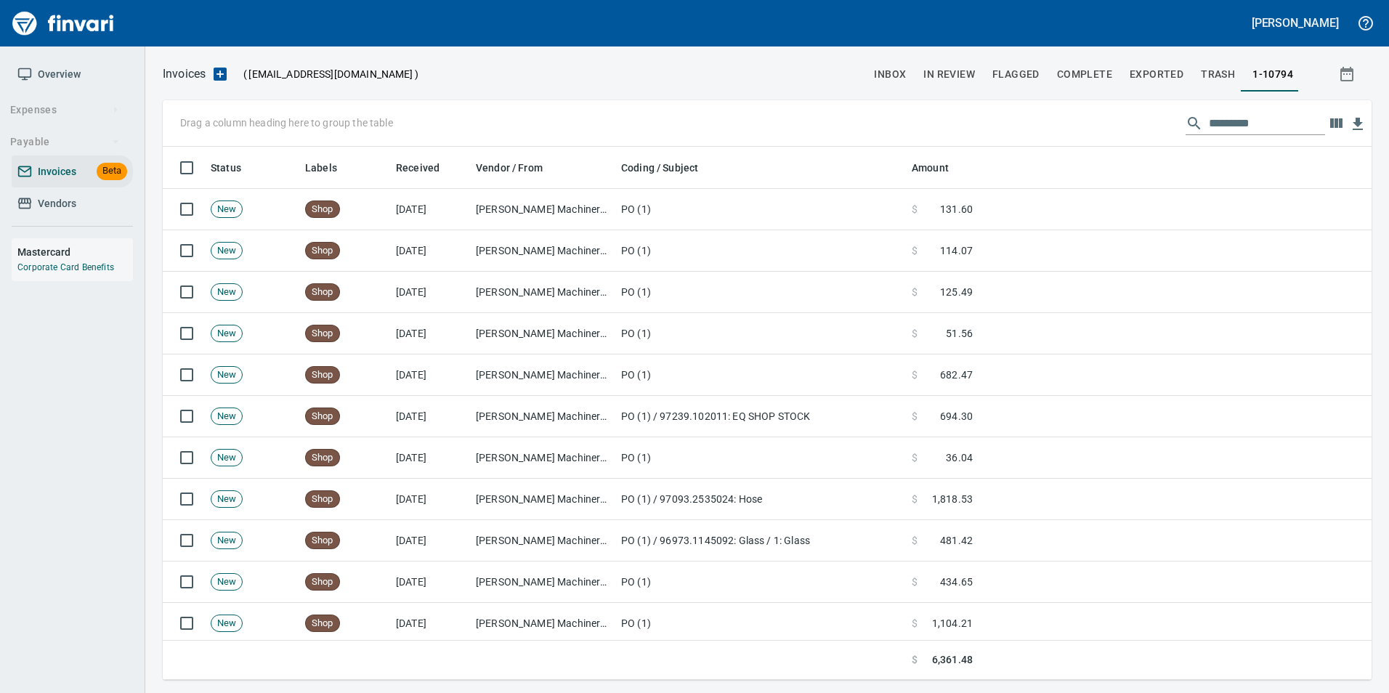
scroll to position [522, 1187]
click at [1229, 136] on div "Drag a column heading here to group the table" at bounding box center [767, 123] width 1209 height 47
click at [1227, 126] on input "text" at bounding box center [1267, 123] width 116 height 23
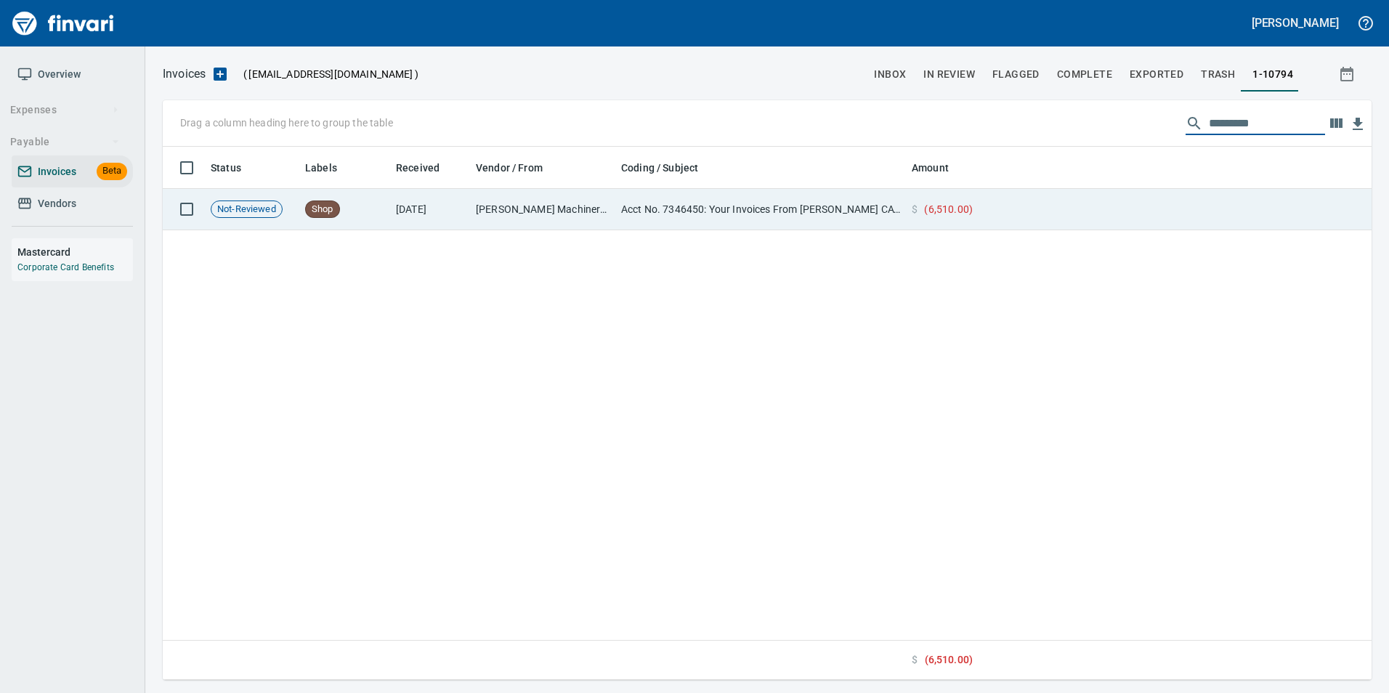
click at [1131, 215] on td at bounding box center [1175, 209] width 393 height 41
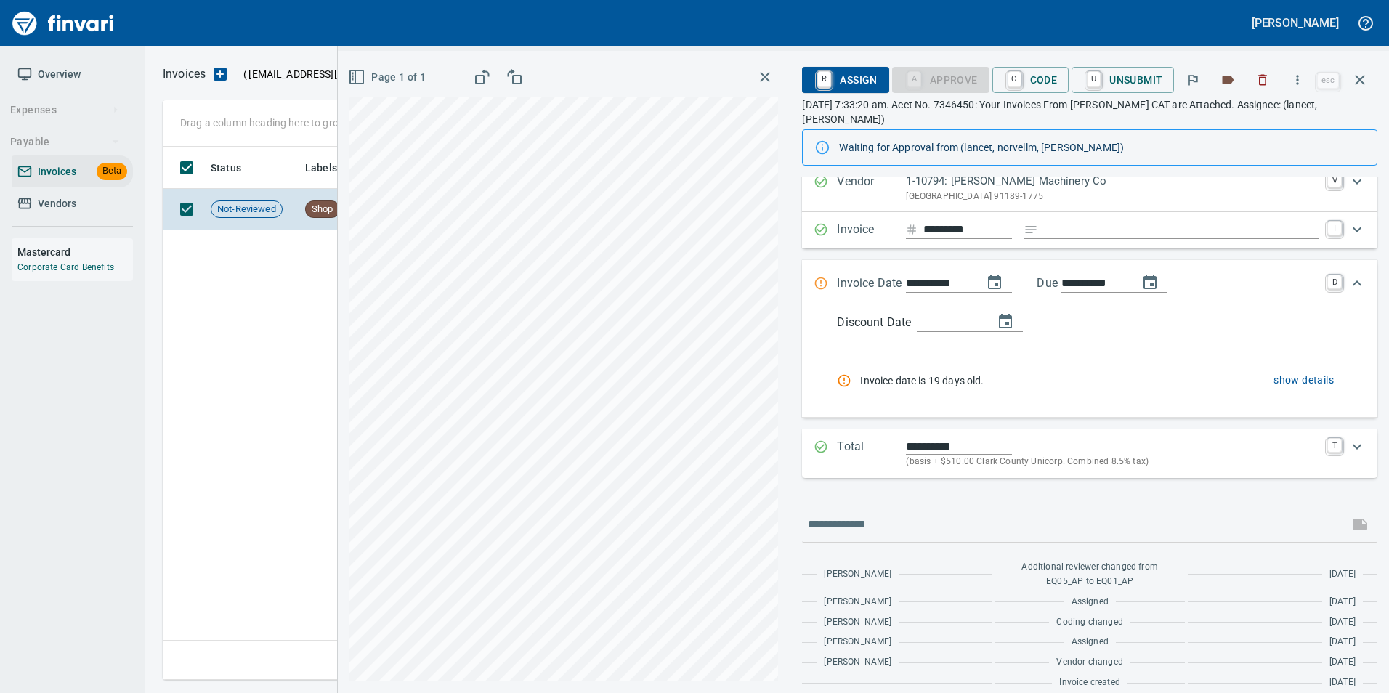
scroll to position [64, 0]
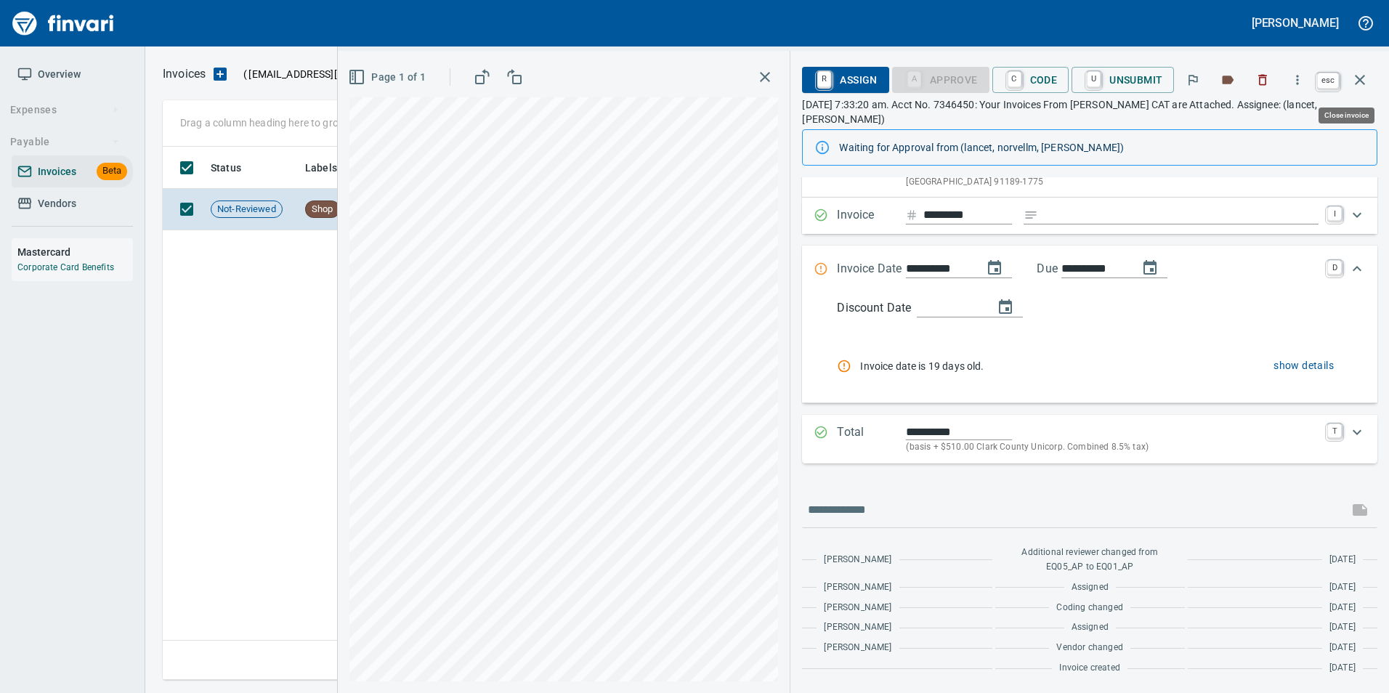
click at [1359, 70] on button "button" at bounding box center [1360, 79] width 35 height 35
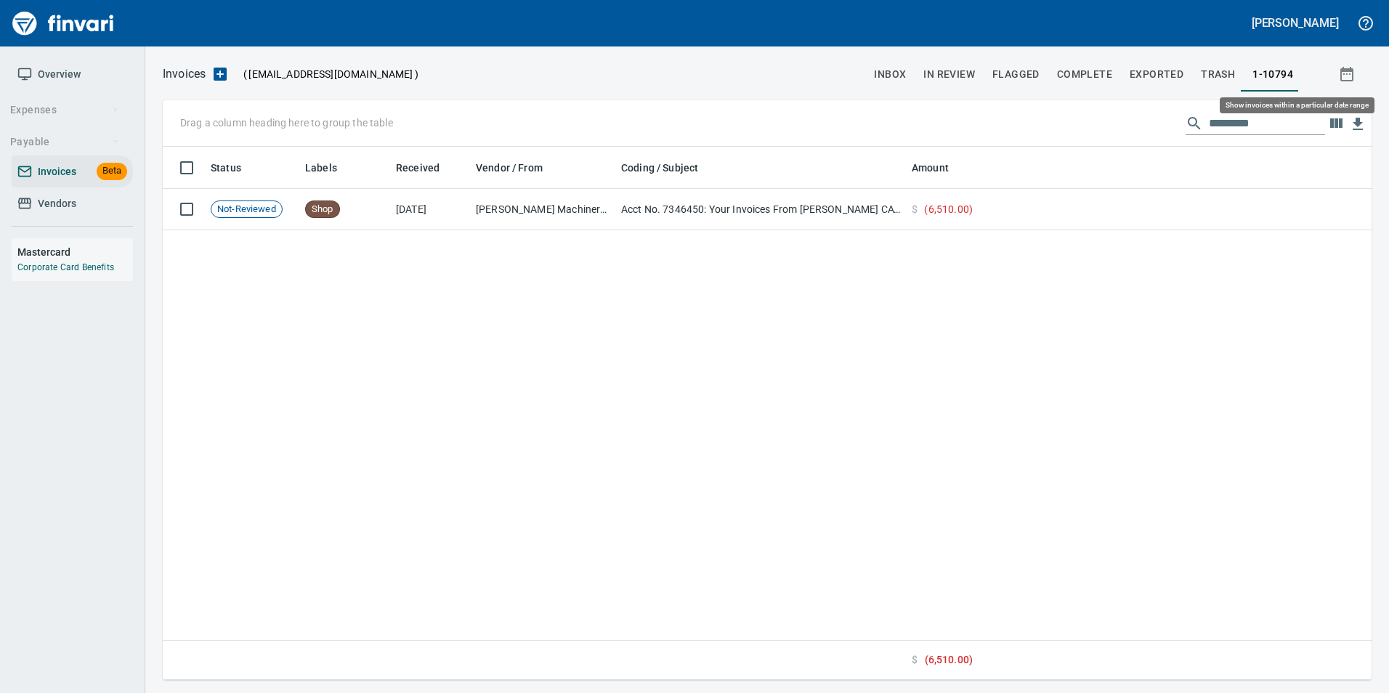
scroll to position [522, 1197]
click at [1313, 109] on div "Drag a column heading here to group the table *********" at bounding box center [767, 123] width 1209 height 47
click at [1303, 121] on input "*********" at bounding box center [1267, 123] width 116 height 23
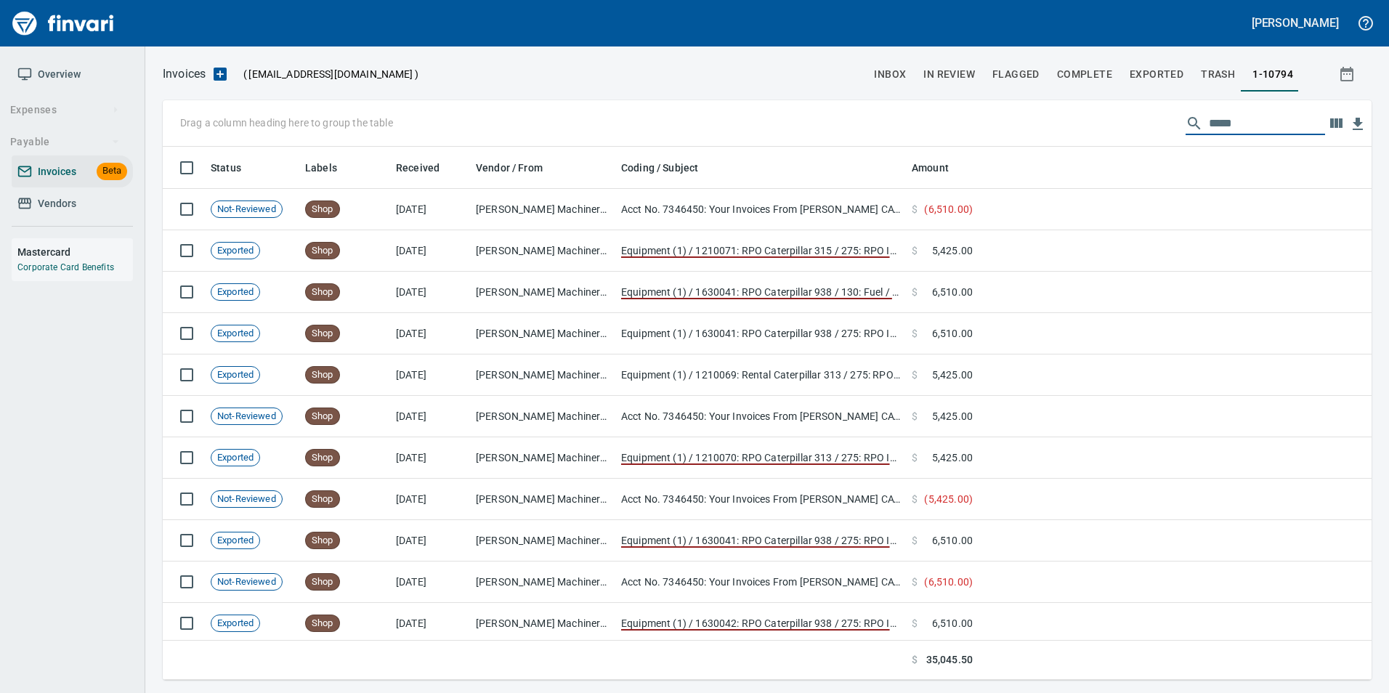
scroll to position [522, 1187]
type input "*"
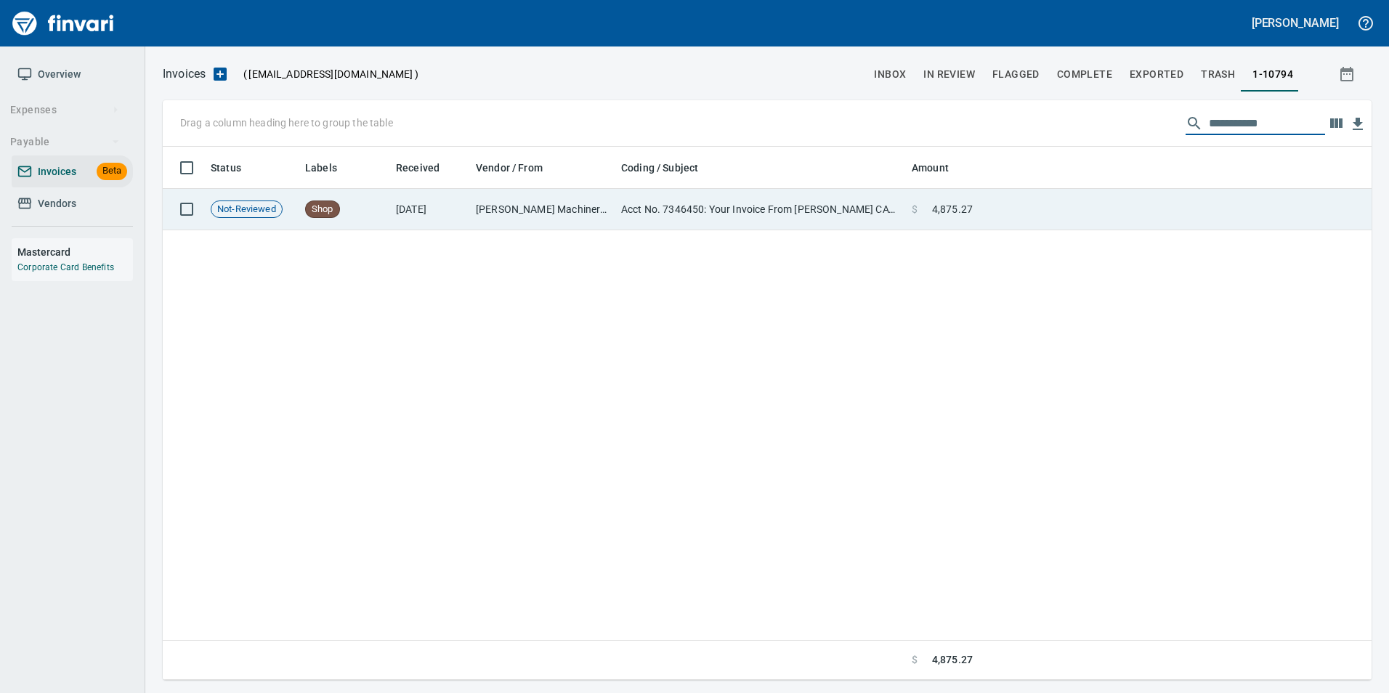
click at [1094, 195] on td at bounding box center [1175, 209] width 393 height 41
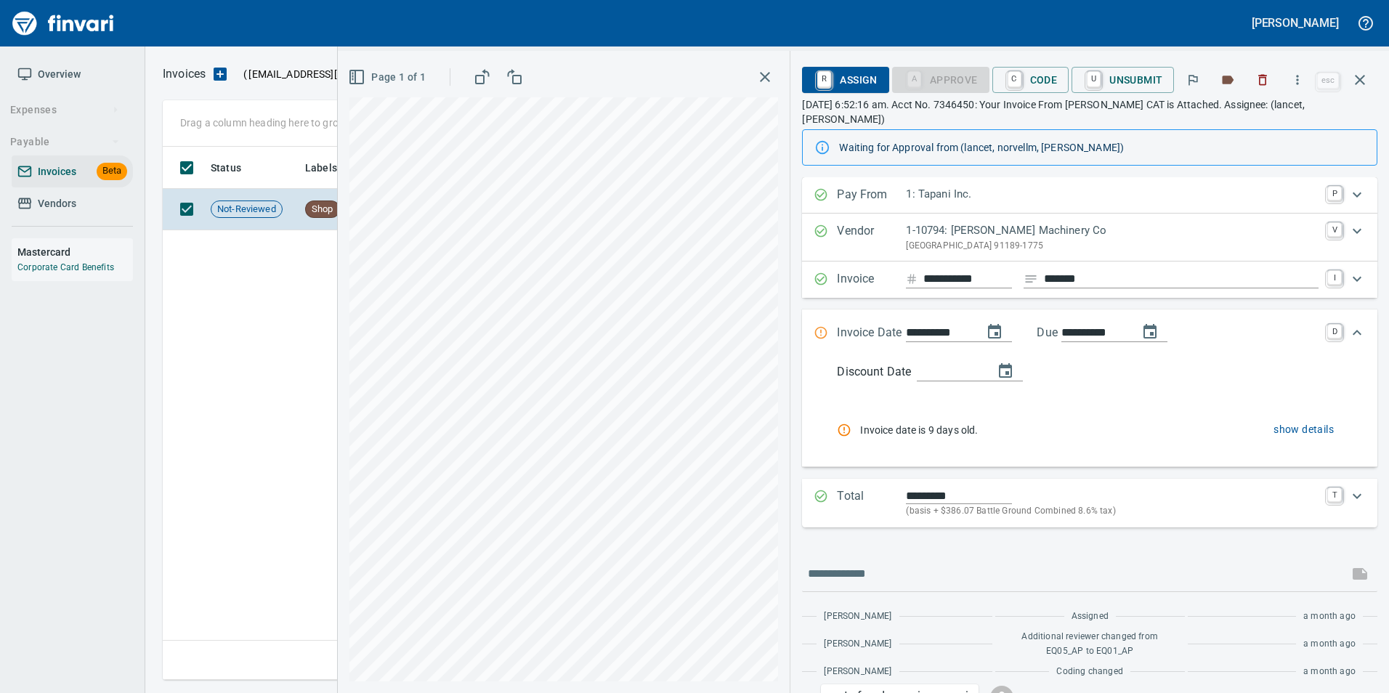
click at [1369, 81] on button "button" at bounding box center [1360, 79] width 35 height 35
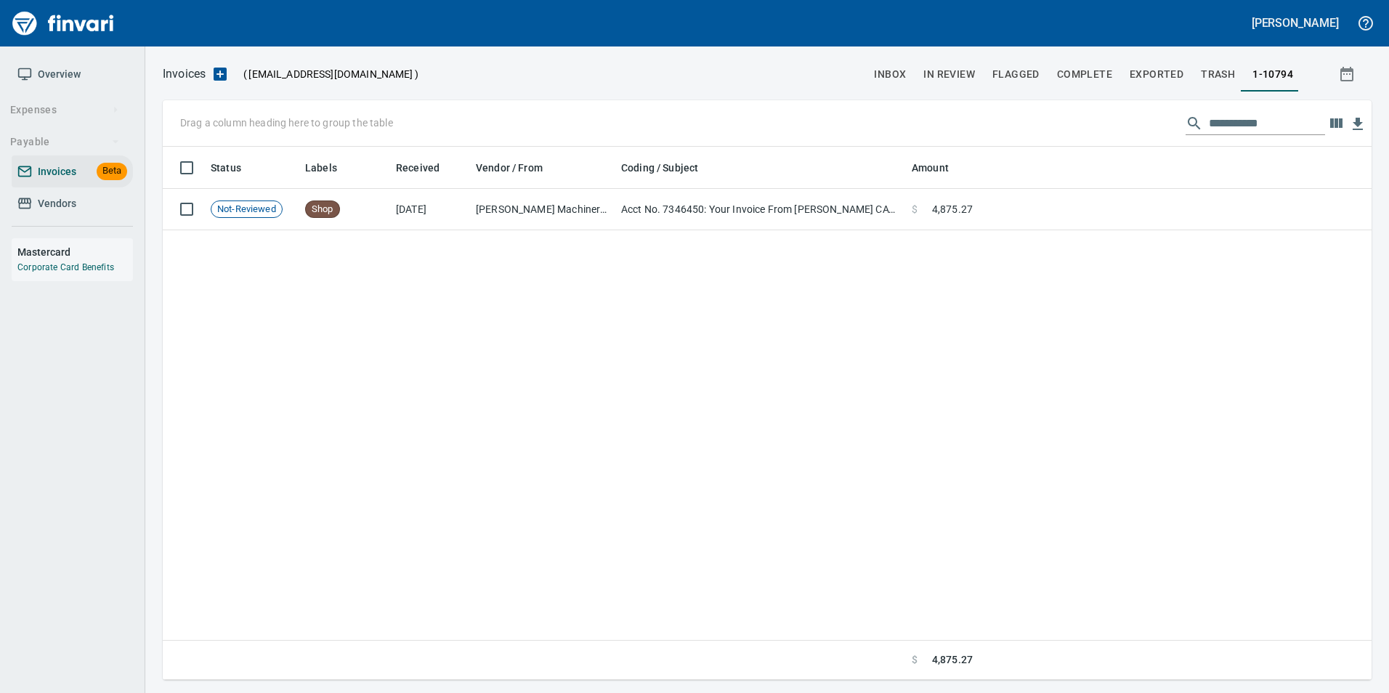
scroll to position [522, 1197]
click at [1287, 125] on input "**********" at bounding box center [1267, 123] width 116 height 23
type input "*"
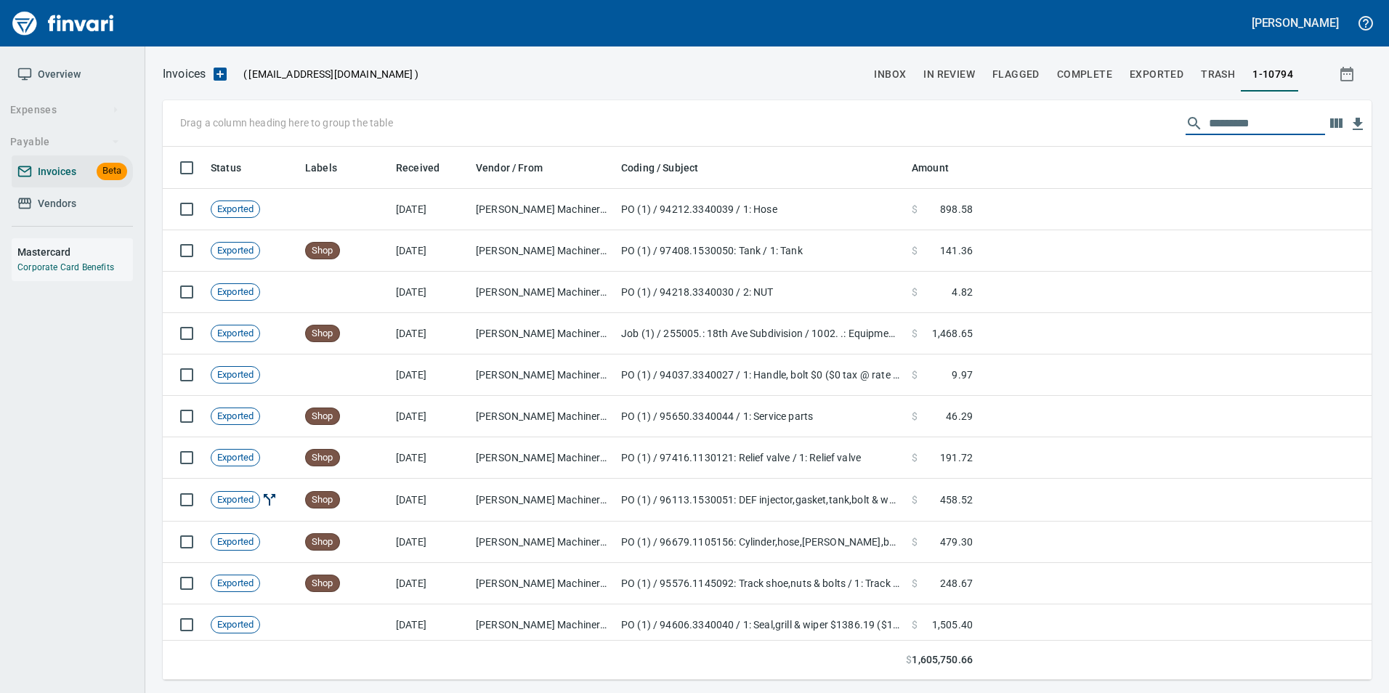
scroll to position [522, 1187]
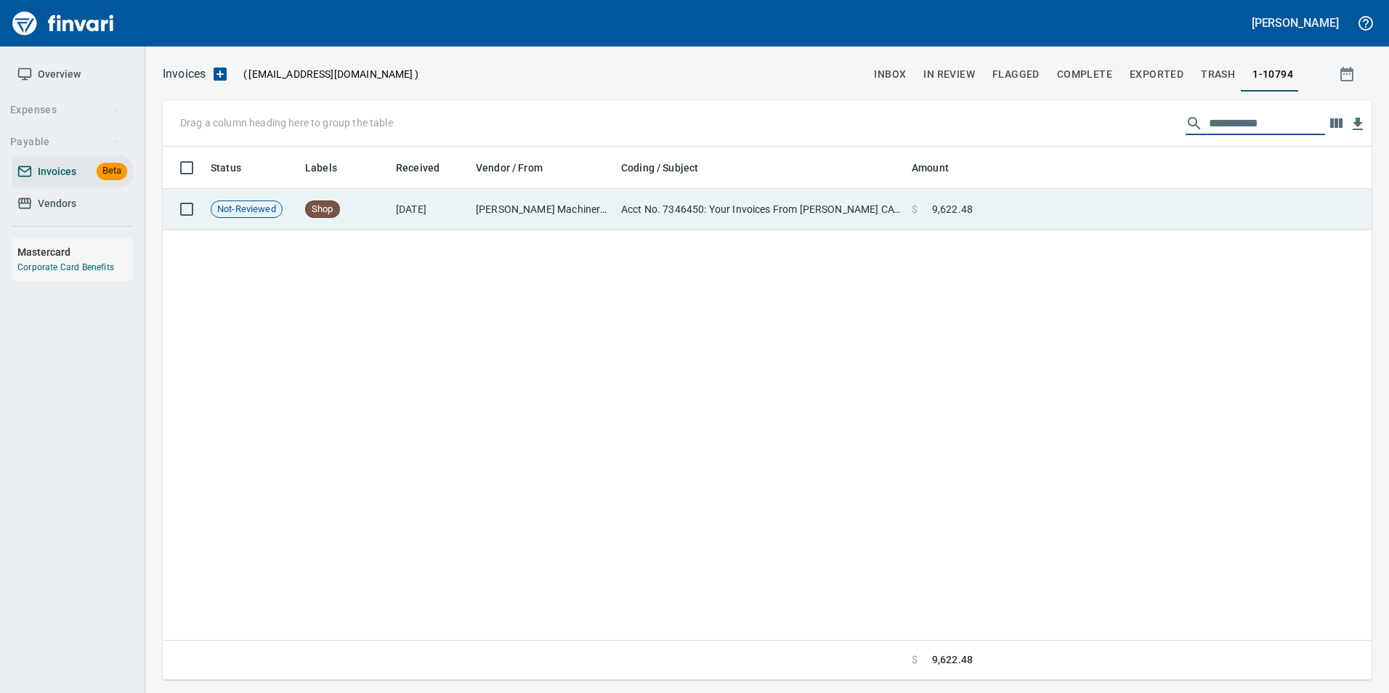
type input "**********"
click at [1209, 210] on td at bounding box center [1175, 209] width 393 height 41
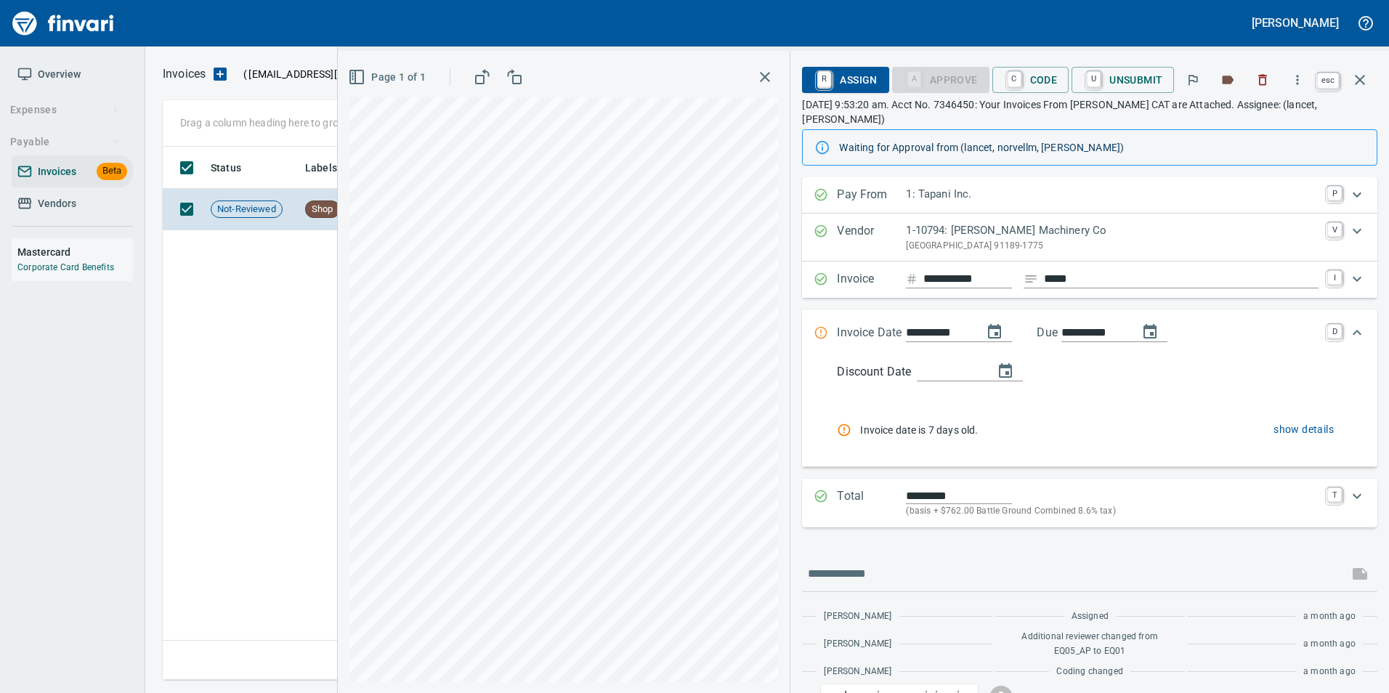
drag, startPoint x: 1364, startPoint y: 84, endPoint x: 1346, endPoint y: 101, distance: 24.7
click at [1364, 84] on icon "button" at bounding box center [1360, 80] width 10 height 10
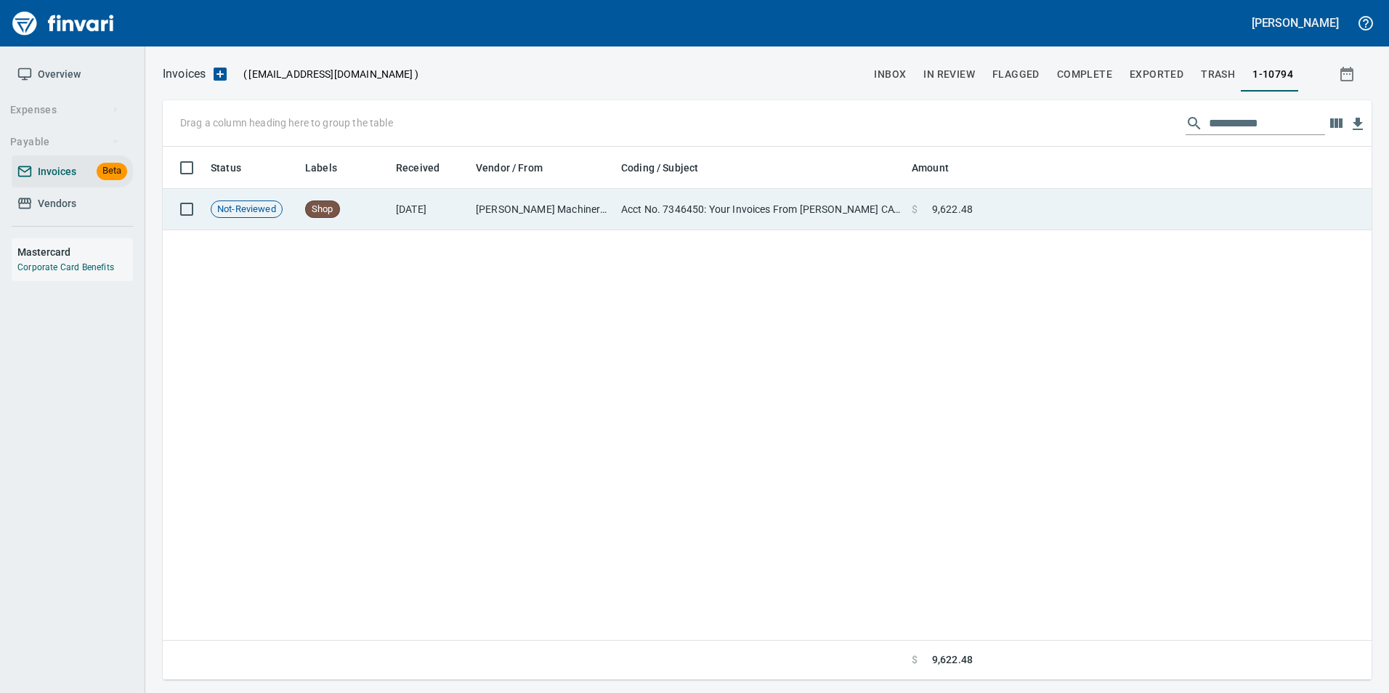
scroll to position [522, 1197]
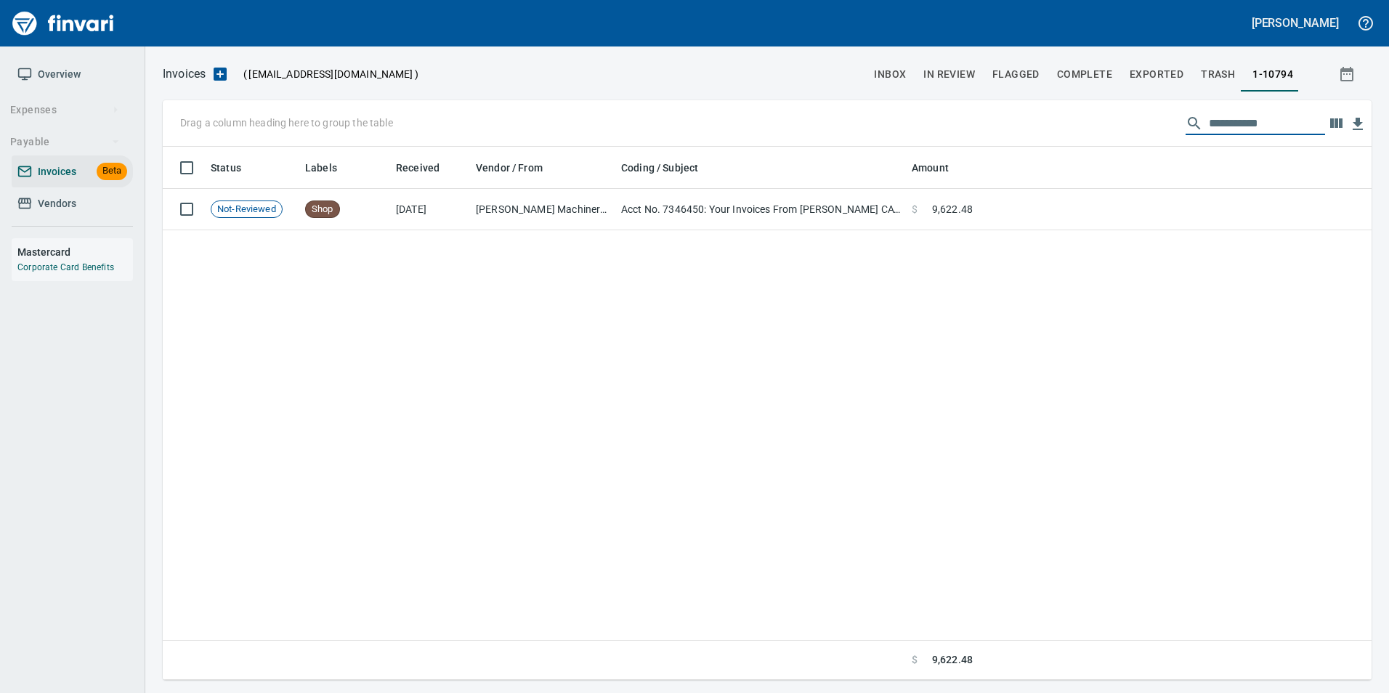
click at [1216, 125] on input "**********" at bounding box center [1267, 123] width 116 height 23
click at [1216, 128] on input "**********" at bounding box center [1267, 123] width 116 height 23
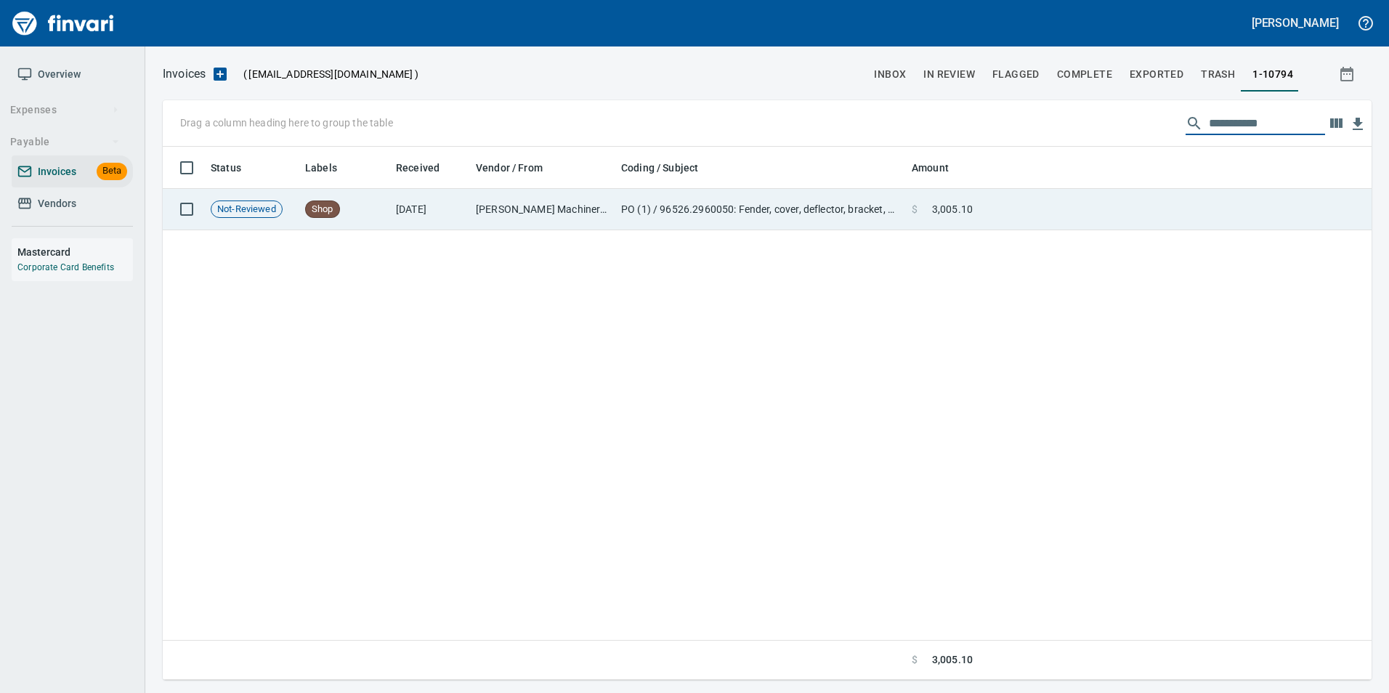
click at [953, 222] on td "$ 3,005.10" at bounding box center [942, 209] width 73 height 41
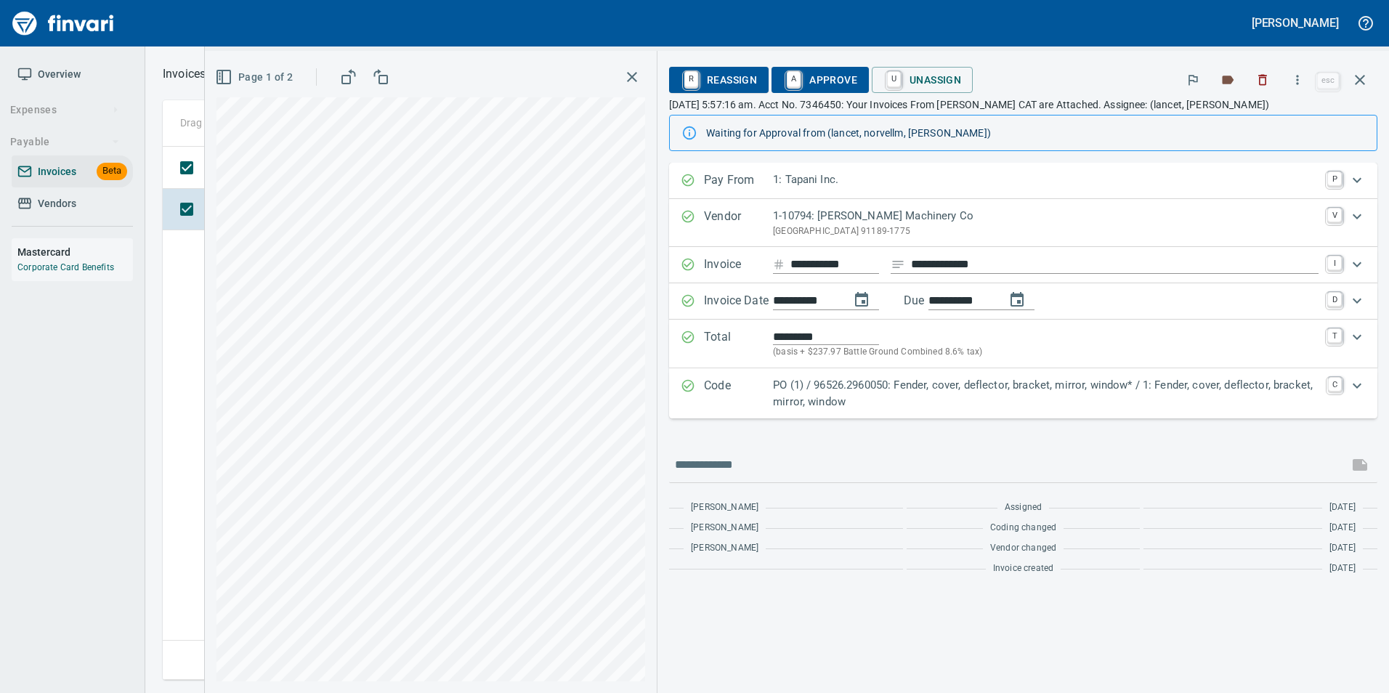
click at [1070, 376] on div "Code PO (1) / 96526.2960050: Fender, cover, deflector, bracket, mirror, window*…" at bounding box center [1023, 393] width 708 height 50
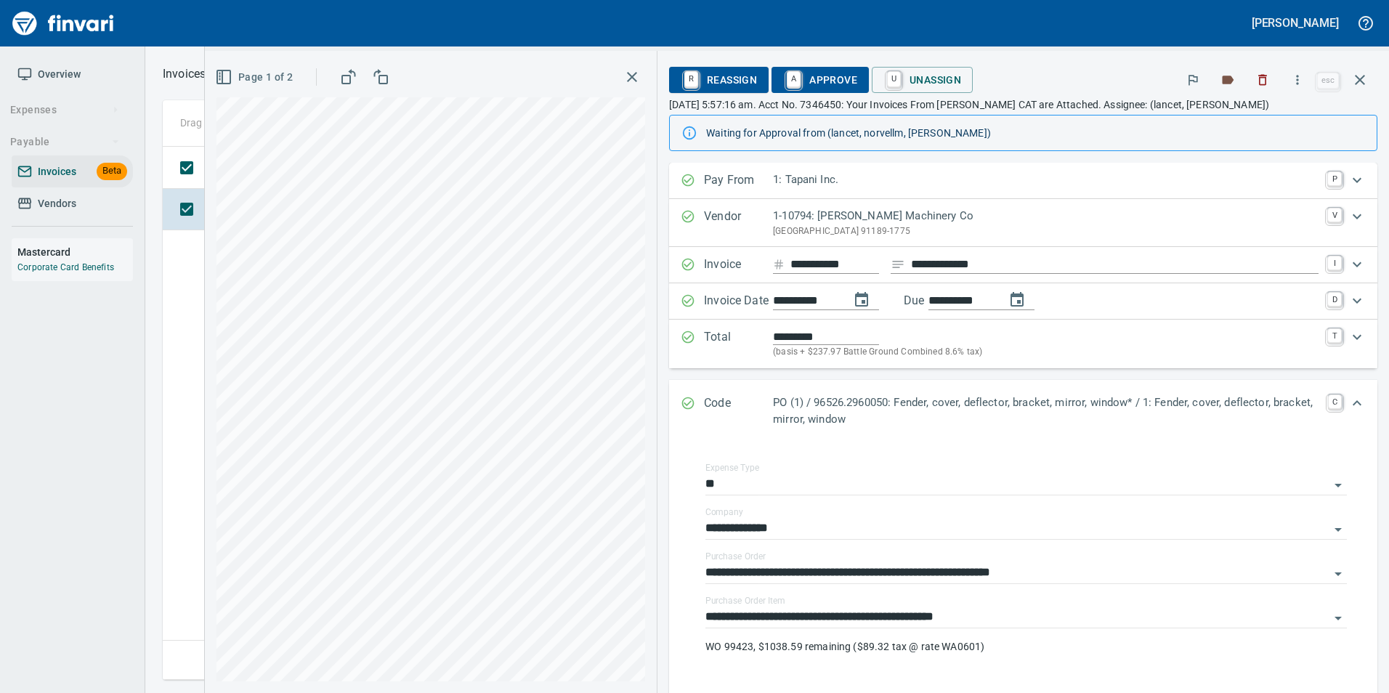
click at [683, 397] on icon "Expand" at bounding box center [688, 403] width 15 height 15
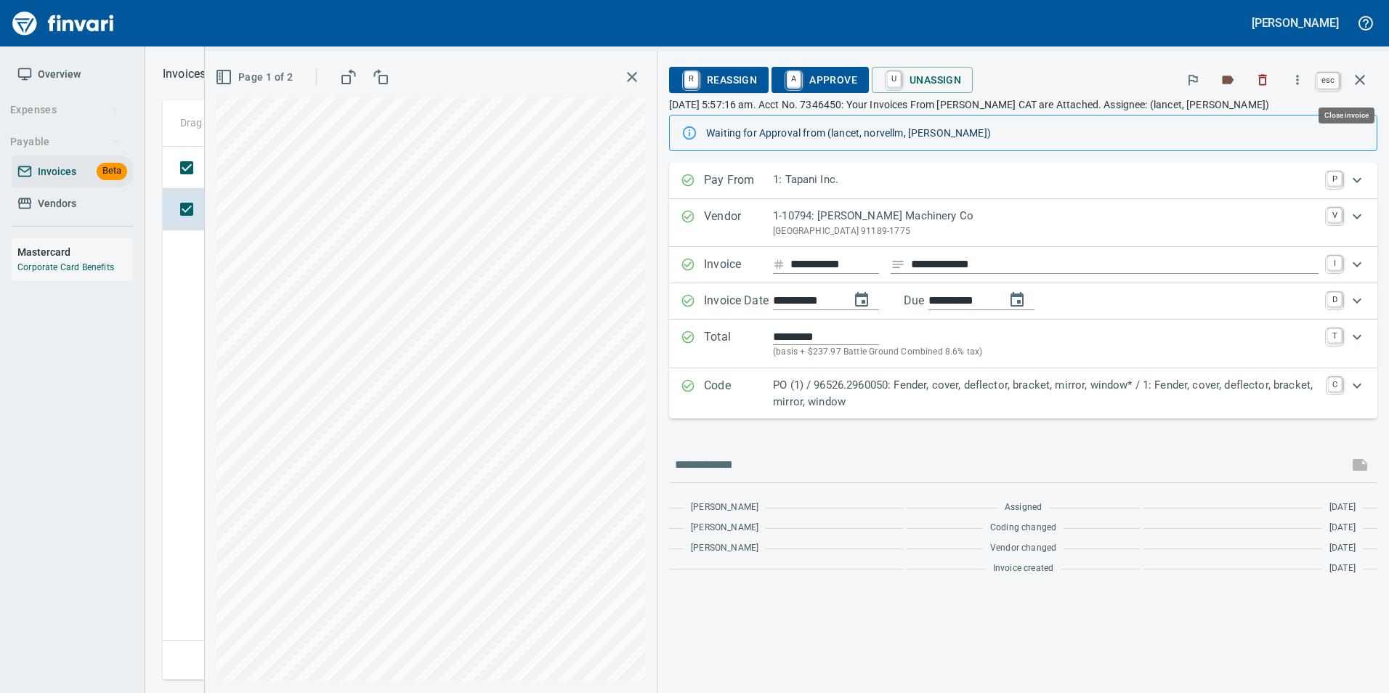
scroll to position [522, 1197]
click at [1372, 79] on button "button" at bounding box center [1360, 79] width 35 height 35
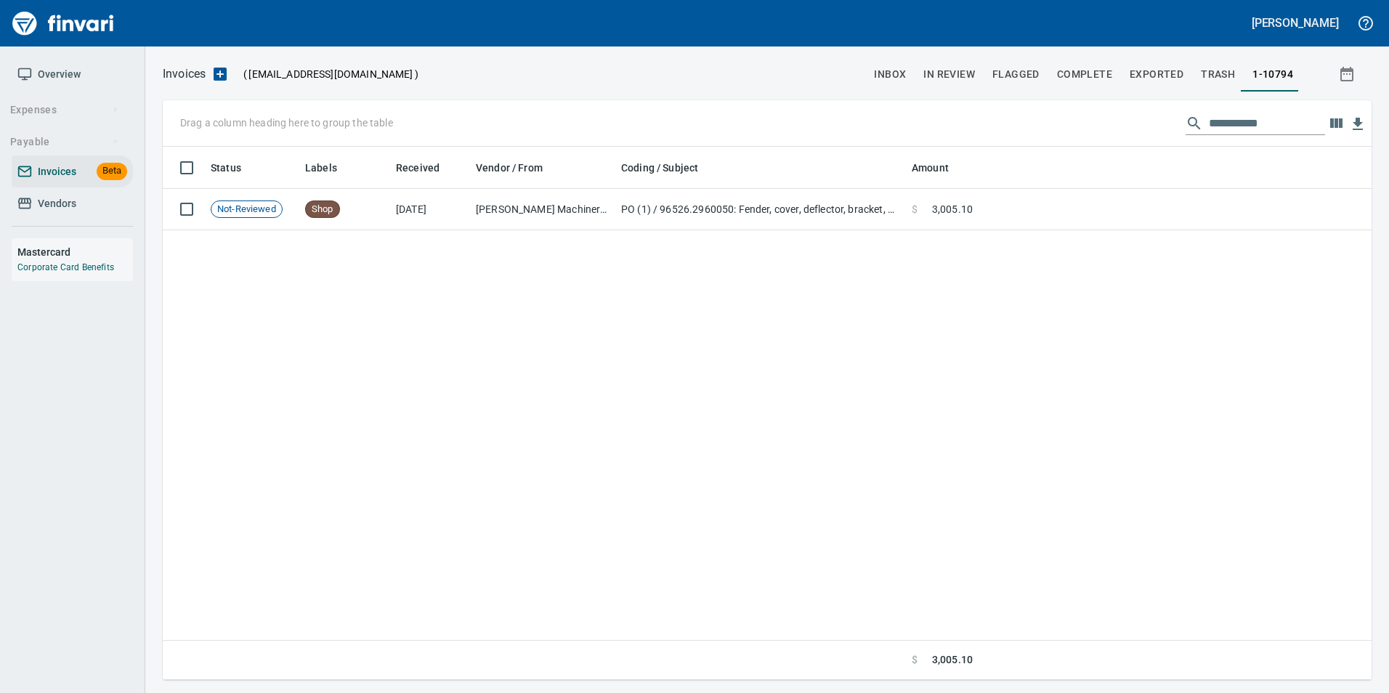
scroll to position [522, 1197]
click at [1285, 121] on input "**********" at bounding box center [1267, 123] width 116 height 23
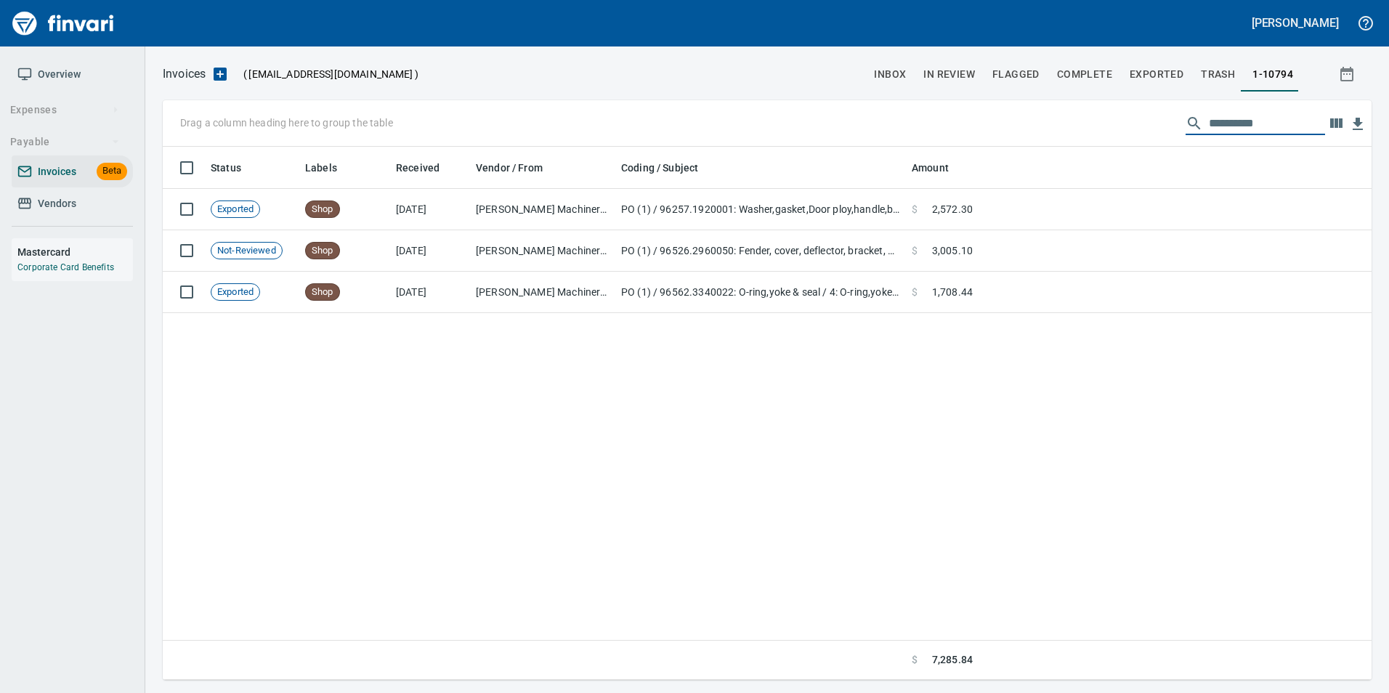
scroll to position [522, 1198]
type input "*"
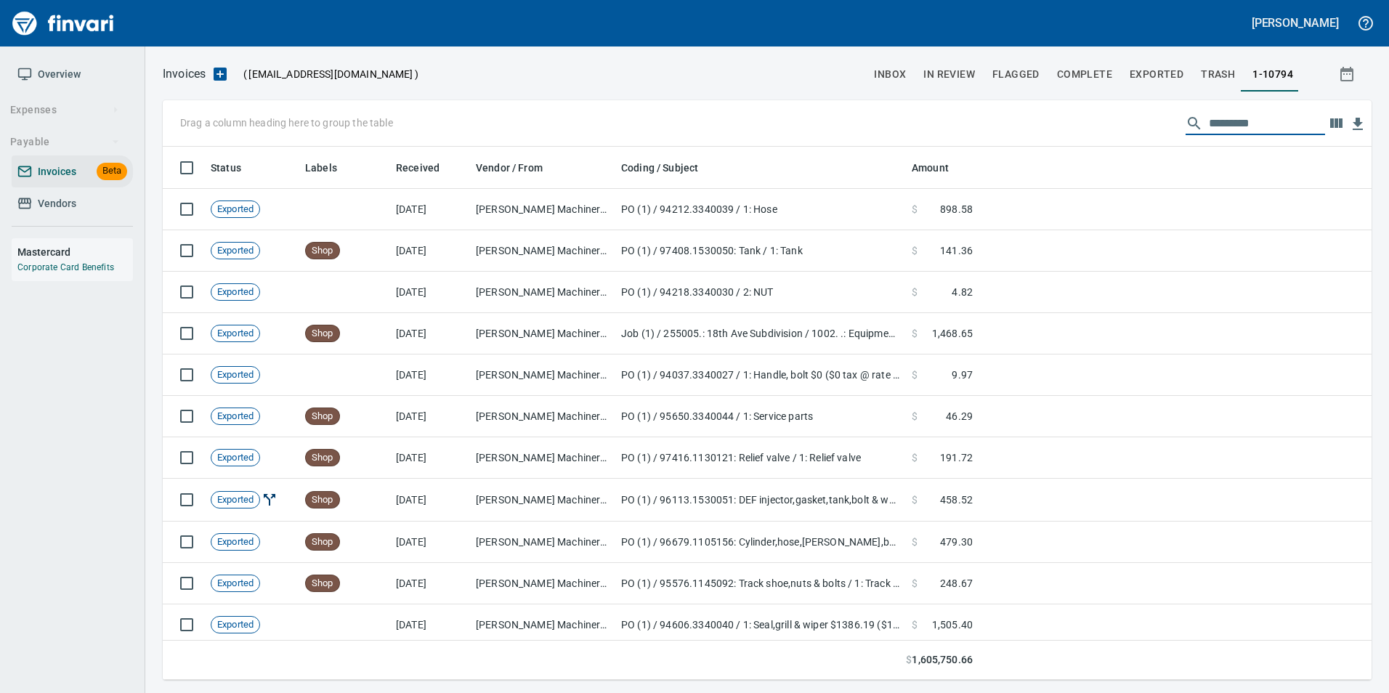
scroll to position [522, 1187]
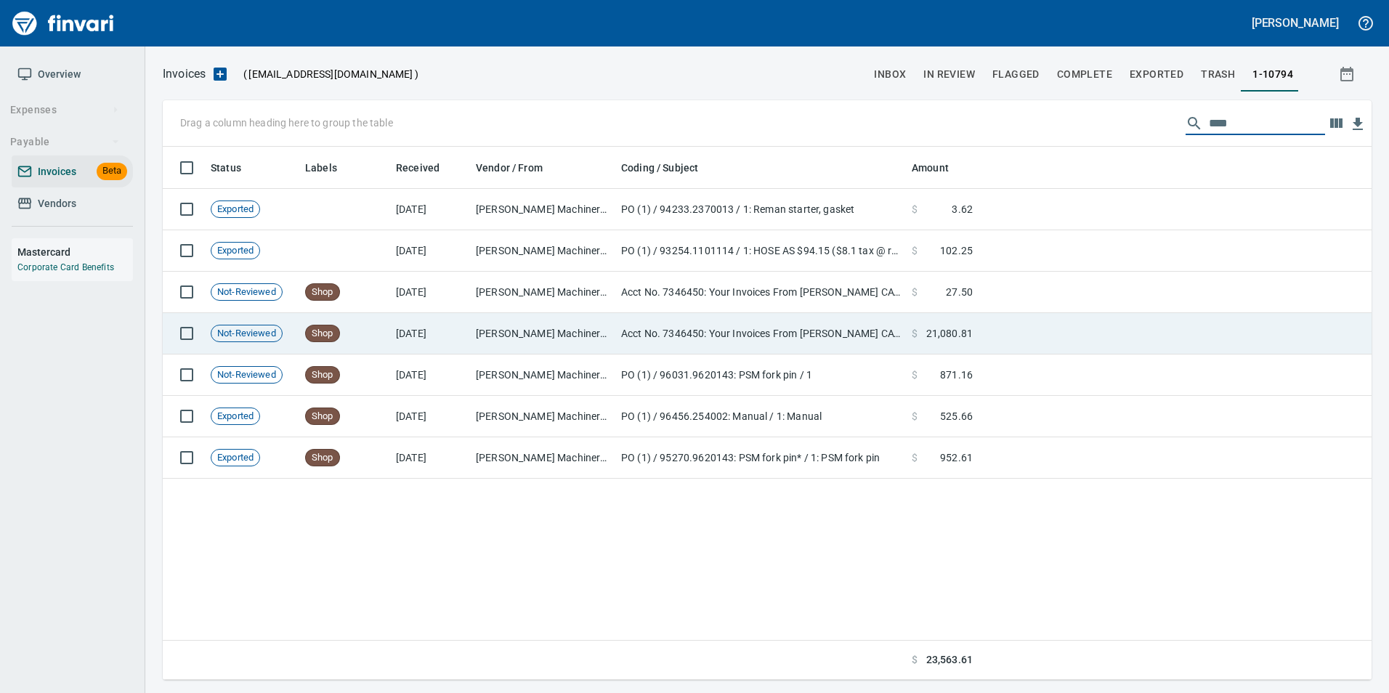
click at [1099, 353] on td at bounding box center [1175, 333] width 393 height 41
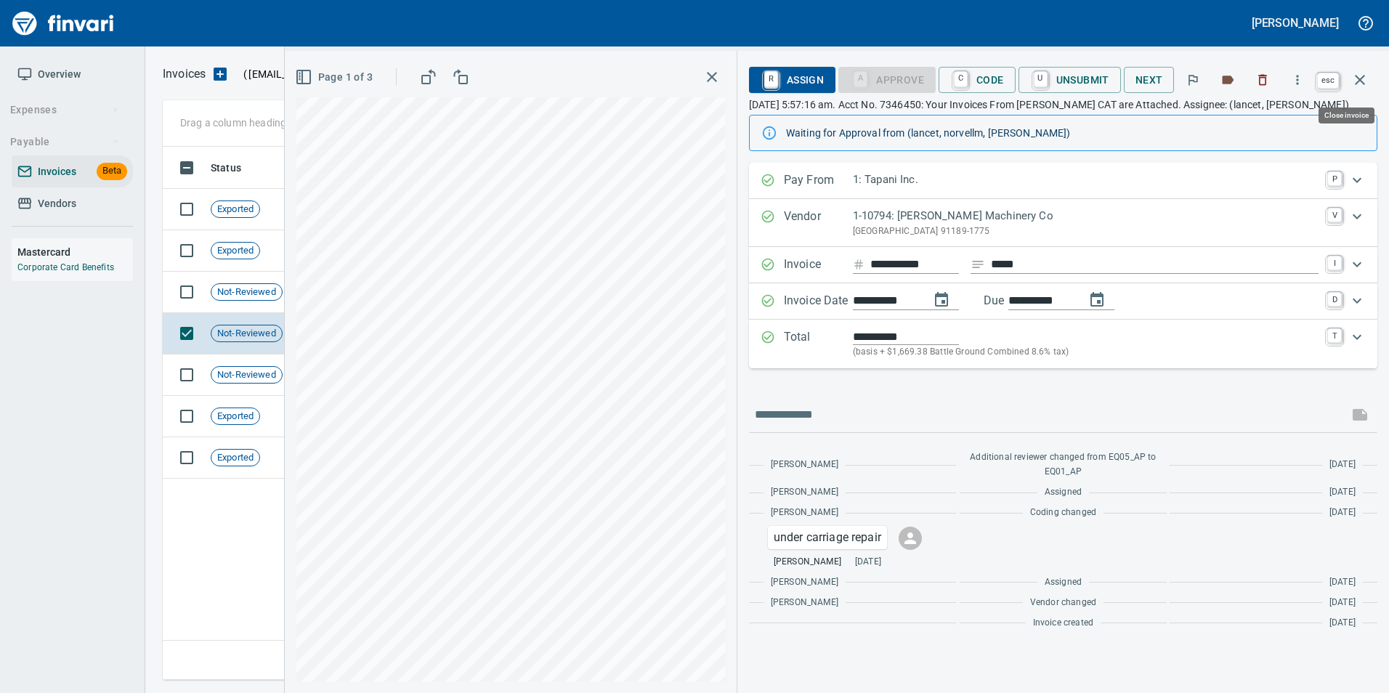
scroll to position [522, 1197]
click at [1357, 81] on icon "button" at bounding box center [1359, 79] width 17 height 17
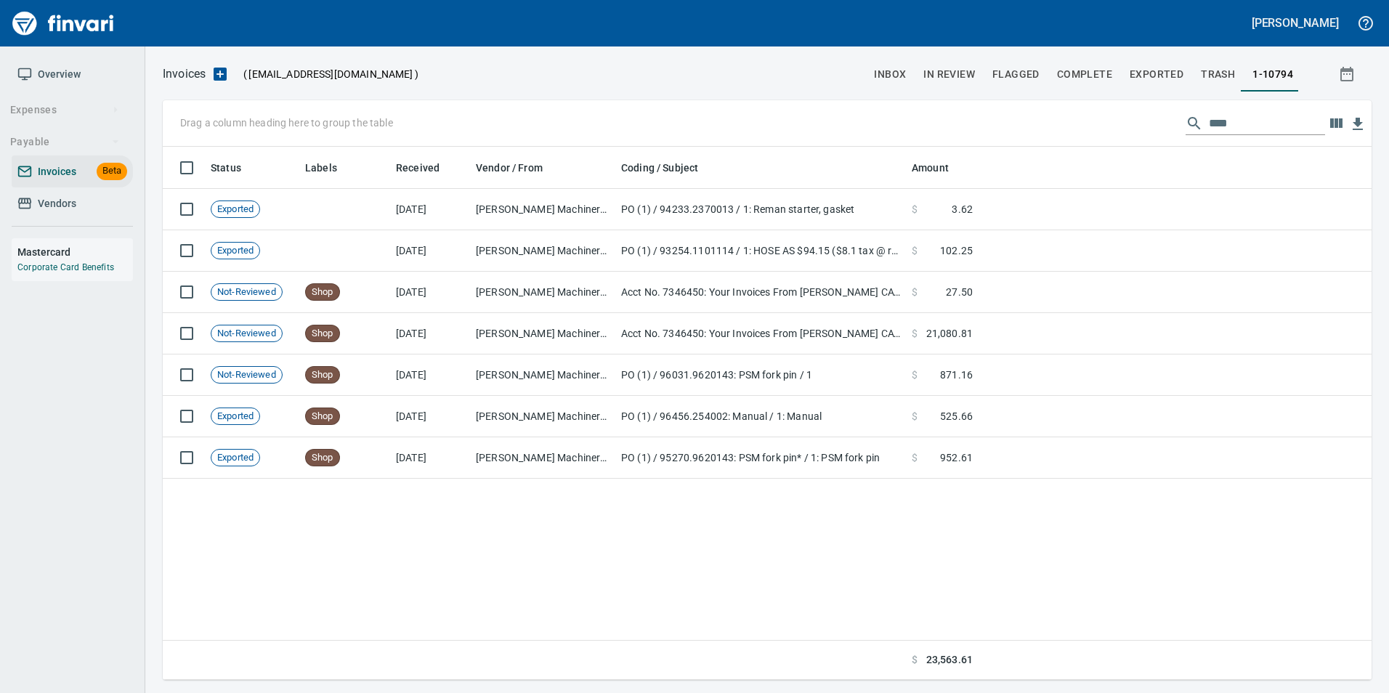
scroll to position [522, 1198]
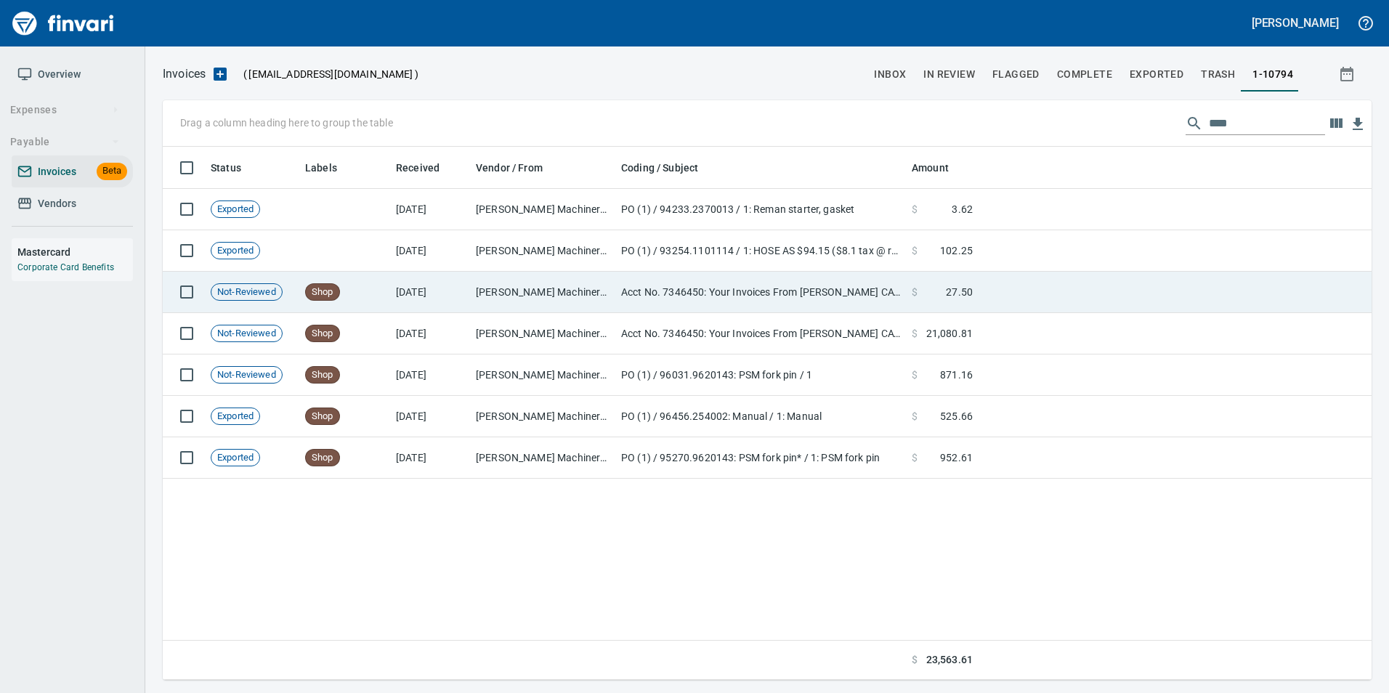
click at [1006, 278] on td at bounding box center [1175, 292] width 393 height 41
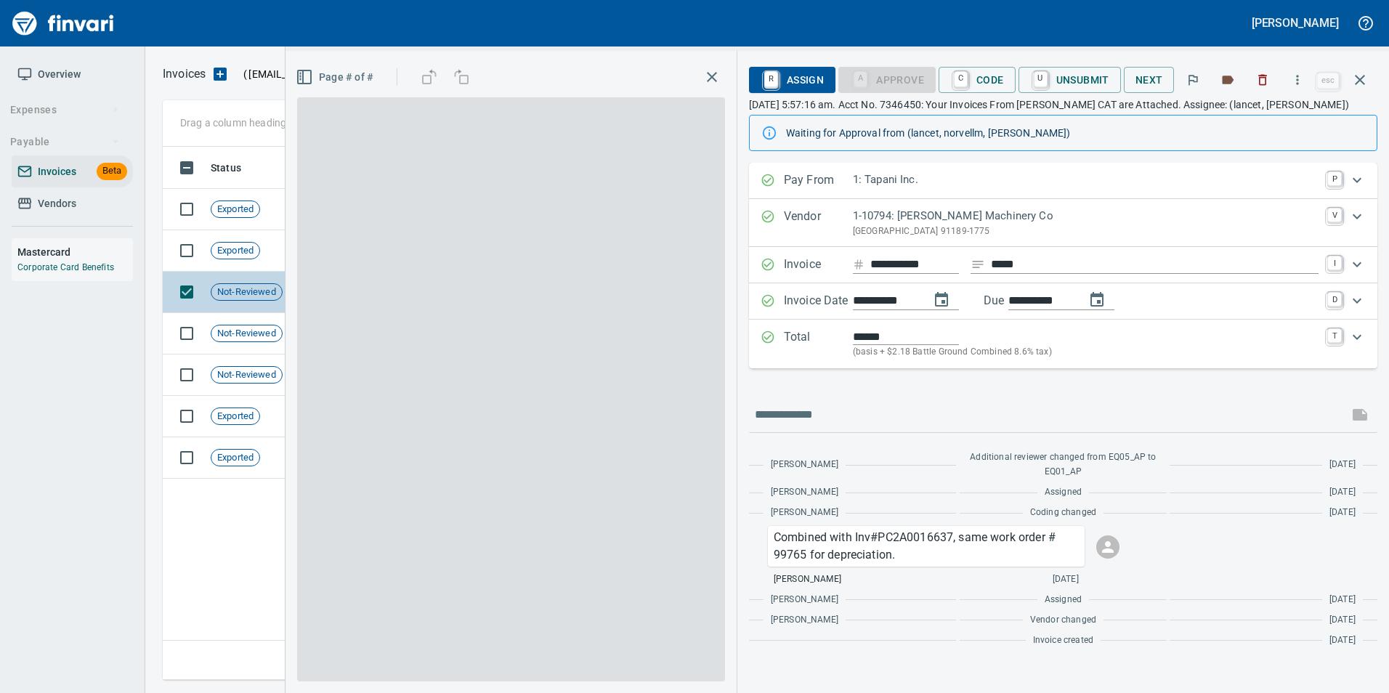
scroll to position [522, 1197]
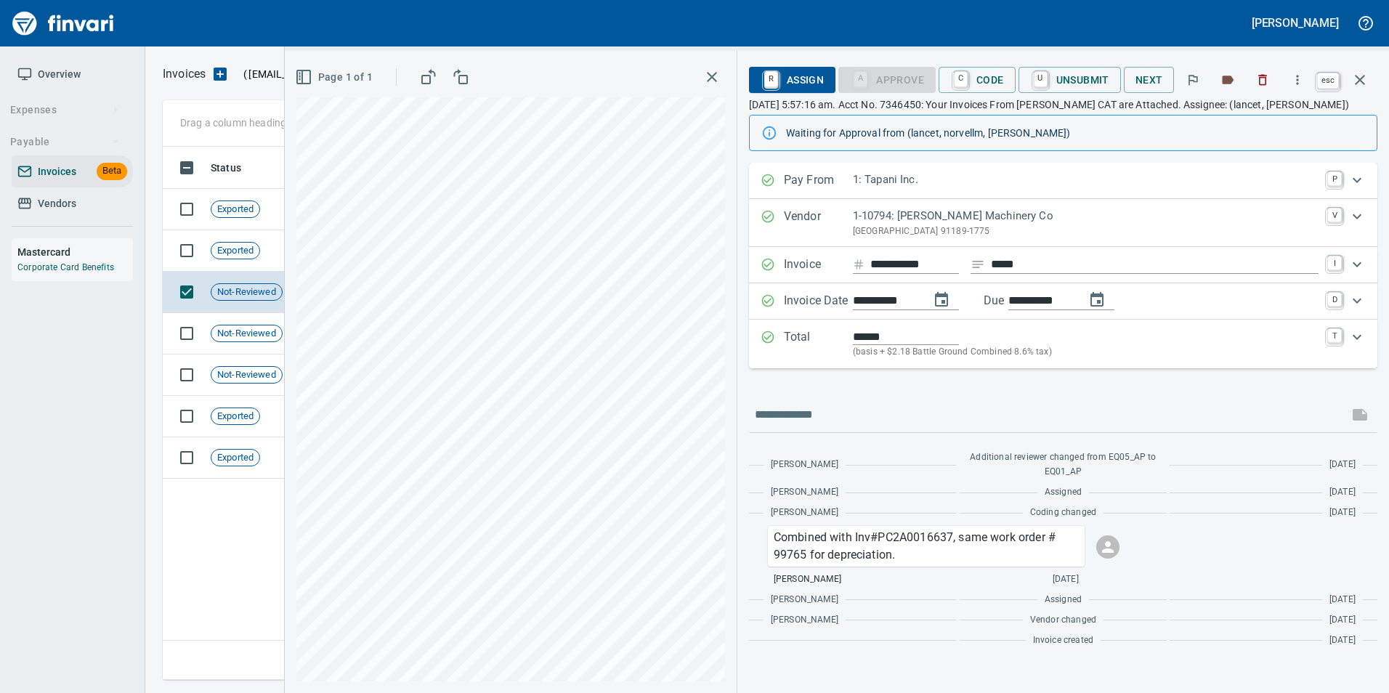
click at [1371, 73] on button "button" at bounding box center [1360, 79] width 35 height 35
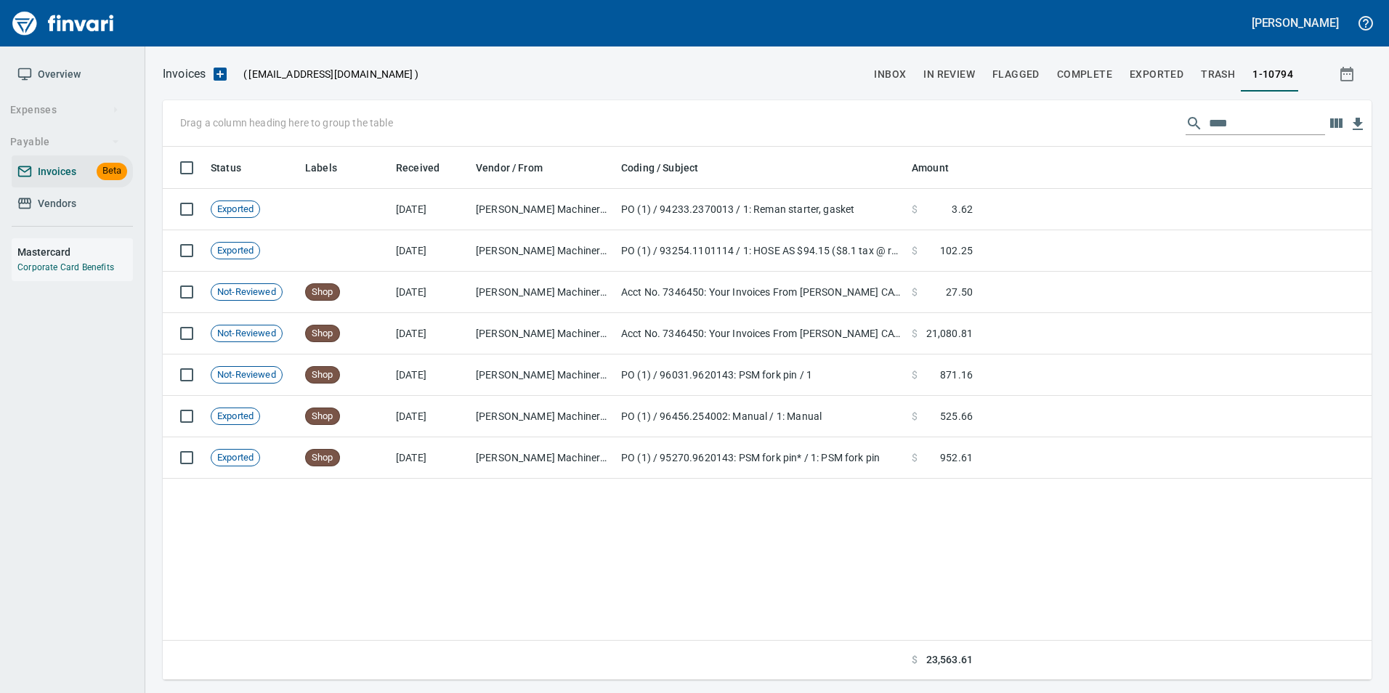
scroll to position [522, 1197]
click at [1245, 125] on input "****" at bounding box center [1267, 123] width 116 height 23
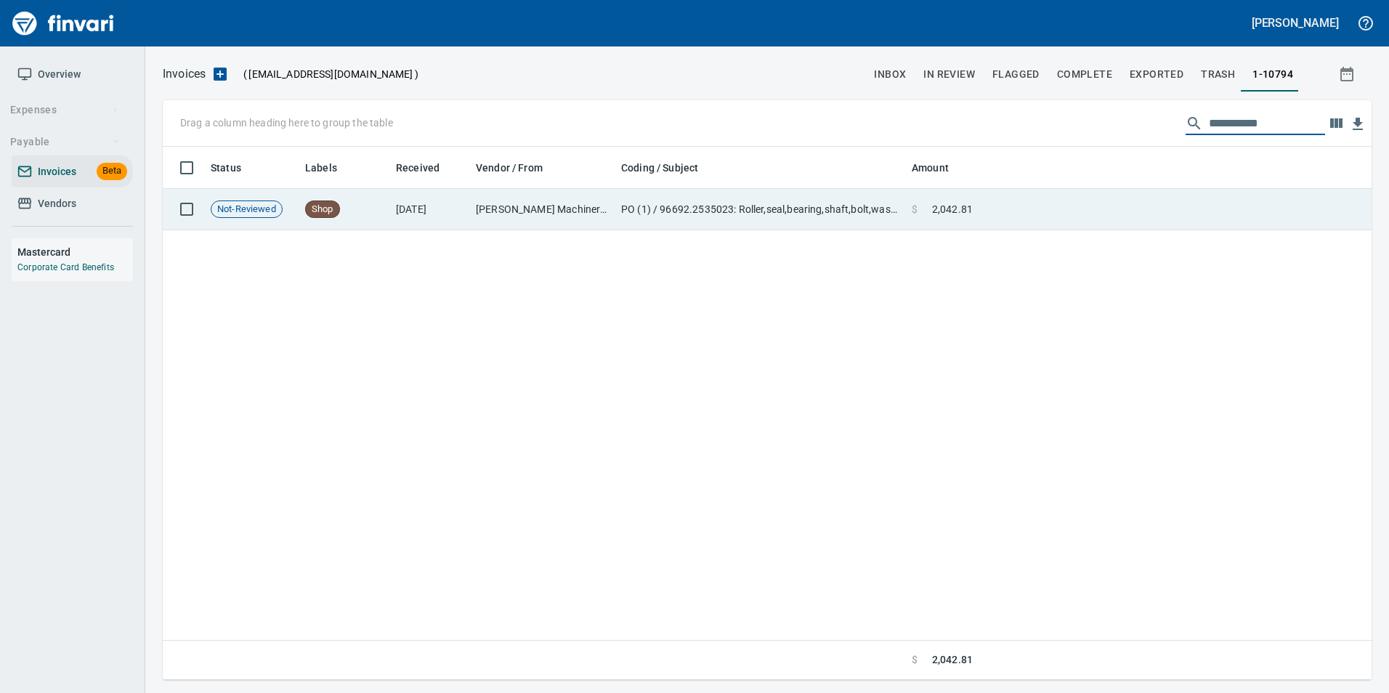
type input "**********"
click at [1149, 208] on td at bounding box center [1175, 209] width 393 height 41
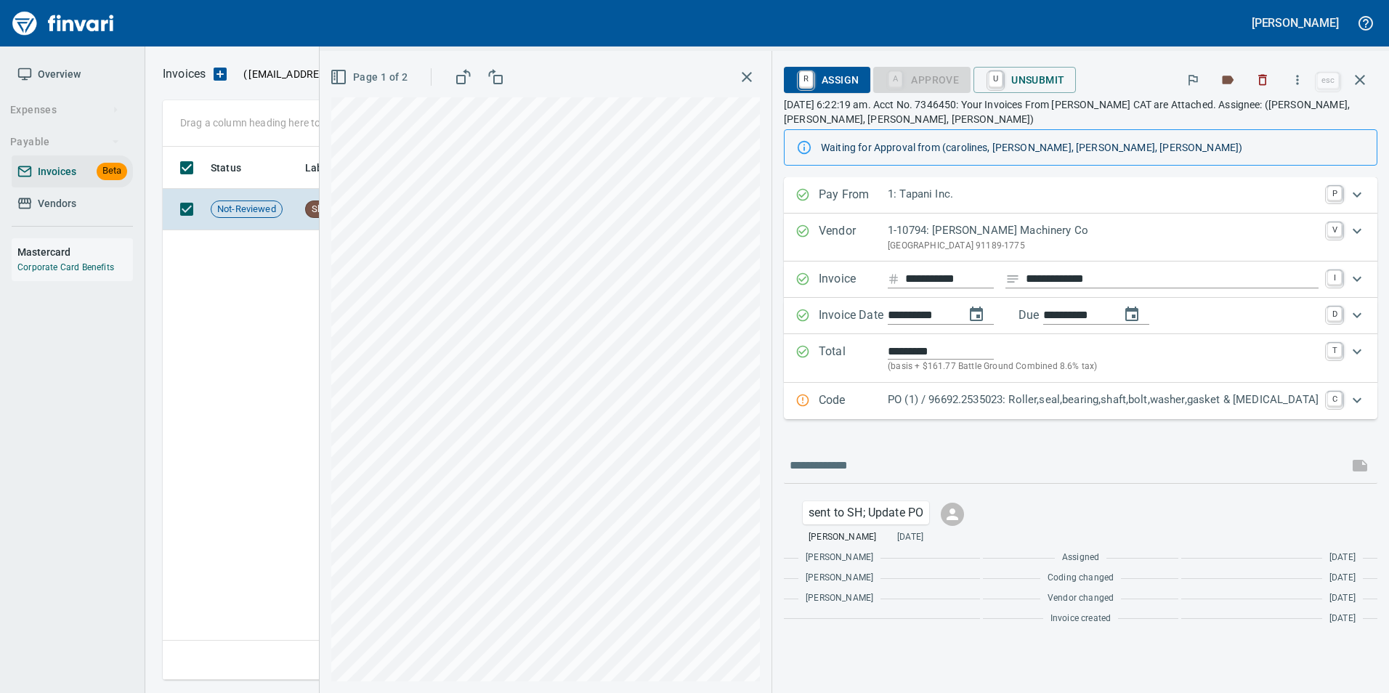
click at [1099, 416] on div "Code PO (1) / 96692.2535023: Roller,seal,bearing,shaft,bolt,washer,gasket & ret…" at bounding box center [1081, 401] width 594 height 36
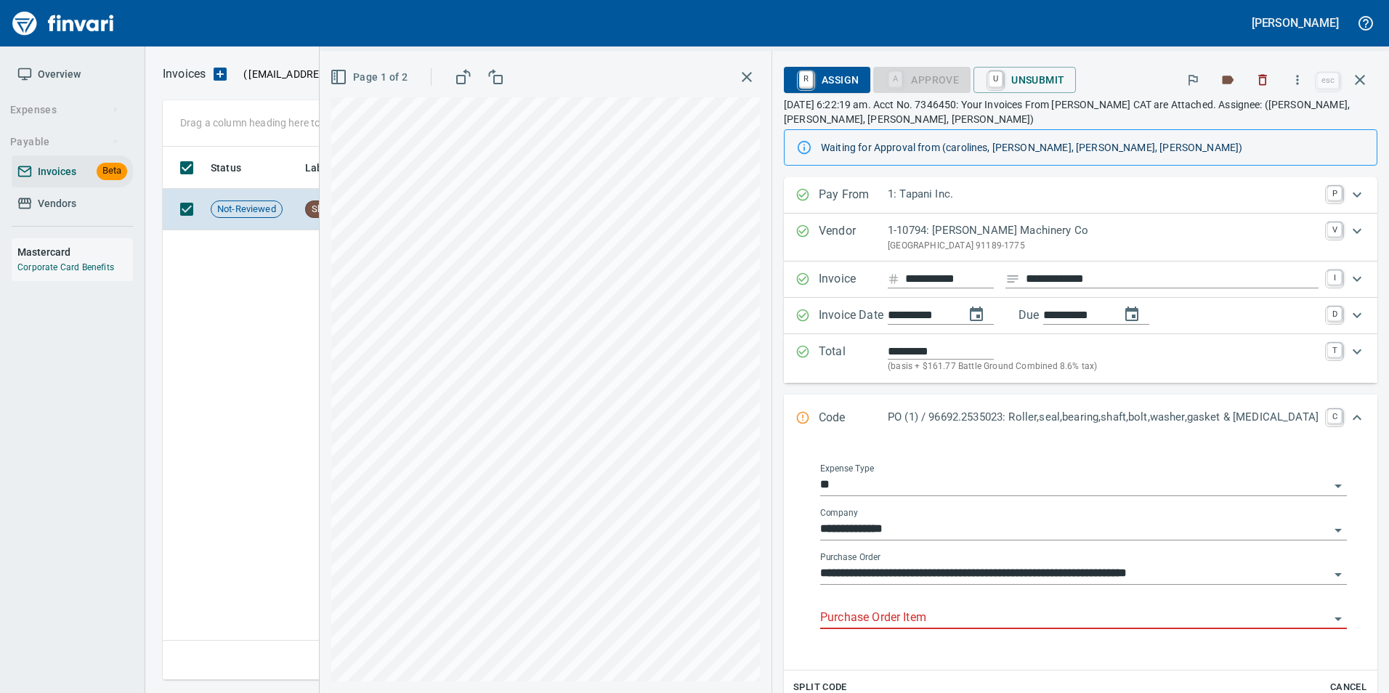
click at [960, 612] on input "Purchase Order Item" at bounding box center [1074, 618] width 509 height 20
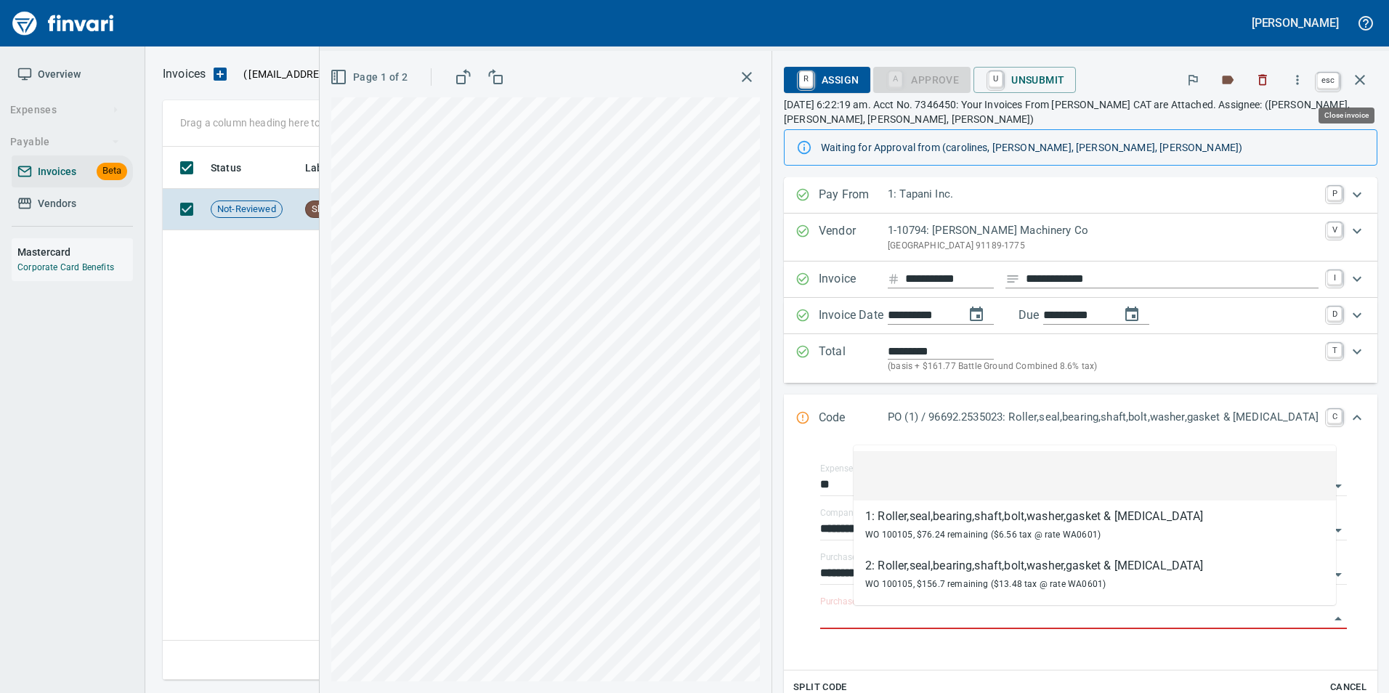
scroll to position [522, 1197]
click at [1357, 75] on icon "button" at bounding box center [1359, 79] width 17 height 17
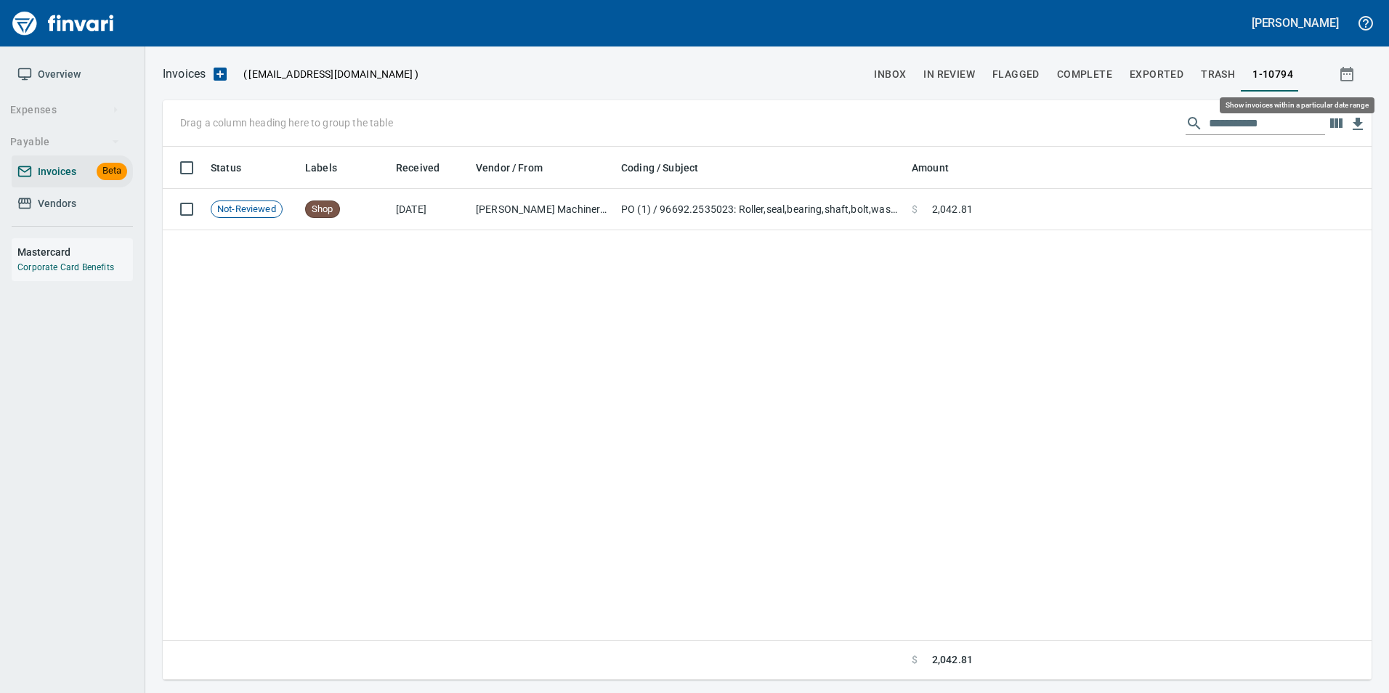
scroll to position [522, 1198]
click at [1255, 129] on input "**********" at bounding box center [1267, 123] width 116 height 23
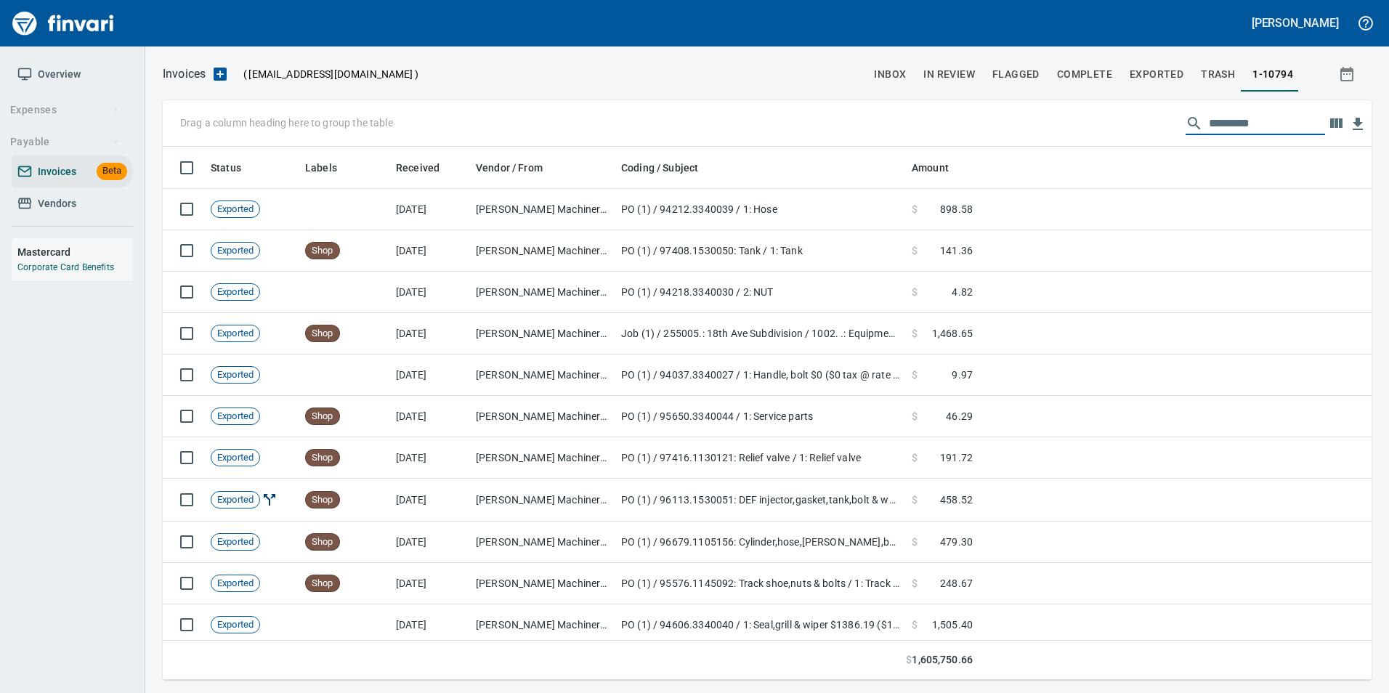
scroll to position [522, 1187]
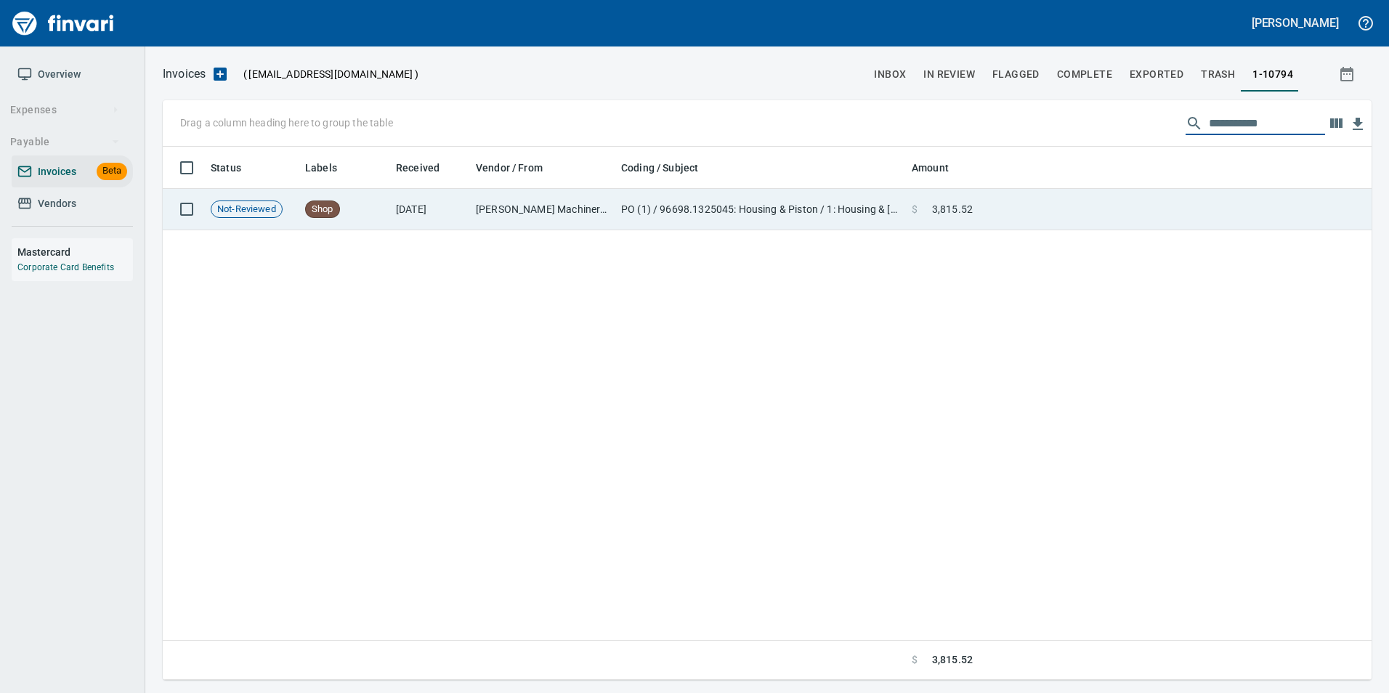
click at [1157, 211] on td at bounding box center [1175, 209] width 393 height 41
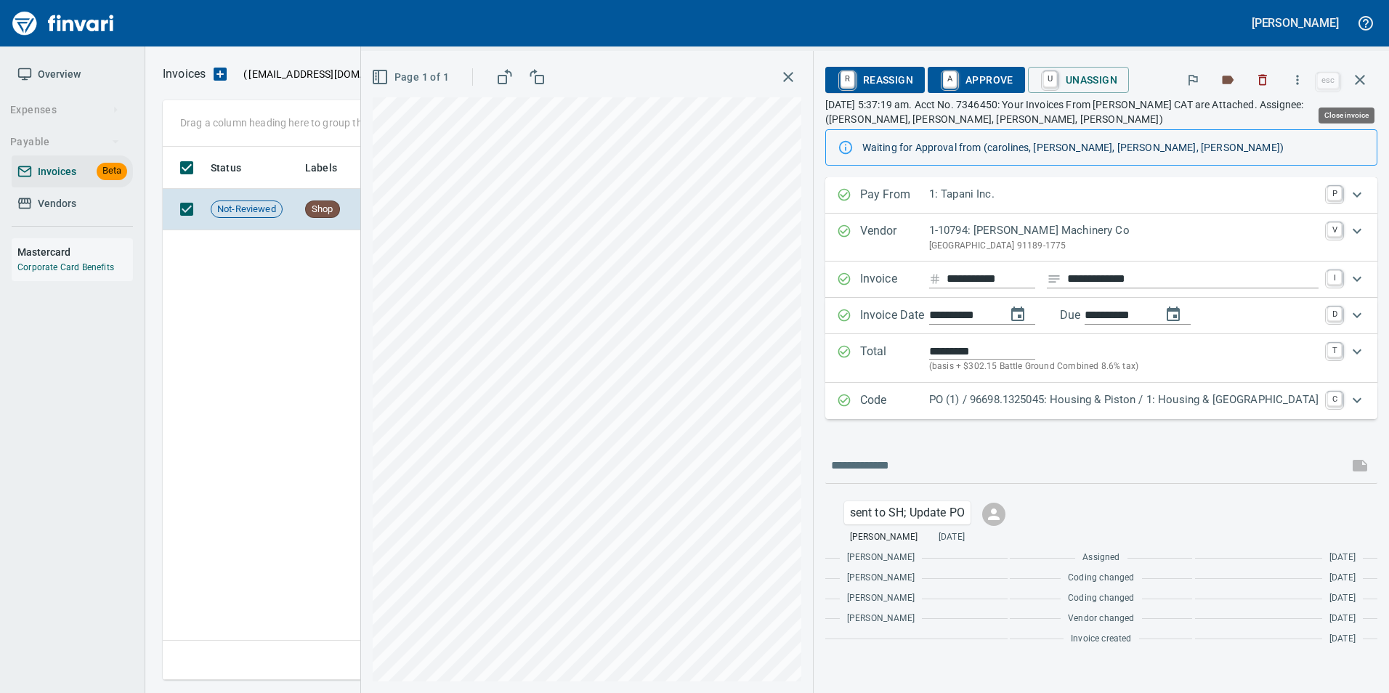
click at [1363, 92] on button "button" at bounding box center [1360, 79] width 35 height 35
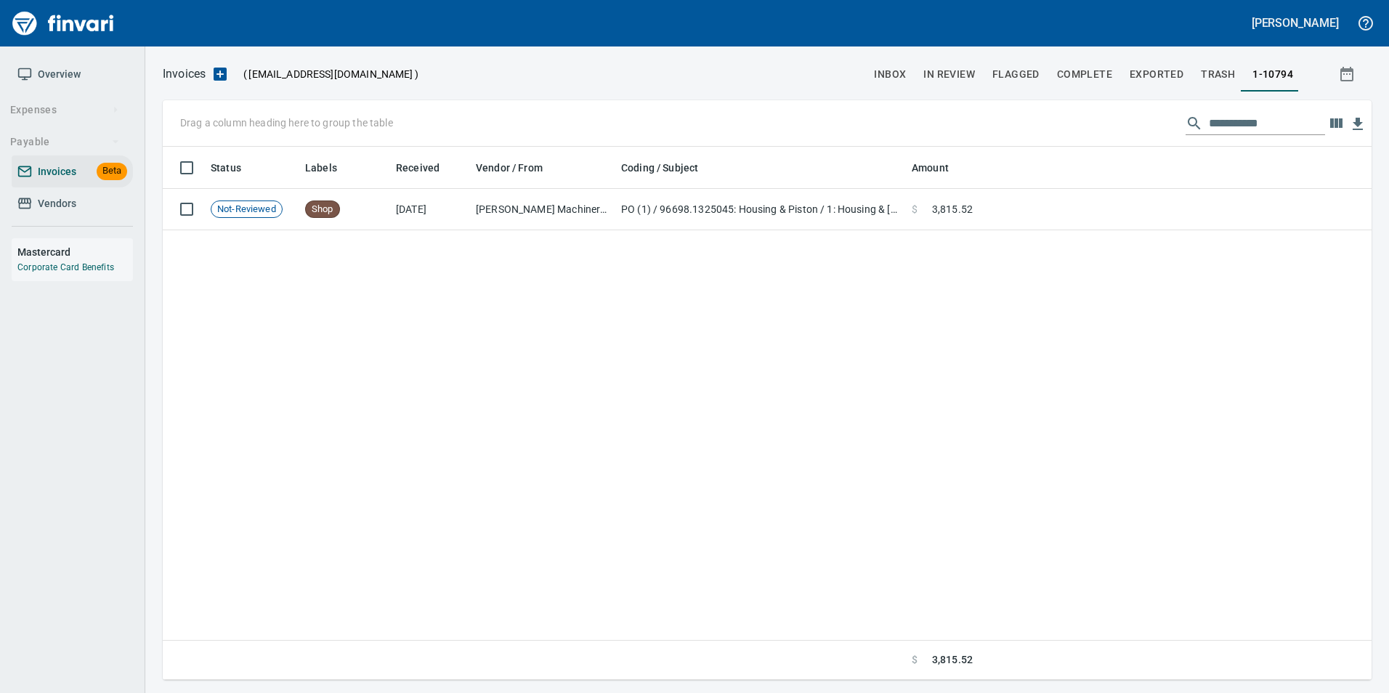
scroll to position [522, 1197]
click at [1282, 126] on input "**********" at bounding box center [1267, 123] width 116 height 23
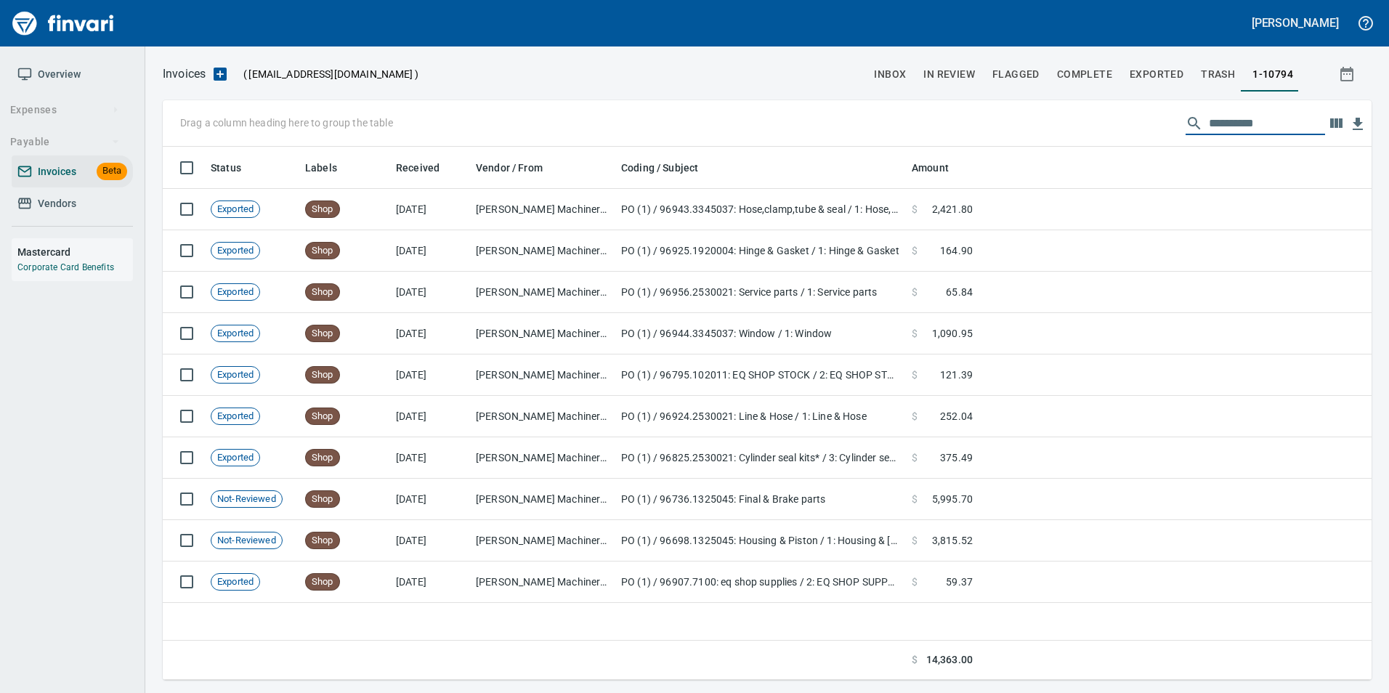
scroll to position [522, 1198]
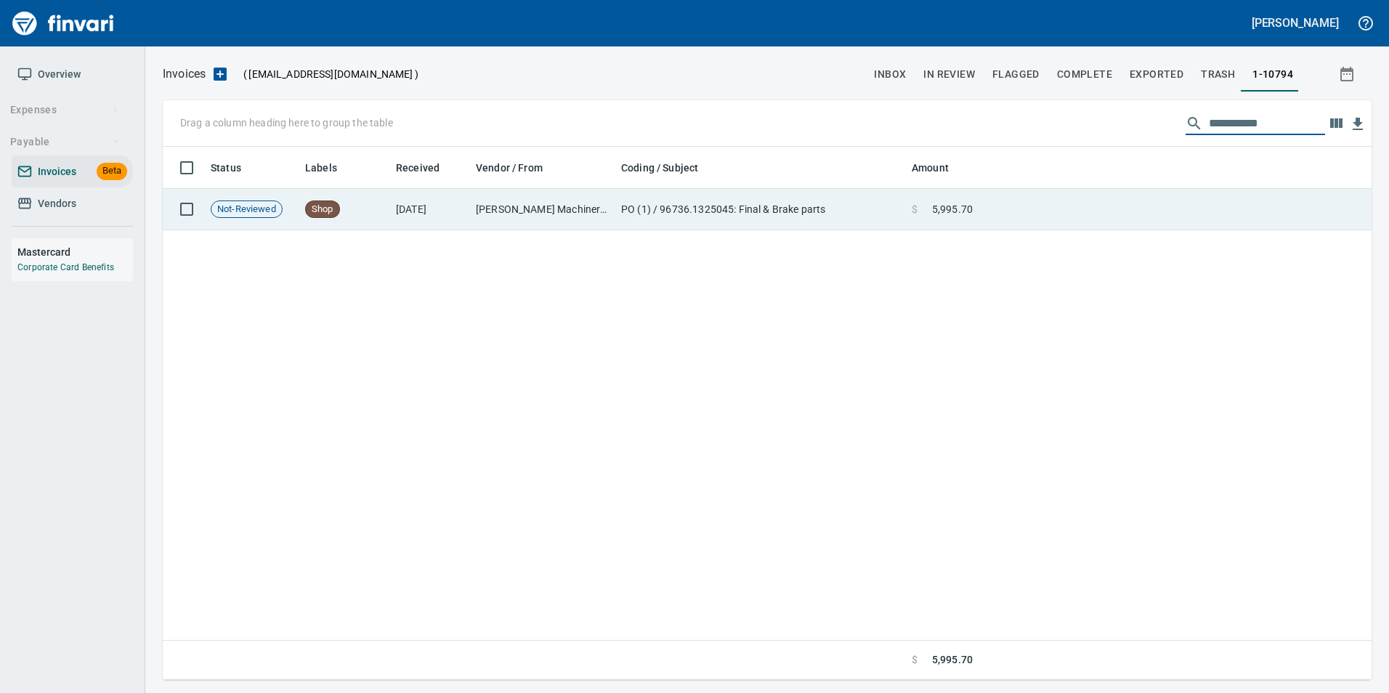
click at [1180, 219] on td at bounding box center [1175, 209] width 393 height 41
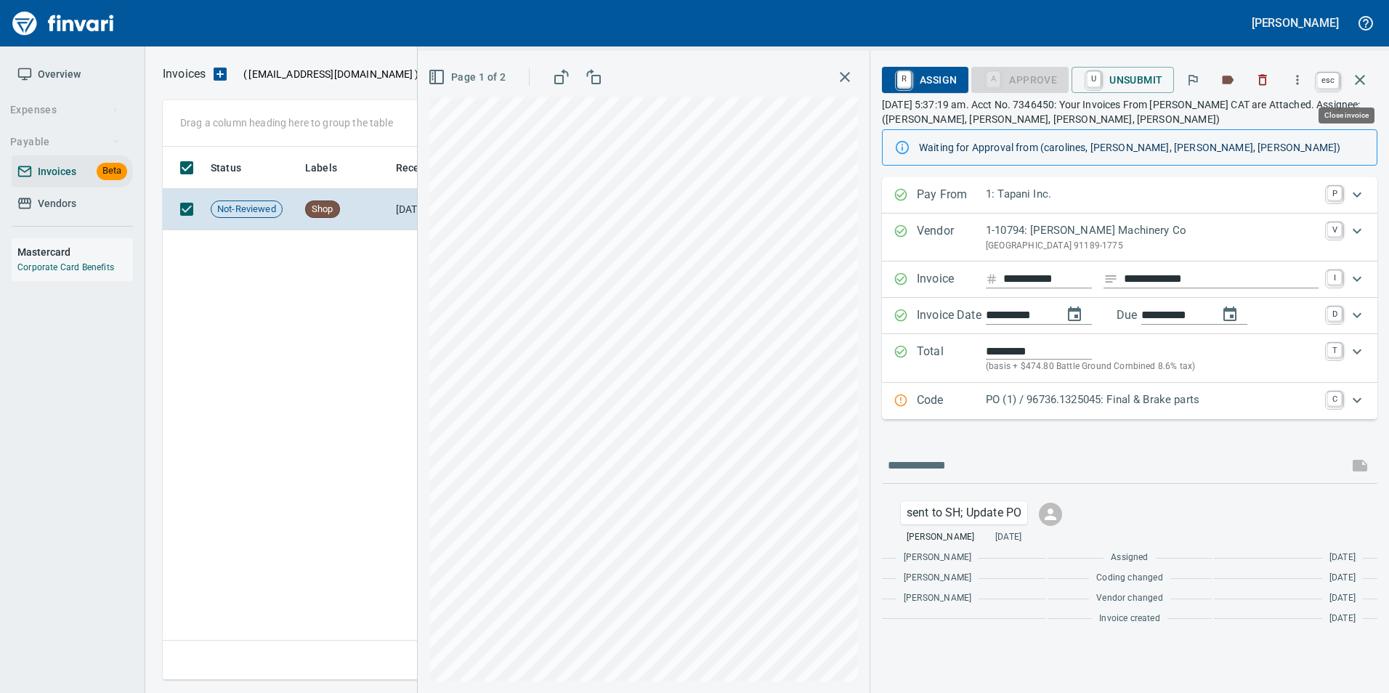
scroll to position [522, 1197]
click at [1364, 73] on icon "button" at bounding box center [1359, 79] width 17 height 17
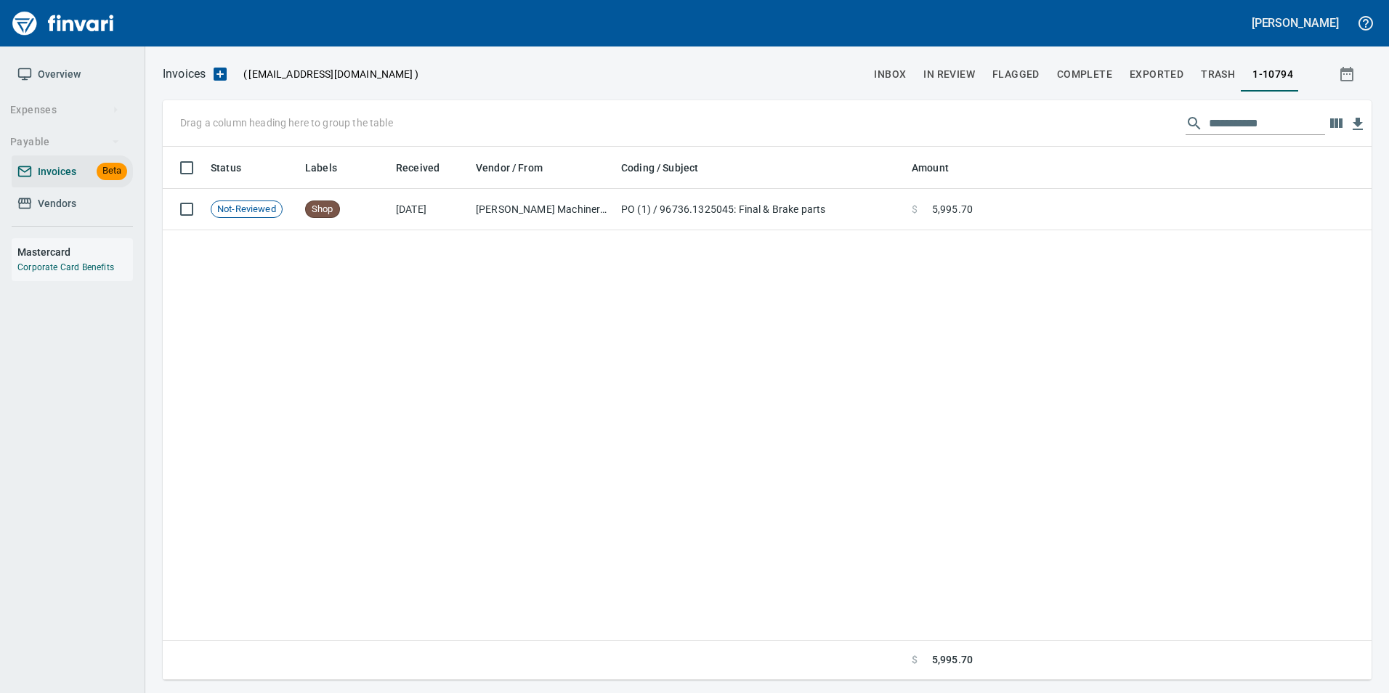
scroll to position [522, 1198]
click at [1297, 124] on input "**********" at bounding box center [1267, 123] width 116 height 23
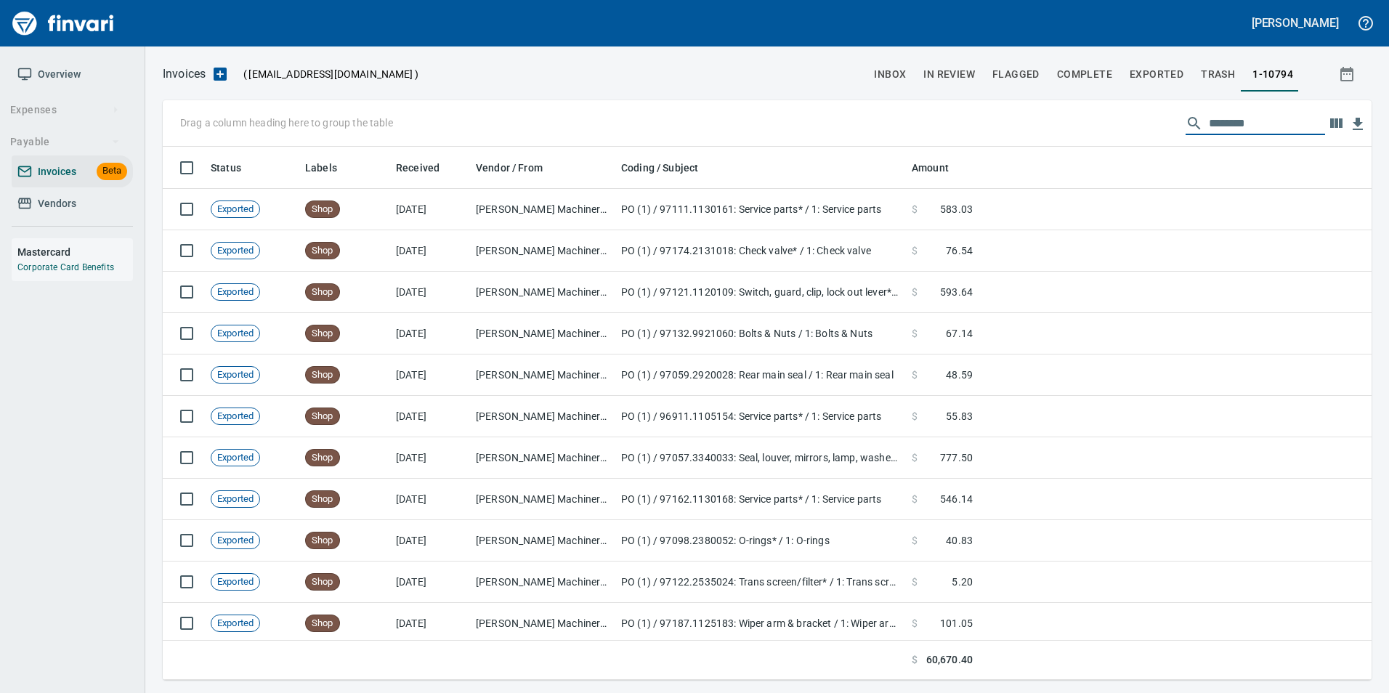
scroll to position [522, 1187]
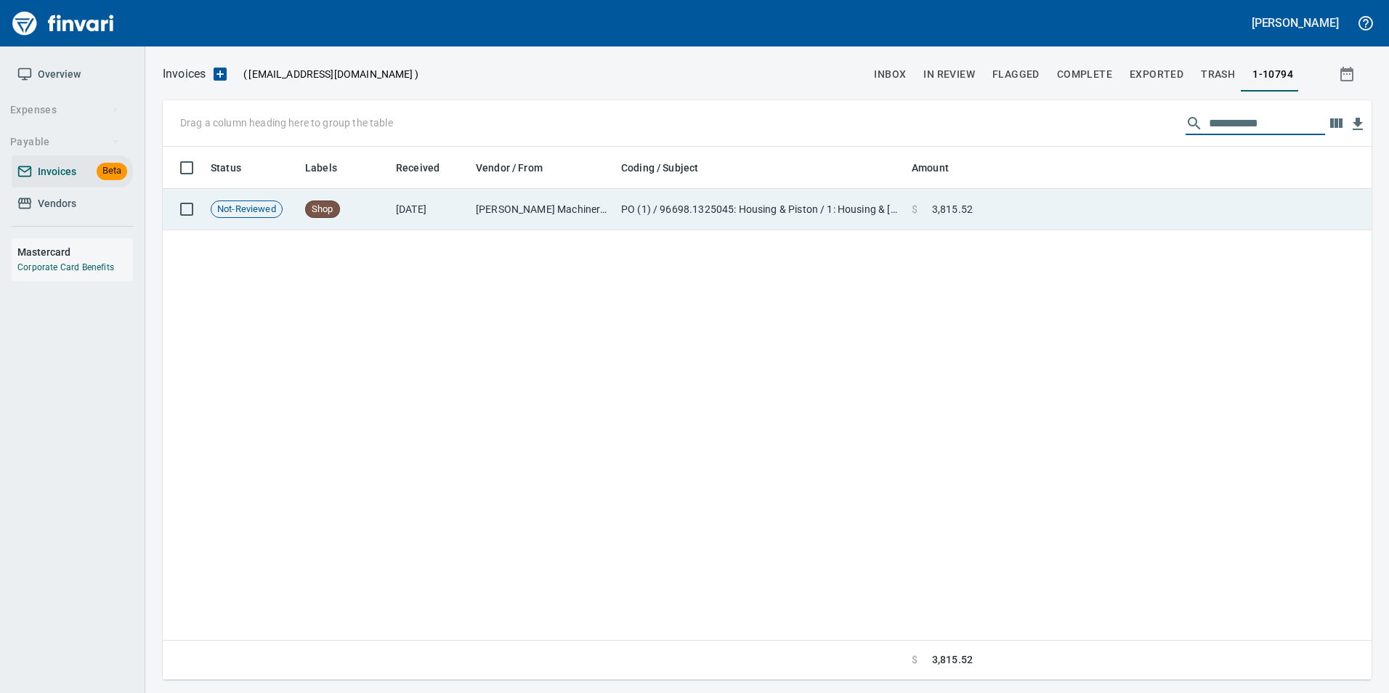
click at [1144, 215] on td at bounding box center [1175, 209] width 393 height 41
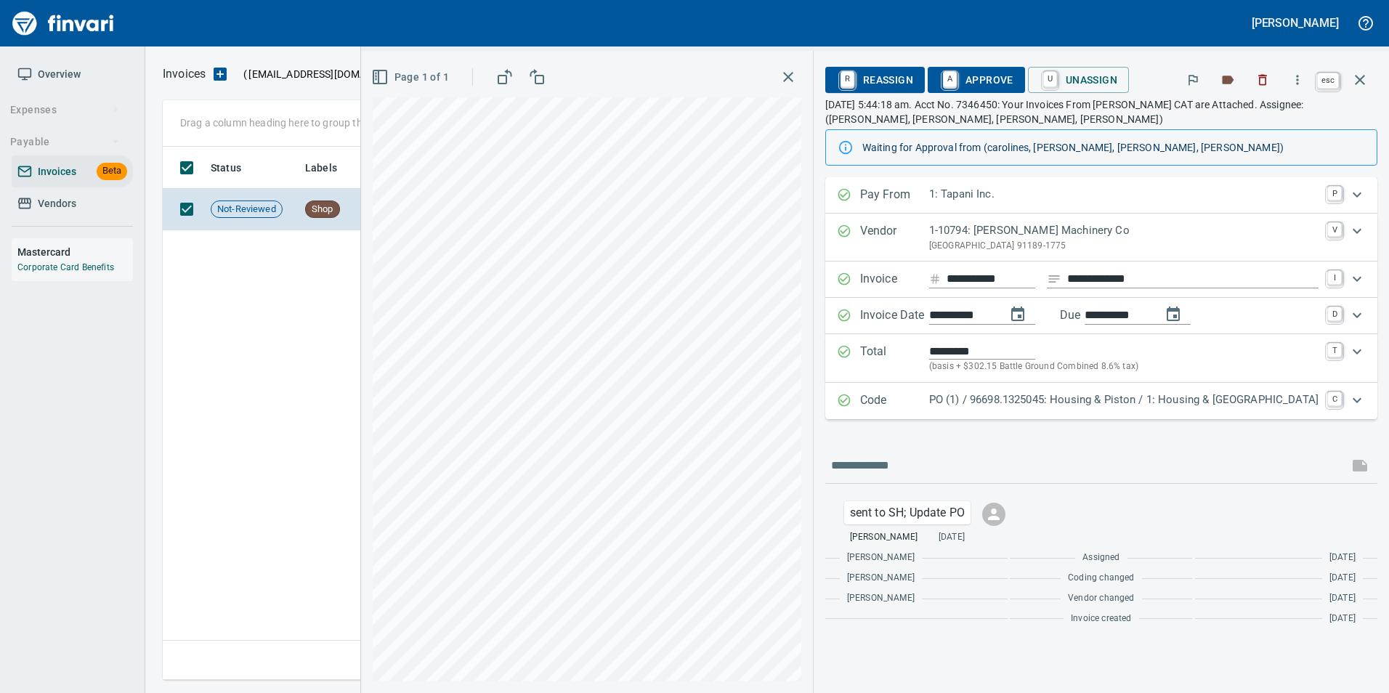
drag, startPoint x: 1367, startPoint y: 81, endPoint x: 1337, endPoint y: 104, distance: 37.9
click at [1367, 81] on icon "button" at bounding box center [1359, 79] width 17 height 17
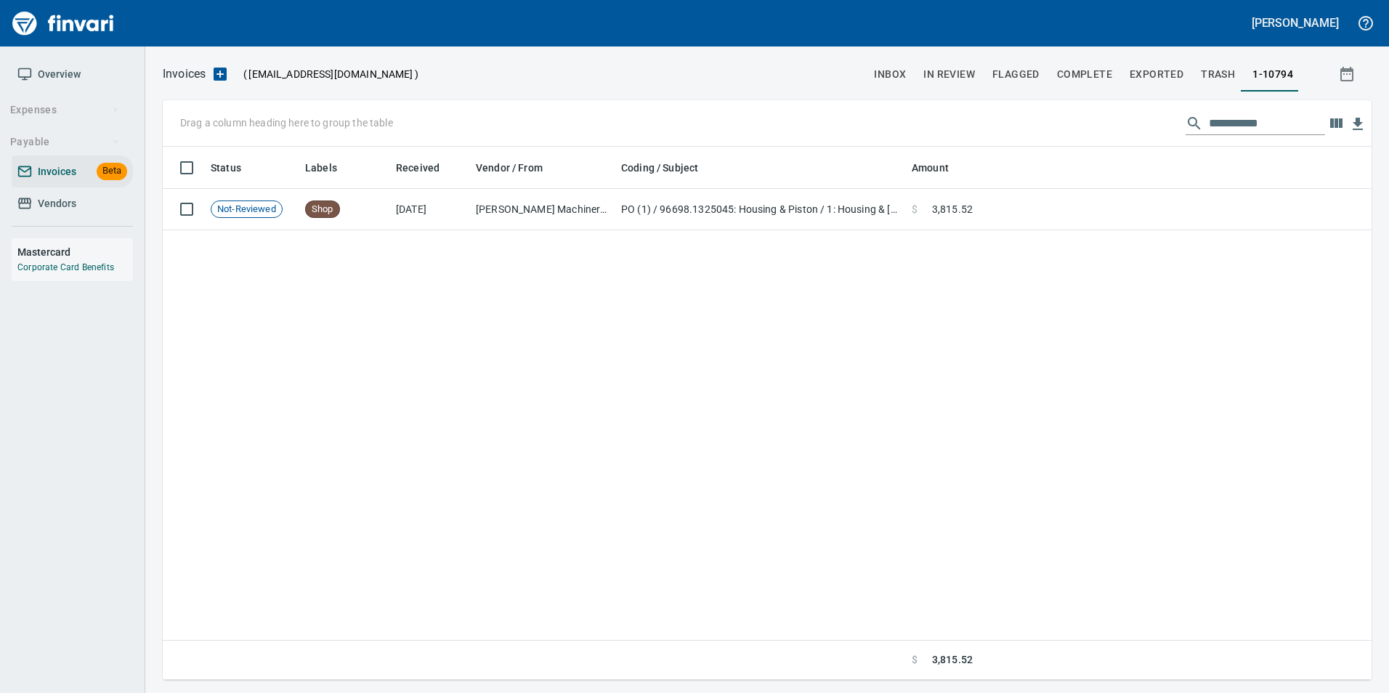
scroll to position [522, 1197]
click at [1302, 128] on input "**********" at bounding box center [1267, 123] width 116 height 23
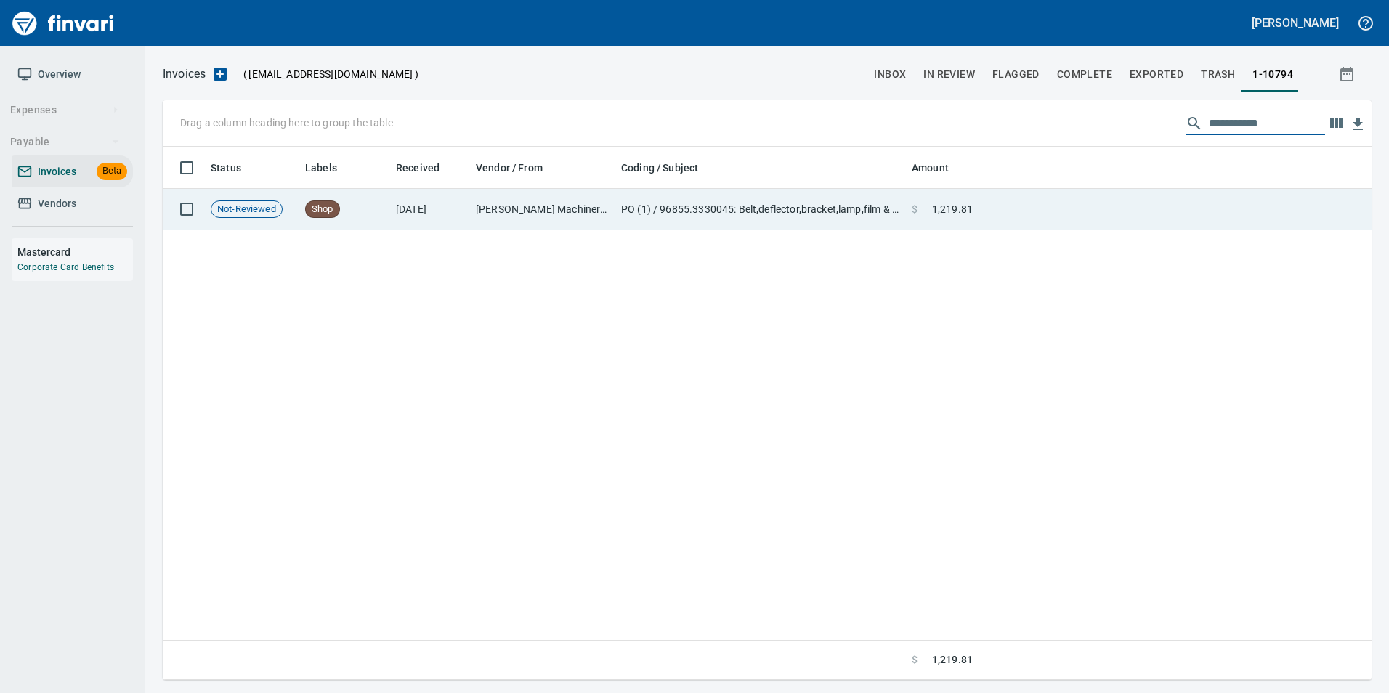
type input "**********"
click at [1167, 195] on td at bounding box center [1175, 209] width 393 height 41
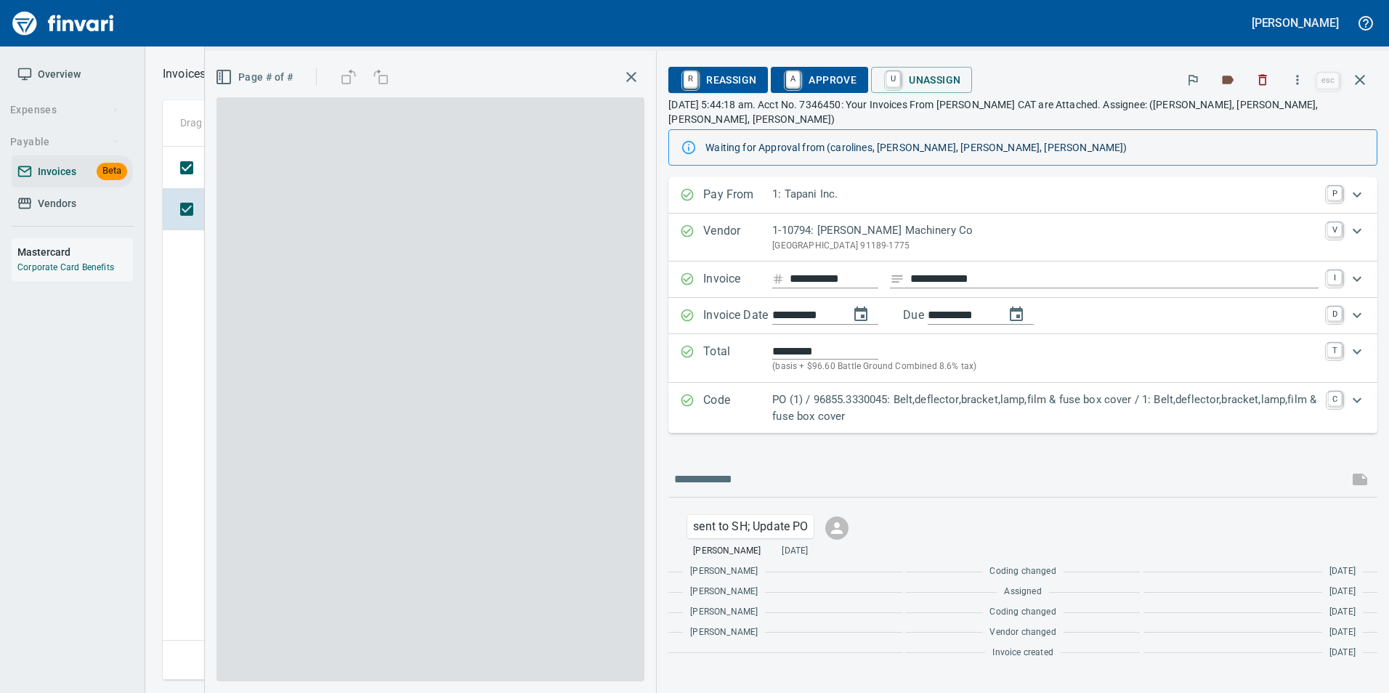
scroll to position [522, 1197]
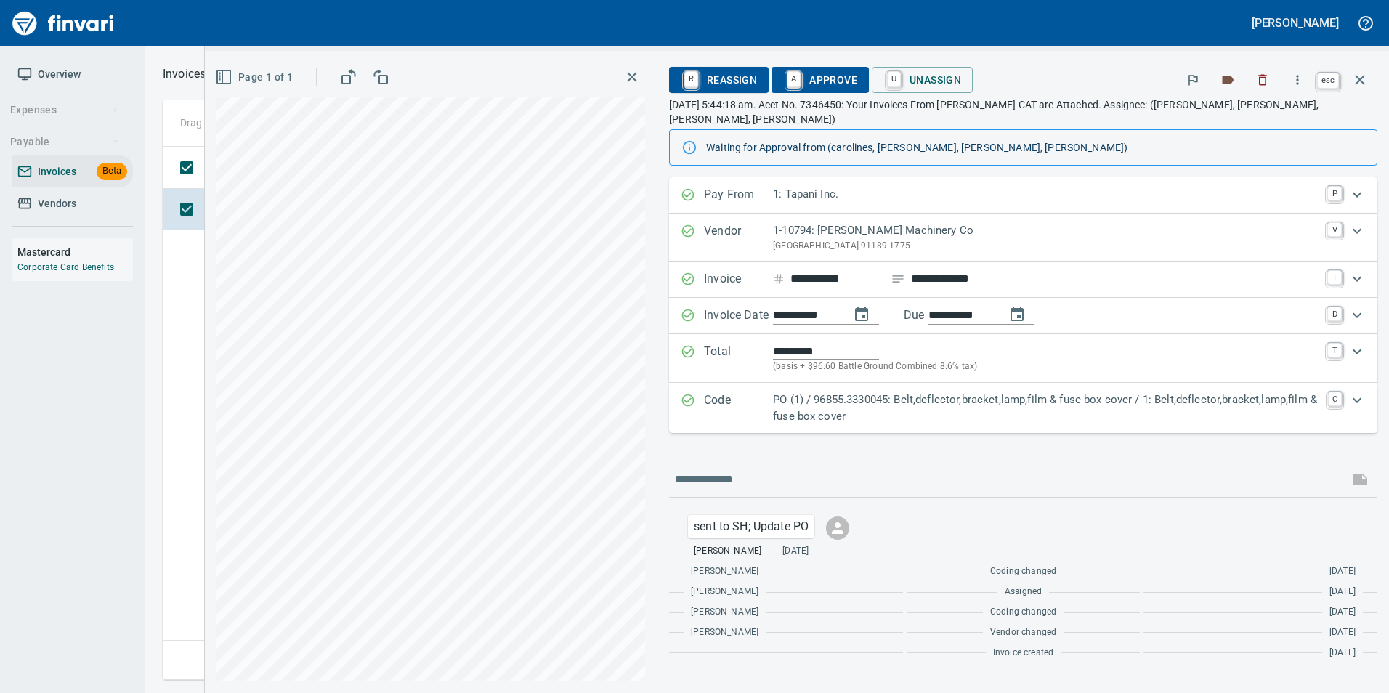
scroll to position [522, 1197]
click at [1373, 78] on button "button" at bounding box center [1360, 79] width 35 height 35
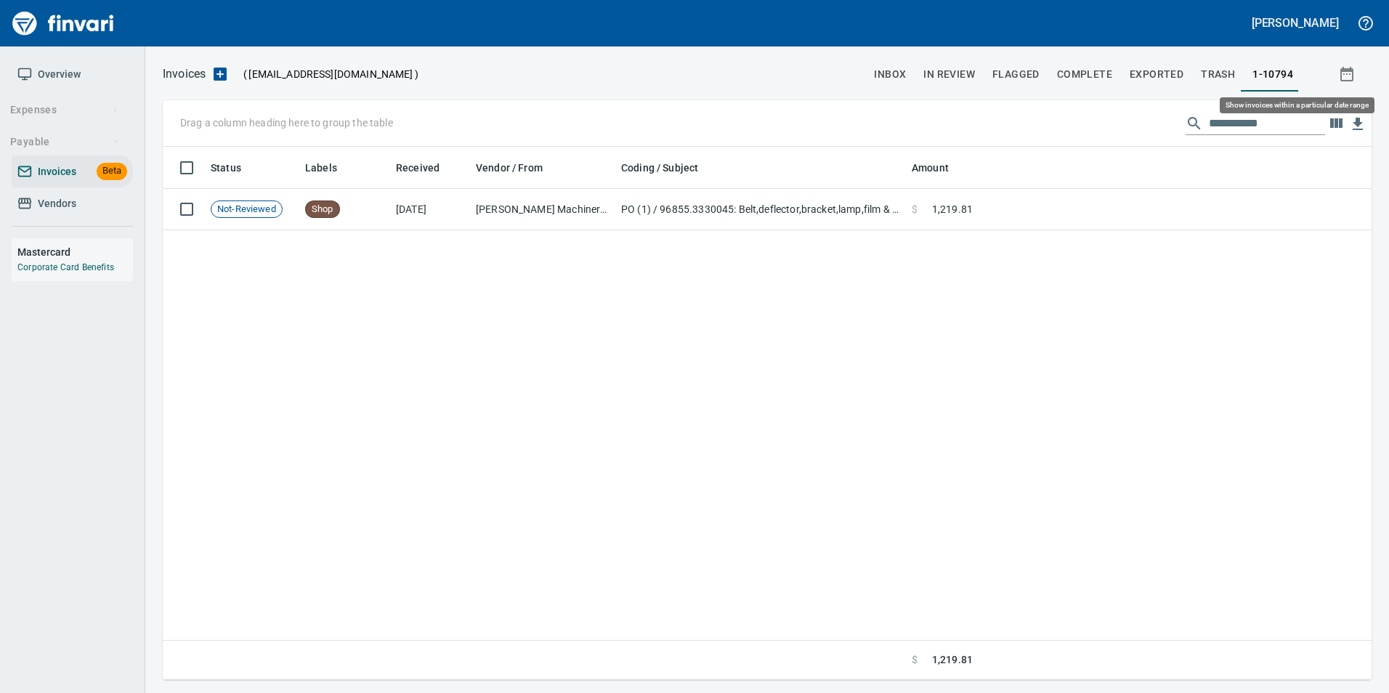
scroll to position [522, 1197]
click at [1246, 126] on input "**********" at bounding box center [1267, 123] width 116 height 23
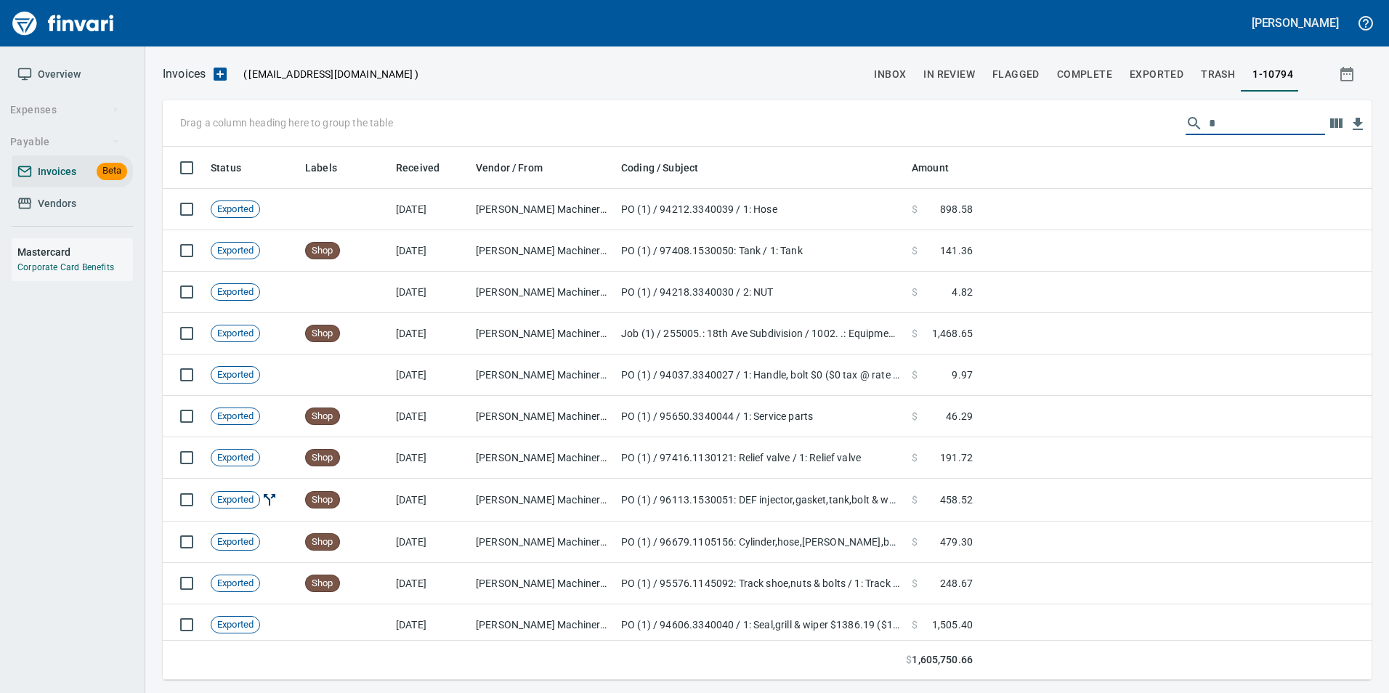
scroll to position [522, 1187]
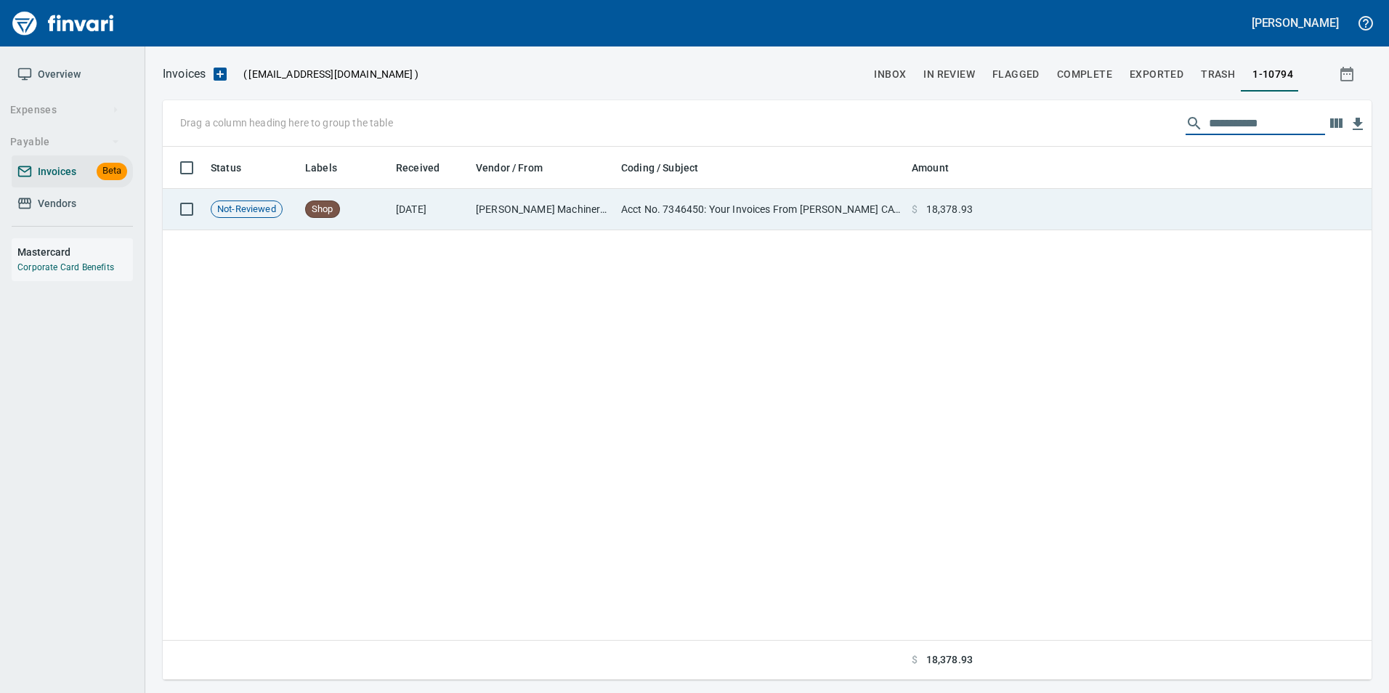
click at [1035, 228] on td at bounding box center [1175, 209] width 393 height 41
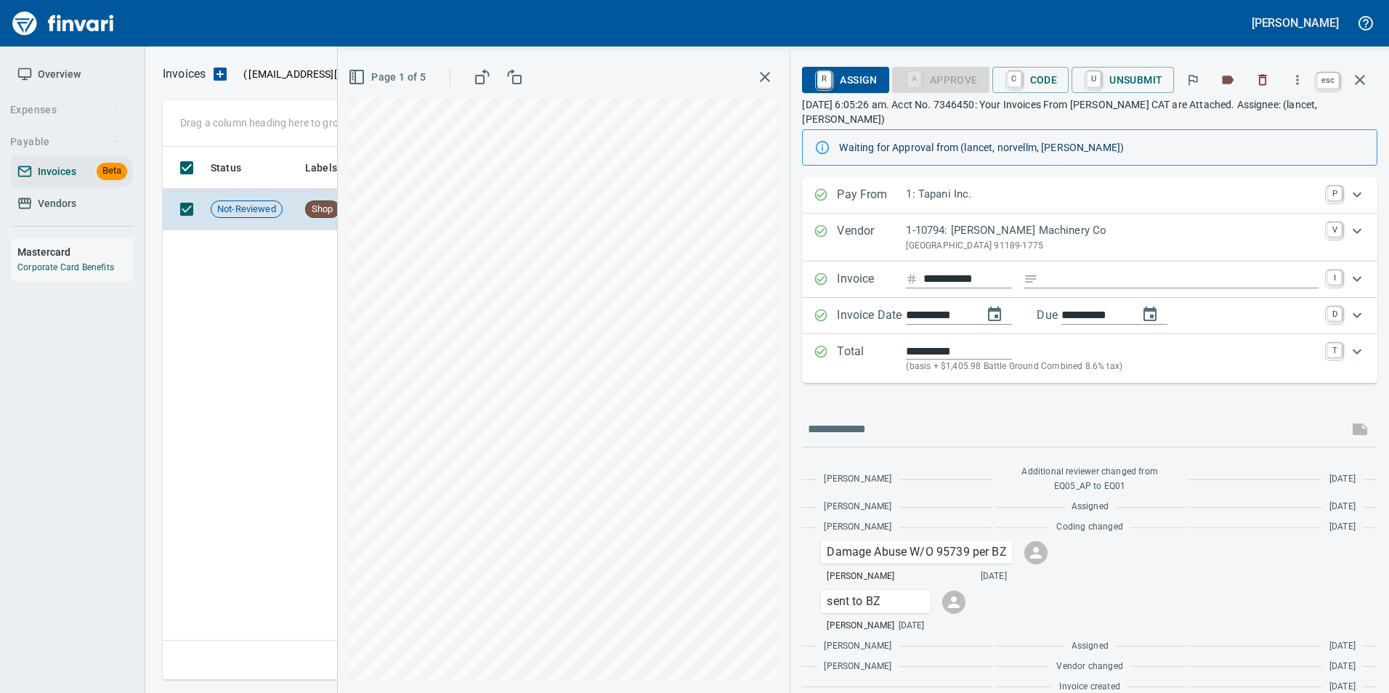
click at [1372, 81] on button "button" at bounding box center [1360, 79] width 35 height 35
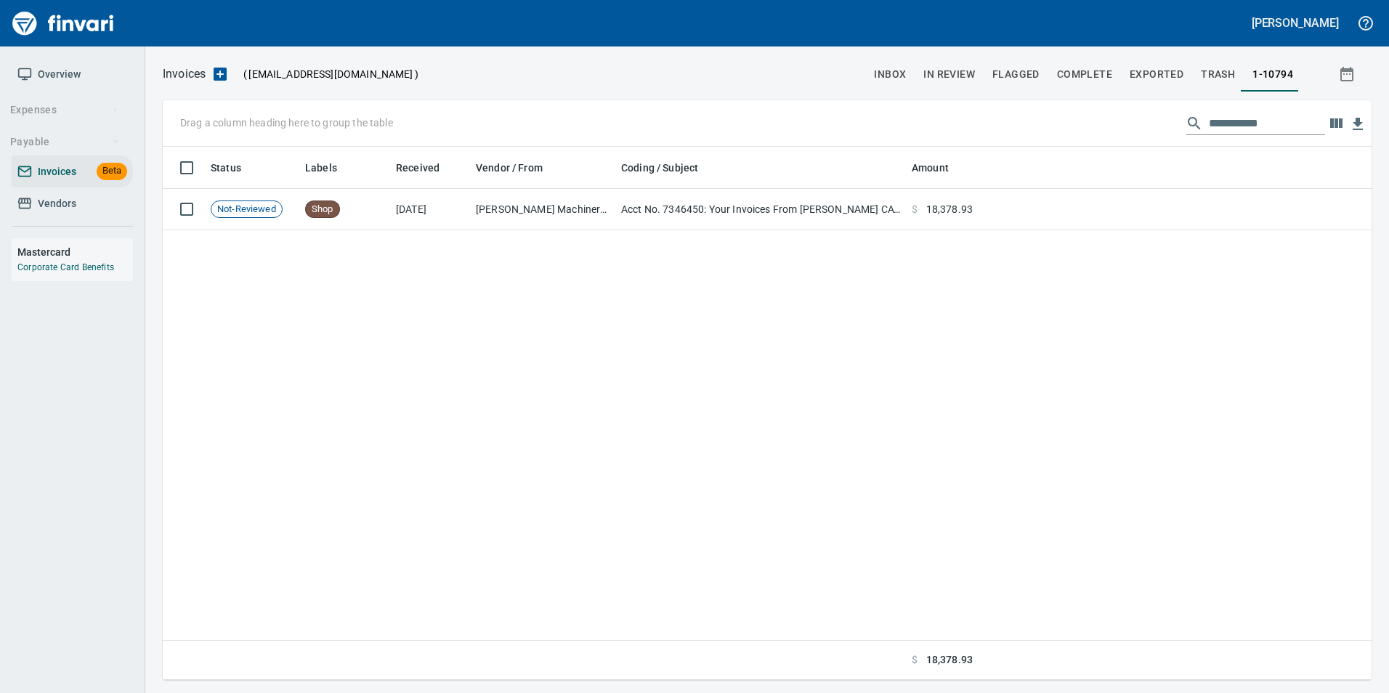
scroll to position [522, 1197]
click at [1279, 125] on input "**********" at bounding box center [1267, 123] width 116 height 23
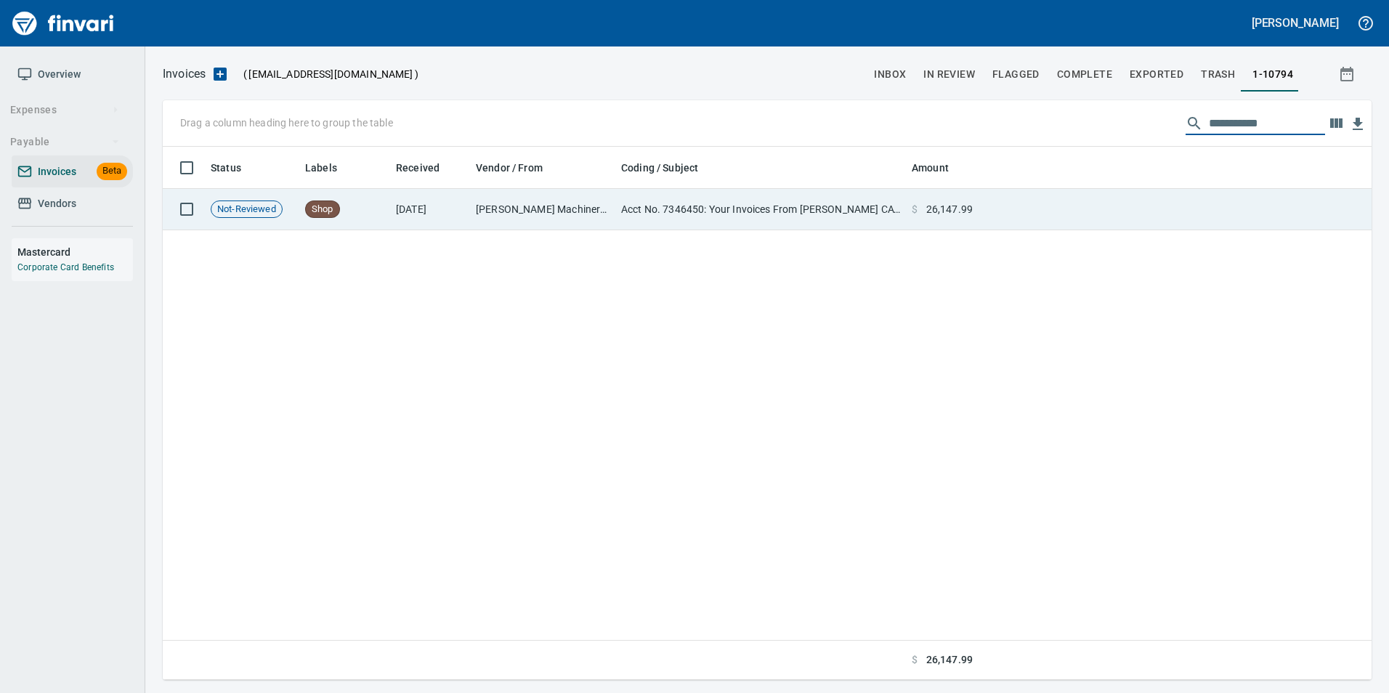
click at [1185, 202] on td at bounding box center [1175, 209] width 393 height 41
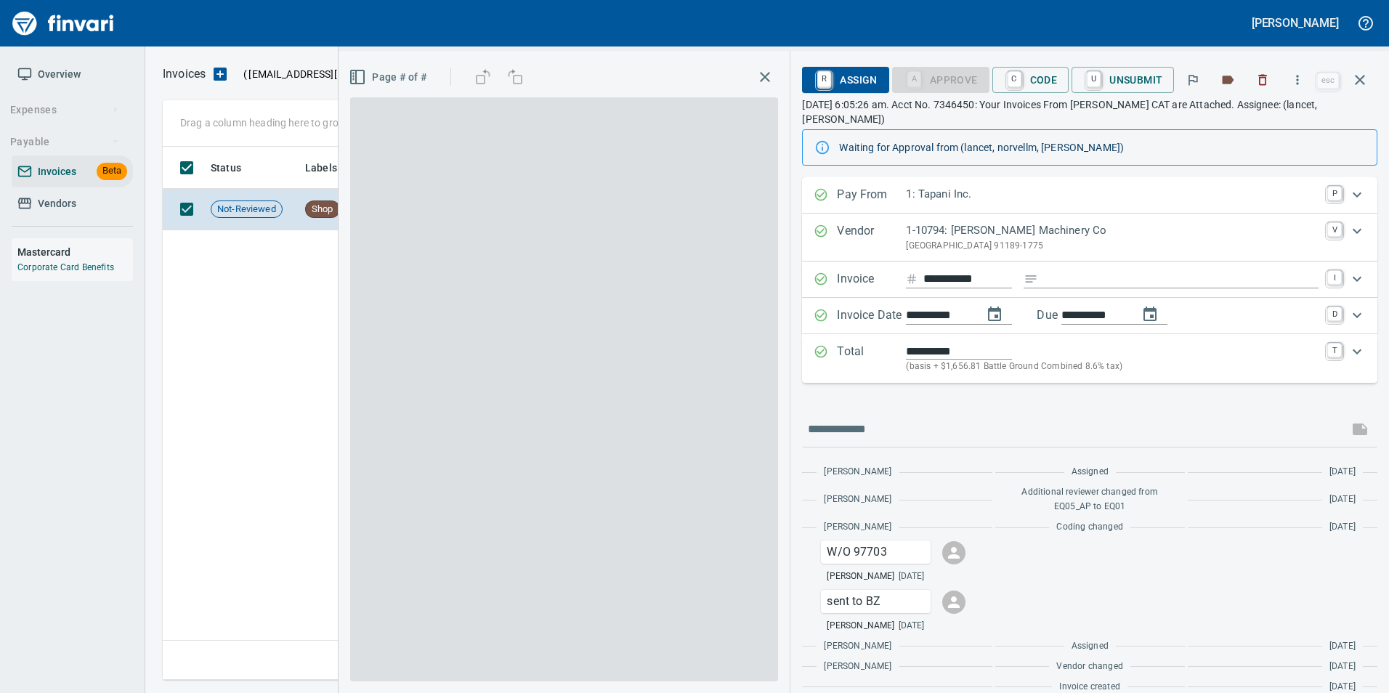
scroll to position [522, 1197]
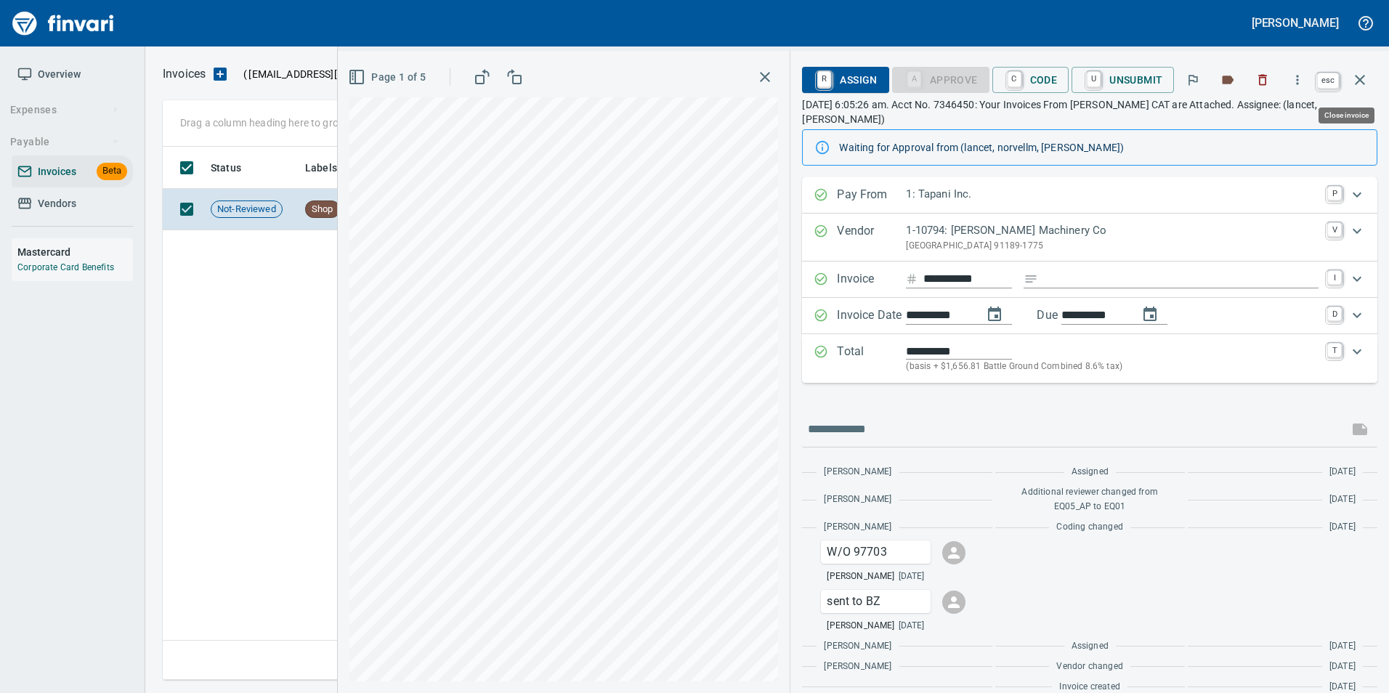
drag, startPoint x: 1362, startPoint y: 73, endPoint x: 1345, endPoint y: 87, distance: 22.2
click at [1362, 73] on icon "button" at bounding box center [1359, 79] width 17 height 17
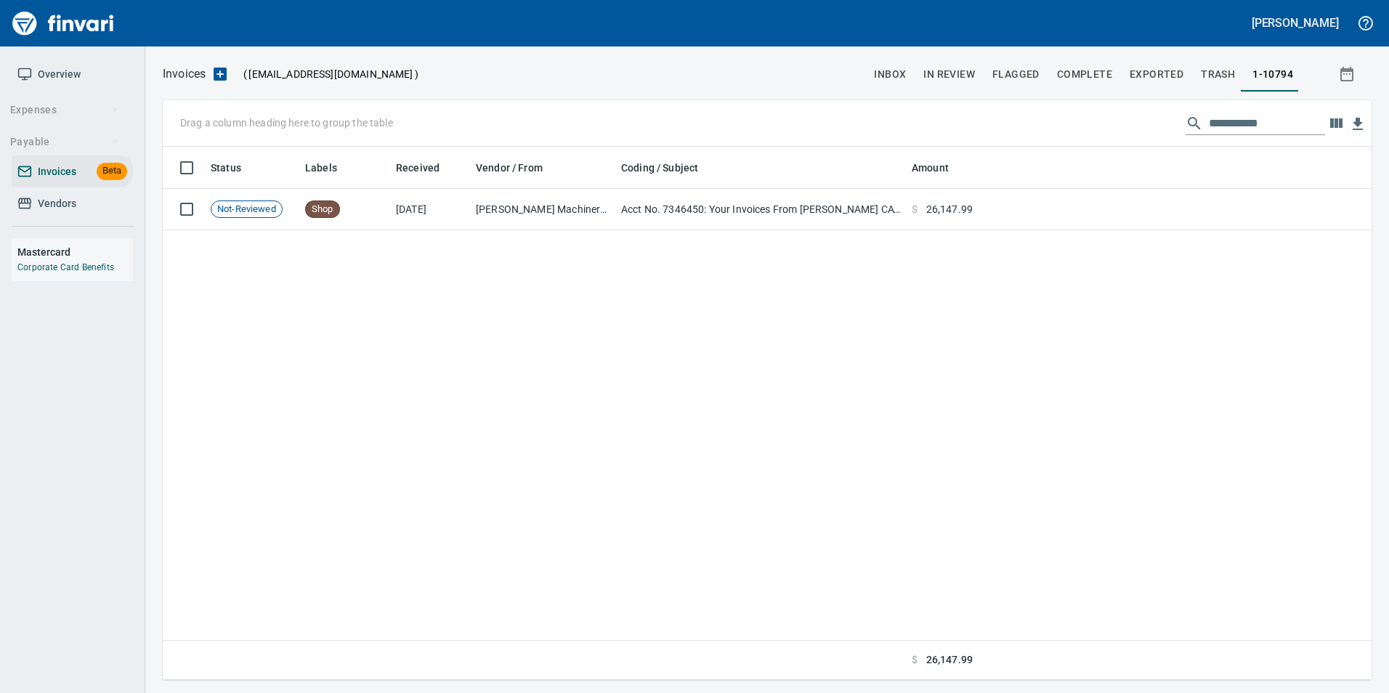
scroll to position [522, 1197]
click at [1301, 119] on input "**********" at bounding box center [1267, 123] width 116 height 23
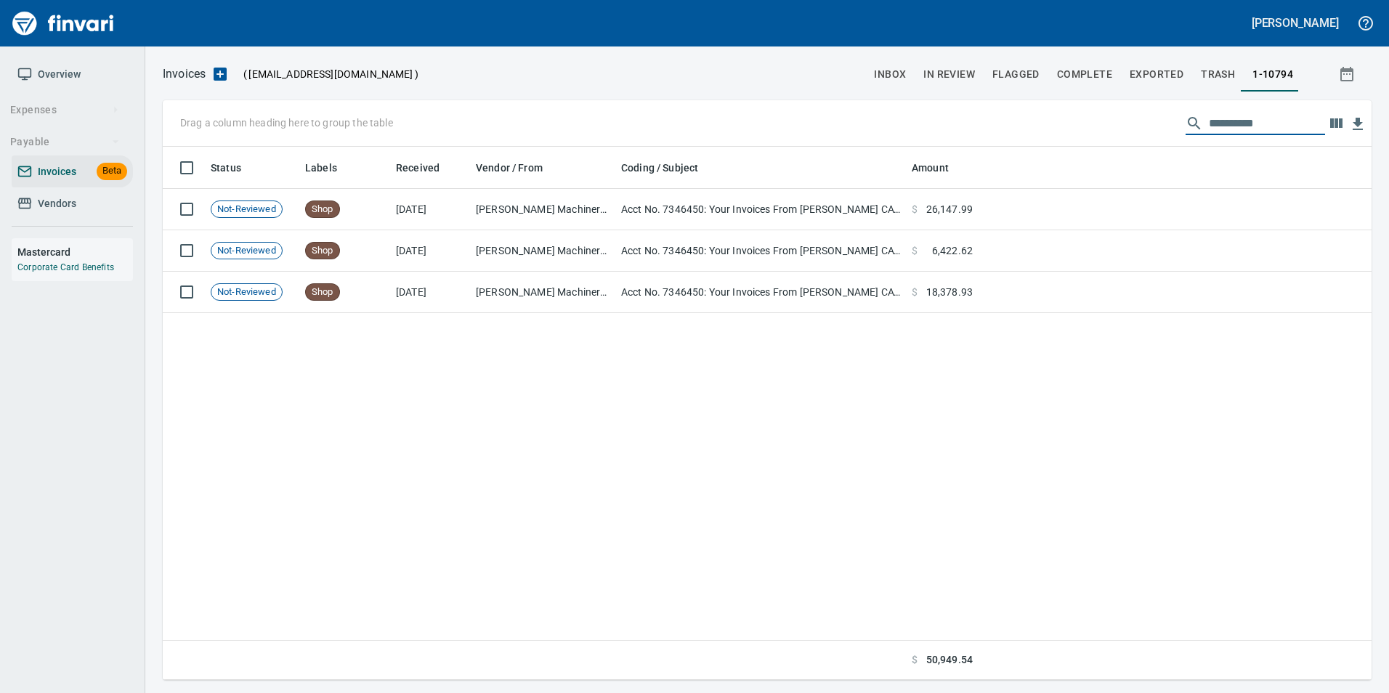
scroll to position [522, 1198]
type input "*"
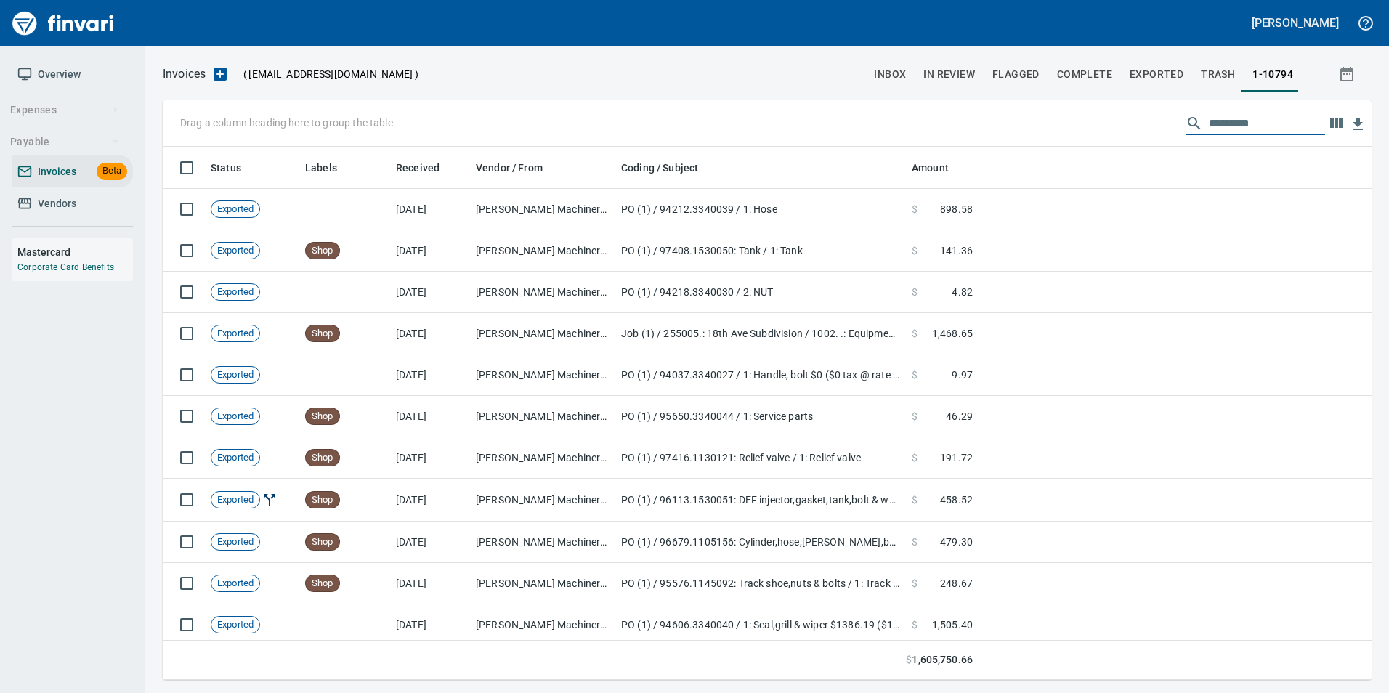
scroll to position [522, 1187]
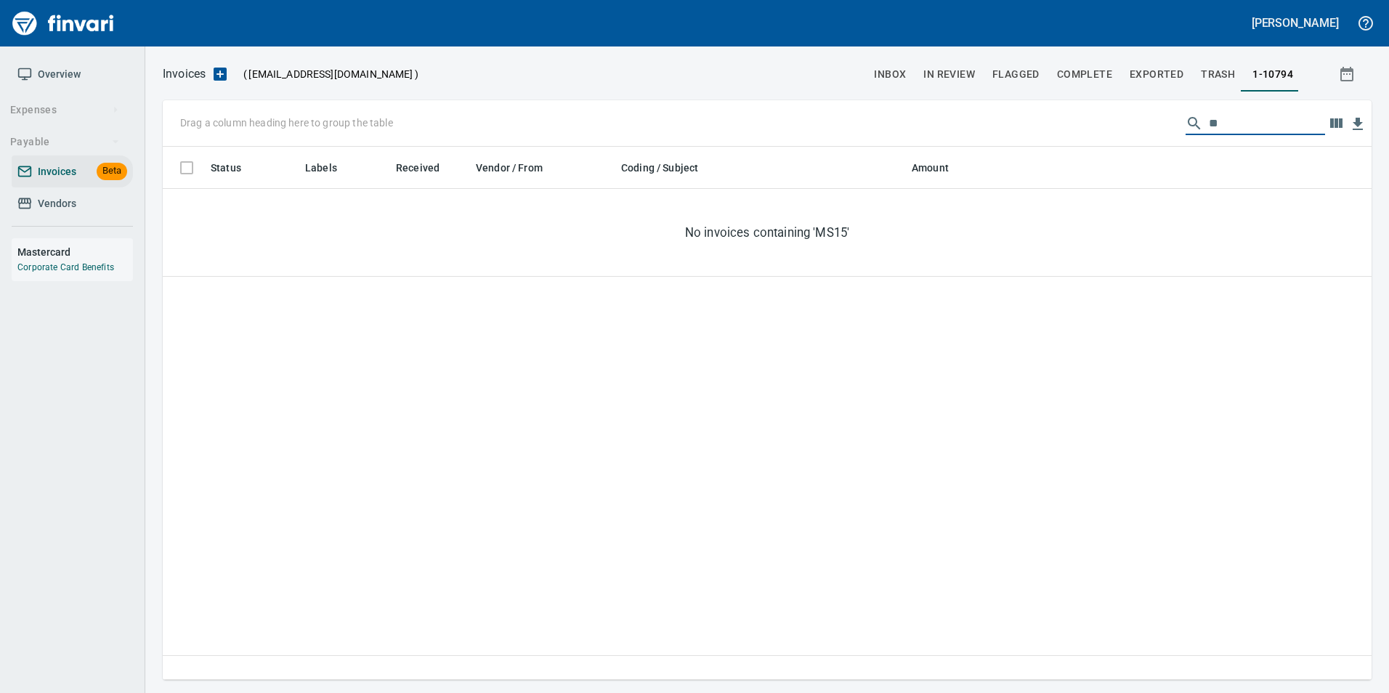
type input "*"
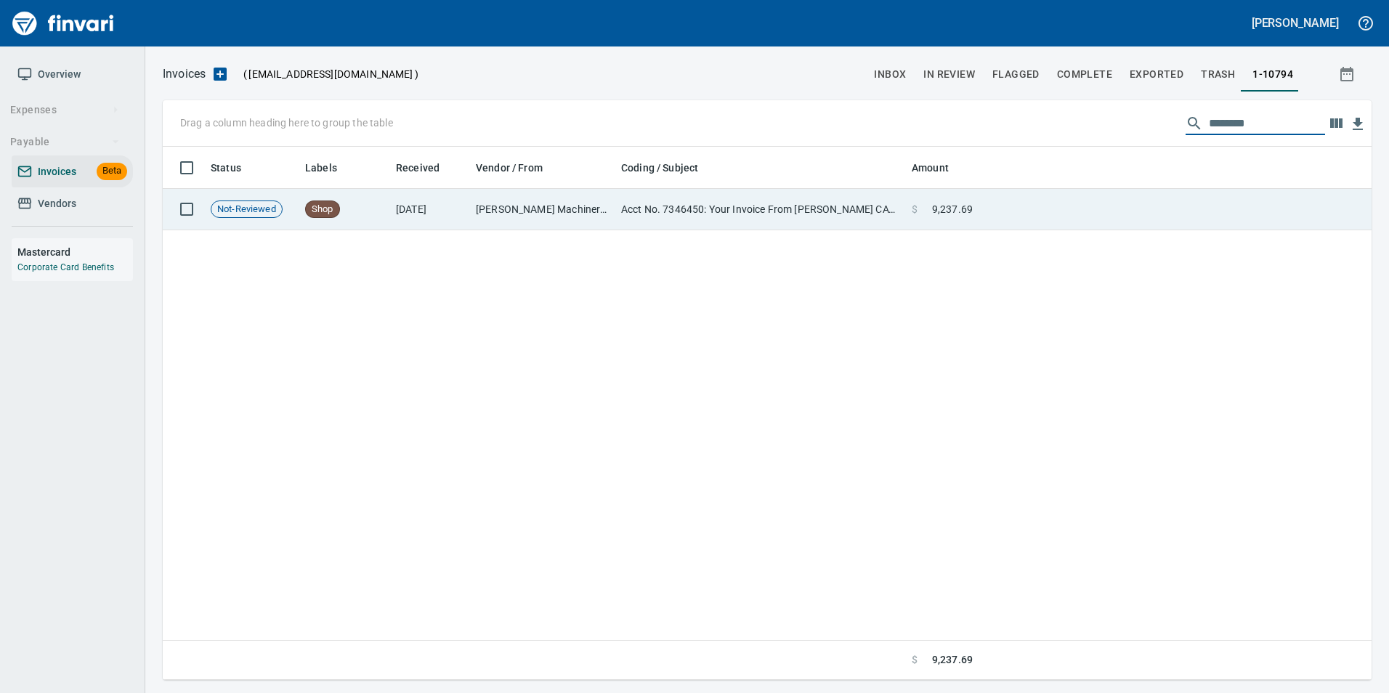
type input "********"
click at [1139, 215] on td at bounding box center [1175, 209] width 393 height 41
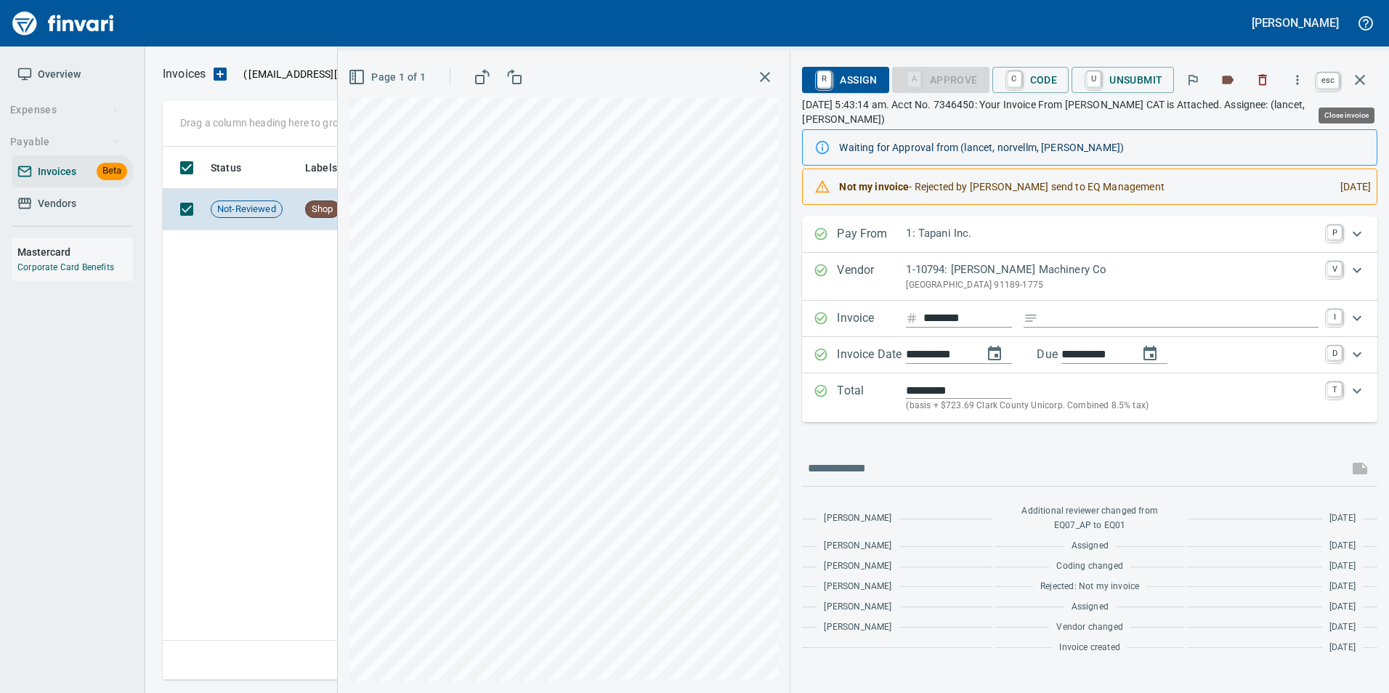
click at [1368, 78] on icon "button" at bounding box center [1359, 79] width 17 height 17
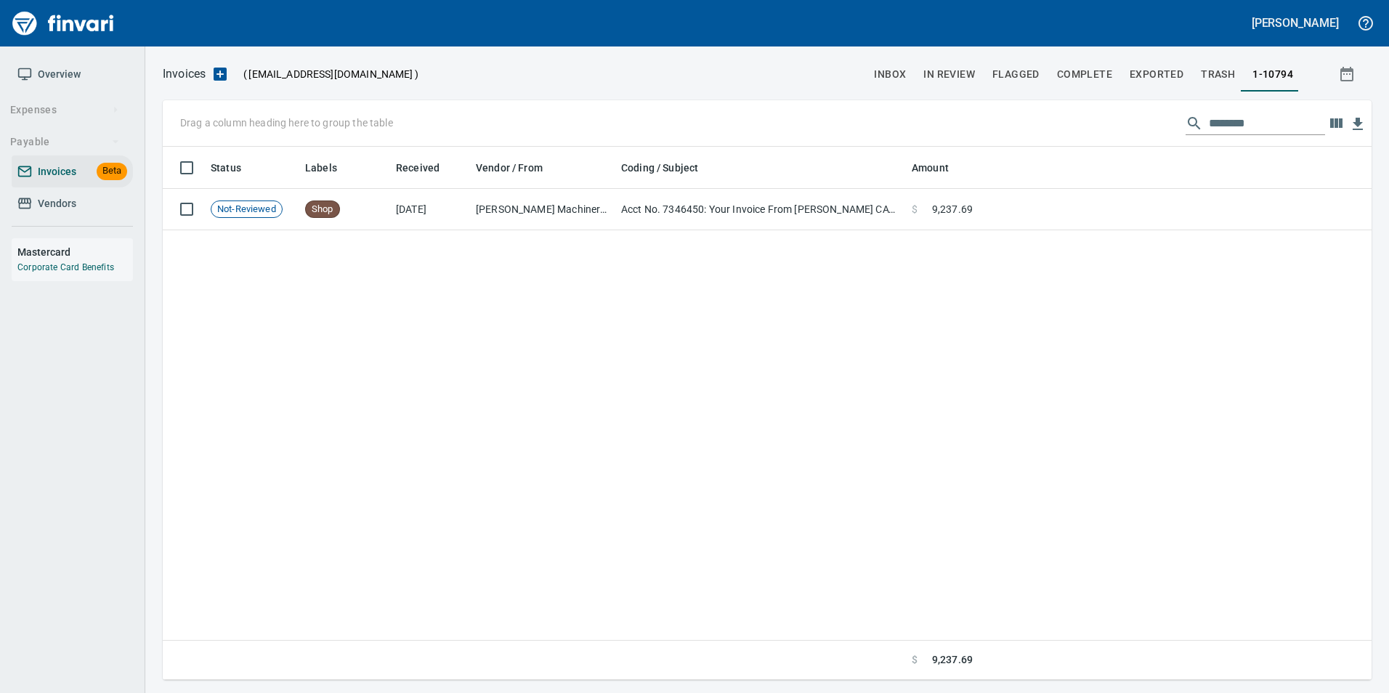
scroll to position [522, 1197]
click at [1235, 119] on input "********" at bounding box center [1267, 123] width 116 height 23
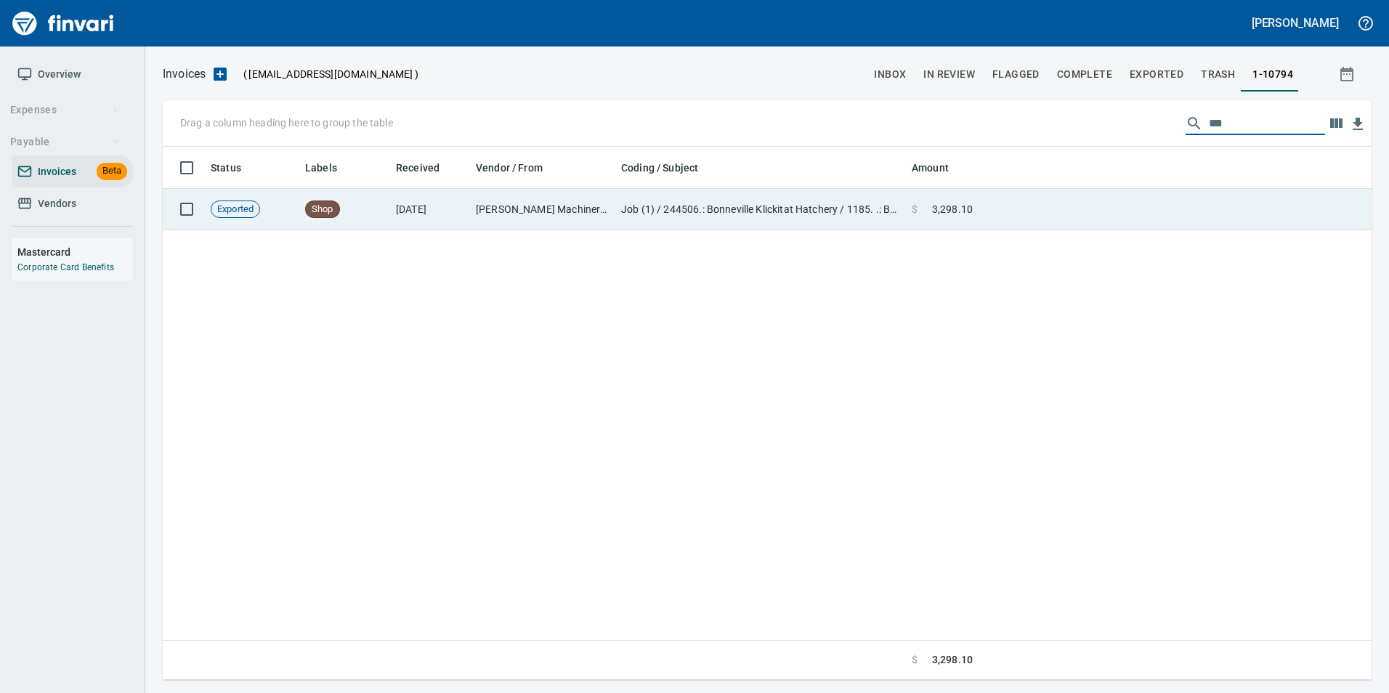
type input "***"
click at [1128, 222] on td at bounding box center [1175, 209] width 393 height 41
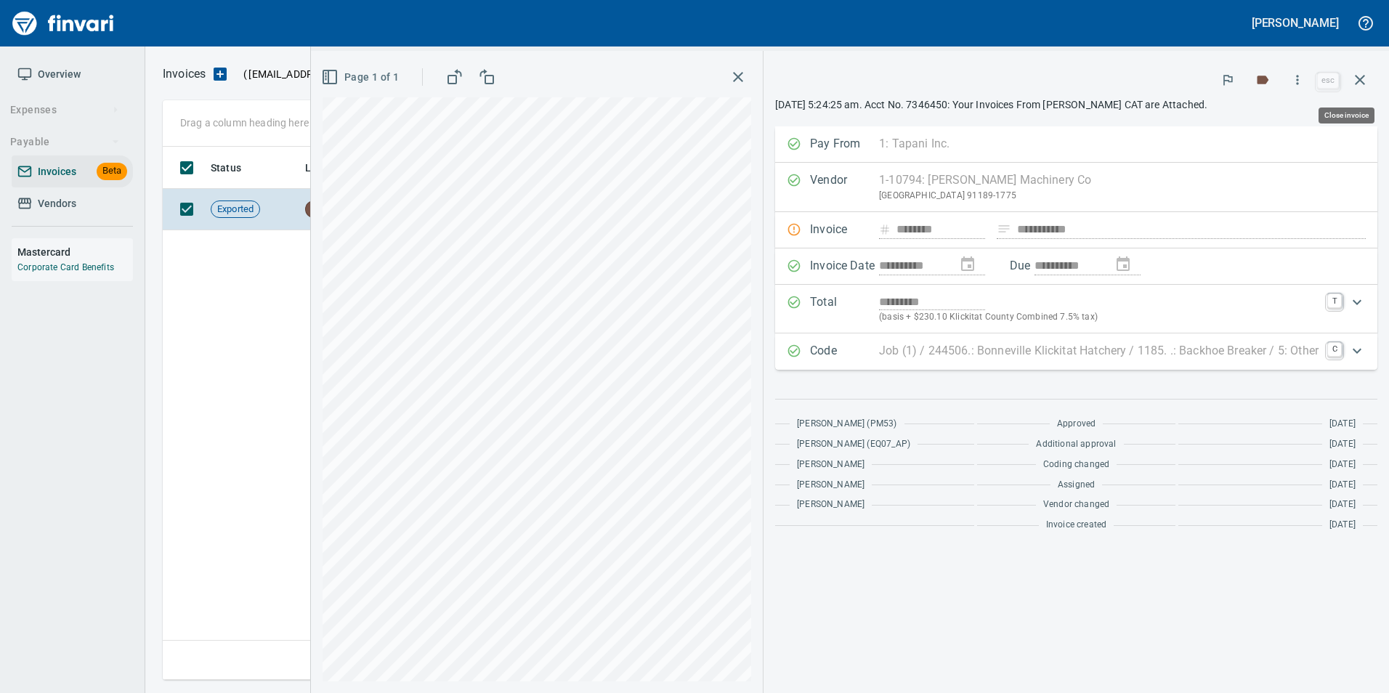
click at [1357, 76] on icon "button" at bounding box center [1360, 80] width 10 height 10
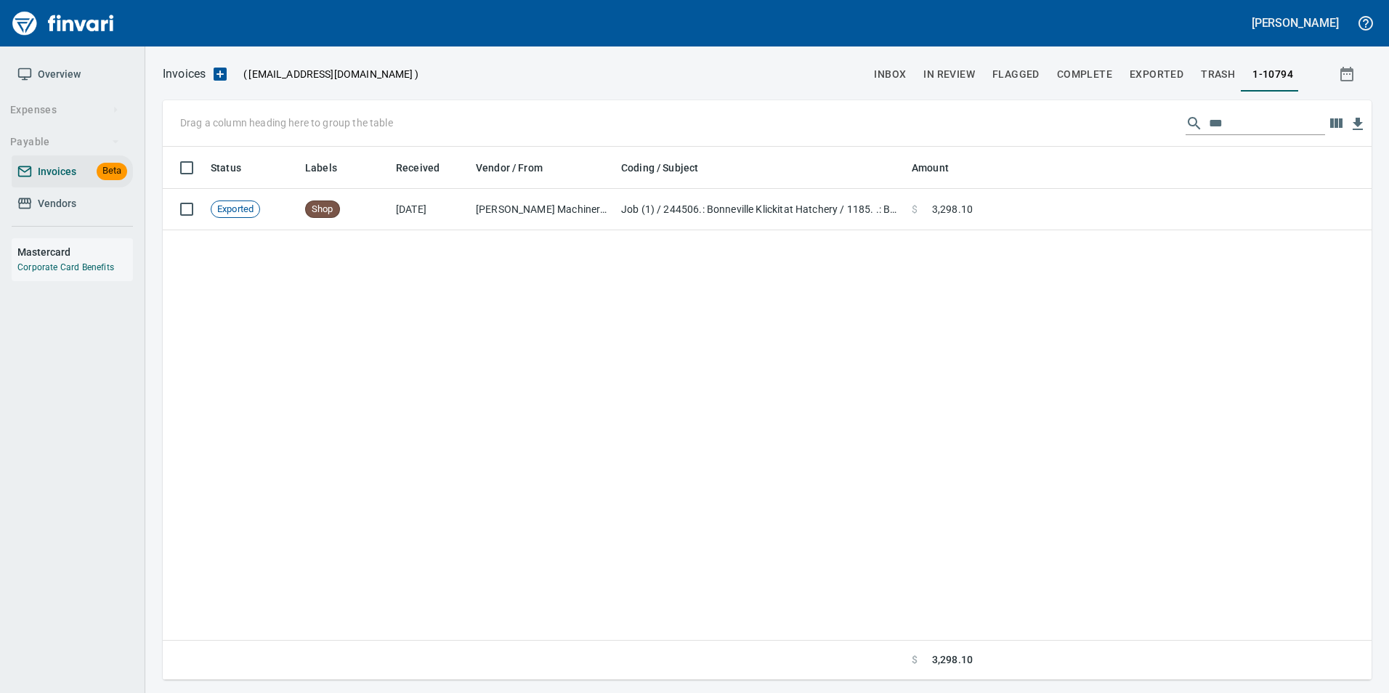
scroll to position [522, 1197]
click at [1242, 121] on input "***" at bounding box center [1267, 123] width 116 height 23
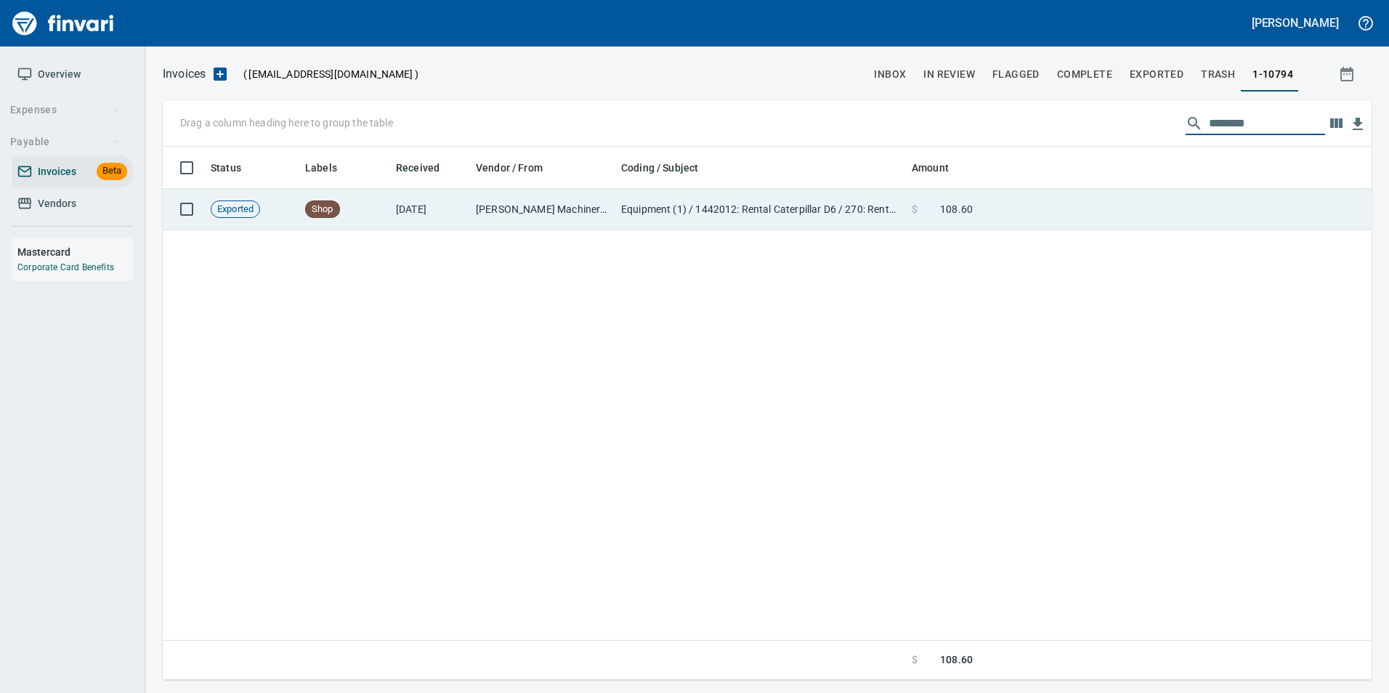
click at [1091, 215] on td at bounding box center [1175, 209] width 393 height 41
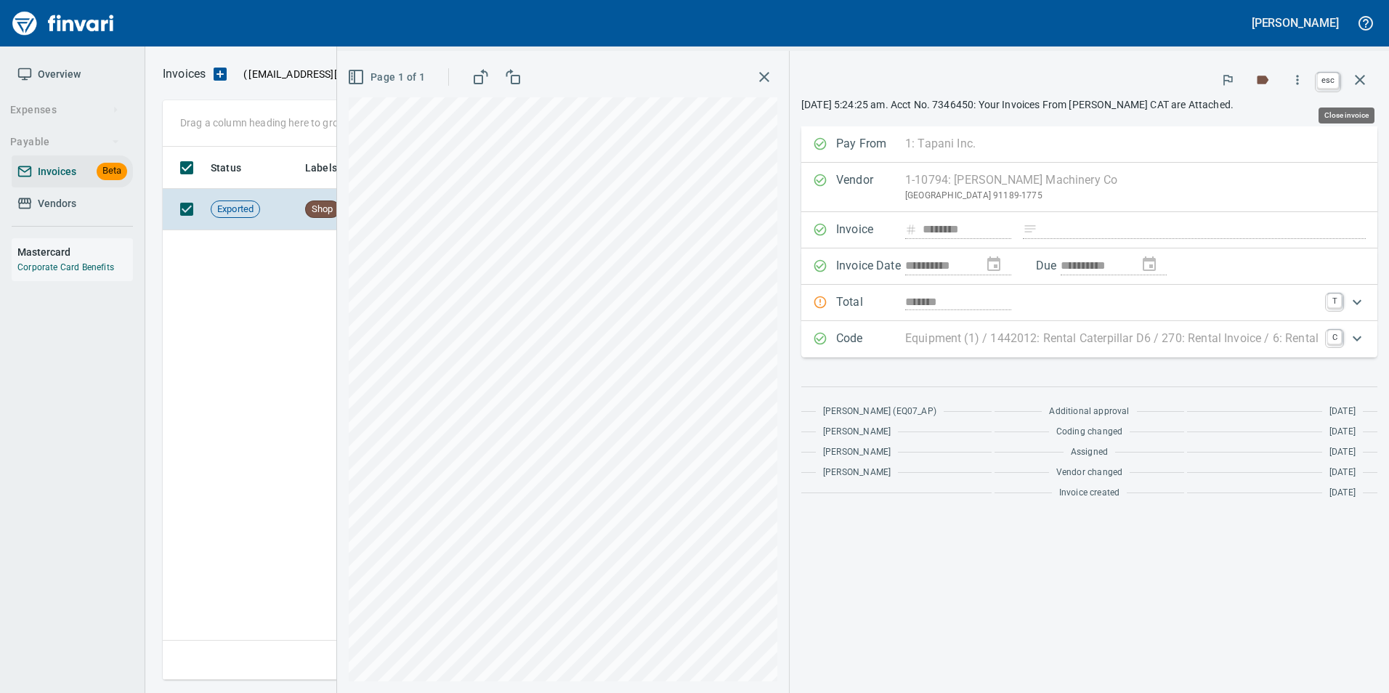
click at [1369, 77] on button "button" at bounding box center [1360, 79] width 35 height 35
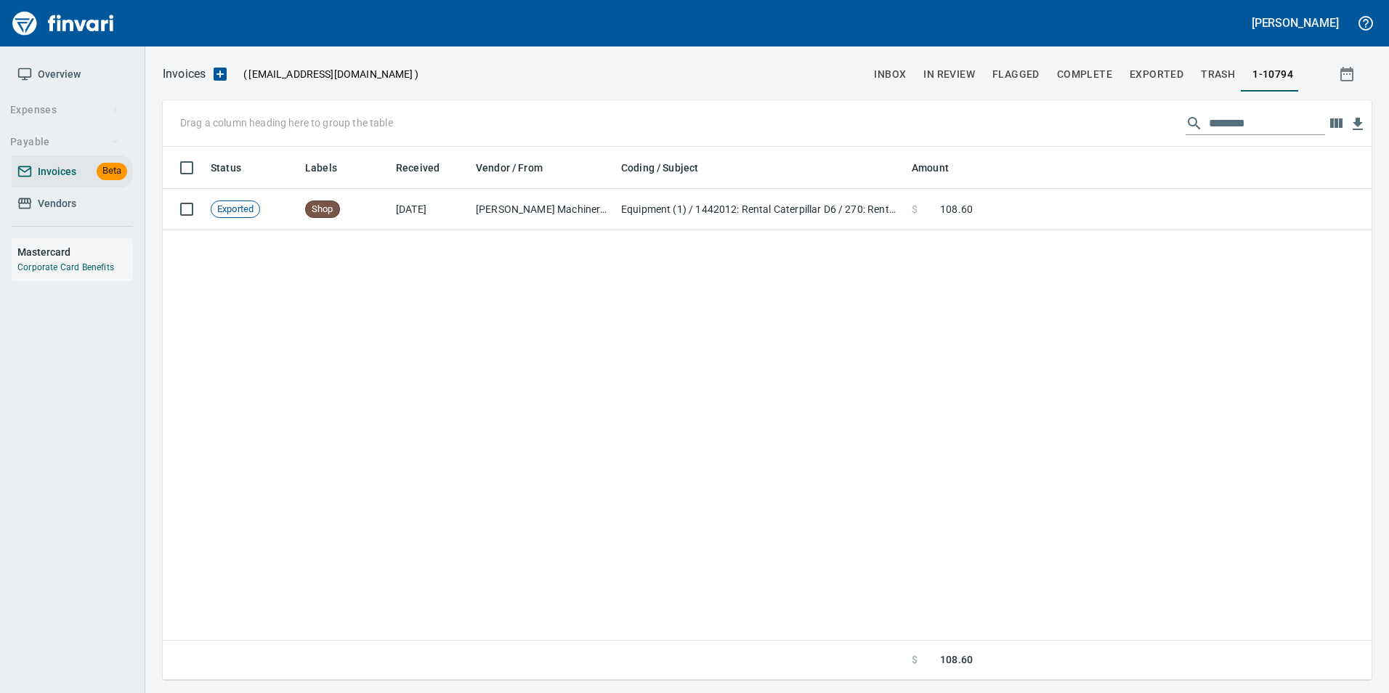
scroll to position [522, 1197]
click at [1293, 126] on input "********" at bounding box center [1267, 123] width 116 height 23
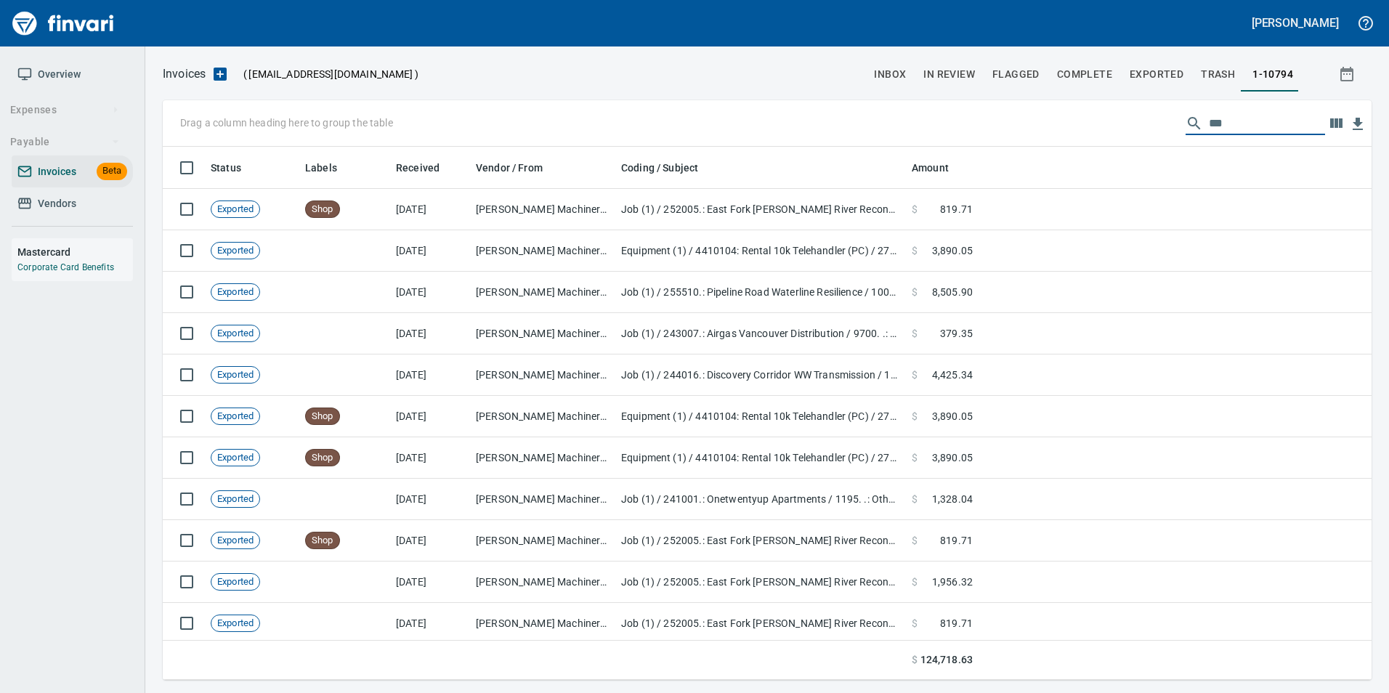
scroll to position [522, 1187]
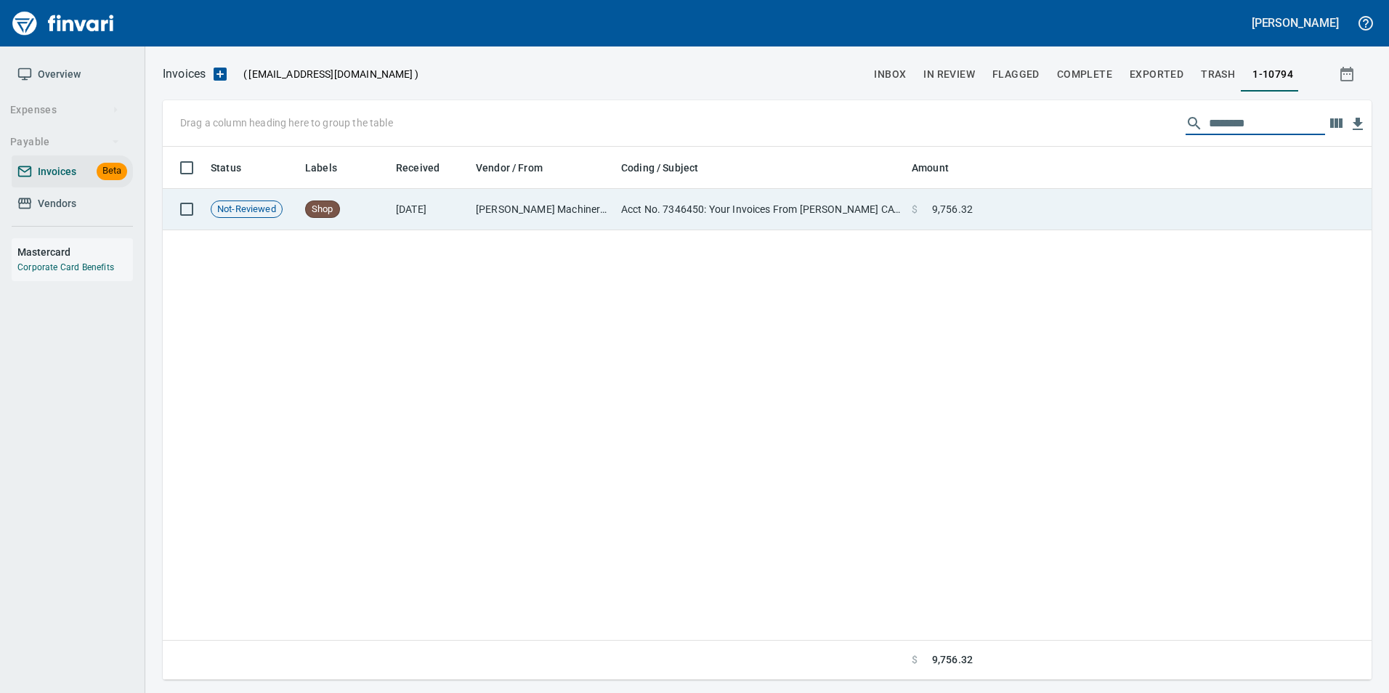
click at [1211, 199] on td at bounding box center [1175, 209] width 393 height 41
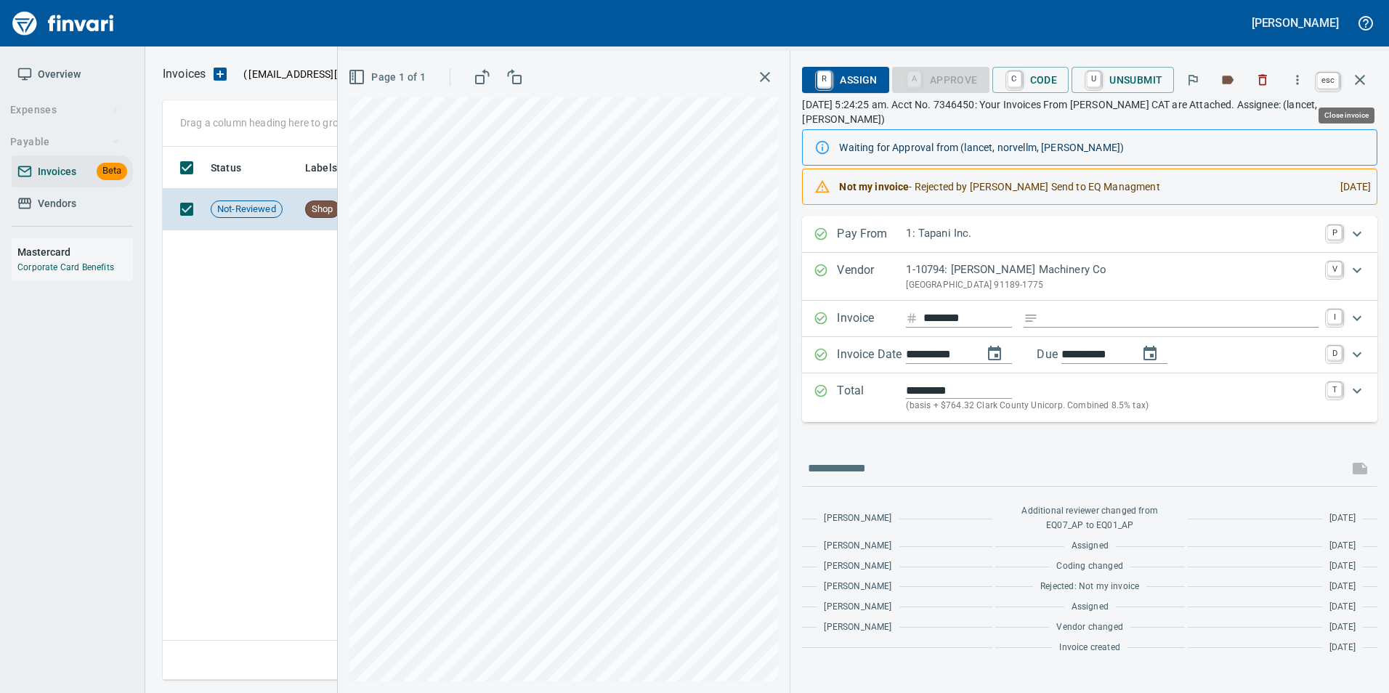
click at [1368, 84] on icon "button" at bounding box center [1359, 79] width 17 height 17
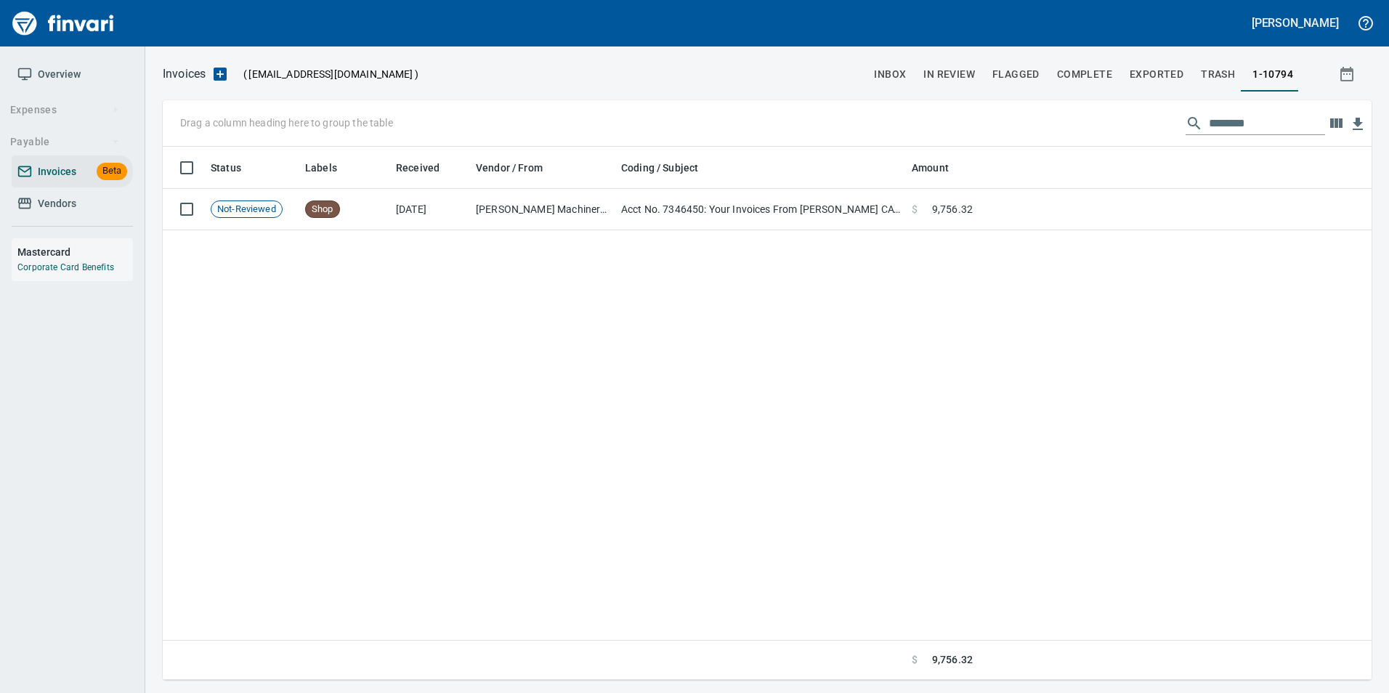
scroll to position [522, 1197]
click at [1258, 127] on input "********" at bounding box center [1267, 123] width 116 height 23
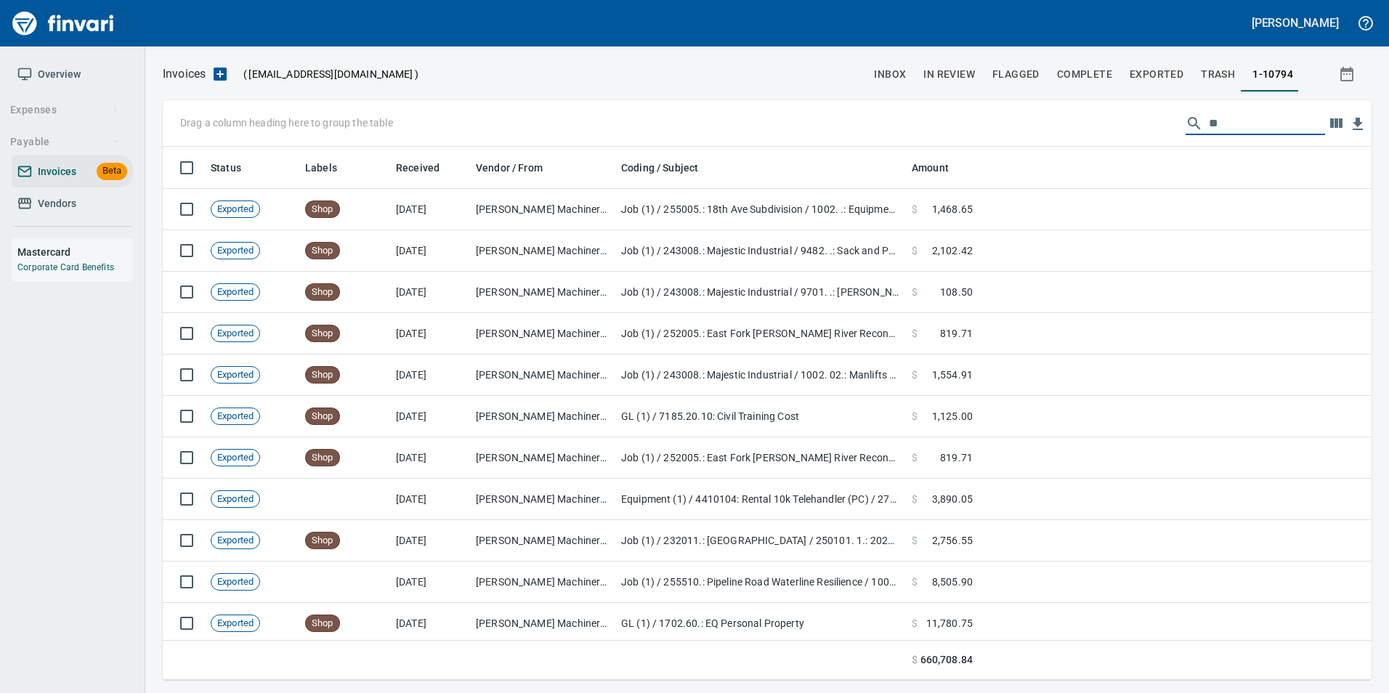
scroll to position [522, 1187]
type input "*"
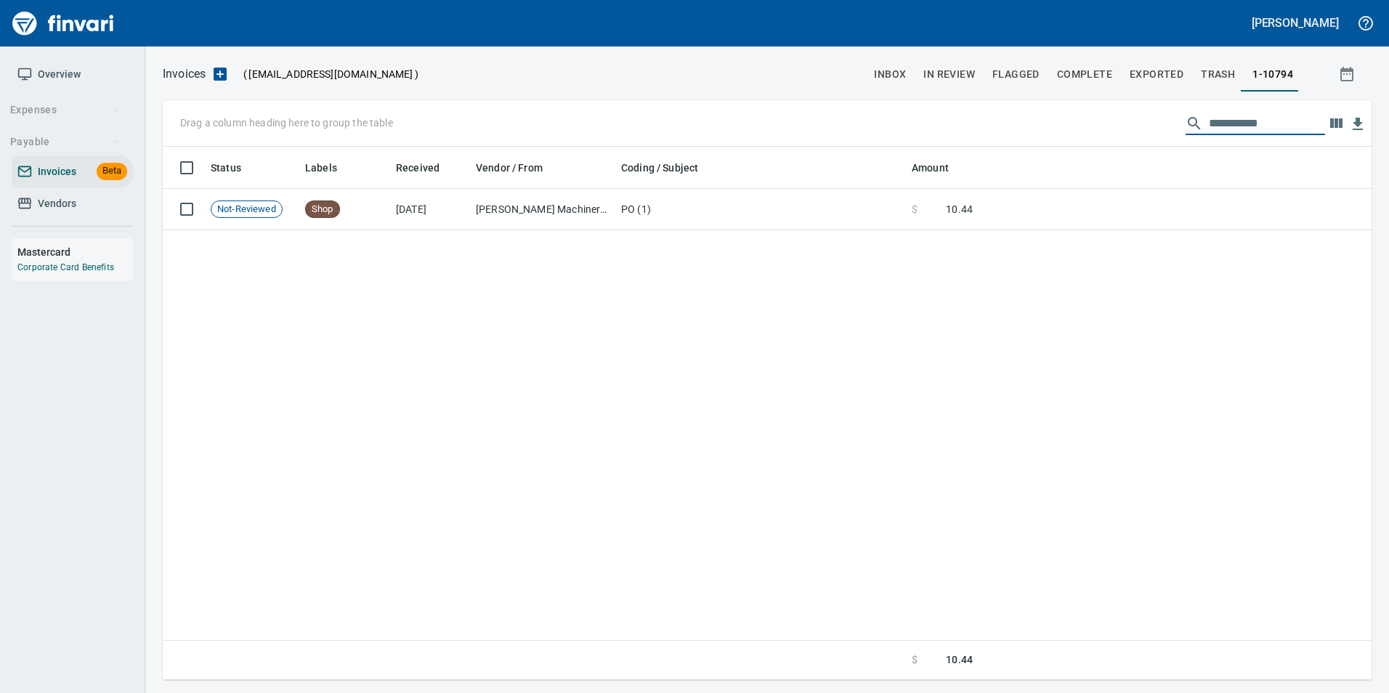
click at [1283, 132] on input "**********" at bounding box center [1267, 123] width 116 height 23
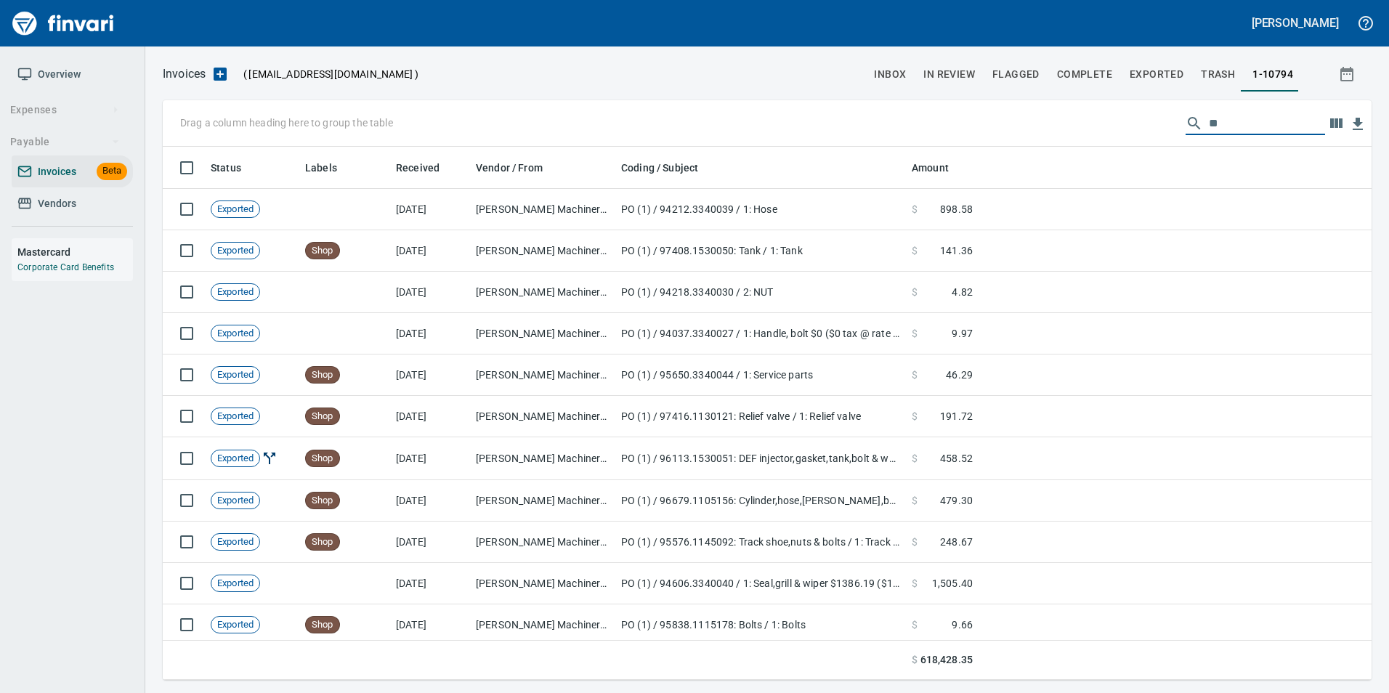
type input "*"
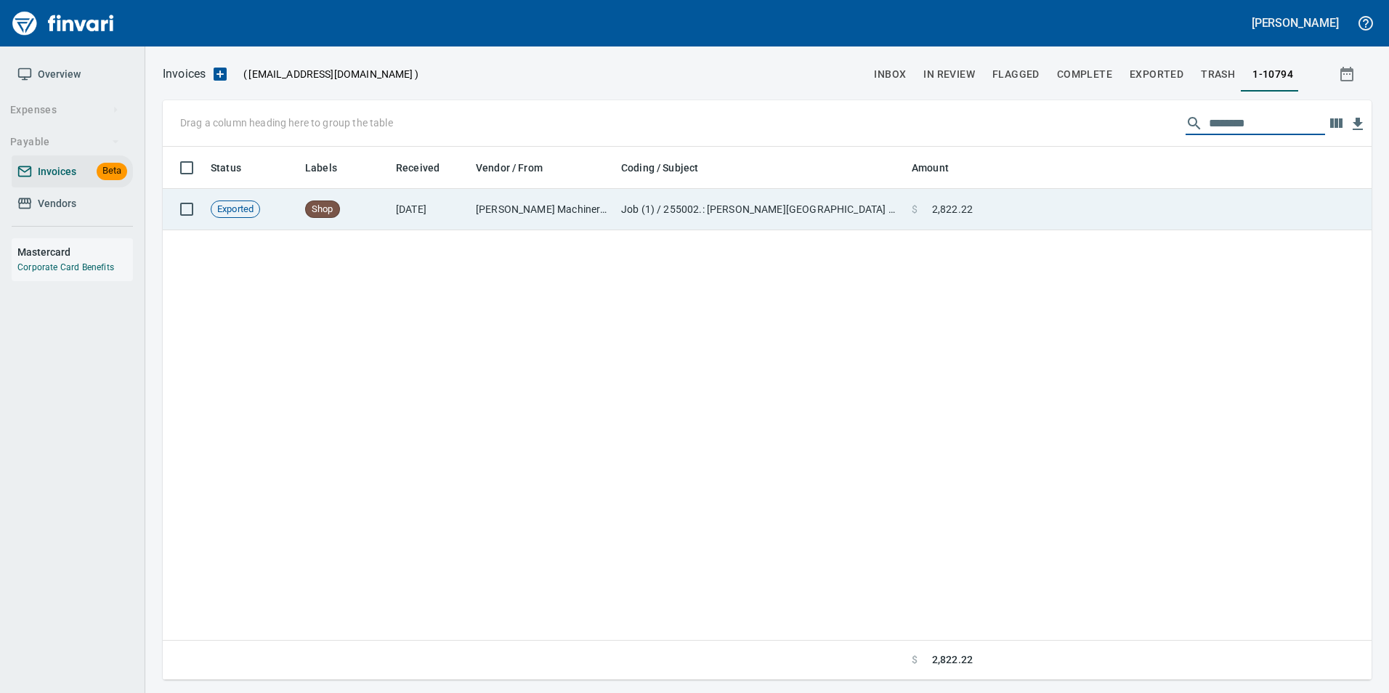
click at [1147, 204] on td at bounding box center [1175, 209] width 393 height 41
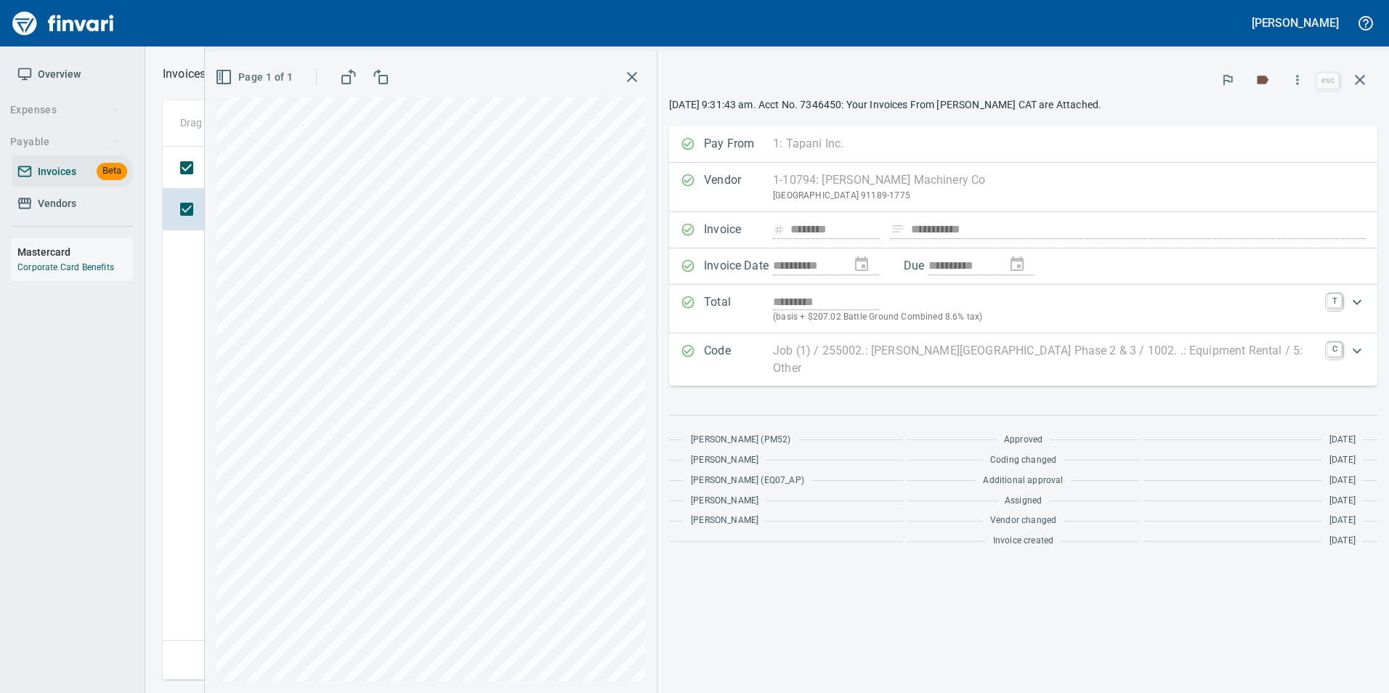
drag, startPoint x: 1365, startPoint y: 78, endPoint x: 1271, endPoint y: 121, distance: 103.1
click at [1365, 78] on icon "button" at bounding box center [1359, 79] width 17 height 17
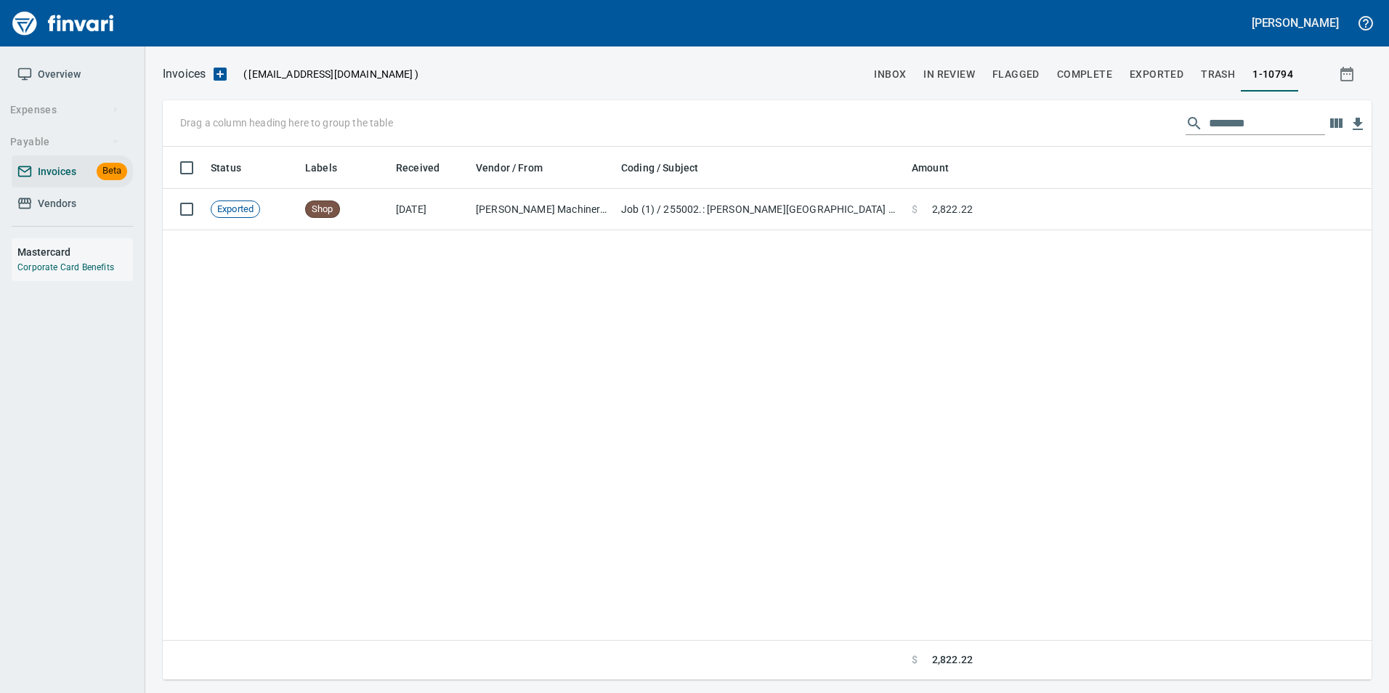
scroll to position [522, 1197]
click at [1258, 126] on input "********" at bounding box center [1267, 123] width 116 height 23
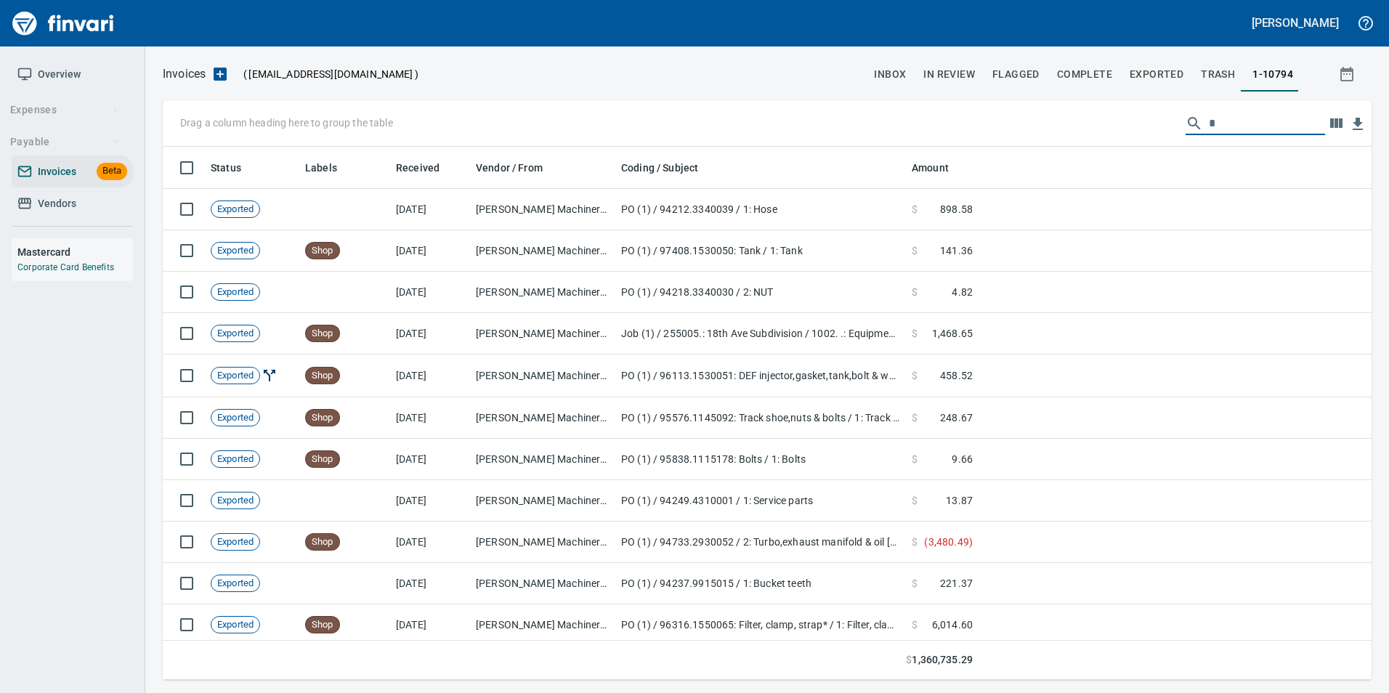
scroll to position [522, 1187]
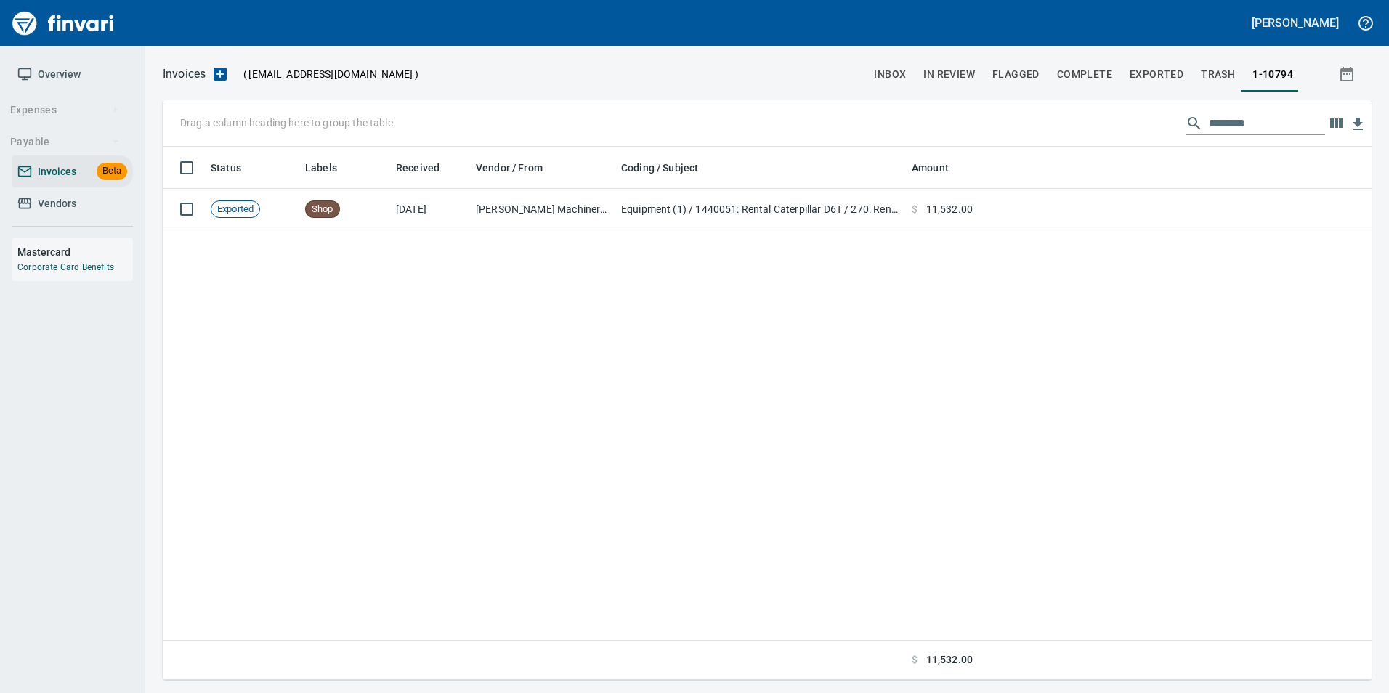
click at [1214, 124] on input "********" at bounding box center [1267, 123] width 116 height 23
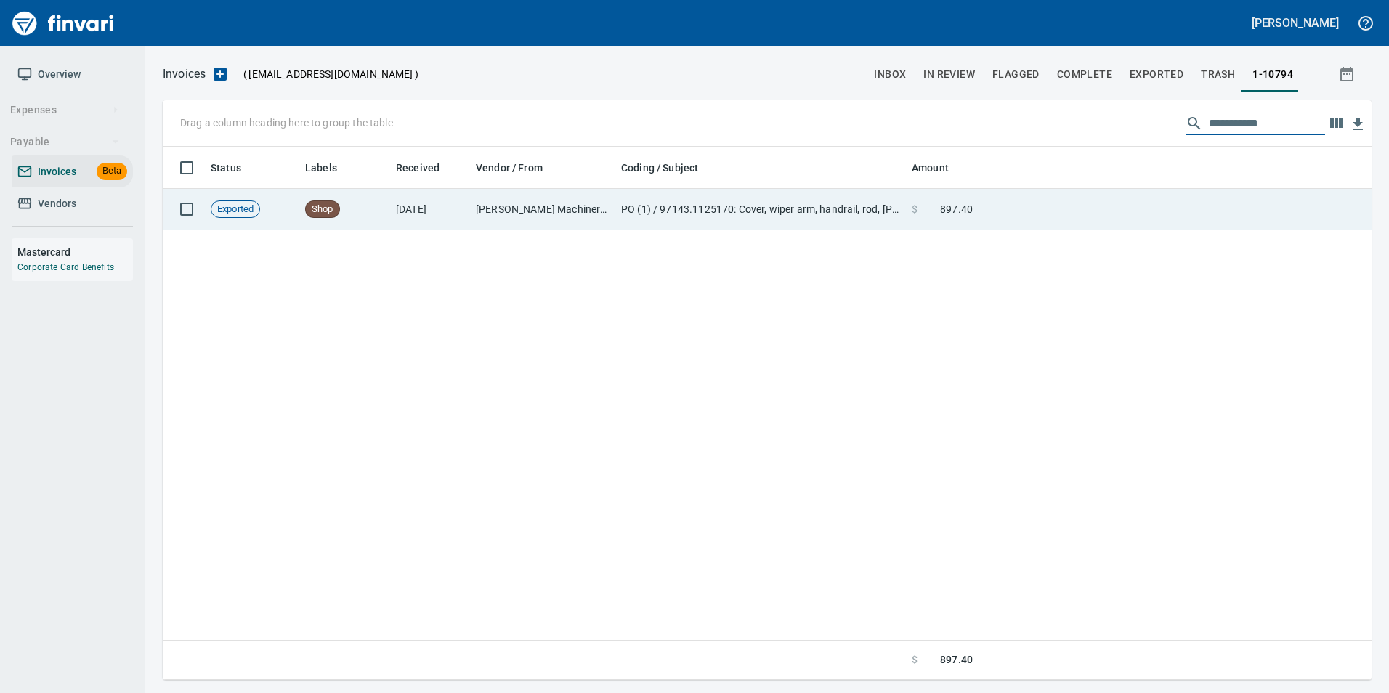
click at [1180, 215] on td at bounding box center [1175, 209] width 393 height 41
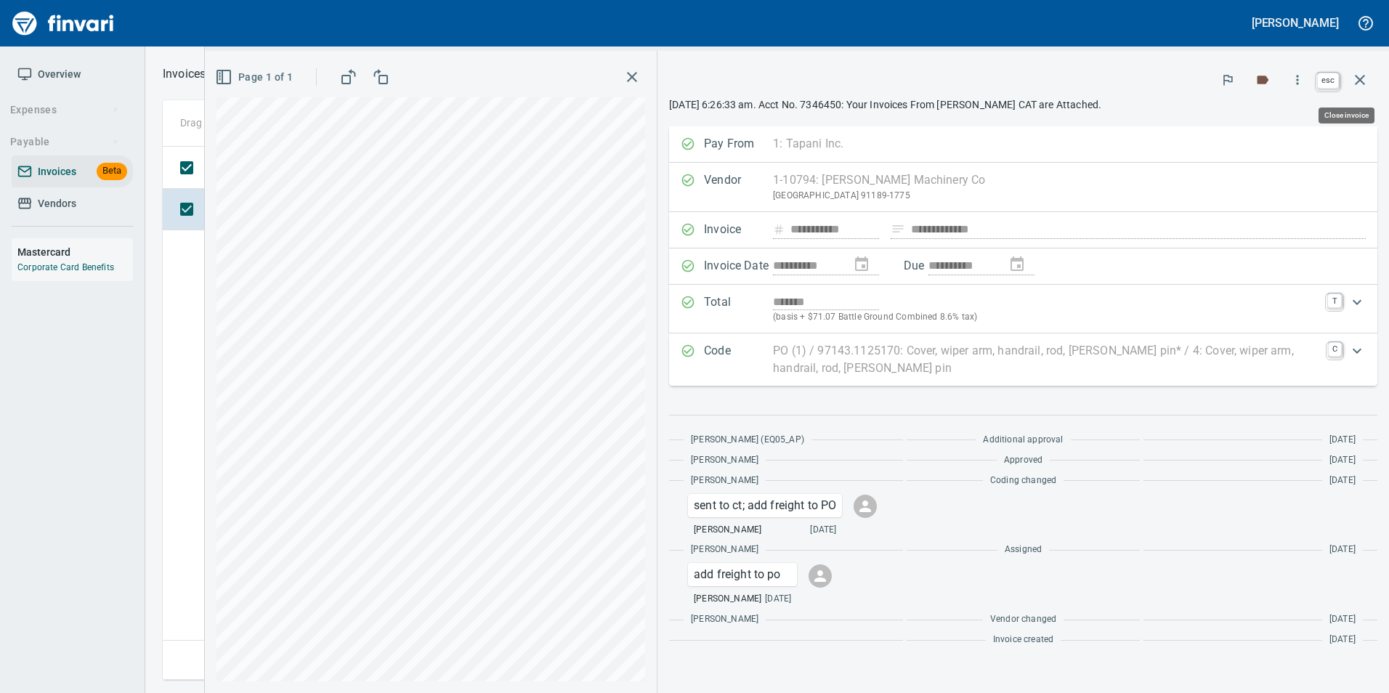
drag, startPoint x: 1367, startPoint y: 76, endPoint x: 1267, endPoint y: 114, distance: 106.5
click at [1367, 76] on icon "button" at bounding box center [1359, 79] width 17 height 17
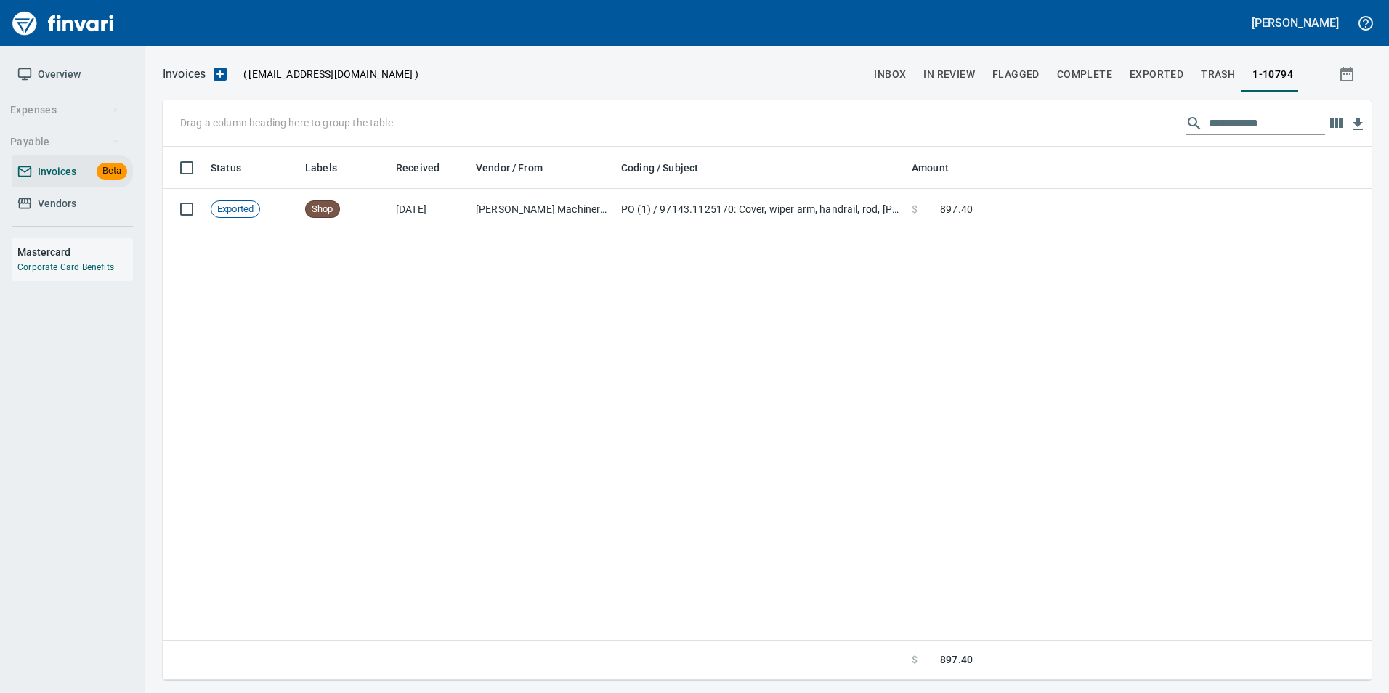
scroll to position [522, 1197]
click at [1260, 118] on input "**********" at bounding box center [1267, 123] width 116 height 23
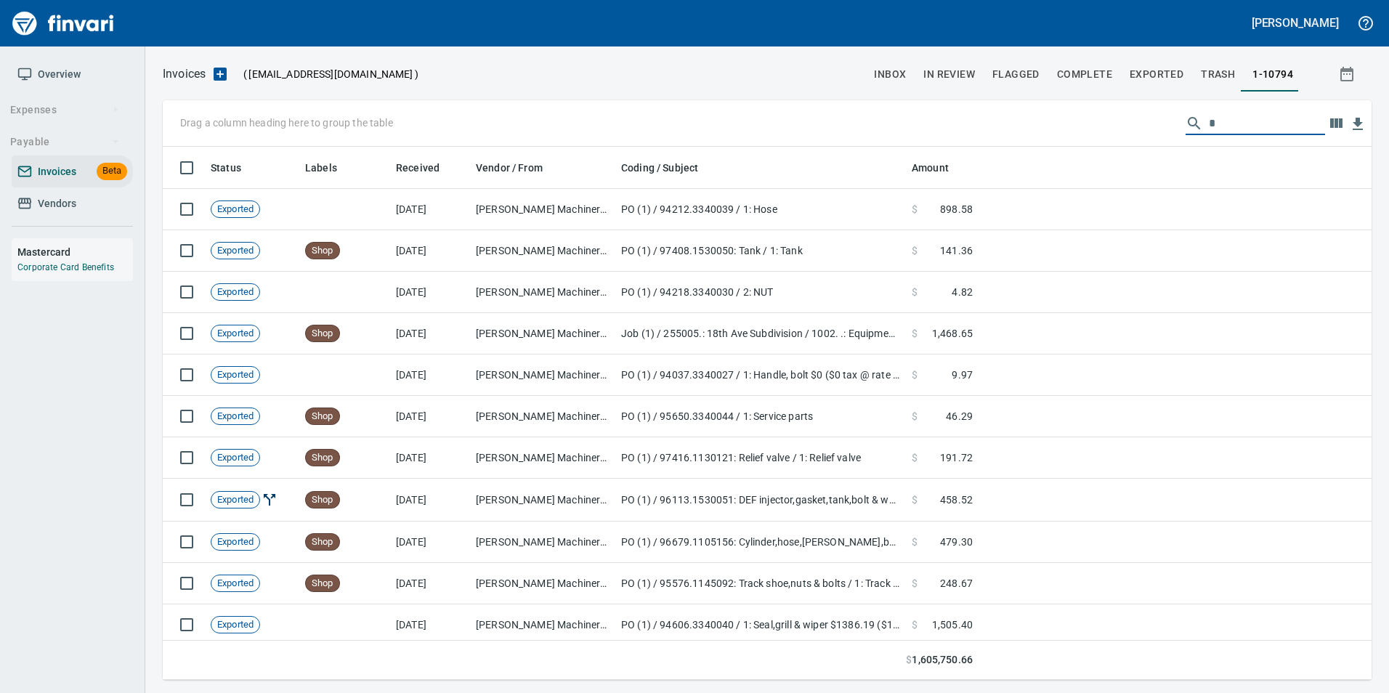
scroll to position [522, 1187]
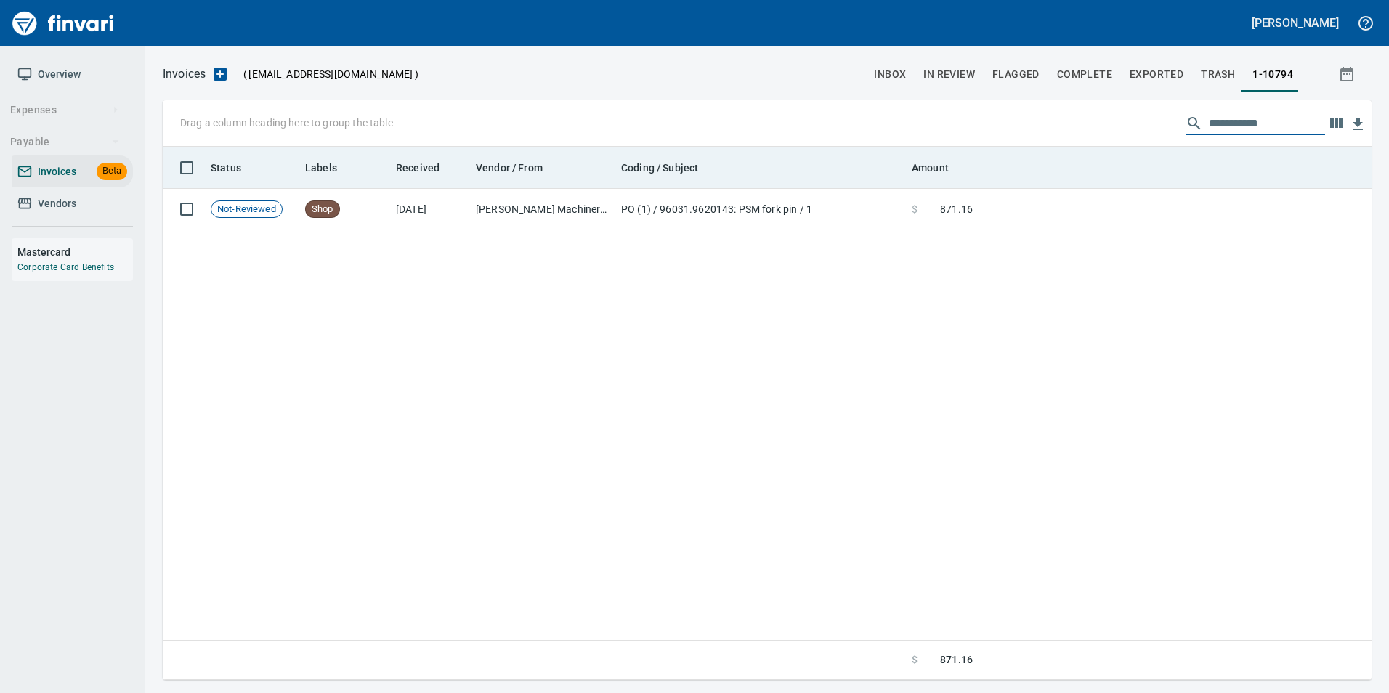
type input "**********"
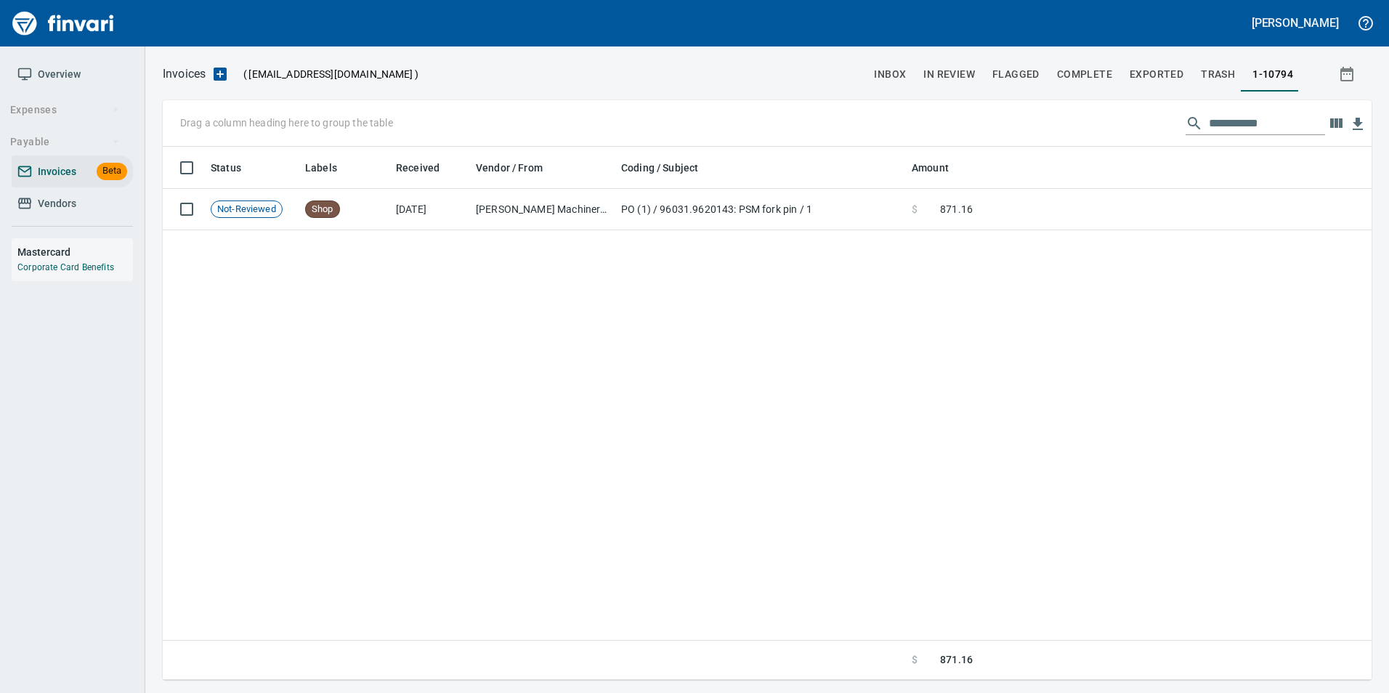
click at [1209, 124] on input "**********" at bounding box center [1267, 123] width 116 height 23
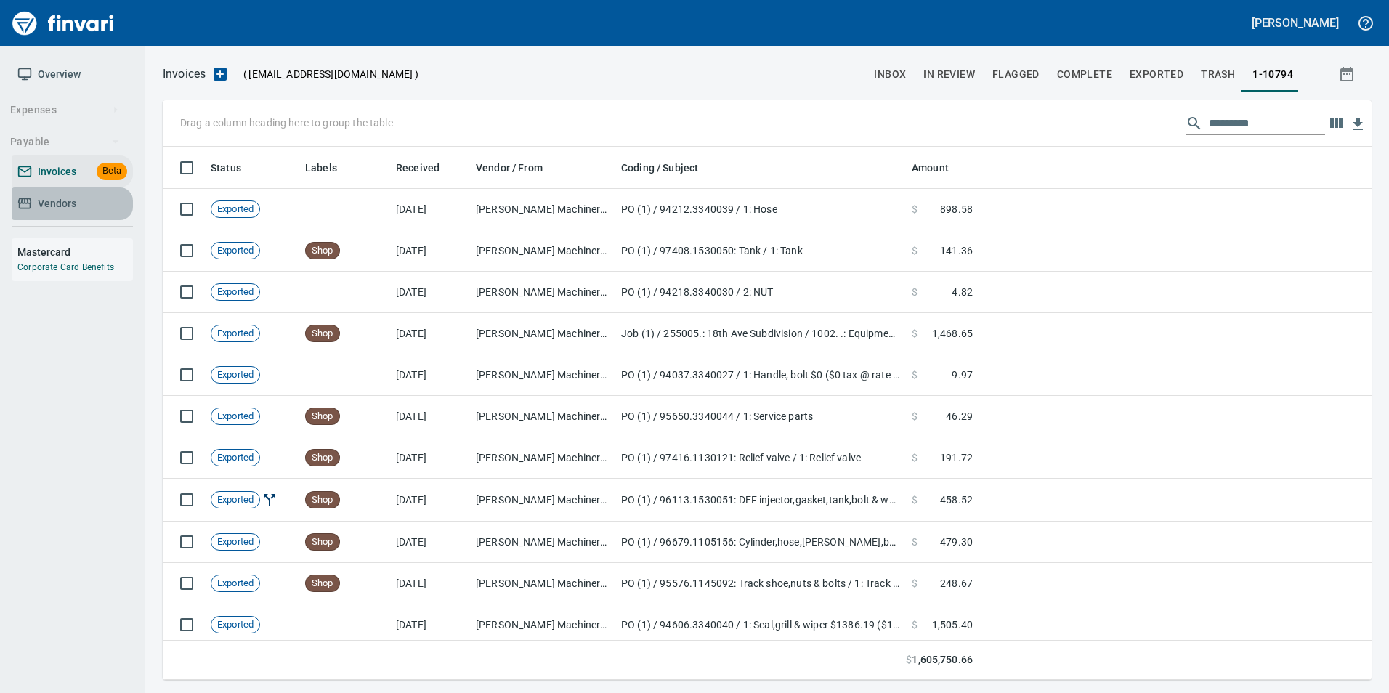
click at [44, 210] on span "Vendors" at bounding box center [57, 204] width 39 height 18
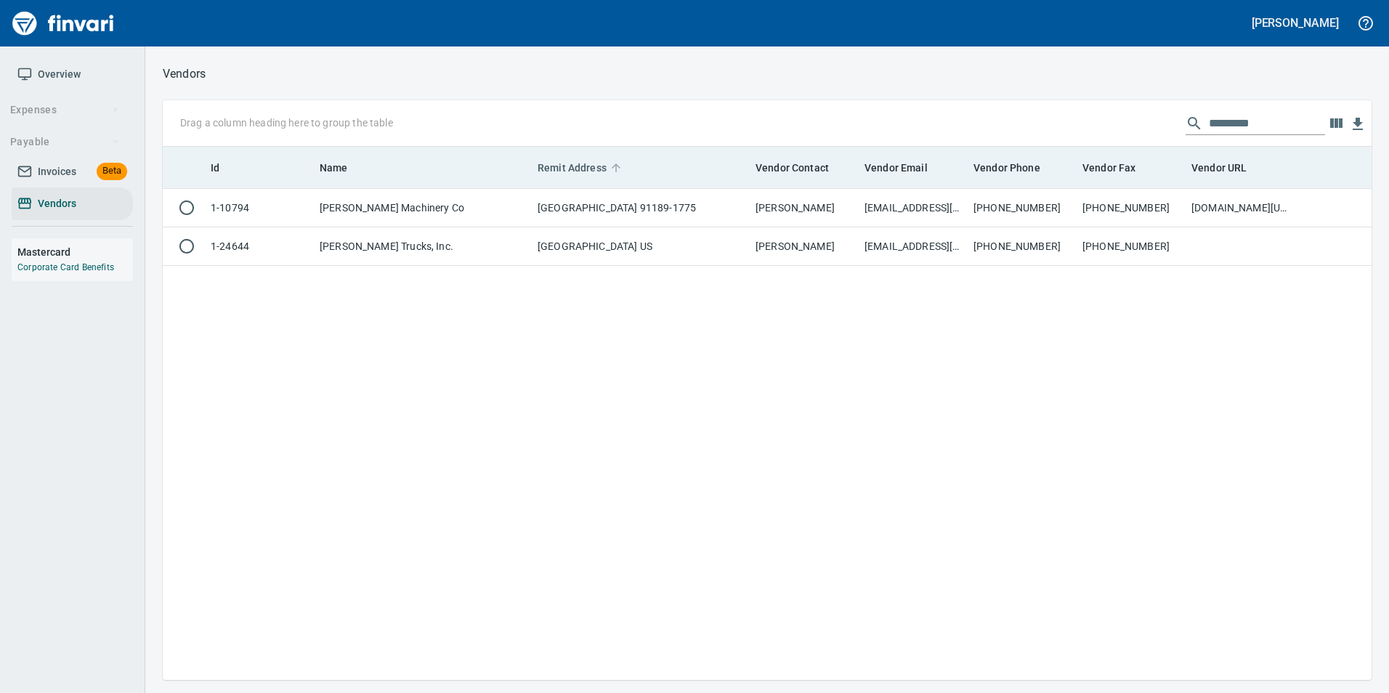
scroll to position [522, 1198]
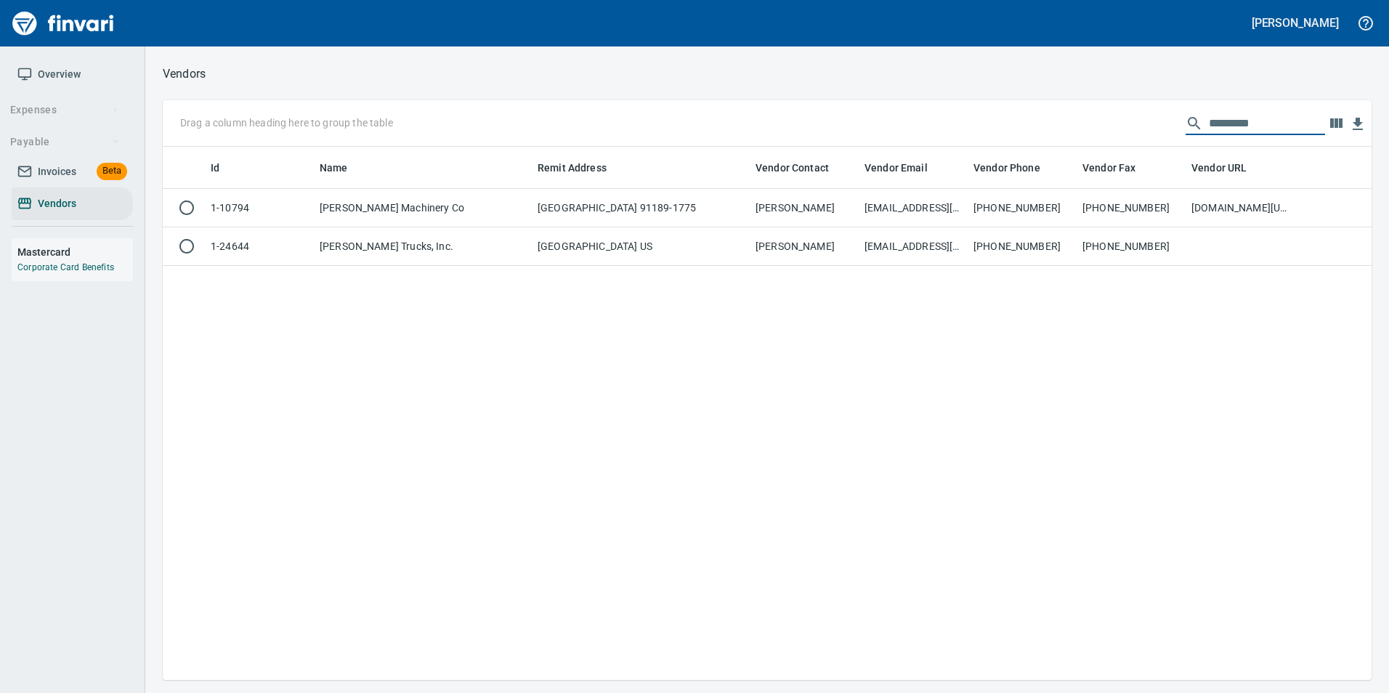
click at [1225, 127] on input "********" at bounding box center [1267, 123] width 116 height 23
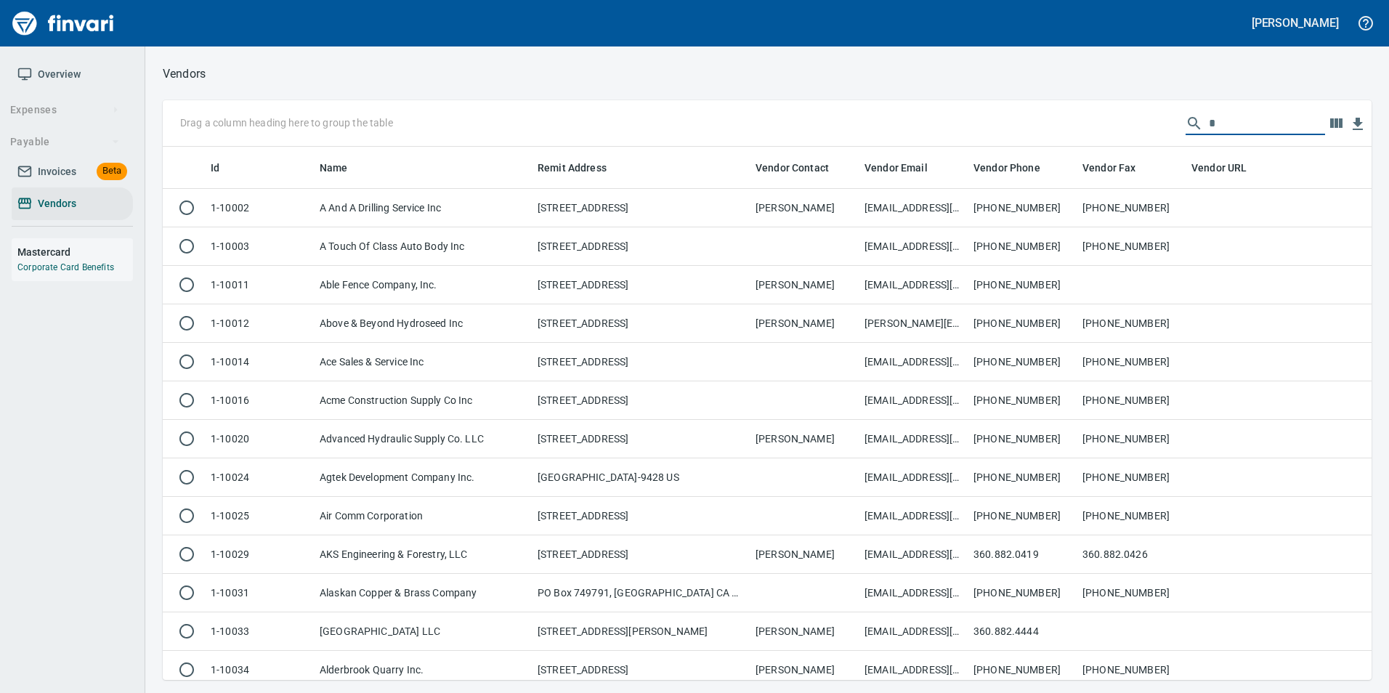
scroll to position [522, 1187]
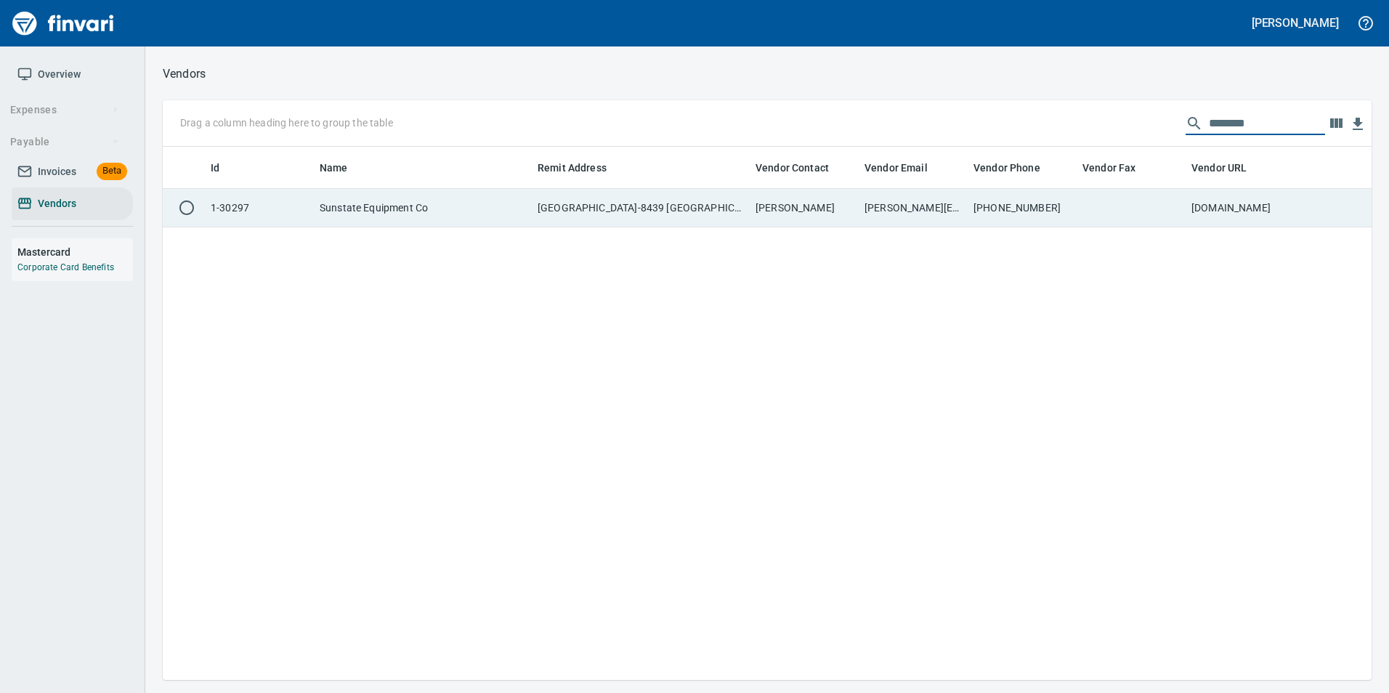
type input "********"
click at [1127, 211] on td at bounding box center [1131, 208] width 109 height 39
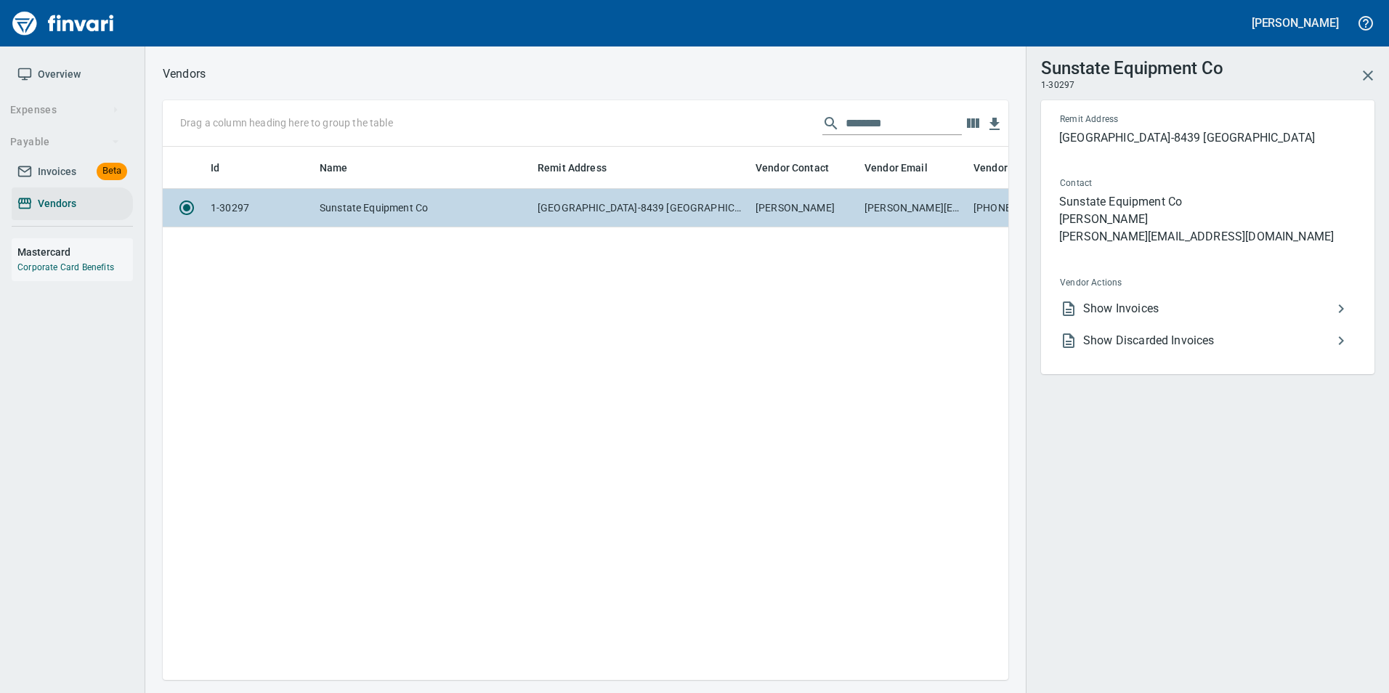
scroll to position [512, 835]
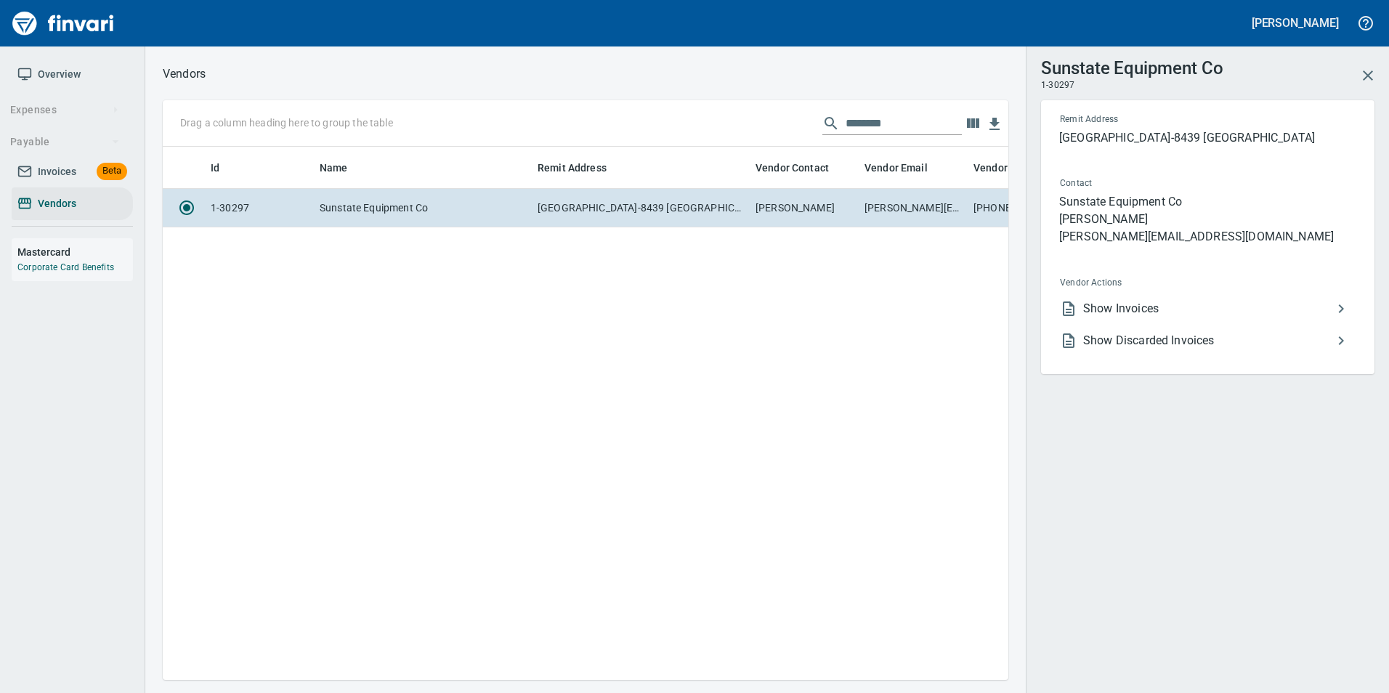
click at [1278, 307] on span "Show Invoices" at bounding box center [1207, 308] width 249 height 17
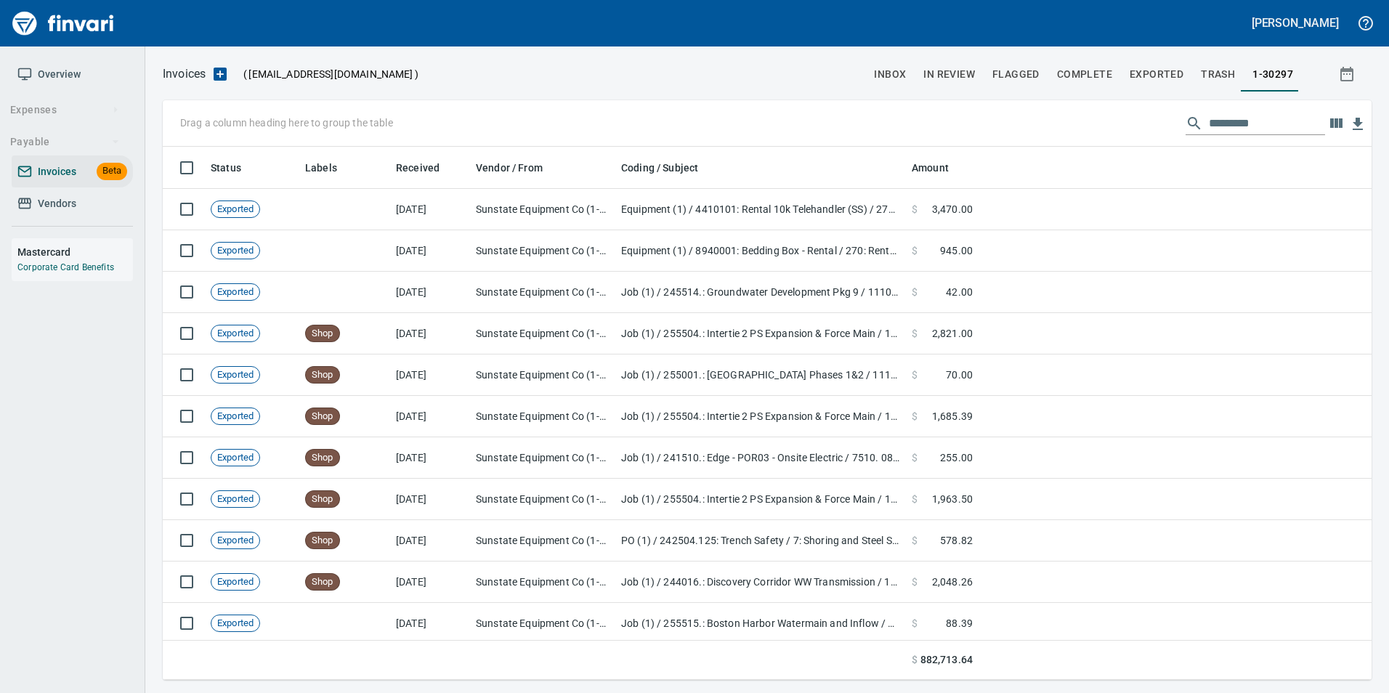
scroll to position [522, 1187]
click at [1209, 115] on input "text" at bounding box center [1267, 123] width 116 height 23
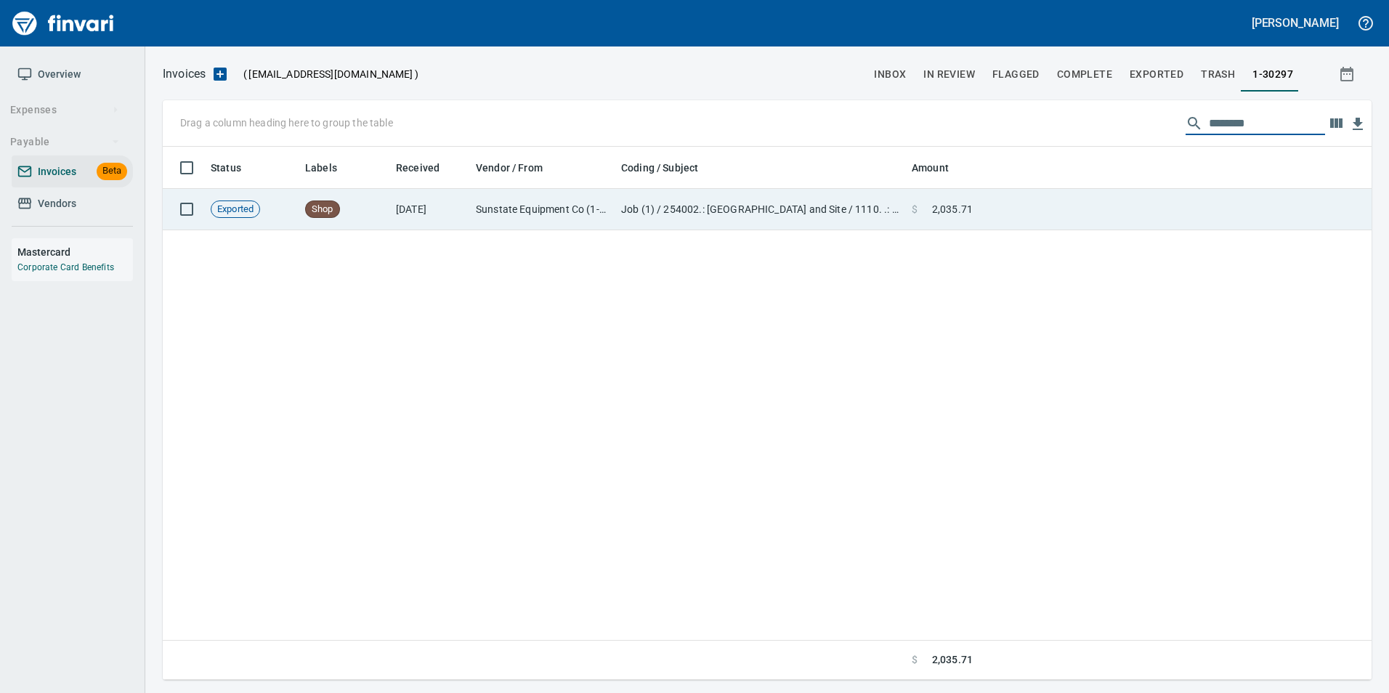
type input "********"
click at [1099, 203] on td at bounding box center [1175, 209] width 393 height 41
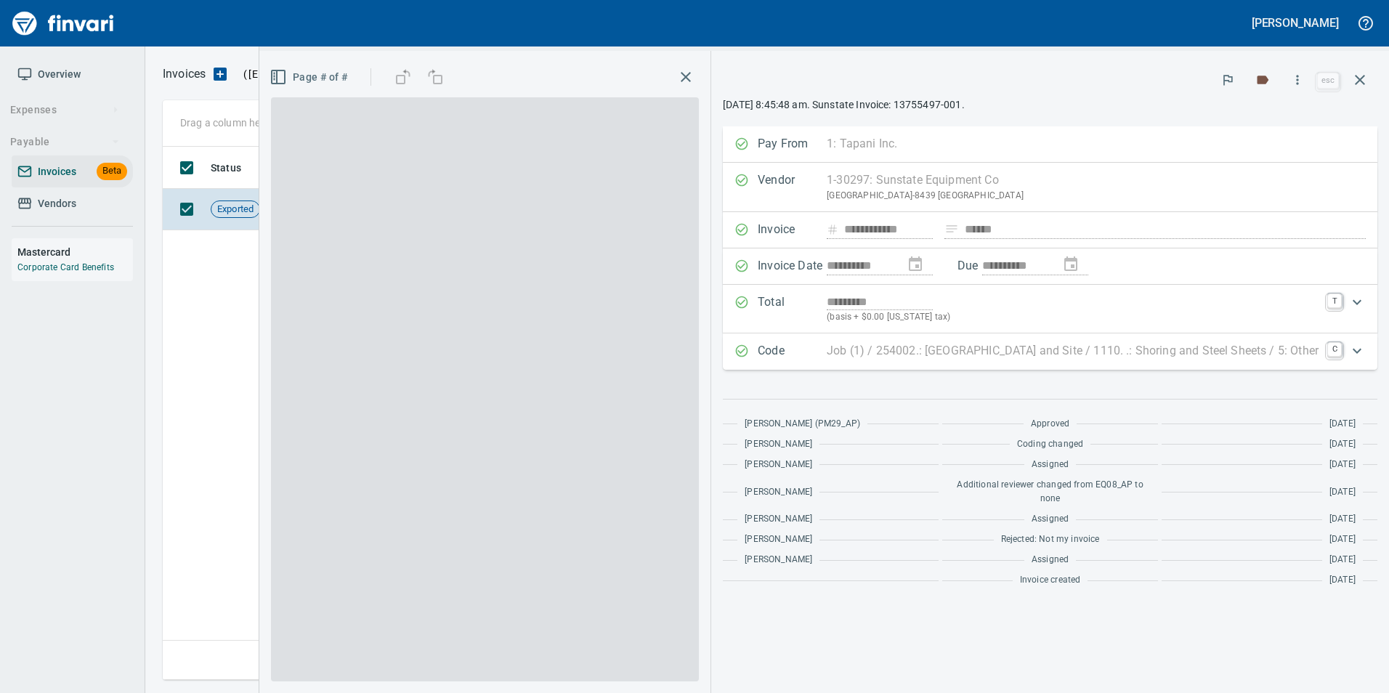
click at [1355, 80] on icon "button" at bounding box center [1359, 79] width 17 height 17
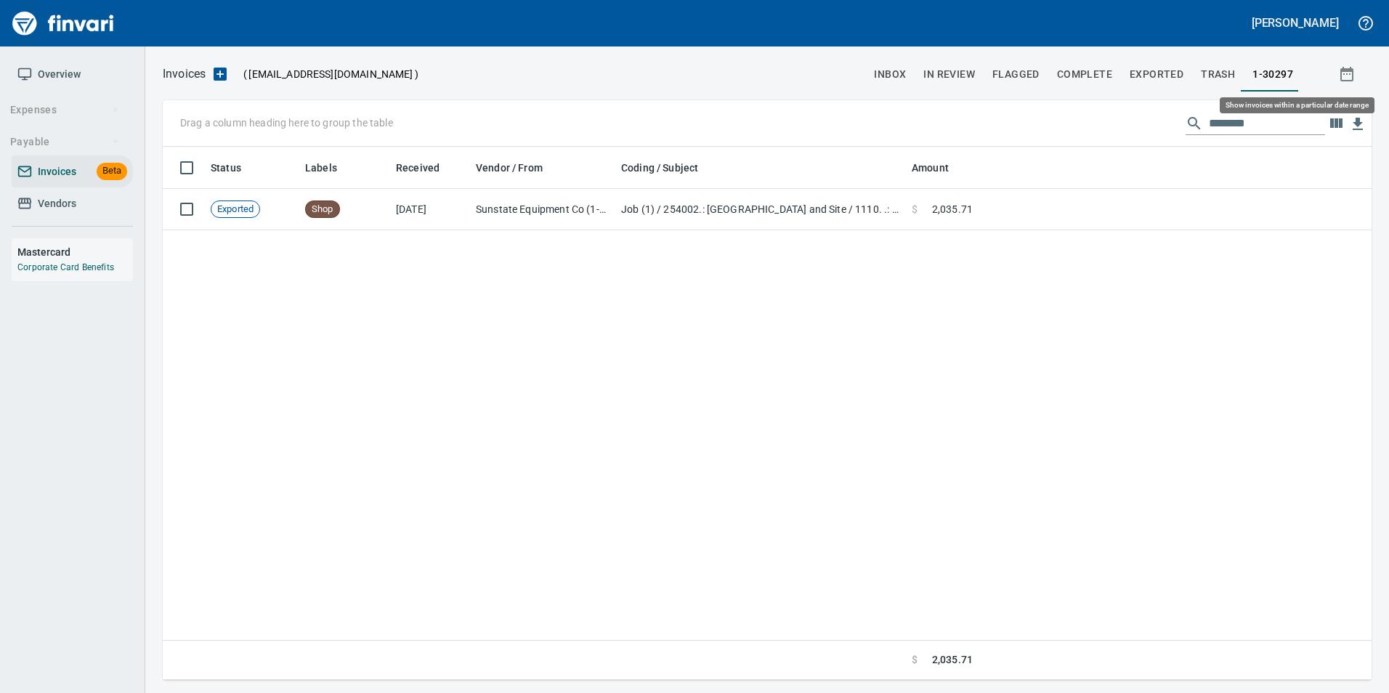
scroll to position [522, 1198]
click at [1230, 129] on input "********" at bounding box center [1267, 123] width 116 height 23
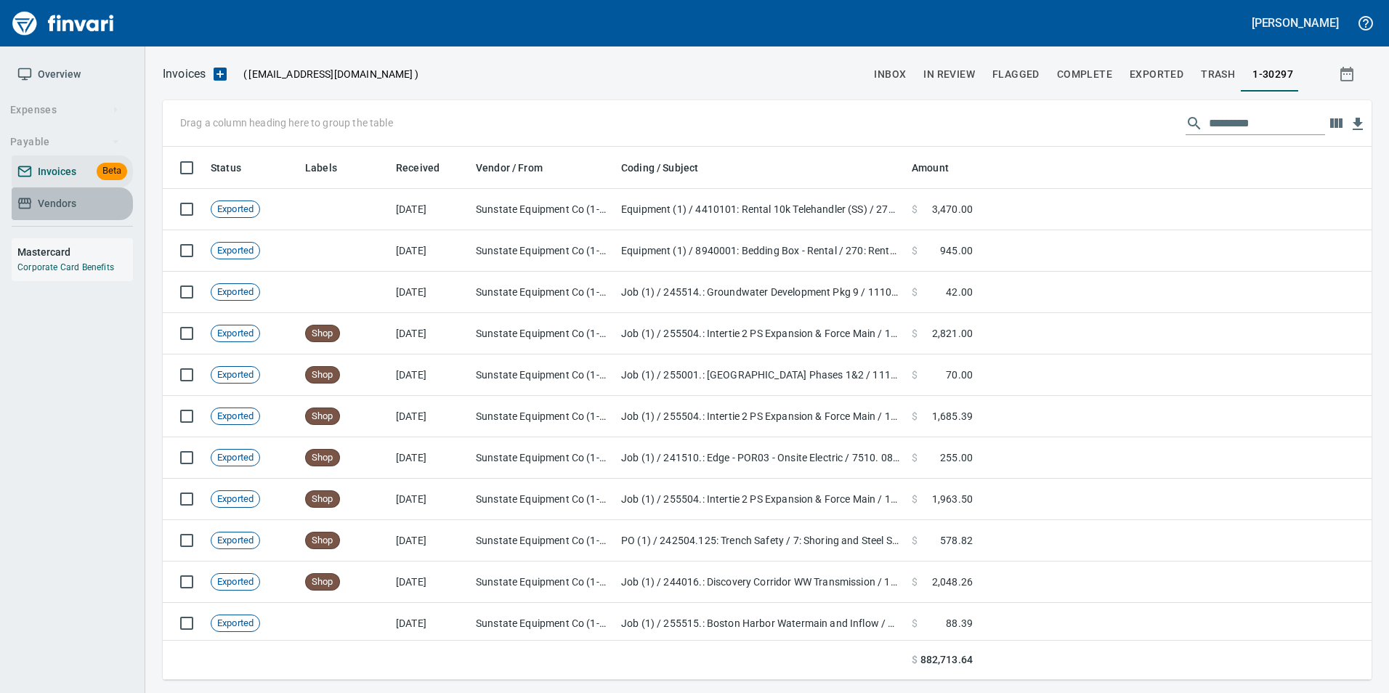
click at [36, 203] on span "Vendors" at bounding box center [72, 204] width 110 height 18
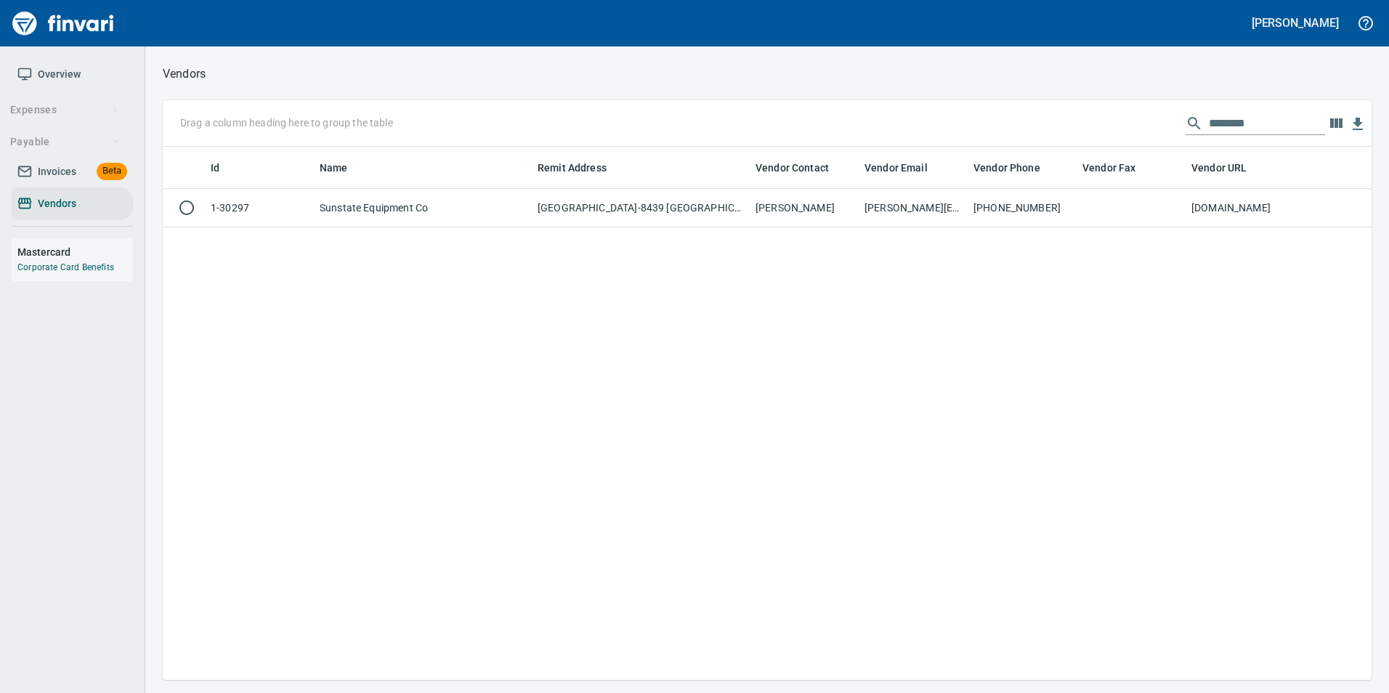
scroll to position [522, 1198]
click at [1214, 126] on input "********" at bounding box center [1267, 123] width 116 height 23
click at [1214, 125] on input "********" at bounding box center [1267, 123] width 116 height 23
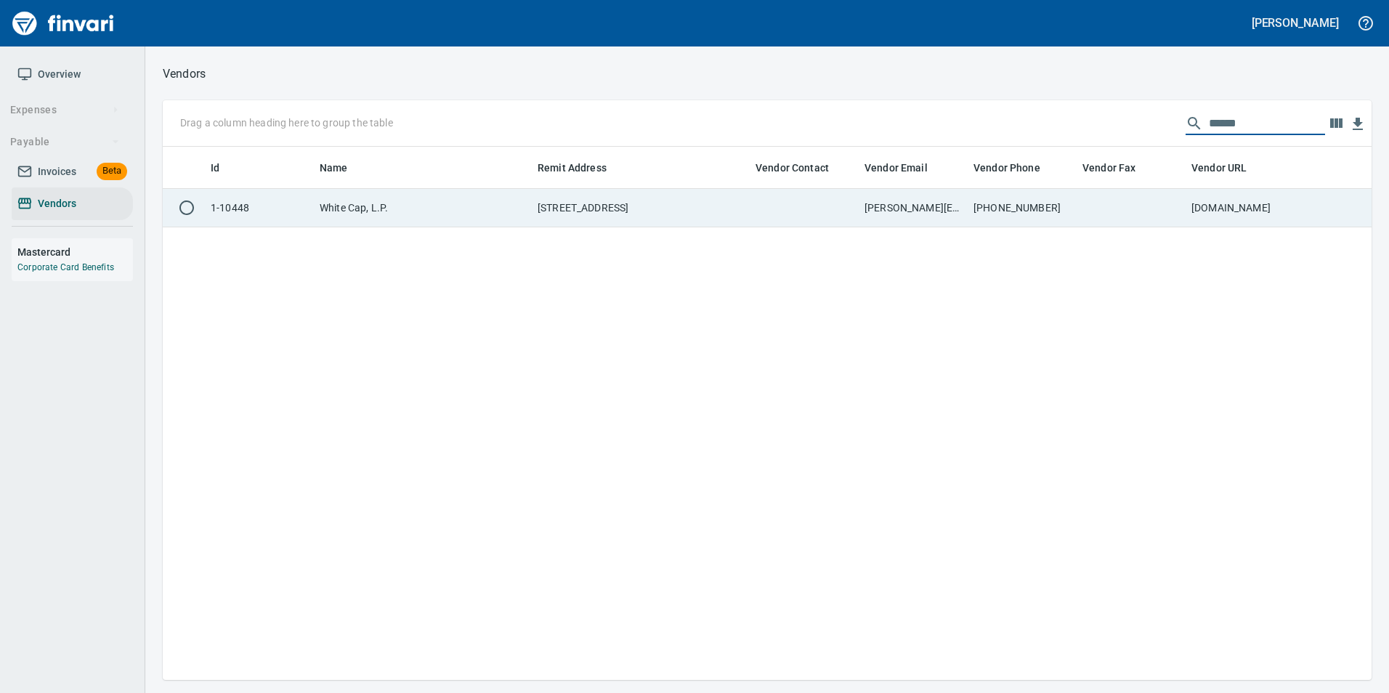
type input "******"
click at [1173, 206] on td at bounding box center [1131, 208] width 109 height 39
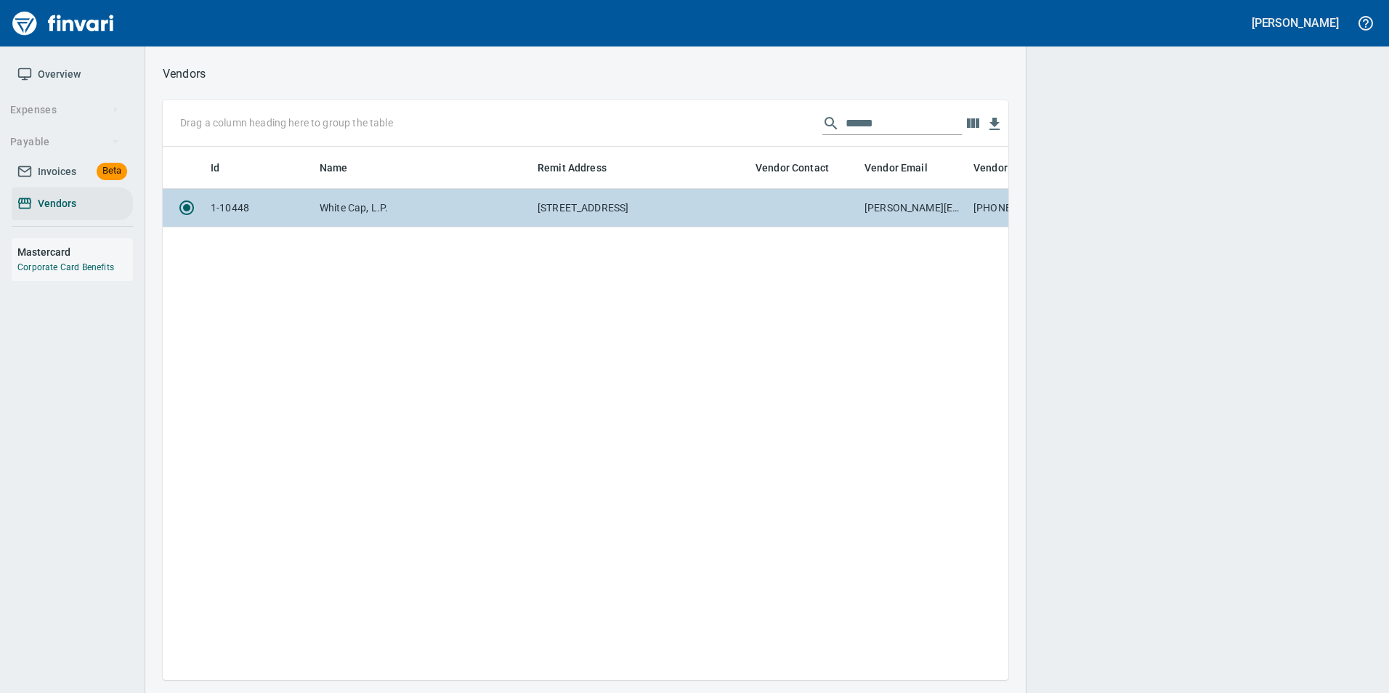
scroll to position [512, 835]
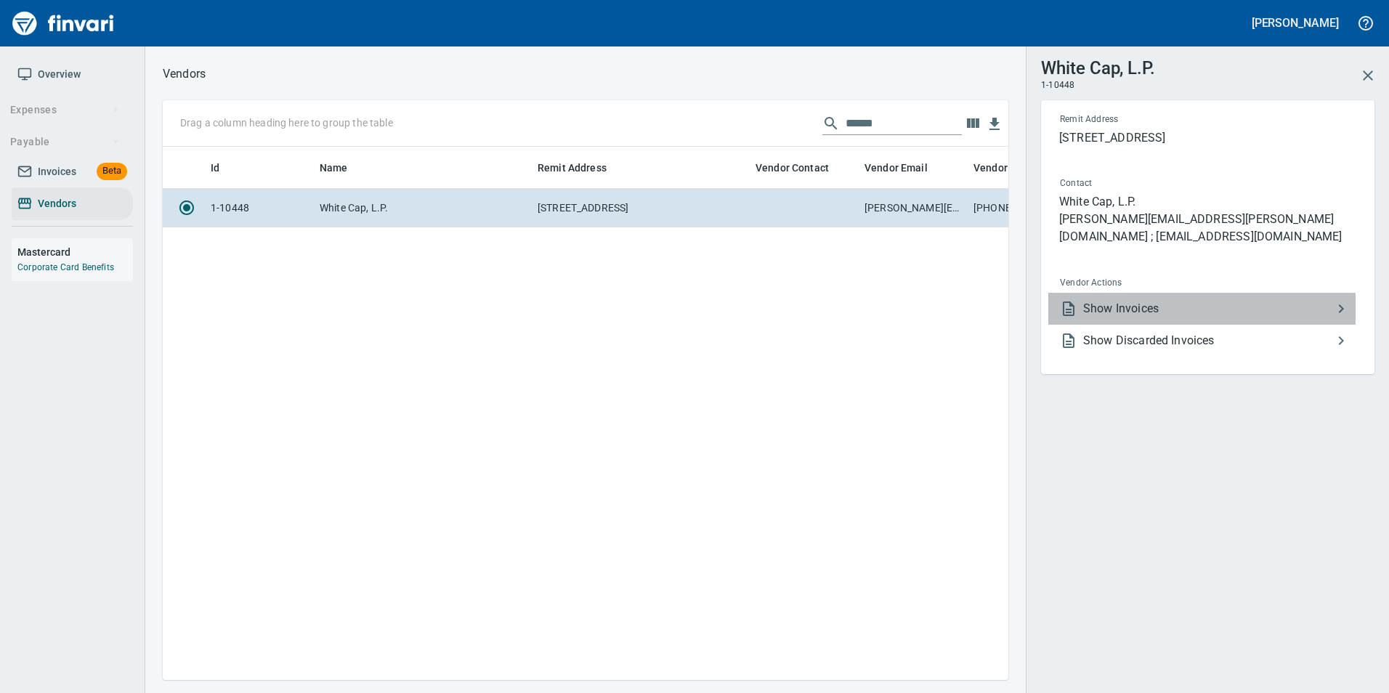
click at [1179, 300] on span "Show Invoices" at bounding box center [1207, 308] width 249 height 17
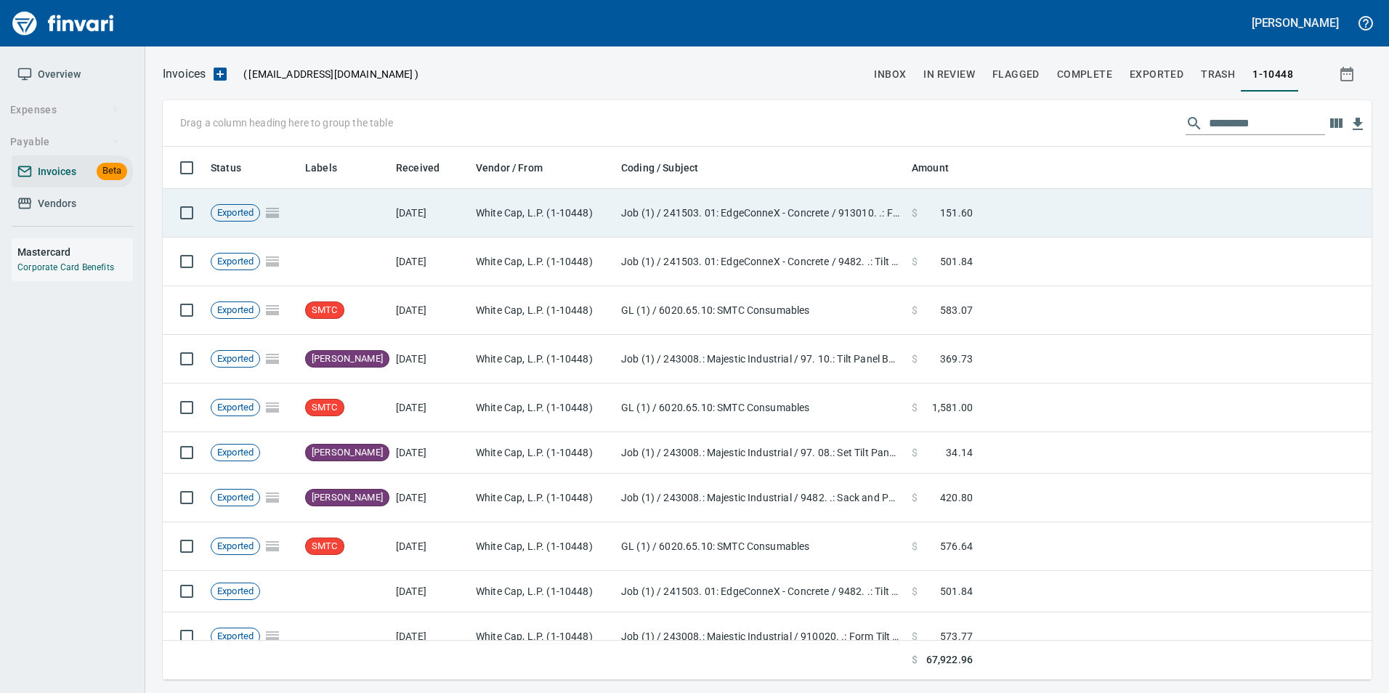
scroll to position [522, 1187]
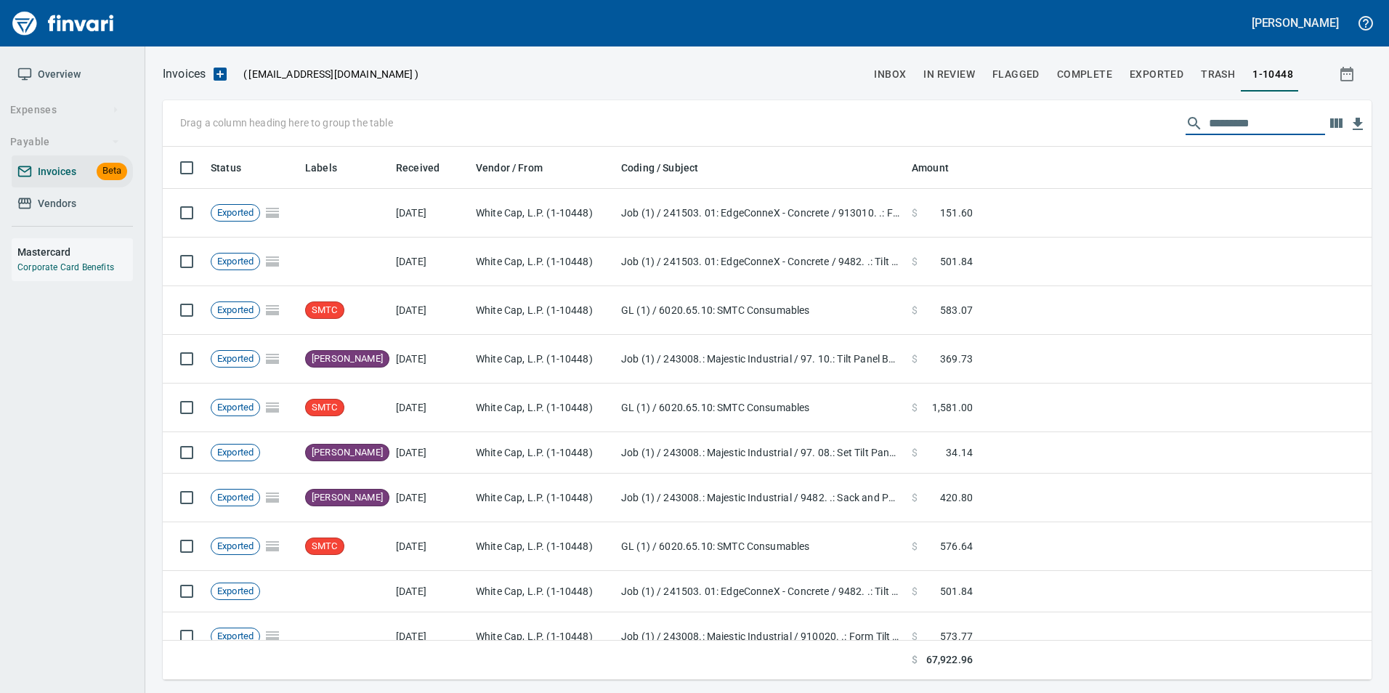
click at [1235, 125] on input "text" at bounding box center [1267, 123] width 116 height 23
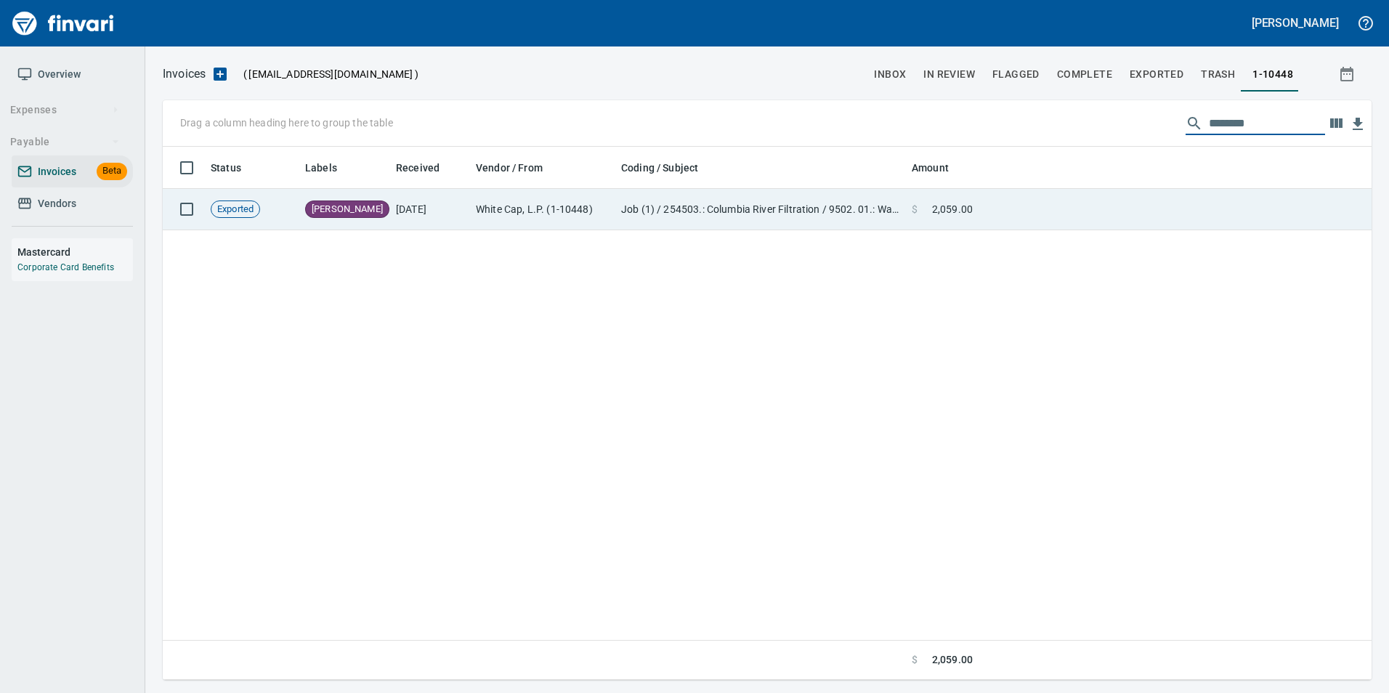
click at [1066, 211] on td at bounding box center [1175, 209] width 393 height 41
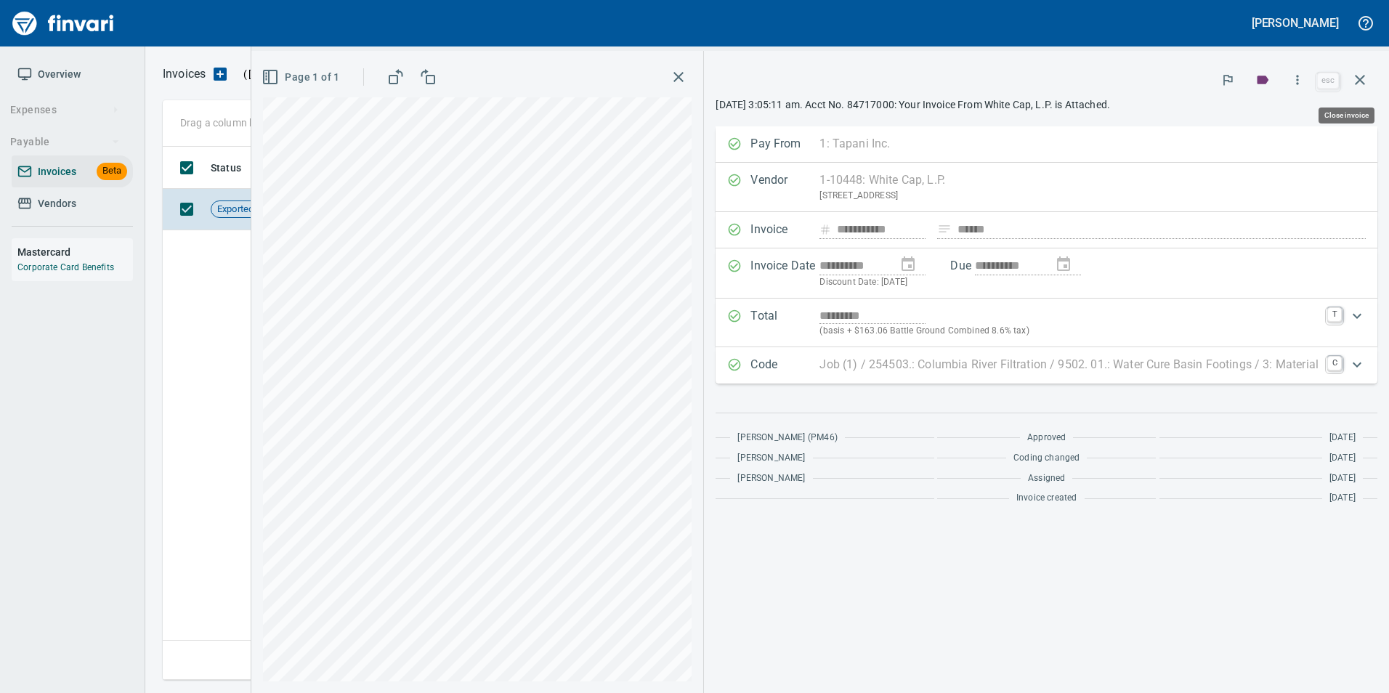
click at [1366, 86] on icon "button" at bounding box center [1359, 79] width 17 height 17
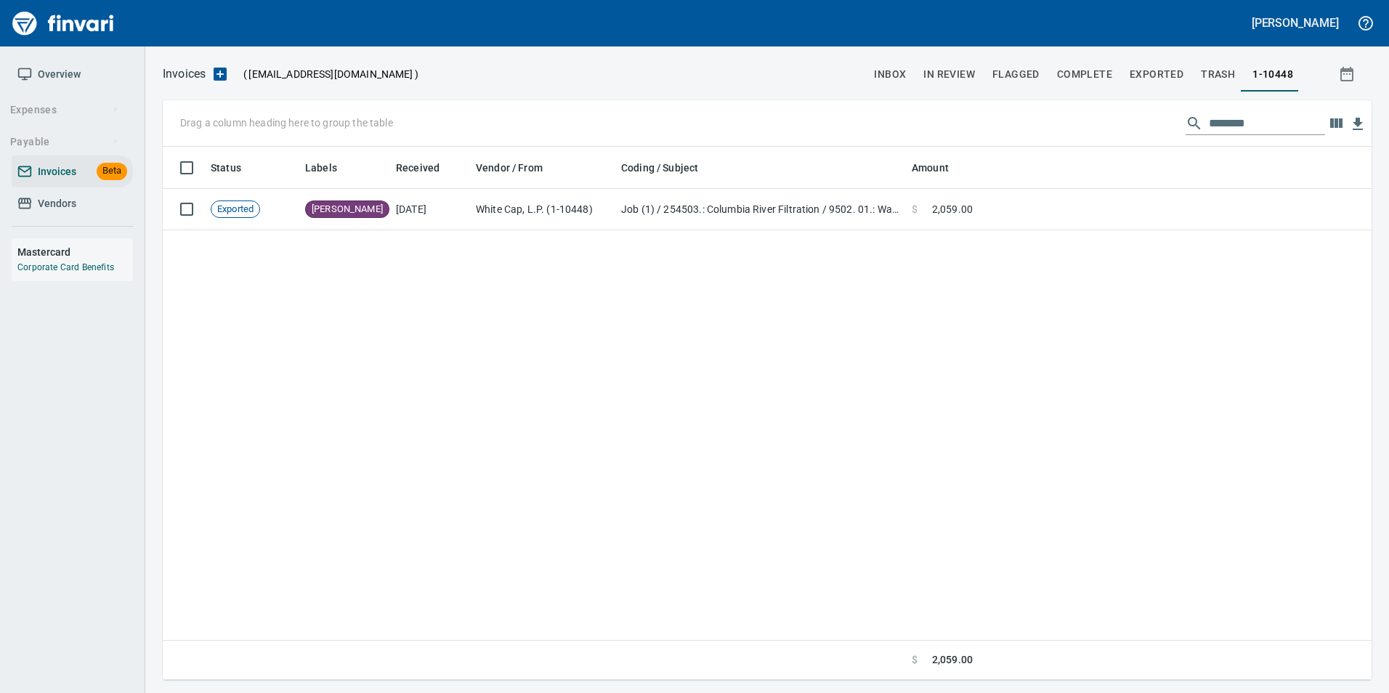
scroll to position [522, 1197]
click at [1221, 126] on input "********" at bounding box center [1267, 123] width 116 height 23
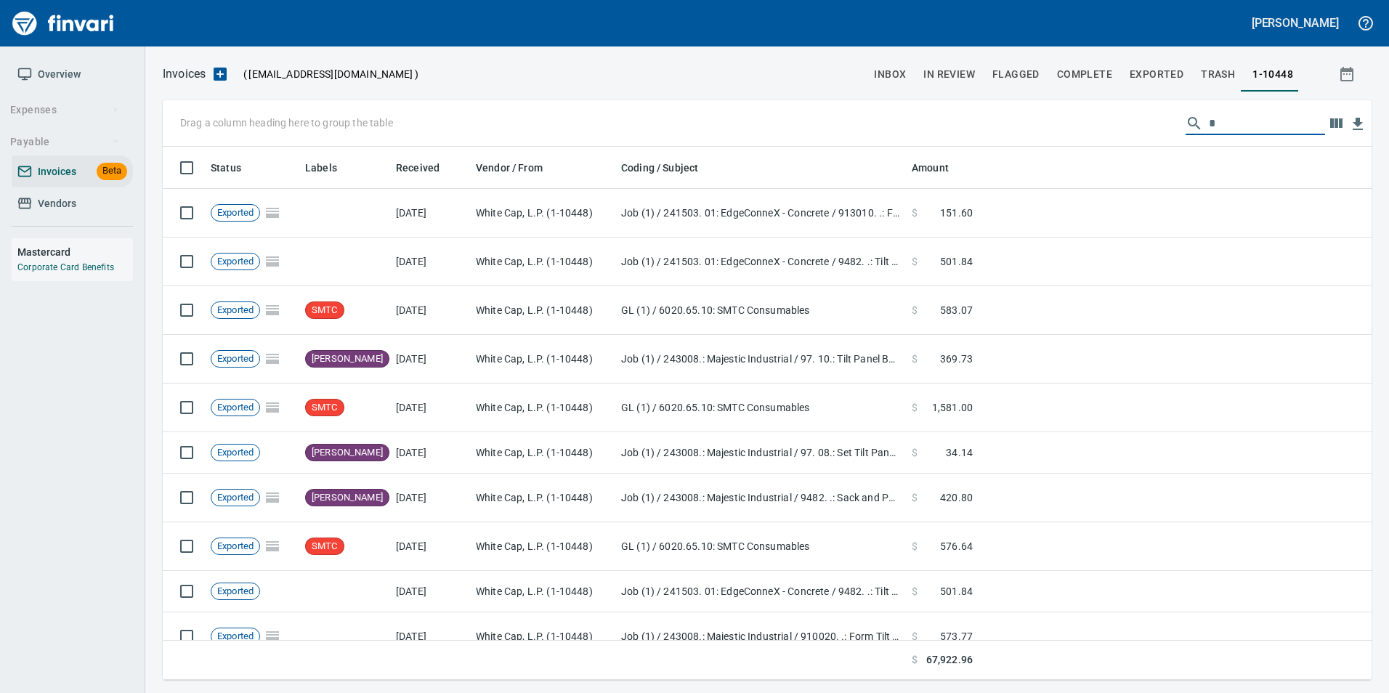
scroll to position [522, 1187]
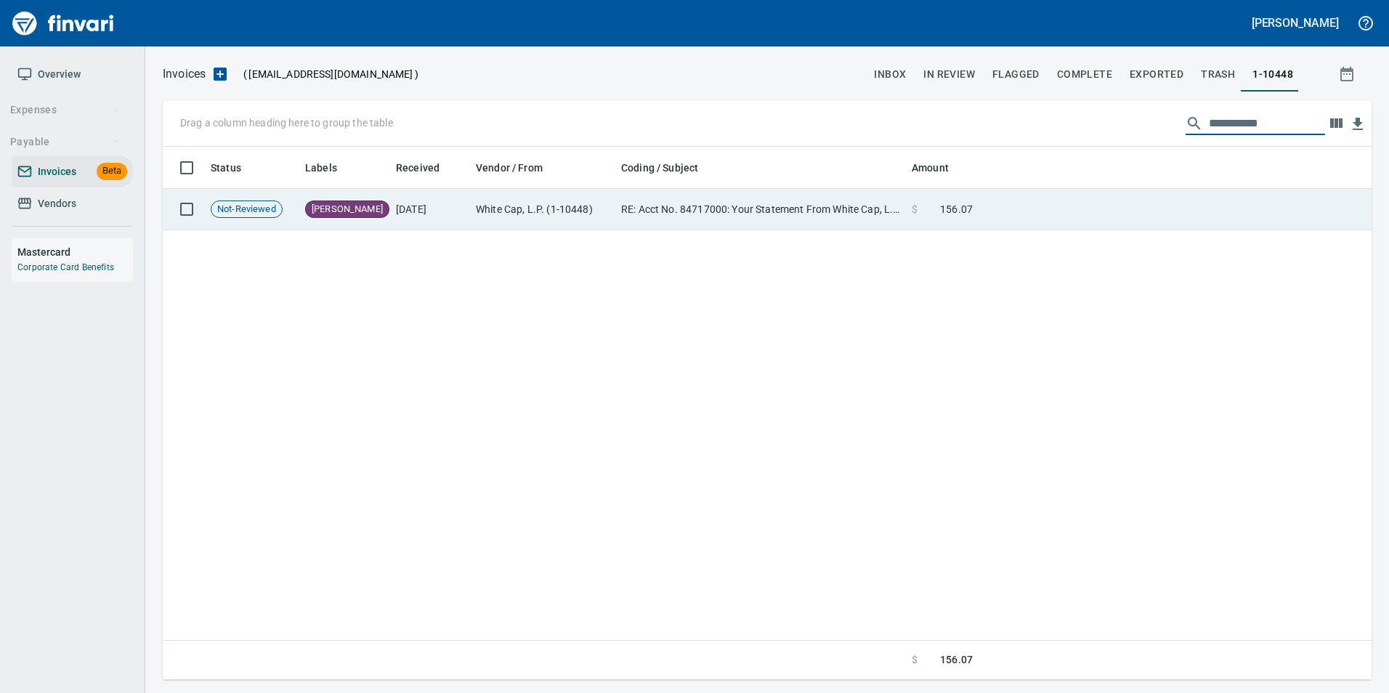
type input "**********"
click at [1035, 207] on td at bounding box center [1175, 209] width 393 height 41
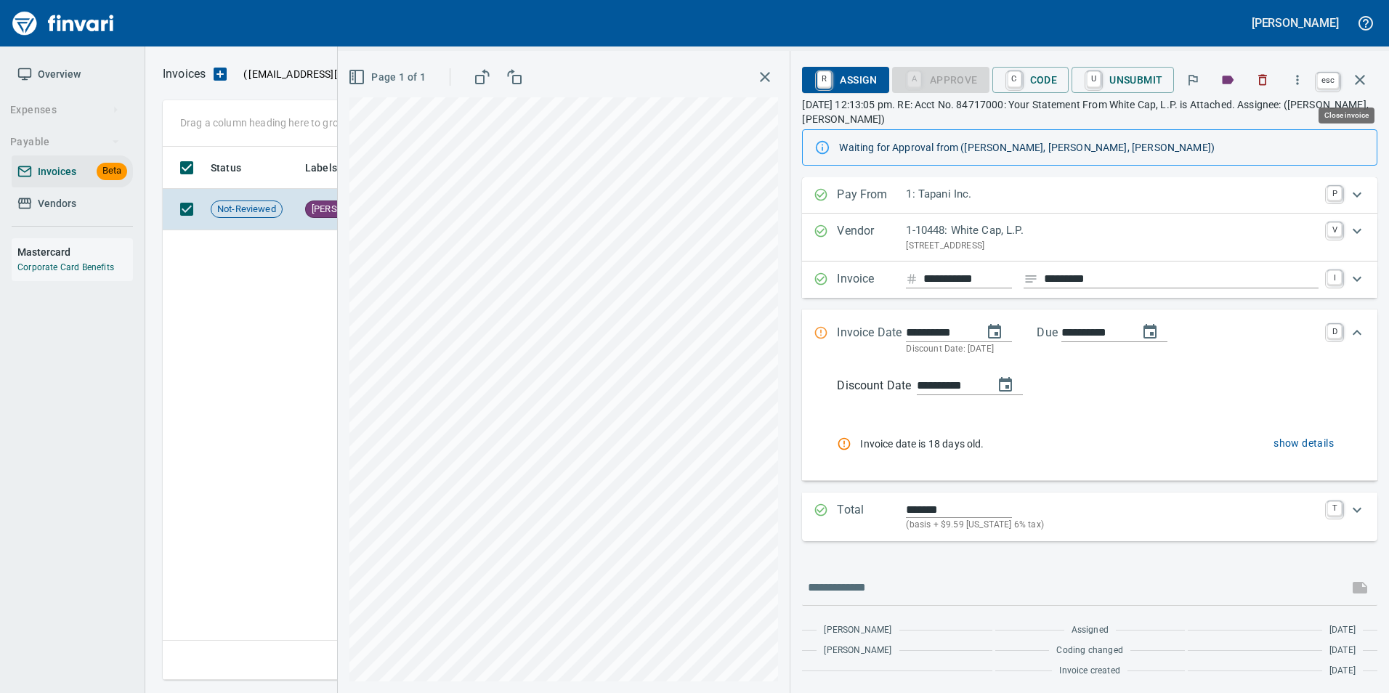
drag, startPoint x: 1351, startPoint y: 82, endPoint x: 1333, endPoint y: 116, distance: 38.4
click at [1351, 81] on icon "button" at bounding box center [1359, 79] width 17 height 17
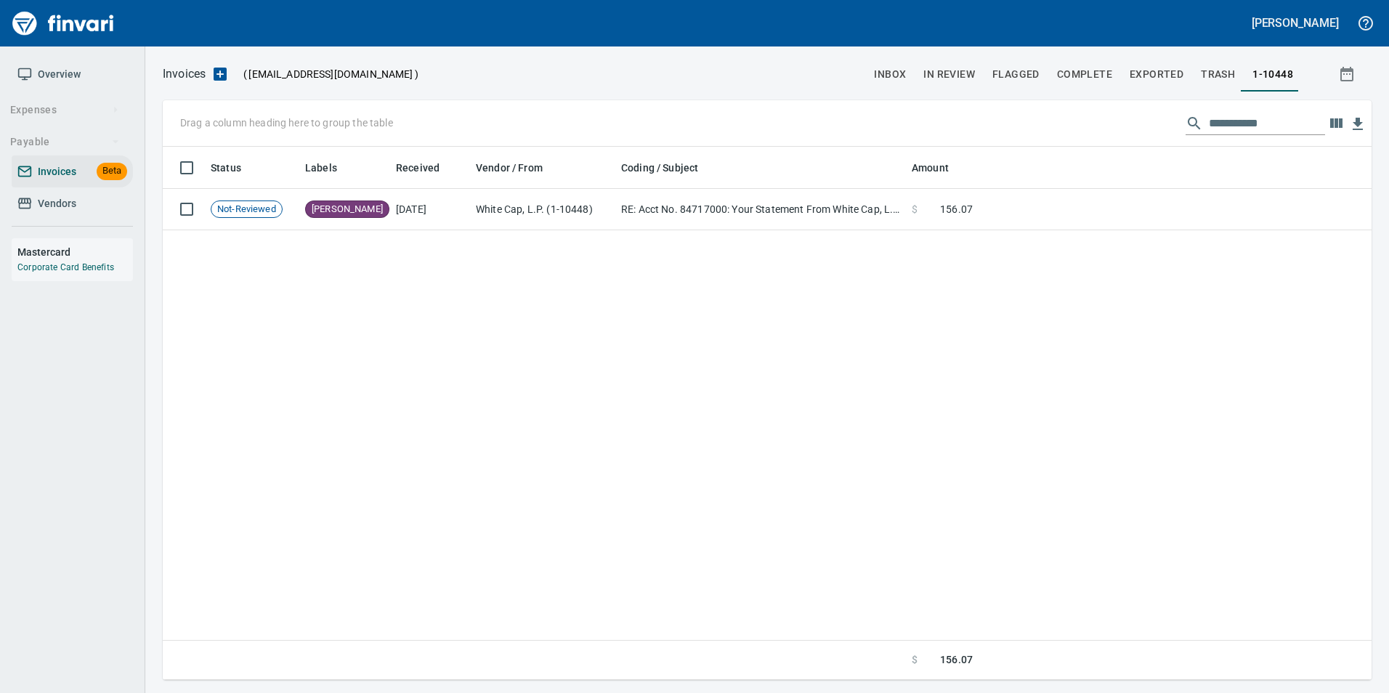
scroll to position [522, 1197]
click at [1279, 123] on input "**********" at bounding box center [1267, 123] width 116 height 23
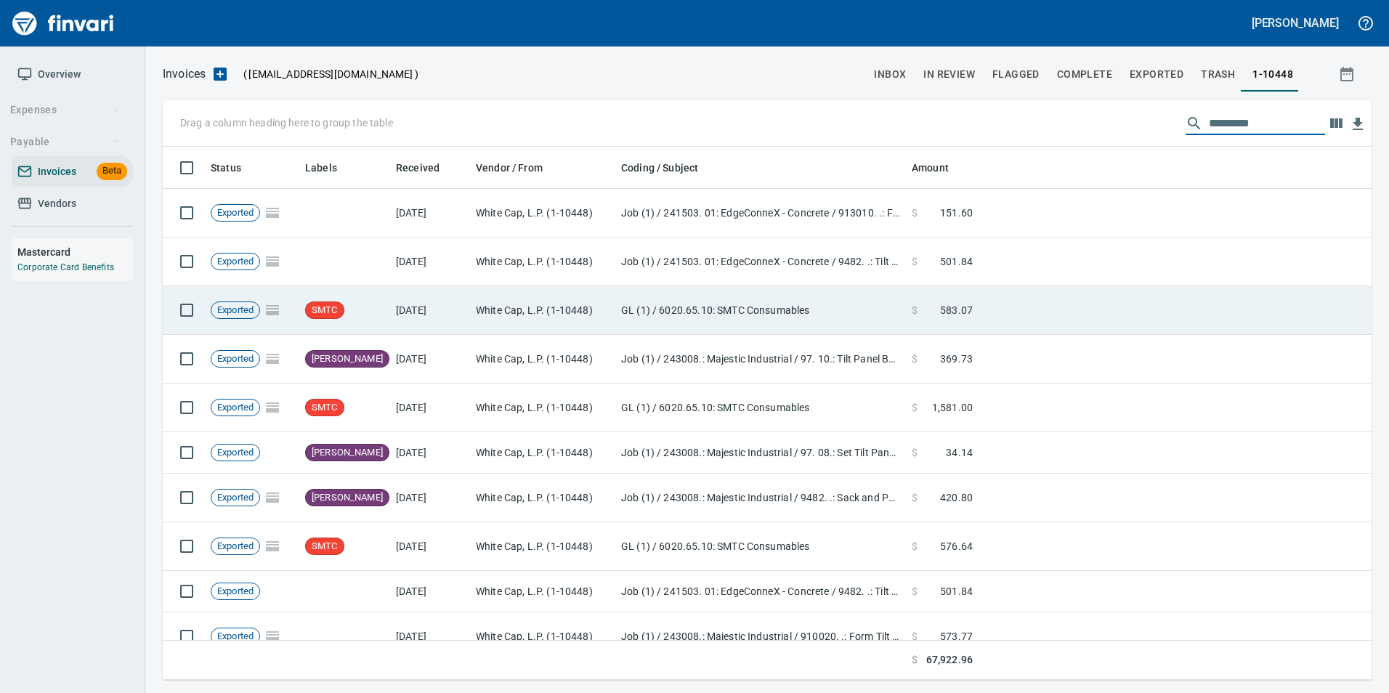
scroll to position [522, 1187]
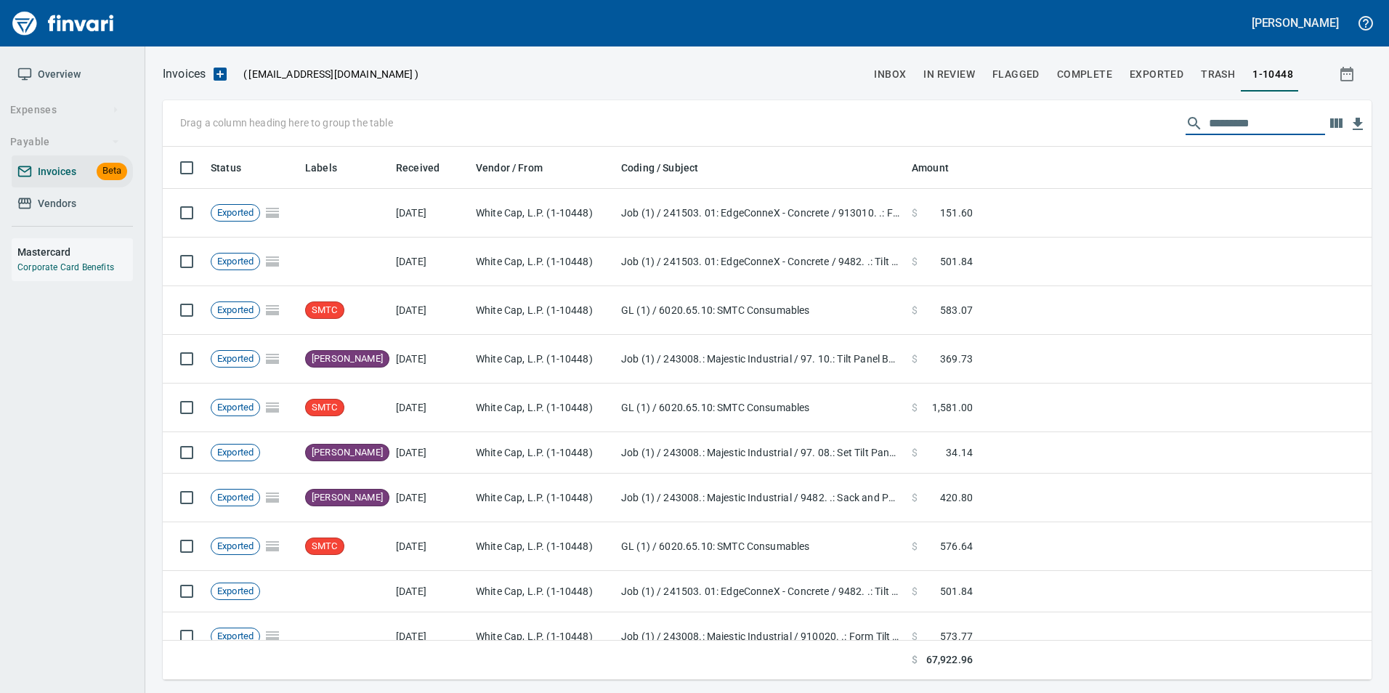
click at [87, 213] on link "Vendors" at bounding box center [72, 203] width 121 height 33
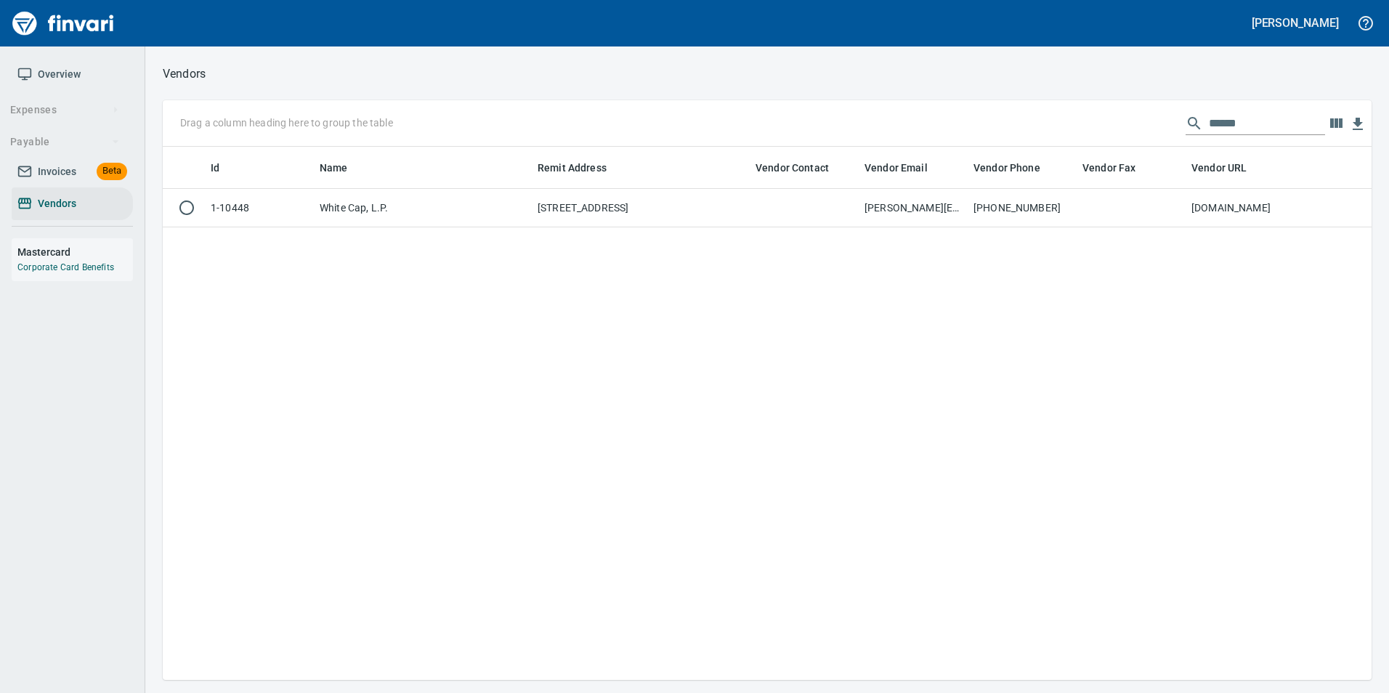
scroll to position [522, 1198]
click at [1245, 130] on input "******" at bounding box center [1267, 123] width 116 height 23
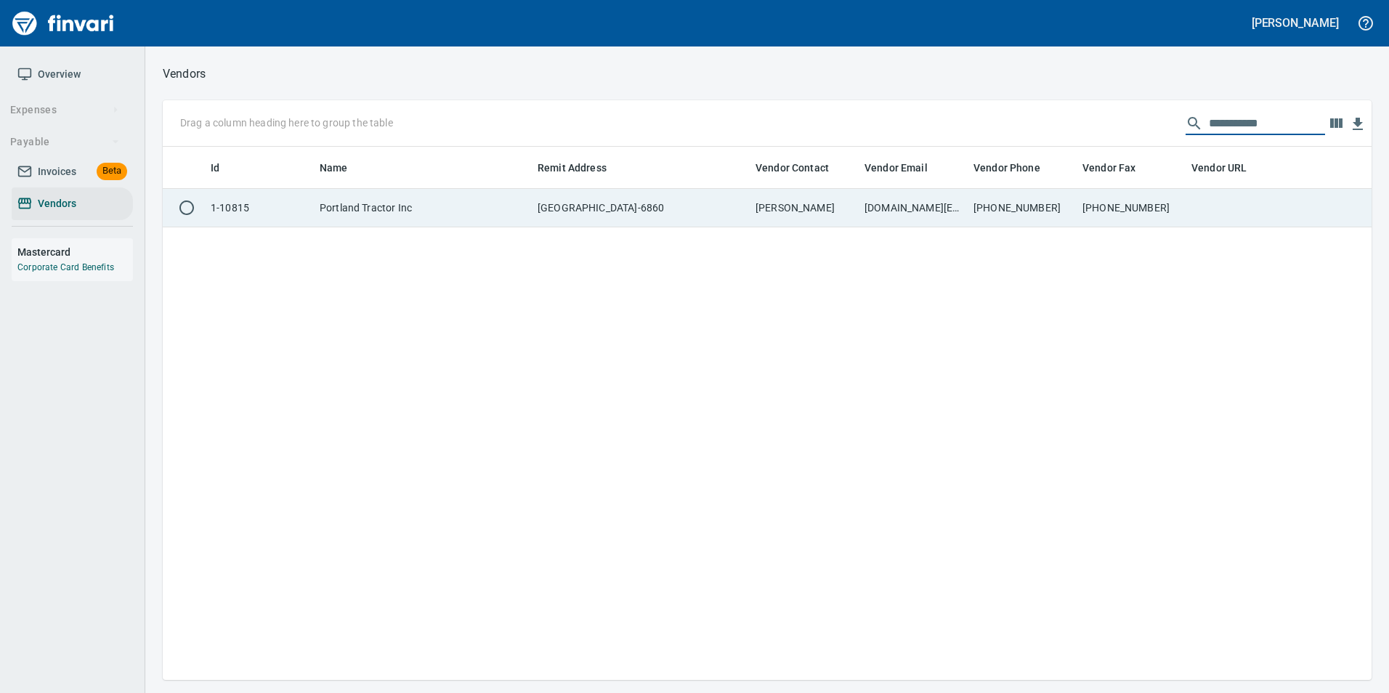
type input "**********"
click at [1193, 206] on td at bounding box center [1240, 208] width 109 height 39
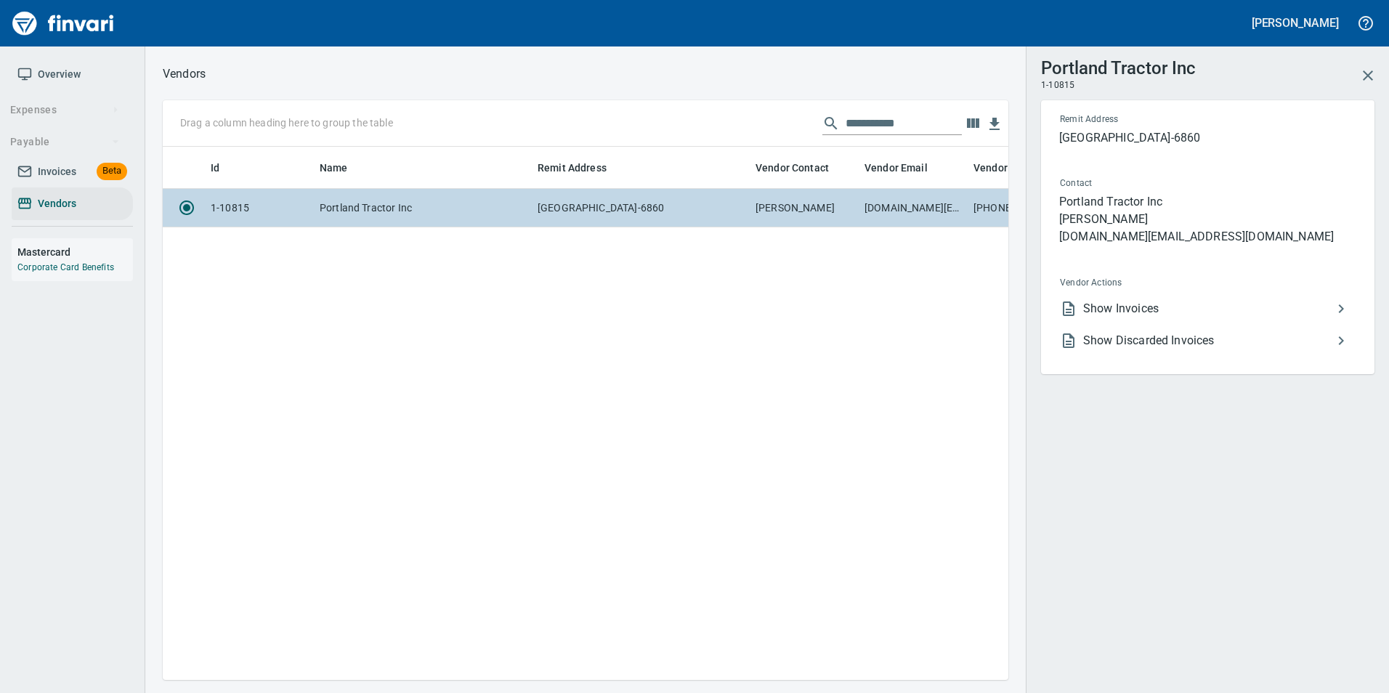
scroll to position [512, 835]
click at [1168, 303] on span "Show Invoices" at bounding box center [1207, 308] width 249 height 17
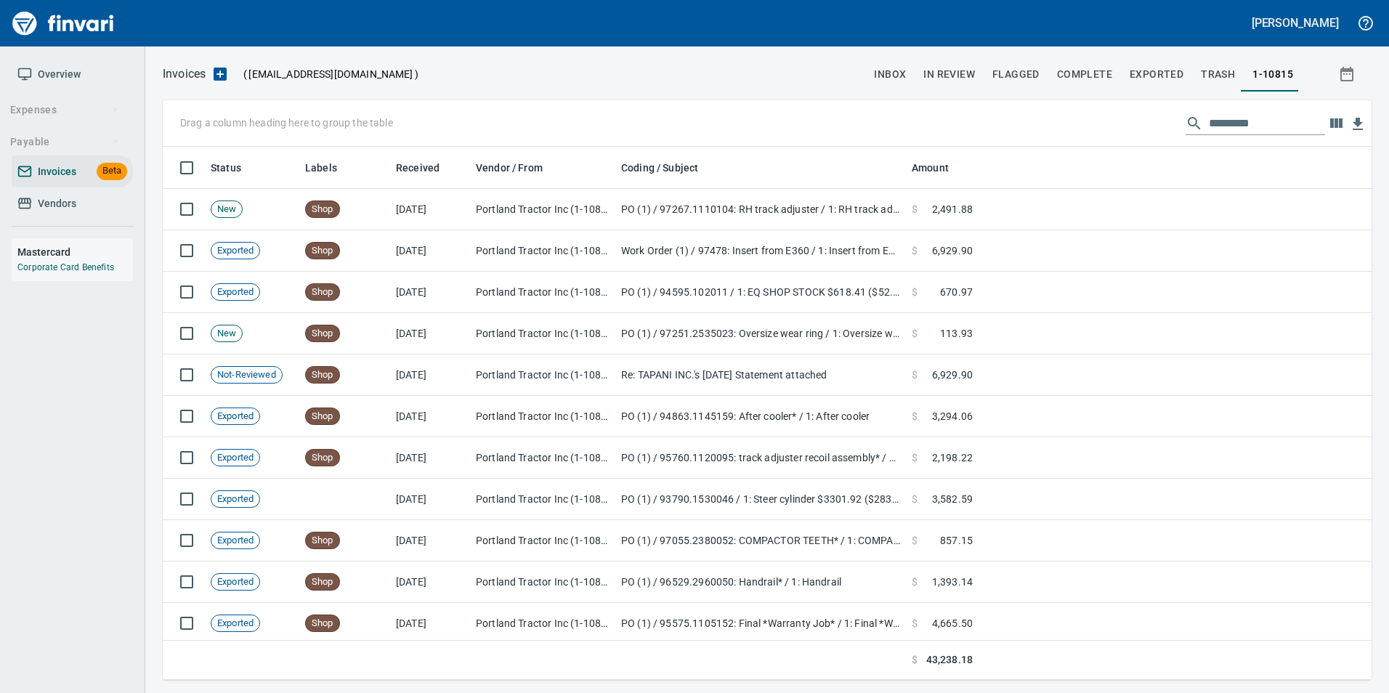
scroll to position [522, 1187]
click at [1269, 120] on input "text" at bounding box center [1267, 123] width 116 height 23
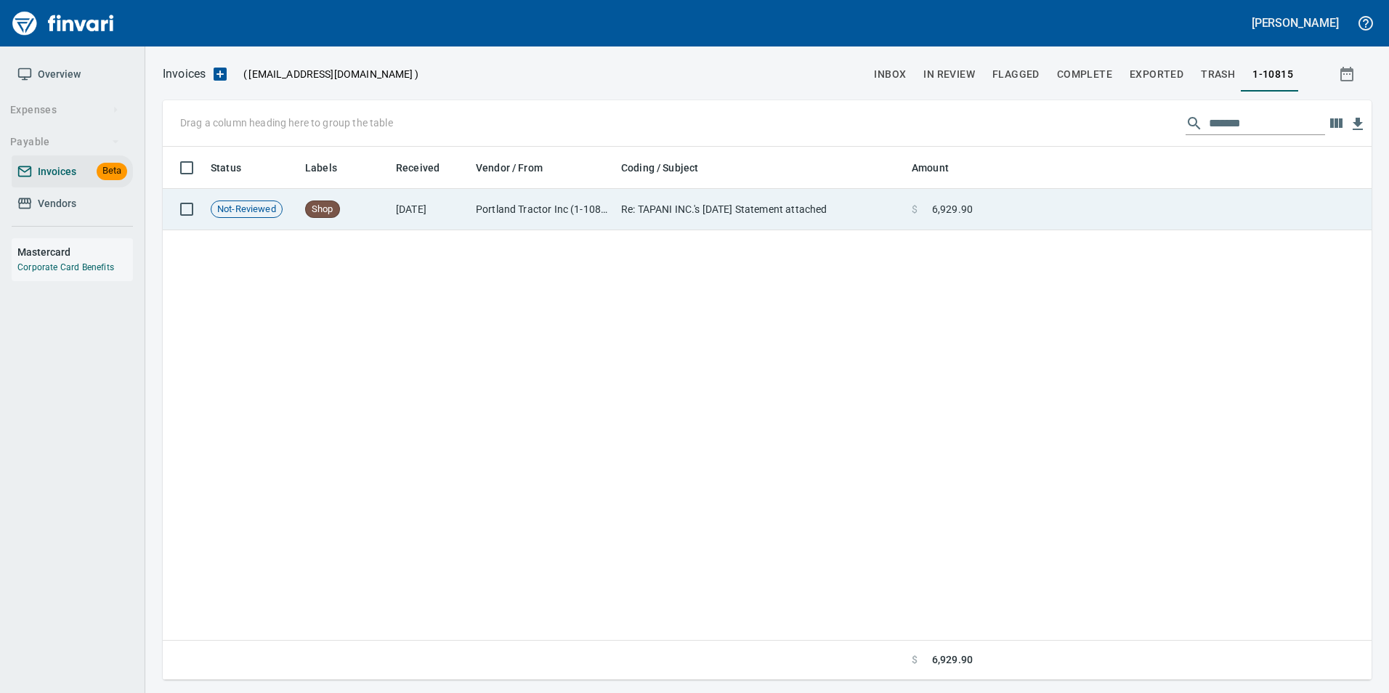
click at [1180, 209] on td at bounding box center [1175, 209] width 393 height 41
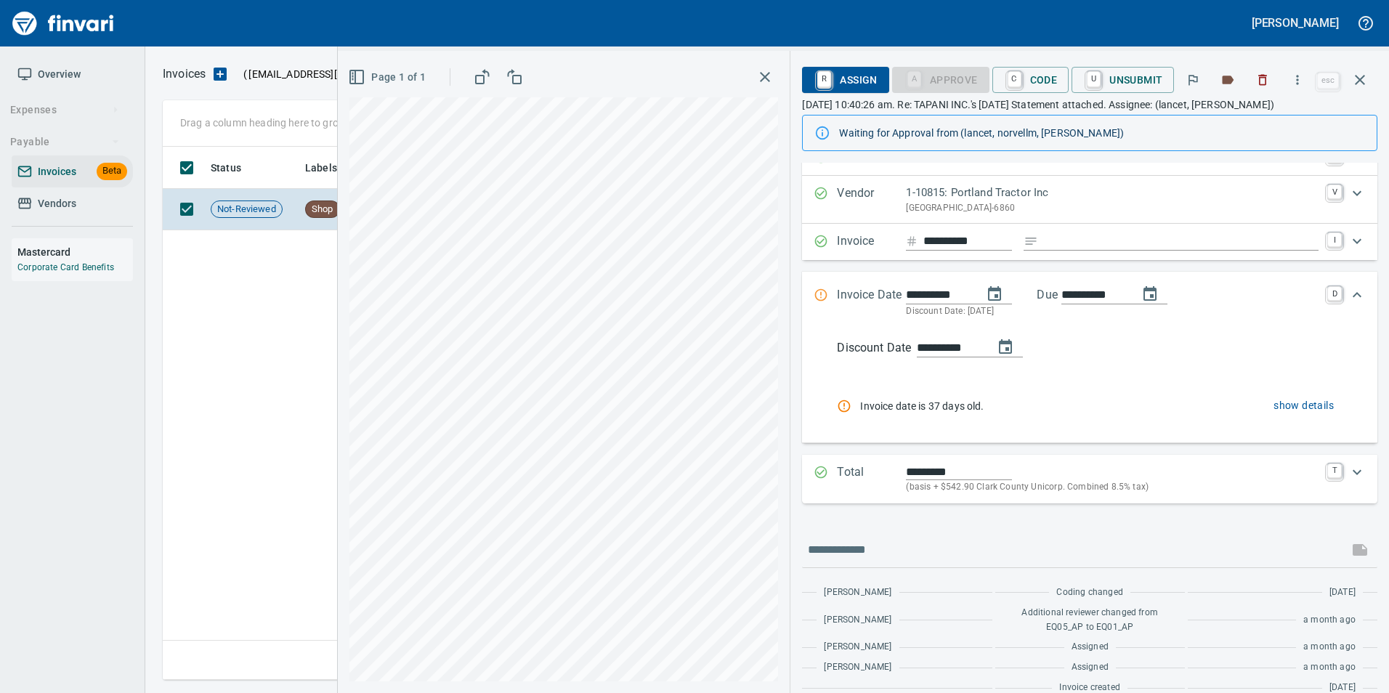
scroll to position [43, 0]
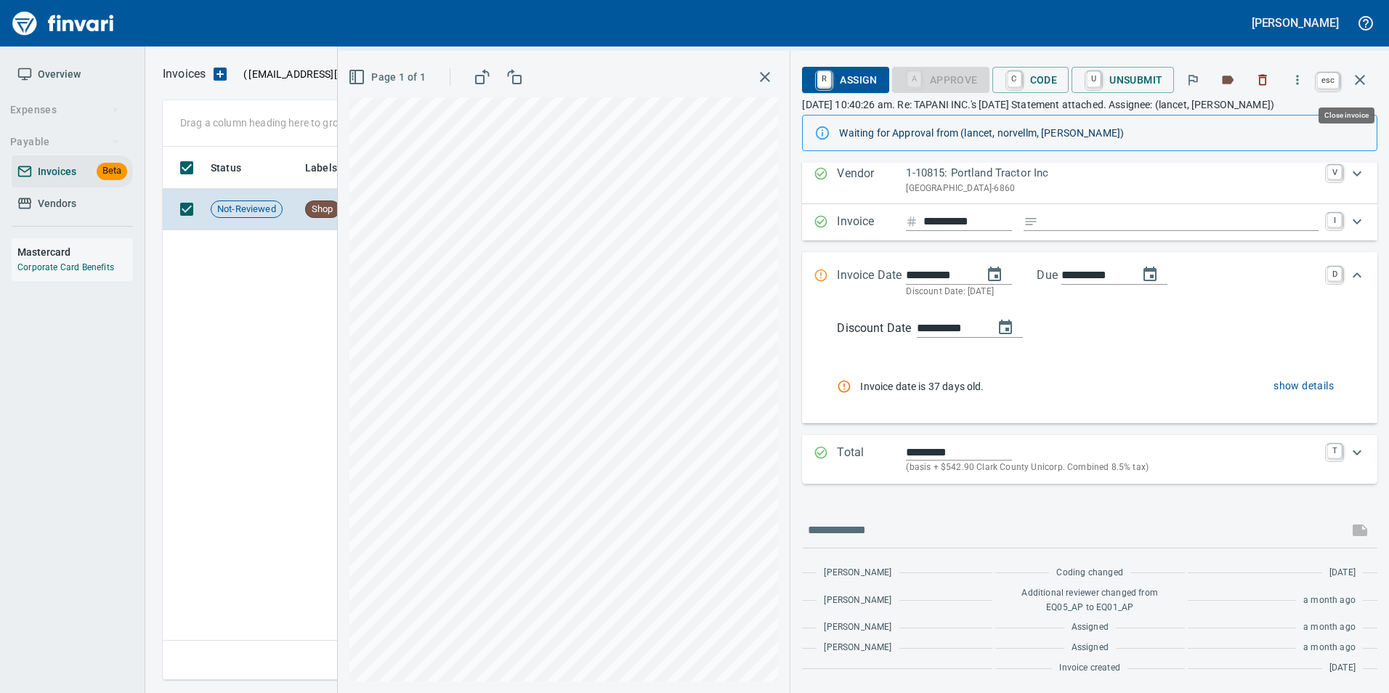
drag, startPoint x: 1366, startPoint y: 90, endPoint x: 1355, endPoint y: 97, distance: 13.1
click at [1366, 89] on button "button" at bounding box center [1360, 79] width 35 height 35
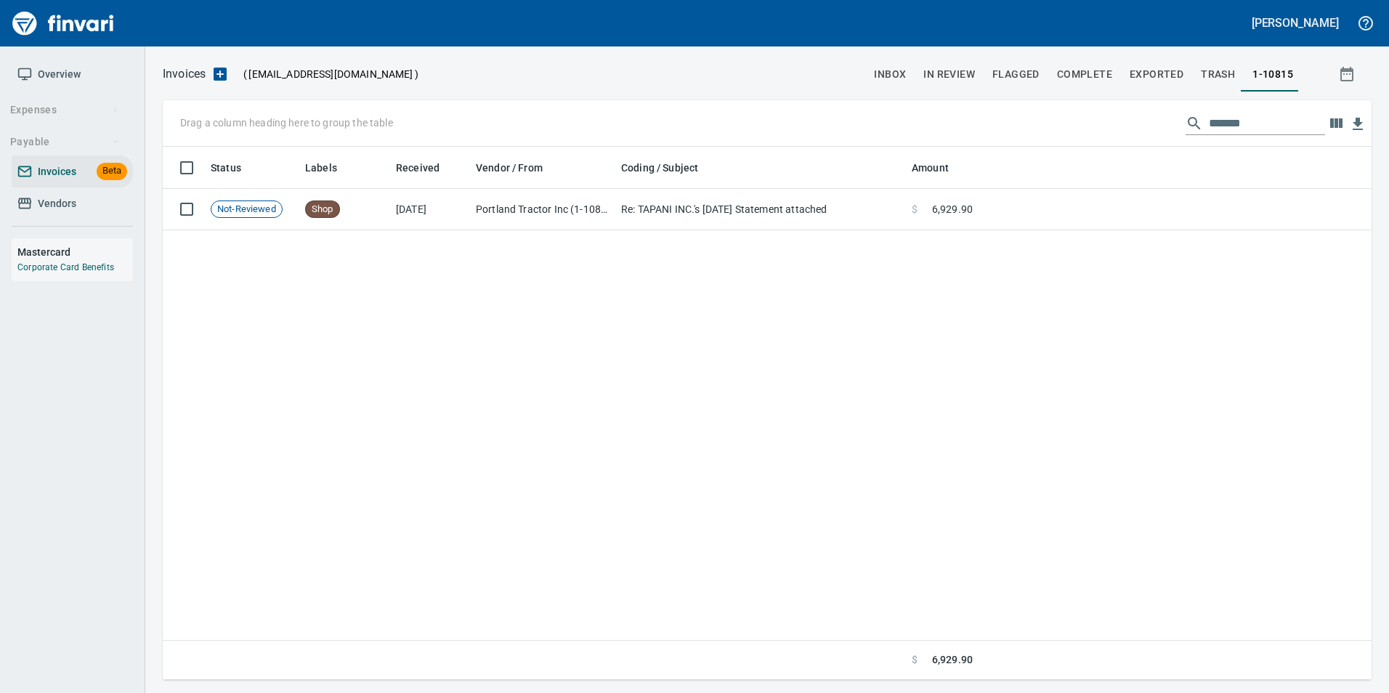
scroll to position [522, 1198]
click at [1262, 134] on div "Drag a column heading here to group the table *******" at bounding box center [767, 123] width 1209 height 47
click at [1262, 134] on input "*******" at bounding box center [1267, 123] width 116 height 23
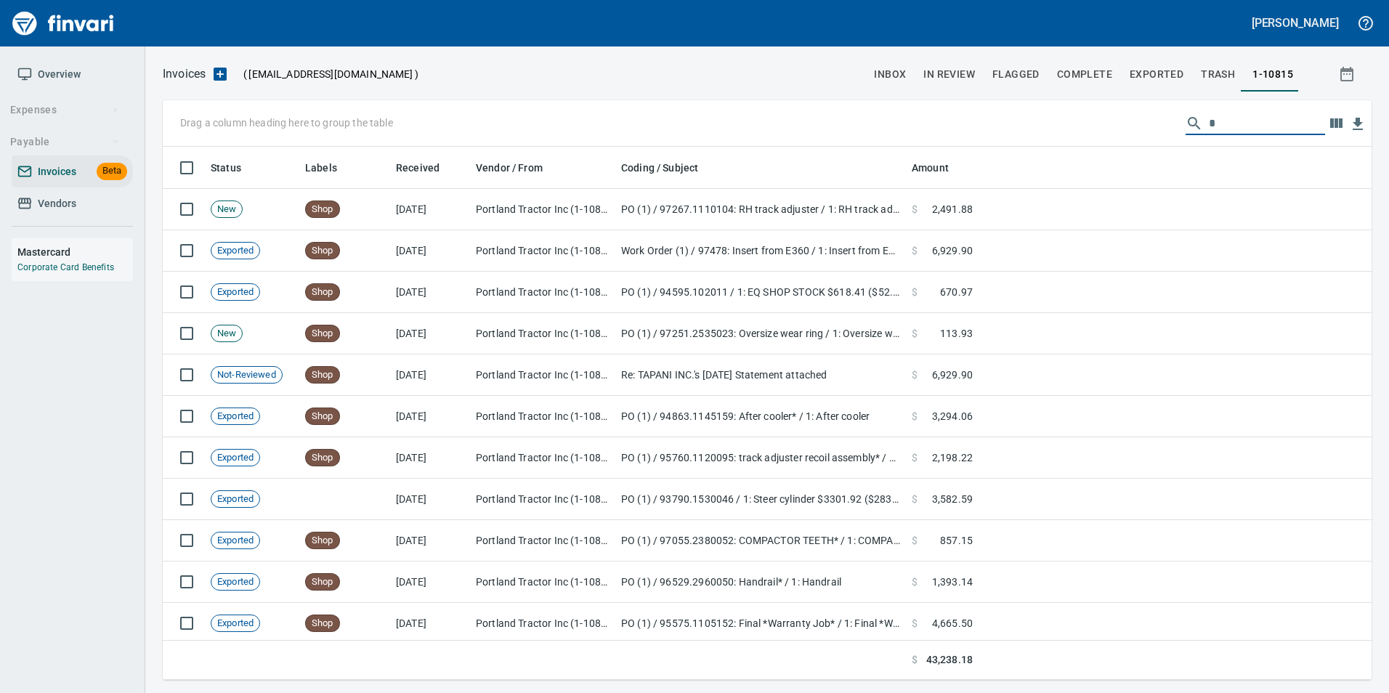
scroll to position [522, 1187]
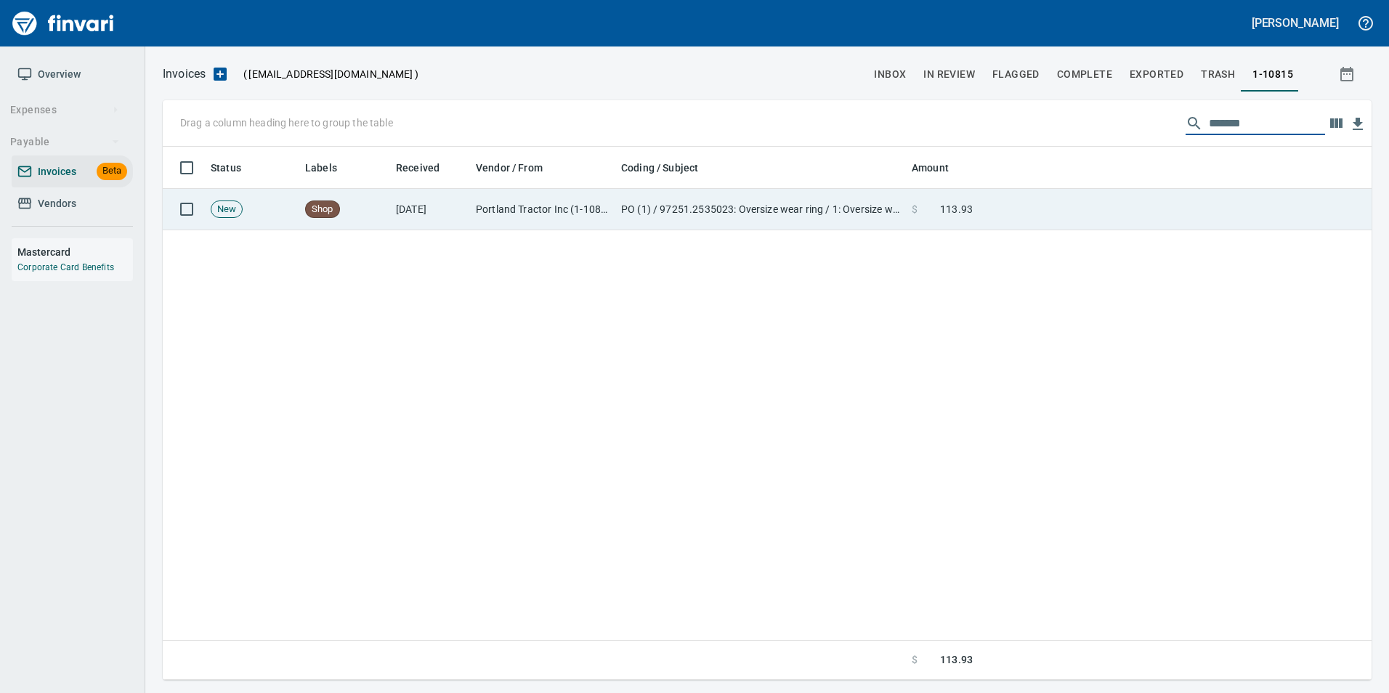
click at [1205, 229] on td at bounding box center [1175, 209] width 393 height 41
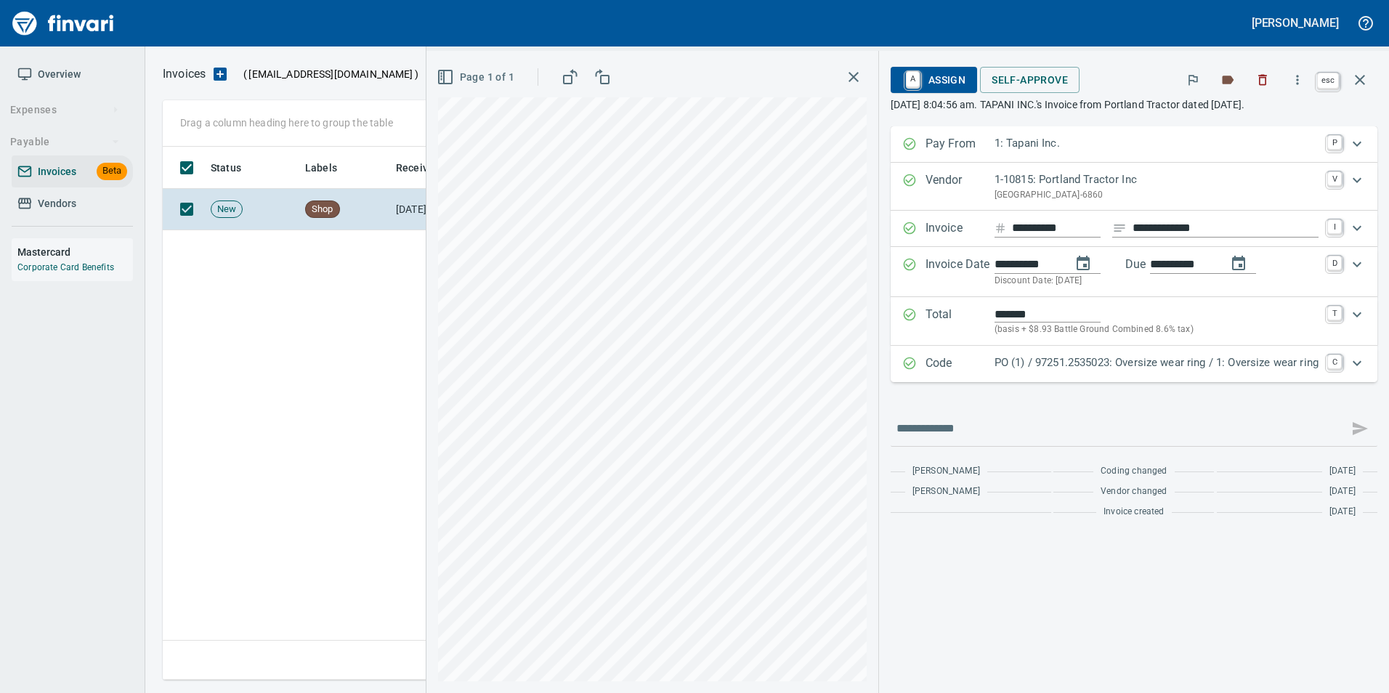
drag, startPoint x: 1359, startPoint y: 79, endPoint x: 1309, endPoint y: 116, distance: 61.9
click at [1359, 79] on icon "button" at bounding box center [1360, 80] width 10 height 10
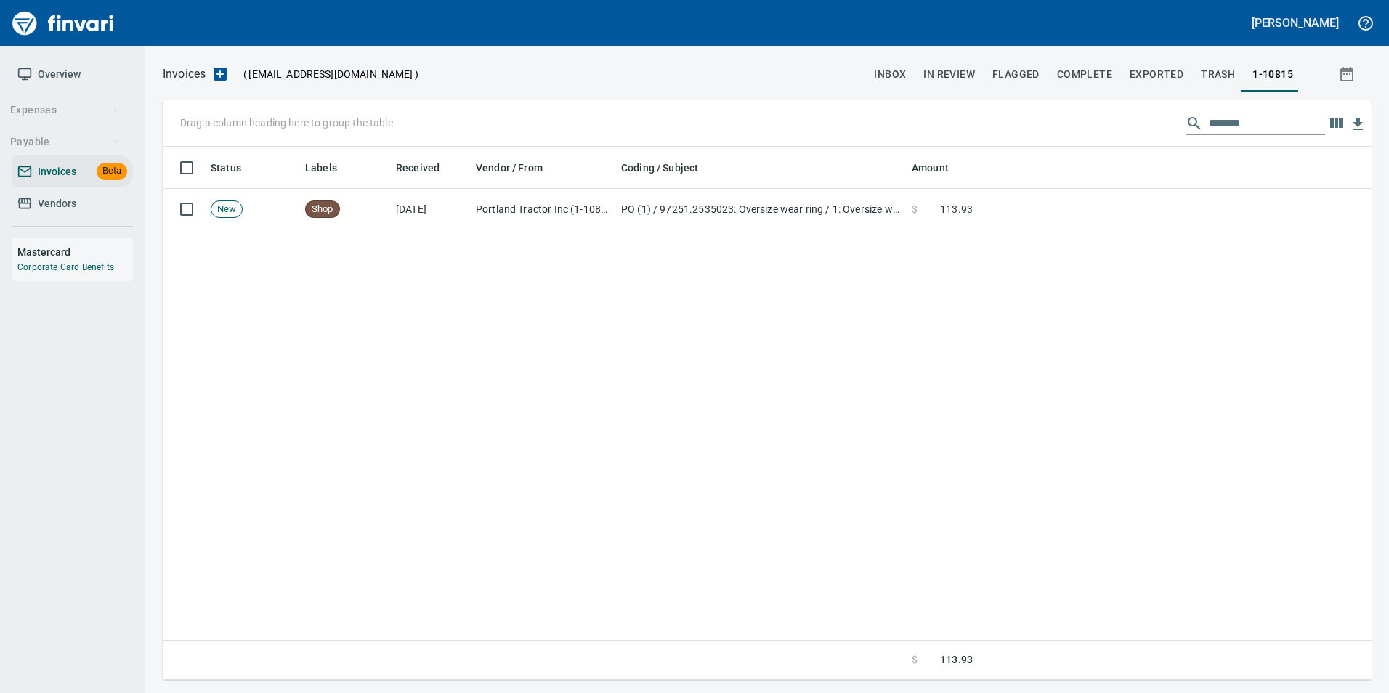
scroll to position [522, 1197]
drag, startPoint x: 1232, startPoint y: 118, endPoint x: 1263, endPoint y: 125, distance: 31.9
click at [1263, 125] on input "*******" at bounding box center [1267, 123] width 116 height 23
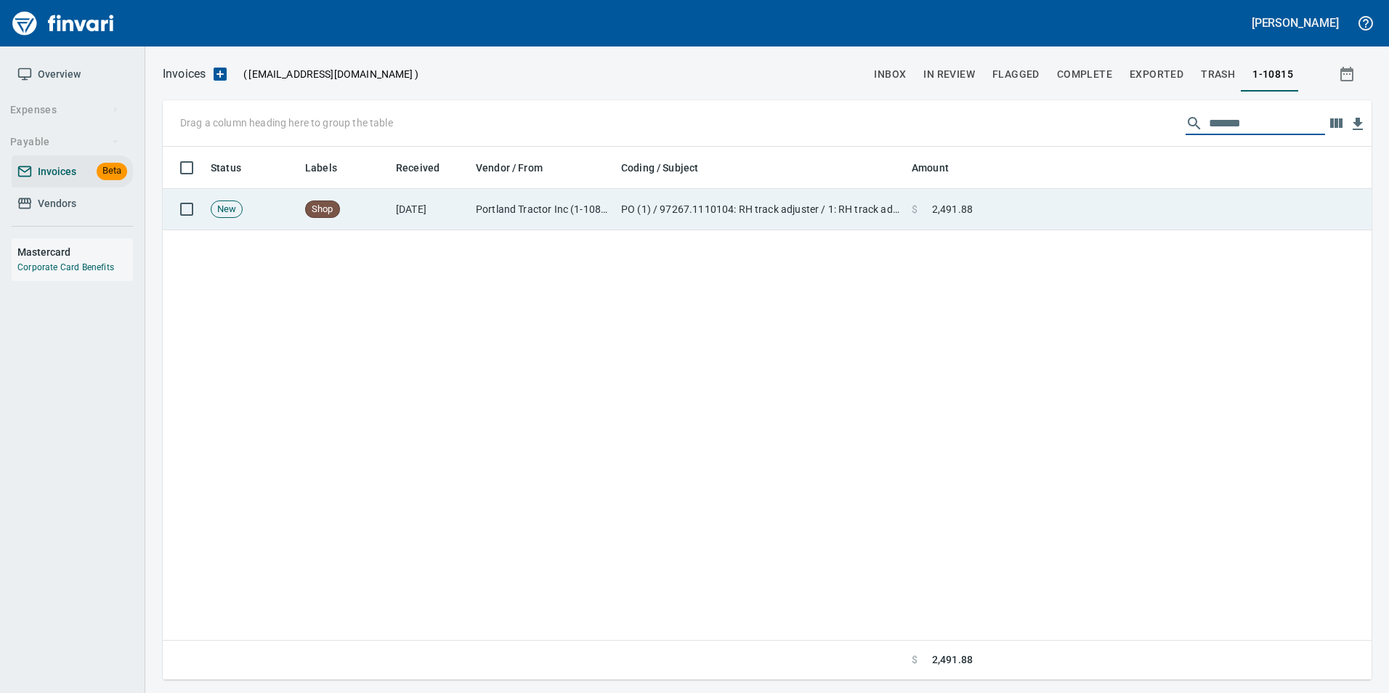
type input "*******"
click at [1221, 210] on td at bounding box center [1175, 209] width 393 height 41
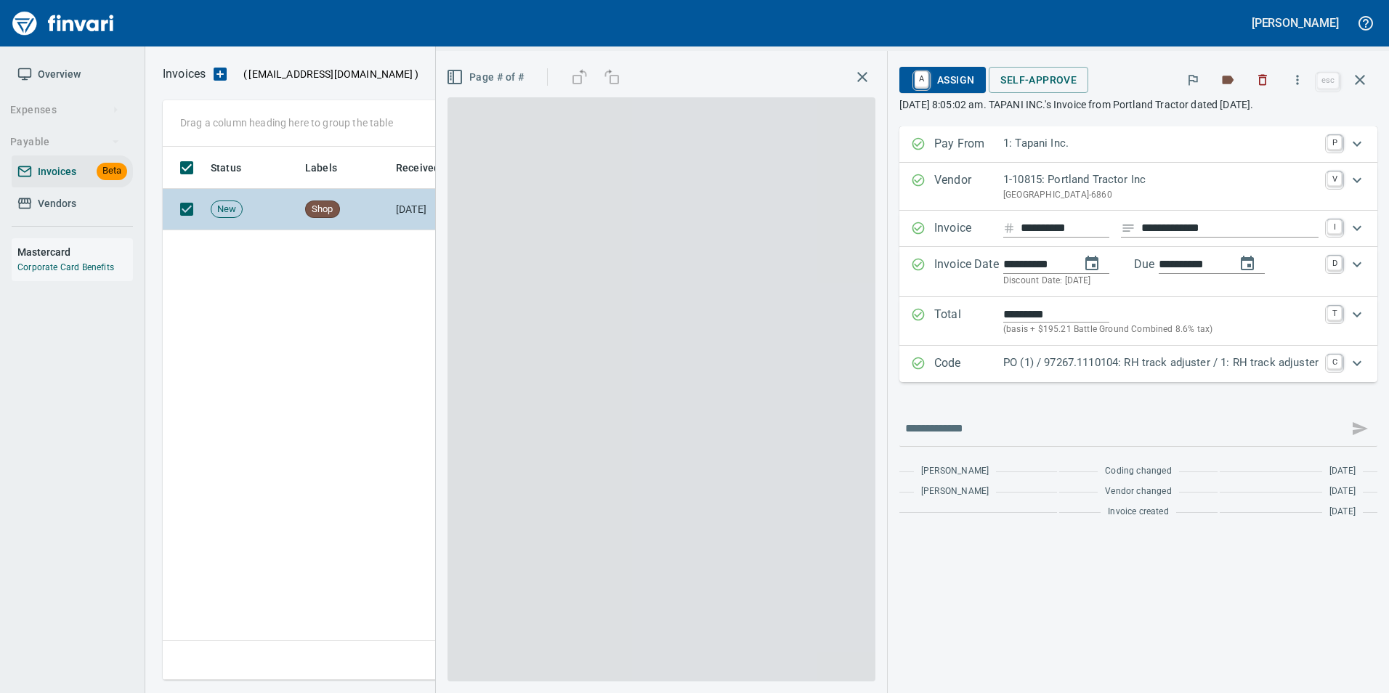
scroll to position [522, 1197]
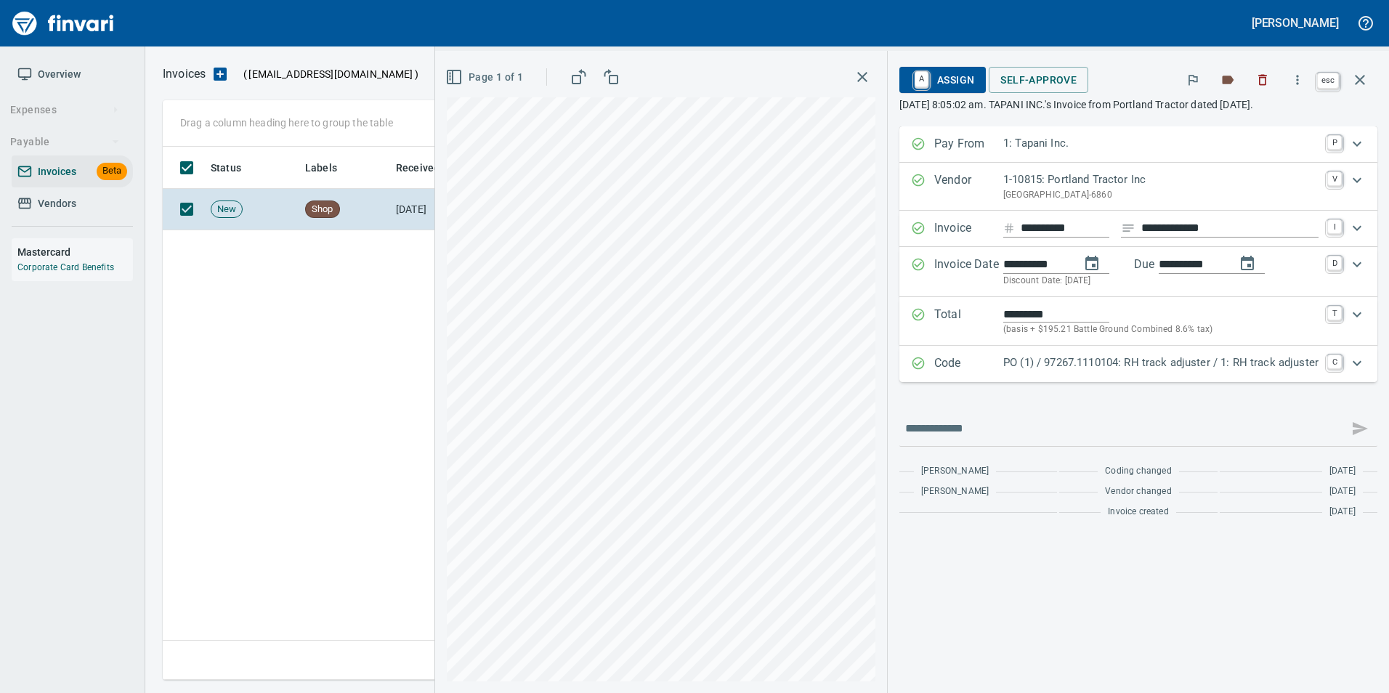
drag, startPoint x: 1365, startPoint y: 82, endPoint x: 1291, endPoint y: 152, distance: 101.8
click at [1365, 82] on icon "button" at bounding box center [1359, 79] width 17 height 17
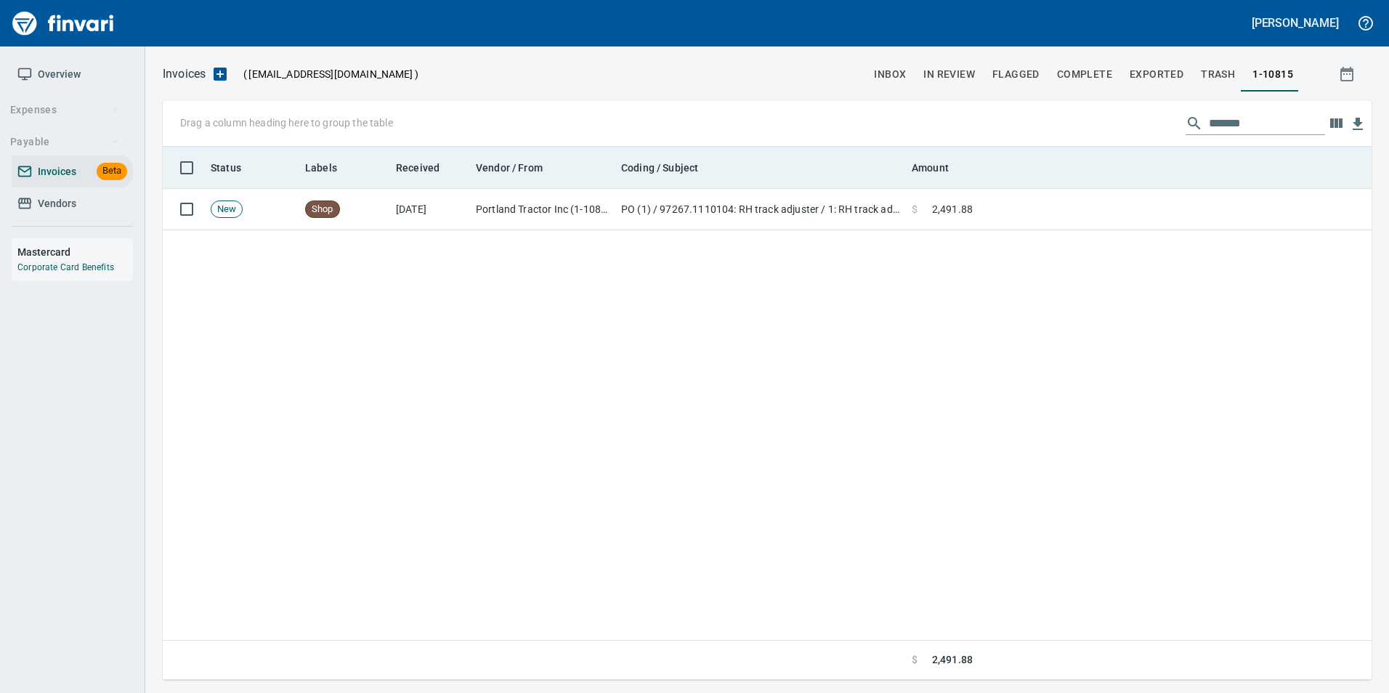
scroll to position [522, 1197]
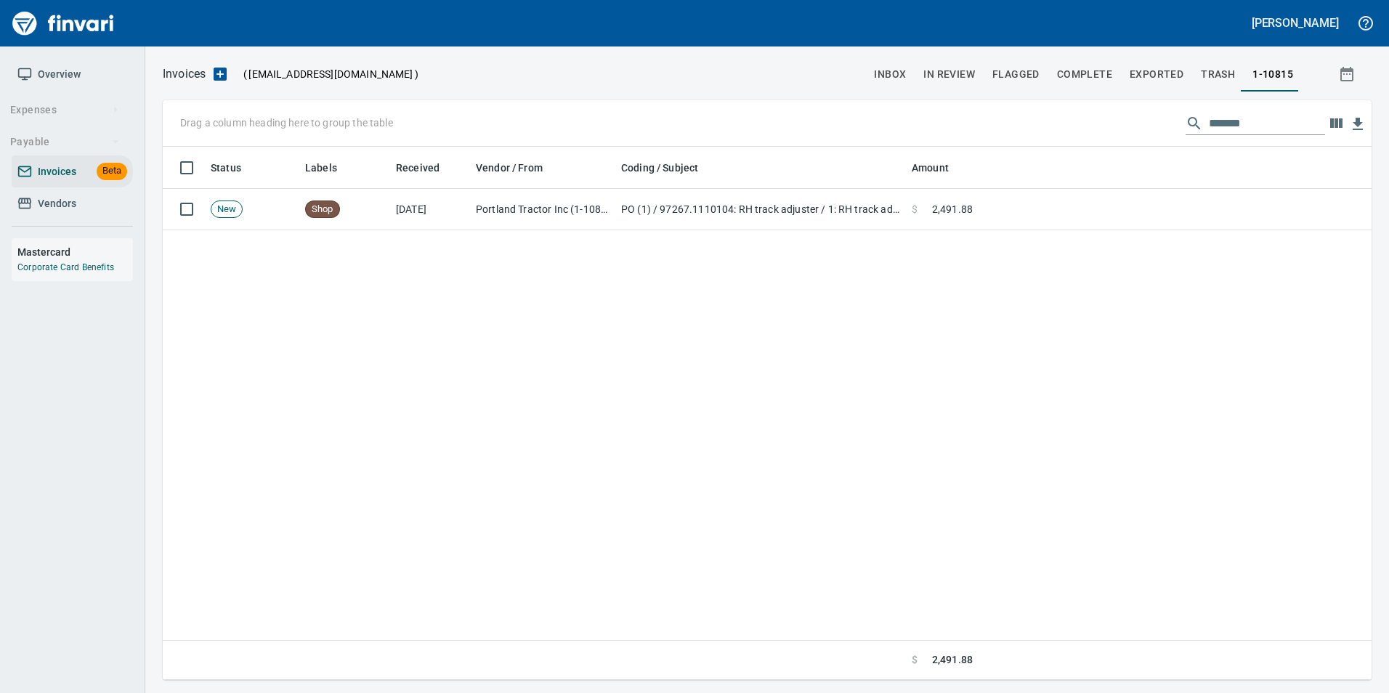
click at [1223, 126] on input "*******" at bounding box center [1267, 123] width 116 height 23
click at [1224, 126] on input "*******" at bounding box center [1267, 123] width 116 height 23
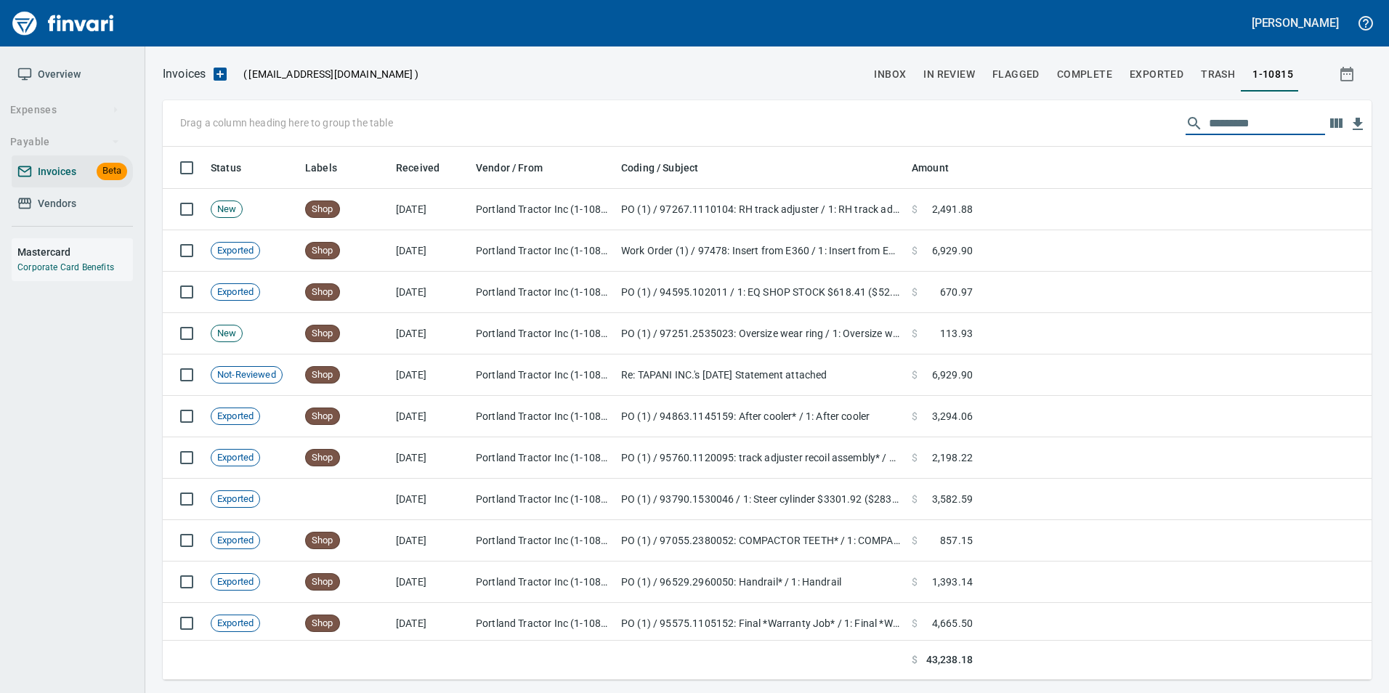
scroll to position [522, 1187]
click at [881, 70] on span "inbox" at bounding box center [890, 74] width 32 height 18
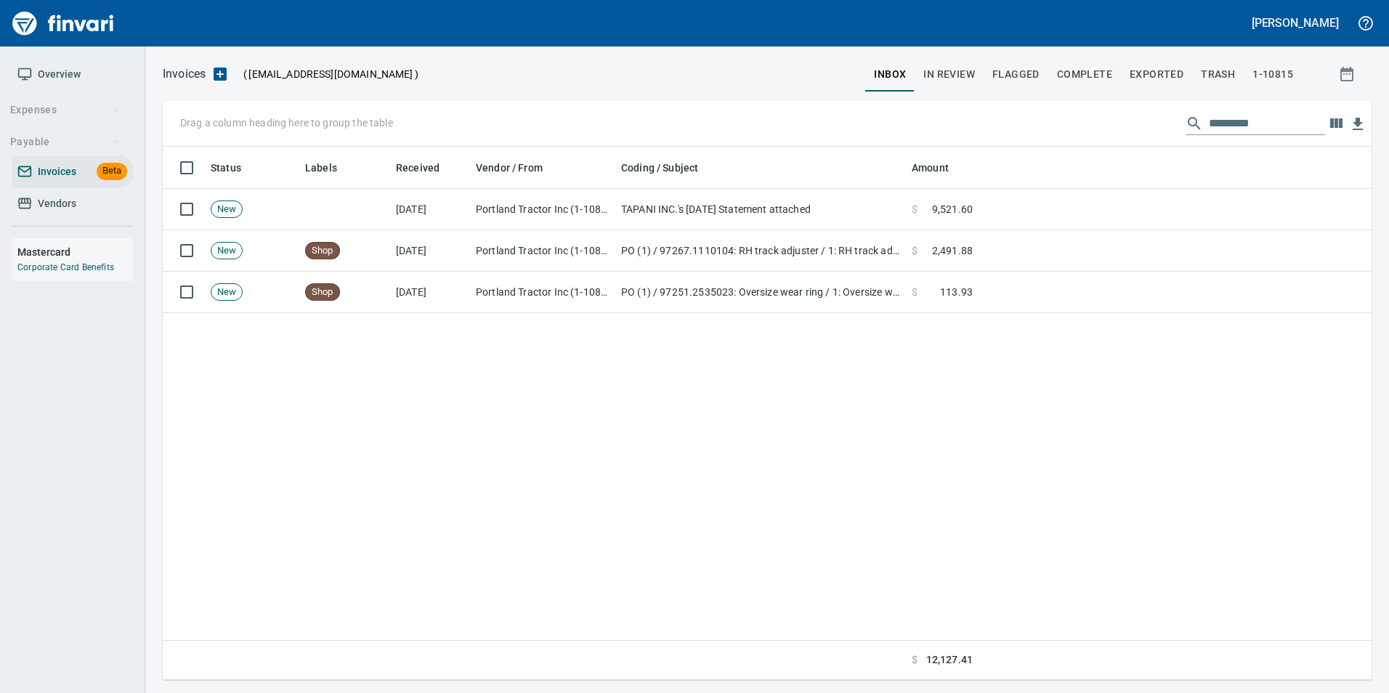
scroll to position [522, 1187]
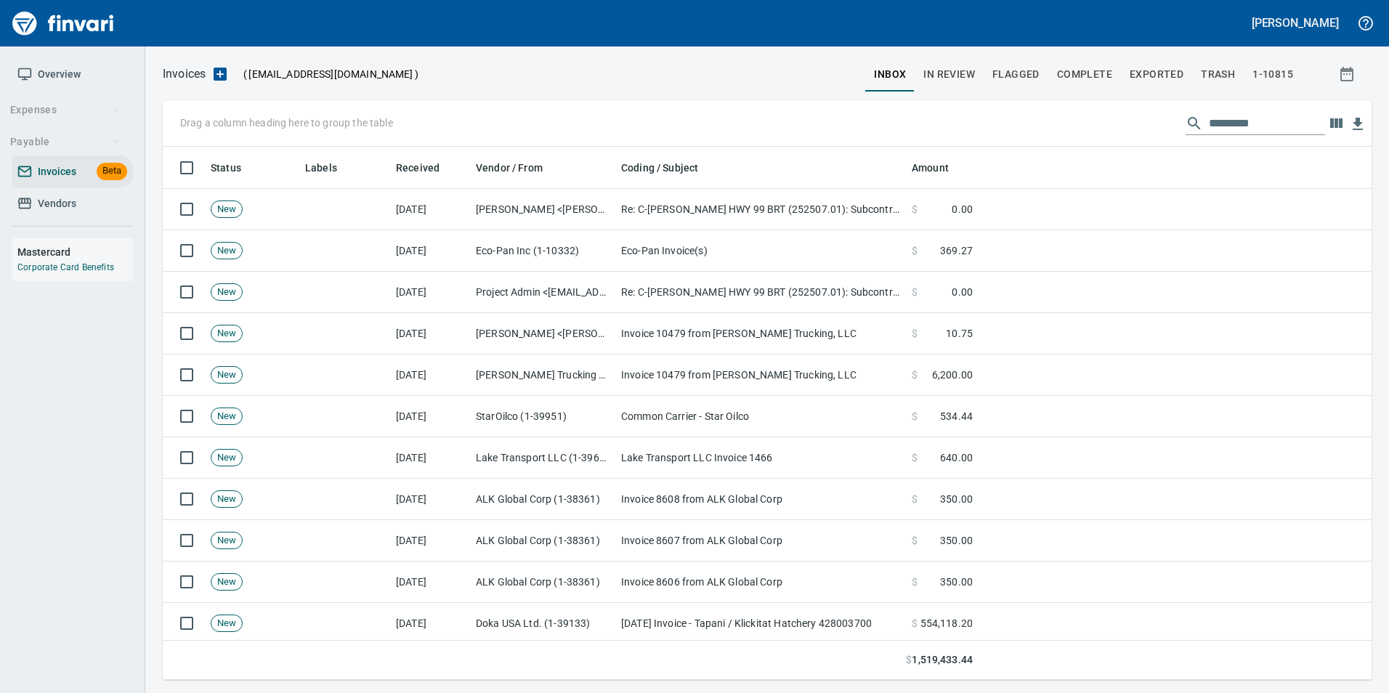
click at [81, 214] on link "Vendors" at bounding box center [72, 203] width 121 height 33
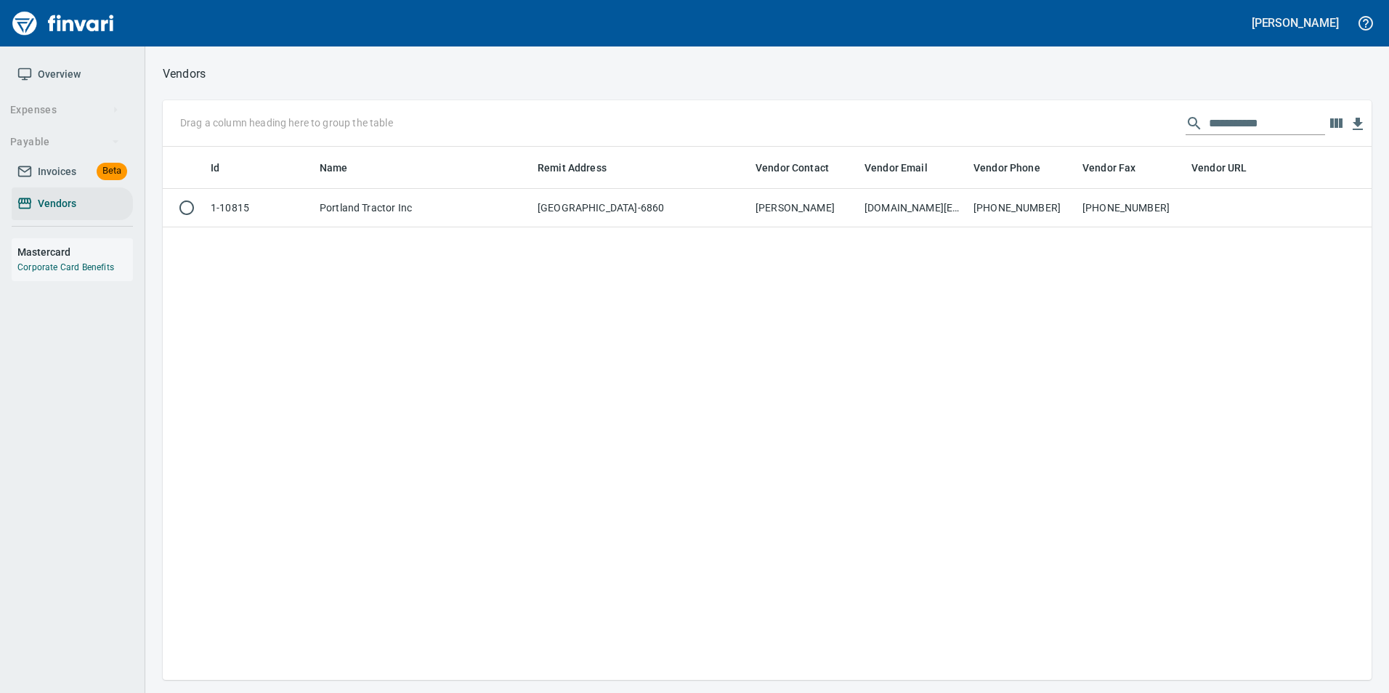
scroll to position [522, 1198]
click at [1245, 121] on input "**********" at bounding box center [1267, 123] width 116 height 23
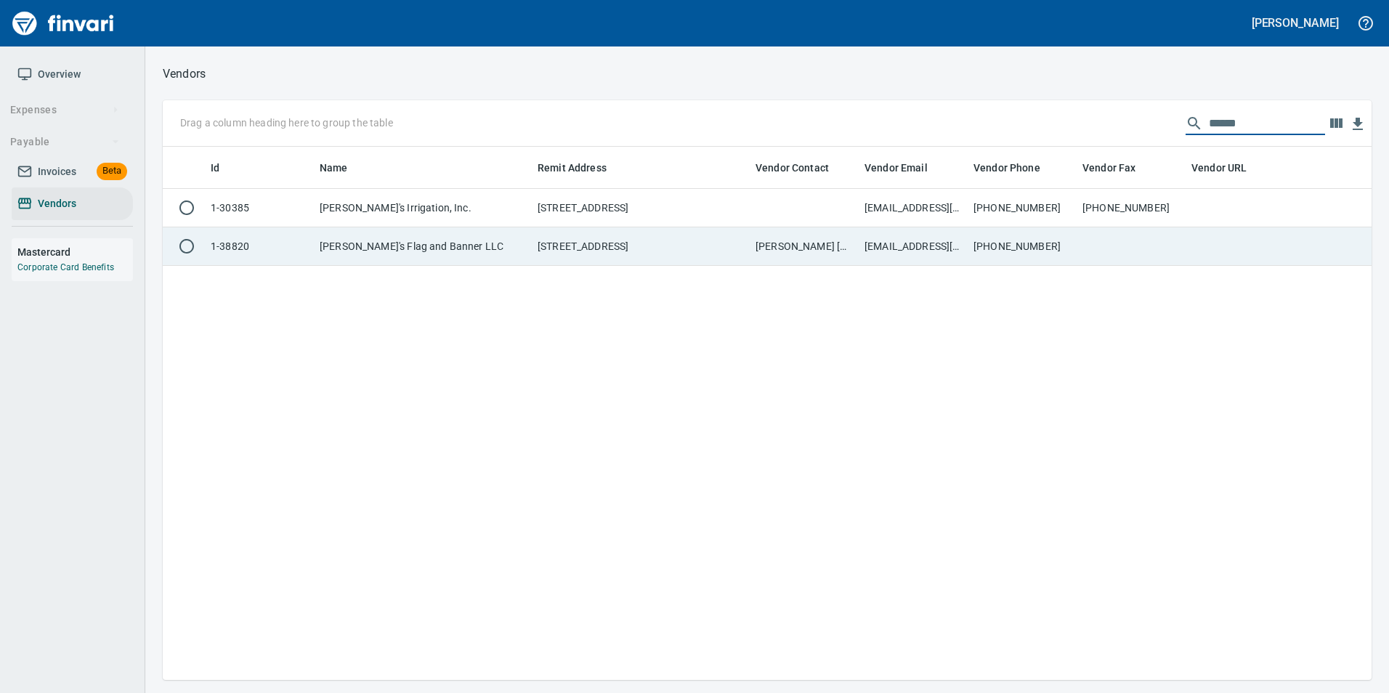
type input "******"
click at [976, 228] on td "503-282-1214" at bounding box center [1022, 246] width 109 height 39
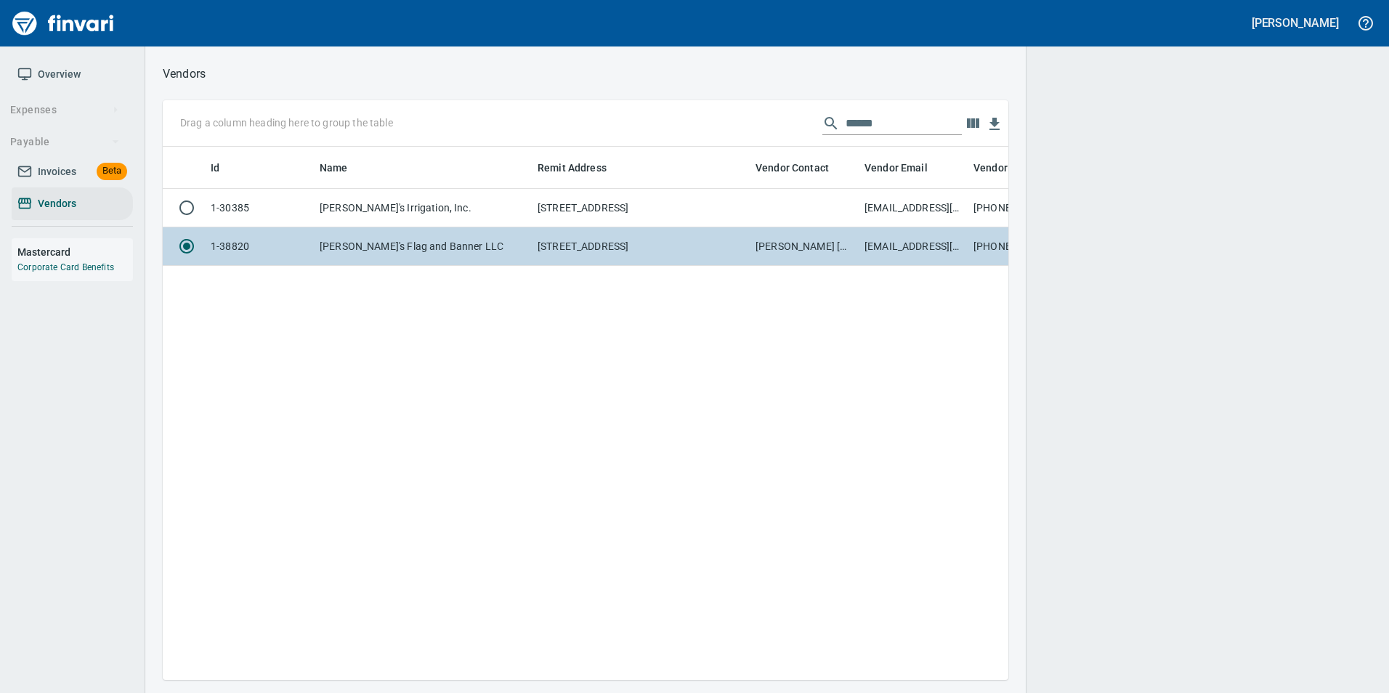
scroll to position [512, 835]
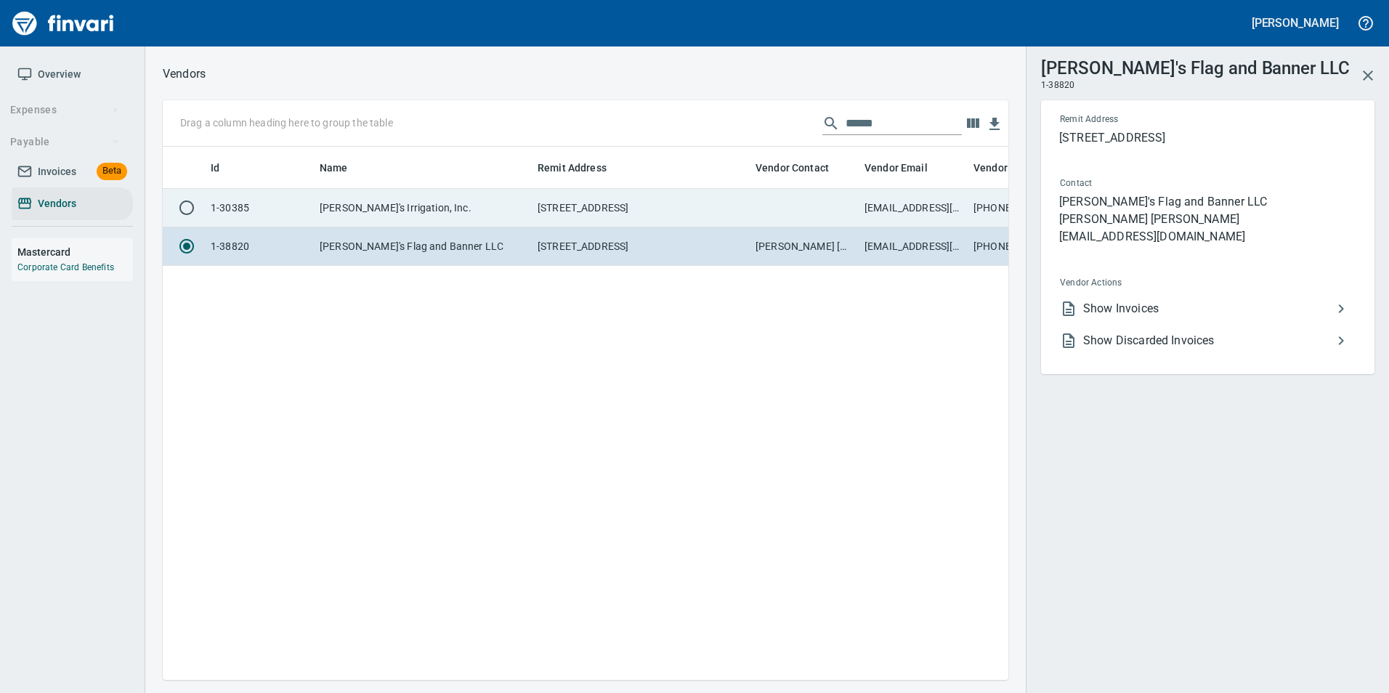
click at [945, 215] on td "elmers@elmersirrigationinc.com" at bounding box center [913, 208] width 109 height 39
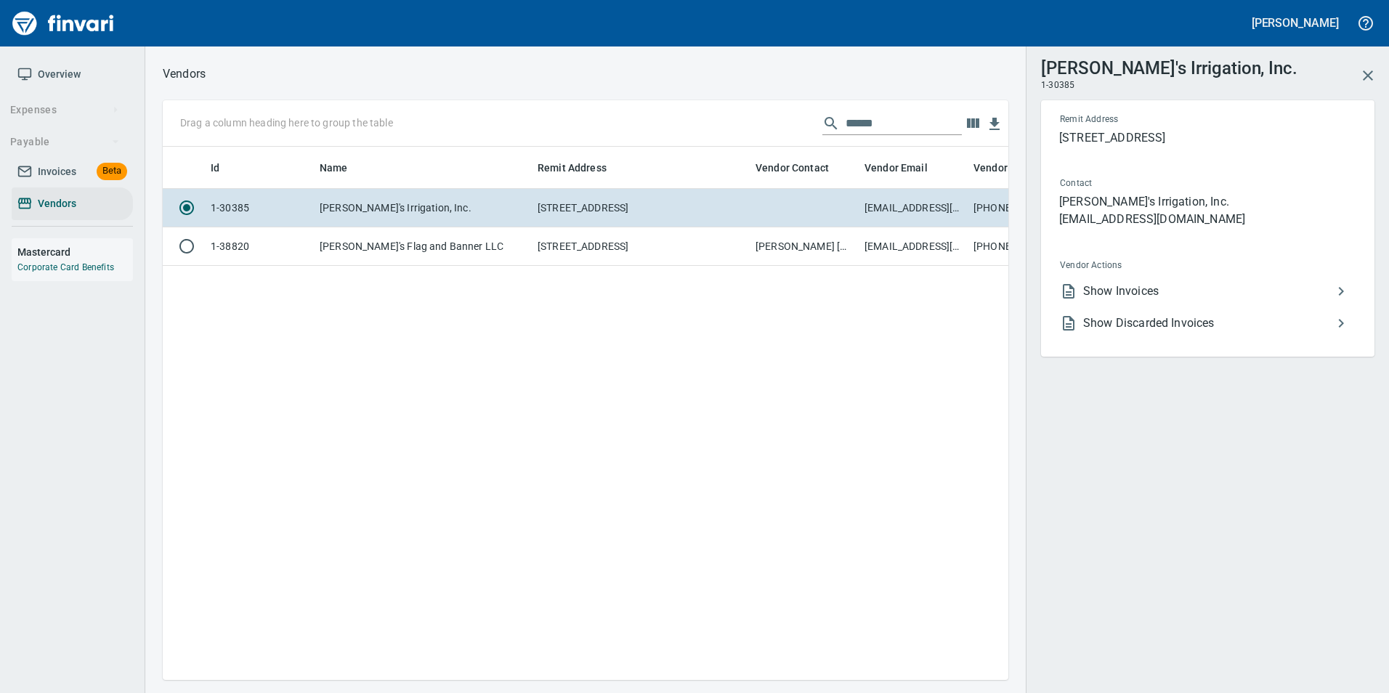
click at [1113, 283] on span "Show Invoices" at bounding box center [1207, 291] width 249 height 17
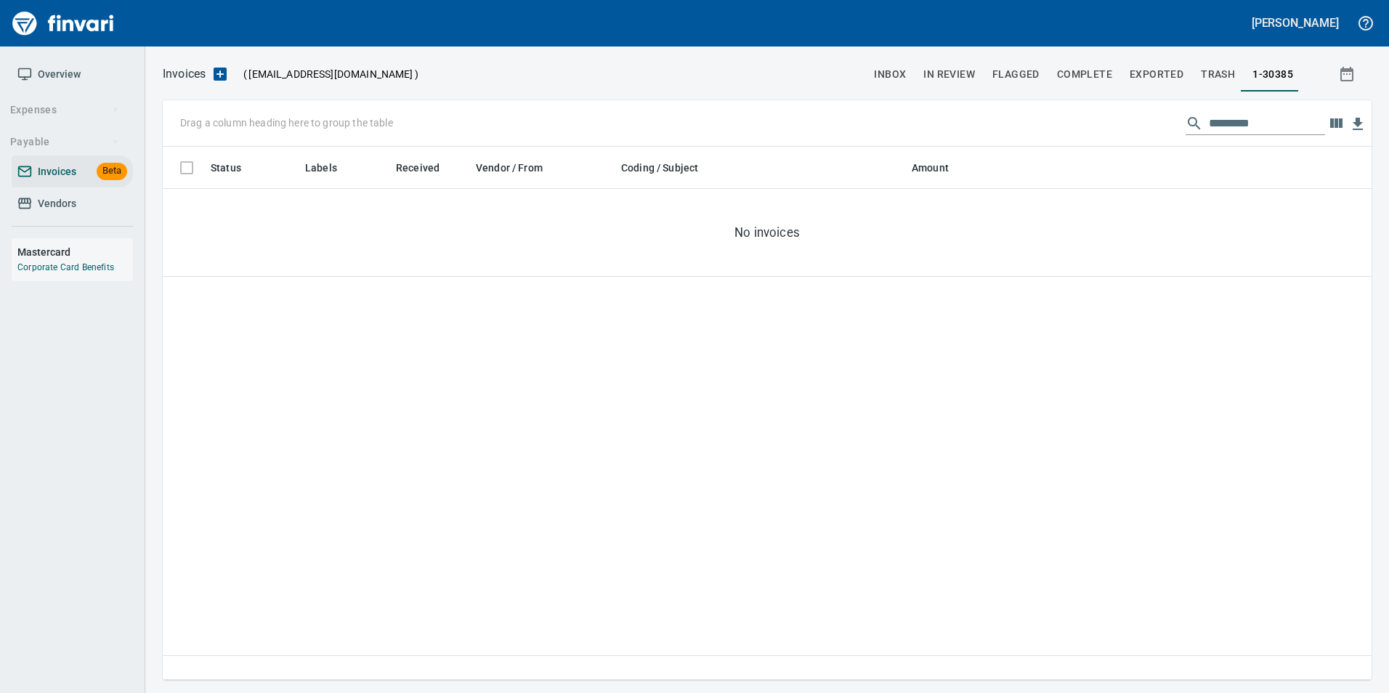
scroll to position [522, 1198]
click at [878, 78] on button "inbox" at bounding box center [889, 74] width 49 height 35
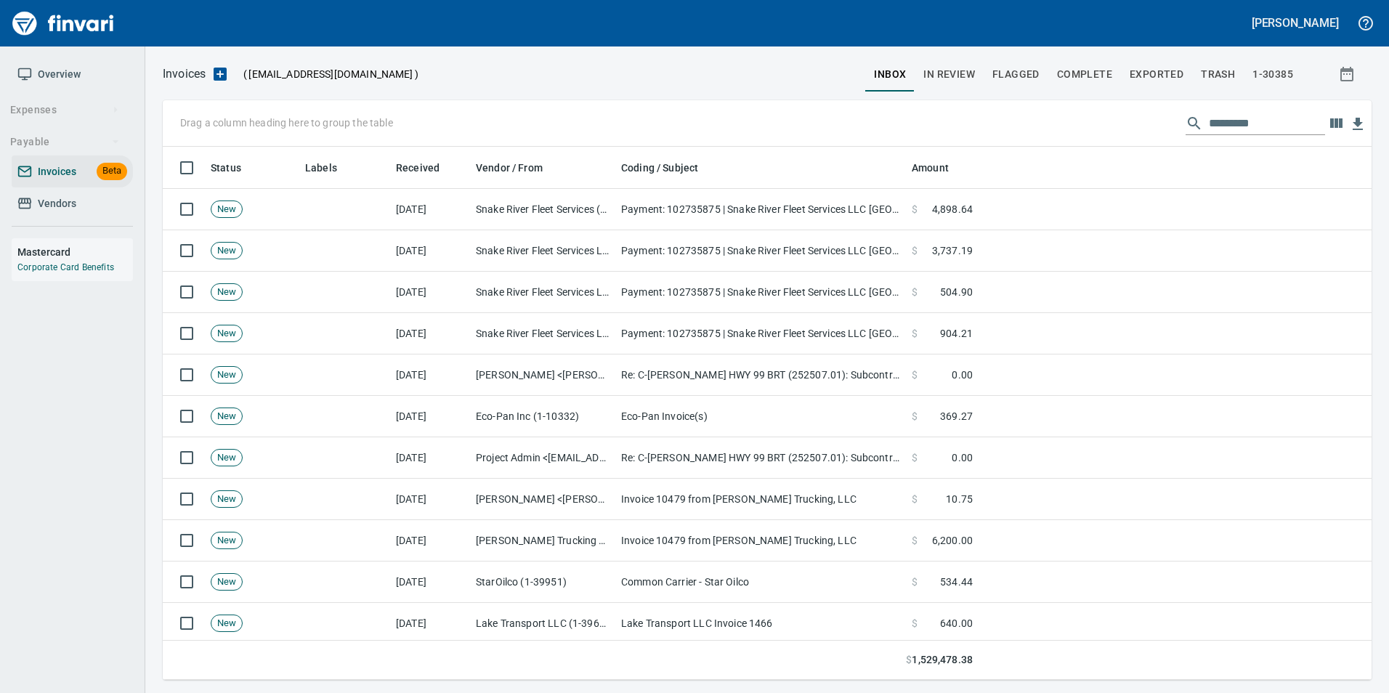
scroll to position [522, 1187]
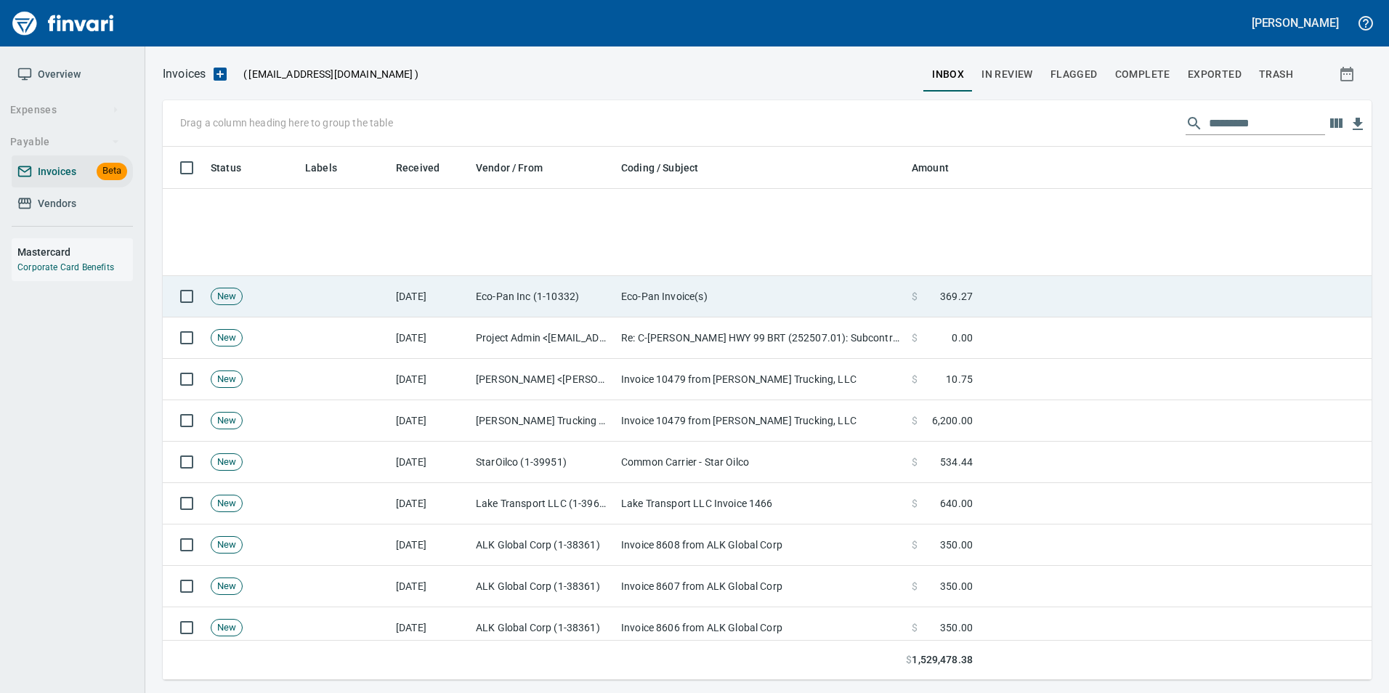
scroll to position [436, 0]
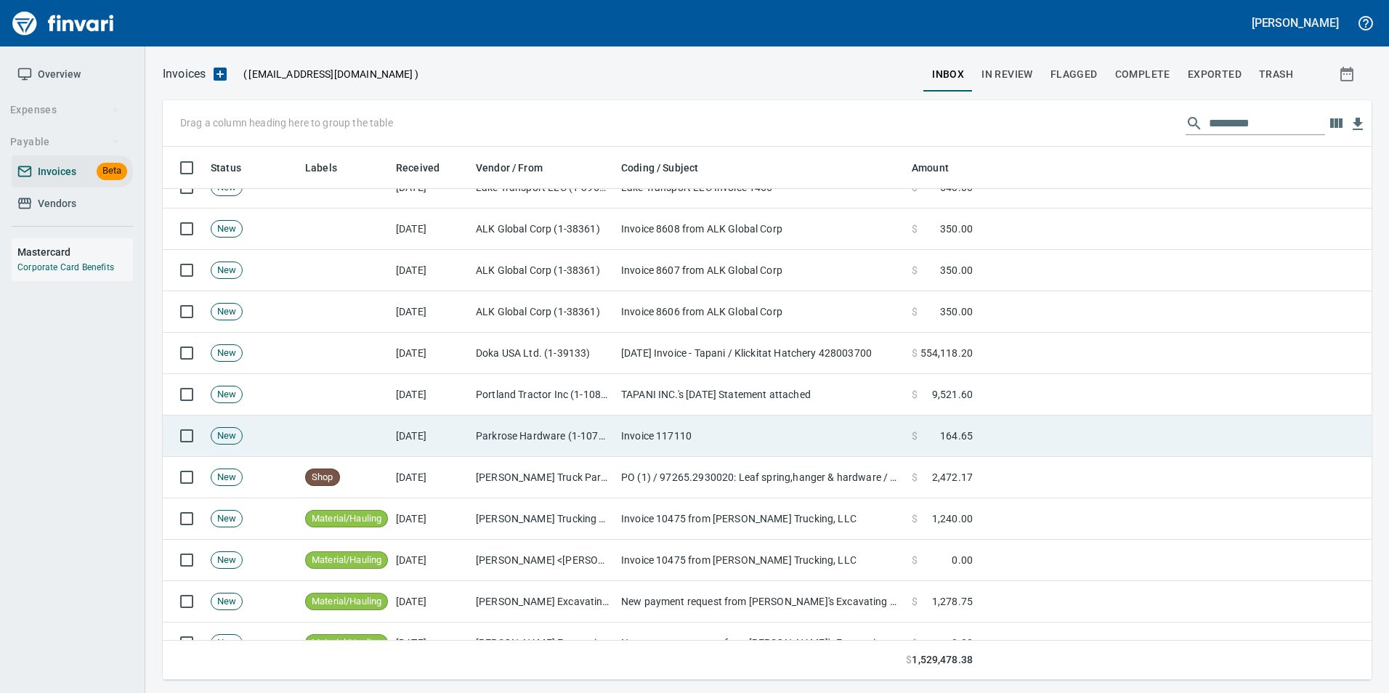
click at [891, 430] on td "Invoice 117110" at bounding box center [760, 436] width 291 height 41
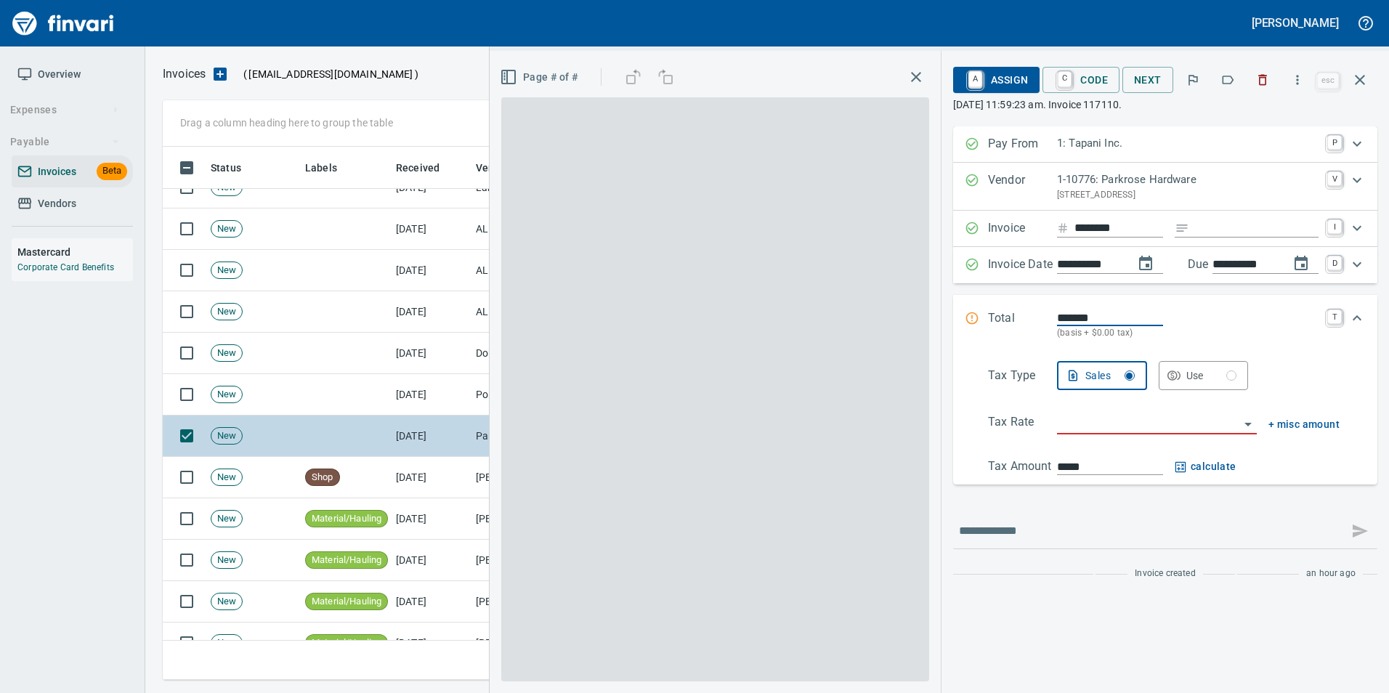
scroll to position [522, 1187]
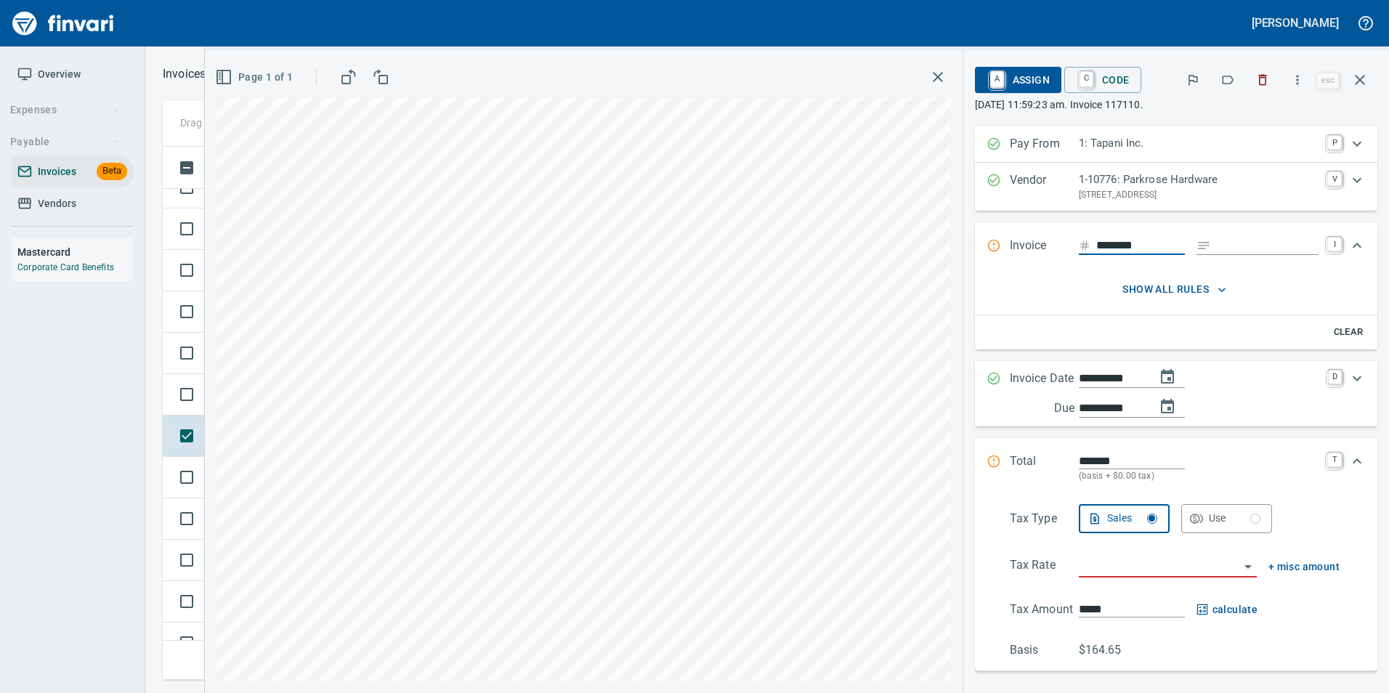
click at [1226, 79] on icon "button" at bounding box center [1228, 80] width 15 height 15
click at [1362, 85] on icon "button" at bounding box center [1359, 79] width 17 height 17
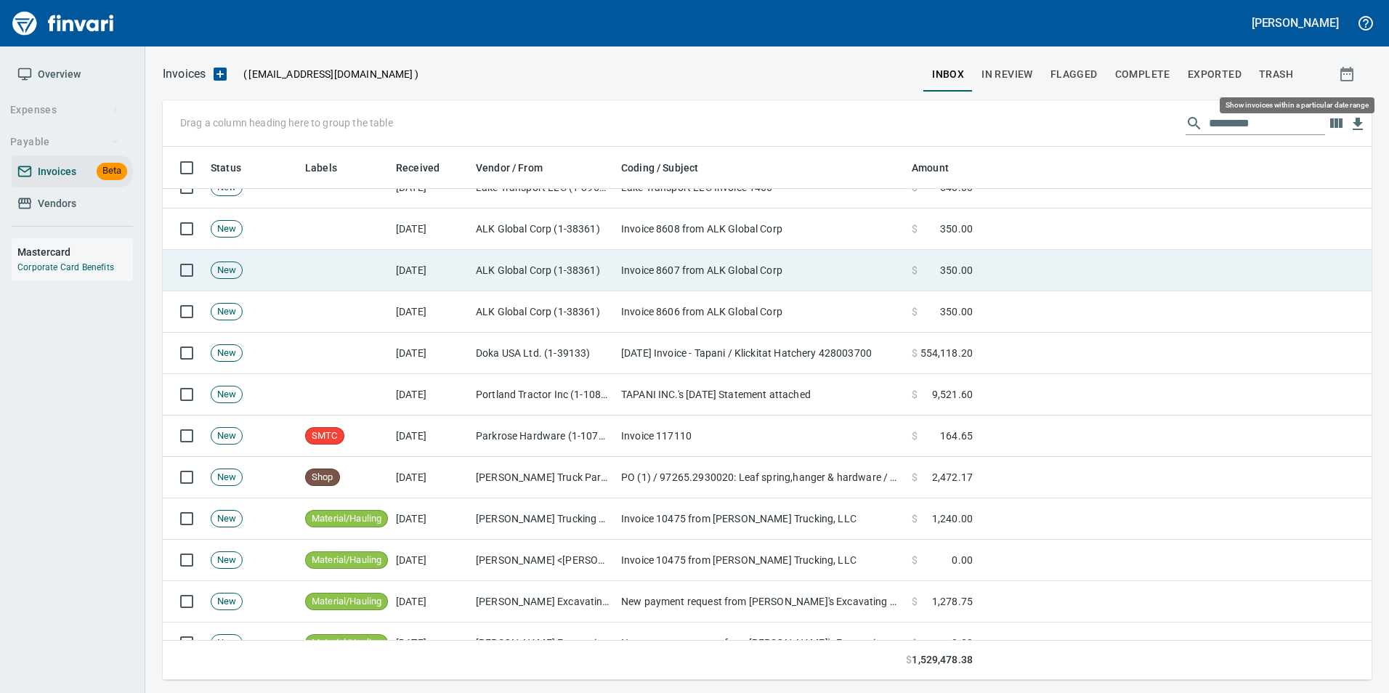
scroll to position [522, 1187]
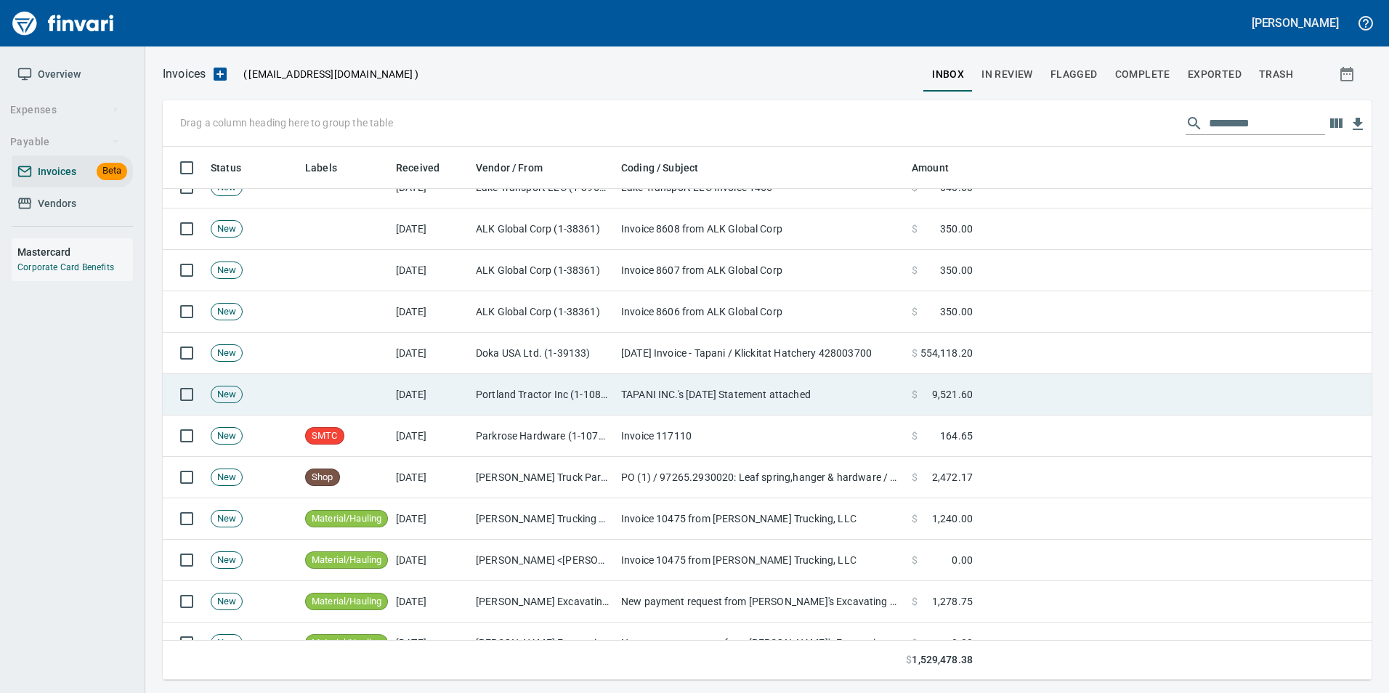
click at [619, 381] on td "TAPANI INC.'s [DATE] Statement attached" at bounding box center [760, 394] width 291 height 41
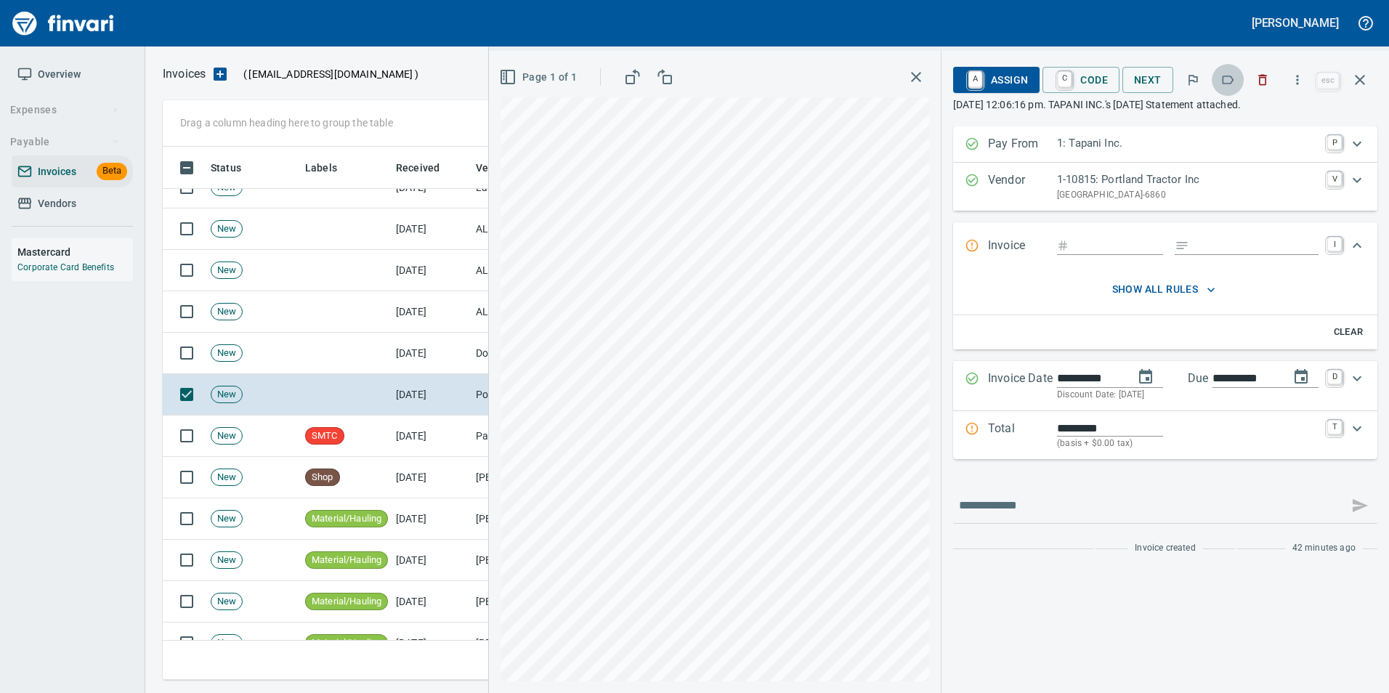
click at [1228, 83] on icon "button" at bounding box center [1228, 80] width 15 height 15
click at [1362, 73] on icon "button" at bounding box center [1359, 79] width 17 height 17
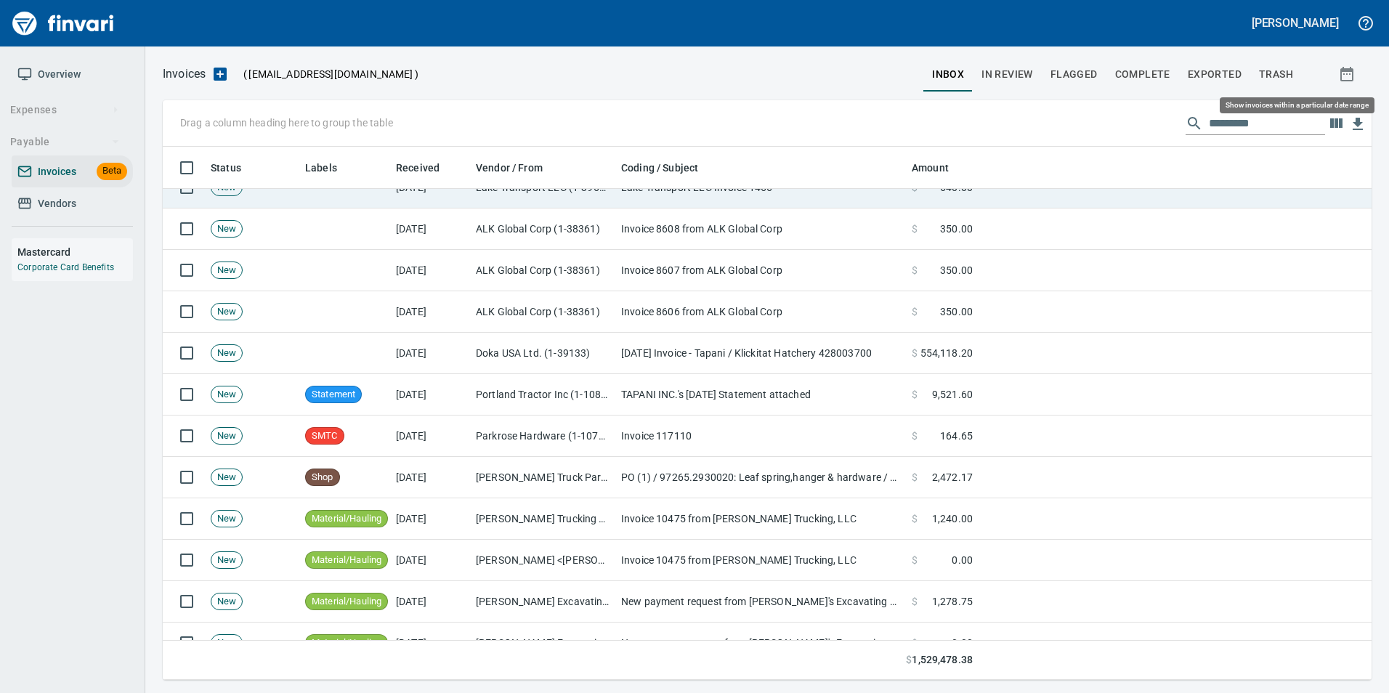
scroll to position [522, 1187]
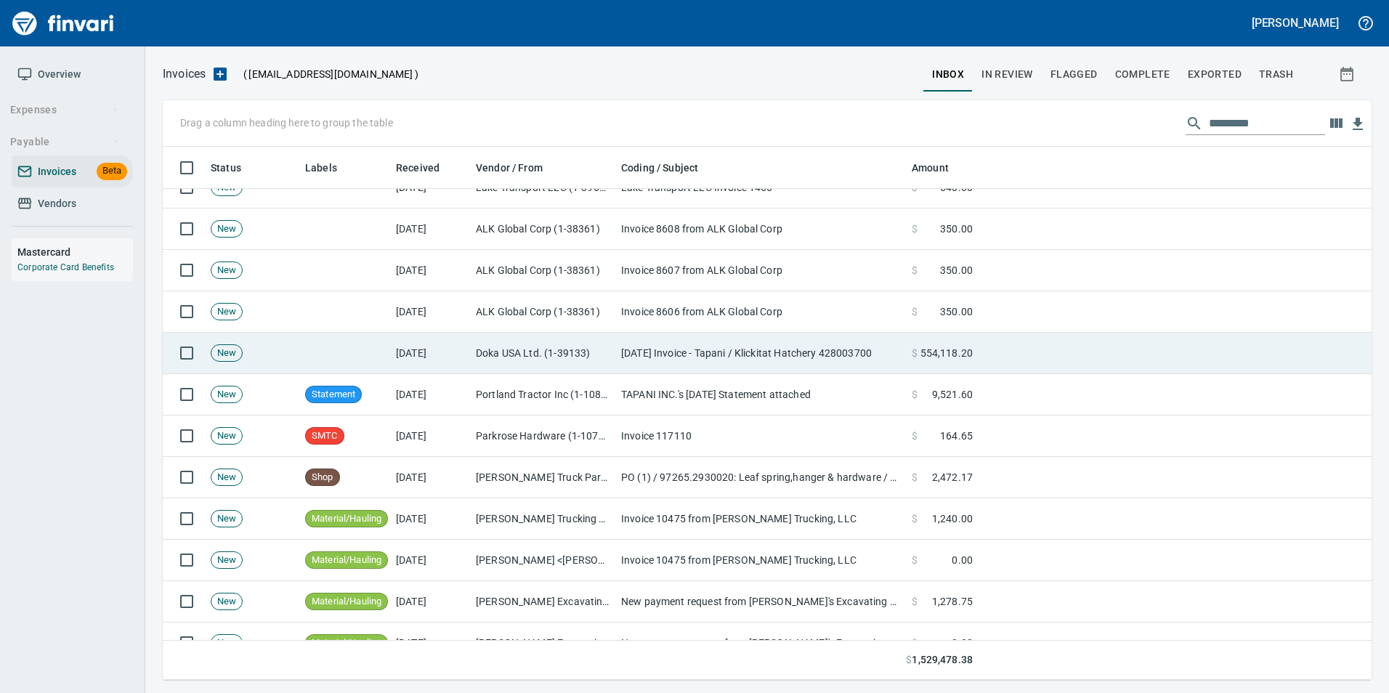
click at [535, 349] on td "Doka USA Ltd. (1-39133)" at bounding box center [542, 353] width 145 height 41
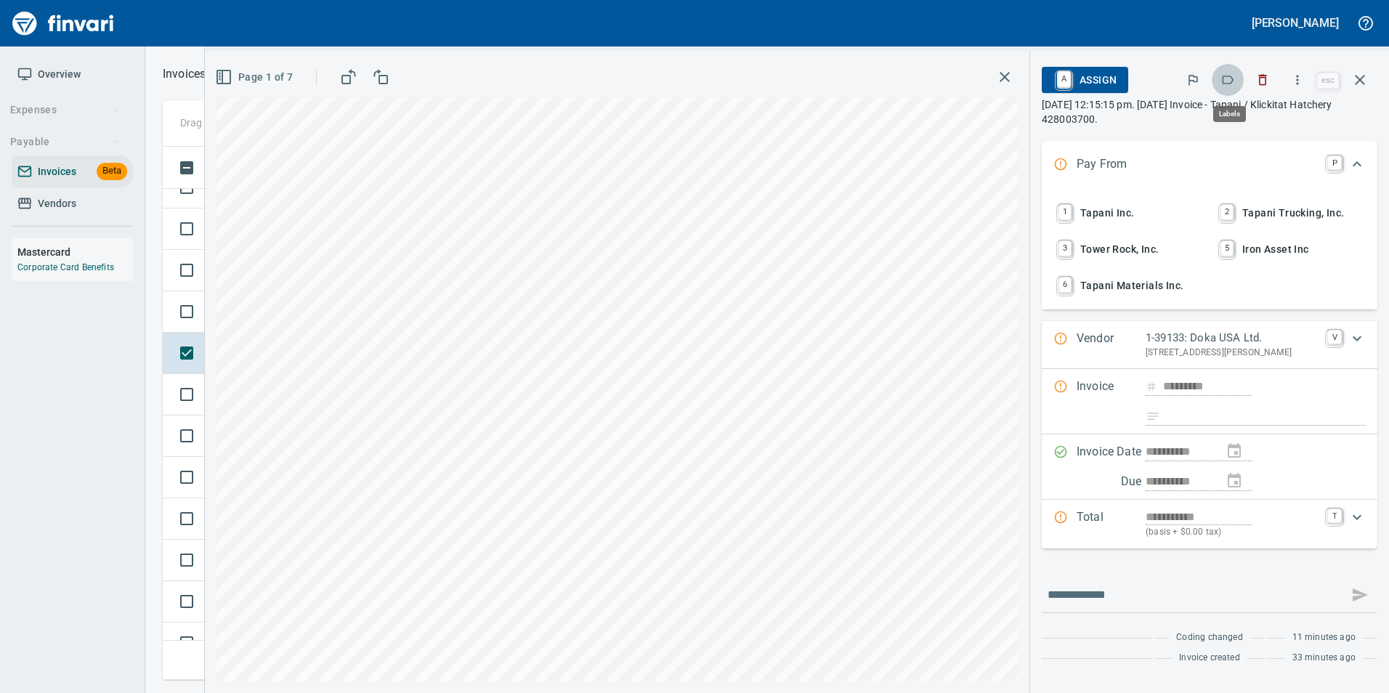
click at [1233, 80] on icon "button" at bounding box center [1228, 80] width 15 height 15
click at [1354, 73] on icon "button" at bounding box center [1359, 79] width 17 height 17
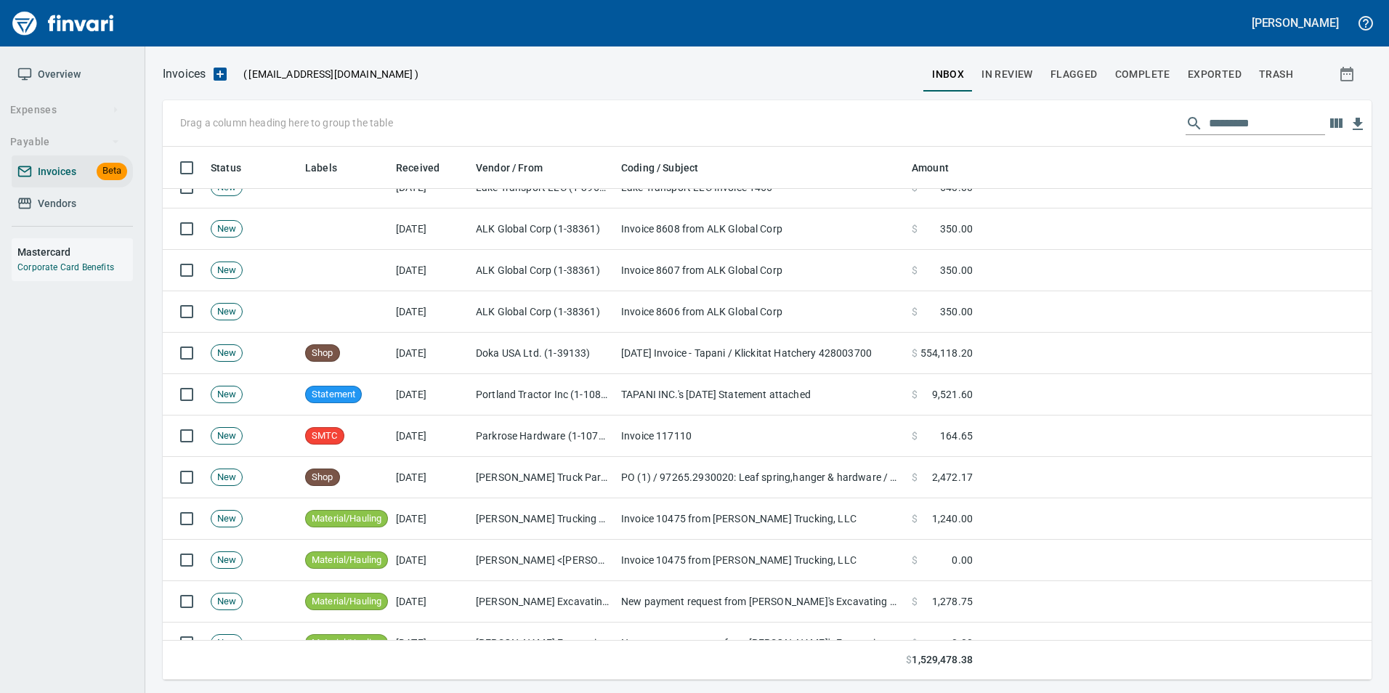
scroll to position [522, 1187]
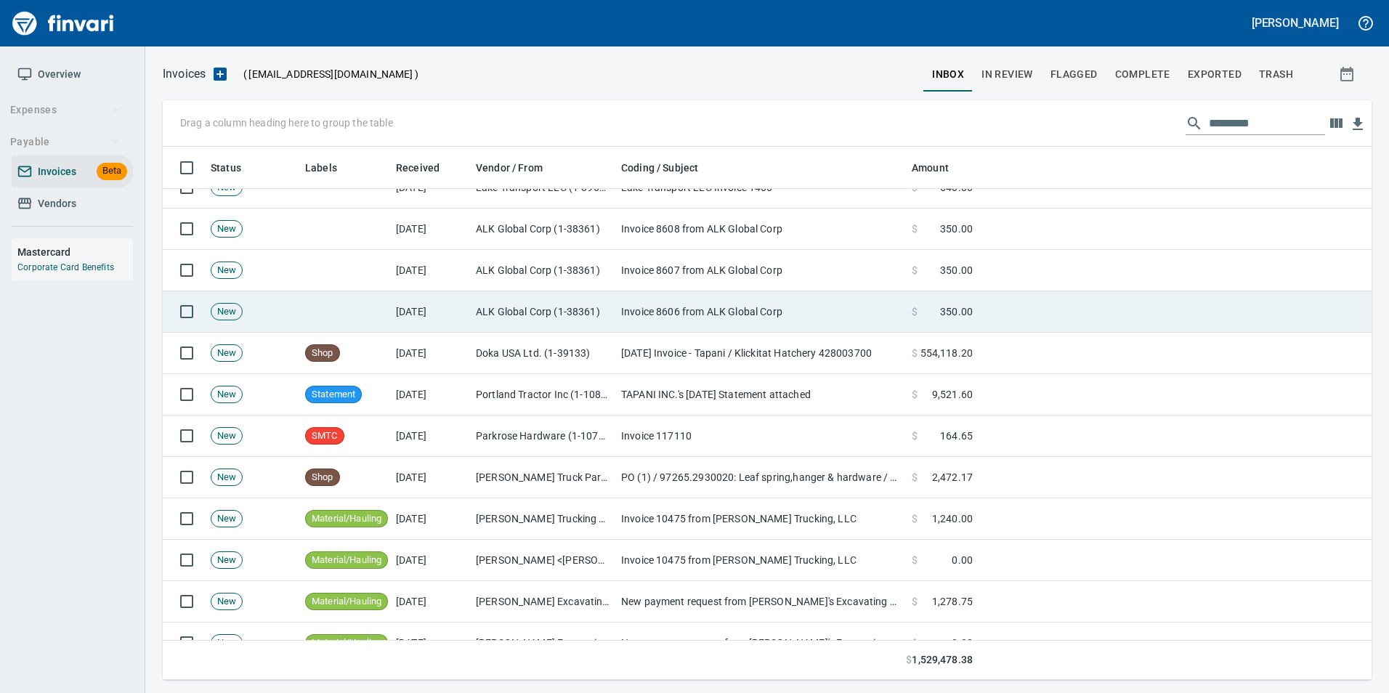
click at [698, 314] on td "Invoice 8606 from ALK Global Corp" at bounding box center [760, 311] width 291 height 41
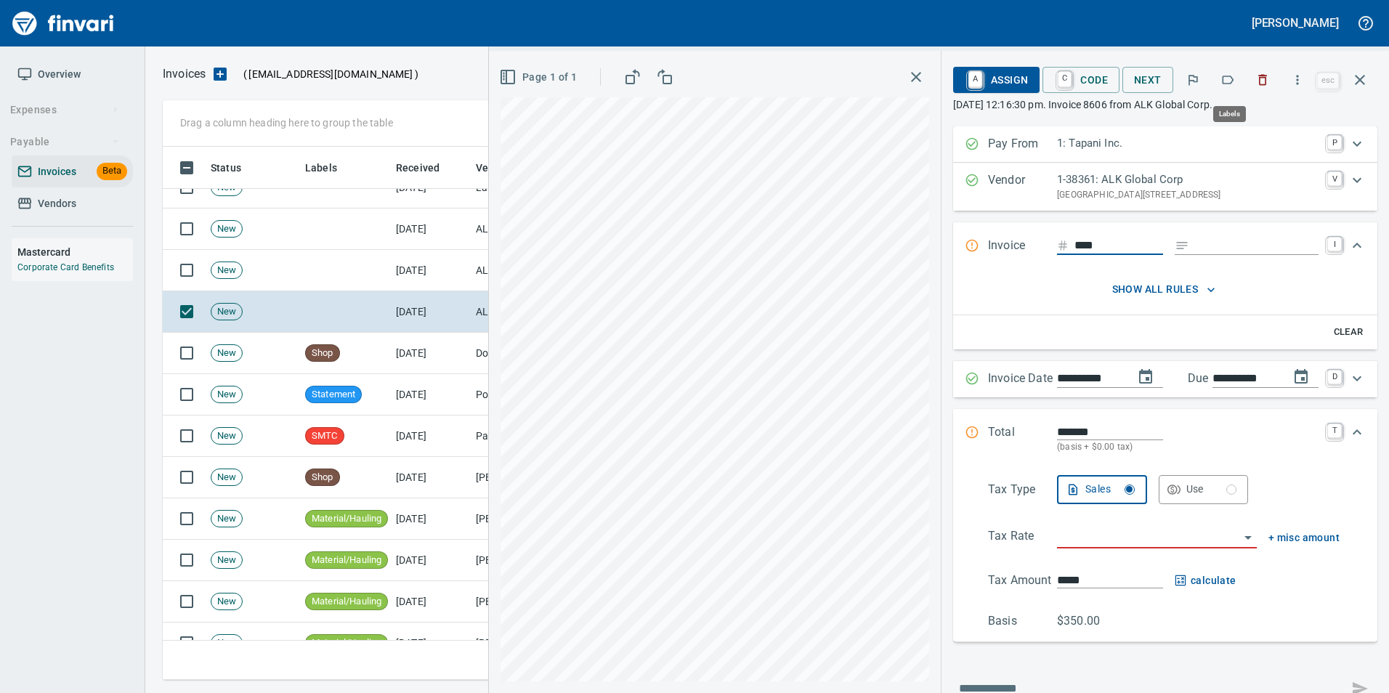
click at [1227, 78] on icon "button" at bounding box center [1228, 80] width 15 height 15
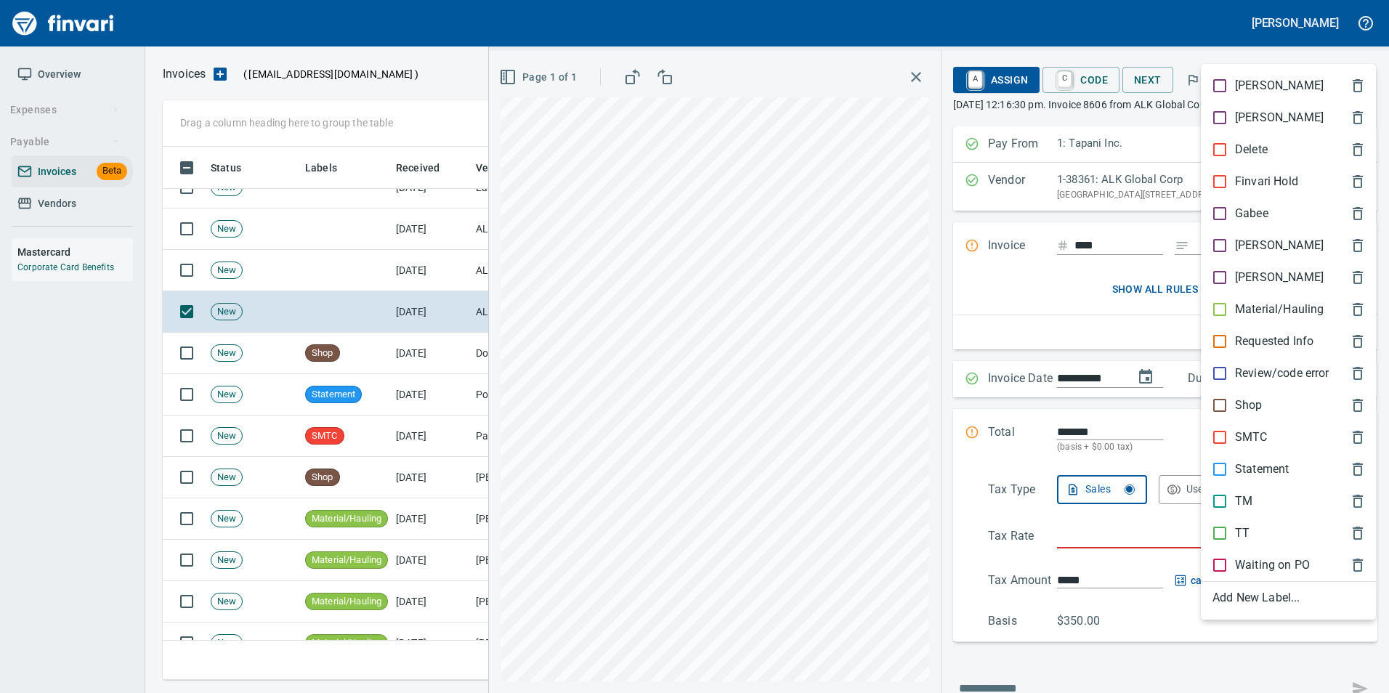
scroll to position [522, 1187]
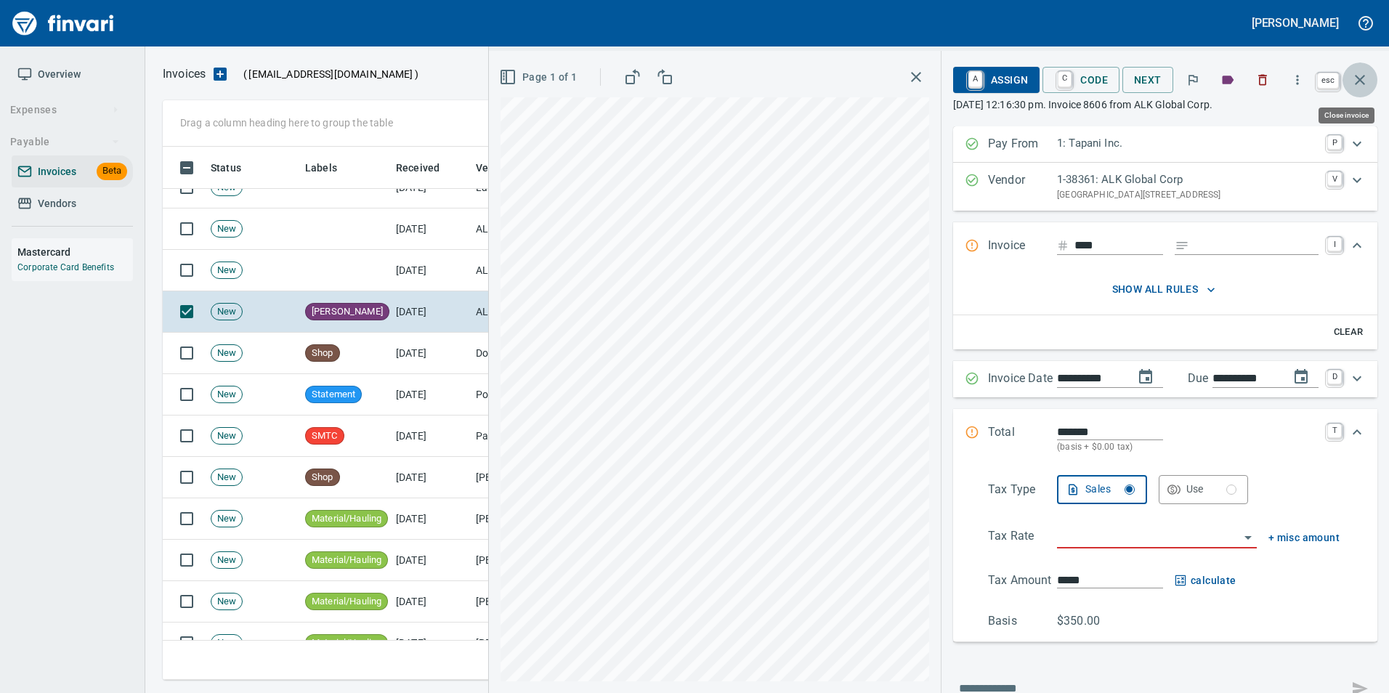
click at [1365, 78] on icon "button" at bounding box center [1359, 79] width 17 height 17
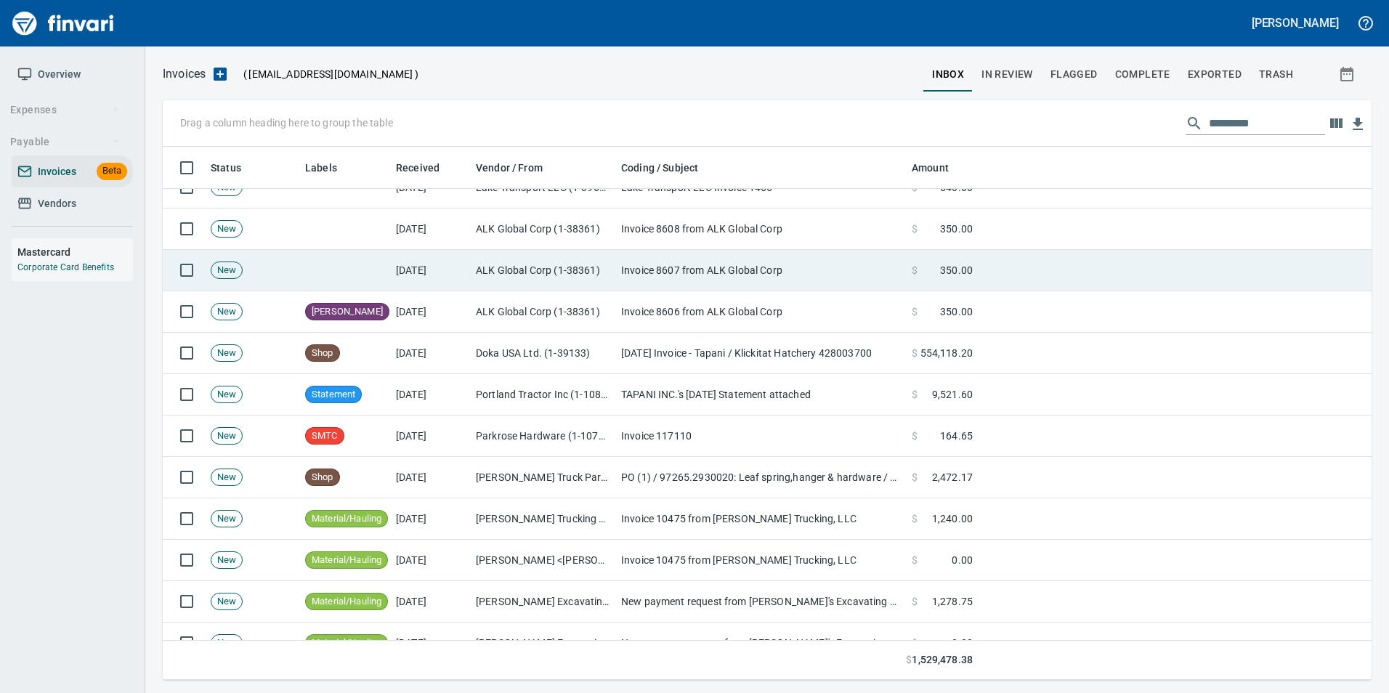
click at [787, 263] on td "Invoice 8607 from ALK Global Corp" at bounding box center [760, 270] width 291 height 41
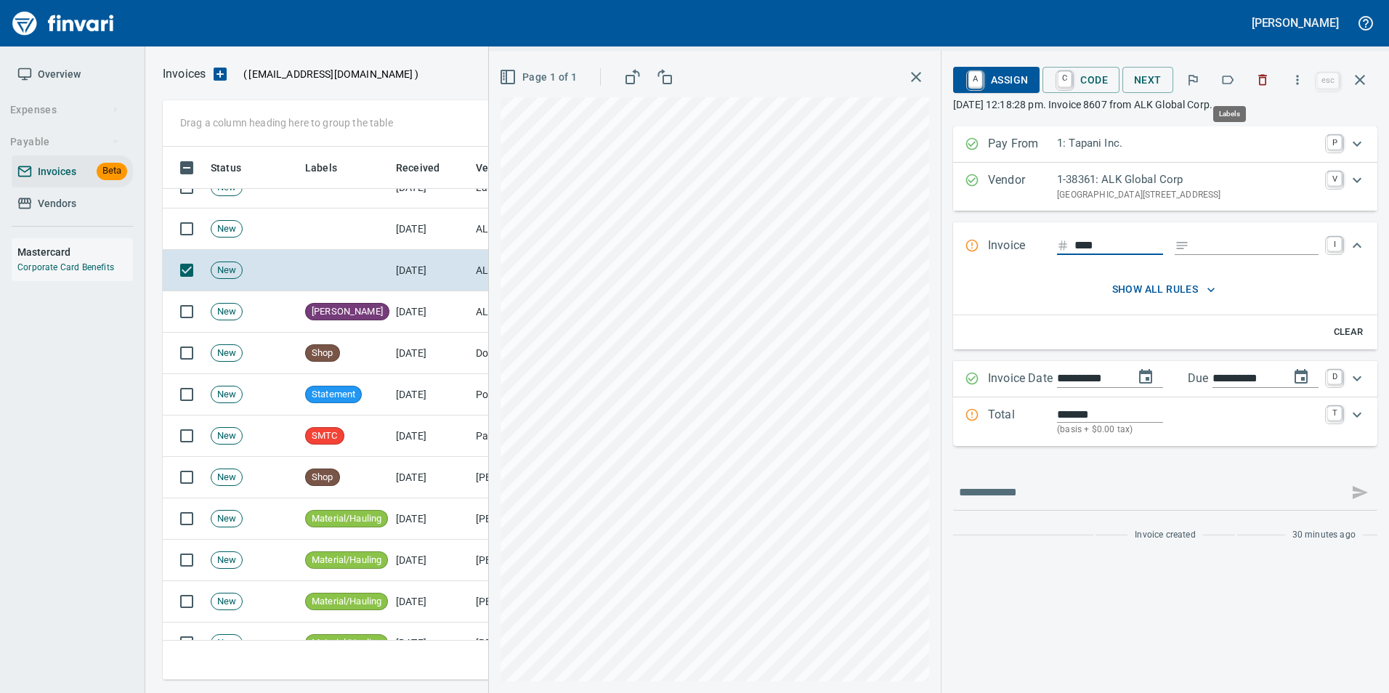
click at [1227, 84] on icon "button" at bounding box center [1228, 80] width 15 height 15
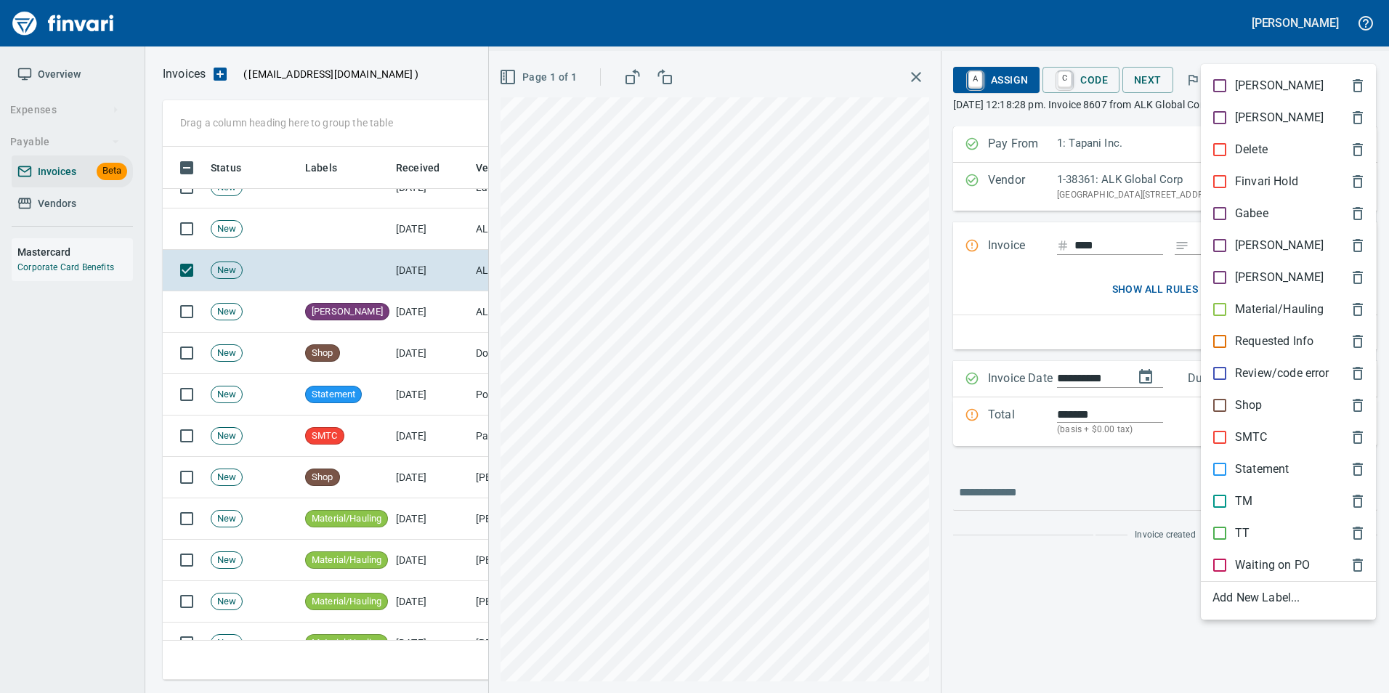
scroll to position [522, 1187]
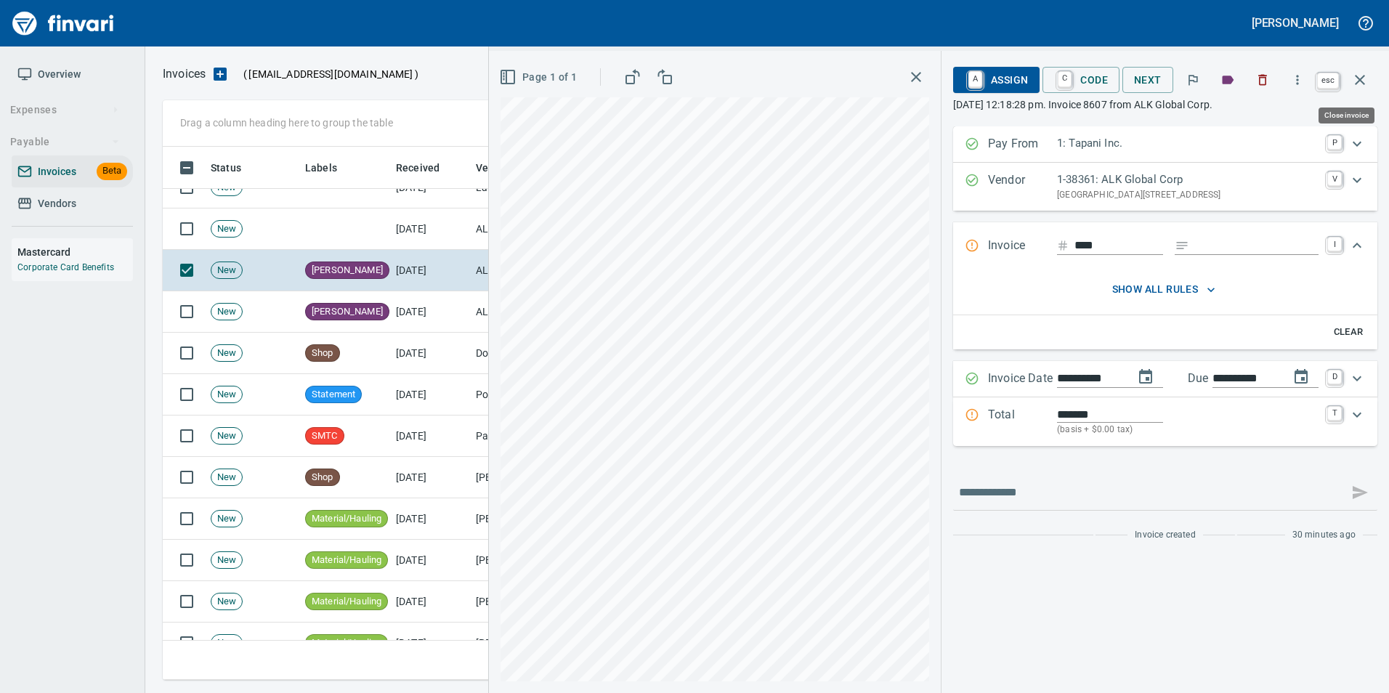
click at [1362, 82] on icon "button" at bounding box center [1360, 80] width 10 height 10
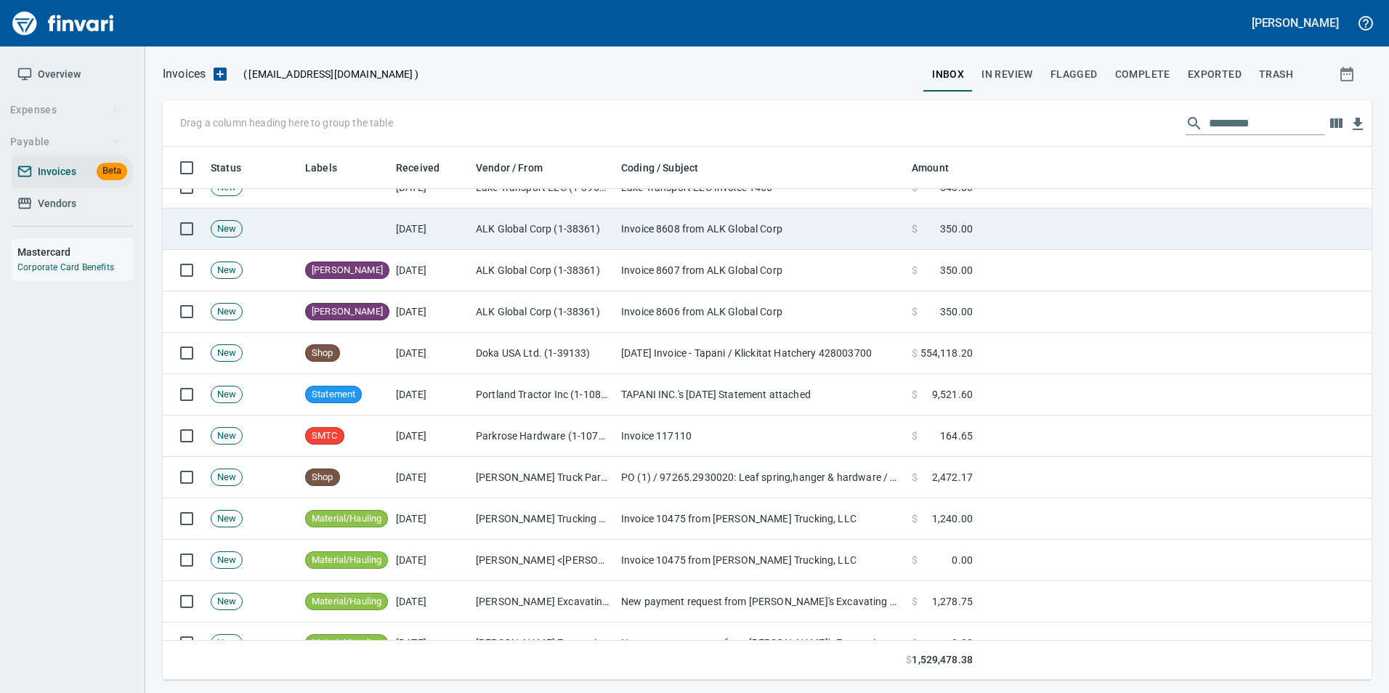
click at [945, 232] on span "350.00" at bounding box center [956, 229] width 33 height 15
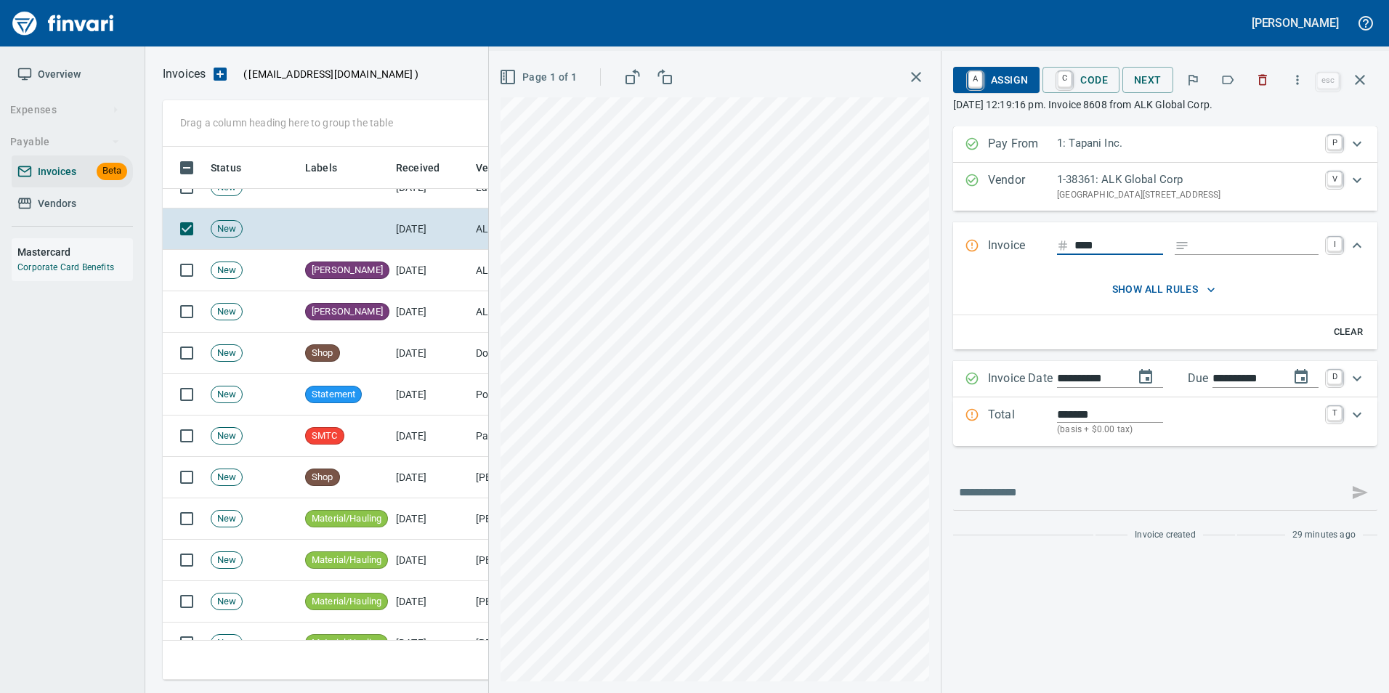
click at [1228, 78] on icon "button" at bounding box center [1228, 80] width 15 height 15
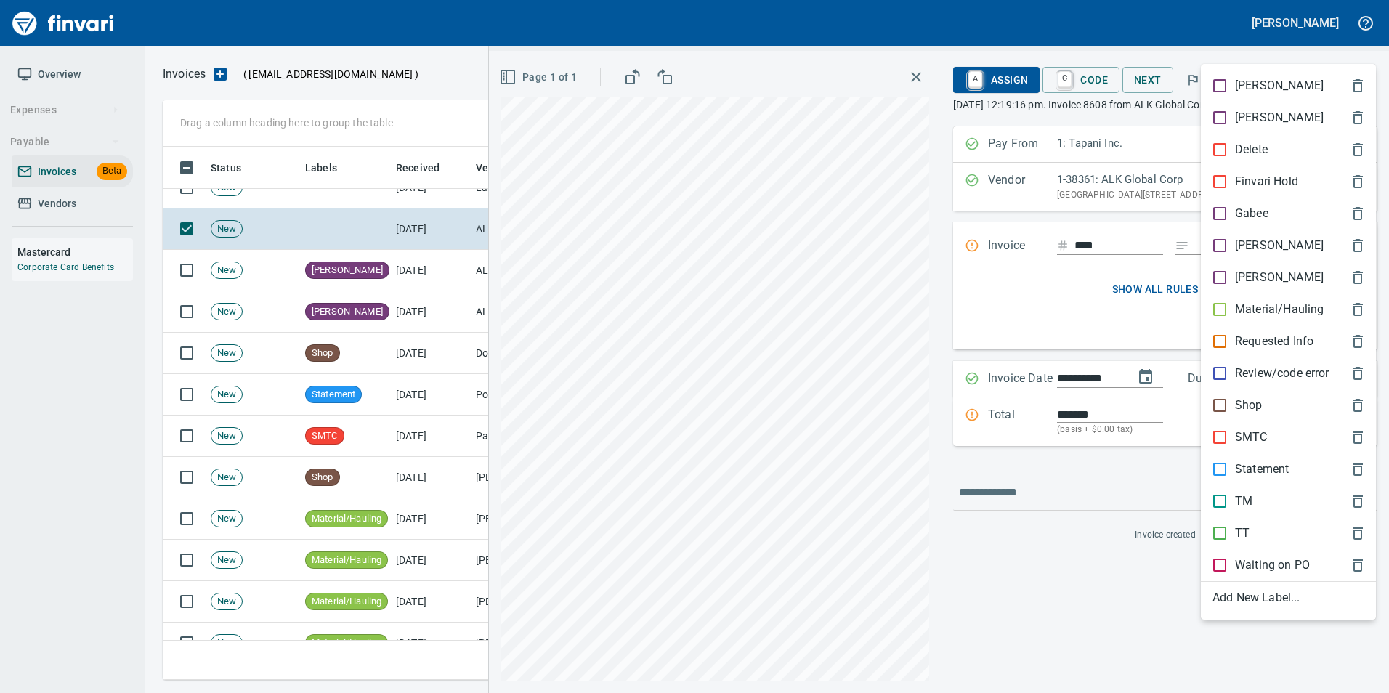
scroll to position [522, 1187]
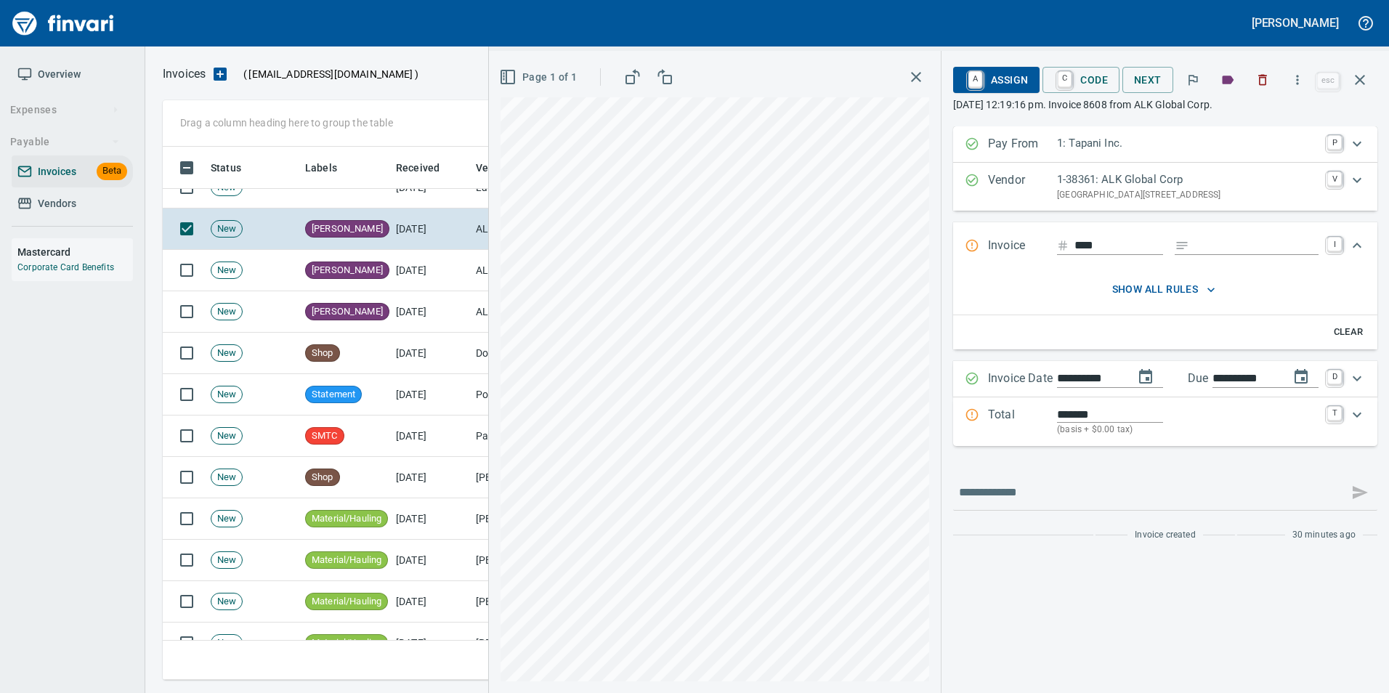
click at [1361, 86] on icon "button" at bounding box center [1359, 79] width 17 height 17
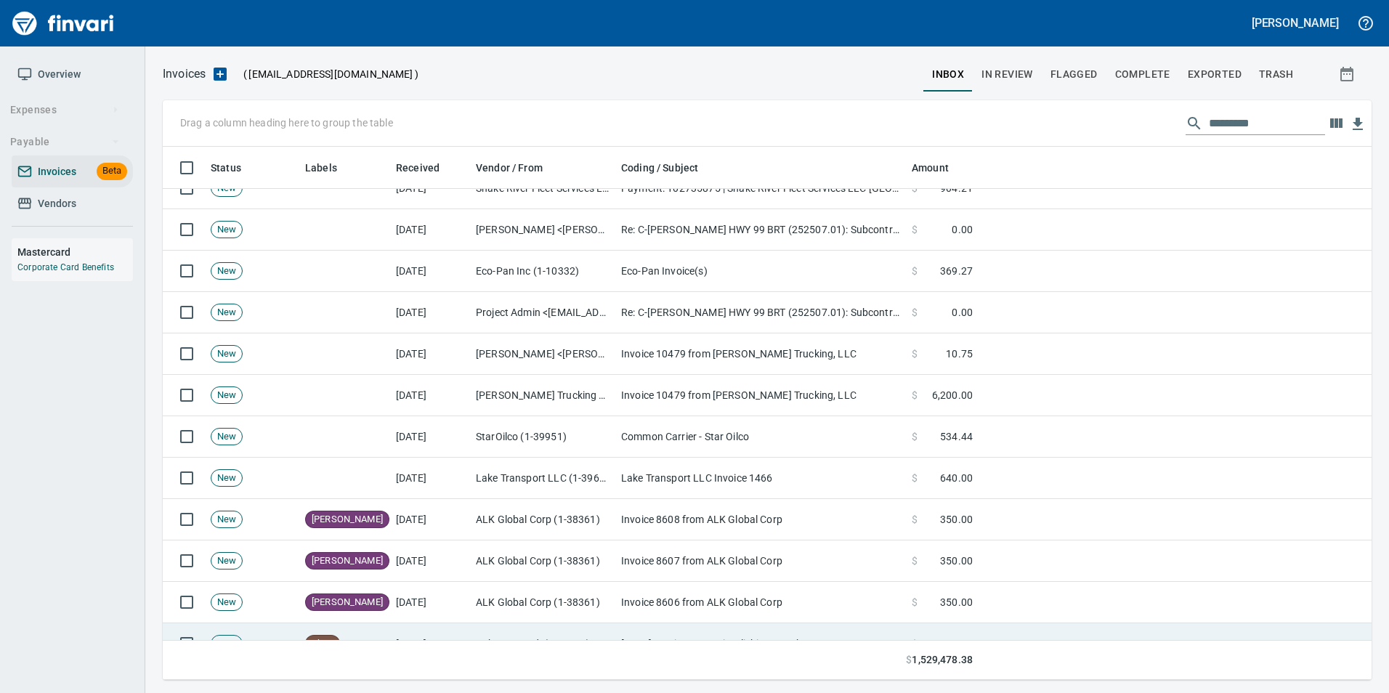
scroll to position [73, 0]
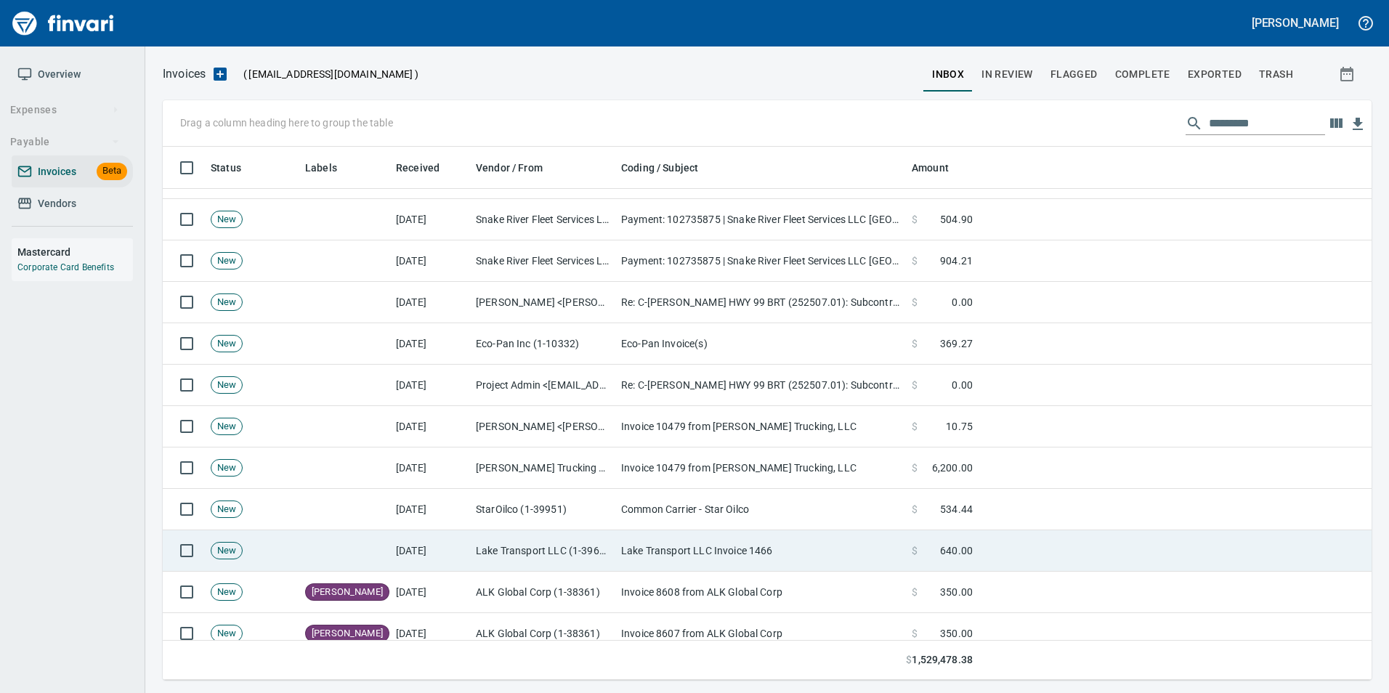
click at [495, 549] on td "Lake Transport LLC (1-39607)" at bounding box center [542, 550] width 145 height 41
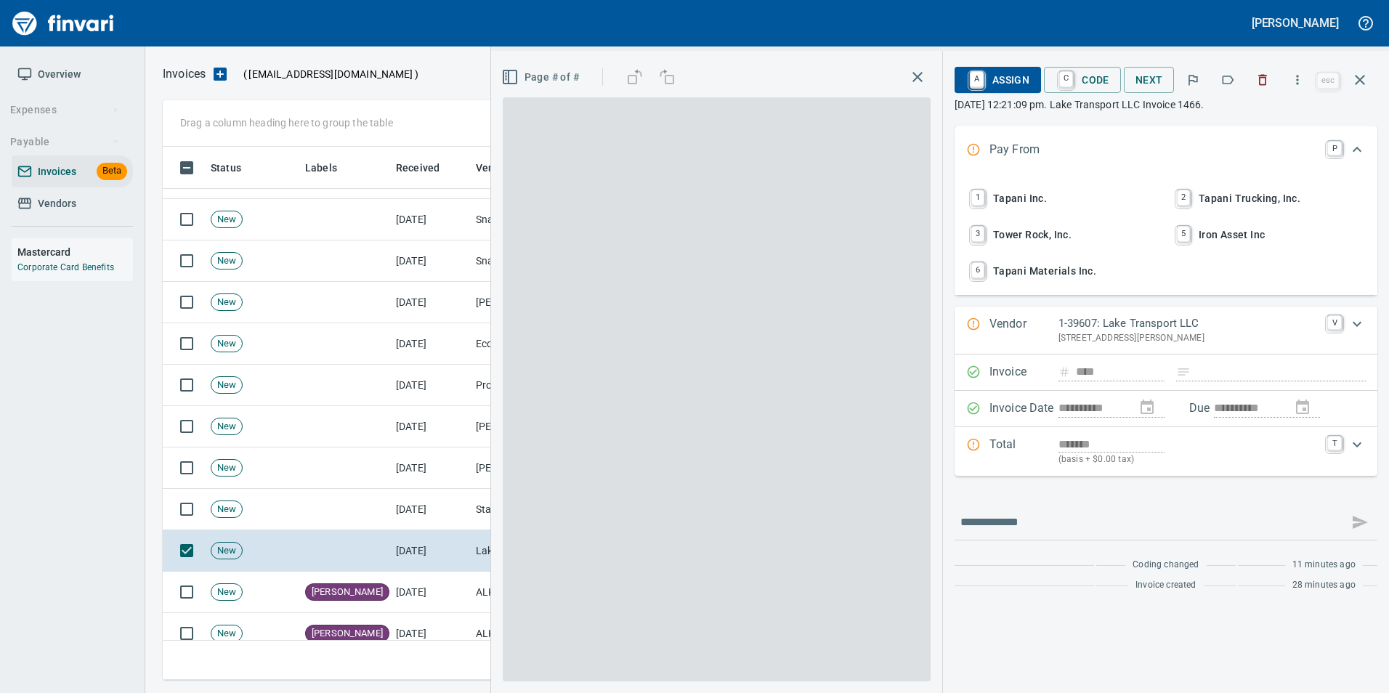
scroll to position [522, 1187]
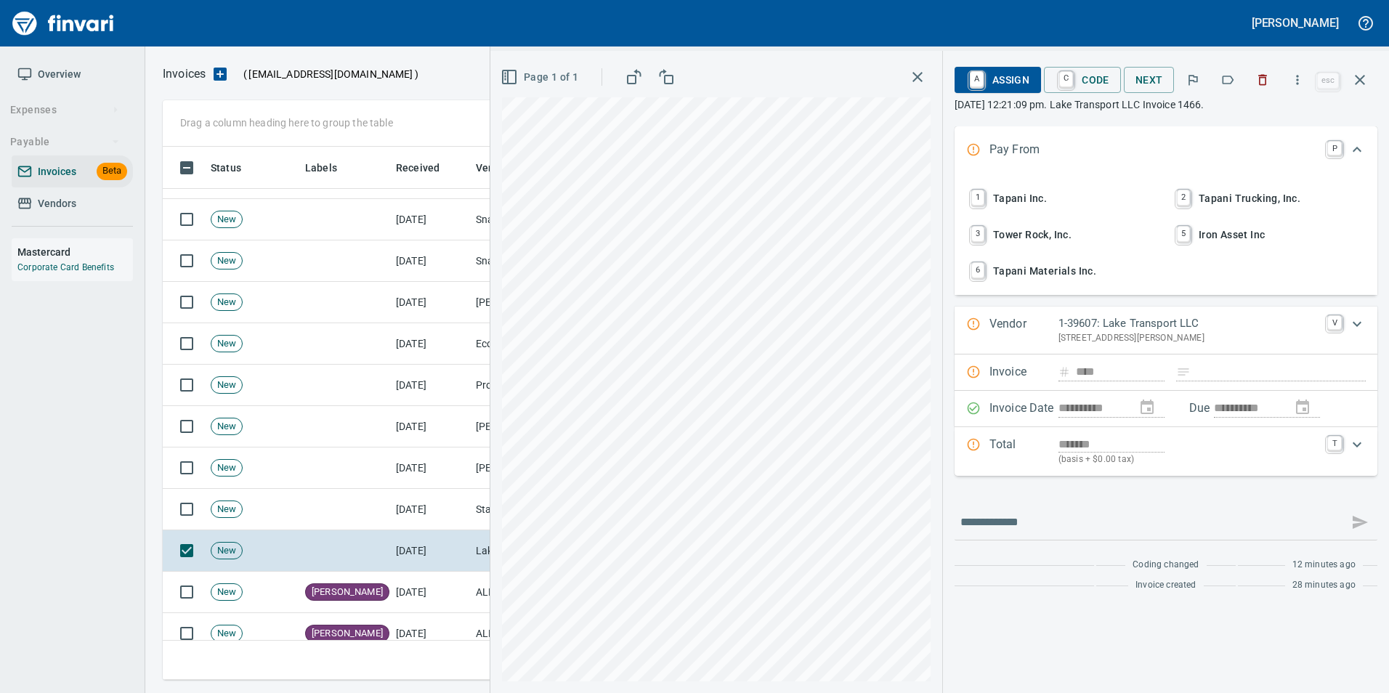
click at [1230, 81] on icon "button" at bounding box center [1228, 80] width 15 height 15
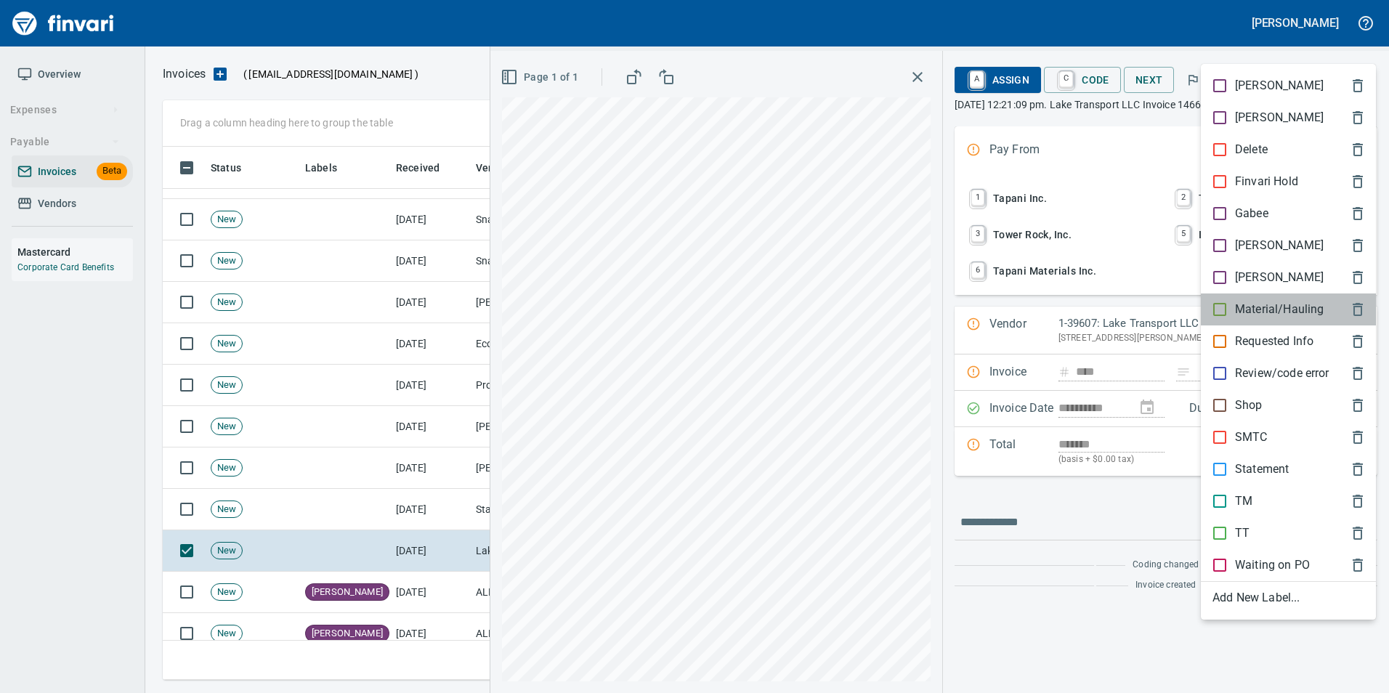
click at [1266, 307] on p "Material/Hauling" at bounding box center [1279, 309] width 89 height 17
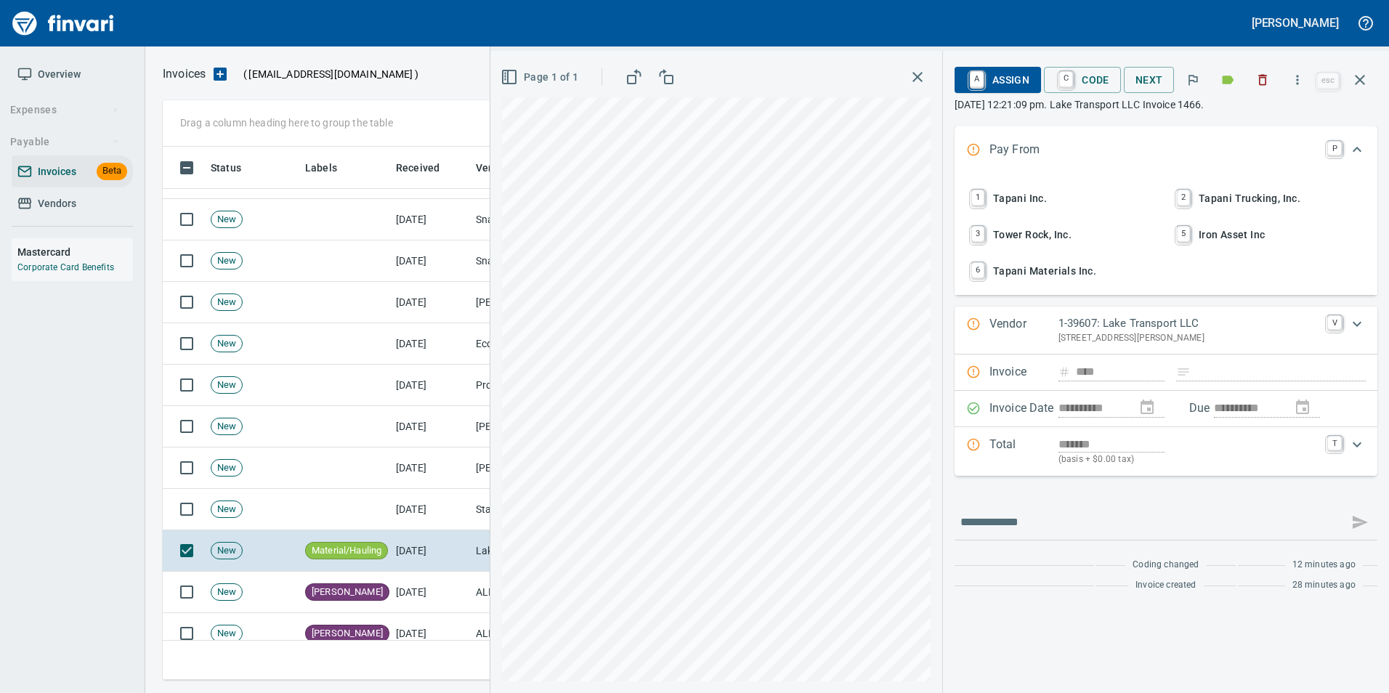
click at [1365, 83] on icon "button" at bounding box center [1359, 79] width 17 height 17
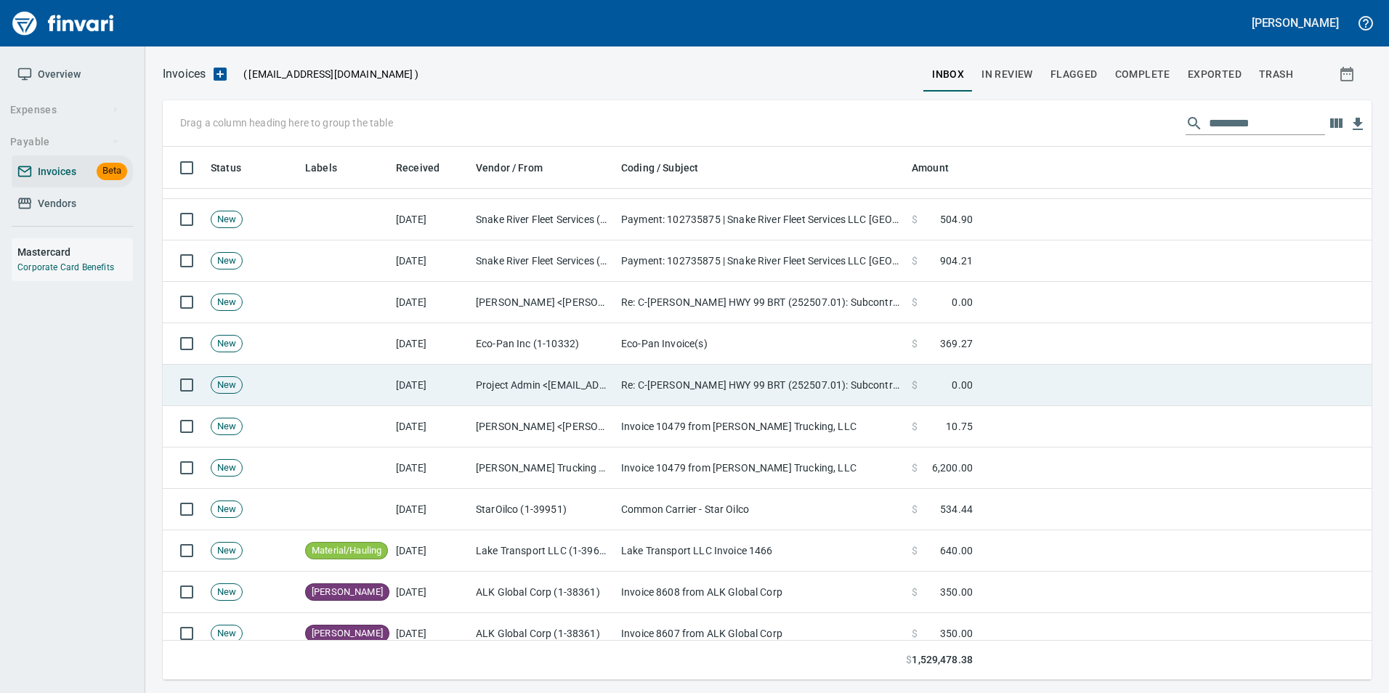
scroll to position [522, 1187]
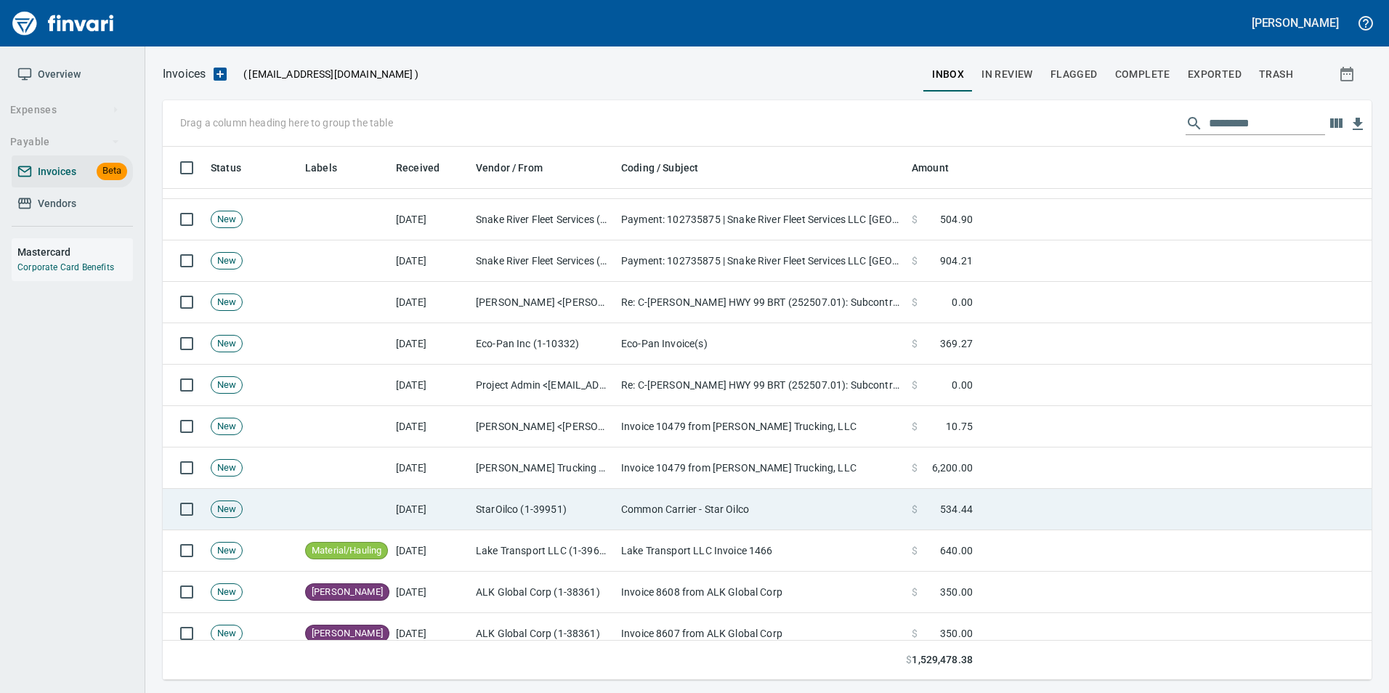
click at [618, 506] on td "Common Carrier - Star Oilco" at bounding box center [760, 509] width 291 height 41
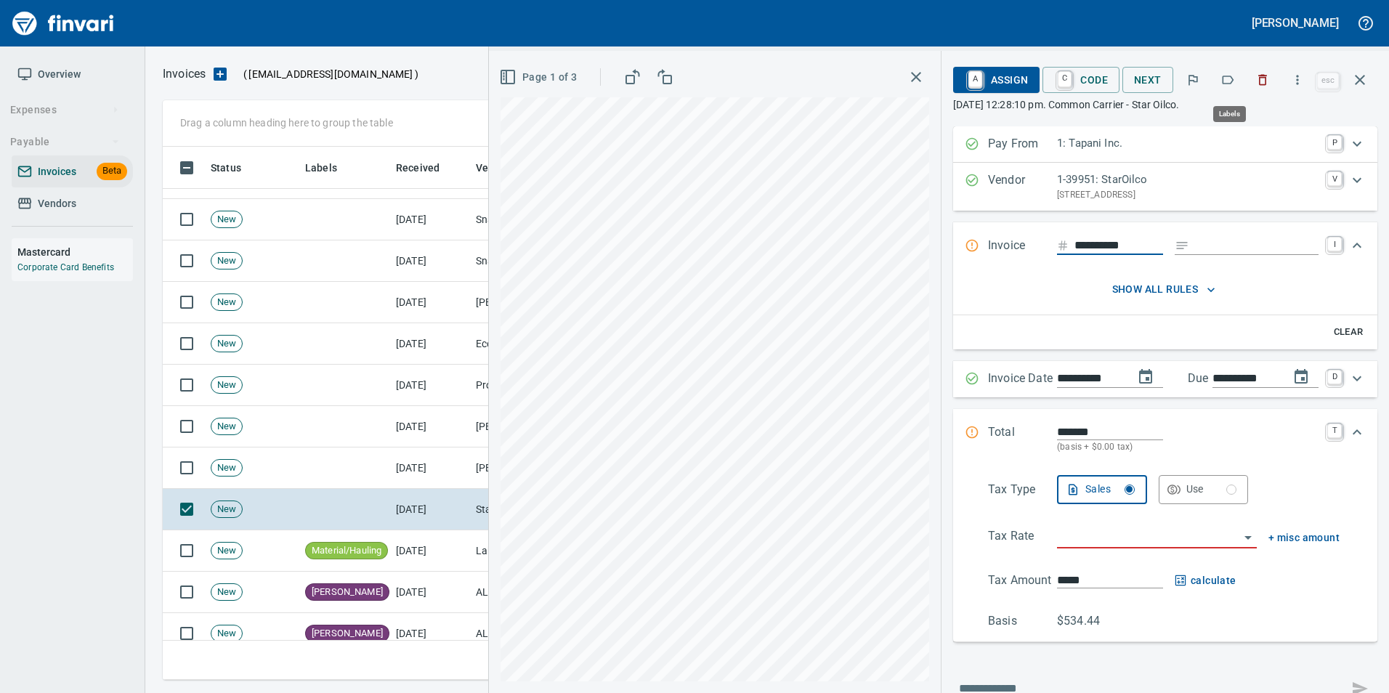
click at [1235, 79] on icon "button" at bounding box center [1229, 80] width 12 height 9
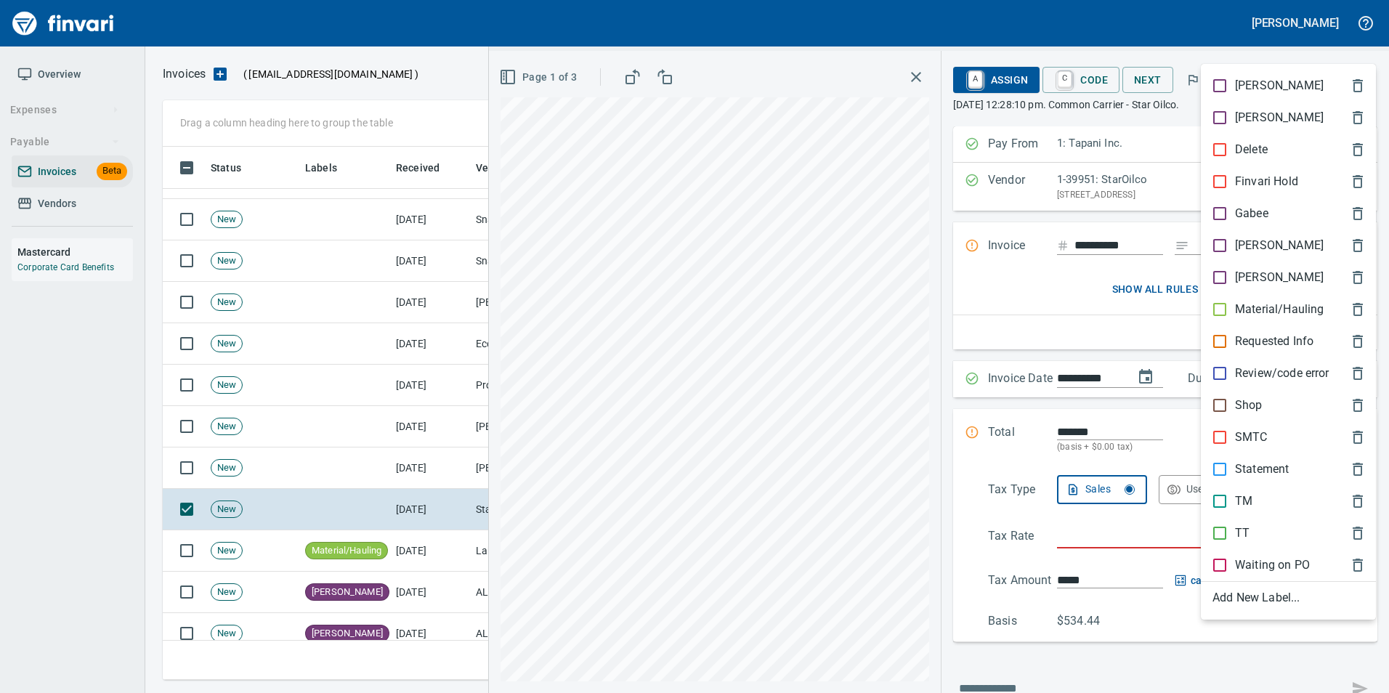
scroll to position [522, 1187]
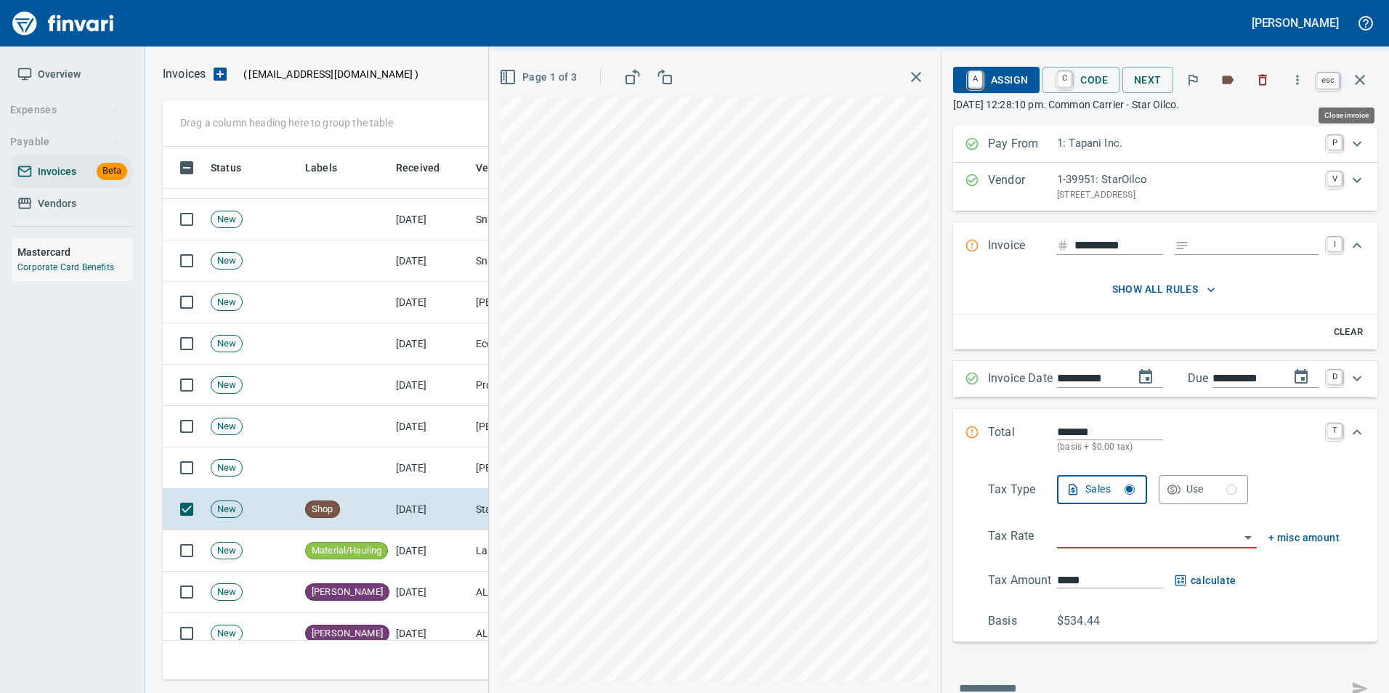
click at [1366, 81] on icon "button" at bounding box center [1359, 79] width 17 height 17
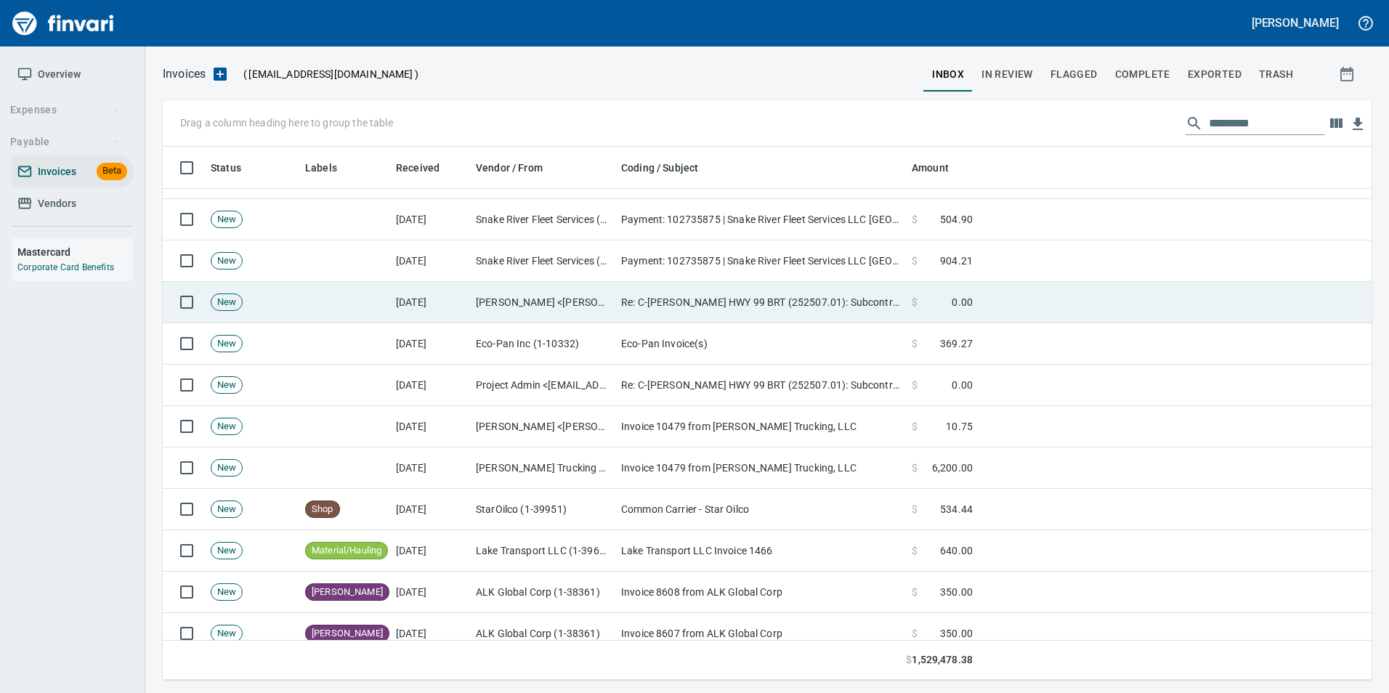
scroll to position [522, 1187]
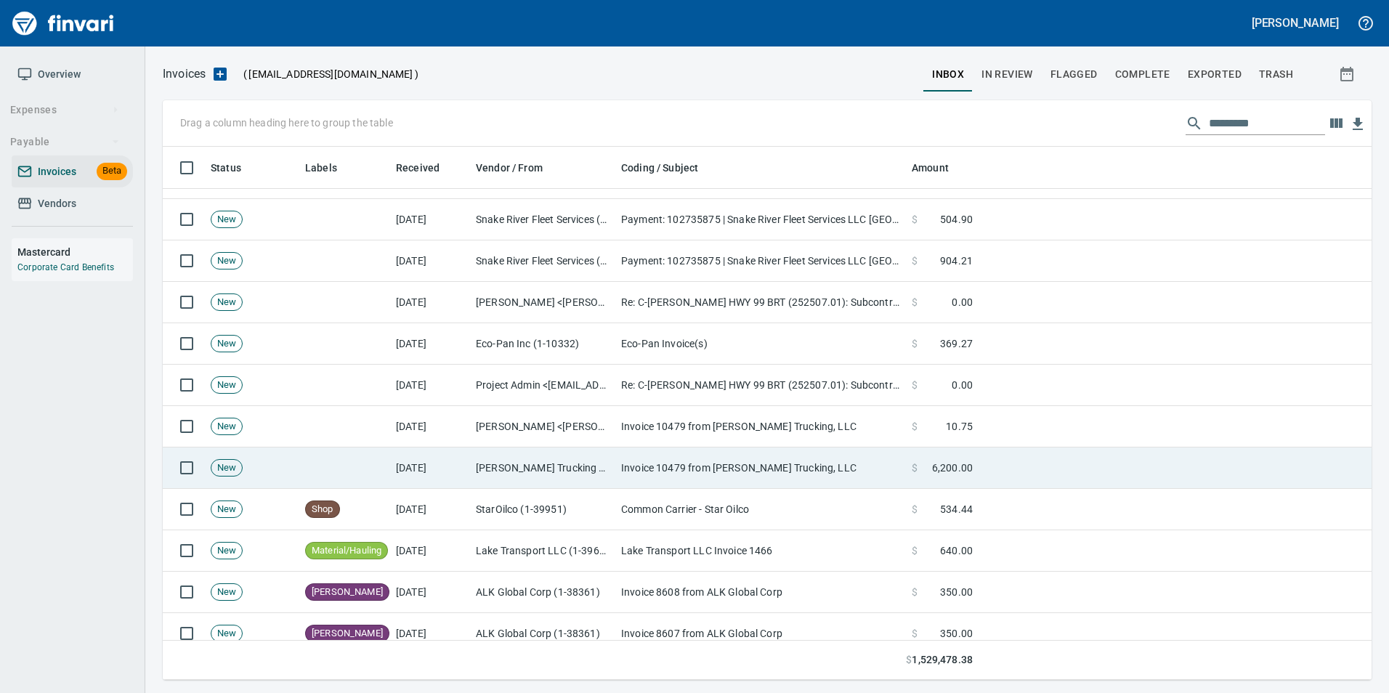
click at [607, 477] on td "[PERSON_NAME] Trucking LLC (1-10247)" at bounding box center [542, 468] width 145 height 41
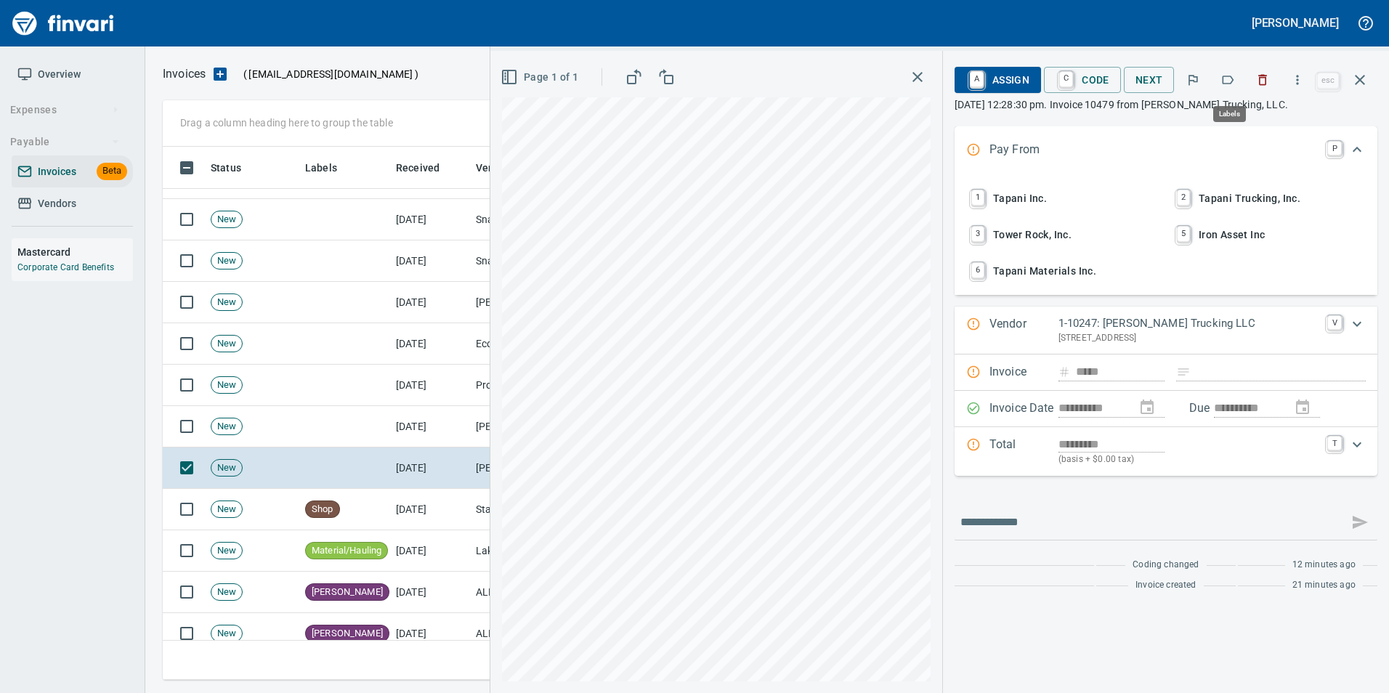
click at [1226, 81] on icon "button" at bounding box center [1228, 80] width 15 height 15
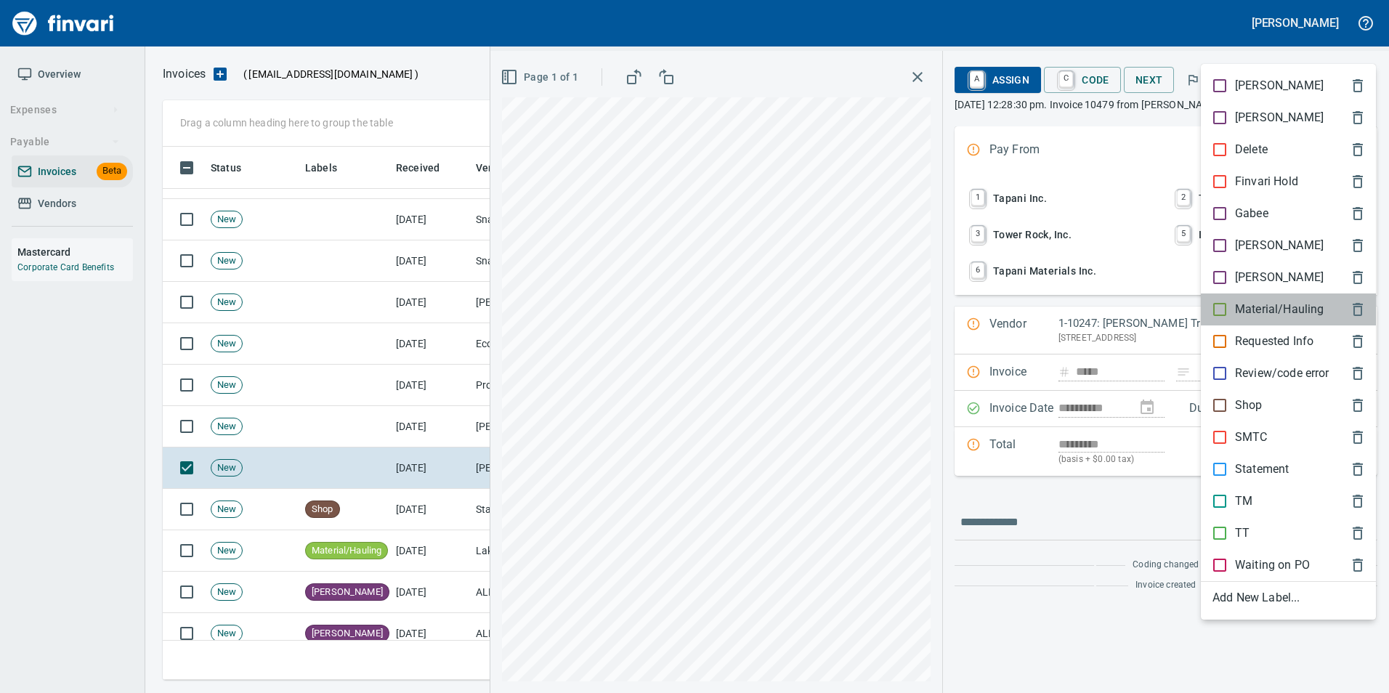
click at [1271, 298] on div "Material/Hauling" at bounding box center [1288, 310] width 175 height 32
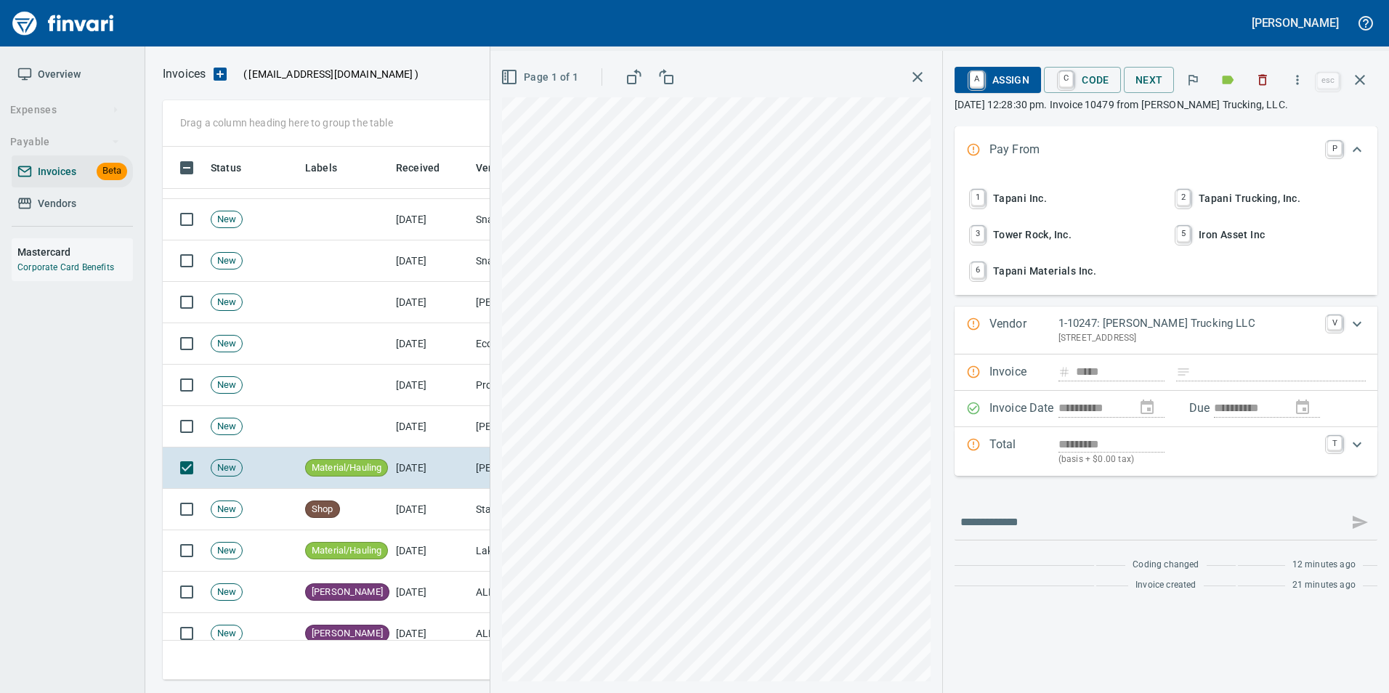
click at [1365, 76] on icon "button" at bounding box center [1360, 80] width 10 height 10
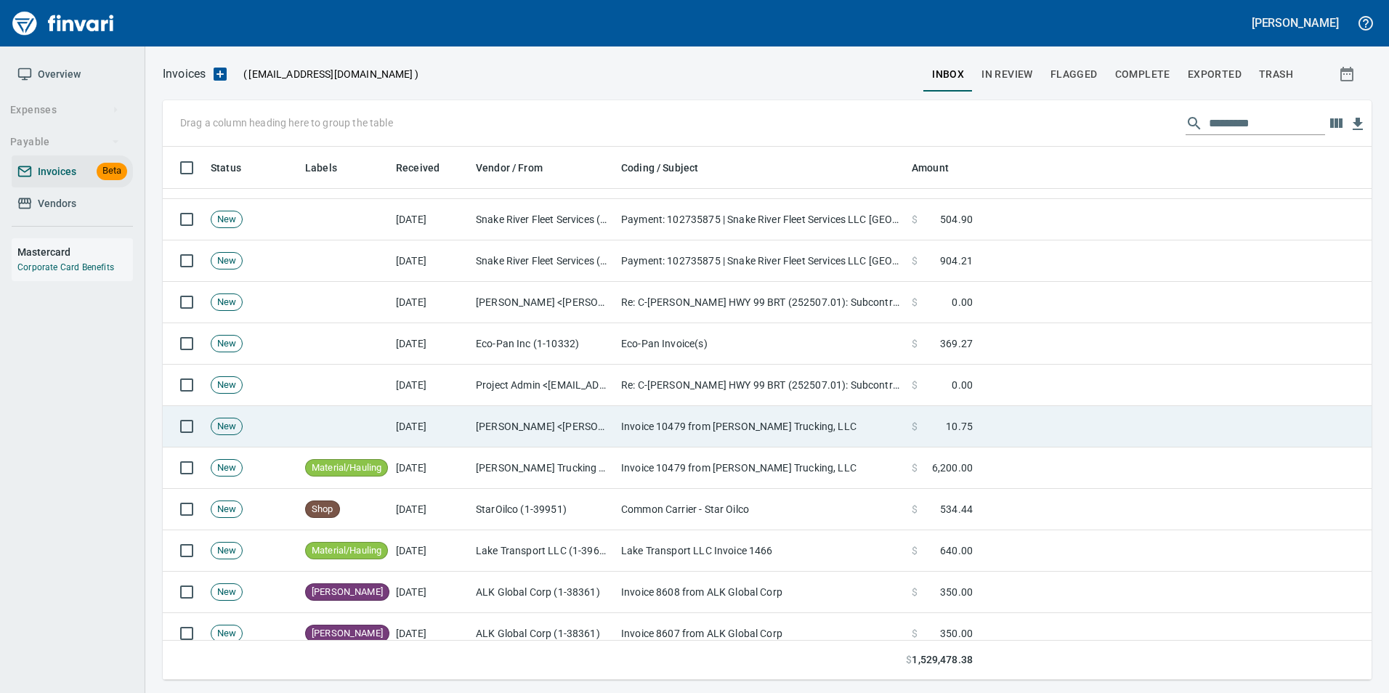
click at [717, 433] on td "Invoice 10479 from [PERSON_NAME] Trucking, LLC" at bounding box center [760, 426] width 291 height 41
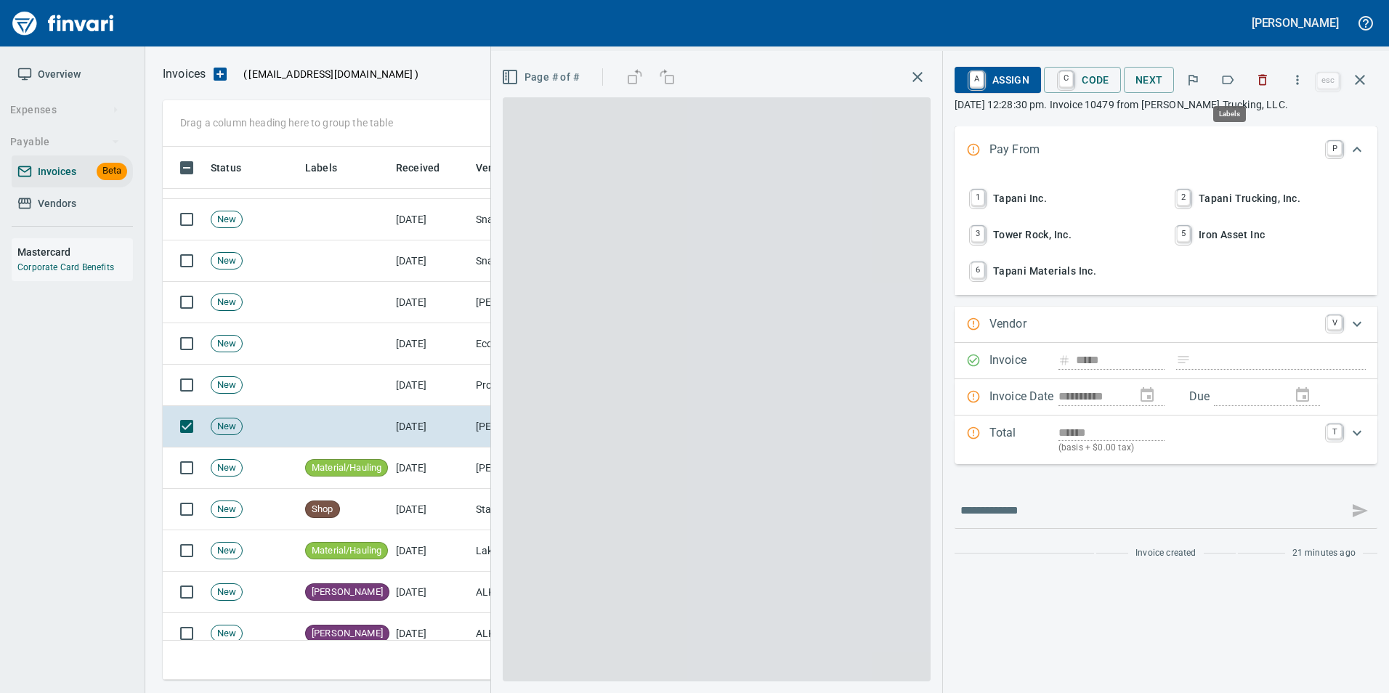
scroll to position [522, 1187]
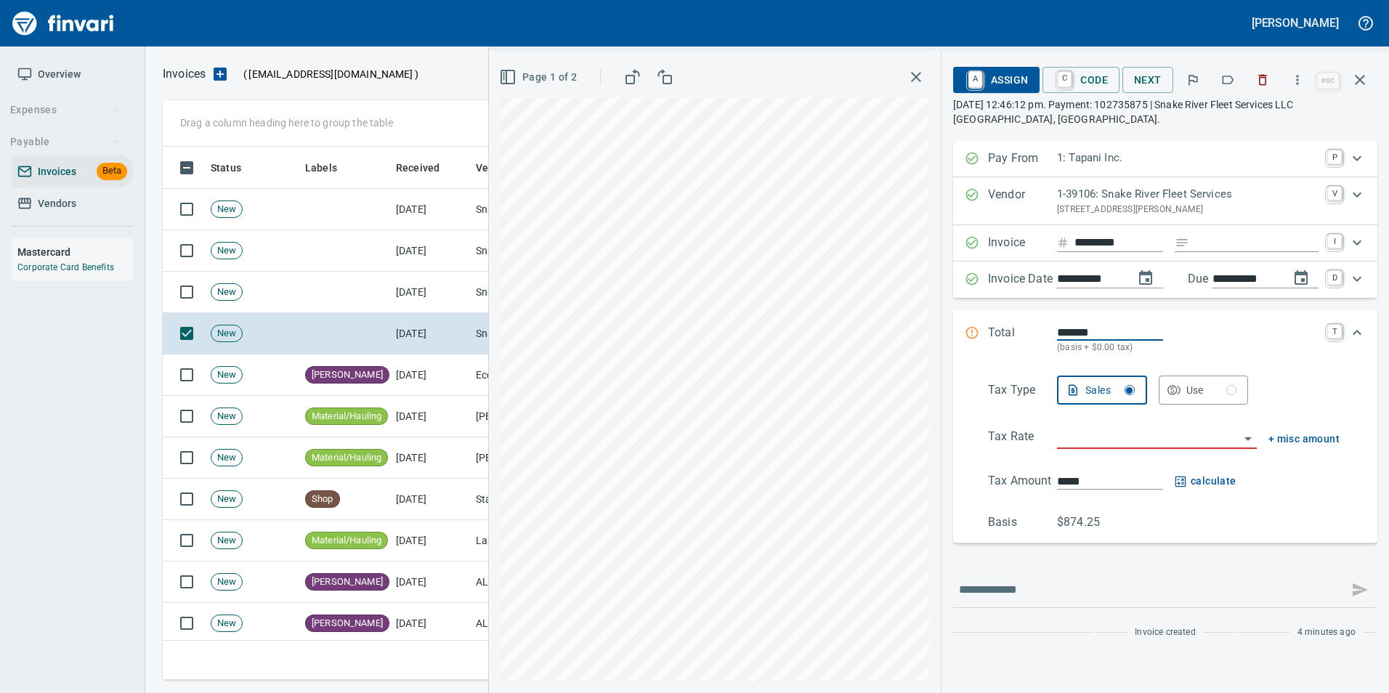
scroll to position [522, 1187]
click at [1224, 73] on icon "button" at bounding box center [1228, 80] width 15 height 15
click at [1359, 85] on icon "button" at bounding box center [1359, 79] width 17 height 17
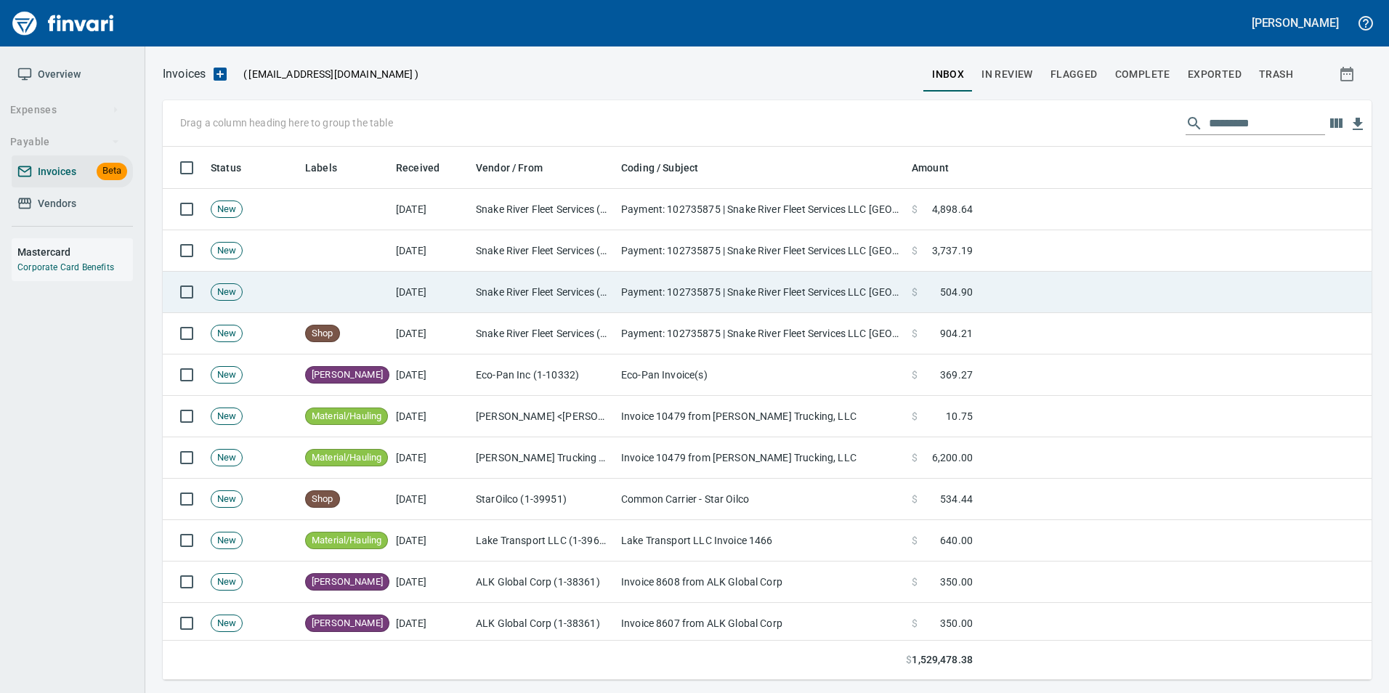
click at [683, 297] on td "Payment: 102735875 | Snake River Fleet Services LLC Nampa, ID" at bounding box center [760, 292] width 291 height 41
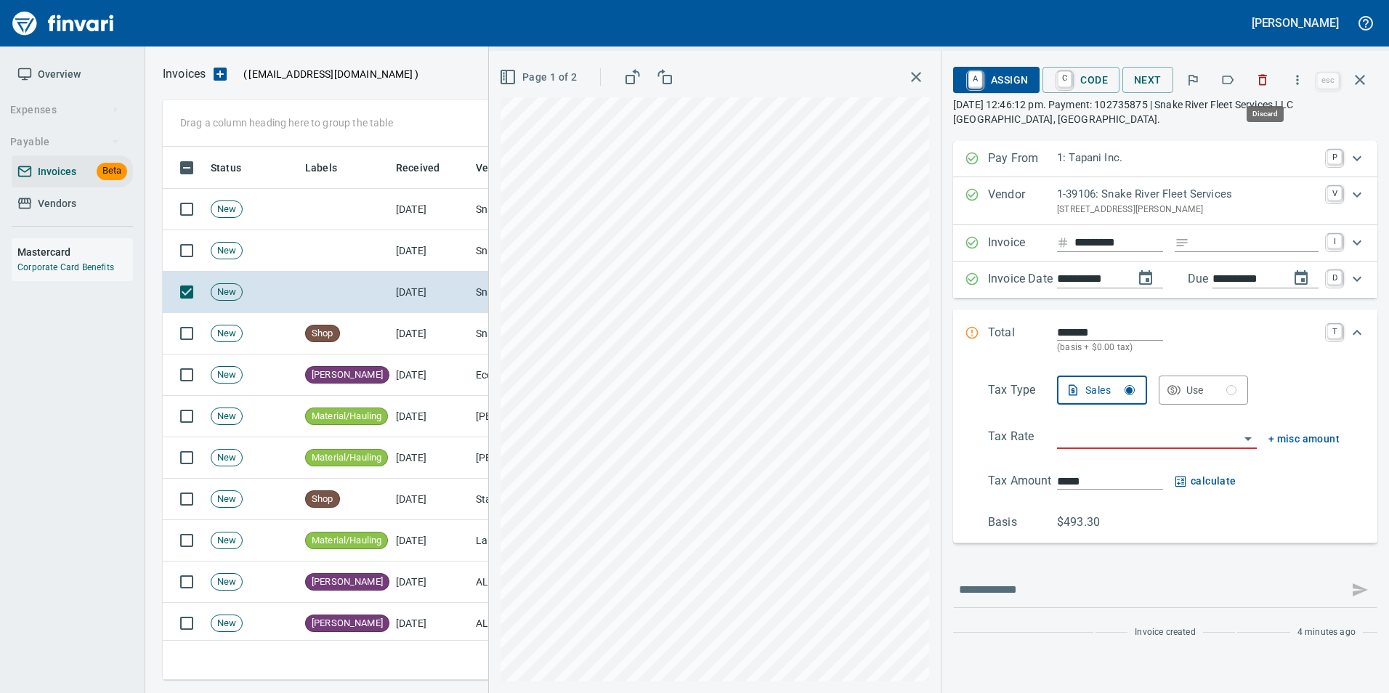
drag, startPoint x: 1263, startPoint y: 88, endPoint x: 1239, endPoint y: 100, distance: 27.0
click at [1263, 88] on button "button" at bounding box center [1263, 80] width 32 height 32
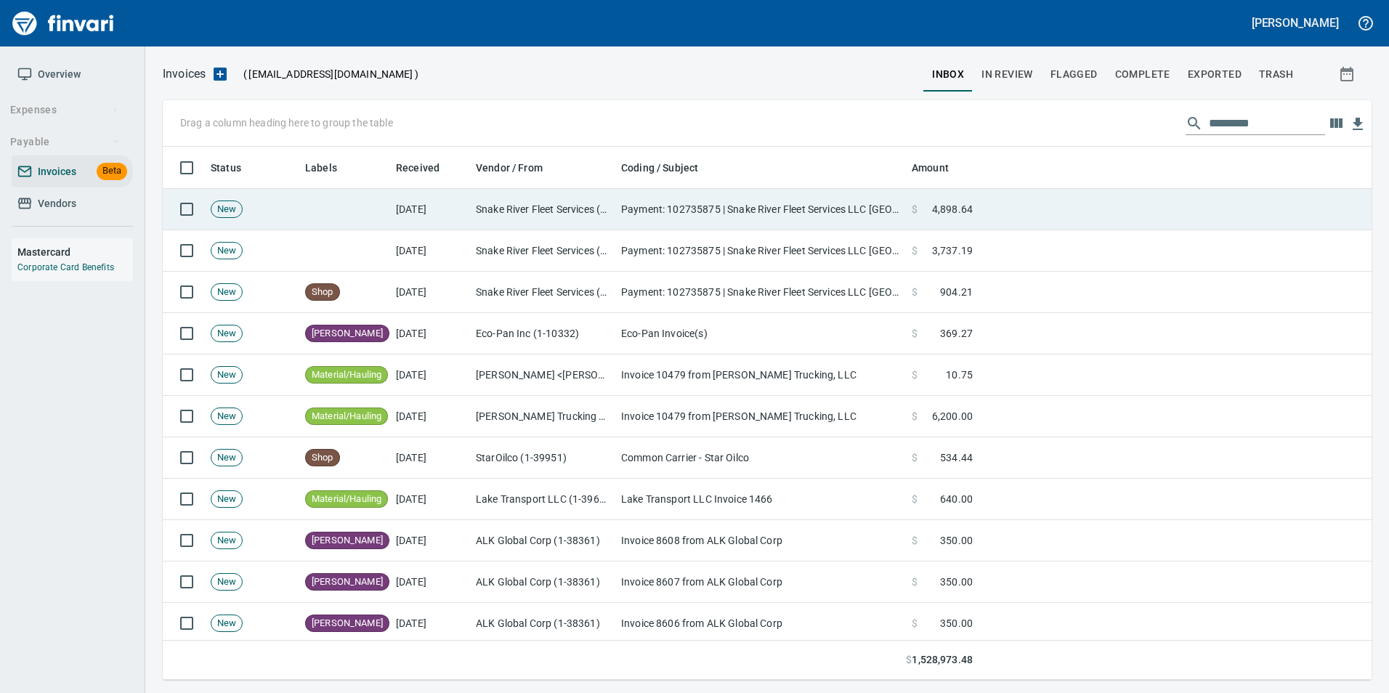
scroll to position [522, 1187]
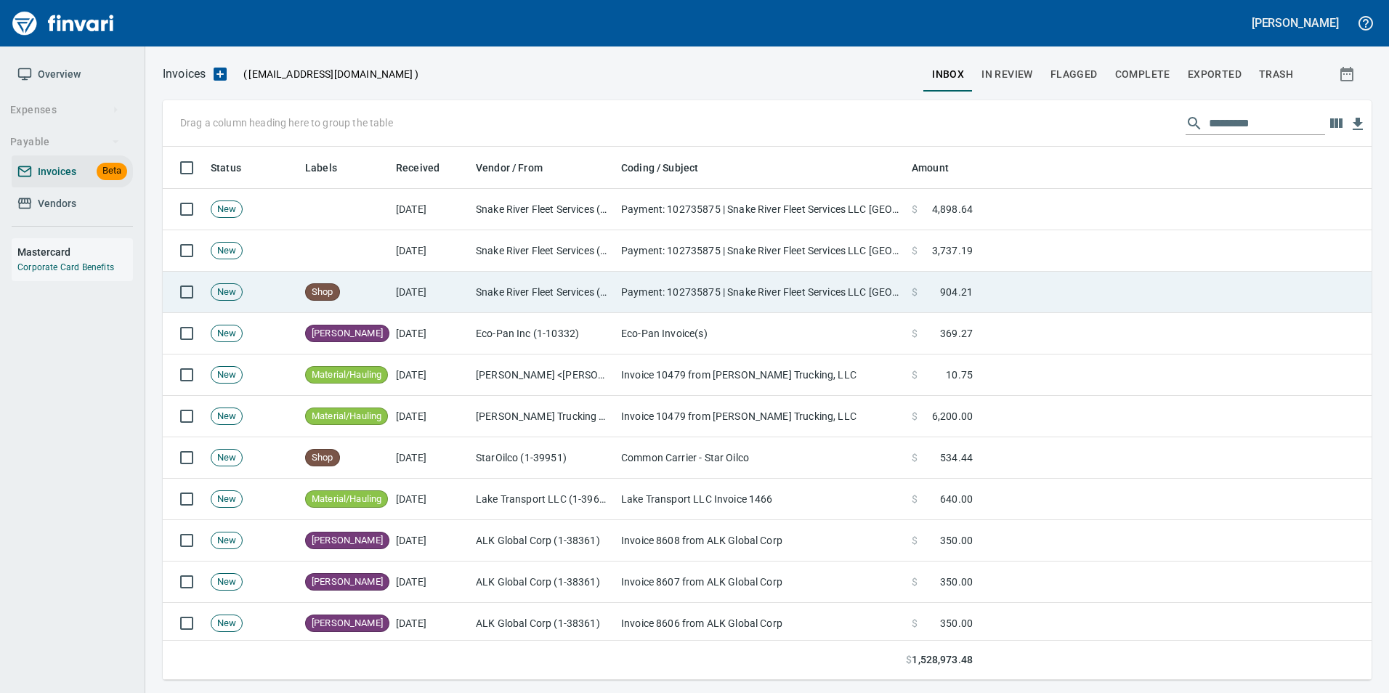
click at [1019, 278] on td at bounding box center [1175, 292] width 393 height 41
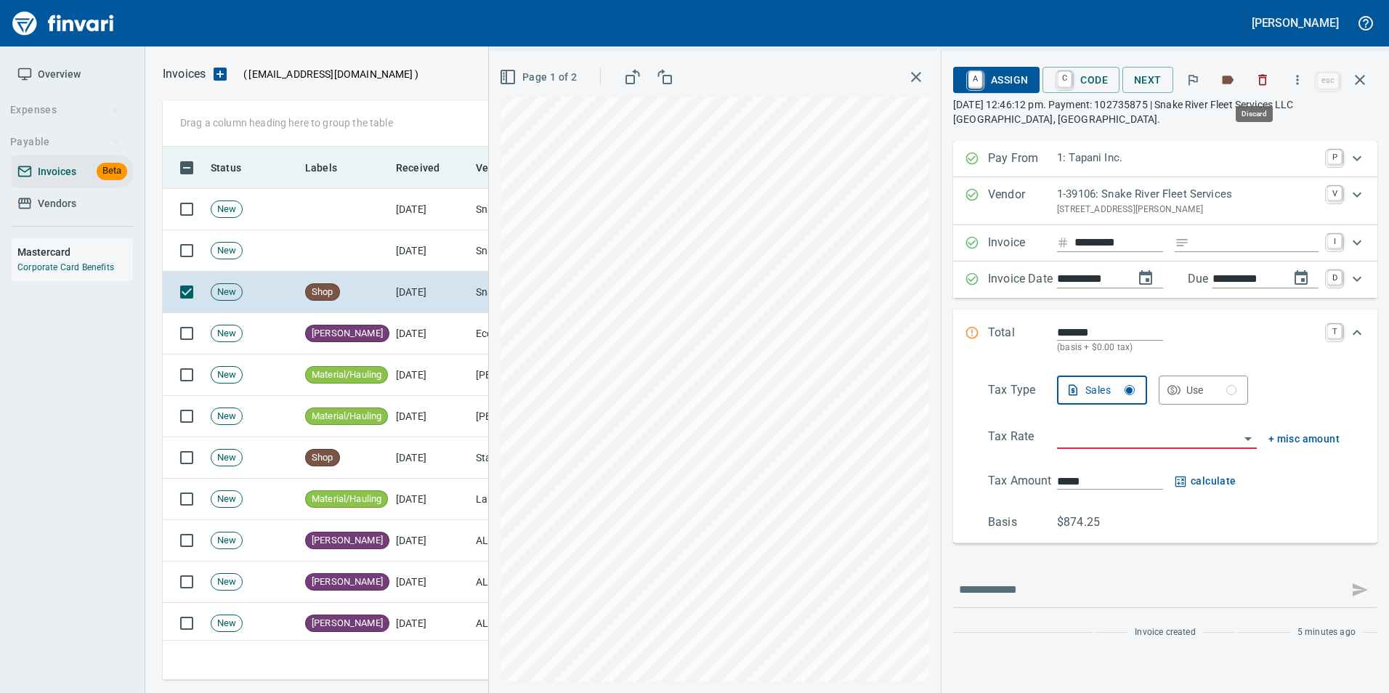
click at [1275, 76] on button "button" at bounding box center [1263, 80] width 32 height 32
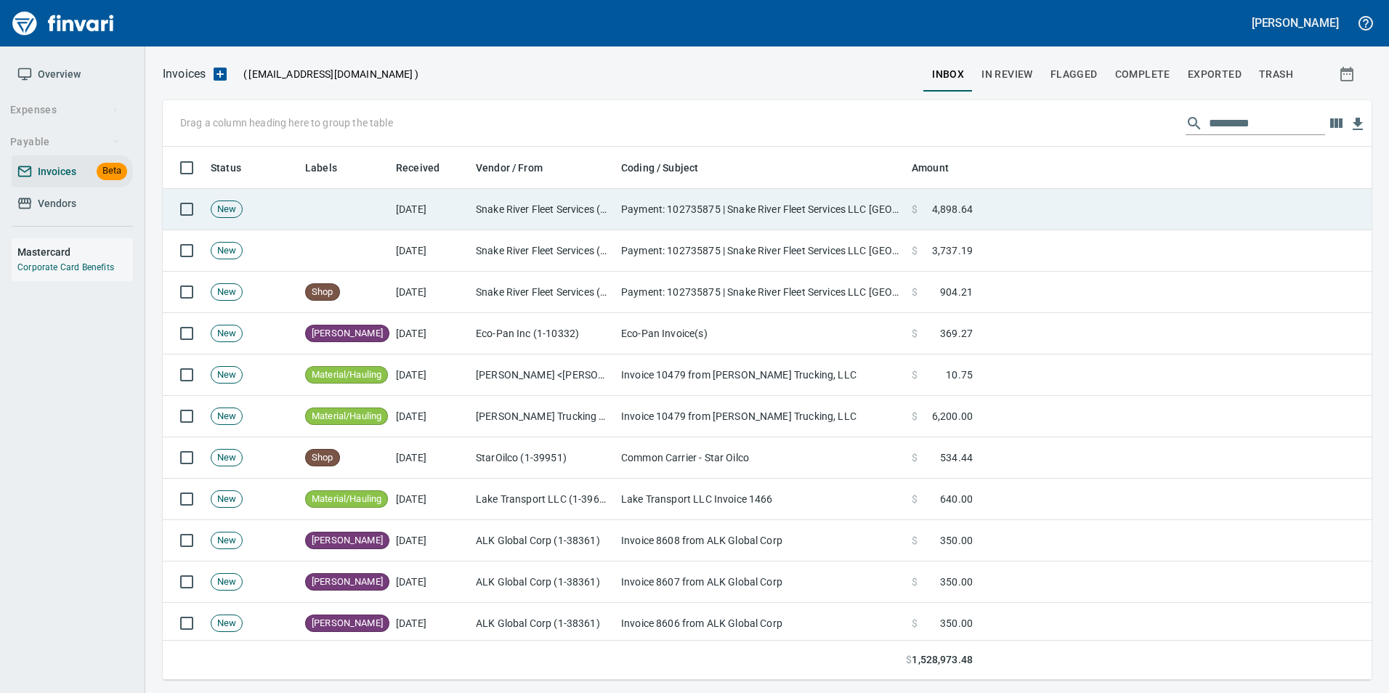
scroll to position [522, 1187]
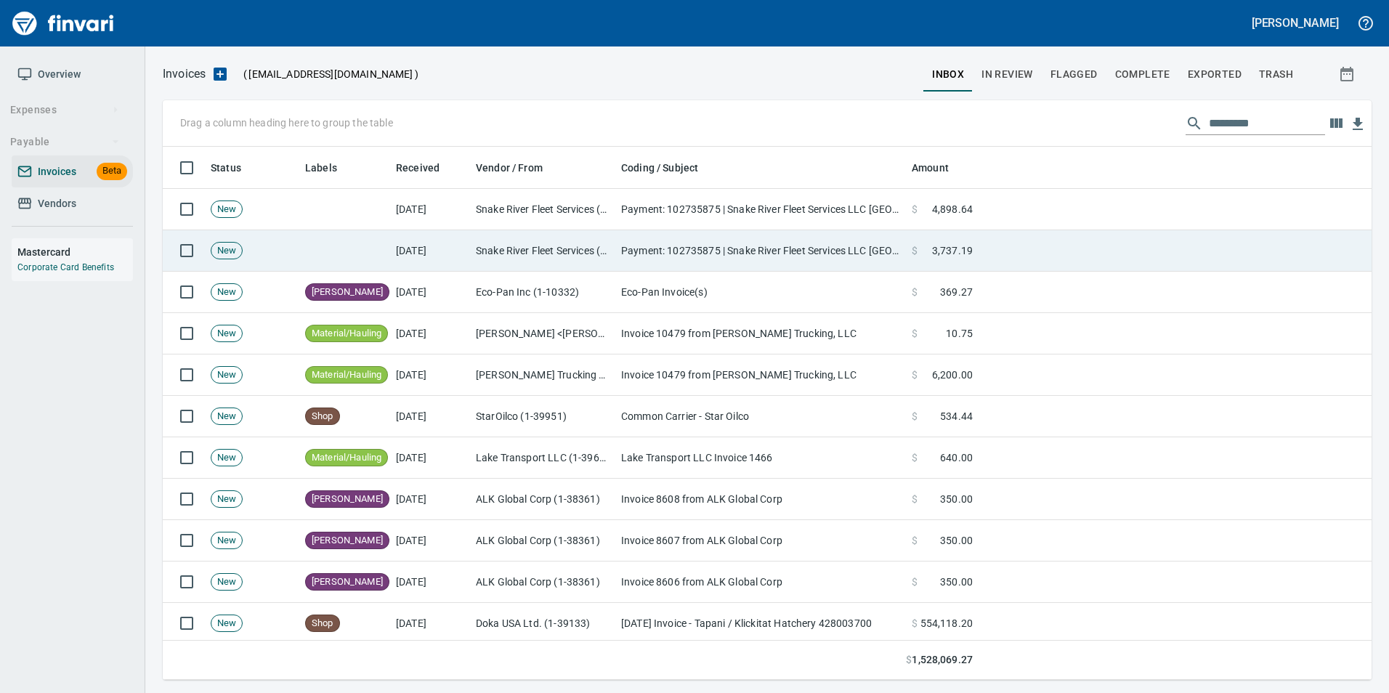
click at [779, 259] on td "Payment: 102735875 | Snake River Fleet Services LLC Nampa, ID" at bounding box center [760, 250] width 291 height 41
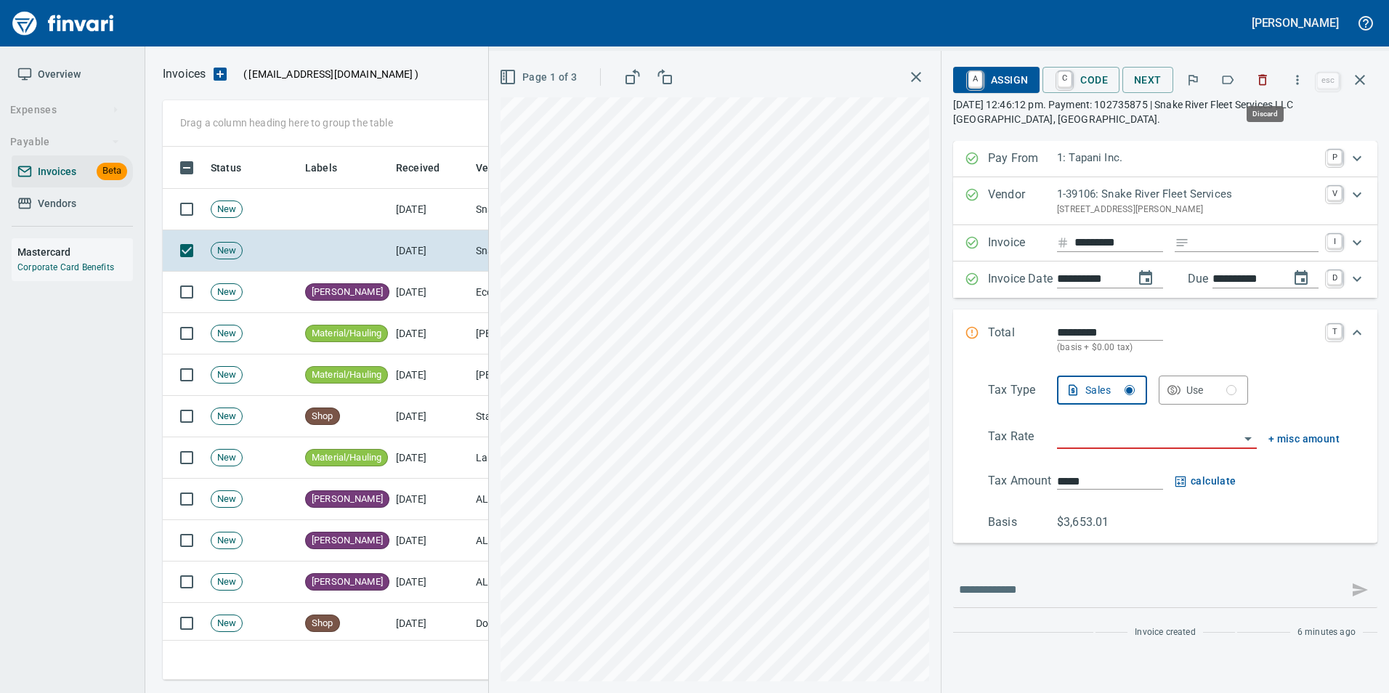
drag, startPoint x: 1272, startPoint y: 83, endPoint x: 1251, endPoint y: 97, distance: 25.0
click at [1270, 83] on icon "button" at bounding box center [1263, 80] width 15 height 15
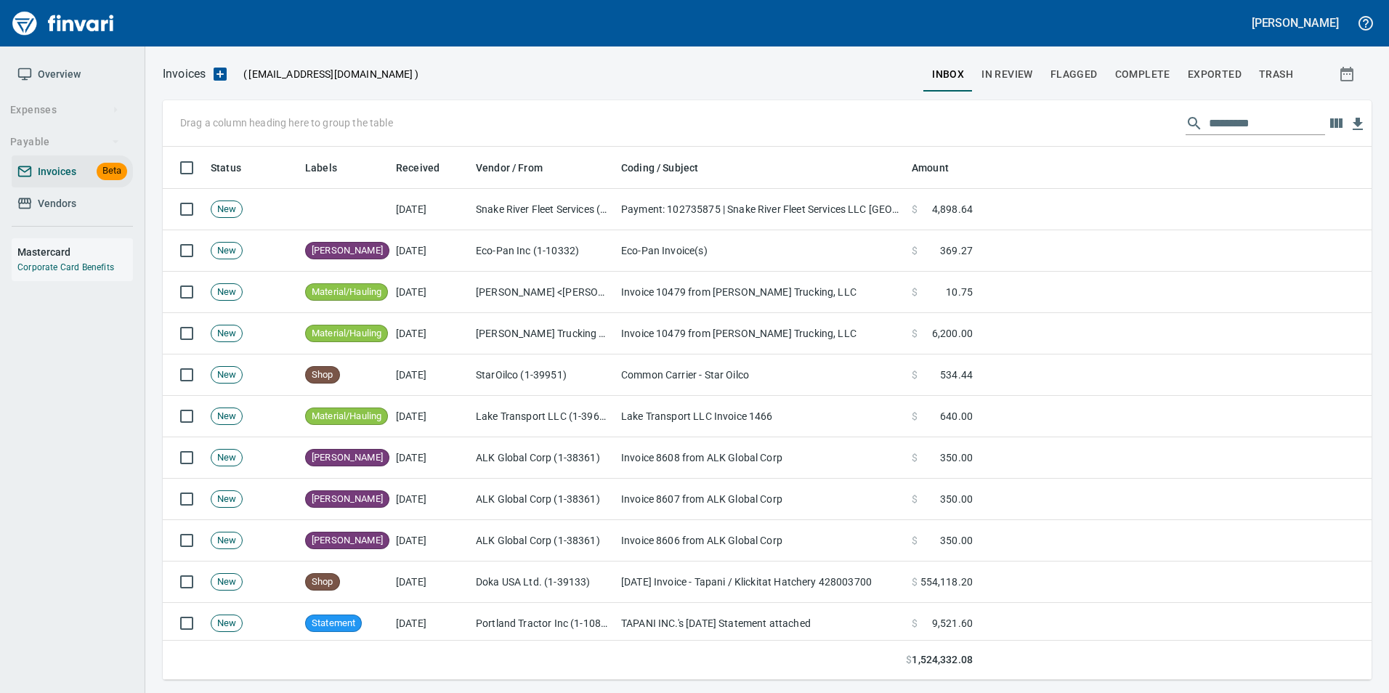
scroll to position [522, 1187]
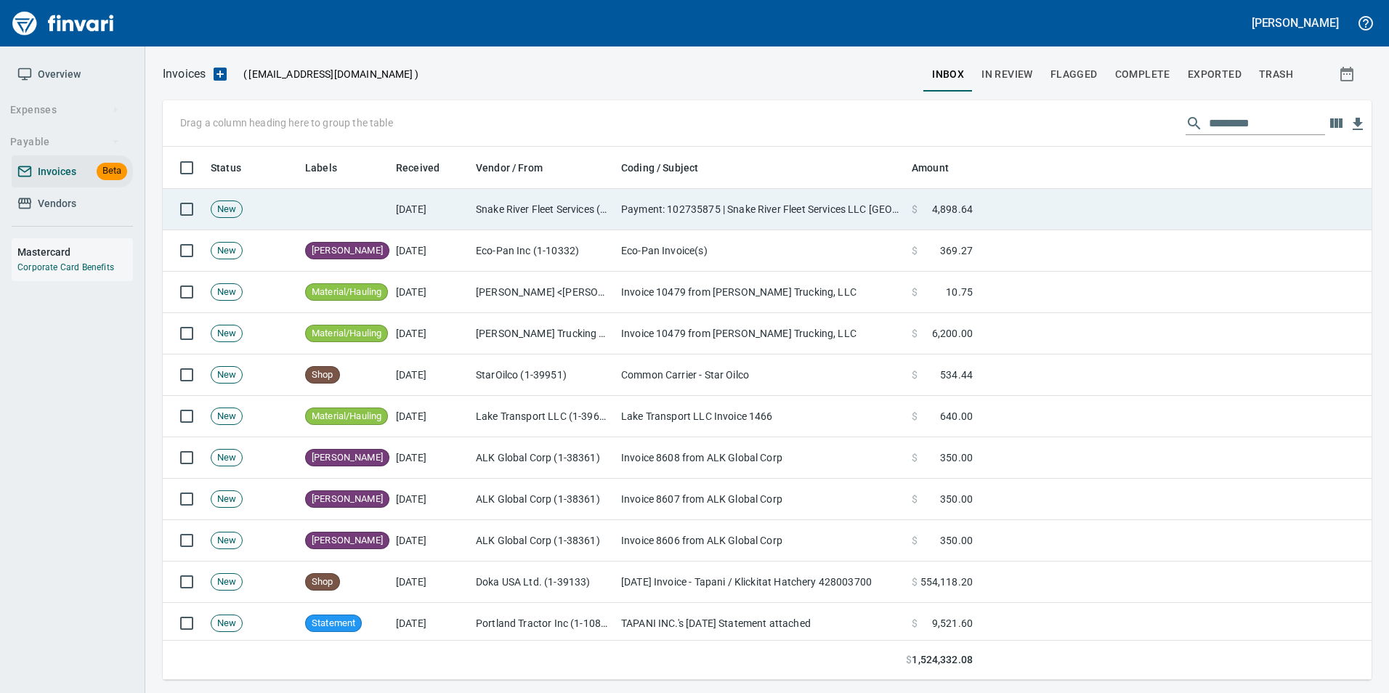
click at [966, 214] on span "4,898.64" at bounding box center [952, 209] width 41 height 15
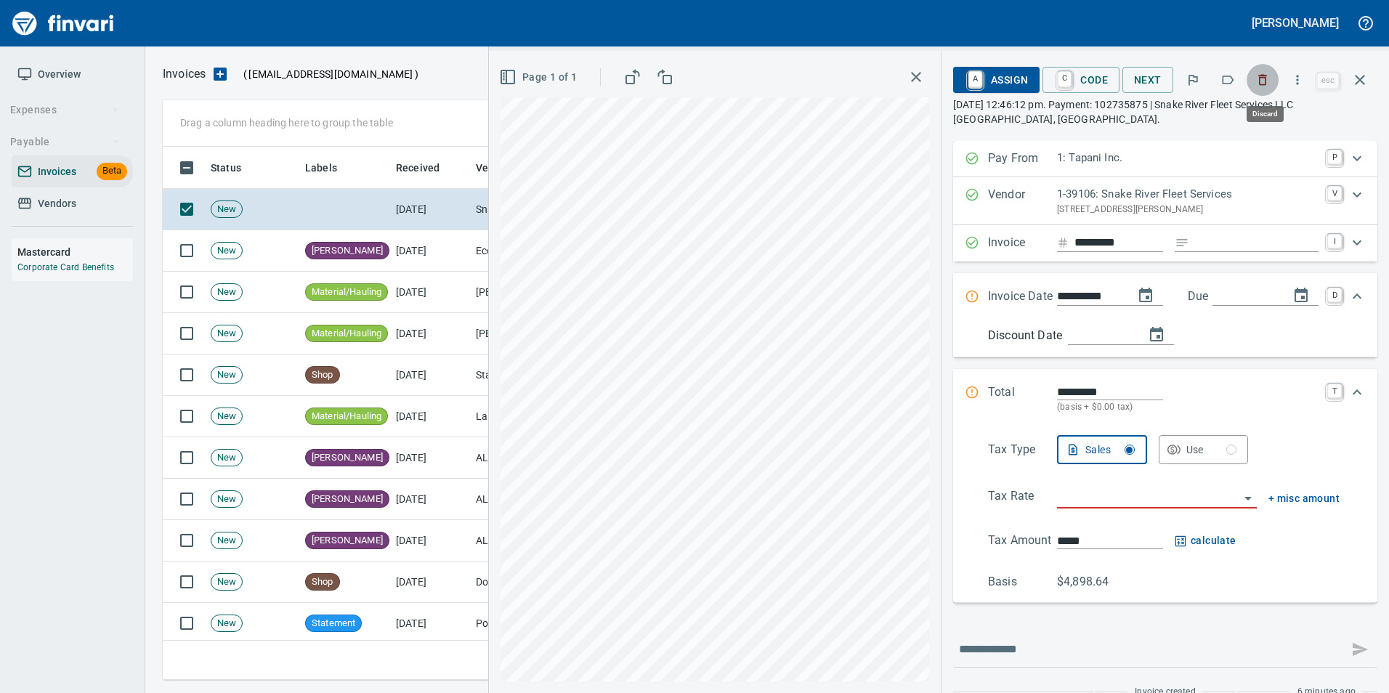
click at [1261, 79] on icon "button" at bounding box center [1263, 80] width 15 height 15
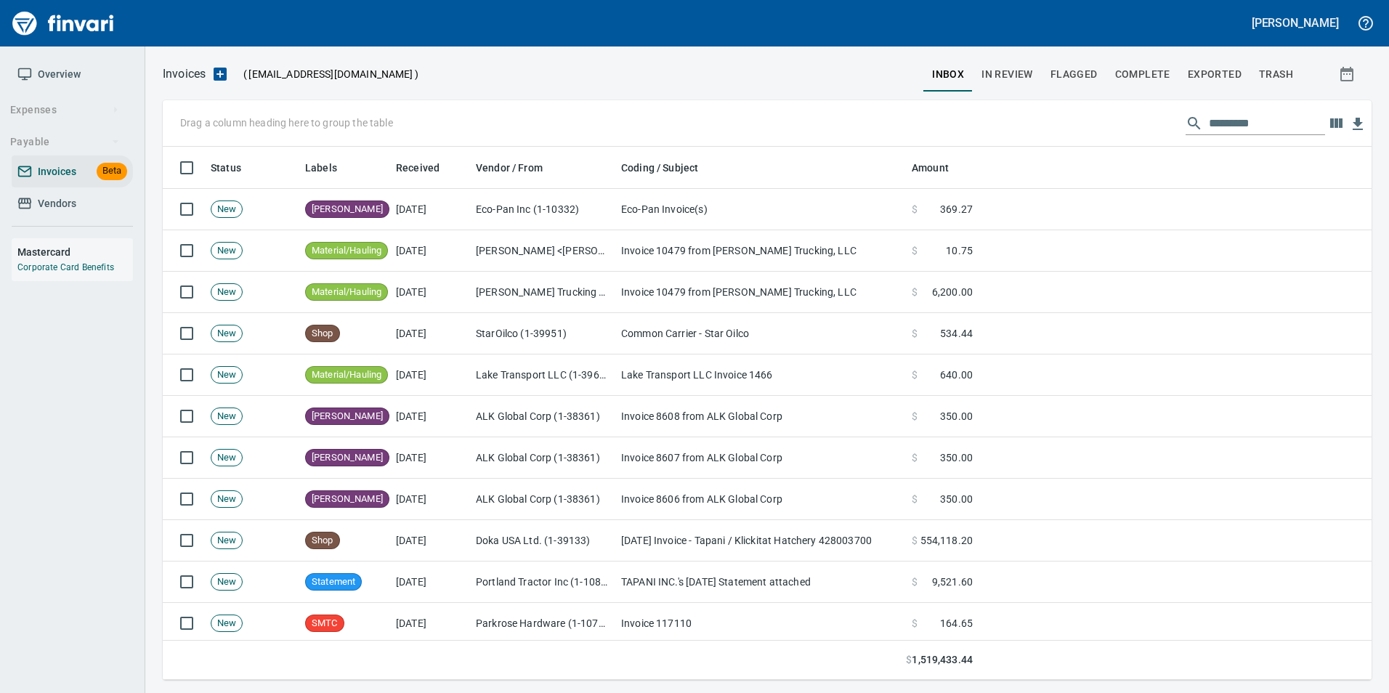
scroll to position [522, 1187]
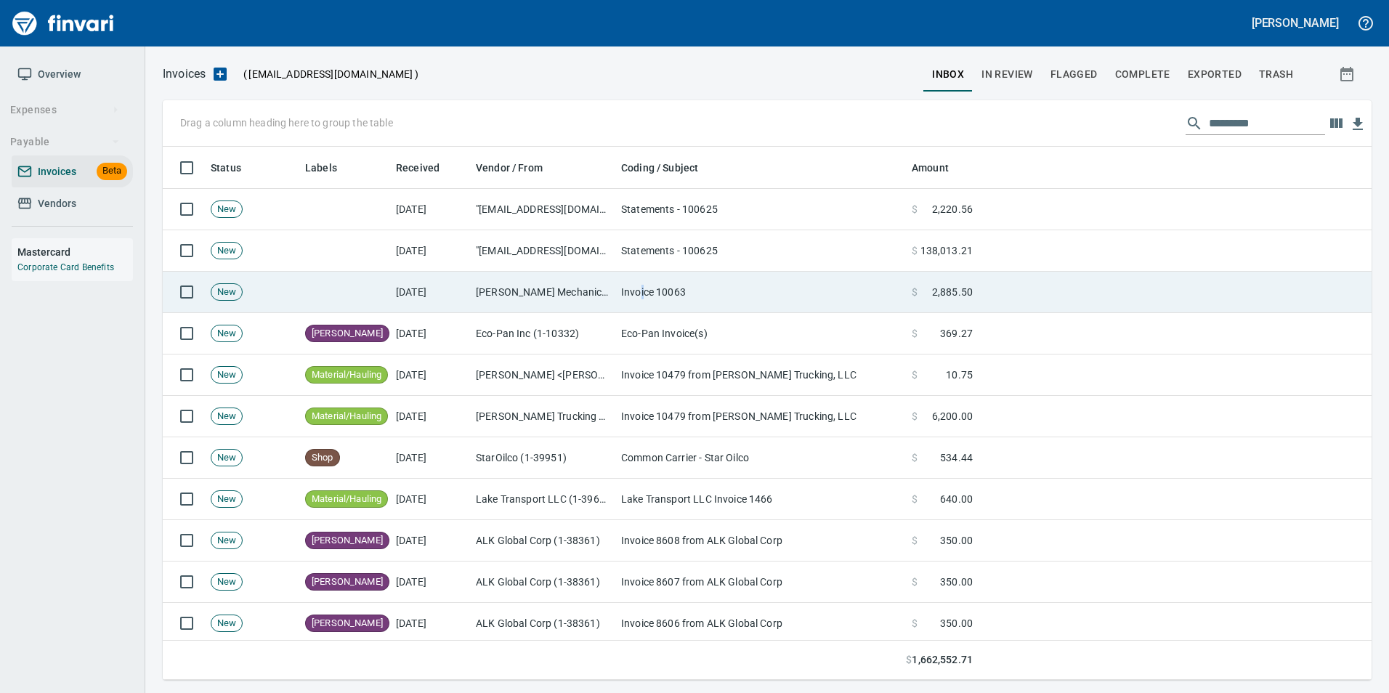
click at [642, 280] on td "Invoice 10063" at bounding box center [760, 292] width 291 height 41
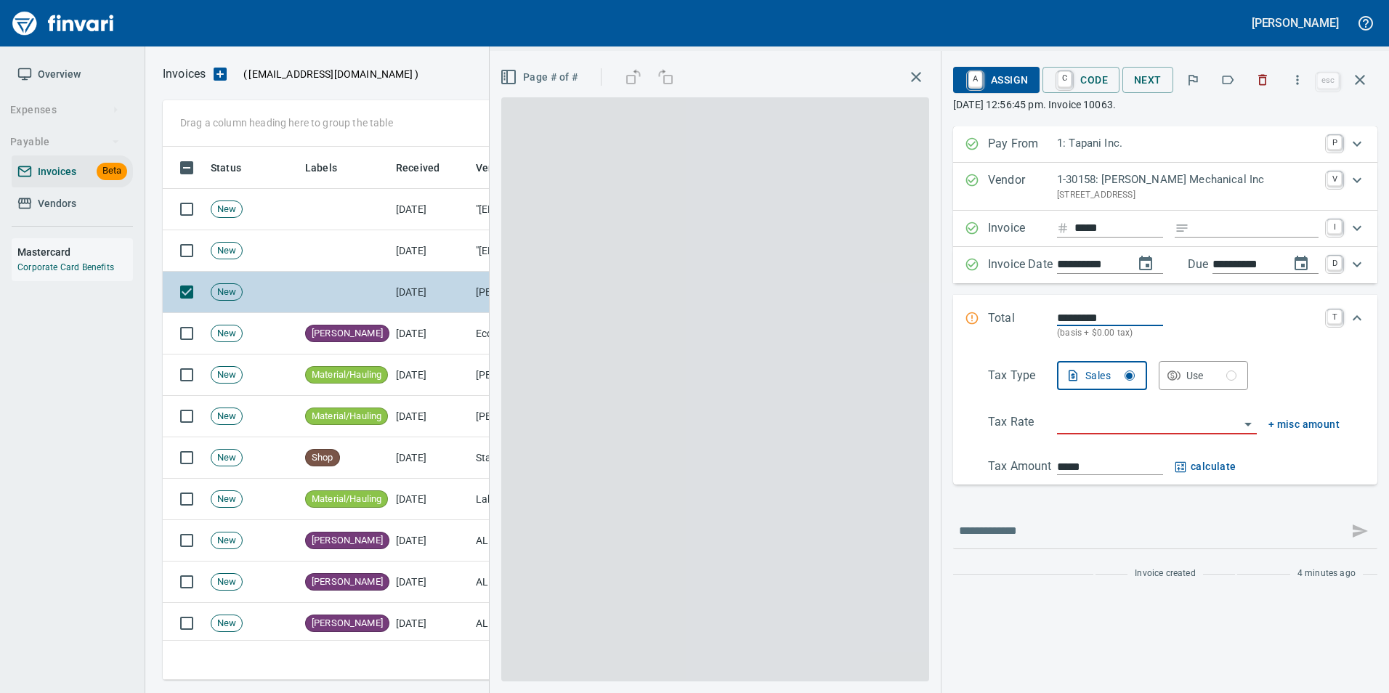
scroll to position [522, 1187]
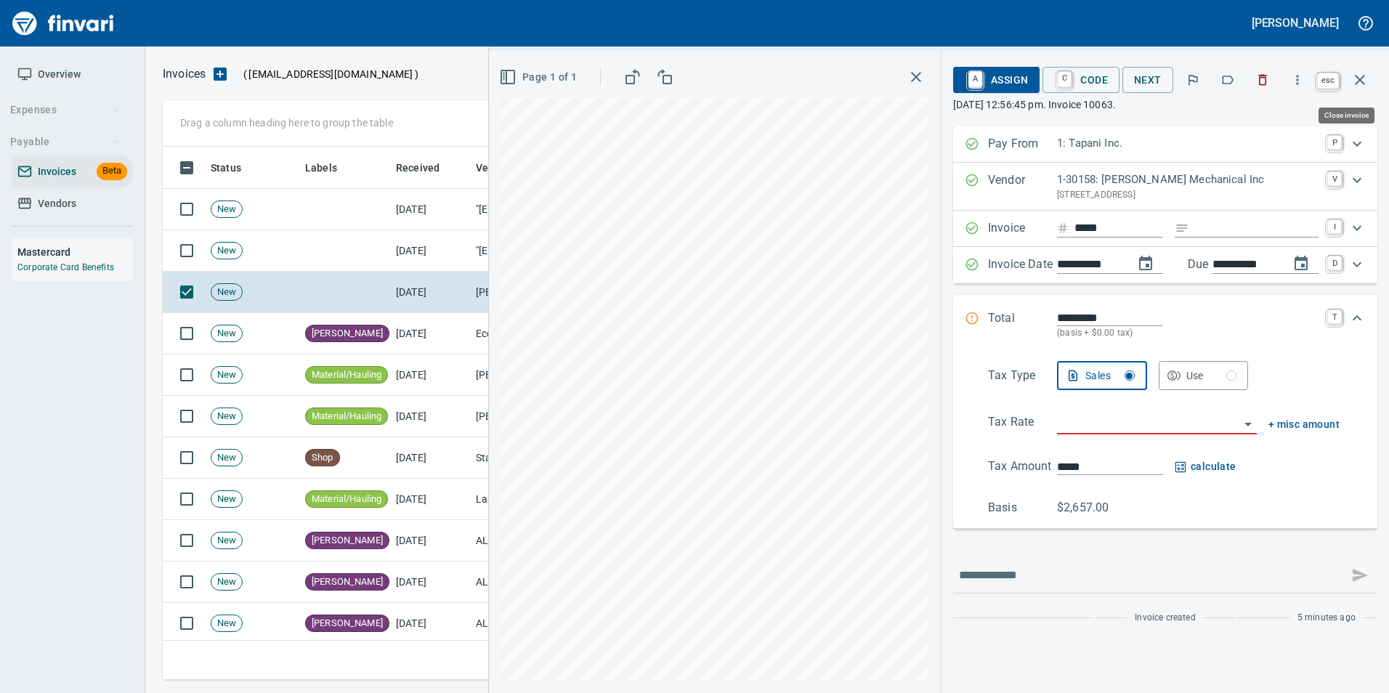
drag, startPoint x: 1364, startPoint y: 81, endPoint x: 1215, endPoint y: 107, distance: 151.1
click at [1364, 81] on icon "button" at bounding box center [1359, 79] width 17 height 17
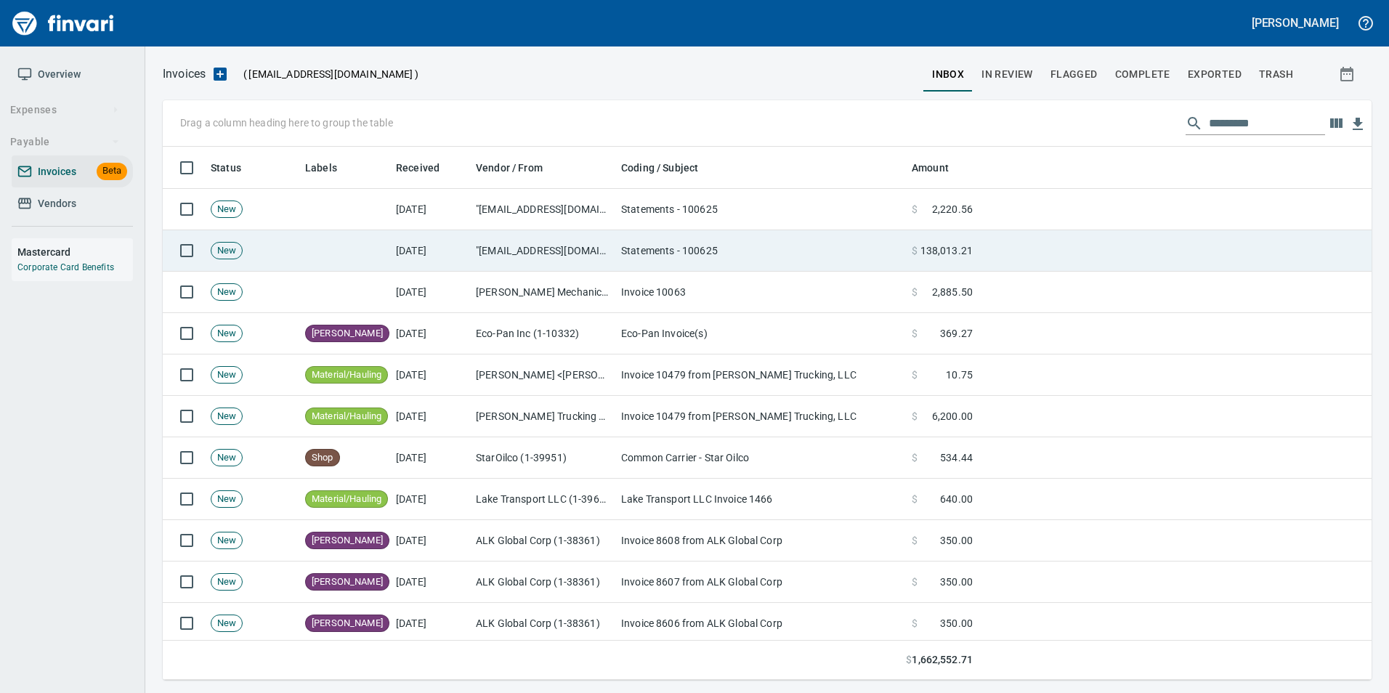
scroll to position [522, 1187]
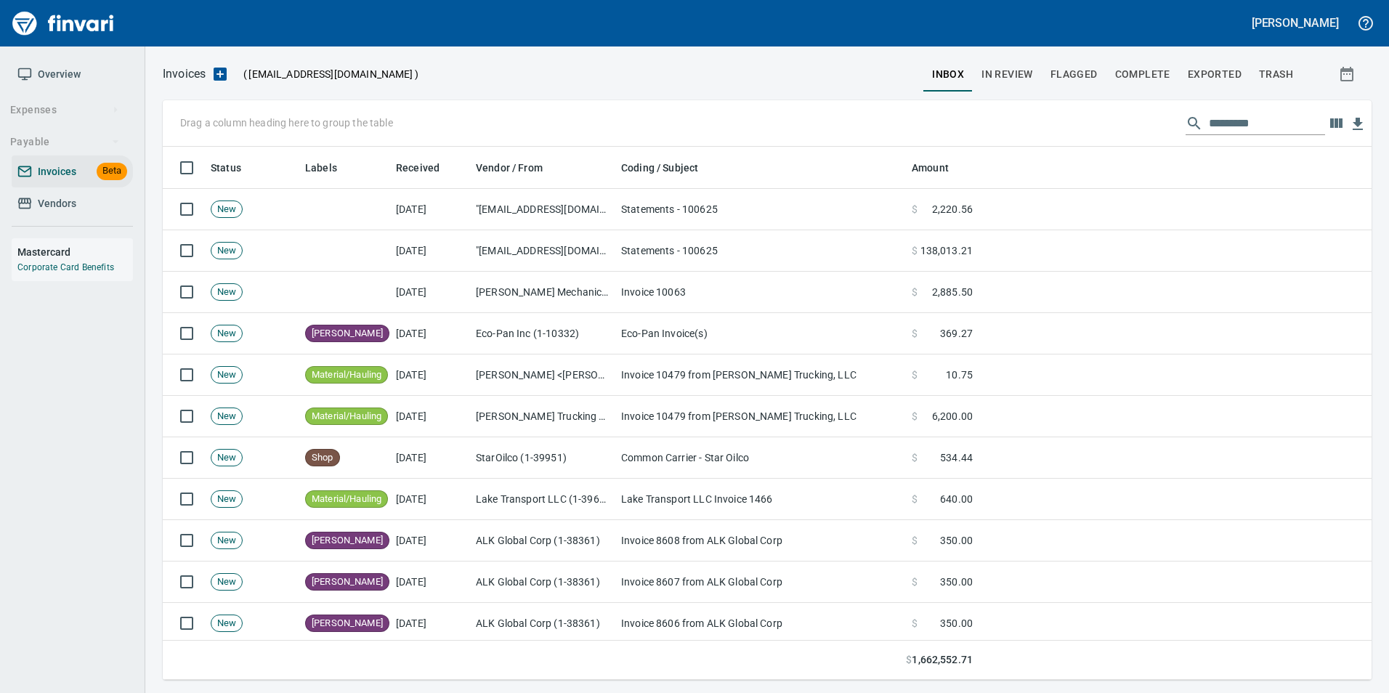
click at [1224, 125] on input "text" at bounding box center [1267, 123] width 116 height 23
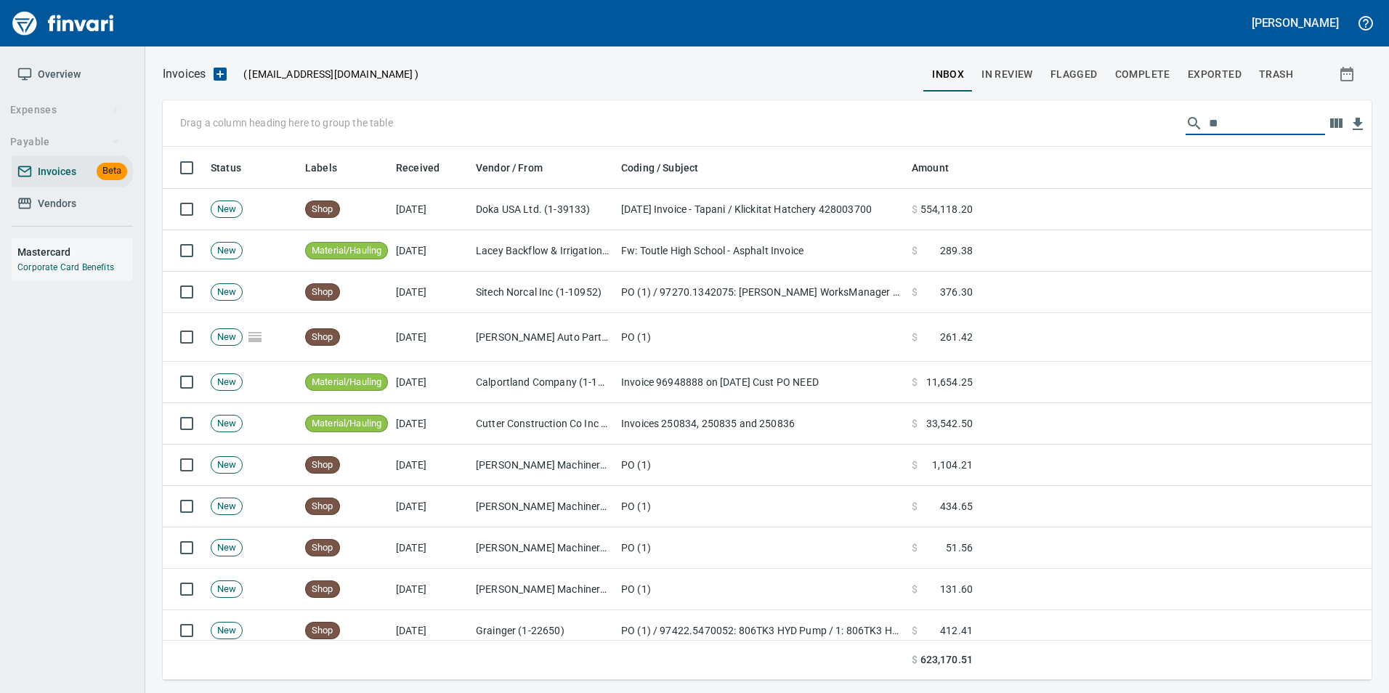
type input "*"
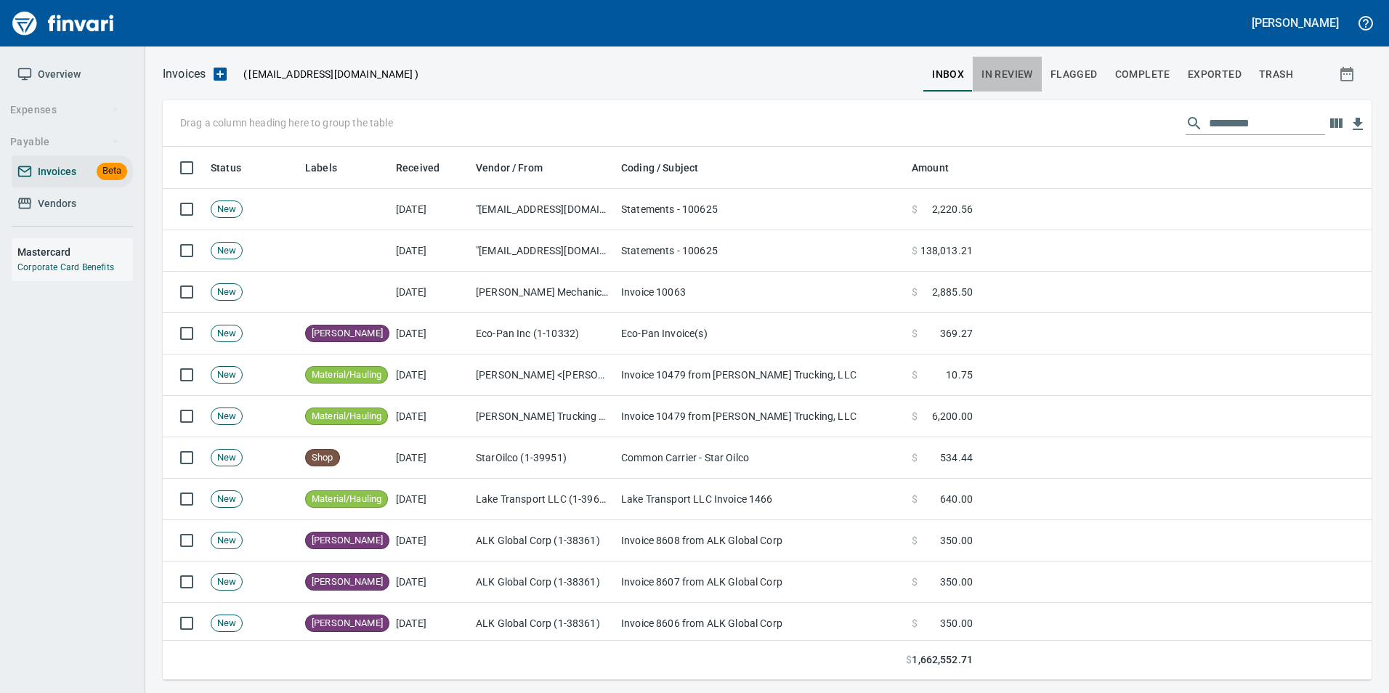
click at [1007, 73] on span "In Review" at bounding box center [1008, 74] width 52 height 18
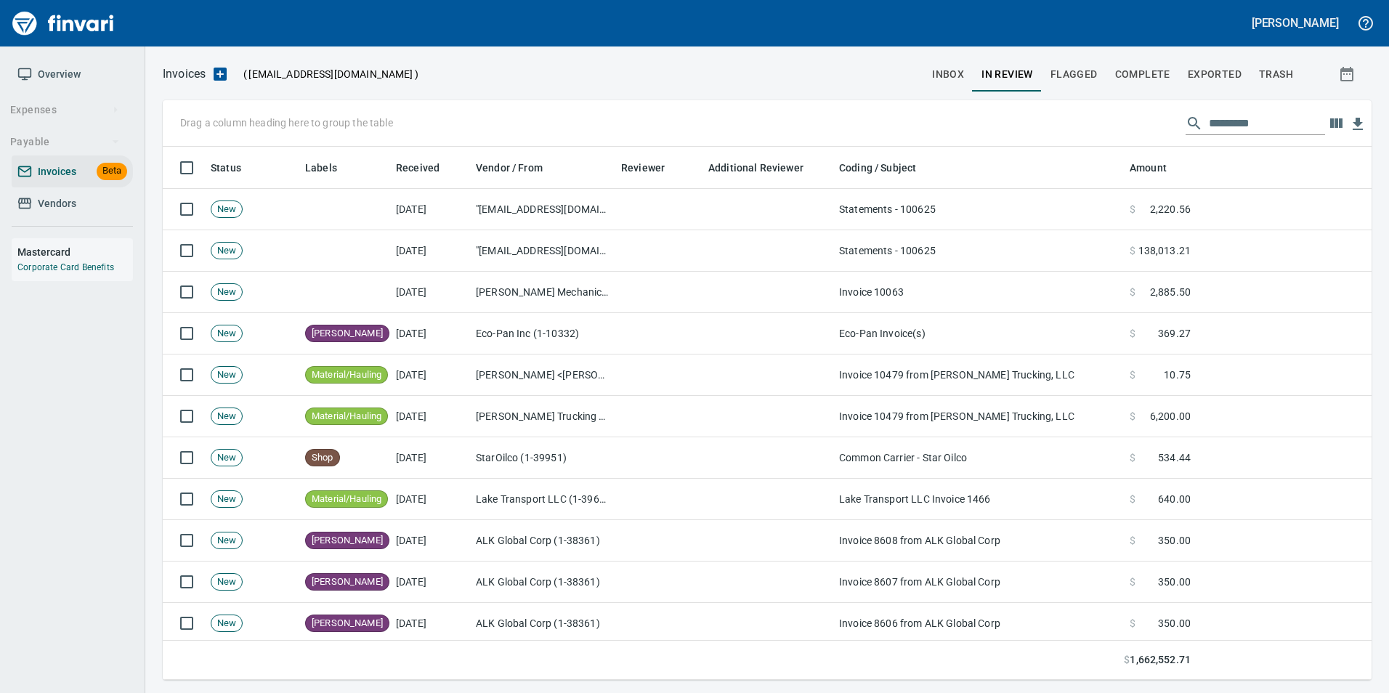
scroll to position [522, 1187]
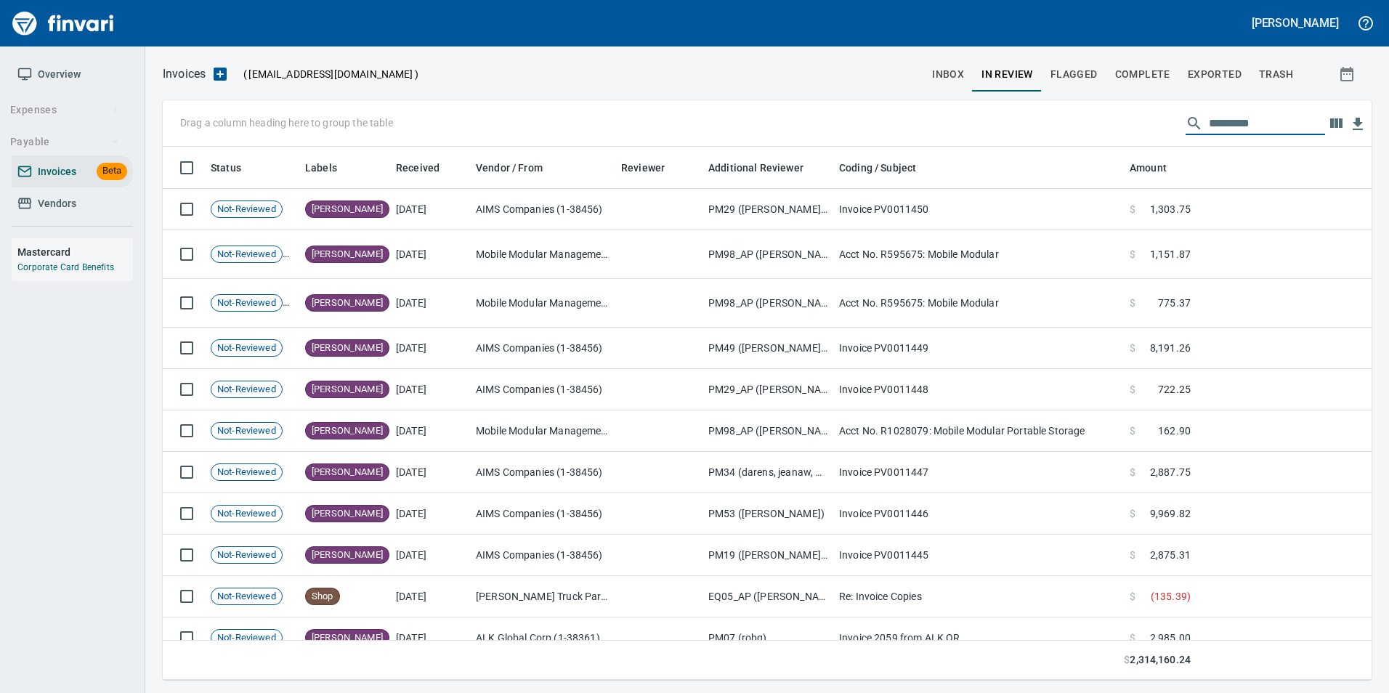
click at [1232, 118] on input "text" at bounding box center [1267, 123] width 116 height 23
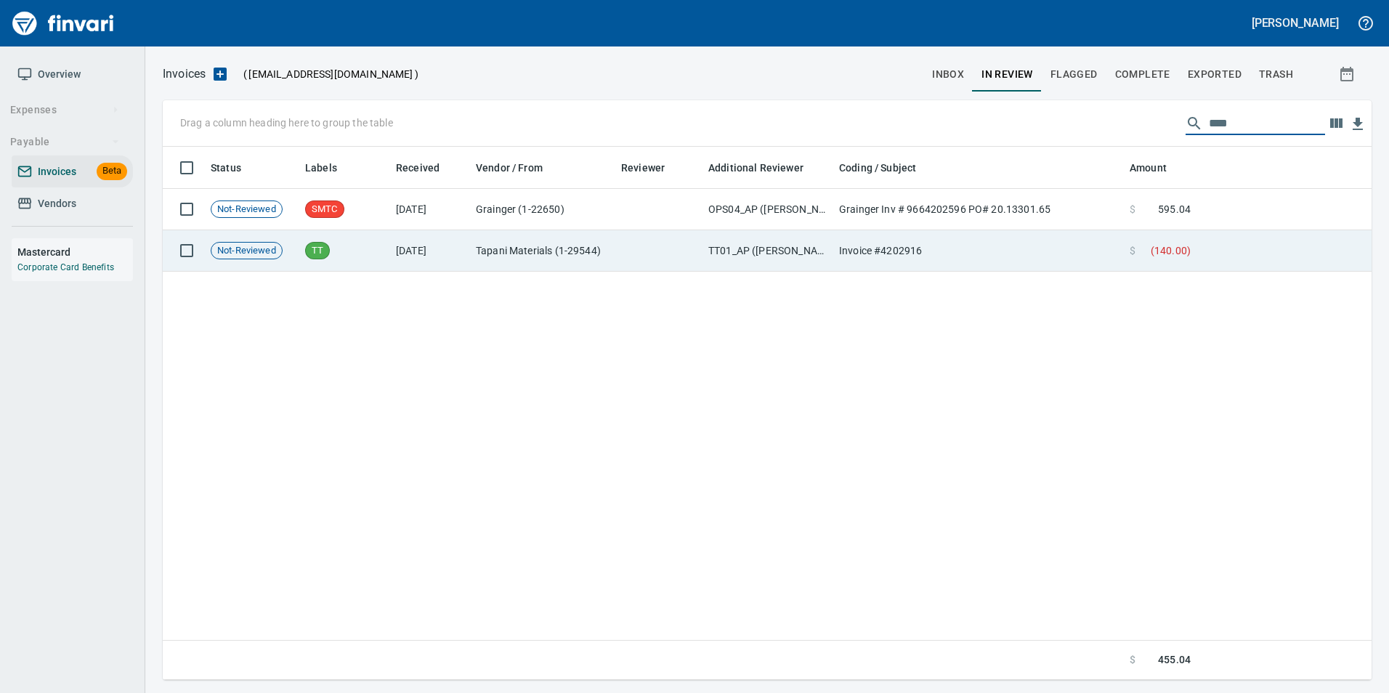
type input "****"
click at [1208, 254] on td at bounding box center [1284, 250] width 175 height 41
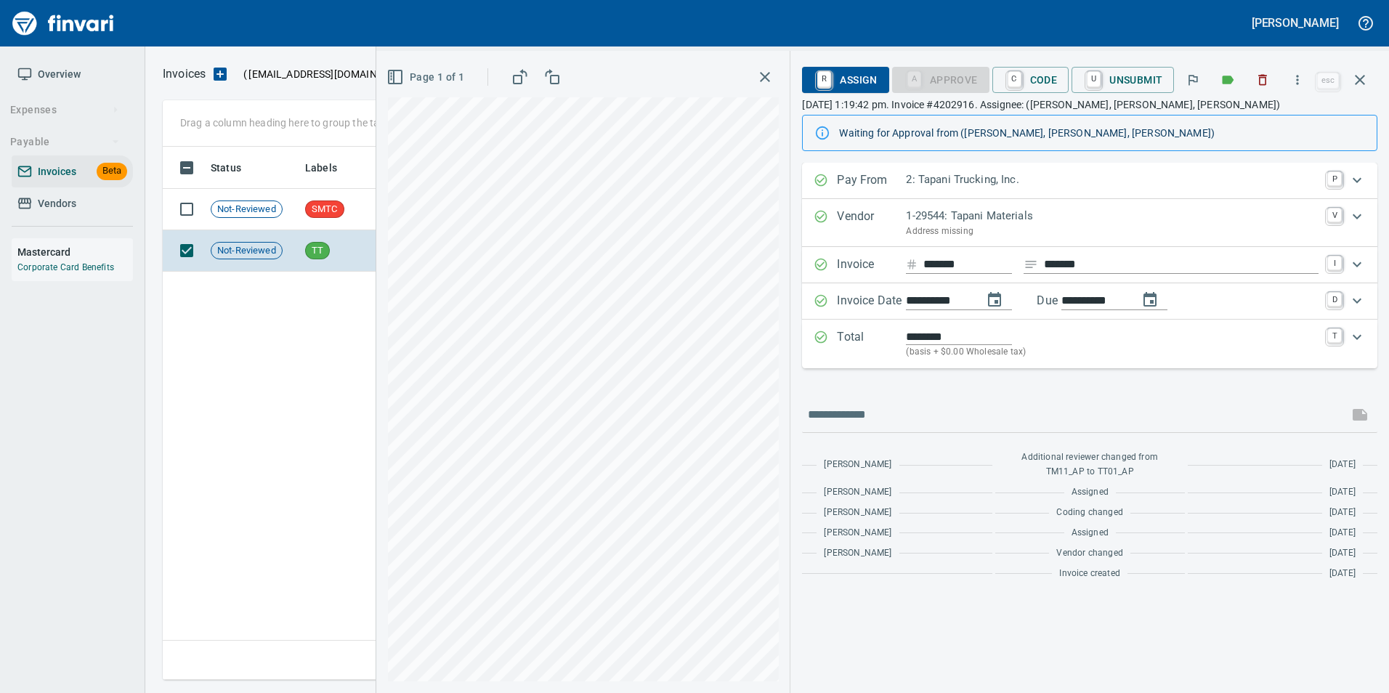
click at [1353, 86] on icon "button" at bounding box center [1359, 79] width 17 height 17
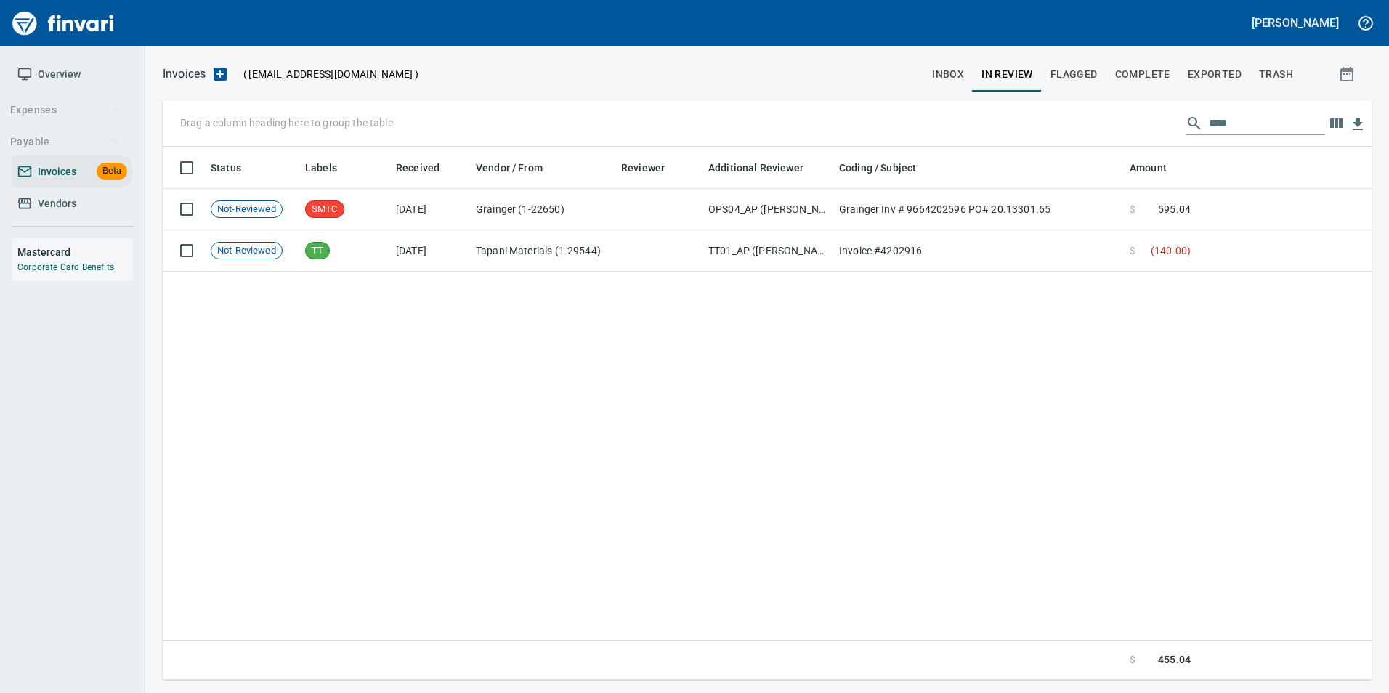
scroll to position [522, 1197]
click at [1234, 126] on input "****" at bounding box center [1267, 123] width 116 height 23
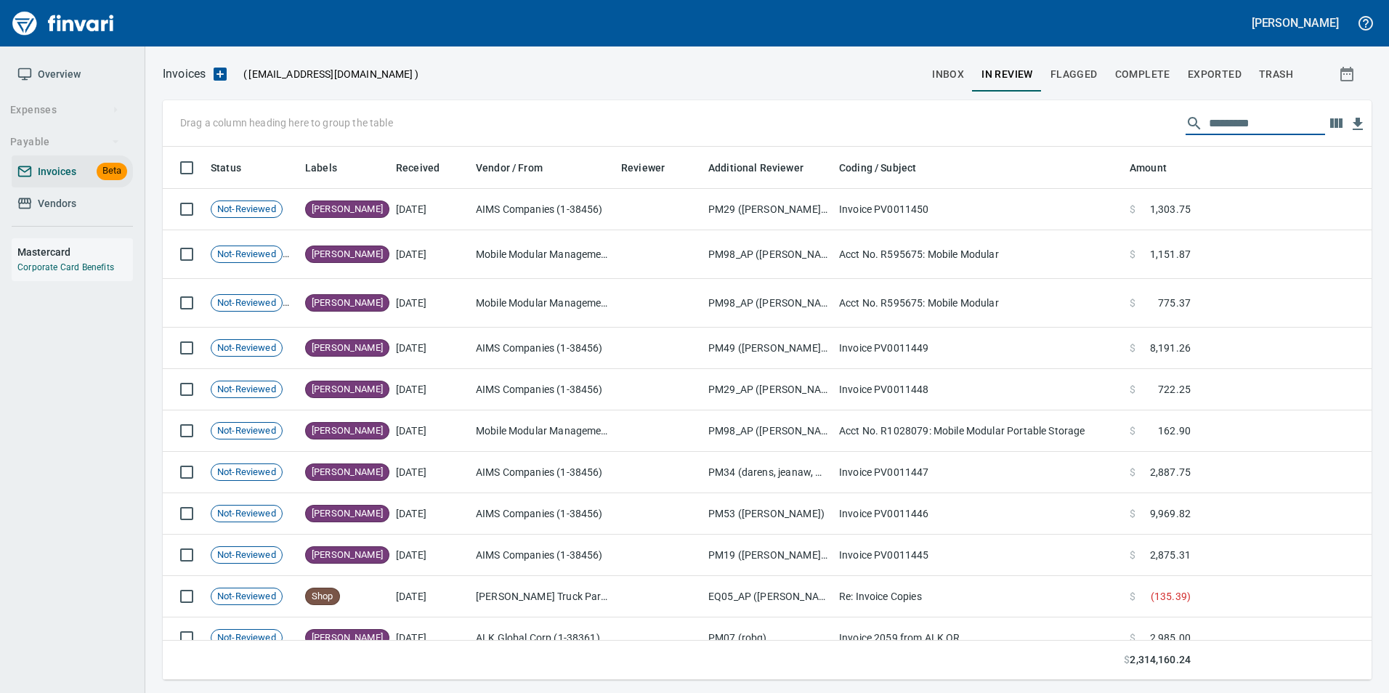
scroll to position [522, 1187]
click at [104, 209] on span "Vendors" at bounding box center [72, 204] width 110 height 18
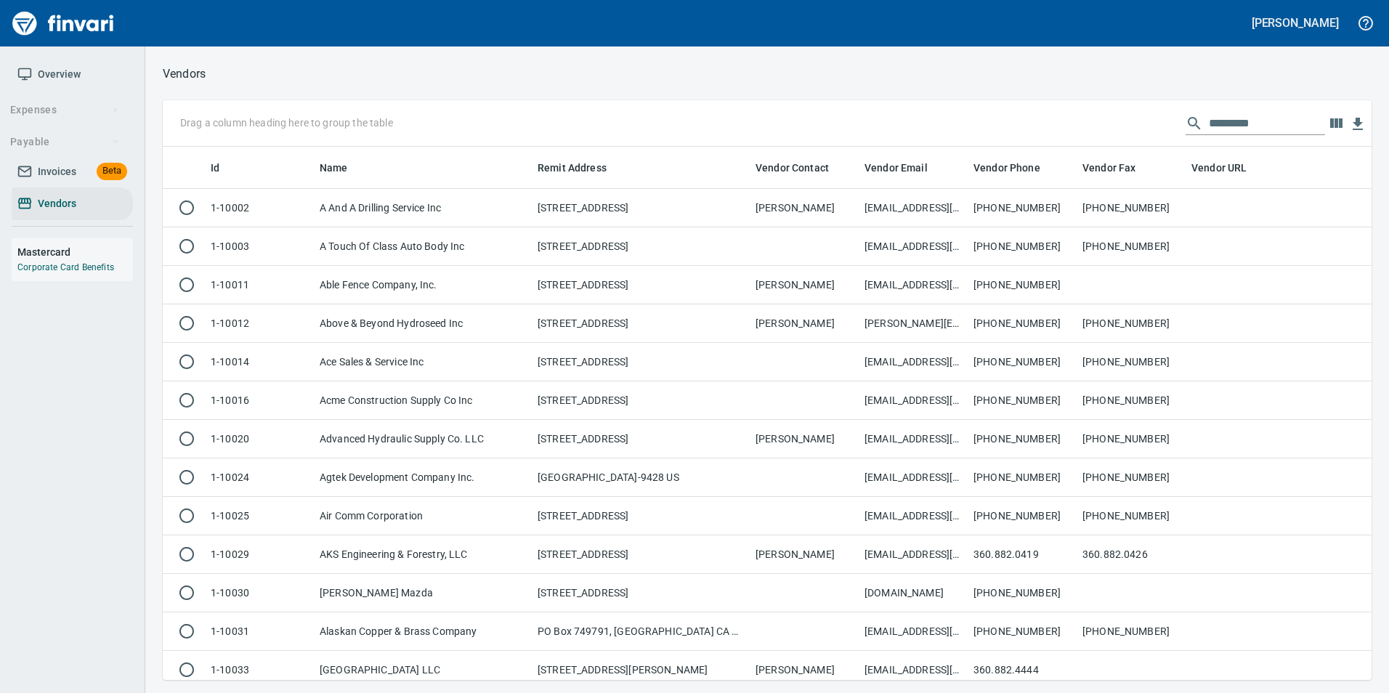
scroll to position [522, 1187]
click at [1230, 121] on input "text" at bounding box center [1267, 123] width 116 height 23
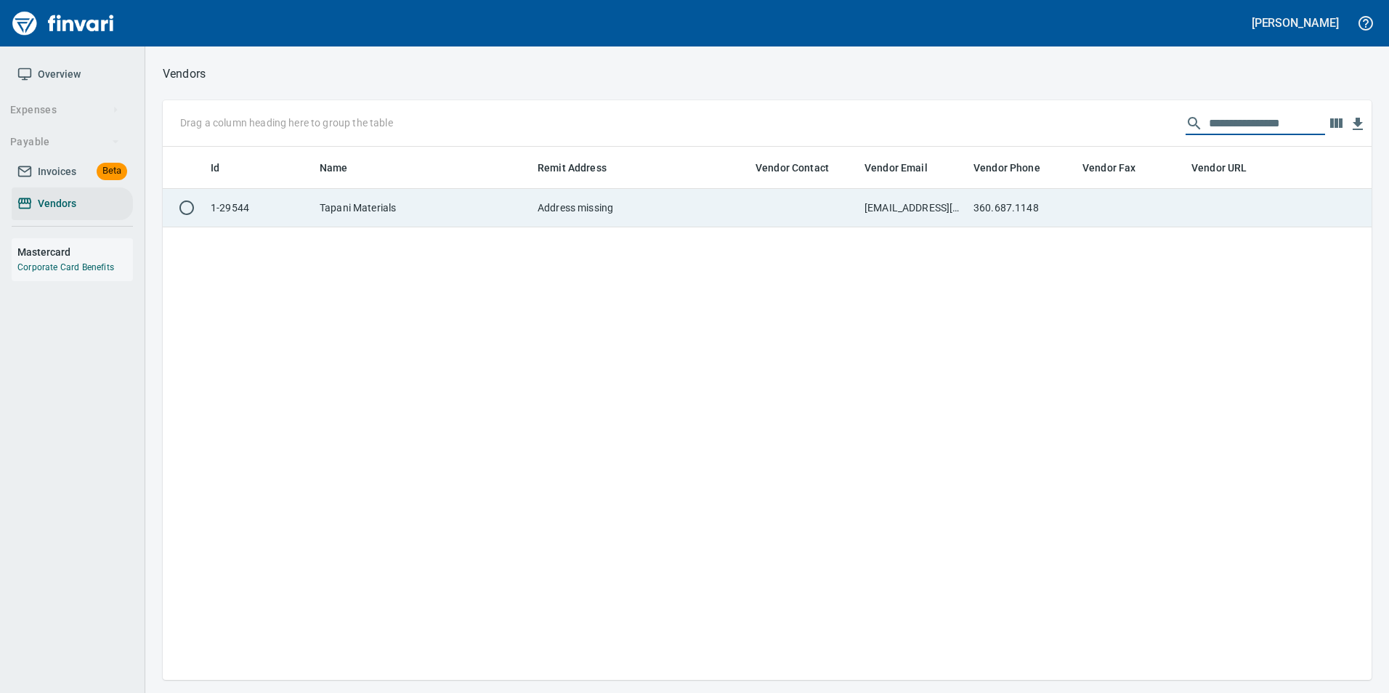
type input "**********"
click at [1210, 221] on td at bounding box center [1240, 208] width 109 height 39
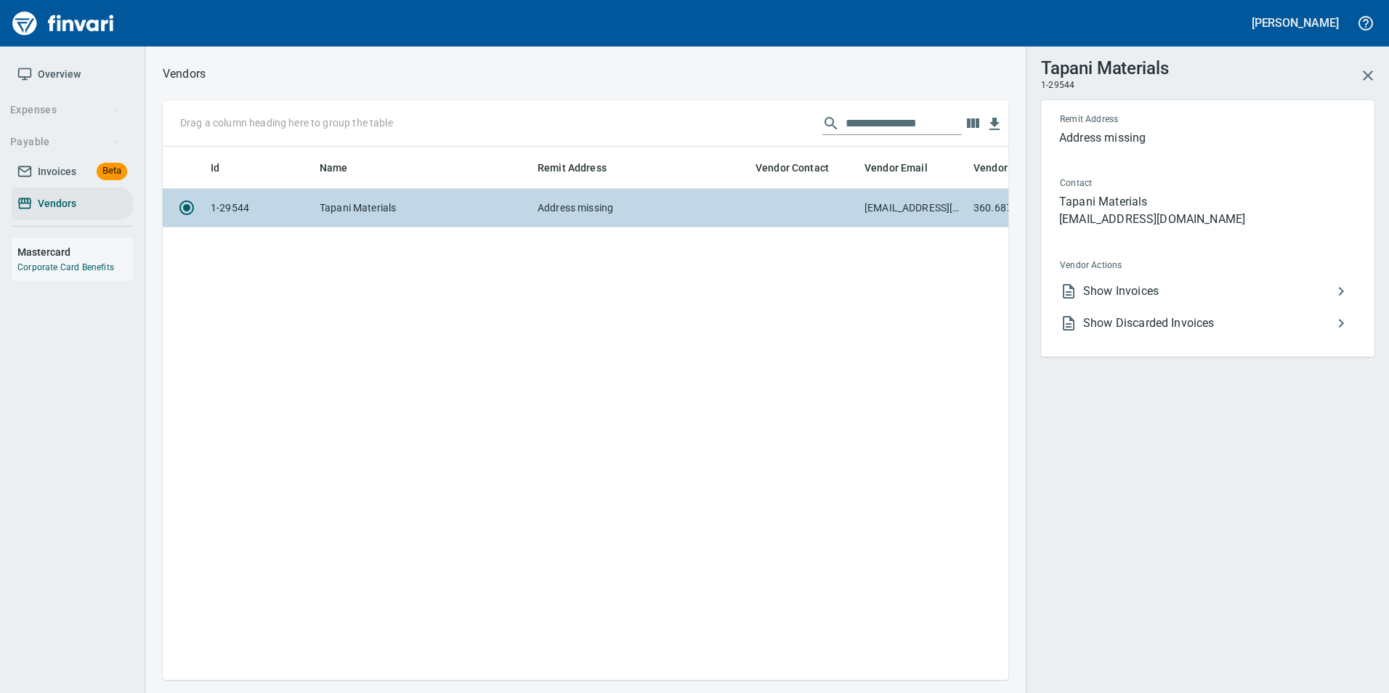
scroll to position [512, 835]
click at [1165, 288] on span "Show Invoices" at bounding box center [1207, 291] width 249 height 17
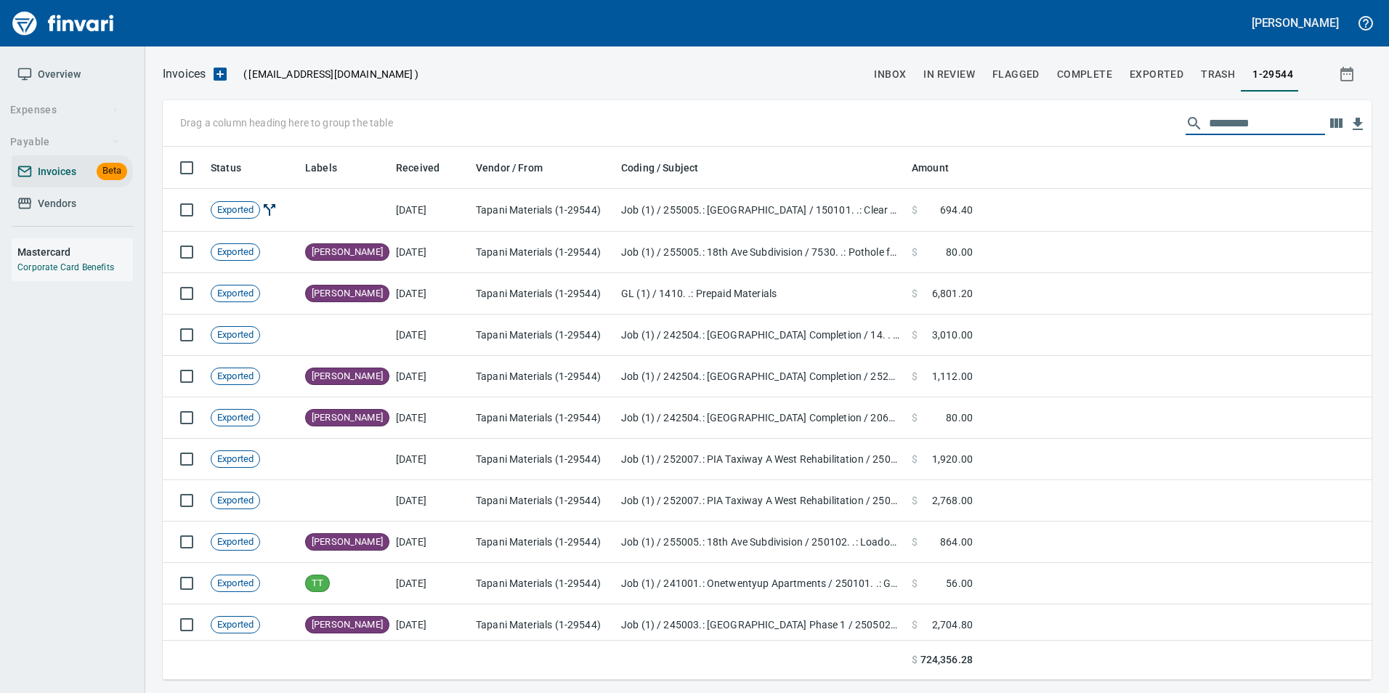
click at [1219, 124] on input "text" at bounding box center [1267, 123] width 116 height 23
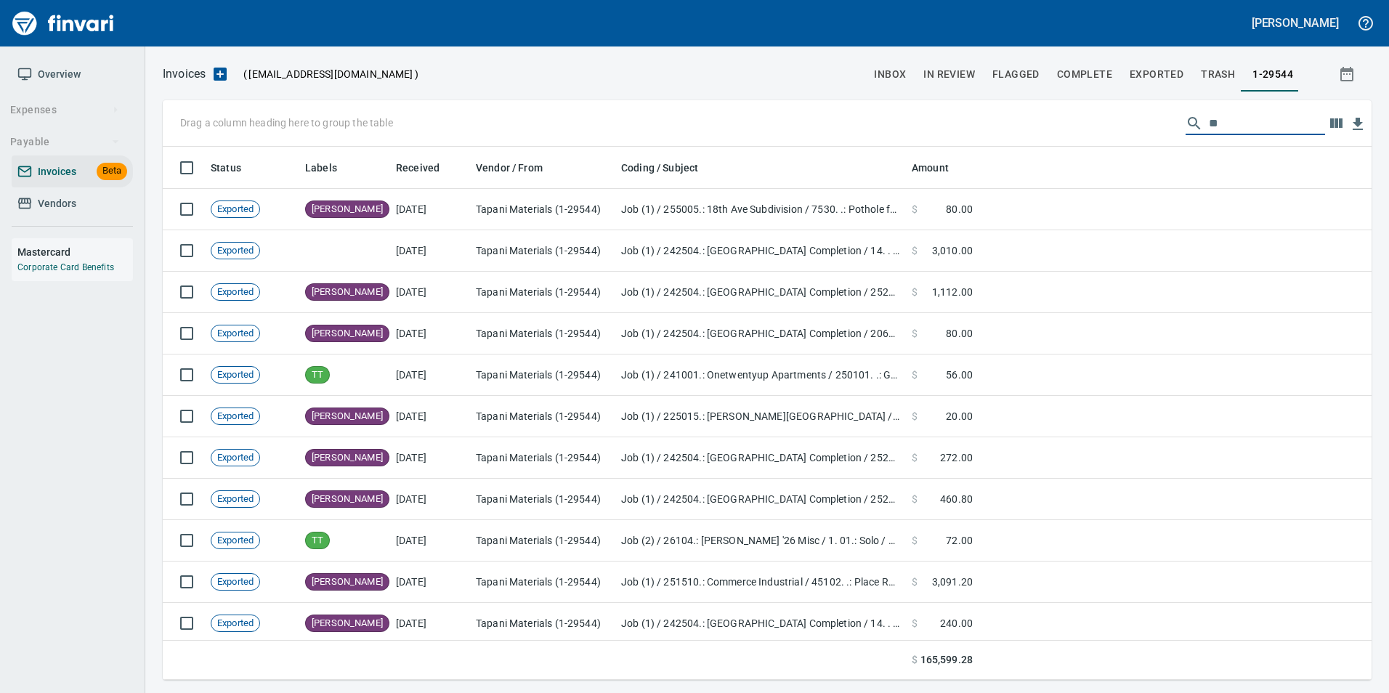
type input "*"
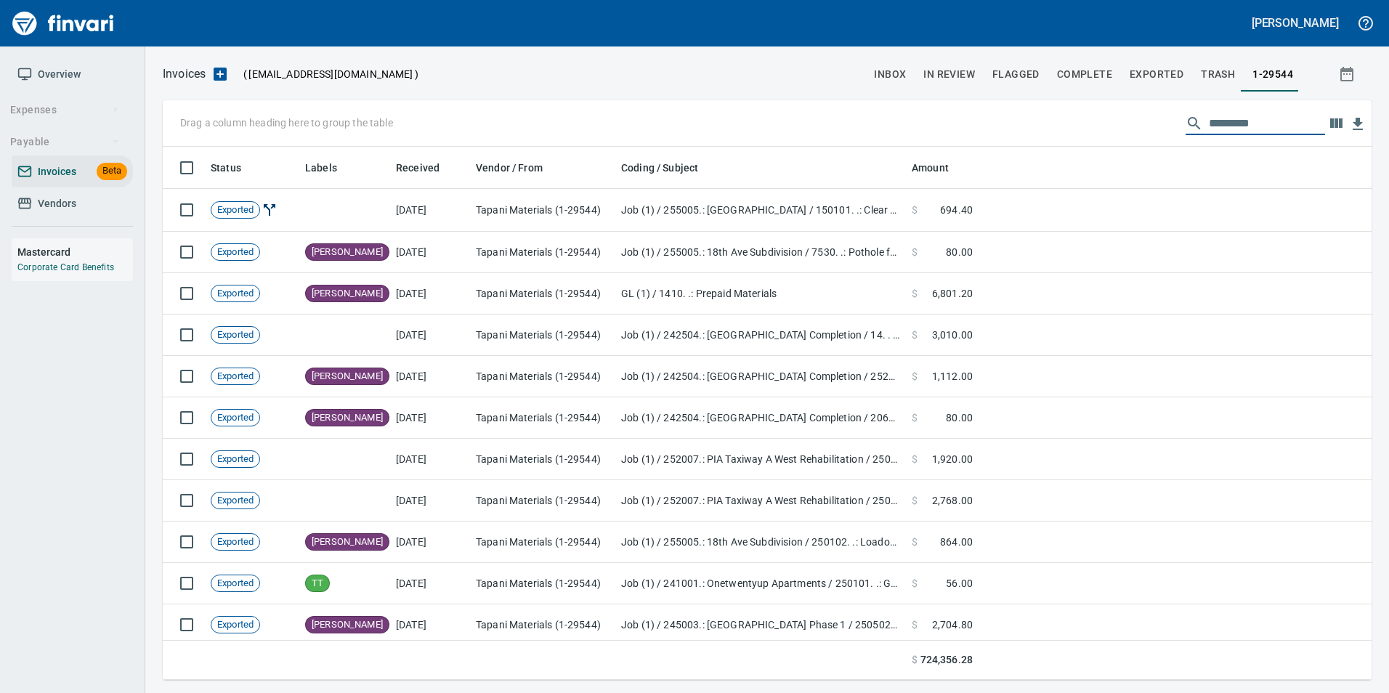
click at [110, 202] on span "Vendors" at bounding box center [72, 204] width 110 height 18
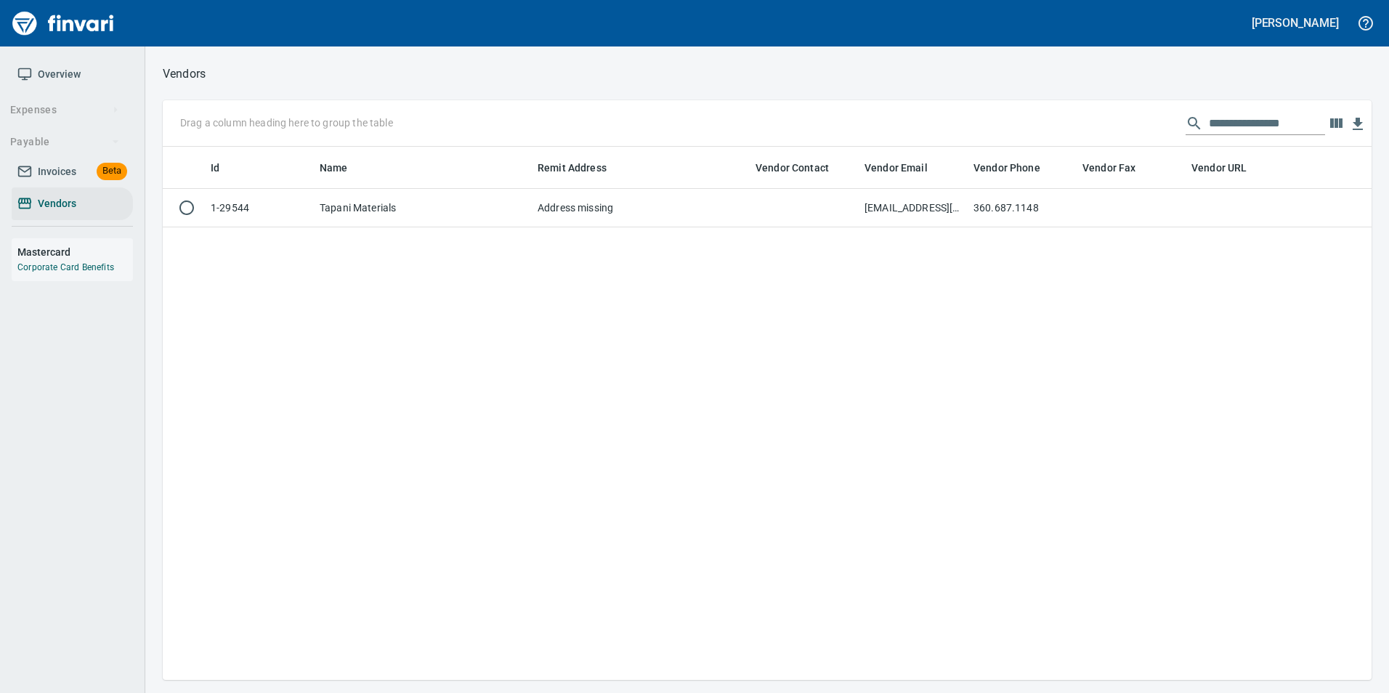
scroll to position [522, 1198]
click at [1263, 113] on input "**********" at bounding box center [1267, 123] width 116 height 23
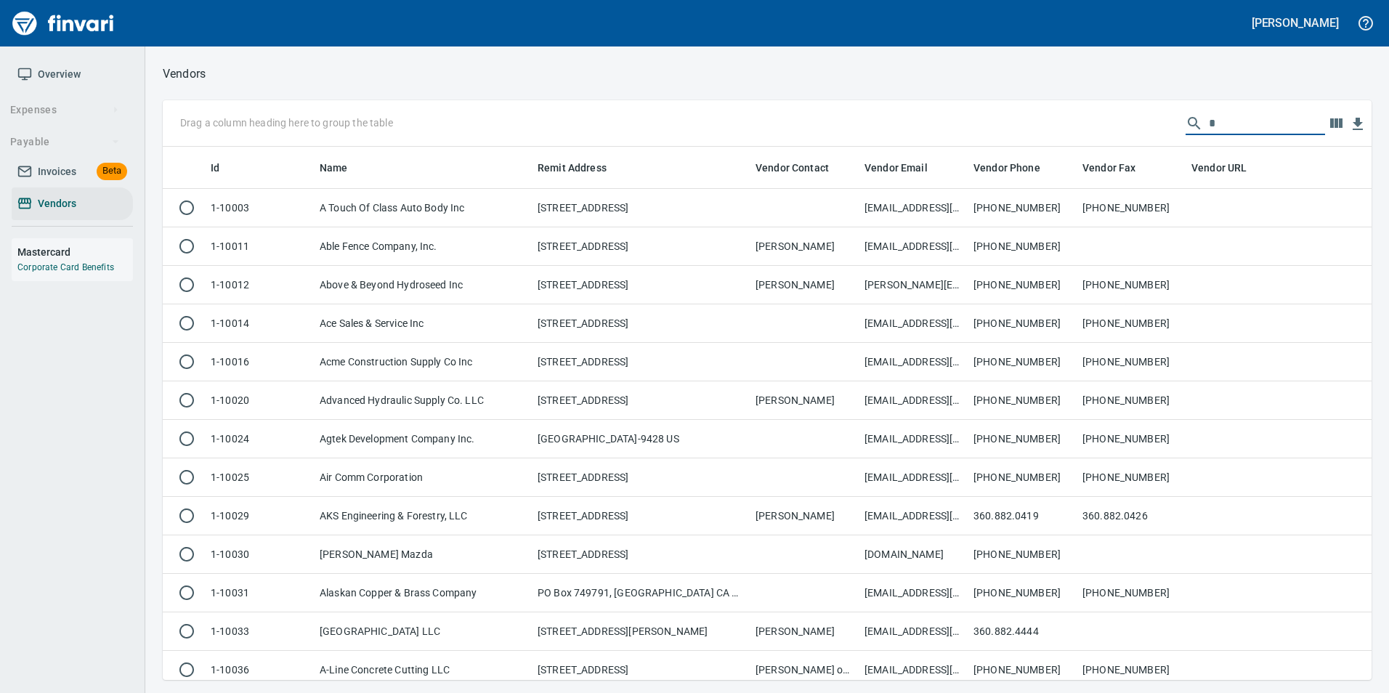
scroll to position [522, 1187]
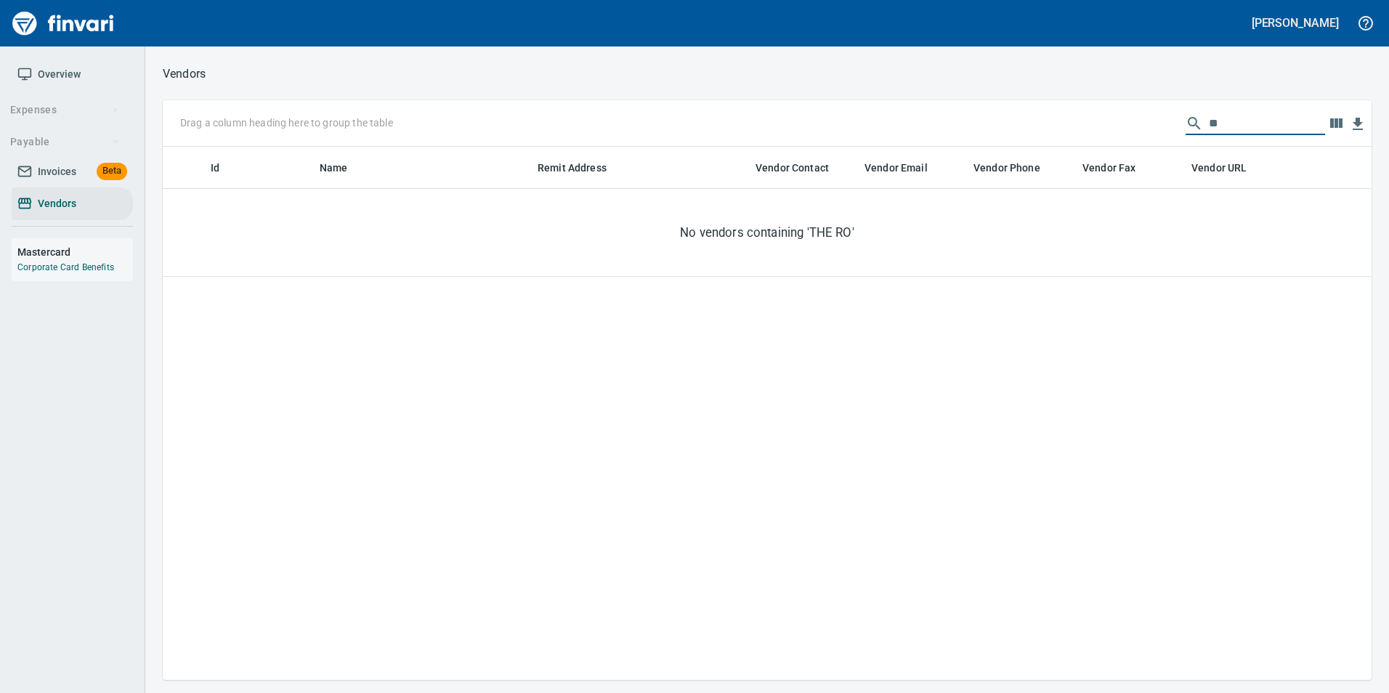
type input "*"
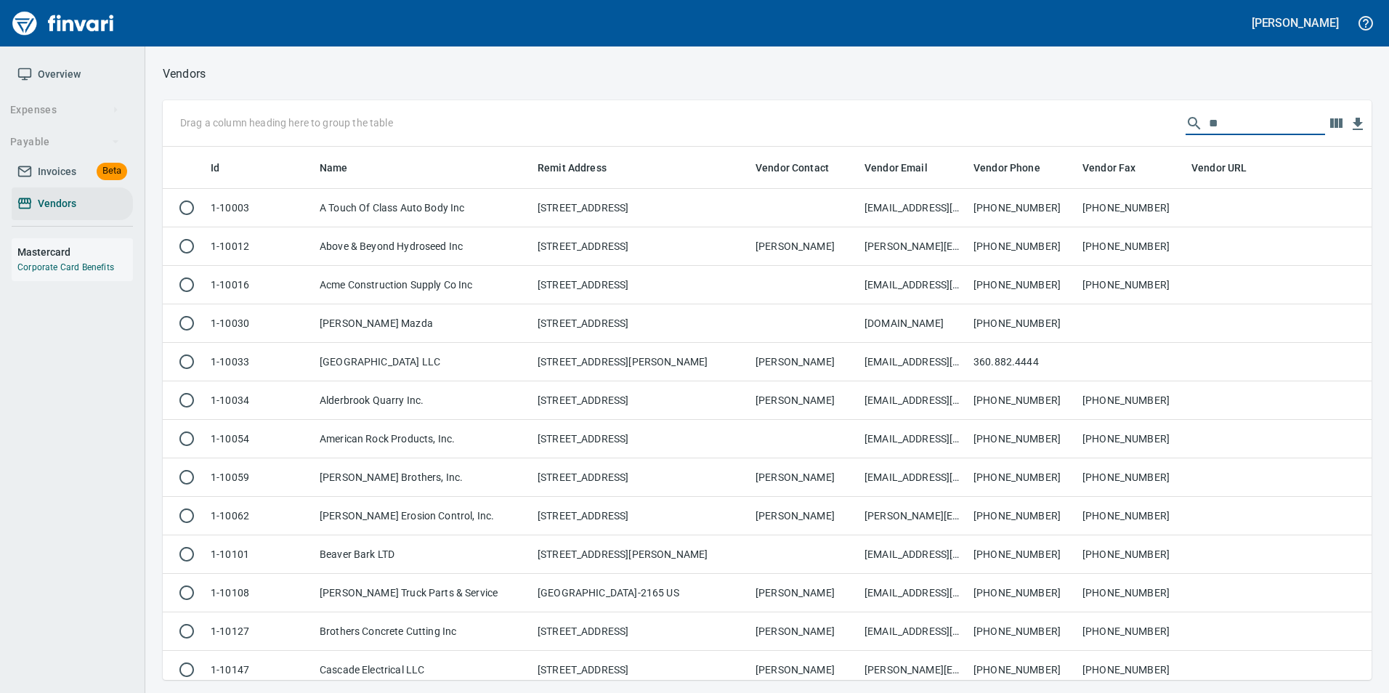
type input "*"
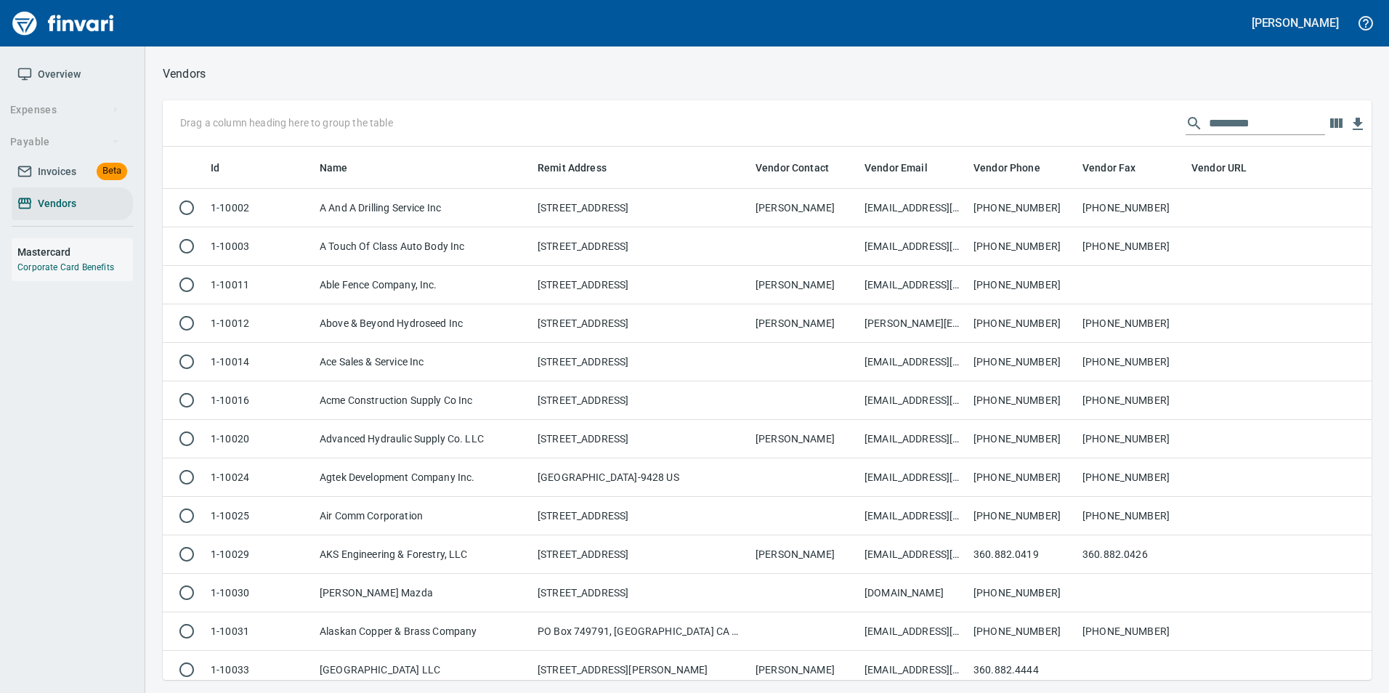
click at [1231, 124] on input "text" at bounding box center [1267, 123] width 116 height 23
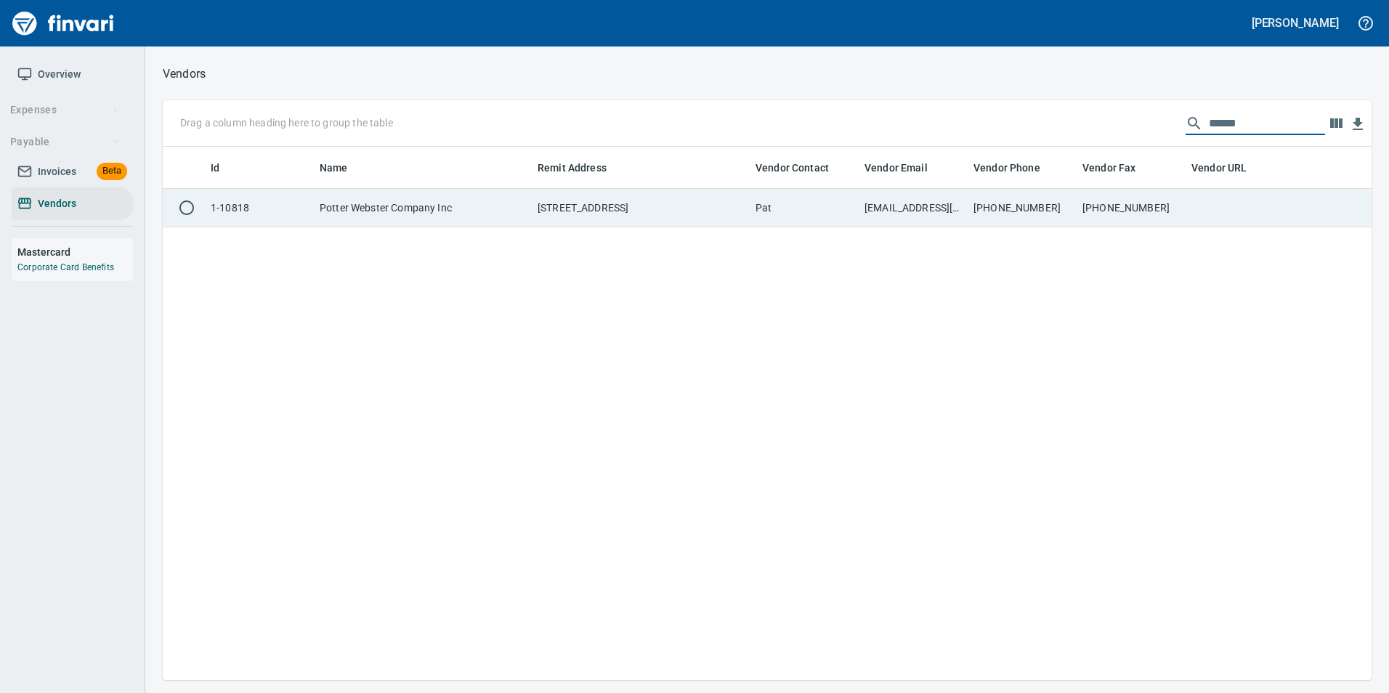
type input "******"
click at [1210, 196] on td at bounding box center [1240, 208] width 109 height 39
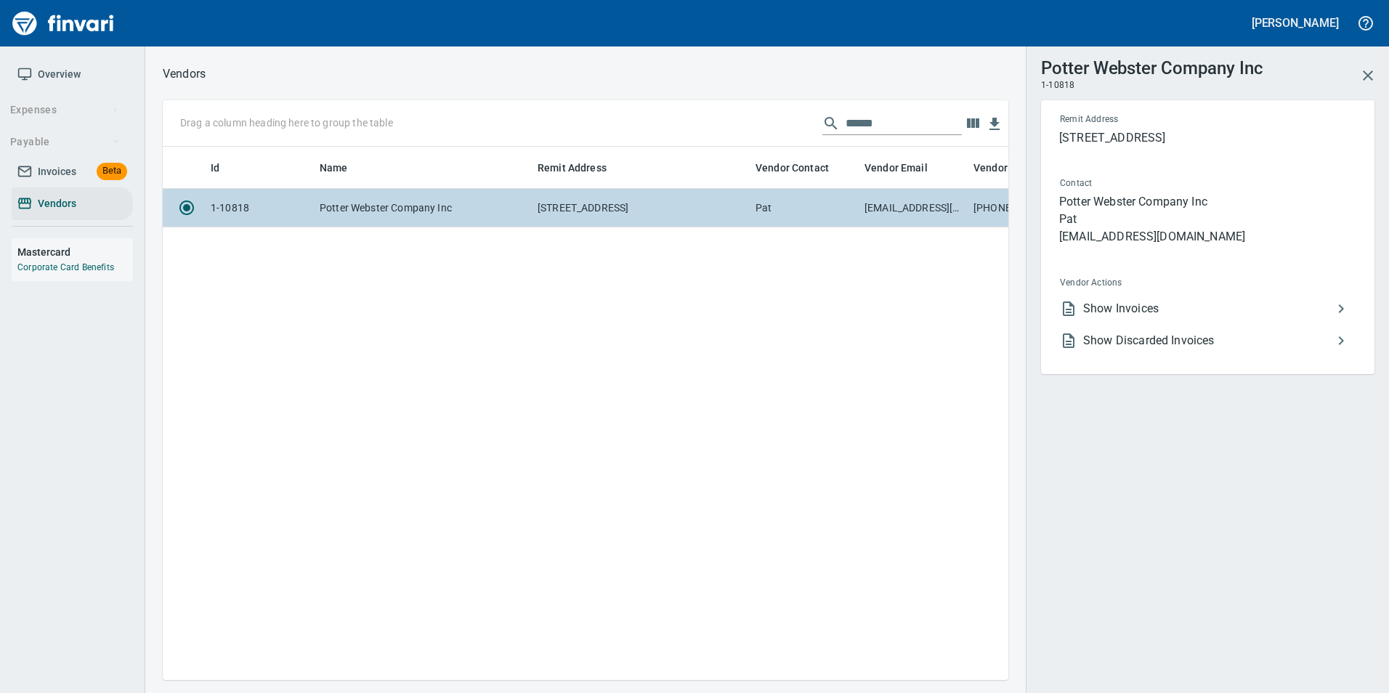
scroll to position [512, 835]
click at [1134, 309] on span "Show Invoices" at bounding box center [1207, 308] width 249 height 17
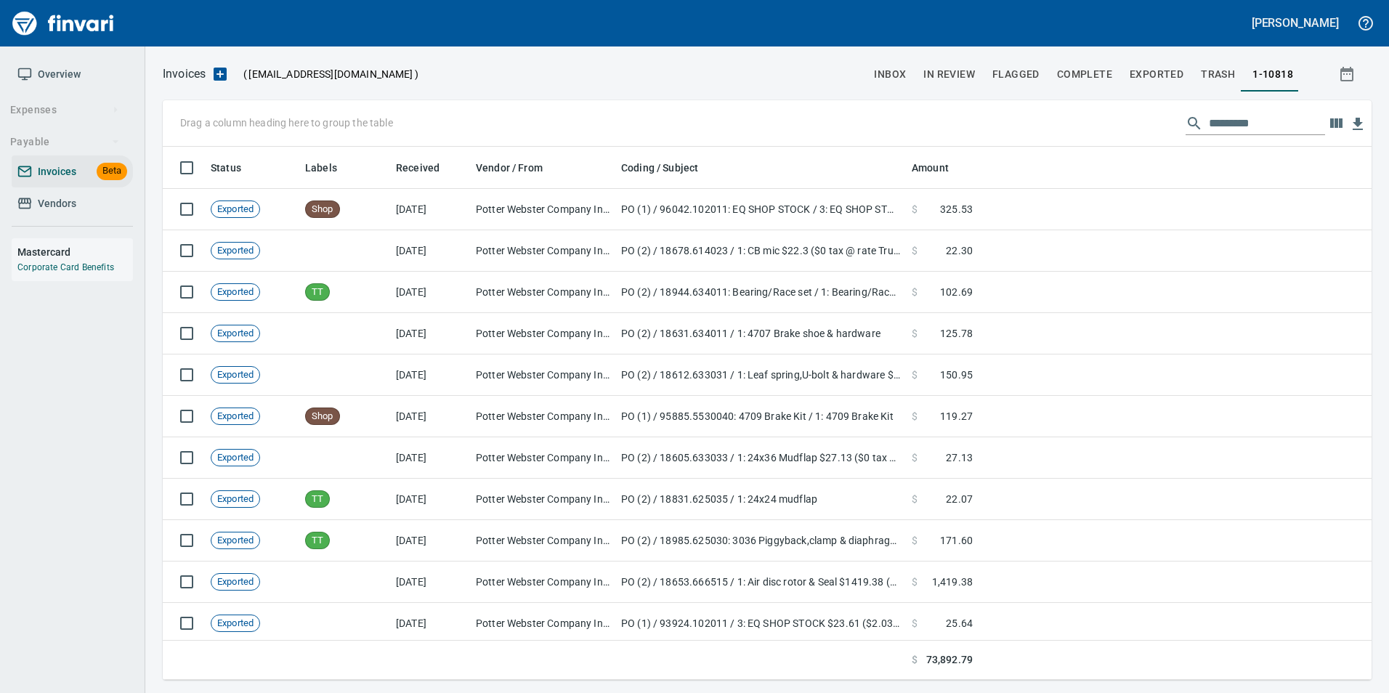
scroll to position [522, 1187]
click at [1256, 130] on input "text" at bounding box center [1267, 123] width 116 height 23
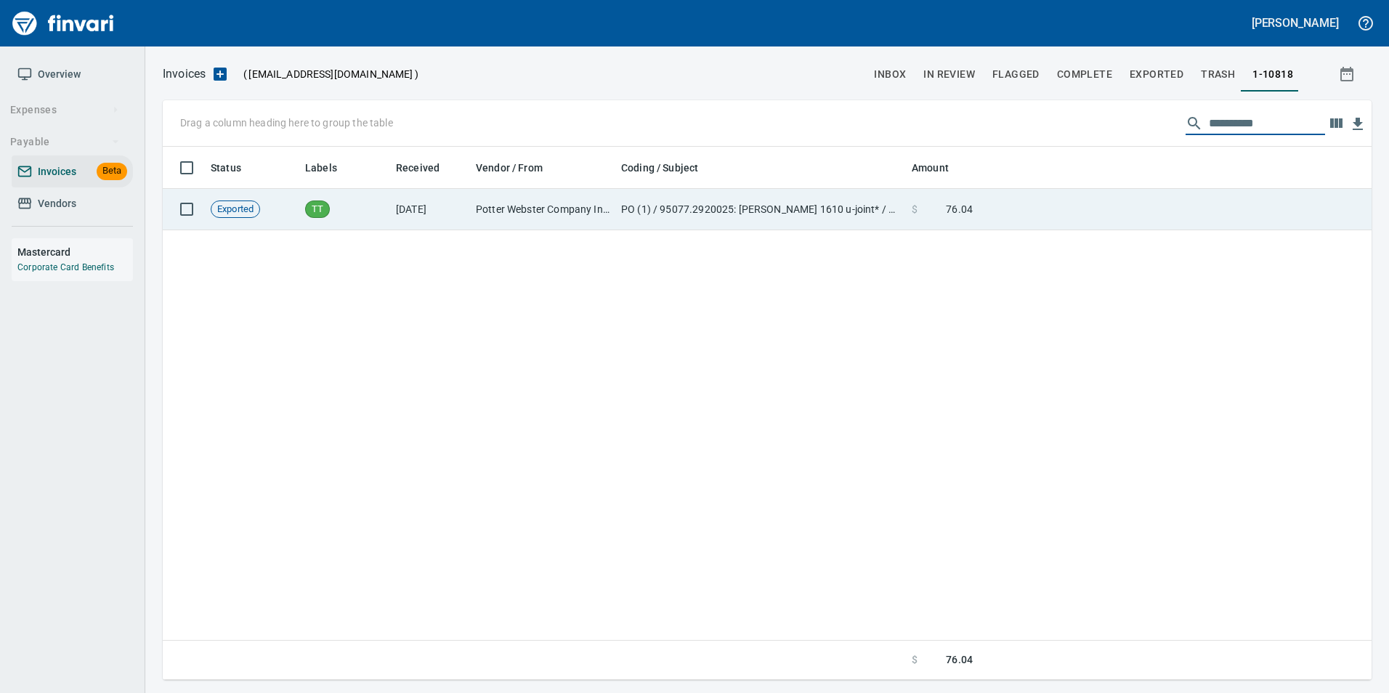
type input "**********"
click at [1115, 209] on td at bounding box center [1175, 209] width 393 height 41
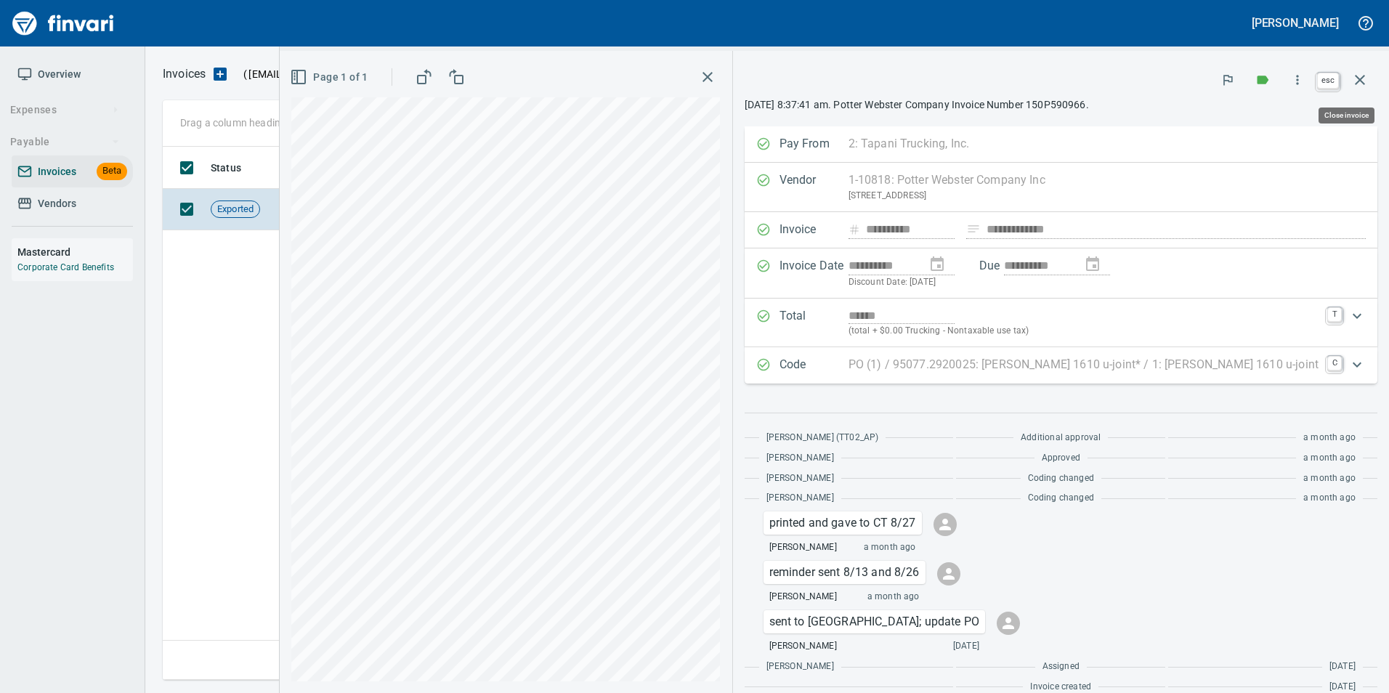
scroll to position [522, 1197]
click at [1357, 84] on icon "button" at bounding box center [1359, 79] width 17 height 17
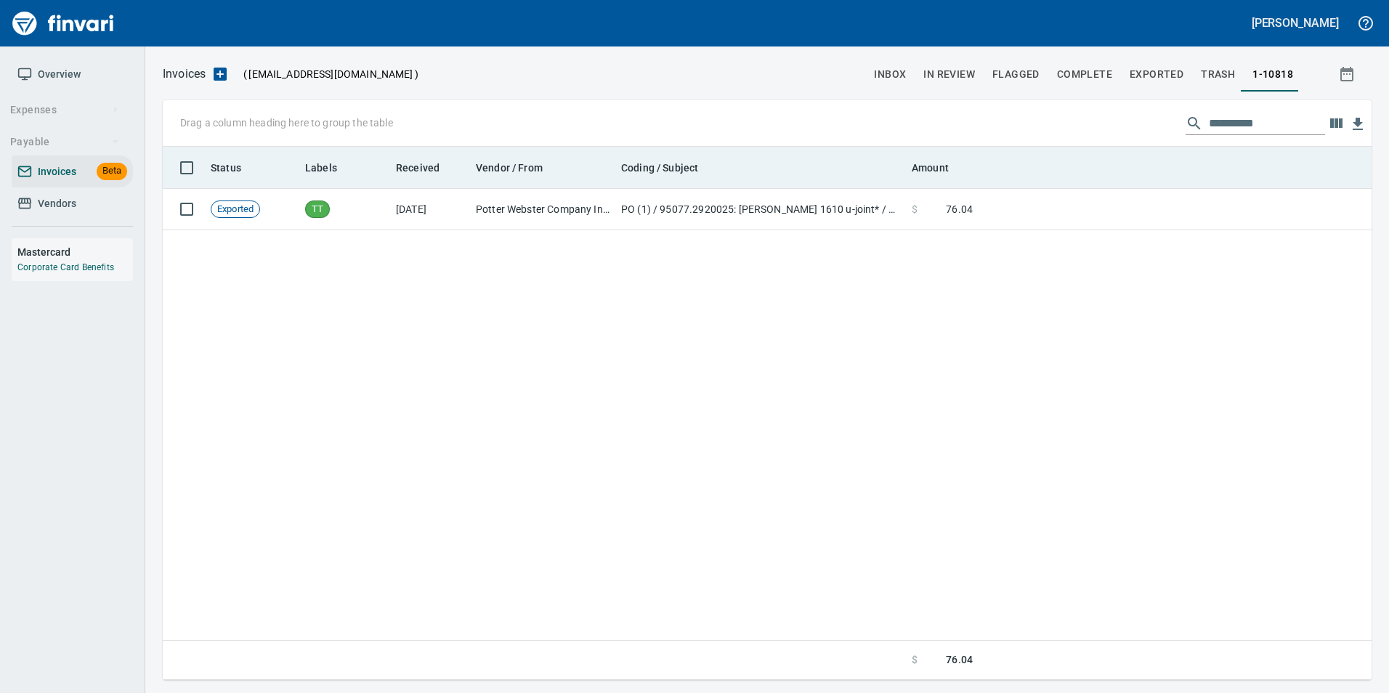
scroll to position [522, 1198]
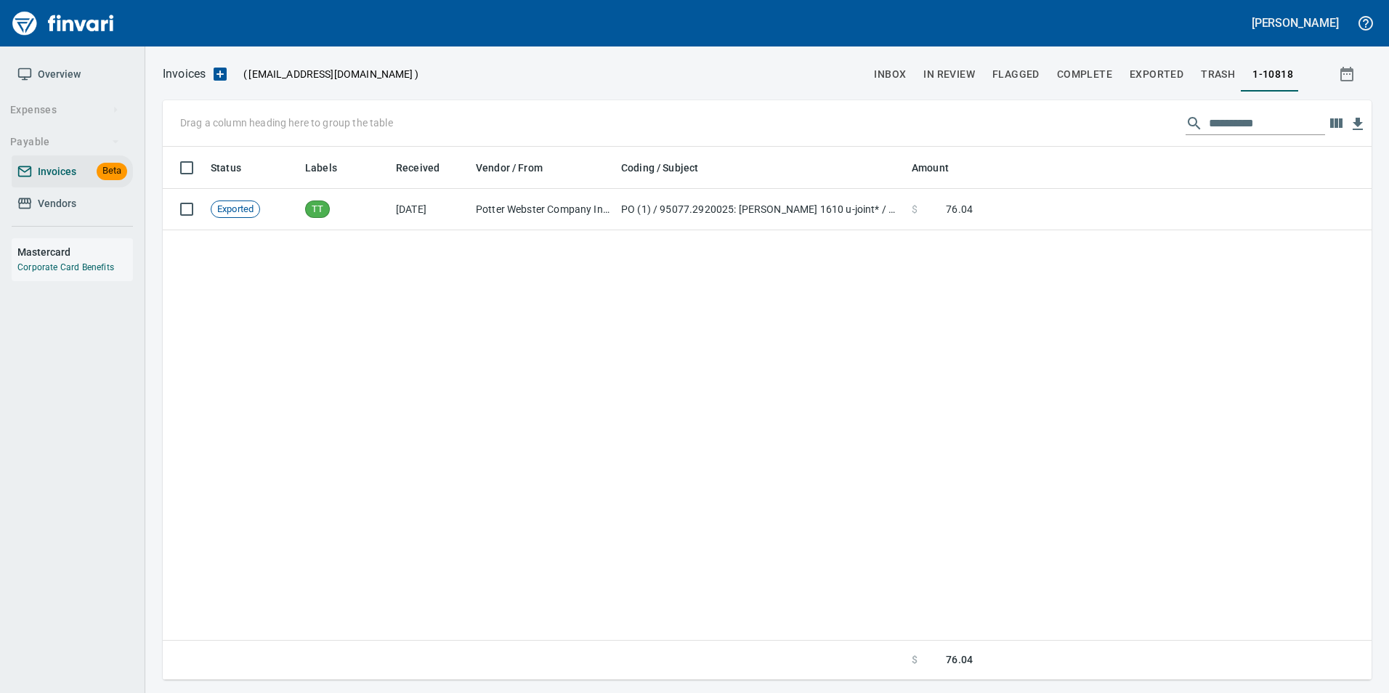
click at [1282, 131] on input "**********" at bounding box center [1267, 123] width 116 height 23
click at [100, 209] on span "Vendors" at bounding box center [72, 204] width 110 height 18
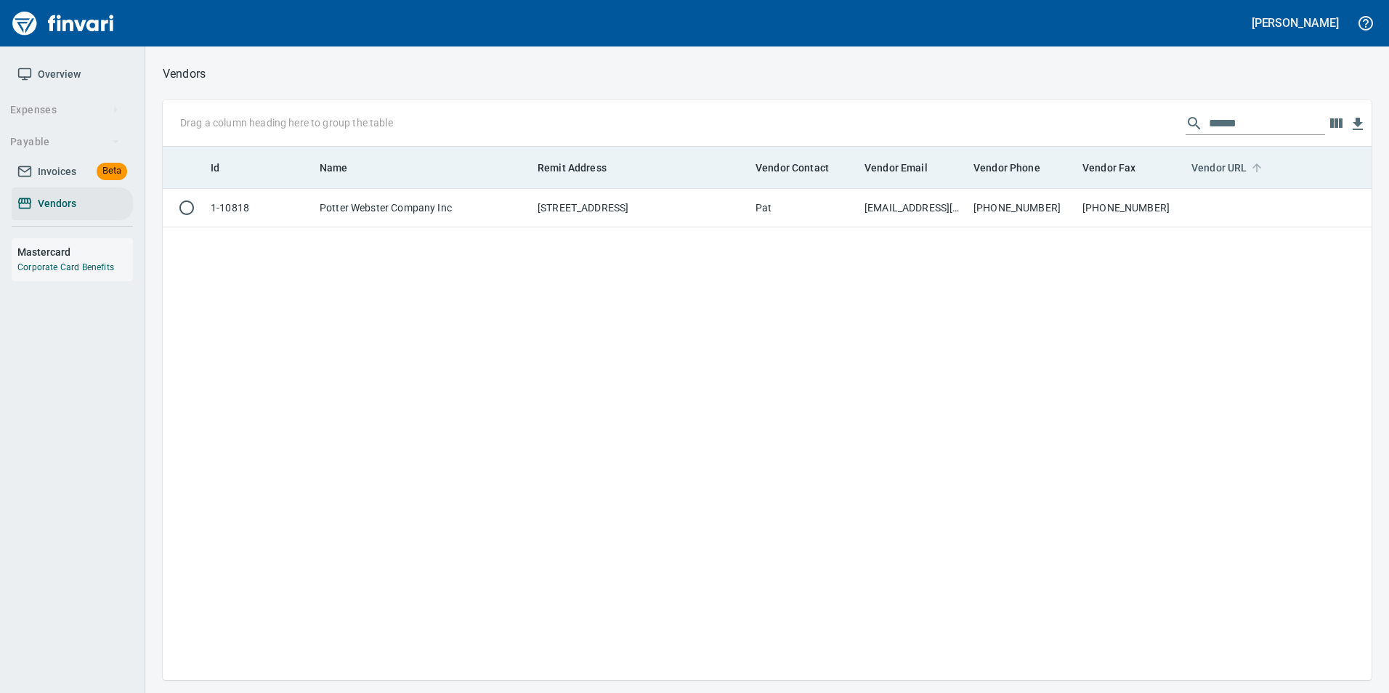
scroll to position [522, 1198]
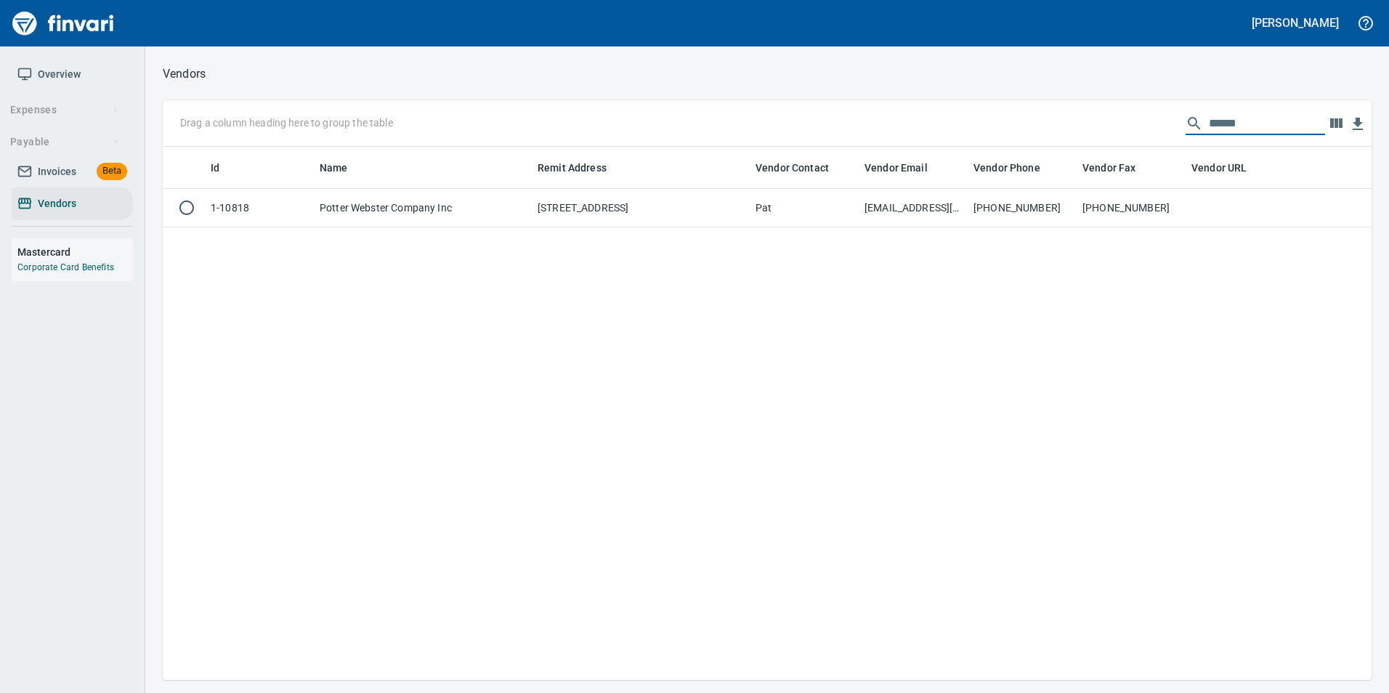
click at [1260, 120] on input "******" at bounding box center [1267, 123] width 116 height 23
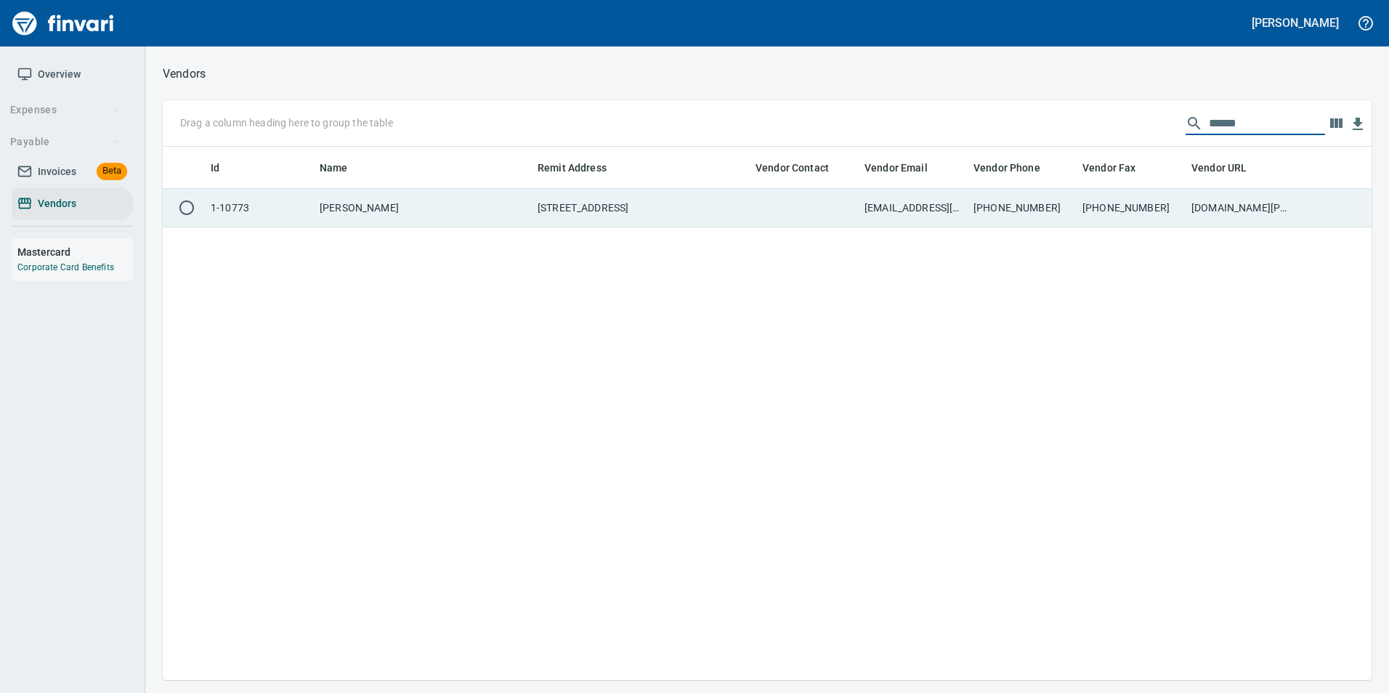
type input "******"
click at [1142, 208] on td "[PHONE_NUMBER]" at bounding box center [1131, 208] width 109 height 39
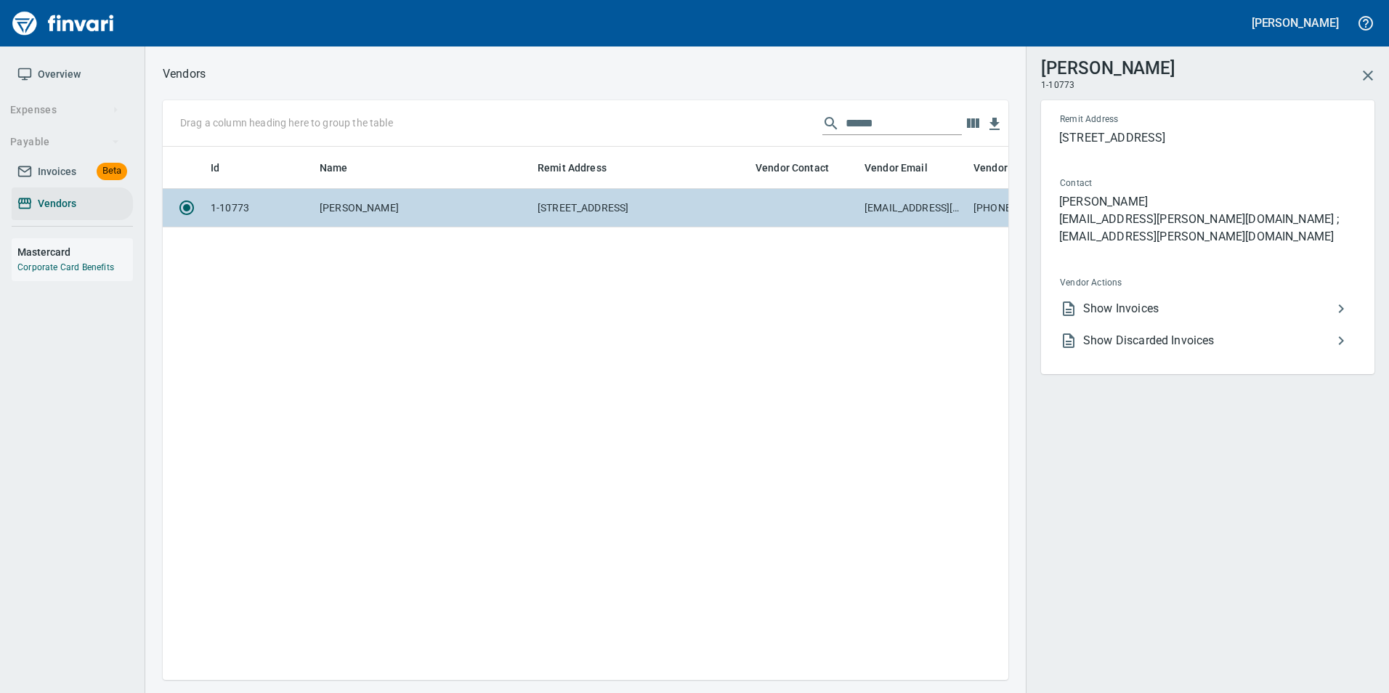
scroll to position [512, 835]
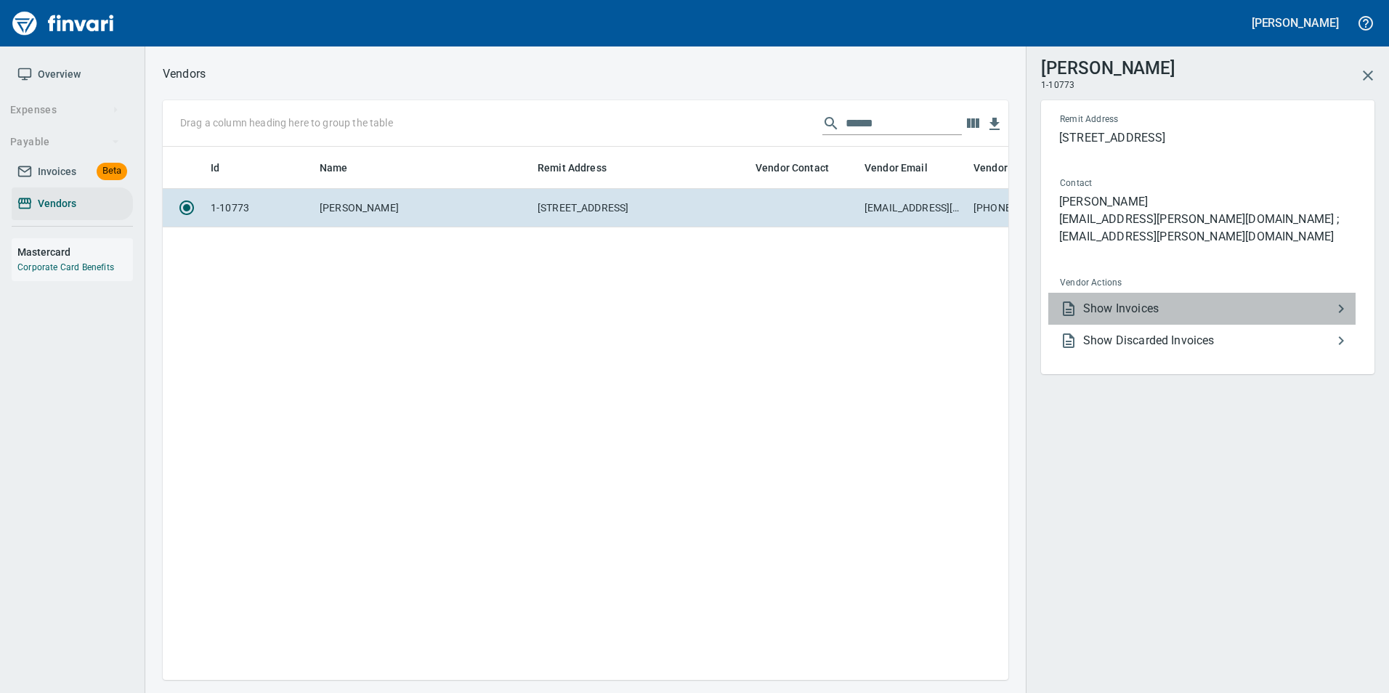
click at [1154, 300] on span "Show Invoices" at bounding box center [1207, 308] width 249 height 17
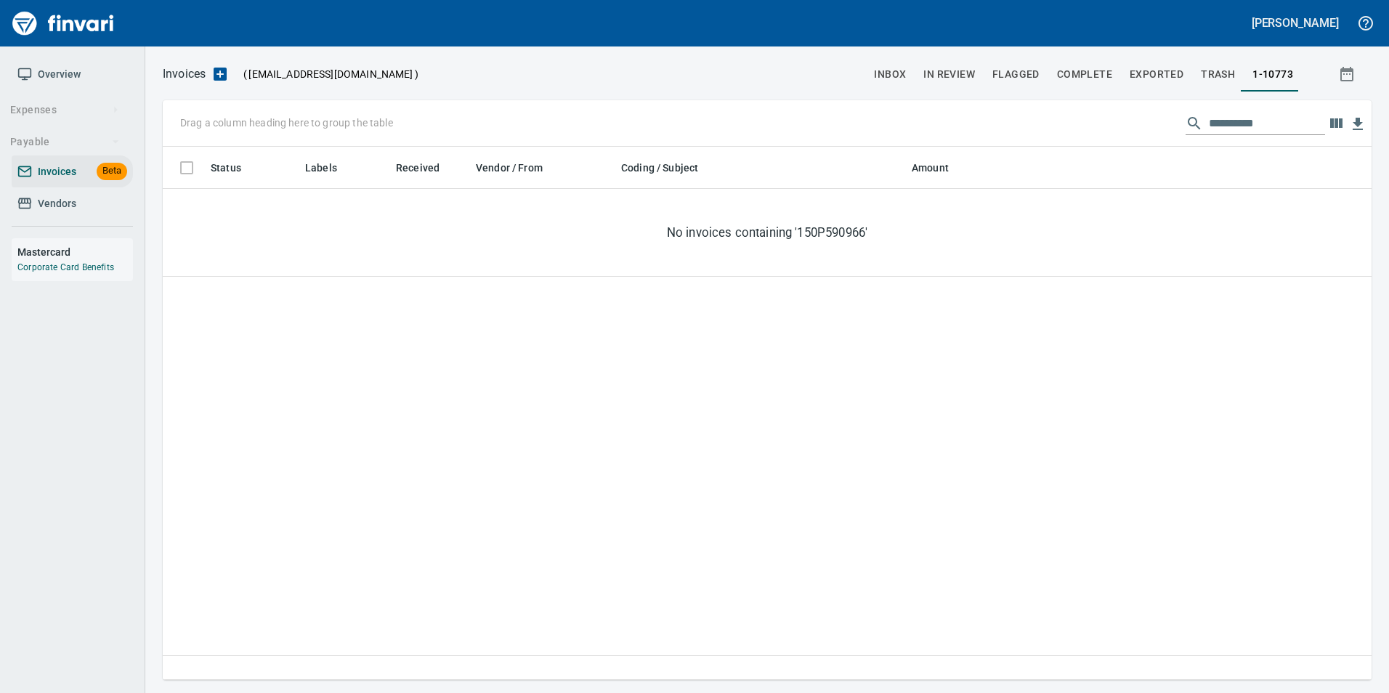
scroll to position [522, 1198]
click at [1216, 116] on input "**********" at bounding box center [1267, 123] width 116 height 23
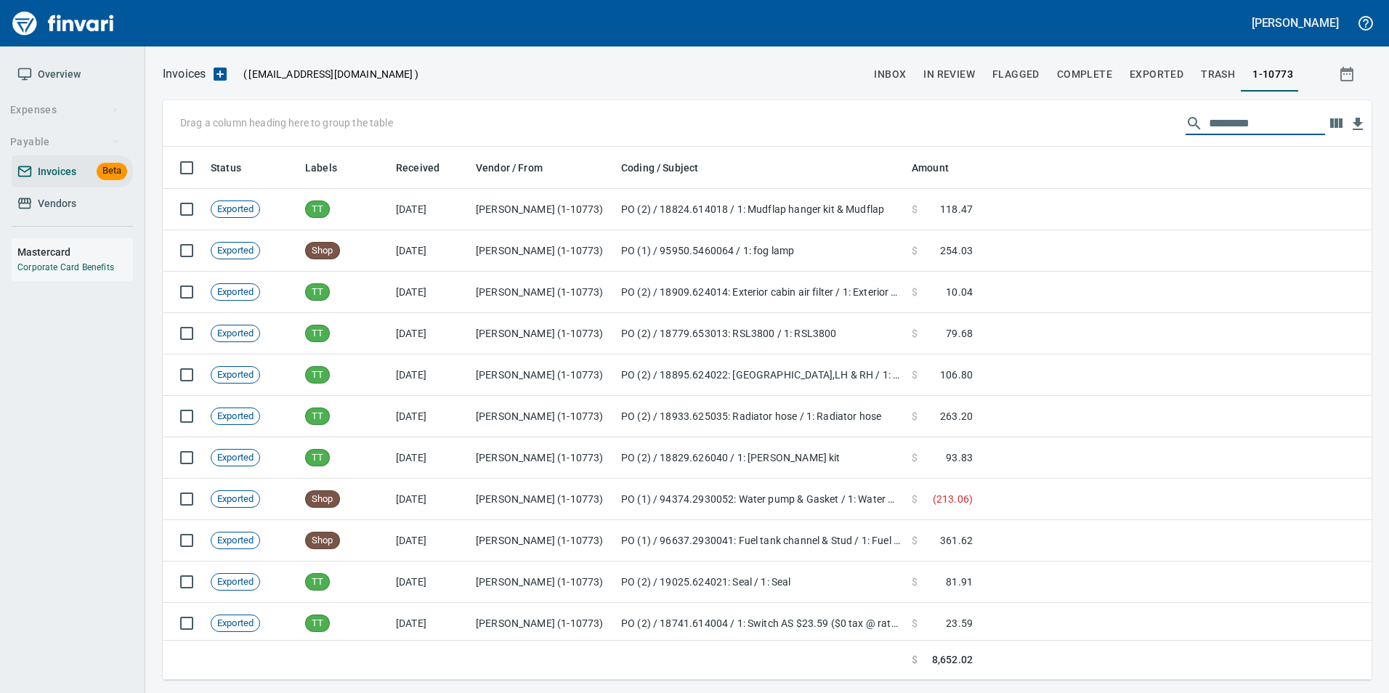
scroll to position [522, 1187]
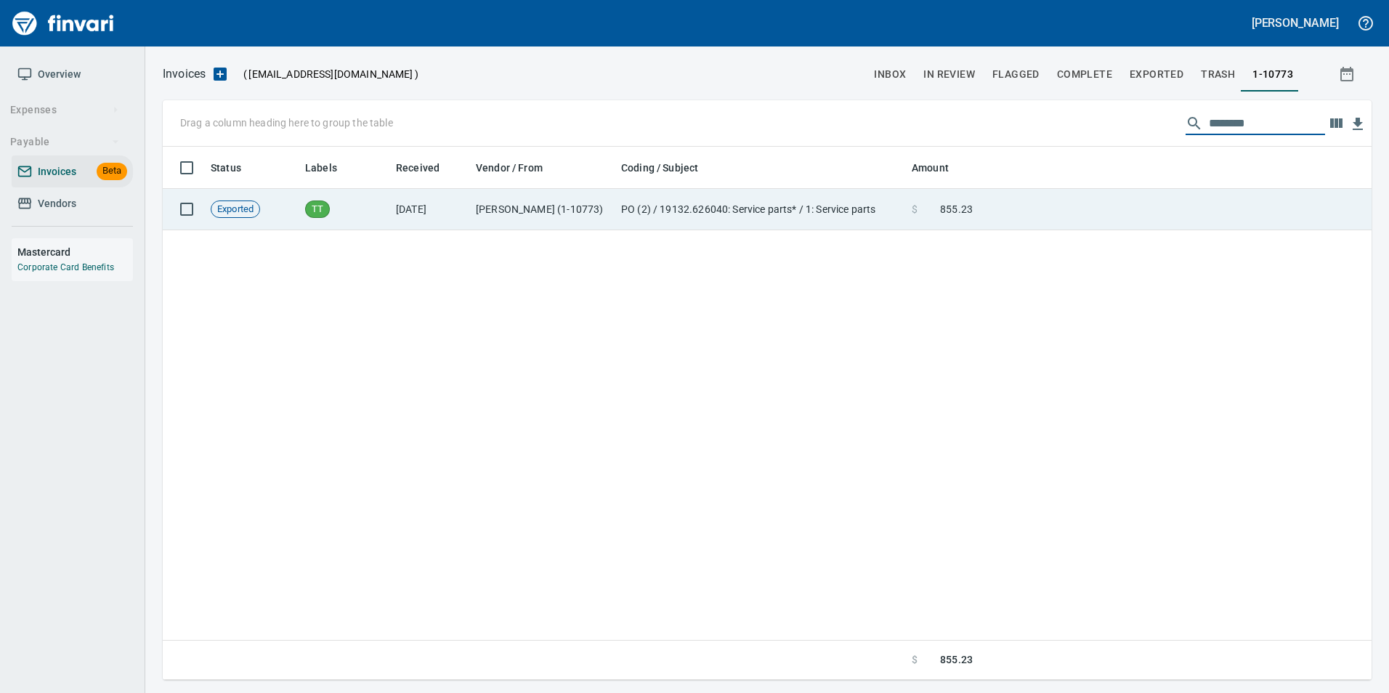
type input "********"
click at [1136, 206] on td at bounding box center [1175, 209] width 393 height 41
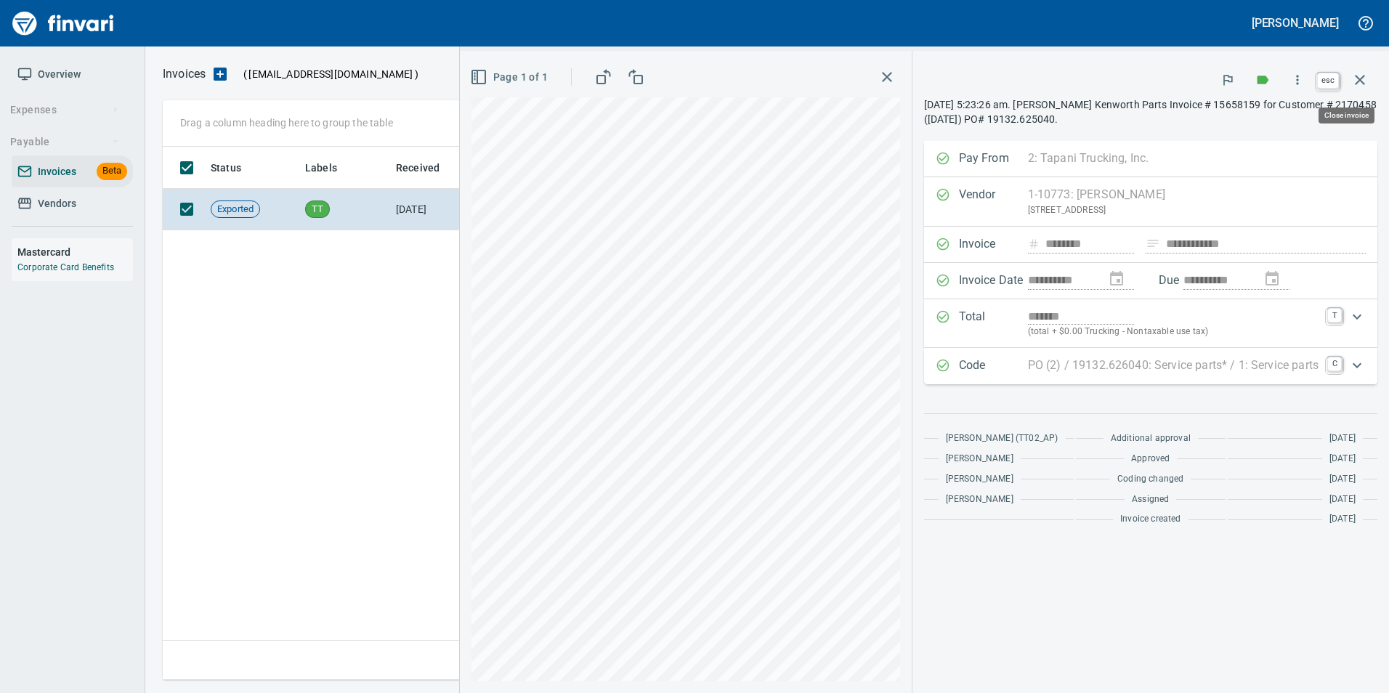
click at [1354, 72] on icon "button" at bounding box center [1359, 79] width 17 height 17
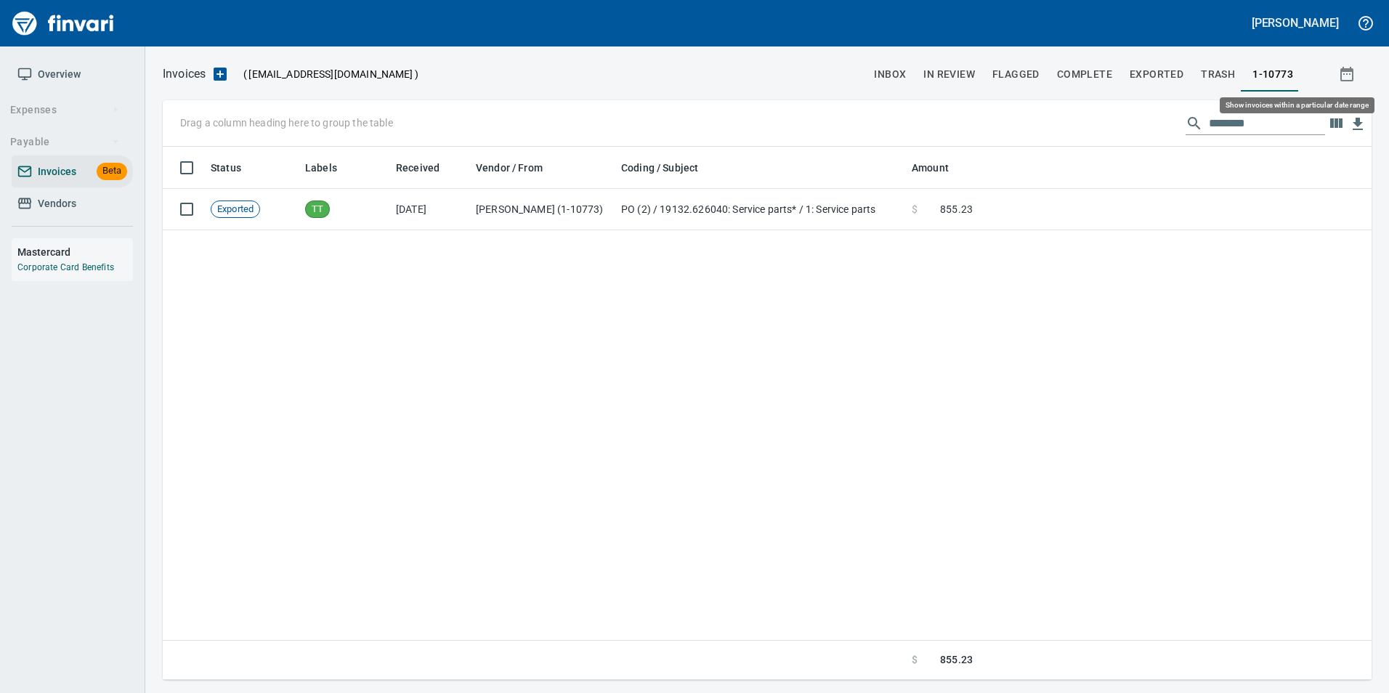
scroll to position [522, 1197]
click at [1267, 129] on input "********" at bounding box center [1267, 123] width 116 height 23
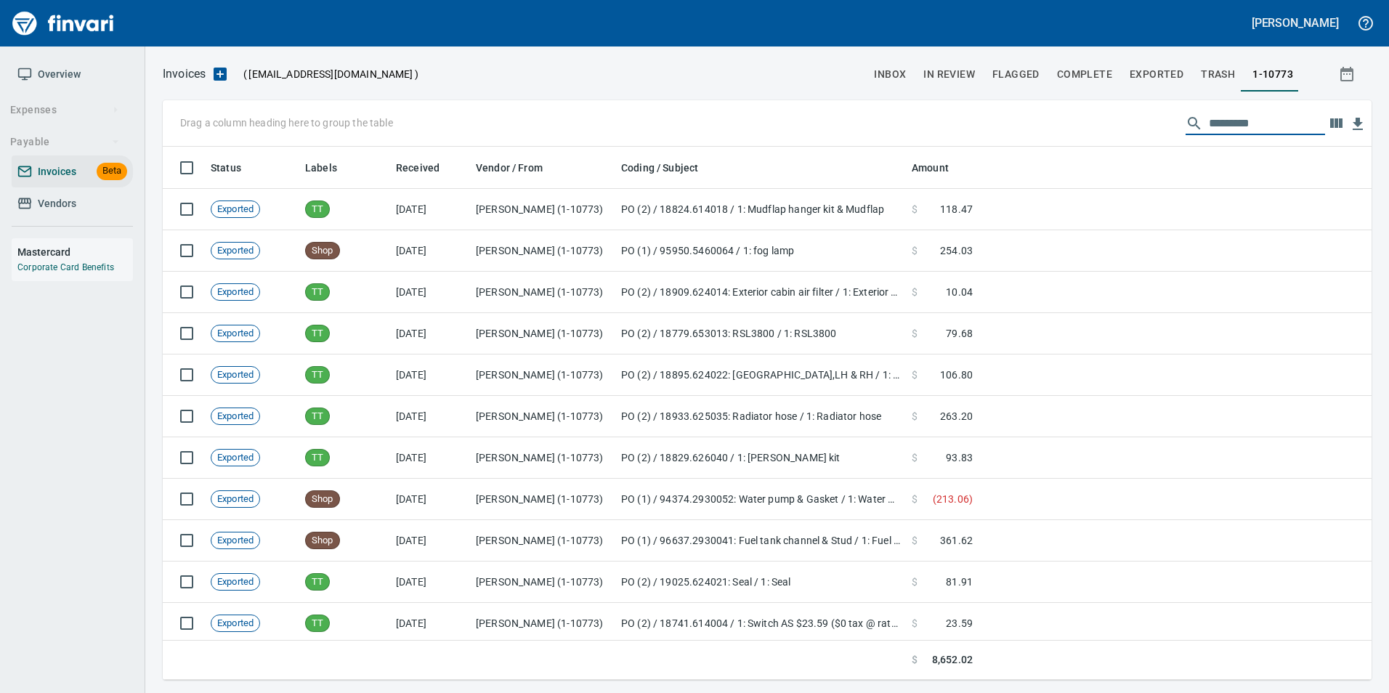
scroll to position [522, 1187]
click at [950, 62] on button "In Review" at bounding box center [949, 74] width 69 height 35
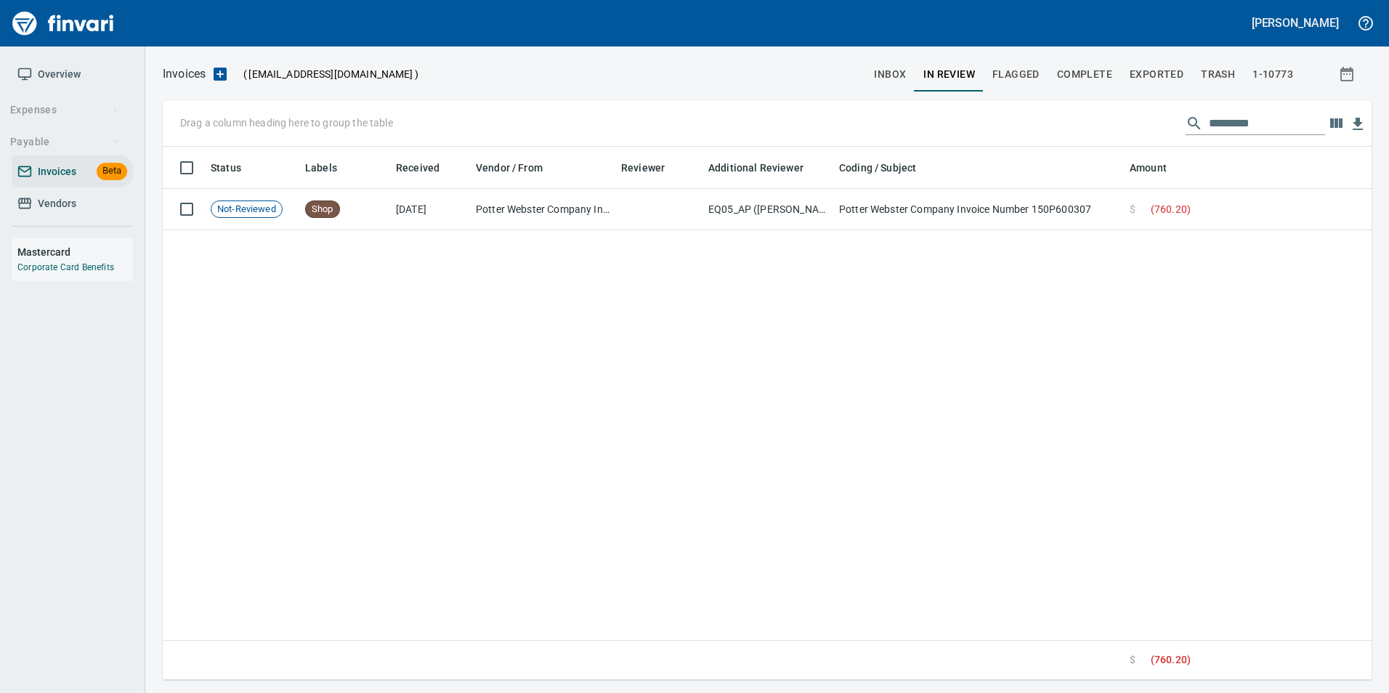
scroll to position [522, 1187]
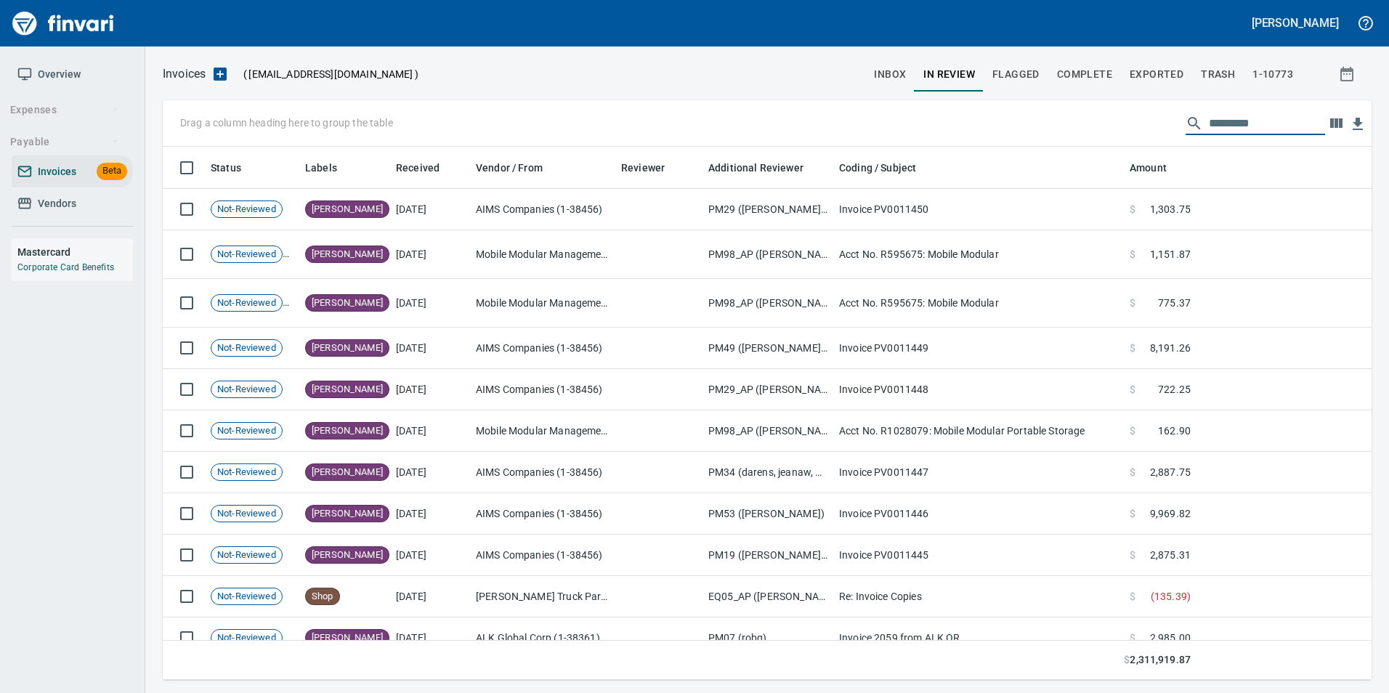
click at [1237, 119] on input "text" at bounding box center [1267, 123] width 116 height 23
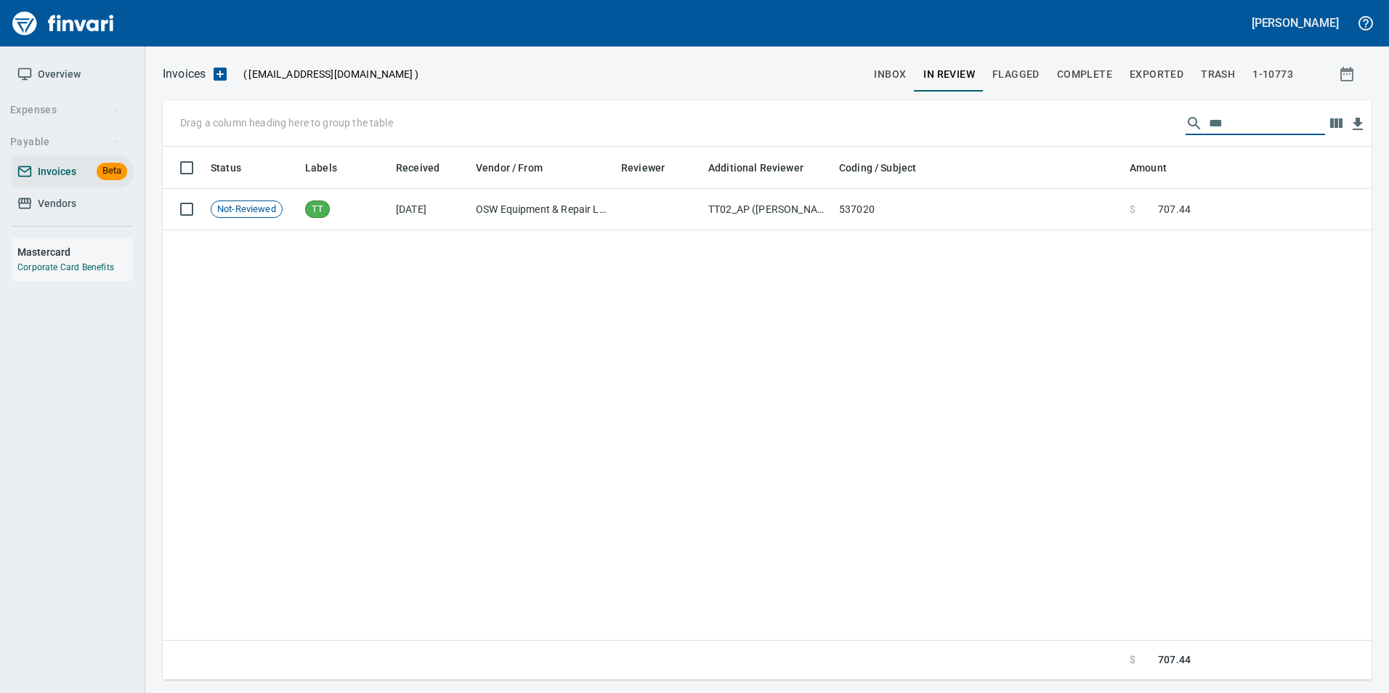
type input "***"
click at [1210, 121] on input "***" at bounding box center [1267, 123] width 116 height 23
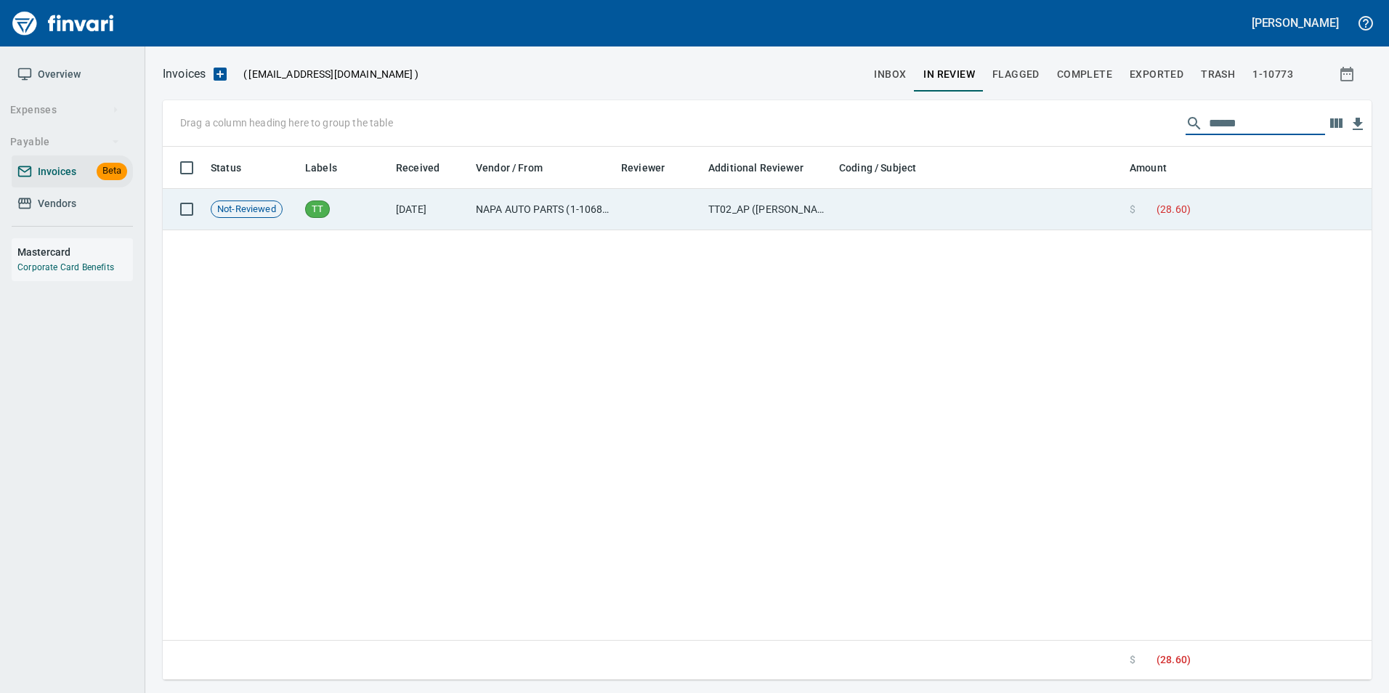
click at [1144, 217] on td "$ ( 28.60 )" at bounding box center [1160, 209] width 73 height 41
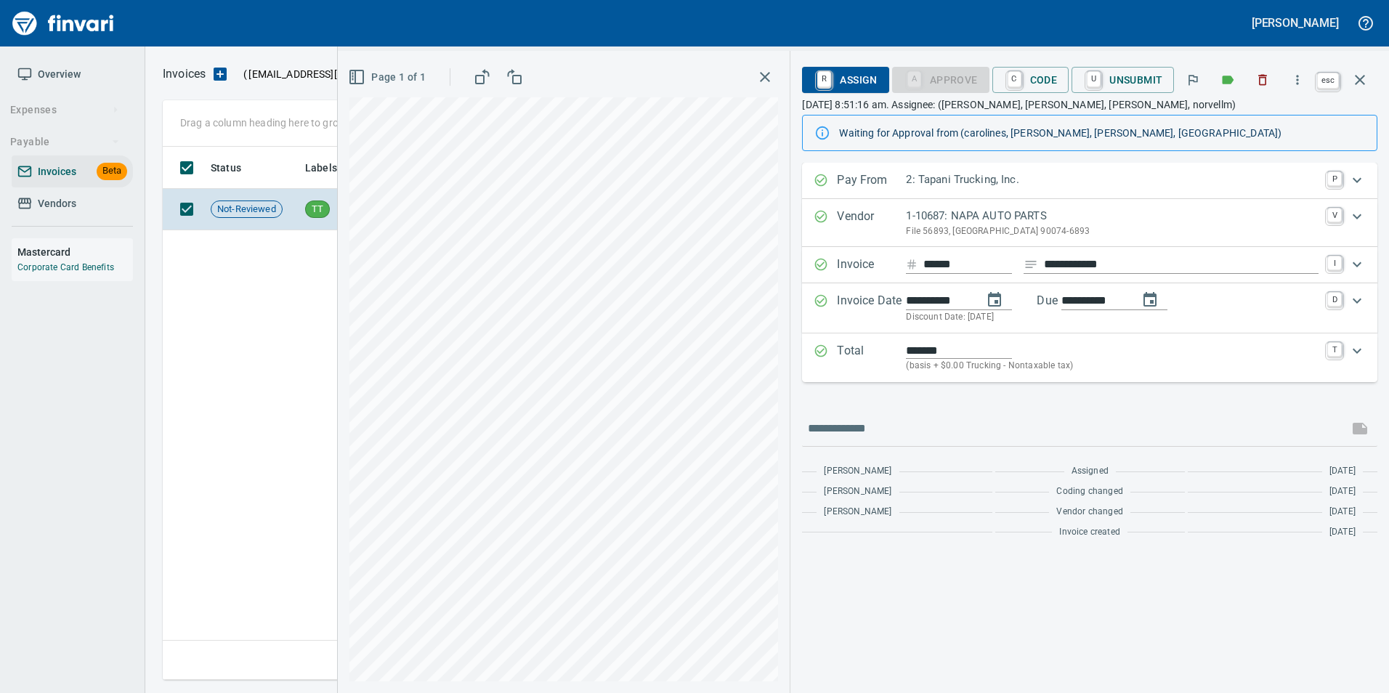
click at [1364, 78] on icon "button" at bounding box center [1359, 79] width 17 height 17
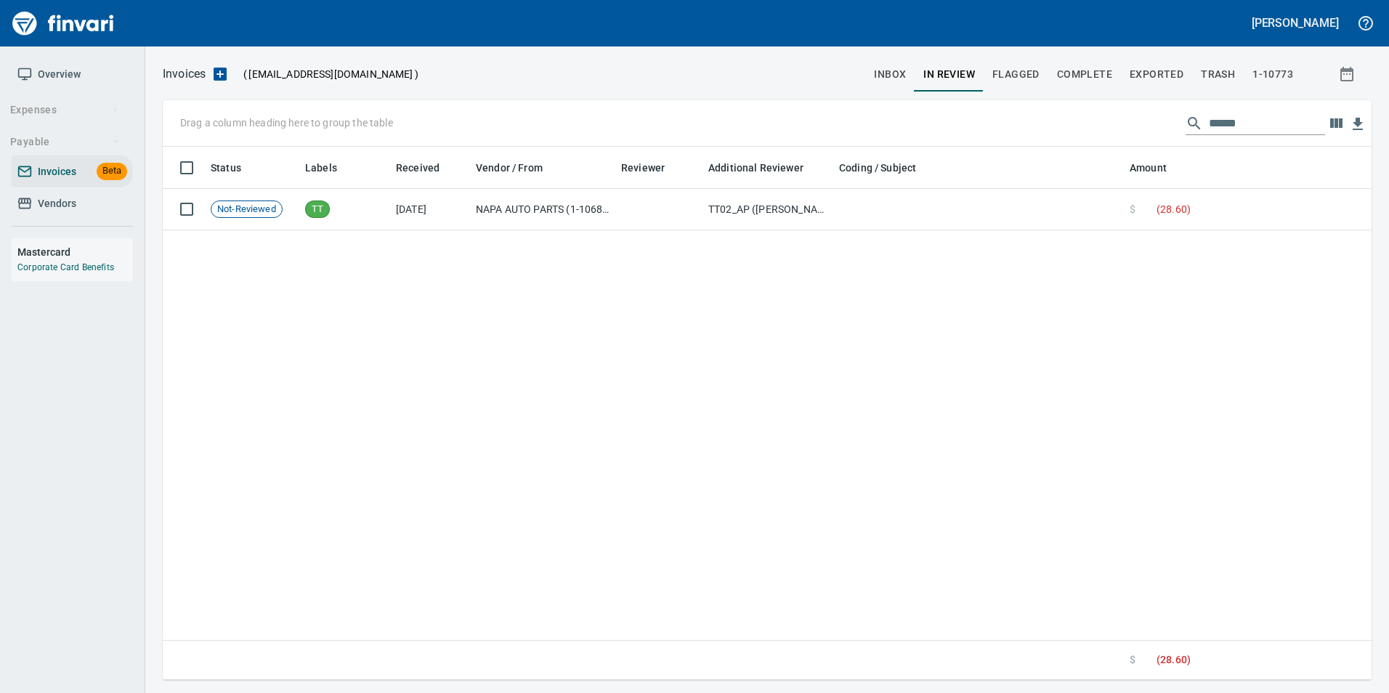
click at [1293, 121] on input "******" at bounding box center [1267, 123] width 116 height 23
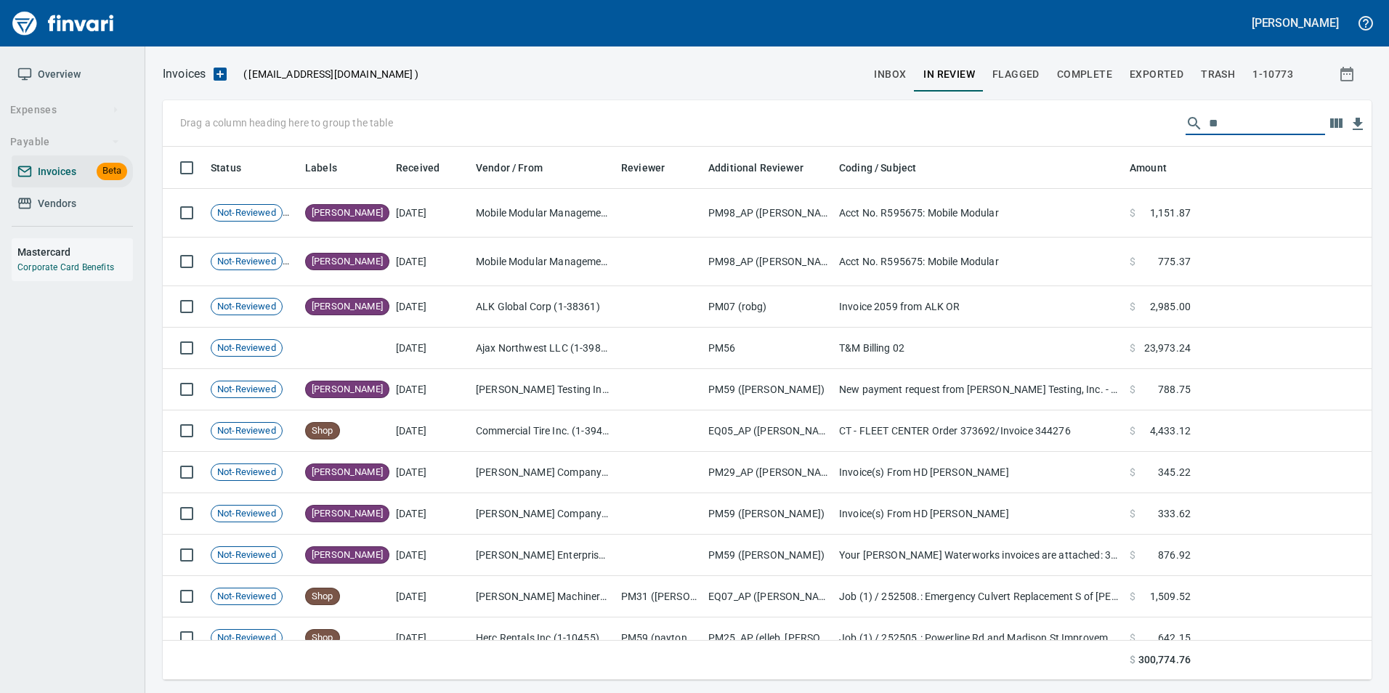
type input "*"
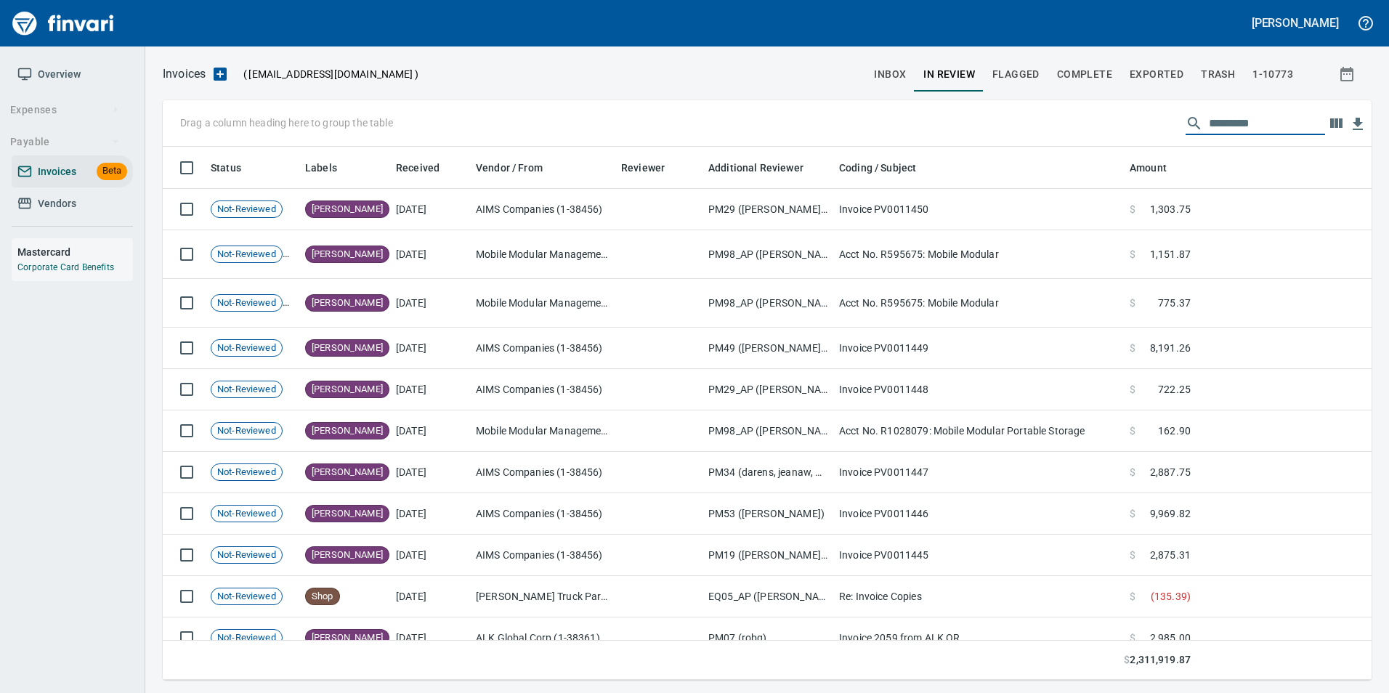
click at [1209, 128] on input "text" at bounding box center [1267, 123] width 116 height 23
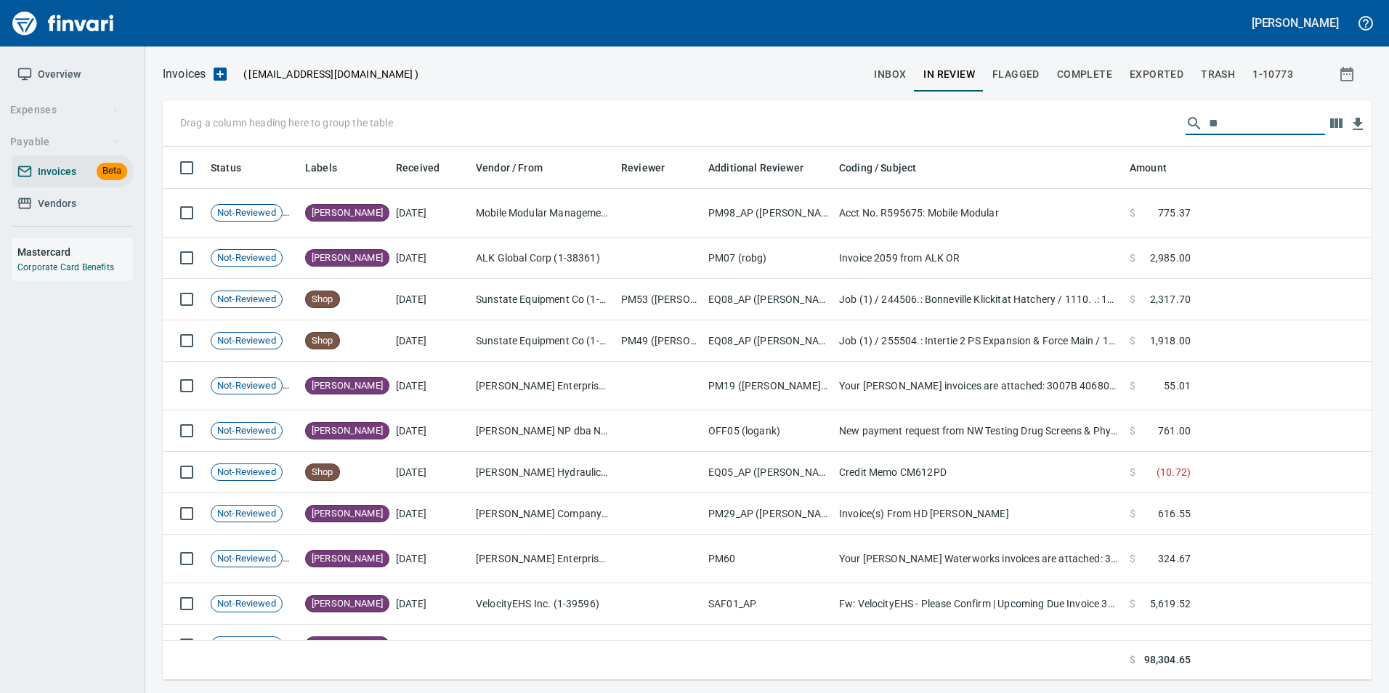
type input "*"
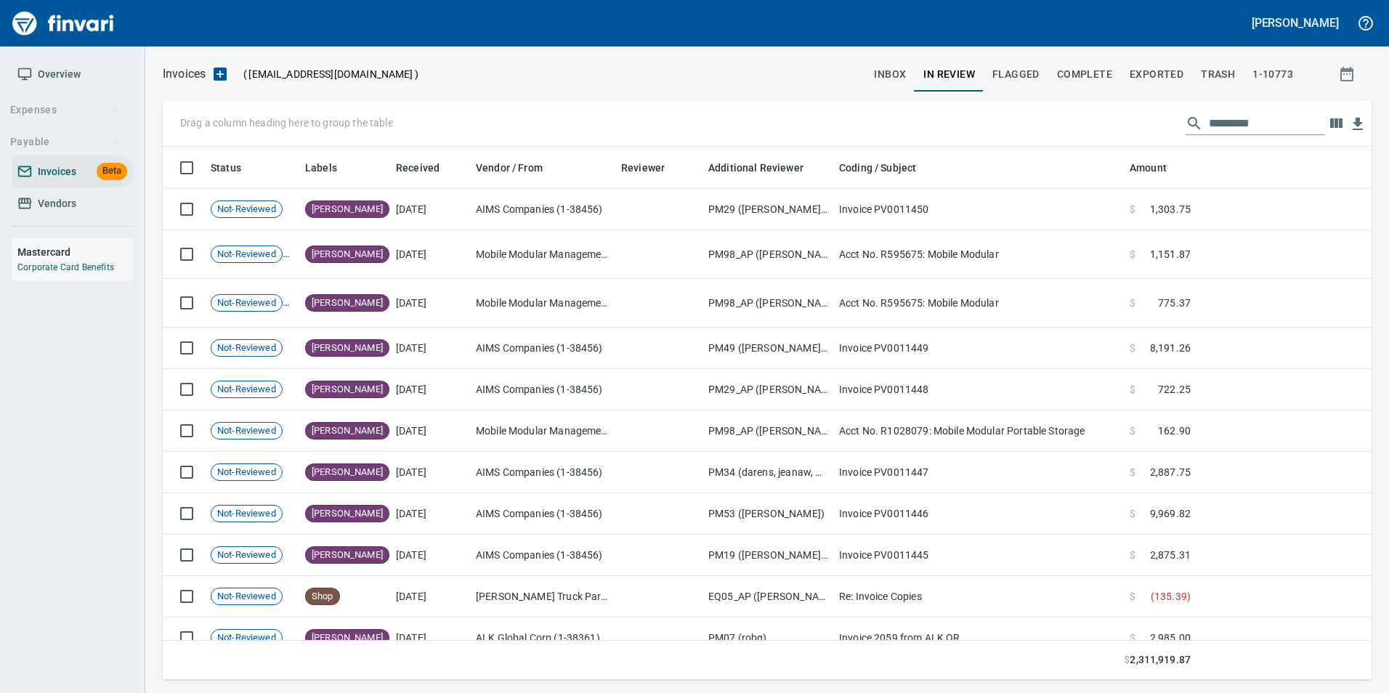
click at [900, 78] on span "inbox" at bounding box center [890, 74] width 32 height 18
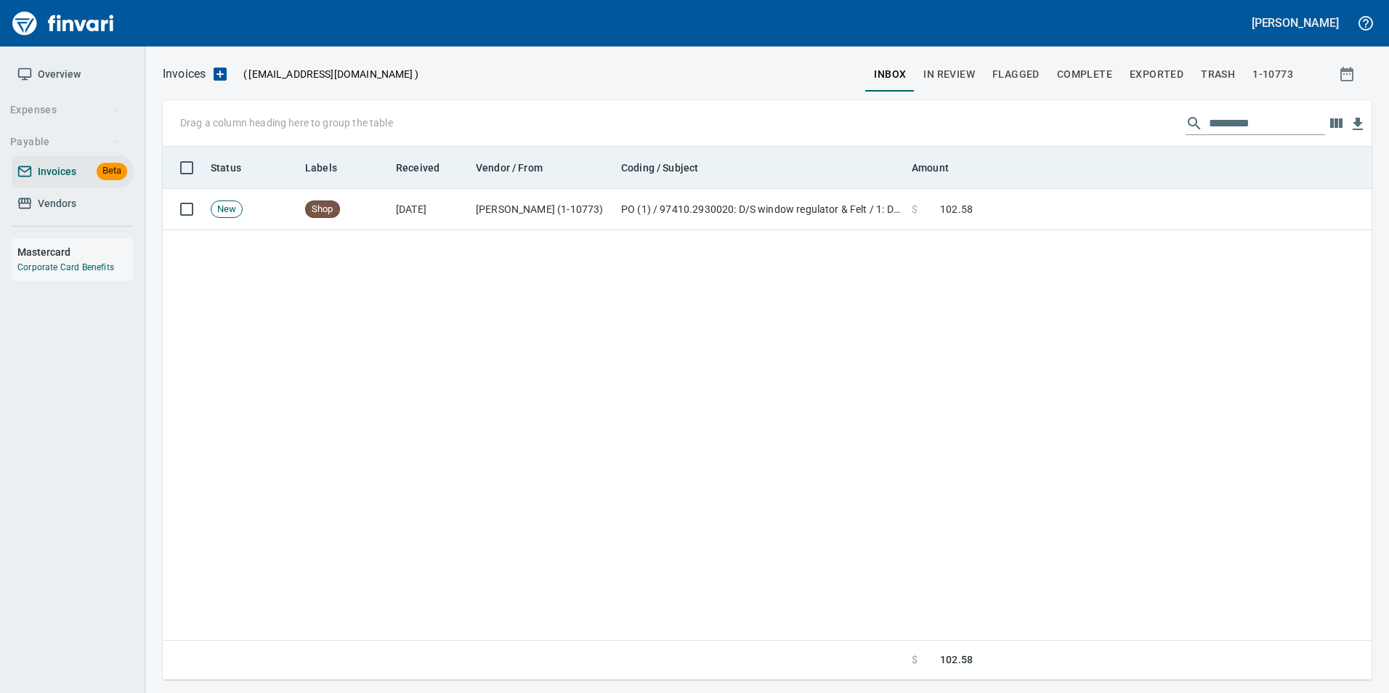
scroll to position [522, 1187]
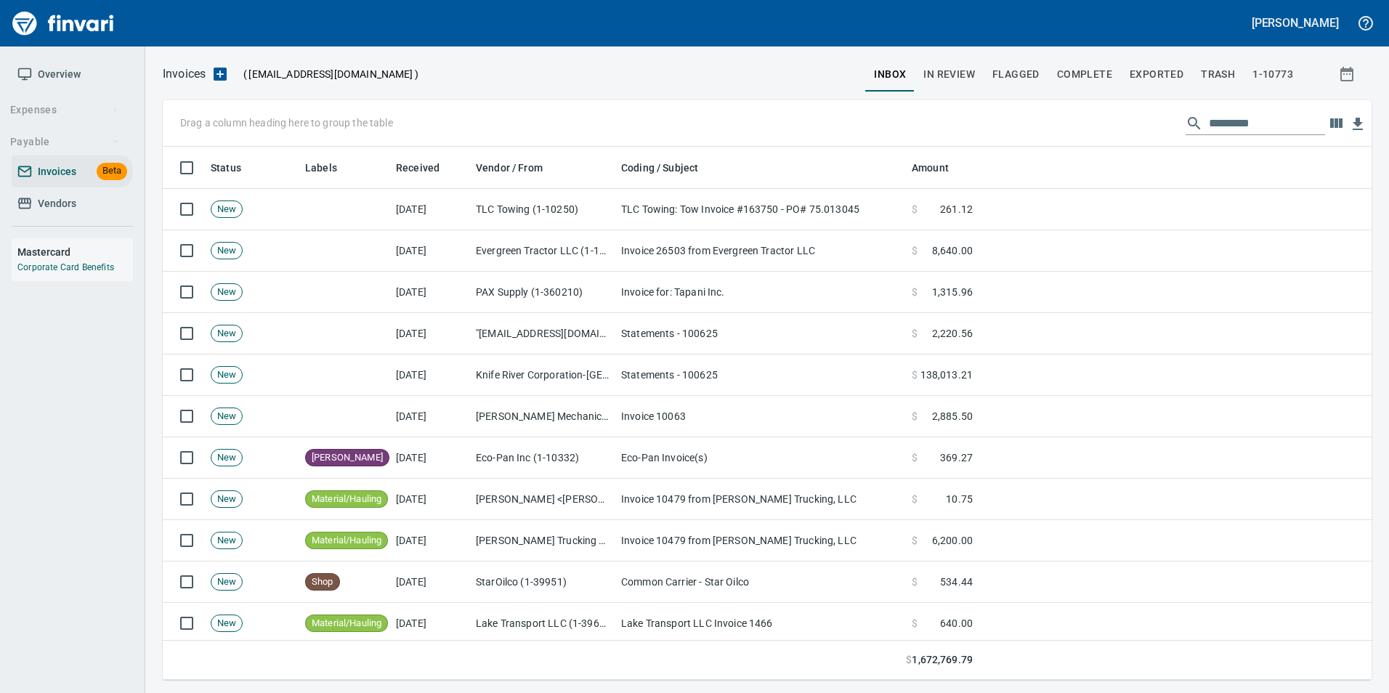
click at [1228, 125] on input "text" at bounding box center [1267, 123] width 116 height 23
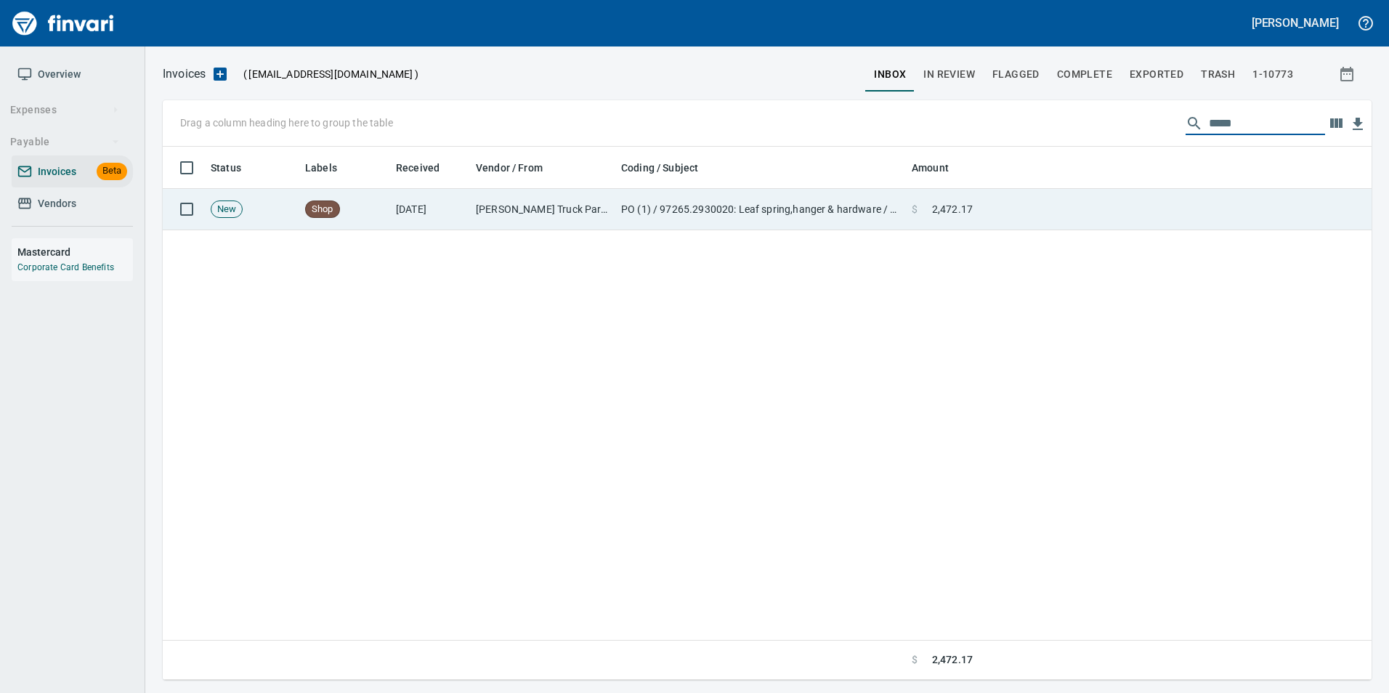
type input "*****"
click at [1131, 201] on td at bounding box center [1175, 209] width 393 height 41
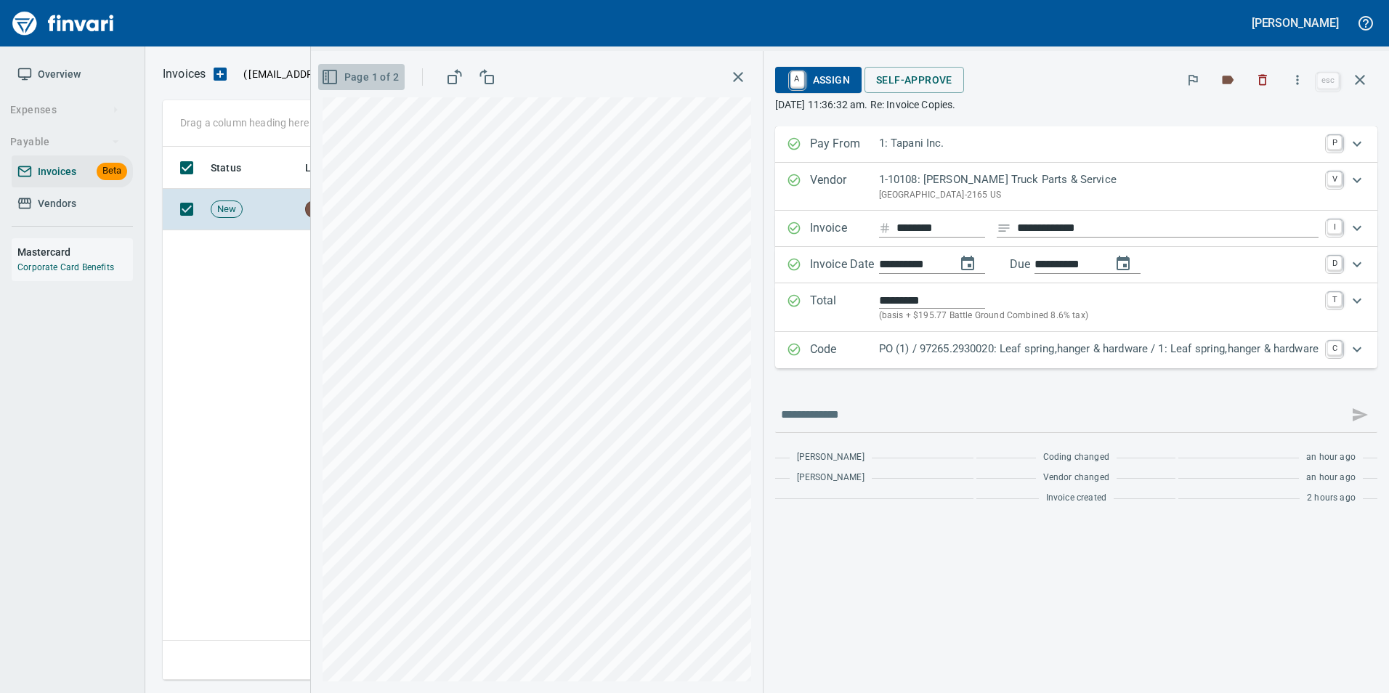
click at [360, 74] on span "Page 1 of 2" at bounding box center [361, 77] width 75 height 18
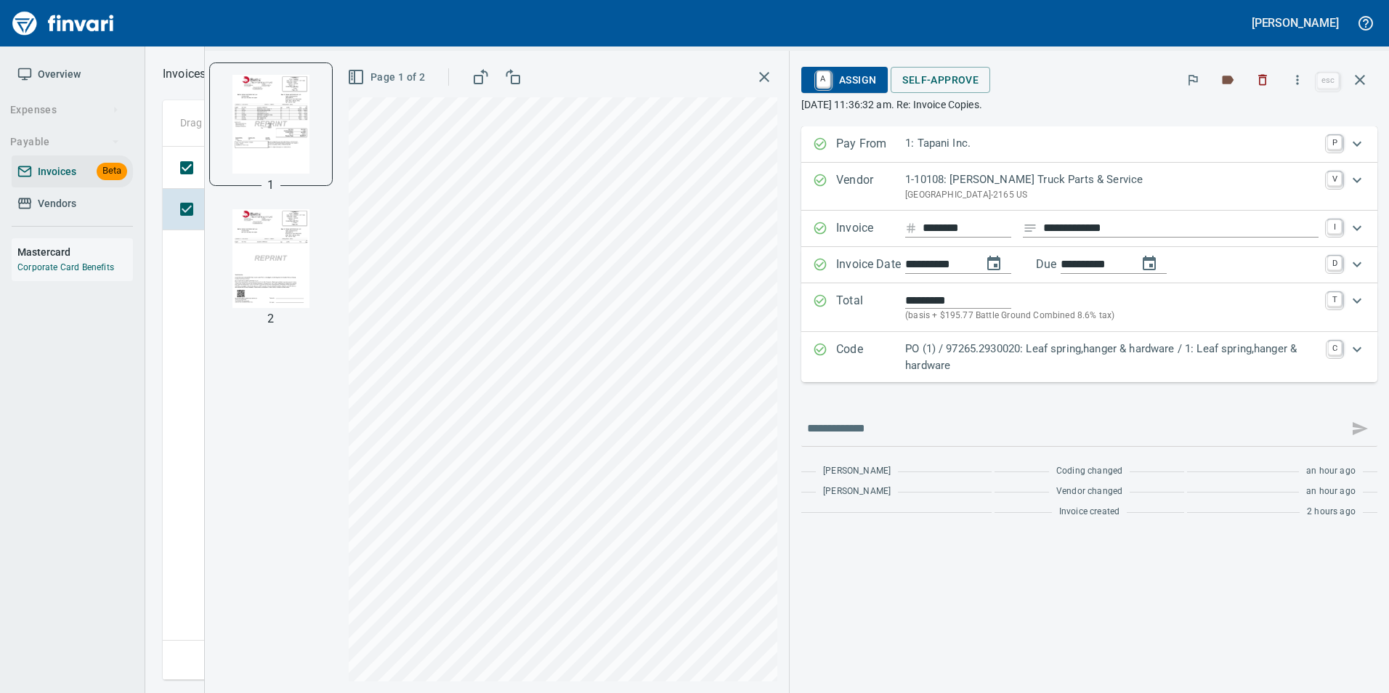
click at [267, 258] on img "button" at bounding box center [271, 258] width 99 height 99
click at [262, 152] on img "button" at bounding box center [271, 123] width 99 height 99
click at [271, 243] on img "button" at bounding box center [271, 258] width 99 height 99
click at [291, 126] on img "button" at bounding box center [271, 123] width 99 height 99
click at [279, 236] on img "button" at bounding box center [271, 258] width 99 height 99
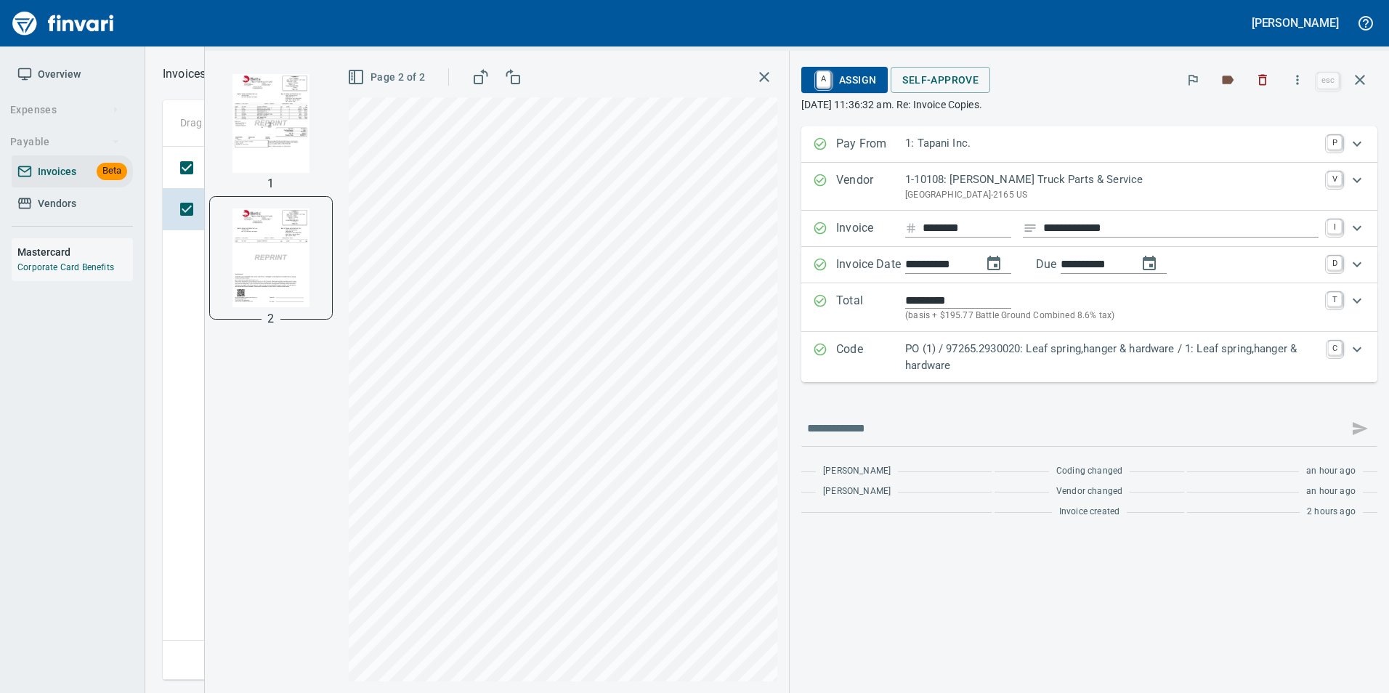
click at [311, 129] on img "button" at bounding box center [271, 123] width 99 height 99
click at [1359, 84] on icon "button" at bounding box center [1359, 79] width 17 height 17
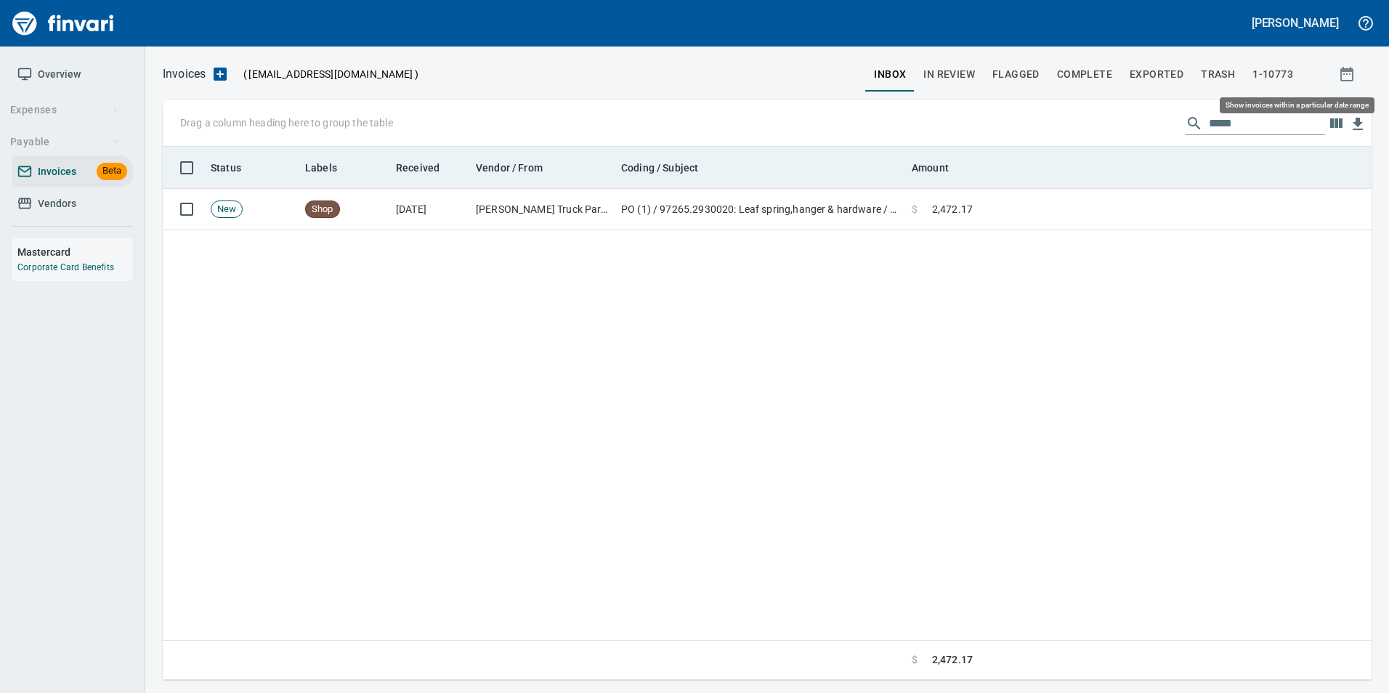
scroll to position [522, 1197]
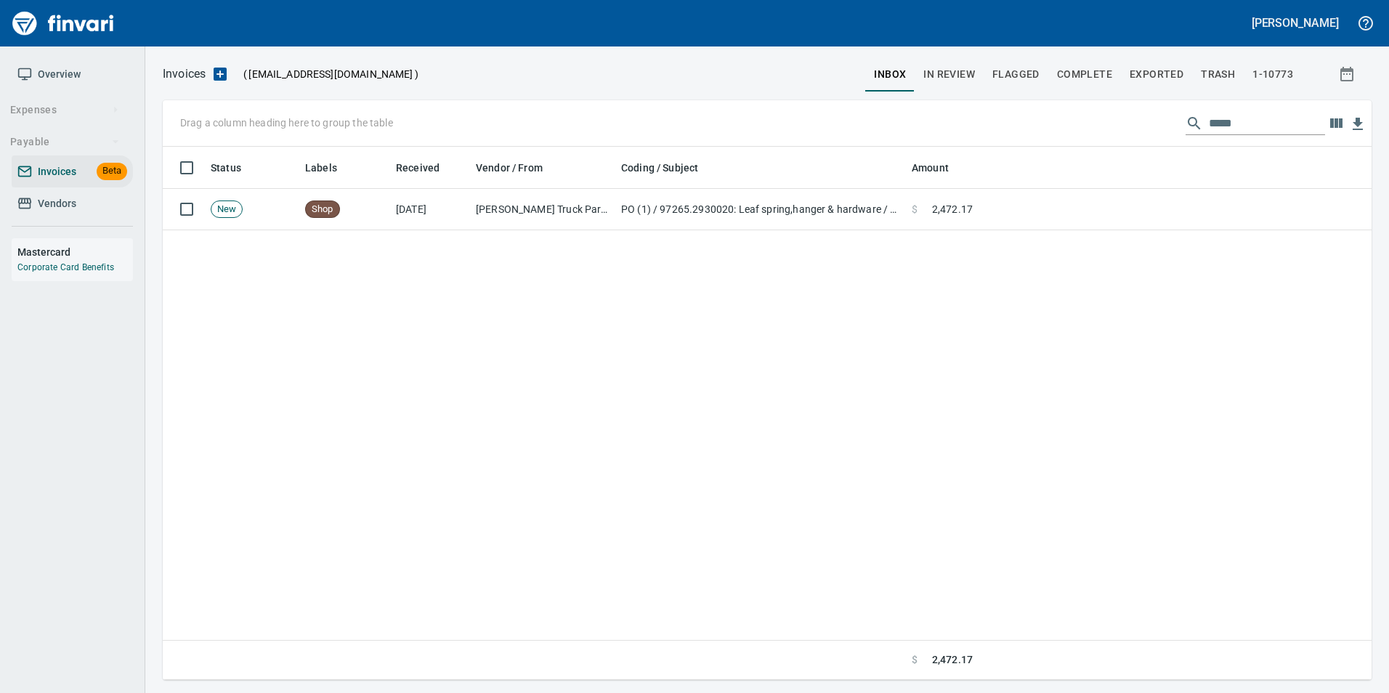
click at [1230, 132] on input "*****" at bounding box center [1267, 123] width 116 height 23
click at [938, 71] on span "In Review" at bounding box center [950, 74] width 52 height 18
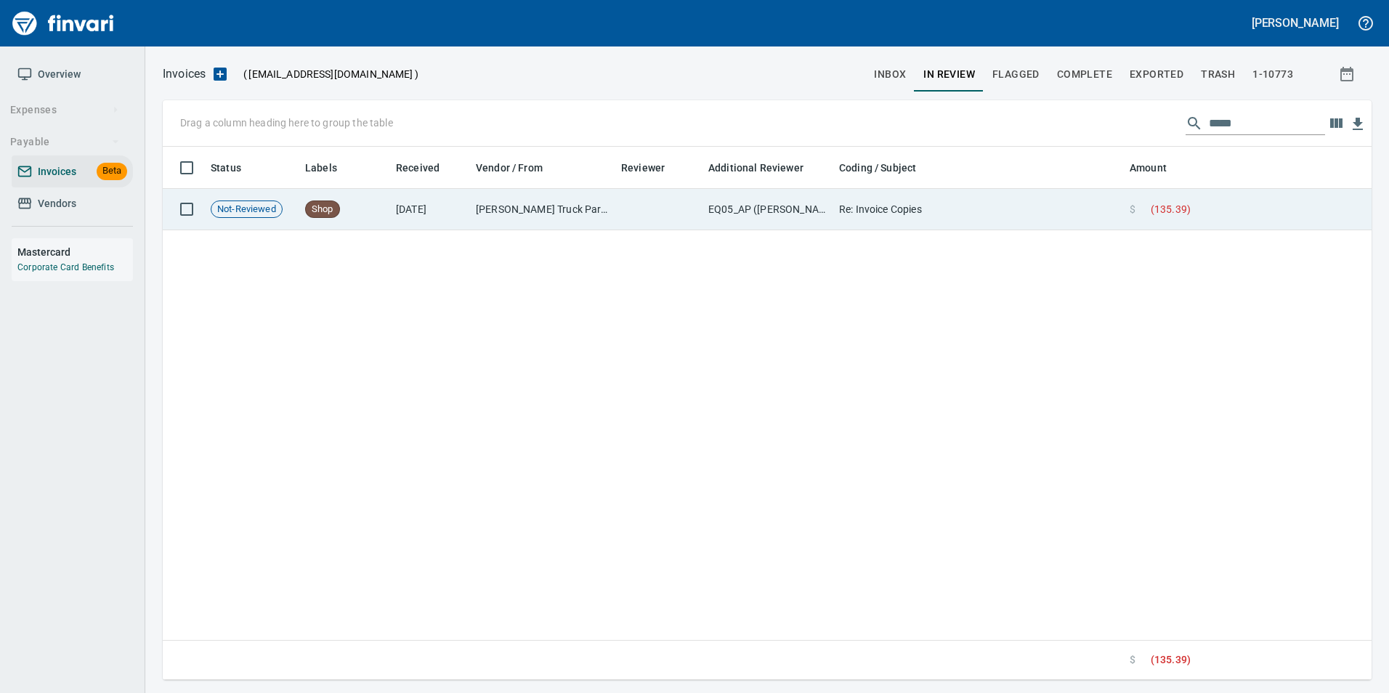
click at [820, 209] on td "EQ05_AP (cindyh, linzys, robertk)" at bounding box center [768, 209] width 131 height 41
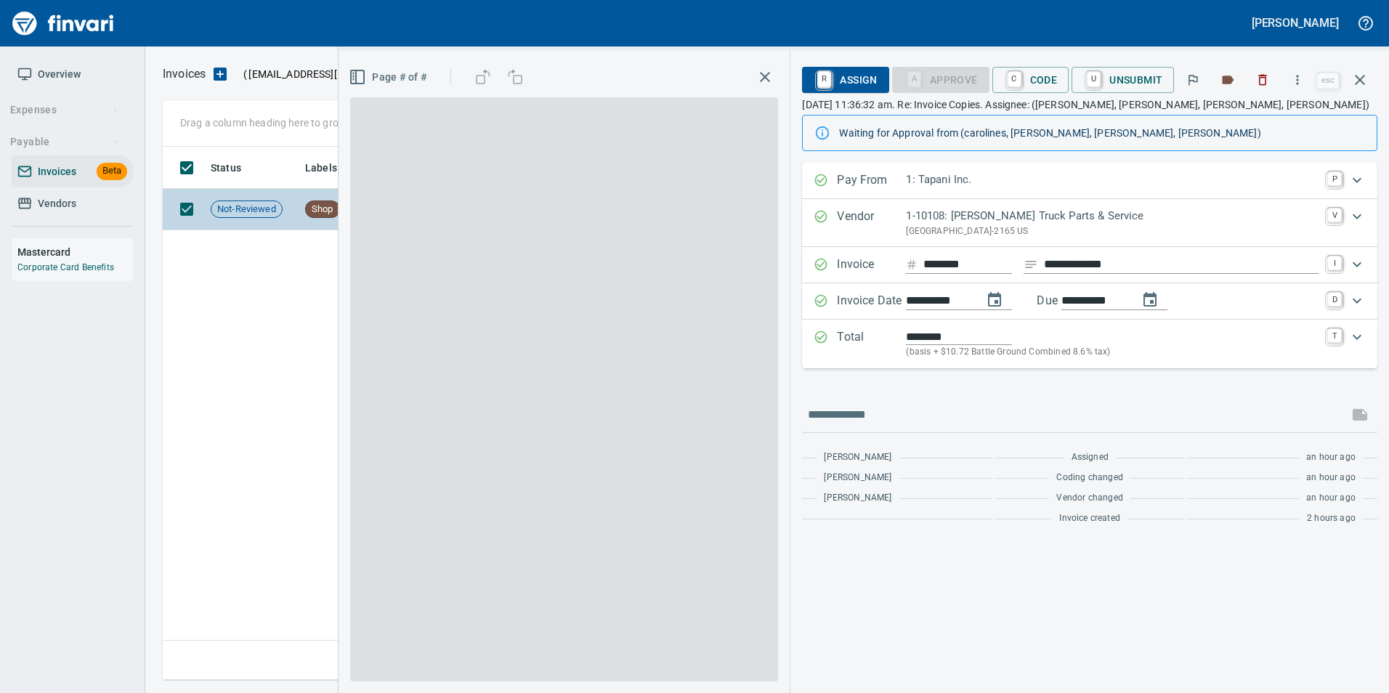
scroll to position [522, 1197]
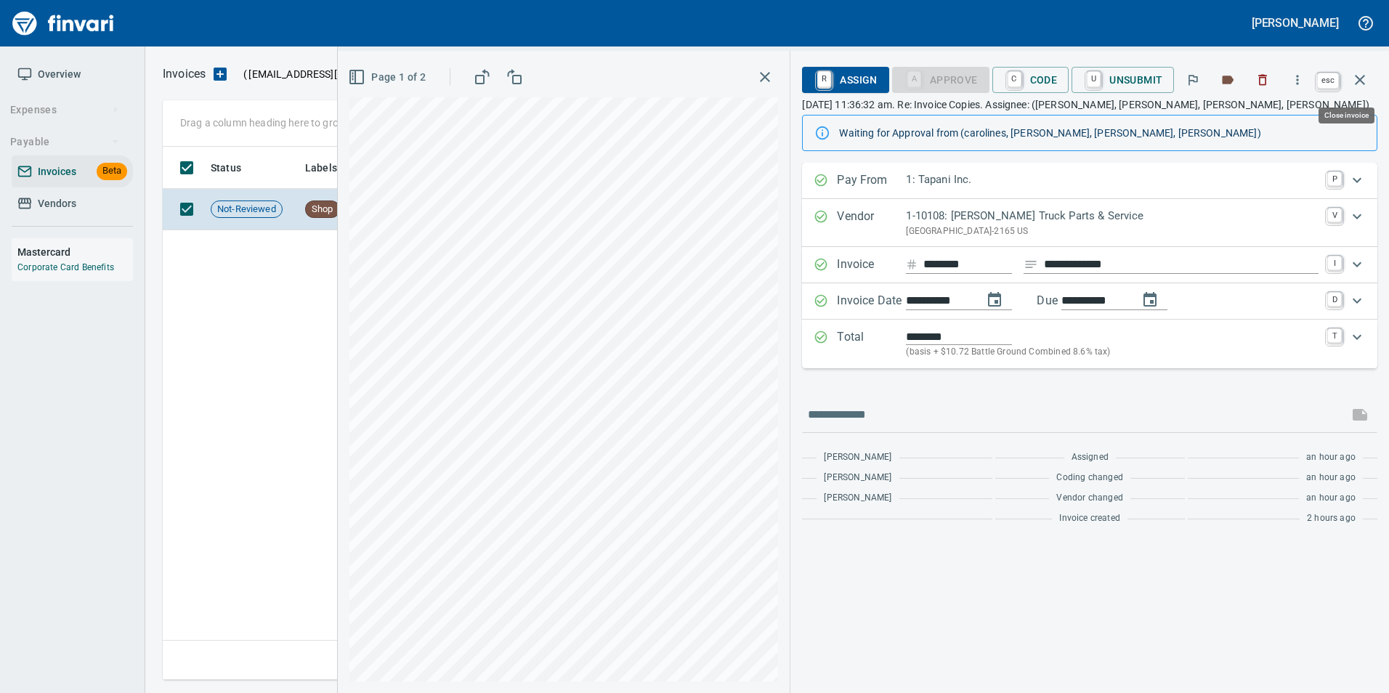
drag, startPoint x: 1353, startPoint y: 86, endPoint x: 1200, endPoint y: 135, distance: 160.4
click at [1353, 86] on icon "button" at bounding box center [1359, 79] width 17 height 17
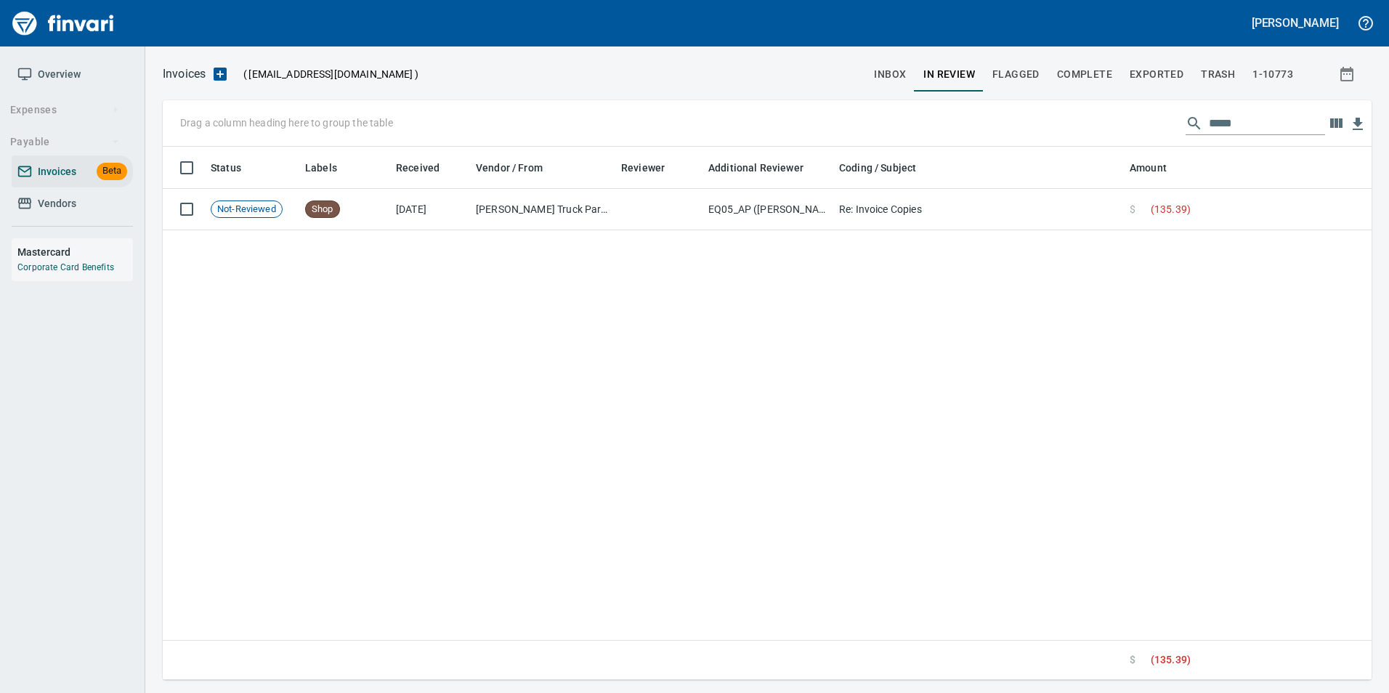
scroll to position [522, 1197]
click at [1227, 123] on input "*****" at bounding box center [1267, 123] width 116 height 23
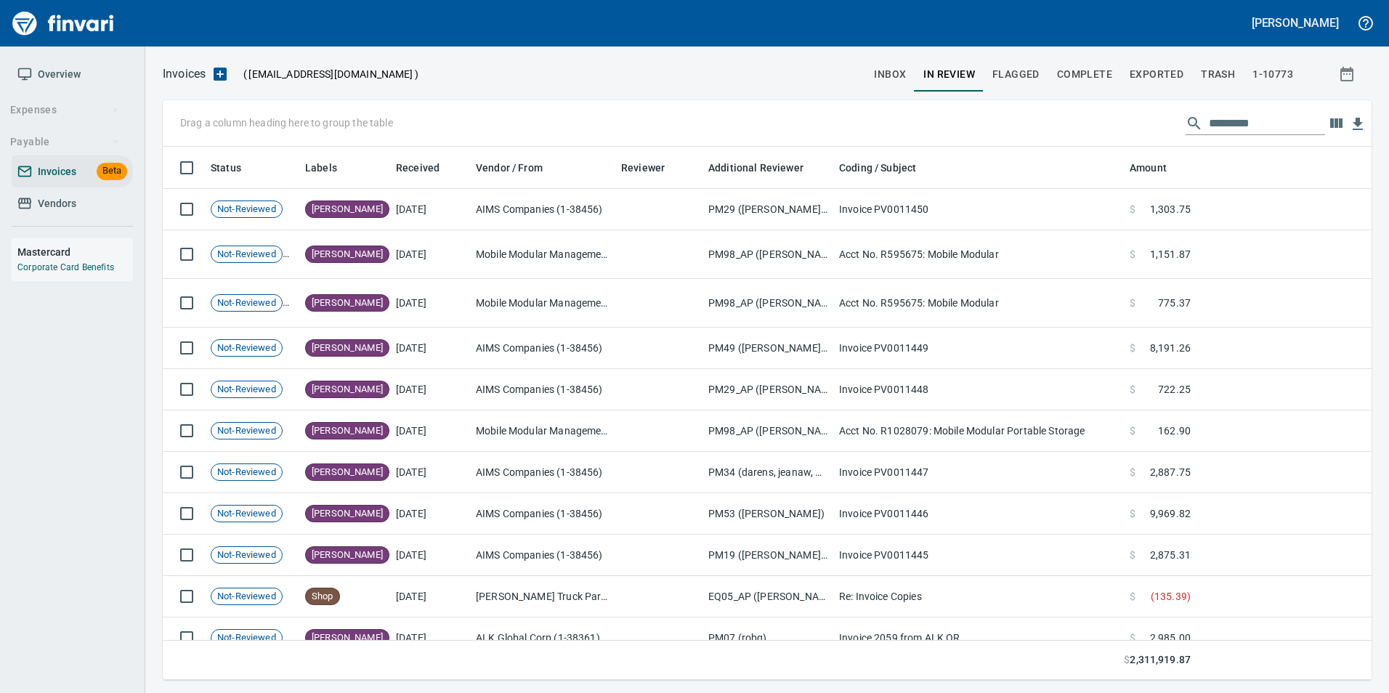
click at [1247, 132] on input "text" at bounding box center [1267, 123] width 116 height 23
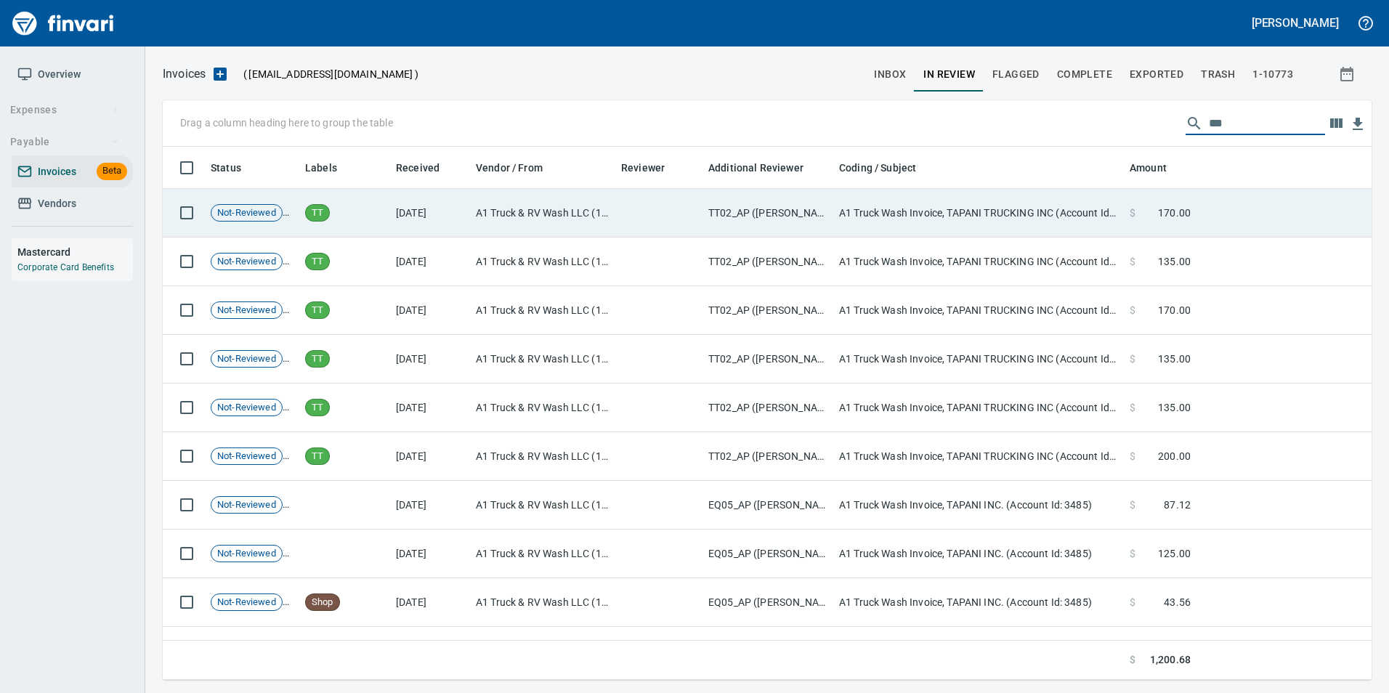
click at [1130, 216] on span "$" at bounding box center [1133, 213] width 6 height 15
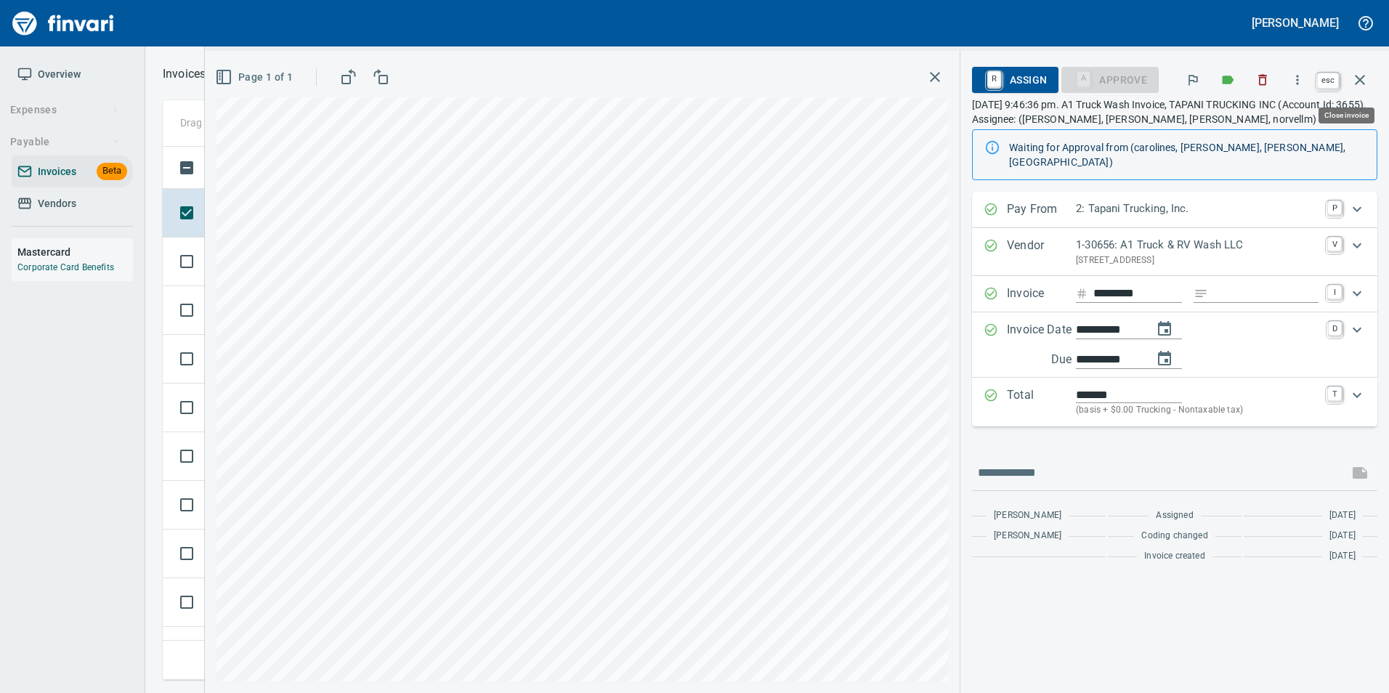
click at [1370, 73] on button "button" at bounding box center [1360, 79] width 35 height 35
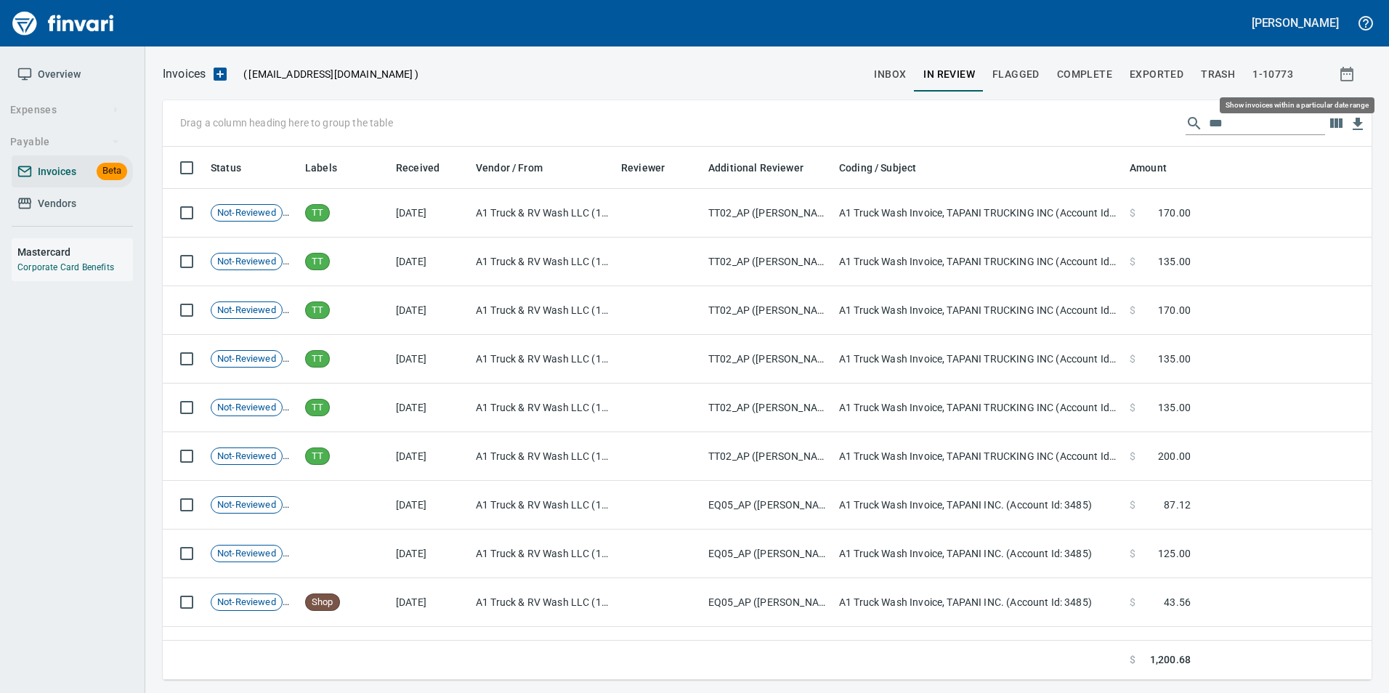
scroll to position [522, 1197]
click at [1237, 121] on input "**" at bounding box center [1267, 123] width 116 height 23
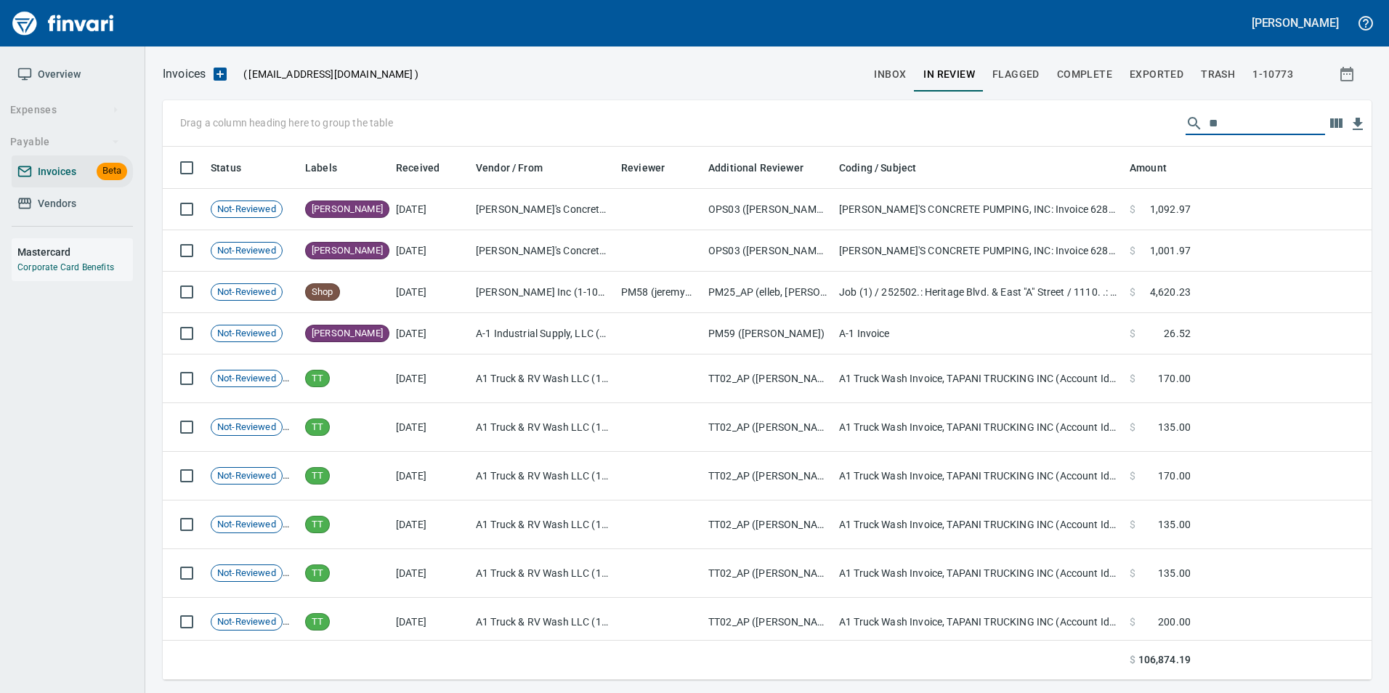
scroll to position [522, 1187]
type input "*"
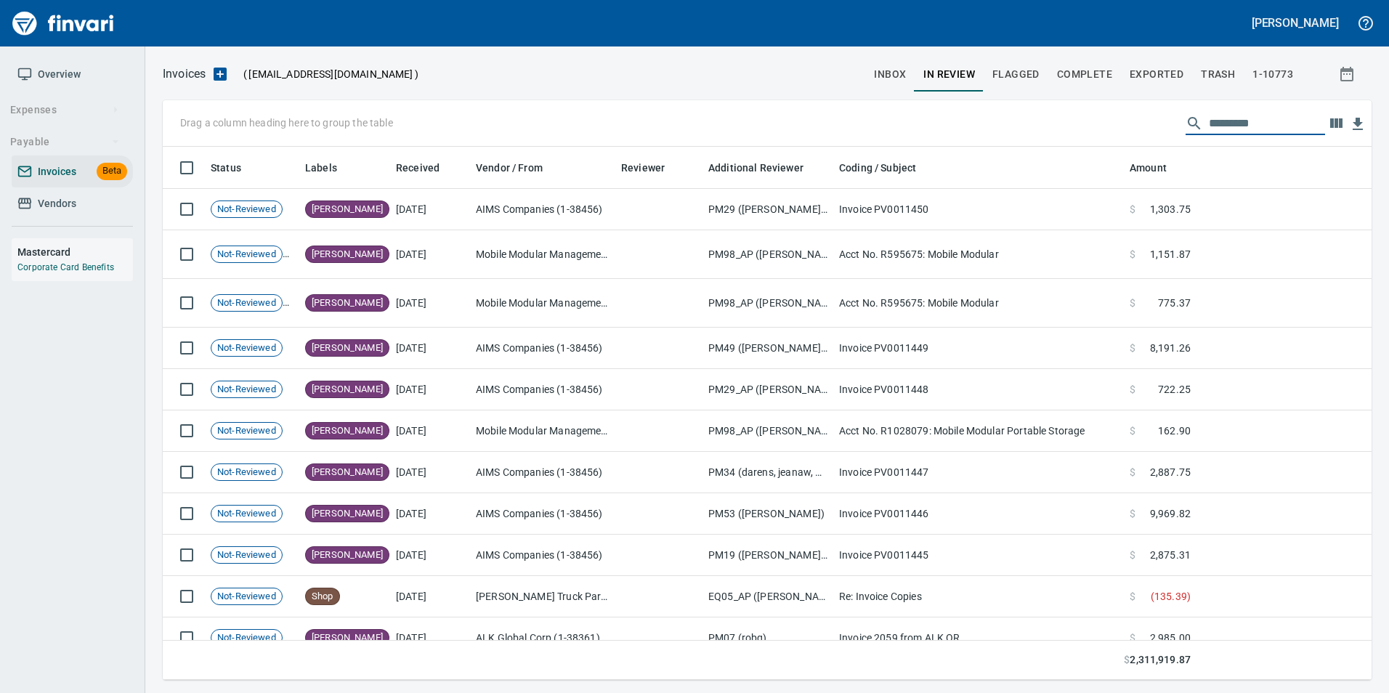
click at [892, 62] on button "inbox" at bounding box center [889, 74] width 49 height 35
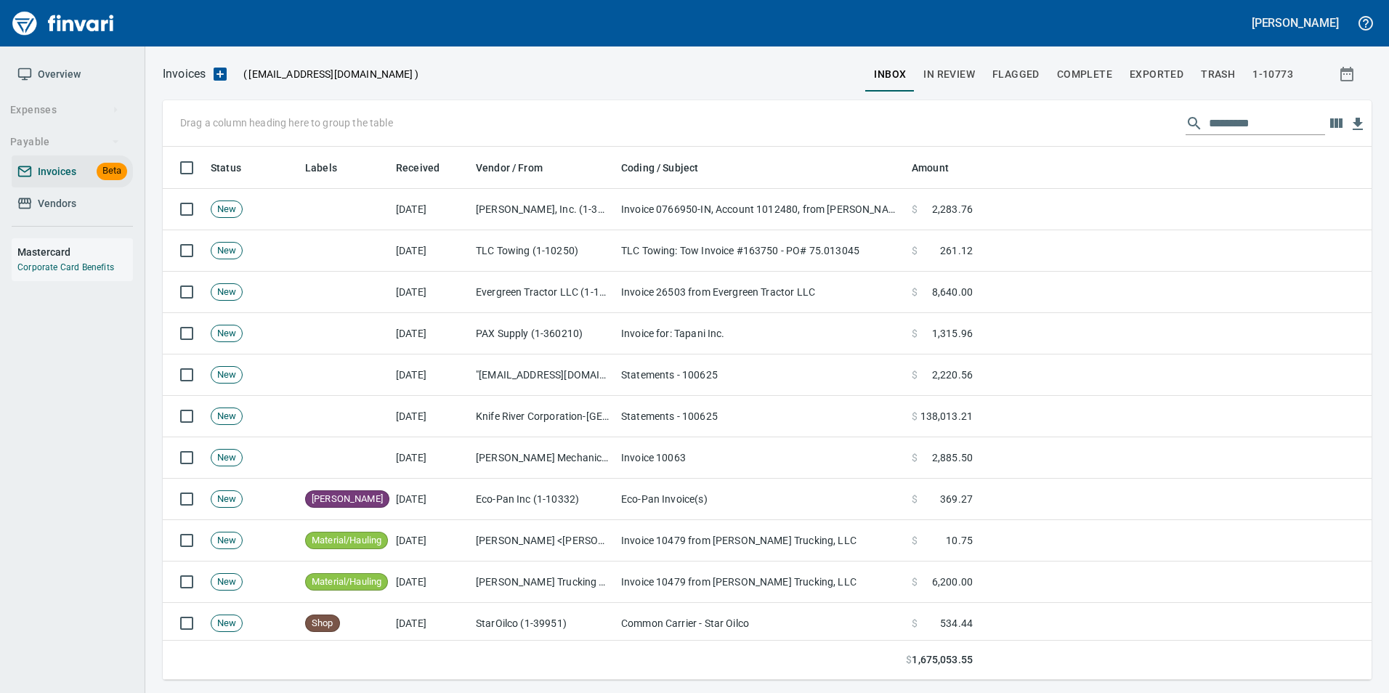
scroll to position [522, 1187]
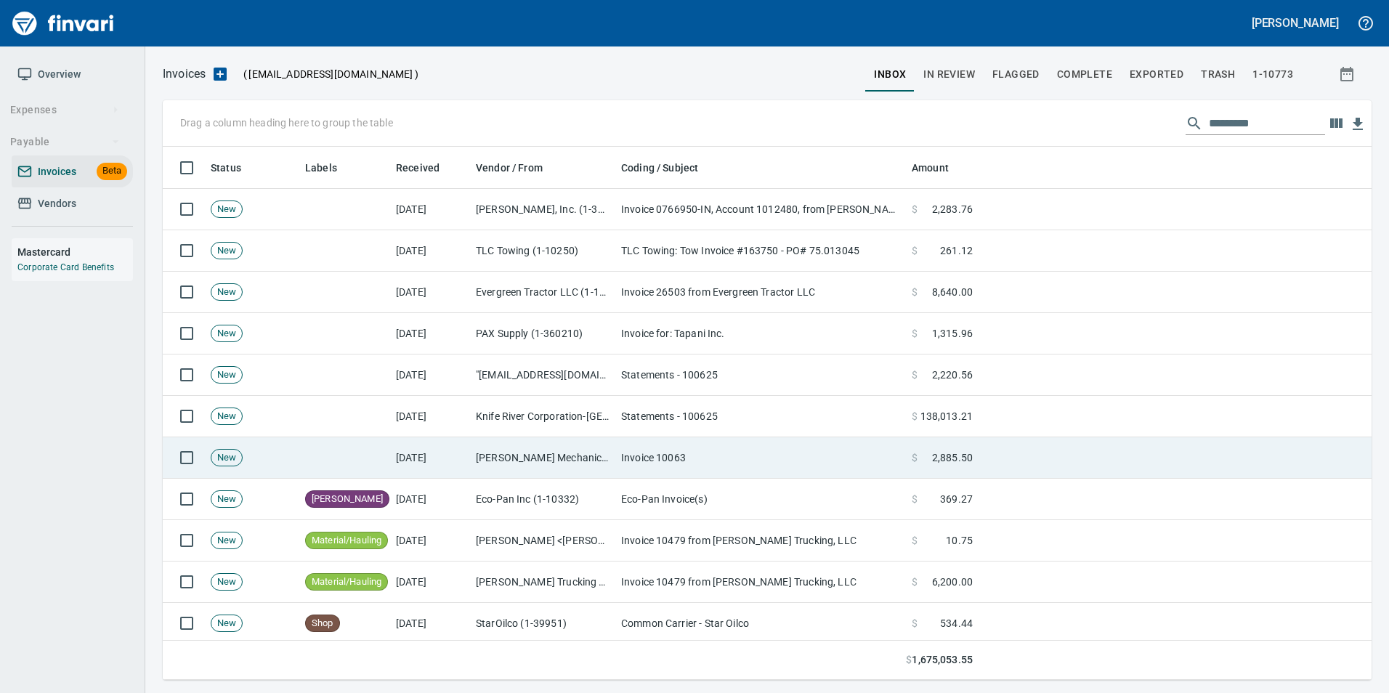
click at [474, 459] on td "[PERSON_NAME] Mechanical Inc (1-30158)" at bounding box center [542, 457] width 145 height 41
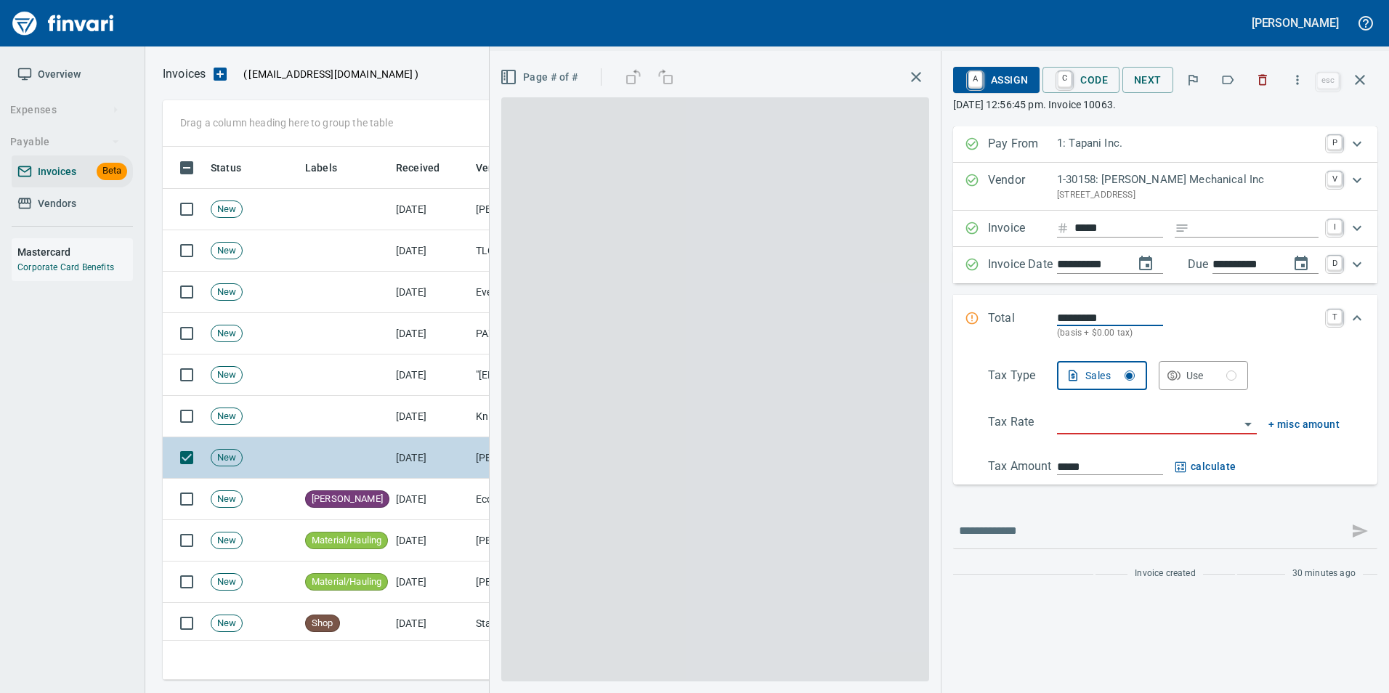
scroll to position [522, 1187]
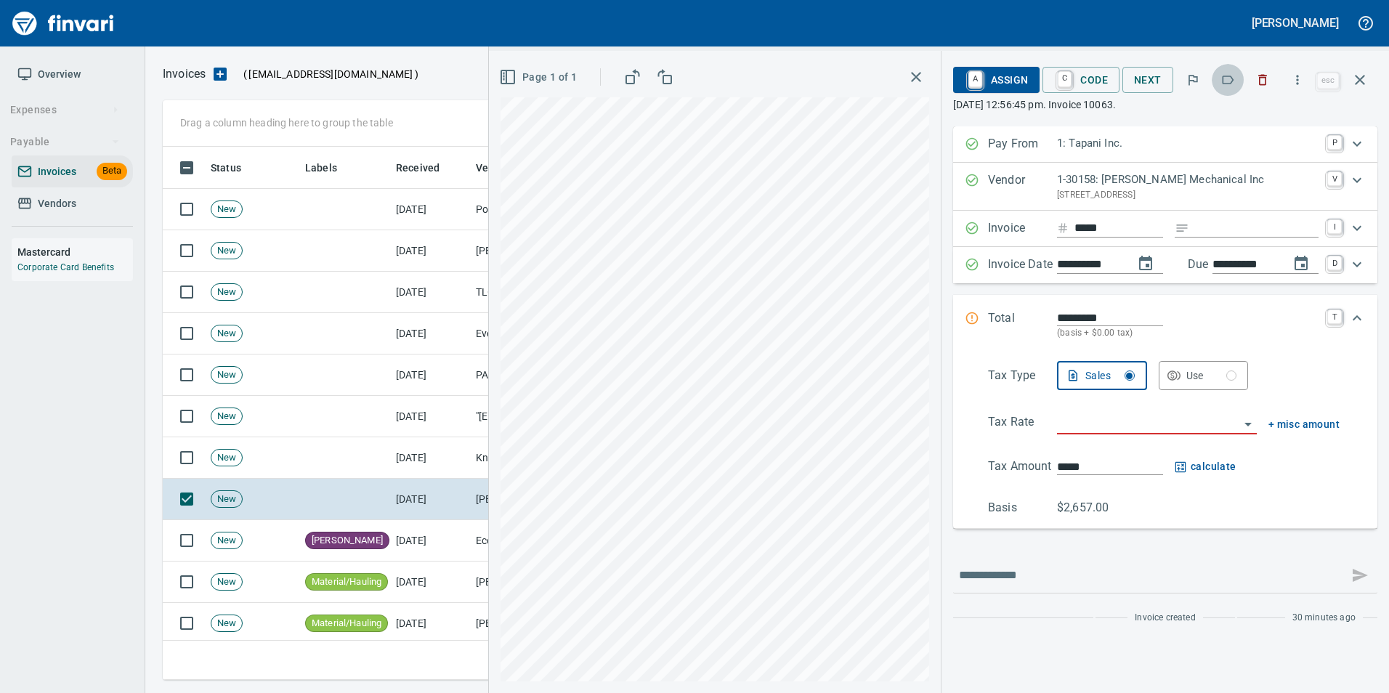
click at [1235, 80] on icon "button" at bounding box center [1229, 80] width 12 height 9
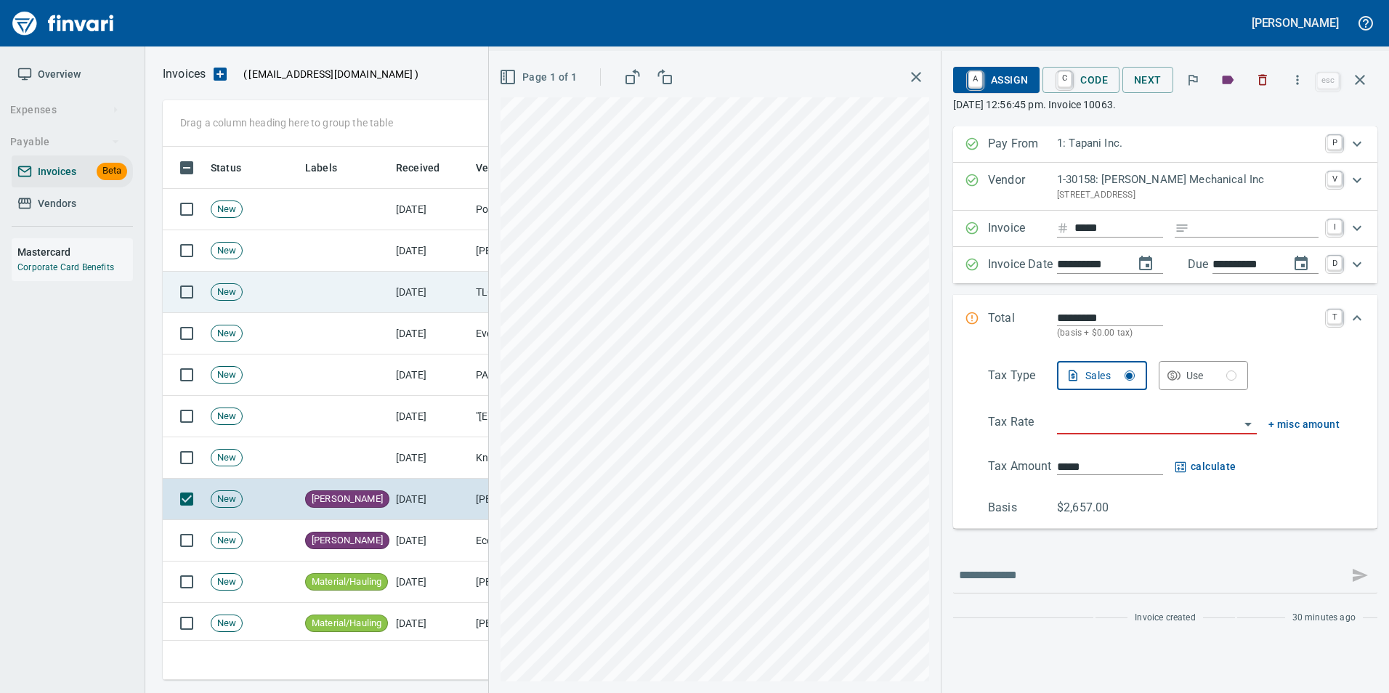
click at [1368, 79] on icon "button" at bounding box center [1359, 79] width 17 height 17
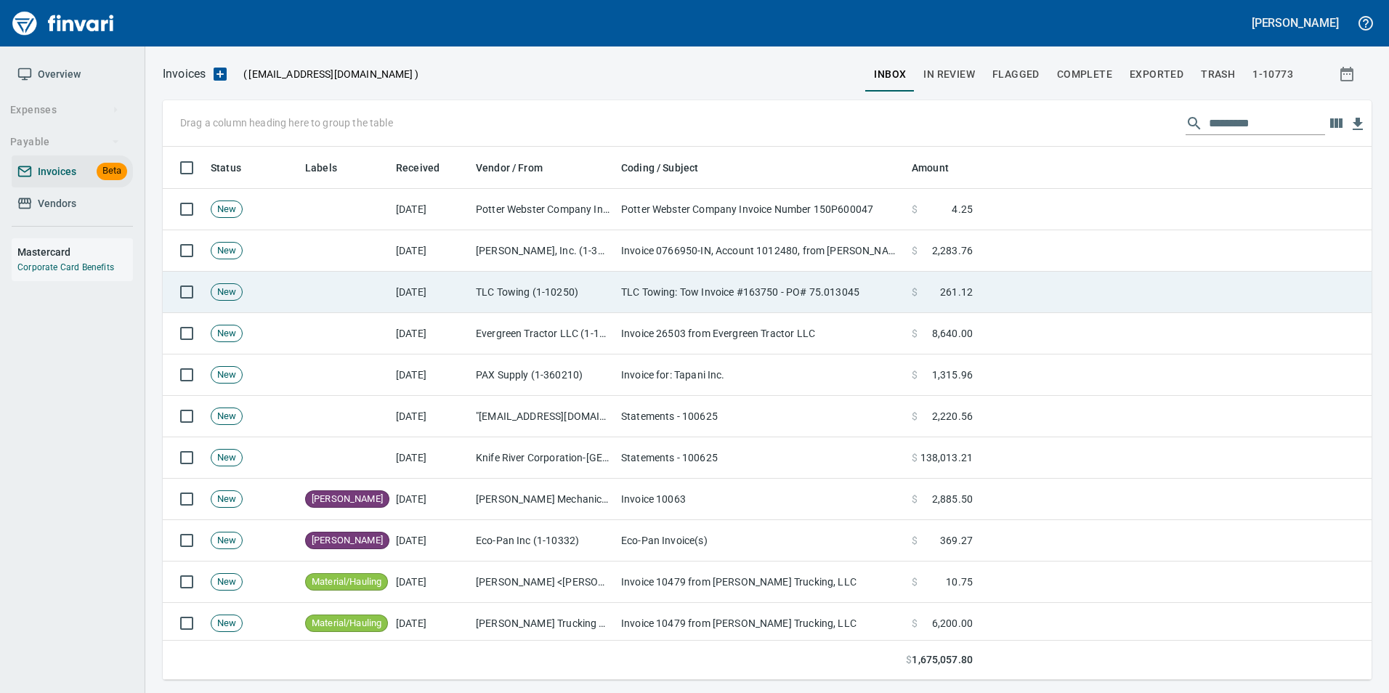
scroll to position [522, 1187]
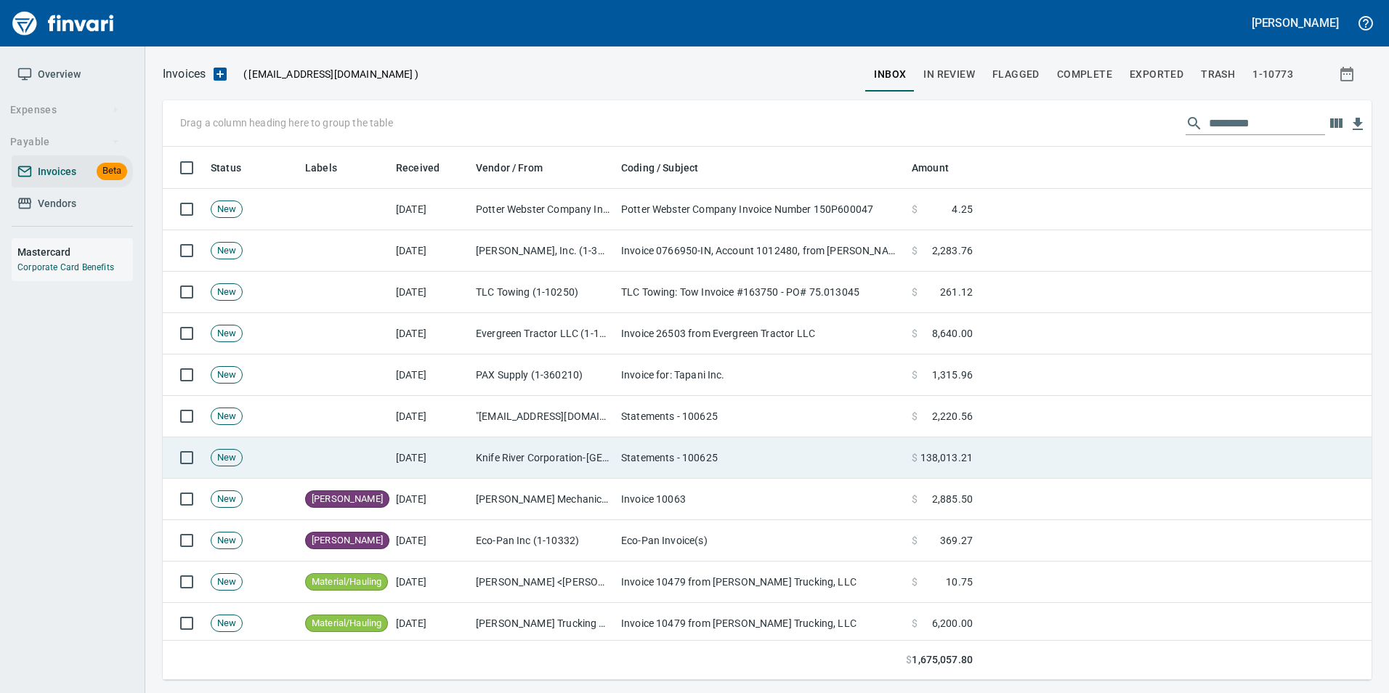
click at [485, 460] on td "Knife River Corporation-[GEOGRAPHIC_DATA] (1-10573)" at bounding box center [542, 457] width 145 height 41
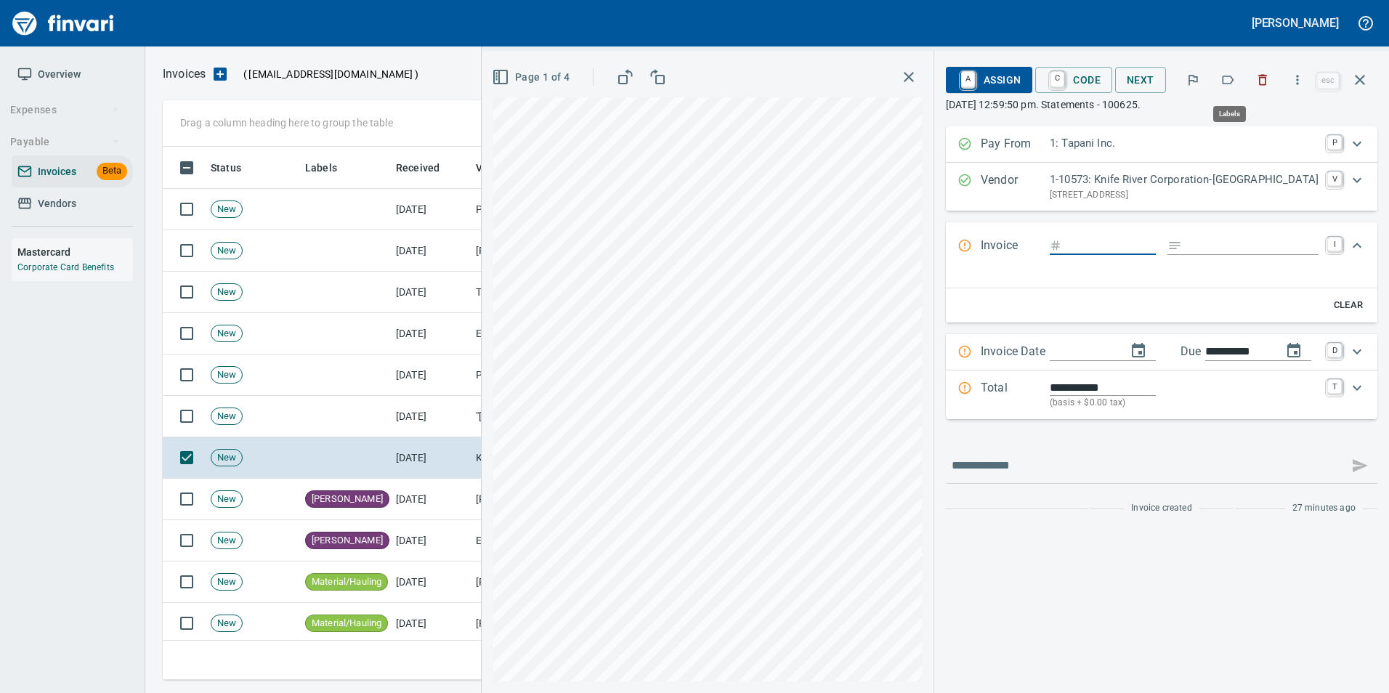
click at [1231, 86] on icon "button" at bounding box center [1228, 80] width 15 height 15
drag, startPoint x: 1370, startPoint y: 81, endPoint x: 1353, endPoint y: 95, distance: 22.2
click at [1370, 81] on button "button" at bounding box center [1360, 79] width 35 height 35
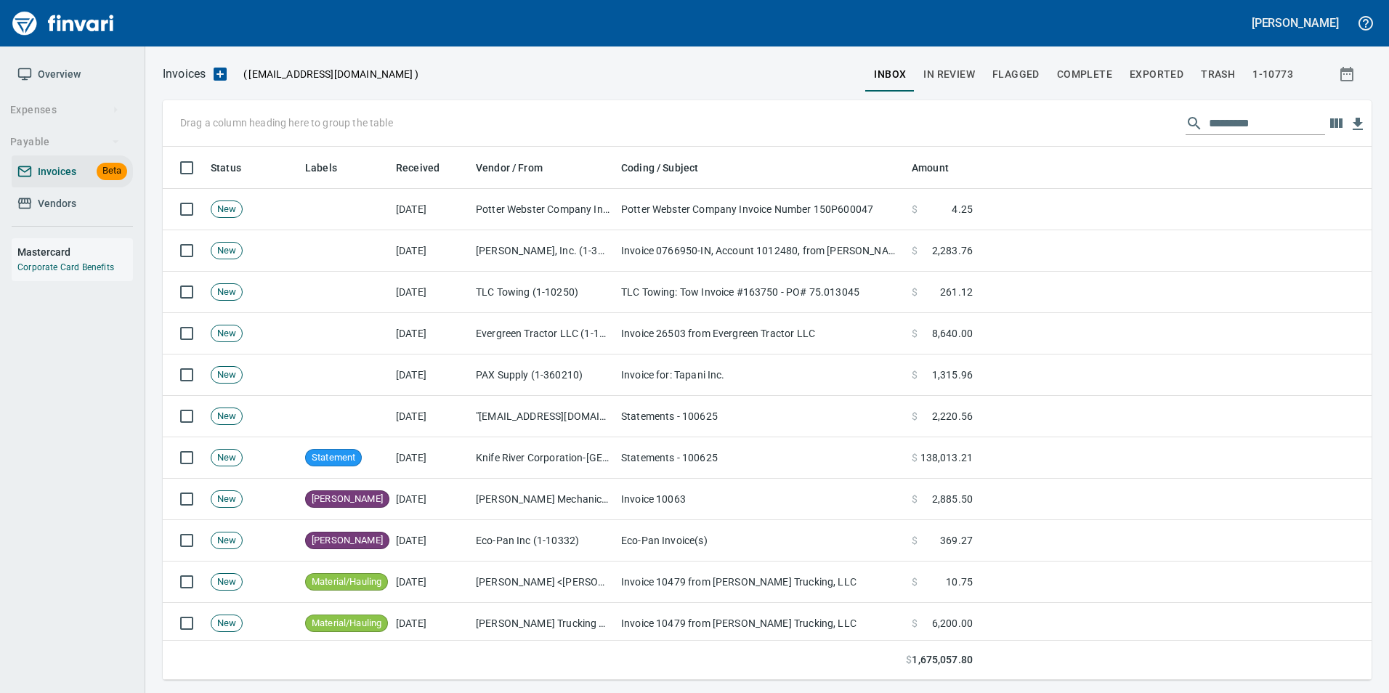
scroll to position [522, 1187]
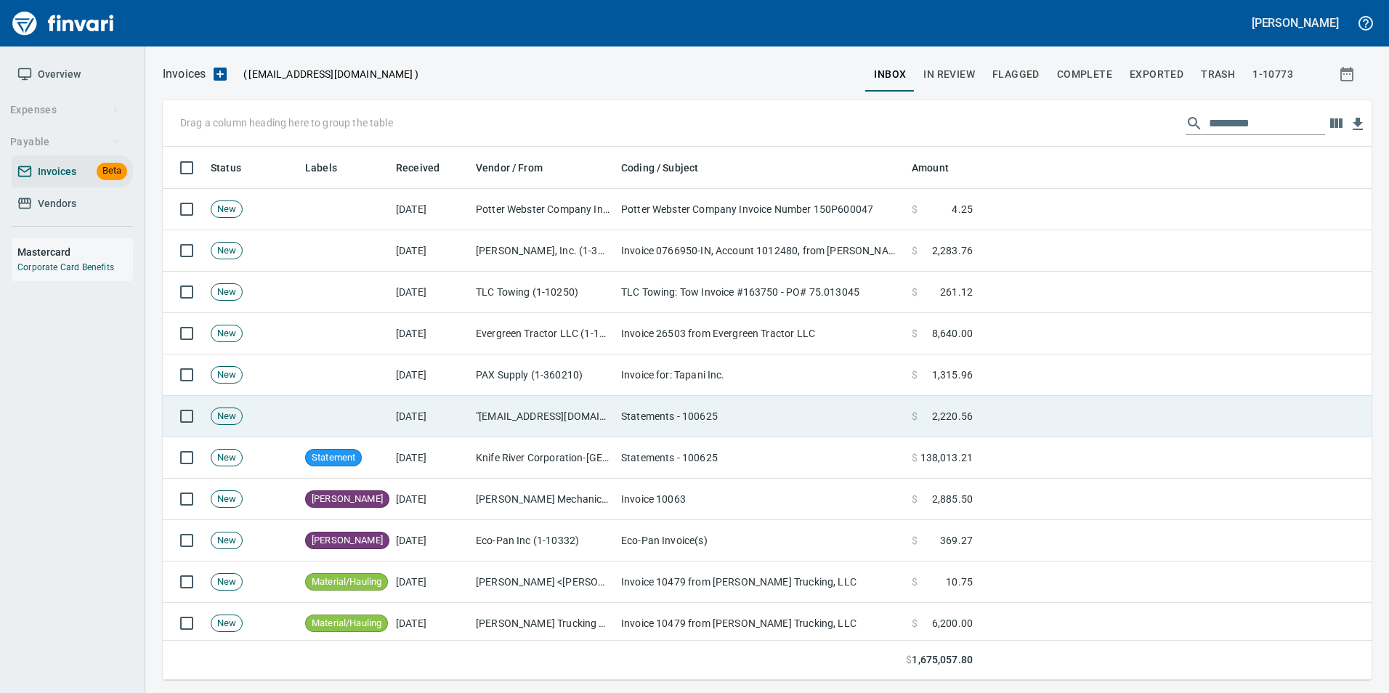
click at [626, 421] on td "Statements - 100625" at bounding box center [760, 416] width 291 height 41
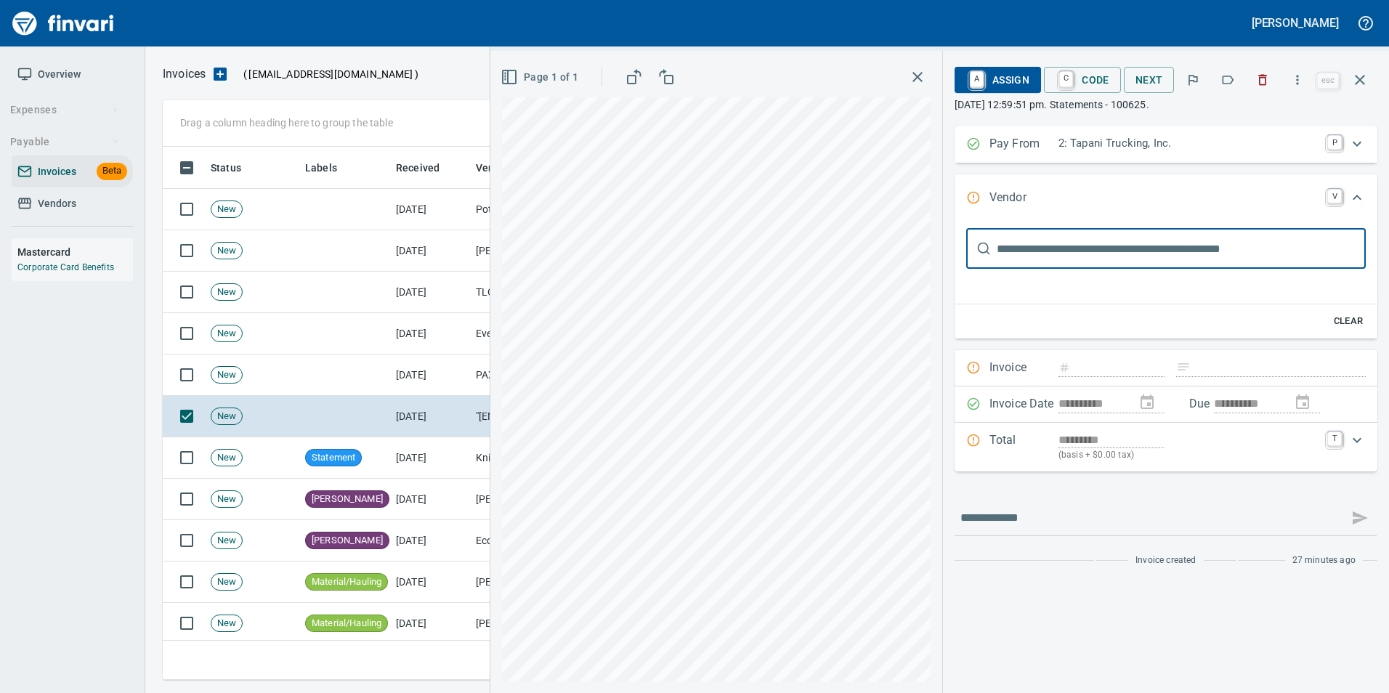
click at [1235, 88] on button "button" at bounding box center [1228, 80] width 32 height 32
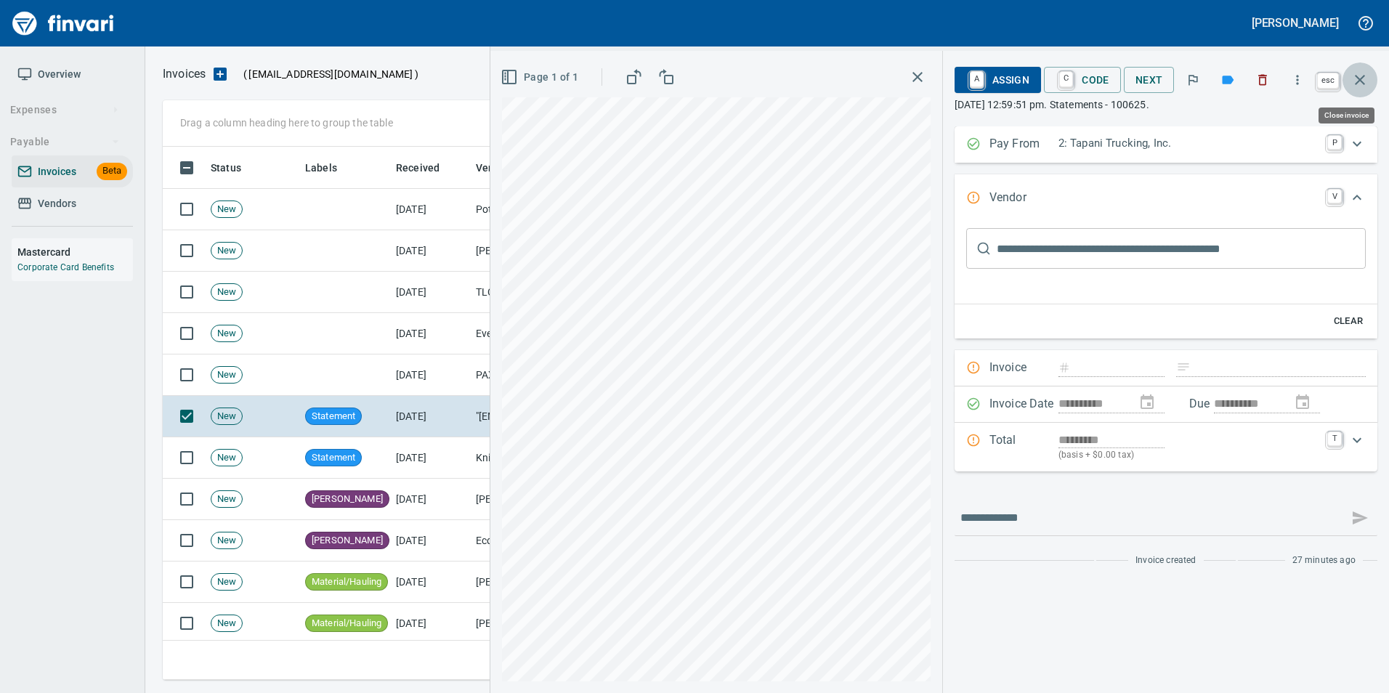
click at [1357, 89] on button "button" at bounding box center [1360, 79] width 35 height 35
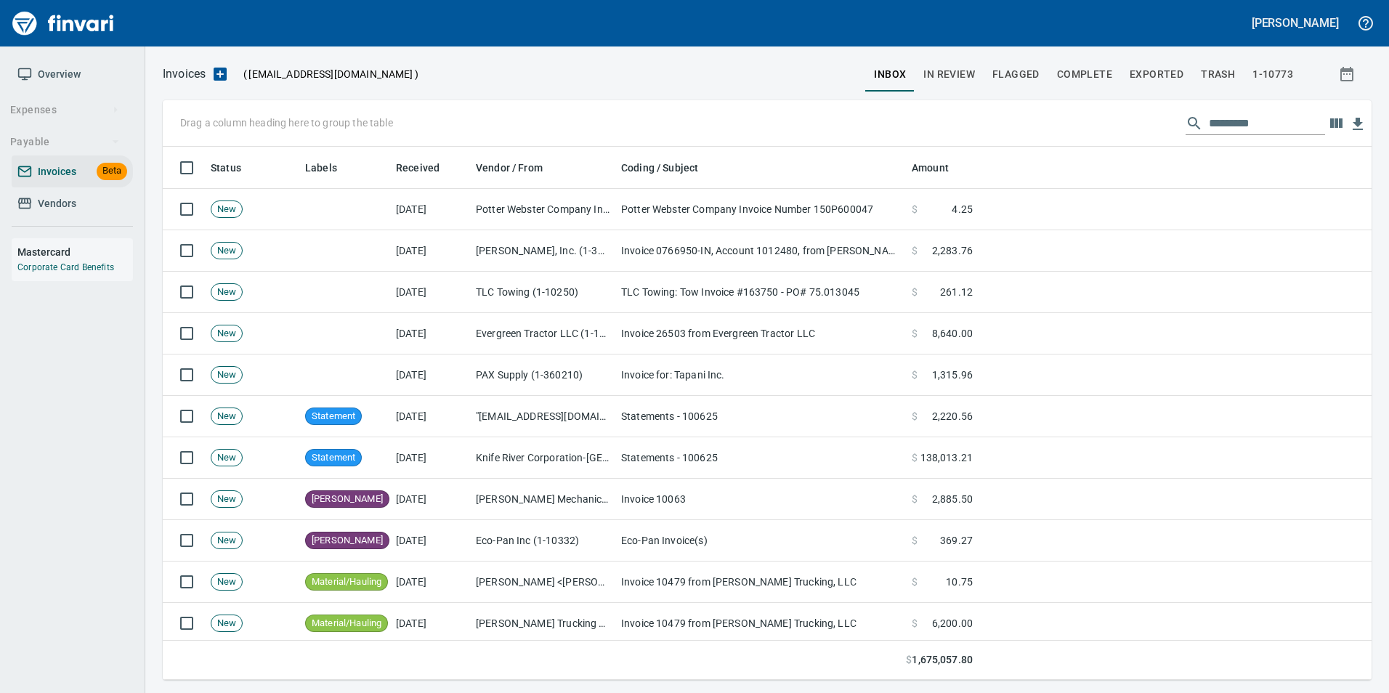
scroll to position [522, 1187]
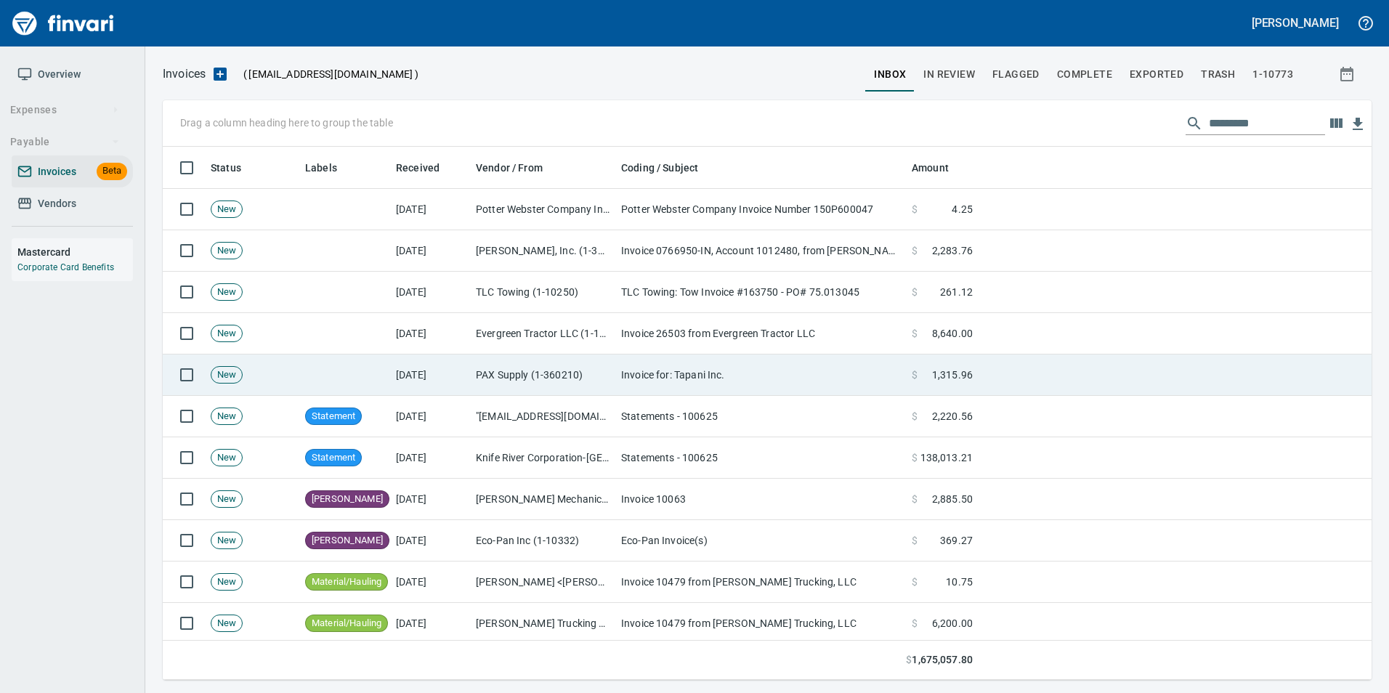
click at [361, 371] on td at bounding box center [344, 375] width 91 height 41
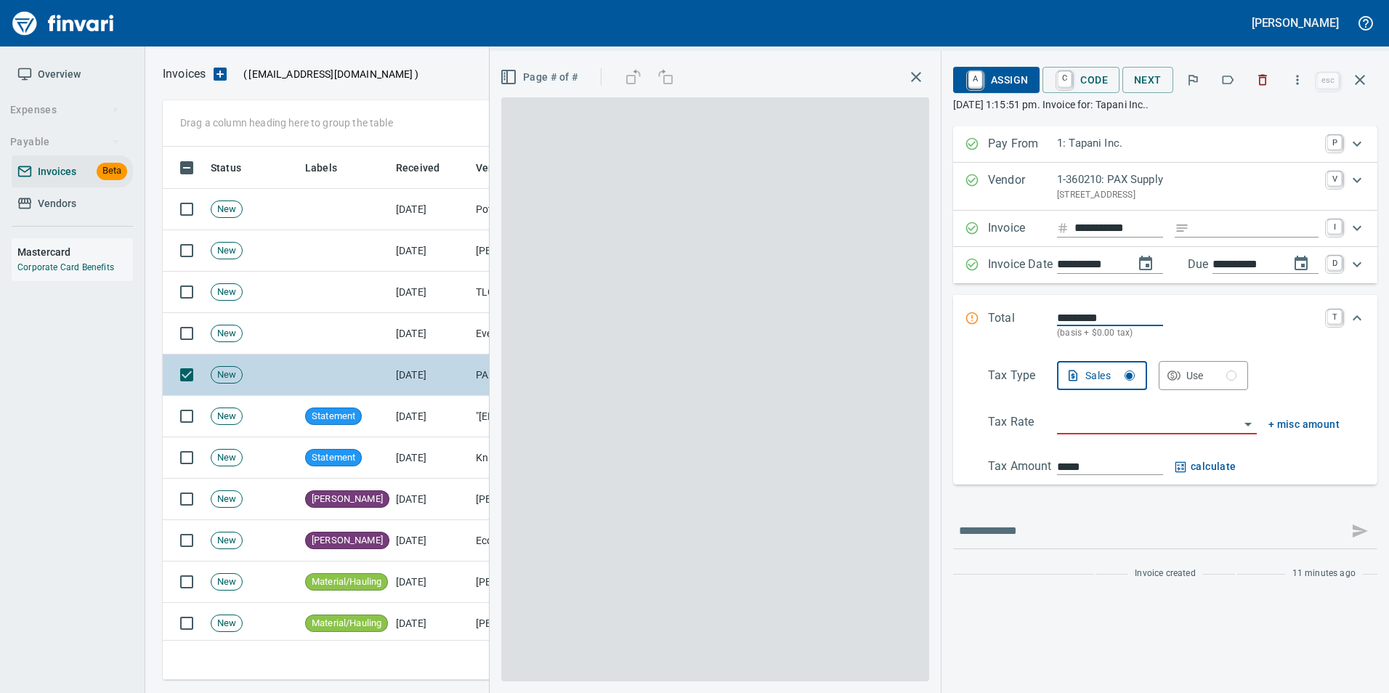
scroll to position [522, 1187]
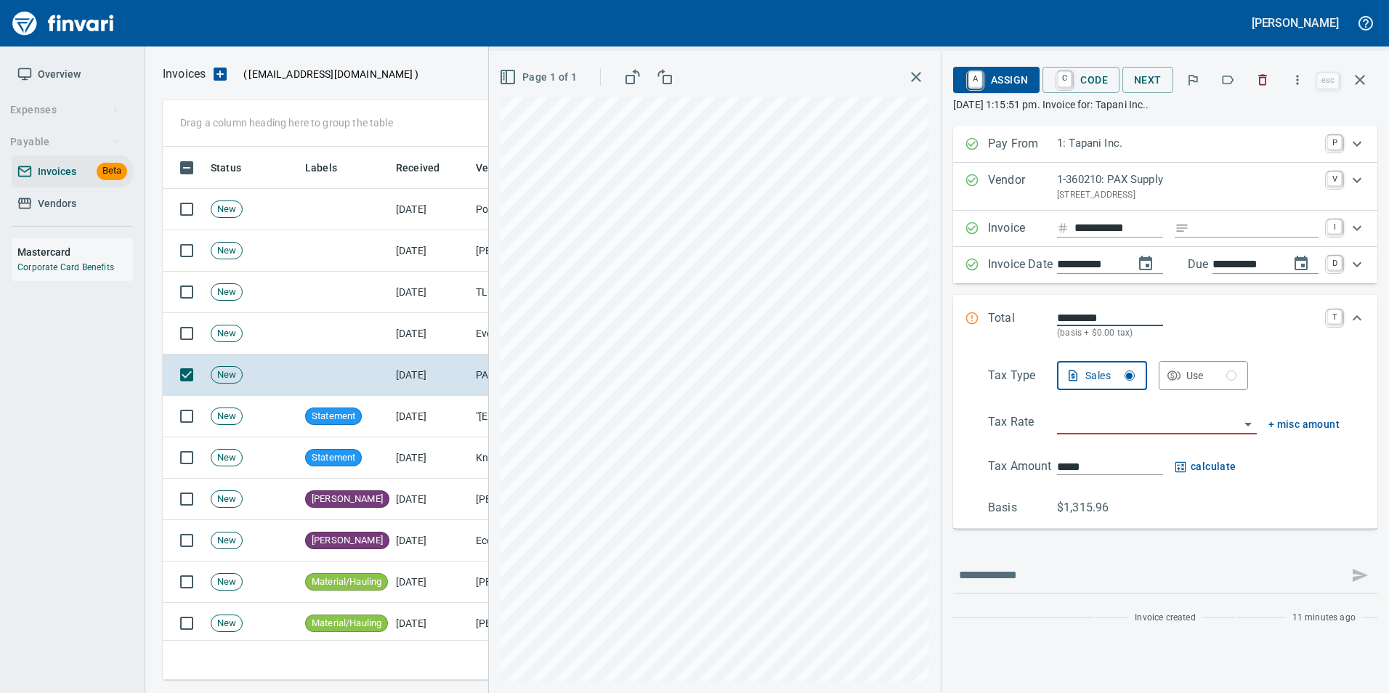
click at [1232, 86] on icon "button" at bounding box center [1228, 80] width 15 height 15
click at [1362, 86] on icon "button" at bounding box center [1359, 79] width 17 height 17
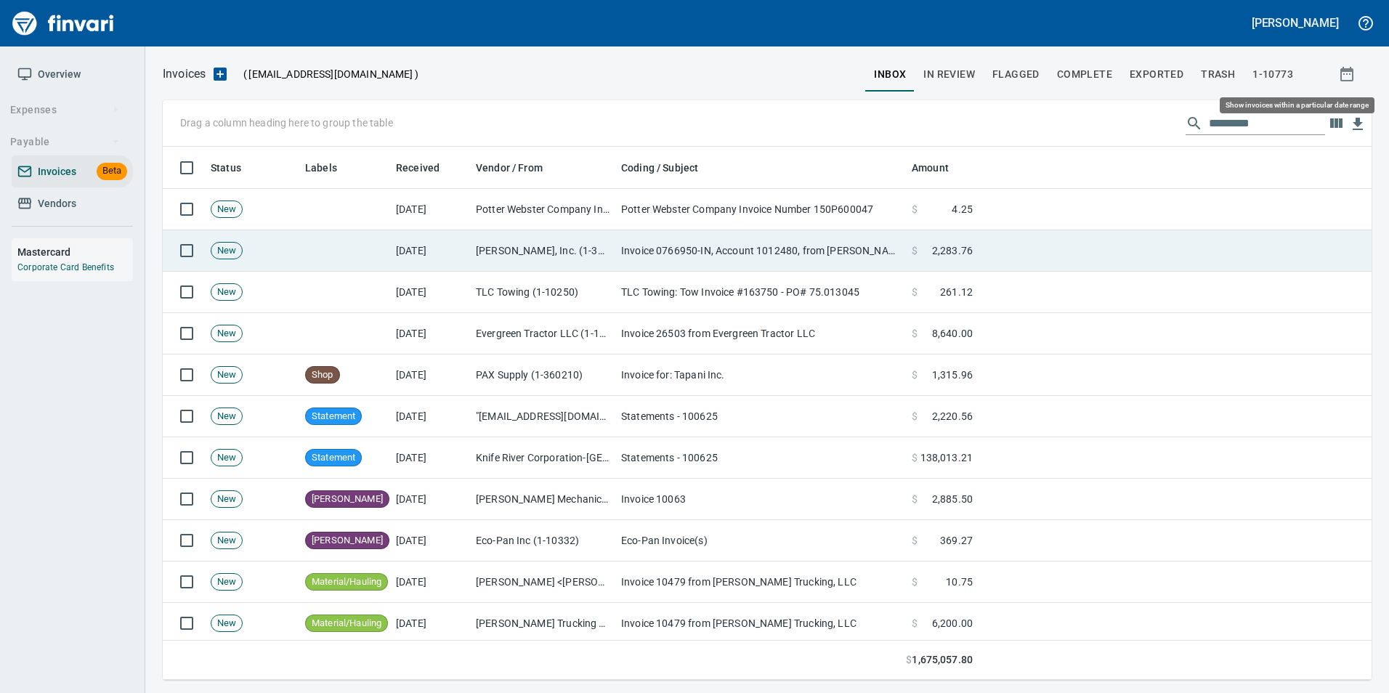
scroll to position [522, 1187]
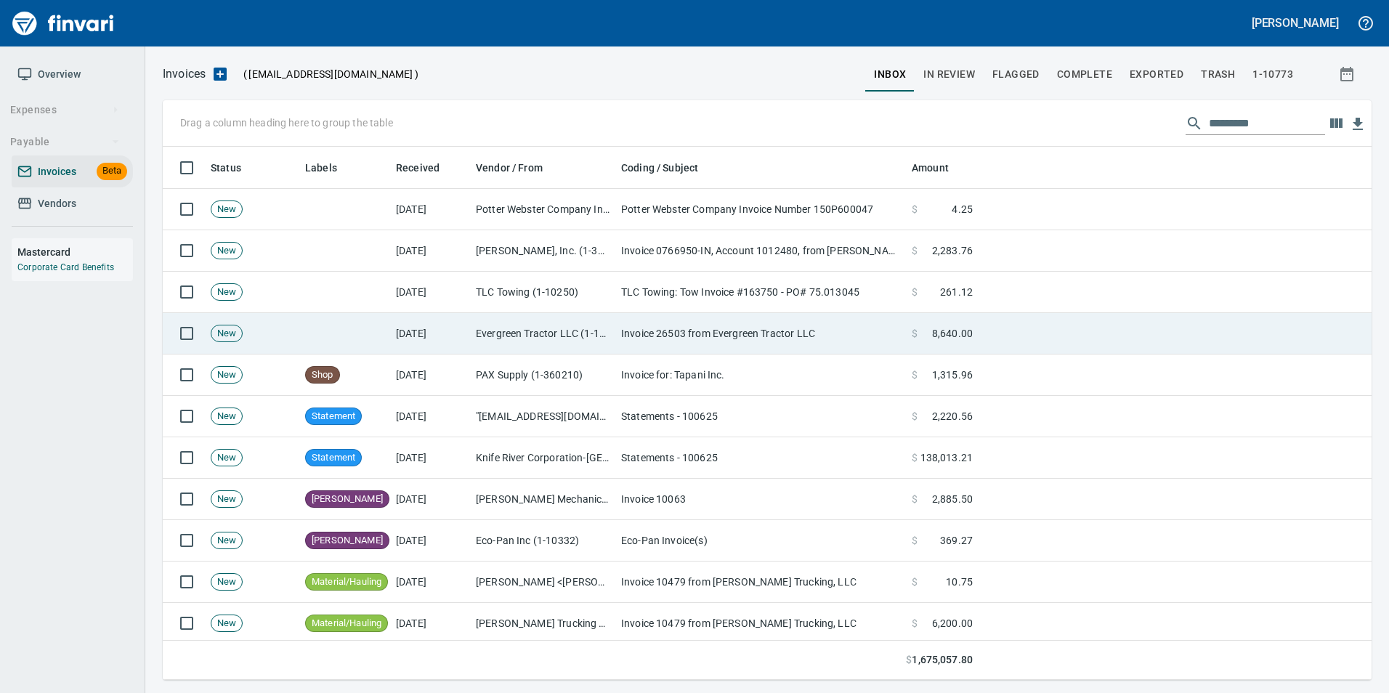
click at [687, 333] on td "Invoice 26503 from Evergreen Tractor LLC" at bounding box center [760, 333] width 291 height 41
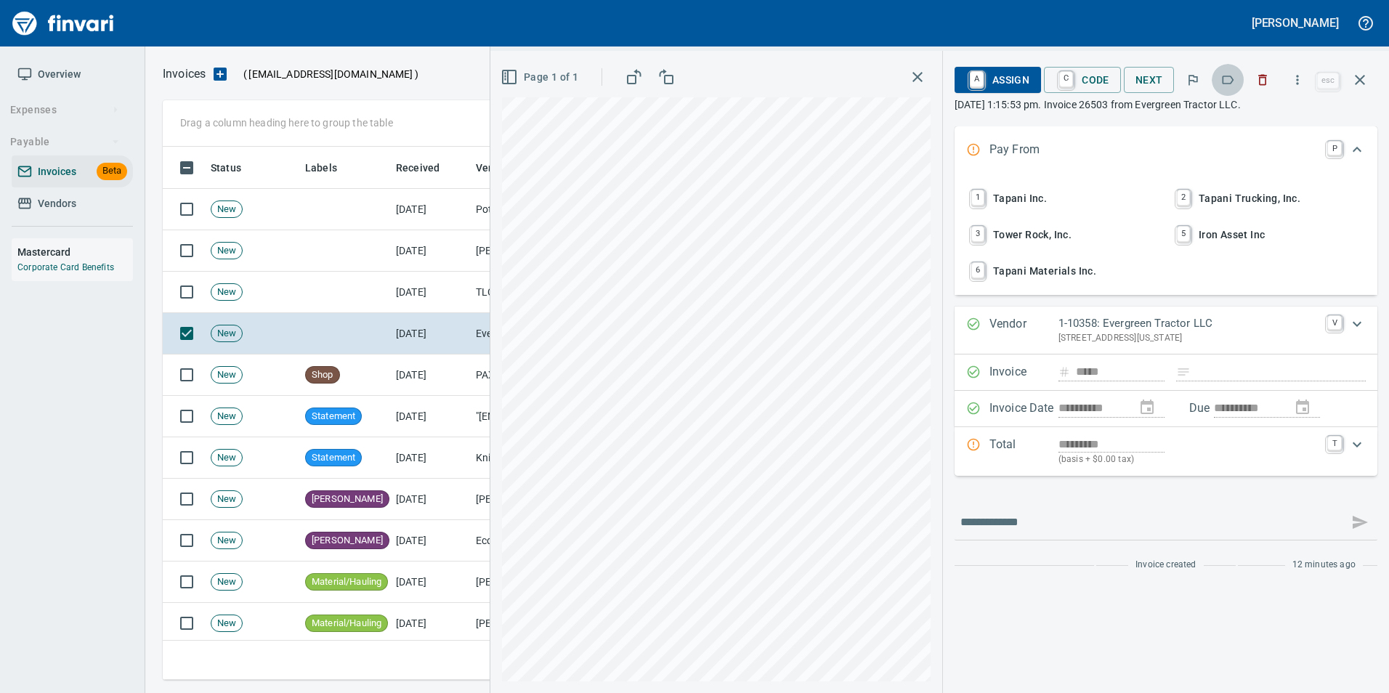
click at [1229, 83] on icon "button" at bounding box center [1228, 80] width 15 height 15
click at [1367, 77] on icon "button" at bounding box center [1359, 79] width 17 height 17
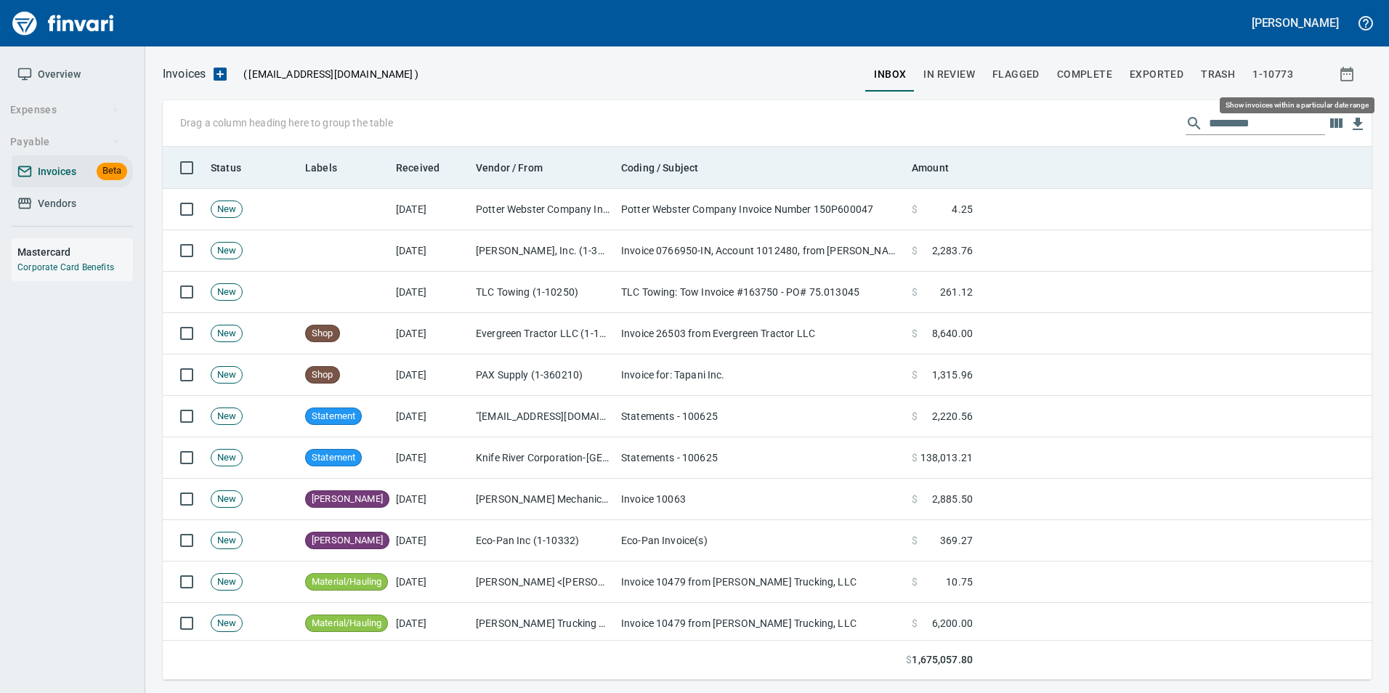
scroll to position [522, 1187]
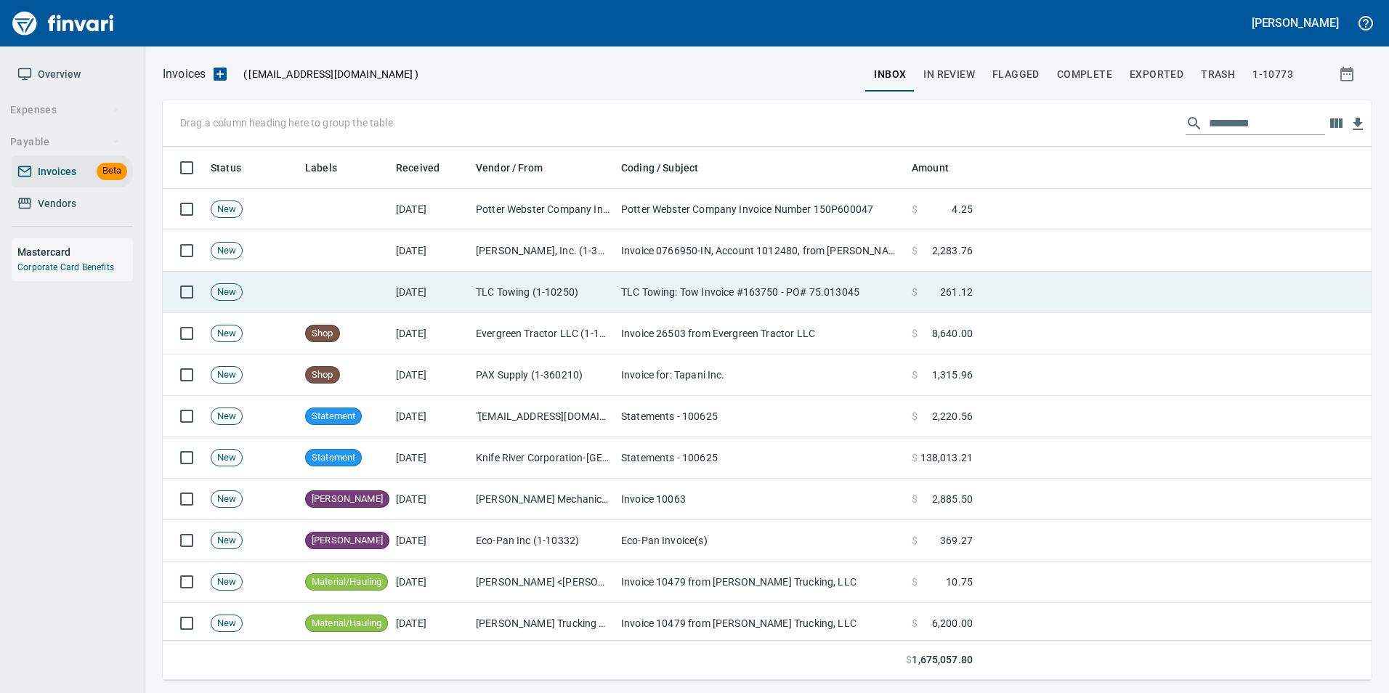
click at [610, 298] on td "TLC Towing (1-10250)" at bounding box center [542, 292] width 145 height 41
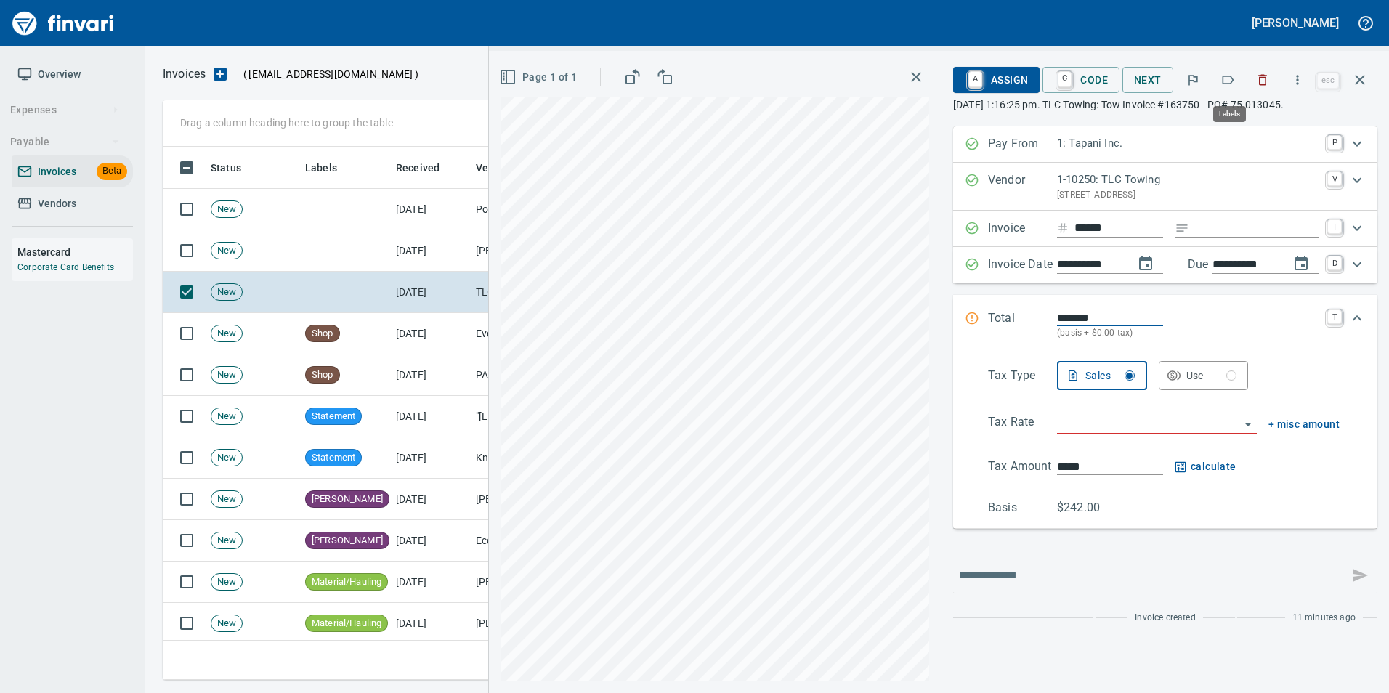
click at [1222, 86] on icon "button" at bounding box center [1228, 80] width 15 height 15
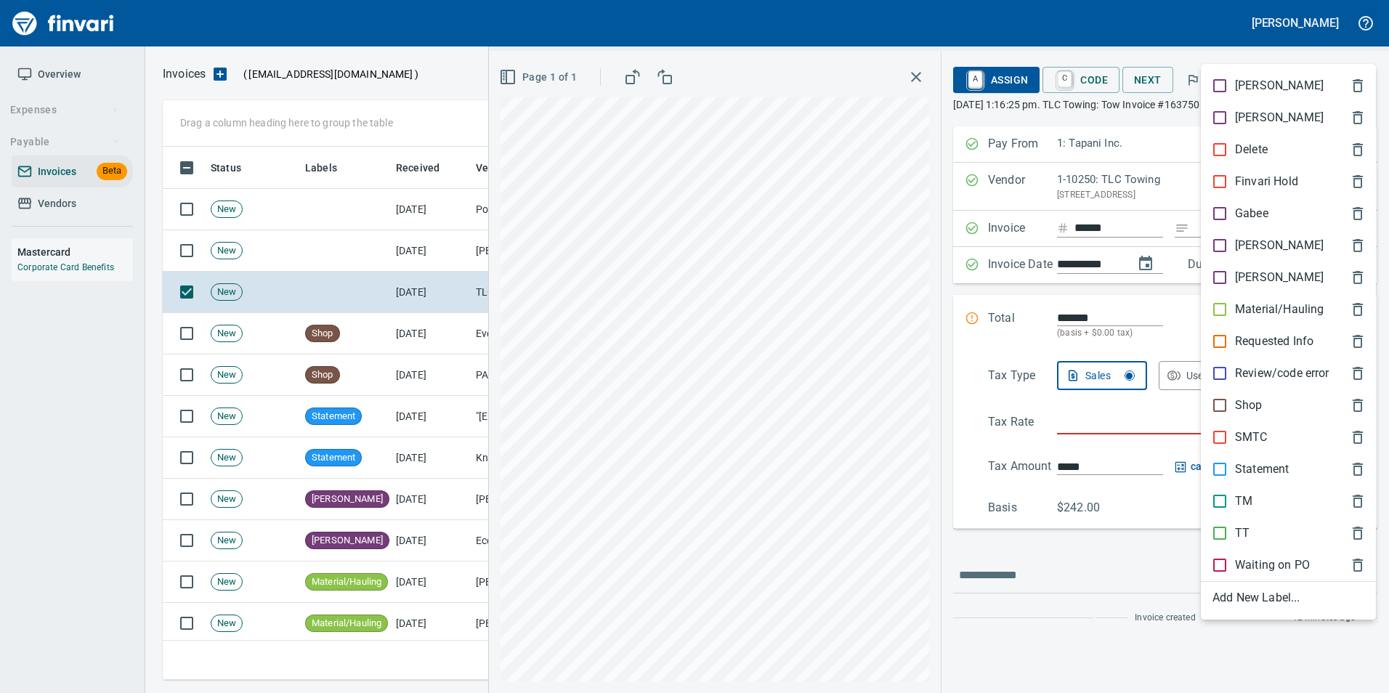
scroll to position [522, 1187]
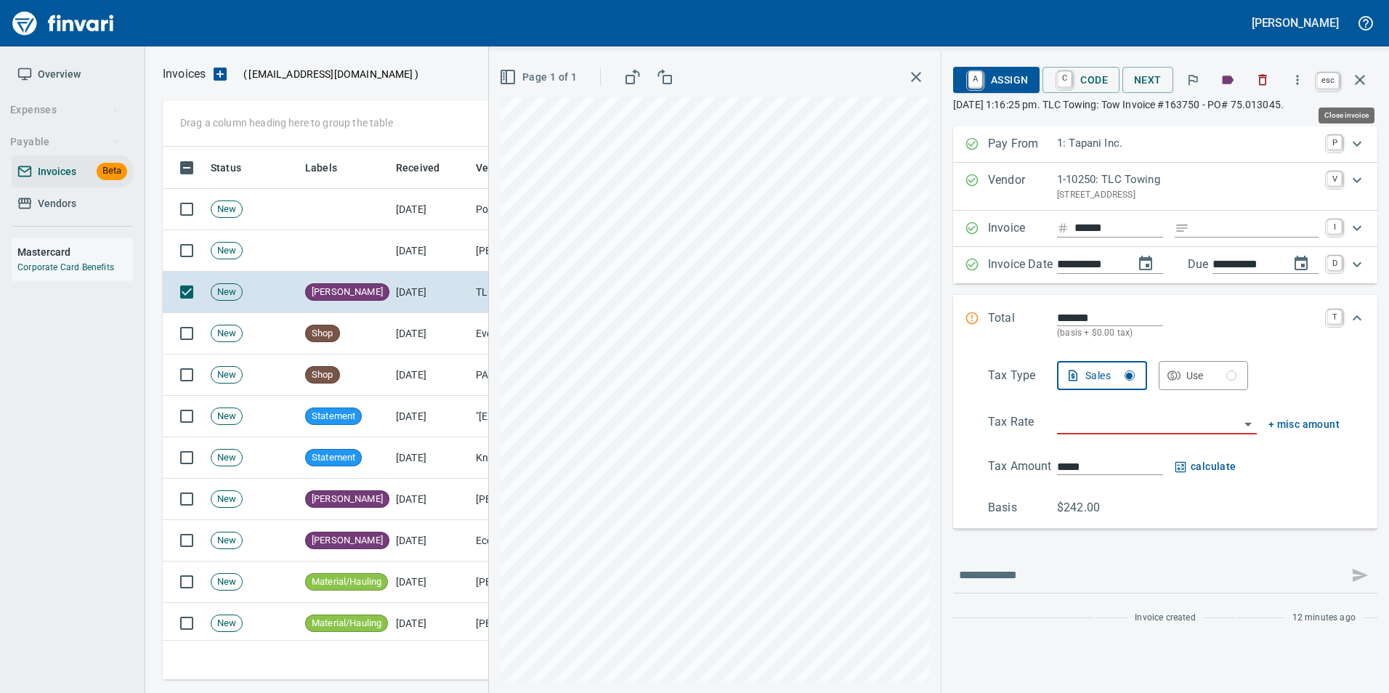
click at [1365, 83] on icon "button" at bounding box center [1359, 79] width 17 height 17
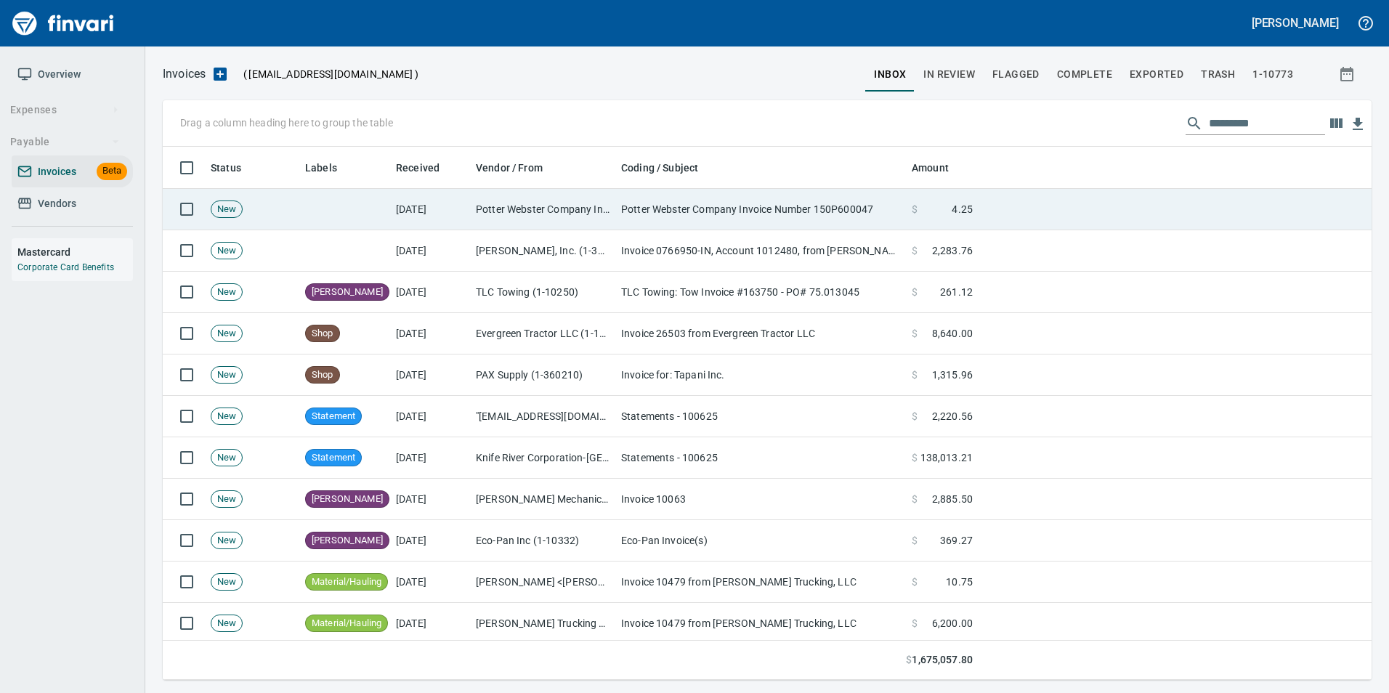
scroll to position [522, 1187]
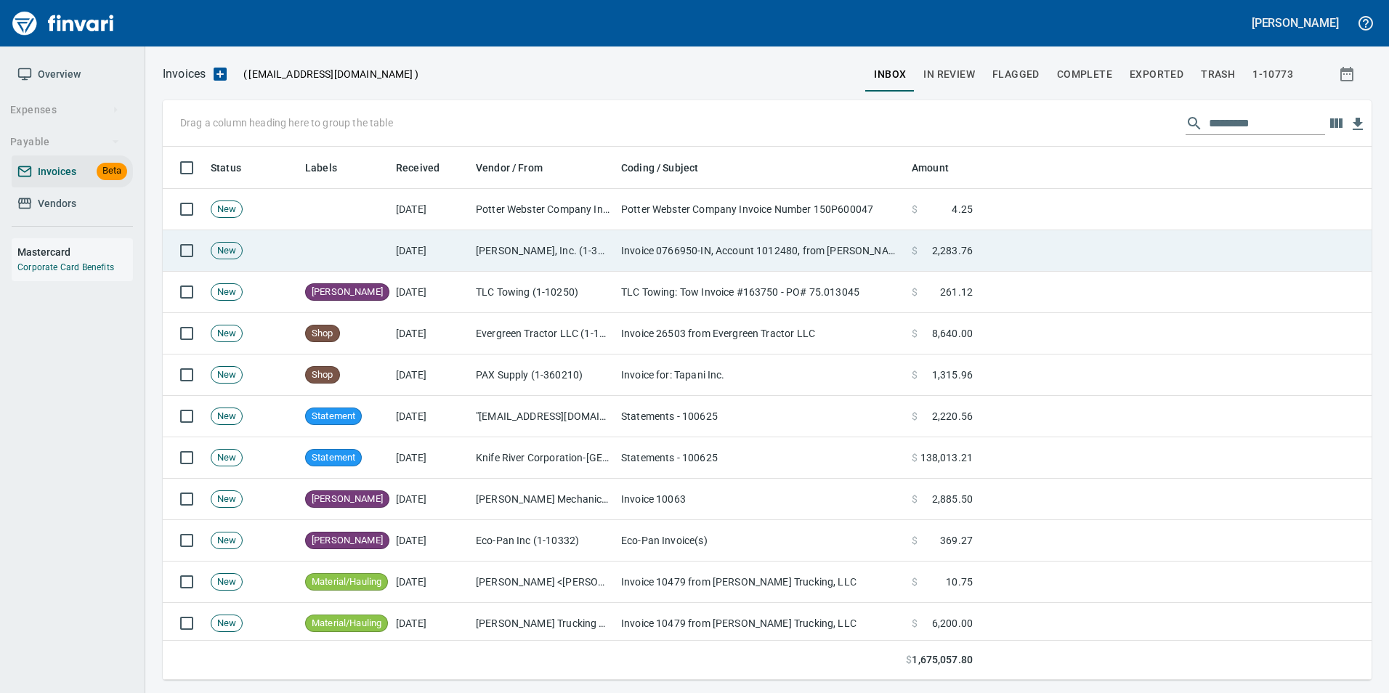
click at [785, 248] on td "Invoice 0766950-IN, Account 1012480, from Christensen" at bounding box center [760, 250] width 291 height 41
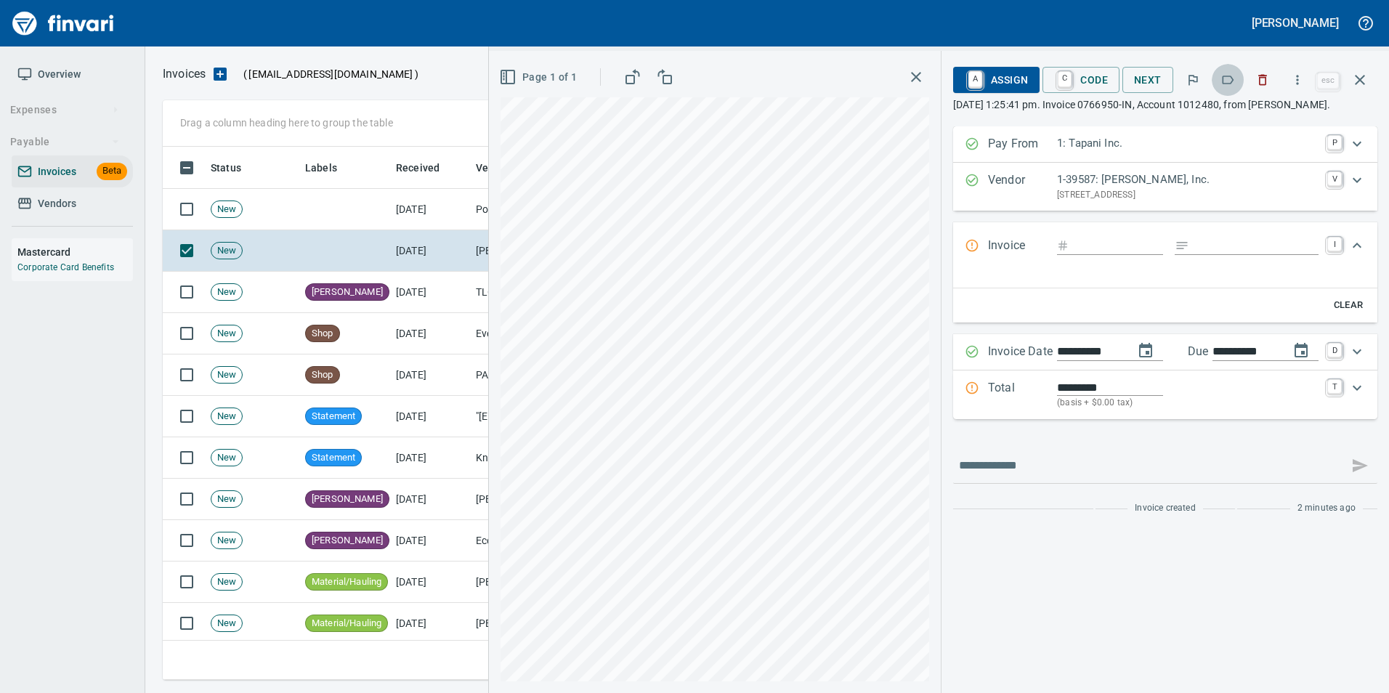
click at [1224, 78] on icon "button" at bounding box center [1228, 80] width 15 height 15
click at [1354, 86] on icon "button" at bounding box center [1359, 79] width 17 height 17
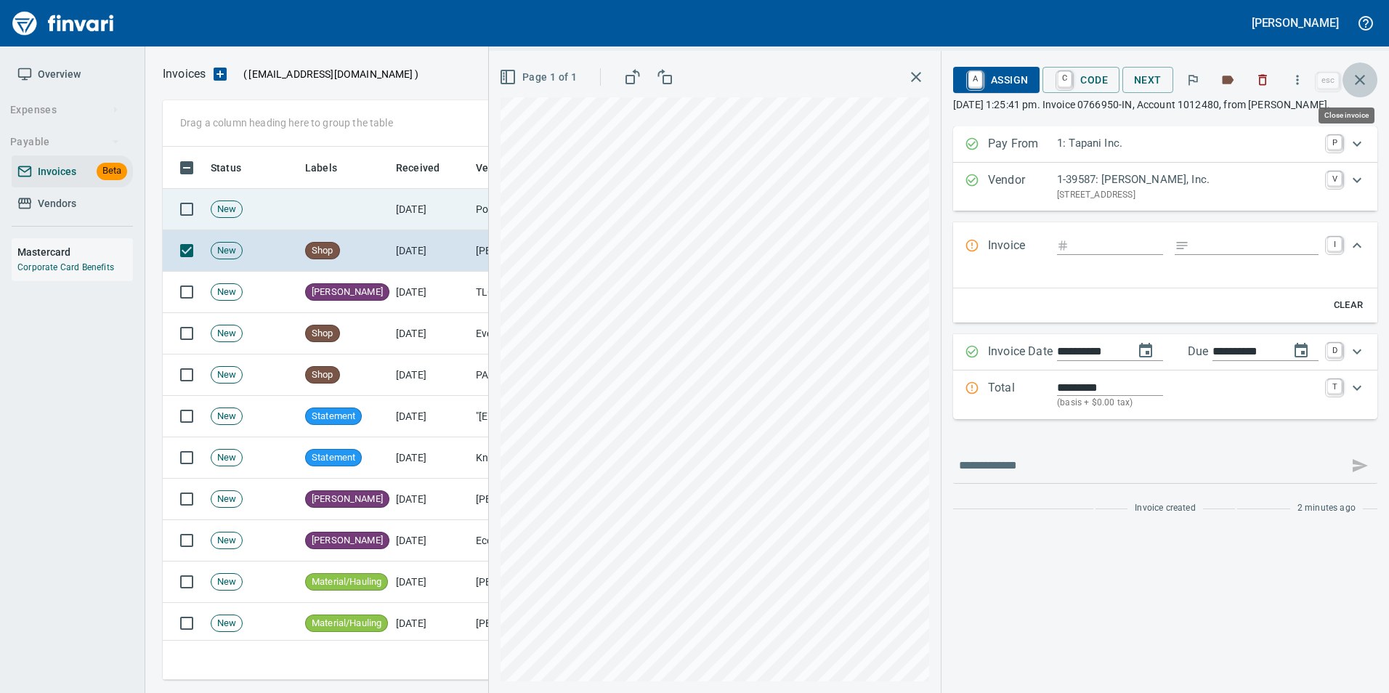
scroll to position [522, 1187]
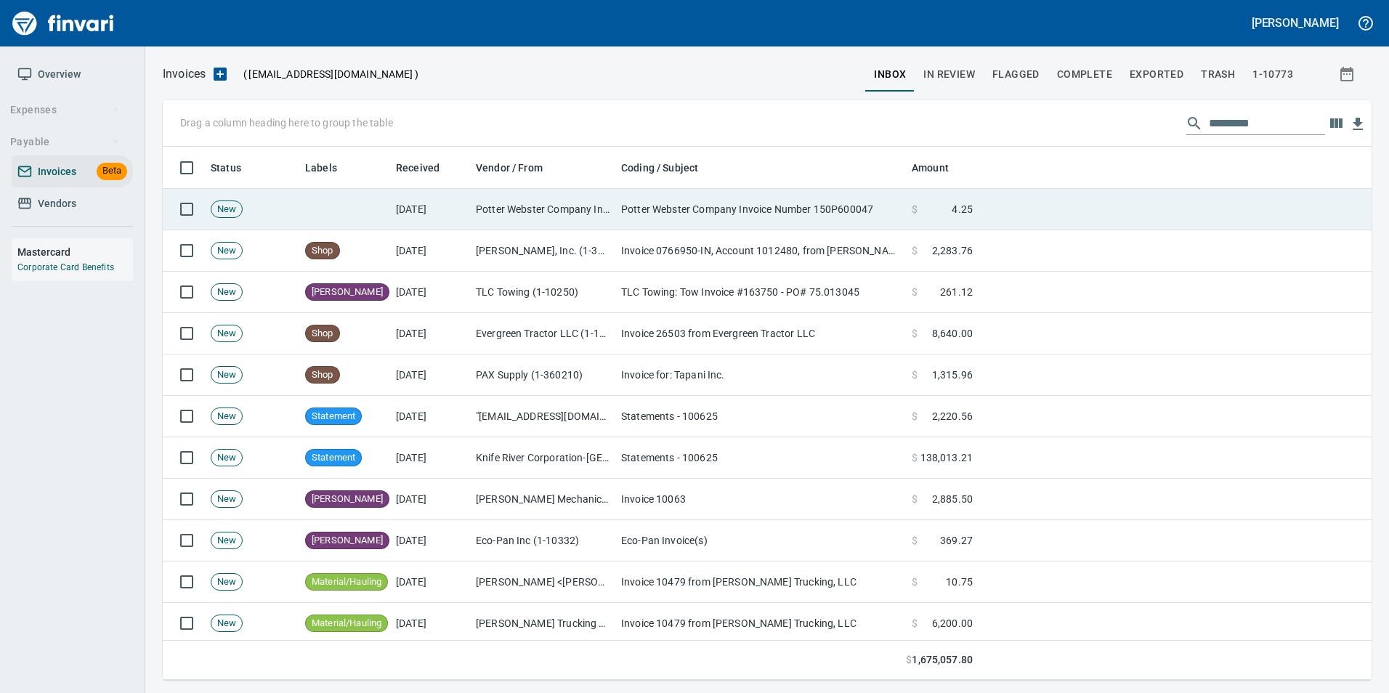
click at [766, 212] on td "Potter Webster Company Invoice Number 150P600047" at bounding box center [760, 209] width 291 height 41
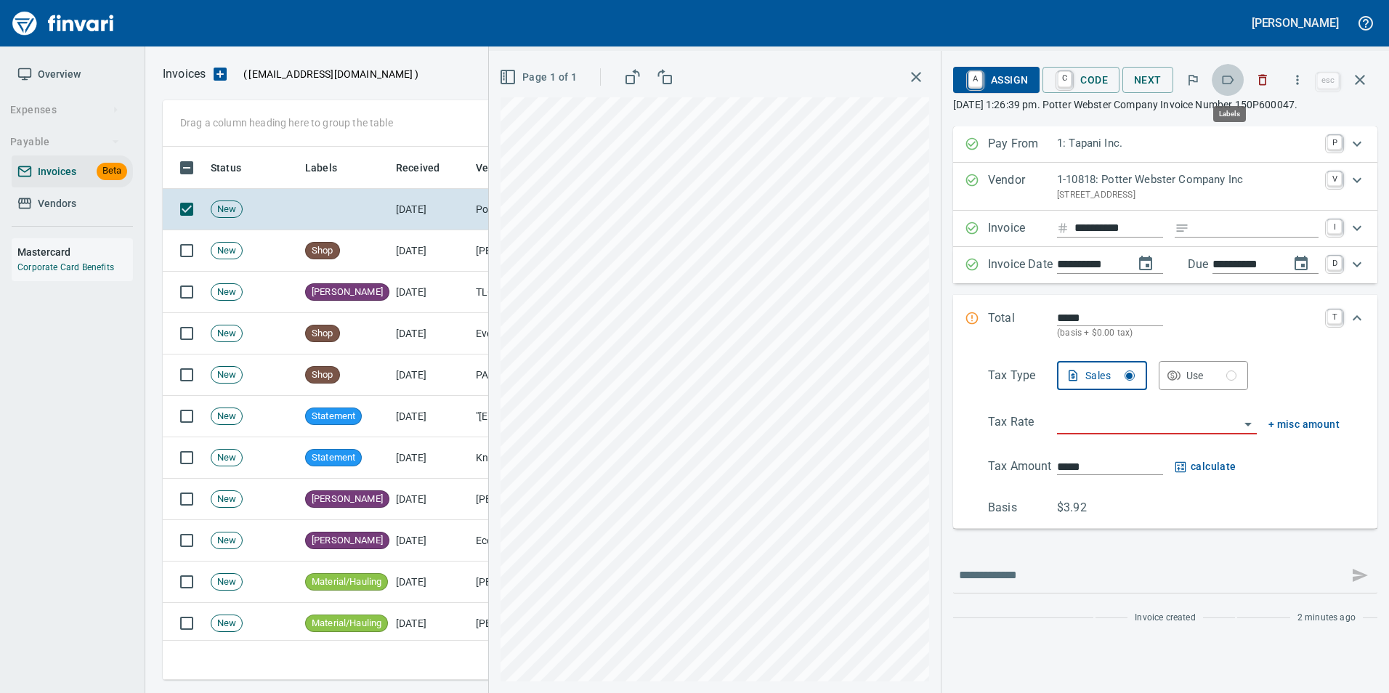
click at [1232, 76] on icon "button" at bounding box center [1229, 80] width 12 height 9
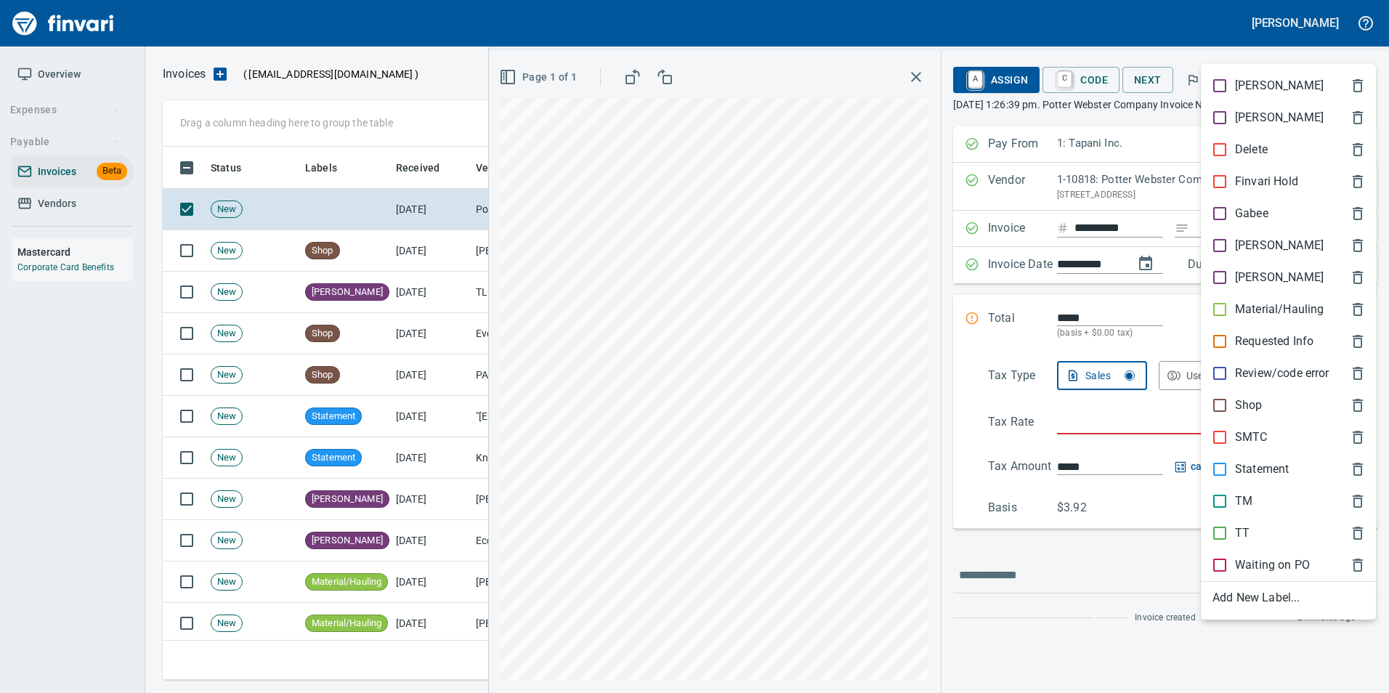
click at [1220, 396] on div "Shop" at bounding box center [1288, 405] width 175 height 32
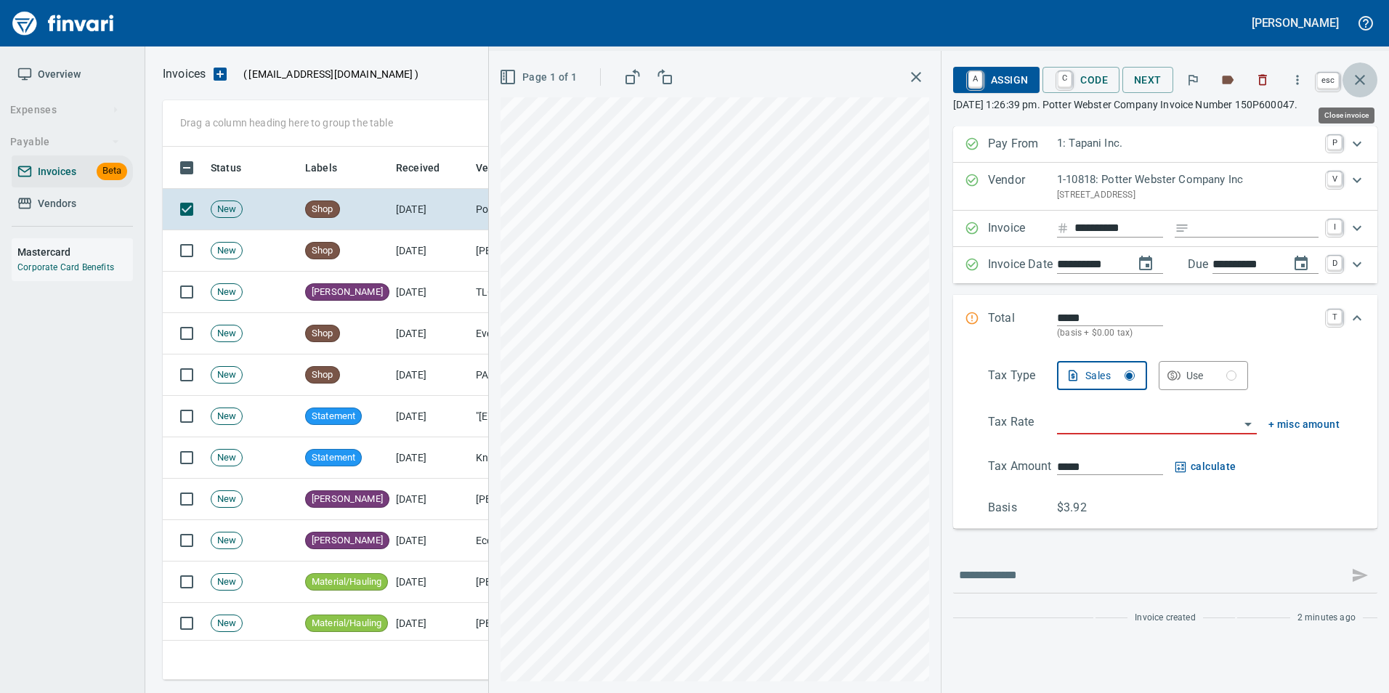
click at [1362, 79] on icon "button" at bounding box center [1359, 79] width 17 height 17
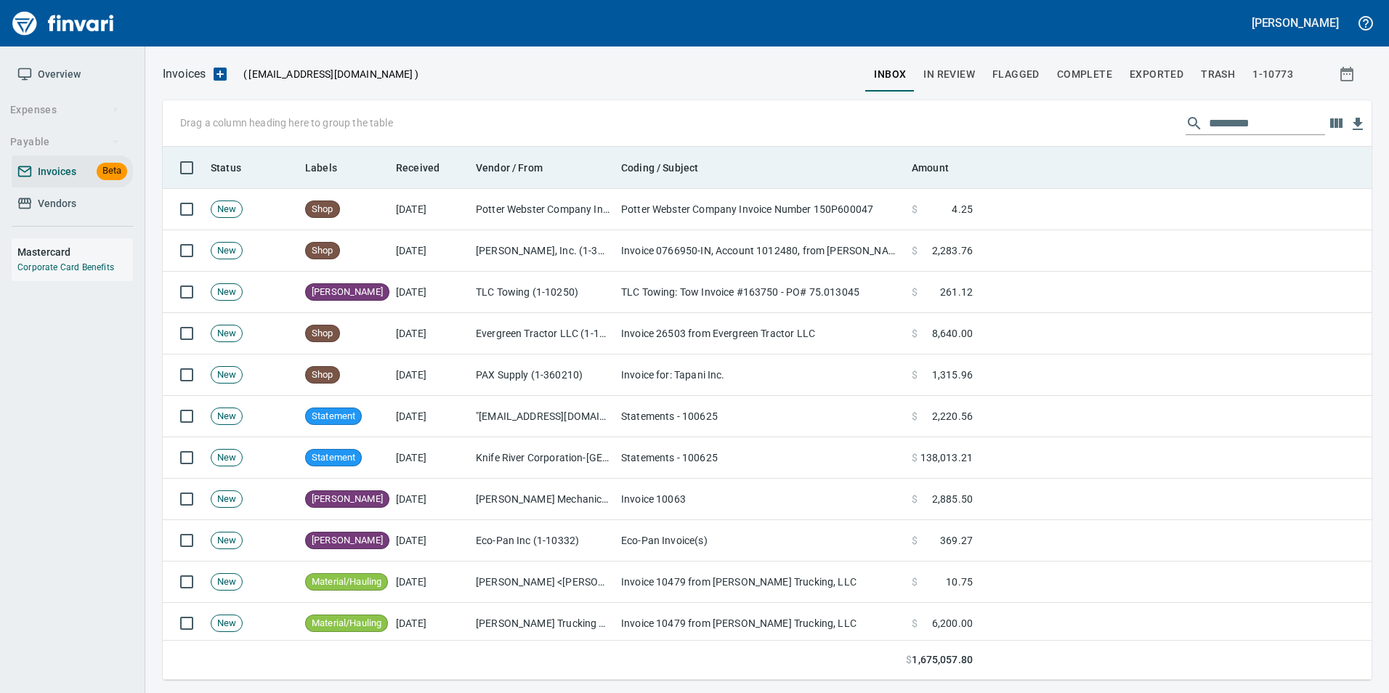
scroll to position [522, 1187]
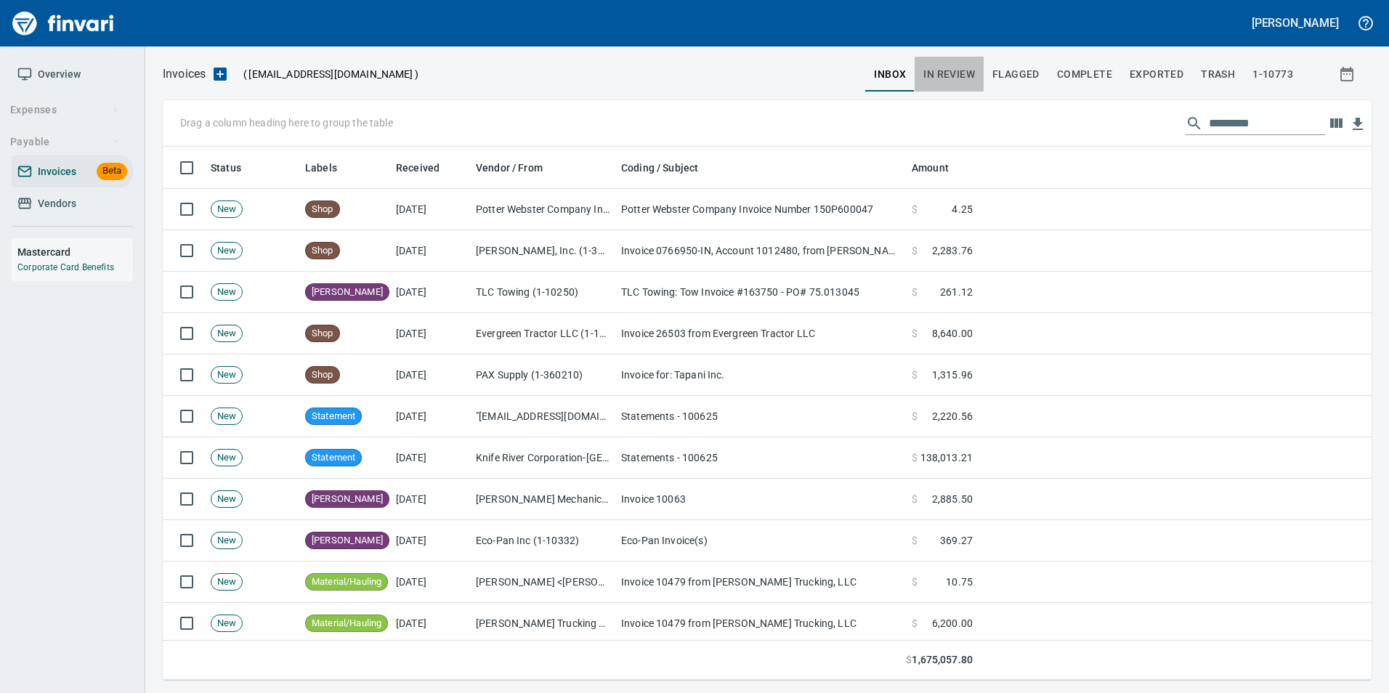
click at [939, 73] on span "In Review" at bounding box center [950, 74] width 52 height 18
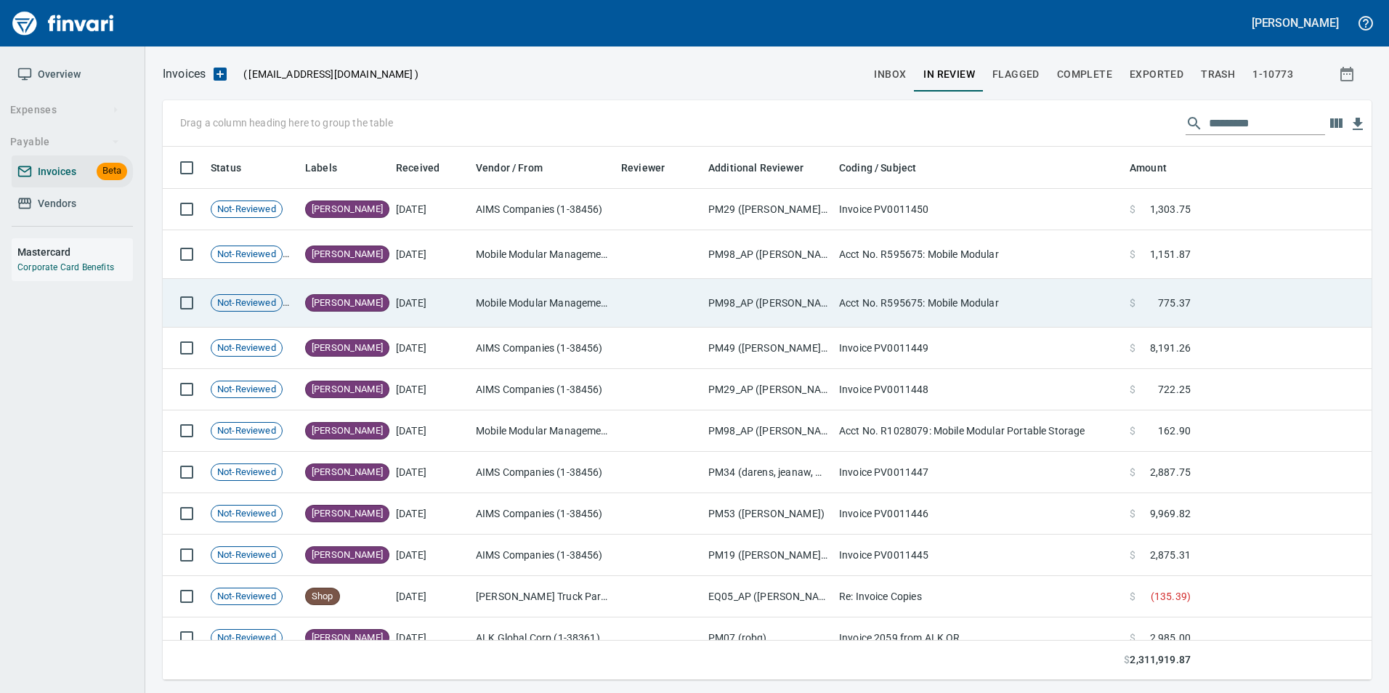
scroll to position [522, 1187]
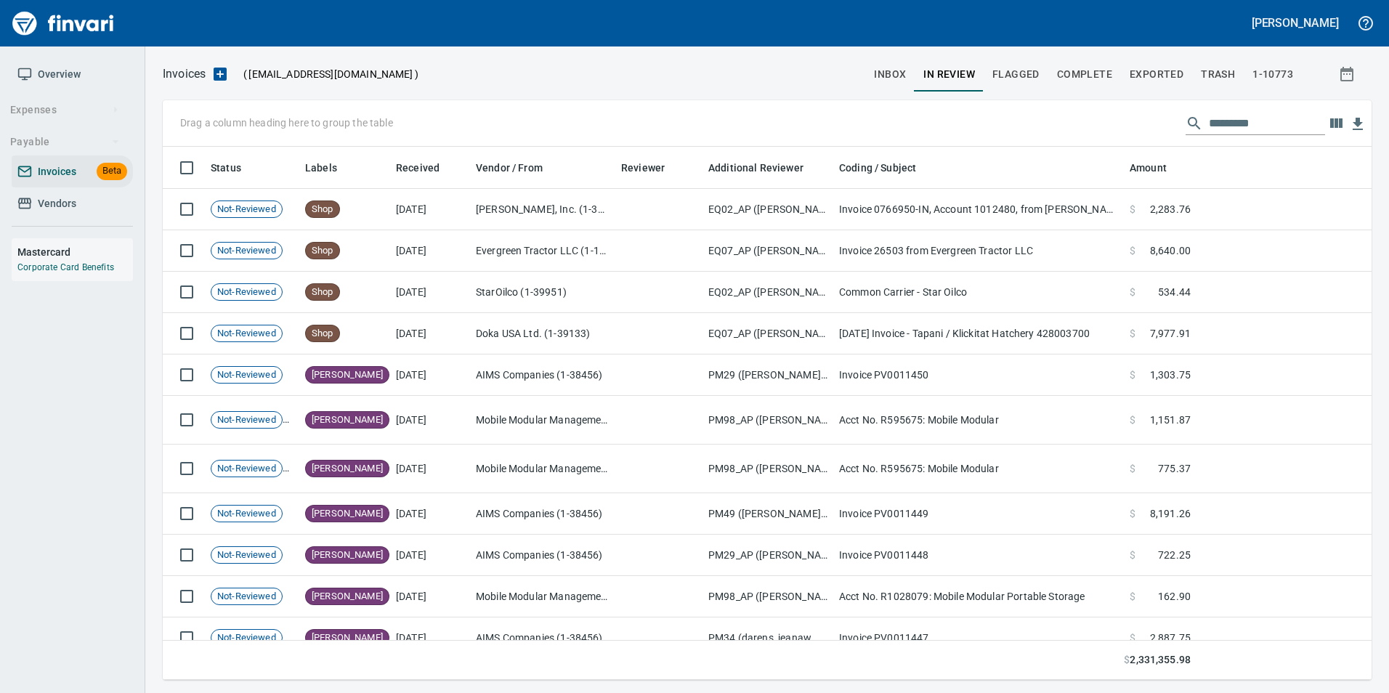
click at [1218, 118] on input "text" at bounding box center [1267, 123] width 116 height 23
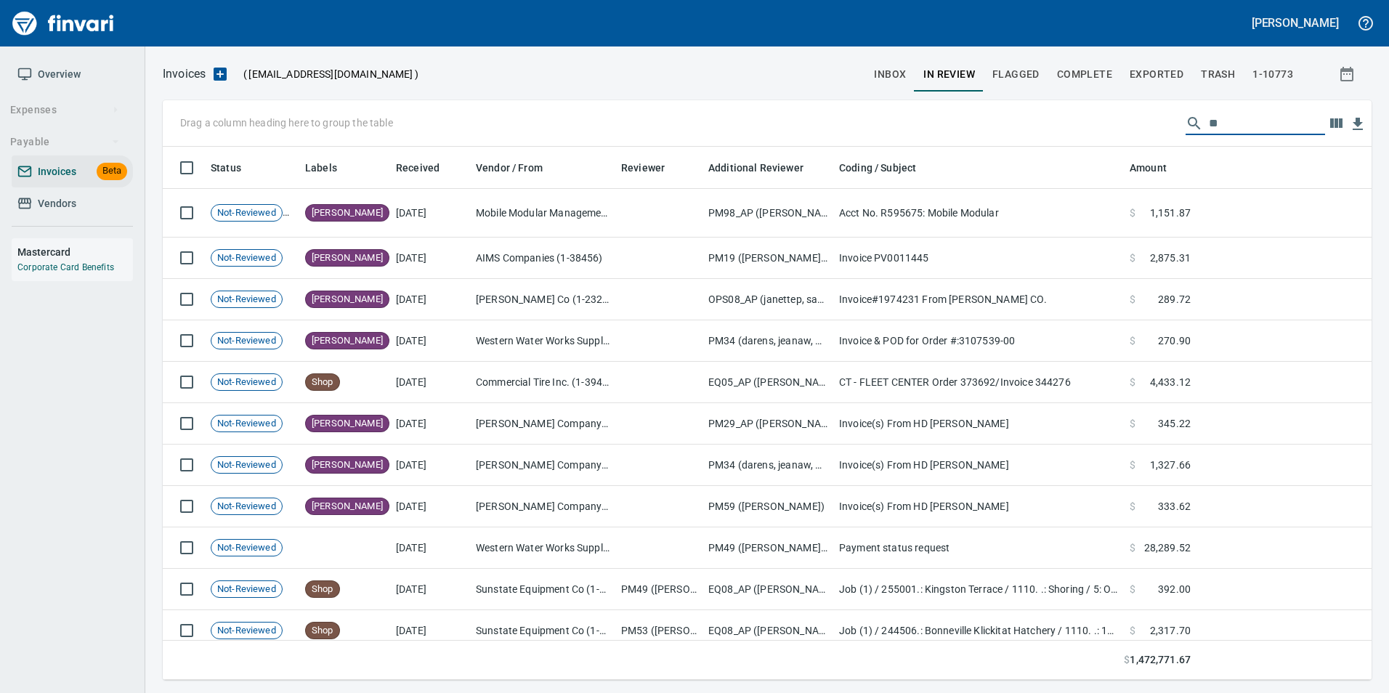
type input "*"
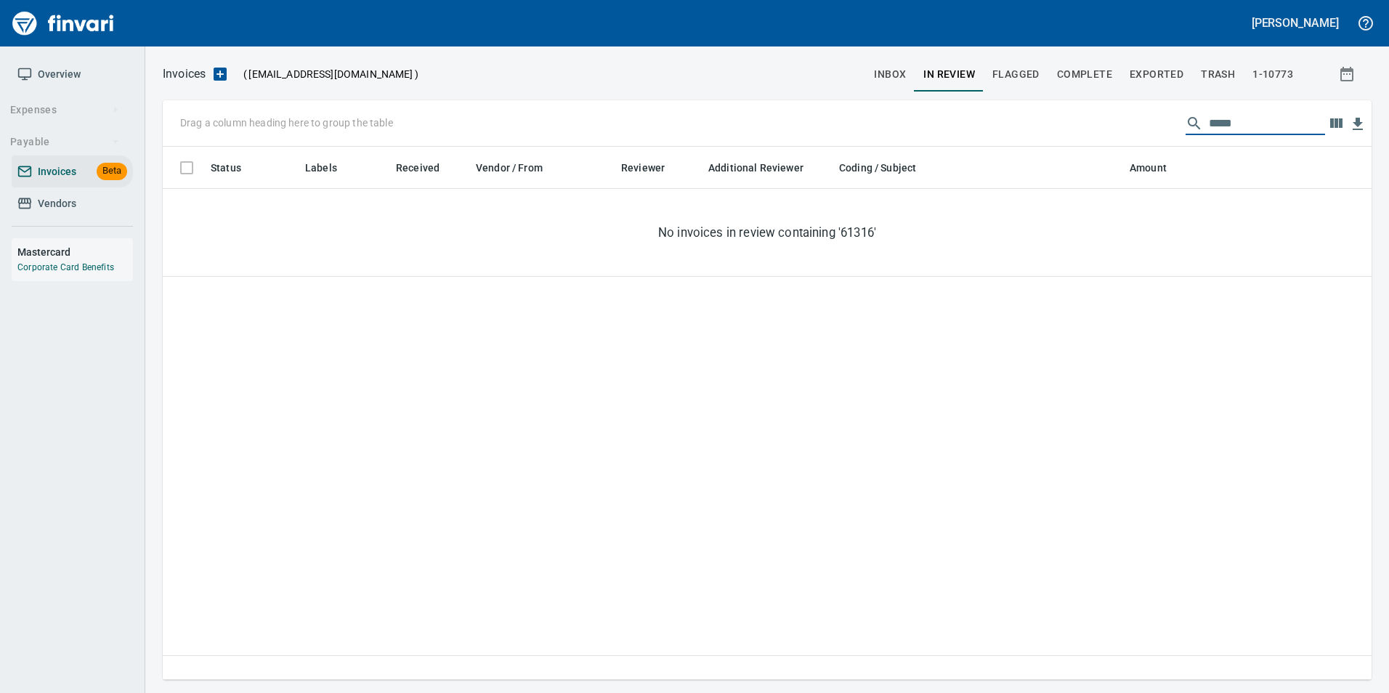
type input "******"
click at [1082, 71] on span "Complete" at bounding box center [1084, 74] width 55 height 18
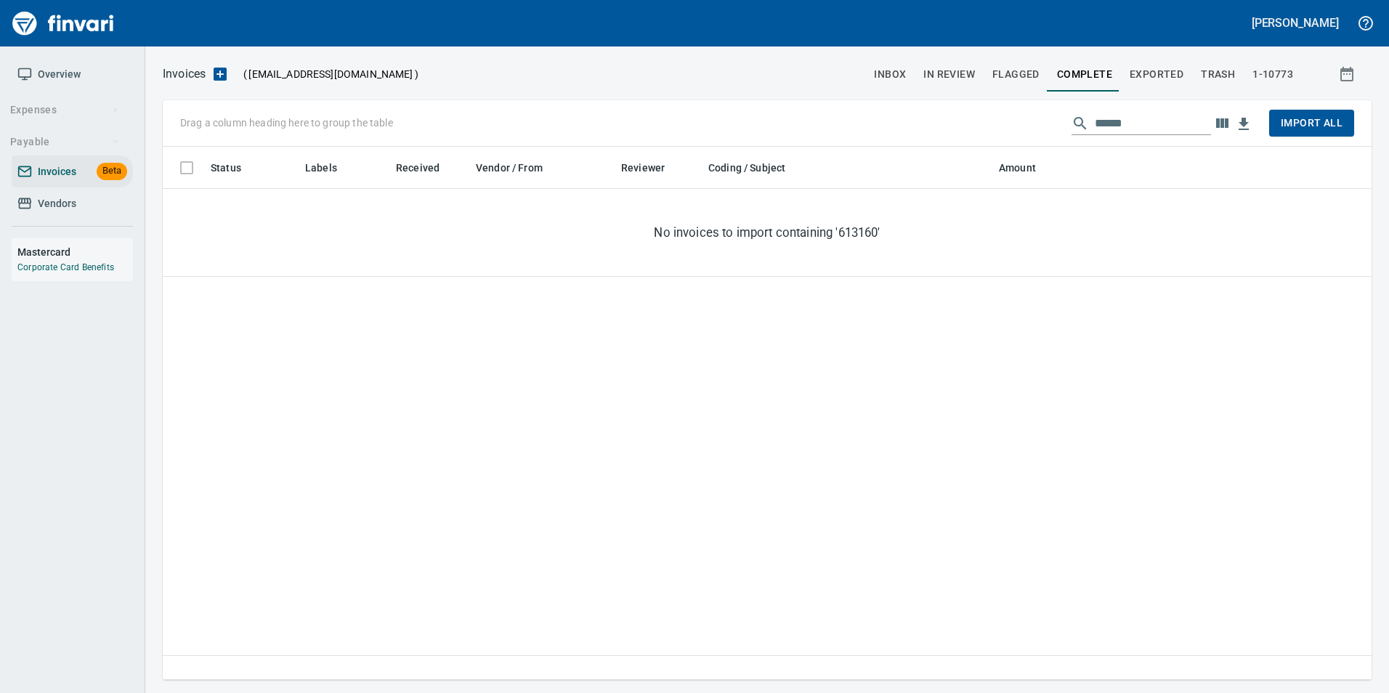
scroll to position [522, 1198]
click at [1112, 125] on input "******" at bounding box center [1153, 123] width 116 height 23
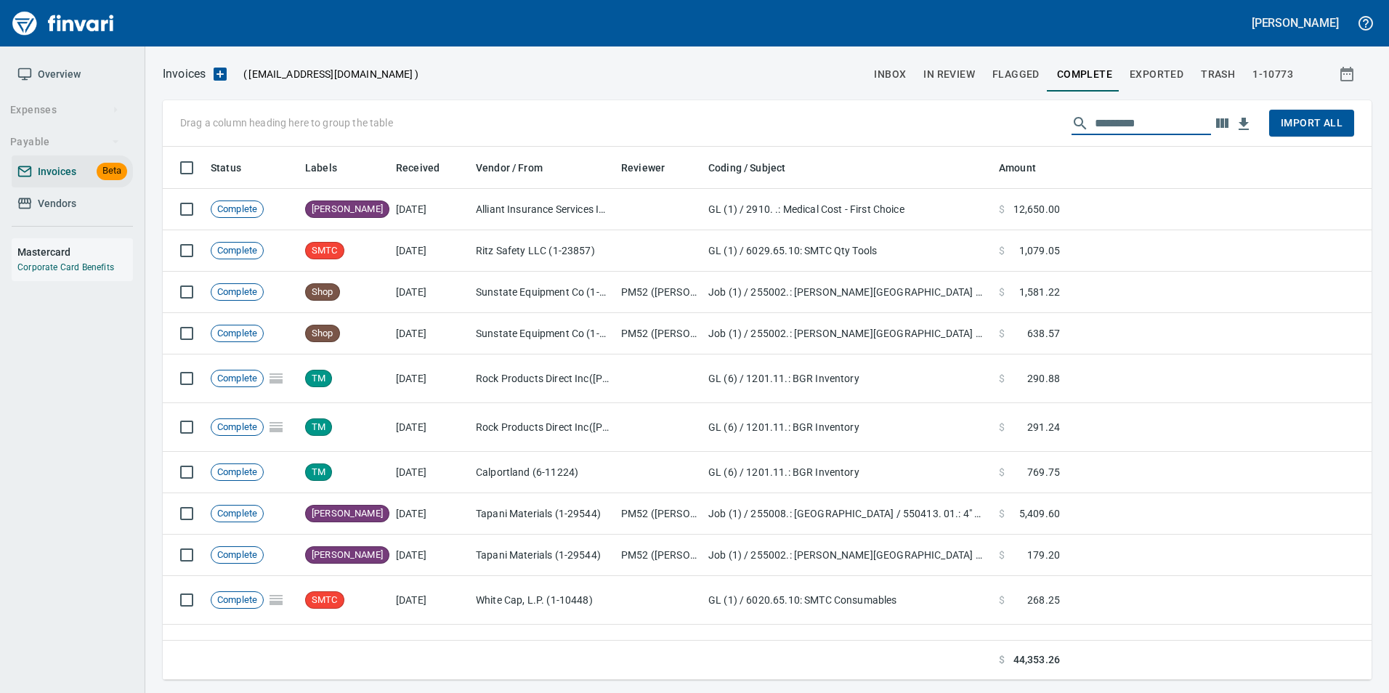
scroll to position [522, 1187]
click at [1165, 78] on span "Exported" at bounding box center [1157, 74] width 54 height 18
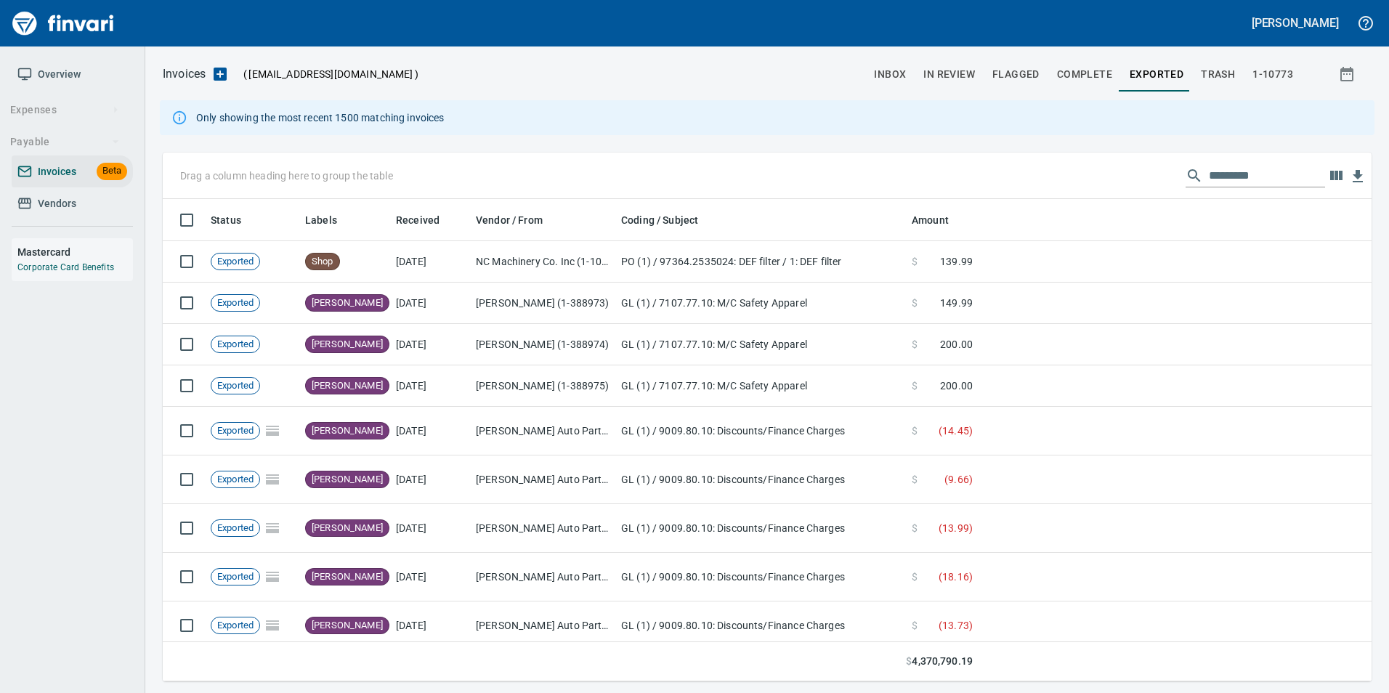
scroll to position [472, 1187]
click at [1230, 176] on input "text" at bounding box center [1267, 175] width 116 height 23
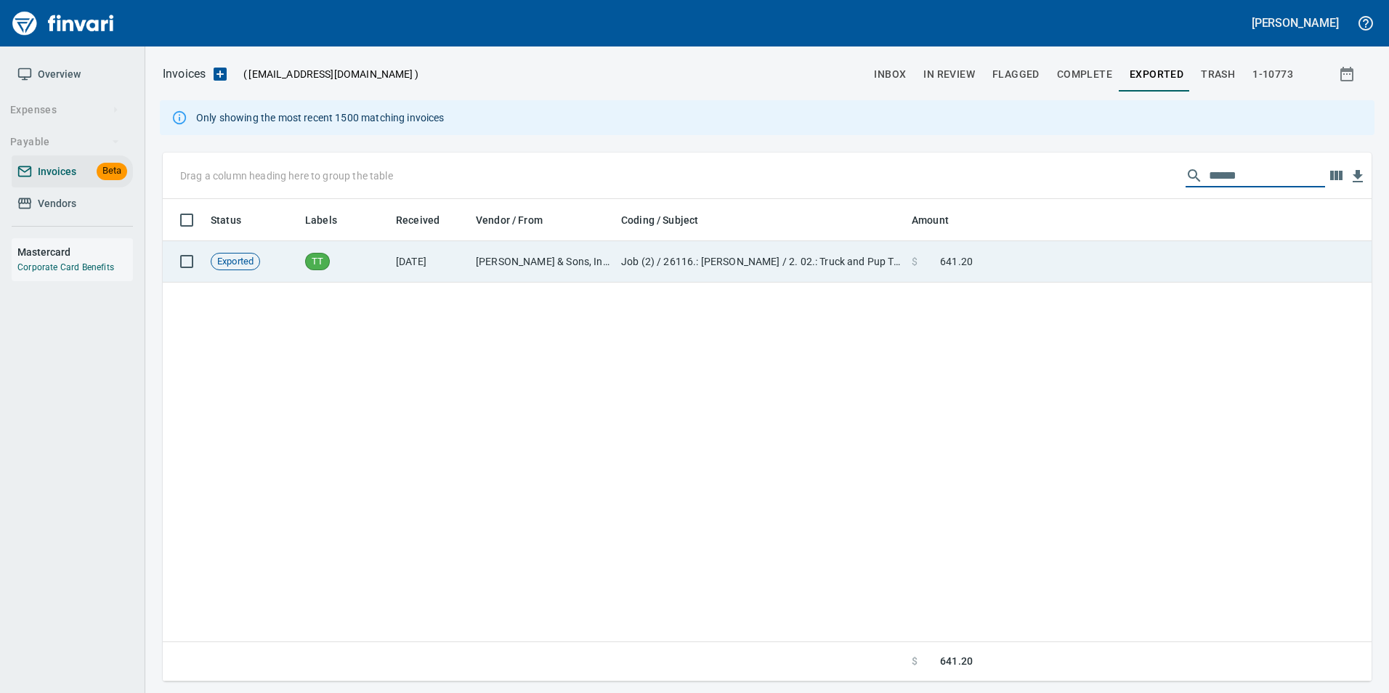
type input "******"
click at [1015, 247] on td at bounding box center [1175, 261] width 393 height 41
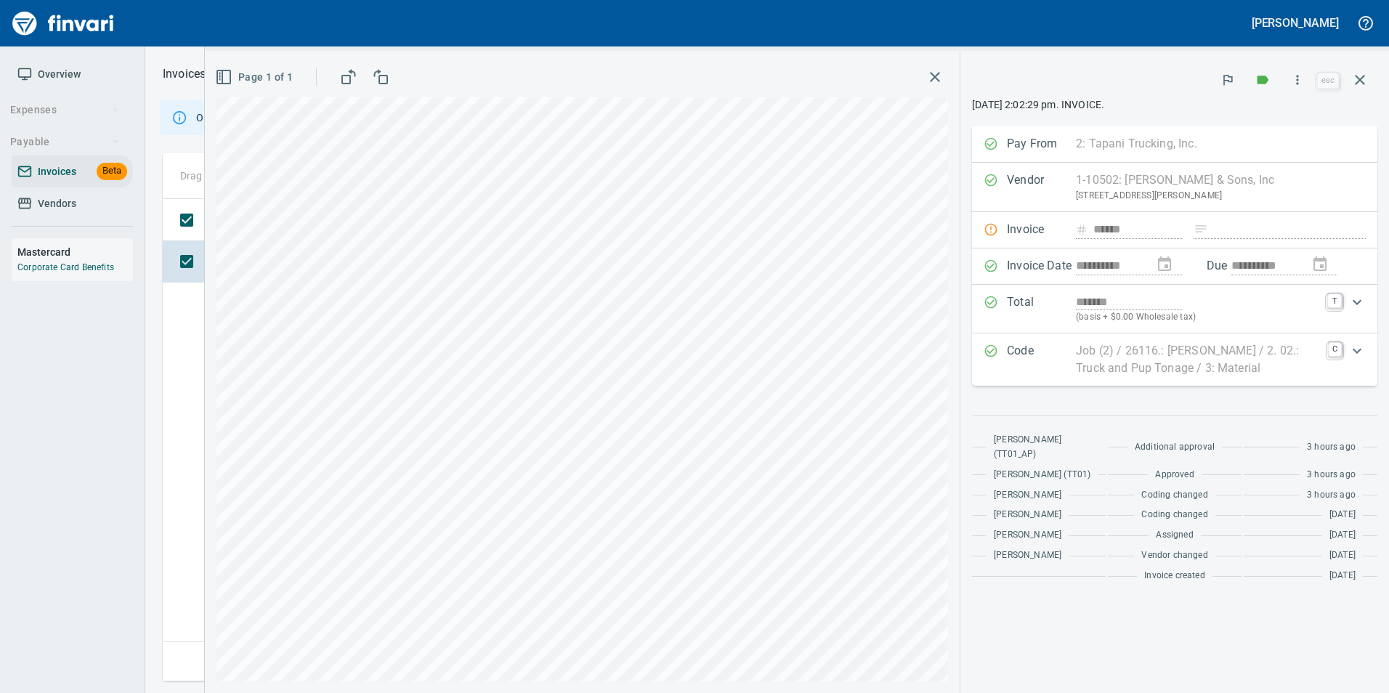
click at [1365, 83] on icon "button" at bounding box center [1359, 79] width 17 height 17
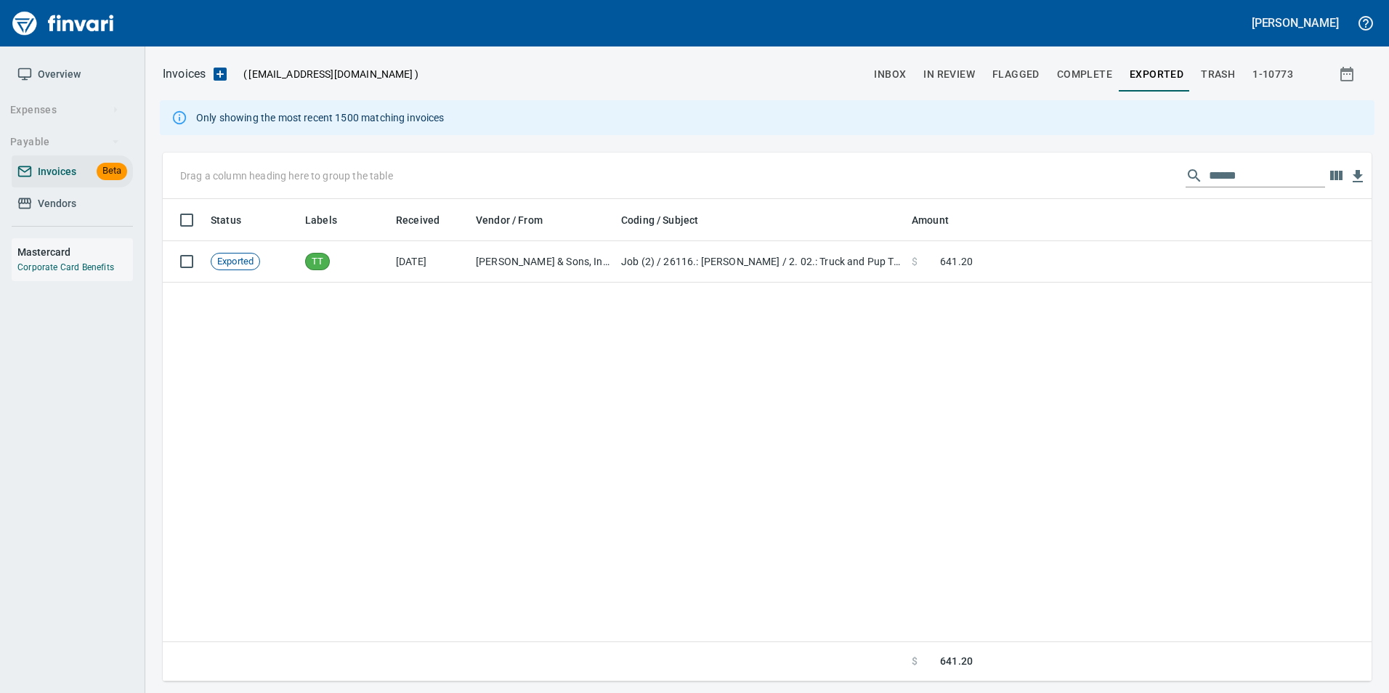
scroll to position [472, 1197]
click at [1211, 185] on input "******" at bounding box center [1267, 175] width 116 height 23
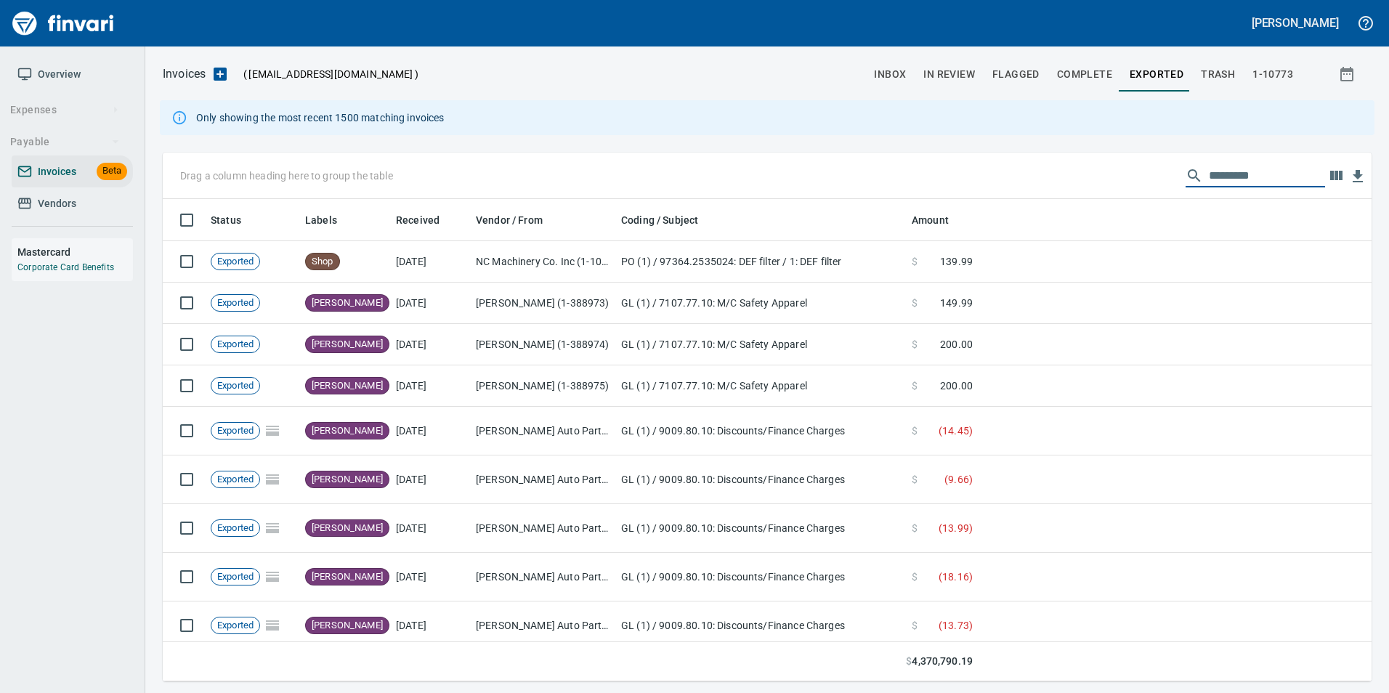
scroll to position [472, 1187]
click at [898, 75] on span "inbox" at bounding box center [890, 74] width 32 height 18
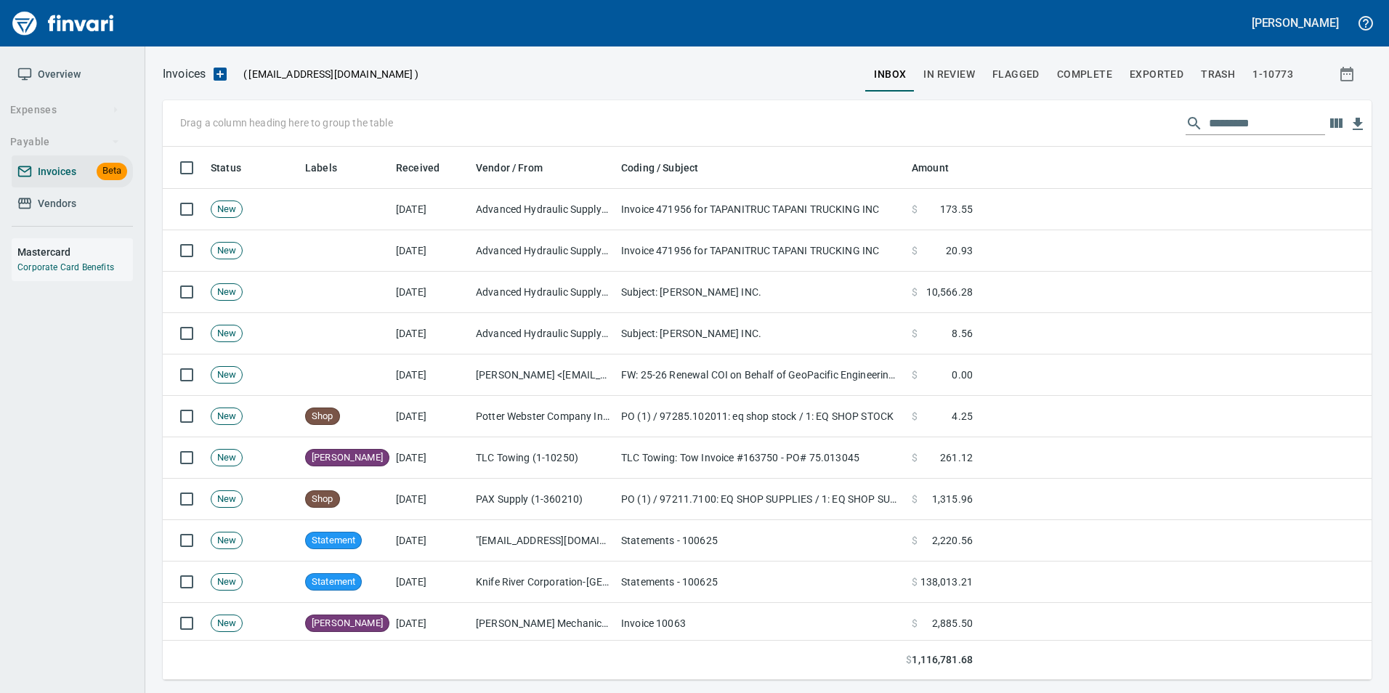
scroll to position [522, 1187]
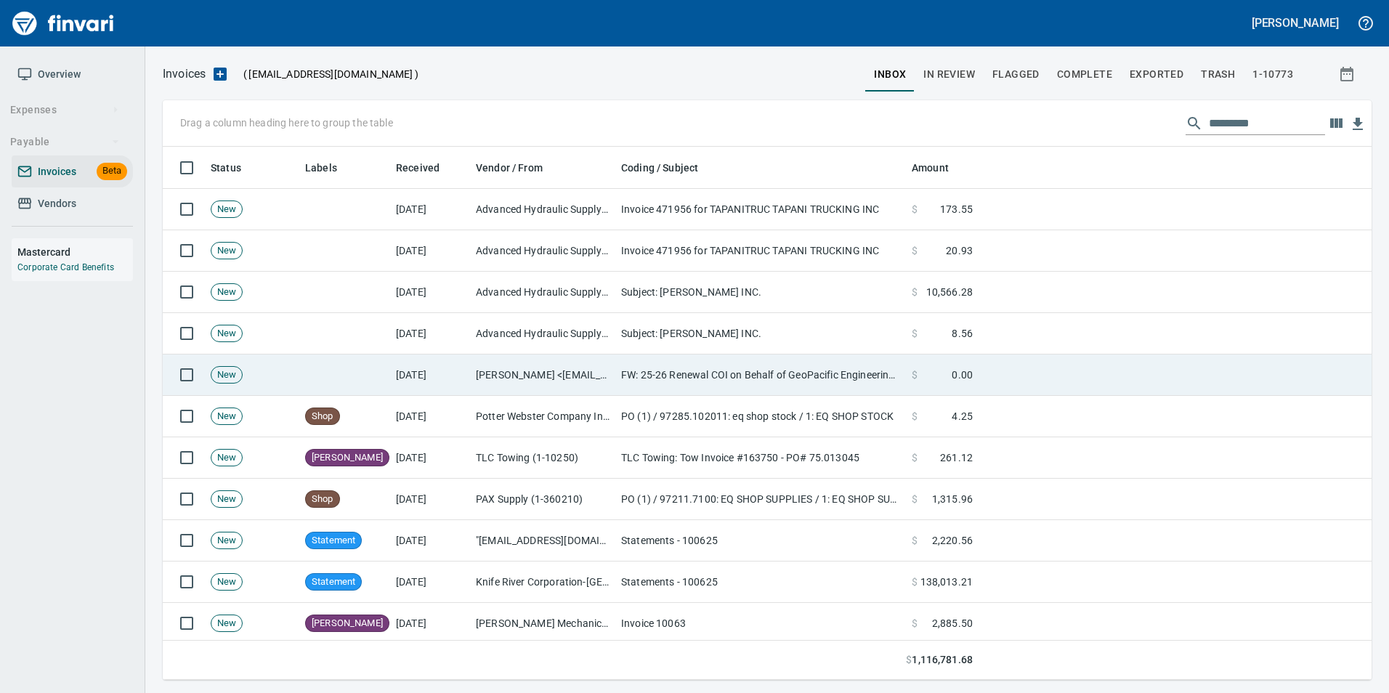
click at [780, 380] on td "FW: 25-26 Renewal COI on Behalf of GeoPacific Engineering Inc." at bounding box center [760, 375] width 291 height 41
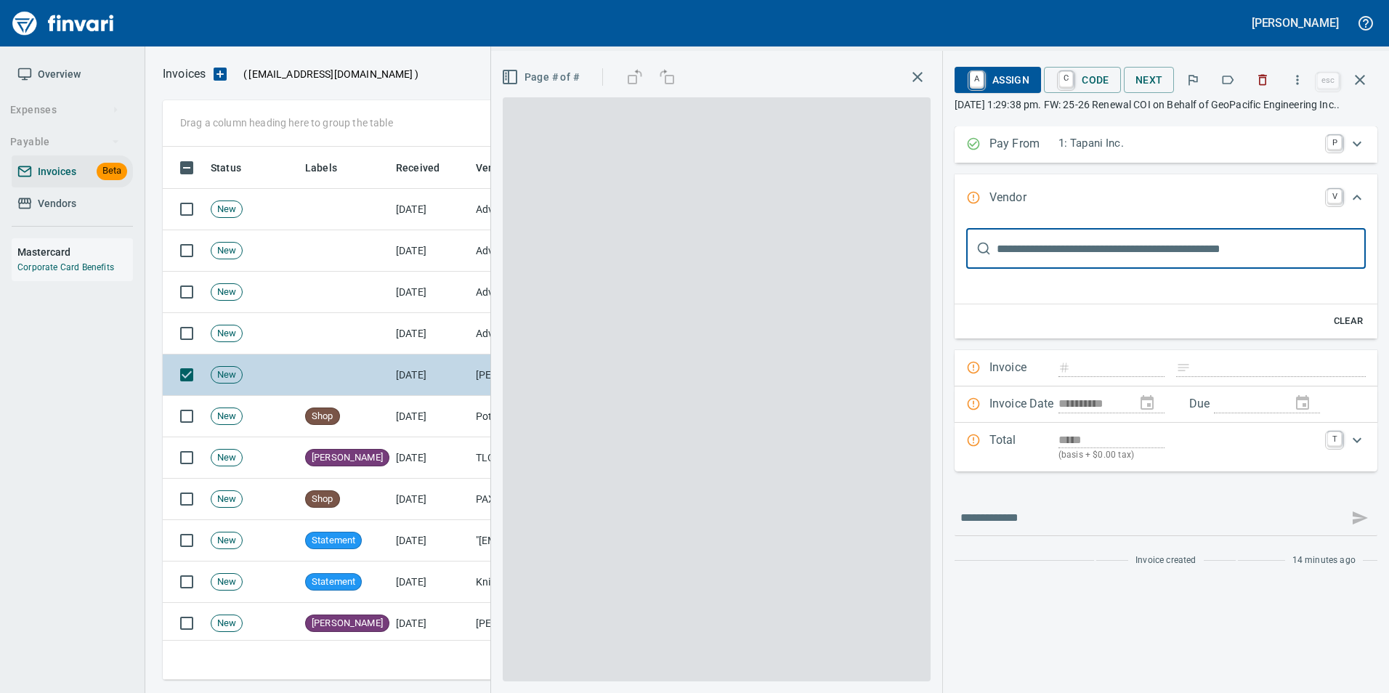
scroll to position [4, 0]
type input "**********"
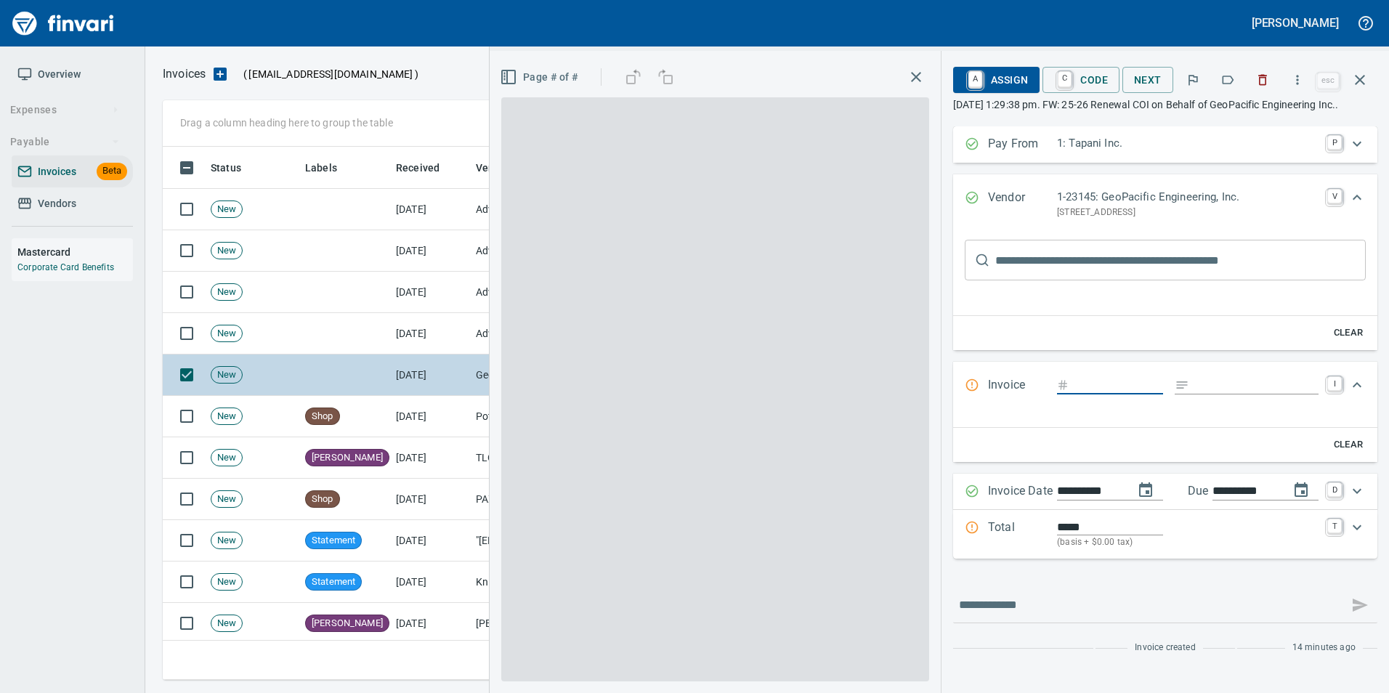
scroll to position [0, 0]
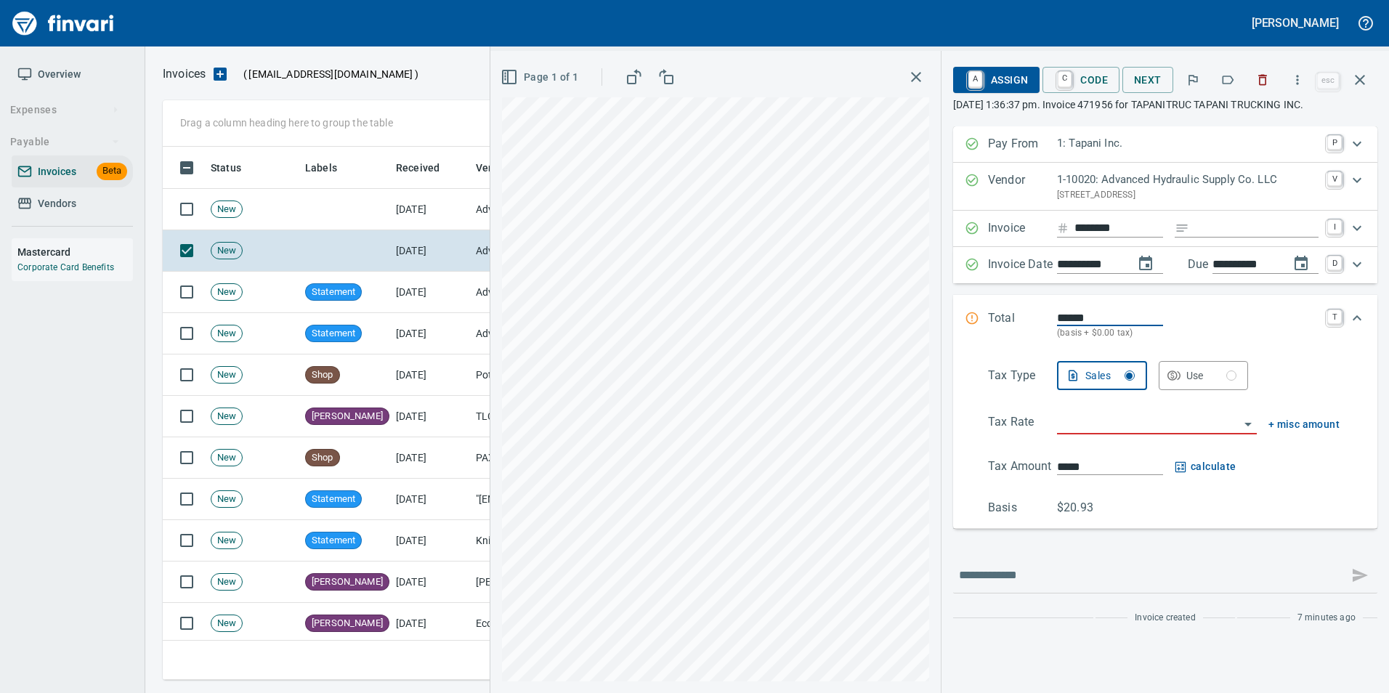
scroll to position [522, 1187]
click at [1230, 92] on button "button" at bounding box center [1228, 80] width 32 height 32
click at [1353, 84] on icon "button" at bounding box center [1359, 79] width 17 height 17
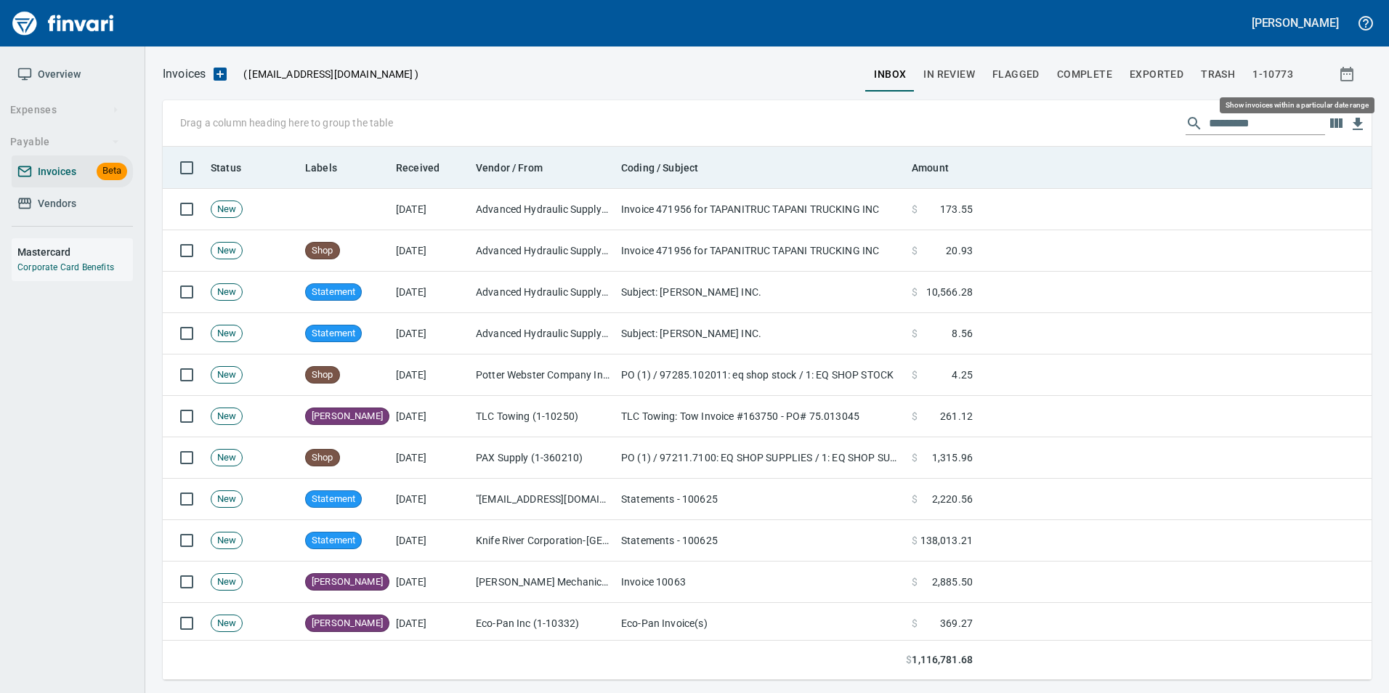
scroll to position [522, 1187]
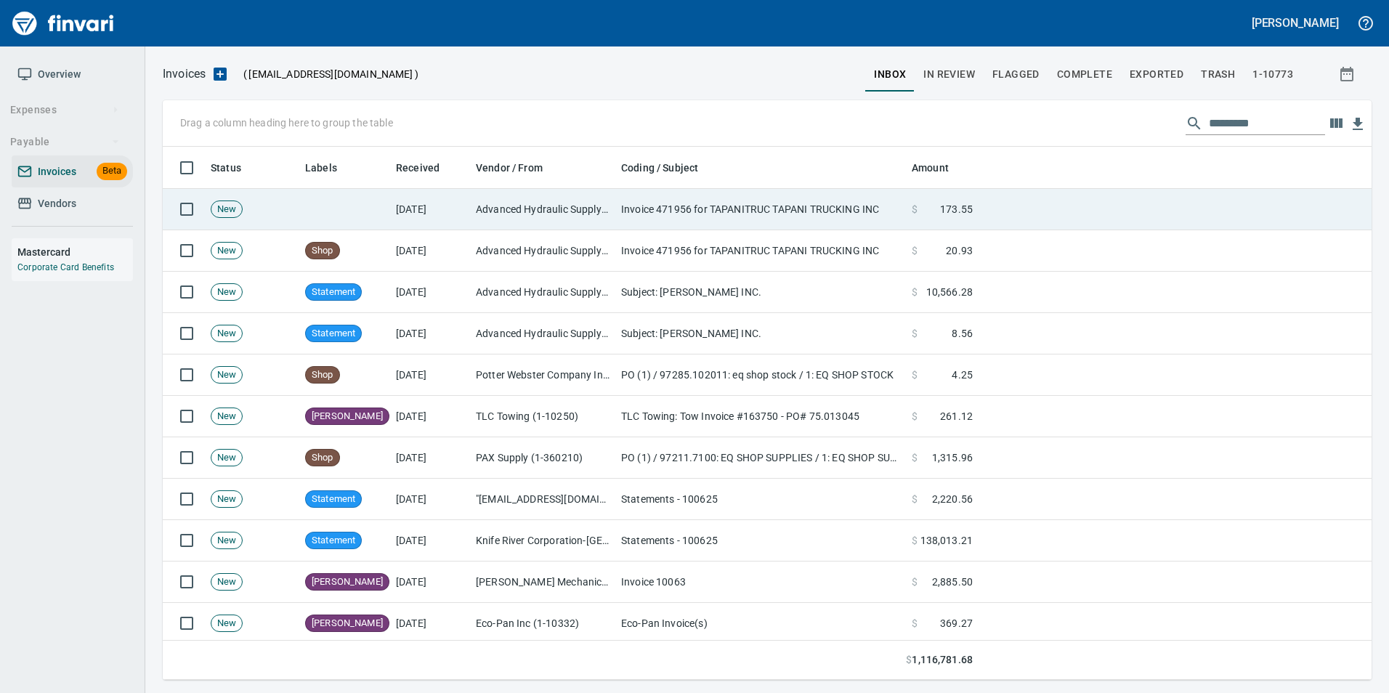
click at [655, 221] on td "Invoice 471956 for TAPANITRUC TAPANI TRUCKING INC" at bounding box center [760, 209] width 291 height 41
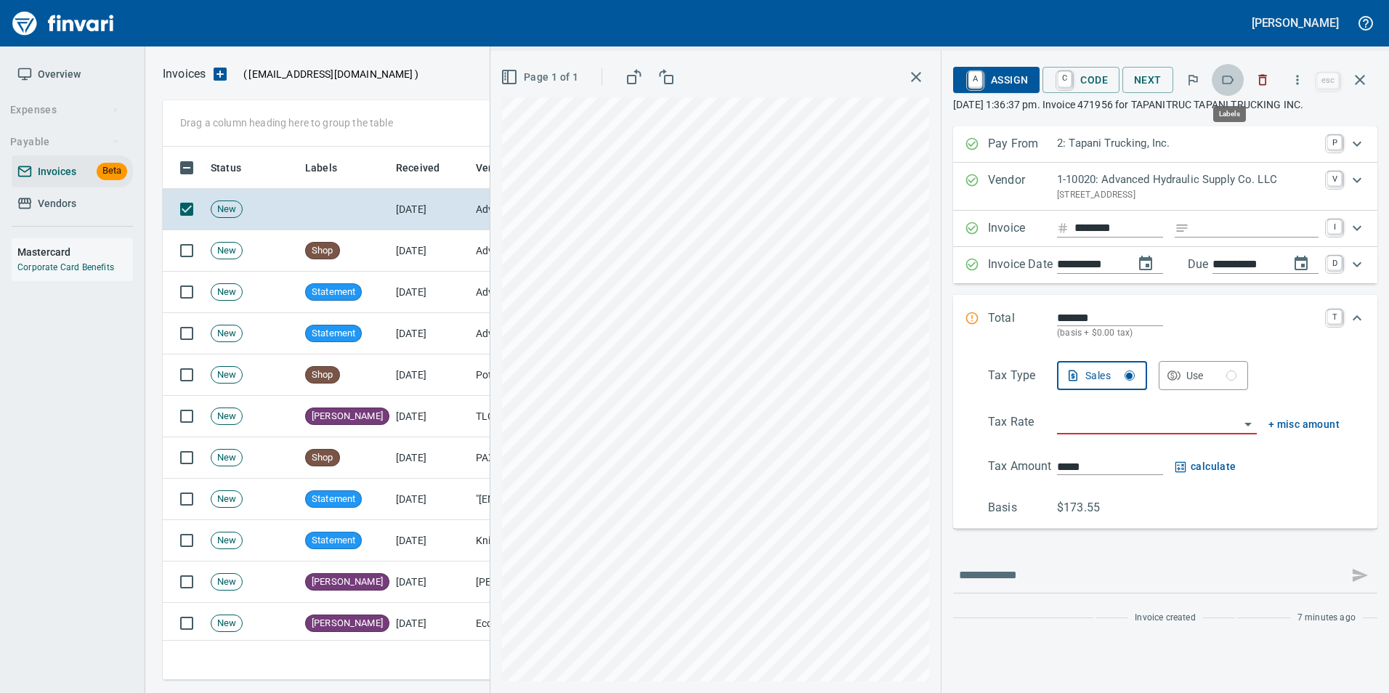
click at [1233, 77] on icon "button" at bounding box center [1229, 80] width 12 height 9
click at [1359, 88] on icon "button" at bounding box center [1359, 79] width 17 height 17
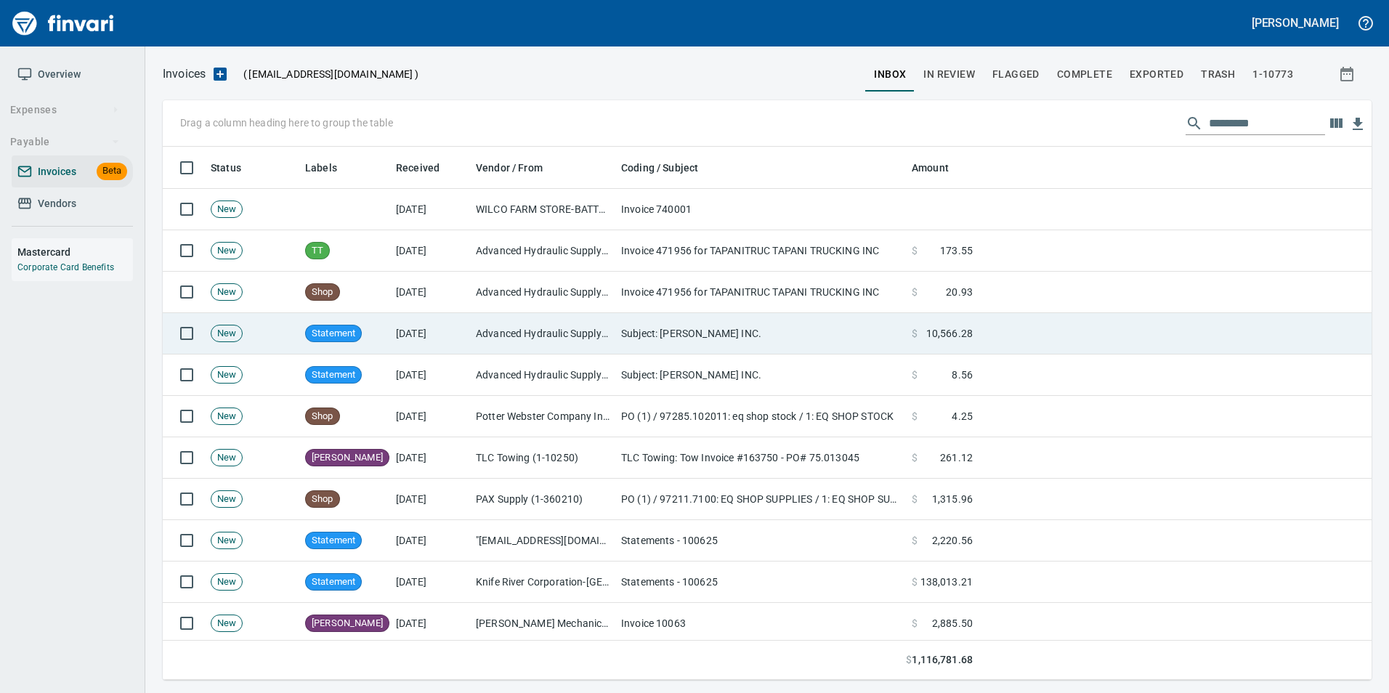
click at [433, 317] on td "[DATE]" at bounding box center [430, 333] width 80 height 41
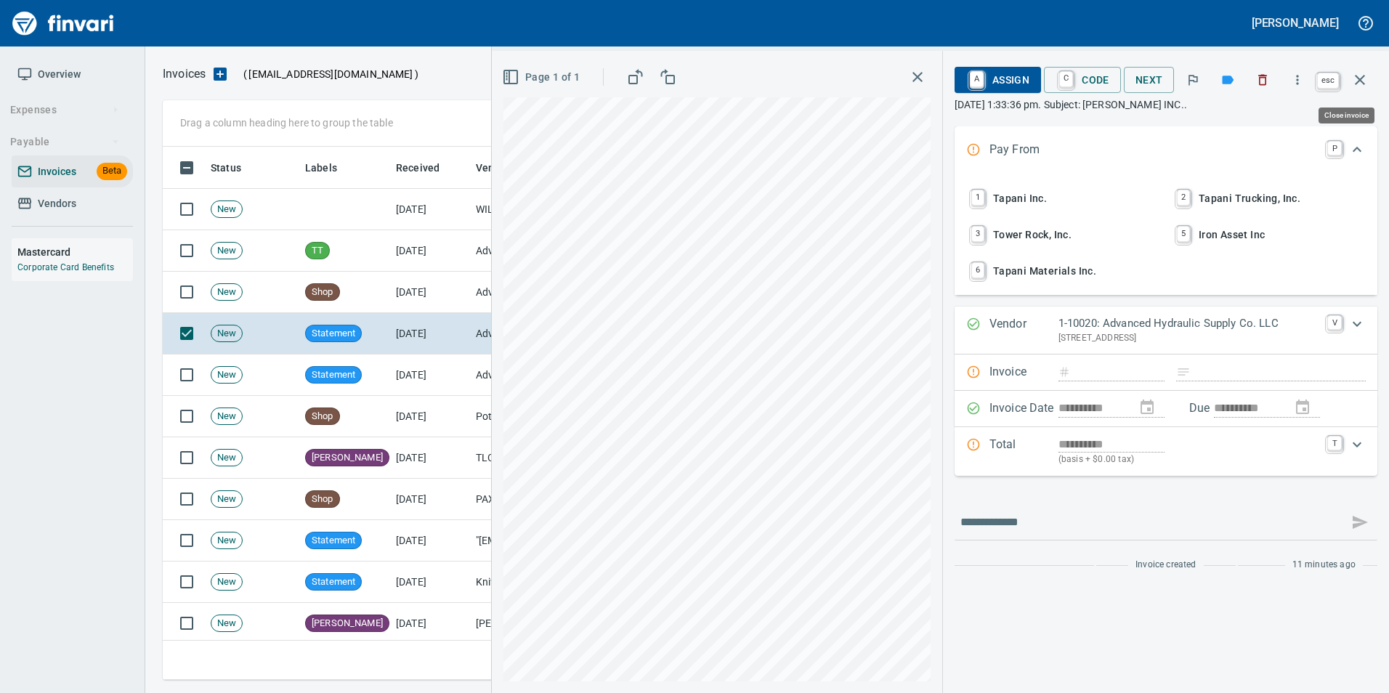
click at [1358, 86] on icon "button" at bounding box center [1359, 79] width 17 height 17
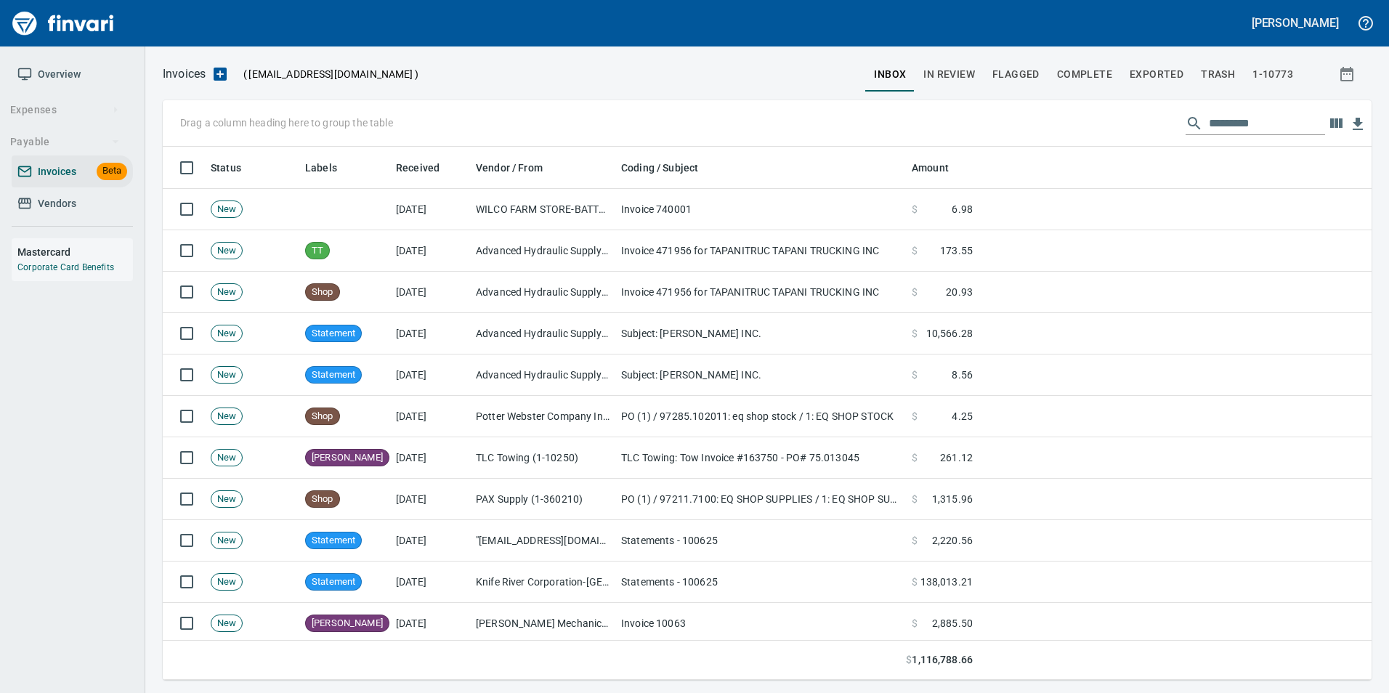
scroll to position [522, 1187]
click at [73, 208] on span "Vendors" at bounding box center [57, 204] width 39 height 18
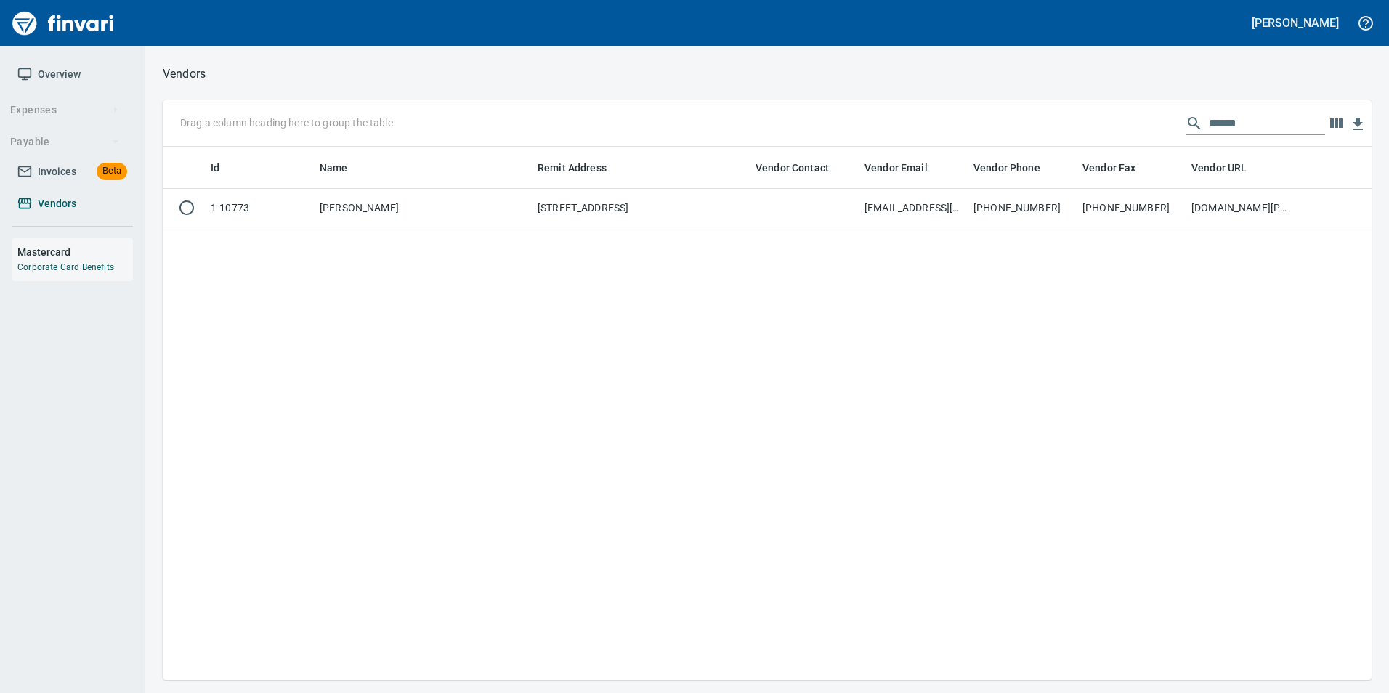
scroll to position [522, 1198]
click at [1282, 128] on input "******" at bounding box center [1267, 123] width 116 height 23
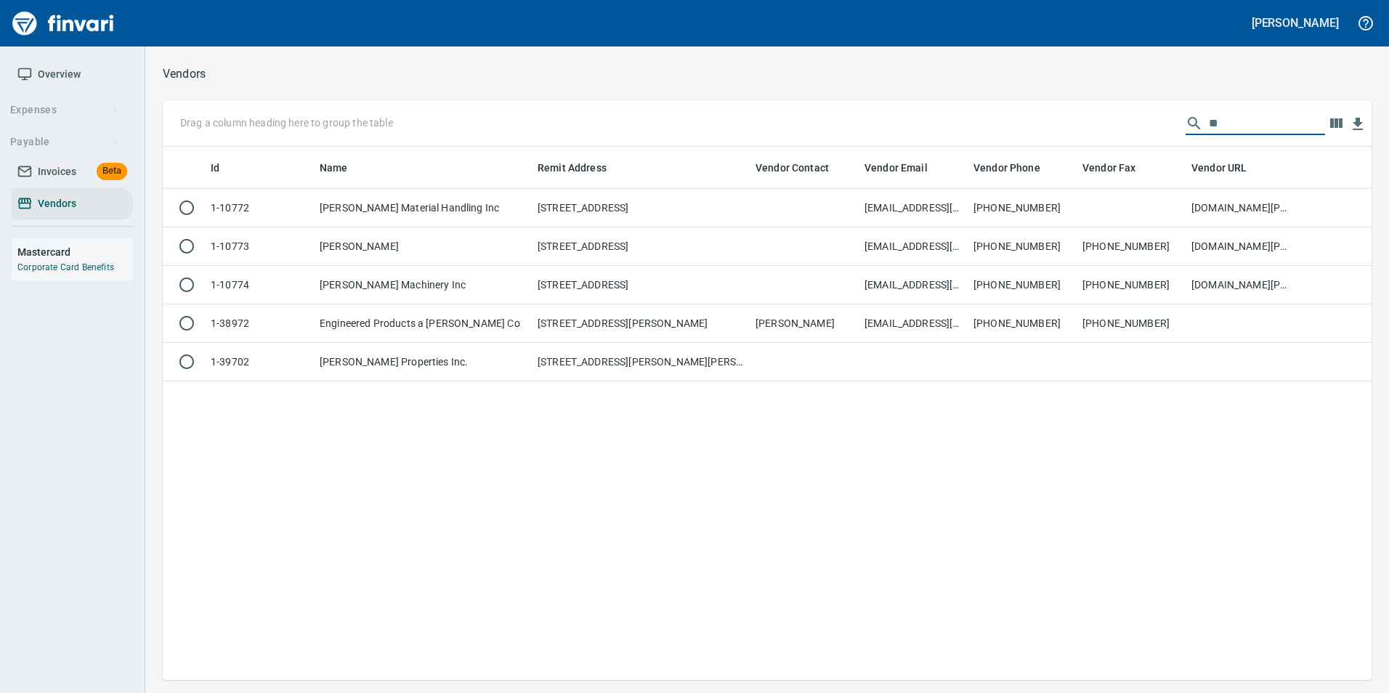
type input "*"
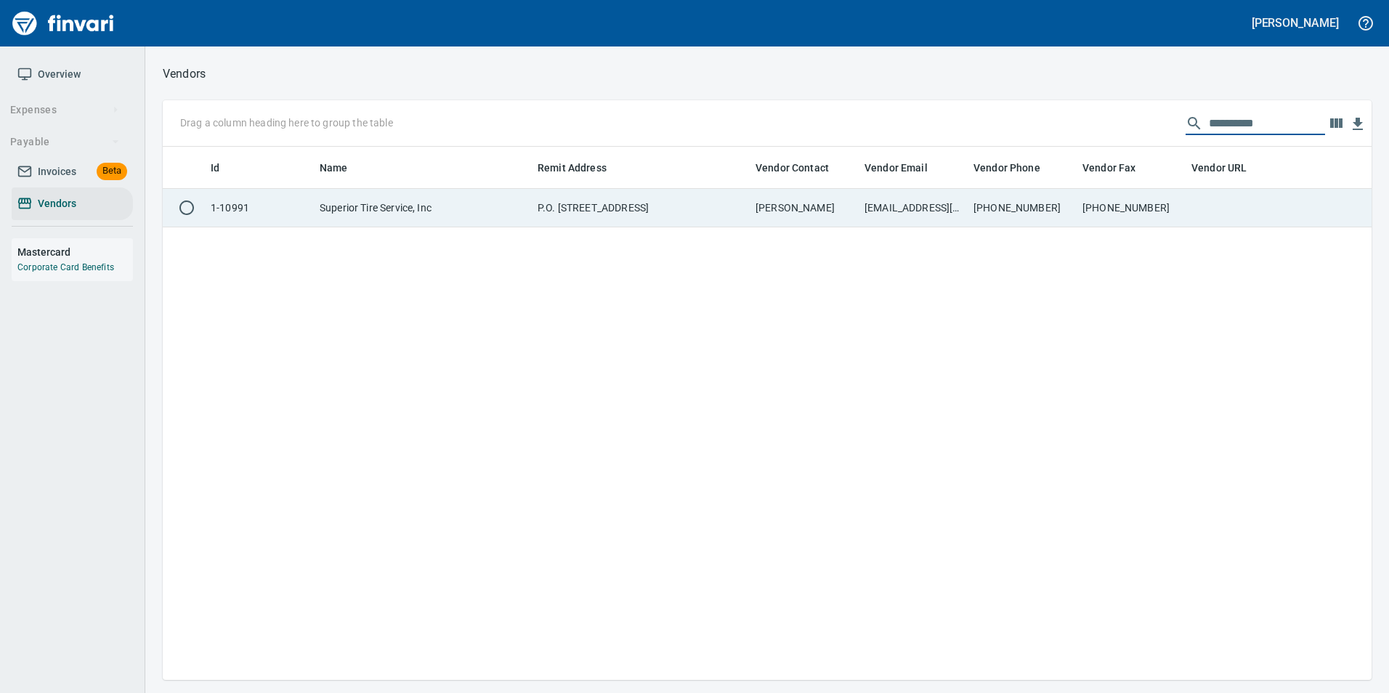
type input "**********"
click at [1234, 225] on td at bounding box center [1240, 208] width 109 height 39
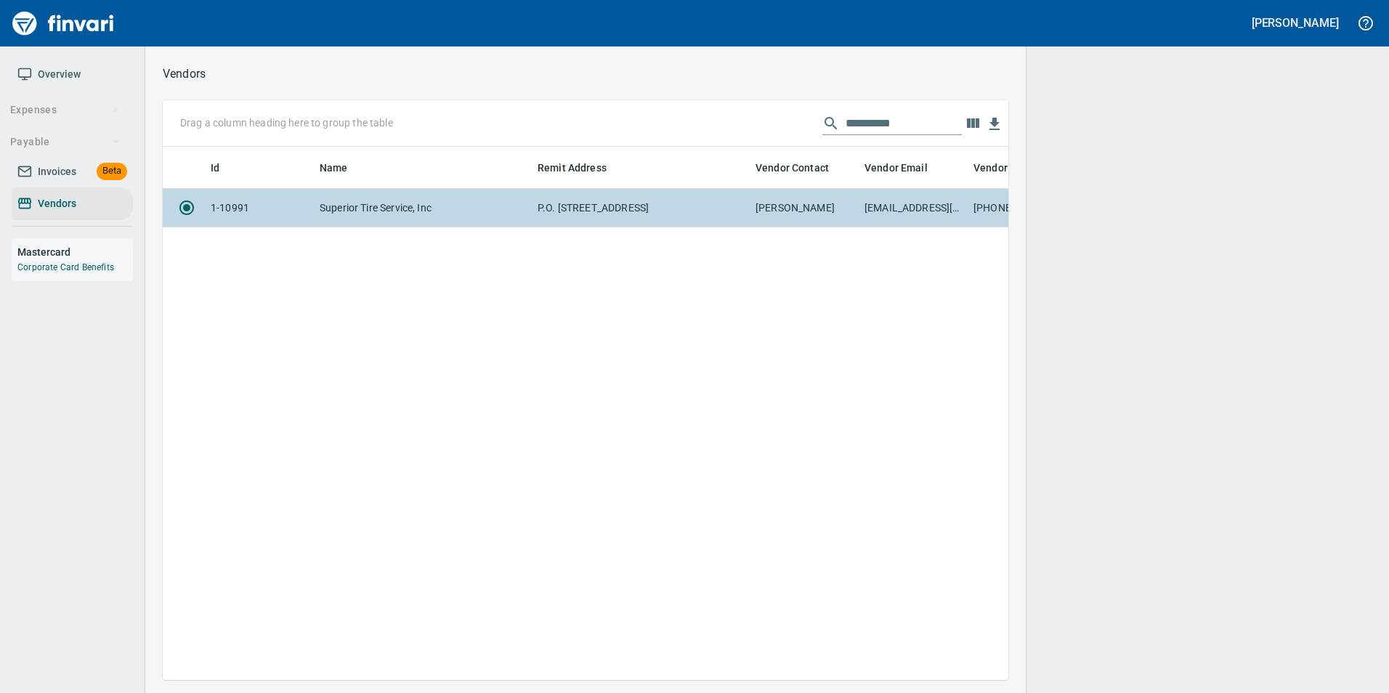
scroll to position [512, 835]
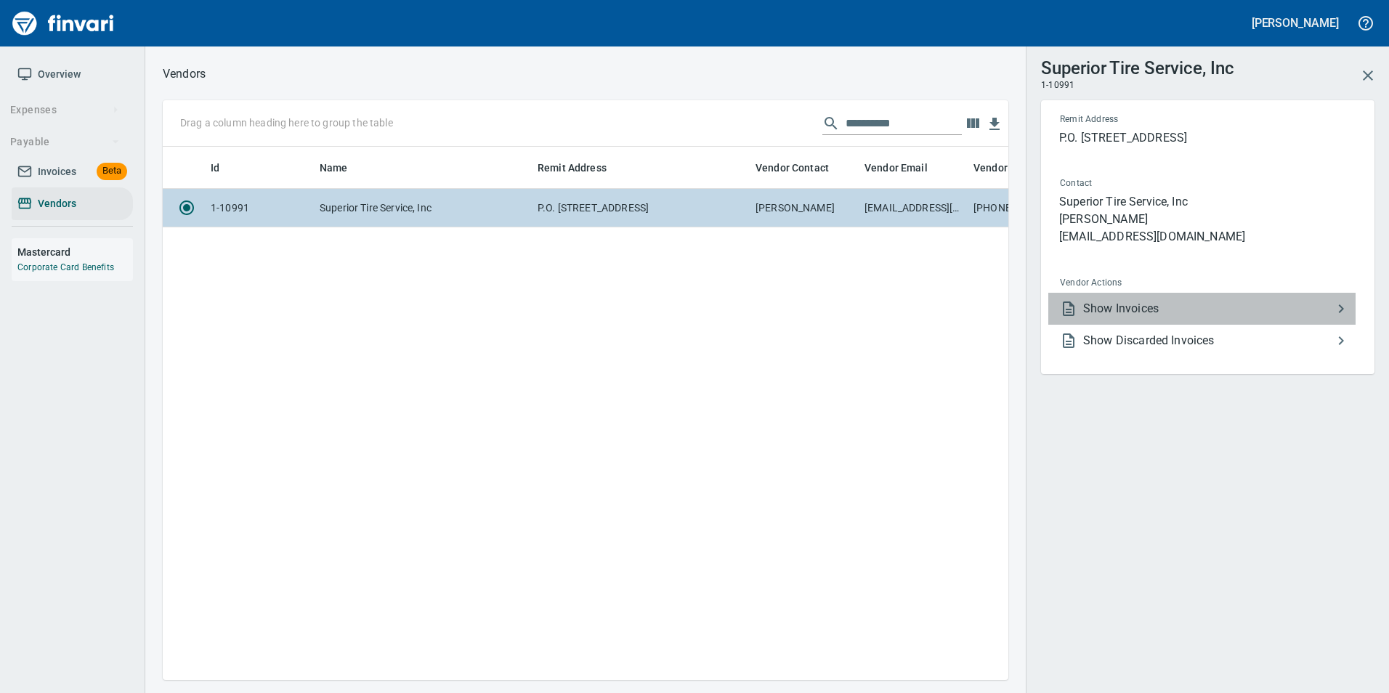
click at [1210, 300] on span "Show Invoices" at bounding box center [1207, 308] width 249 height 17
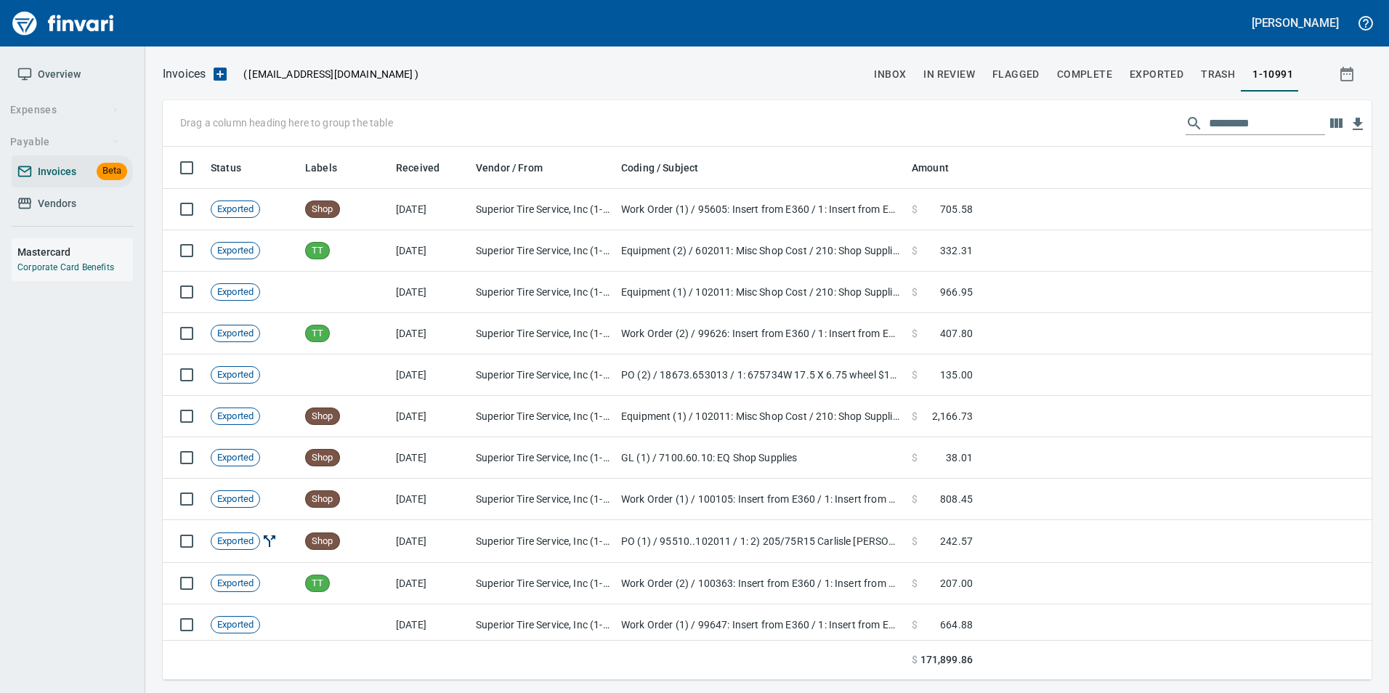
scroll to position [522, 1187]
click at [1251, 129] on input "text" at bounding box center [1267, 123] width 116 height 23
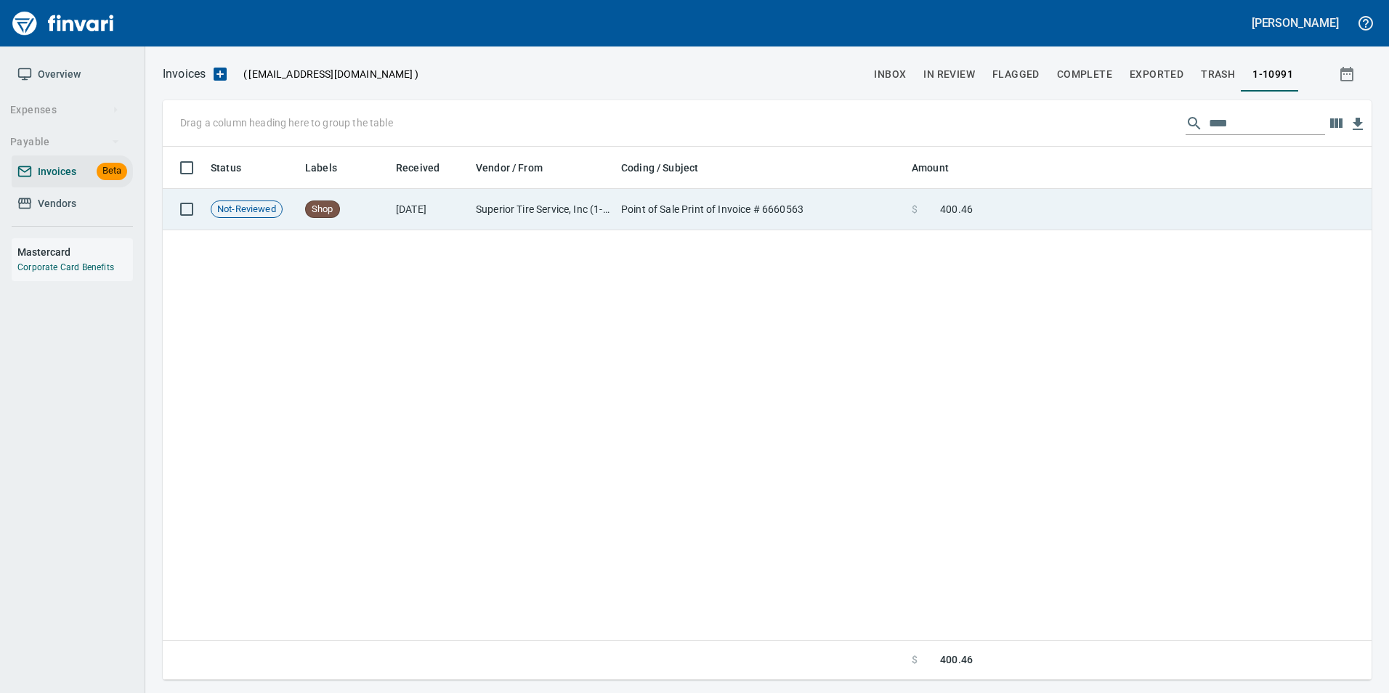
click at [1209, 219] on td at bounding box center [1175, 209] width 393 height 41
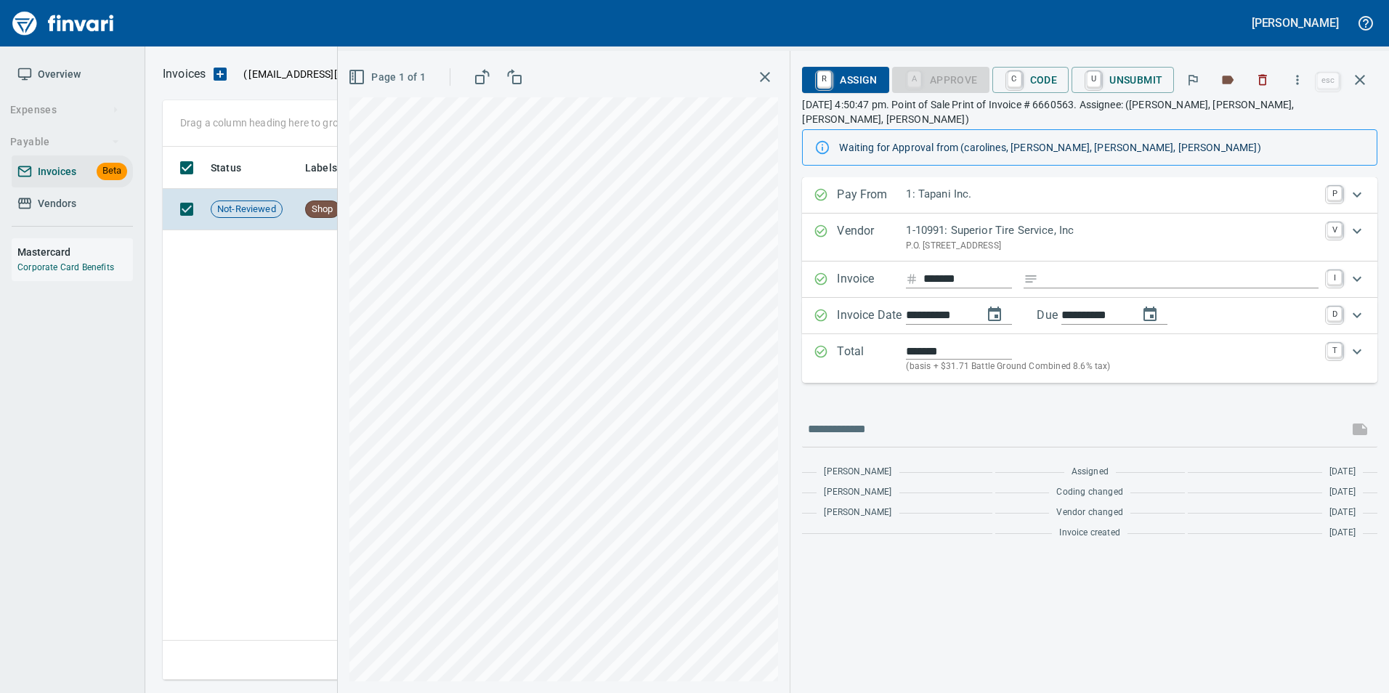
scroll to position [522, 1197]
drag, startPoint x: 1362, startPoint y: 80, endPoint x: 1237, endPoint y: 130, distance: 134.7
click at [1362, 80] on icon "button" at bounding box center [1359, 79] width 17 height 17
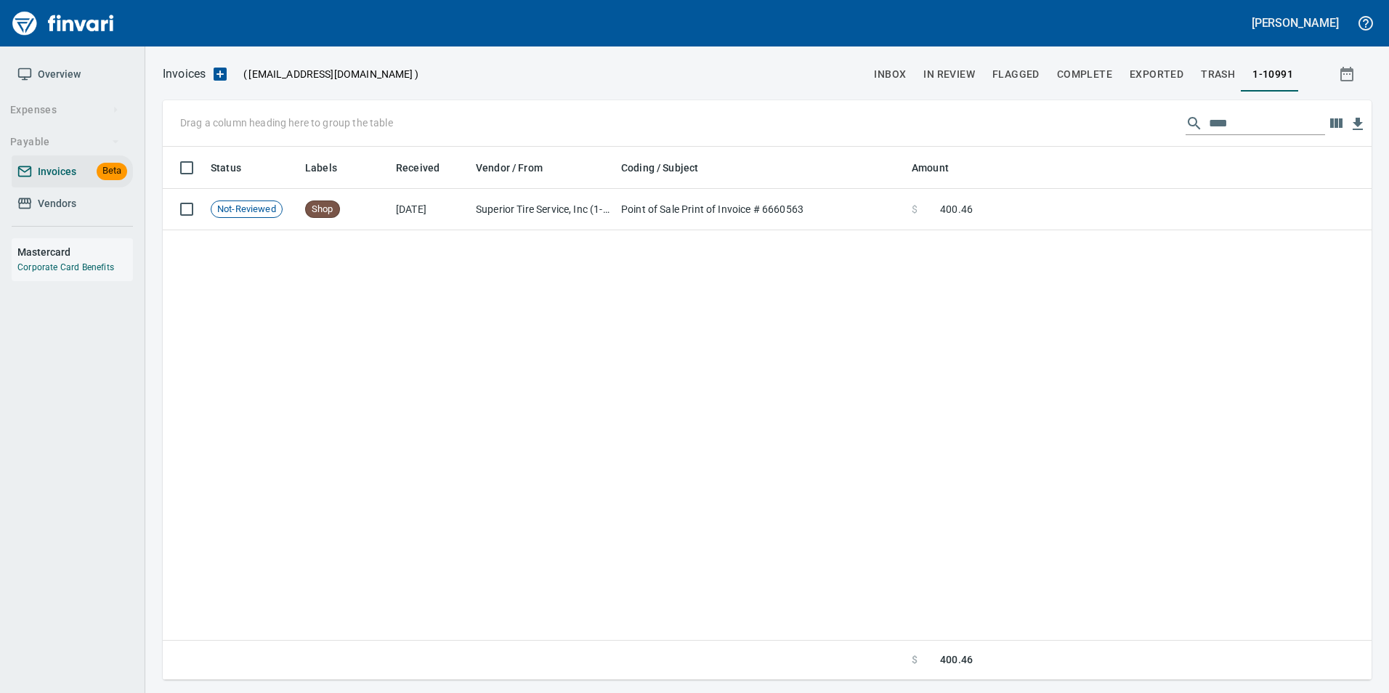
scroll to position [522, 1197]
click at [1238, 127] on input "****" at bounding box center [1267, 123] width 116 height 23
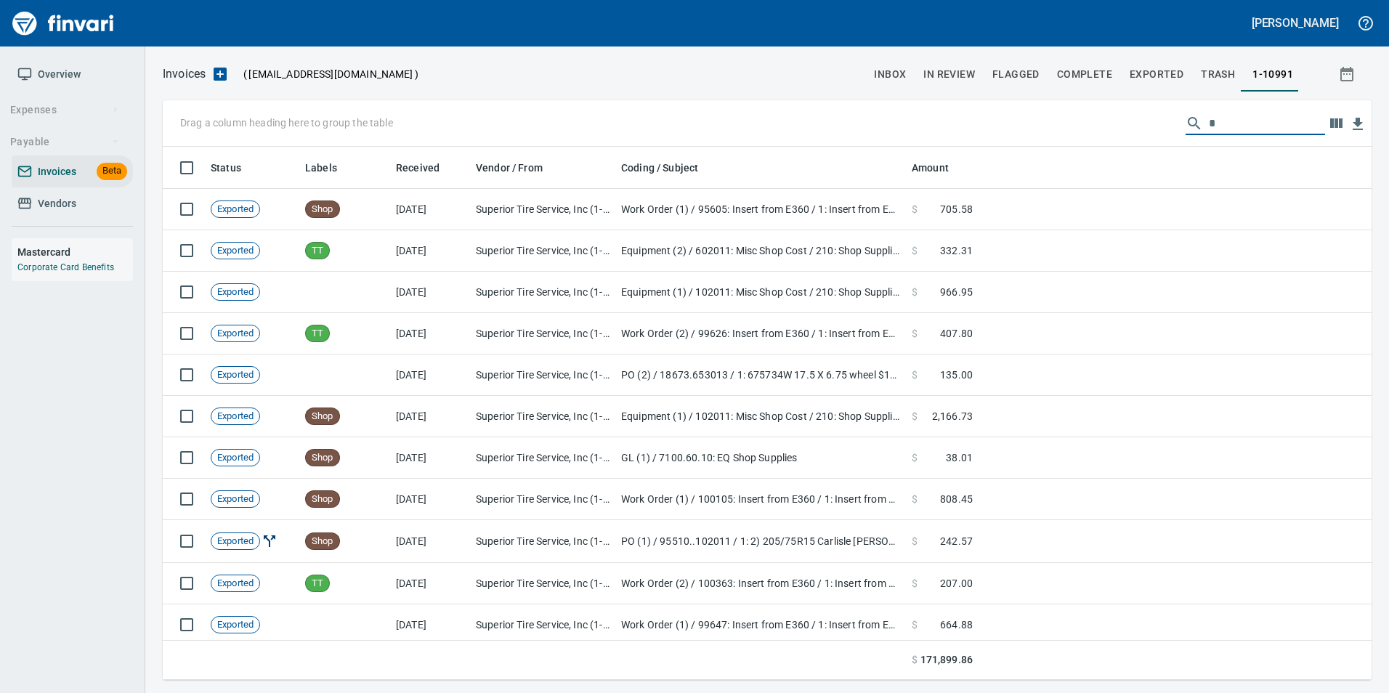
scroll to position [522, 1187]
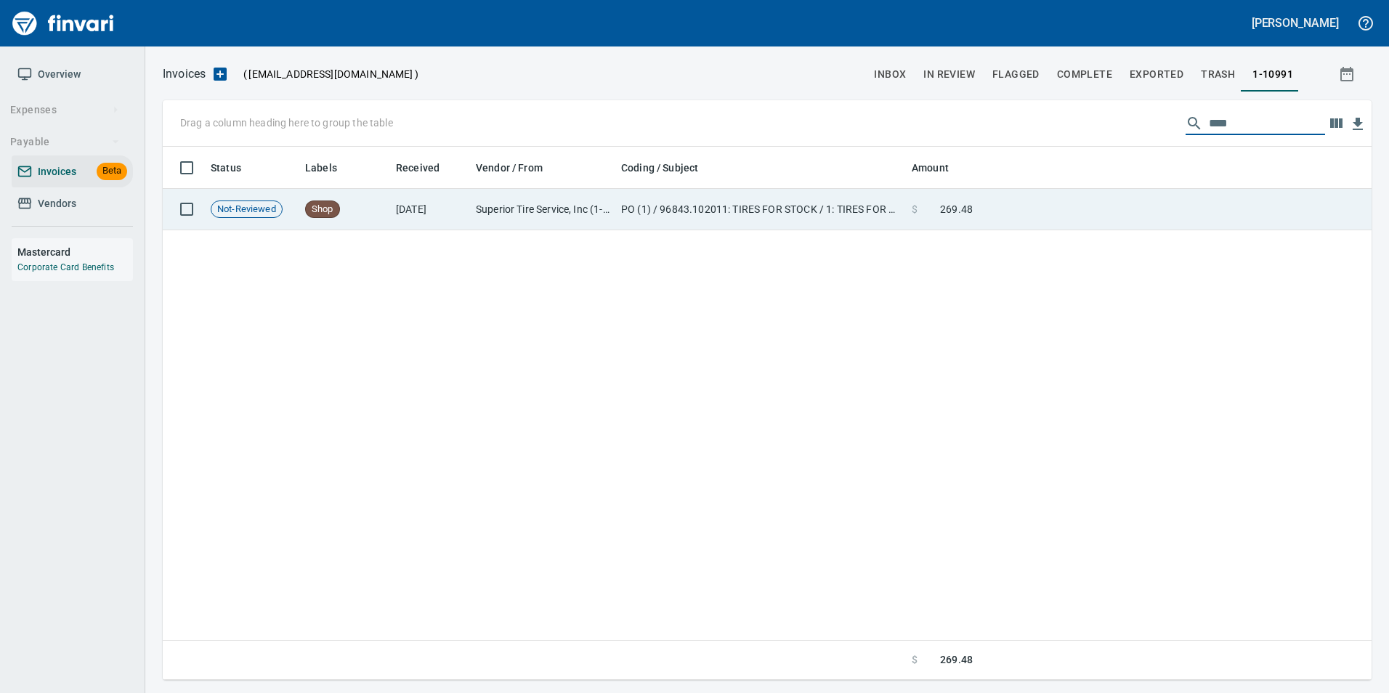
click at [1091, 222] on td at bounding box center [1175, 209] width 393 height 41
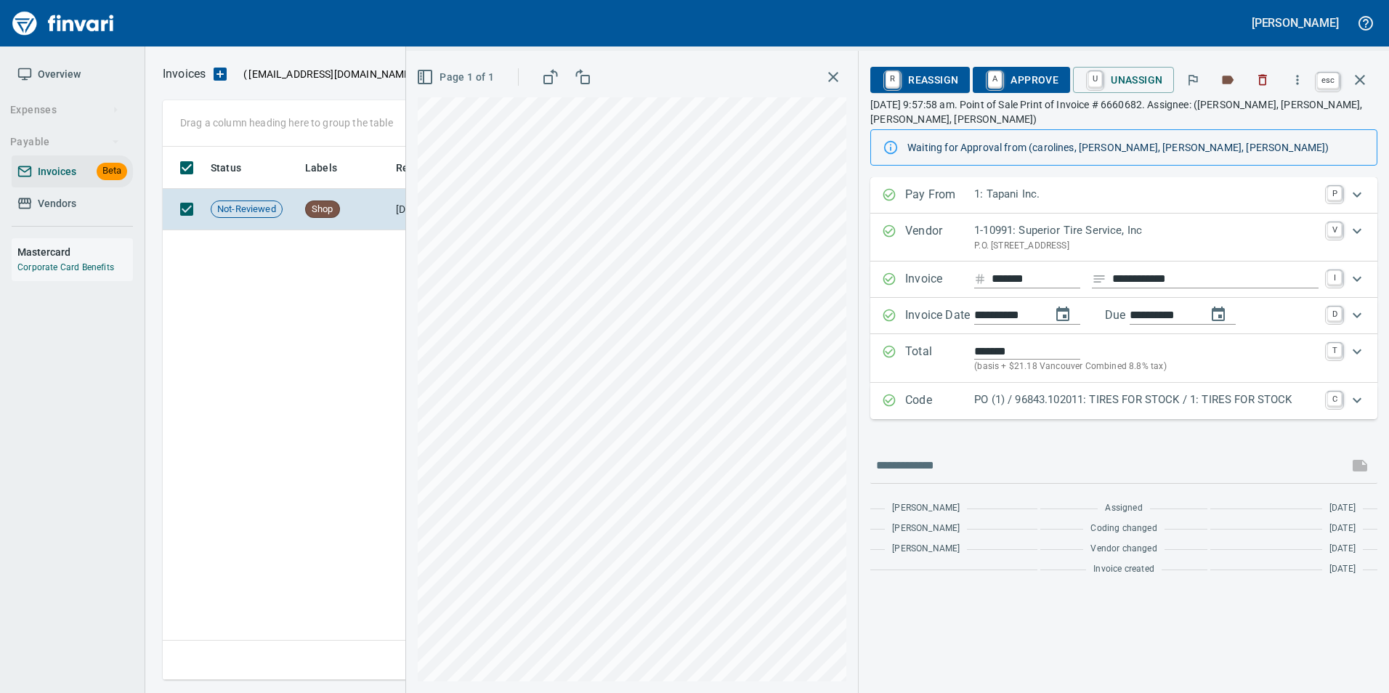
drag, startPoint x: 1363, startPoint y: 92, endPoint x: 1357, endPoint y: 99, distance: 8.7
click at [1363, 92] on button "button" at bounding box center [1360, 79] width 35 height 35
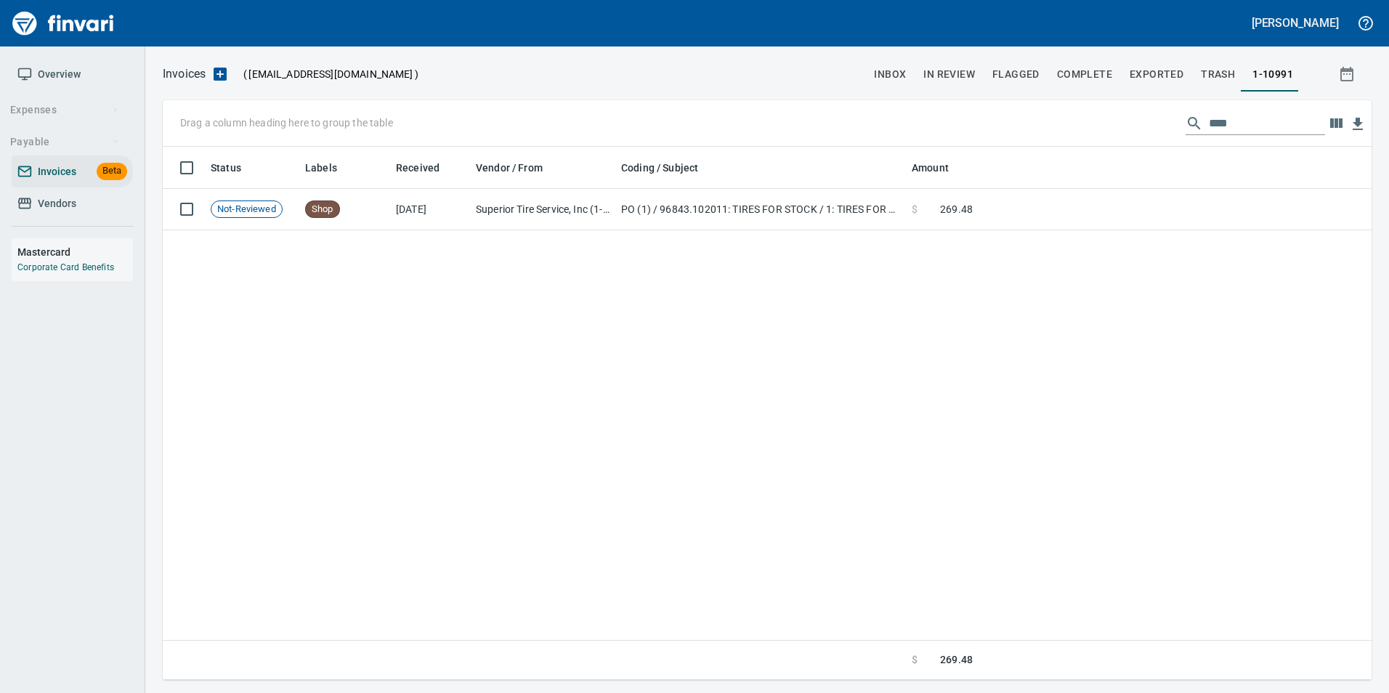
scroll to position [522, 1198]
click at [1219, 124] on input "****" at bounding box center [1267, 123] width 116 height 23
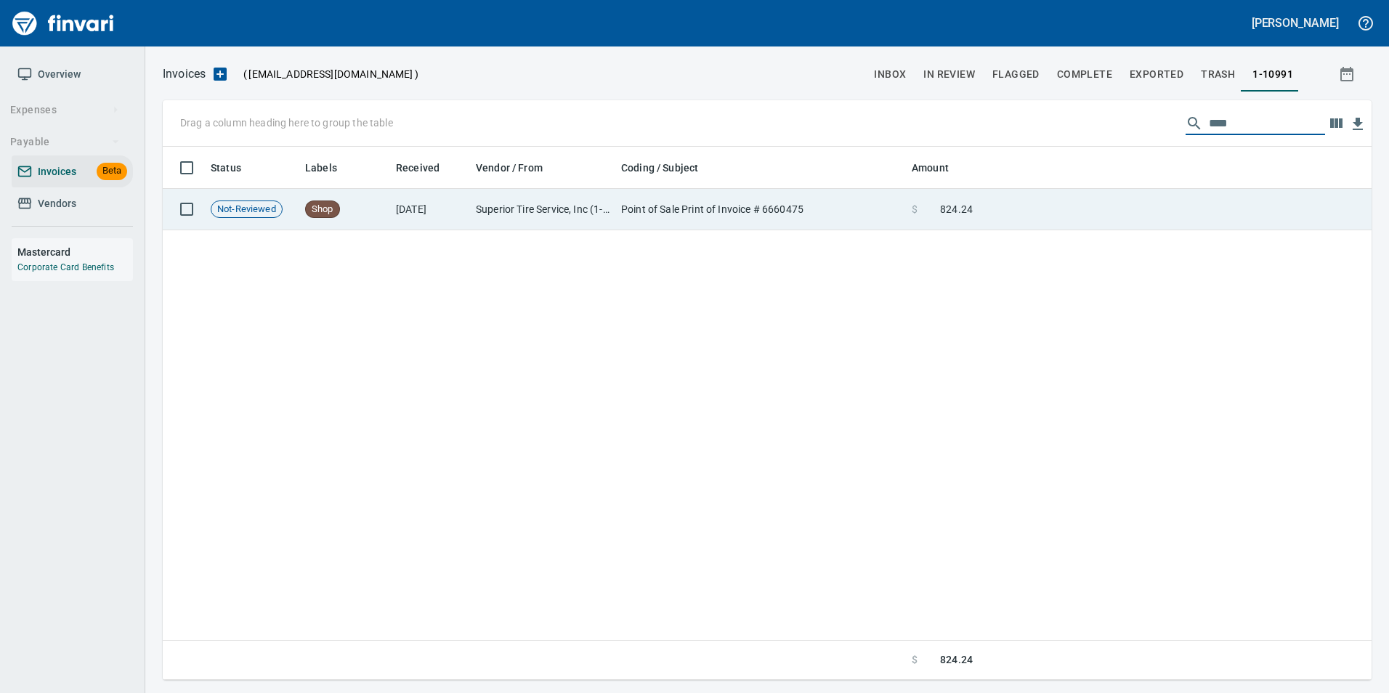
click at [1150, 207] on td at bounding box center [1175, 209] width 393 height 41
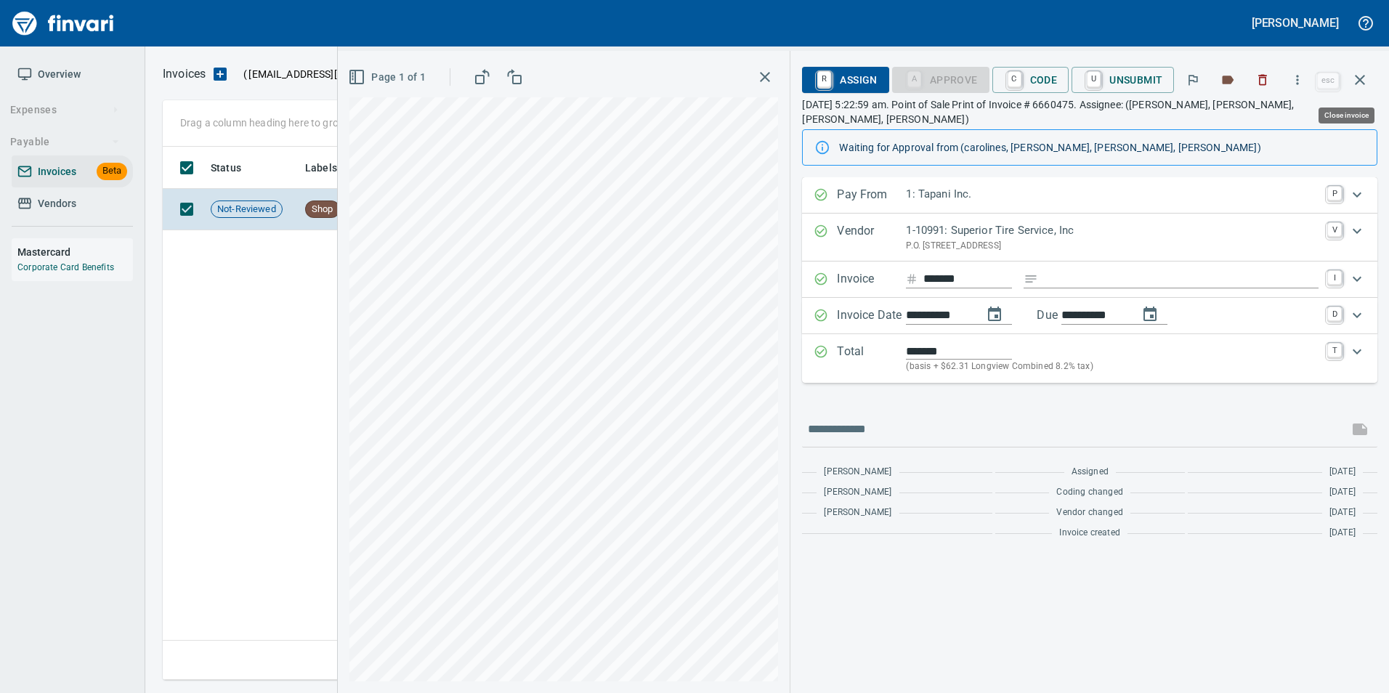
click at [1360, 82] on icon "button" at bounding box center [1359, 79] width 17 height 17
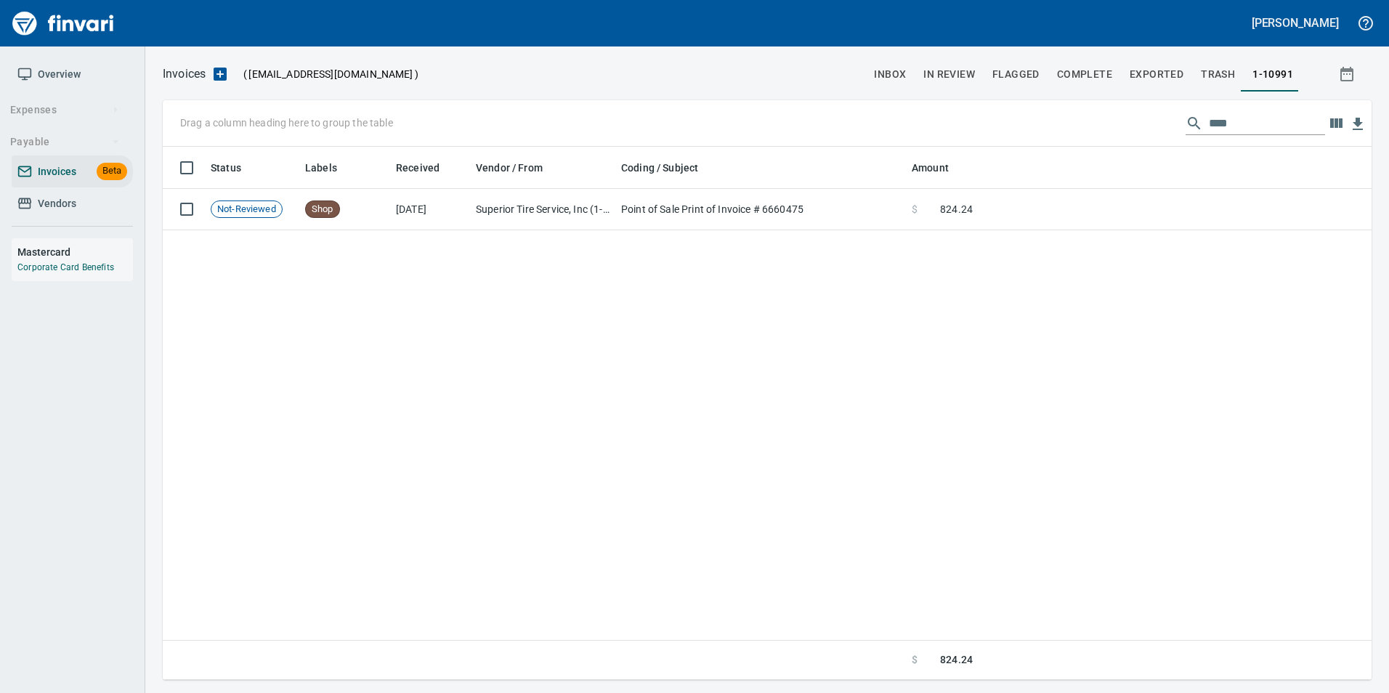
scroll to position [522, 1197]
click at [1270, 124] on input "****" at bounding box center [1267, 123] width 116 height 23
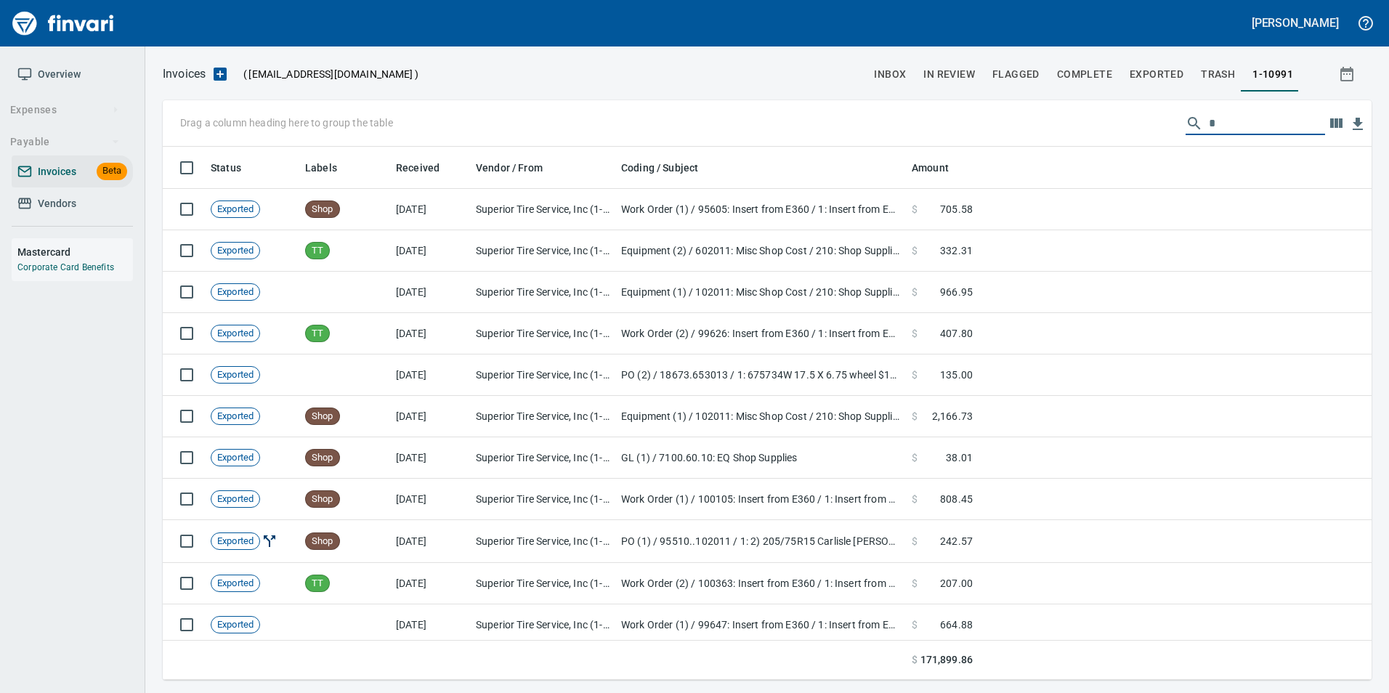
scroll to position [522, 1187]
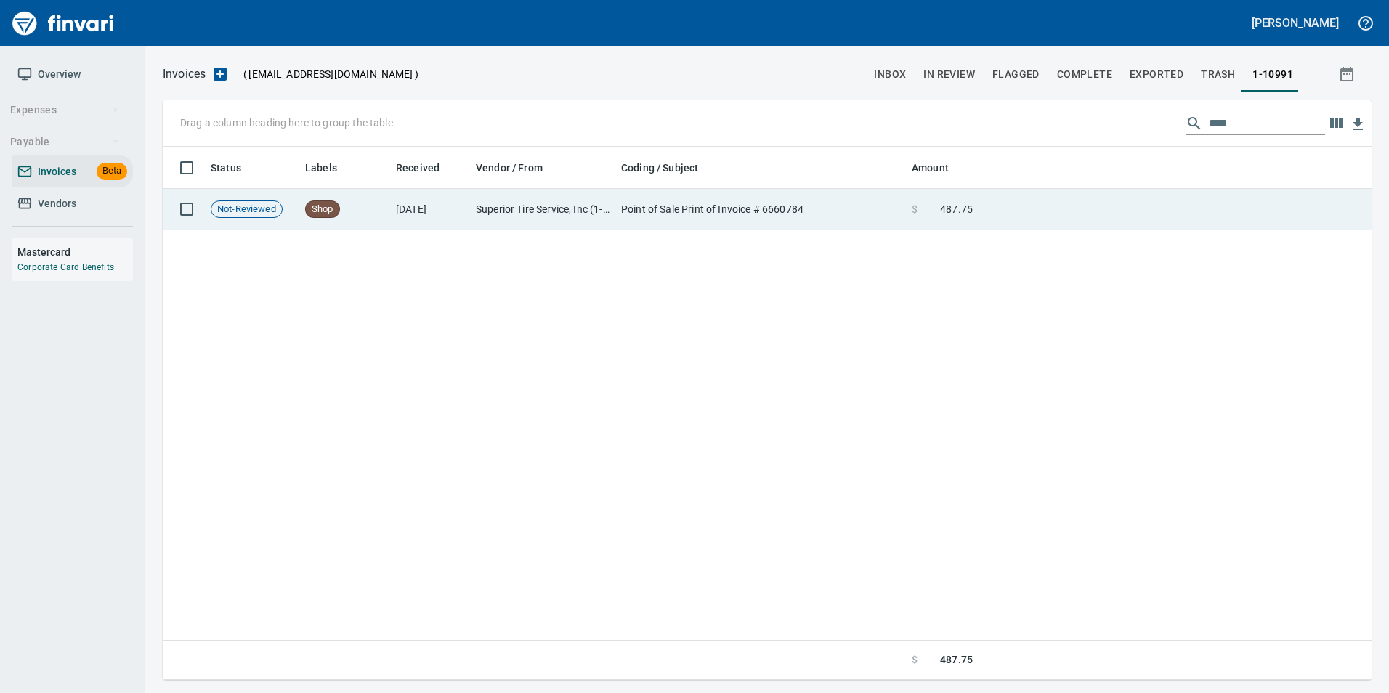
click at [1141, 223] on td at bounding box center [1175, 209] width 393 height 41
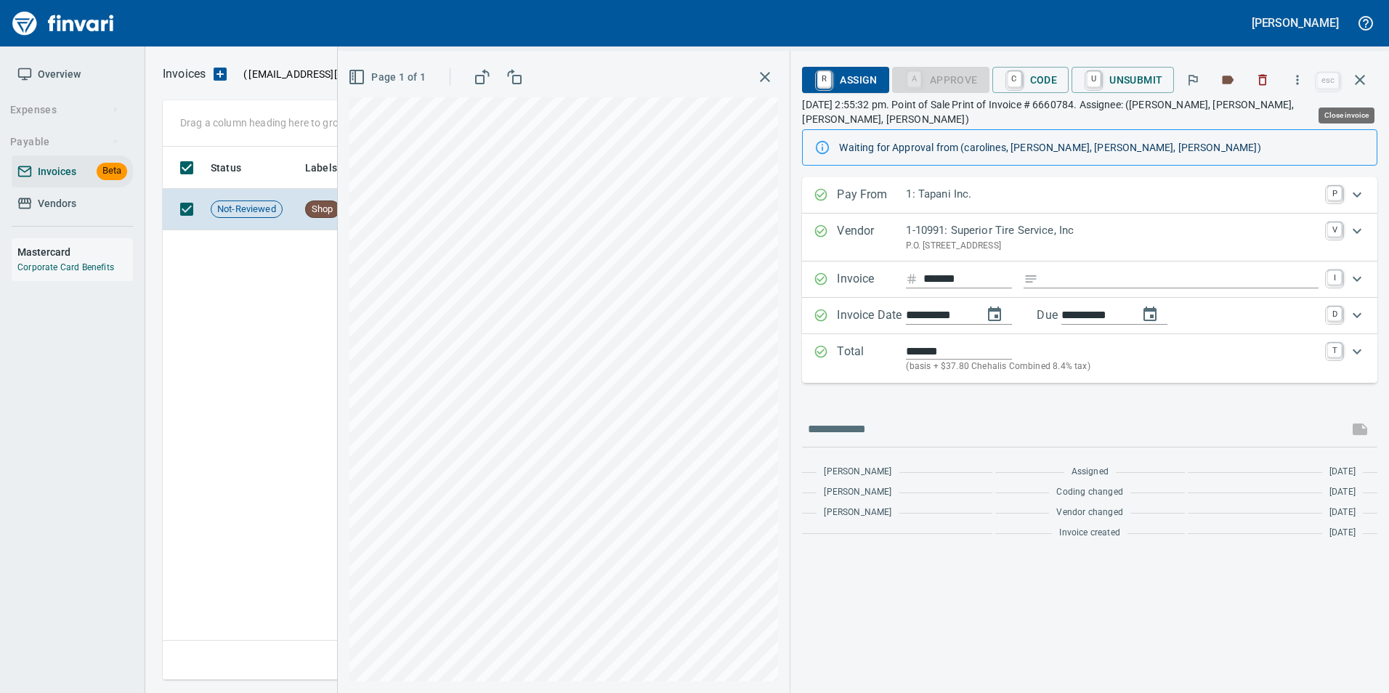
click at [1365, 72] on icon "button" at bounding box center [1359, 79] width 17 height 17
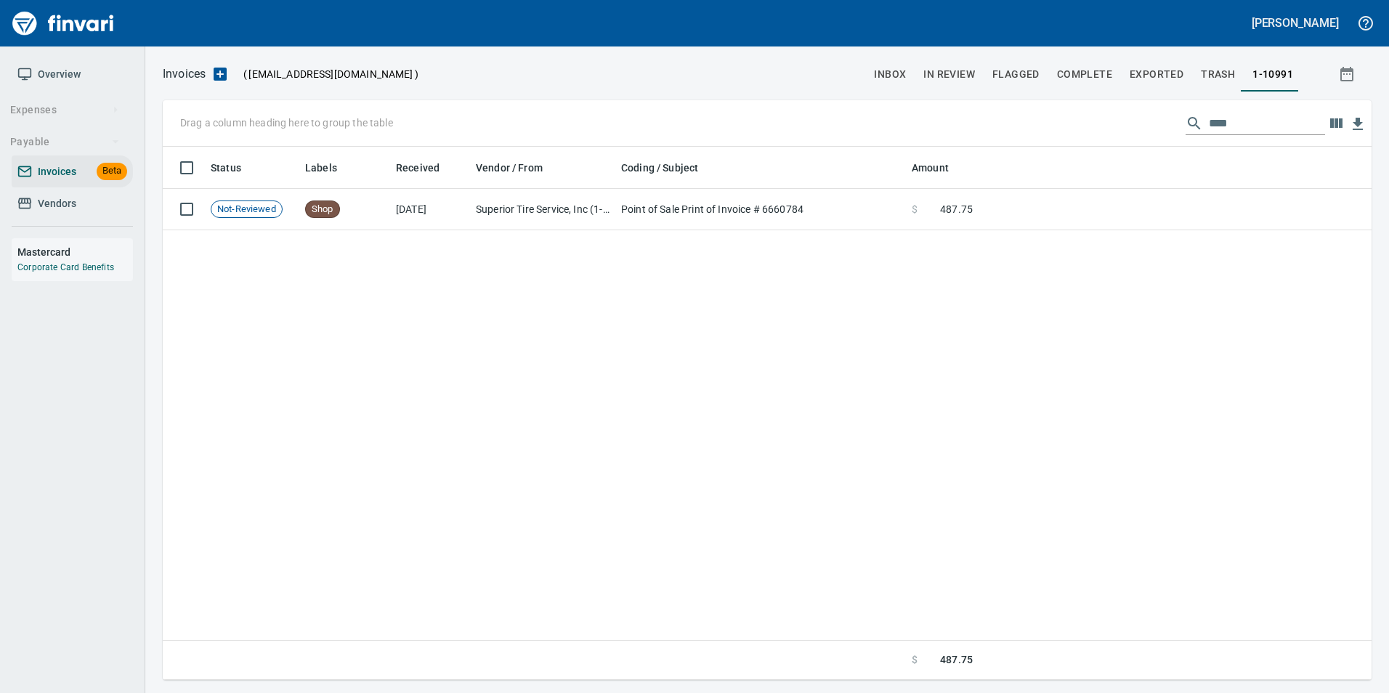
scroll to position [522, 1197]
click at [1253, 118] on input "****" at bounding box center [1267, 123] width 116 height 23
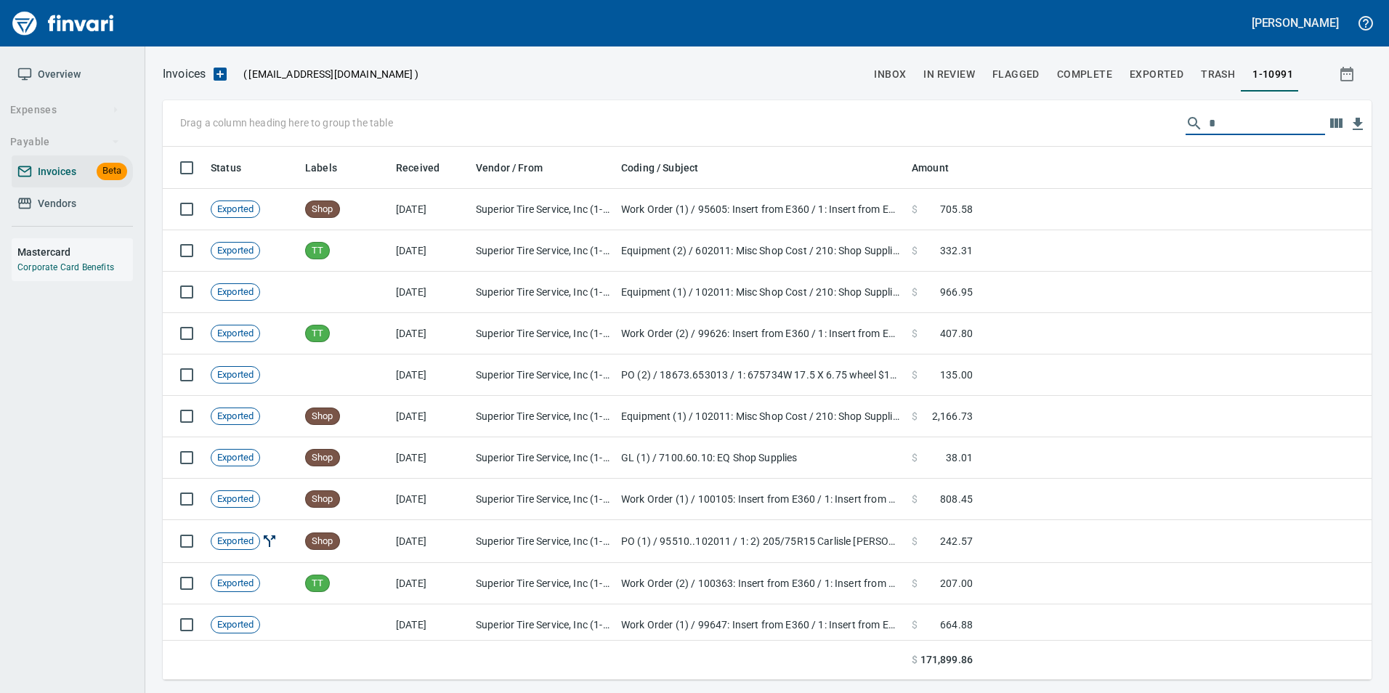
scroll to position [522, 1187]
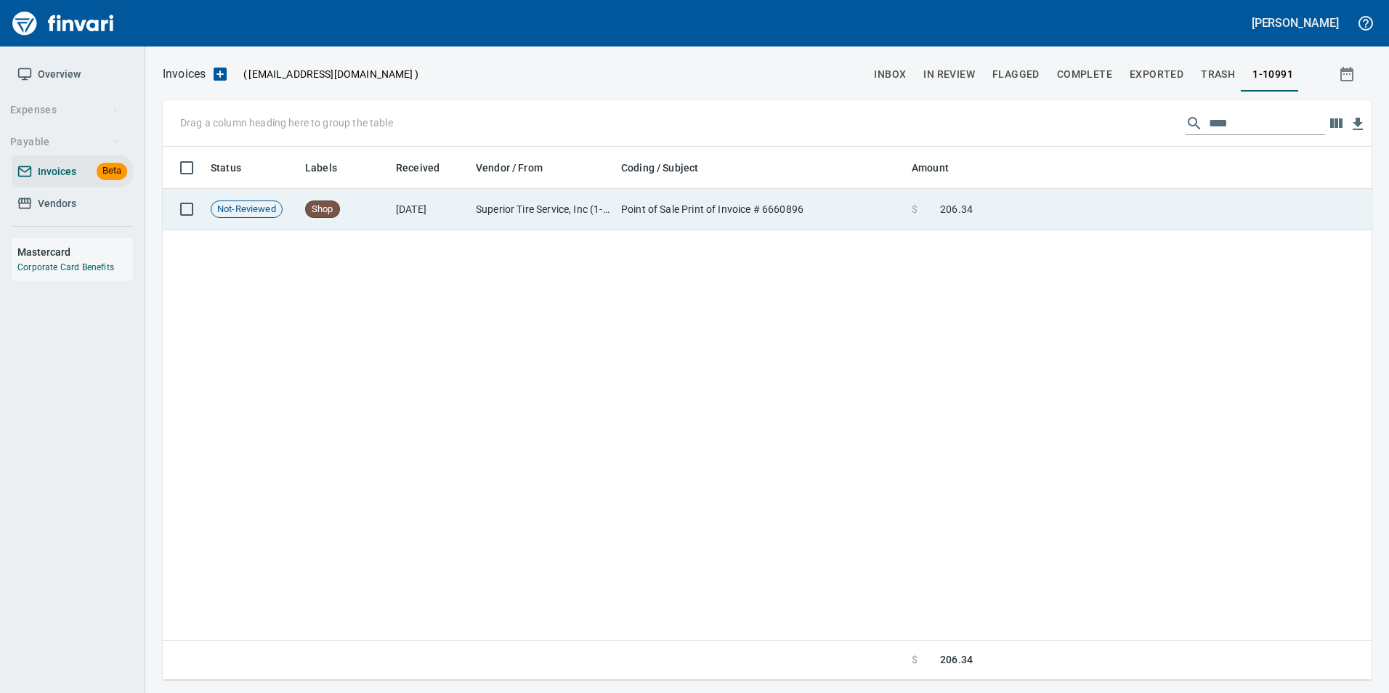
click at [1116, 209] on td at bounding box center [1175, 209] width 393 height 41
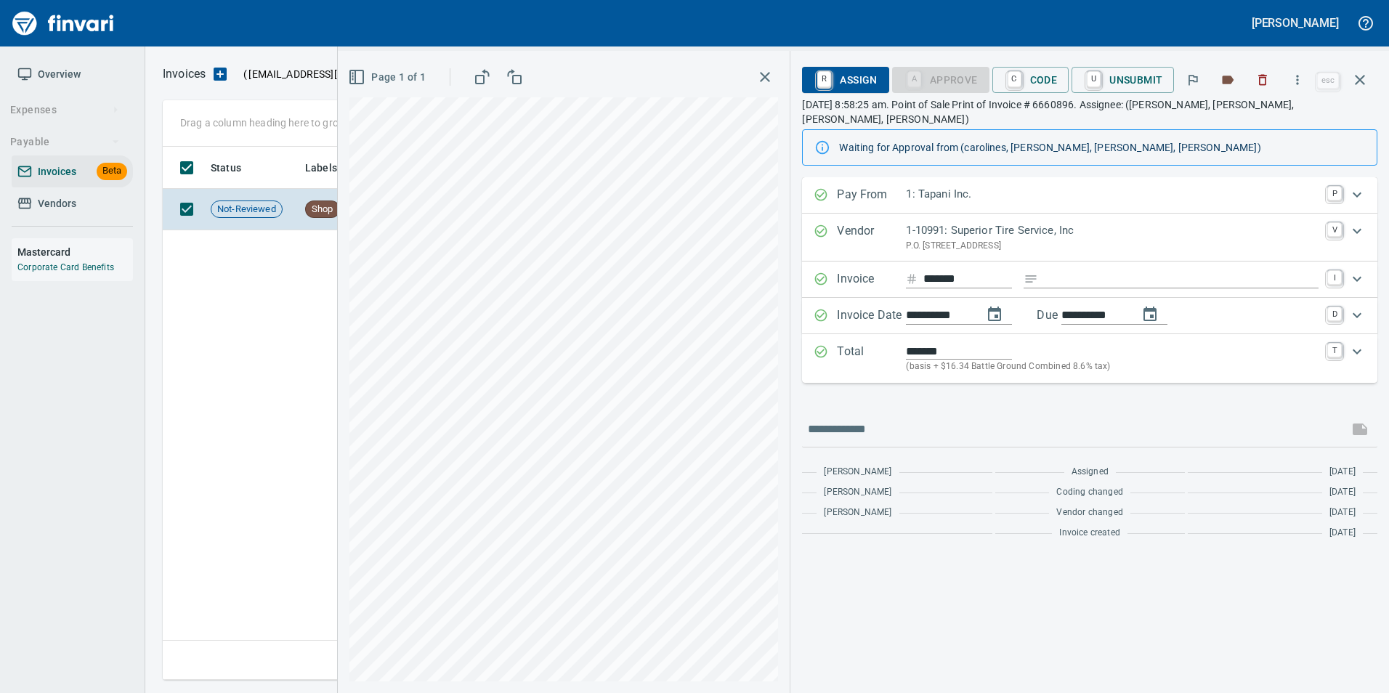
scroll to position [522, 1197]
click at [1367, 79] on icon "button" at bounding box center [1359, 79] width 17 height 17
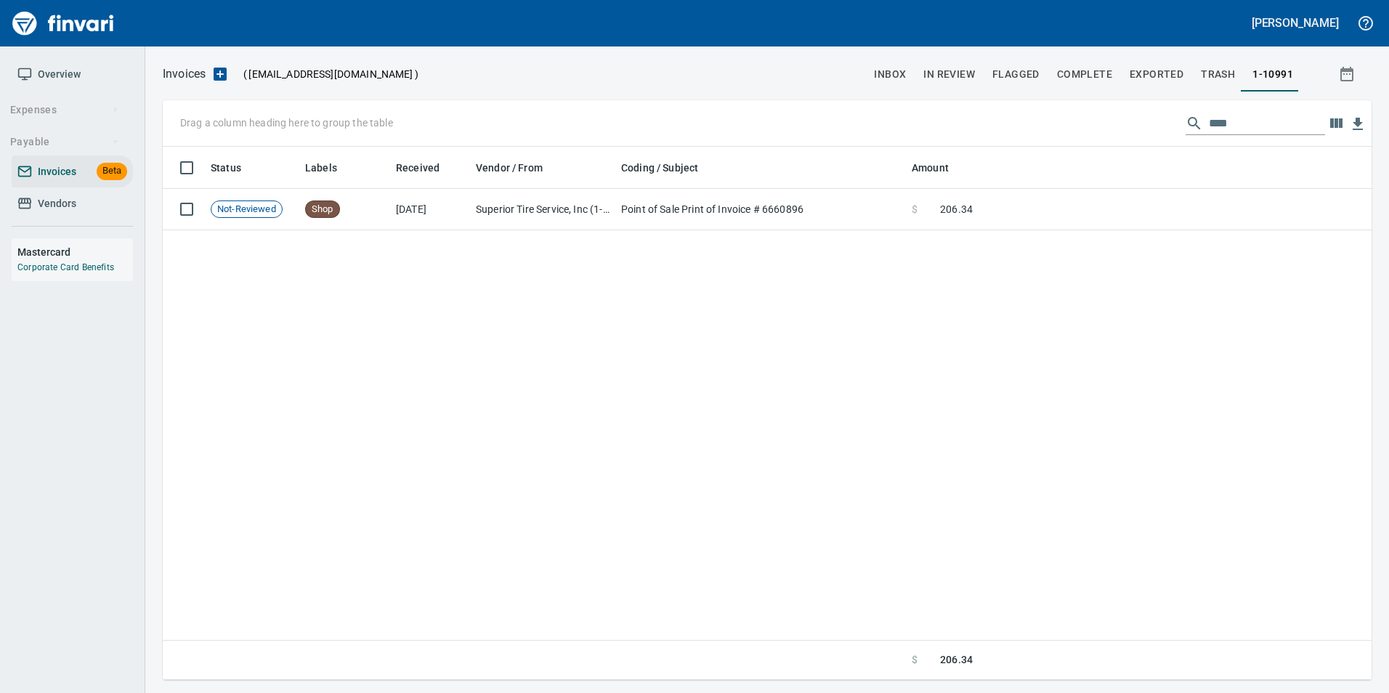
scroll to position [522, 1197]
click at [1261, 118] on input "****" at bounding box center [1267, 123] width 116 height 23
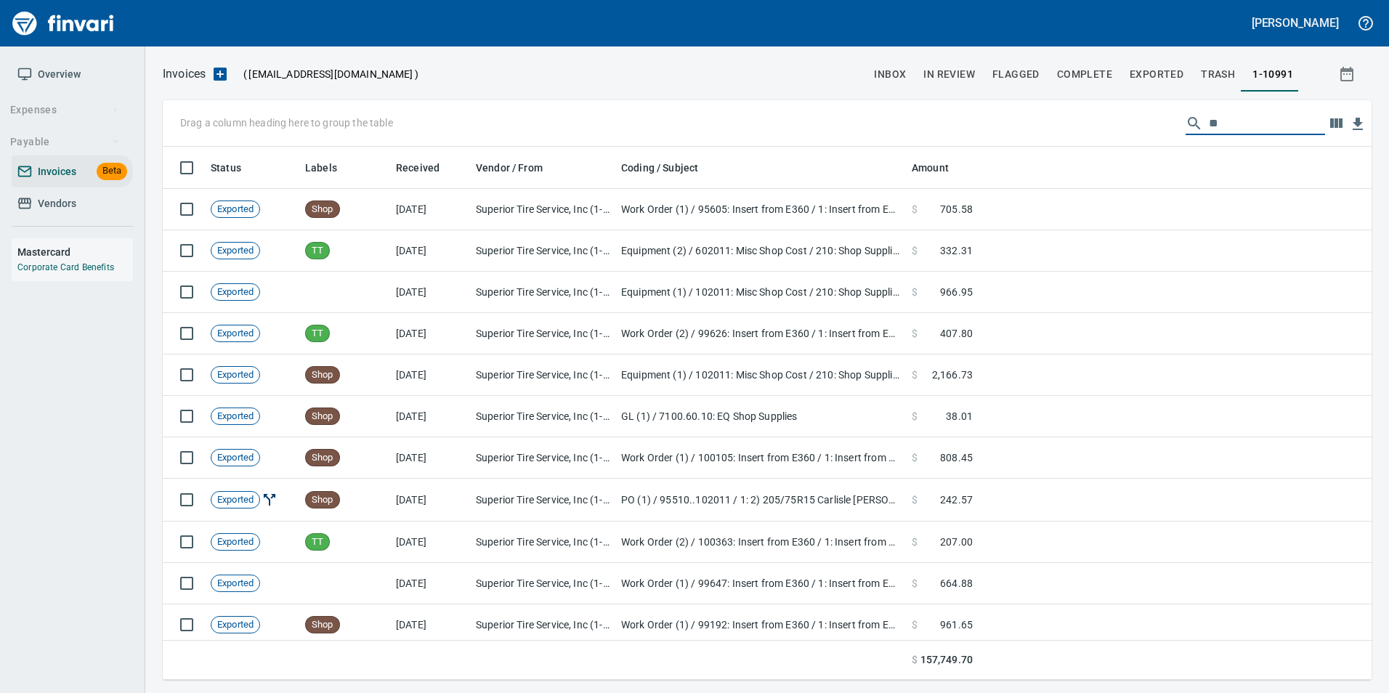
scroll to position [522, 1187]
type input "*"
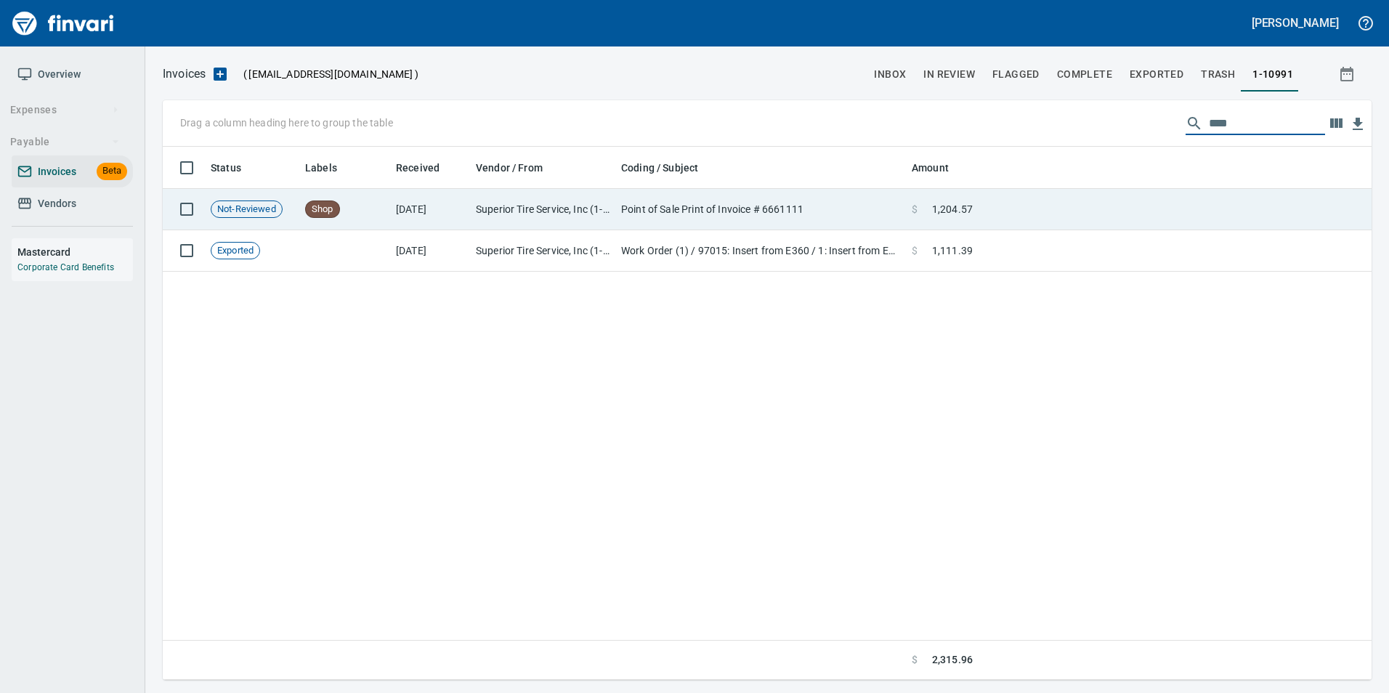
click at [1148, 200] on td at bounding box center [1175, 209] width 393 height 41
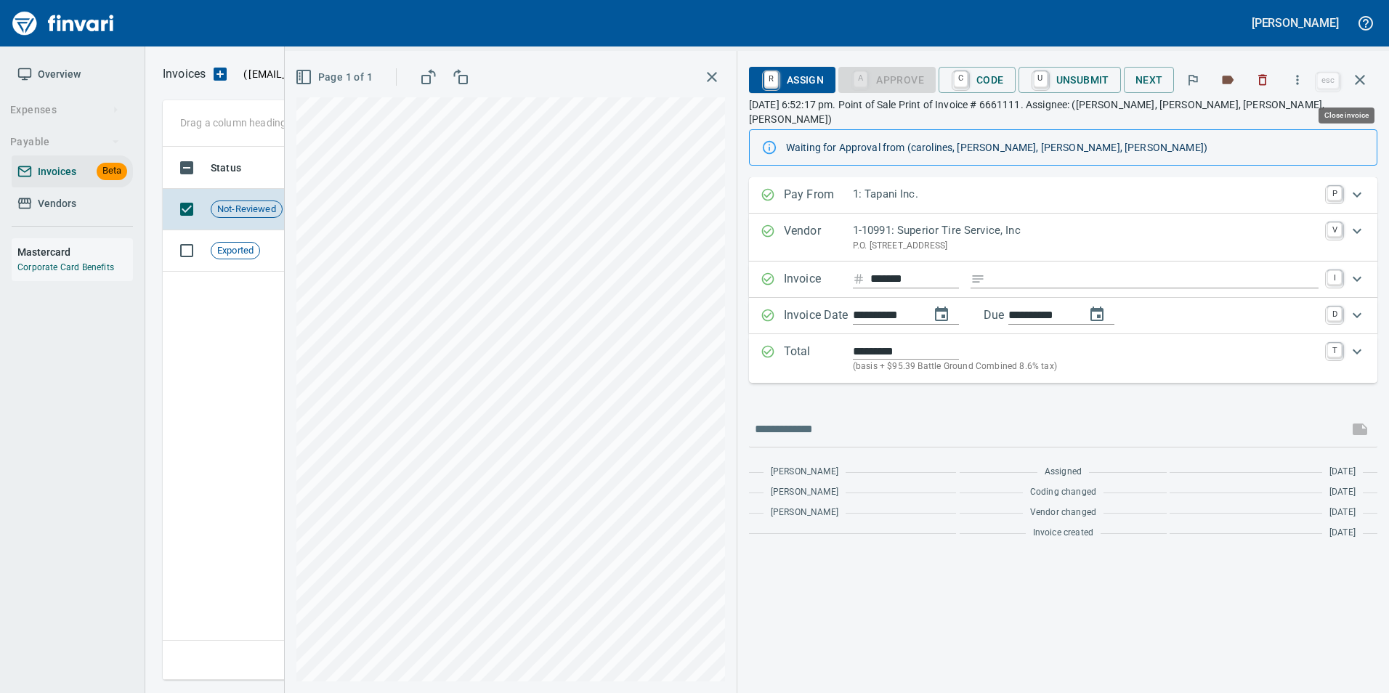
click at [1362, 87] on icon "button" at bounding box center [1359, 79] width 17 height 17
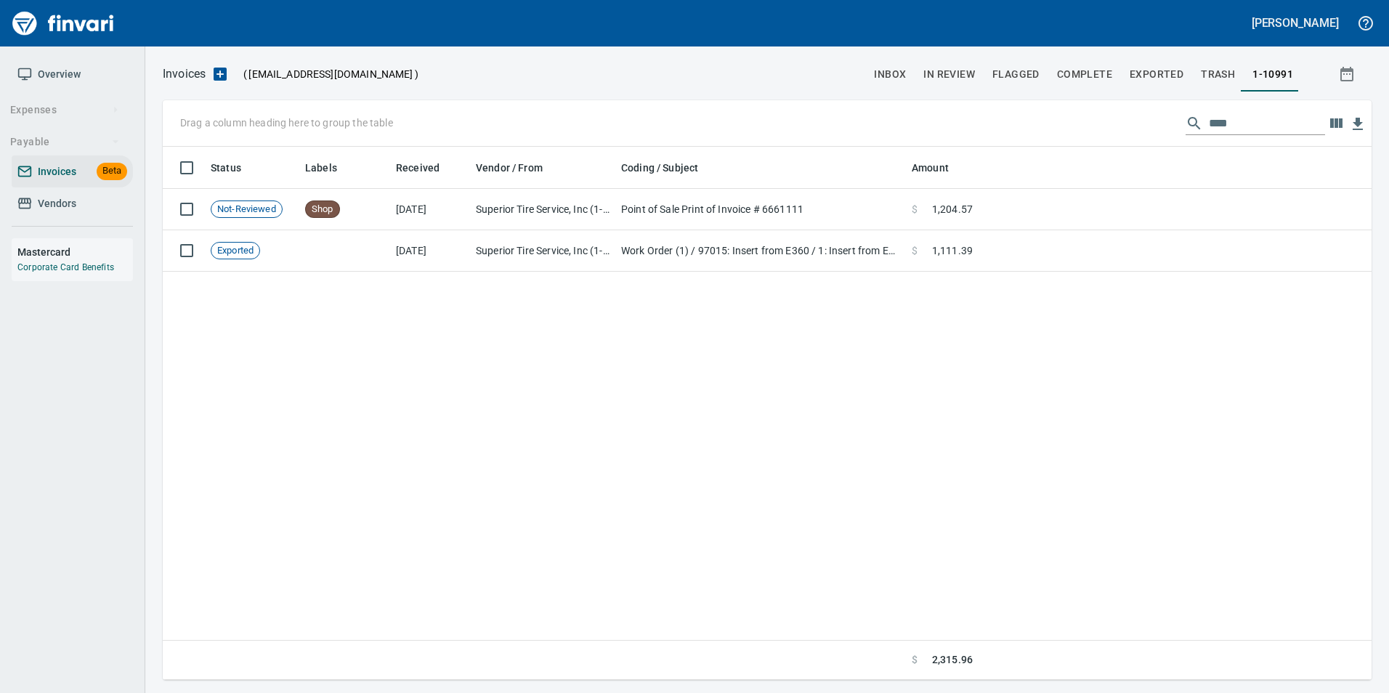
scroll to position [522, 1198]
click at [1209, 129] on input "****" at bounding box center [1267, 123] width 116 height 23
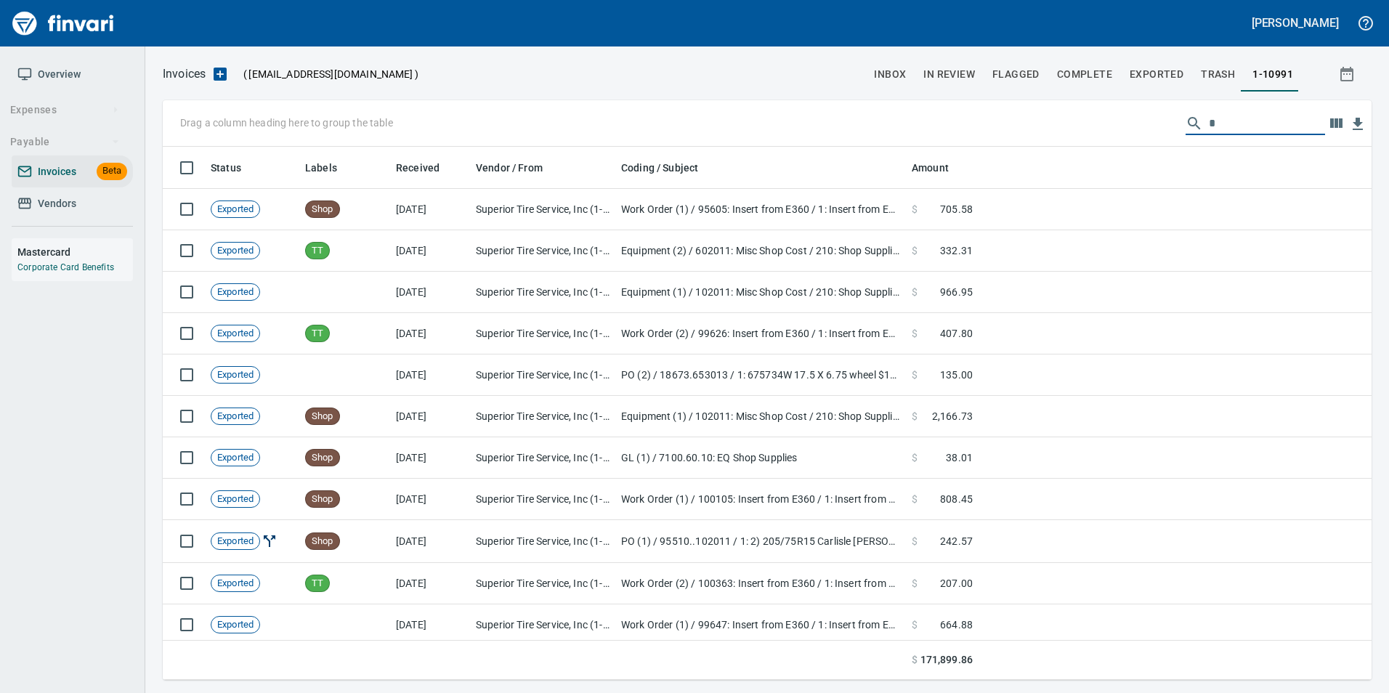
scroll to position [522, 1187]
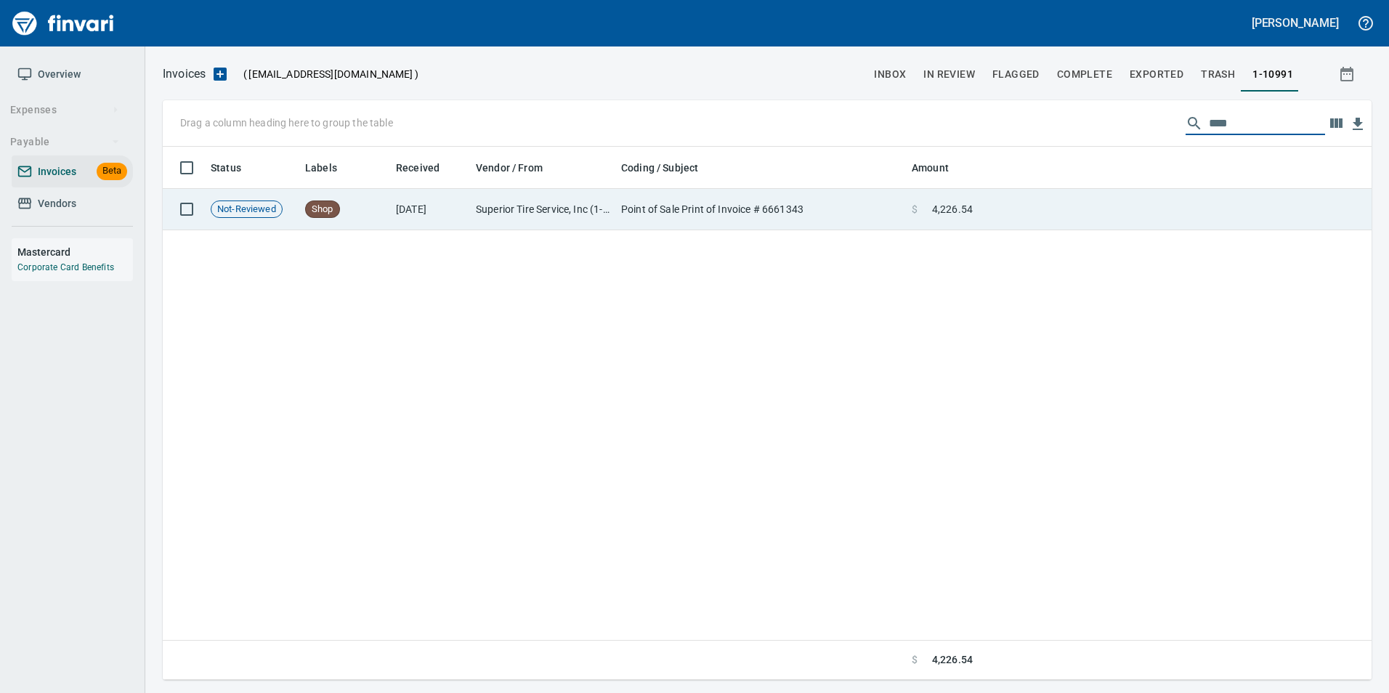
click at [1126, 208] on td at bounding box center [1175, 209] width 393 height 41
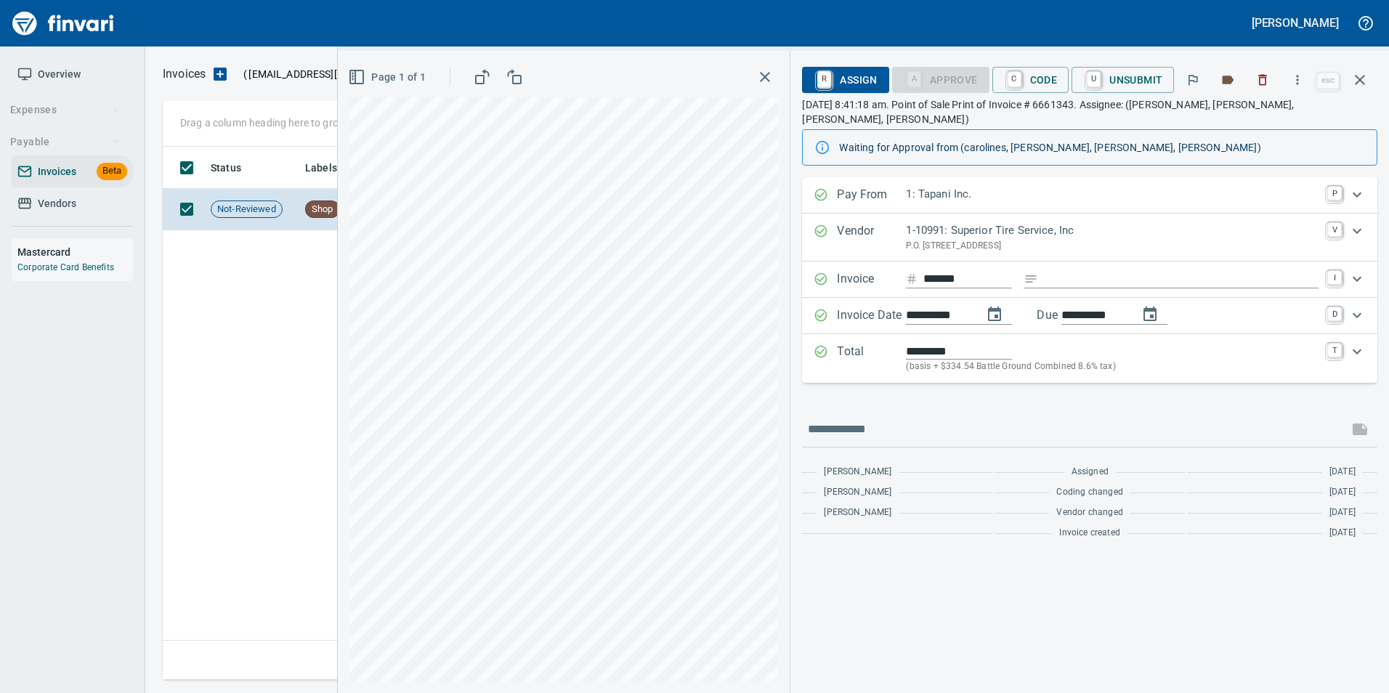
click at [1368, 94] on button "button" at bounding box center [1360, 79] width 35 height 35
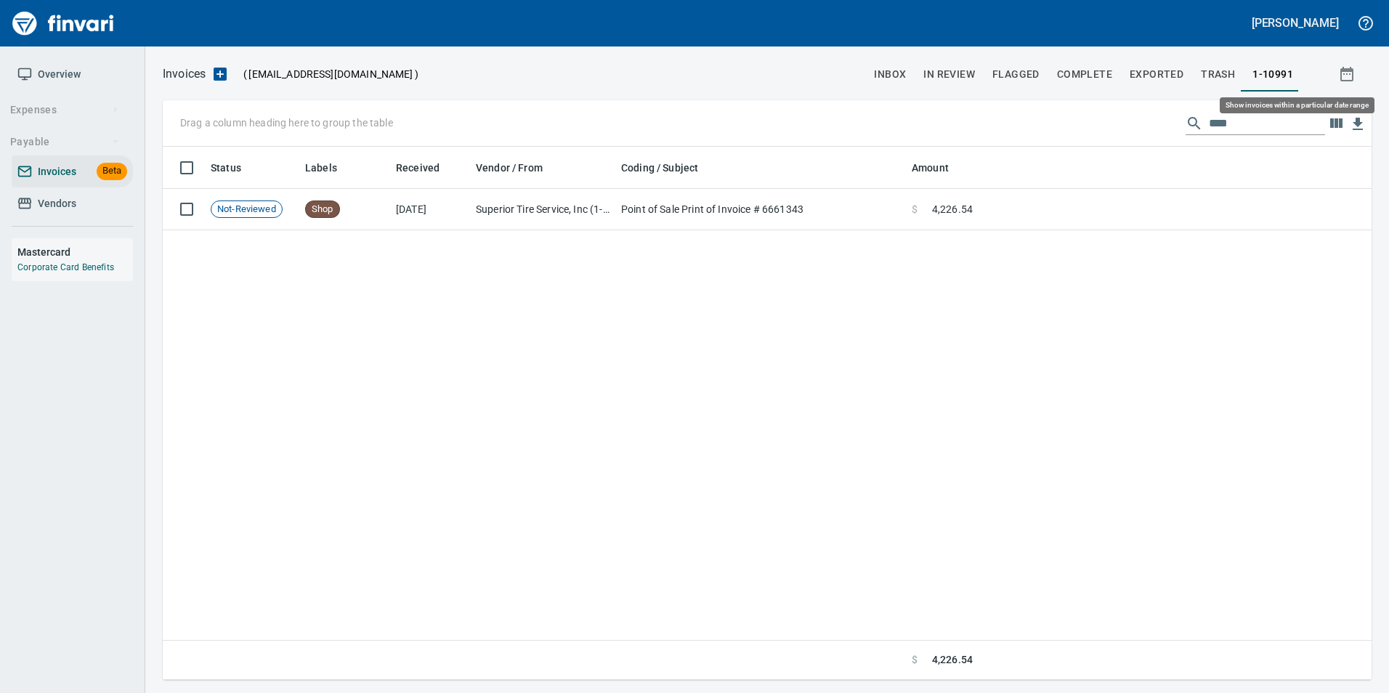
scroll to position [522, 1197]
click at [1228, 131] on input "****" at bounding box center [1267, 123] width 116 height 23
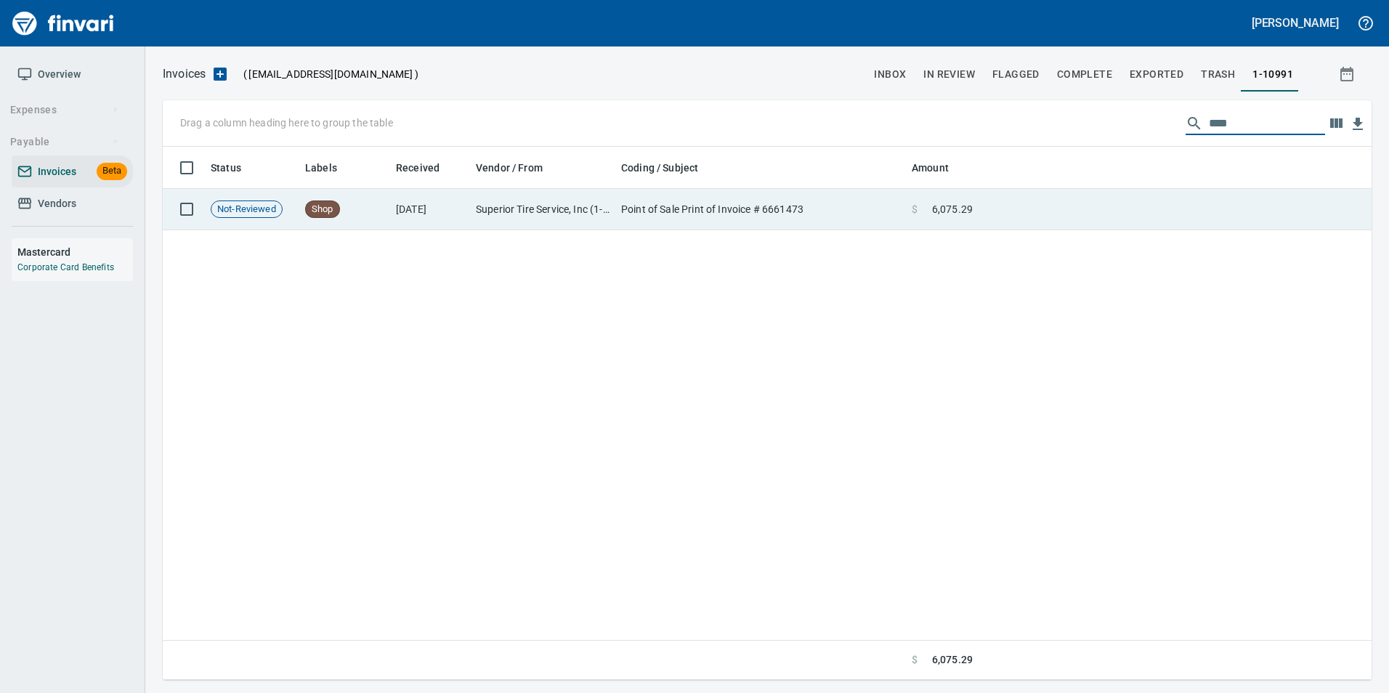
type input "****"
click at [1074, 209] on td at bounding box center [1175, 209] width 393 height 41
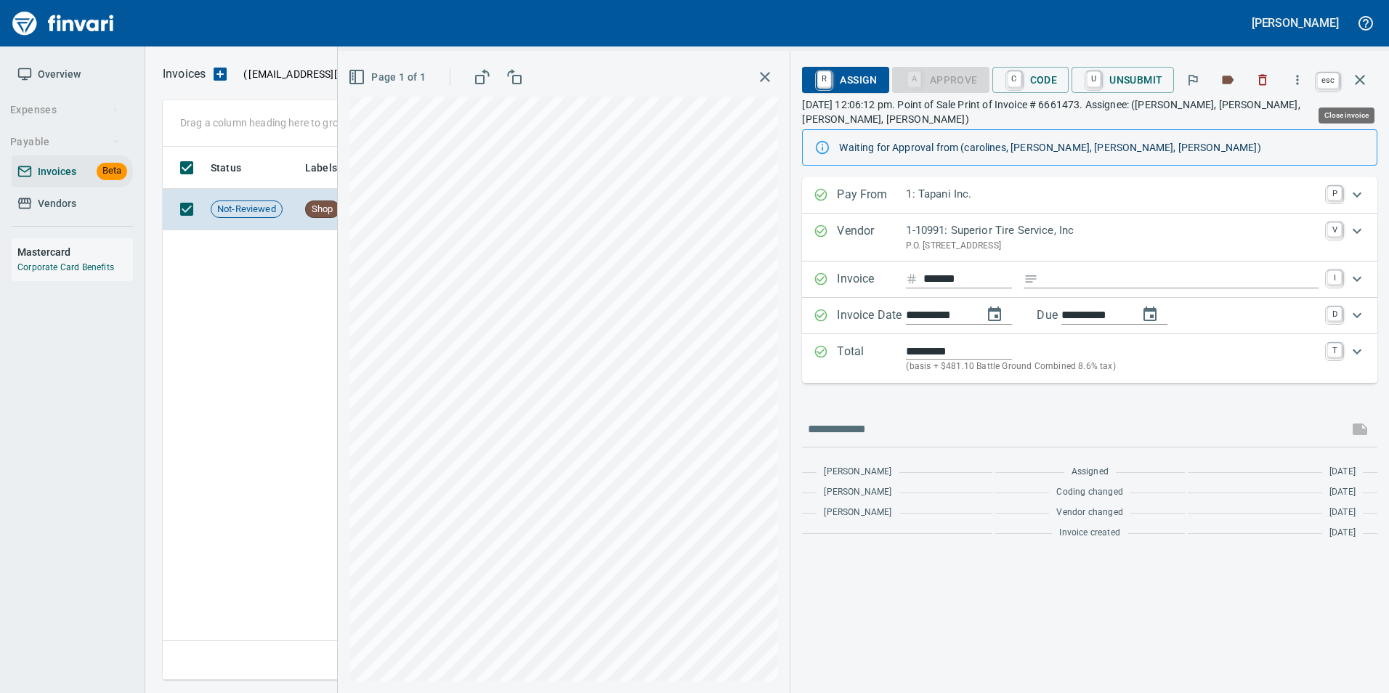
drag, startPoint x: 1357, startPoint y: 74, endPoint x: 1315, endPoint y: 107, distance: 53.3
click at [1357, 75] on icon "button" at bounding box center [1359, 79] width 17 height 17
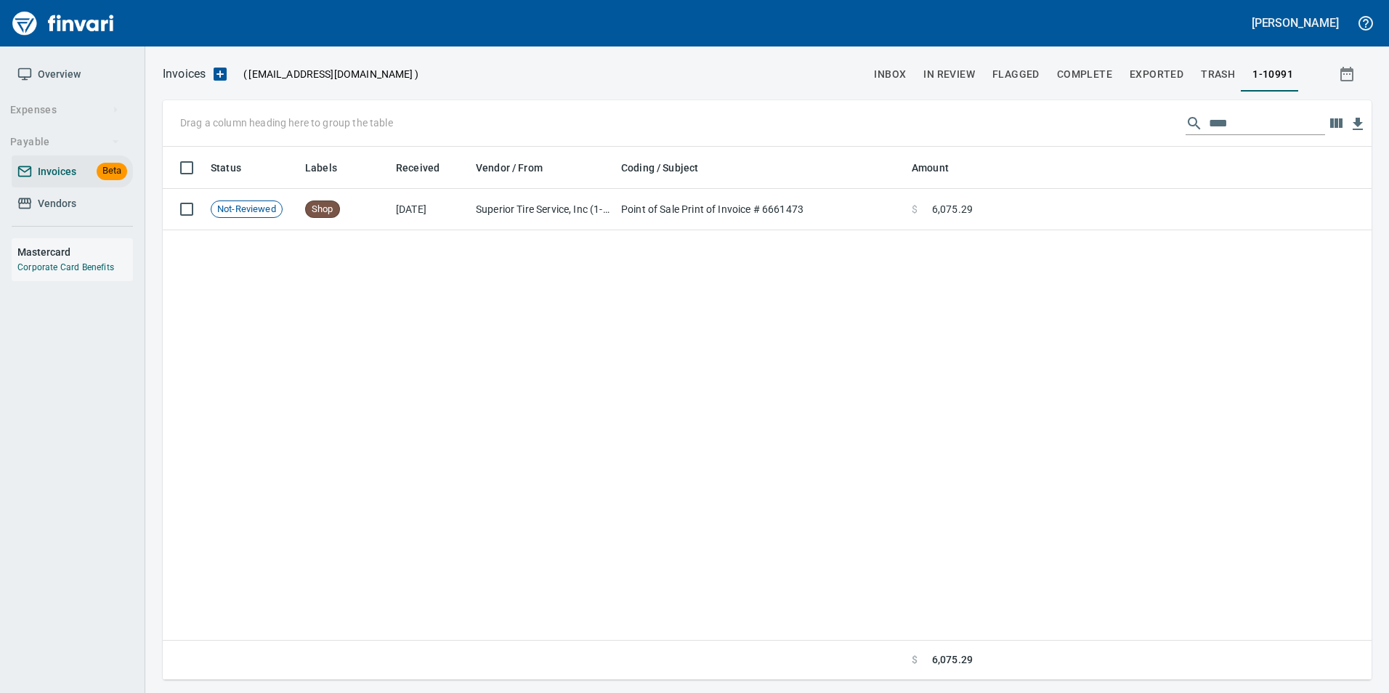
scroll to position [522, 1197]
click at [1248, 121] on input "****" at bounding box center [1267, 123] width 116 height 23
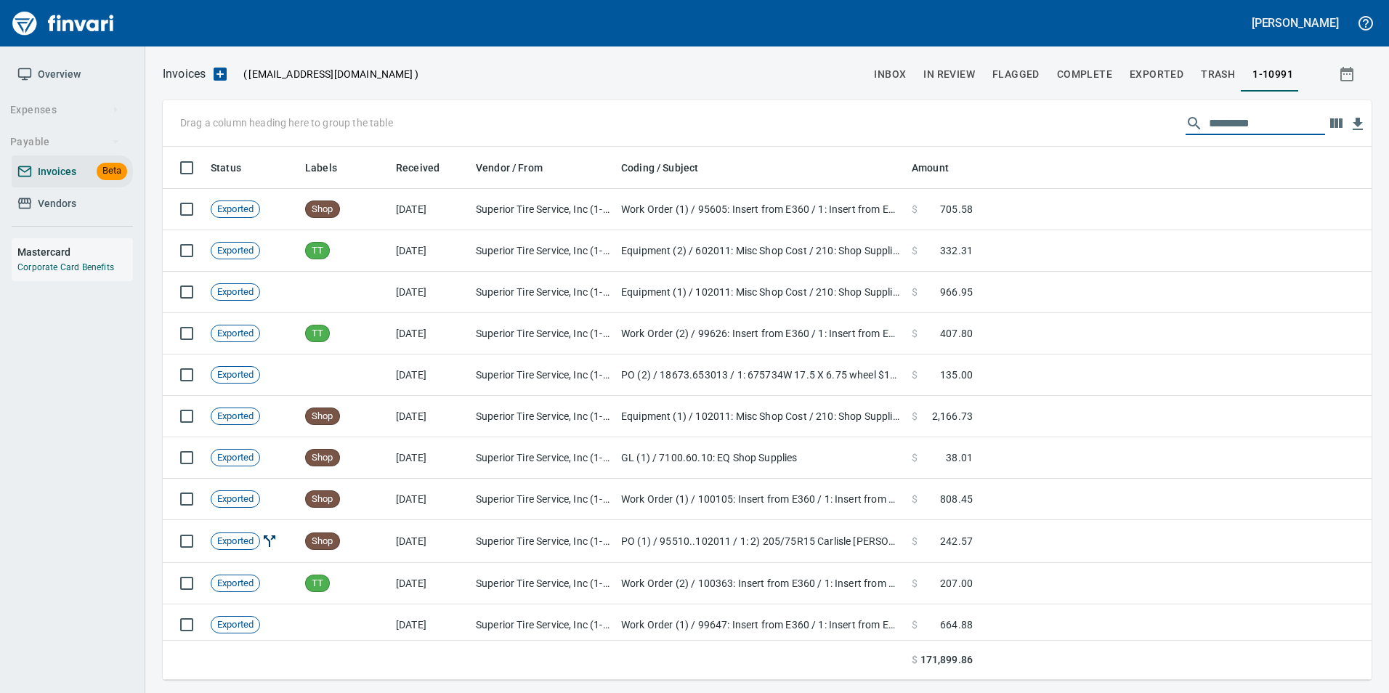
scroll to position [522, 1187]
click at [898, 72] on span "inbox" at bounding box center [890, 74] width 32 height 18
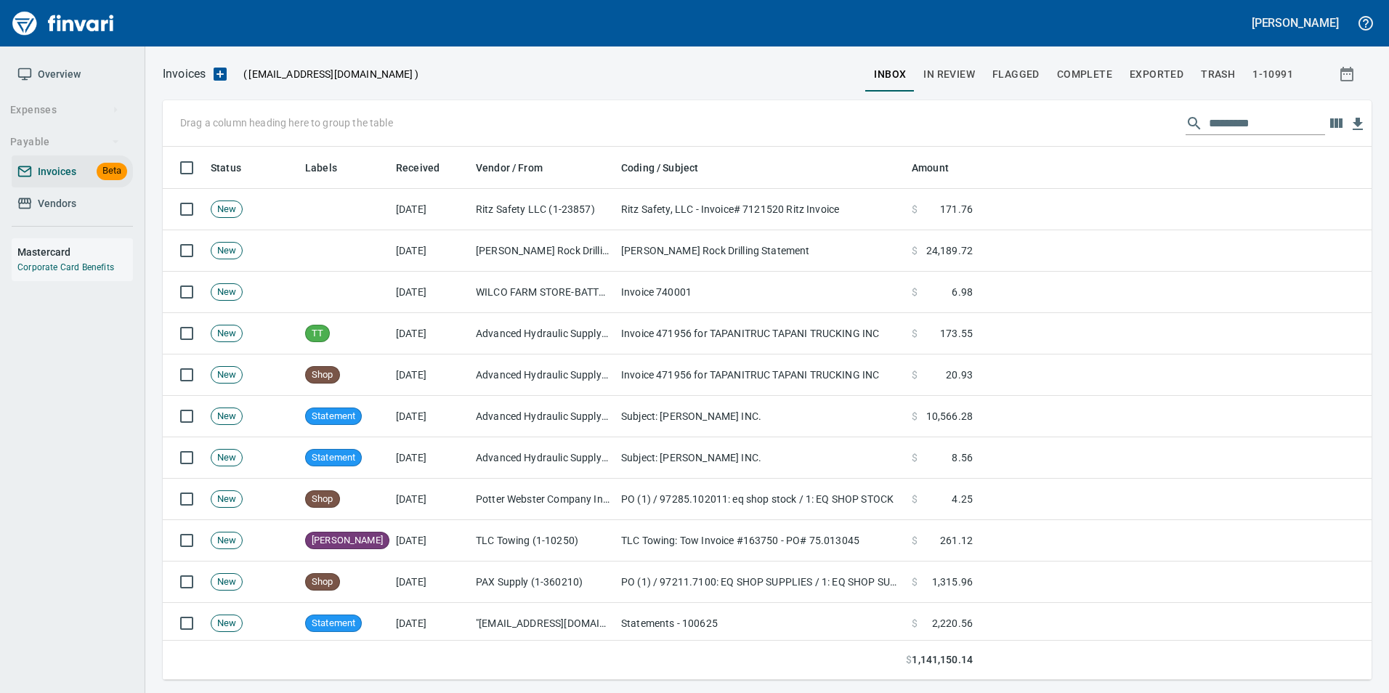
scroll to position [522, 1187]
